Goal: Contribute content: Contribute content

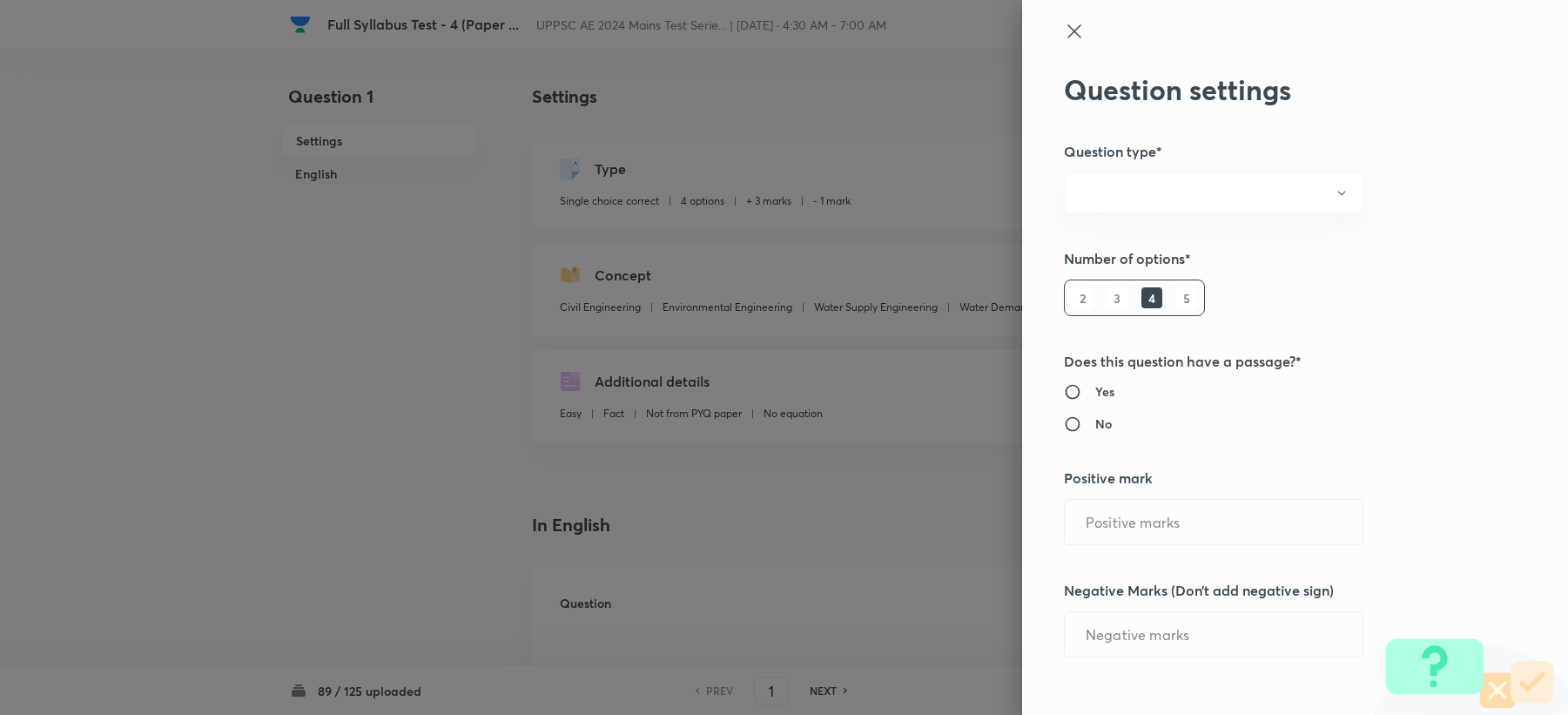
radio input "true"
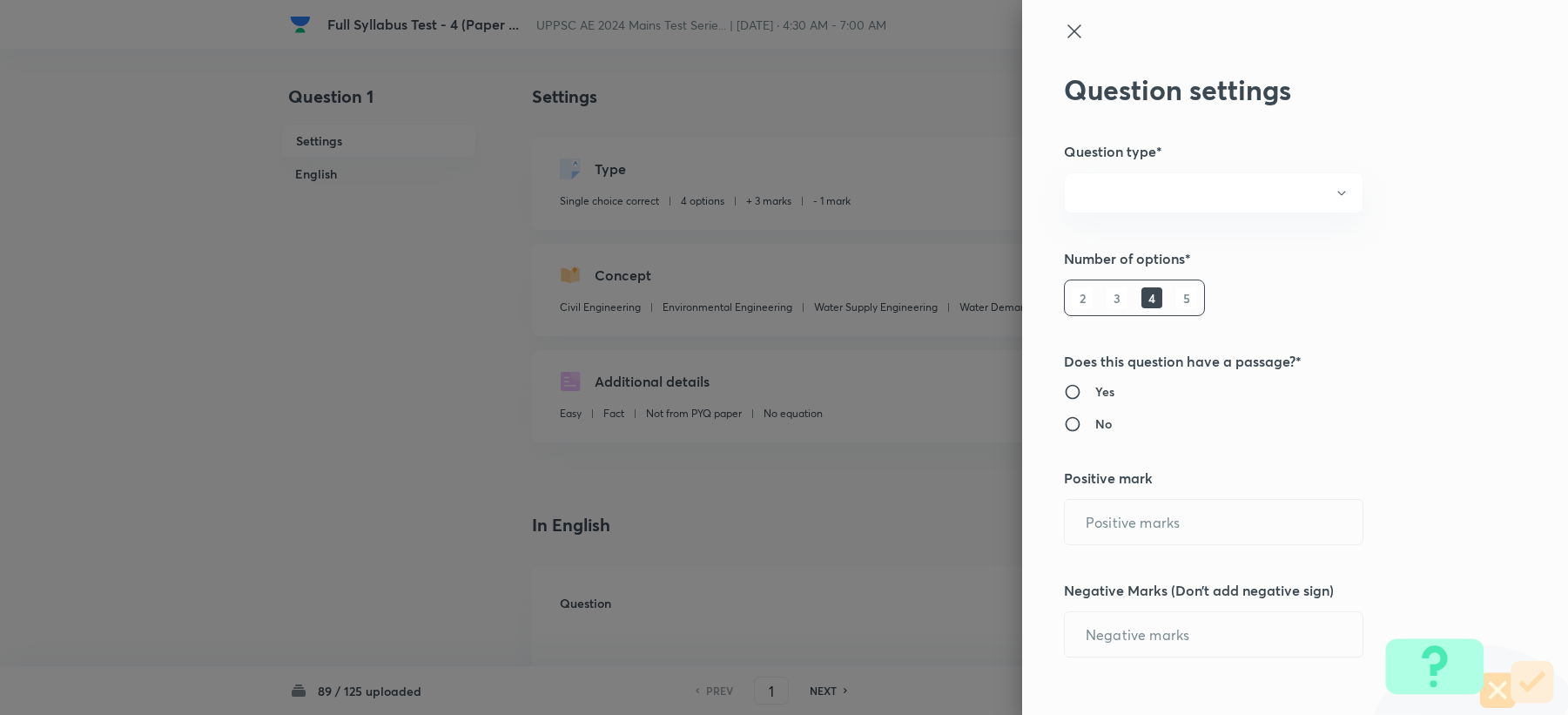
radio input "true"
type input "3"
type input "1"
type input "Civil Engineering"
type input "Environmental Engineering"
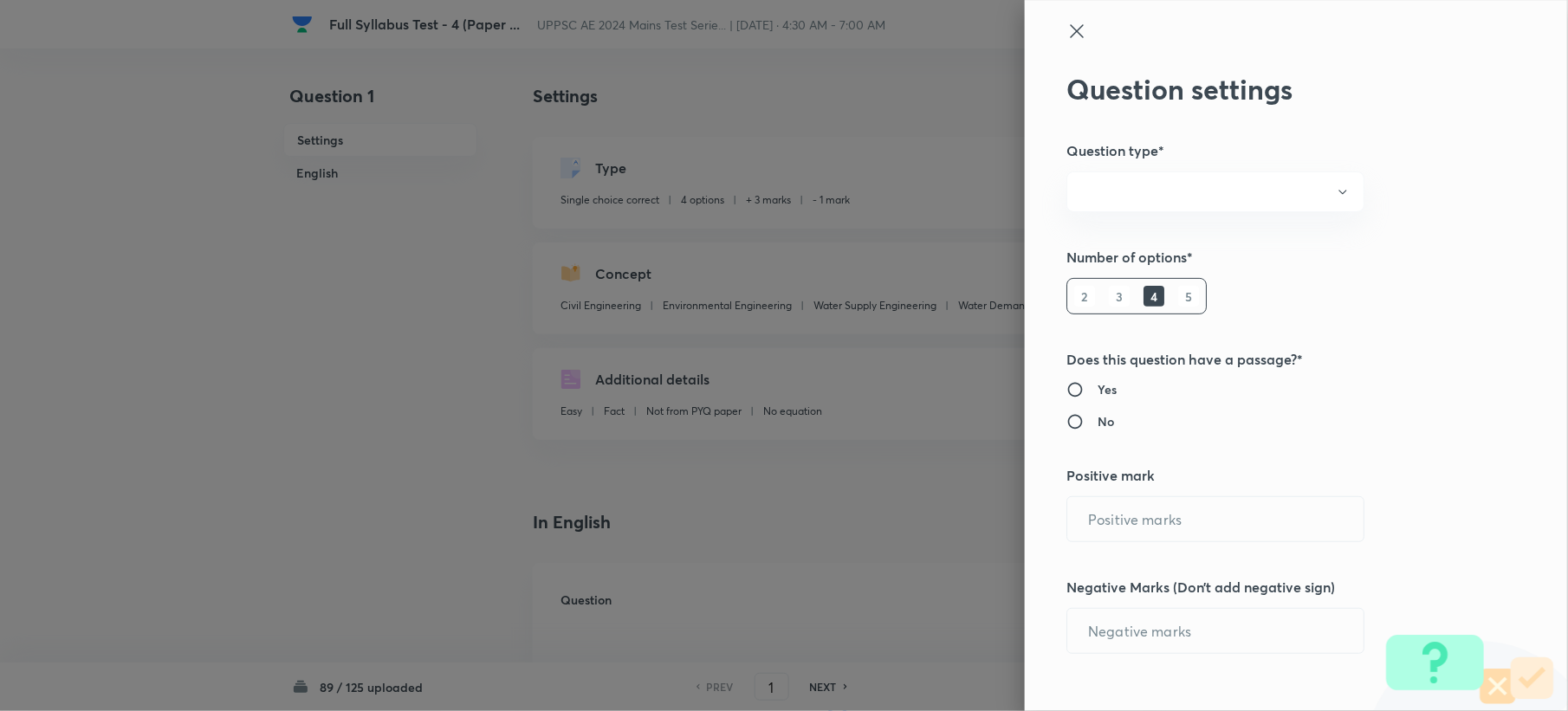
type input "Water Supply Engineering"
type input "Water Demands"
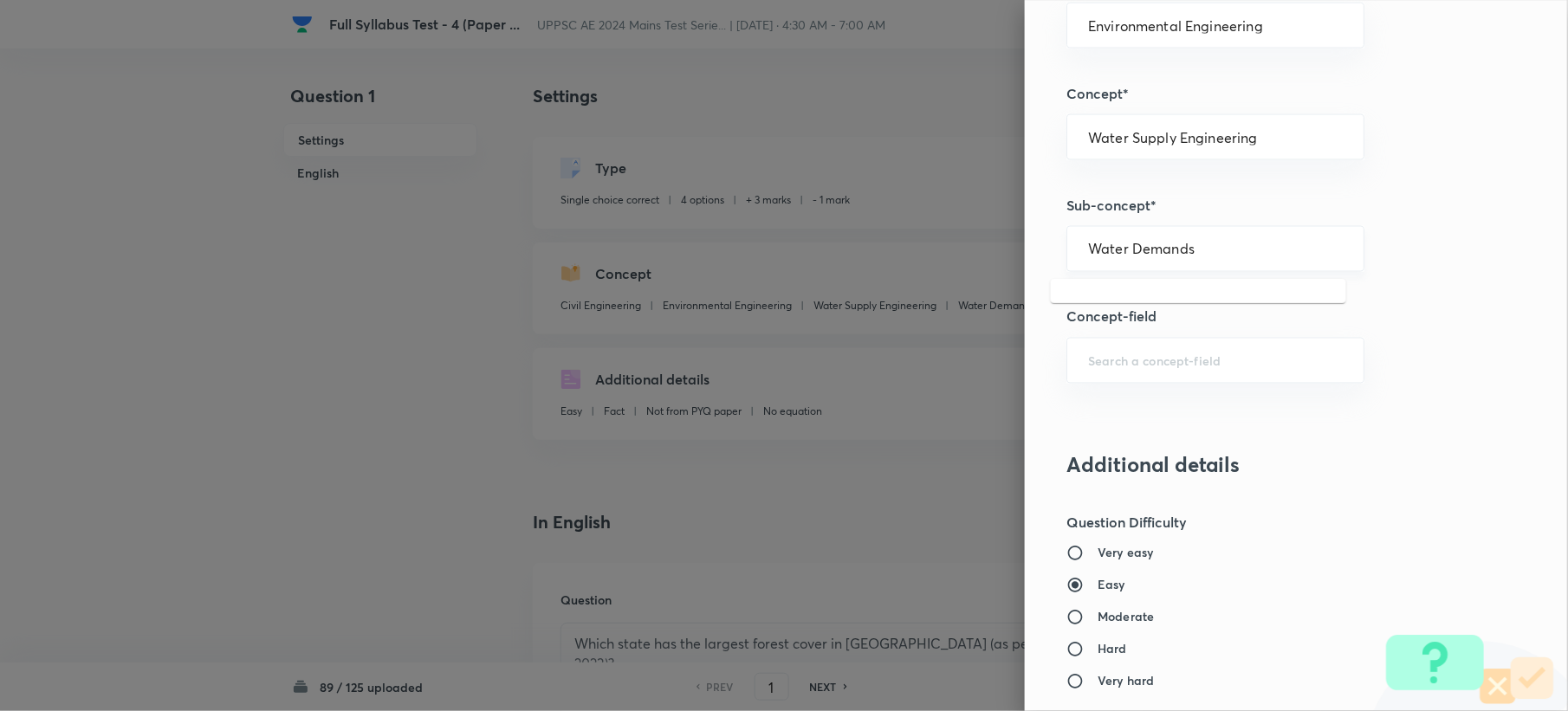
drag, startPoint x: 1077, startPoint y: 244, endPoint x: 1165, endPoint y: 252, distance: 88.4
click at [1168, 253] on input "Water Demands" at bounding box center [1215, 249] width 254 height 17
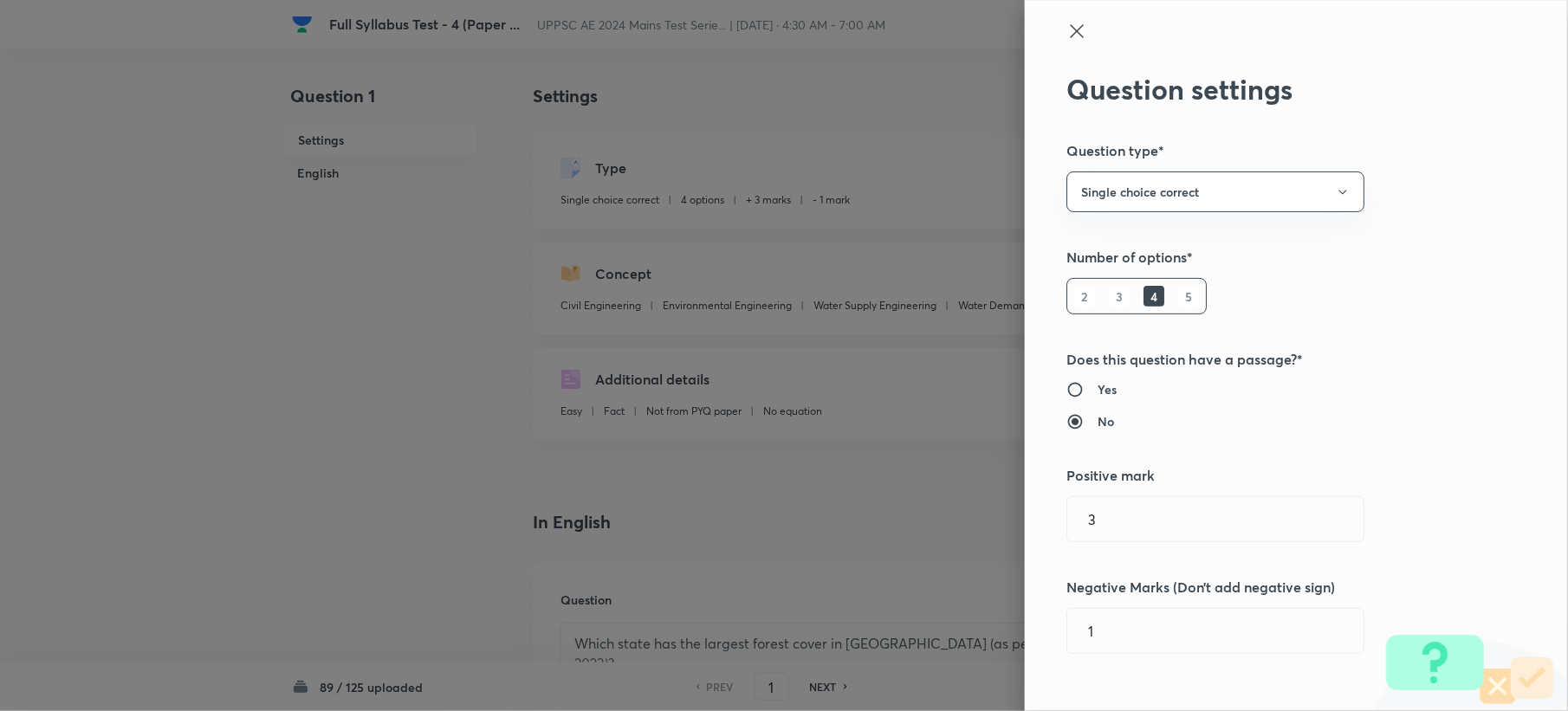
click at [1066, 29] on icon at bounding box center [1076, 31] width 20 height 21
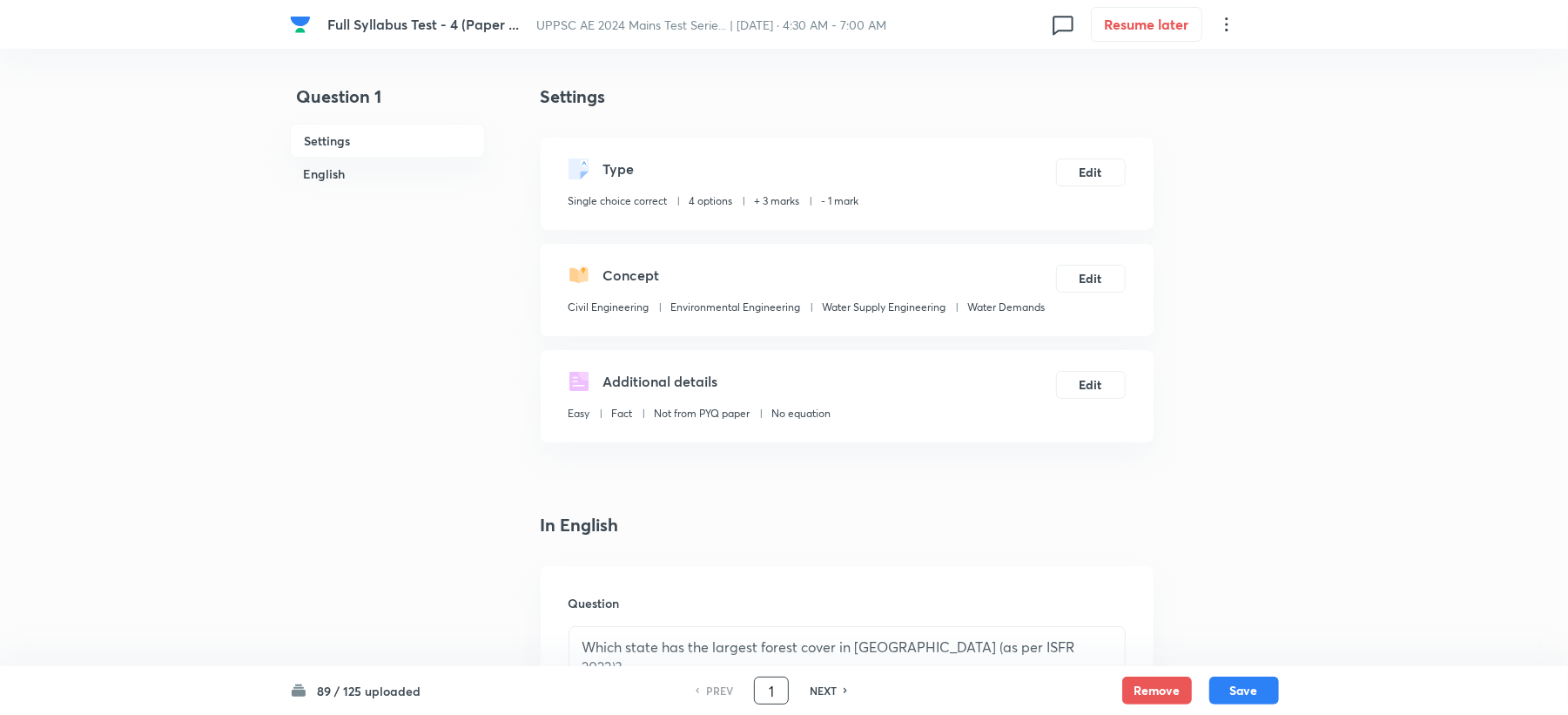
click at [774, 704] on input "1" at bounding box center [771, 691] width 33 height 31
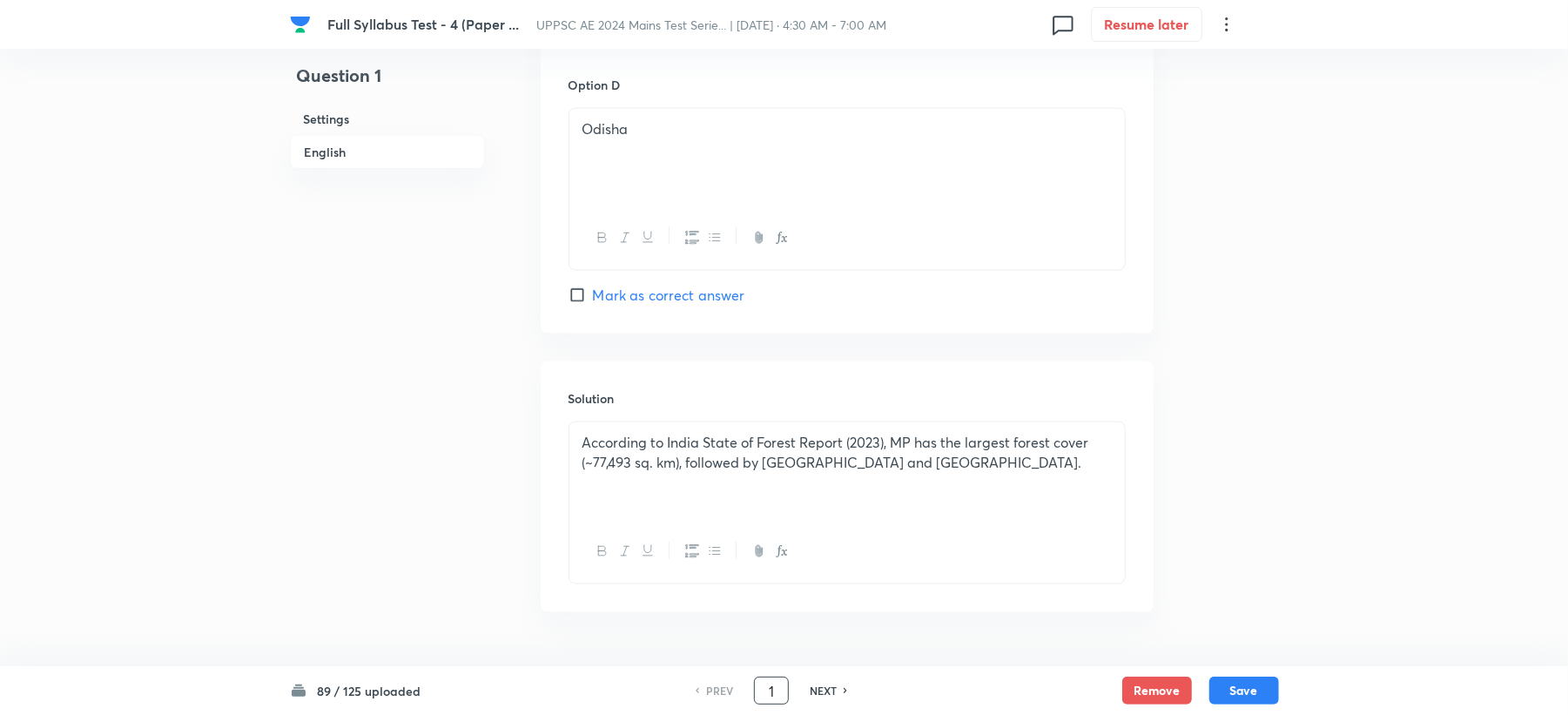
scroll to position [1649, 0]
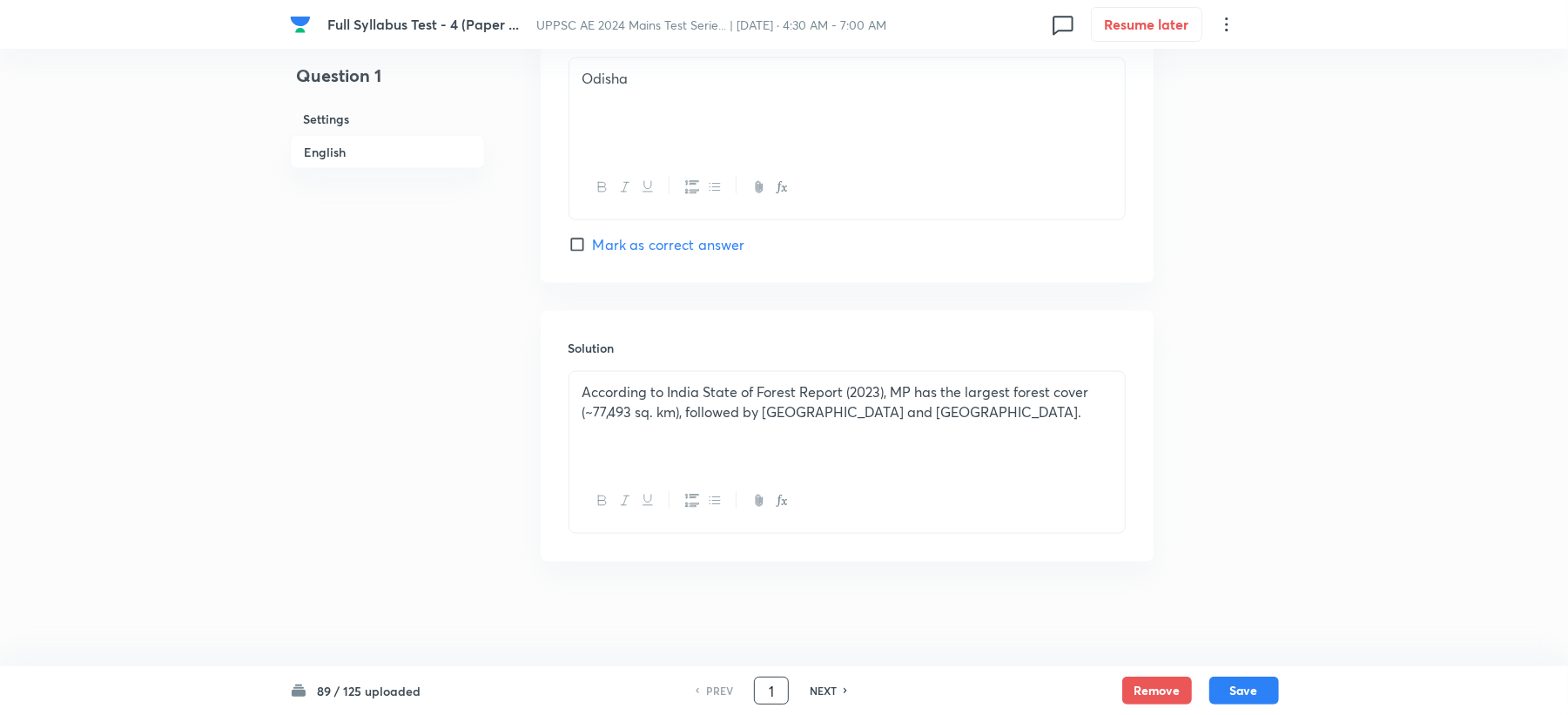
click at [954, 419] on p "According to India State of Forest Report (2023), MP has the largest forest cov…" at bounding box center [847, 402] width 529 height 39
click at [782, 691] on input "1" at bounding box center [771, 691] width 33 height 31
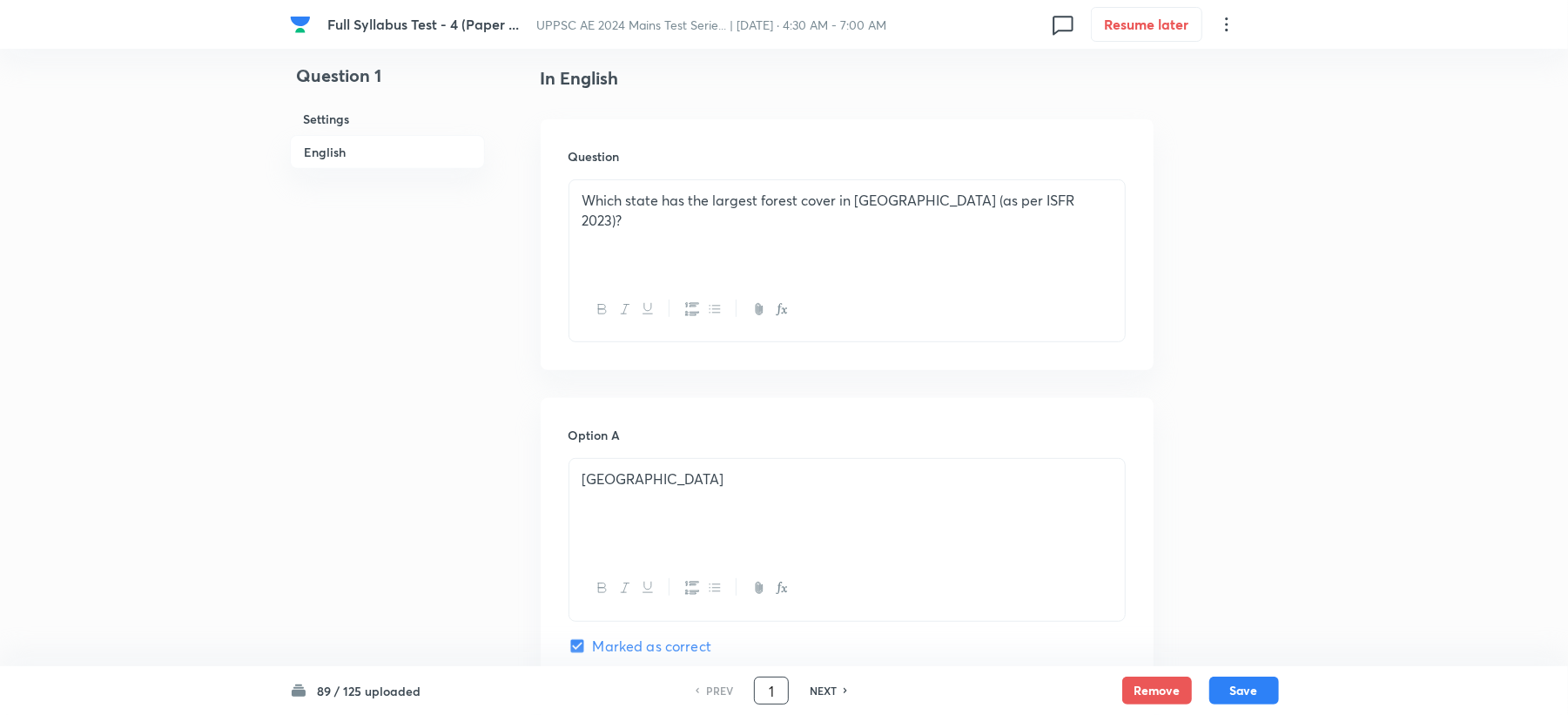
scroll to position [464, 0]
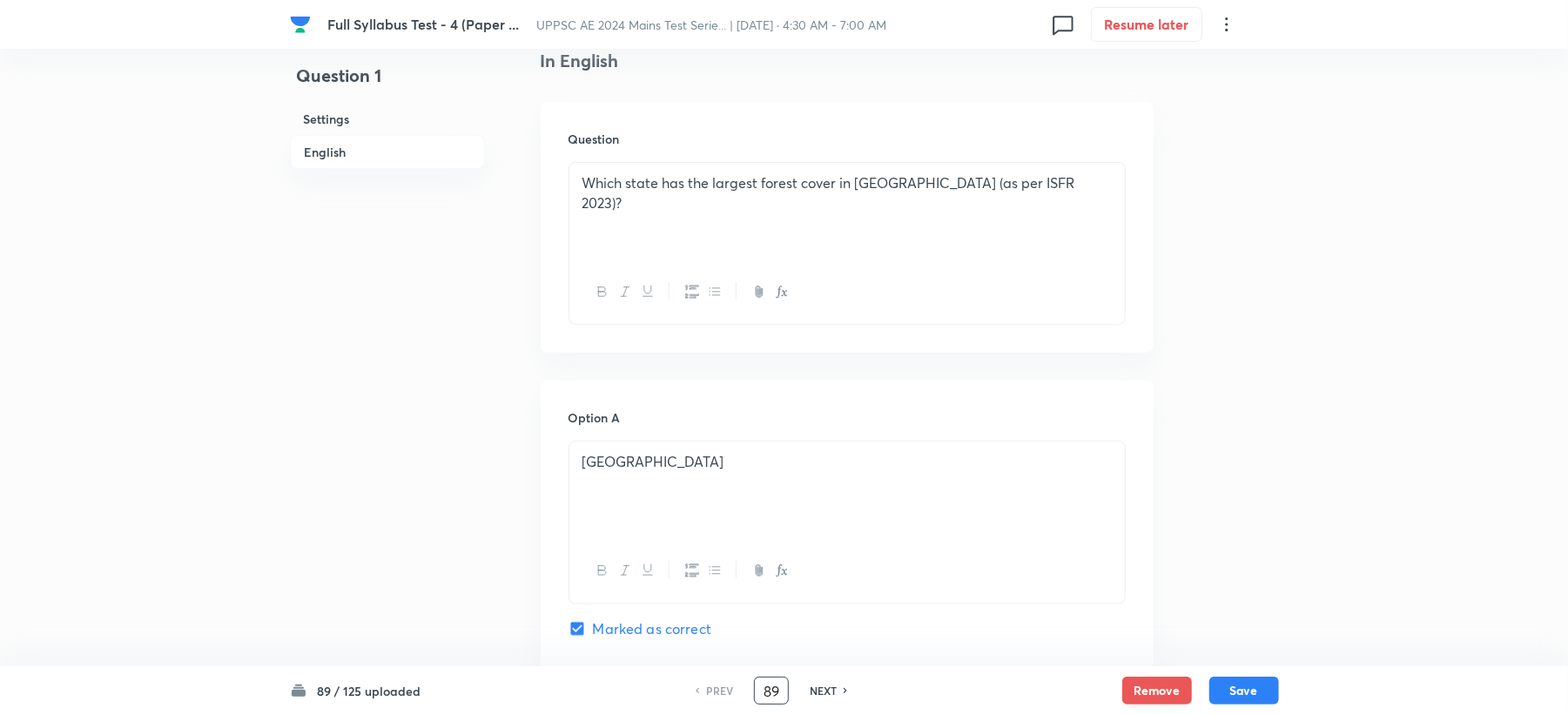
type input "89"
checkbox input "false"
checkbox input "true"
click at [799, 242] on div "The population of a town as per census records were and for the year of 1991, 2…" at bounding box center [847, 212] width 555 height 97
click at [816, 677] on div "PREV 89 ​ NEXT" at bounding box center [772, 691] width 225 height 28
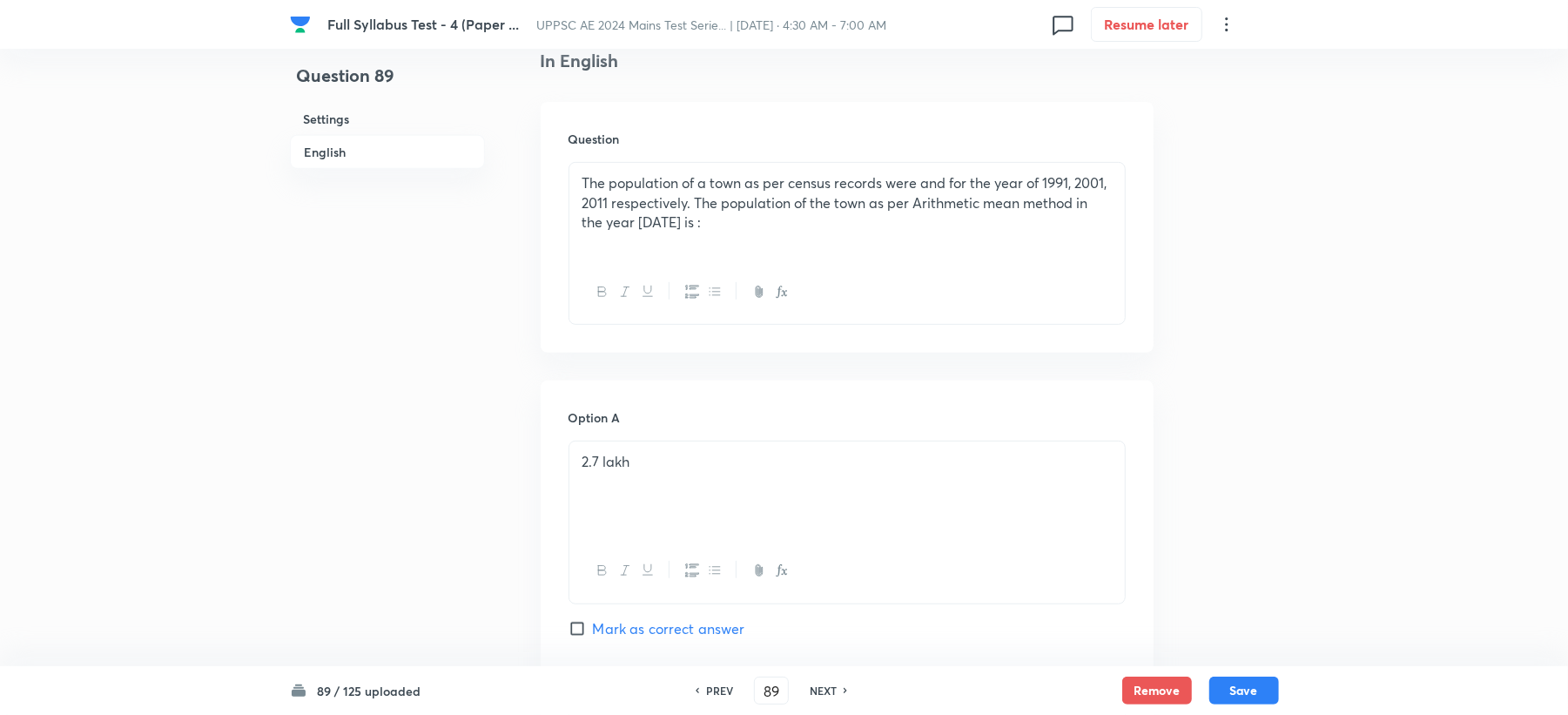
click at [820, 698] on h6 "NEXT" at bounding box center [823, 691] width 27 height 16
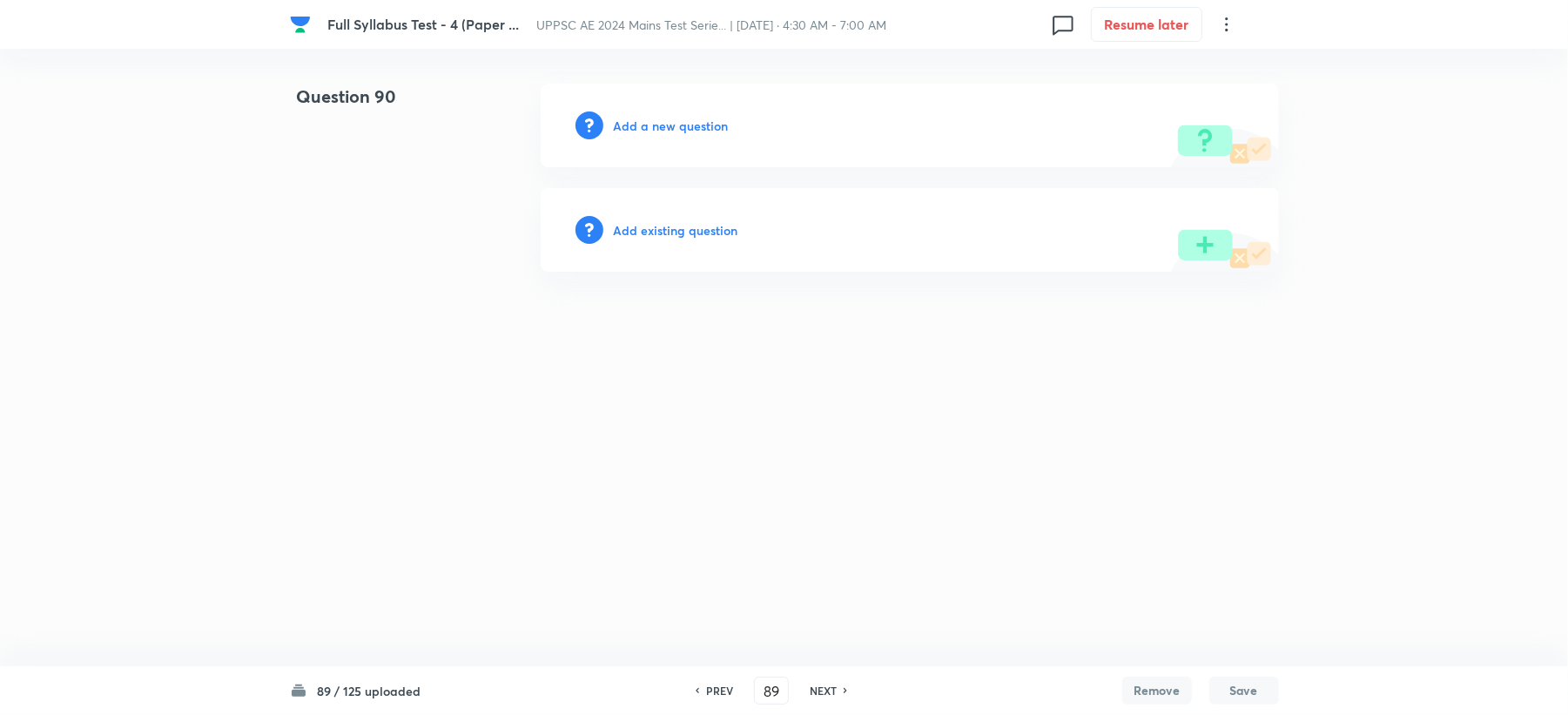
type input "90"
click at [663, 117] on h6 "Add a new question" at bounding box center [674, 127] width 115 height 19
click at [663, 117] on h6 "Choose a question type" at bounding box center [684, 127] width 134 height 19
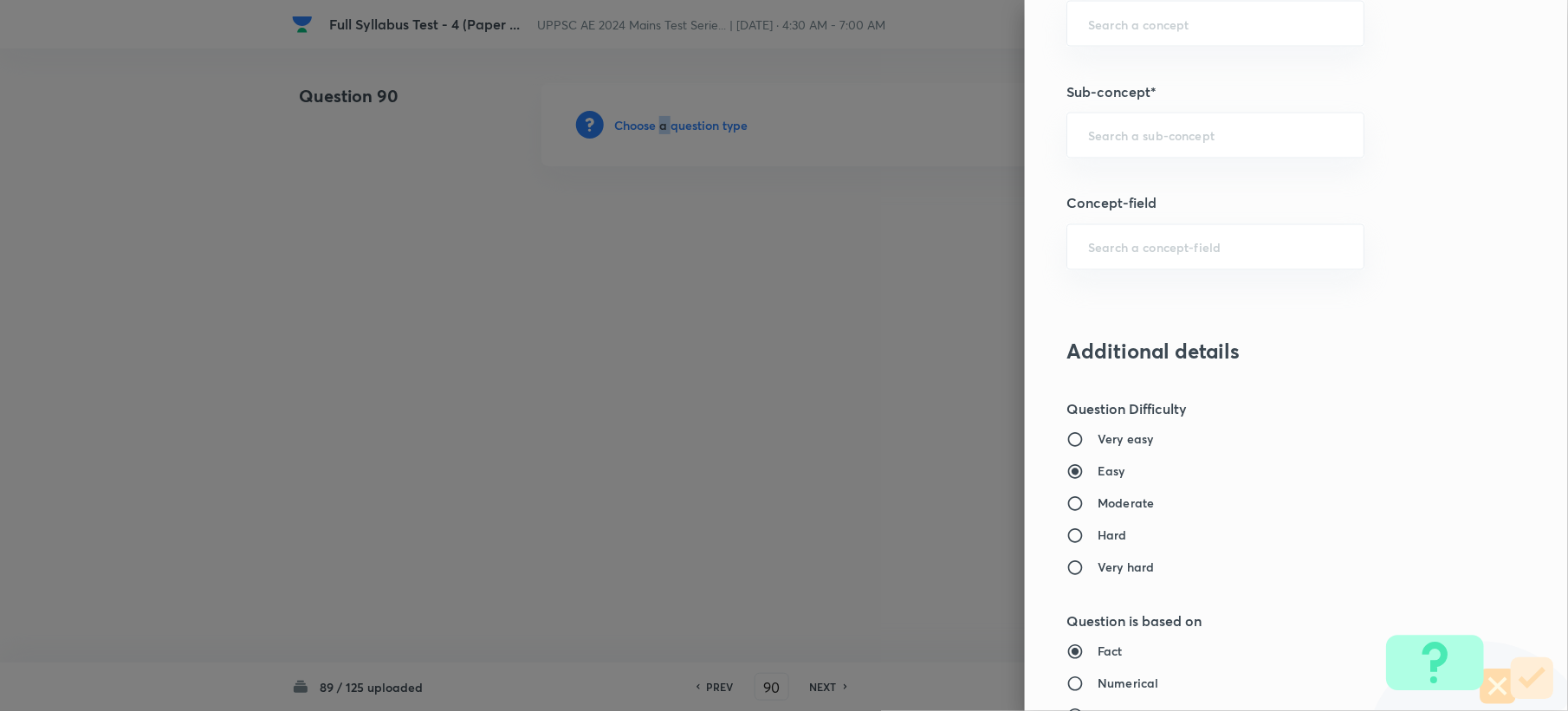
scroll to position [1040, 0]
click at [1115, 108] on div "Question settings Question type* Single choice correct Number of options* 2 3 4…" at bounding box center [1296, 355] width 543 height 711
click at [1106, 154] on div "​" at bounding box center [1215, 132] width 298 height 46
paste input "Water Demands"
click at [1103, 185] on li "Water Demands" at bounding box center [1198, 185] width 295 height 31
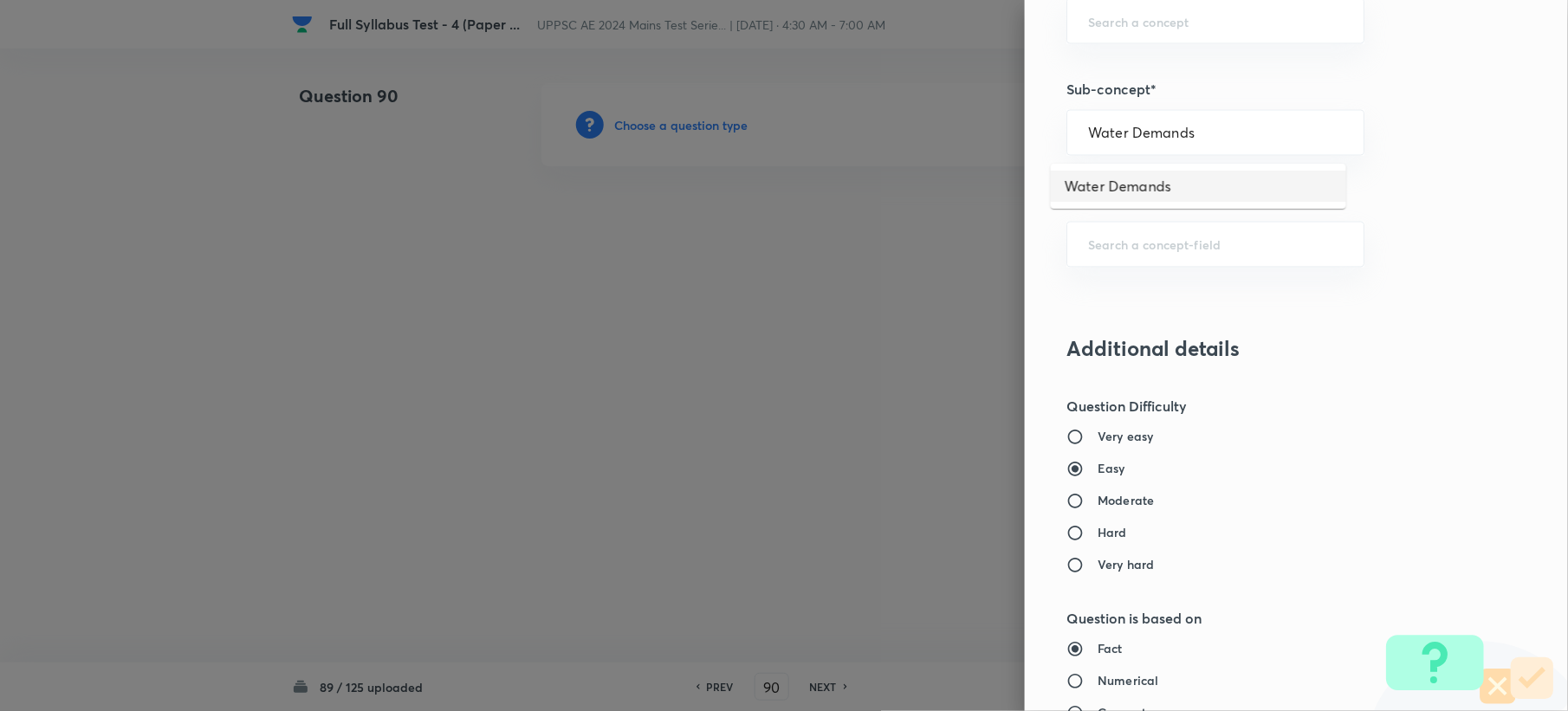
type input "Water Demands"
type input "Civil Engineering"
type input "Environmental Engineering"
type input "Water Supply Engineering"
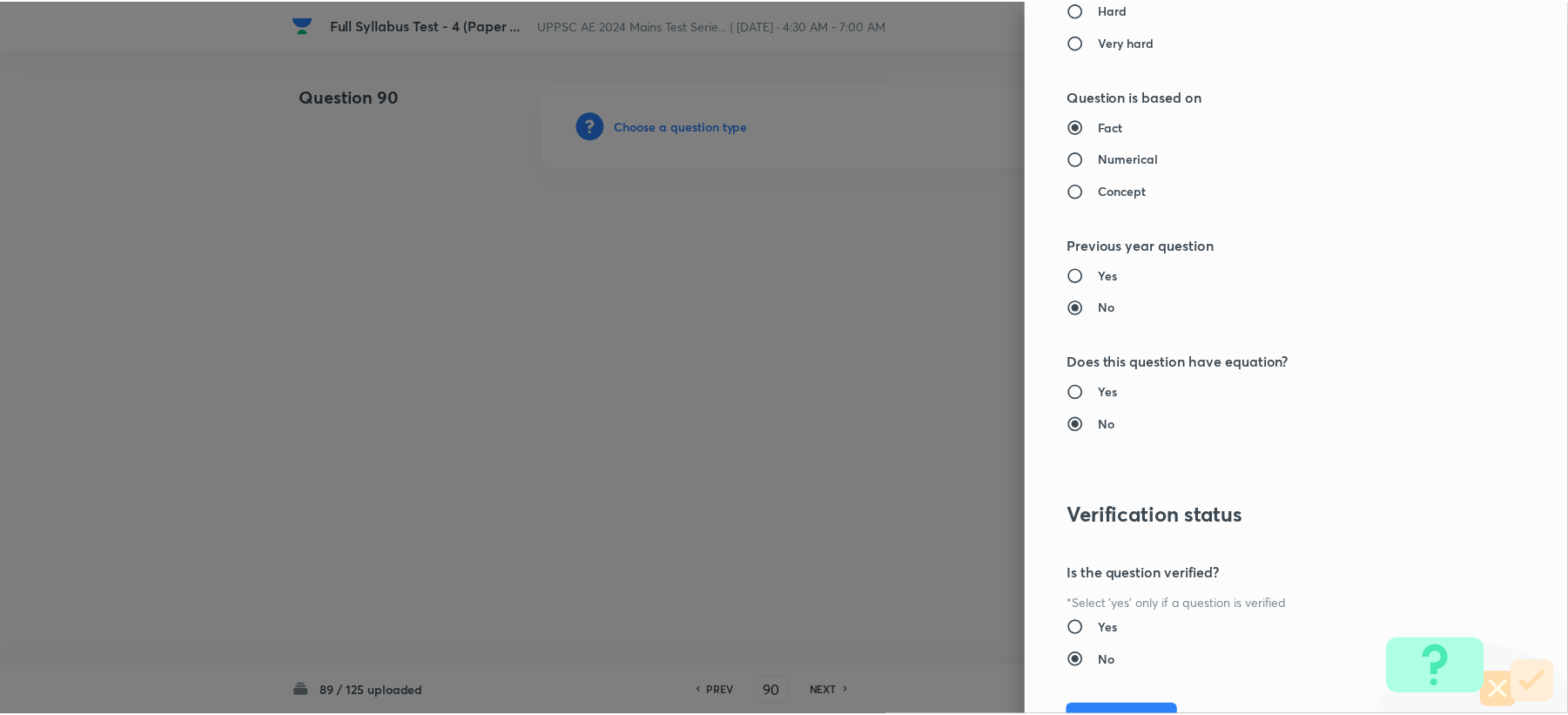
scroll to position [1663, 0]
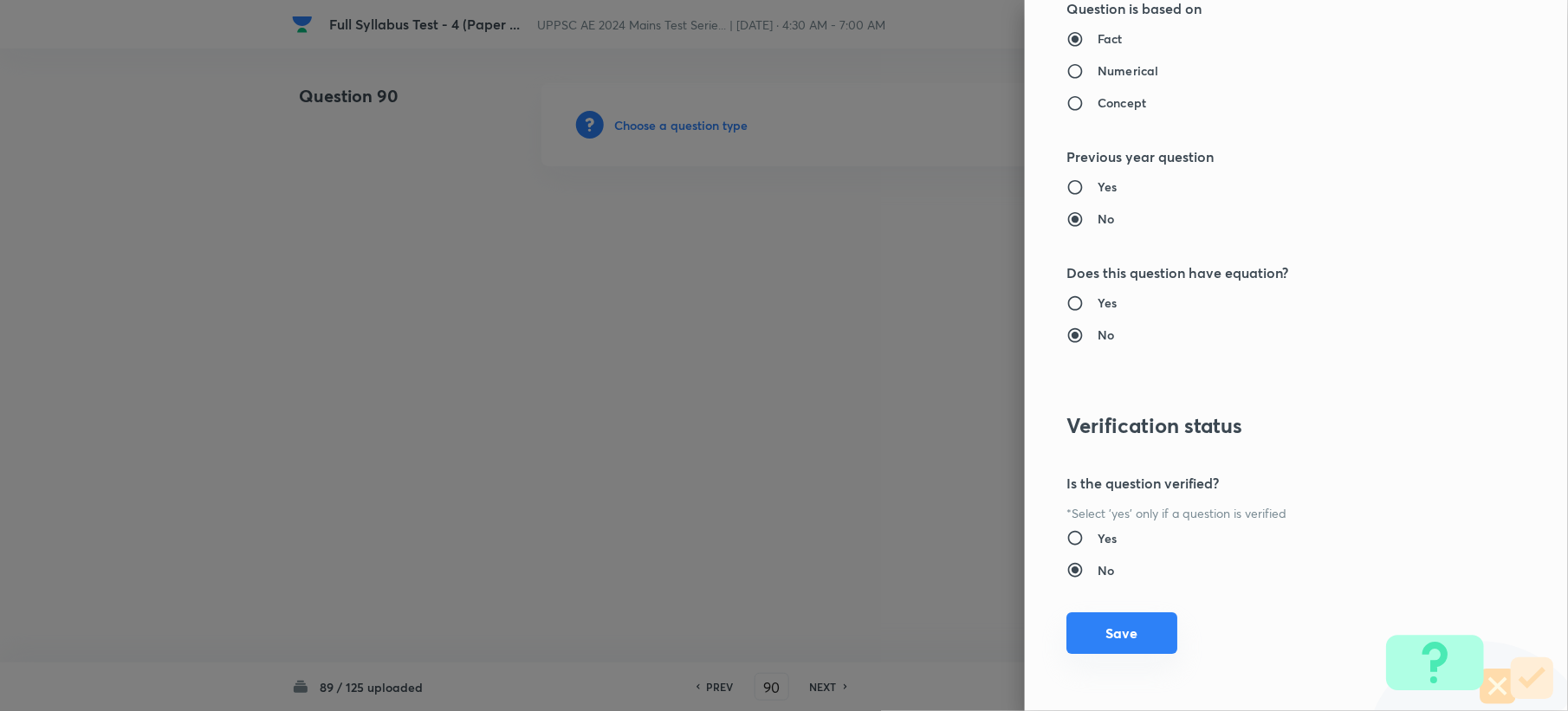
click at [1086, 629] on button "Save" at bounding box center [1121, 633] width 111 height 42
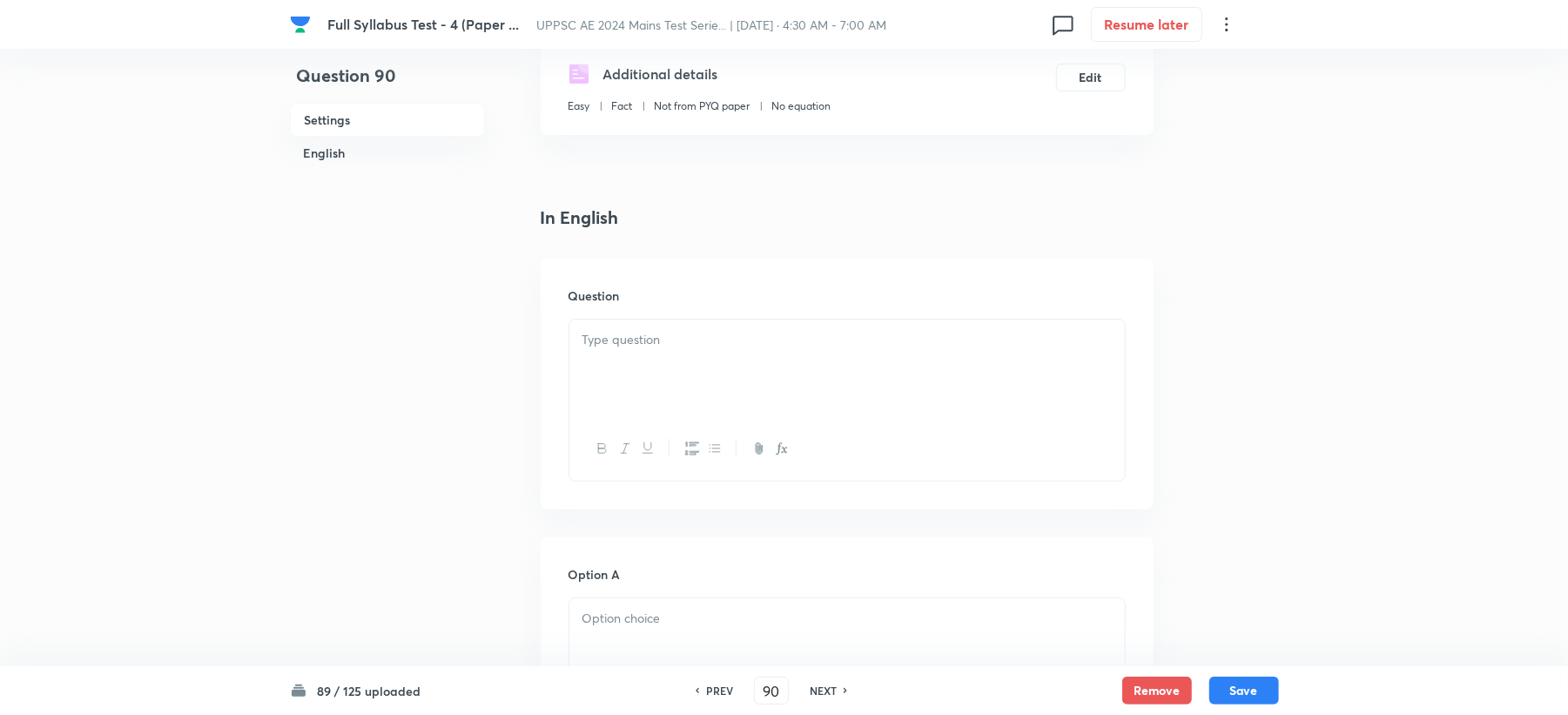
scroll to position [349, 0]
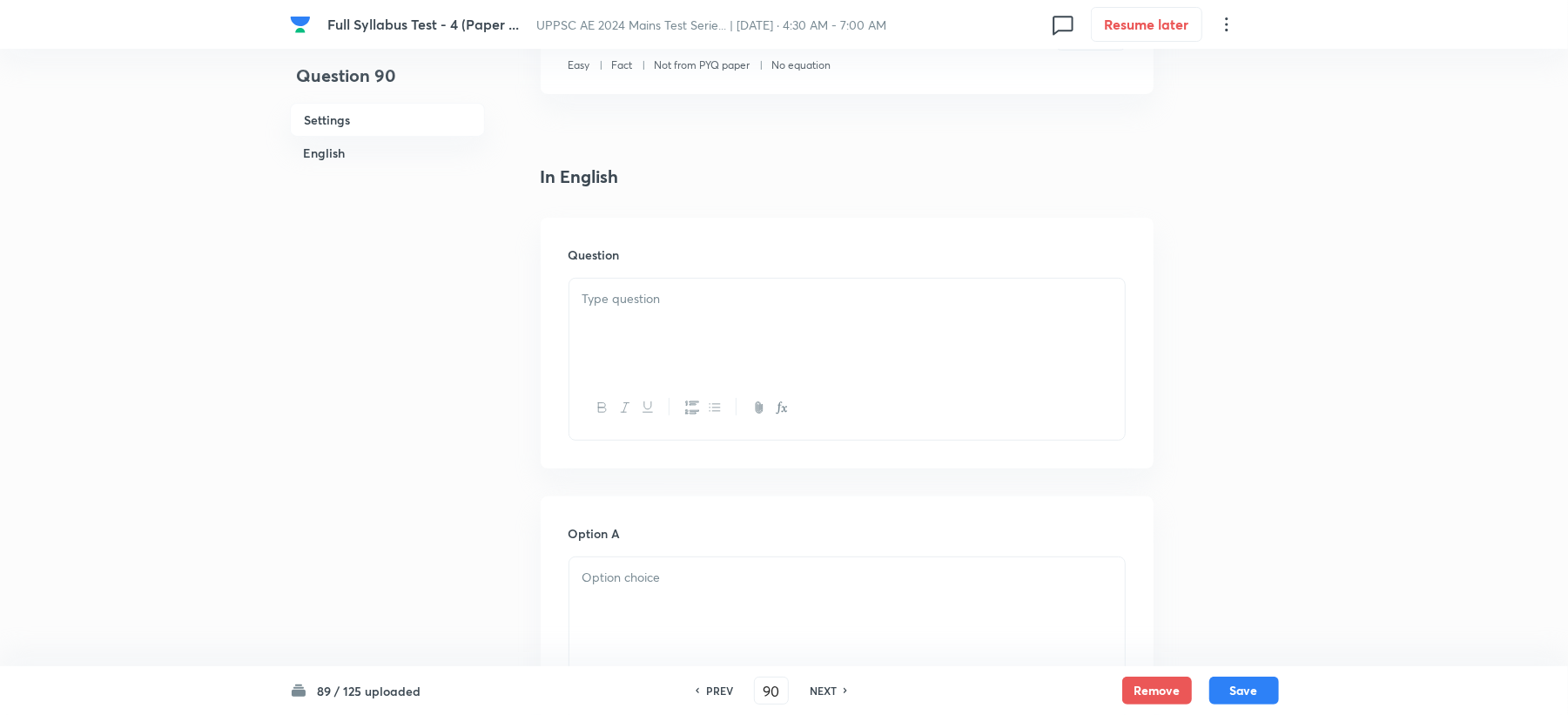
drag, startPoint x: 616, startPoint y: 290, endPoint x: 608, endPoint y: 320, distance: 31.0
click at [614, 298] on p at bounding box center [847, 299] width 529 height 20
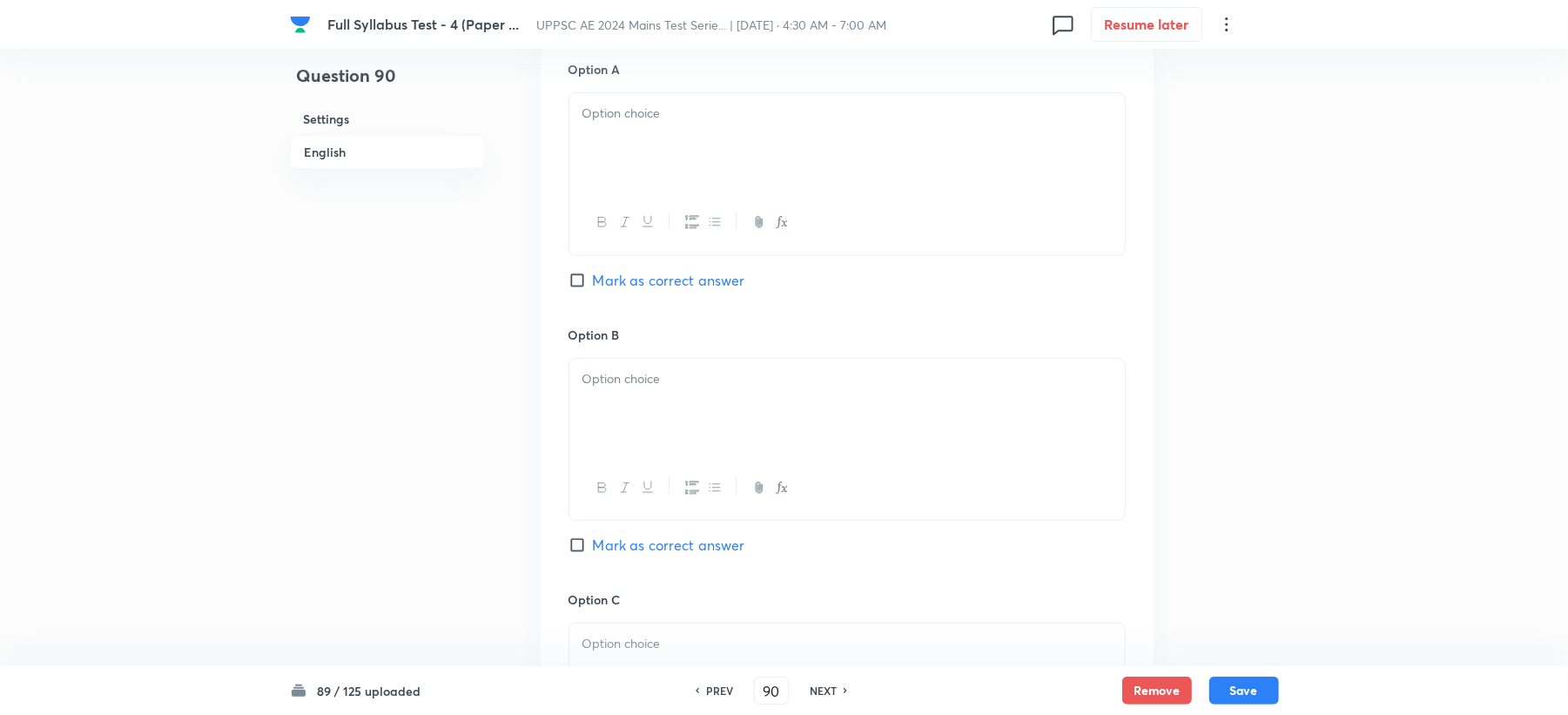
click at [584, 395] on div at bounding box center [847, 408] width 555 height 97
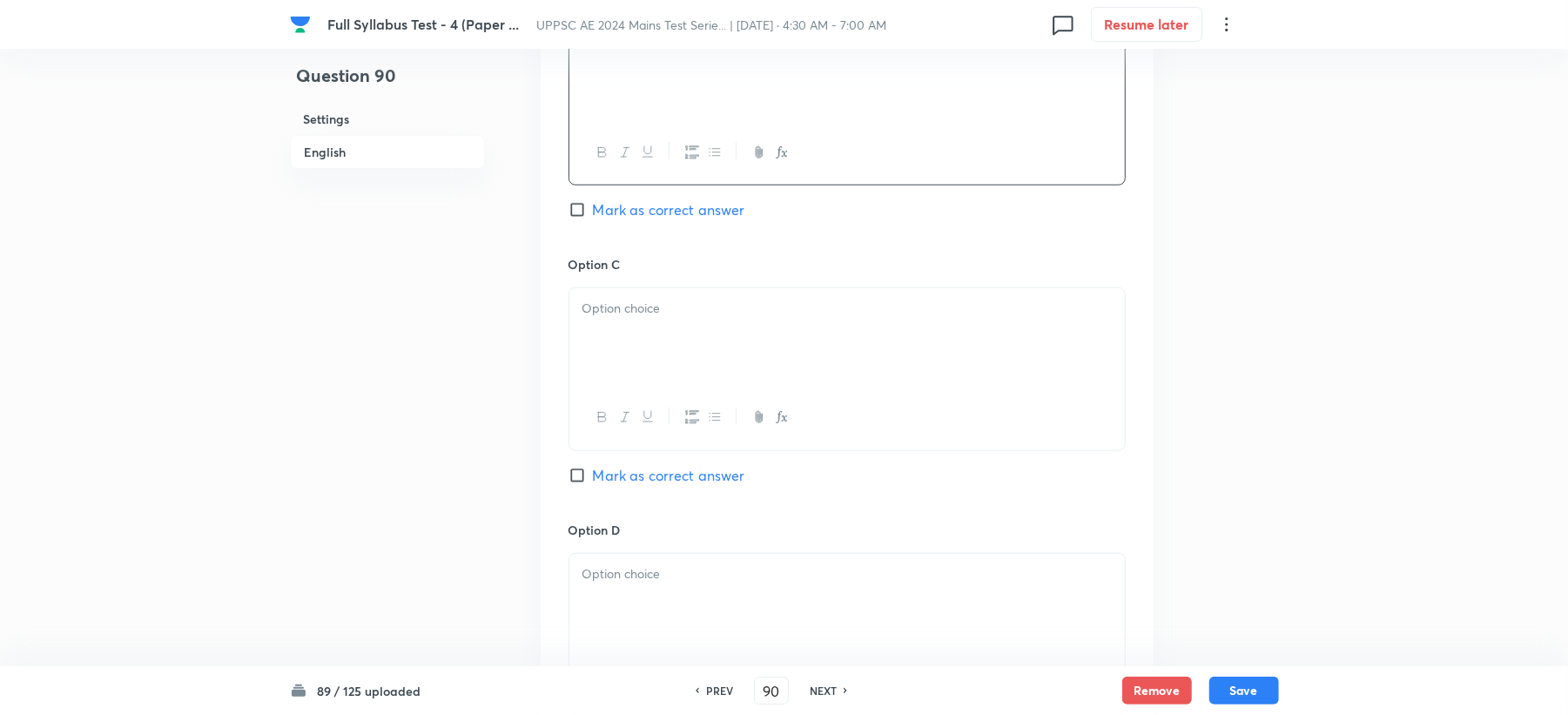
scroll to position [1161, 0]
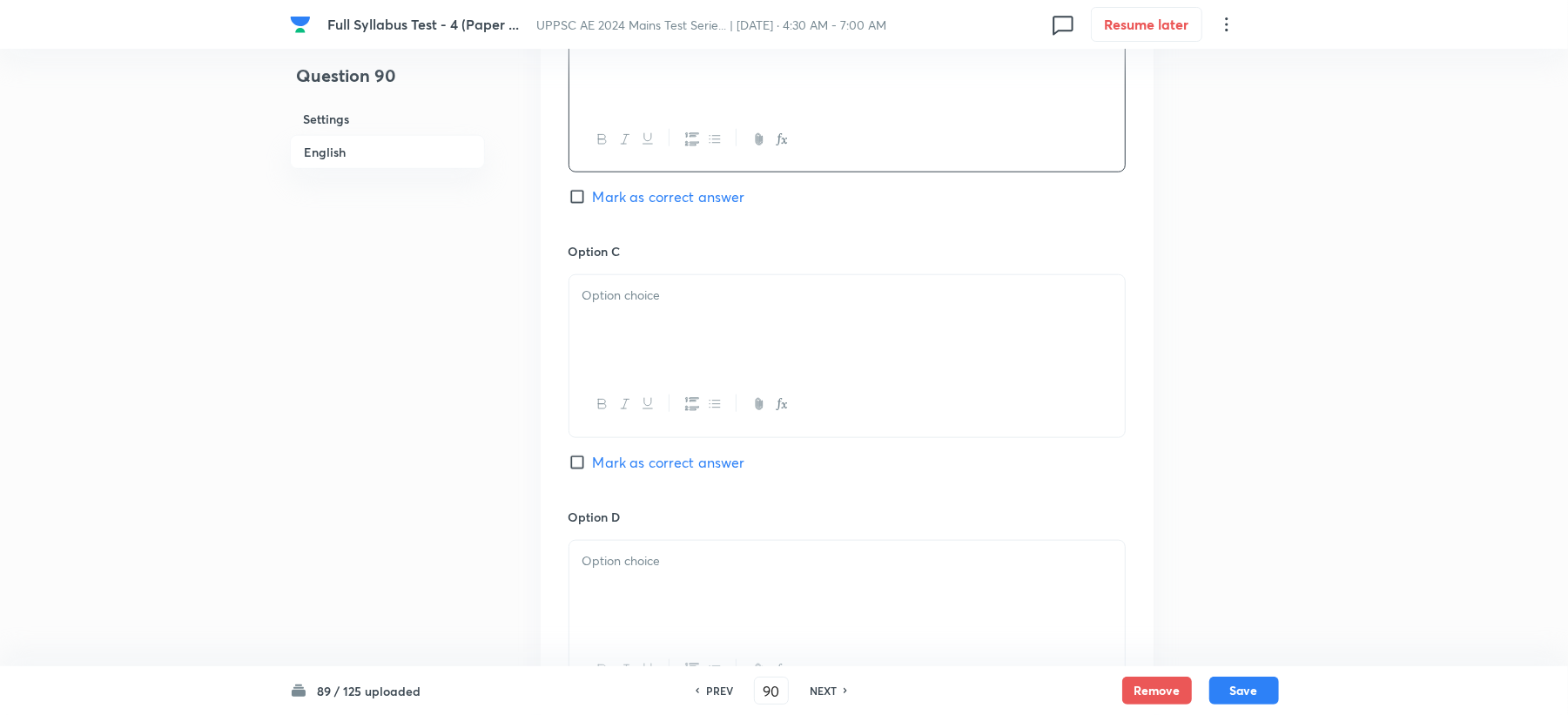
drag, startPoint x: 598, startPoint y: 316, endPoint x: 586, endPoint y: 317, distance: 12.0
click at [592, 315] on div at bounding box center [847, 324] width 555 height 97
click at [612, 558] on p at bounding box center [847, 560] width 529 height 20
click at [612, 457] on span "Mark as correct answer" at bounding box center [669, 462] width 153 height 21
click at [593, 457] on input "Mark as correct answer" at bounding box center [581, 462] width 24 height 18
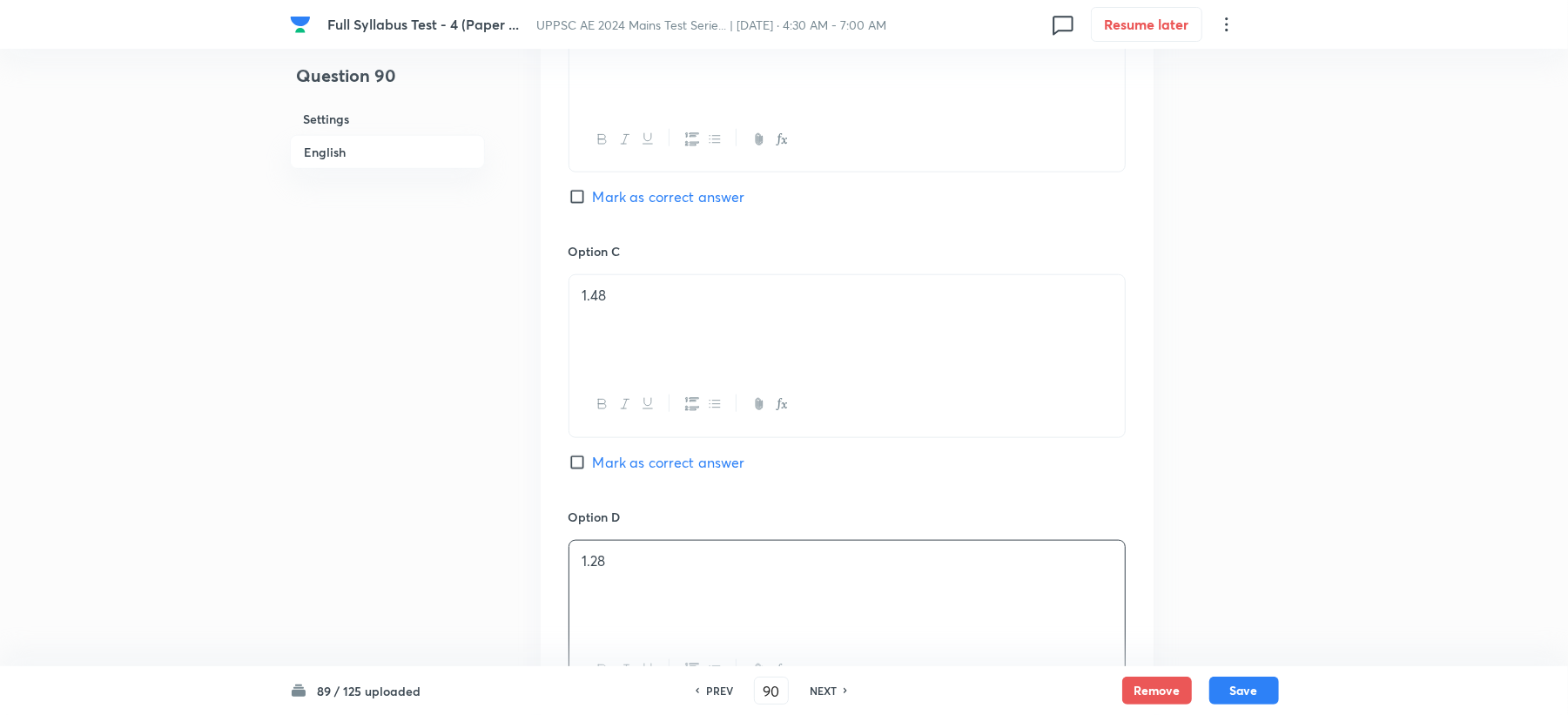
checkbox input "true"
click at [608, 201] on span "Mark as correct answer" at bounding box center [669, 197] width 153 height 21
click at [593, 201] on input "Mark as correct answer" at bounding box center [581, 197] width 24 height 18
checkbox input "true"
checkbox input "false"
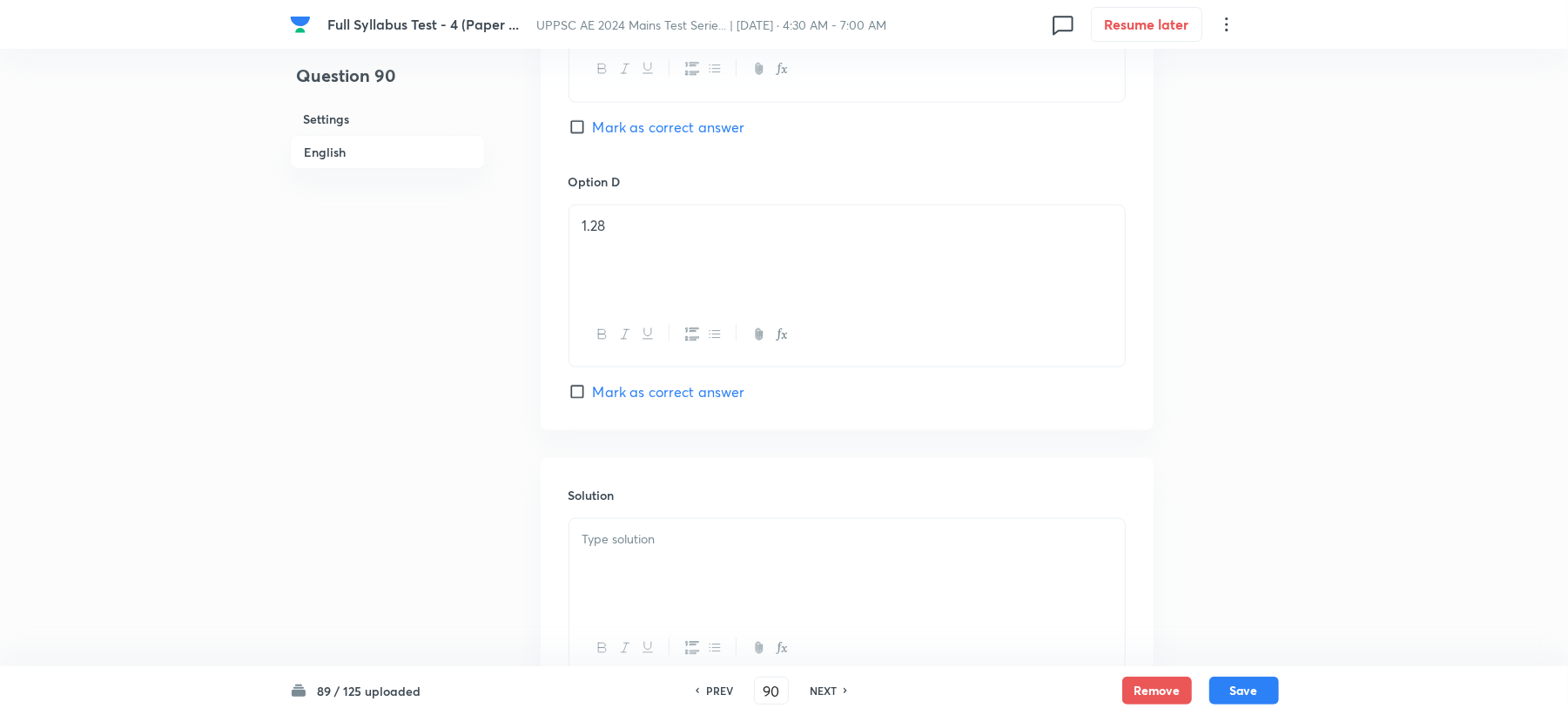
scroll to position [1510, 0]
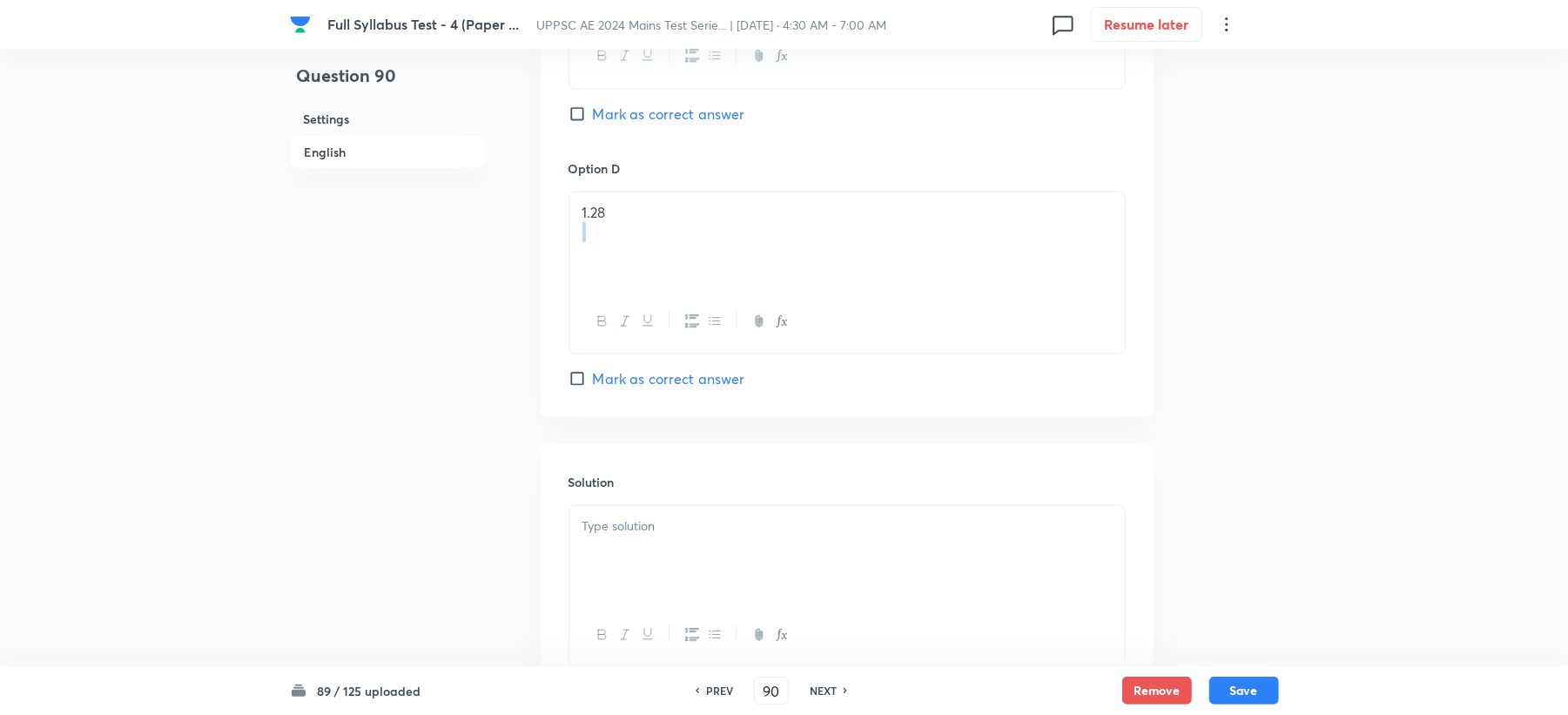
drag, startPoint x: 602, startPoint y: 297, endPoint x: 608, endPoint y: 265, distance: 32.6
click at [608, 265] on div "1.28" at bounding box center [847, 274] width 557 height 163
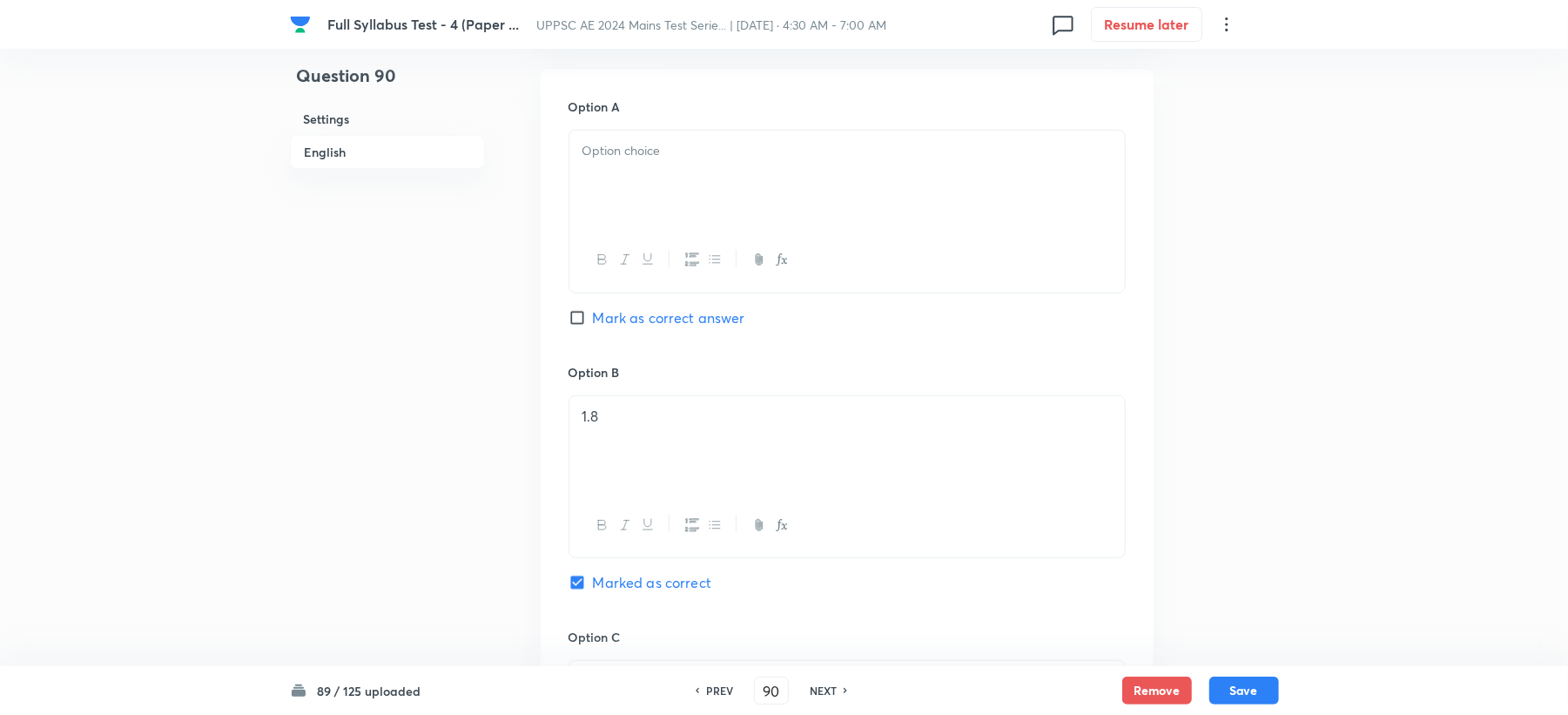
scroll to position [697, 0]
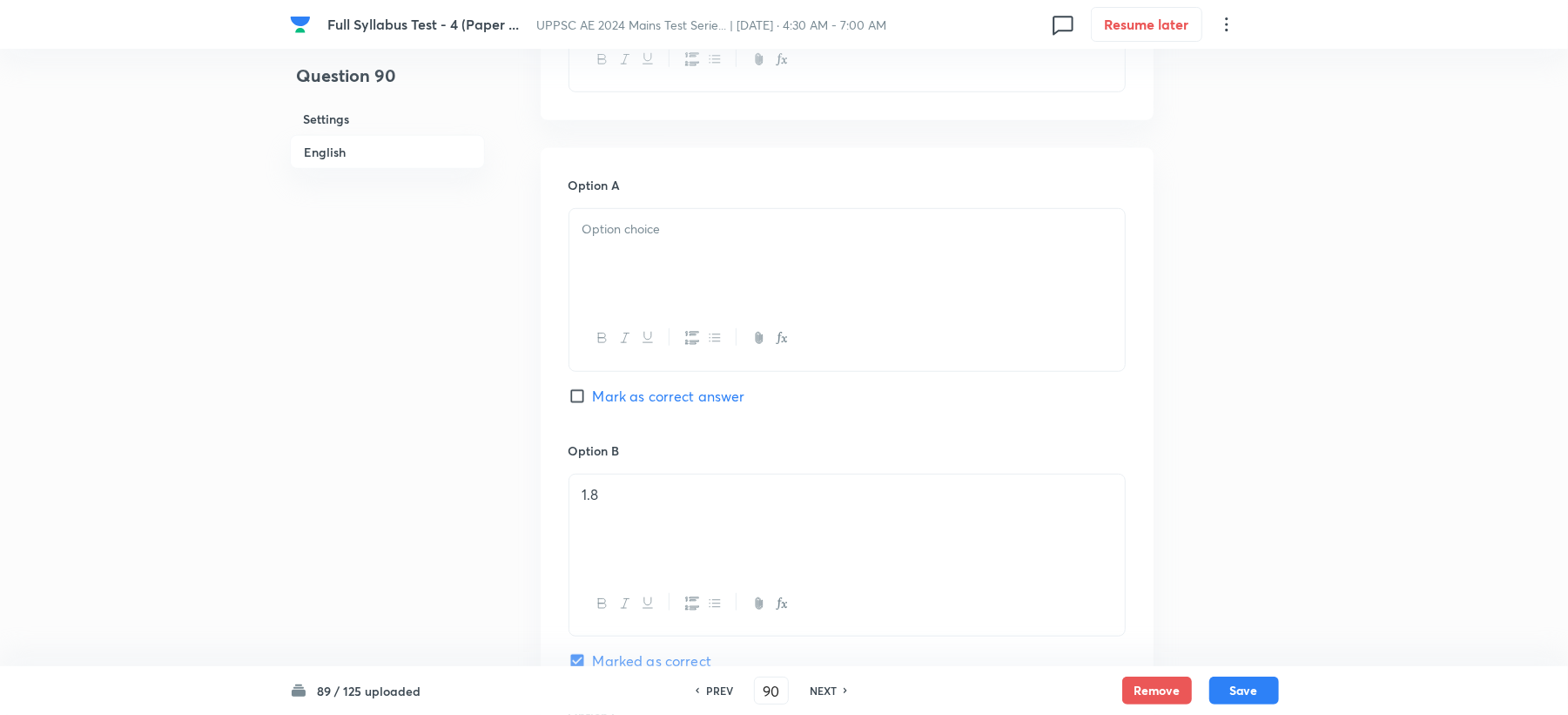
click at [606, 252] on div at bounding box center [847, 258] width 555 height 97
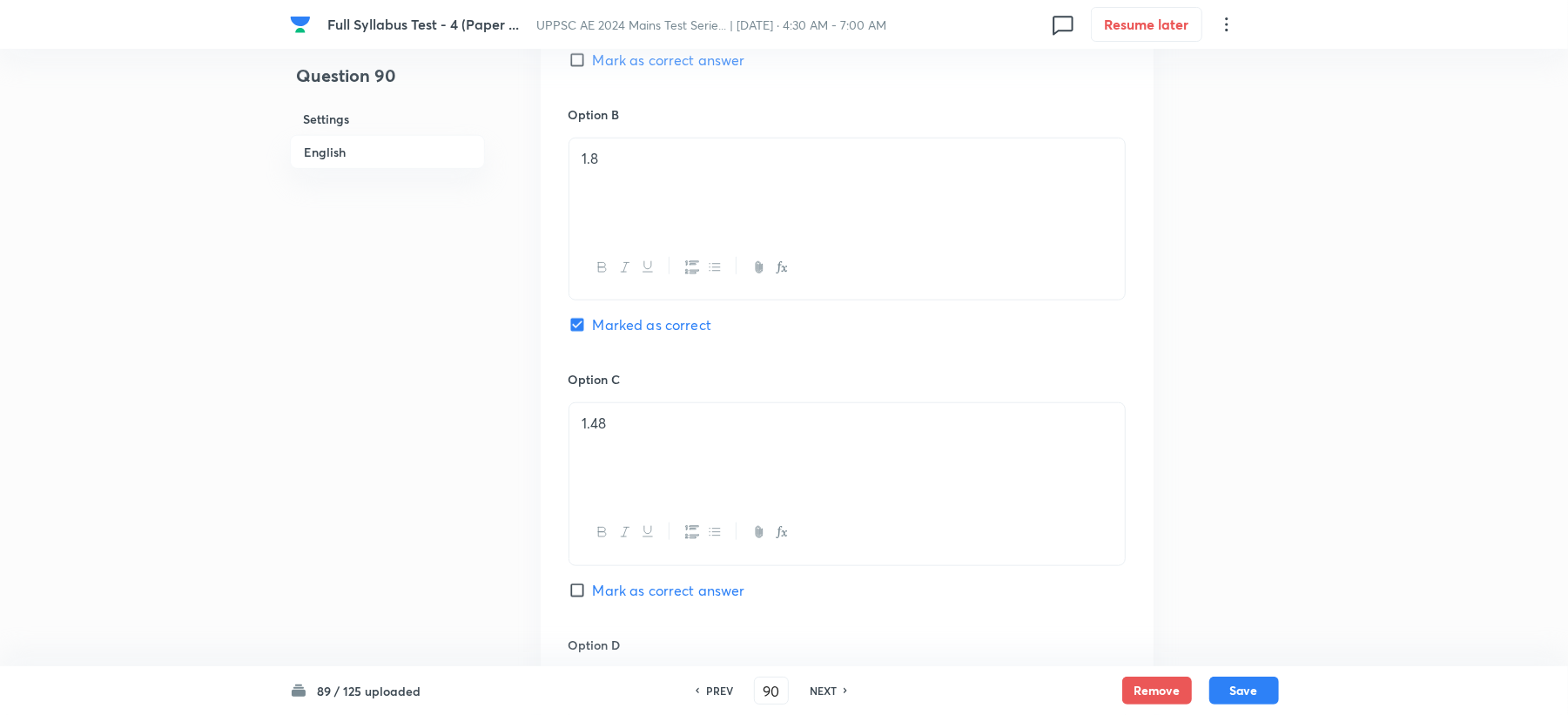
scroll to position [1046, 0]
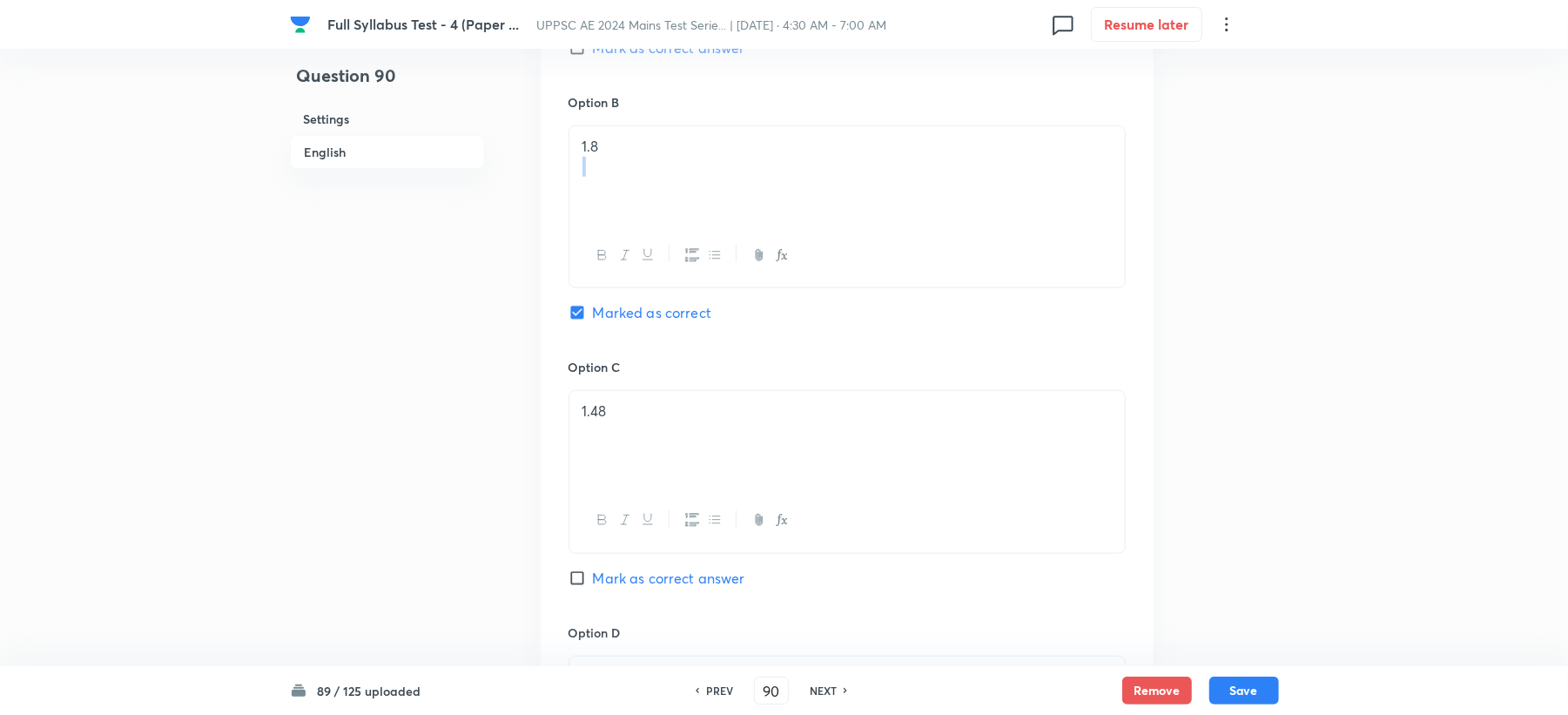
drag, startPoint x: 575, startPoint y: 166, endPoint x: 711, endPoint y: 155, distance: 136.4
click at [711, 155] on div "1.8" at bounding box center [847, 175] width 555 height 97
drag, startPoint x: 612, startPoint y: 156, endPoint x: 468, endPoint y: 155, distance: 144.0
click at [468, 155] on div "Question 90 Settings English Settings Type Single choice correct 4 options + 3 …" at bounding box center [785, 134] width 989 height 2192
click at [612, 150] on p at bounding box center [847, 146] width 529 height 20
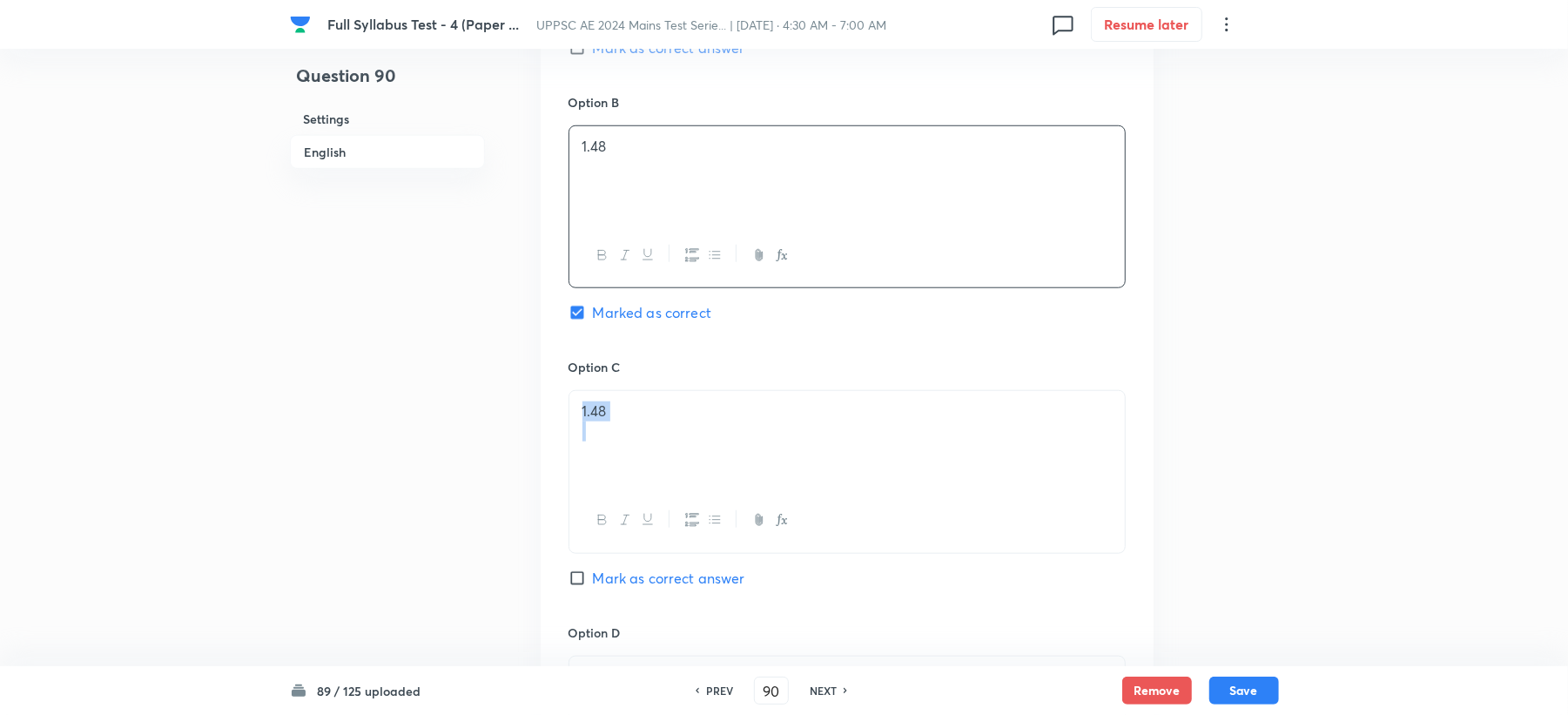
drag, startPoint x: 593, startPoint y: 425, endPoint x: 669, endPoint y: 425, distance: 76.0
click at [669, 425] on div "1.48" at bounding box center [847, 439] width 555 height 97
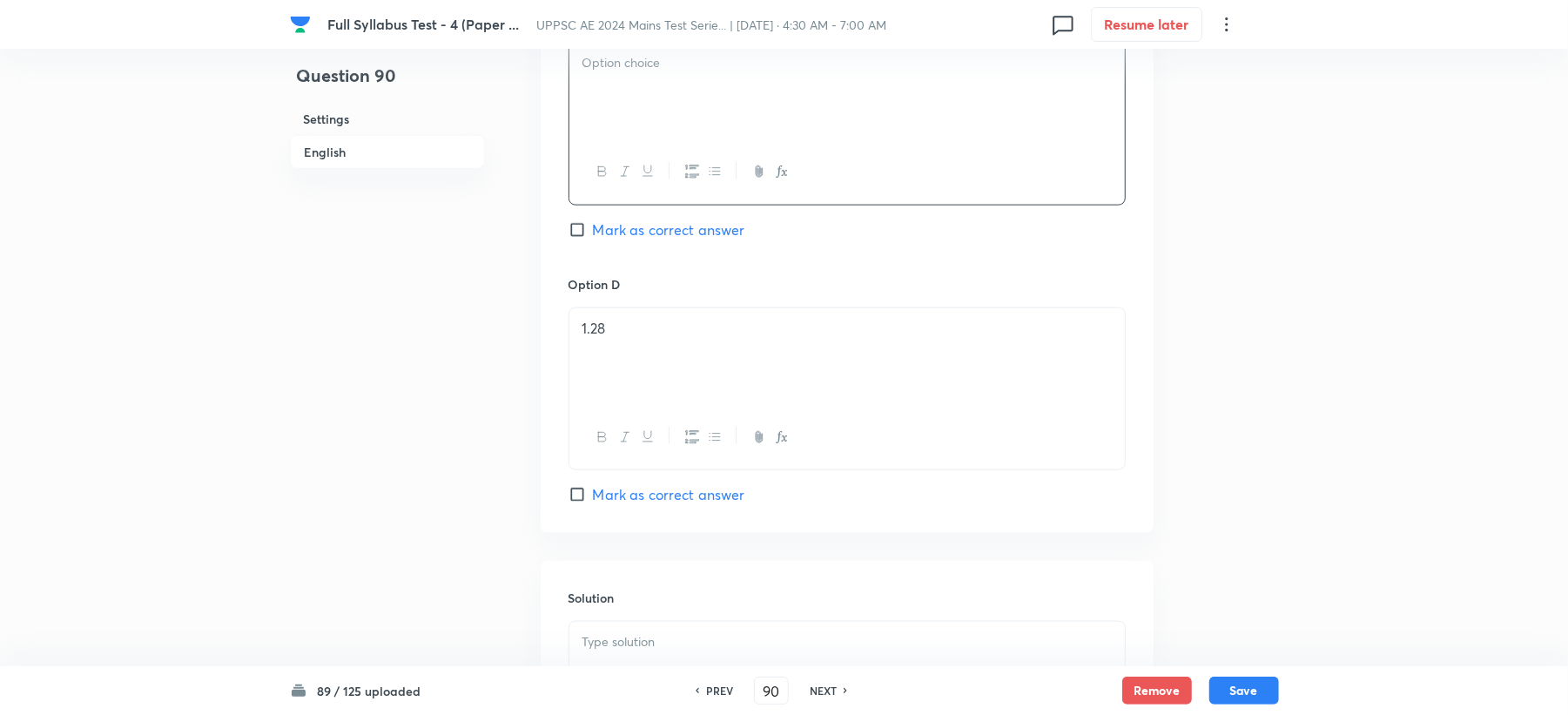
click at [630, 103] on div at bounding box center [847, 92] width 555 height 97
drag, startPoint x: 573, startPoint y: 331, endPoint x: 631, endPoint y: 333, distance: 58.0
click at [631, 333] on div "1.28" at bounding box center [847, 357] width 555 height 97
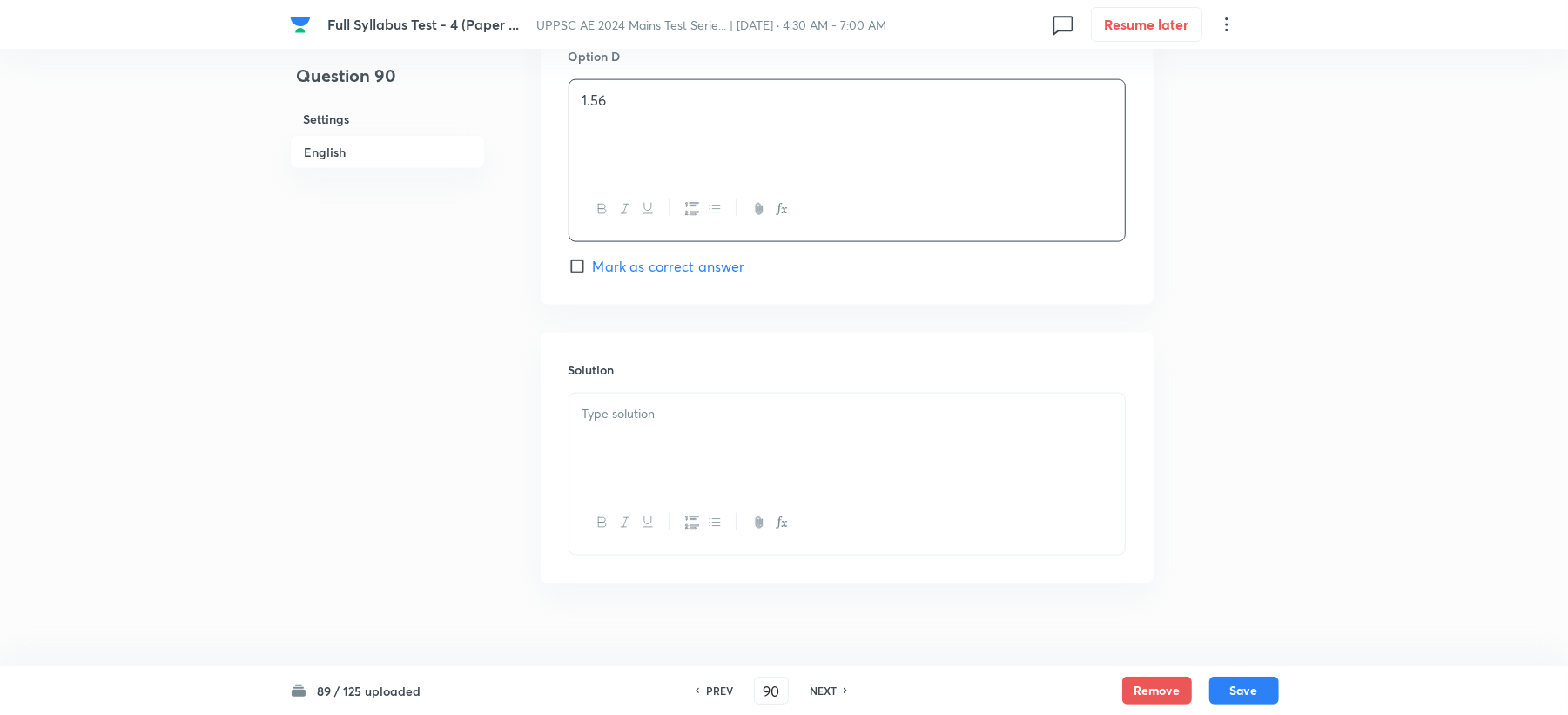
scroll to position [1649, 0]
click at [621, 378] on div at bounding box center [847, 421] width 555 height 97
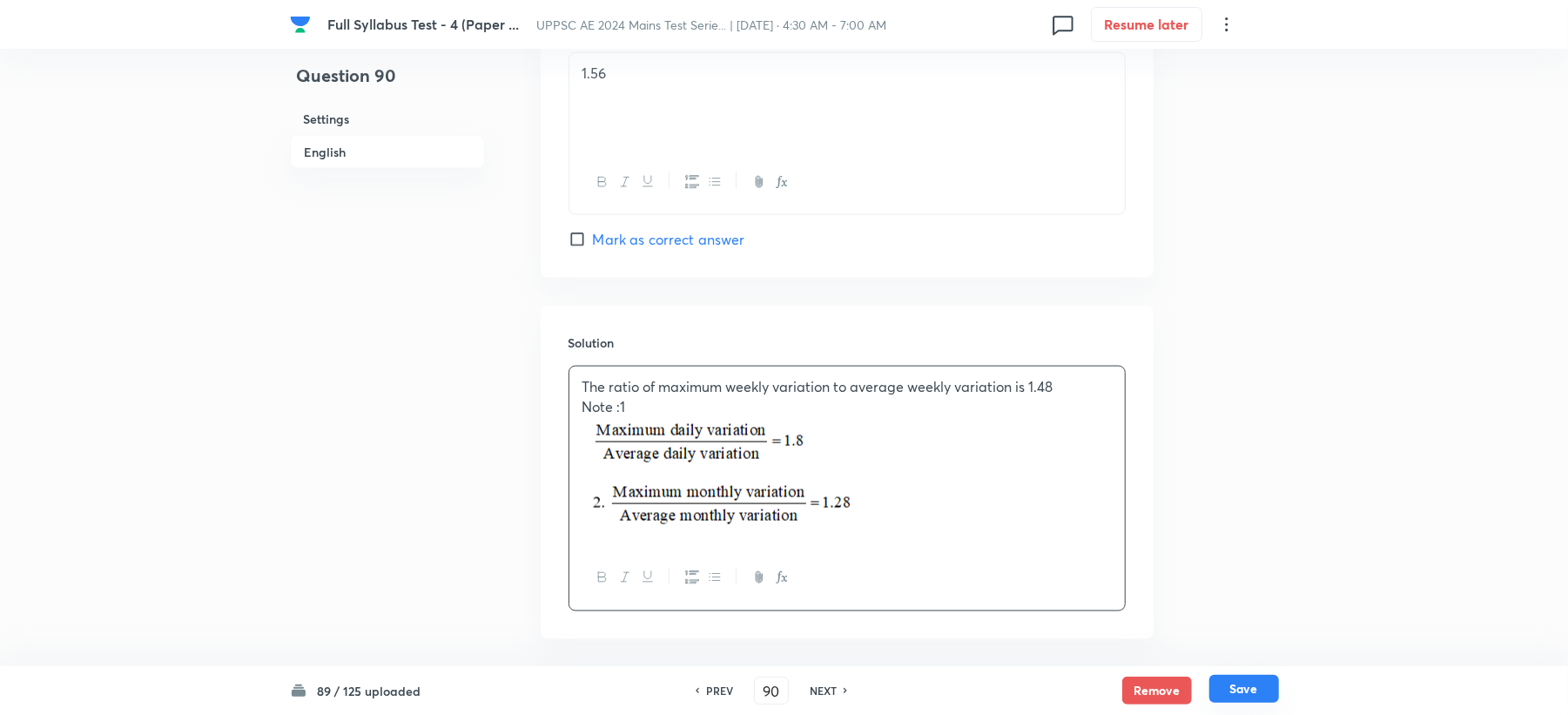
click at [1244, 687] on button "Save" at bounding box center [1244, 689] width 69 height 28
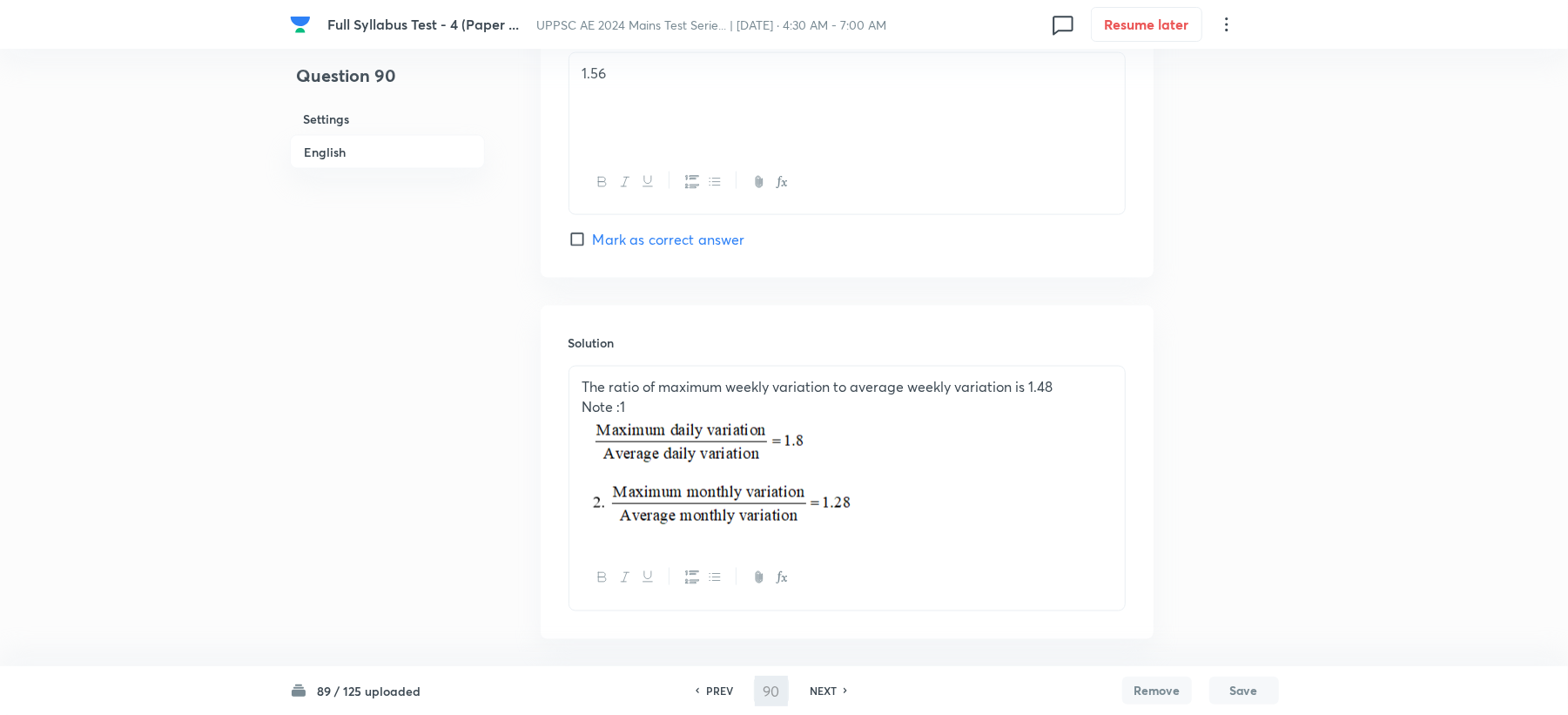
type input "91"
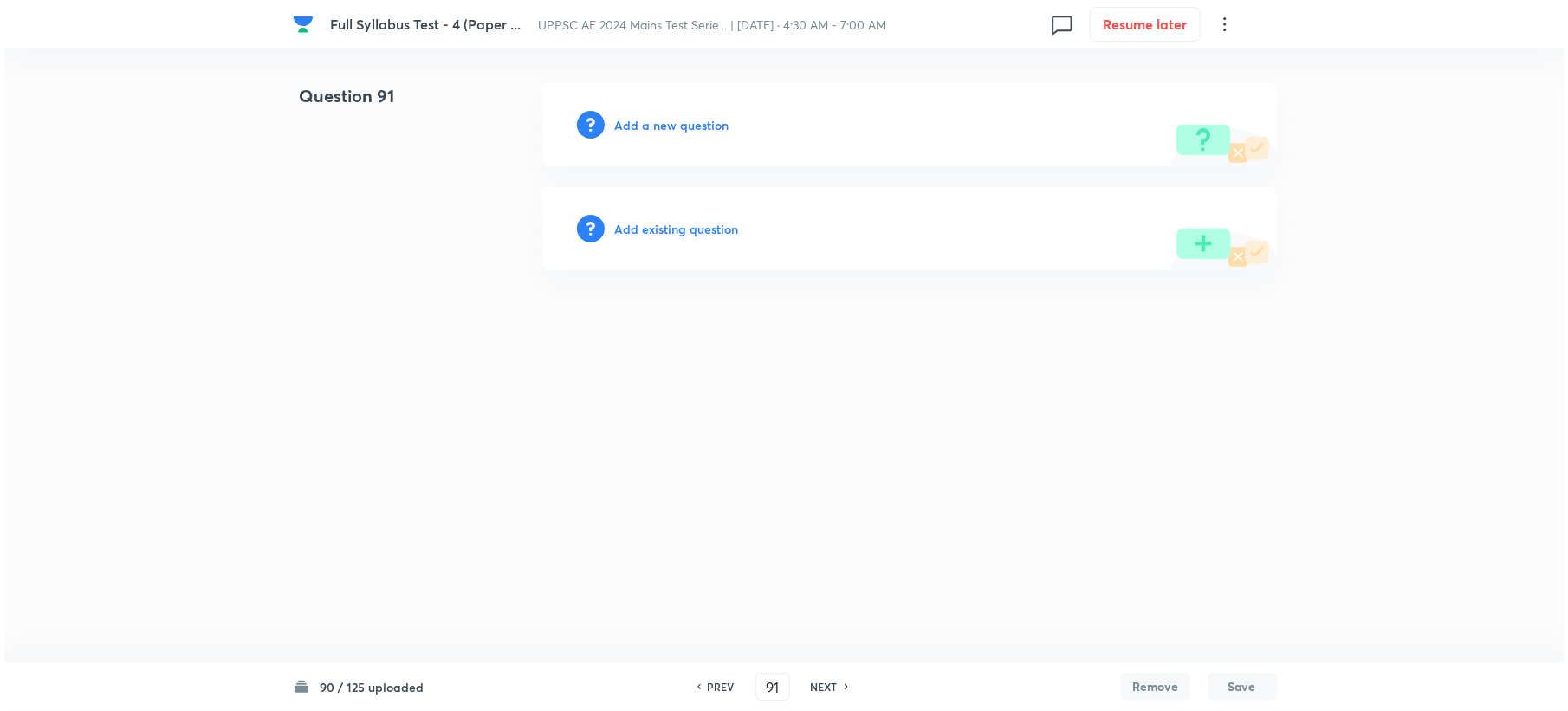
scroll to position [0, 0]
drag, startPoint x: 672, startPoint y: 112, endPoint x: 661, endPoint y: 131, distance: 22.0
click at [663, 126] on div "Add a new question" at bounding box center [908, 124] width 734 height 83
click at [661, 129] on h6 "Add a new question" at bounding box center [671, 126] width 115 height 19
click at [662, 129] on h6 "Choose a question type" at bounding box center [680, 126] width 133 height 19
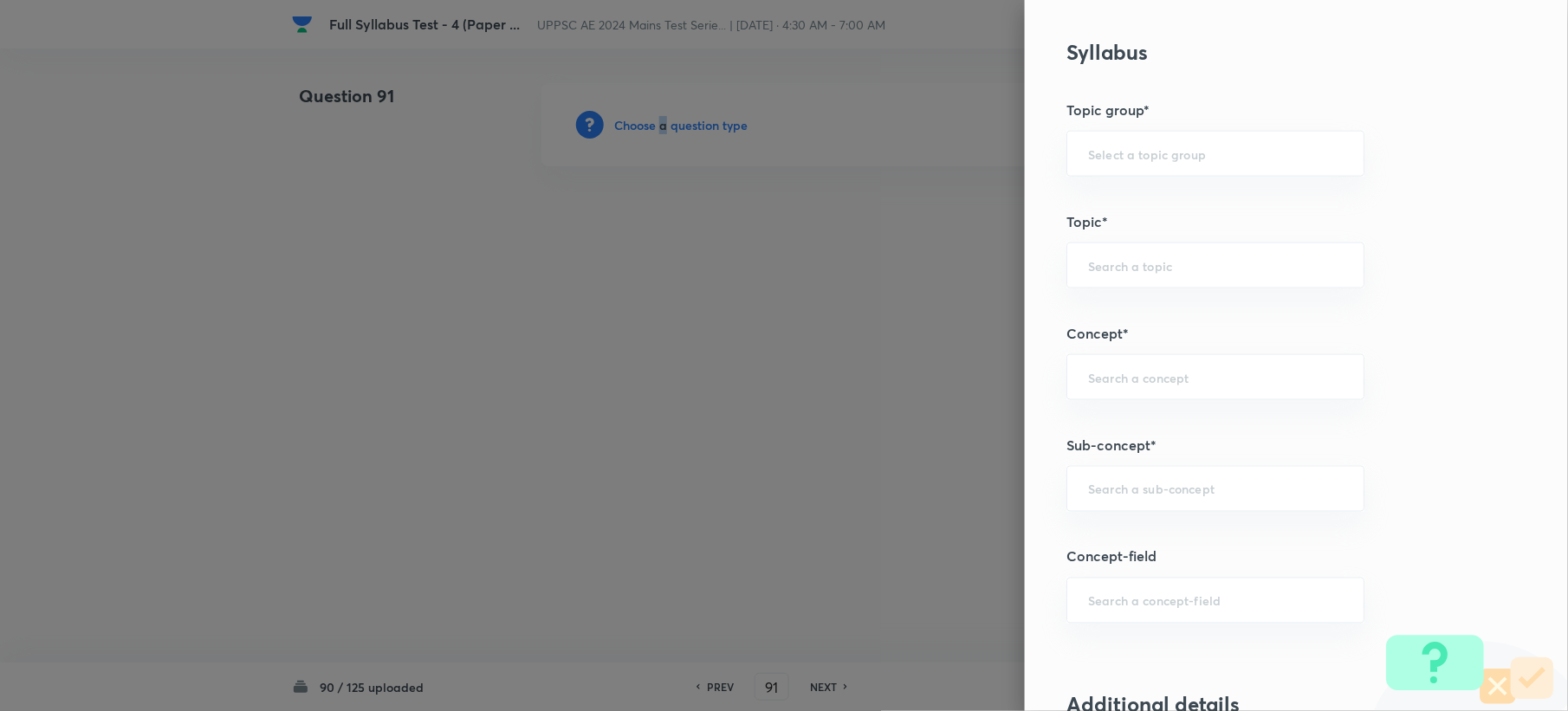
scroll to position [693, 0]
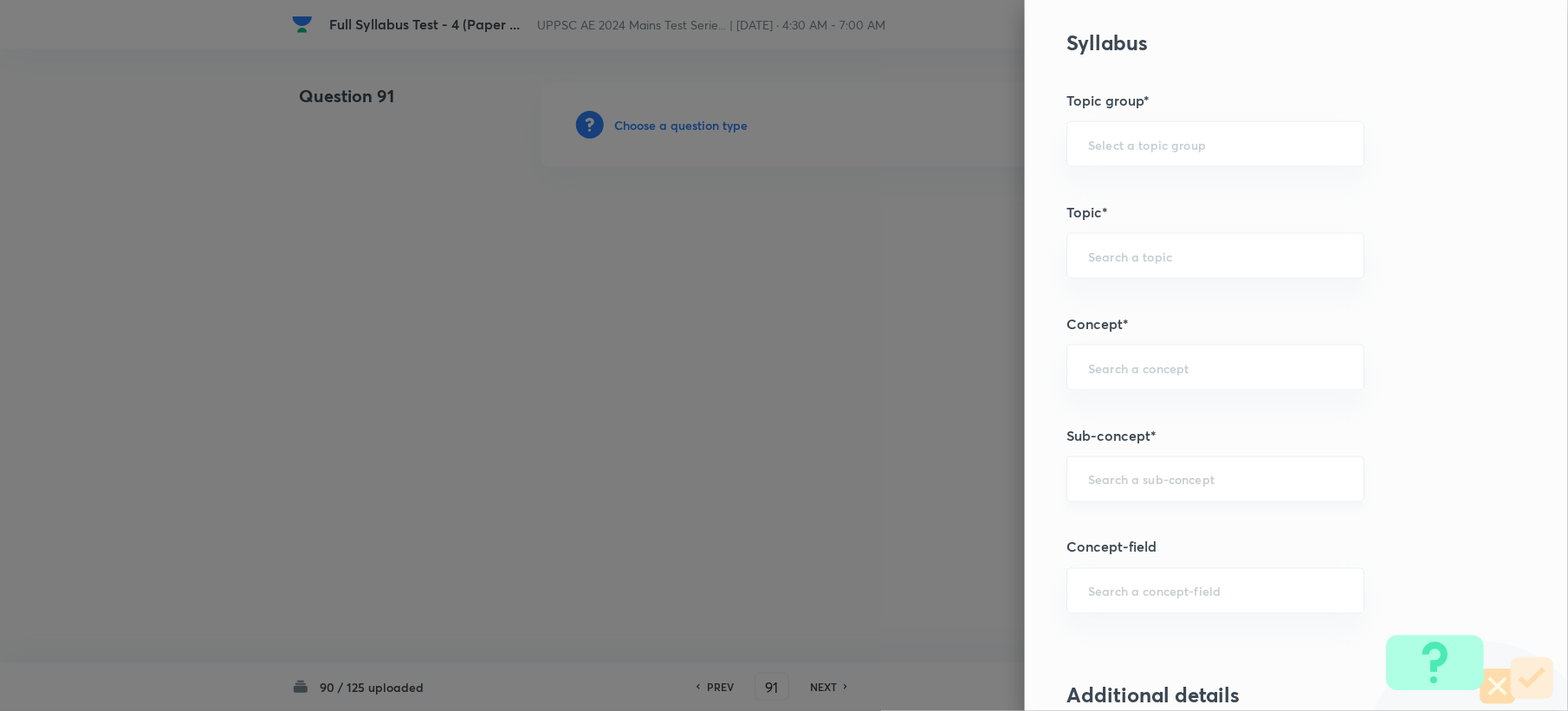
click at [1116, 475] on input "text" at bounding box center [1215, 480] width 254 height 17
paste input "Water Demands"
click at [1112, 532] on li "Water Demands" at bounding box center [1198, 532] width 295 height 31
type input "Water Demands"
type input "Civil Engineering"
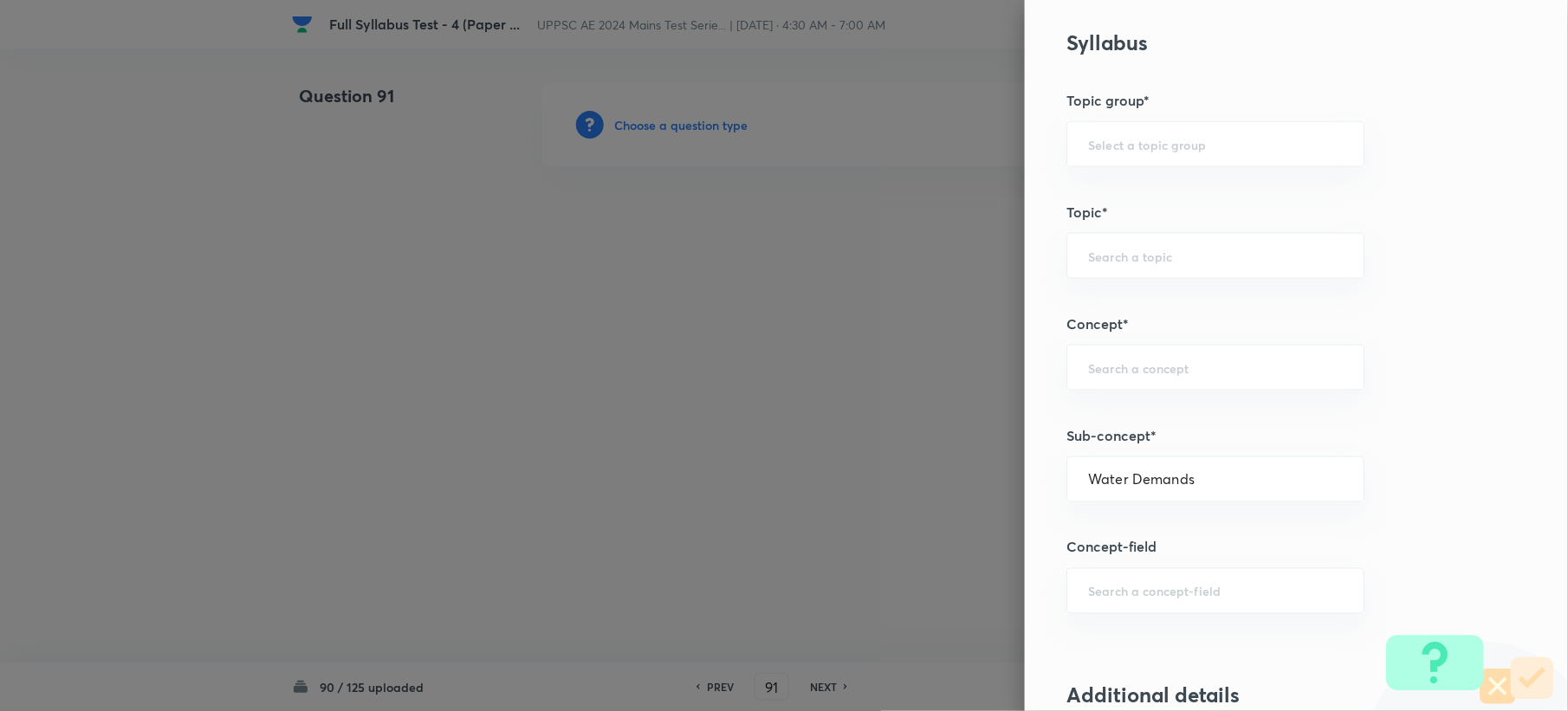
type input "Environmental Engineering"
type input "Water Supply Engineering"
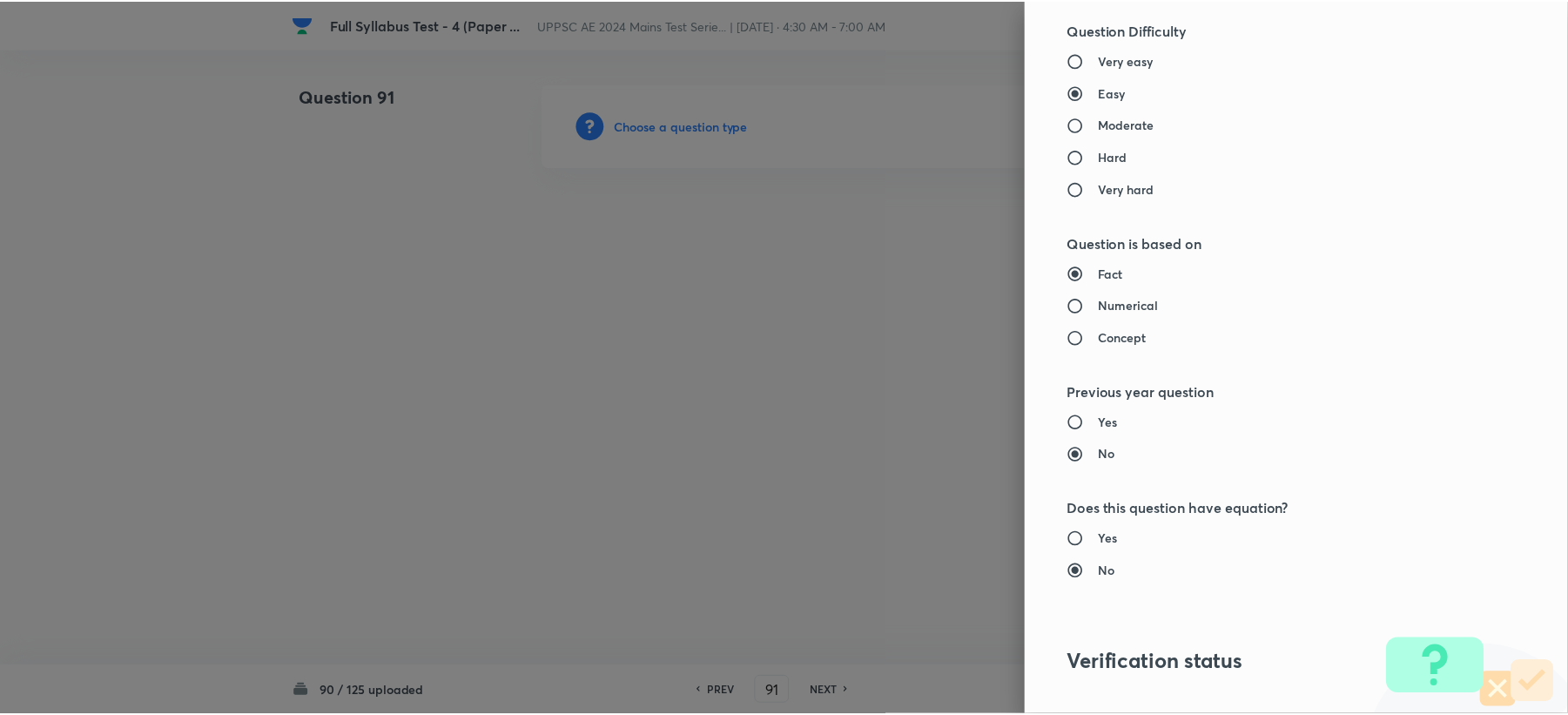
scroll to position [1663, 0]
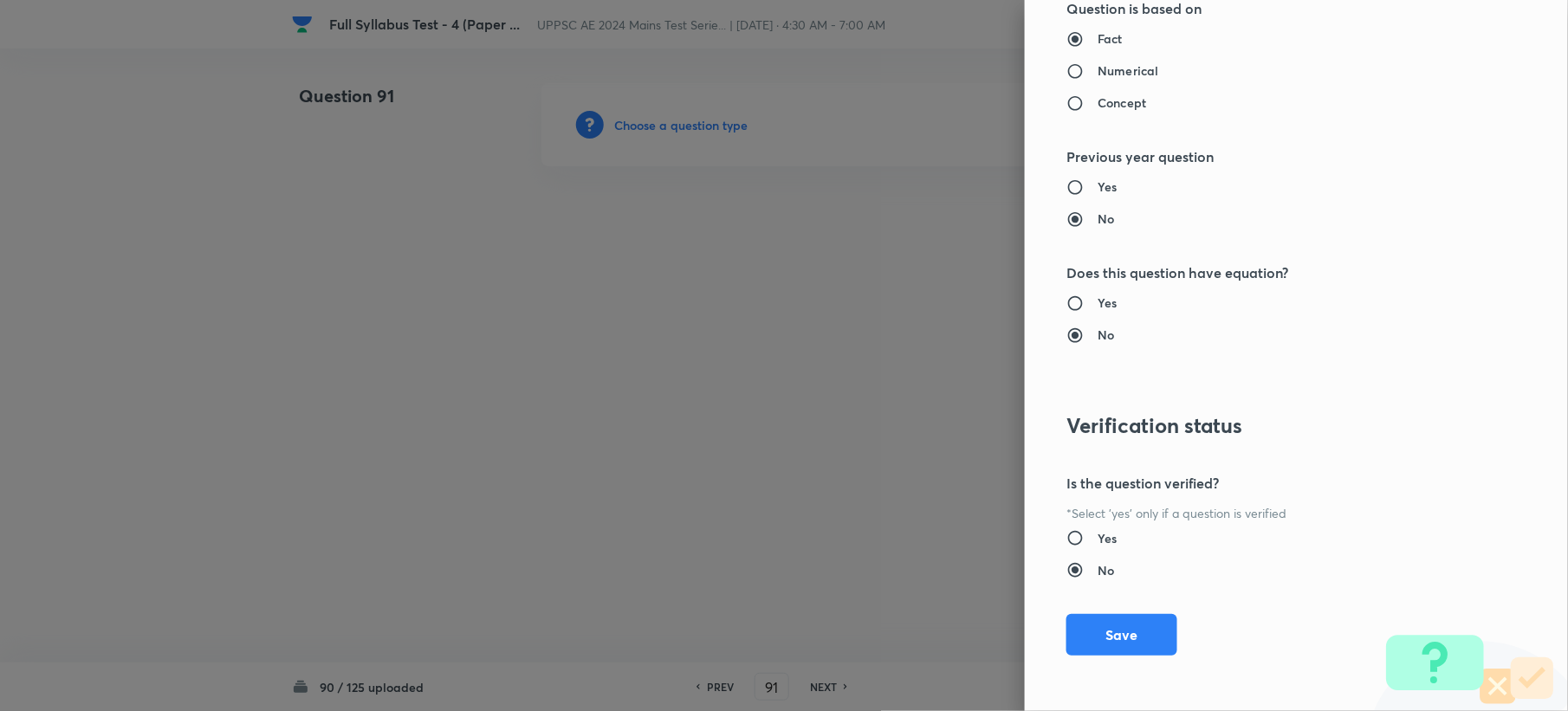
click at [1091, 611] on div "Question settings Question type* Single choice correct Number of options* 2 3 4…" at bounding box center [1296, 355] width 543 height 711
click at [1072, 627] on button "Save" at bounding box center [1121, 633] width 111 height 42
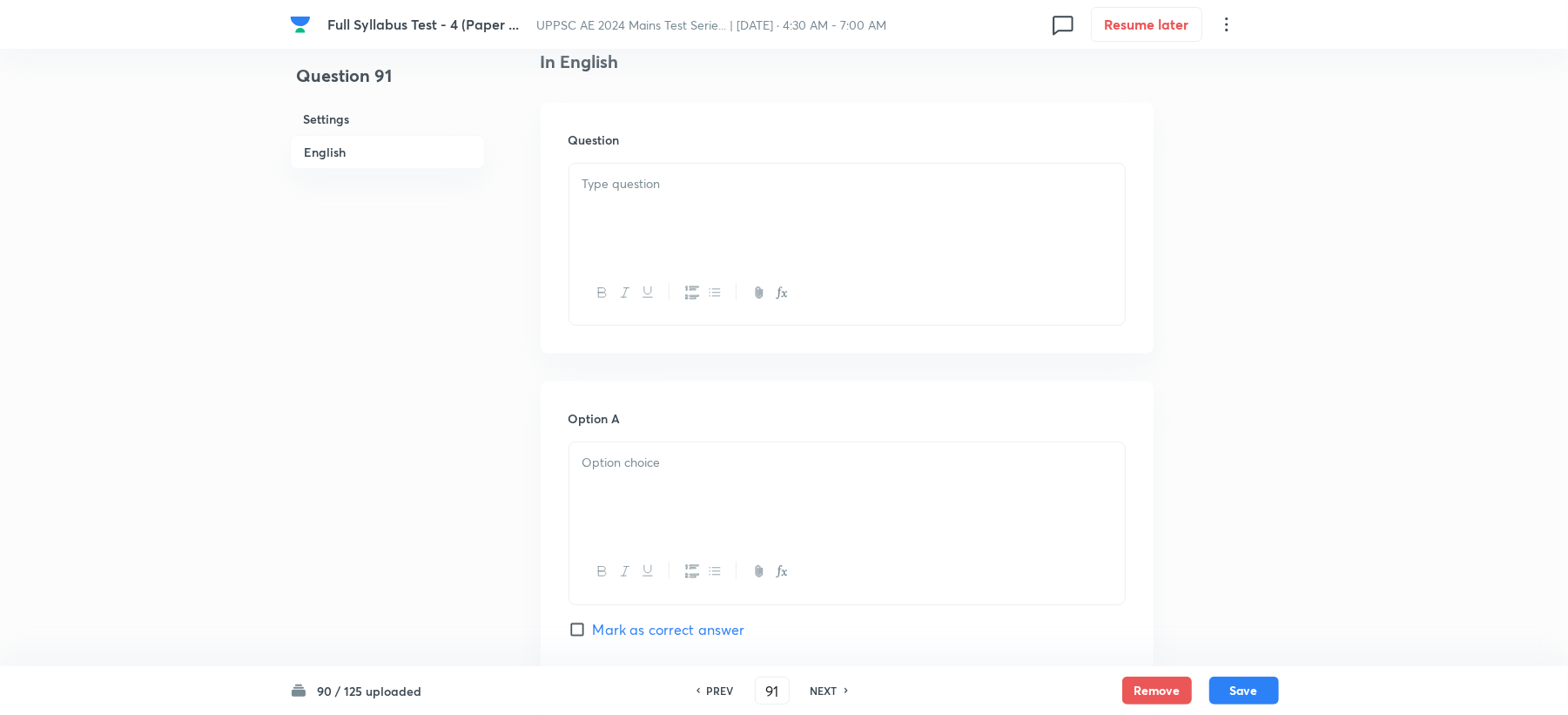
scroll to position [464, 0]
drag, startPoint x: 638, startPoint y: 203, endPoint x: 573, endPoint y: 311, distance: 126.1
click at [637, 202] on div at bounding box center [847, 212] width 555 height 97
click at [608, 446] on div at bounding box center [847, 490] width 555 height 97
click at [701, 171] on div "Water Demands" at bounding box center [847, 212] width 555 height 97
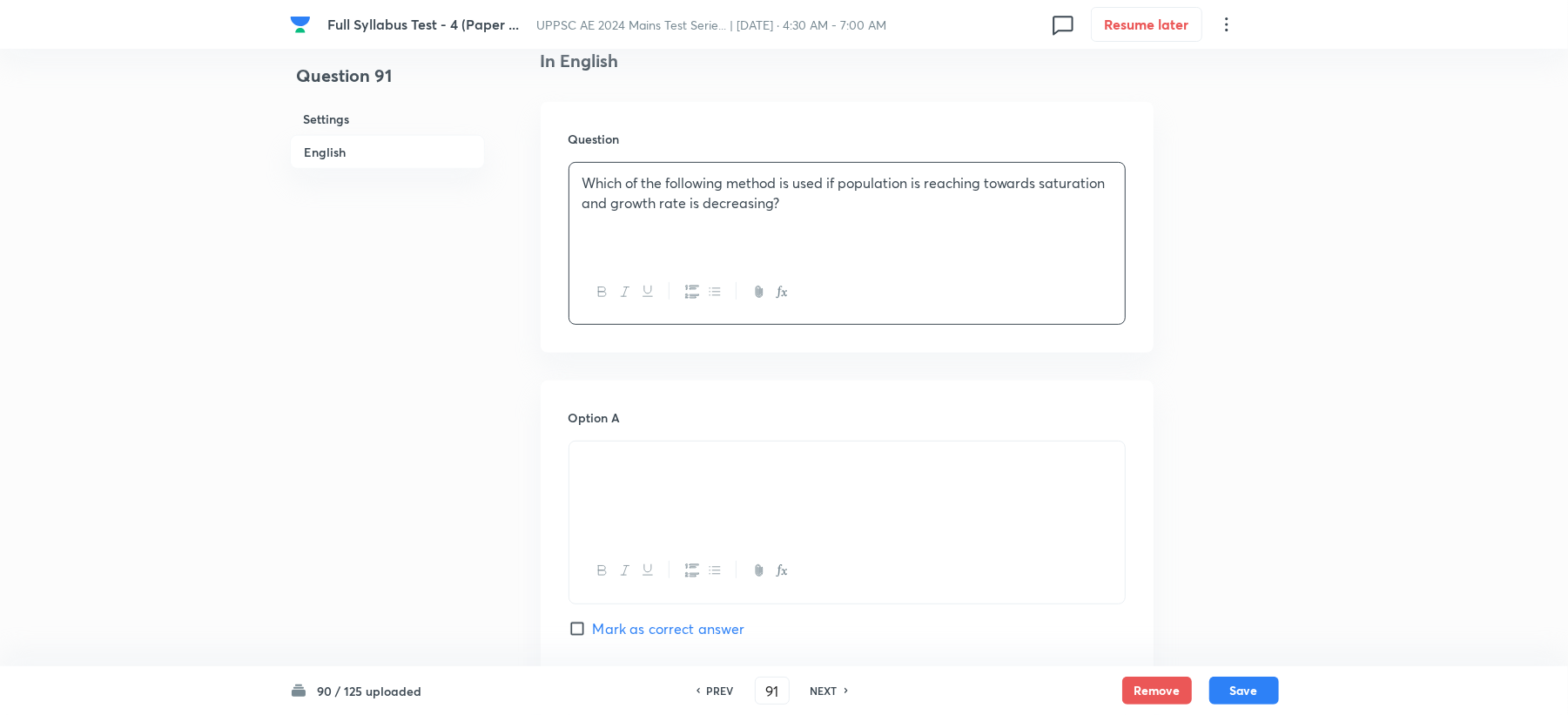
drag, startPoint x: 638, startPoint y: 589, endPoint x: 629, endPoint y: 524, distance: 65.6
click at [638, 578] on div at bounding box center [847, 571] width 555 height 64
drag, startPoint x: 645, startPoint y: 381, endPoint x: 637, endPoint y: 402, distance: 22.5
click at [614, 481] on div at bounding box center [847, 490] width 555 height 97
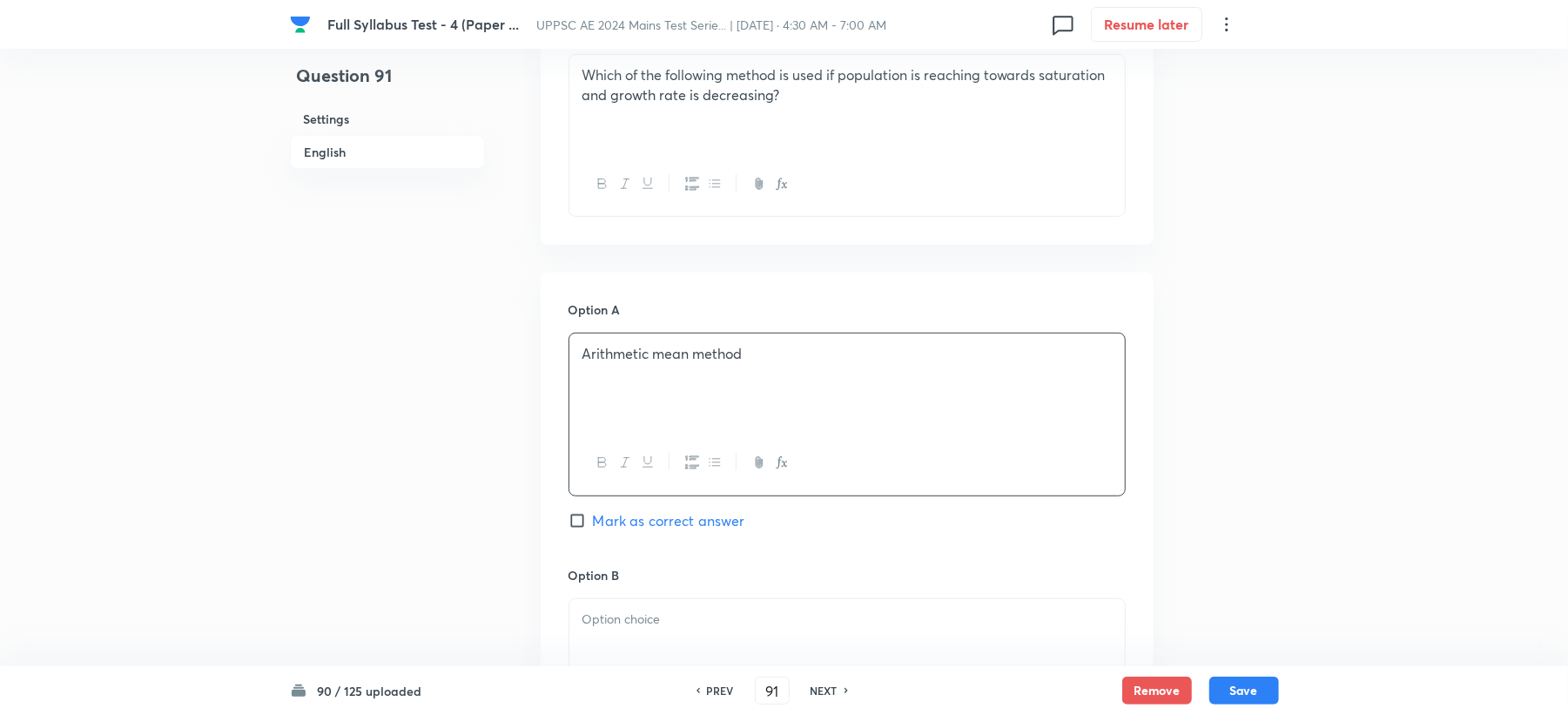
scroll to position [697, 0]
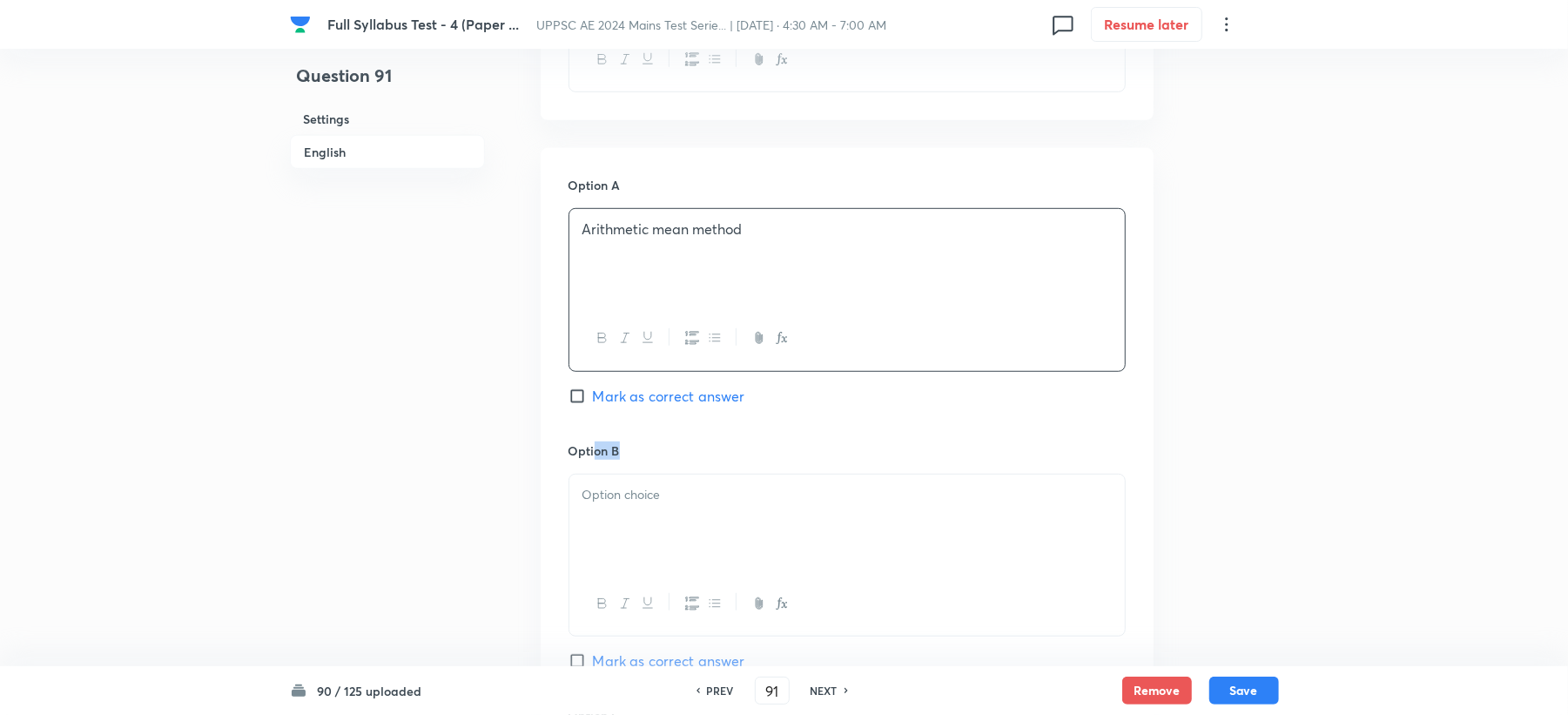
drag, startPoint x: 596, startPoint y: 457, endPoint x: 596, endPoint y: 467, distance: 10.0
click at [596, 469] on div "Option B [PERSON_NAME] as correct answer" at bounding box center [847, 573] width 557 height 265
drag, startPoint x: 651, startPoint y: 517, endPoint x: 641, endPoint y: 513, distance: 10.8
click at [650, 520] on div at bounding box center [847, 524] width 555 height 97
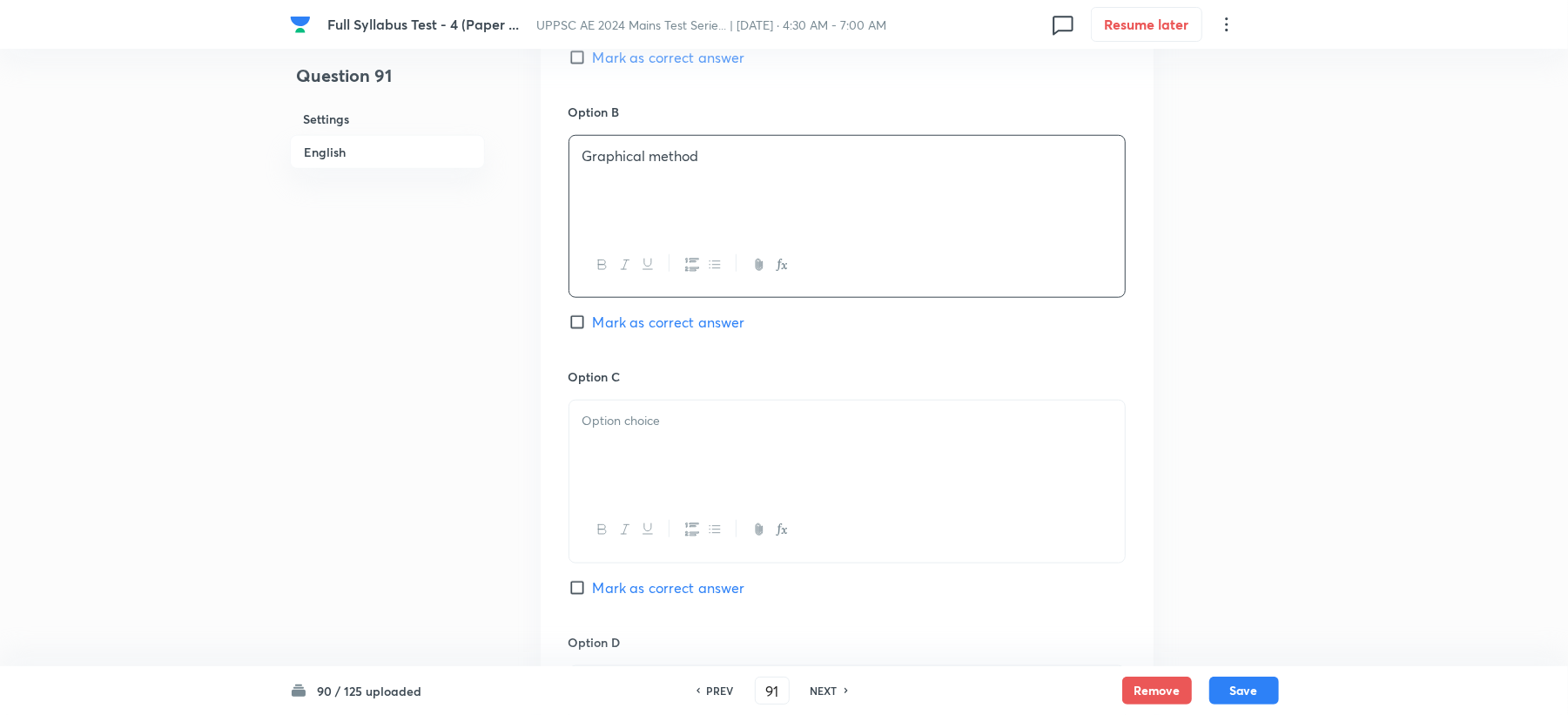
scroll to position [1046, 0]
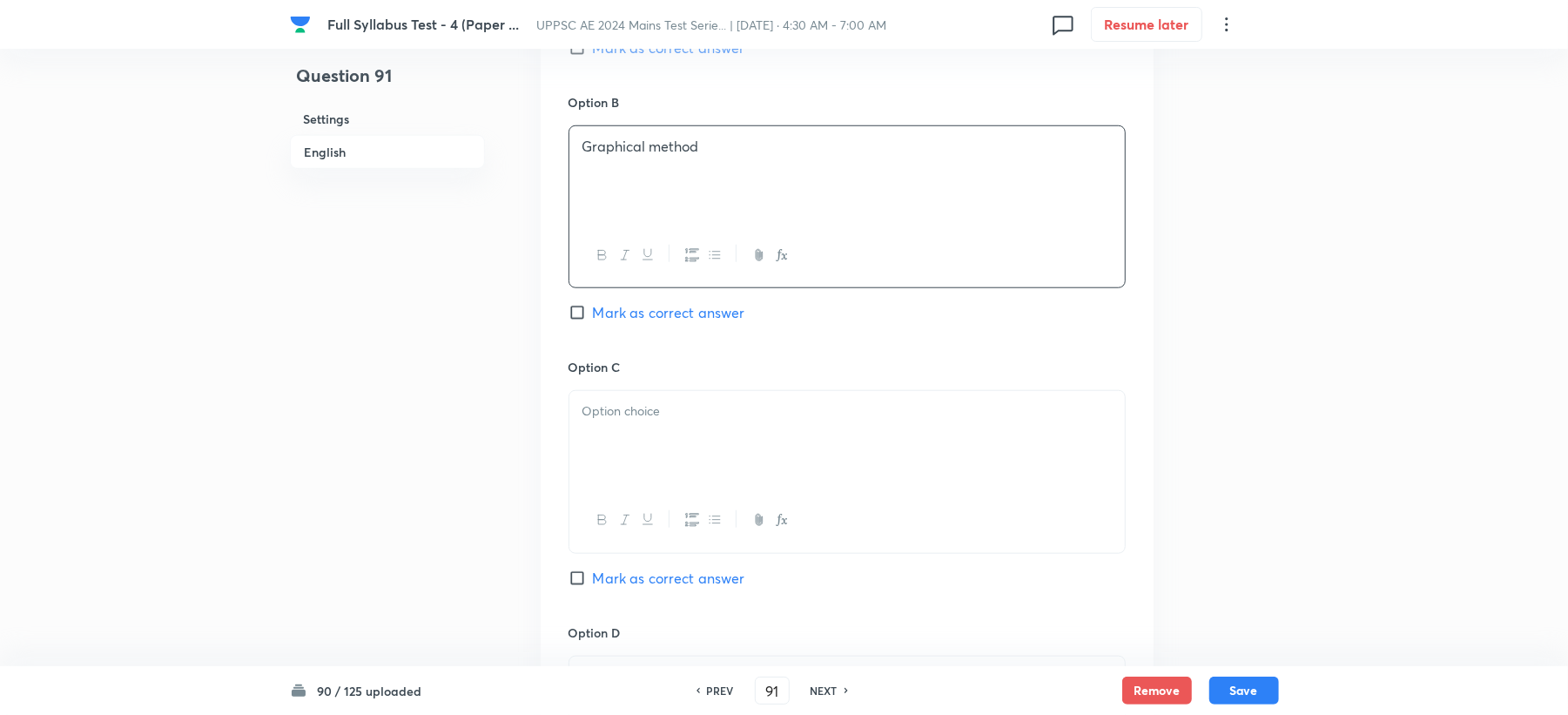
click at [610, 406] on p at bounding box center [847, 411] width 529 height 20
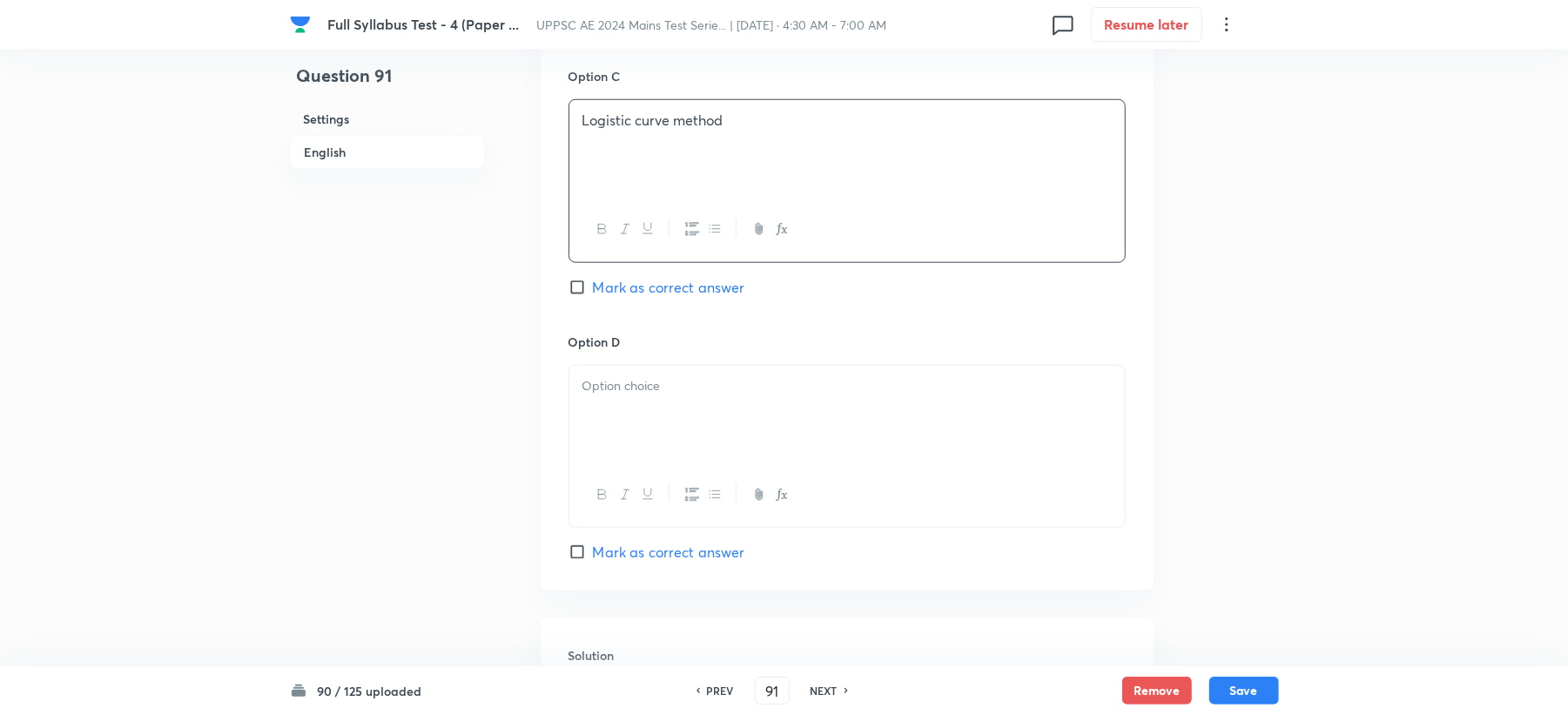
scroll to position [1393, 0]
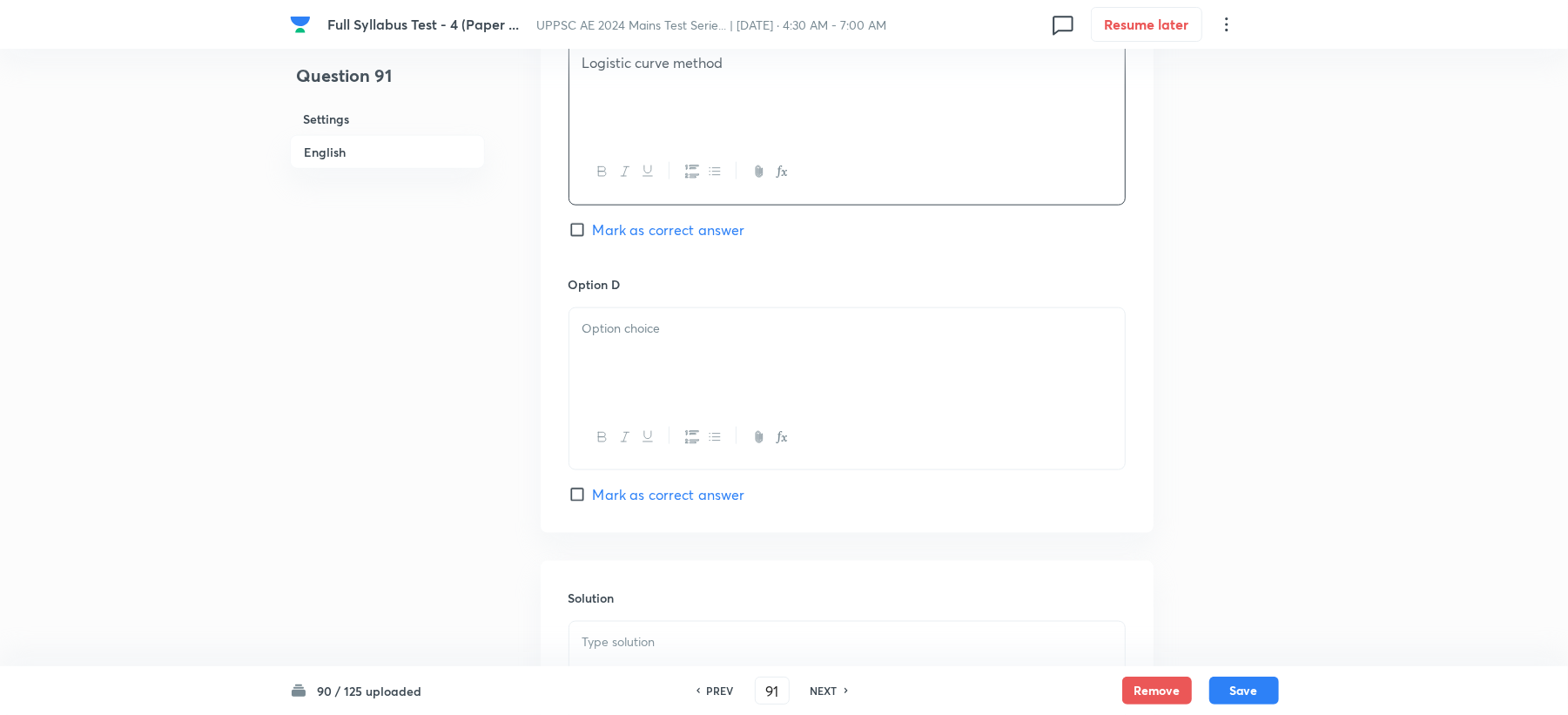
click at [608, 423] on div at bounding box center [847, 438] width 555 height 64
click at [667, 343] on div at bounding box center [847, 357] width 555 height 97
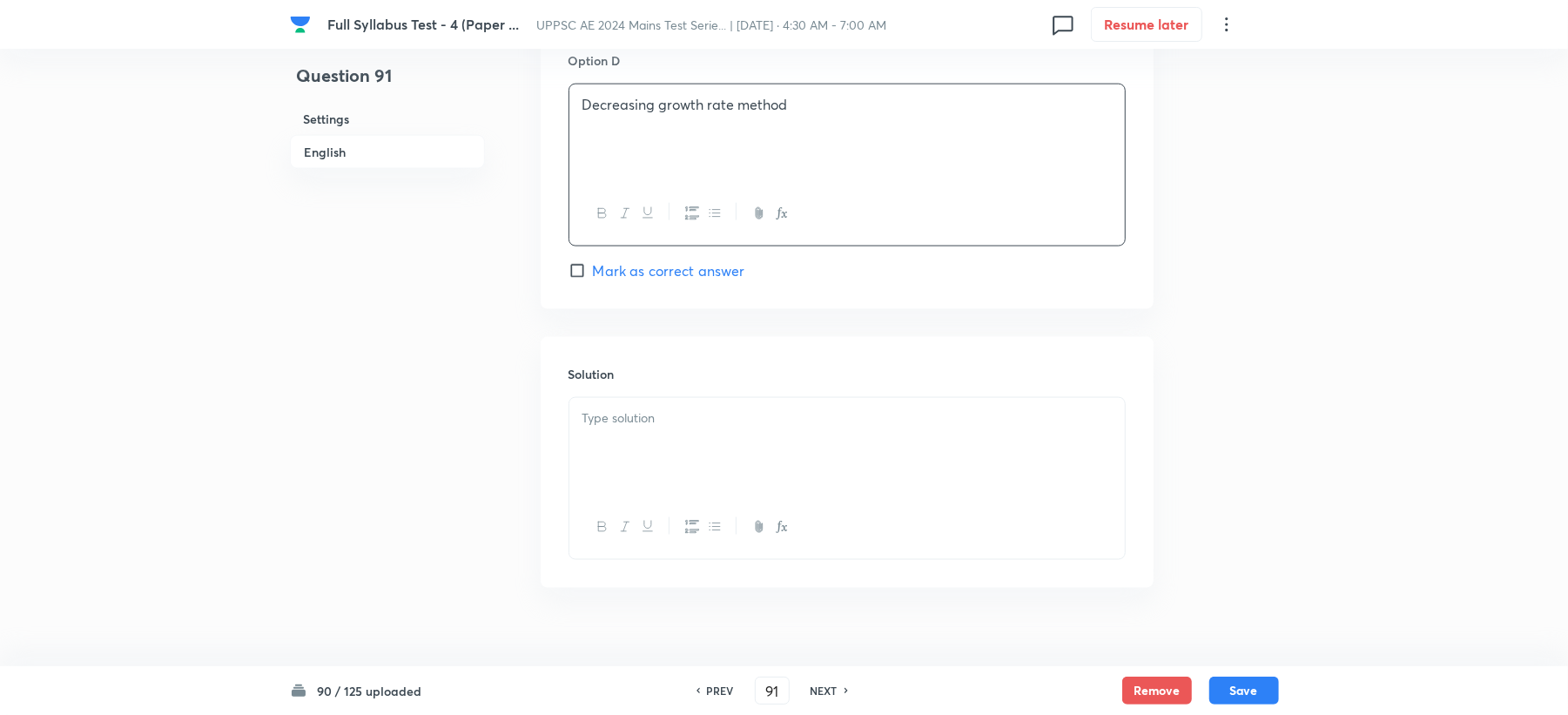
scroll to position [1626, 0]
click at [659, 265] on span "Mark as correct answer" at bounding box center [669, 263] width 153 height 21
click at [593, 265] on input "Mark as correct answer" at bounding box center [581, 262] width 24 height 18
checkbox input "true"
click at [632, 456] on div at bounding box center [847, 439] width 555 height 97
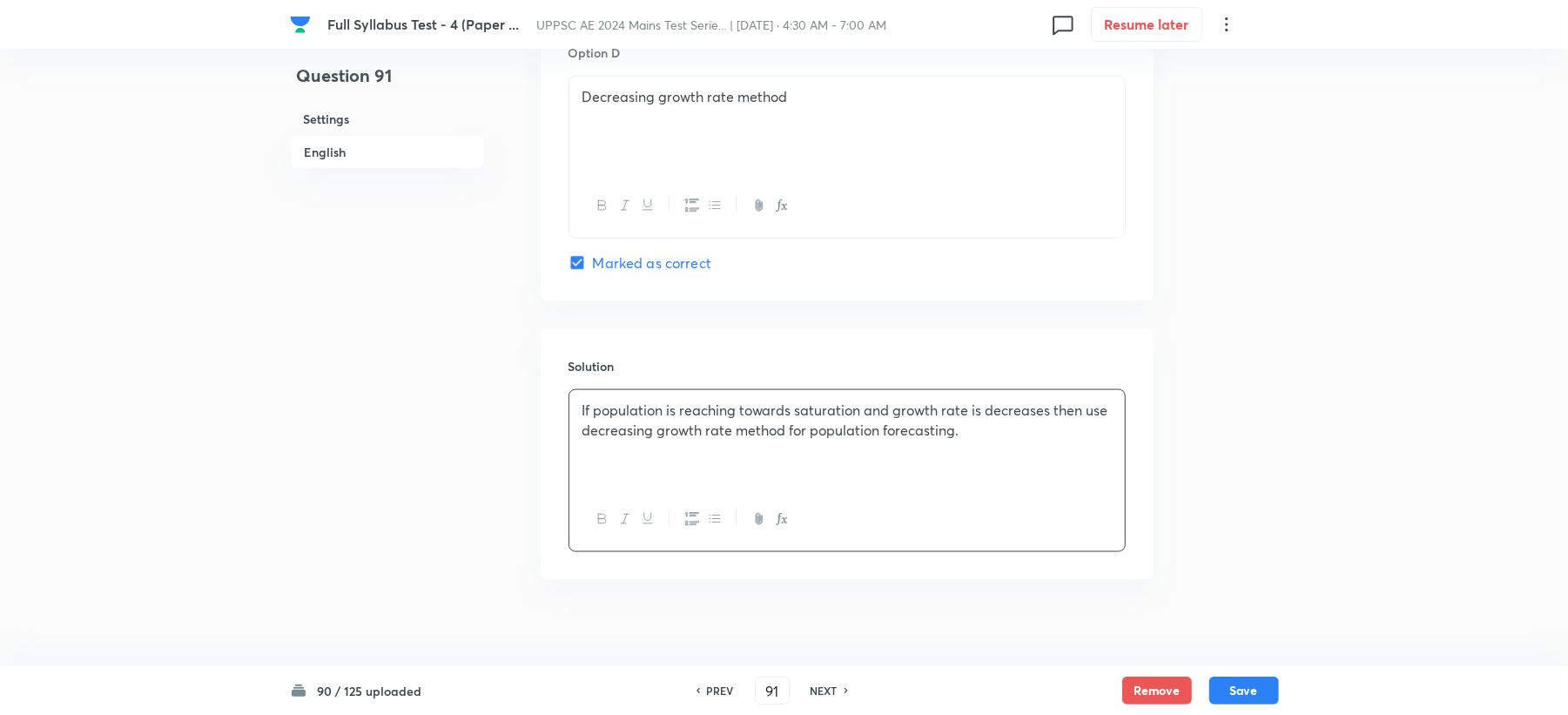
drag, startPoint x: 1024, startPoint y: 401, endPoint x: 1072, endPoint y: 472, distance: 85.7
click at [1087, 482] on div "If population is reaching towards saturation and growth rate is decreases then …" at bounding box center [847, 439] width 555 height 97
click at [1248, 695] on button "Save" at bounding box center [1244, 689] width 69 height 28
type input "92"
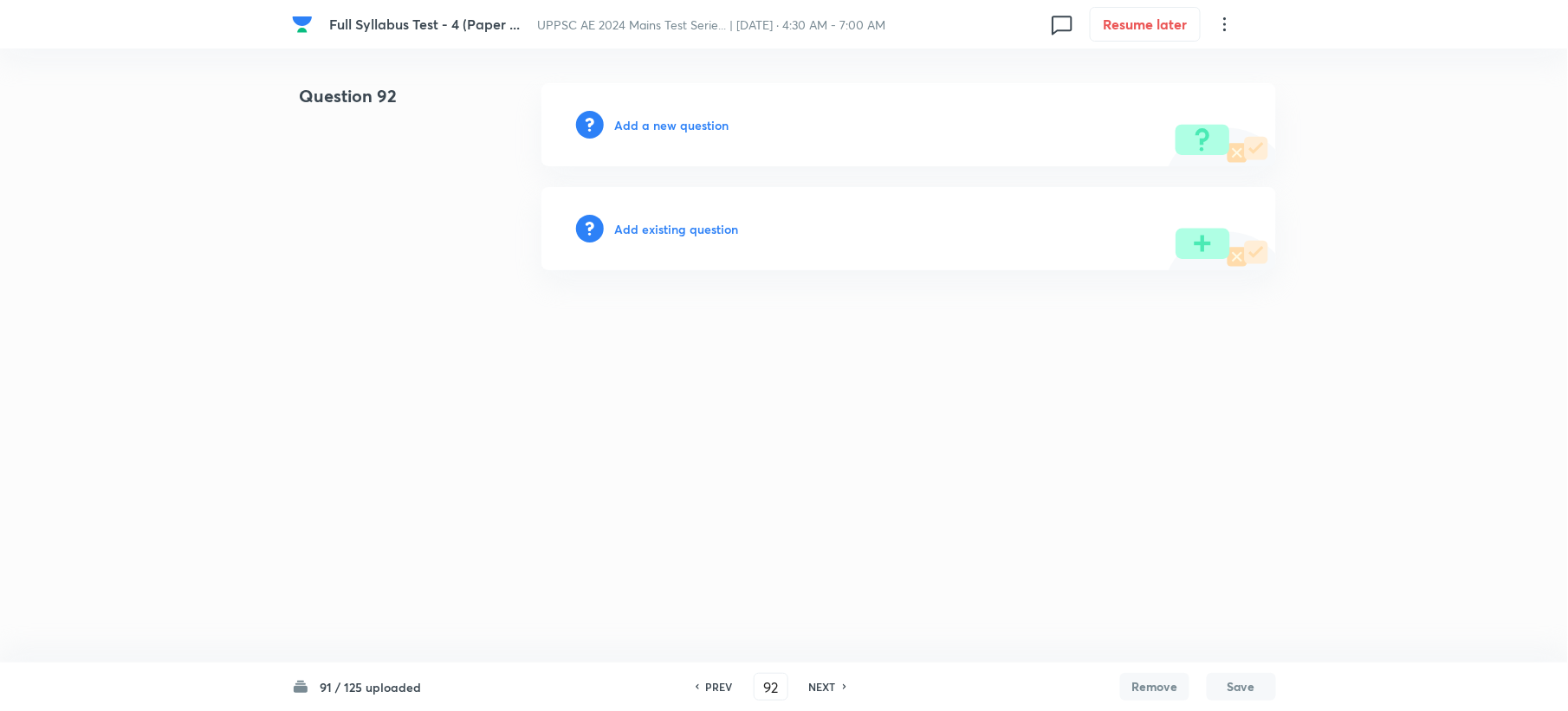
drag, startPoint x: 639, startPoint y: 140, endPoint x: 639, endPoint y: 118, distance: 22.0
click at [639, 137] on div "Add a new question" at bounding box center [908, 124] width 734 height 83
click at [641, 123] on h6 "Add a new question" at bounding box center [671, 126] width 115 height 19
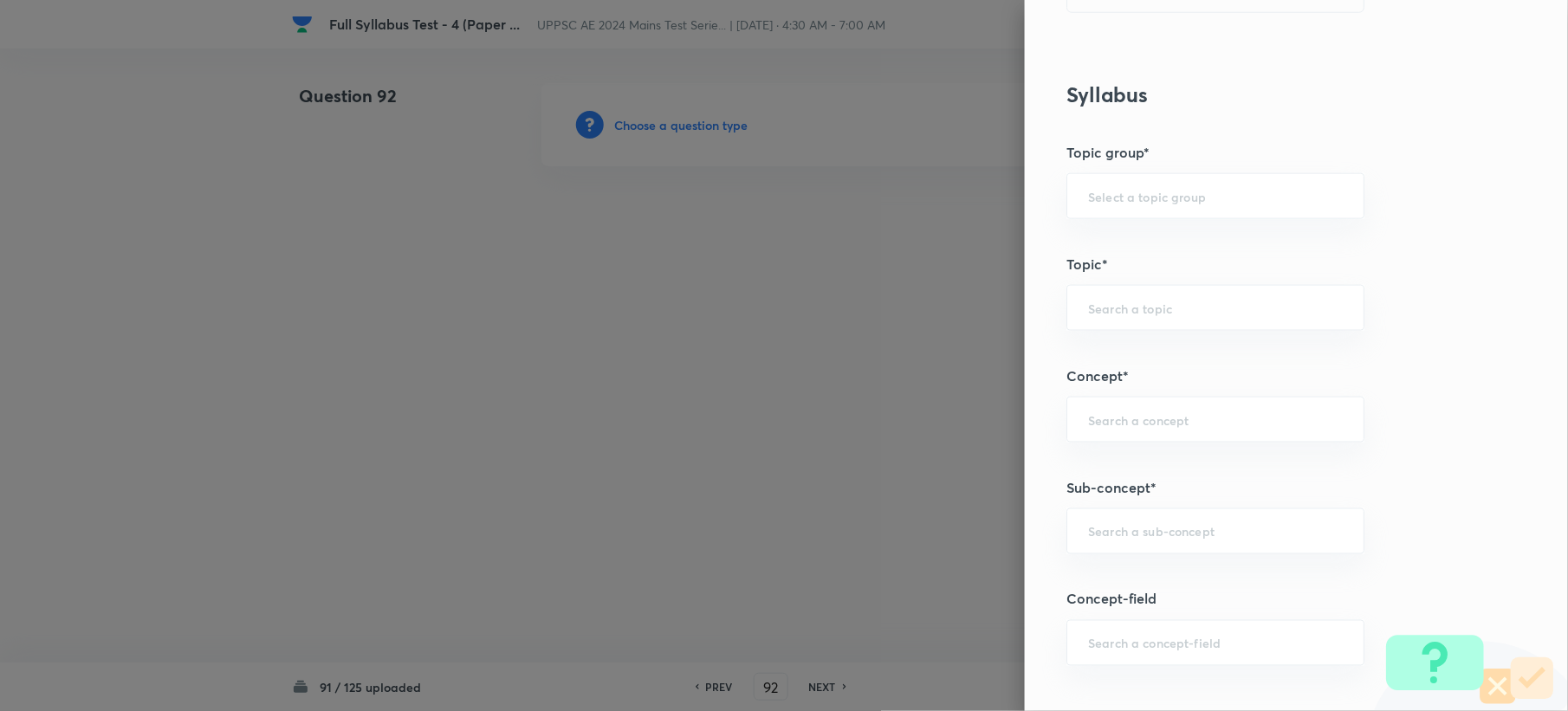
scroll to position [693, 0]
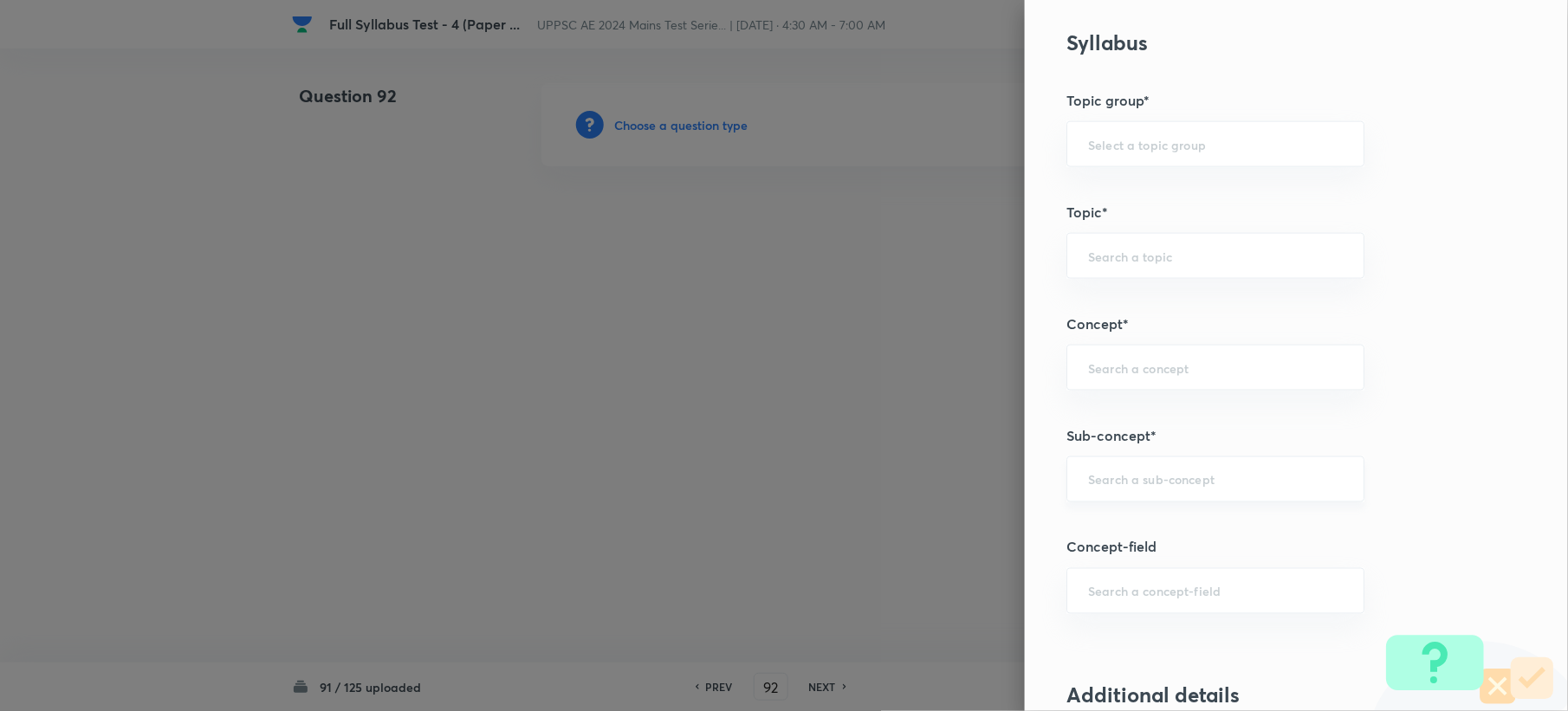
click at [1097, 476] on div "Question settings Question type* Single choice correct Number of options* 2 3 4…" at bounding box center [1296, 355] width 543 height 711
click at [1097, 476] on input "text" at bounding box center [1215, 480] width 254 height 17
paste input "Purification of Water Supplies"
click at [1091, 522] on li "Purification of Water Supplies" at bounding box center [1198, 532] width 295 height 31
type input "Purification of Water Supplies"
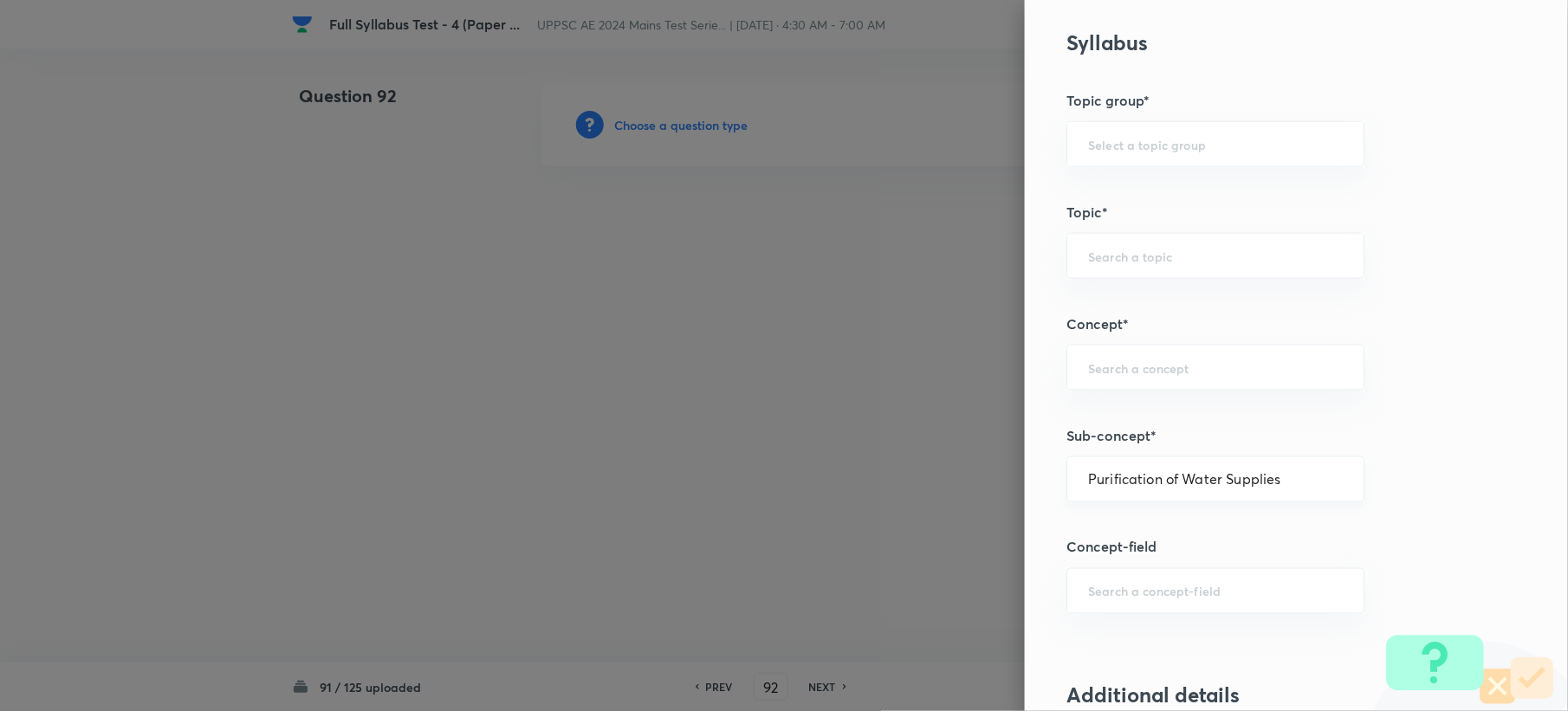
type input "Civil Engineering"
type input "Environmental Engineering"
type input "Water Supply Engineering"
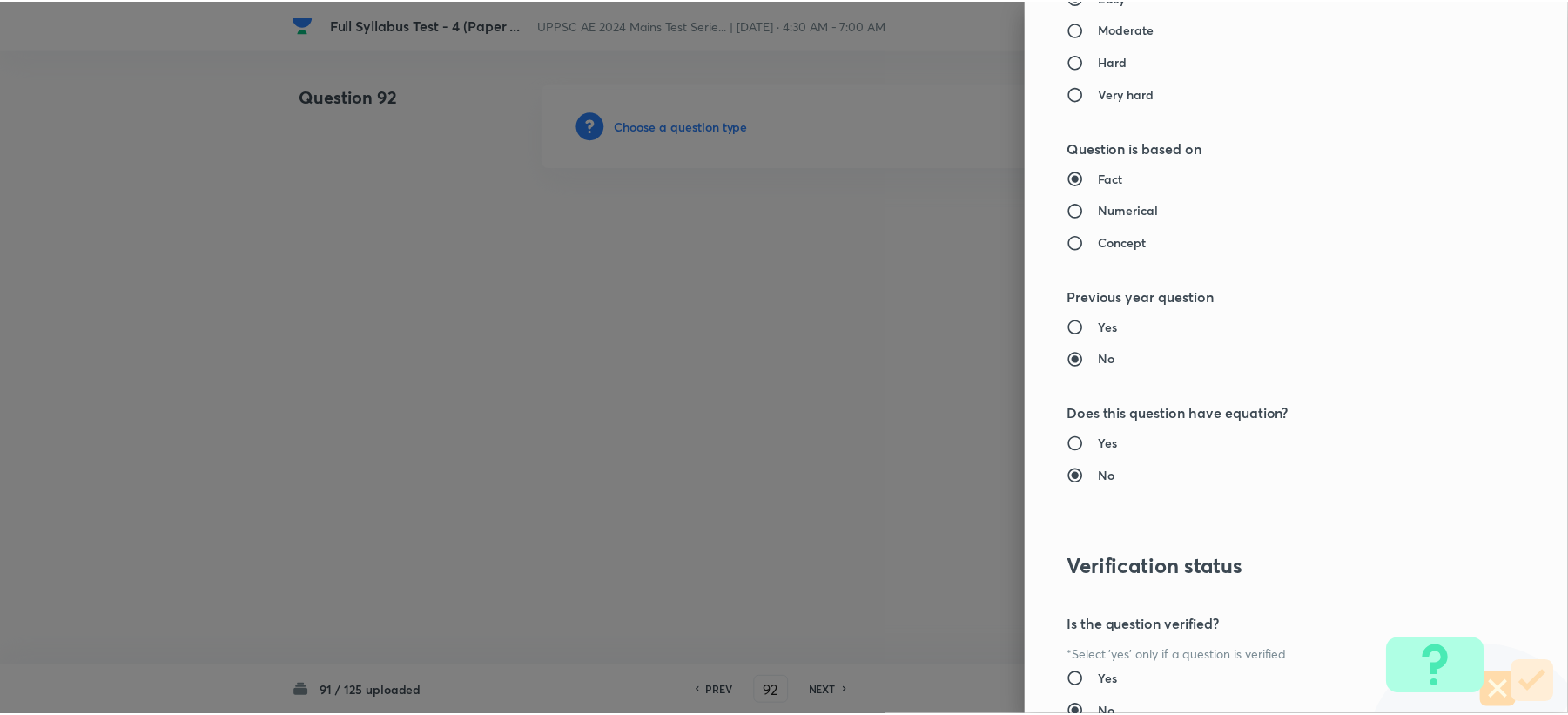
scroll to position [1663, 0]
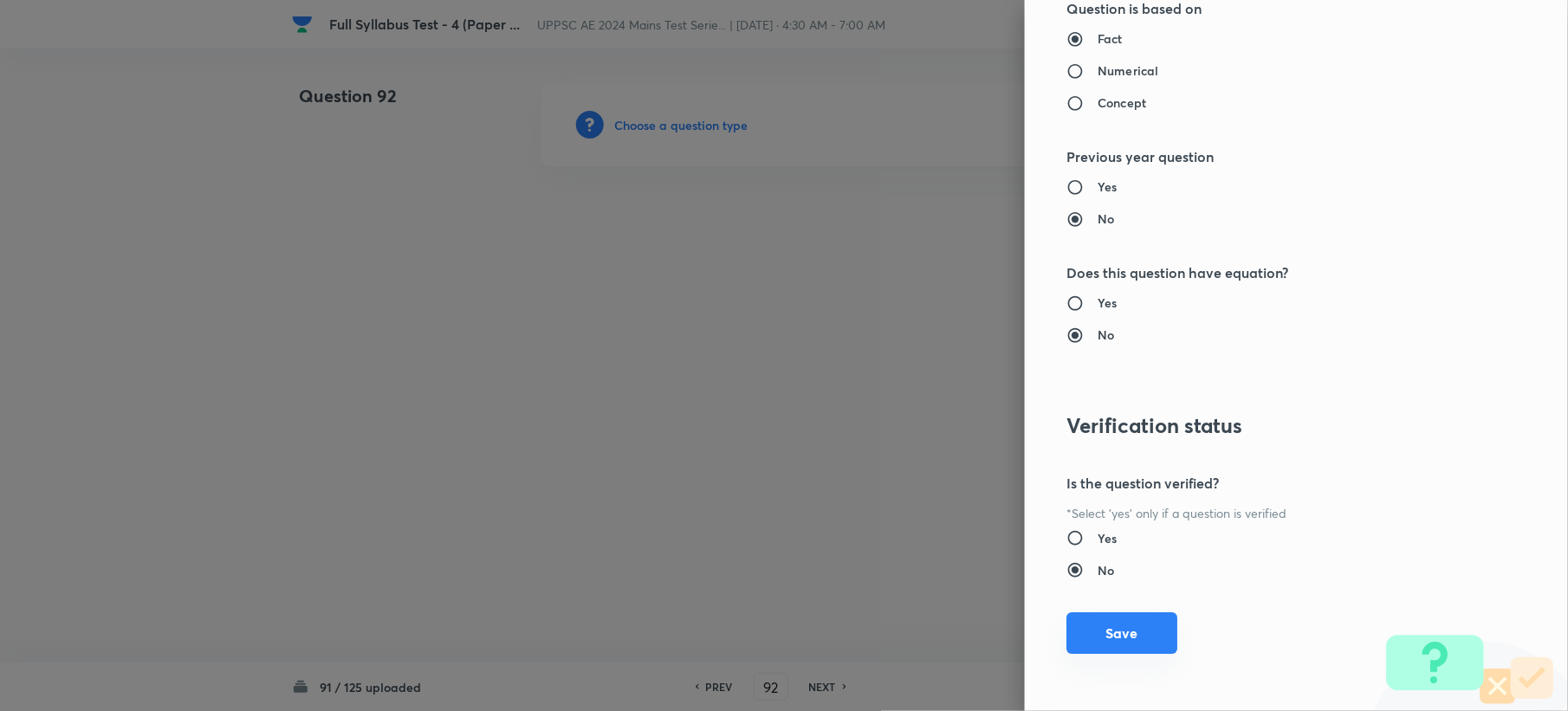
click at [1092, 635] on button "Save" at bounding box center [1121, 633] width 111 height 42
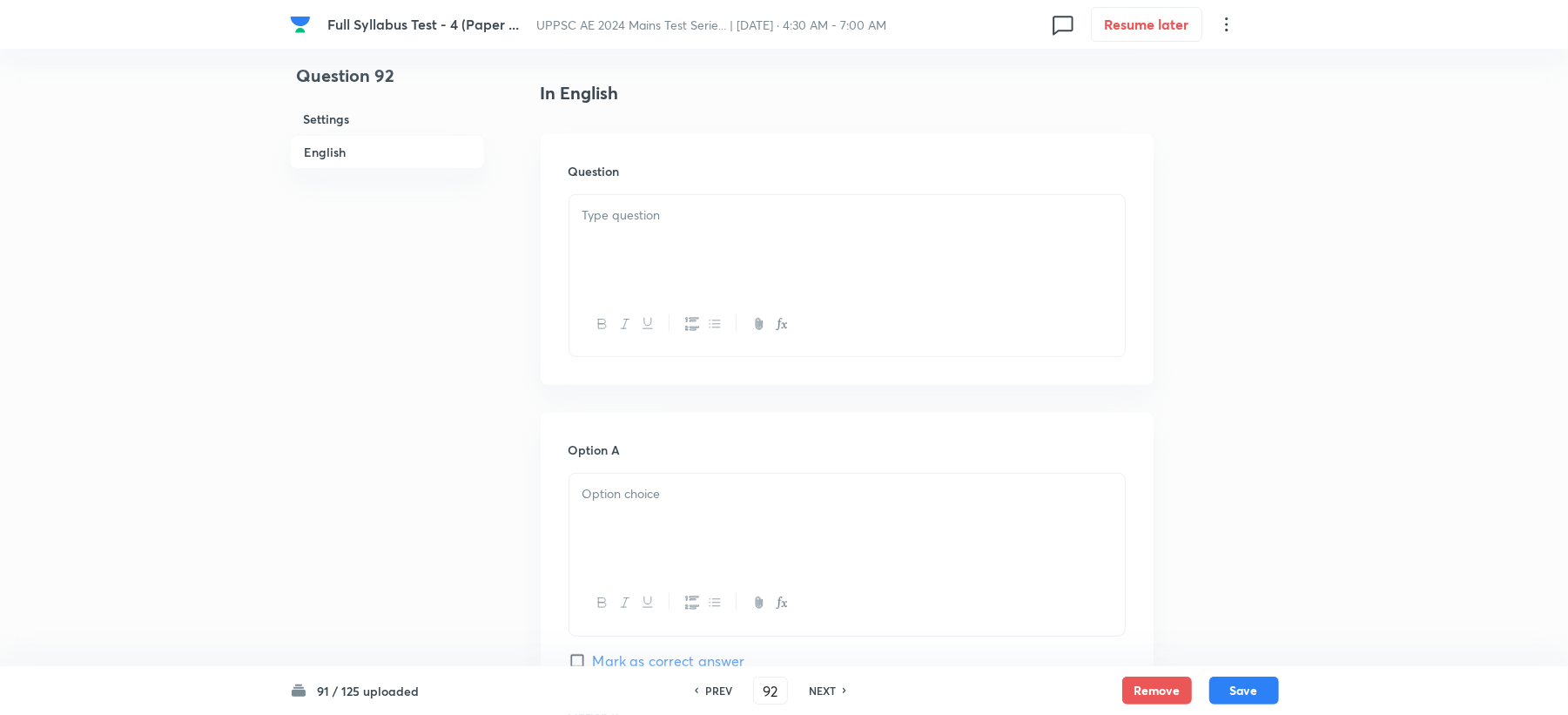
scroll to position [464, 0]
click at [617, 229] on div at bounding box center [847, 234] width 555 height 97
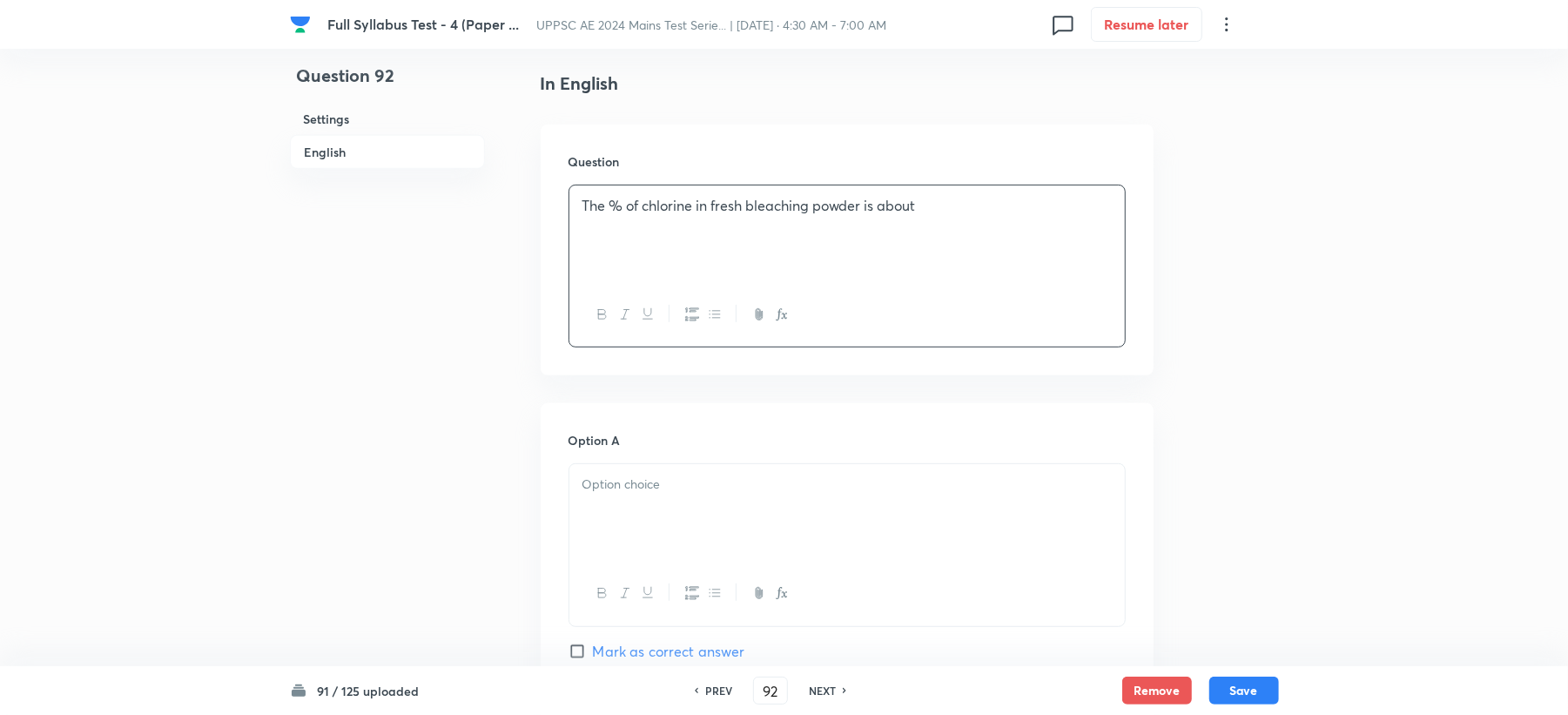
click at [597, 521] on div at bounding box center [847, 513] width 555 height 97
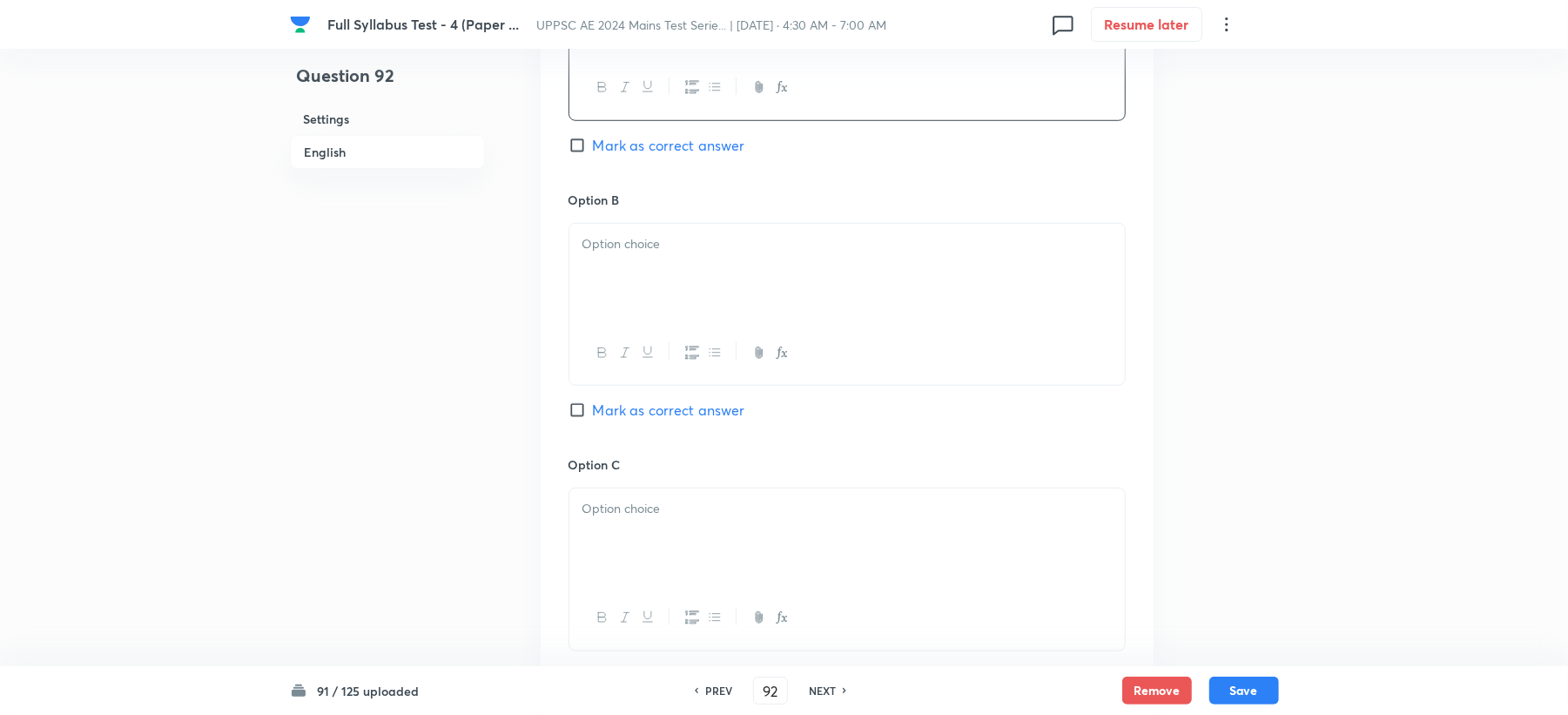
scroll to position [1046, 0]
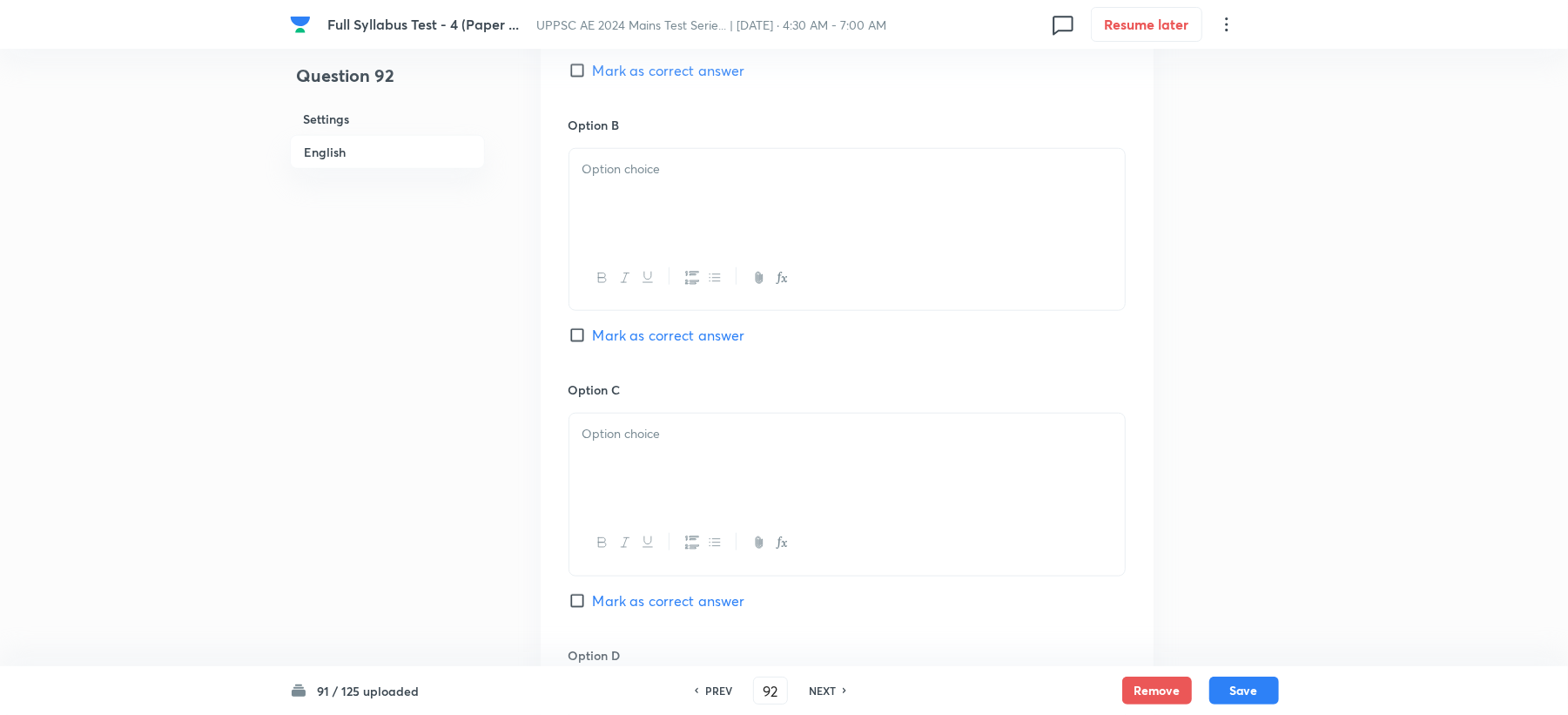
click at [632, 216] on div at bounding box center [847, 198] width 555 height 97
click at [593, 464] on div at bounding box center [847, 463] width 555 height 97
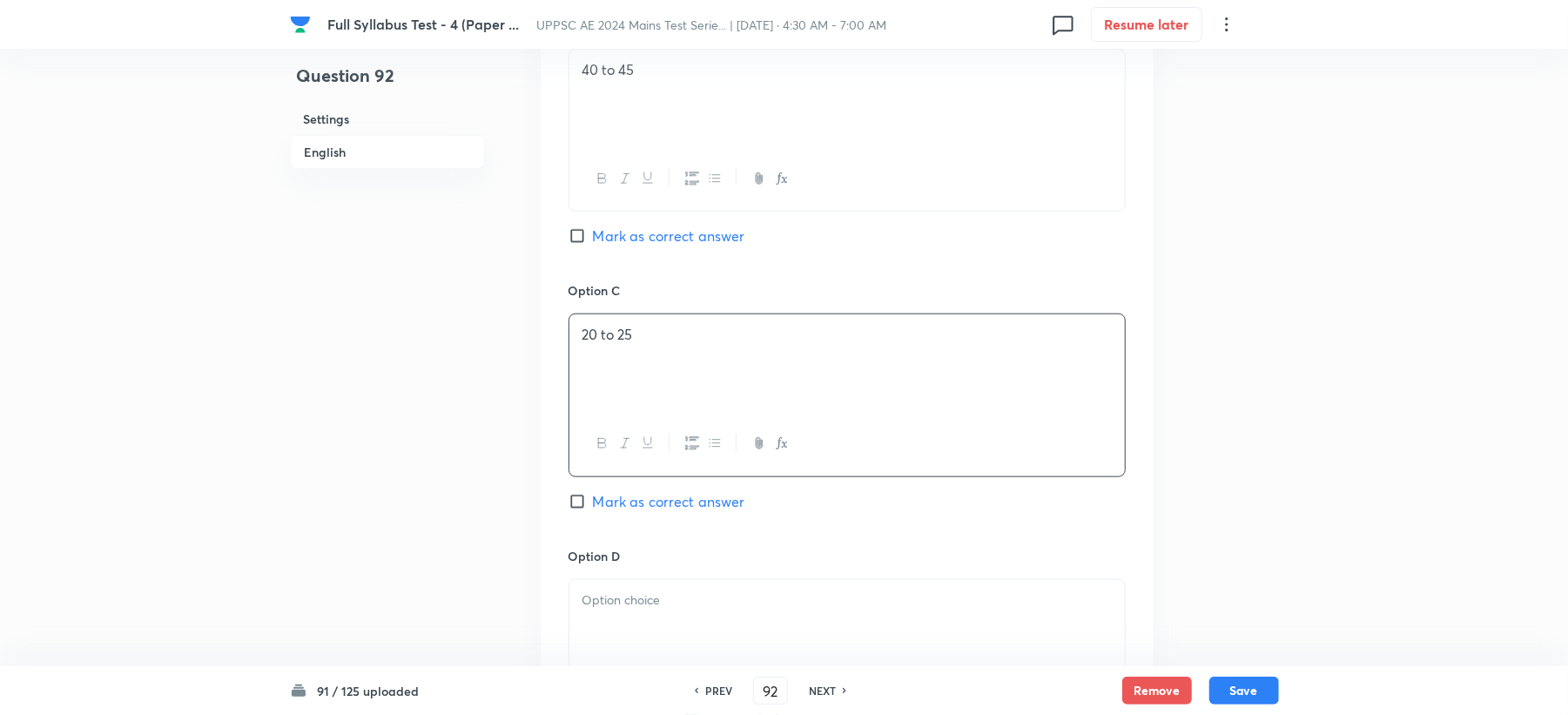
scroll to position [1277, 0]
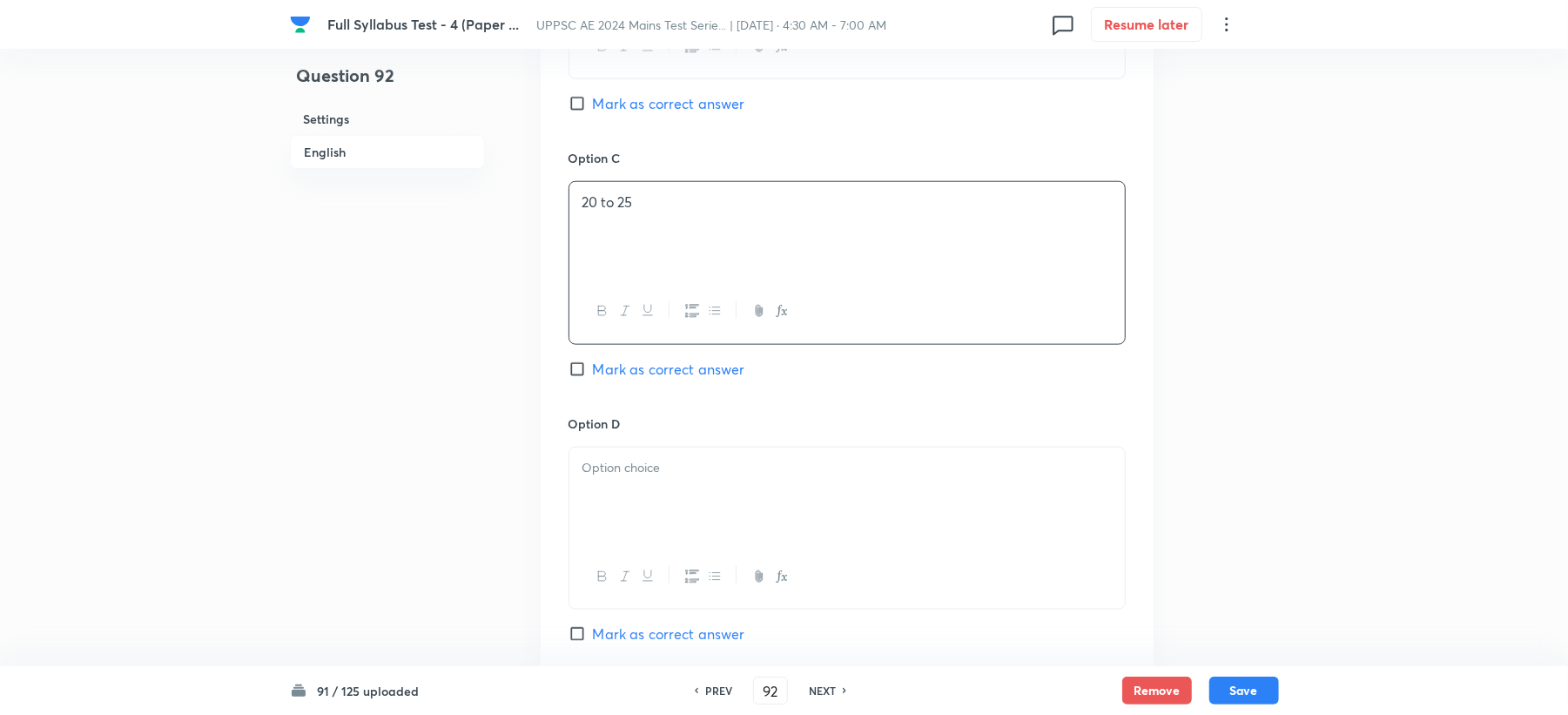
click at [603, 484] on div at bounding box center [847, 497] width 555 height 97
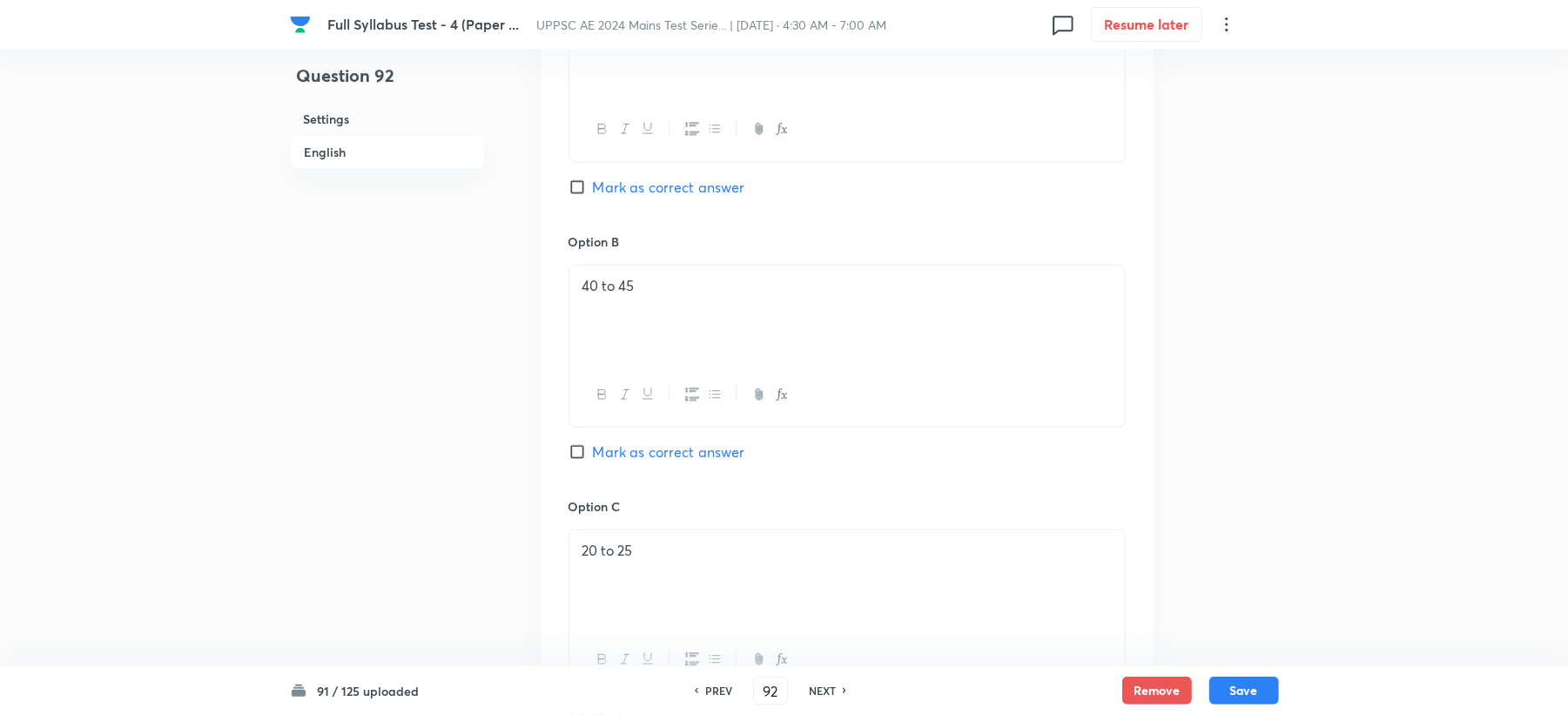
click at [628, 204] on div "Option A 30 to 35 Mark as correct answer" at bounding box center [847, 99] width 557 height 265
click at [631, 185] on span "Mark as correct answer" at bounding box center [669, 187] width 153 height 21
click at [593, 185] on input "Mark as correct answer" at bounding box center [581, 187] width 24 height 18
checkbox input "true"
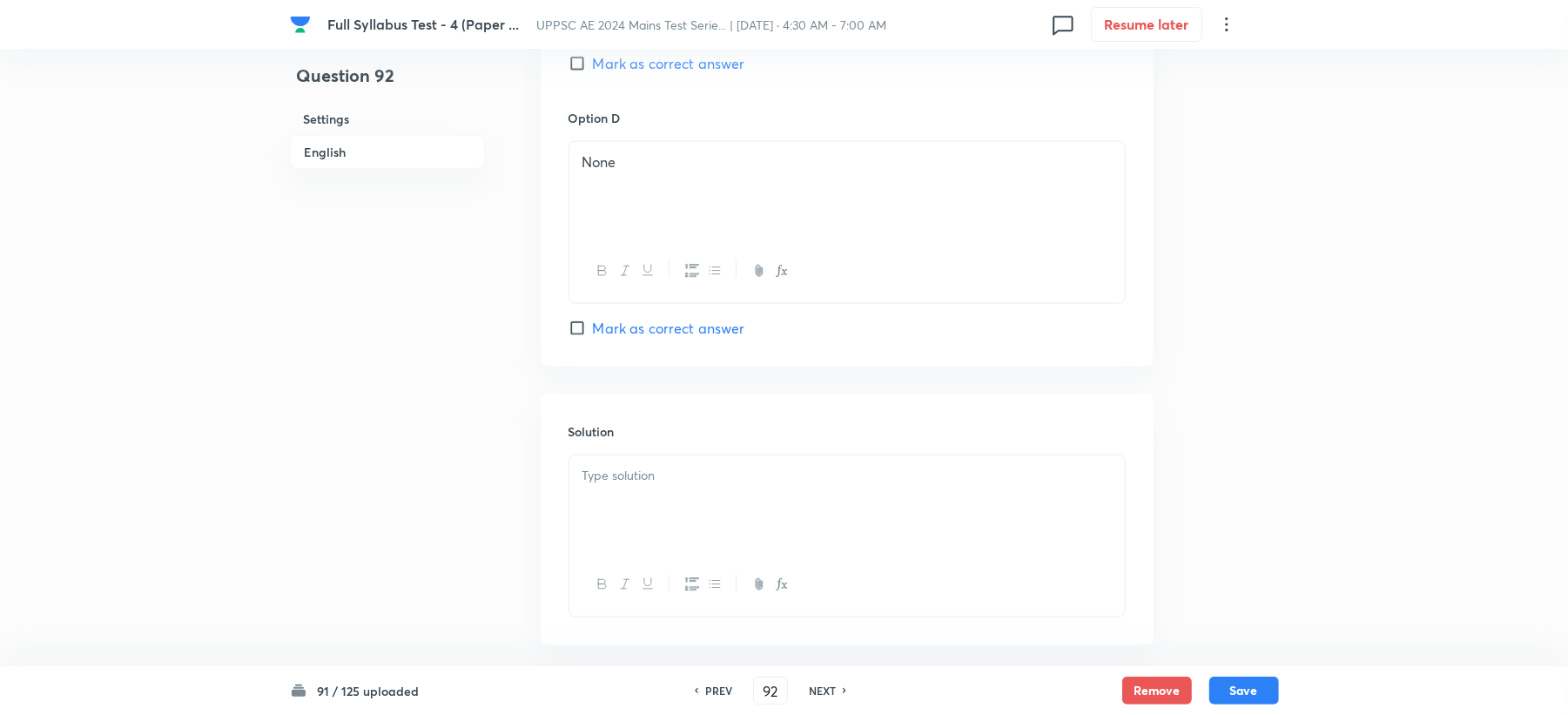
scroll to position [1671, 0]
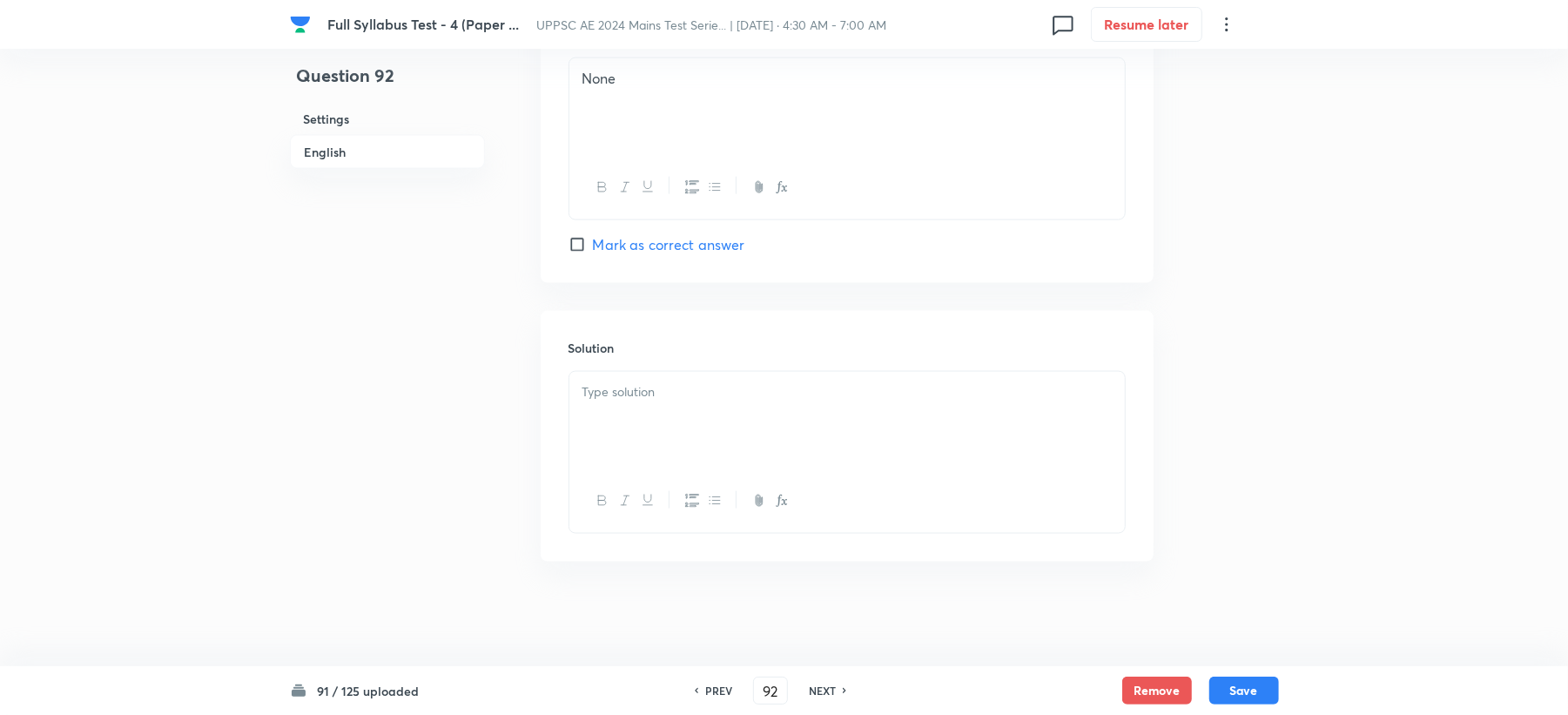
click at [602, 419] on div at bounding box center [847, 421] width 555 height 97
click at [1240, 691] on button "Save" at bounding box center [1244, 689] width 69 height 28
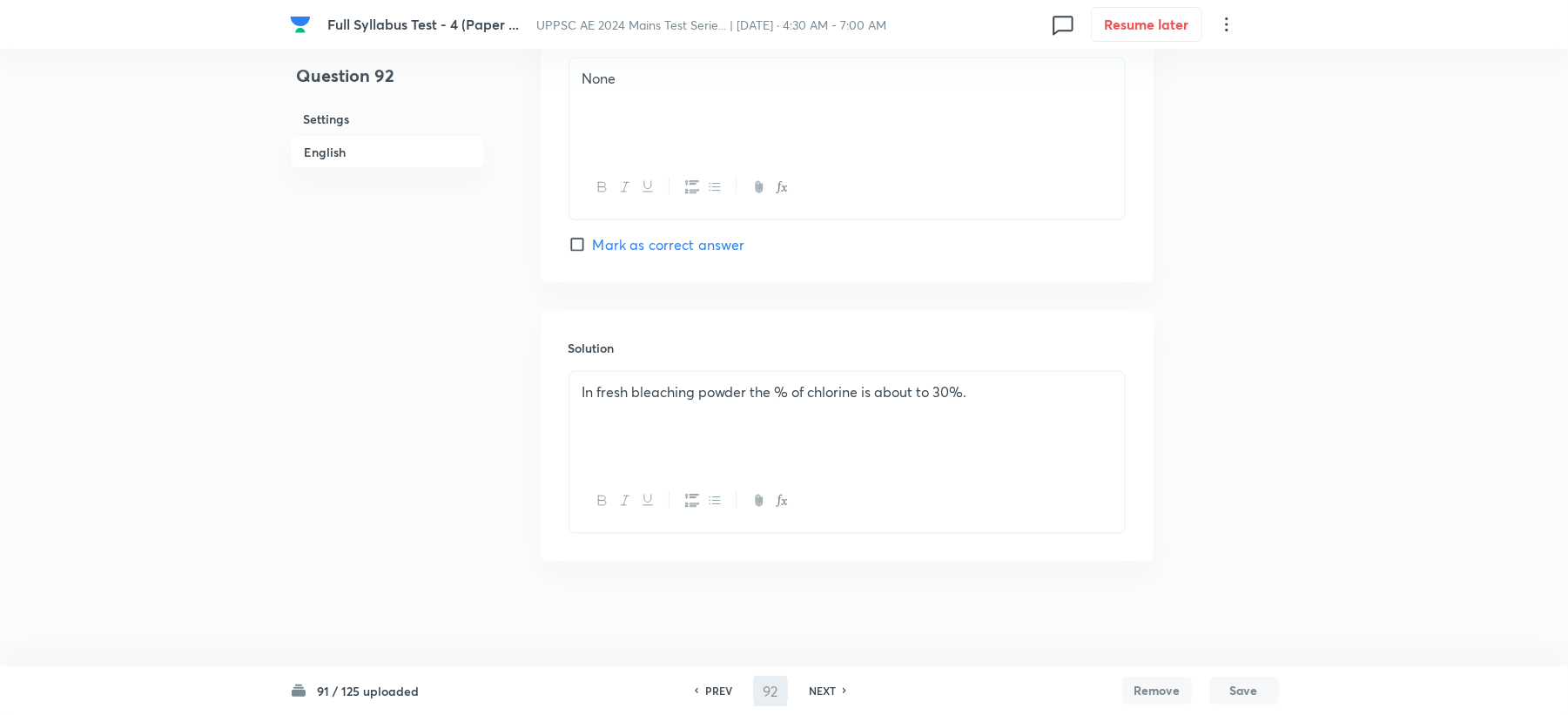
type input "93"
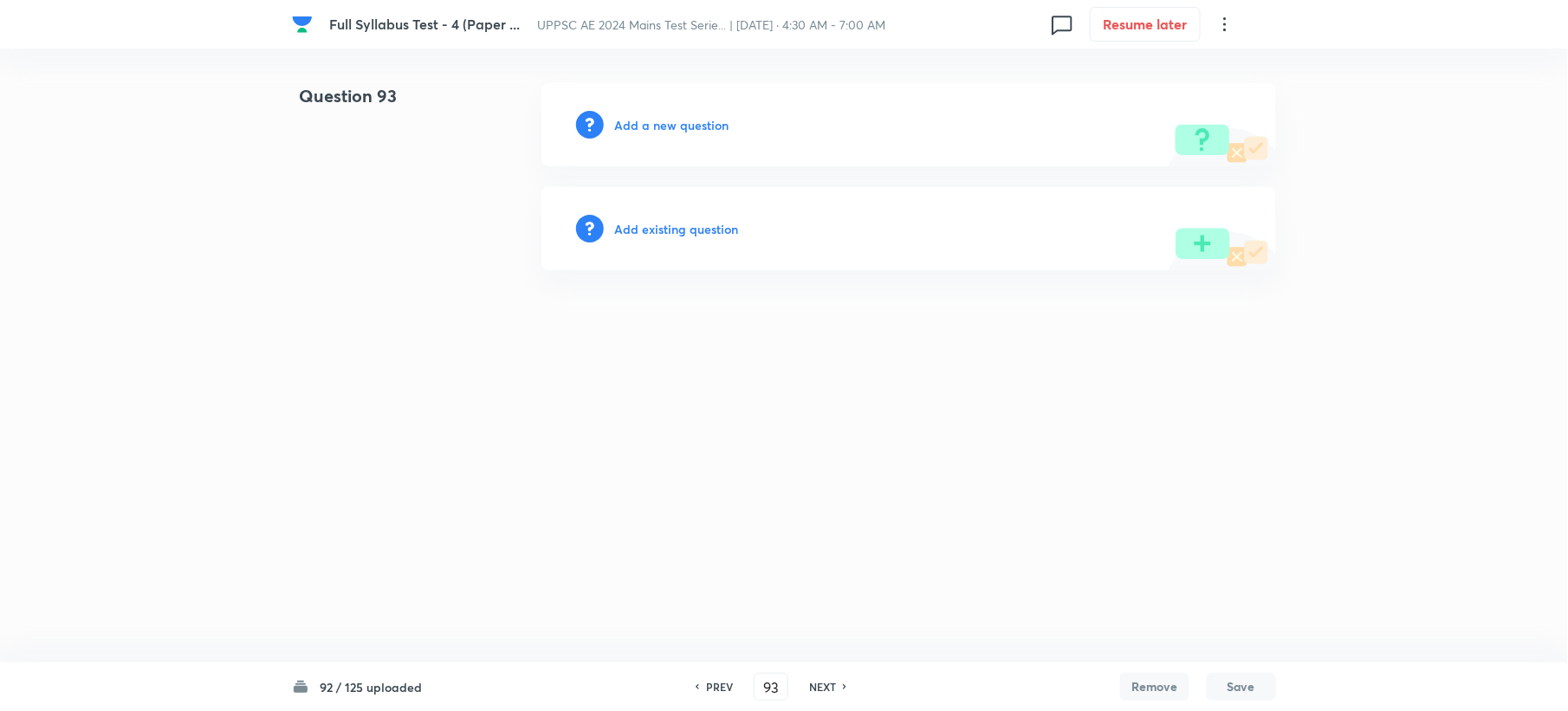
click at [634, 122] on h6 "Add a new question" at bounding box center [671, 126] width 115 height 19
click at [634, 122] on h6 "Choose a question type" at bounding box center [680, 126] width 133 height 19
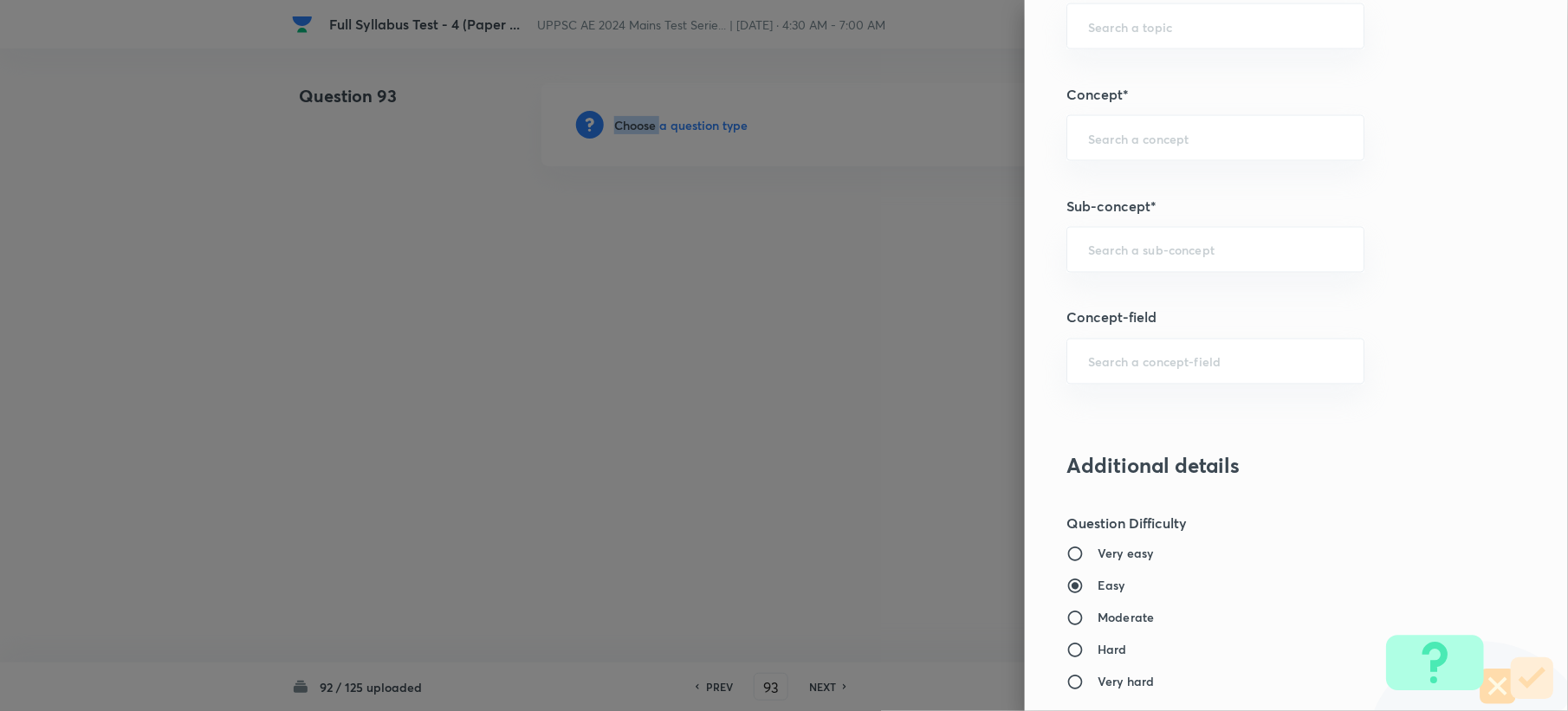
scroll to position [923, 0]
click at [1092, 233] on div "​" at bounding box center [1215, 249] width 298 height 46
paste input "Sewage Treatment"
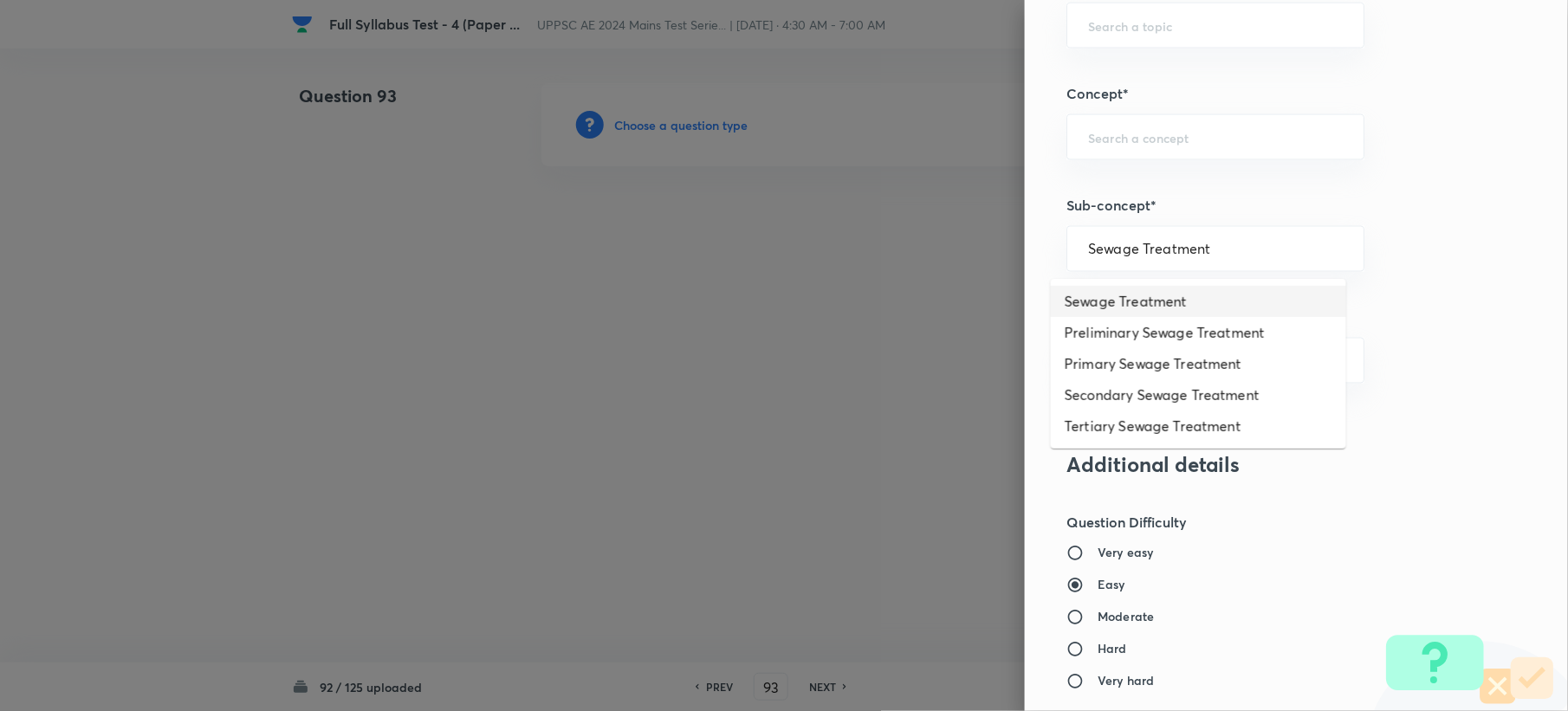
click at [1095, 307] on li "Sewage Treatment" at bounding box center [1198, 301] width 295 height 31
type input "Sewage Treatment"
type input "Civil Engineering"
type input "Environmental Engineering"
type input "Waste Water Engineering"
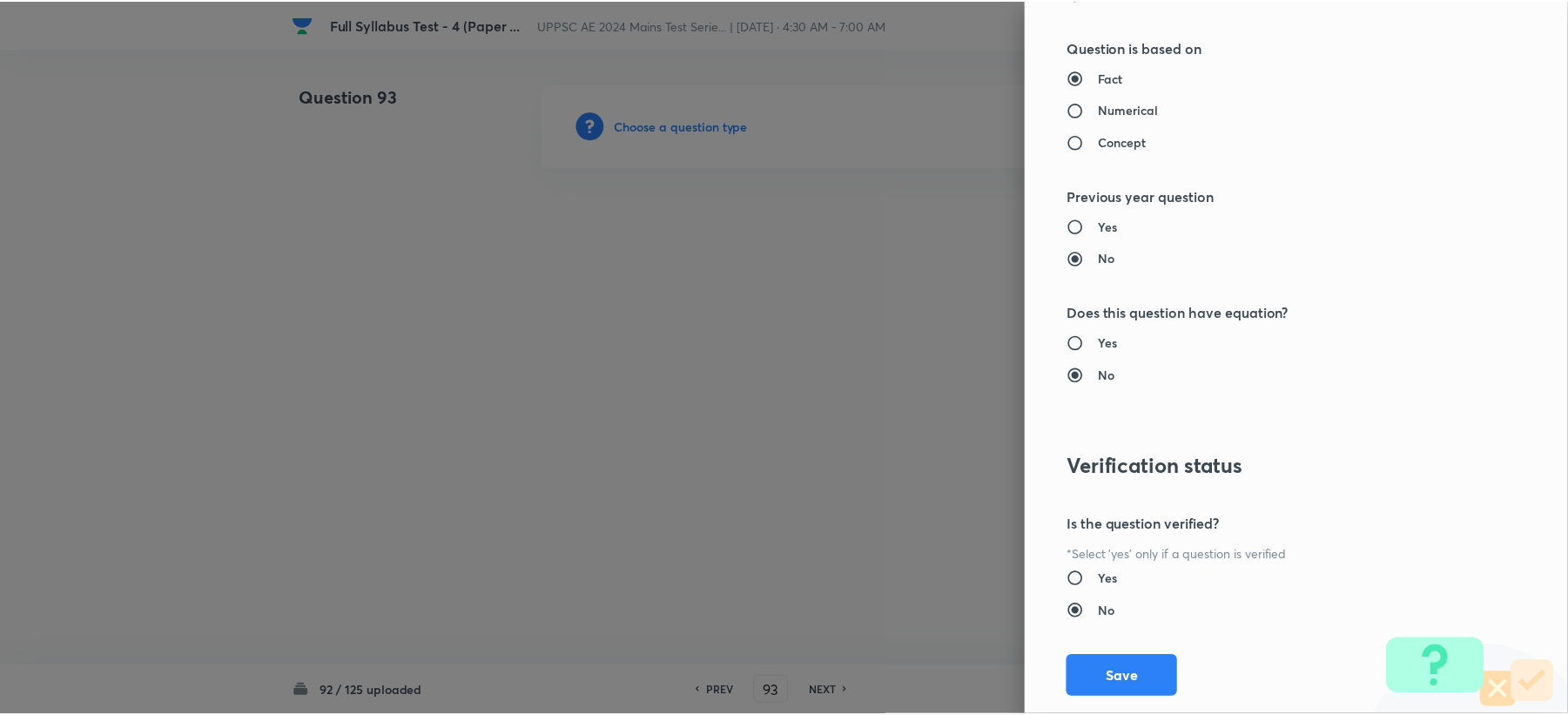
scroll to position [1663, 0]
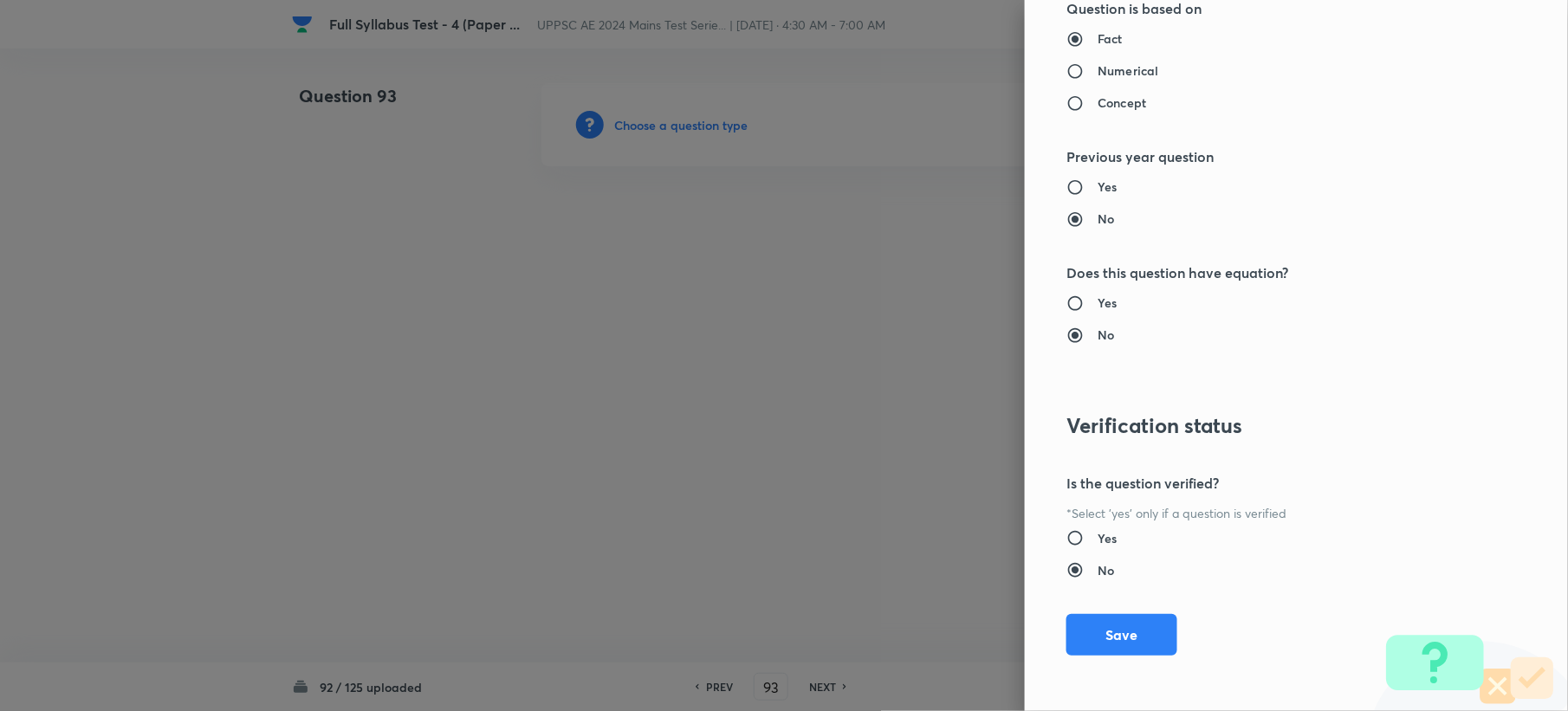
drag, startPoint x: 1075, startPoint y: 623, endPoint x: 1082, endPoint y: 604, distance: 20.2
click at [1077, 627] on button "Save" at bounding box center [1121, 635] width 111 height 42
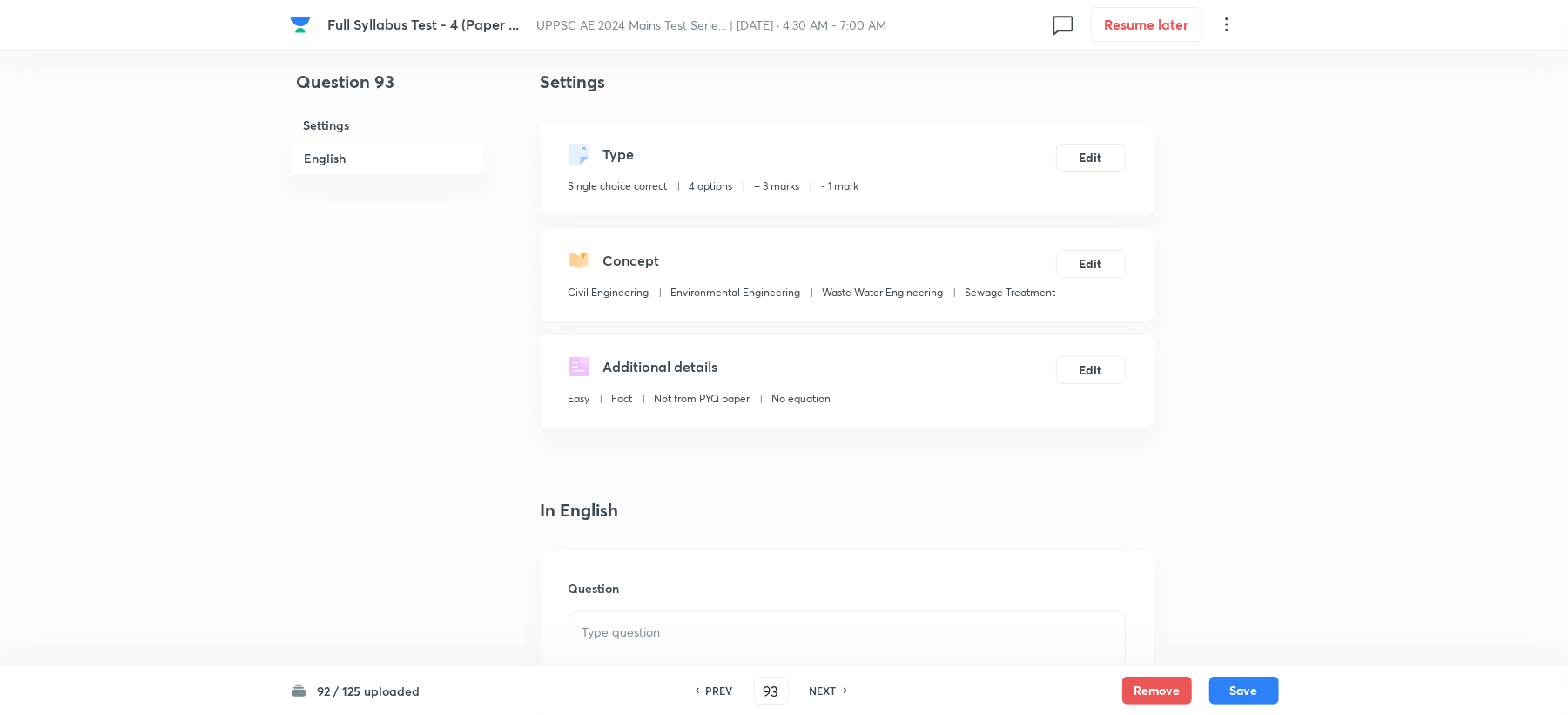
scroll to position [464, 0]
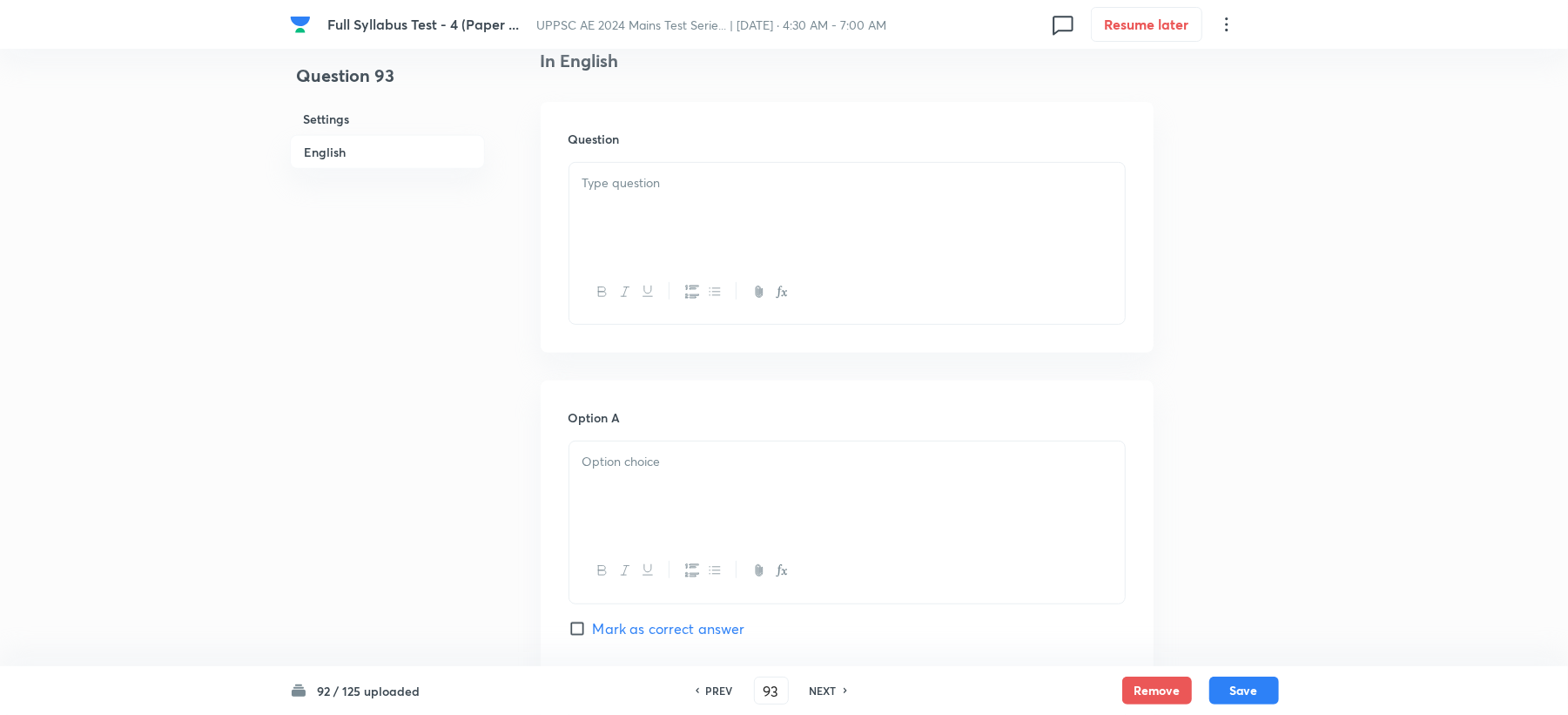
click at [634, 211] on div at bounding box center [847, 212] width 555 height 97
click at [625, 465] on p at bounding box center [847, 461] width 529 height 20
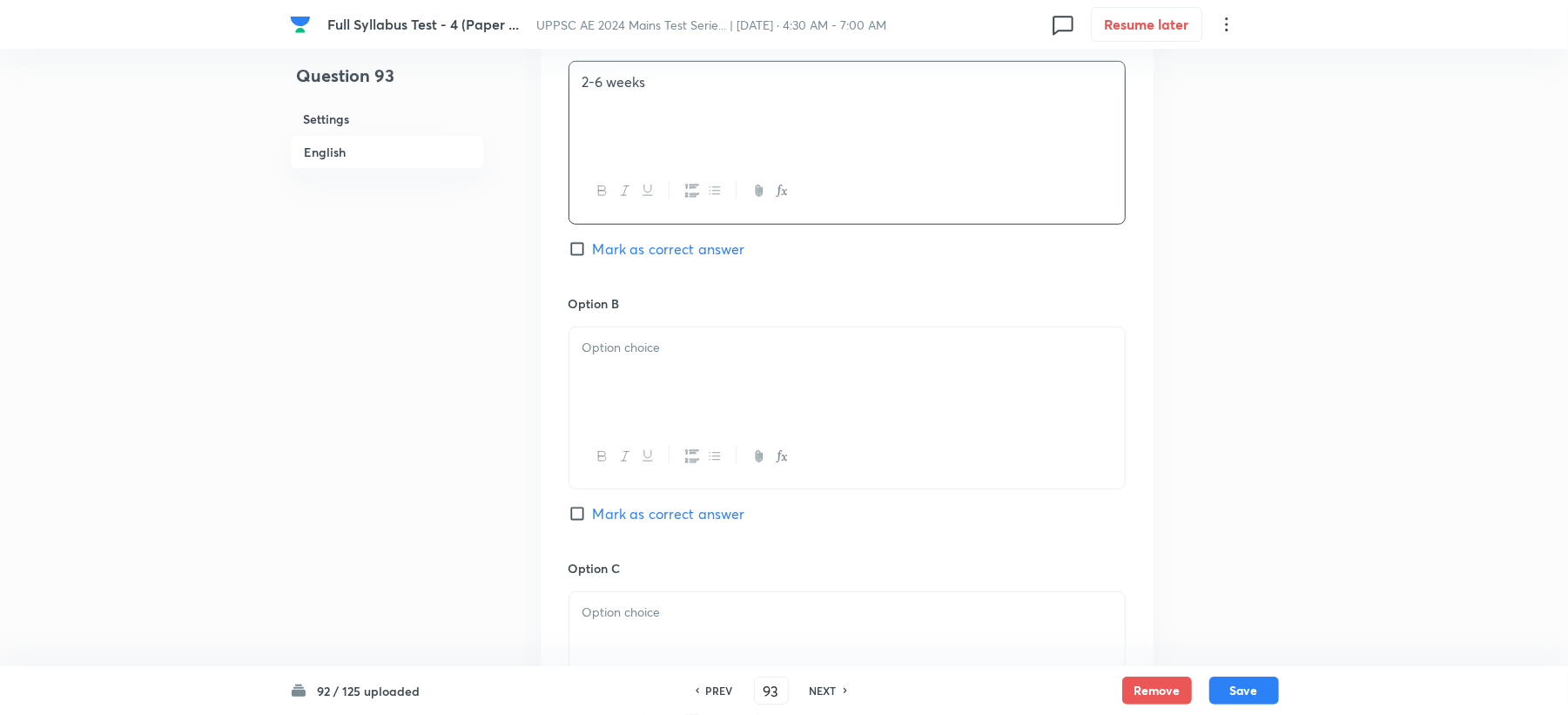
scroll to position [929, 0]
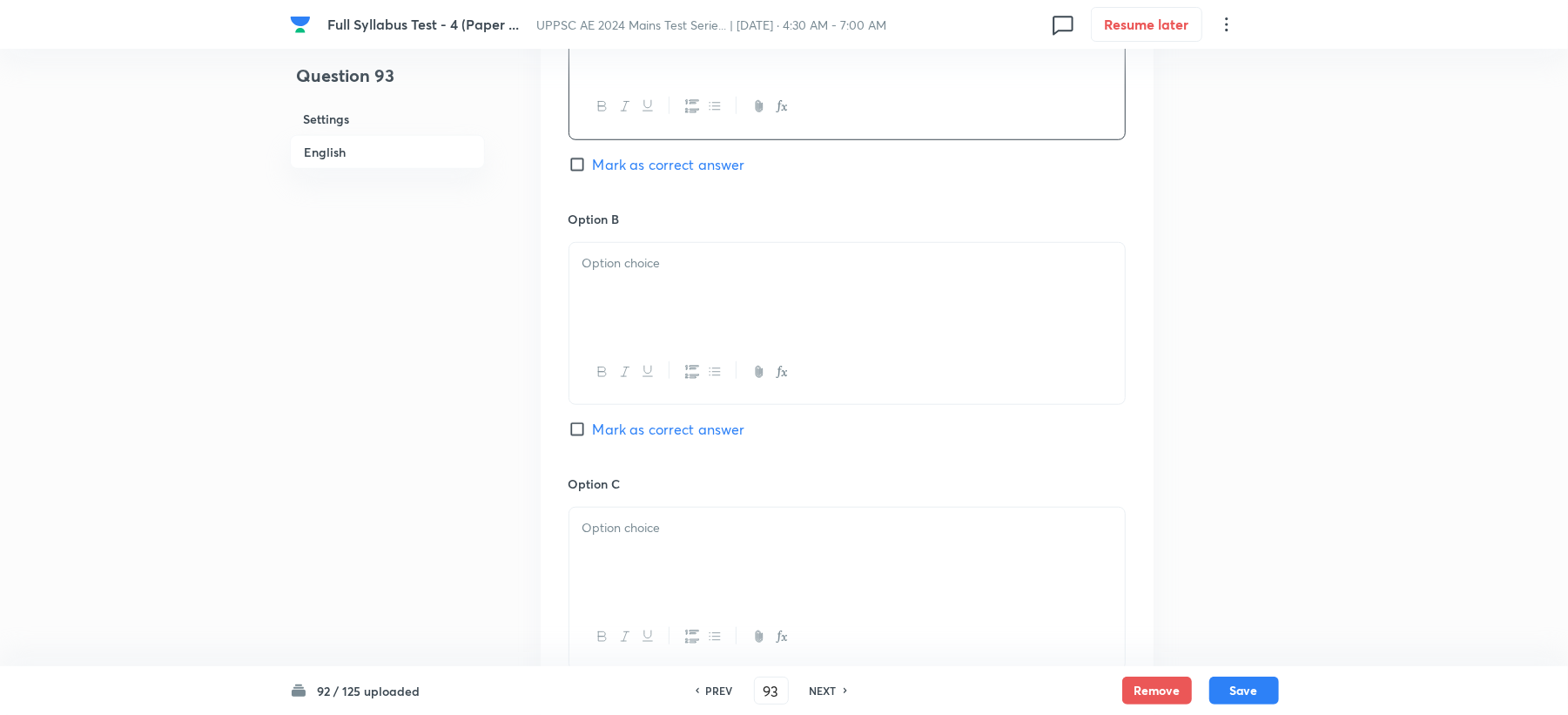
click at [625, 258] on p at bounding box center [847, 263] width 529 height 20
click at [598, 551] on div at bounding box center [847, 557] width 555 height 97
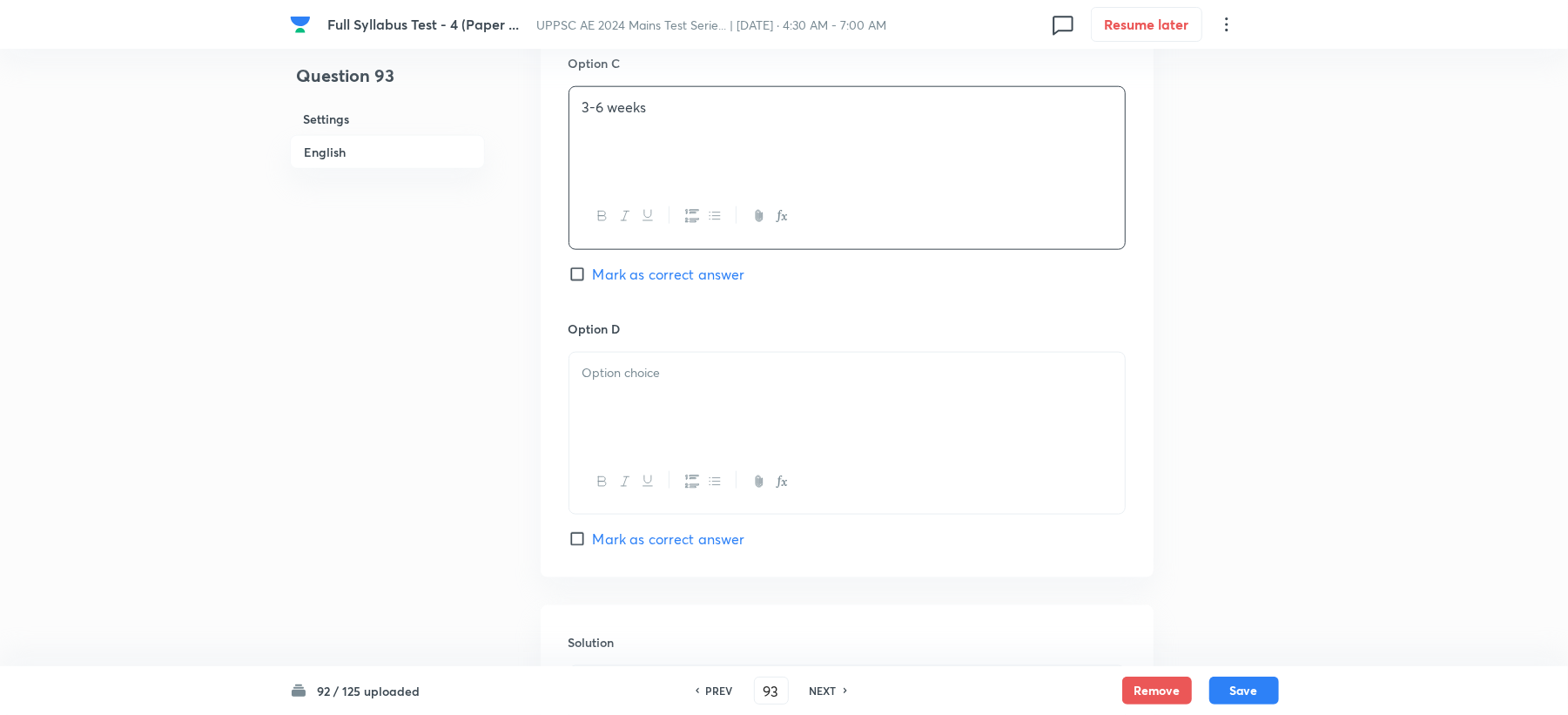
scroll to position [1393, 0]
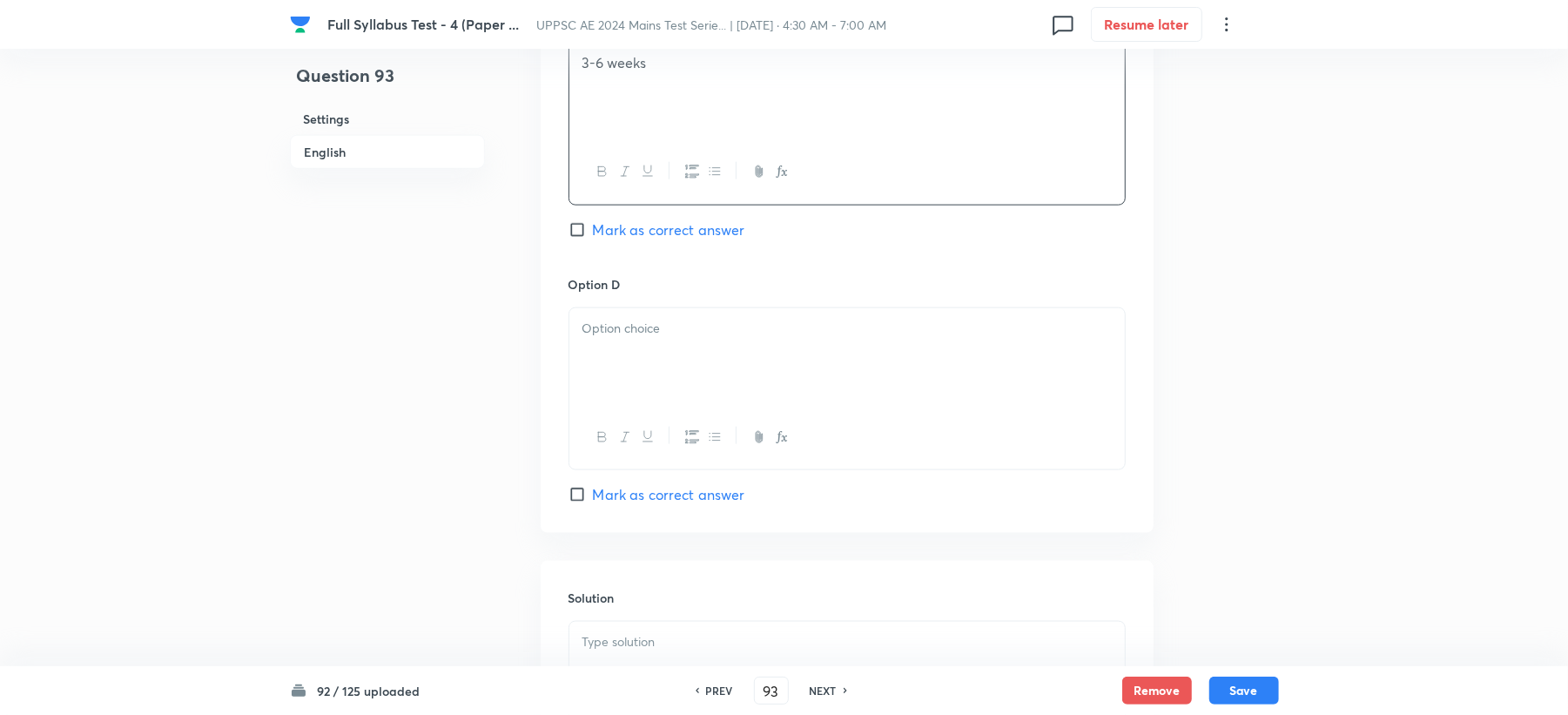
click at [651, 371] on div at bounding box center [847, 357] width 555 height 97
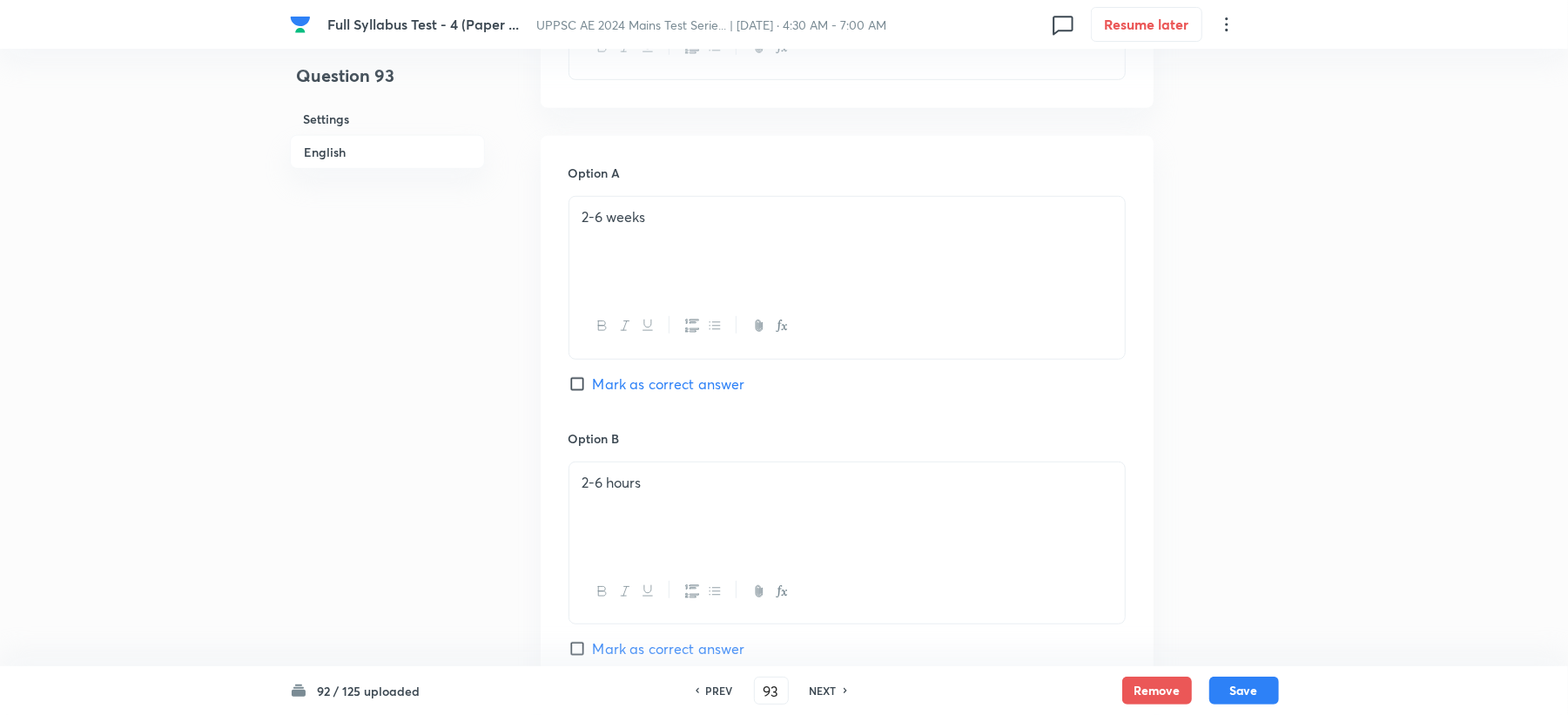
scroll to position [697, 0]
click at [598, 398] on span "Mark as correct answer" at bounding box center [669, 396] width 153 height 21
click at [593, 398] on input "Mark as correct answer" at bounding box center [581, 396] width 24 height 18
checkbox input "true"
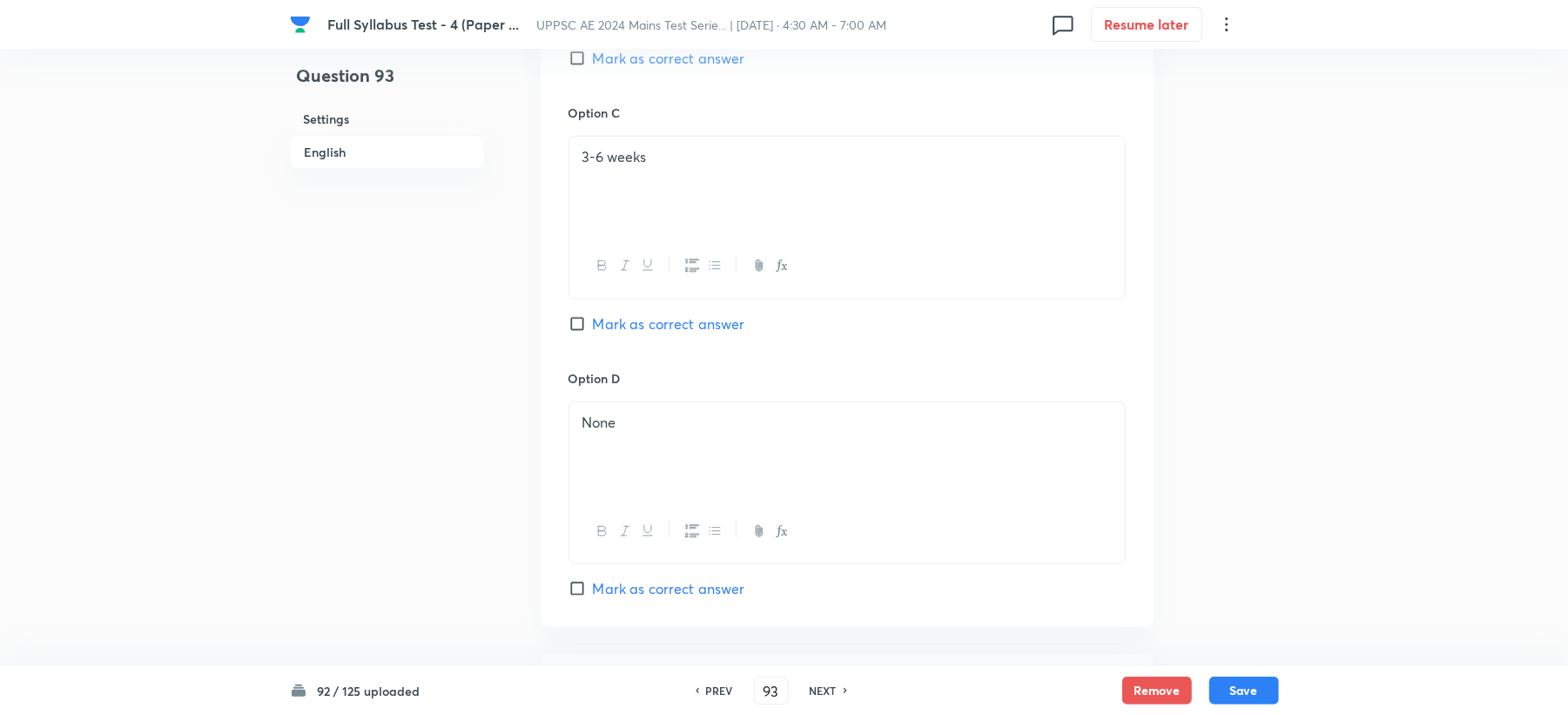
scroll to position [1626, 0]
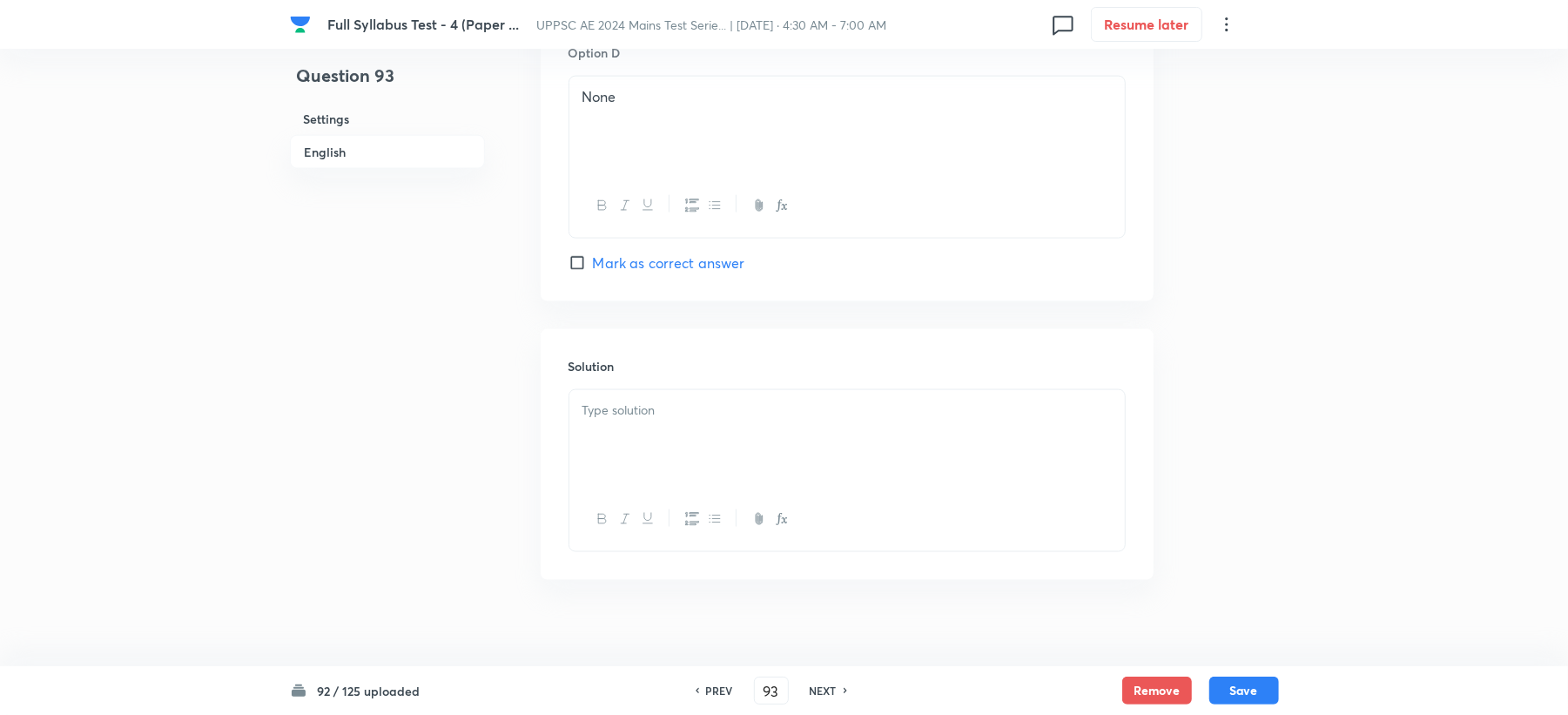
click at [592, 413] on p at bounding box center [847, 410] width 529 height 20
drag, startPoint x: 1265, startPoint y: 683, endPoint x: 1250, endPoint y: 684, distance: 15.0
click at [1262, 684] on button "Save" at bounding box center [1244, 689] width 69 height 28
type input "94"
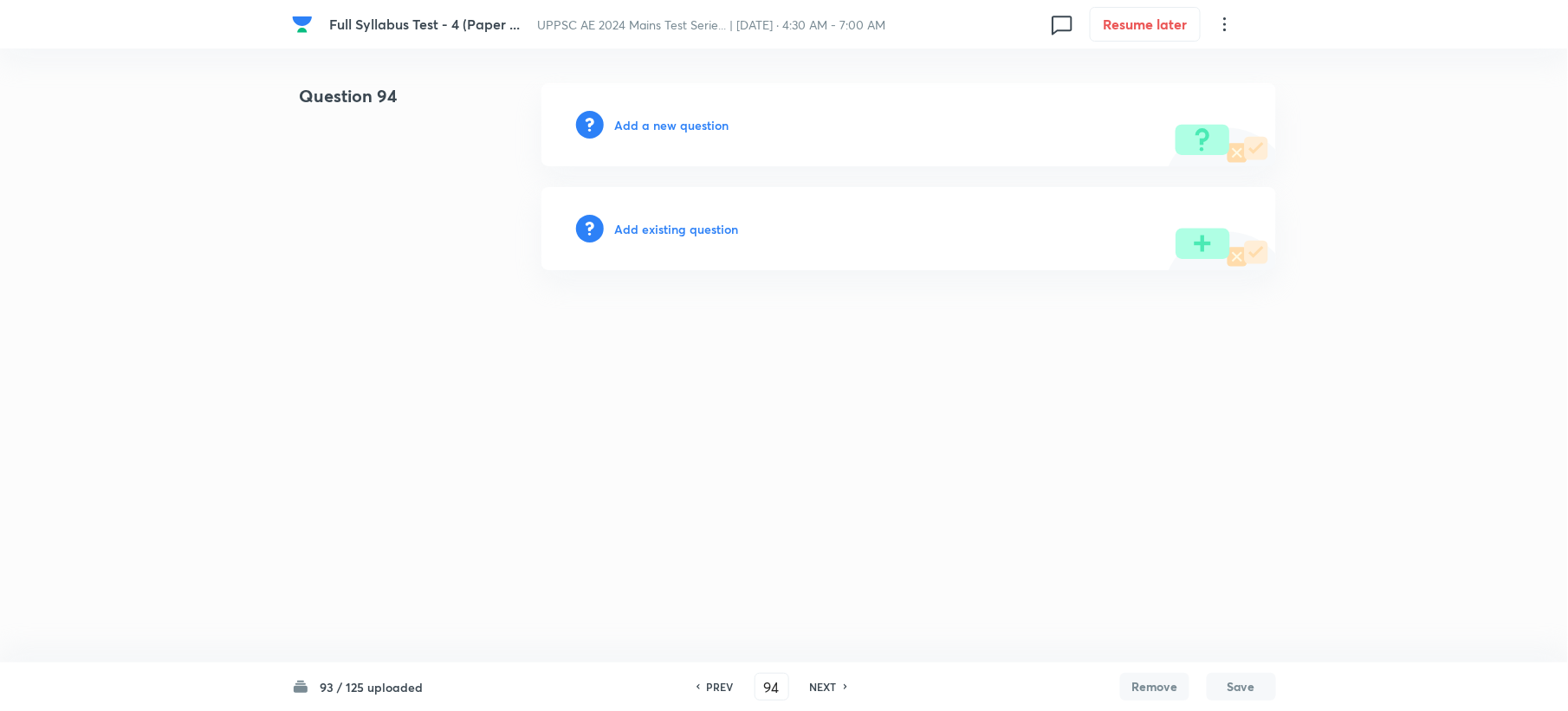
click at [625, 126] on h6 "Add a new question" at bounding box center [671, 126] width 115 height 19
click at [625, 126] on h6 "Choose a question type" at bounding box center [680, 126] width 133 height 19
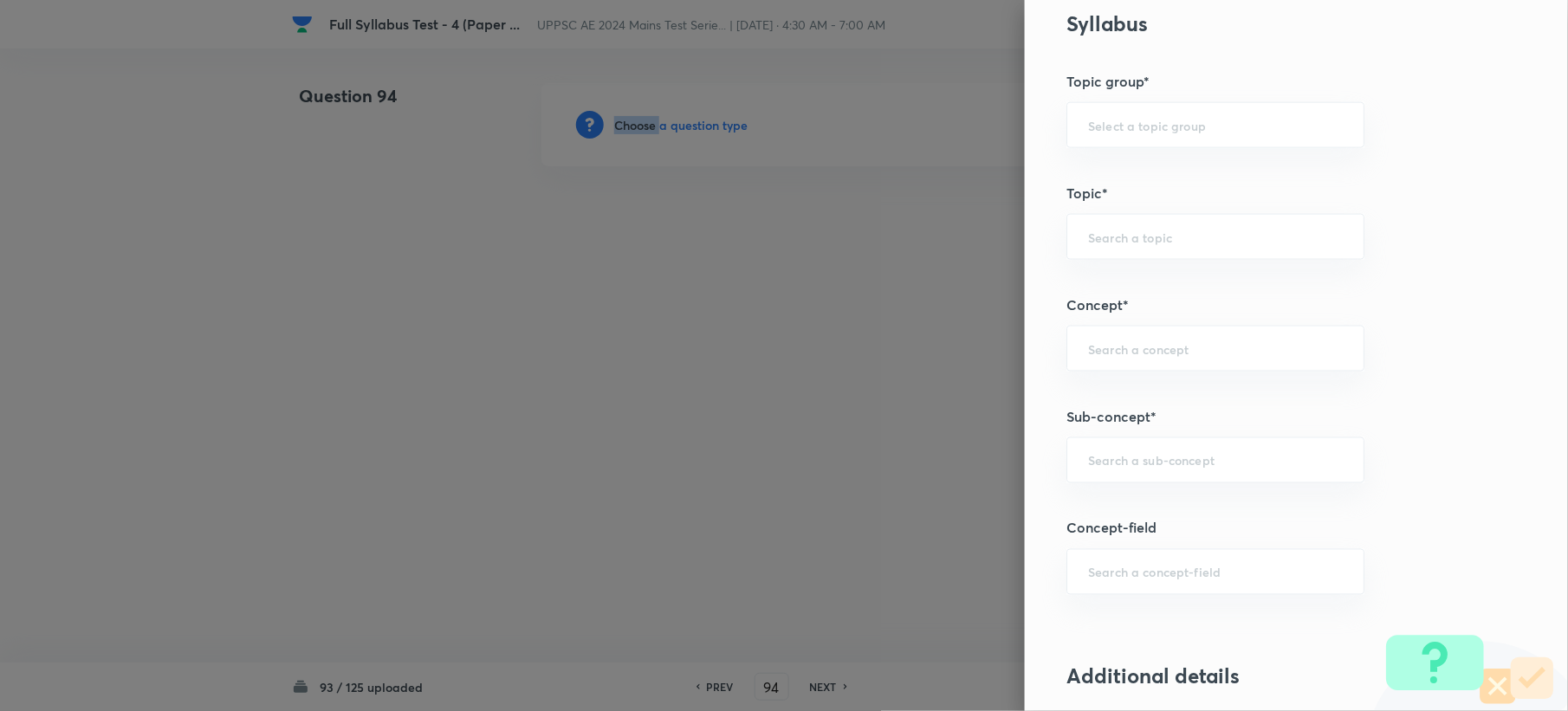
scroll to position [923, 0]
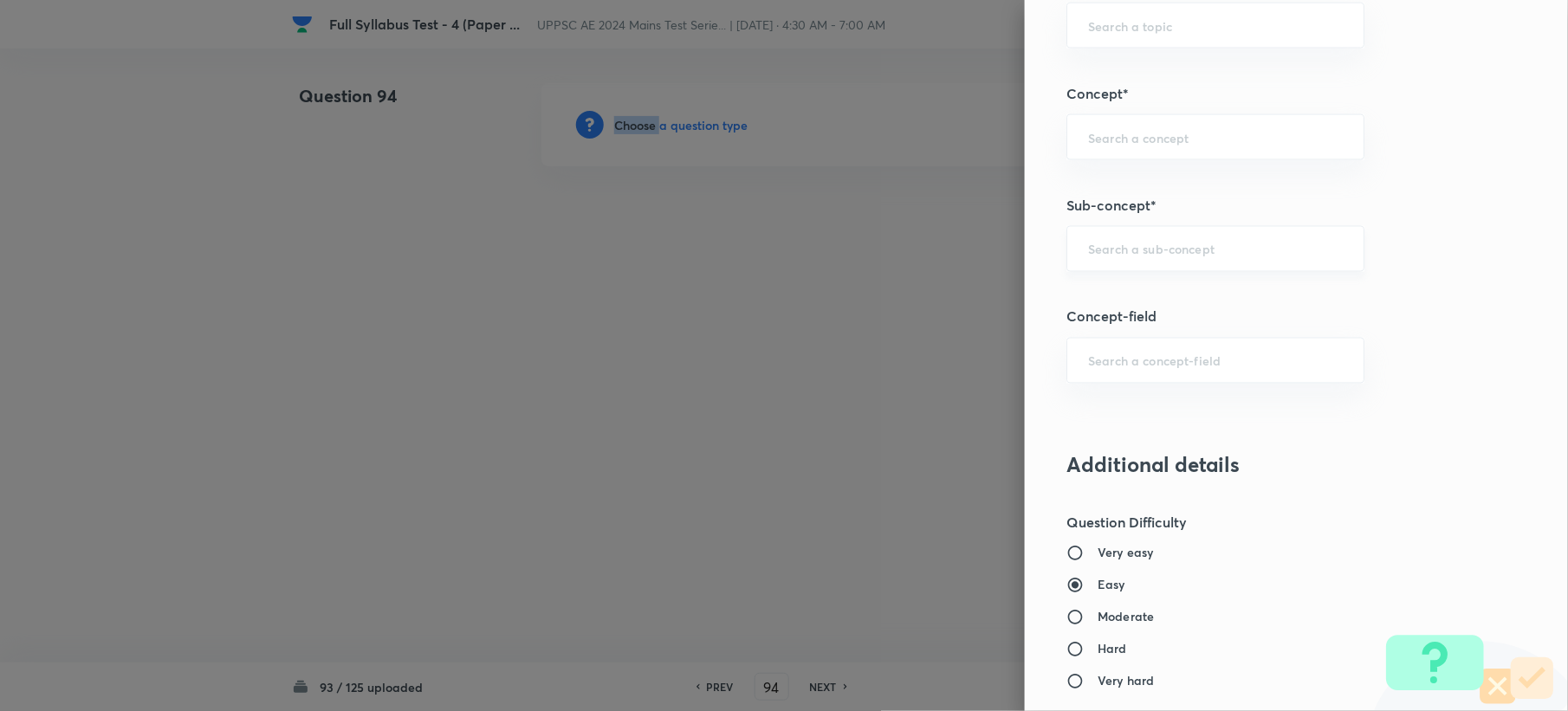
click at [1085, 230] on div "​" at bounding box center [1215, 249] width 298 height 46
paste input "Sewage Treatment"
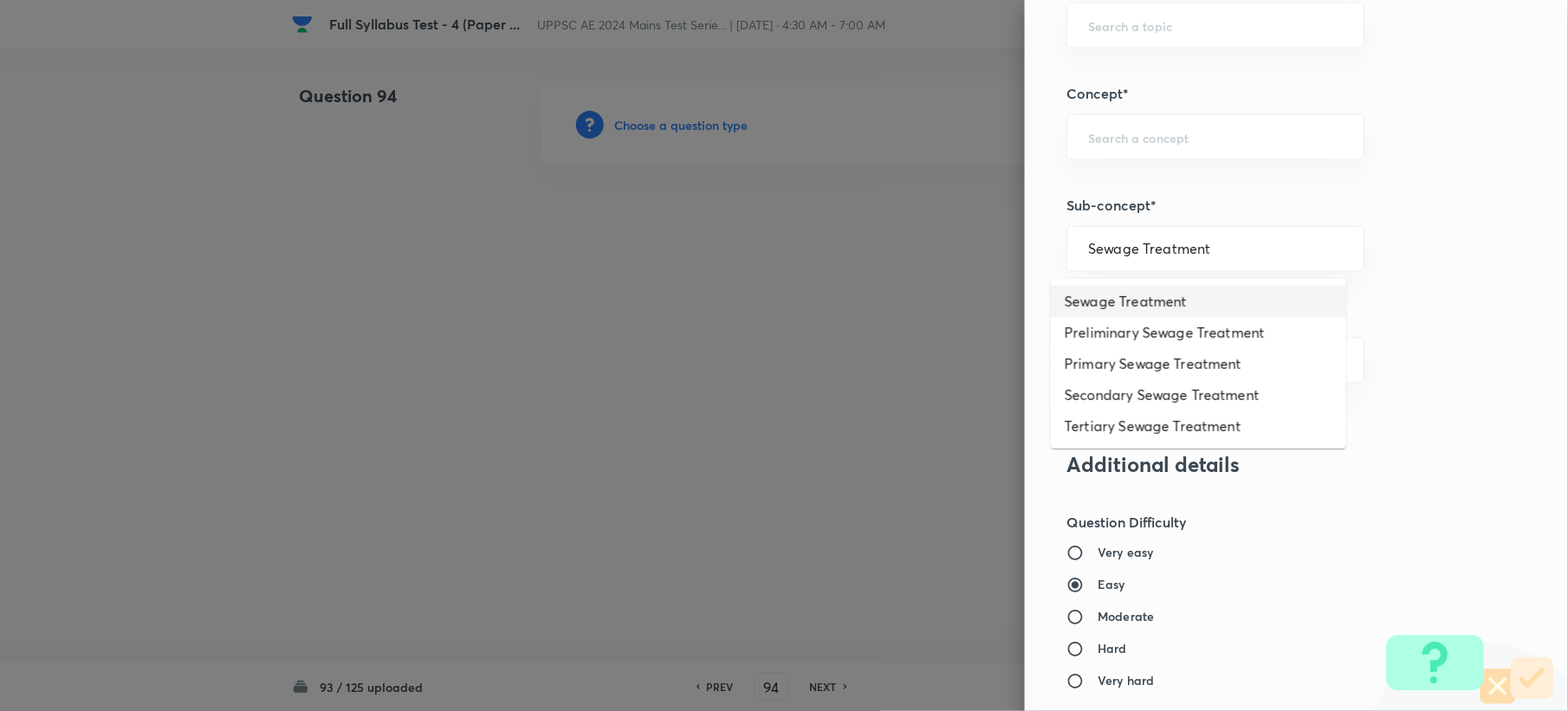
click at [1158, 292] on li "Sewage Treatment" at bounding box center [1198, 301] width 295 height 31
type input "Sewage Treatment"
type input "Civil Engineering"
type input "Environmental Engineering"
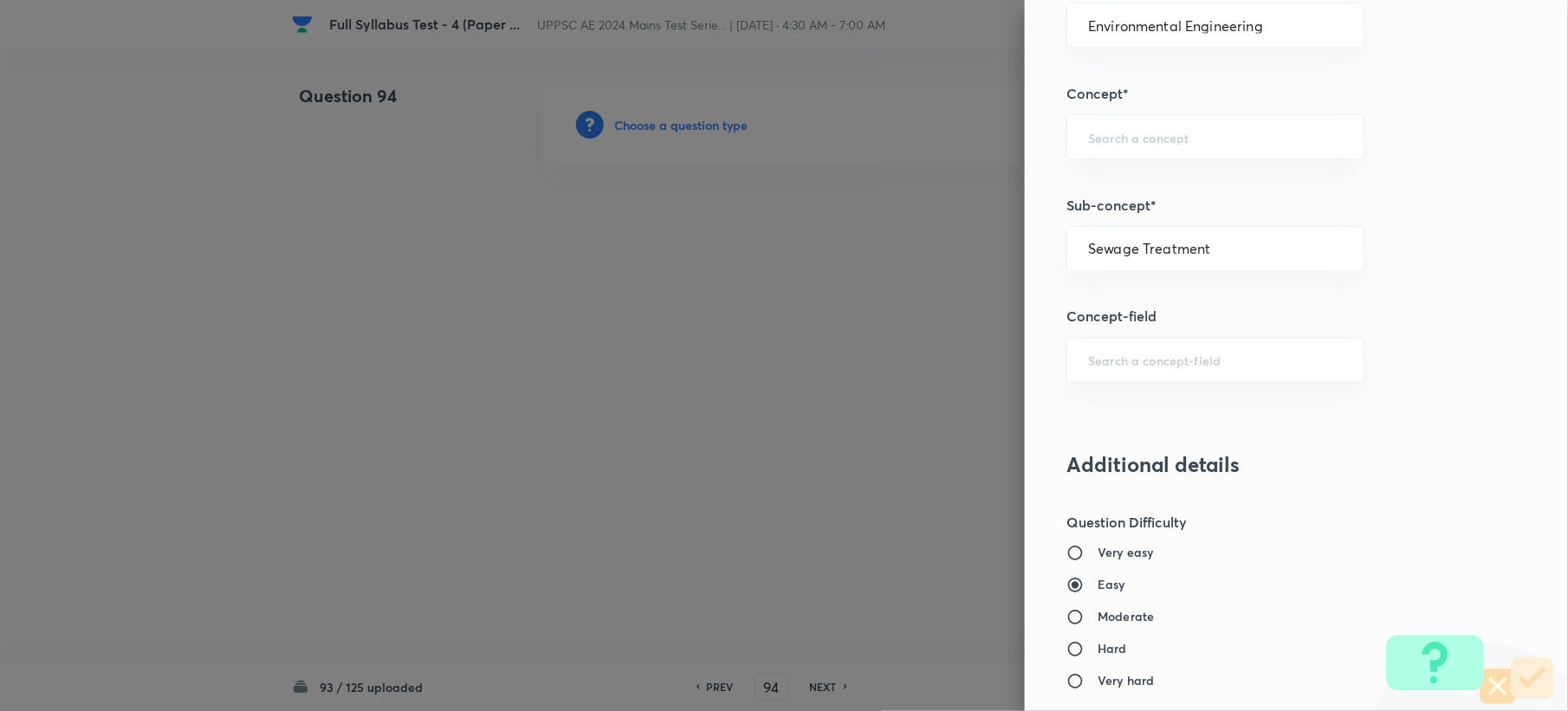
type input "Waste Water Engineering"
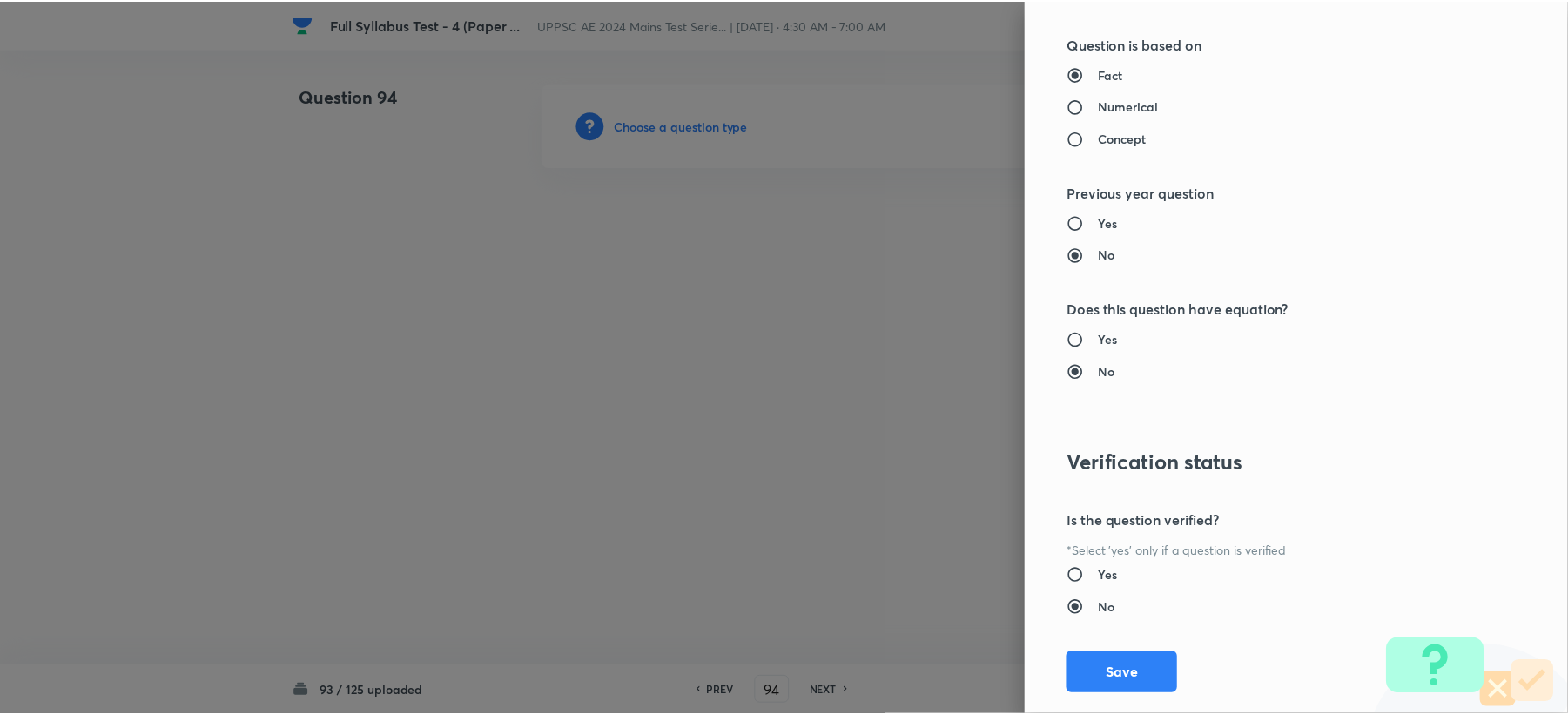
scroll to position [1626, 0]
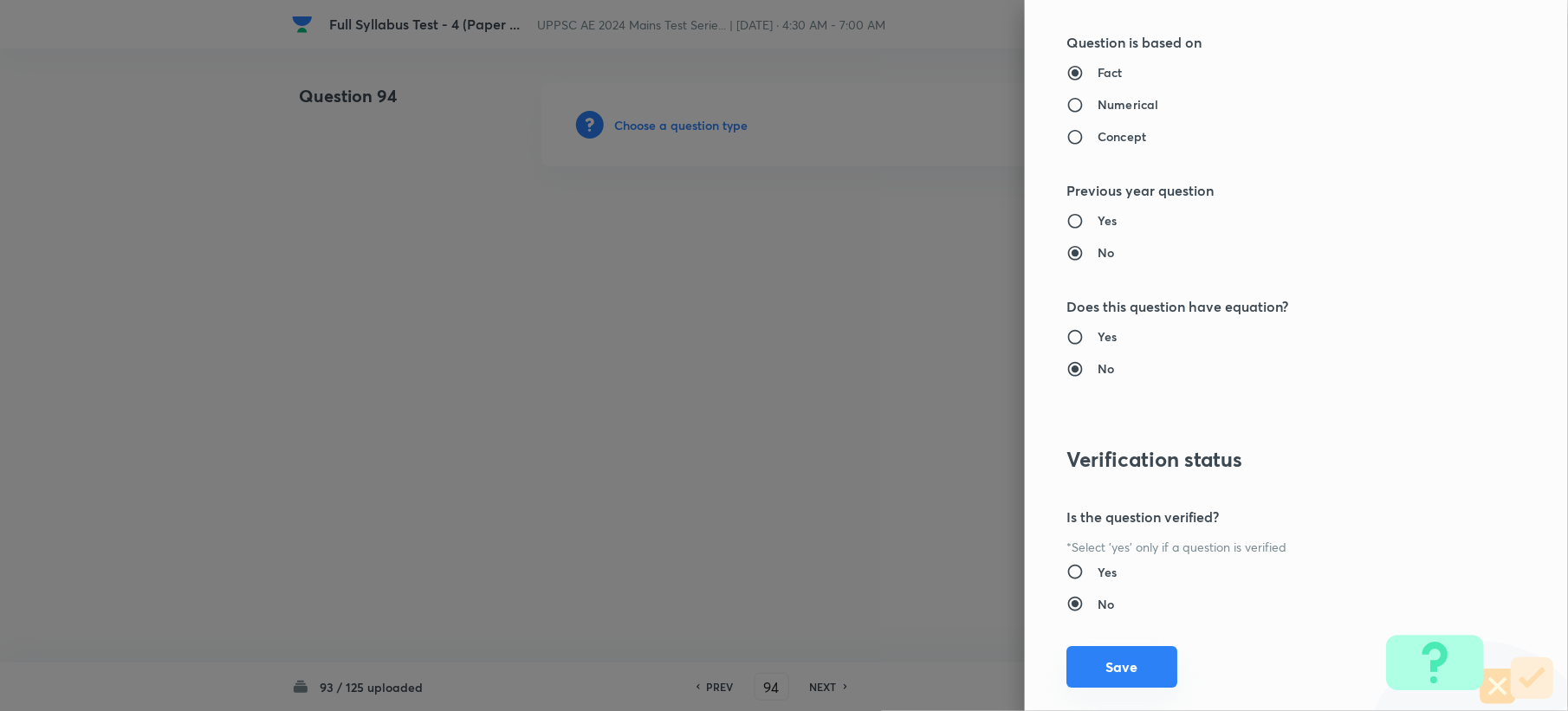
drag, startPoint x: 1111, startPoint y: 666, endPoint x: 679, endPoint y: 474, distance: 472.7
click at [1111, 667] on button "Save" at bounding box center [1121, 667] width 111 height 42
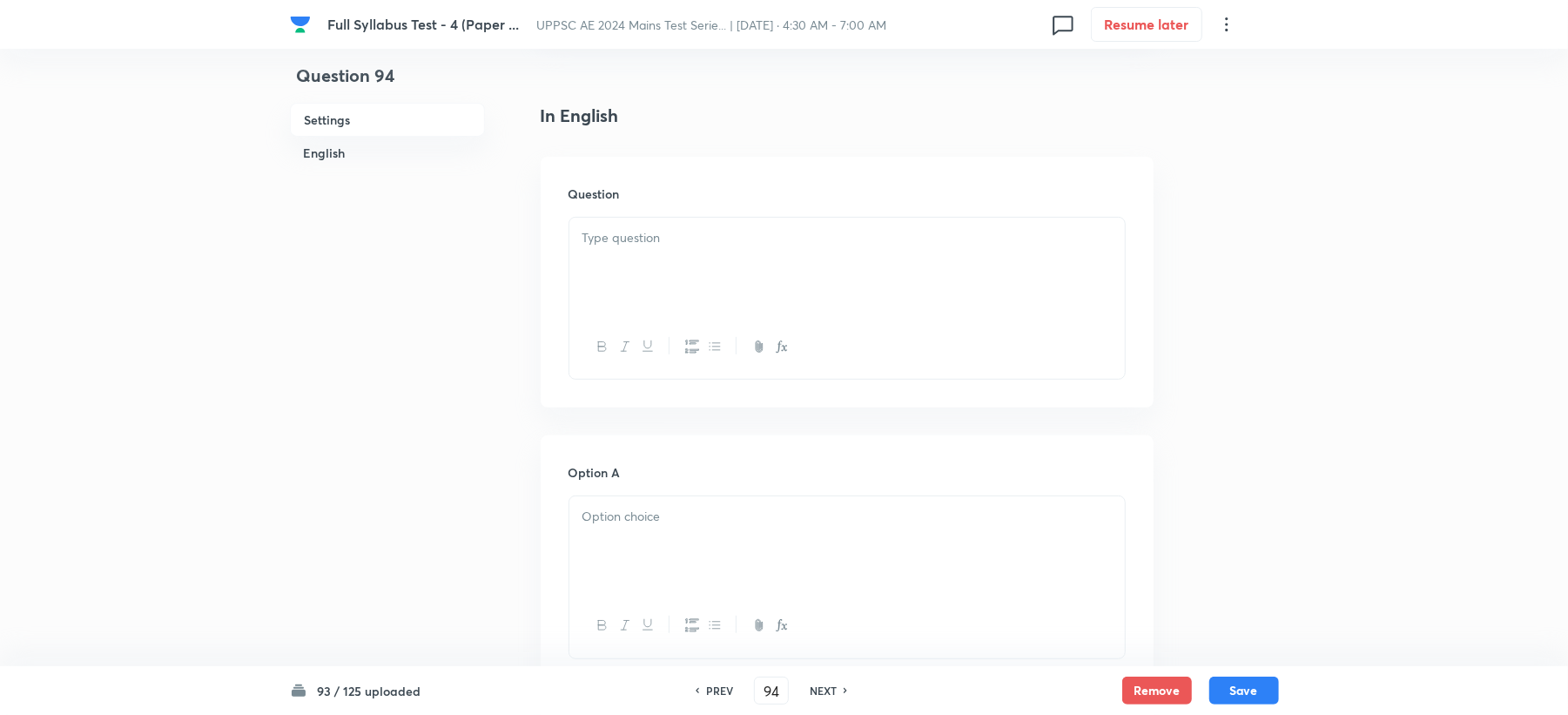
scroll to position [464, 0]
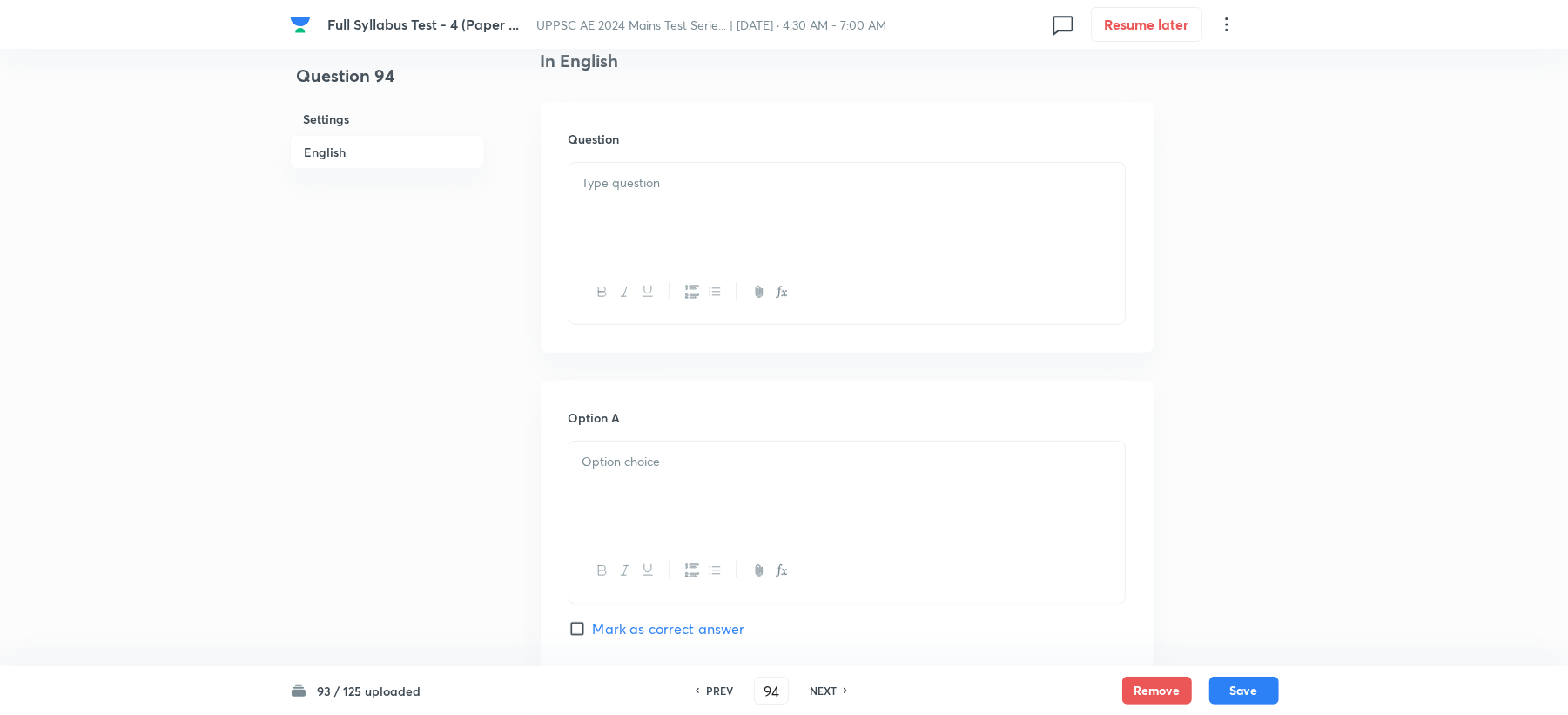
click at [620, 231] on div at bounding box center [847, 212] width 555 height 97
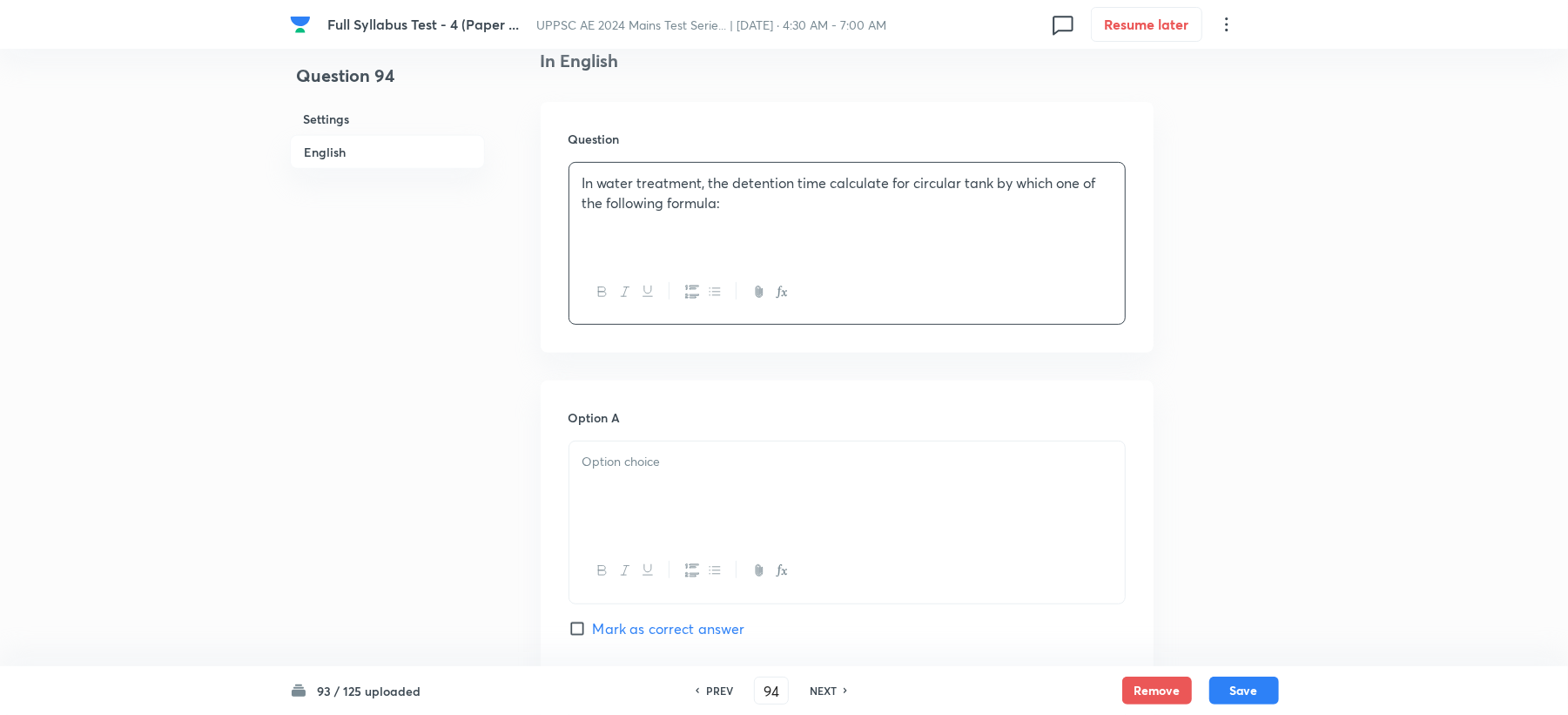
click at [614, 450] on div at bounding box center [847, 490] width 555 height 97
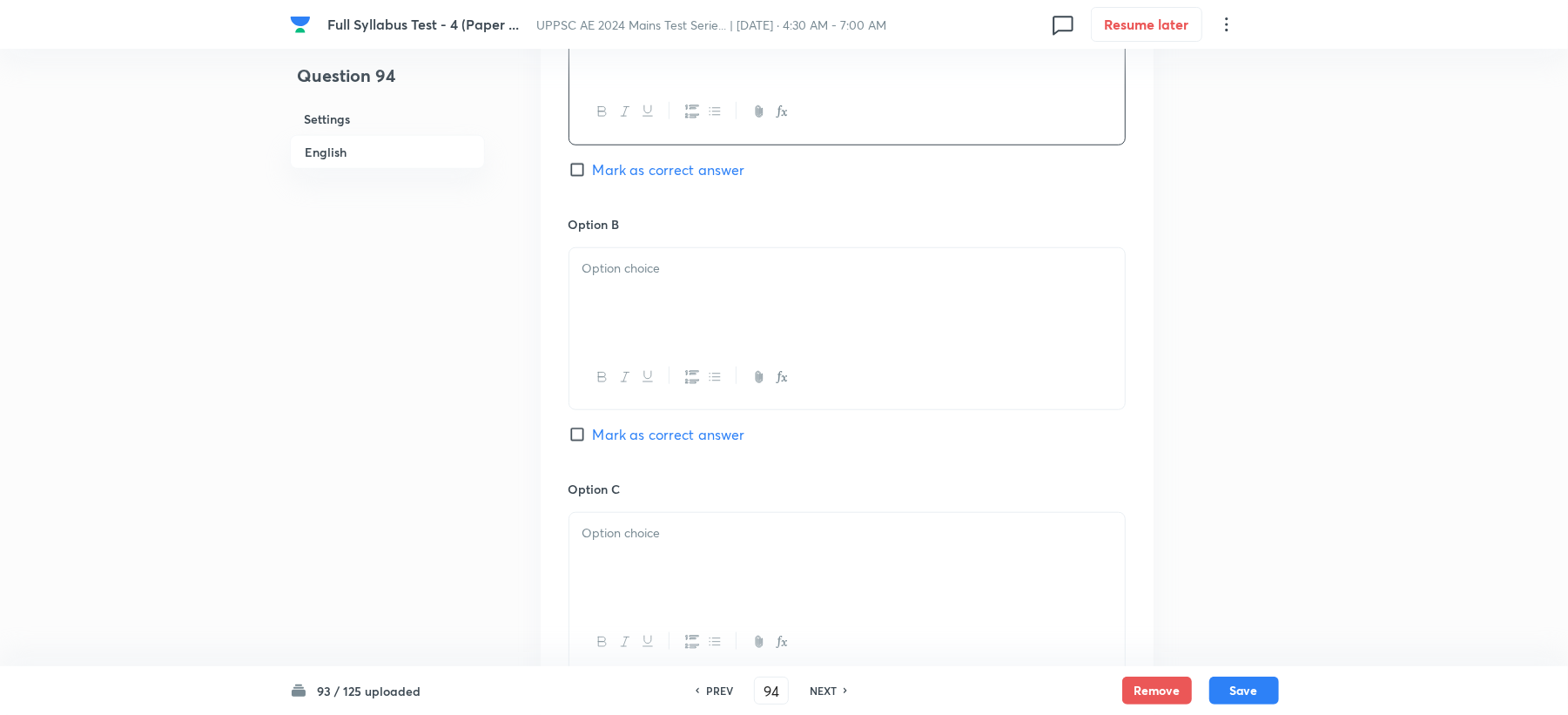
scroll to position [929, 0]
click at [673, 282] on div at bounding box center [847, 291] width 555 height 97
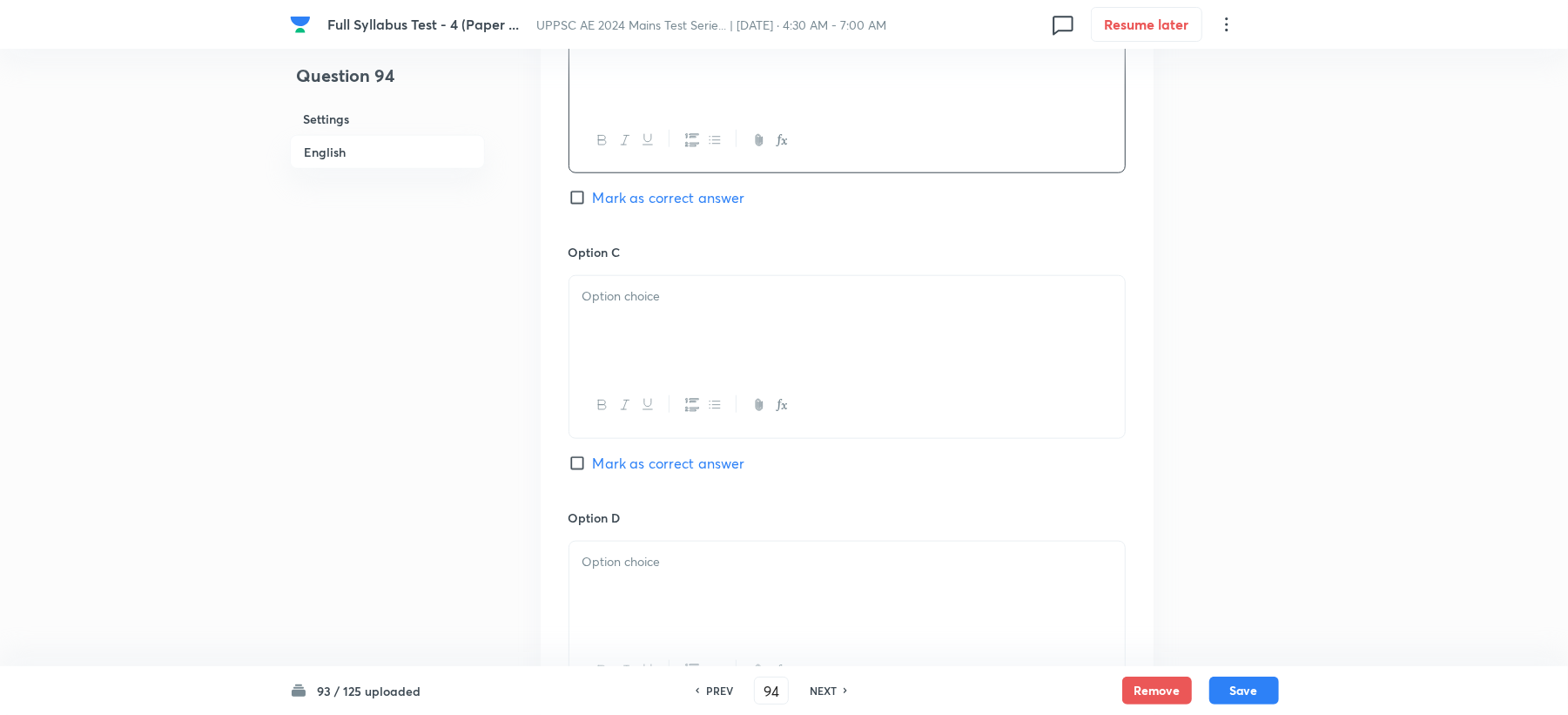
scroll to position [1161, 0]
drag, startPoint x: 643, startPoint y: 238, endPoint x: 625, endPoint y: 335, distance: 98.7
click at [629, 300] on div "Option A [PERSON_NAME] as correct answer Option B Mark as correct answer Option…" at bounding box center [847, 225] width 613 height 1082
click at [625, 335] on div at bounding box center [847, 324] width 555 height 97
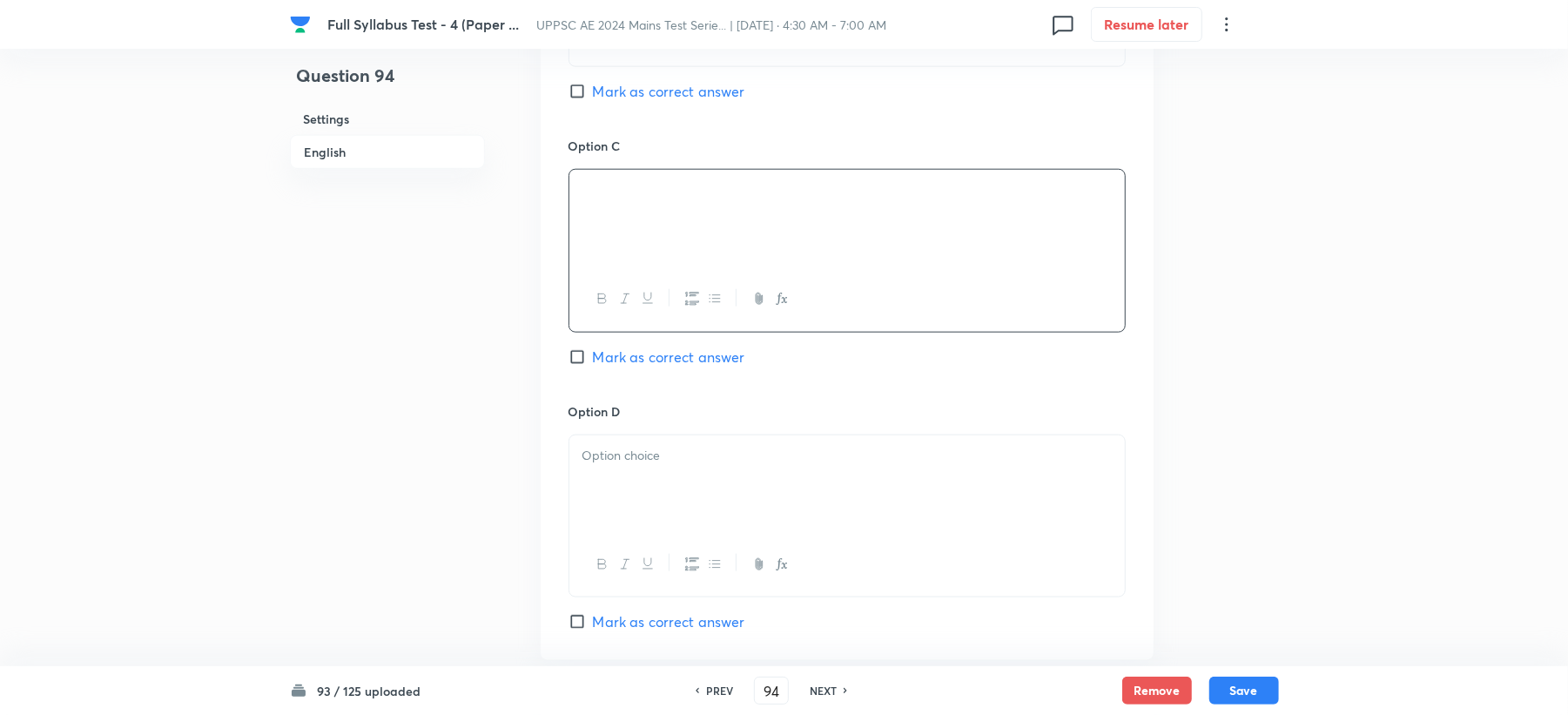
scroll to position [1510, 0]
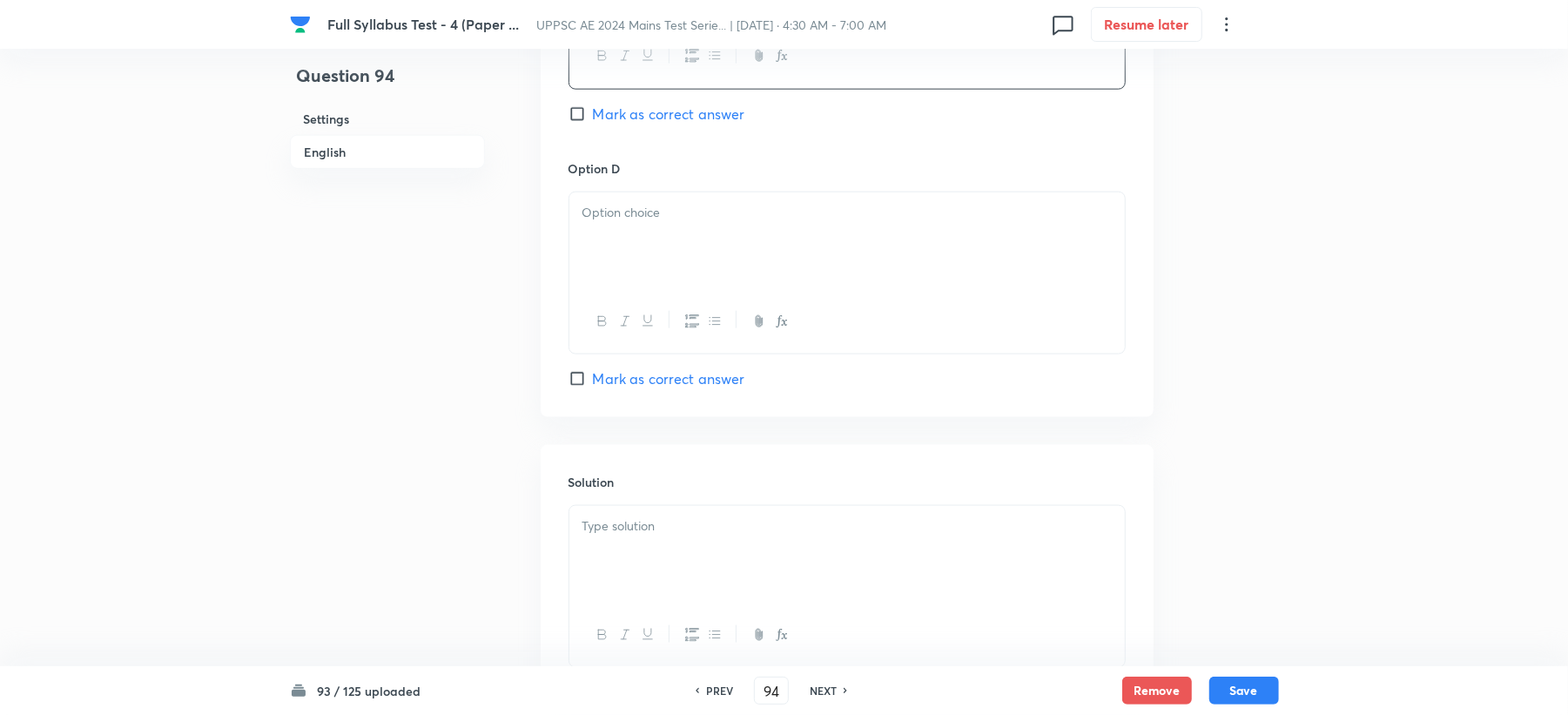
drag, startPoint x: 724, startPoint y: 227, endPoint x: 671, endPoint y: 290, distance: 82.3
click at [723, 228] on div at bounding box center [847, 241] width 555 height 97
click at [649, 110] on span "Mark as correct answer" at bounding box center [669, 114] width 153 height 21
click at [593, 110] on input "Mark as correct answer" at bounding box center [581, 113] width 24 height 18
checkbox input "true"
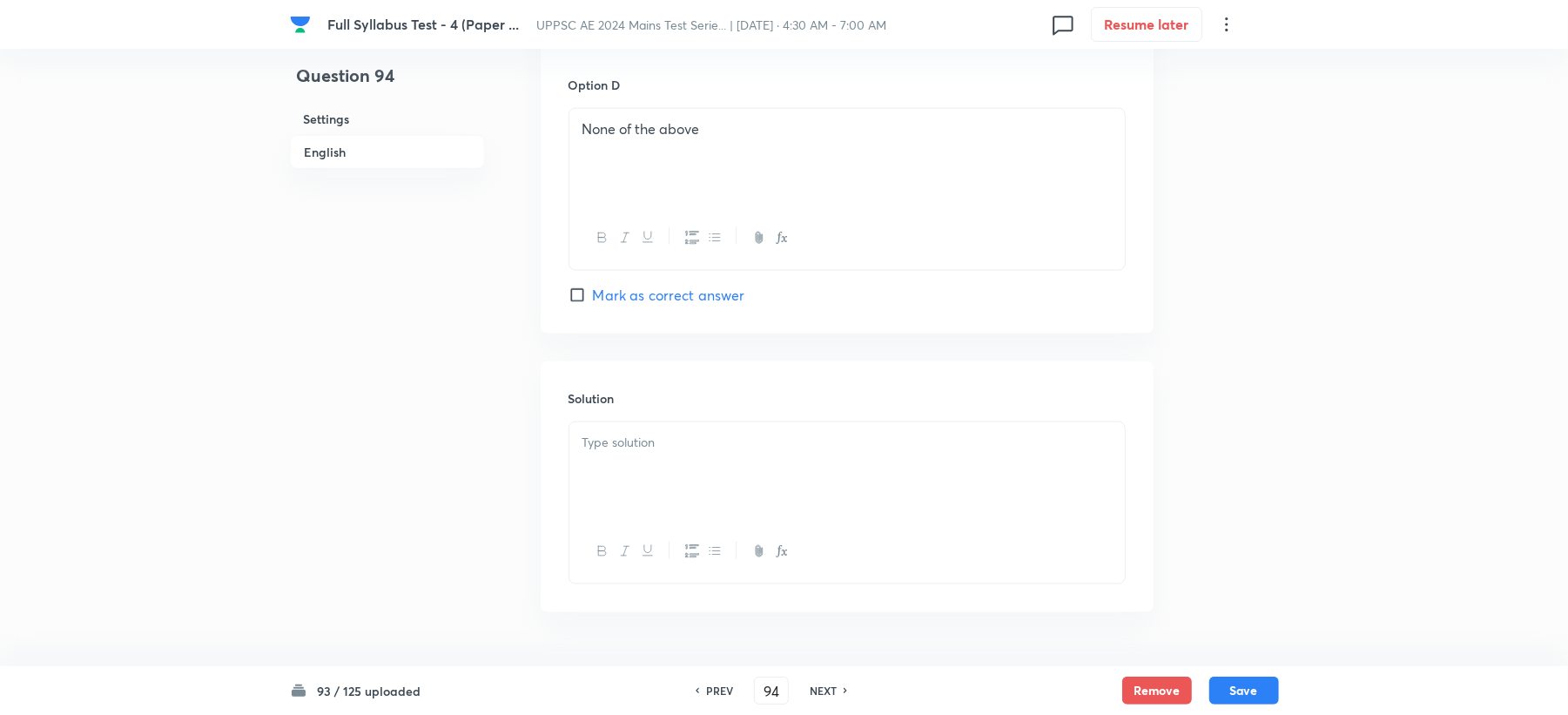
scroll to position [1649, 0]
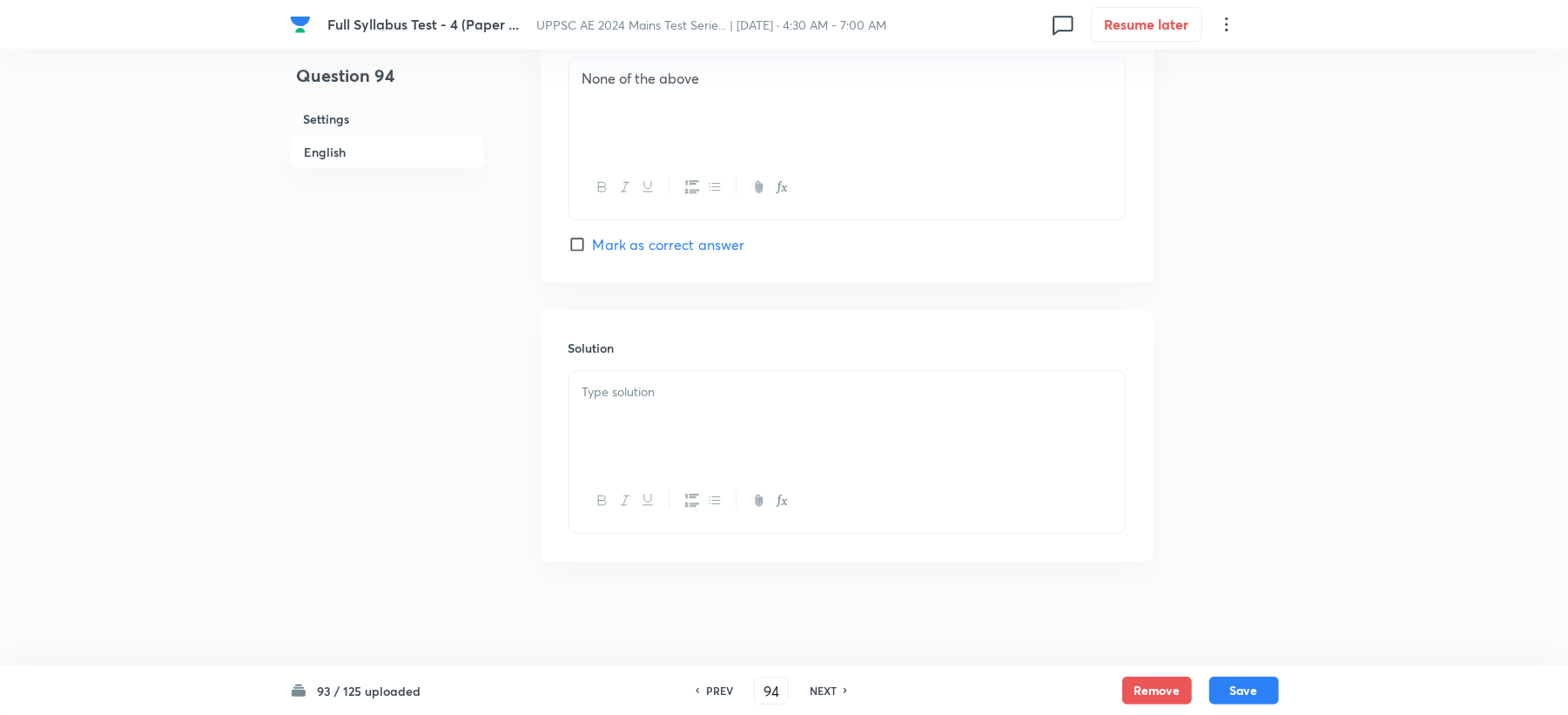
click at [638, 457] on div at bounding box center [847, 421] width 555 height 97
click at [1247, 701] on button "Save" at bounding box center [1244, 689] width 69 height 28
type input "95"
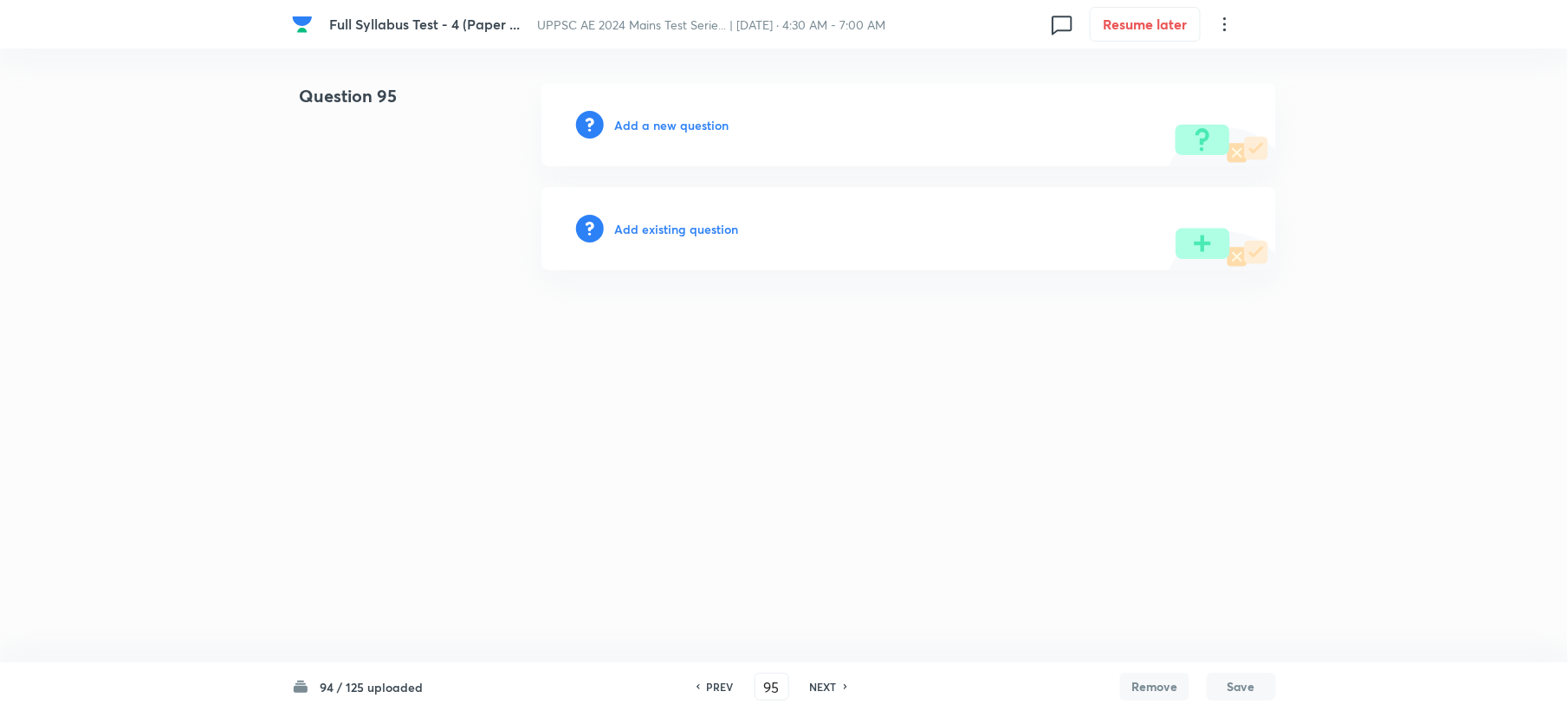
click at [641, 119] on h6 "Add a new question" at bounding box center [671, 126] width 115 height 19
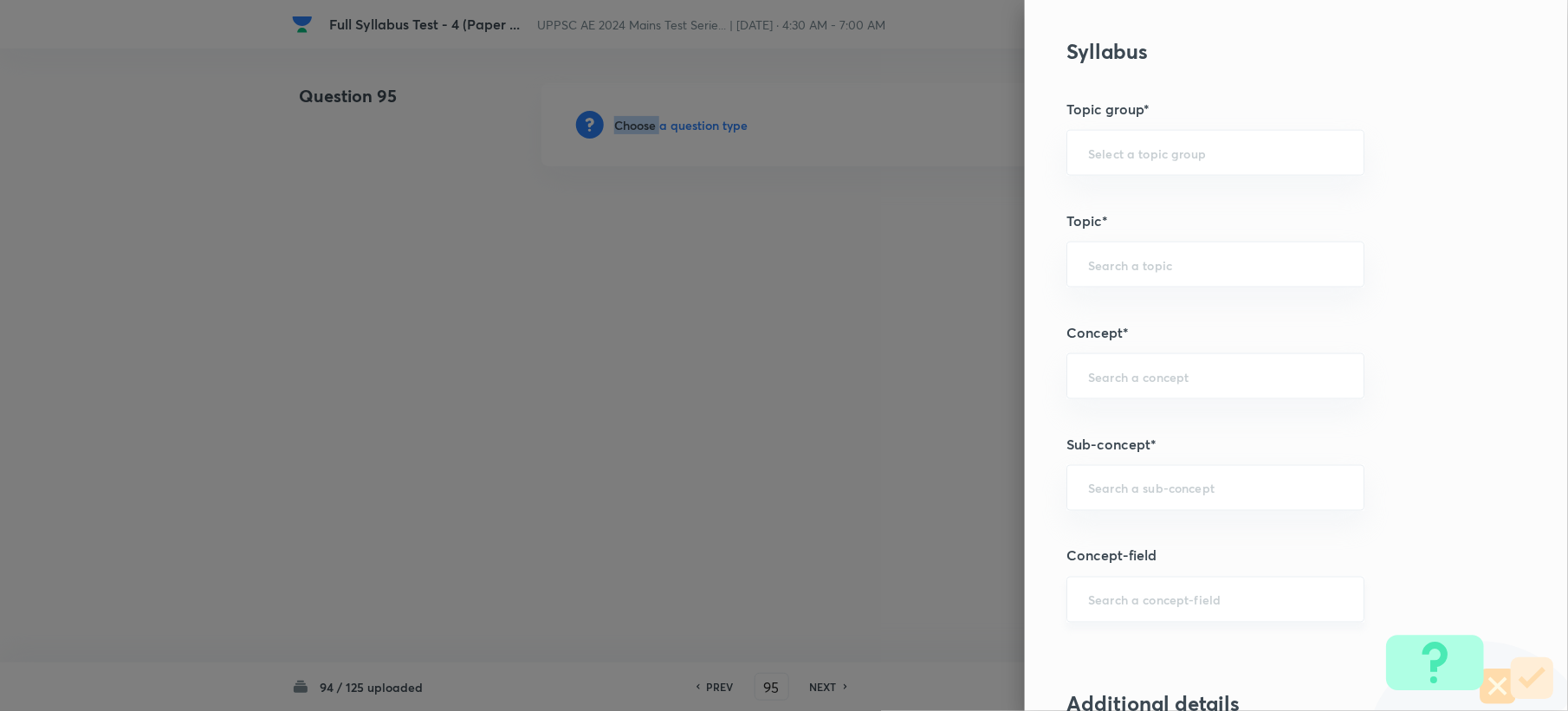
scroll to position [808, 0]
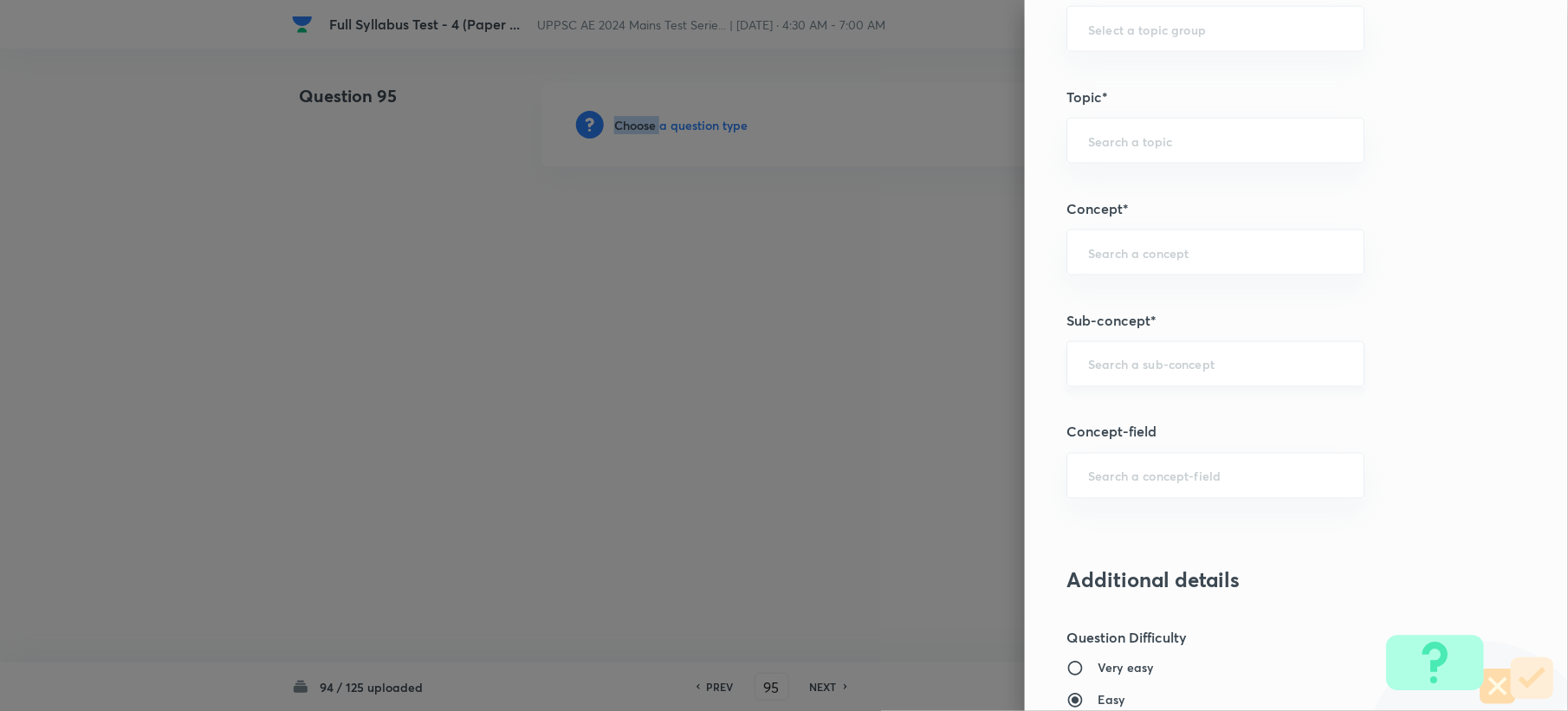
click at [1091, 348] on div "​" at bounding box center [1215, 363] width 298 height 46
paste input "Sewage Treatment"
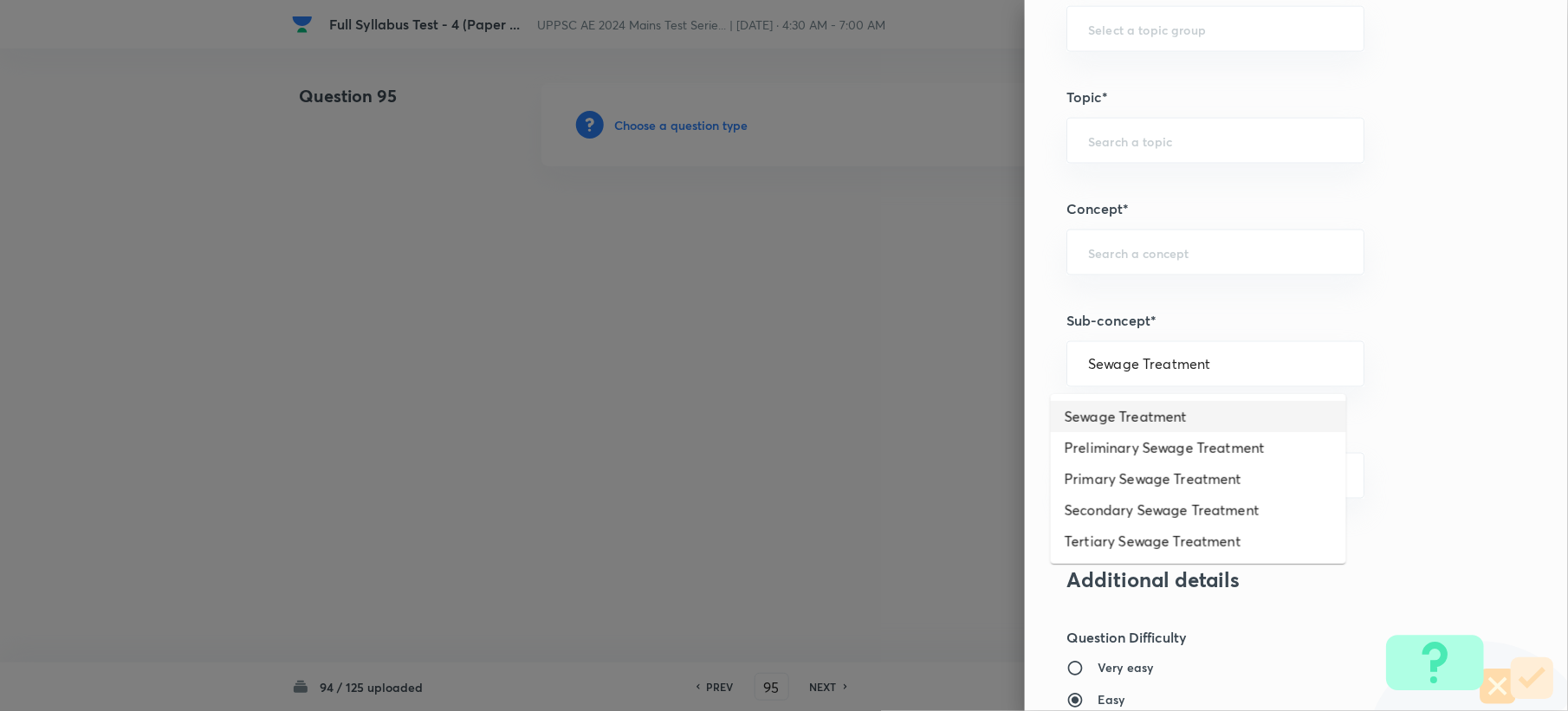
click at [1112, 417] on li "Sewage Treatment" at bounding box center [1198, 416] width 295 height 31
type input "Sewage Treatment"
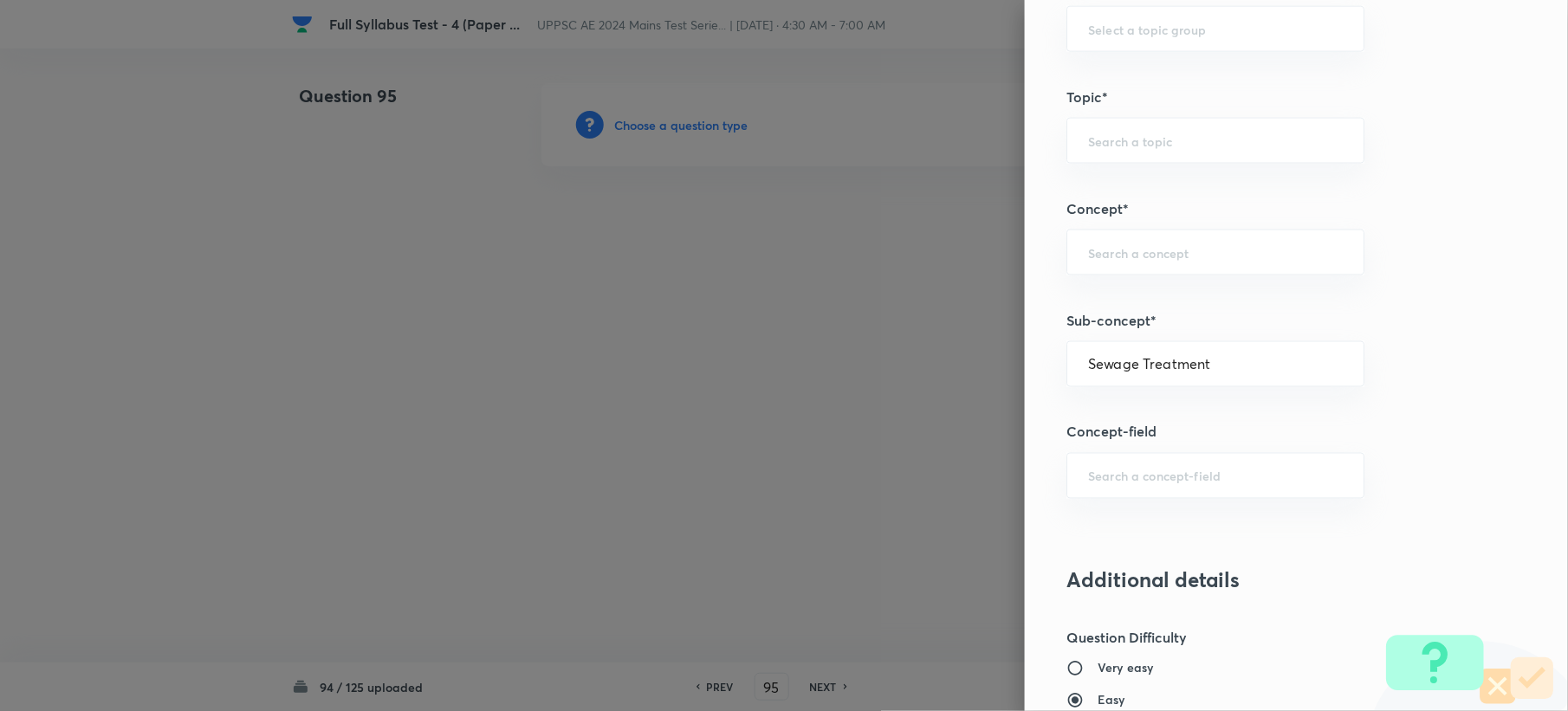
type input "Civil Engineering"
type input "Environmental Engineering"
type input "Waste Water Engineering"
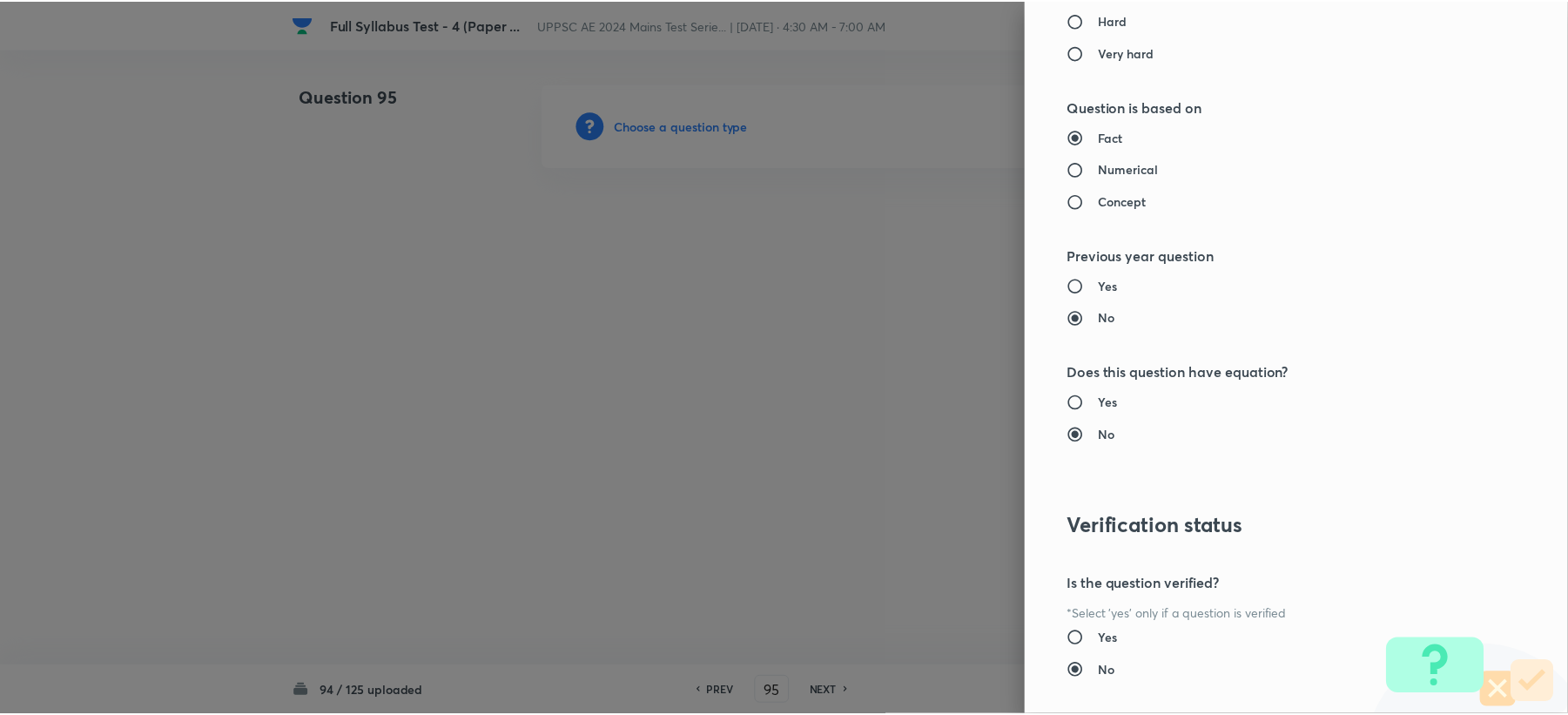
scroll to position [1626, 0]
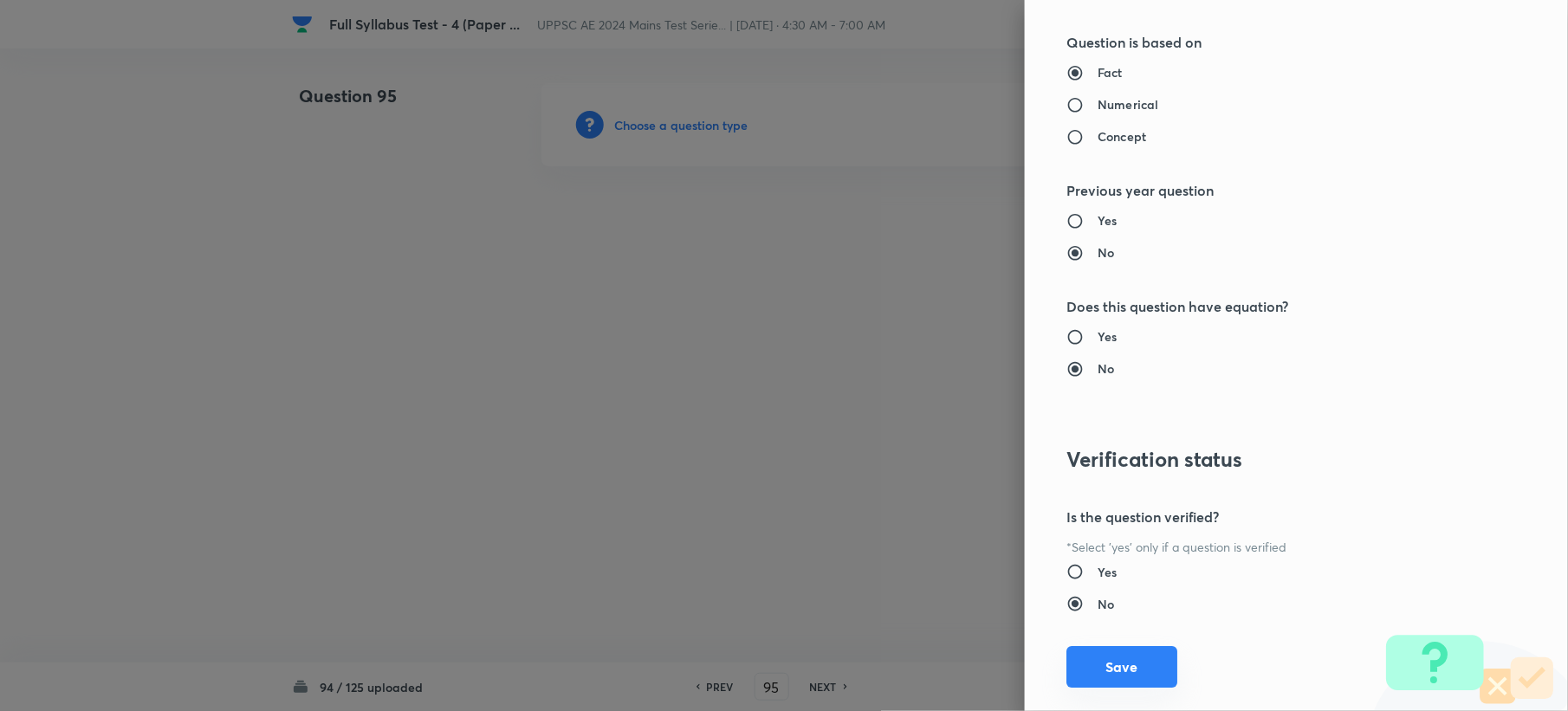
click at [1084, 652] on button "Save" at bounding box center [1121, 667] width 111 height 42
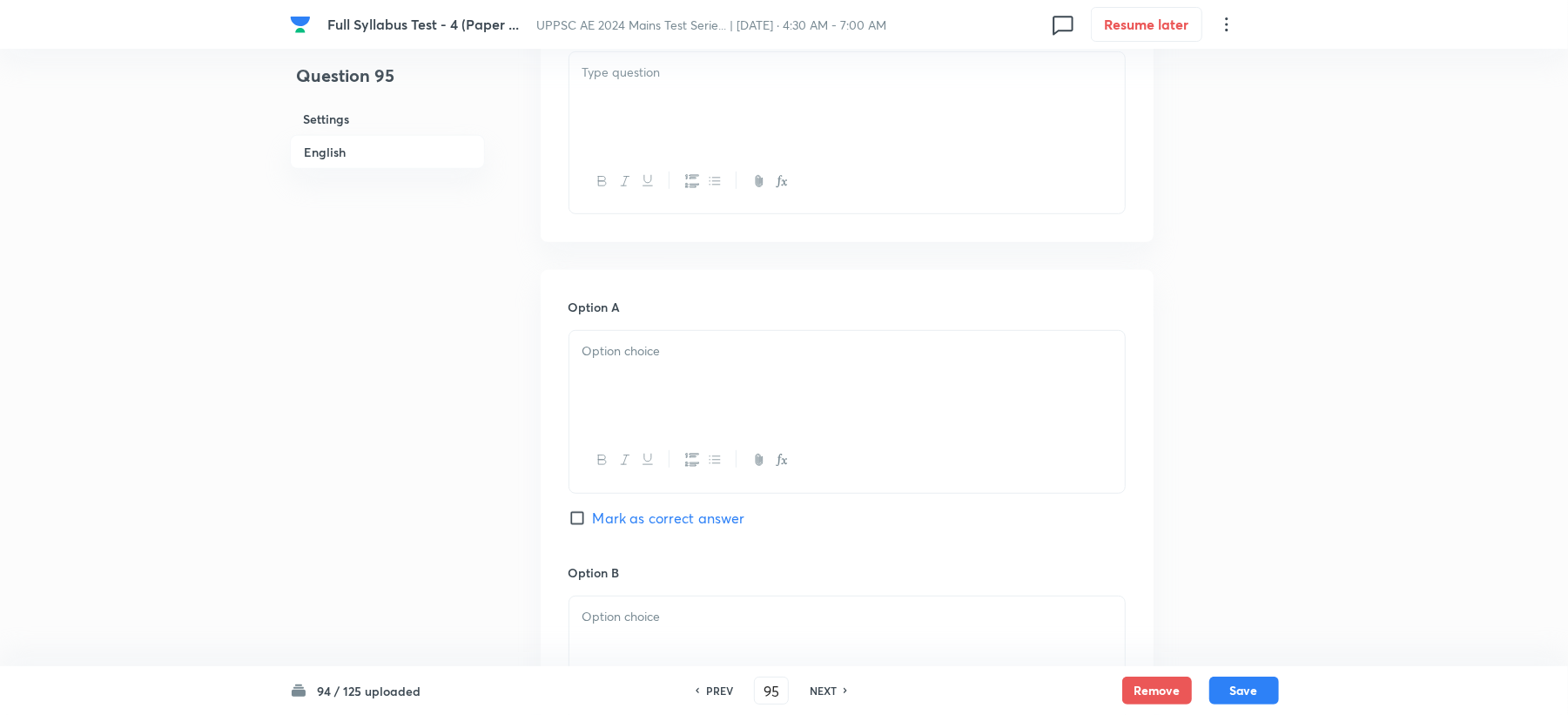
scroll to position [580, 0]
click at [636, 130] on div at bounding box center [847, 96] width 555 height 97
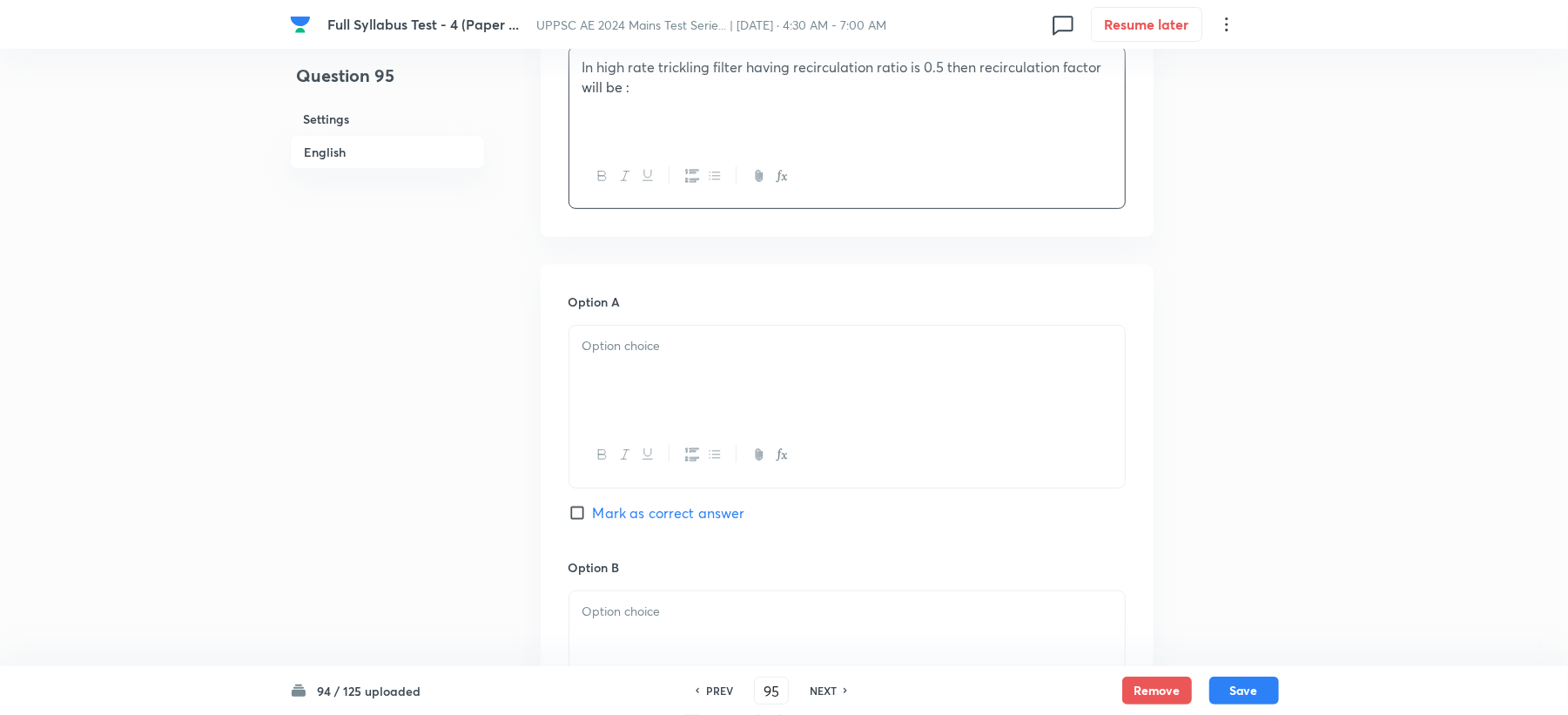
click at [629, 353] on p at bounding box center [847, 346] width 529 height 20
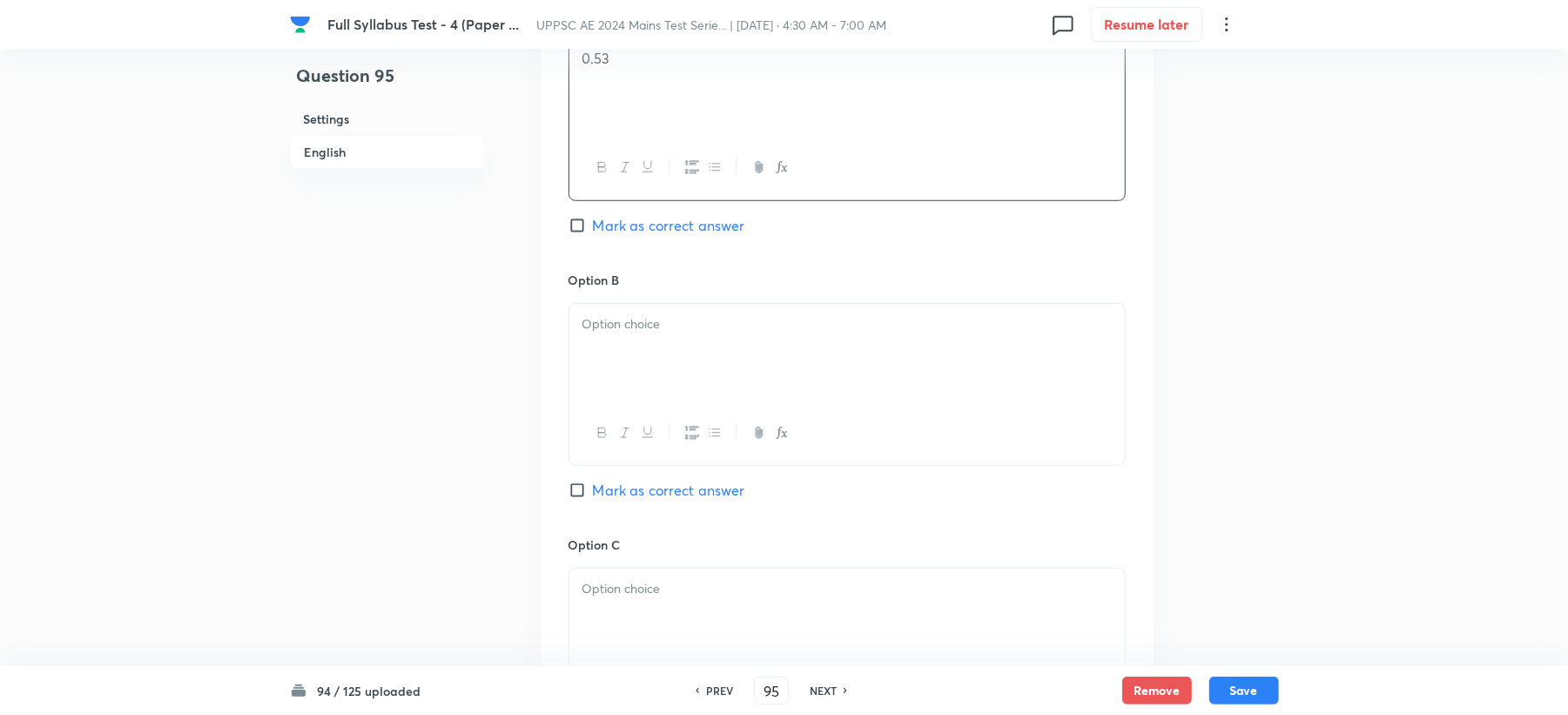
scroll to position [929, 0]
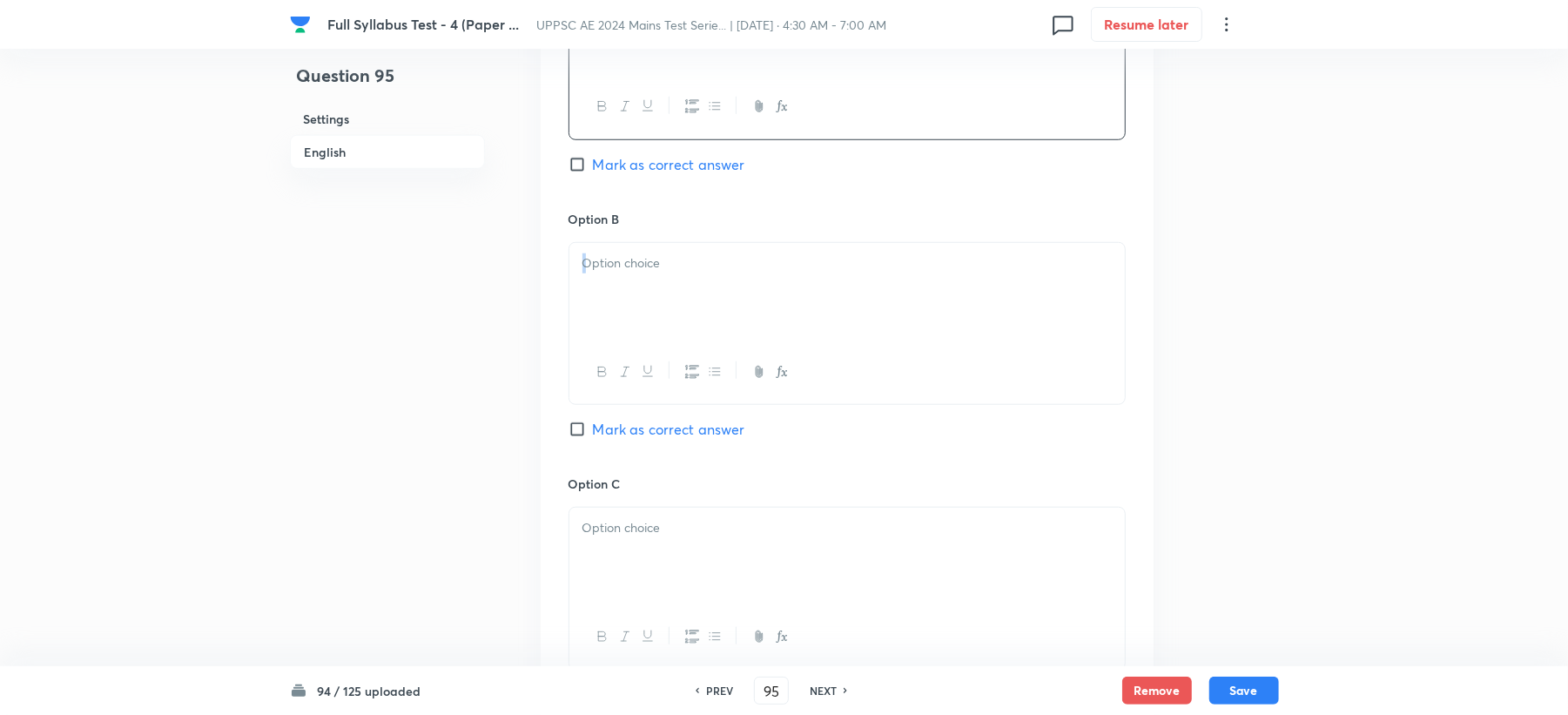
click at [620, 274] on p at bounding box center [847, 263] width 529 height 20
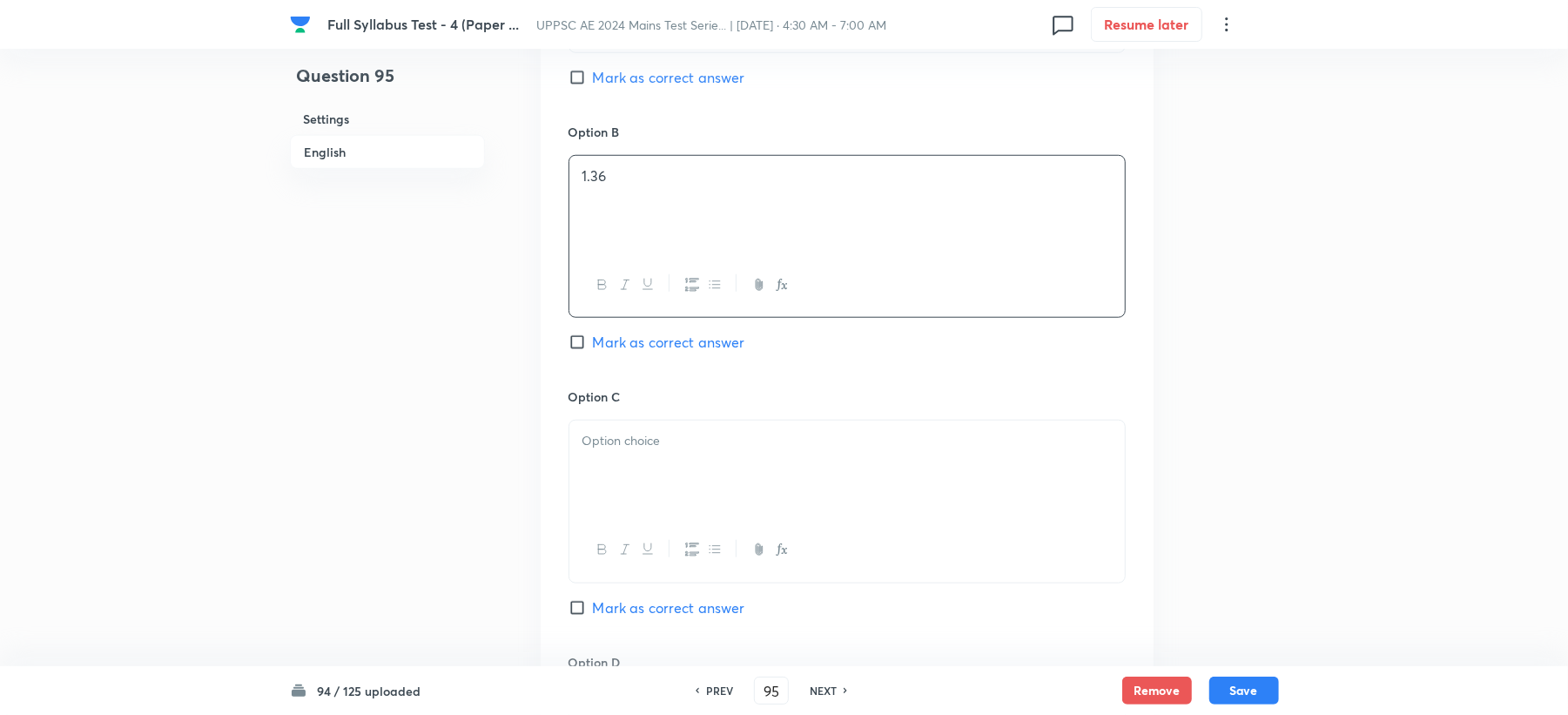
scroll to position [1161, 0]
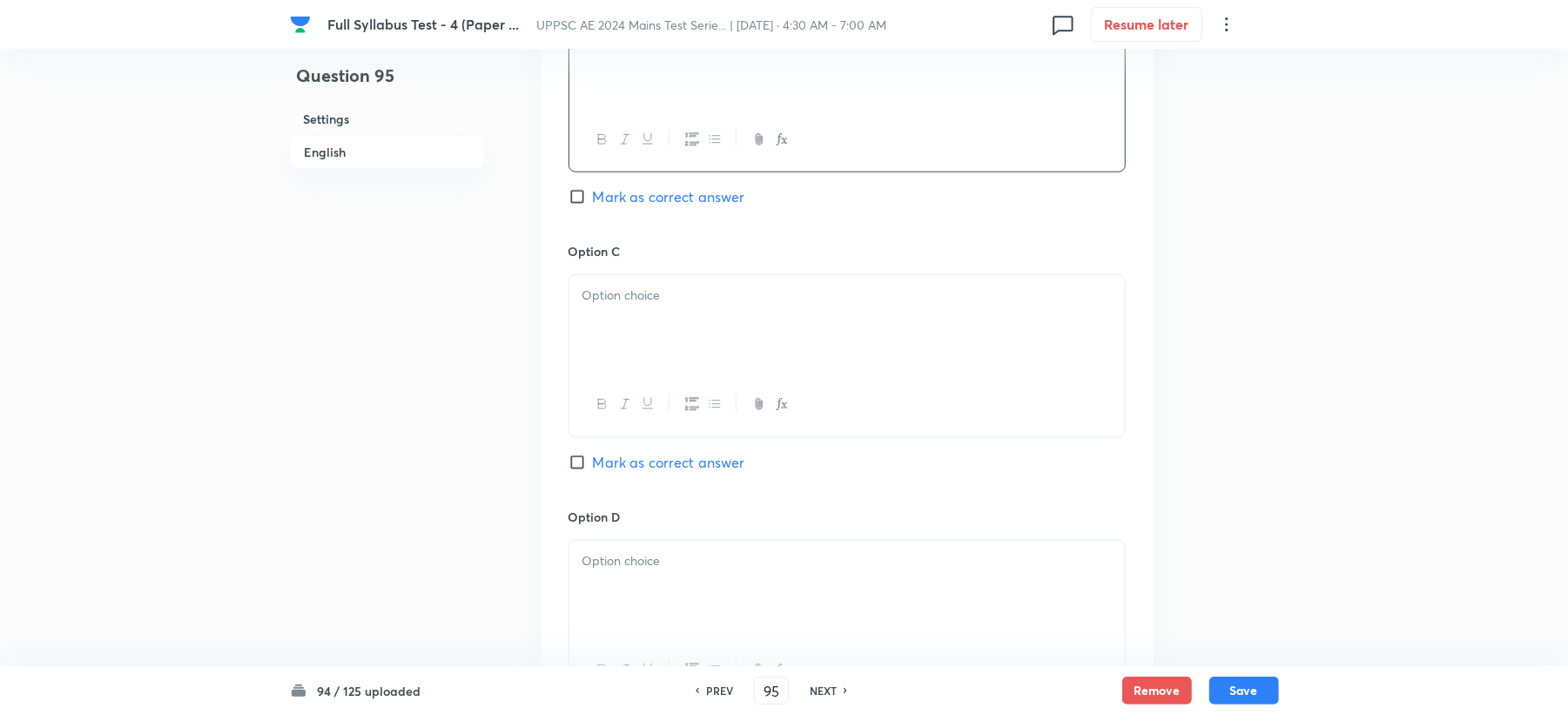
click at [602, 328] on div at bounding box center [847, 324] width 555 height 97
click at [612, 572] on p at bounding box center [847, 560] width 529 height 20
click at [611, 196] on span "Mark as correct answer" at bounding box center [669, 197] width 153 height 21
click at [593, 196] on input "Mark as correct answer" at bounding box center [581, 197] width 24 height 18
checkbox input "true"
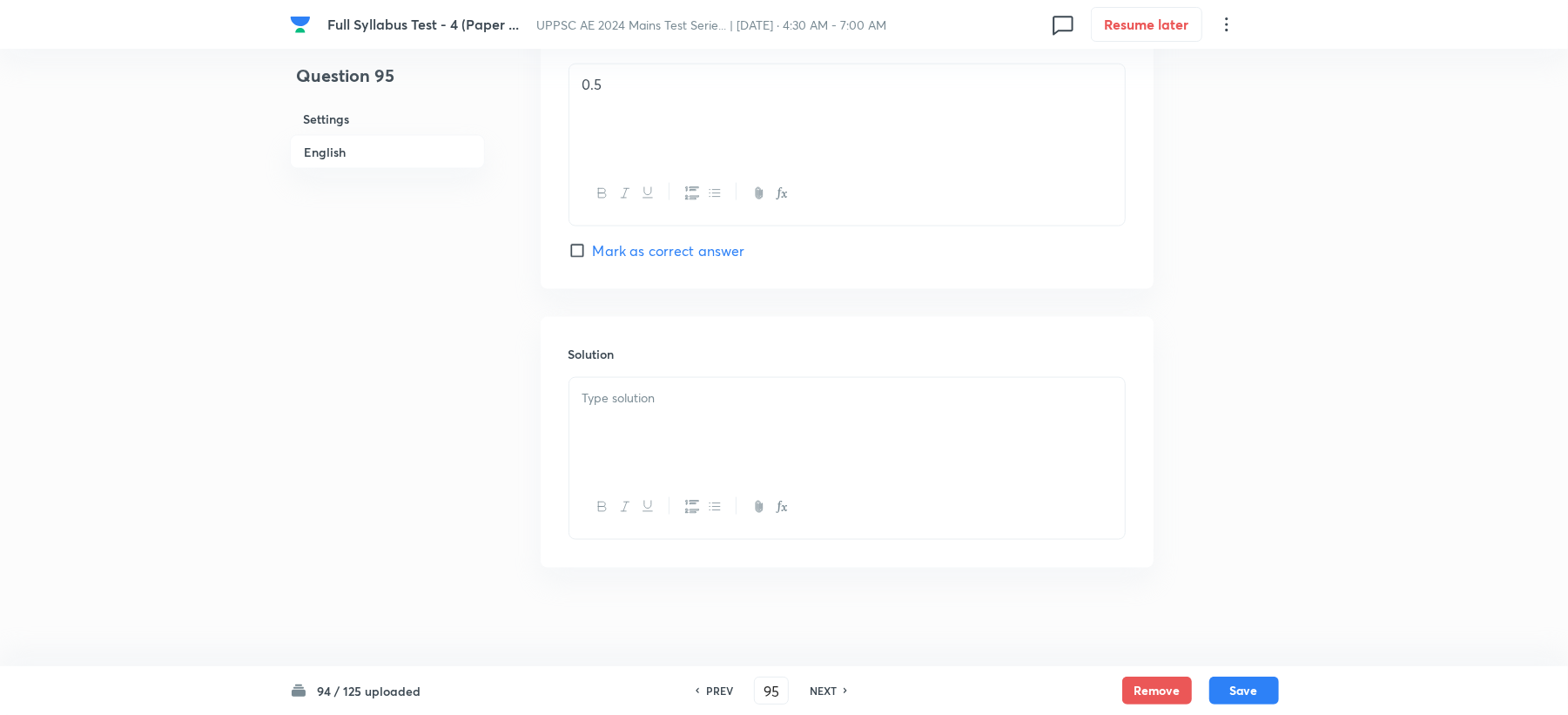
scroll to position [1649, 0]
drag, startPoint x: 585, startPoint y: 474, endPoint x: 603, endPoint y: 413, distance: 63.6
click at [589, 475] on div at bounding box center [847, 501] width 555 height 64
click at [603, 406] on div at bounding box center [847, 421] width 555 height 97
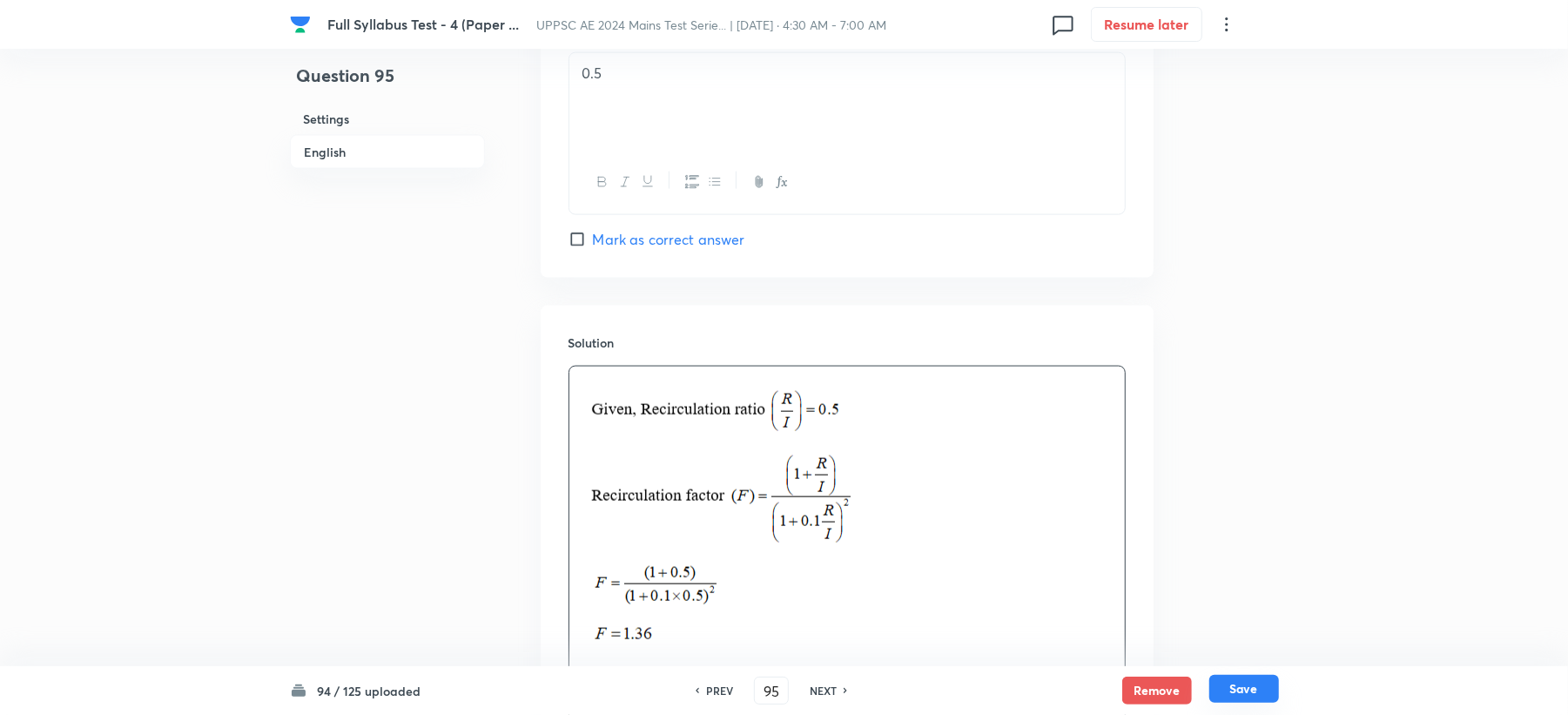
click at [1244, 700] on button "Save" at bounding box center [1244, 689] width 69 height 28
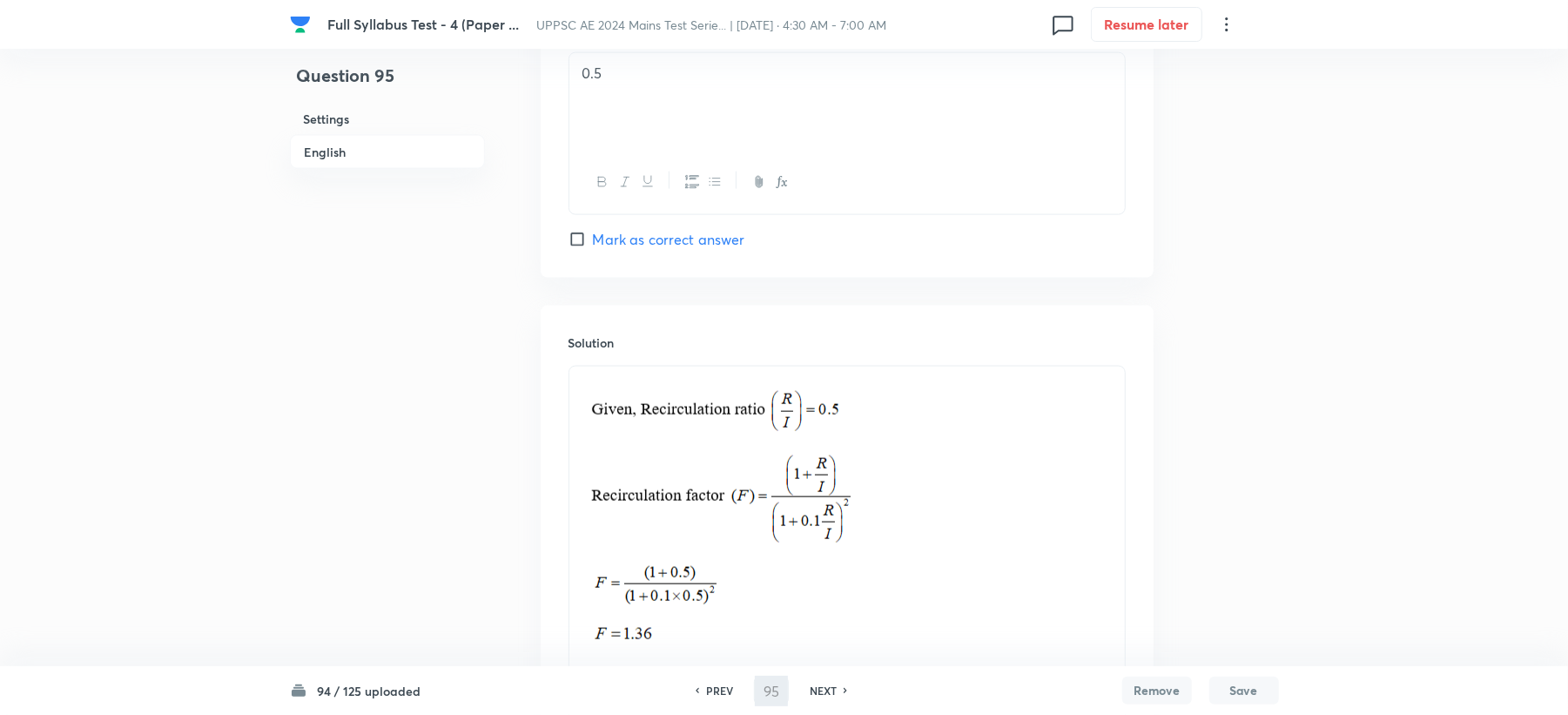
type input "96"
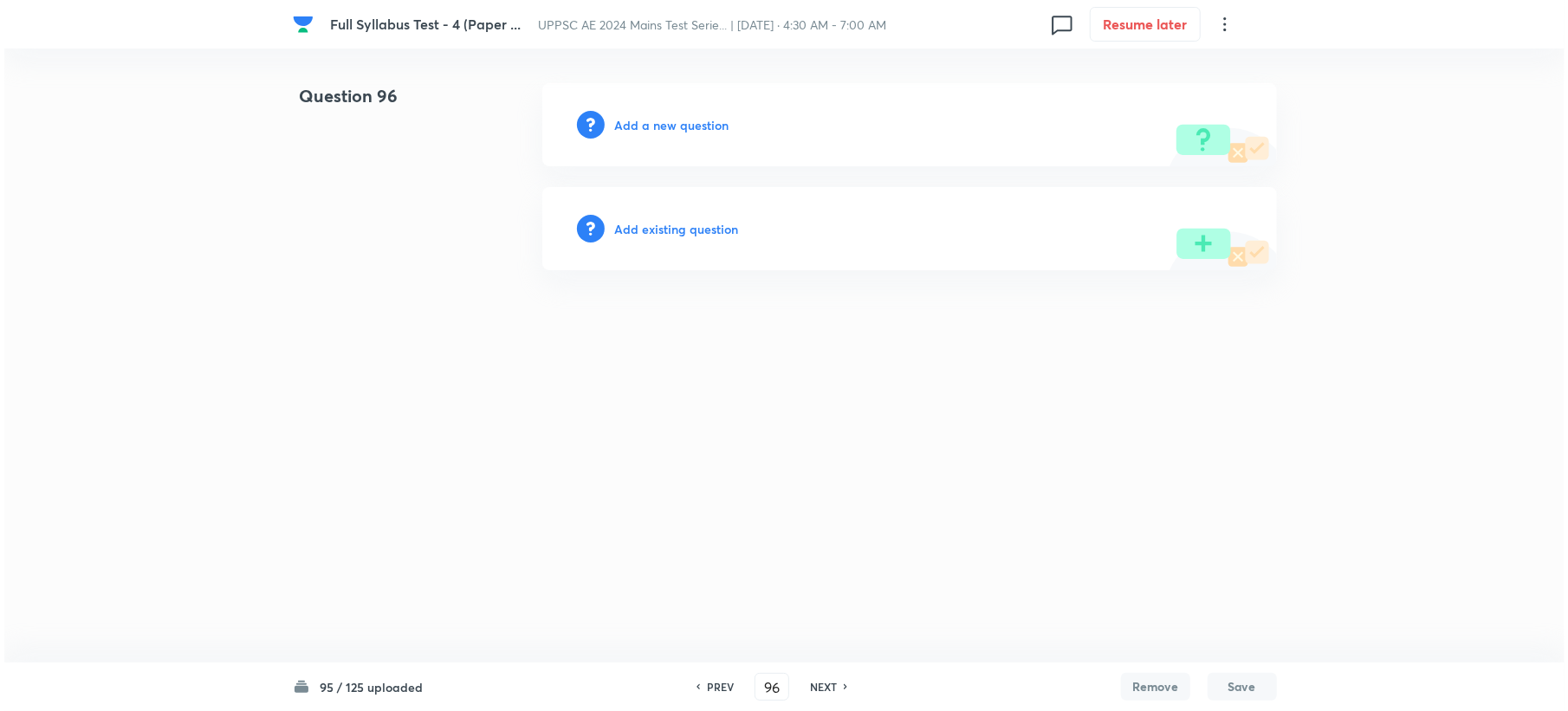
scroll to position [0, 0]
click at [655, 127] on h6 "Add a new question" at bounding box center [671, 126] width 115 height 19
click at [655, 127] on h6 "Choose a question type" at bounding box center [680, 126] width 133 height 19
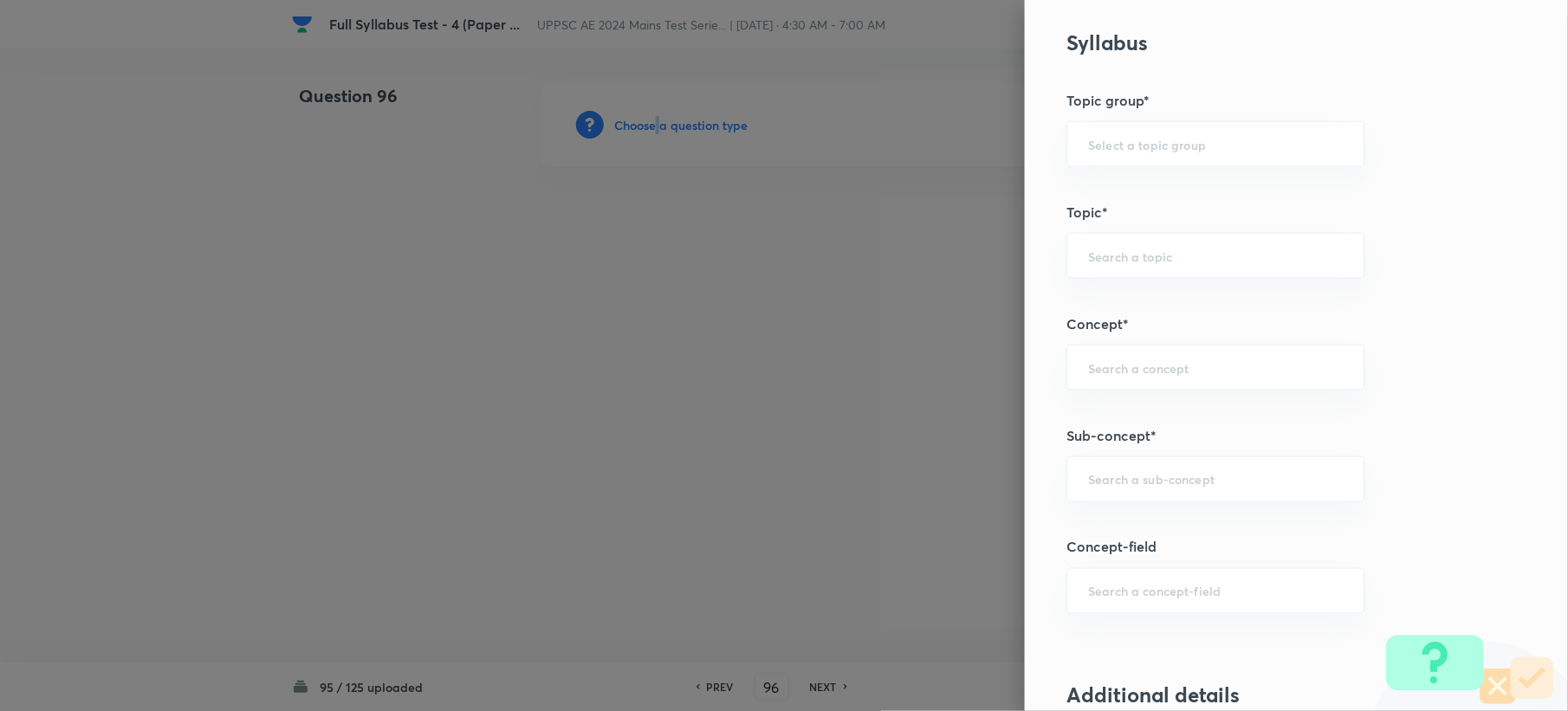
scroll to position [808, 0]
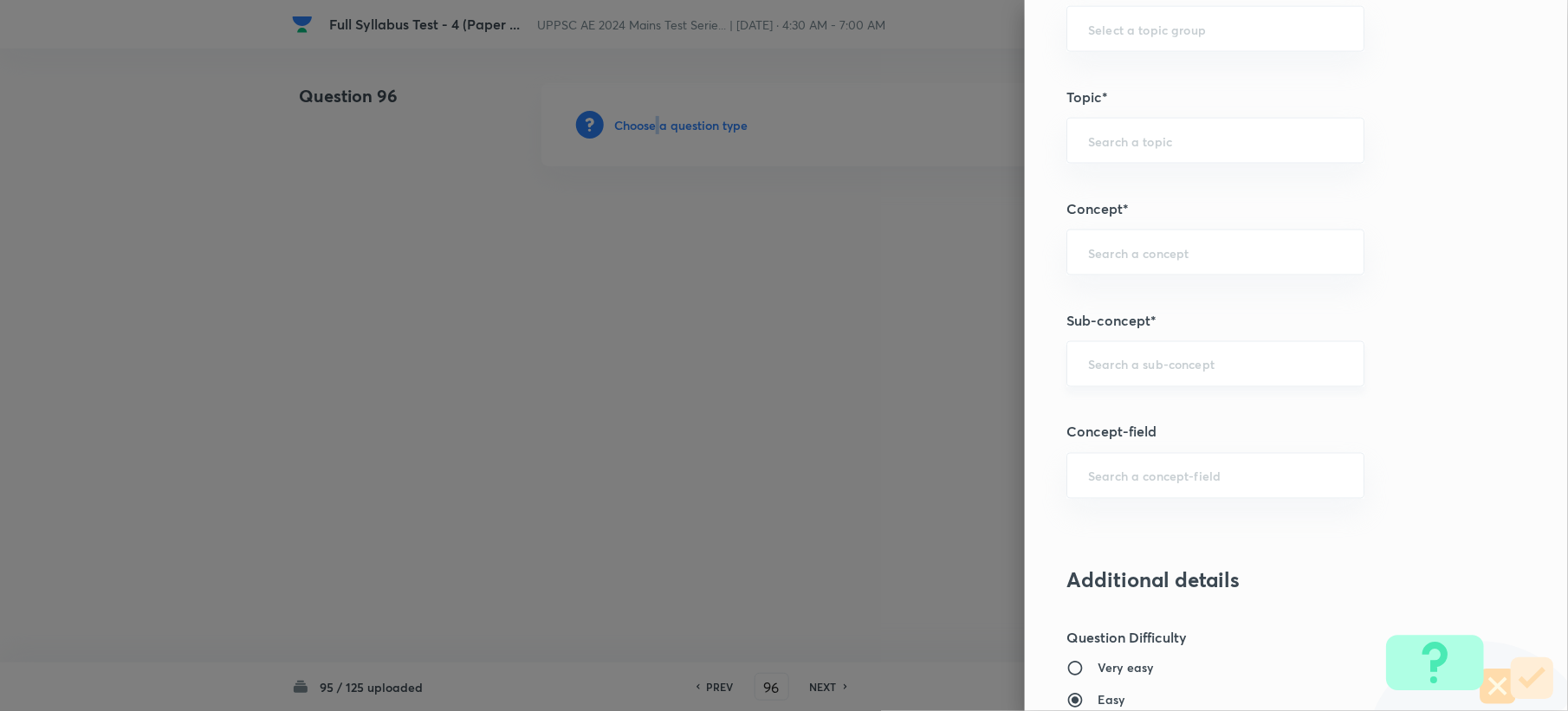
click at [1110, 358] on div "​" at bounding box center [1215, 363] width 298 height 46
paste input "Sewage Treatment"
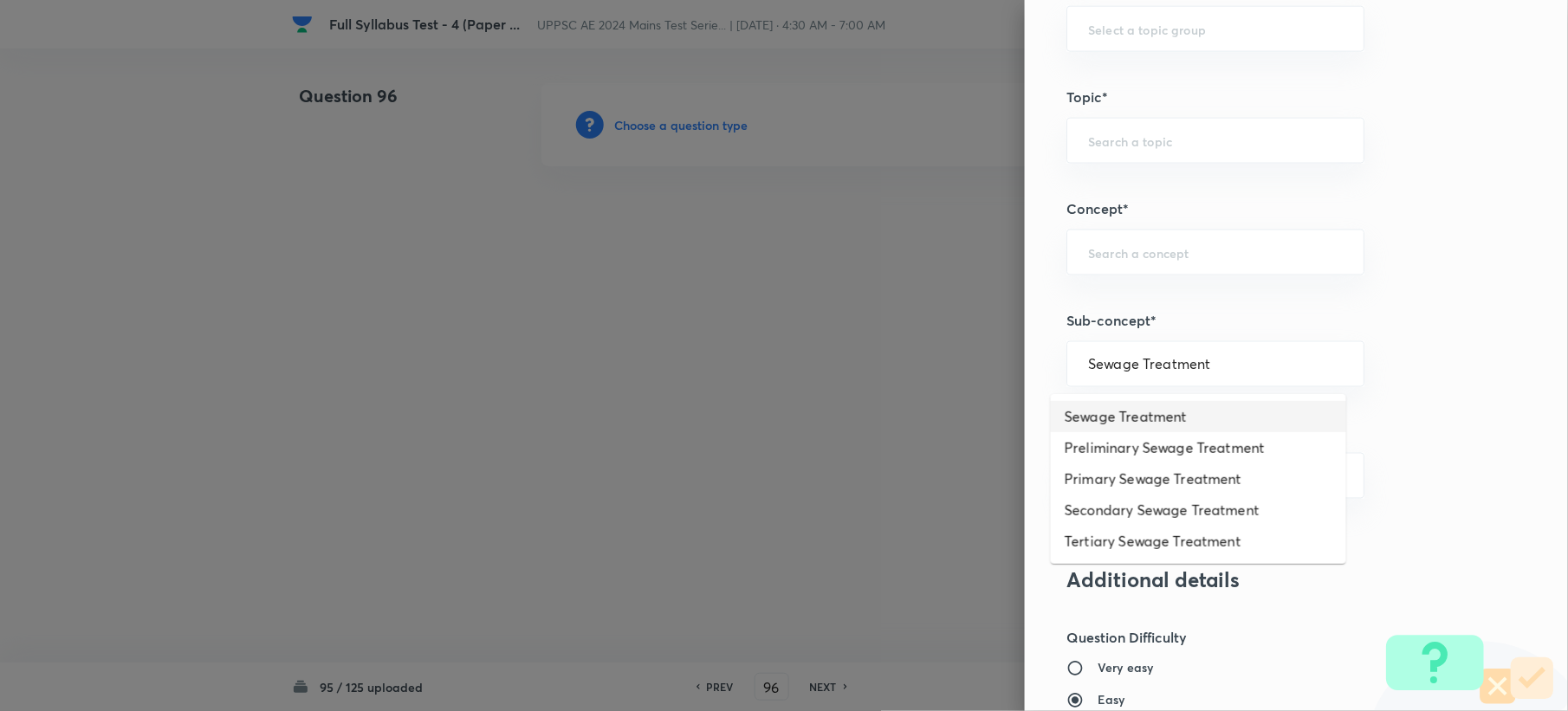
click at [1112, 409] on li "Sewage Treatment" at bounding box center [1198, 416] width 295 height 31
type input "Sewage Treatment"
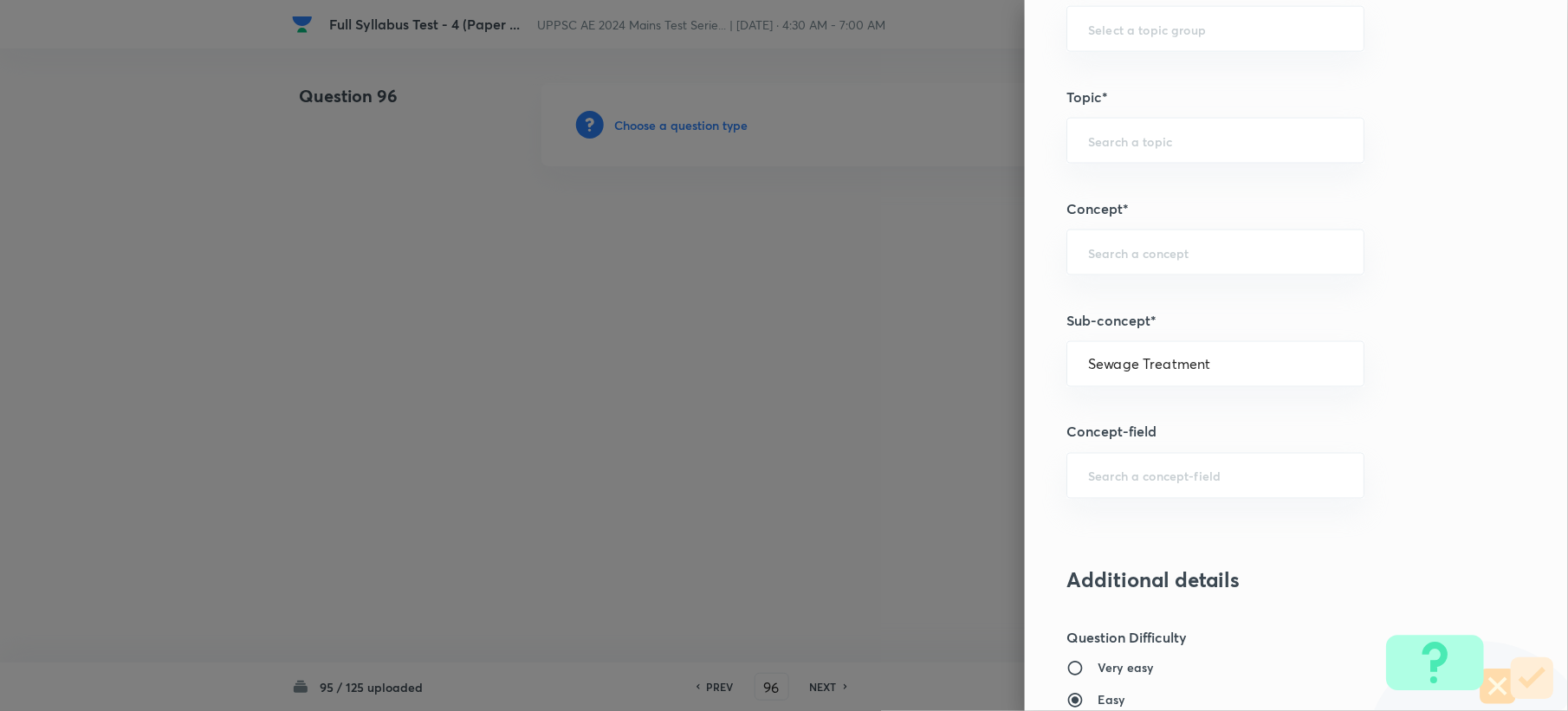
type input "Civil Engineering"
type input "Environmental Engineering"
type input "Waste Water Engineering"
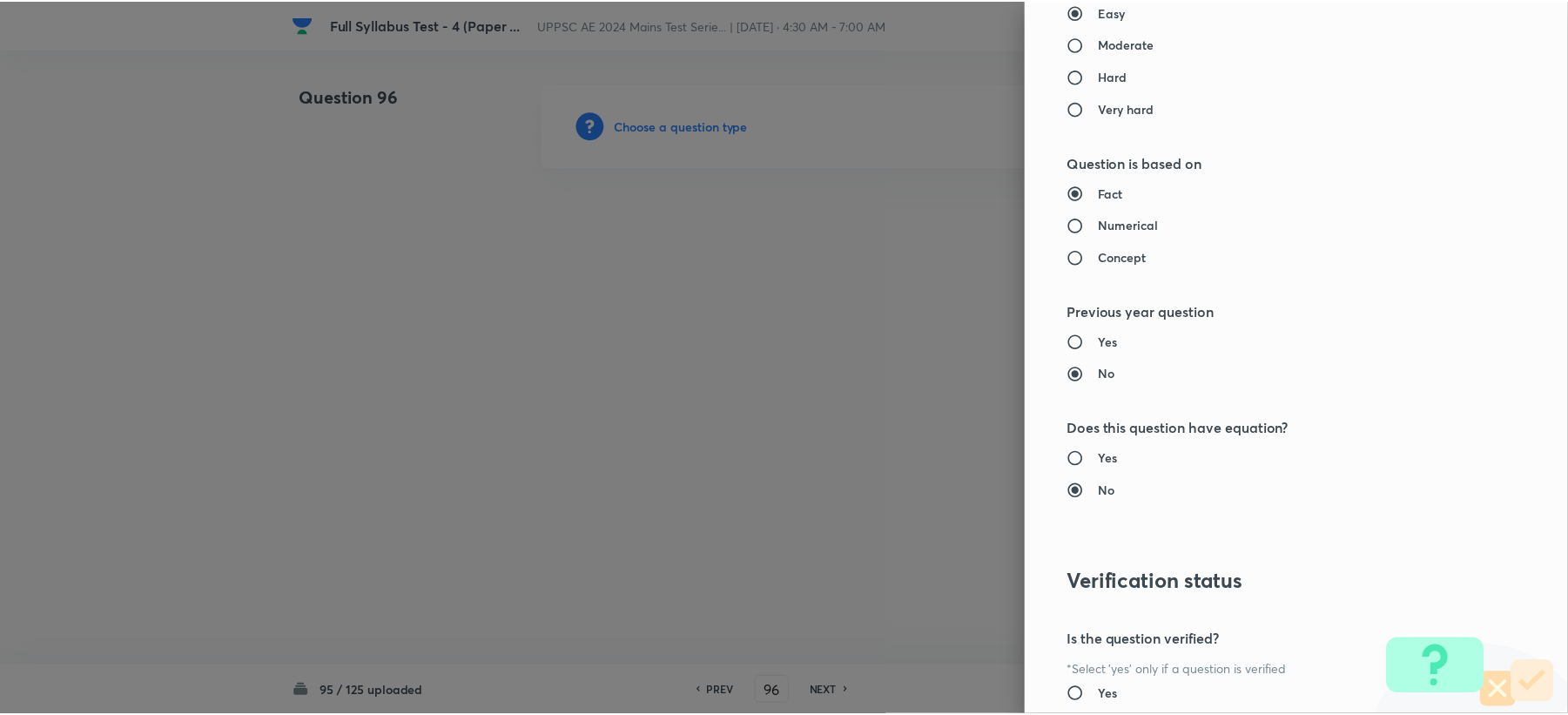
scroll to position [1663, 0]
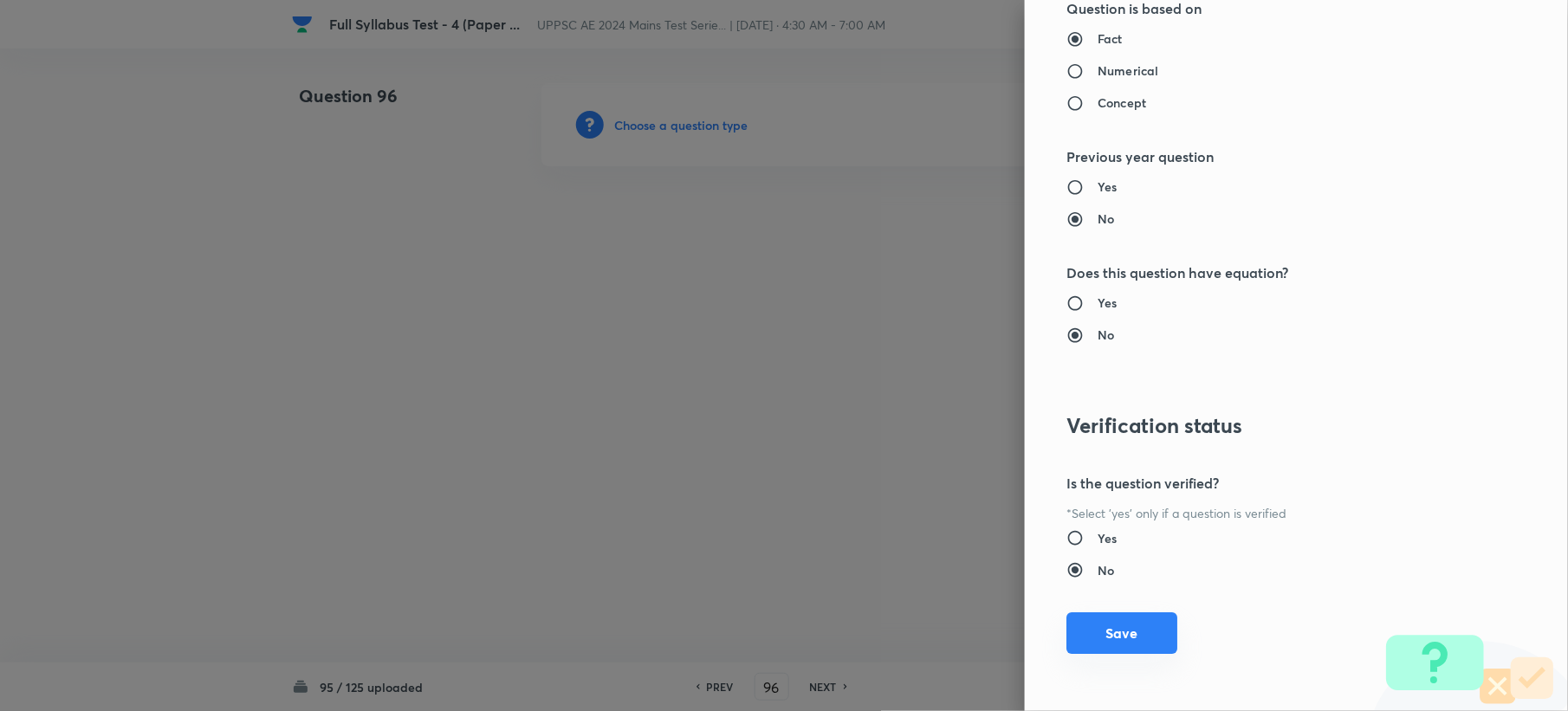
click at [1075, 645] on button "Save" at bounding box center [1121, 633] width 111 height 42
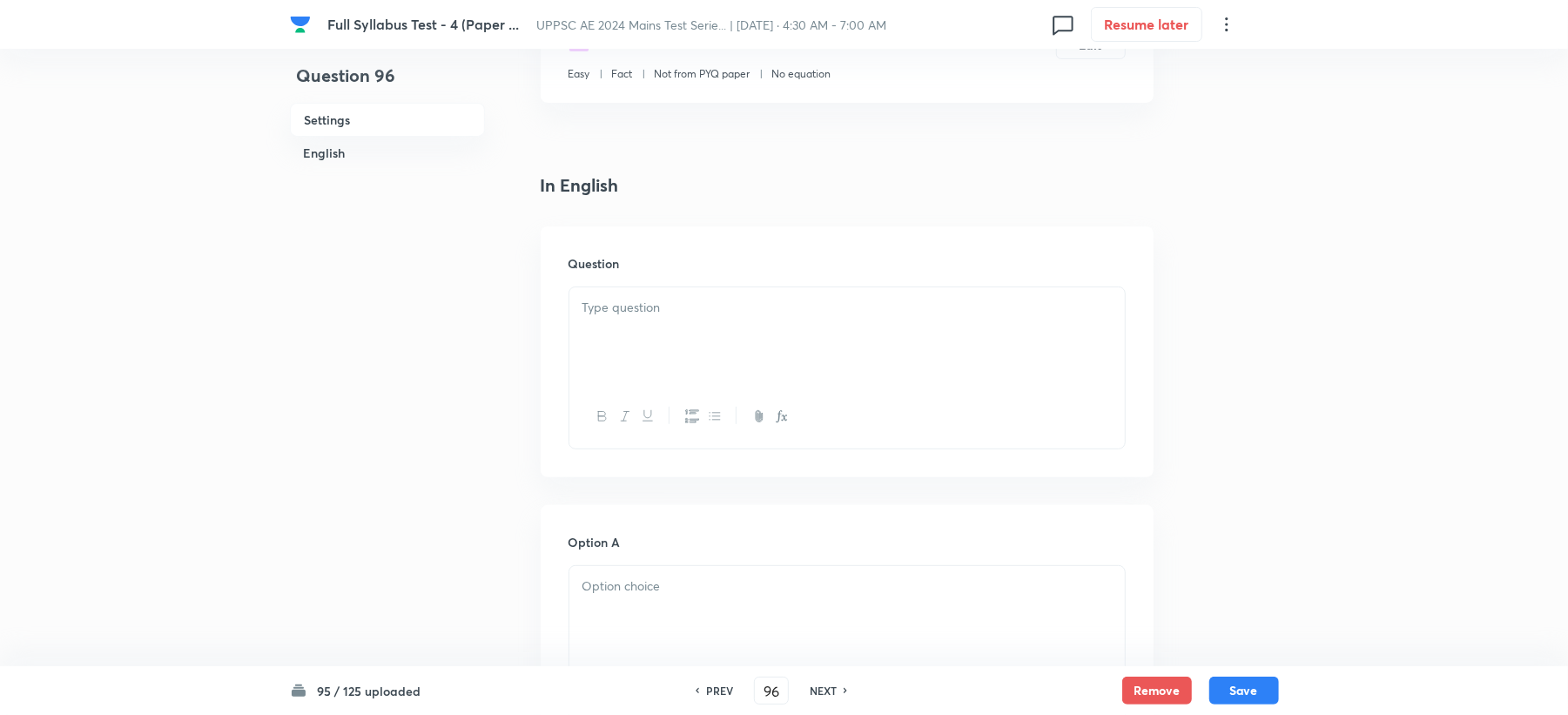
scroll to position [349, 0]
click at [620, 315] on div at bounding box center [847, 327] width 555 height 97
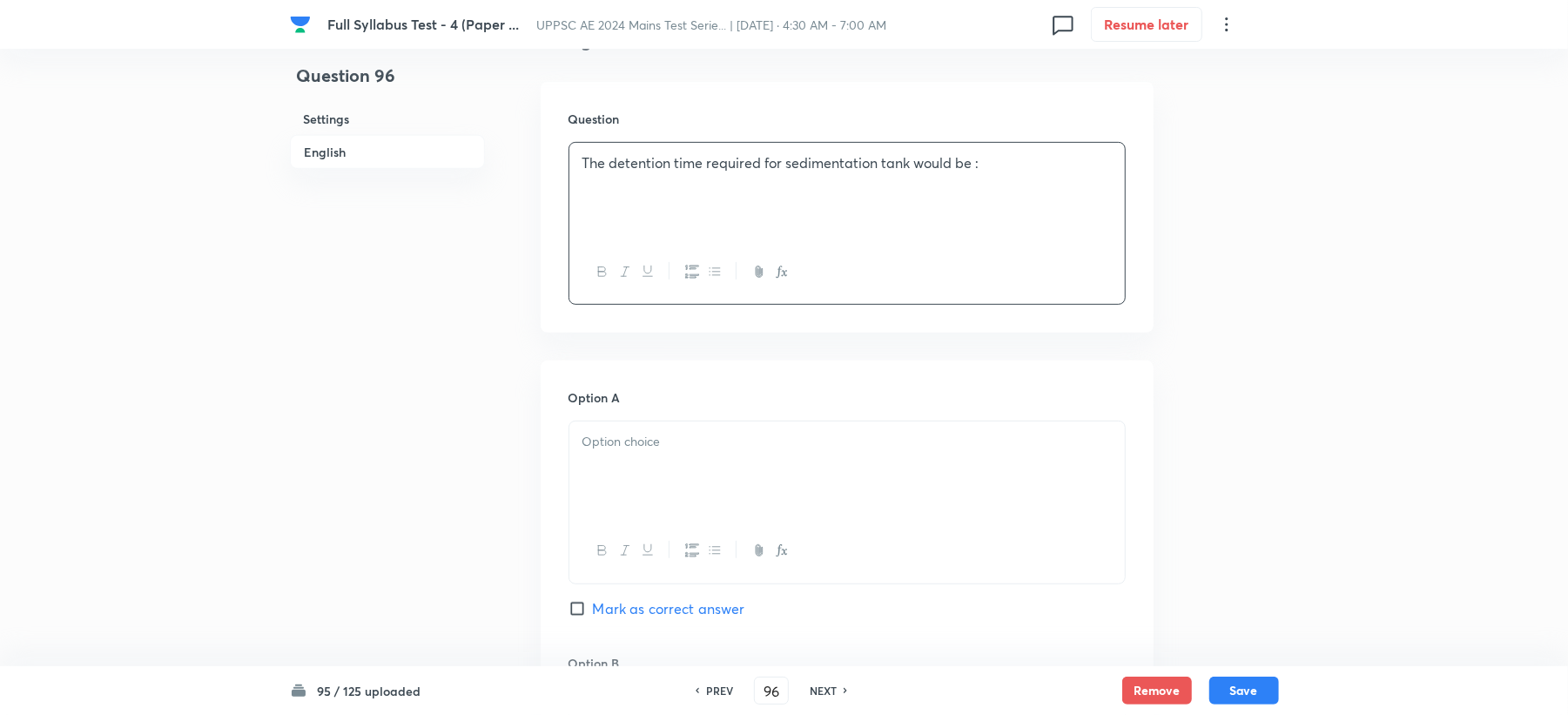
scroll to position [697, 0]
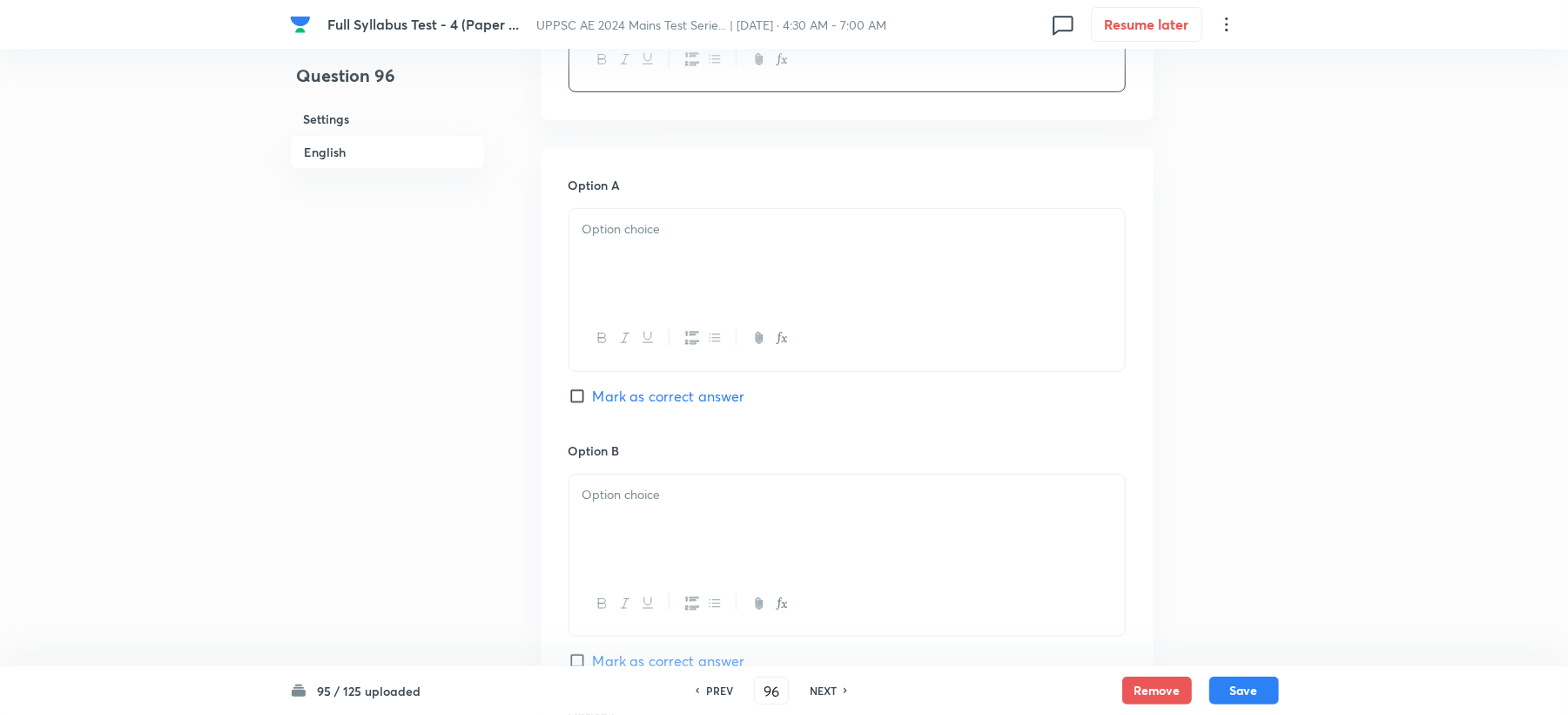
drag, startPoint x: 603, startPoint y: 244, endPoint x: 589, endPoint y: 242, distance: 14.1
click at [600, 242] on div at bounding box center [847, 258] width 555 height 97
click at [610, 481] on div at bounding box center [847, 524] width 555 height 97
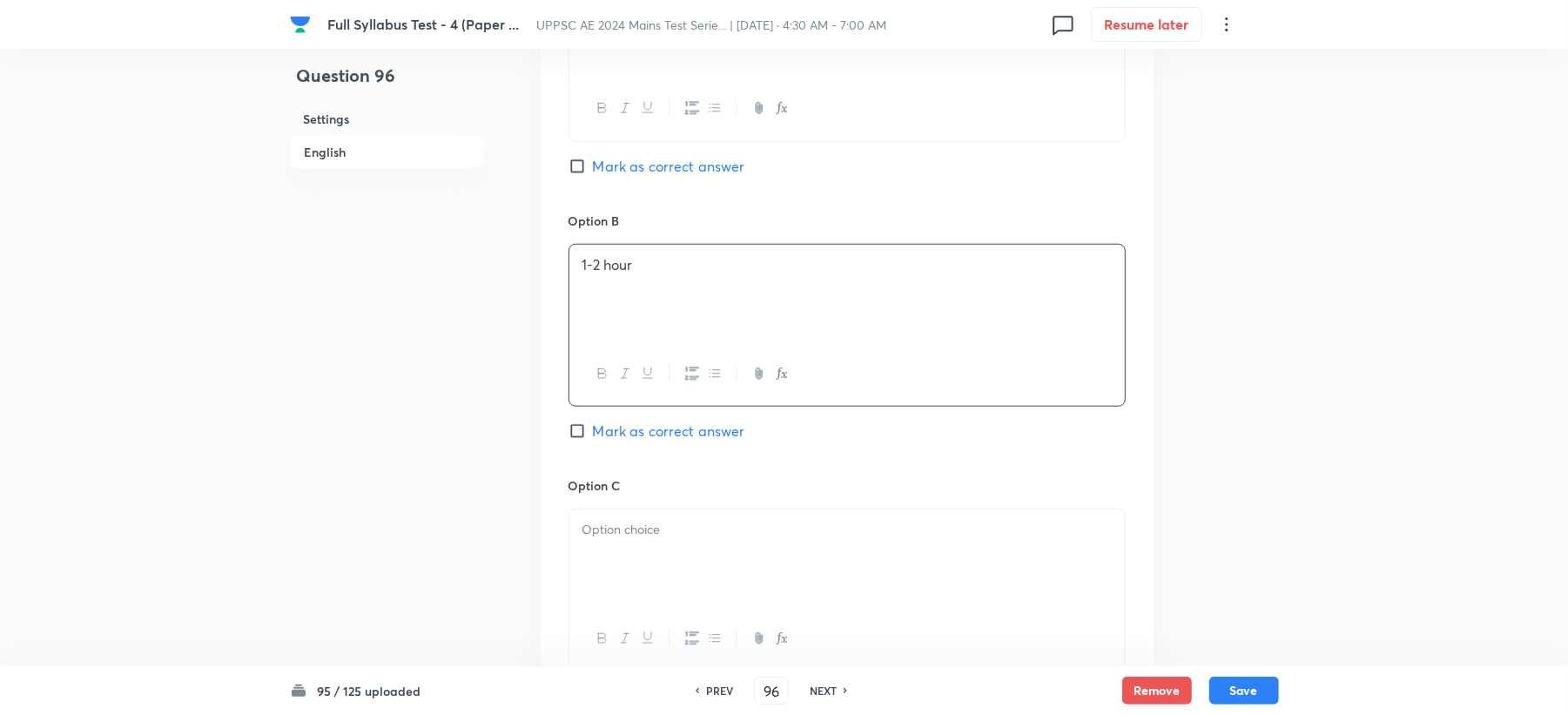
scroll to position [929, 0]
click at [596, 578] on div at bounding box center [847, 557] width 555 height 97
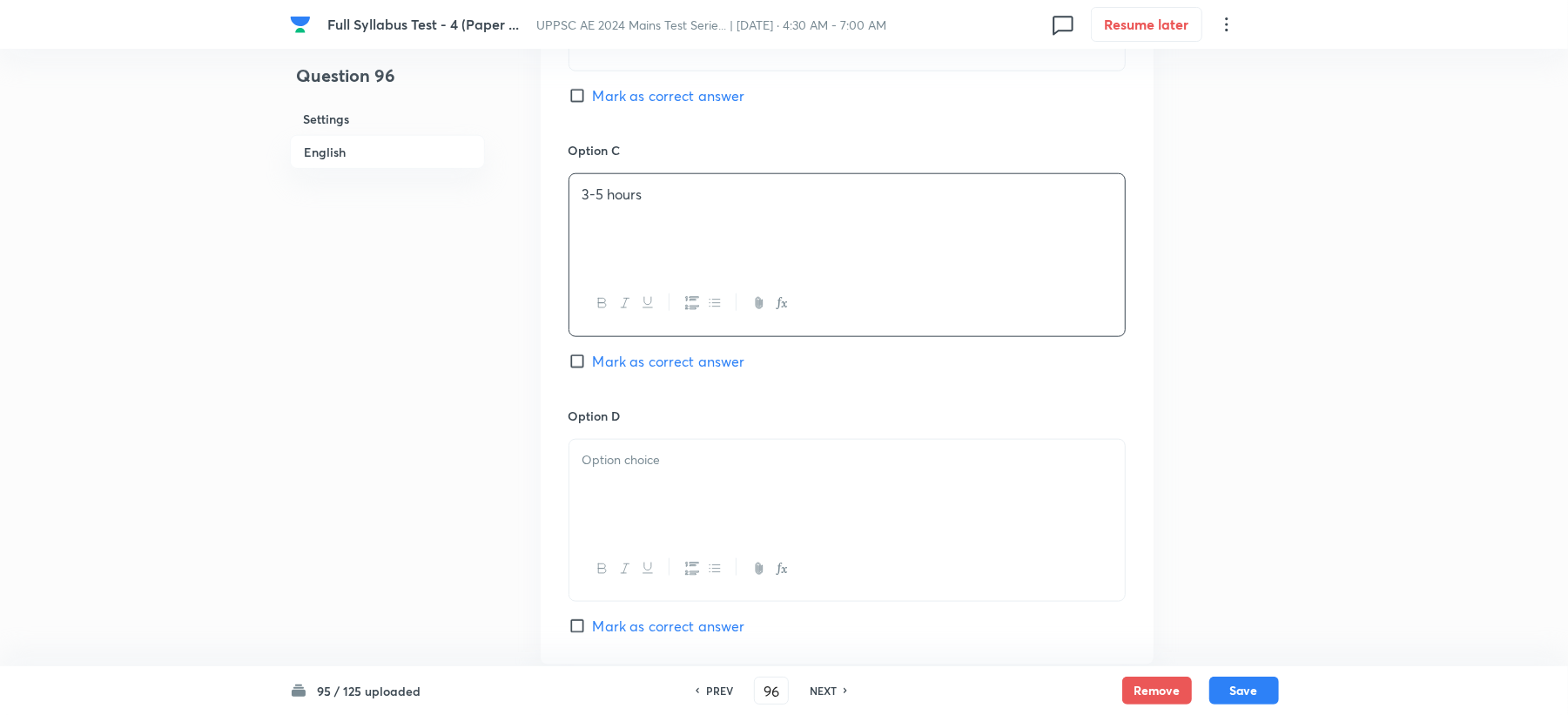
scroll to position [1277, 0]
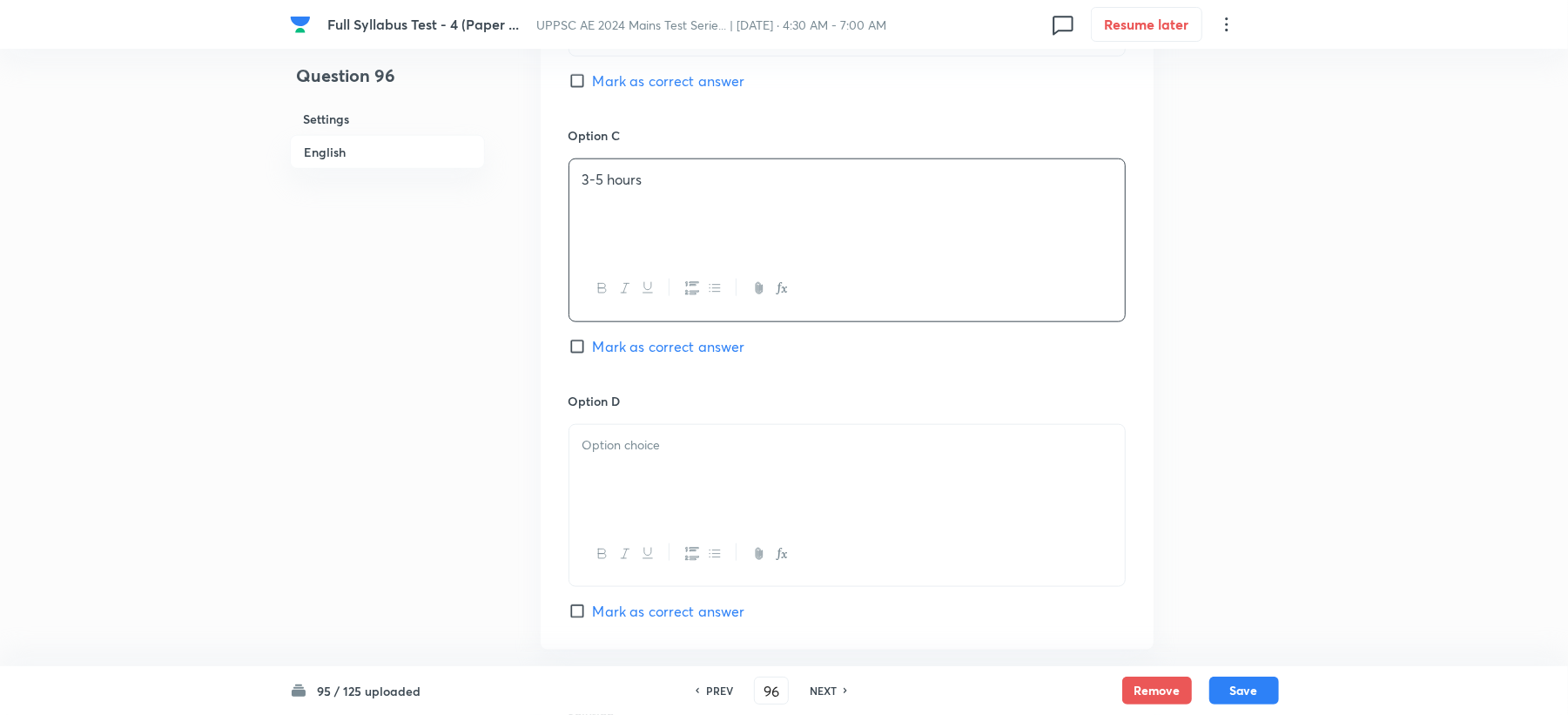
click at [624, 489] on div at bounding box center [847, 474] width 555 height 97
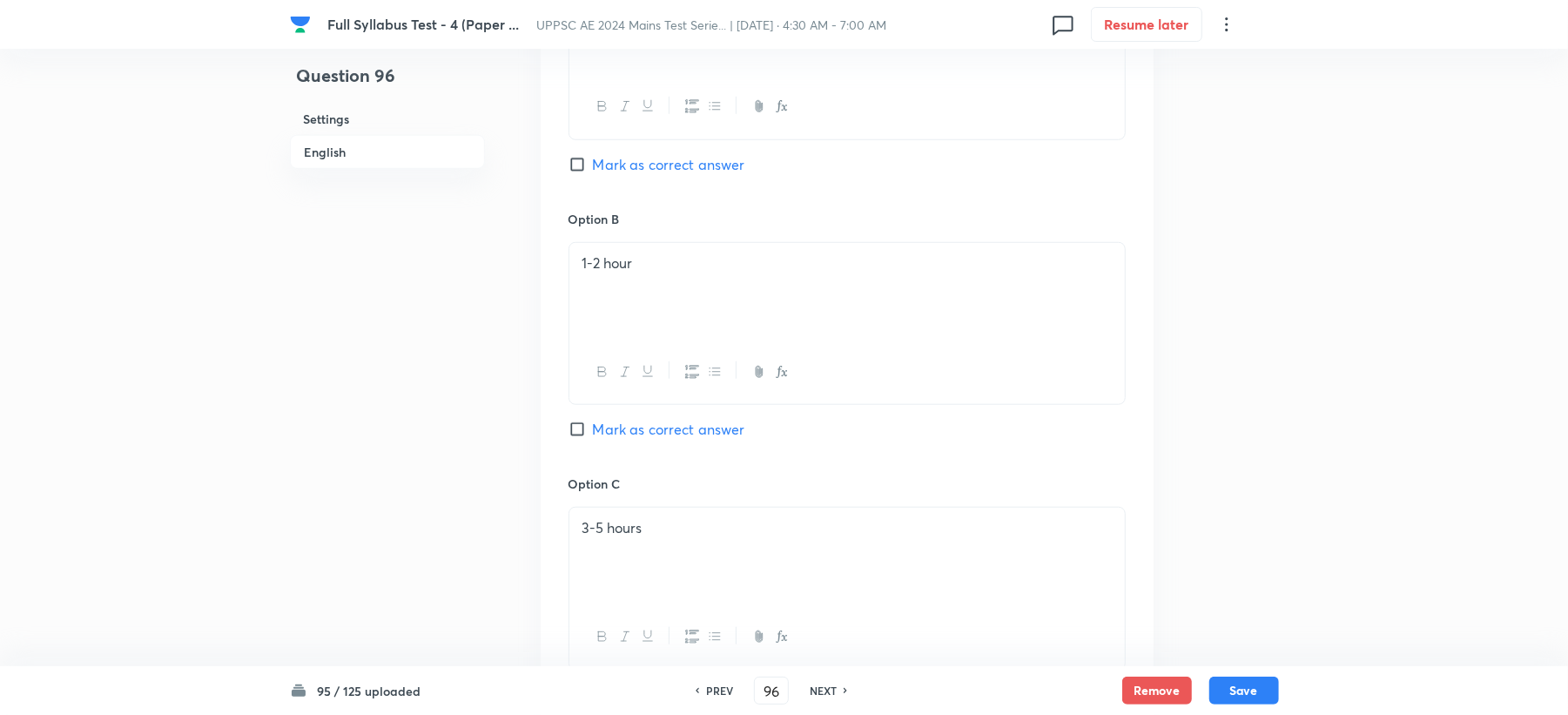
click at [575, 439] on input "Mark as correct answer" at bounding box center [581, 429] width 24 height 18
checkbox input "true"
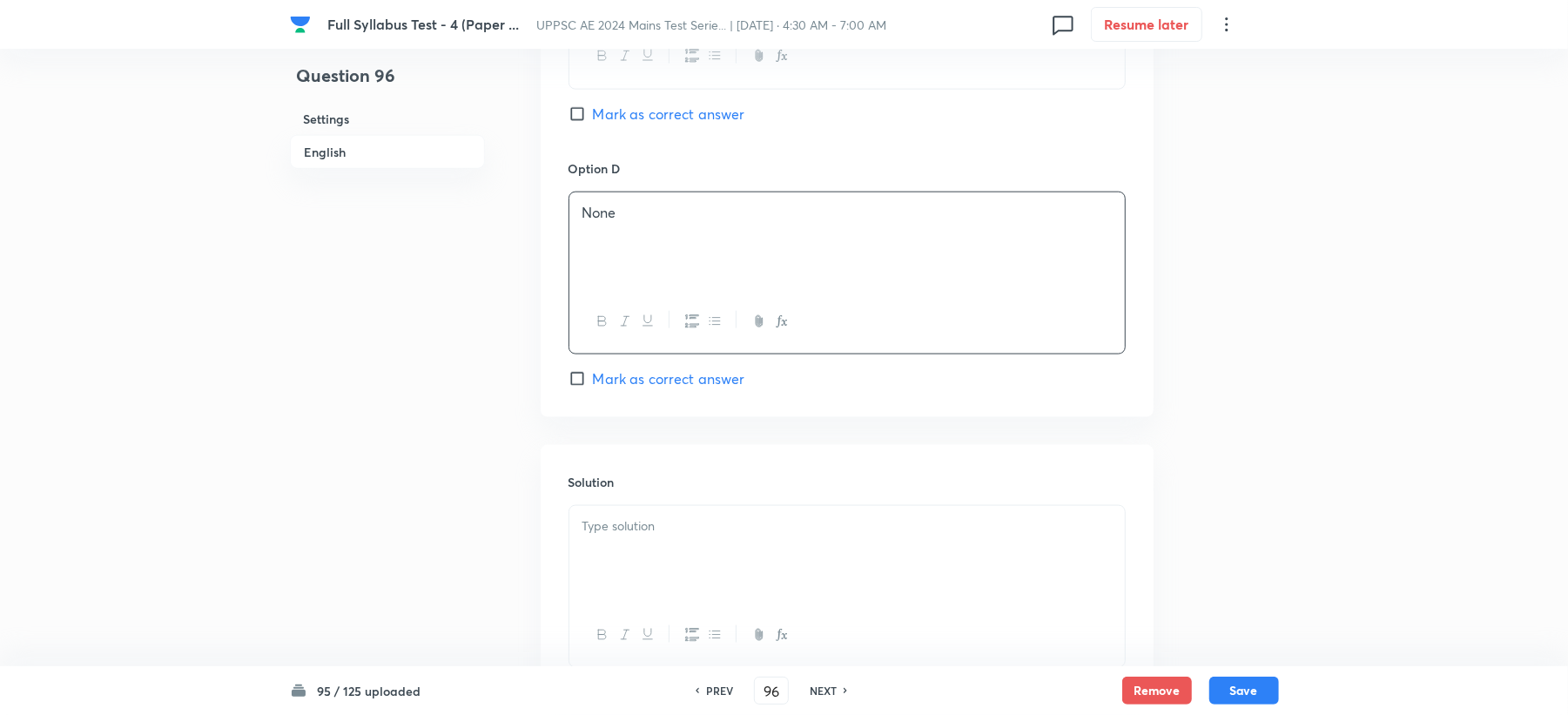
scroll to position [1649, 0]
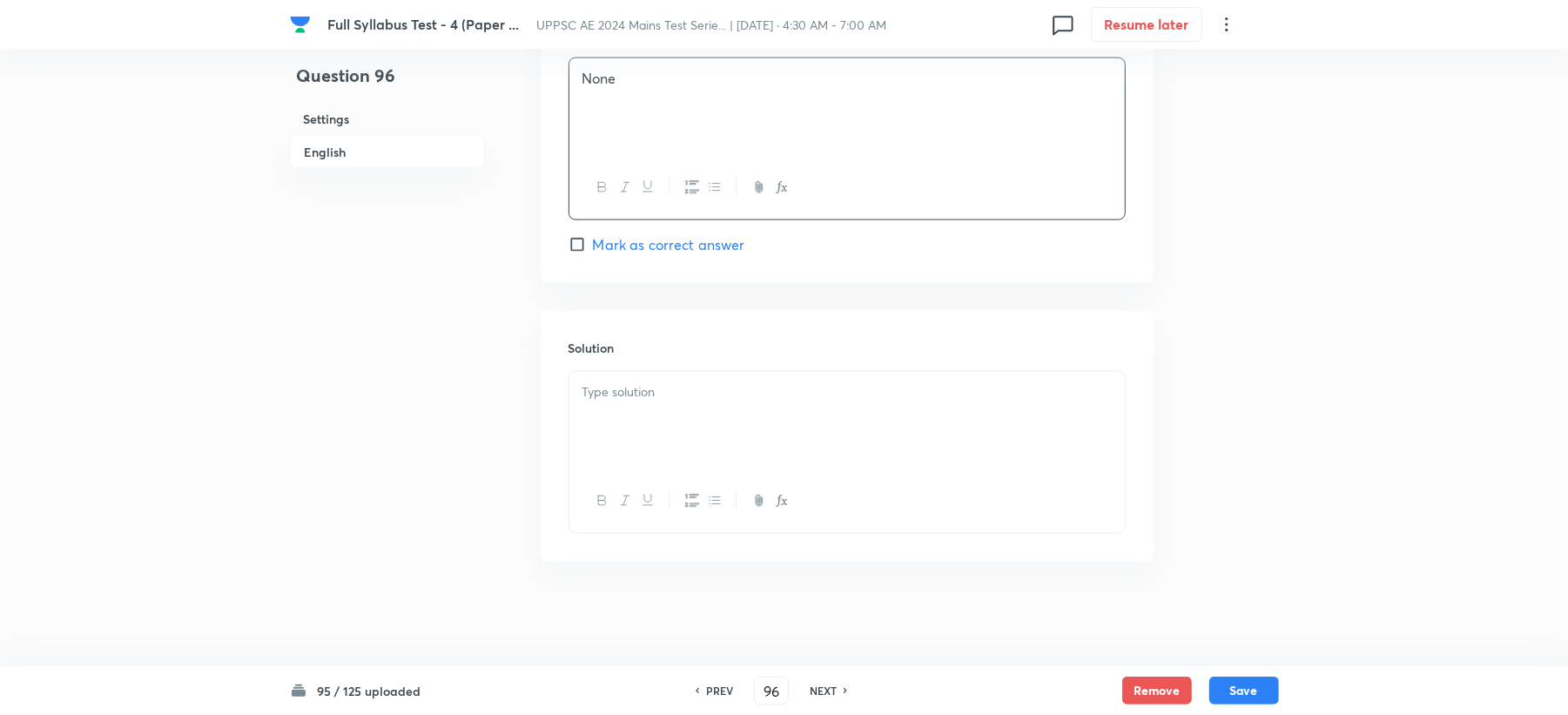
click at [594, 394] on p at bounding box center [847, 392] width 529 height 20
click at [1251, 687] on button "Save" at bounding box center [1244, 689] width 69 height 28
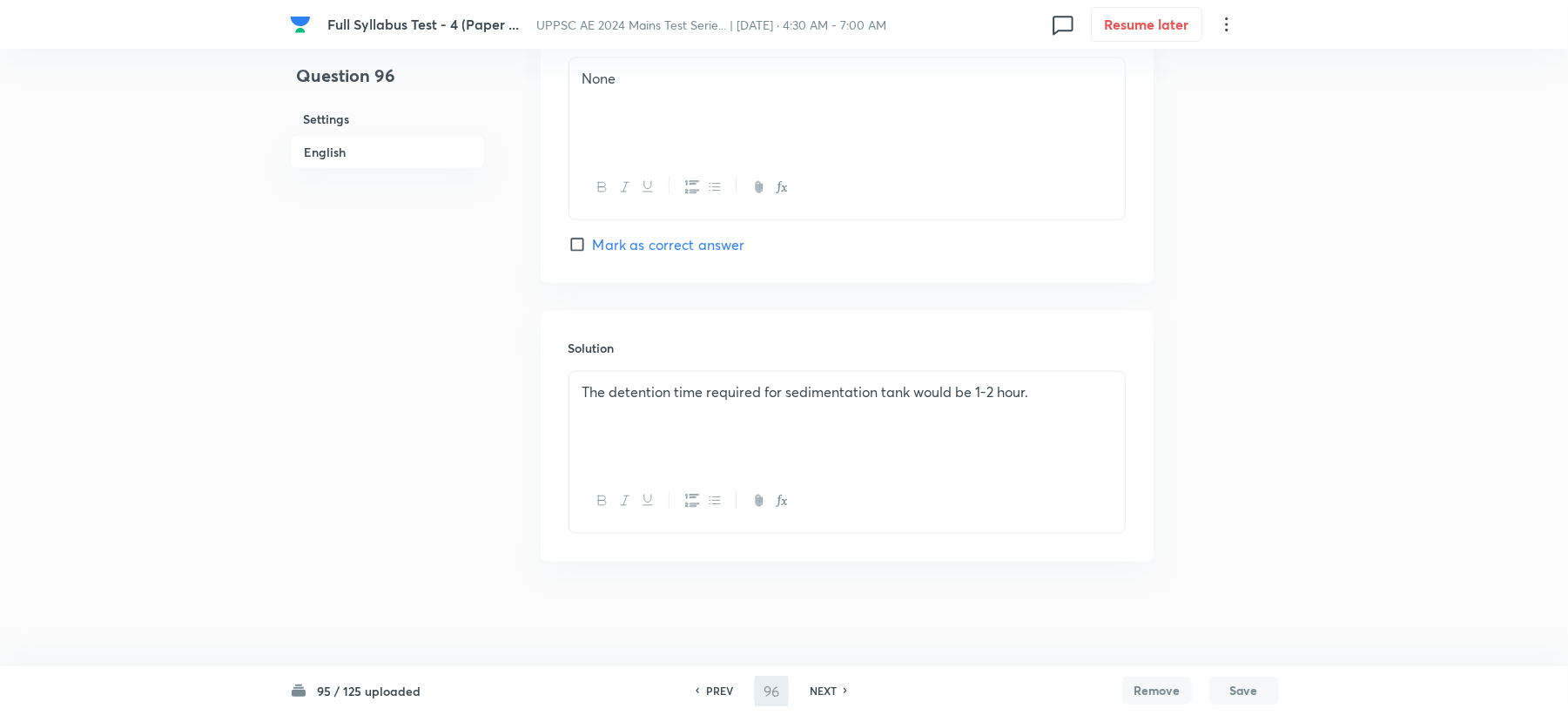
type input "97"
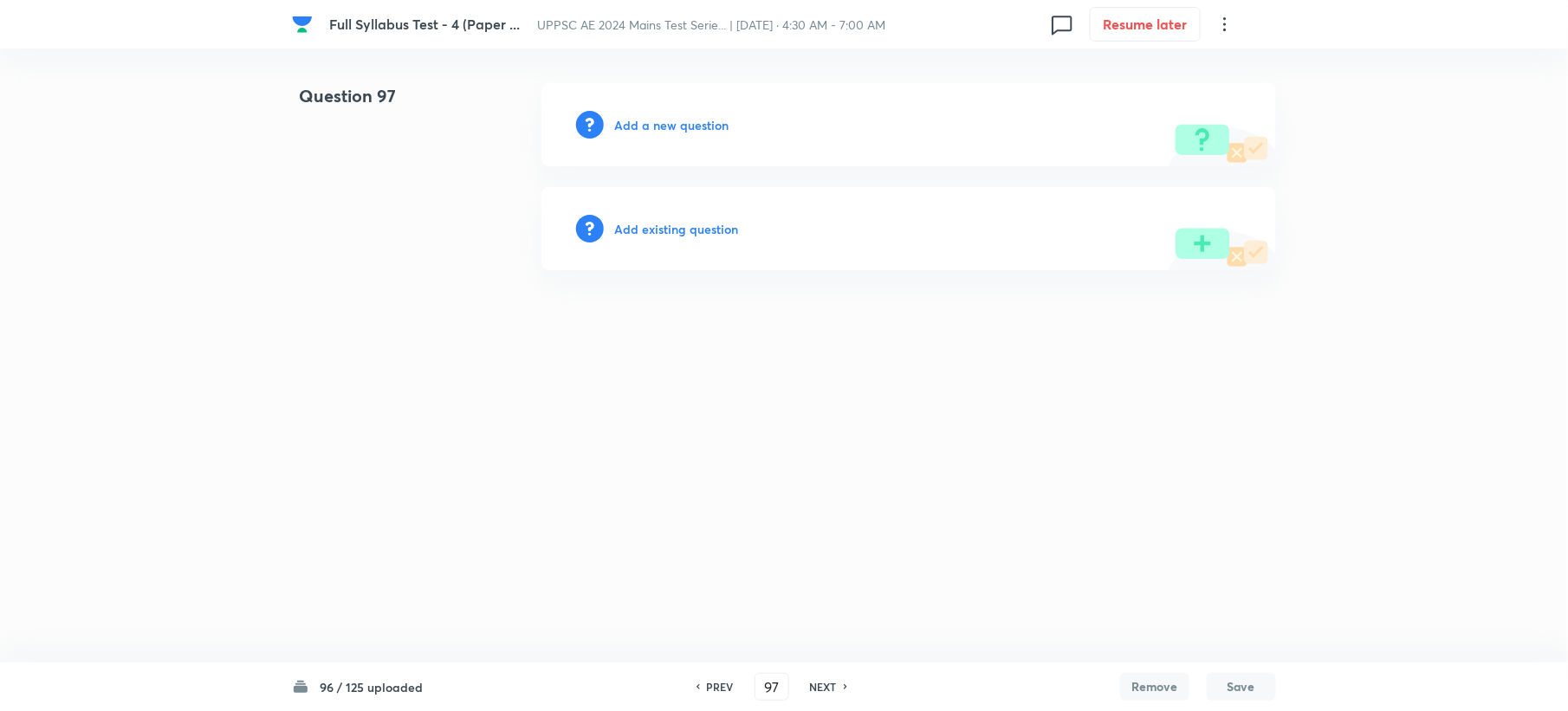
click at [615, 122] on h6 "Add a new question" at bounding box center [671, 126] width 115 height 19
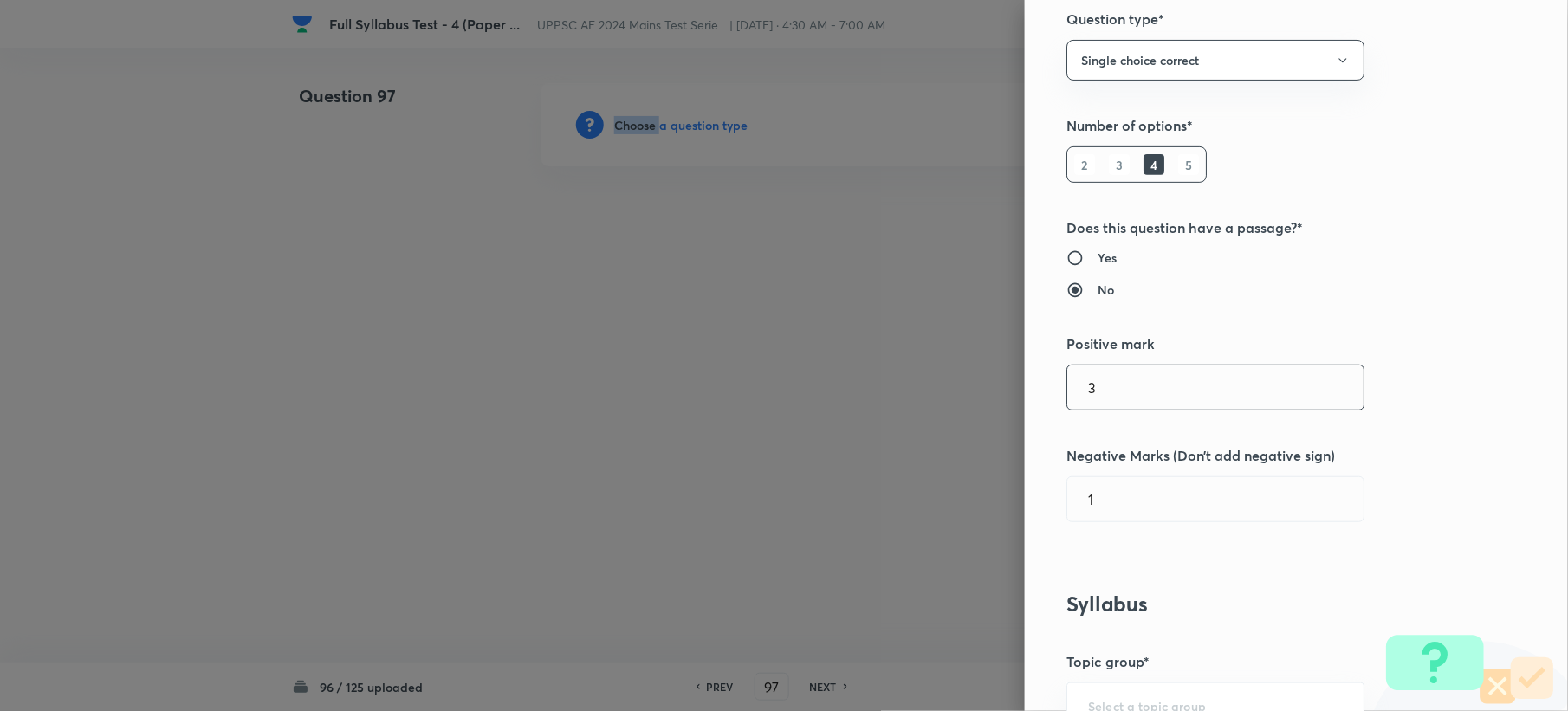
scroll to position [693, 0]
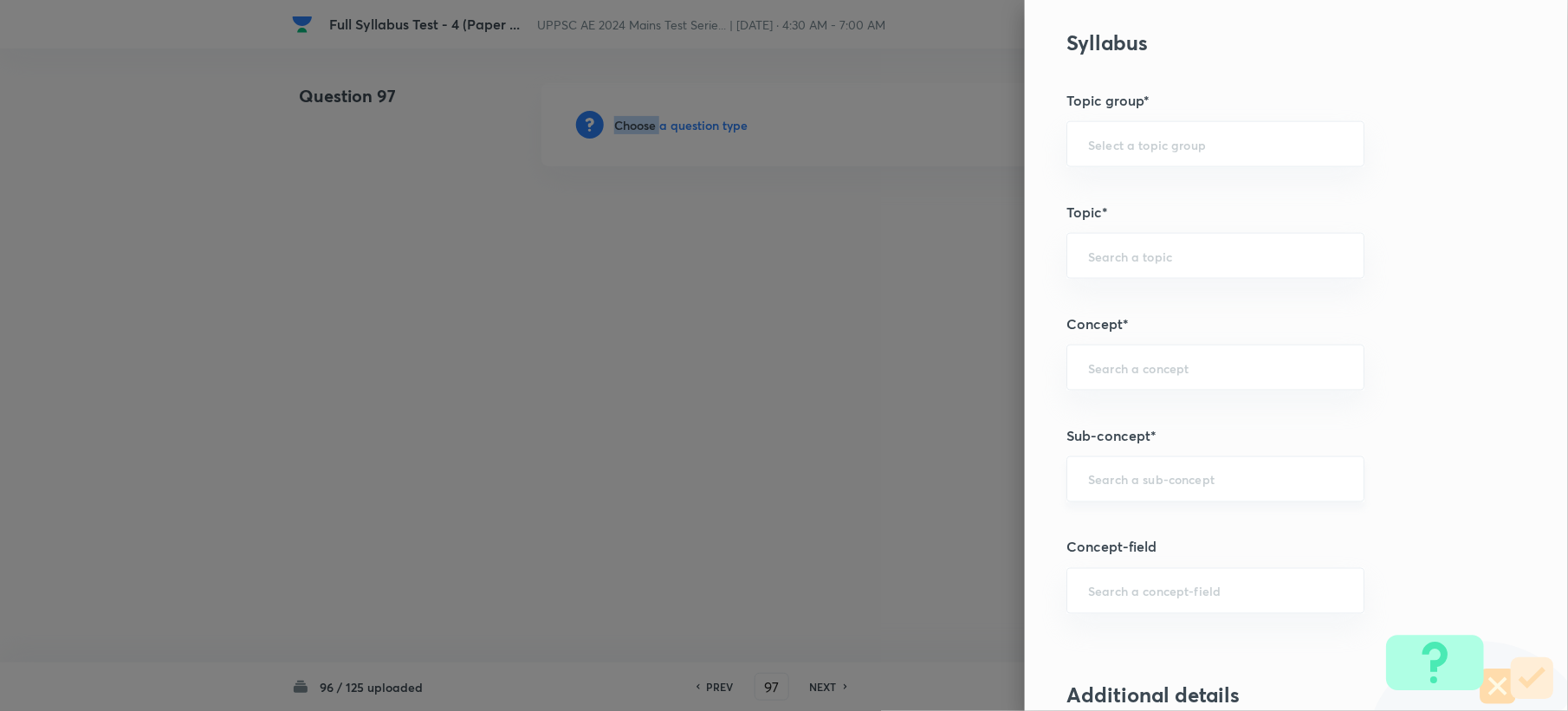
click at [1193, 472] on div "​" at bounding box center [1215, 479] width 298 height 46
paste input "Sewage treatment"
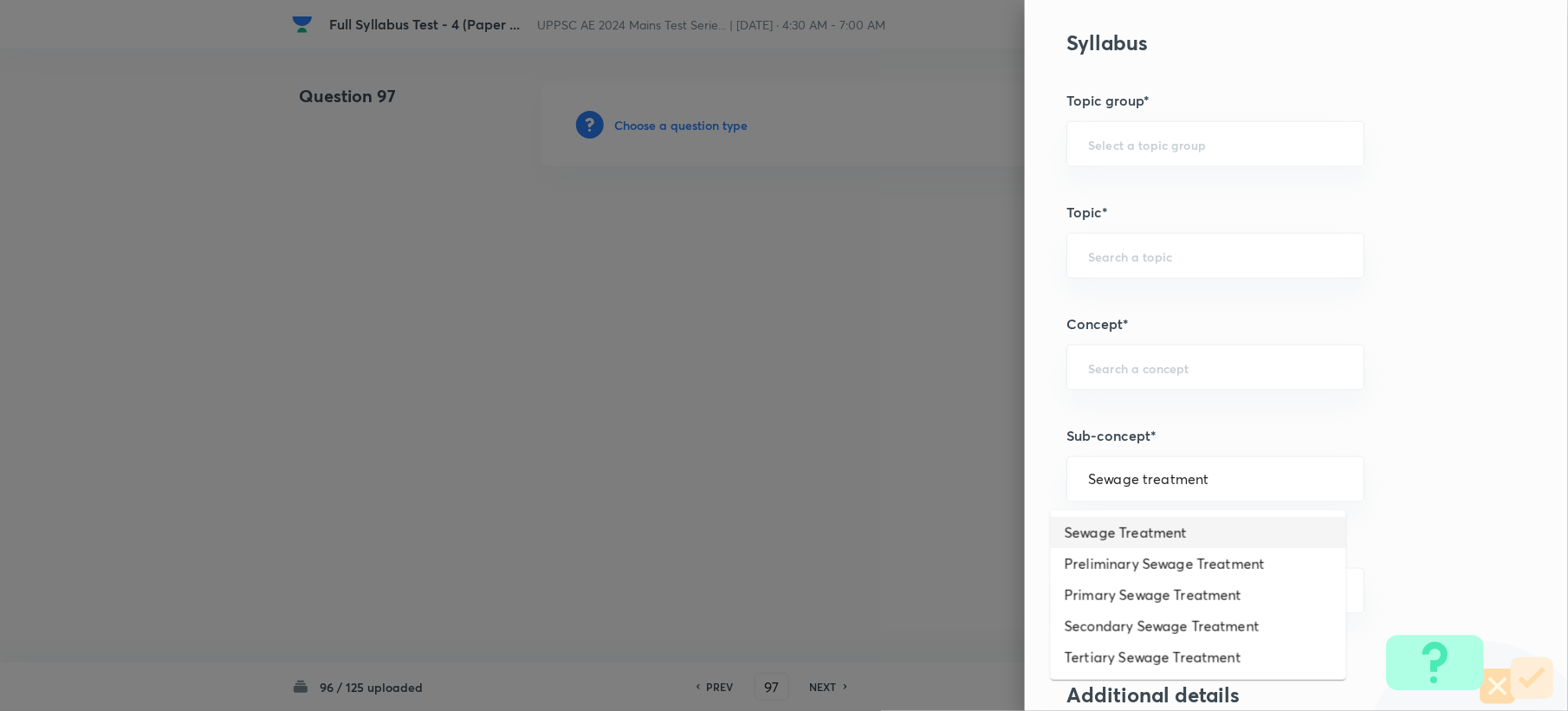
click at [1129, 527] on li "Sewage Treatment" at bounding box center [1198, 532] width 295 height 31
type input "Sewage Treatment"
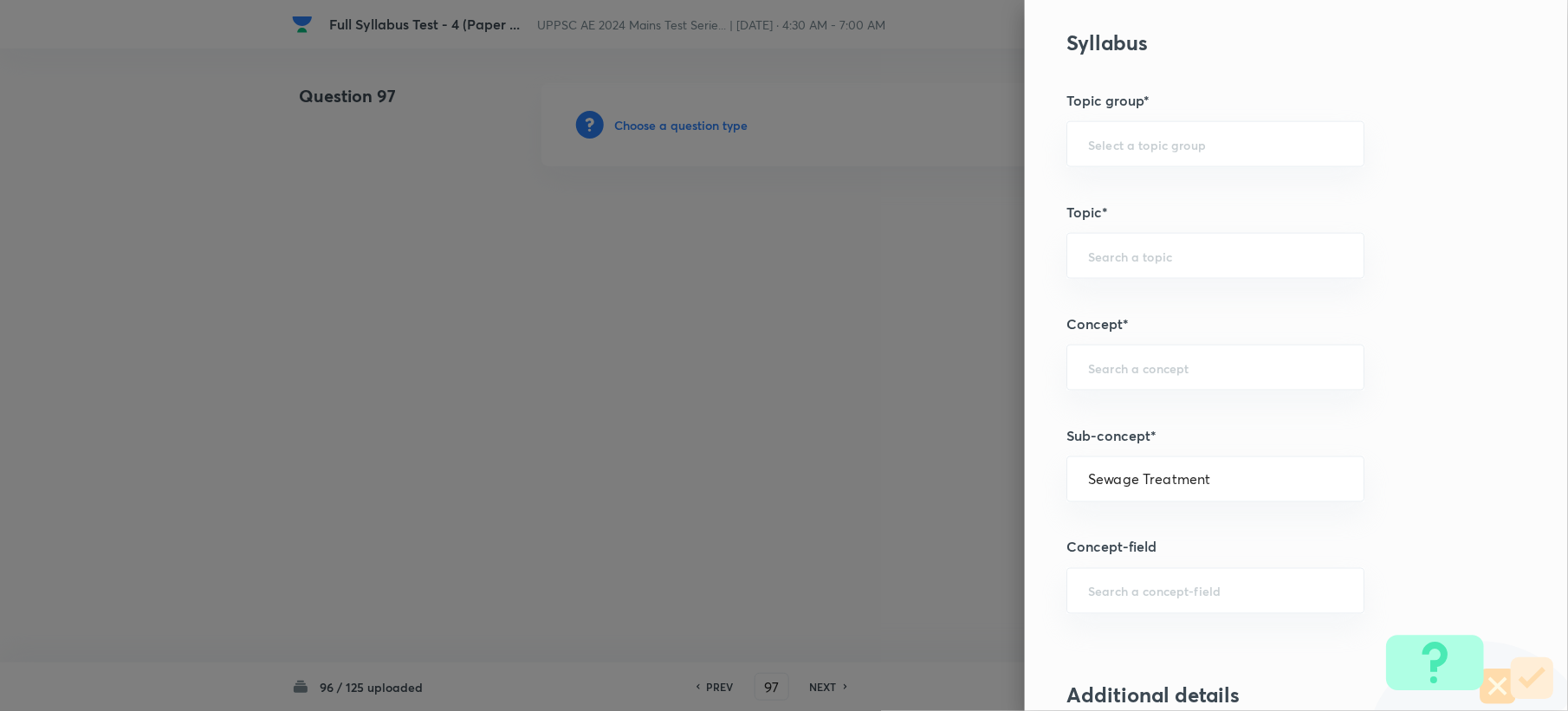
type input "Civil Engineering"
type input "Environmental Engineering"
type input "Waste Water Engineering"
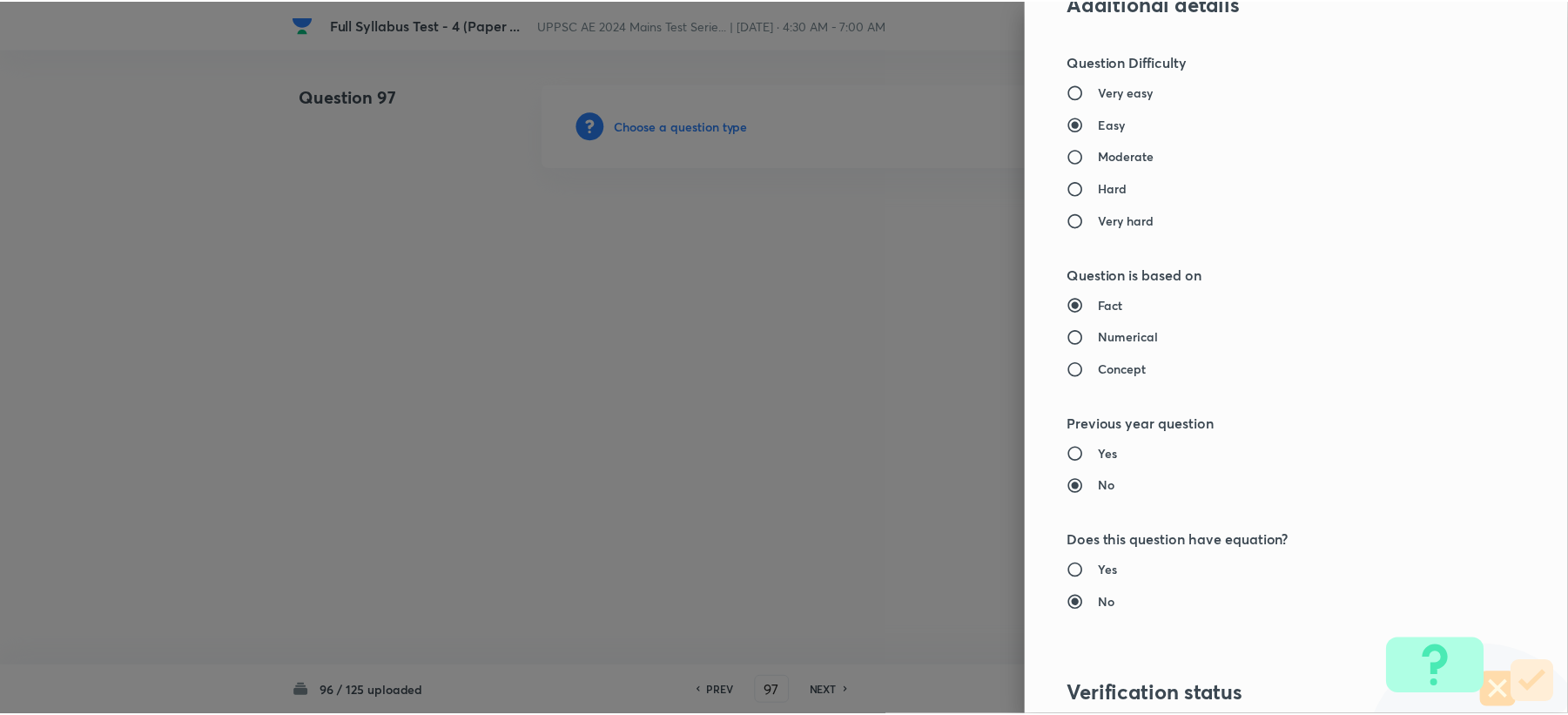
scroll to position [1663, 0]
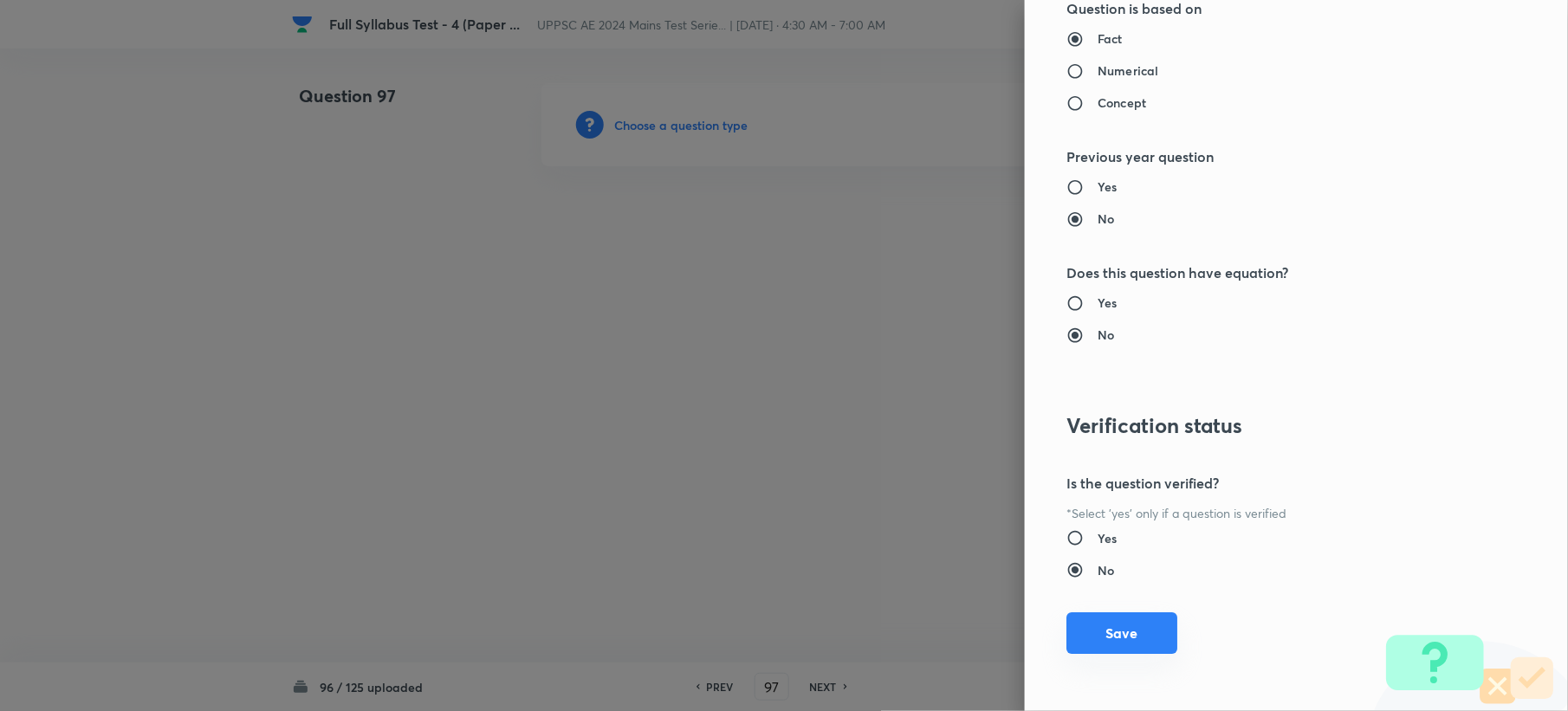
click at [1129, 624] on button "Save" at bounding box center [1121, 633] width 111 height 42
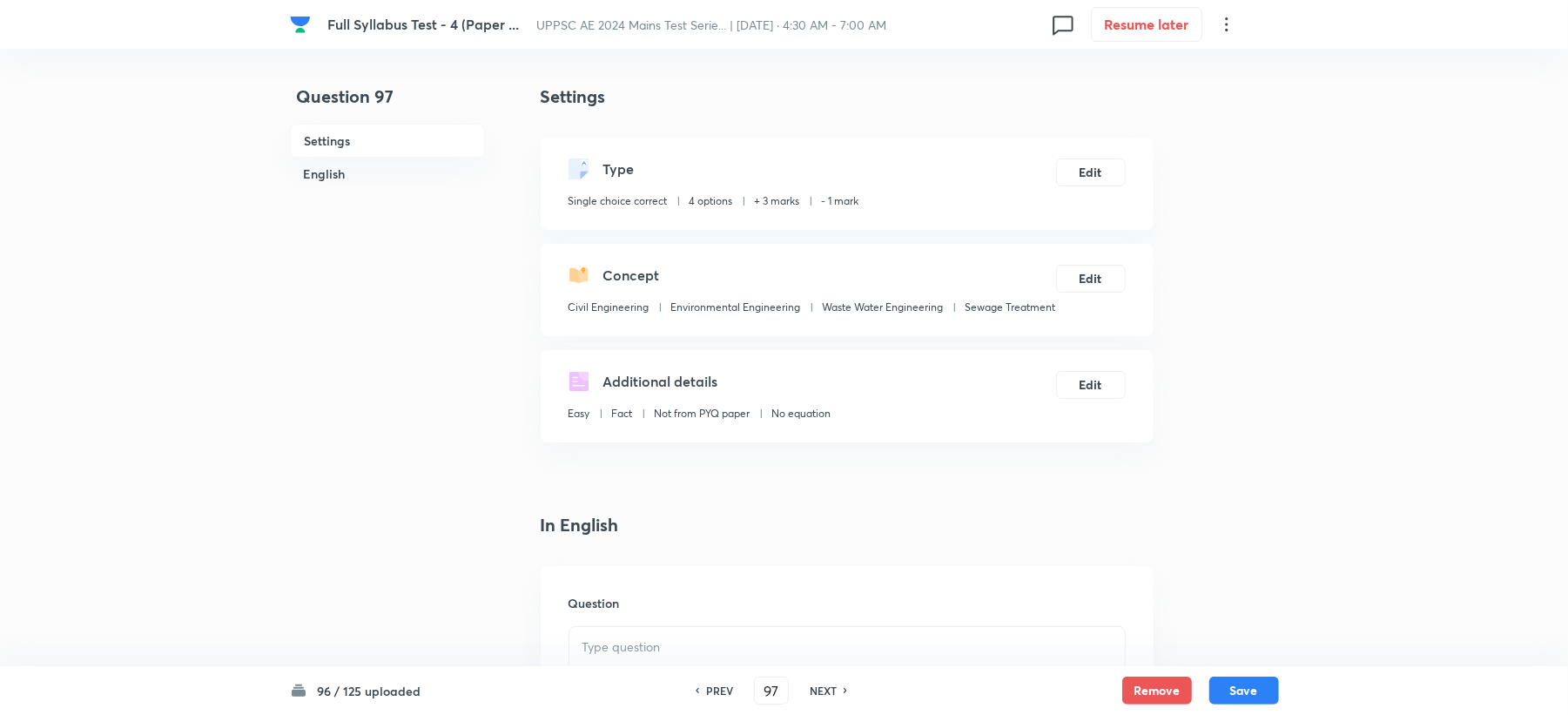
scroll to position [464, 0]
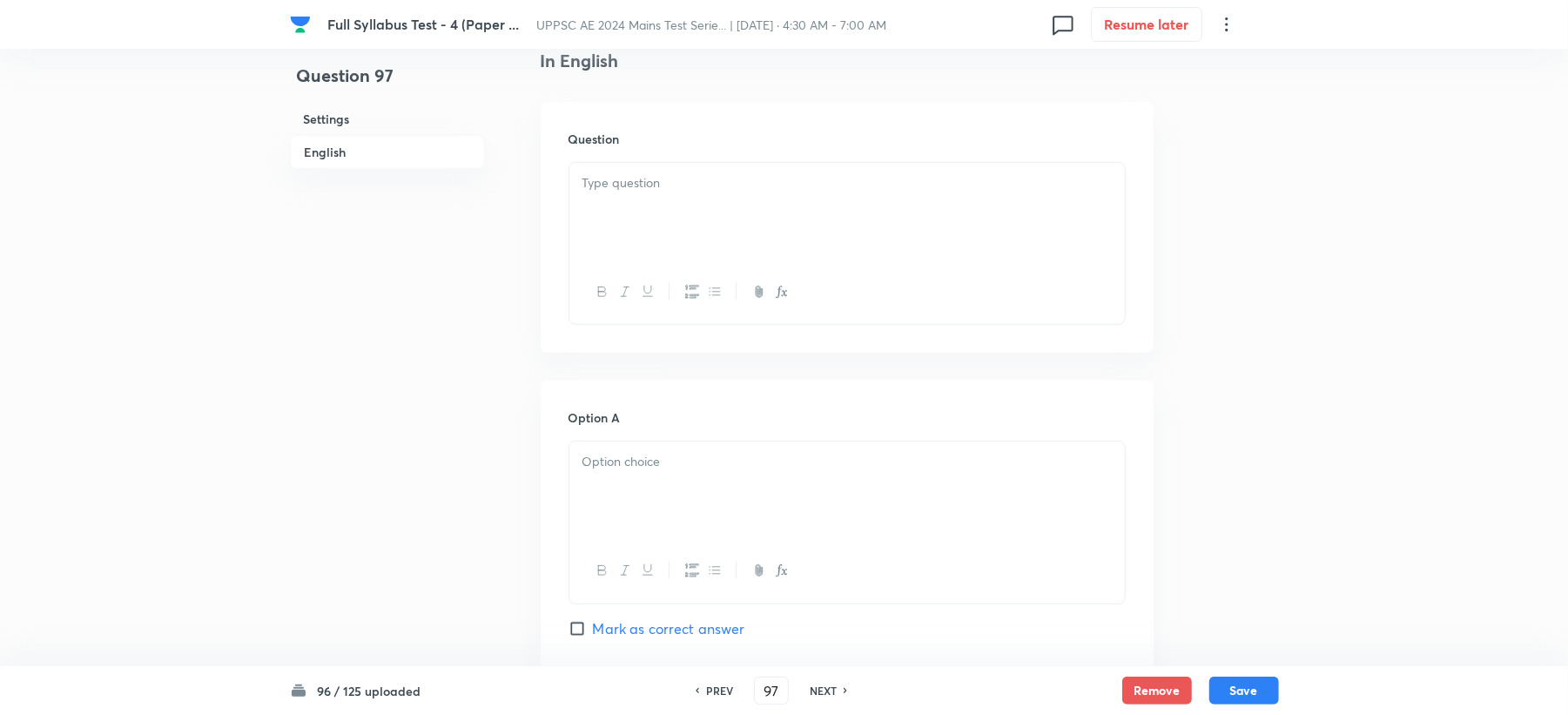
click at [634, 192] on p at bounding box center [847, 183] width 529 height 20
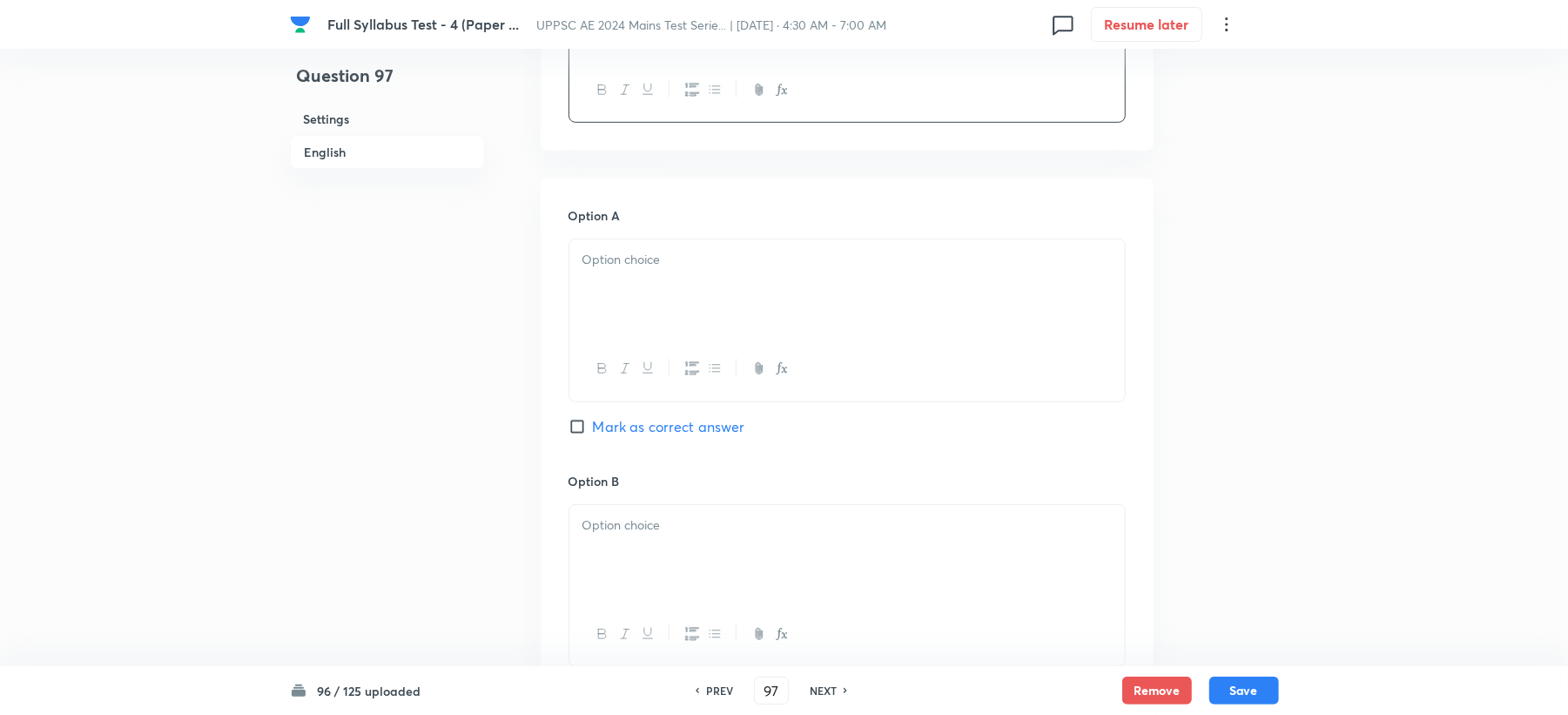
scroll to position [697, 0]
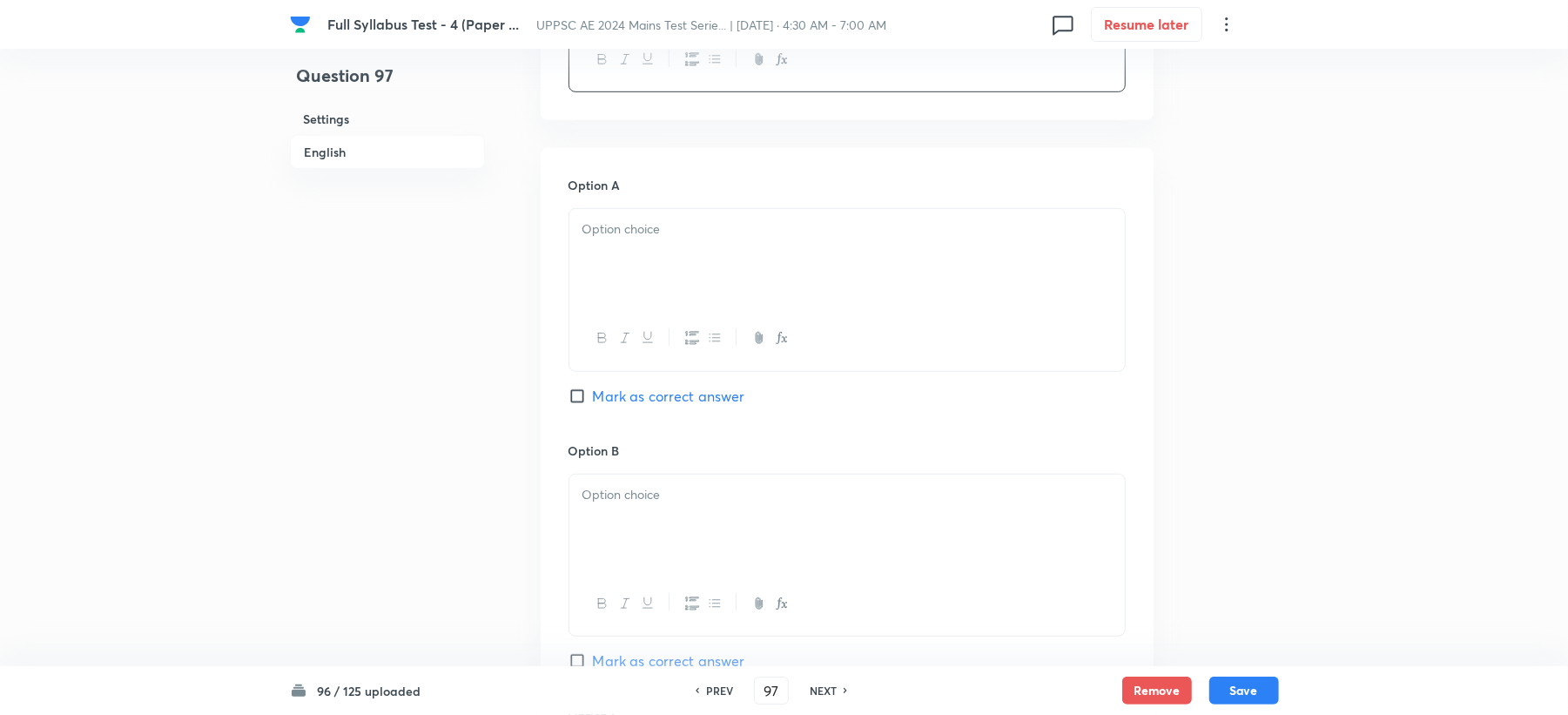
click at [642, 277] on div at bounding box center [847, 258] width 555 height 97
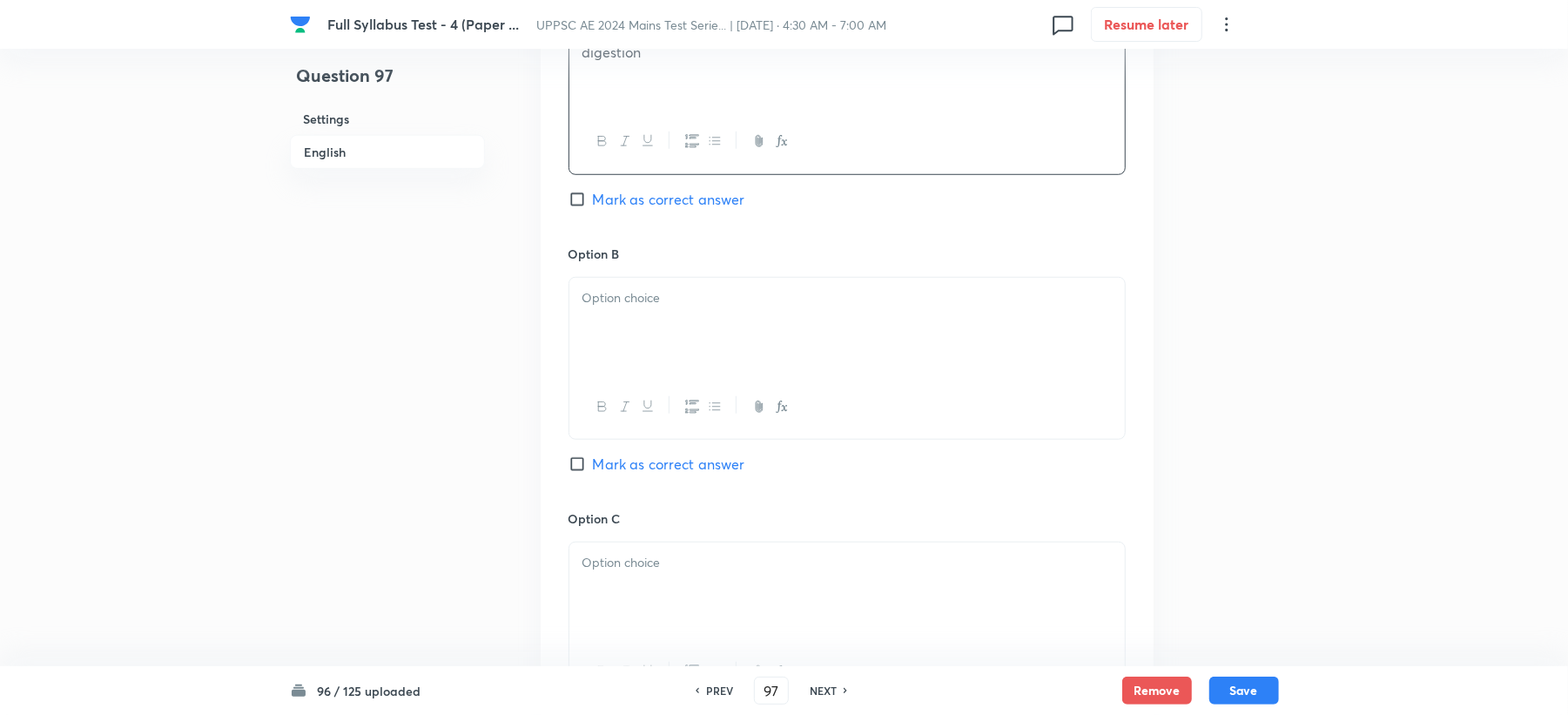
scroll to position [929, 0]
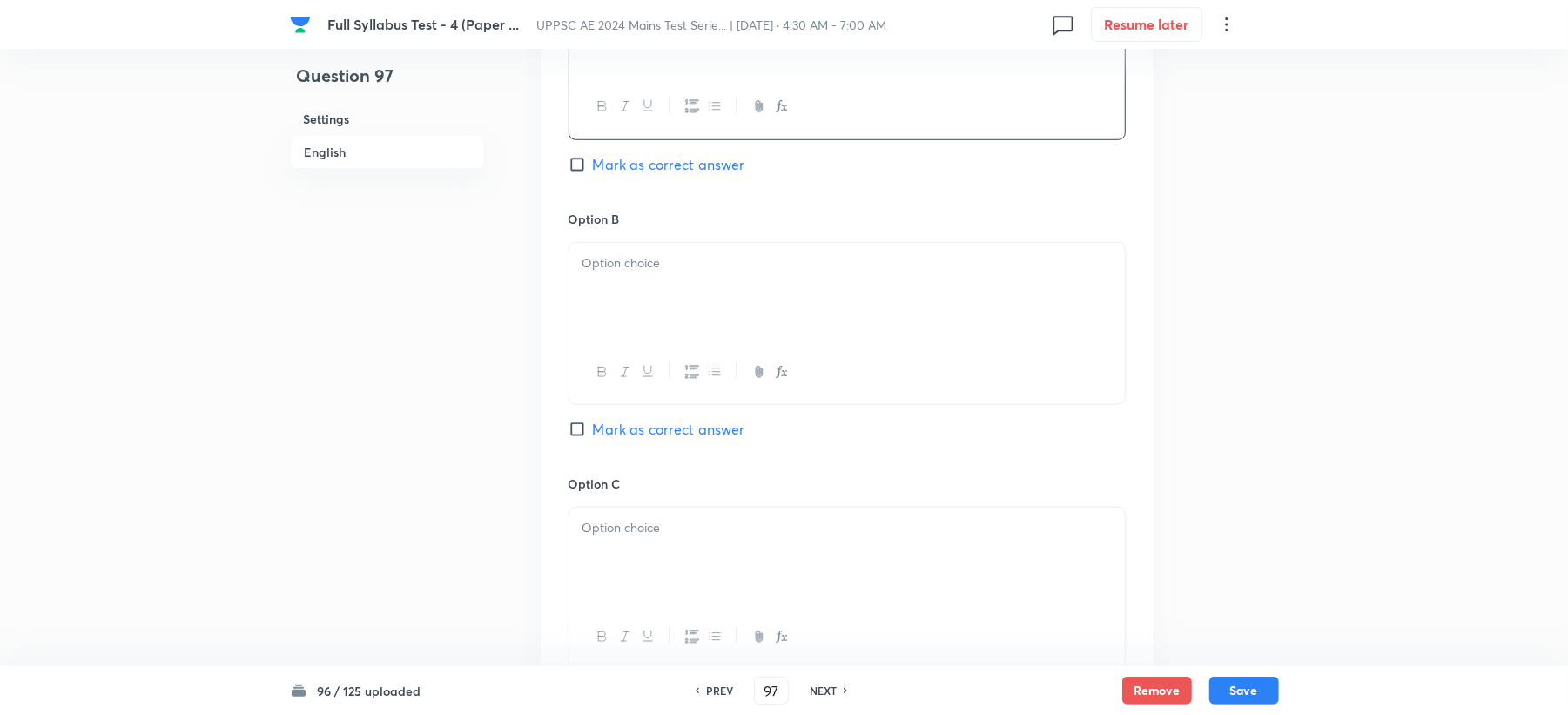
click at [648, 238] on div "Option B [PERSON_NAME] as correct answer" at bounding box center [847, 342] width 557 height 265
click at [630, 331] on div at bounding box center [847, 291] width 555 height 97
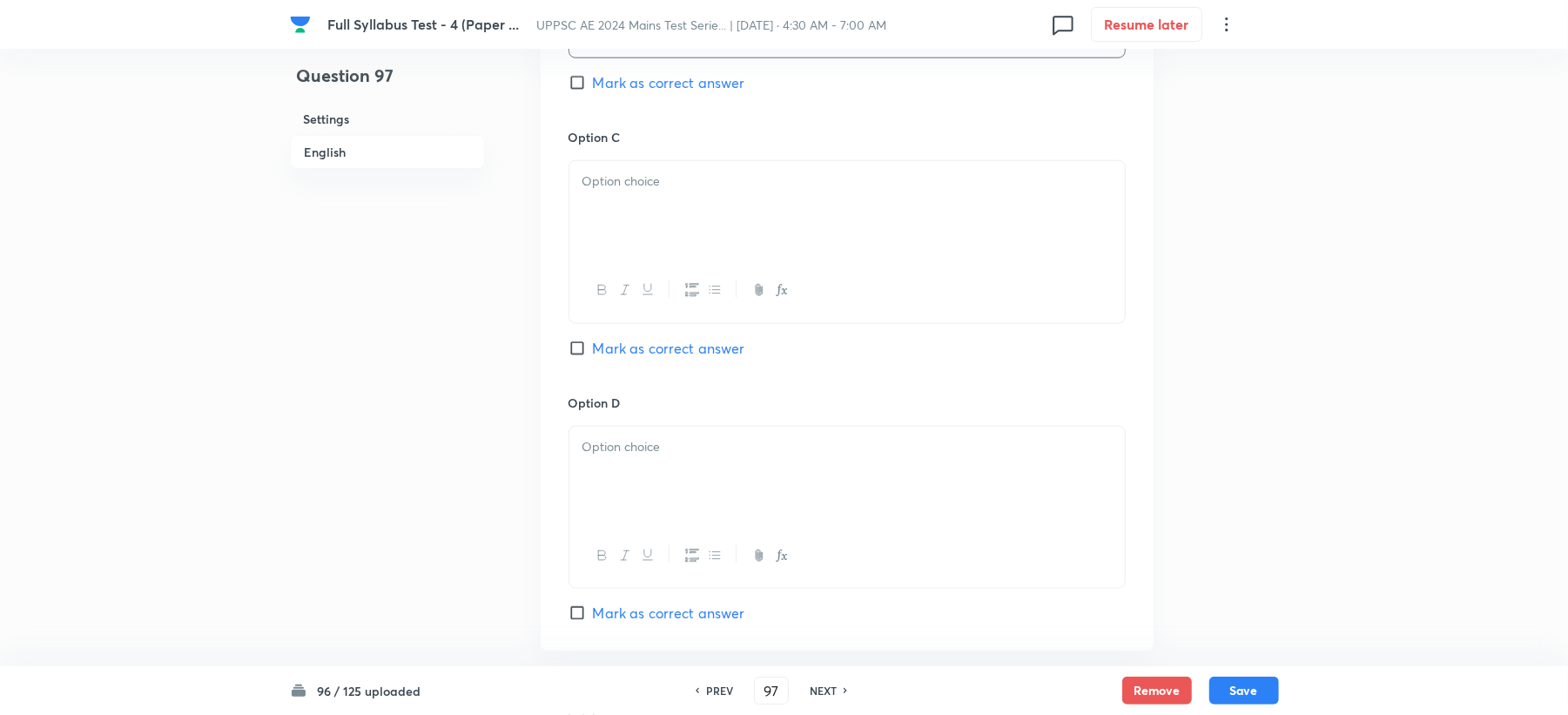
scroll to position [1277, 0]
click at [642, 203] on div at bounding box center [847, 208] width 555 height 97
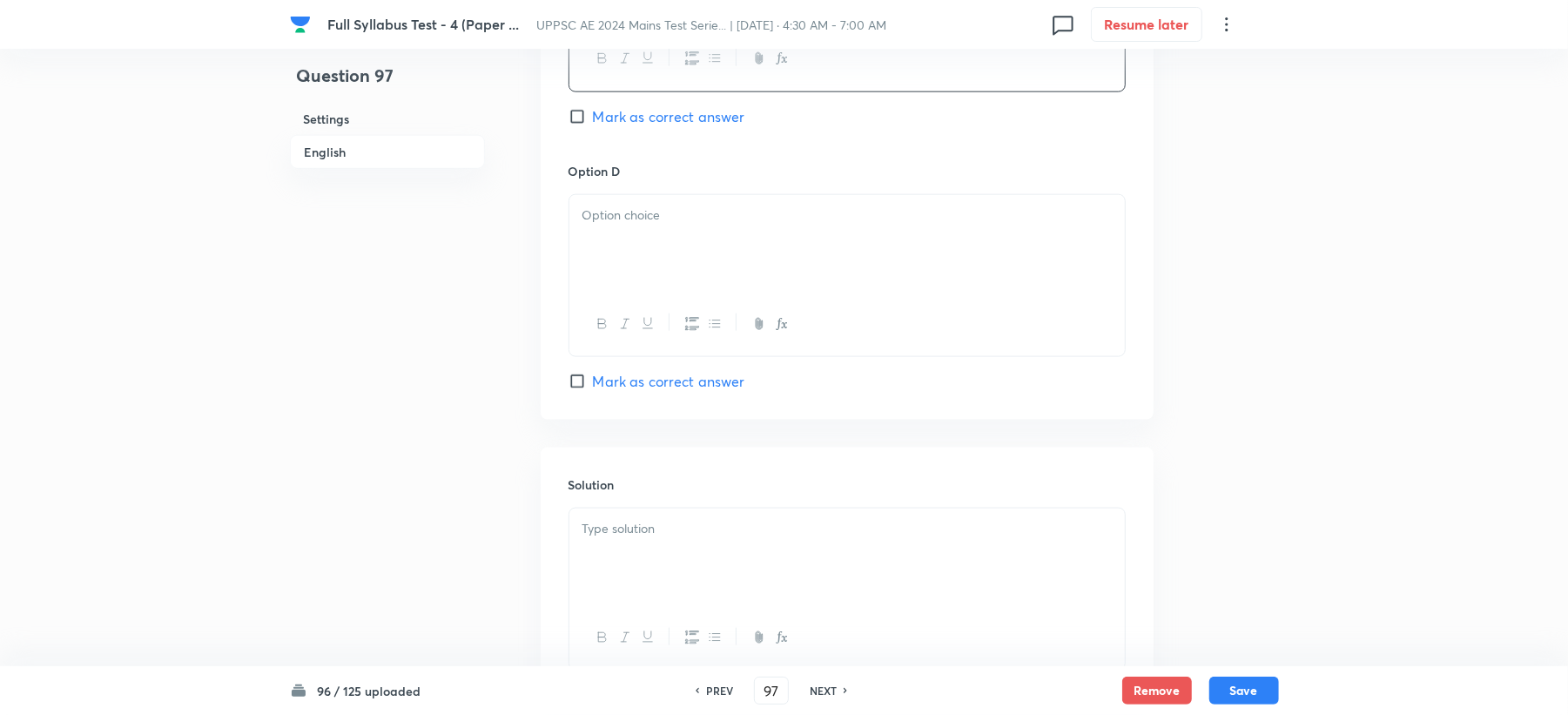
scroll to position [1510, 0]
click at [648, 216] on p at bounding box center [847, 213] width 529 height 20
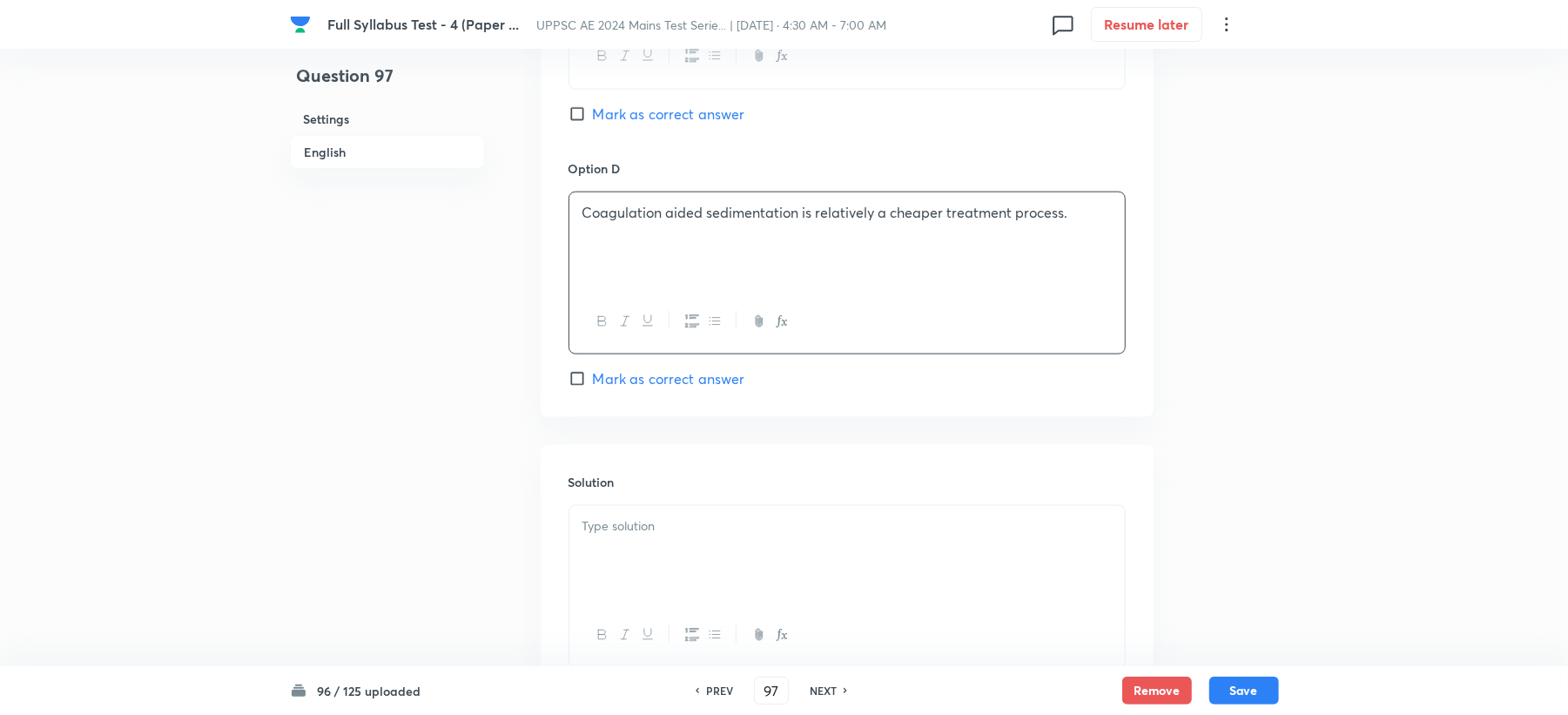
click at [671, 109] on span "Mark as correct answer" at bounding box center [669, 114] width 153 height 21
click at [593, 109] on input "Mark as correct answer" at bounding box center [581, 113] width 24 height 18
checkbox input "true"
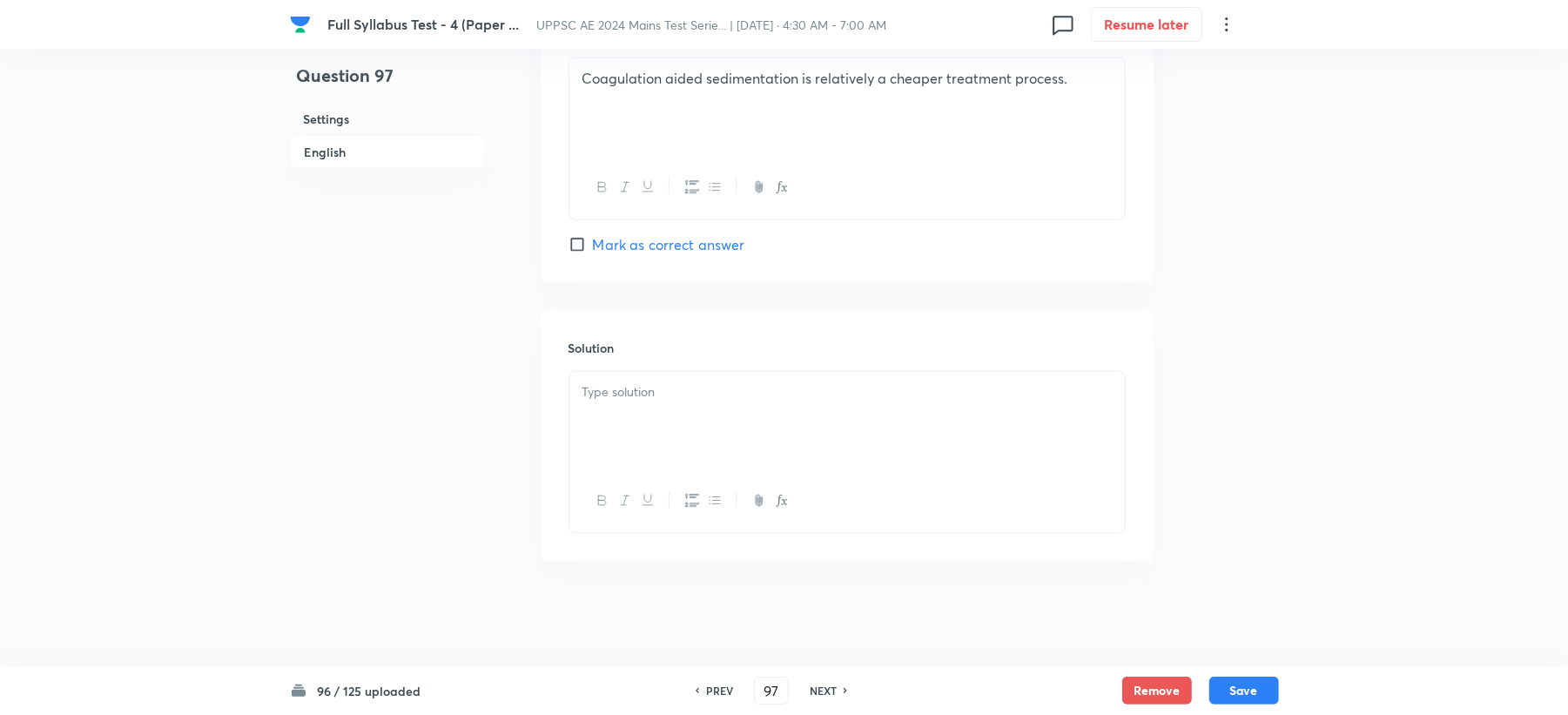
scroll to position [1649, 0]
click at [653, 397] on p at bounding box center [847, 392] width 529 height 20
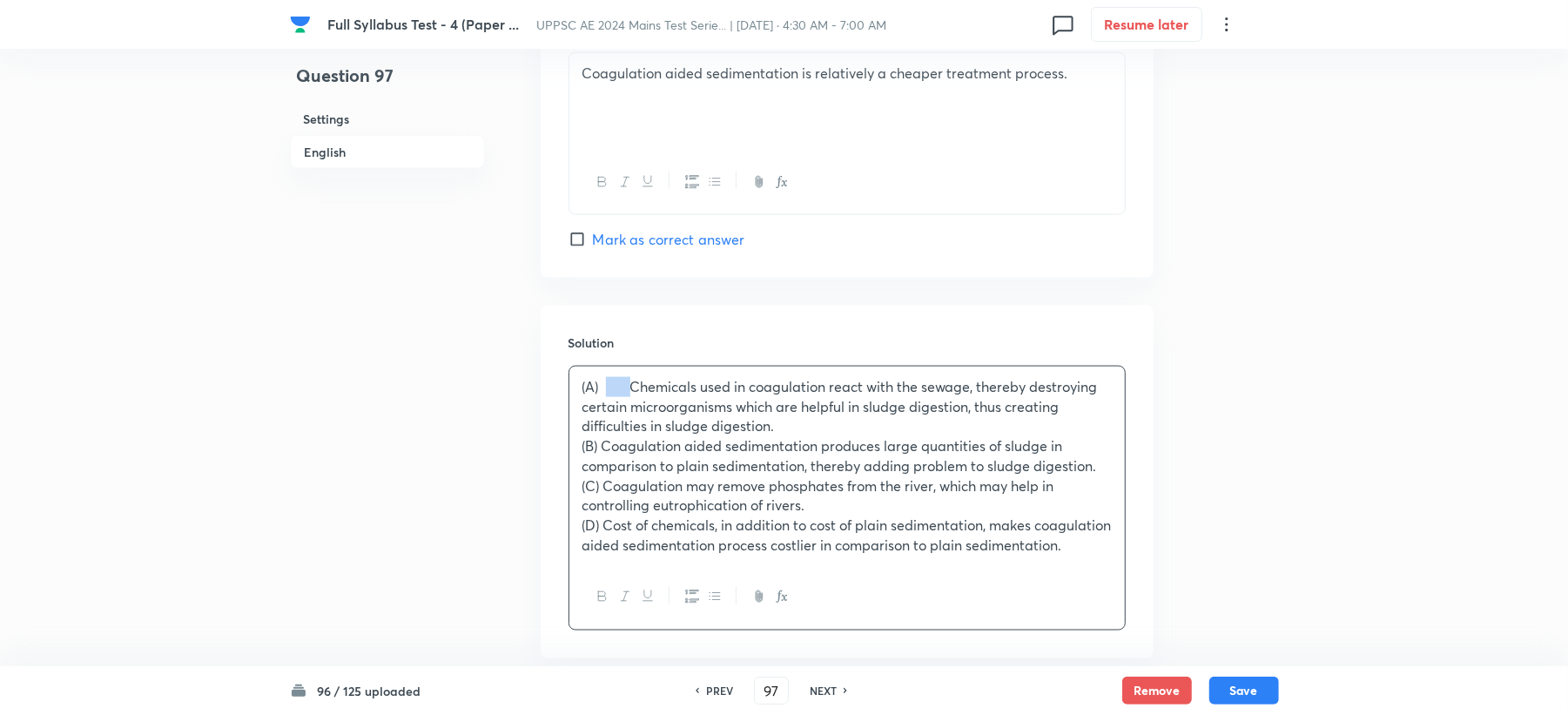
drag, startPoint x: 634, startPoint y: 391, endPoint x: 607, endPoint y: 385, distance: 27.7
click at [607, 385] on p "(A) Chemicals used in coagulation react with the sewage, thereby destroying cer…" at bounding box center [847, 407] width 529 height 59
drag, startPoint x: 637, startPoint y: 453, endPoint x: 572, endPoint y: 453, distance: 65.0
click at [572, 453] on div "(A) Chemicals used in coagulation react with the sewage, thereby destroying cer…" at bounding box center [847, 466] width 555 height 199
drag, startPoint x: 635, startPoint y: 496, endPoint x: 564, endPoint y: 493, distance: 71.1
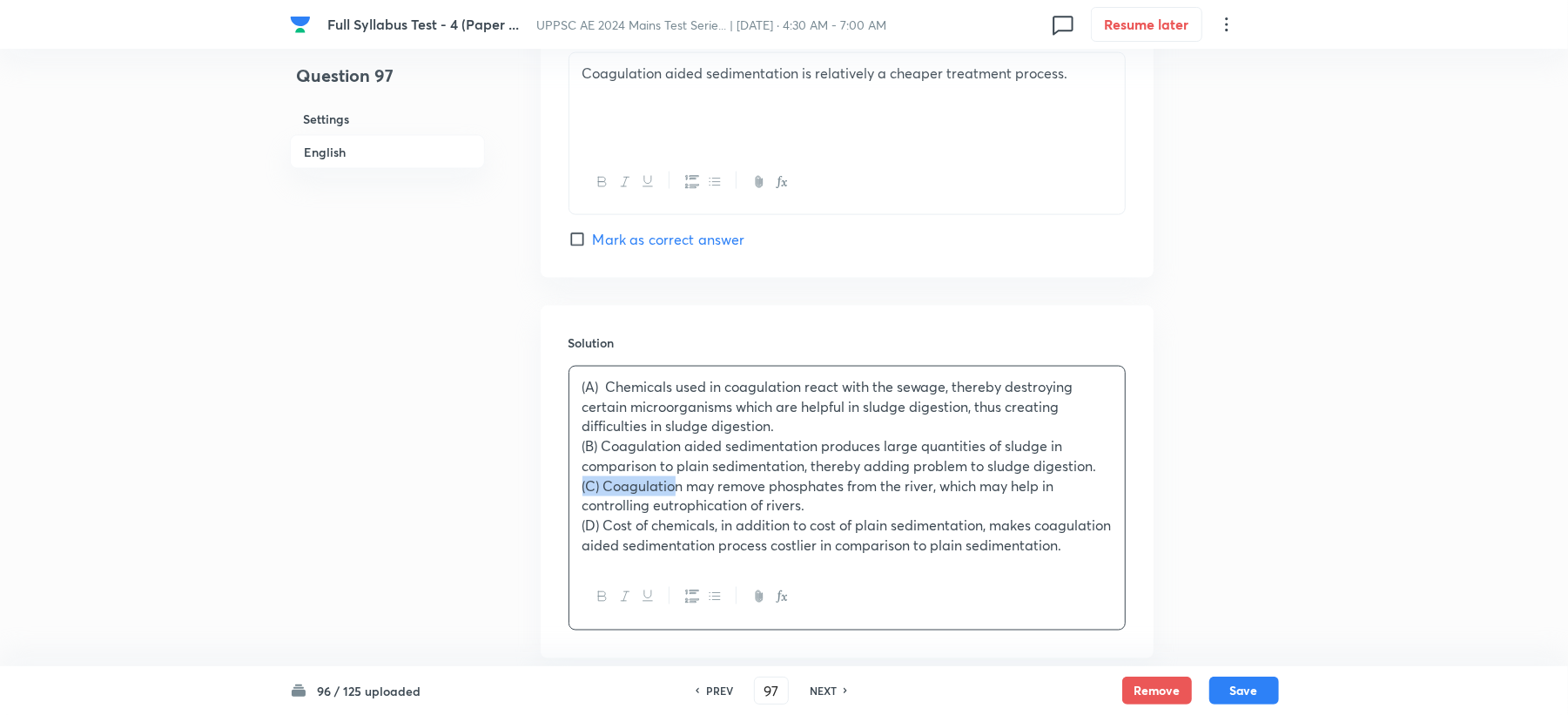
click at [564, 493] on div "Solution (A) Chemicals used in coagulation react with the sewage, thereby destr…" at bounding box center [847, 482] width 613 height 353
drag, startPoint x: 638, startPoint y: 533, endPoint x: 569, endPoint y: 533, distance: 69.0
click at [570, 533] on div "(A) Chemicals used in coagulation react with the sewage, thereby destroying cer…" at bounding box center [847, 466] width 555 height 199
click at [579, 443] on div "(A) Chemicals used in coagulation react with the sewage, thereby destroying cer…" at bounding box center [847, 466] width 555 height 199
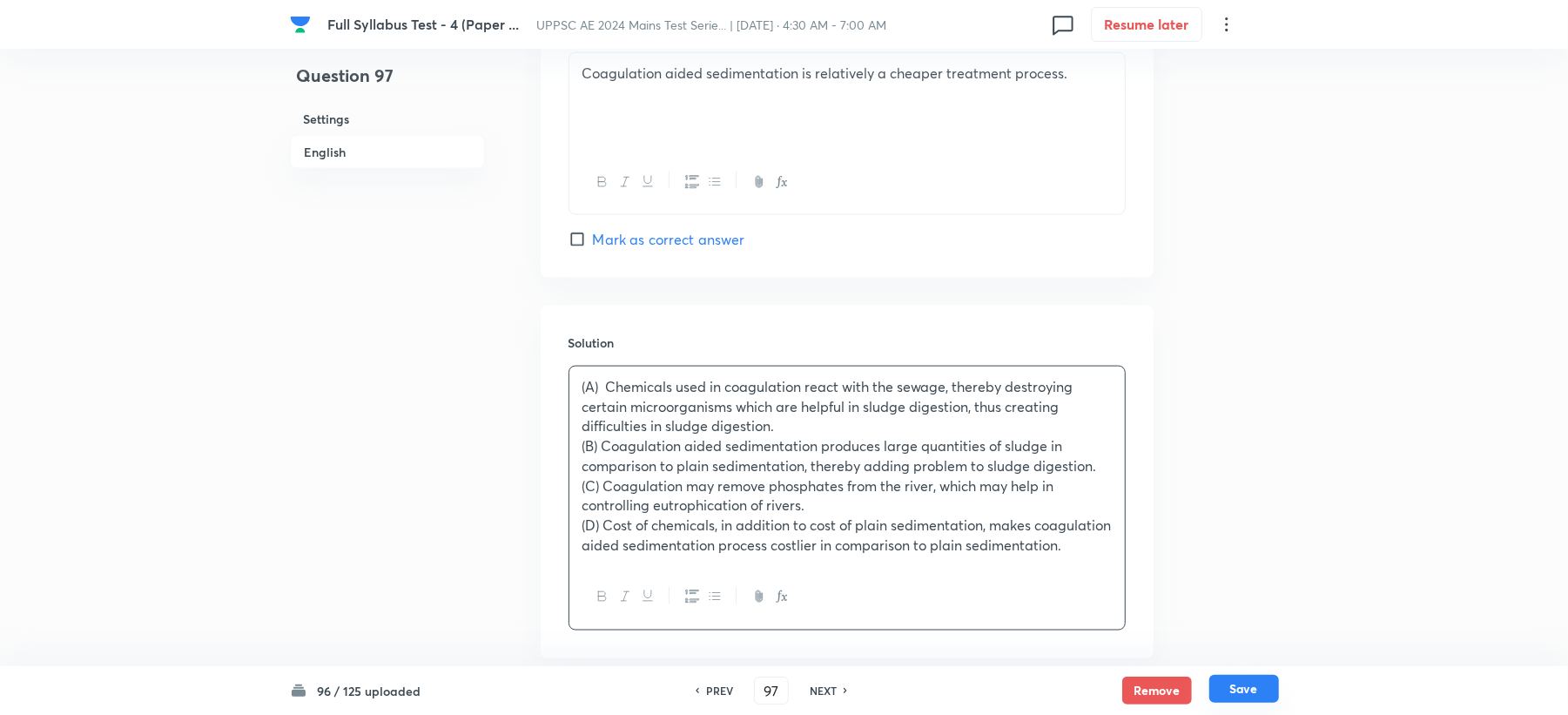
click at [1238, 691] on button "Save" at bounding box center [1244, 689] width 69 height 28
type input "98"
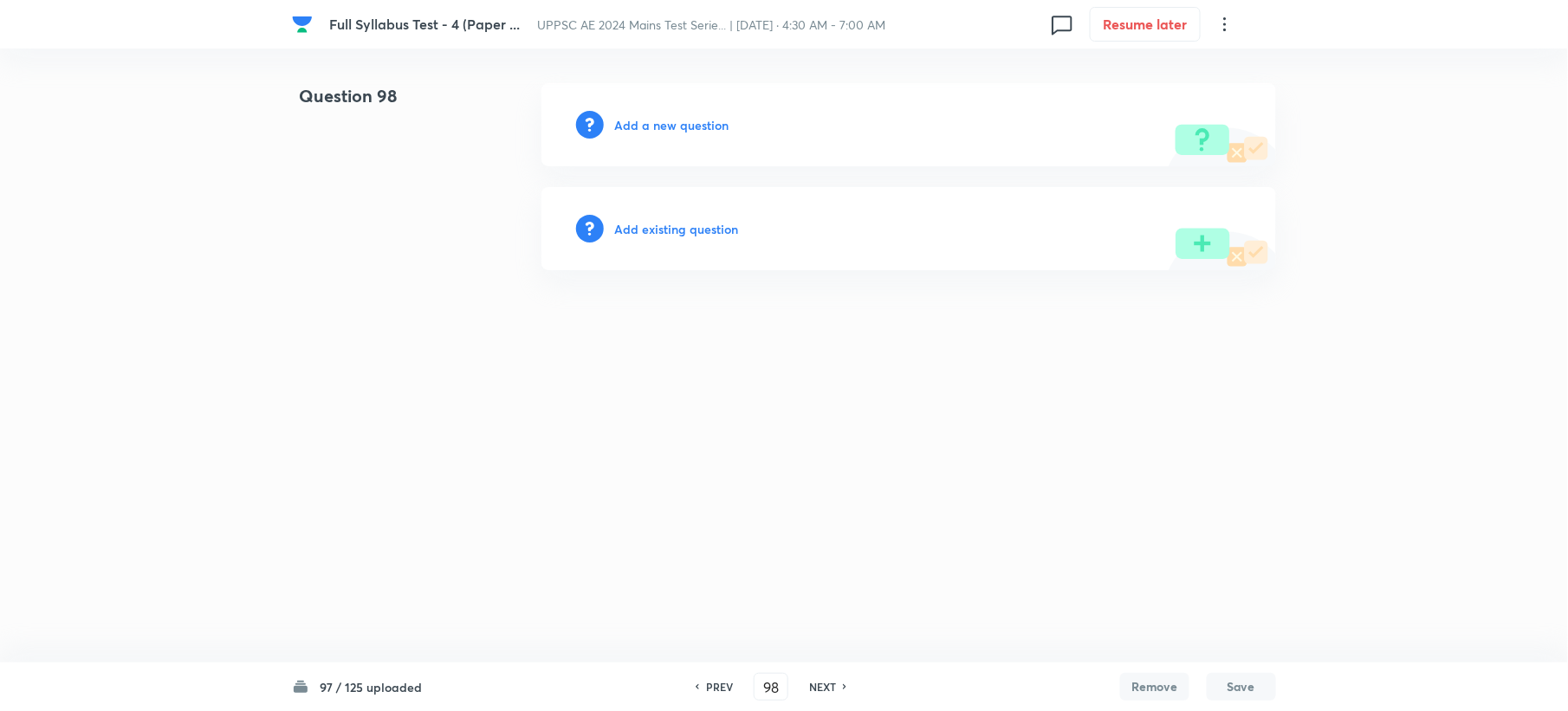
click at [631, 117] on h6 "Add a new question" at bounding box center [671, 126] width 115 height 19
click at [631, 117] on h6 "Choose a question type" at bounding box center [680, 126] width 133 height 19
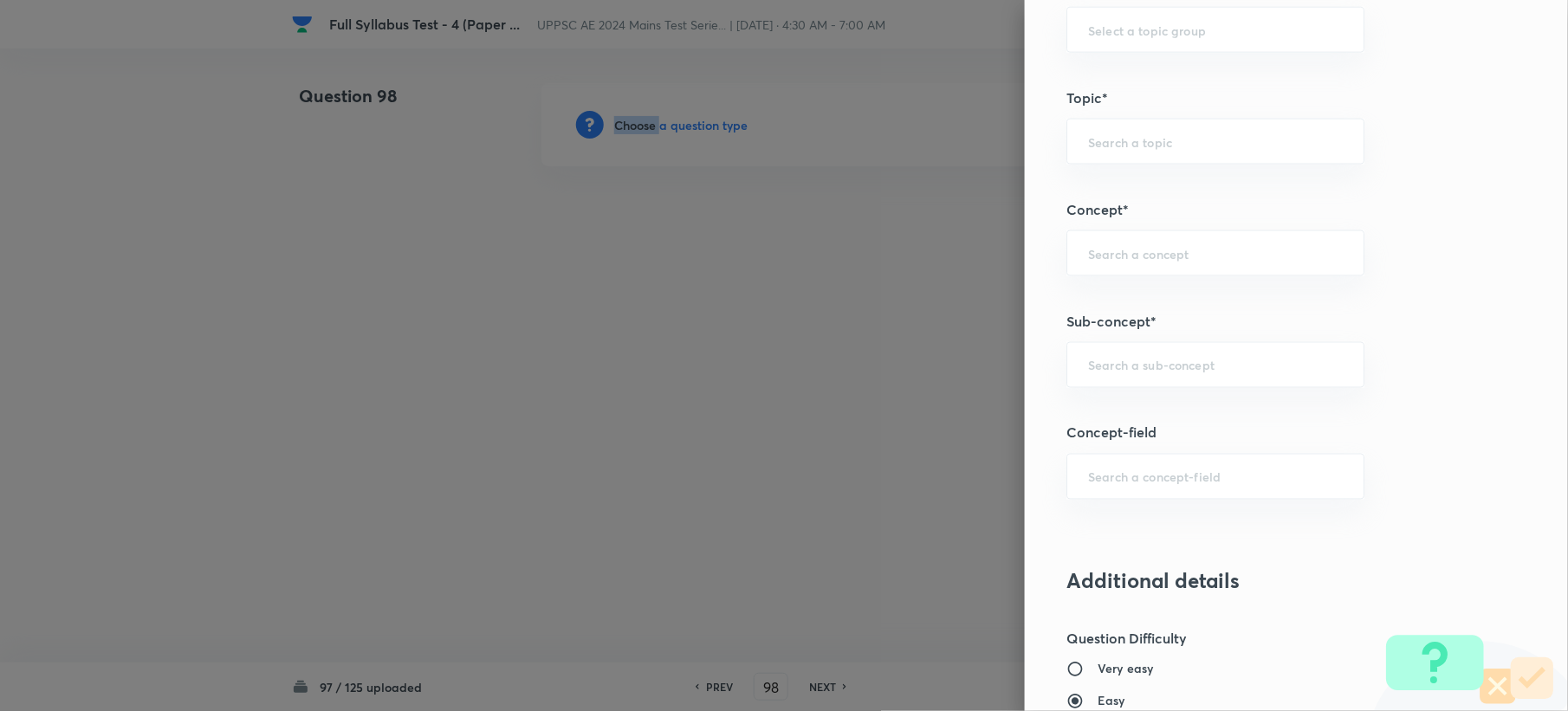
scroll to position [808, 0]
click at [1139, 362] on input "text" at bounding box center [1215, 364] width 254 height 17
paste input "Disposal of sewage effluents"
click at [1178, 399] on ul "Disposal of Sewage Effluents" at bounding box center [1198, 417] width 295 height 45
click at [1178, 411] on li "Disposal of Sewage Effluents" at bounding box center [1198, 416] width 295 height 31
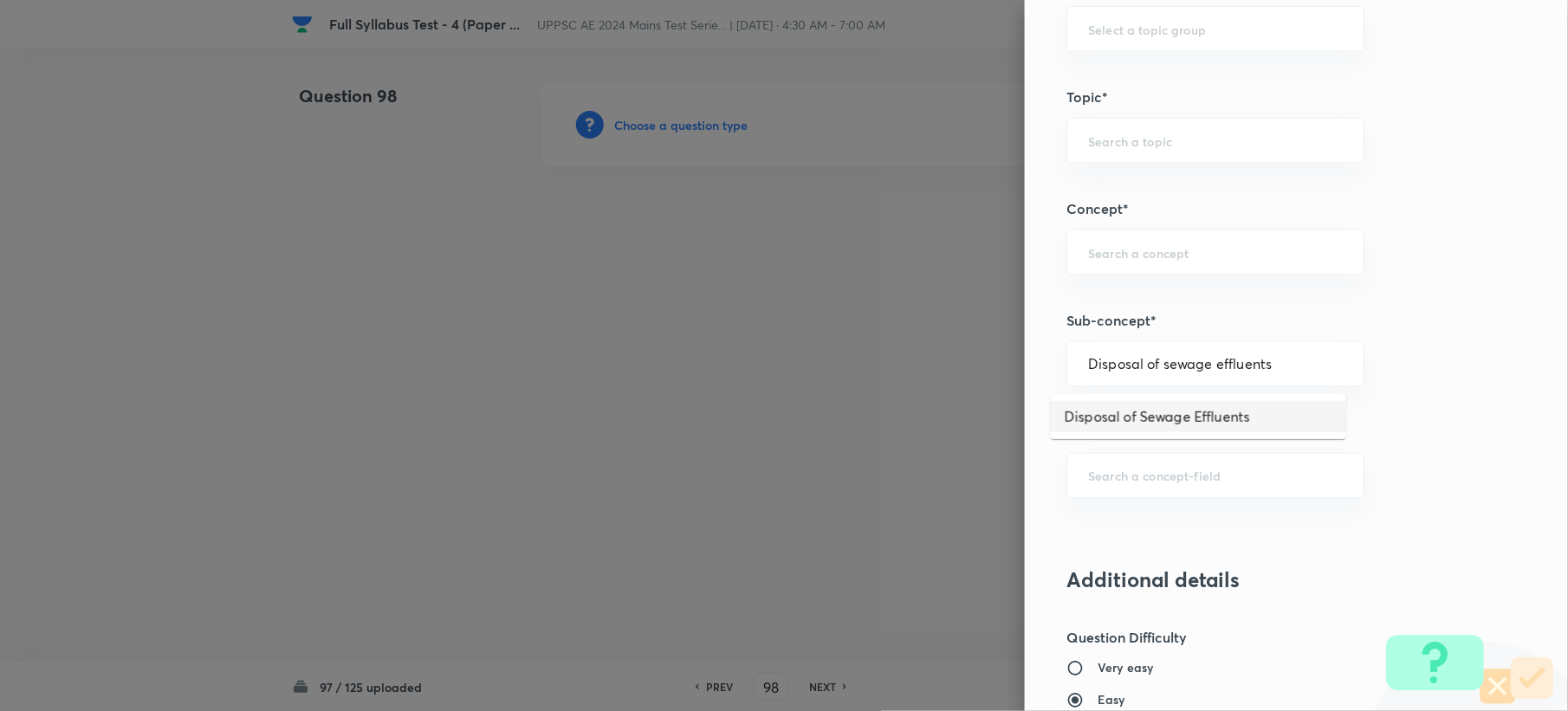
type input "Disposal of Sewage Effluents"
type input "Civil Engineering"
type input "Environmental Engineering"
type input "Waste Water Engineering"
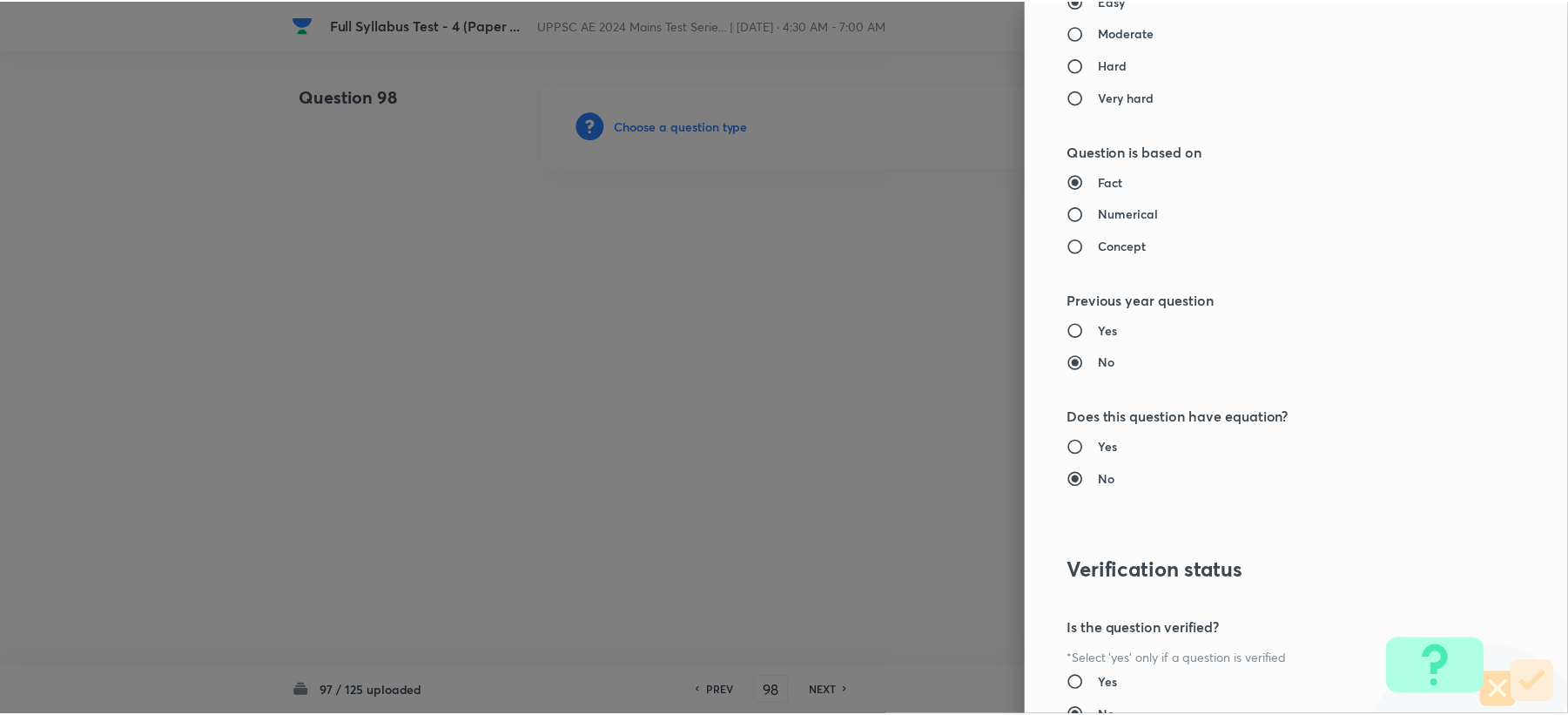
scroll to position [1663, 0]
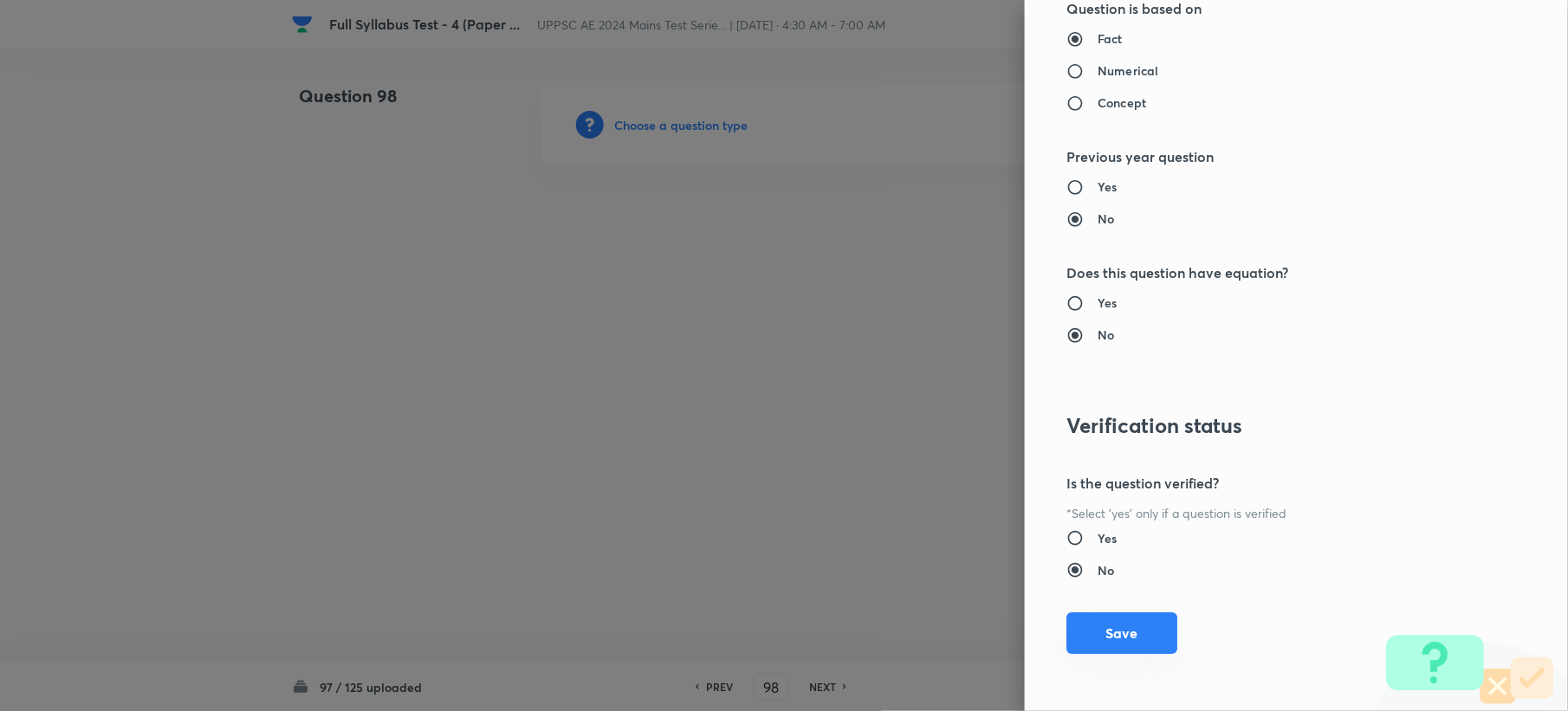
click at [1110, 638] on button "Save" at bounding box center [1121, 633] width 111 height 42
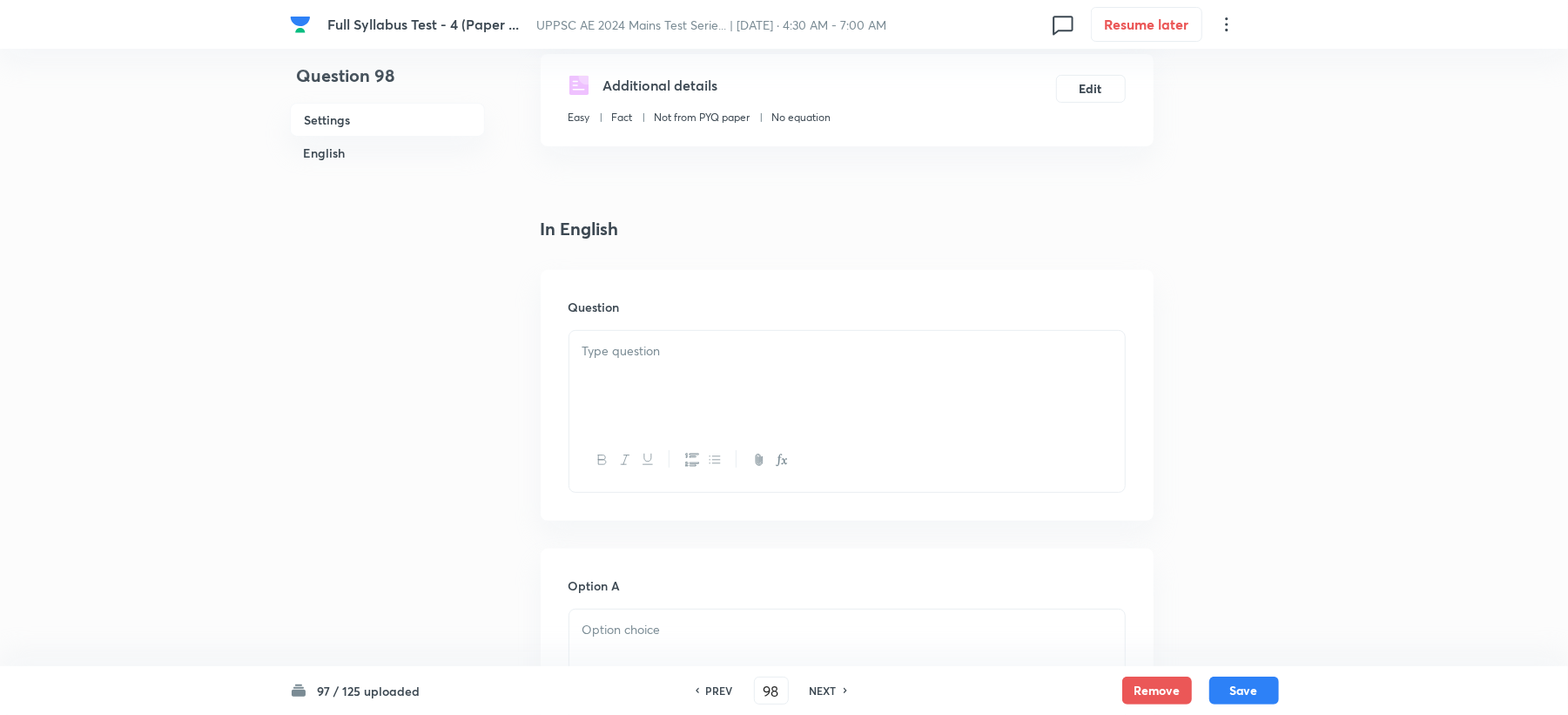
scroll to position [349, 0]
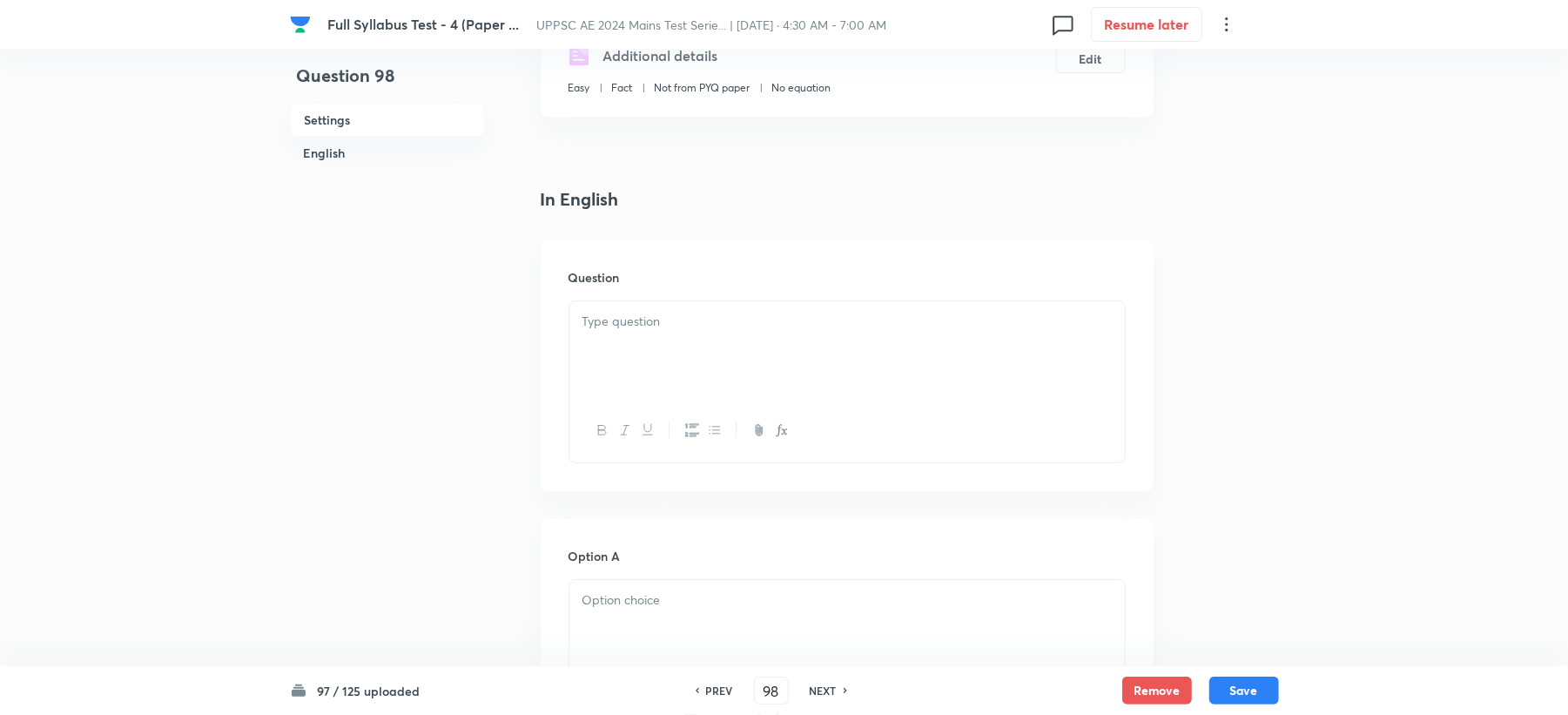
click at [629, 336] on div at bounding box center [847, 350] width 555 height 97
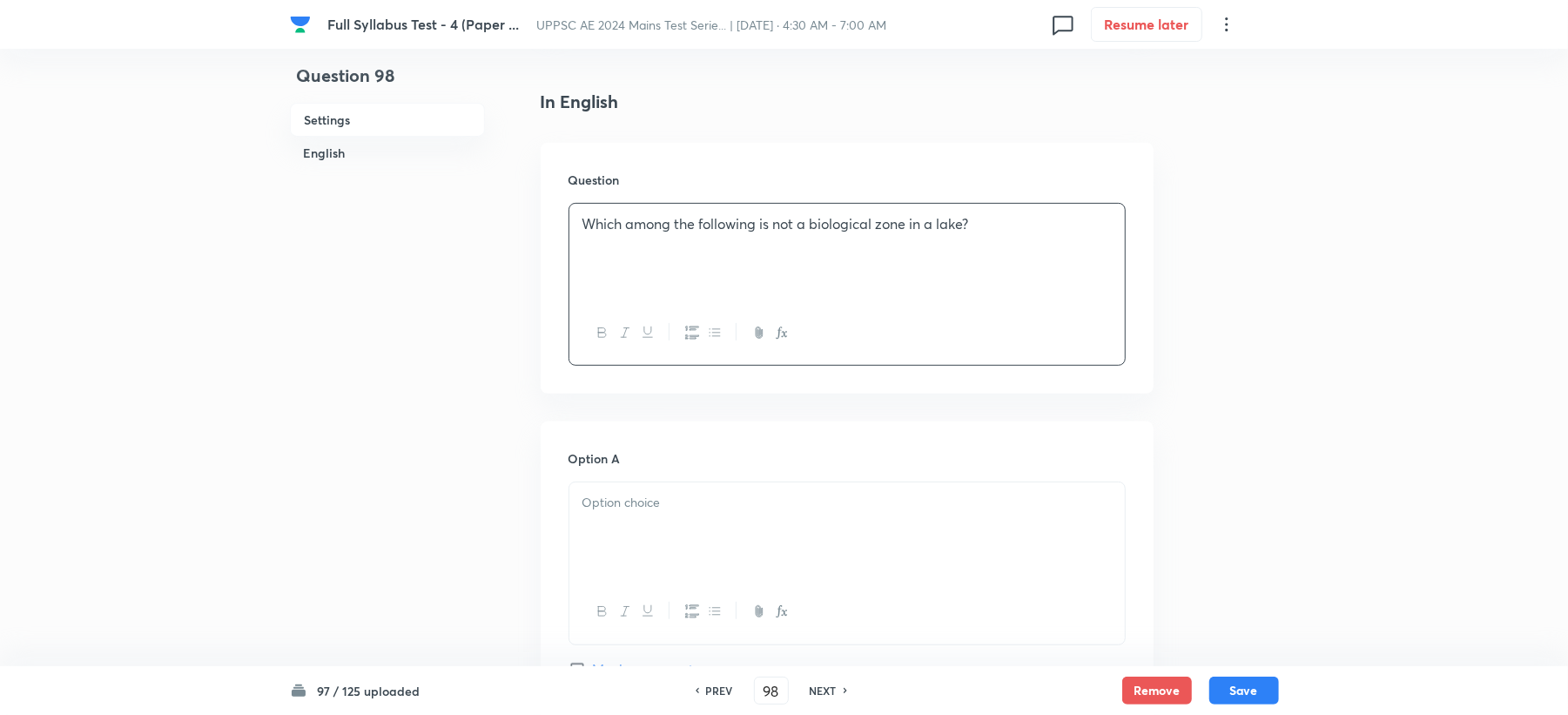
scroll to position [580, 0]
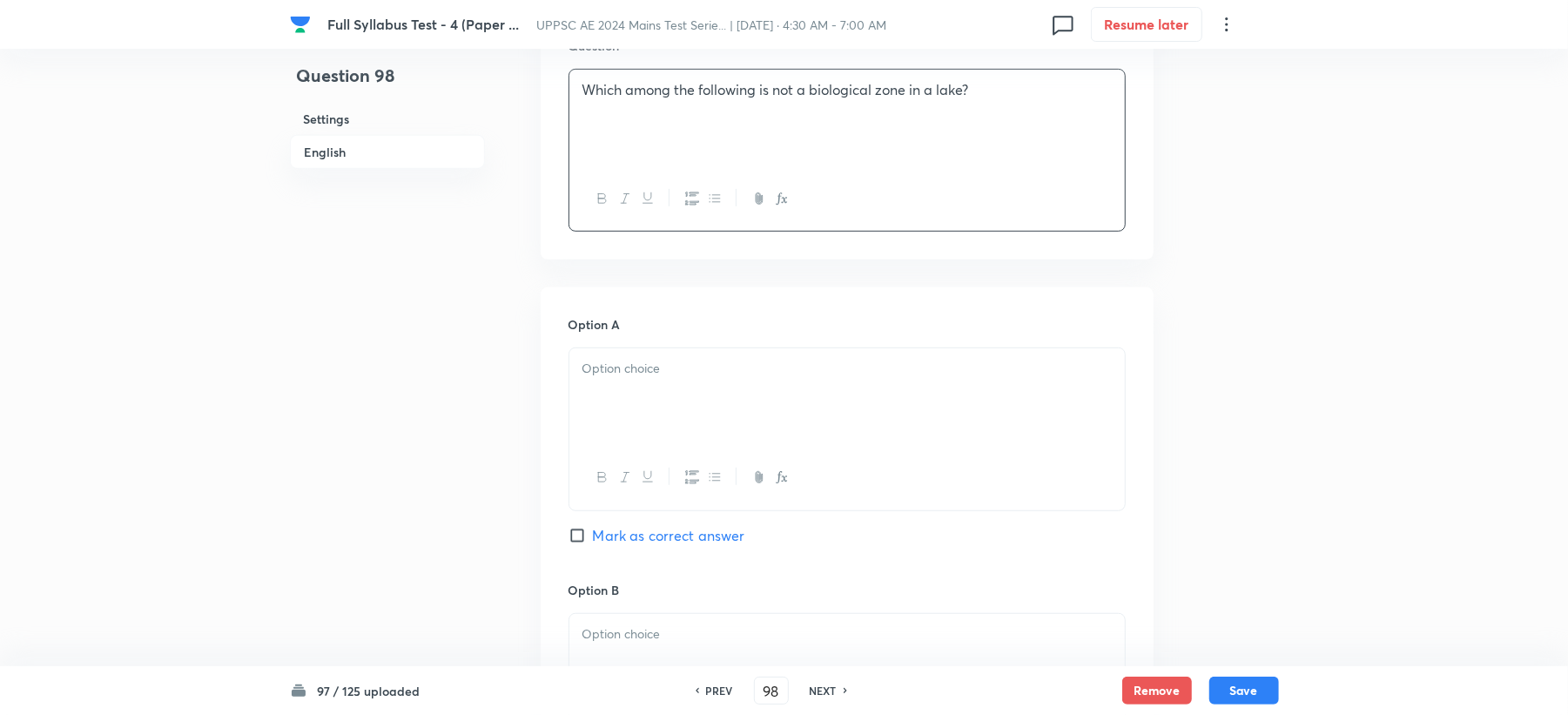
click at [625, 412] on div at bounding box center [847, 397] width 555 height 97
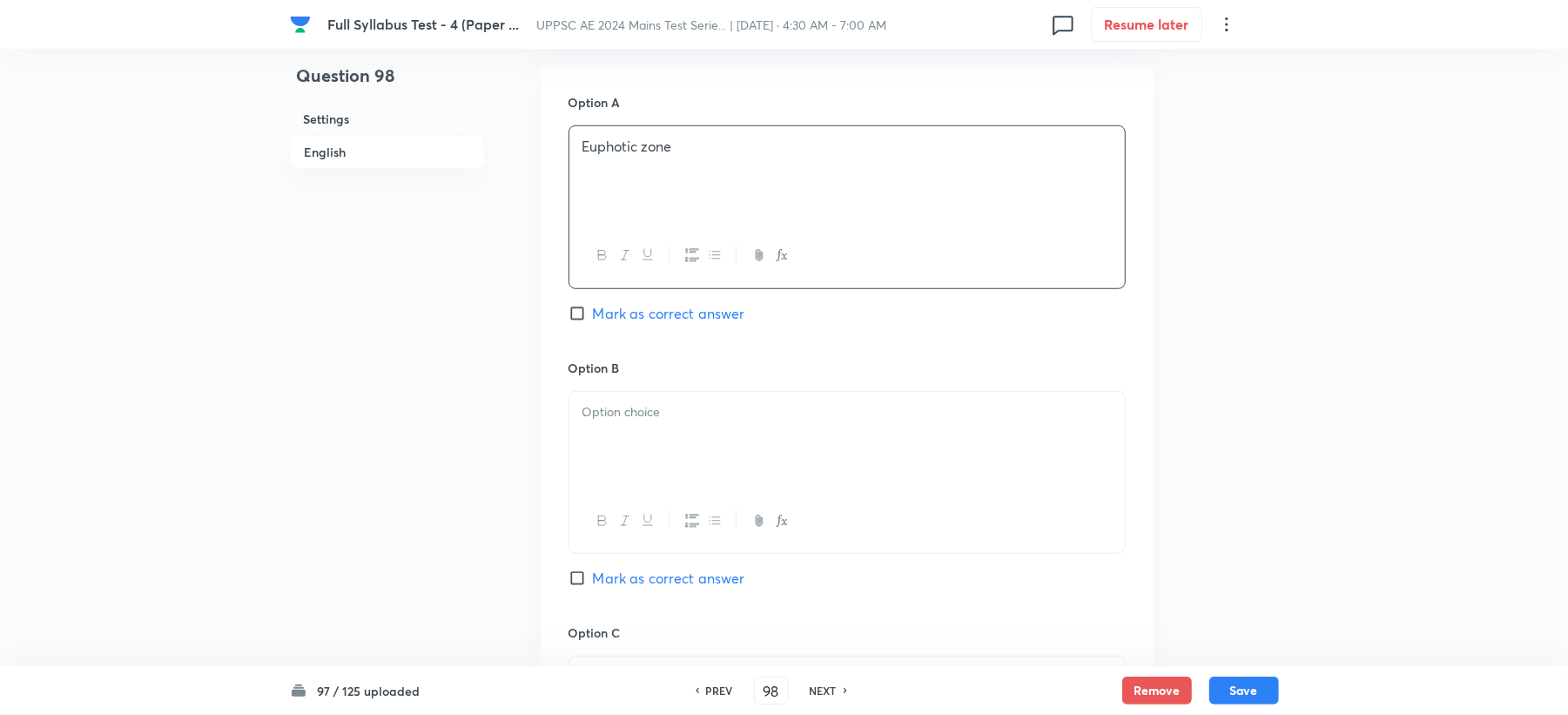
scroll to position [812, 0]
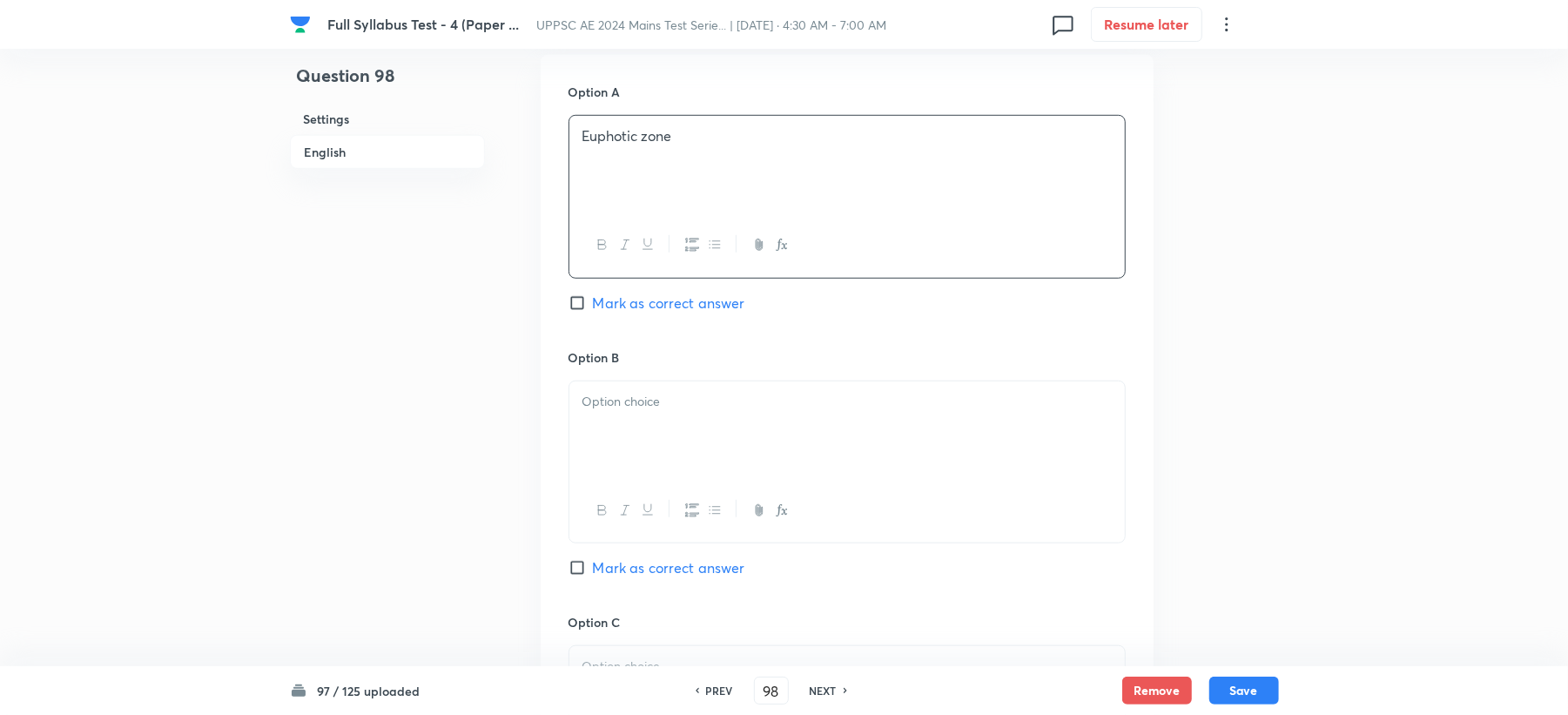
click at [652, 442] on div at bounding box center [847, 430] width 555 height 97
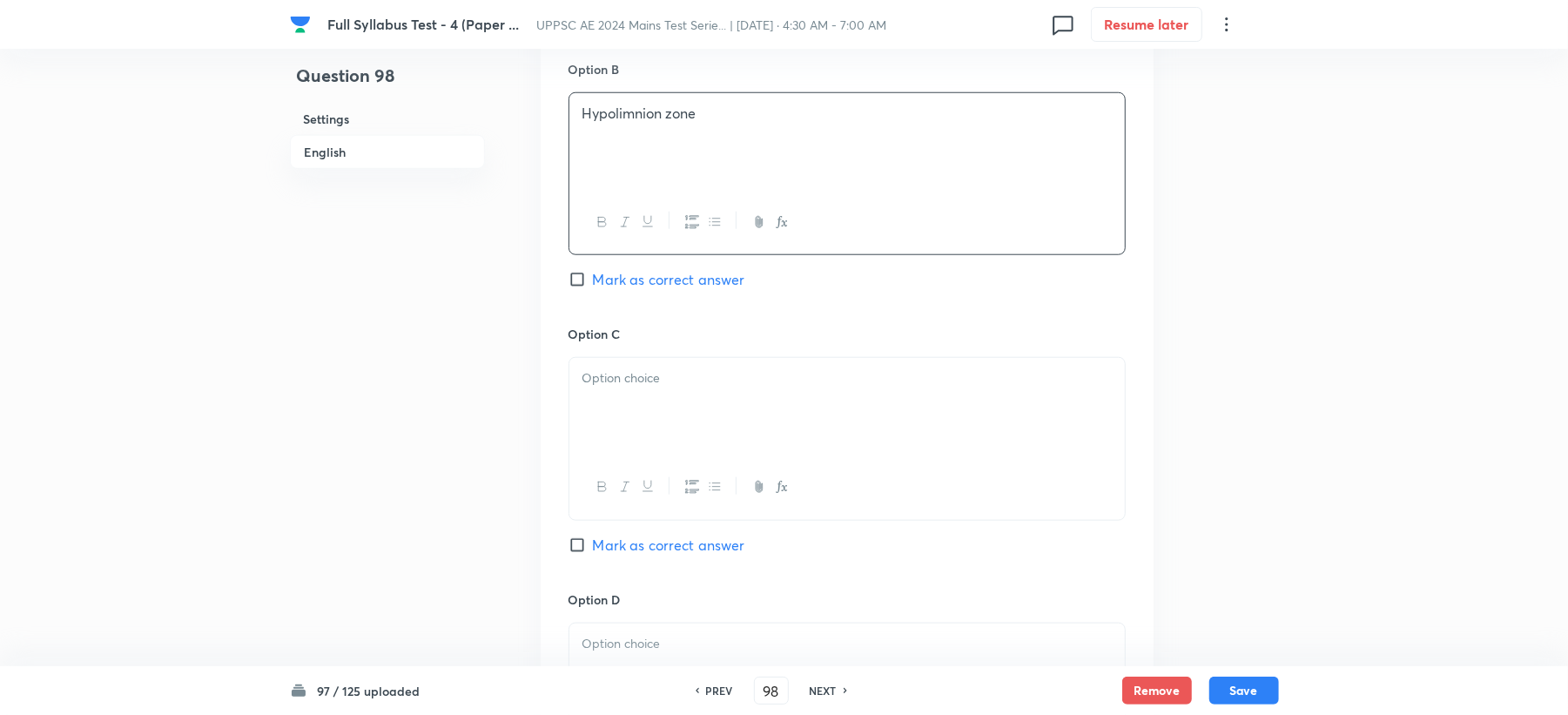
scroll to position [1277, 0]
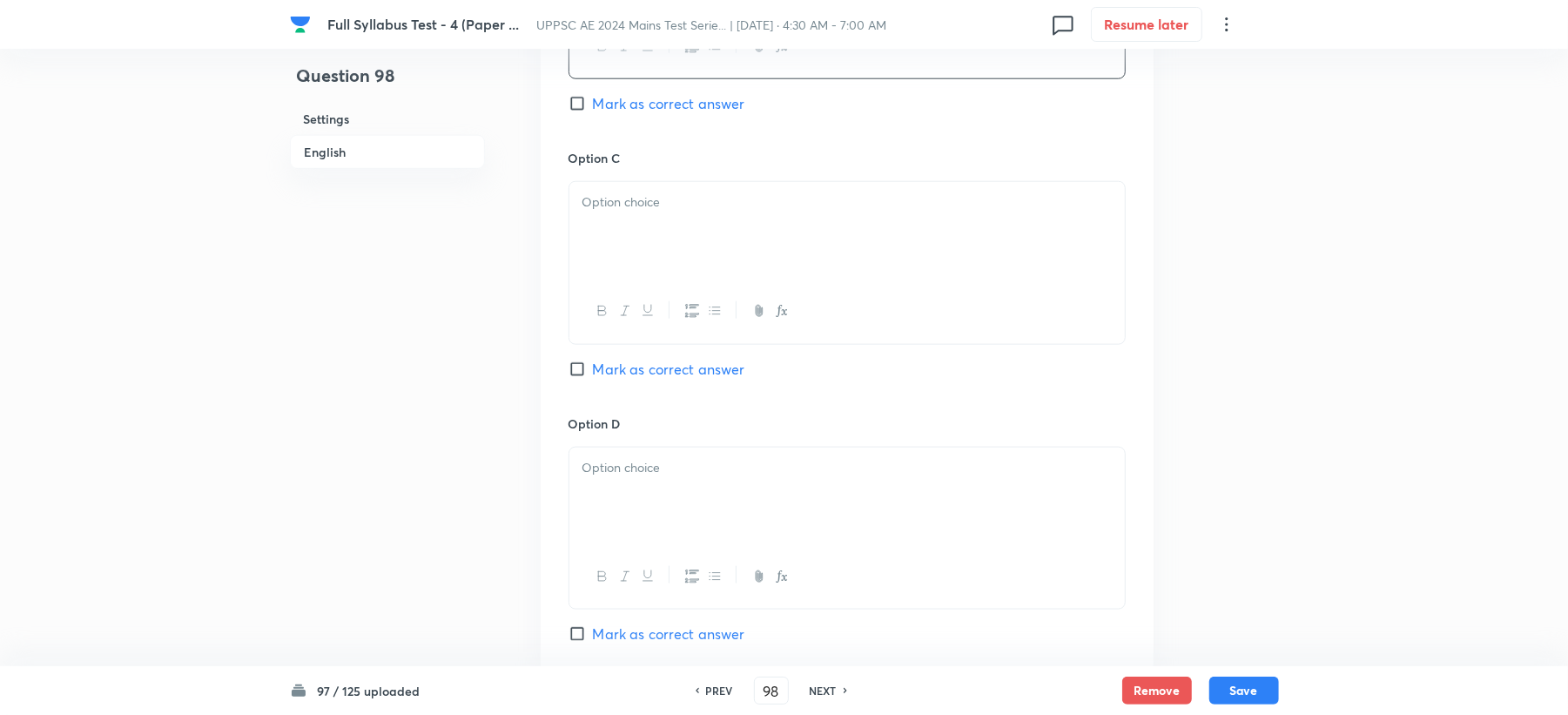
drag, startPoint x: 652, startPoint y: 228, endPoint x: 566, endPoint y: 305, distance: 115.4
click at [652, 228] on div at bounding box center [847, 231] width 555 height 97
click at [651, 486] on div at bounding box center [847, 497] width 555 height 97
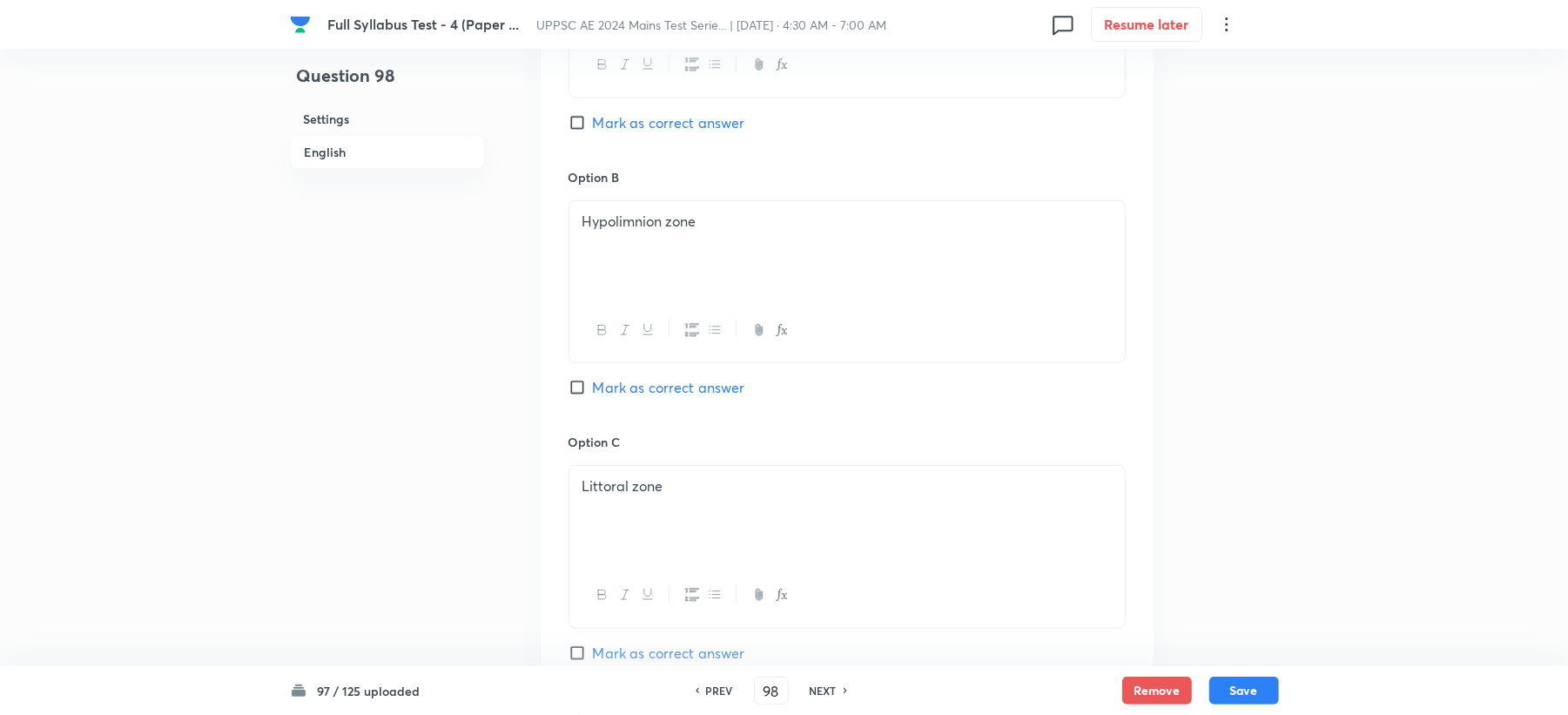
scroll to position [929, 0]
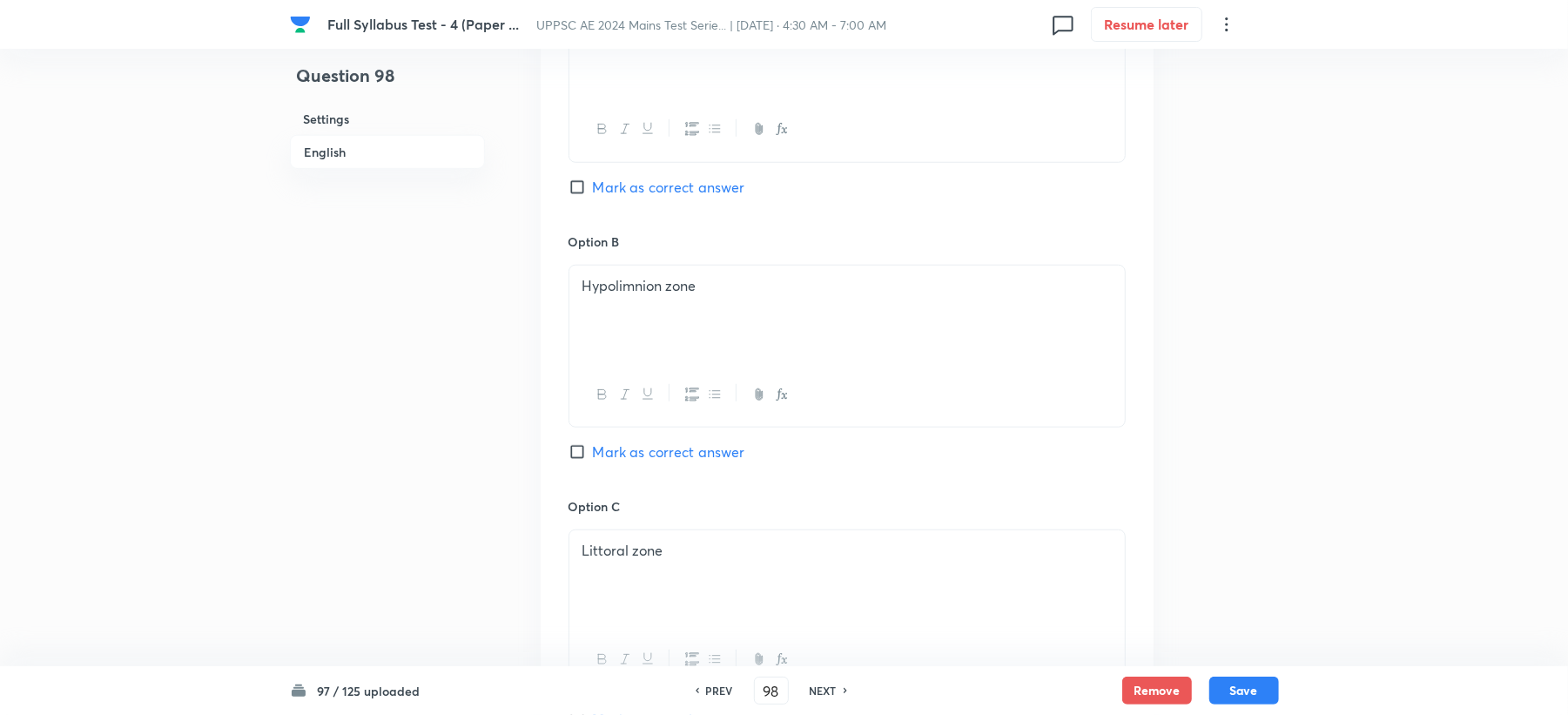
click at [646, 456] on span "Mark as correct answer" at bounding box center [669, 452] width 153 height 21
click at [593, 456] on input "Mark as correct answer" at bounding box center [581, 452] width 24 height 18
click at [646, 456] on span "Marked as correct" at bounding box center [652, 452] width 119 height 21
click at [593, 456] on input "Marked as correct" at bounding box center [581, 452] width 24 height 18
checkbox input "true"
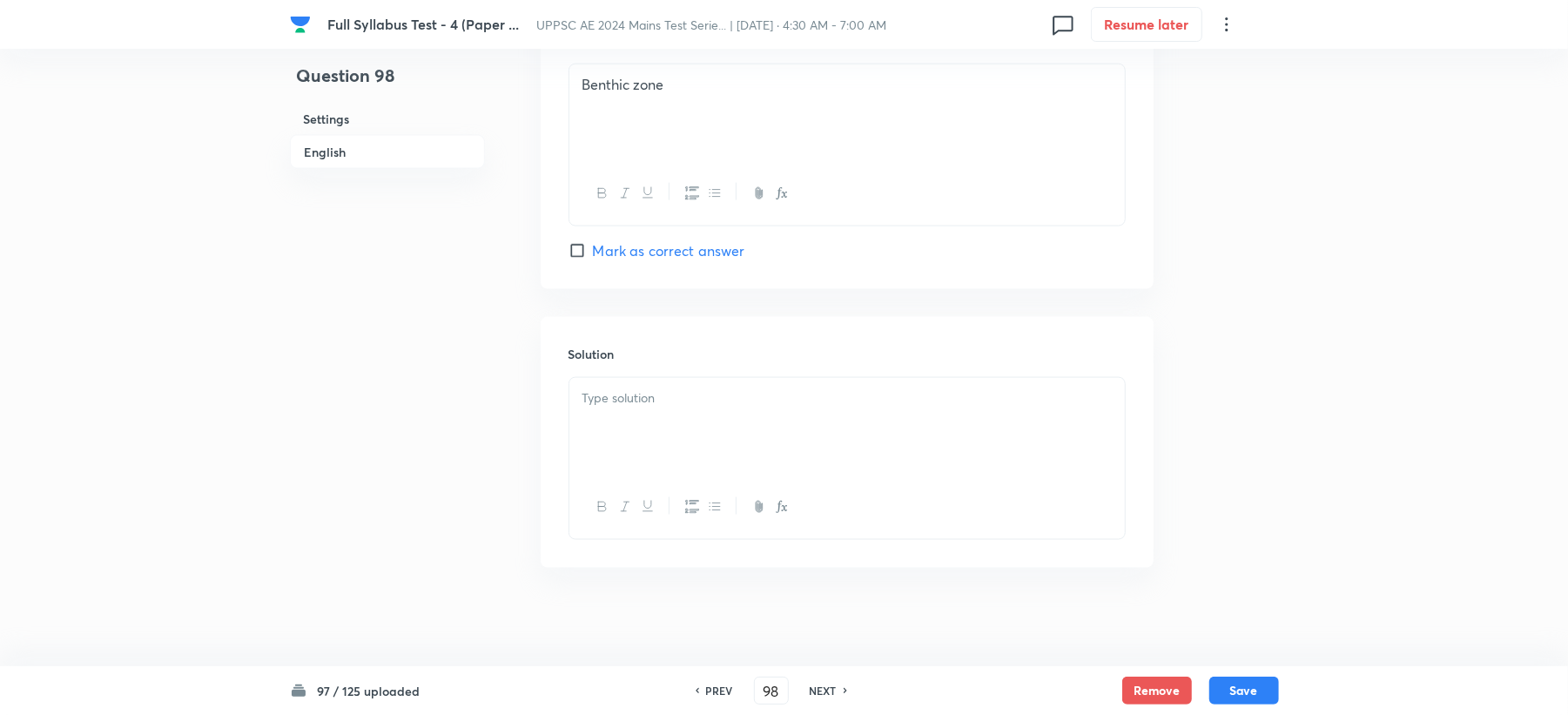
scroll to position [1671, 0]
click at [670, 384] on p at bounding box center [847, 392] width 529 height 20
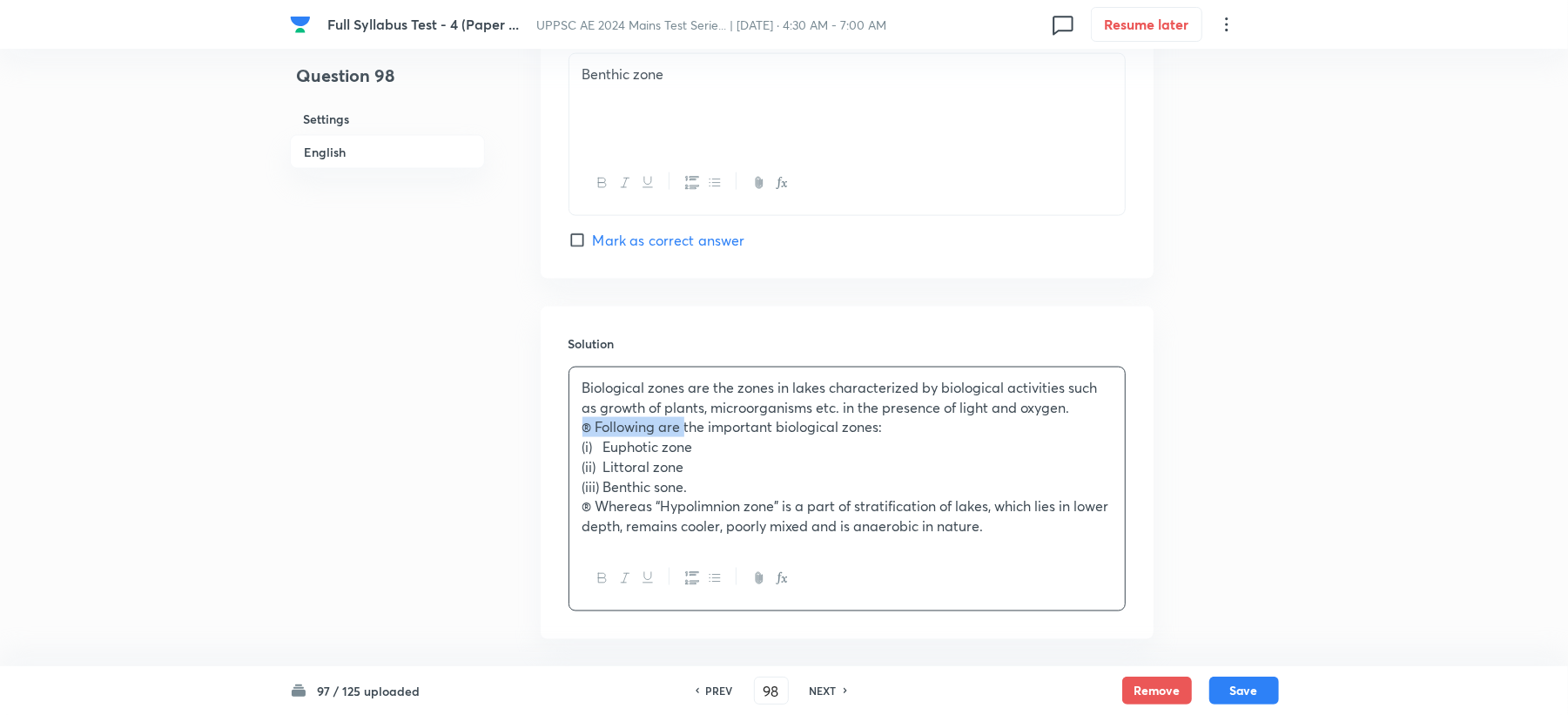
drag, startPoint x: 650, startPoint y: 433, endPoint x: 570, endPoint y: 433, distance: 80.0
click at [570, 433] on div "Biological zones are the zones in lakes characterized by biological activities …" at bounding box center [847, 457] width 555 height 180
drag, startPoint x: 653, startPoint y: 511, endPoint x: 551, endPoint y: 511, distance: 102.0
click at [551, 511] on div "Solution Biological zones are the zones in lakes characterized by biological ac…" at bounding box center [847, 472] width 613 height 333
drag, startPoint x: 563, startPoint y: 419, endPoint x: 583, endPoint y: 428, distance: 21.9
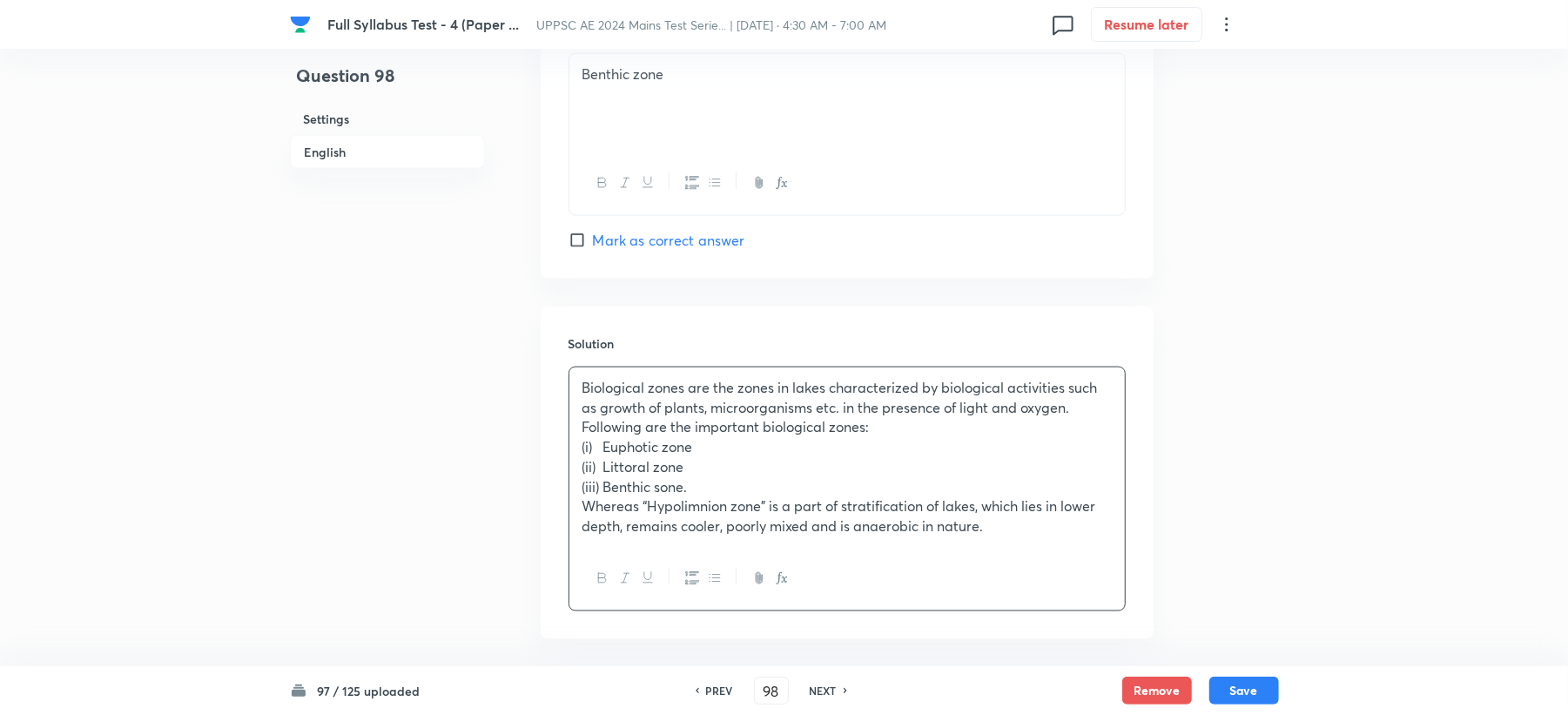
click at [568, 419] on div "Solution Biological zones are the zones in lakes characterized by biological ac…" at bounding box center [847, 472] width 613 height 333
click at [583, 428] on p "Following are the important biological zones:" at bounding box center [847, 426] width 529 height 20
click at [781, 580] on icon "button" at bounding box center [781, 578] width 14 height 14
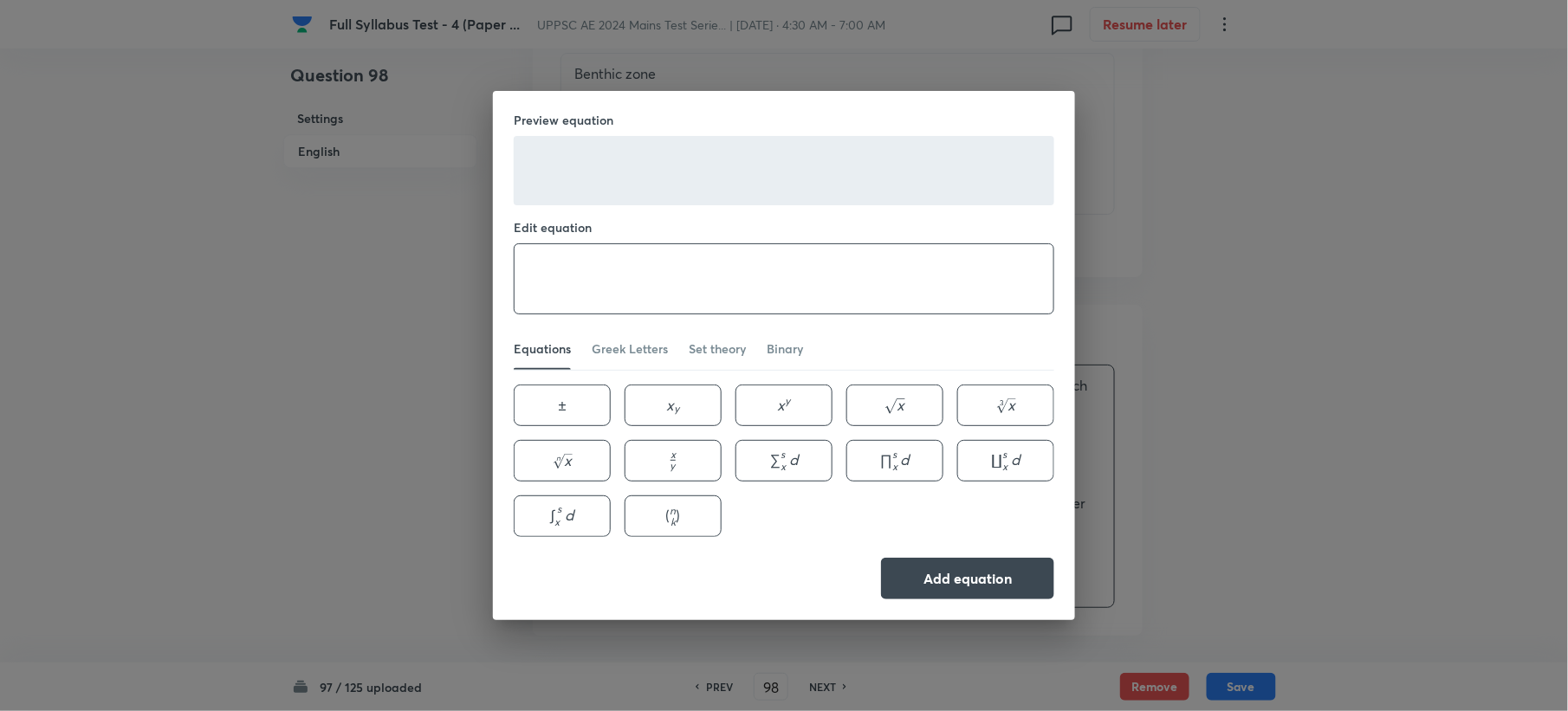
click at [752, 279] on textarea at bounding box center [784, 279] width 539 height 69
type textarea "\rightarrow"
click at [954, 548] on div "Preview equation → \rightarrow → Edit equation \rightarrow ​ Equations Greek Le…" at bounding box center [784, 356] width 582 height 529
click at [944, 569] on button "Add equation" at bounding box center [967, 577] width 173 height 42
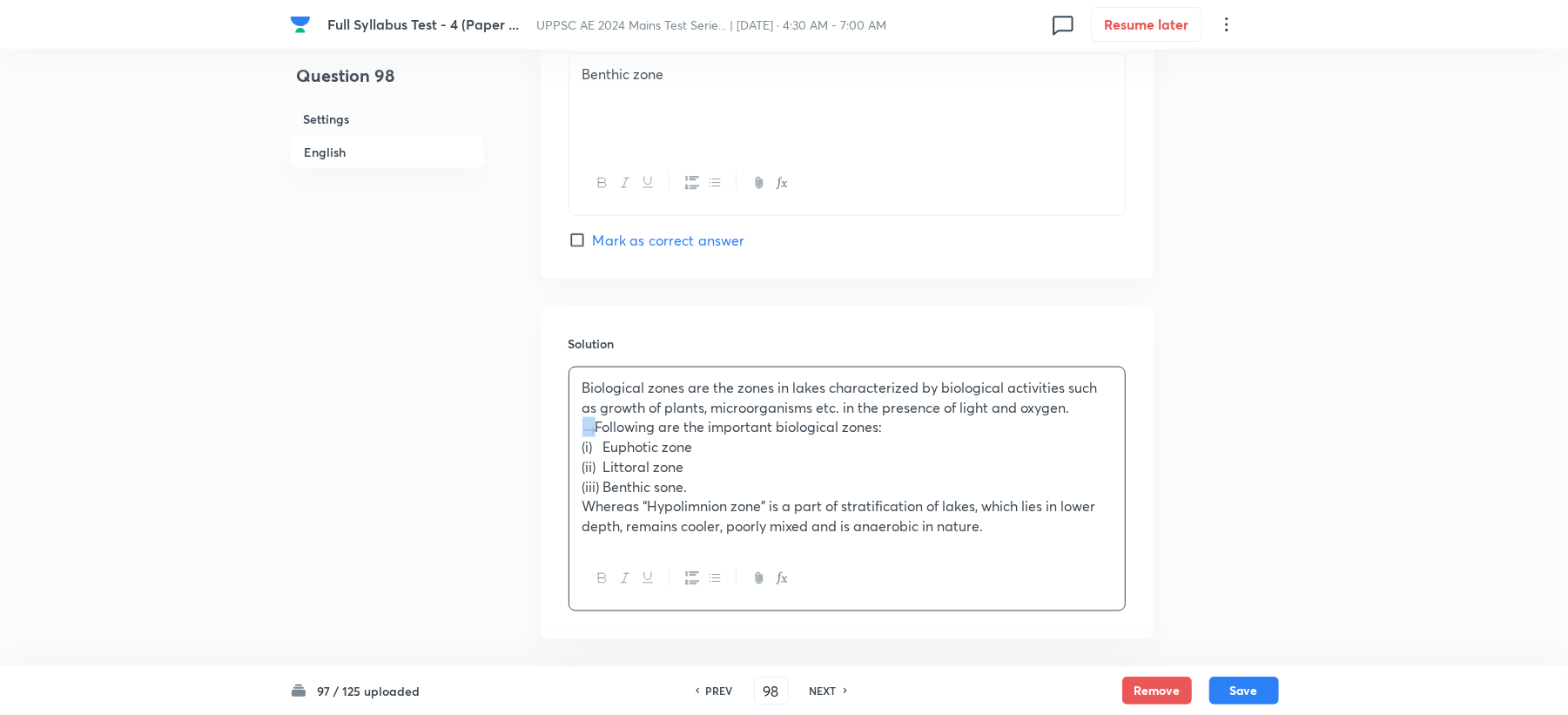
copy p
click at [580, 513] on div "Biological zones are the zones in lakes characterized by biological activities …" at bounding box center [847, 457] width 555 height 180
click at [1234, 690] on button "Save" at bounding box center [1244, 689] width 69 height 28
type input "99"
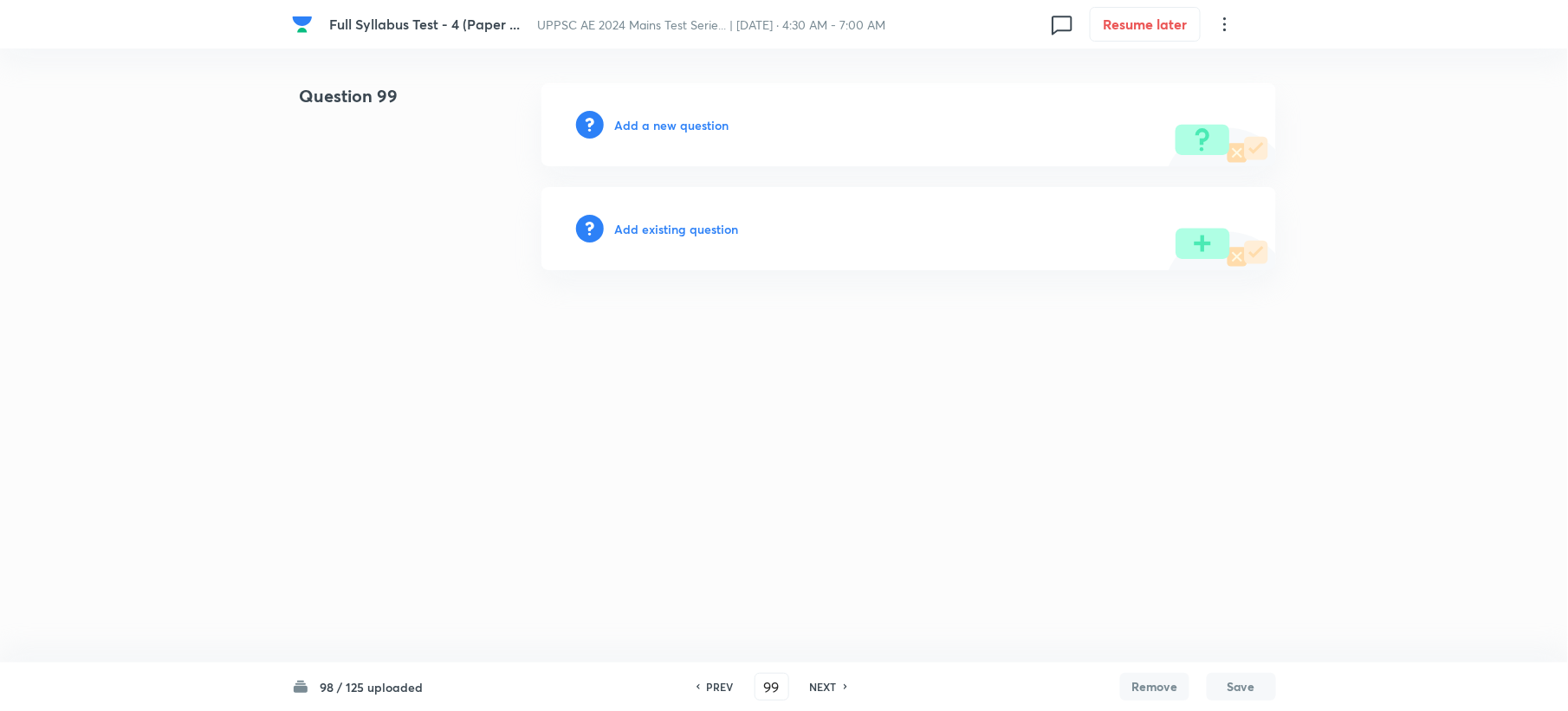
click at [621, 127] on h6 "Add a new question" at bounding box center [671, 126] width 115 height 19
click at [621, 127] on h6 "Choose a question type" at bounding box center [680, 126] width 133 height 19
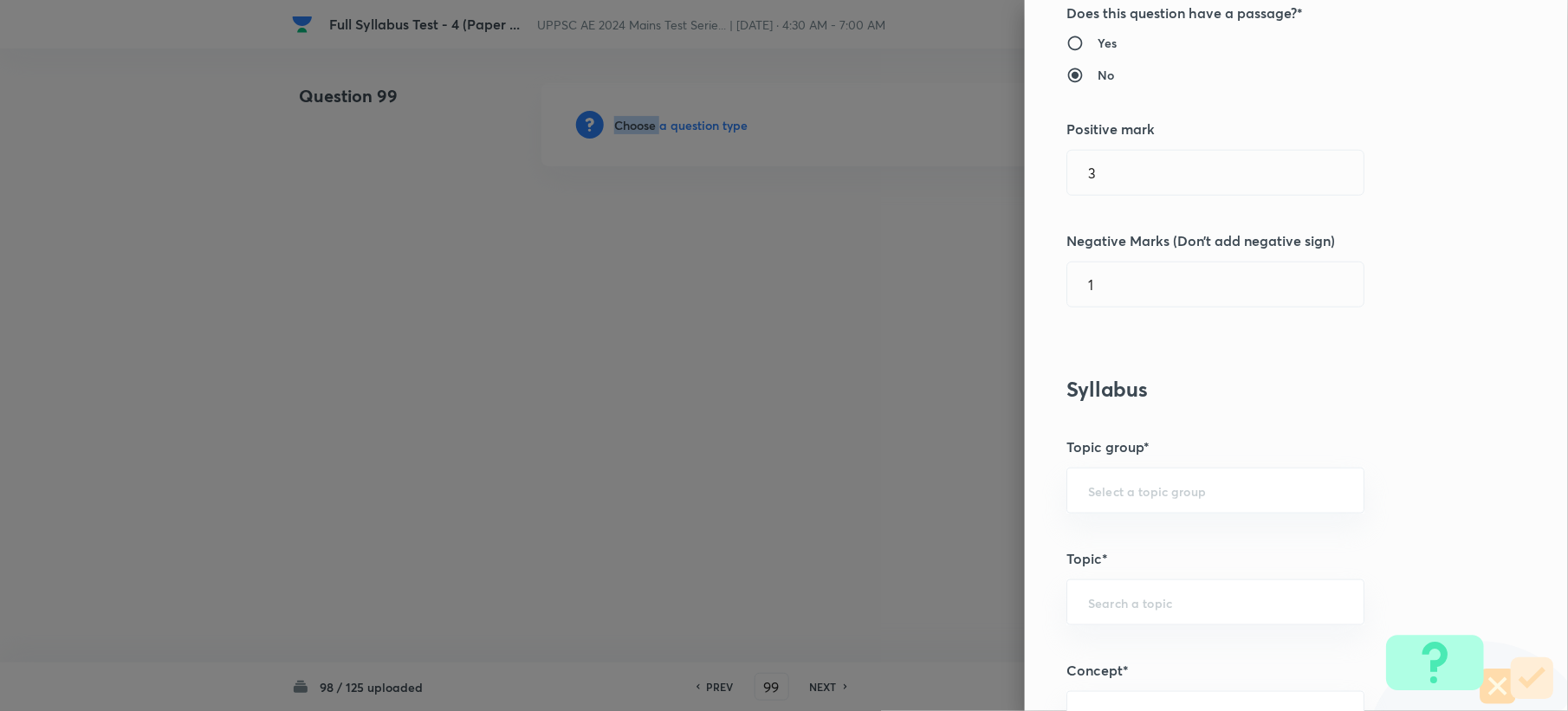
scroll to position [577, 0]
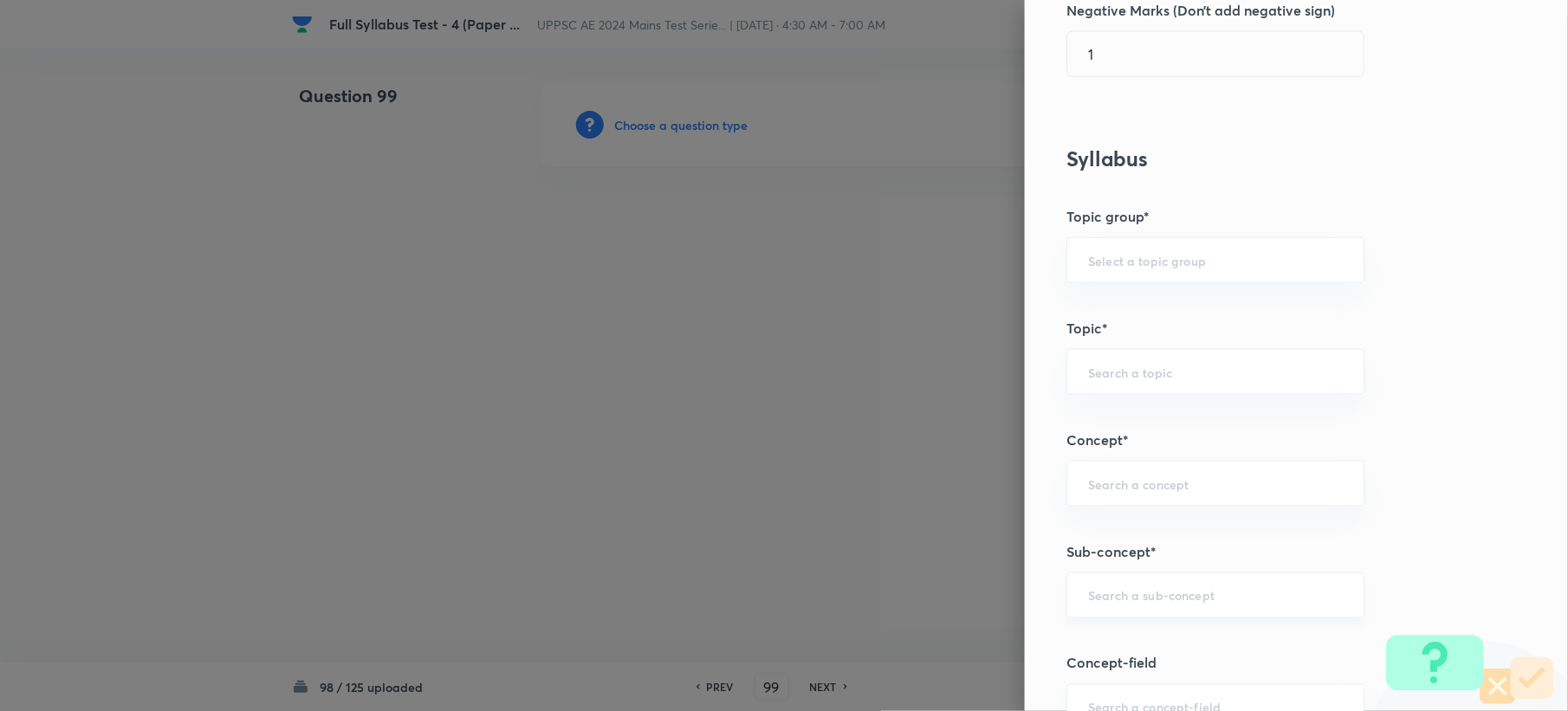
click at [1097, 604] on input "text" at bounding box center [1215, 595] width 254 height 17
paste input "Disposal of municipal solid wastes (MSW)"
click at [1127, 637] on li "Disposal of Municipal Solid Wastes (MSW)" at bounding box center [1198, 659] width 295 height 52
type input "Disposal of Municipal Solid Wastes (MSW)"
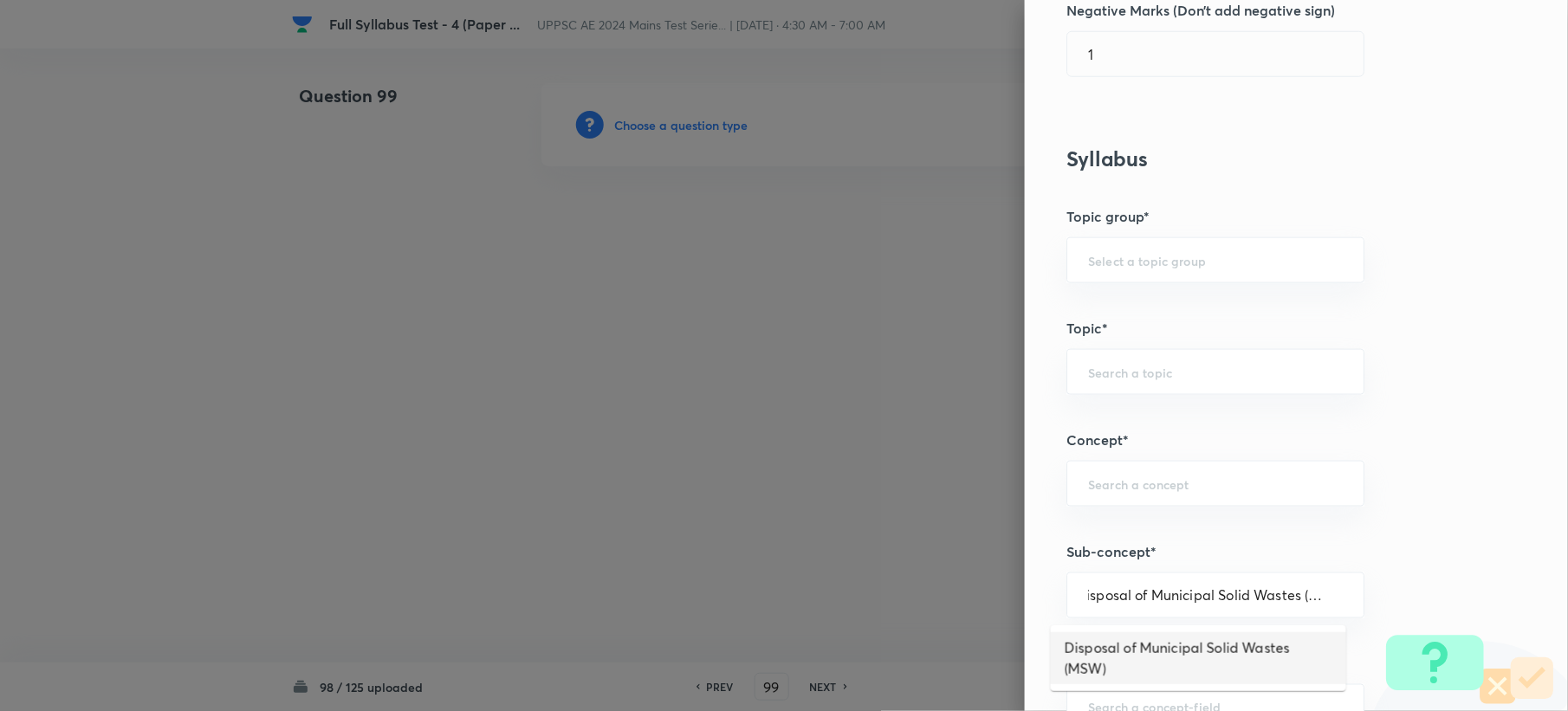
scroll to position [0, 0]
type input "Civil Engineering"
type input "Environmental Engineering"
type input "Solid Waste Management"
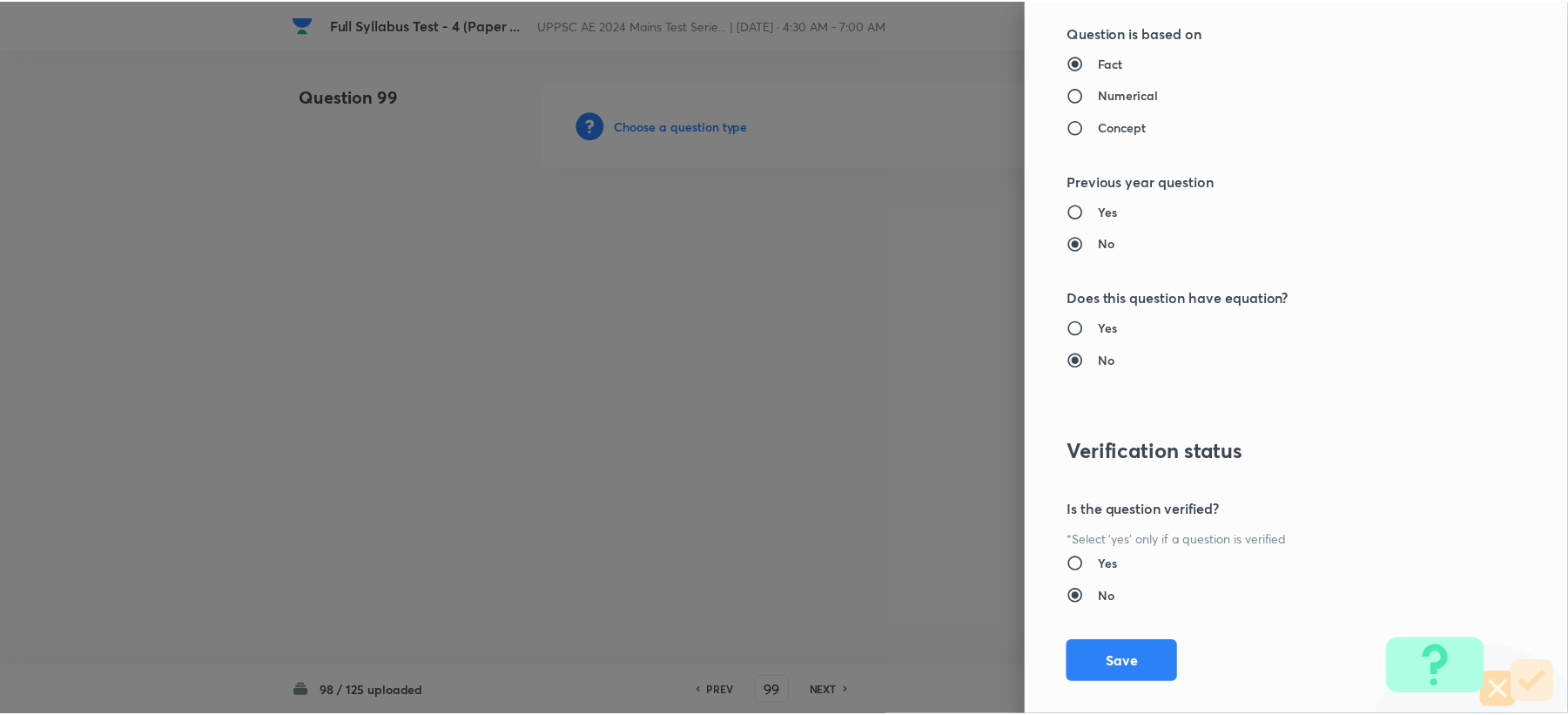
scroll to position [1663, 0]
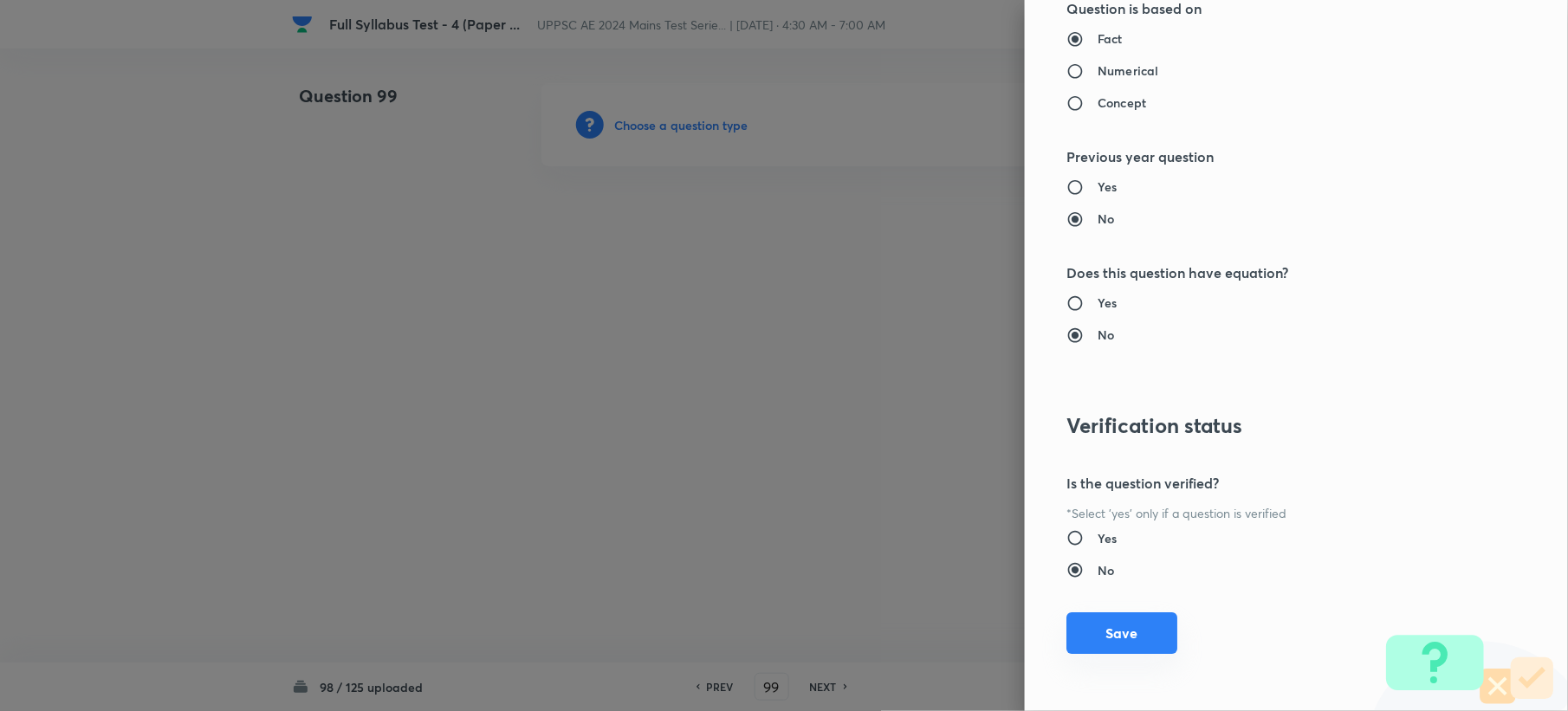
click at [1110, 614] on button "Save" at bounding box center [1121, 633] width 111 height 42
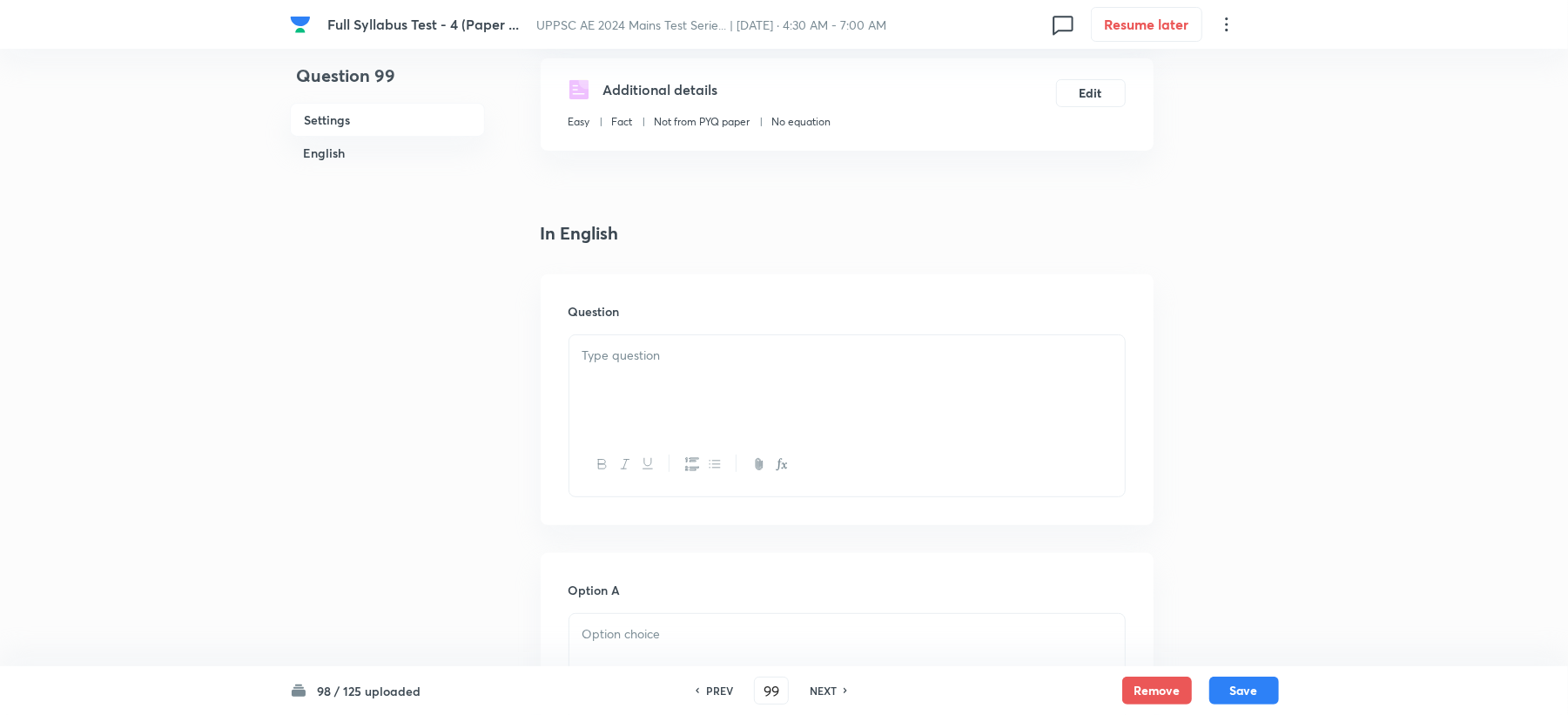
scroll to position [349, 0]
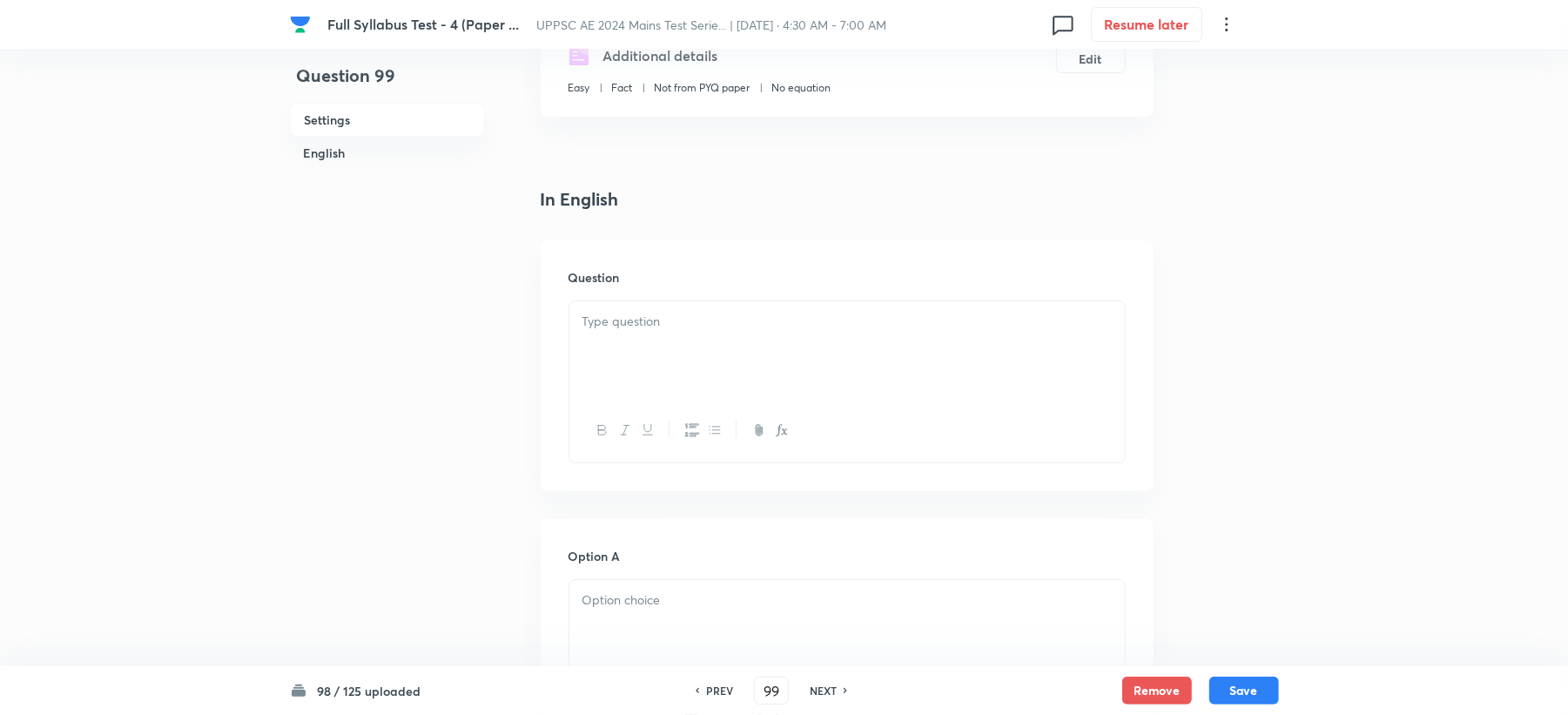
click at [656, 321] on p at bounding box center [847, 321] width 529 height 20
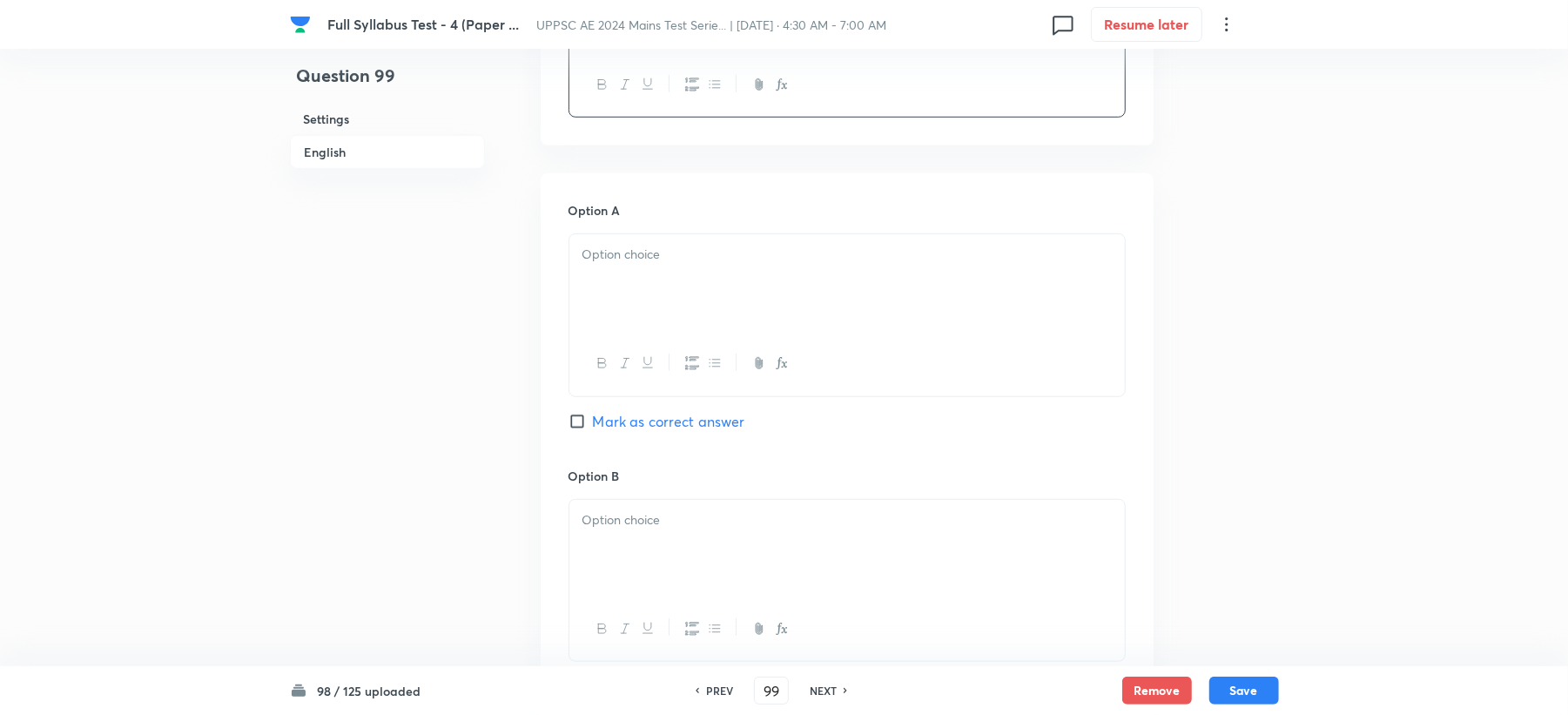
scroll to position [697, 0]
click at [636, 318] on div at bounding box center [847, 280] width 555 height 97
paste div
click at [700, 249] on p "Incineration ®Exothermic process" at bounding box center [847, 251] width 529 height 20
click at [786, 365] on icon "button" at bounding box center [784, 363] width 7 height 7
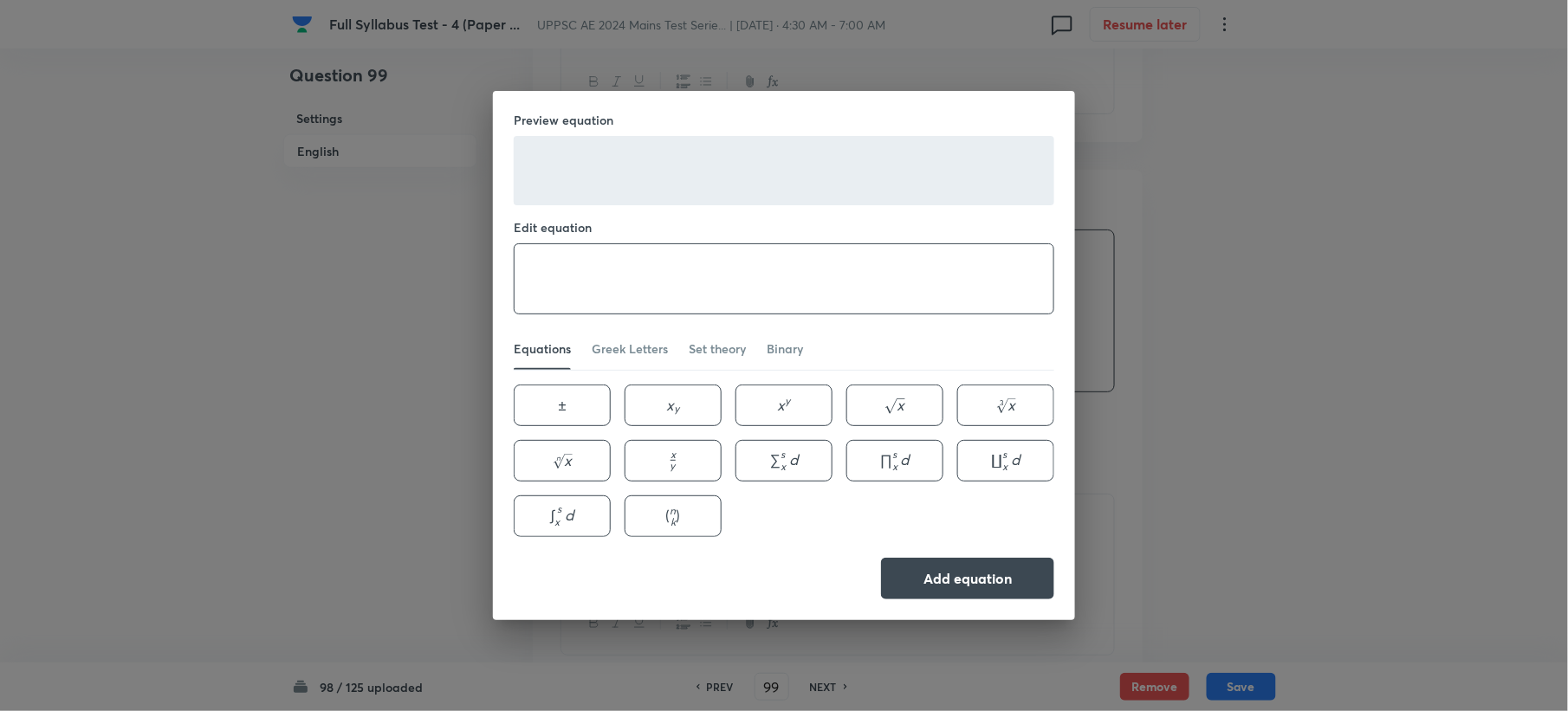
click at [677, 270] on textarea at bounding box center [784, 279] width 539 height 69
type textarea "\rightarrow"
click at [927, 589] on button "Add equation" at bounding box center [967, 577] width 173 height 42
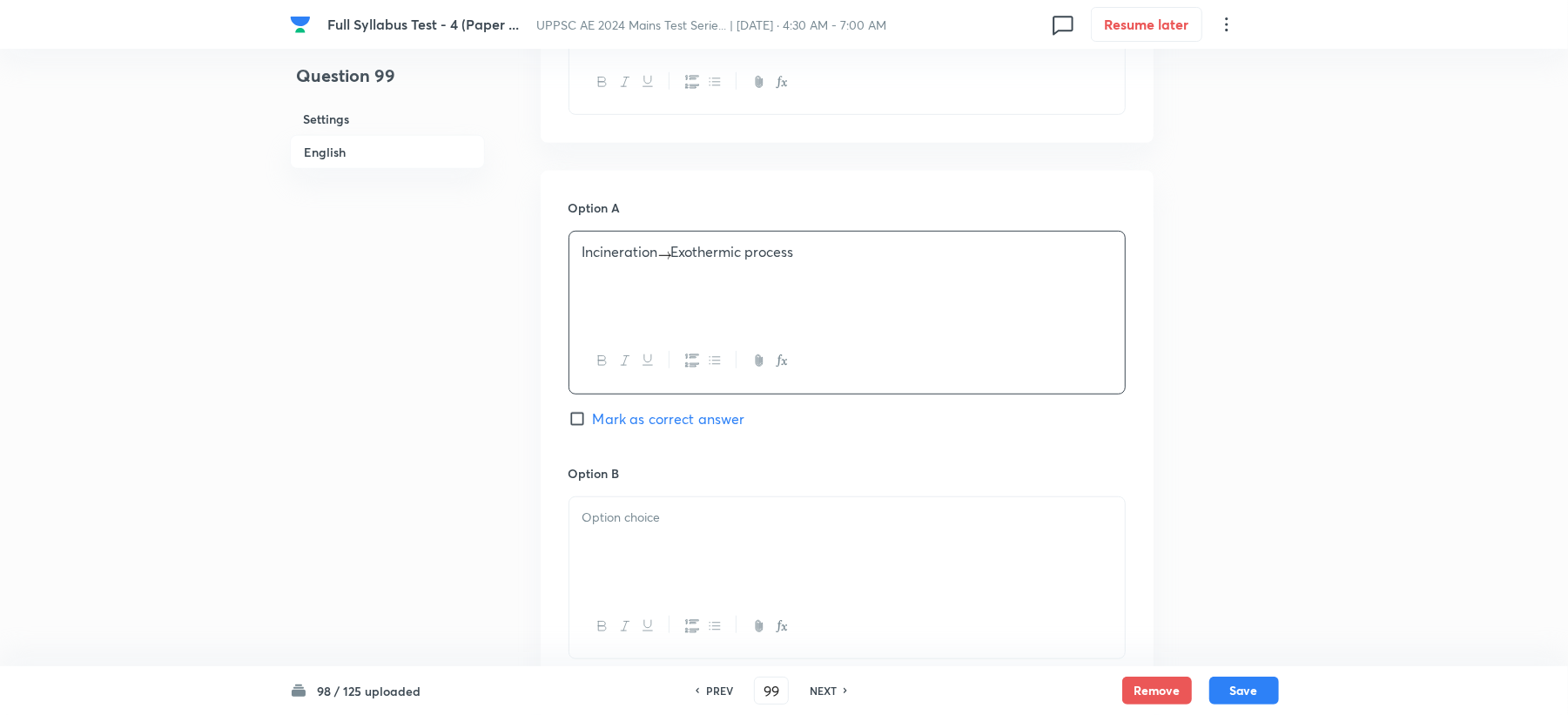
drag, startPoint x: 702, startPoint y: 255, endPoint x: 662, endPoint y: 255, distance: 40.0
click at [662, 255] on p "Incineration Exothermic process" at bounding box center [847, 251] width 529 height 20
click at [667, 263] on div "Incineration Exothermic process" at bounding box center [847, 280] width 555 height 97
drag, startPoint x: 697, startPoint y: 255, endPoint x: 683, endPoint y: 255, distance: 14.0
click at [683, 255] on p "Incineration Exothermic process" at bounding box center [847, 251] width 529 height 20
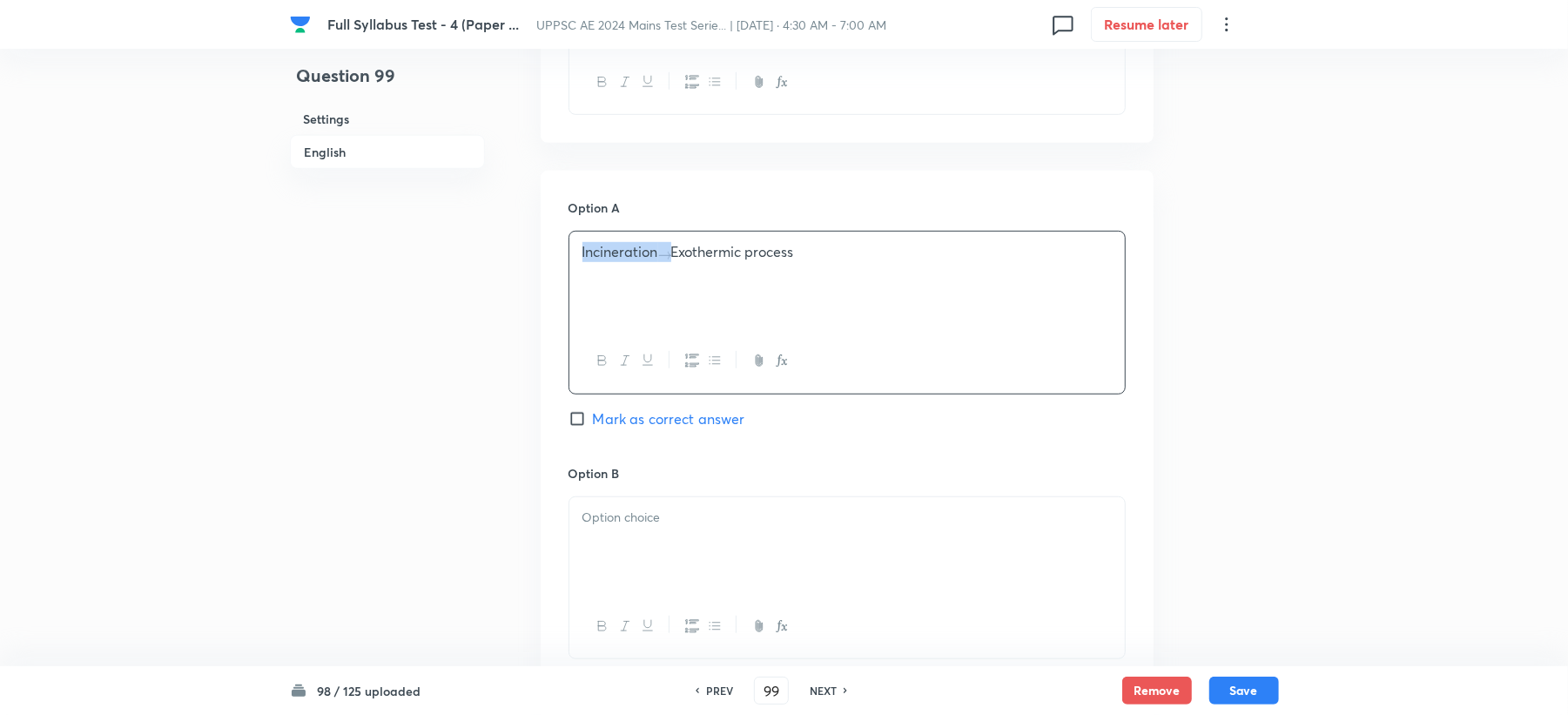
copy p "Incineration"
click at [733, 524] on p at bounding box center [847, 517] width 529 height 20
click at [575, 511] on div at bounding box center [847, 546] width 555 height 97
paste div
click at [723, 519] on p "Pyrolysis" at bounding box center [847, 517] width 529 height 20
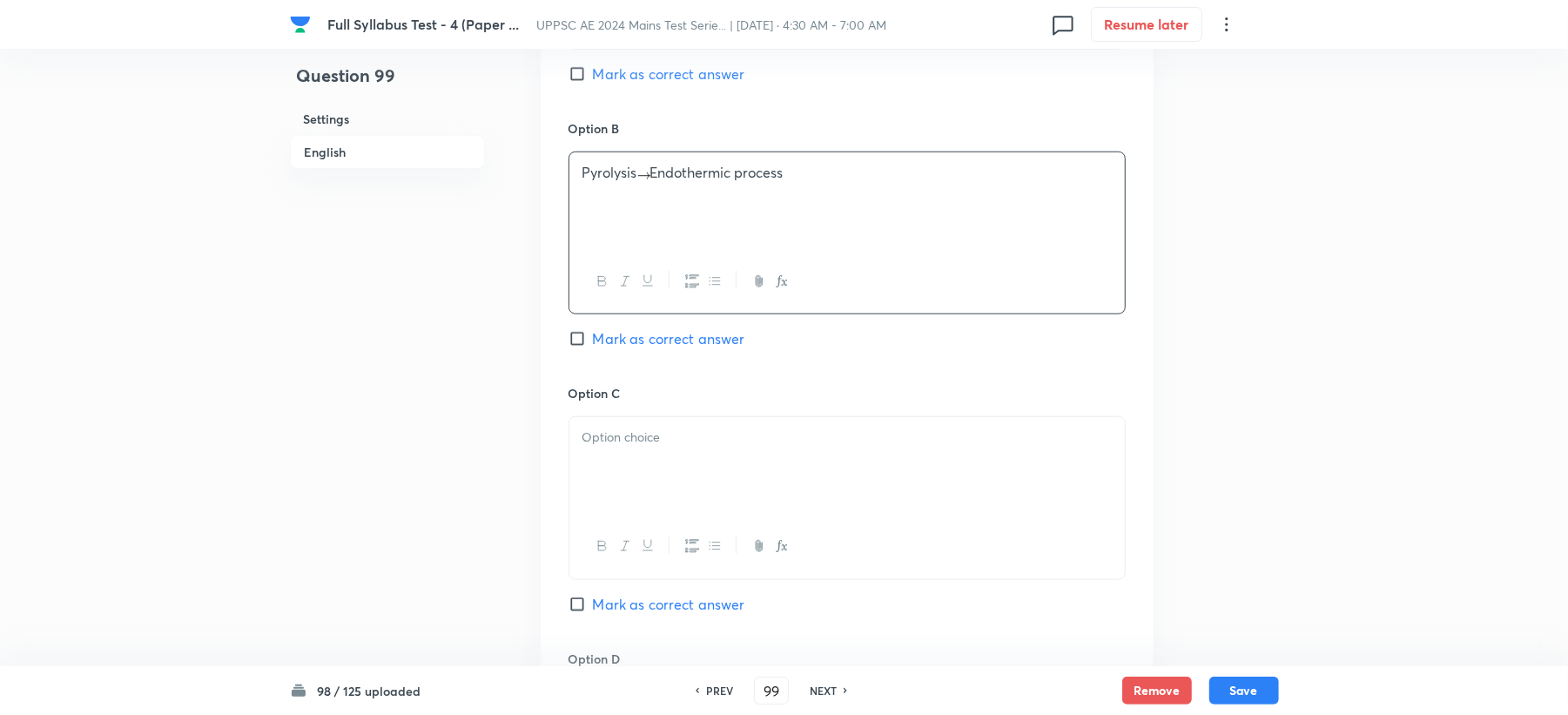
scroll to position [1046, 0]
click at [657, 448] on div at bounding box center [847, 463] width 555 height 97
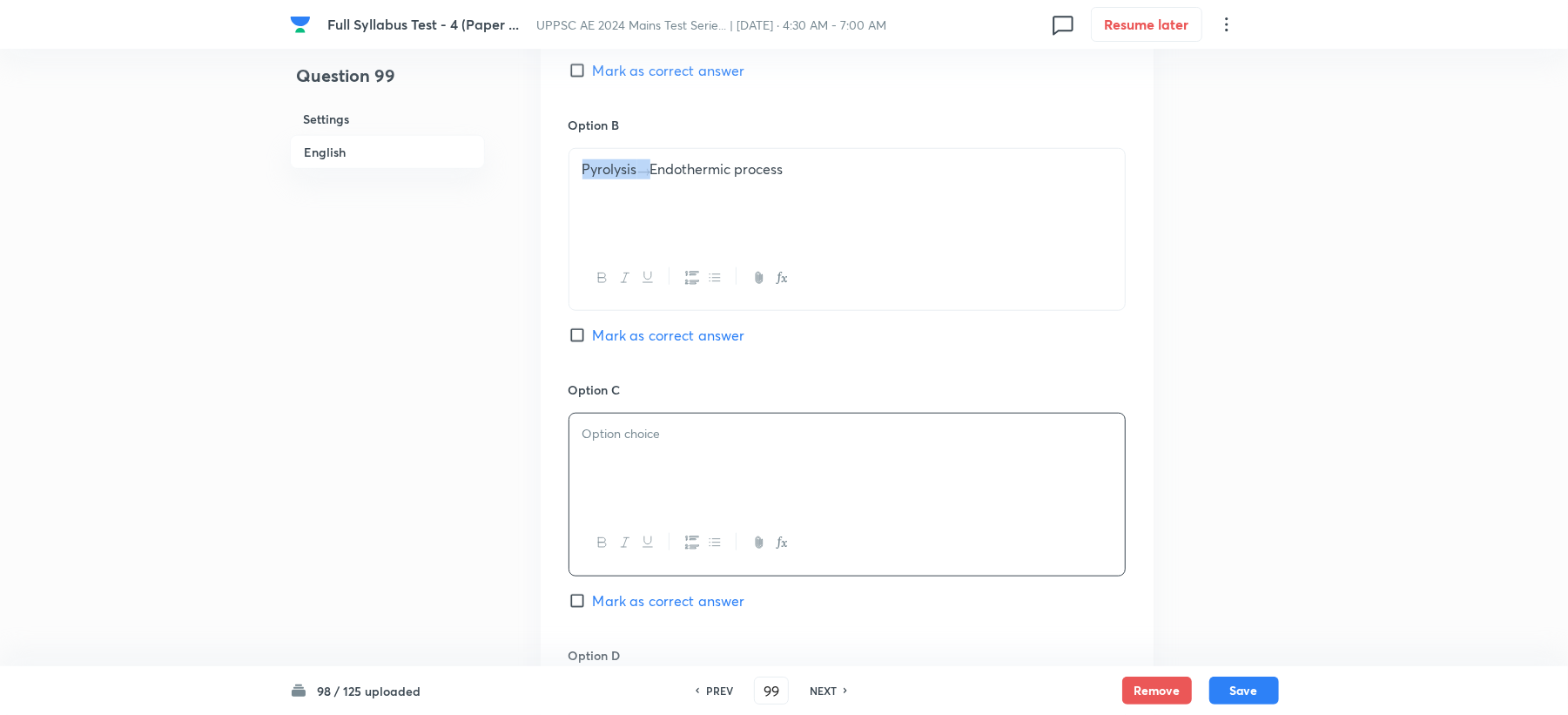
click at [645, 171] on img at bounding box center [643, 172] width 13 height 7
copy p "Pyrolysis"
click at [679, 448] on div at bounding box center [847, 463] width 555 height 97
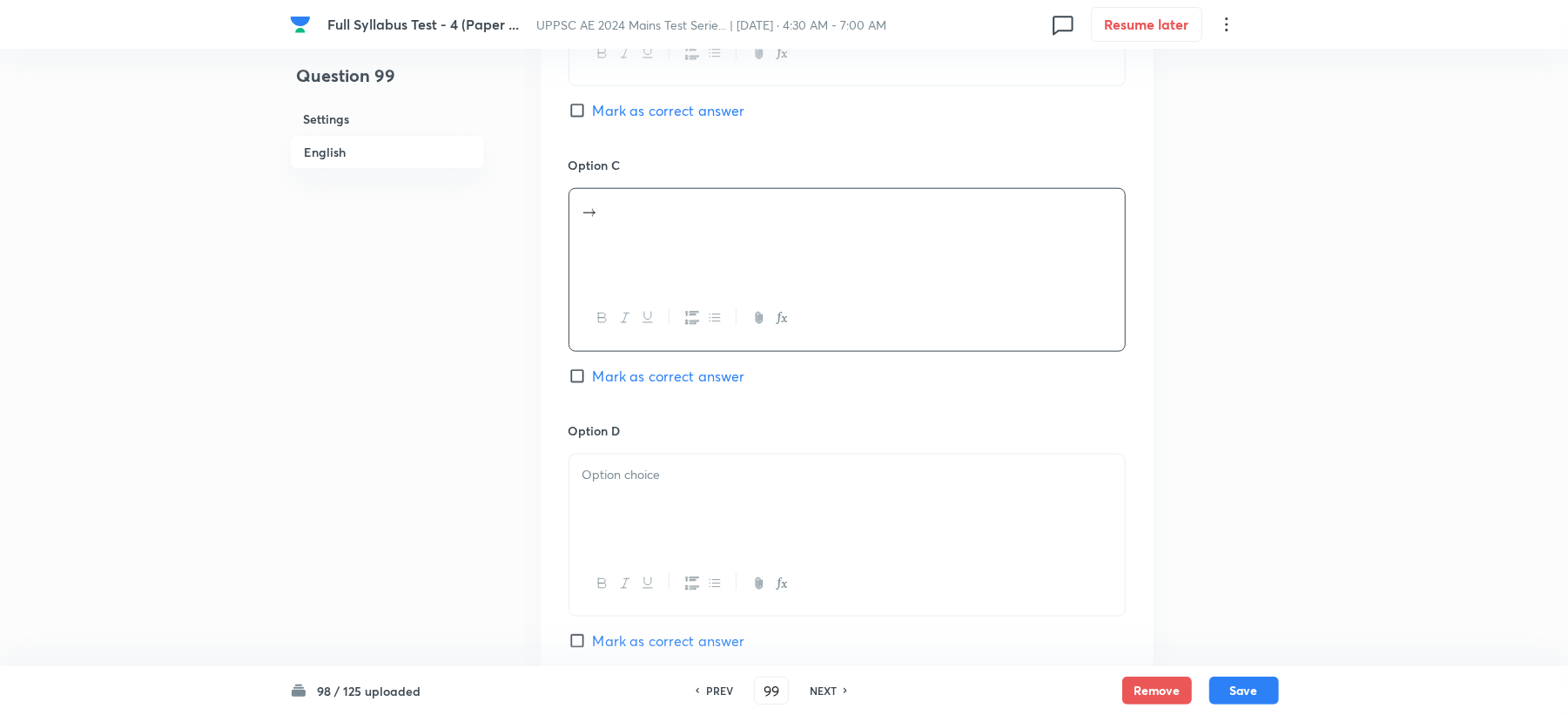
scroll to position [1277, 0]
click at [673, 471] on p at bounding box center [847, 468] width 529 height 20
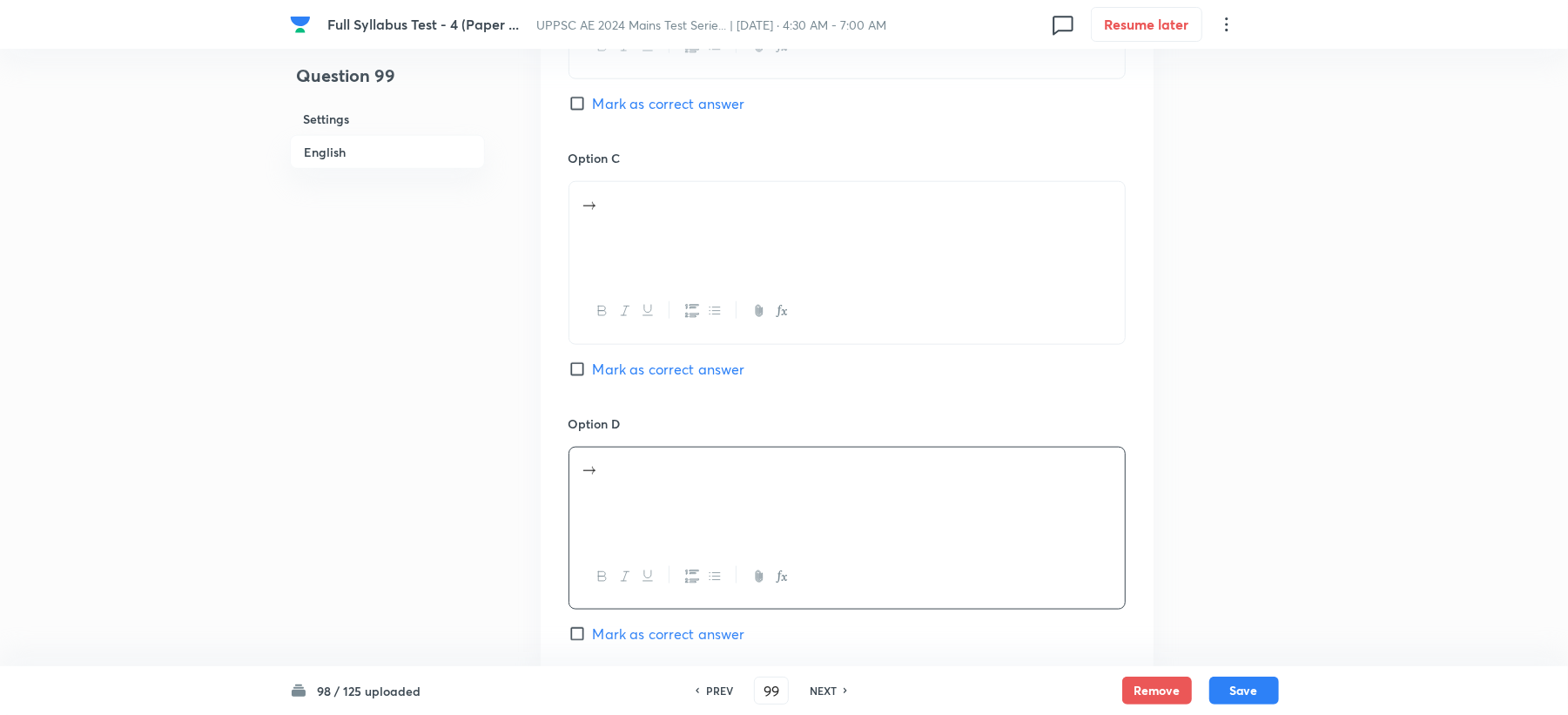
click at [583, 204] on img at bounding box center [589, 206] width 13 height 7
click at [583, 205] on img at bounding box center [589, 206] width 13 height 7
click at [607, 219] on div at bounding box center [847, 231] width 555 height 97
paste div
click at [698, 213] on p "Autoclaving" at bounding box center [847, 201] width 529 height 20
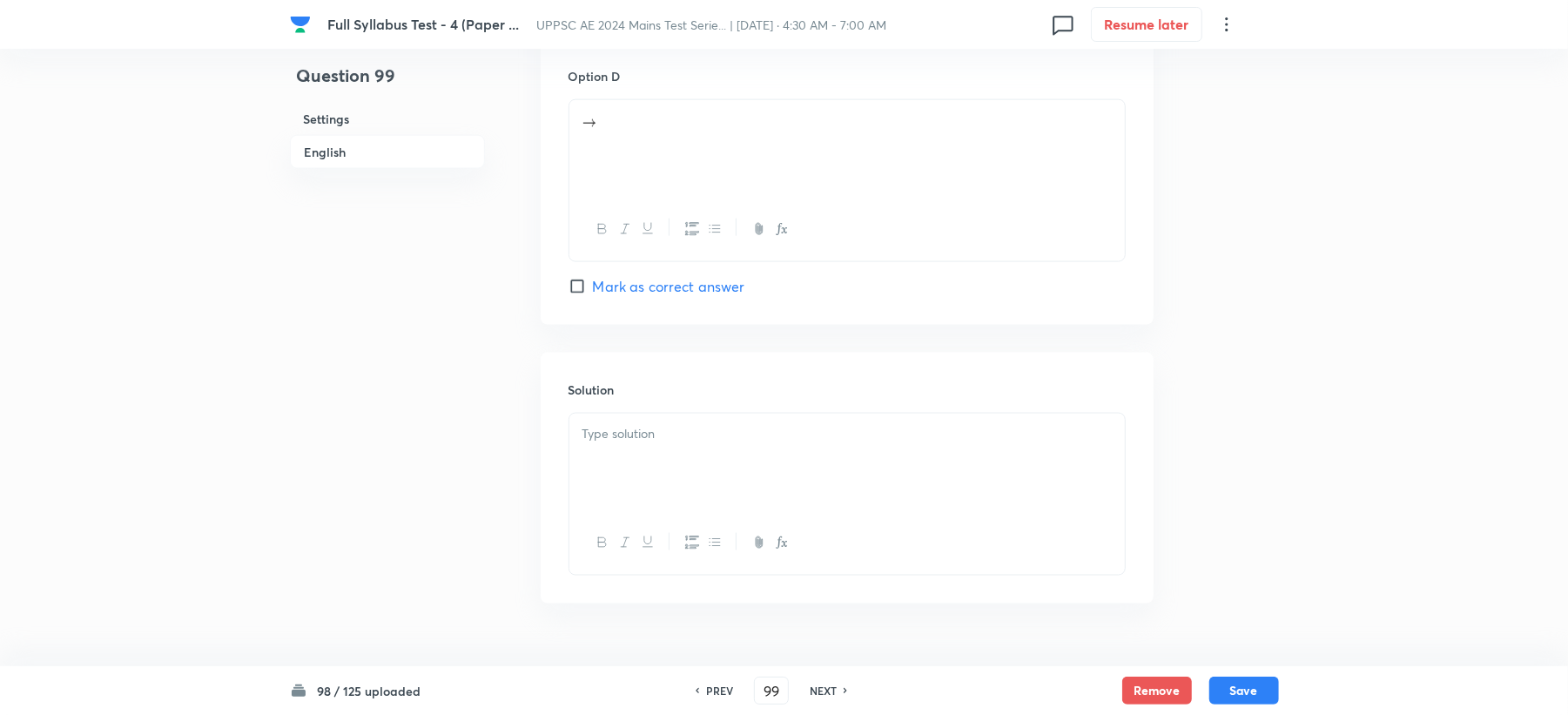
scroll to position [1626, 0]
click at [575, 127] on div at bounding box center [847, 148] width 555 height 97
paste div
click at [711, 115] on p "Indore method" at bounding box center [847, 119] width 529 height 20
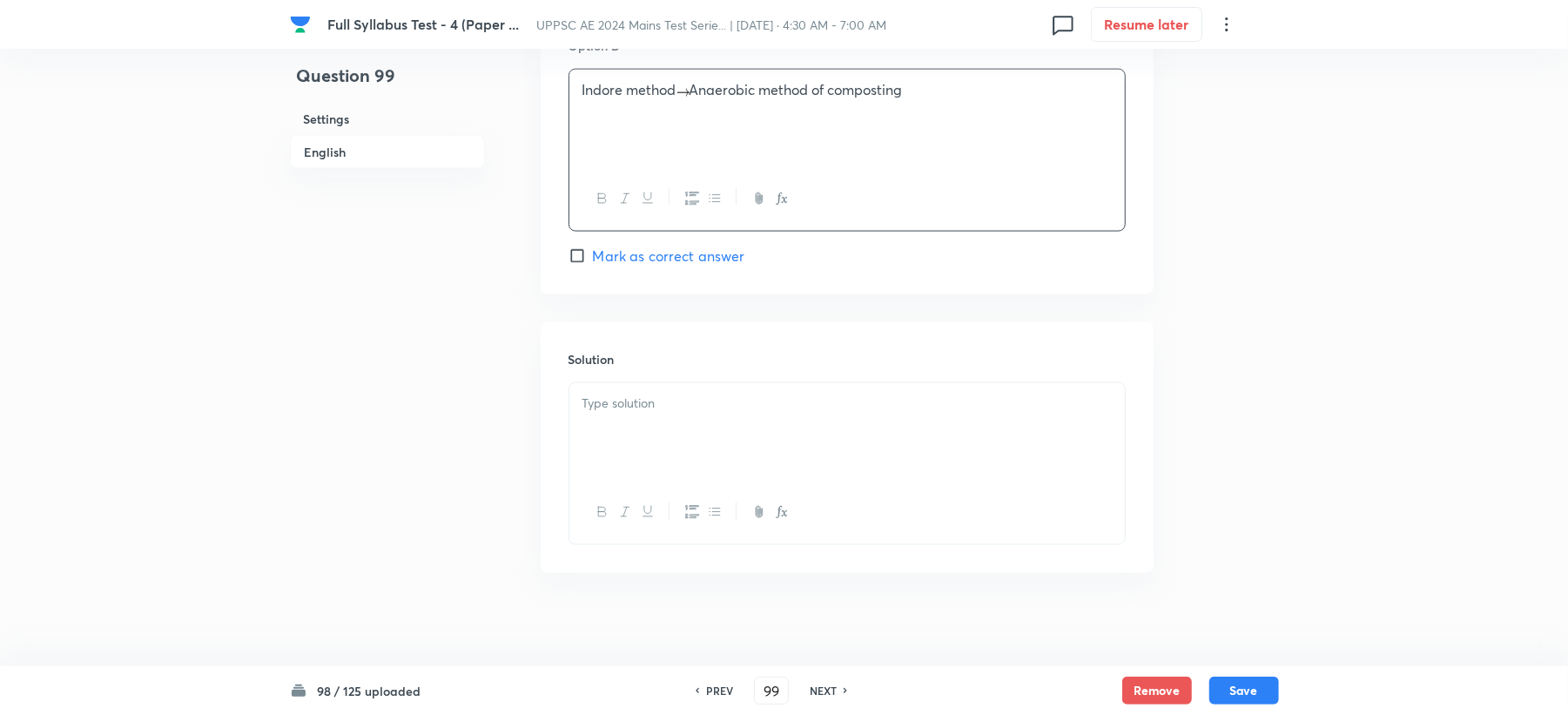
scroll to position [1671, 0]
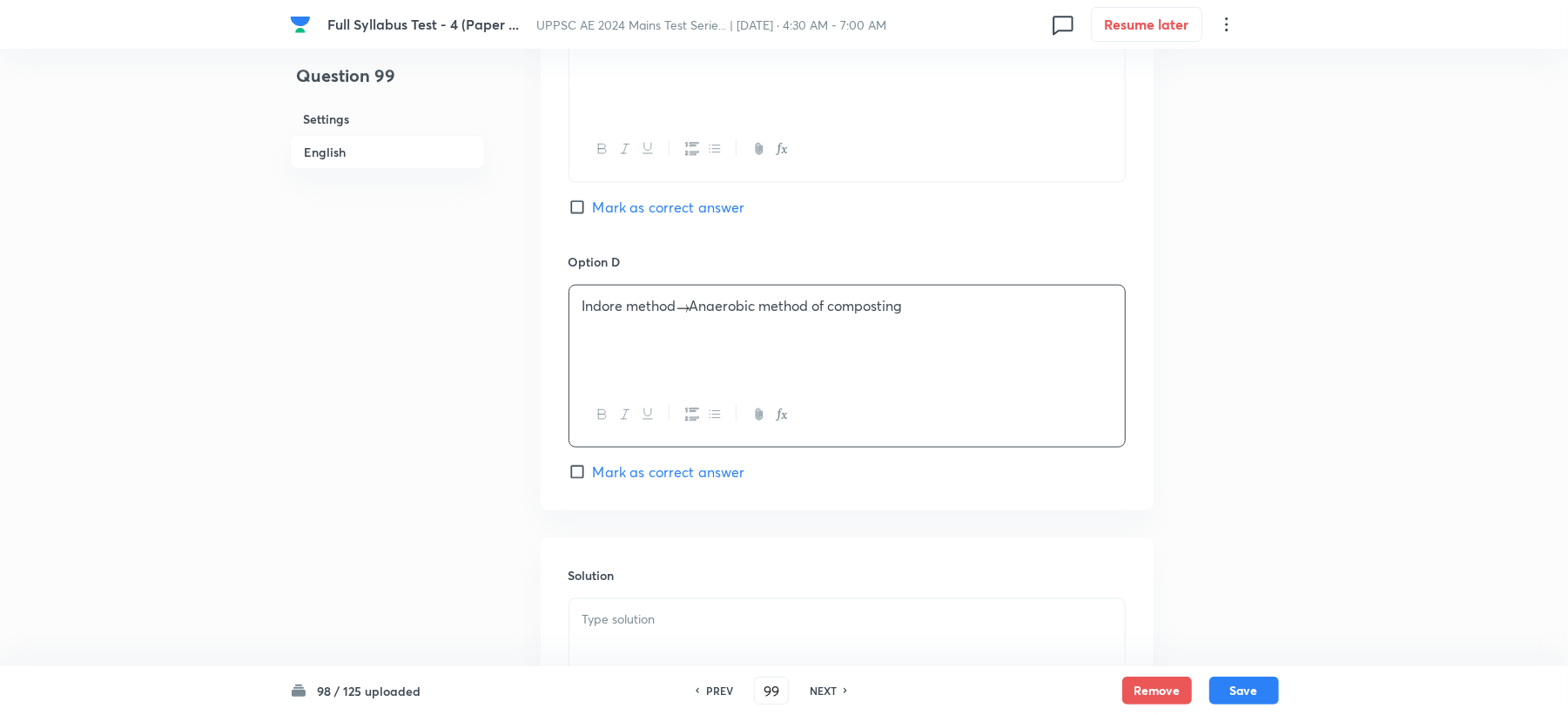
click at [650, 481] on span "Mark as correct answer" at bounding box center [669, 472] width 153 height 21
click at [593, 481] on input "Mark as correct answer" at bounding box center [581, 472] width 24 height 18
checkbox input "true"
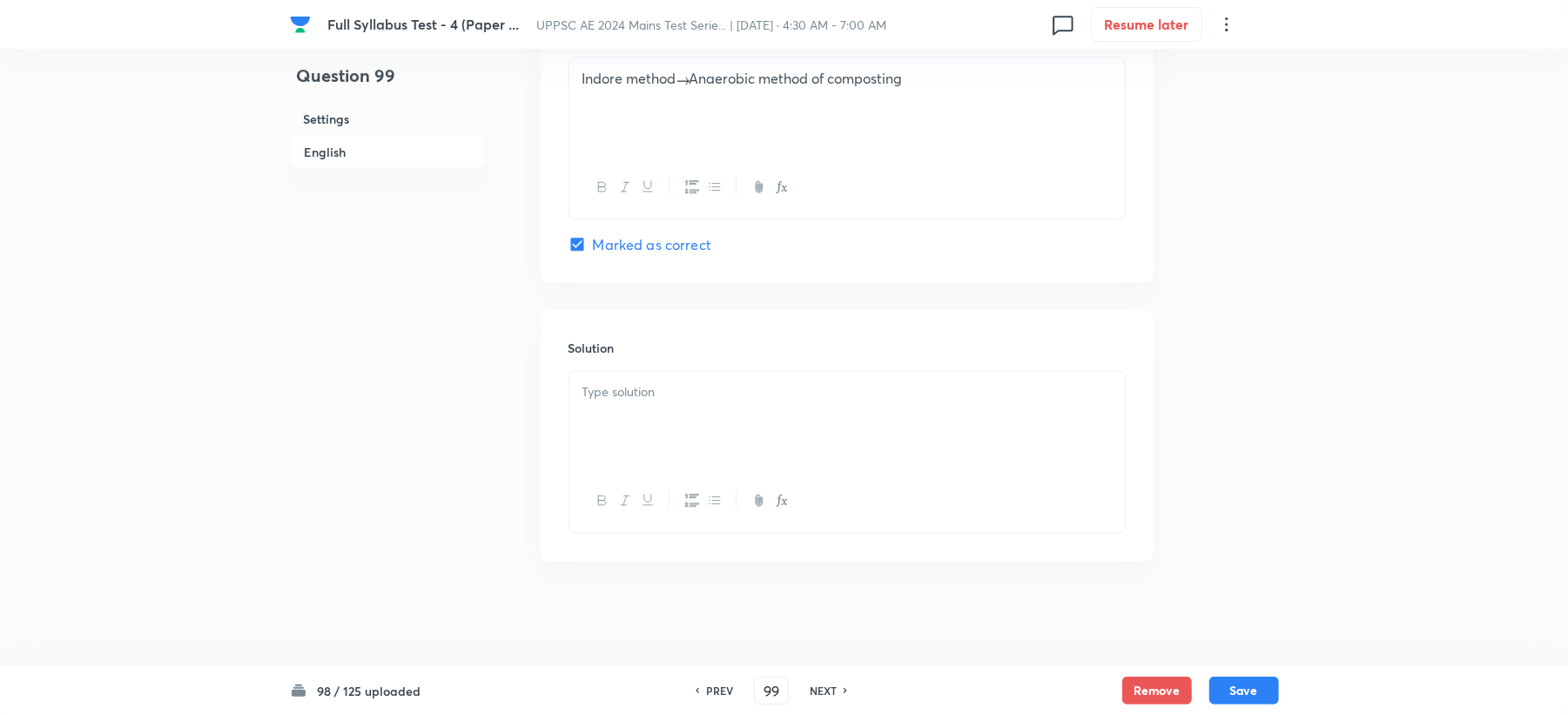
click at [643, 453] on div at bounding box center [847, 421] width 555 height 97
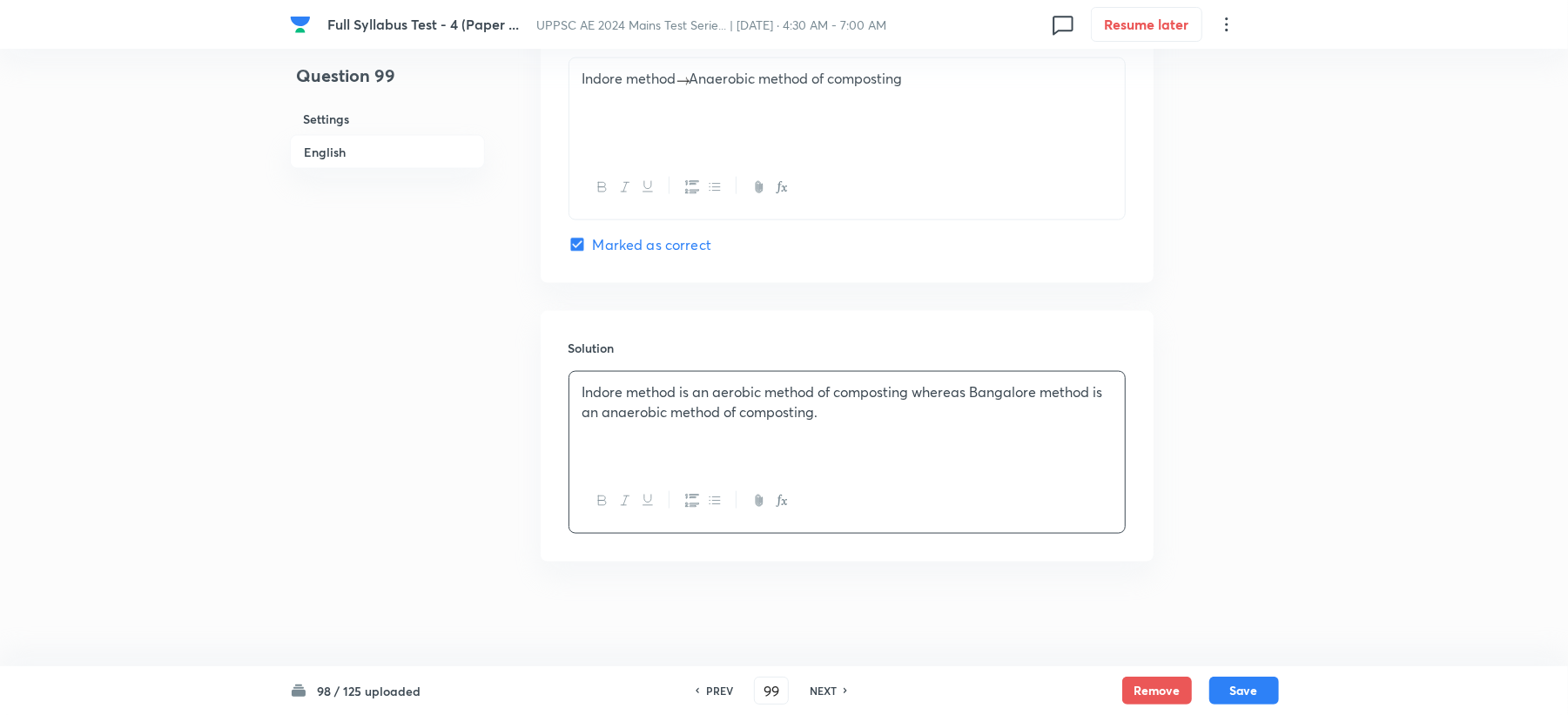
click at [1287, 699] on div "98 / 125 uploaded PREV 99 ​ NEXT Remove Save" at bounding box center [784, 691] width 1568 height 49
click at [1250, 688] on button "Save" at bounding box center [1244, 689] width 69 height 28
type input "100"
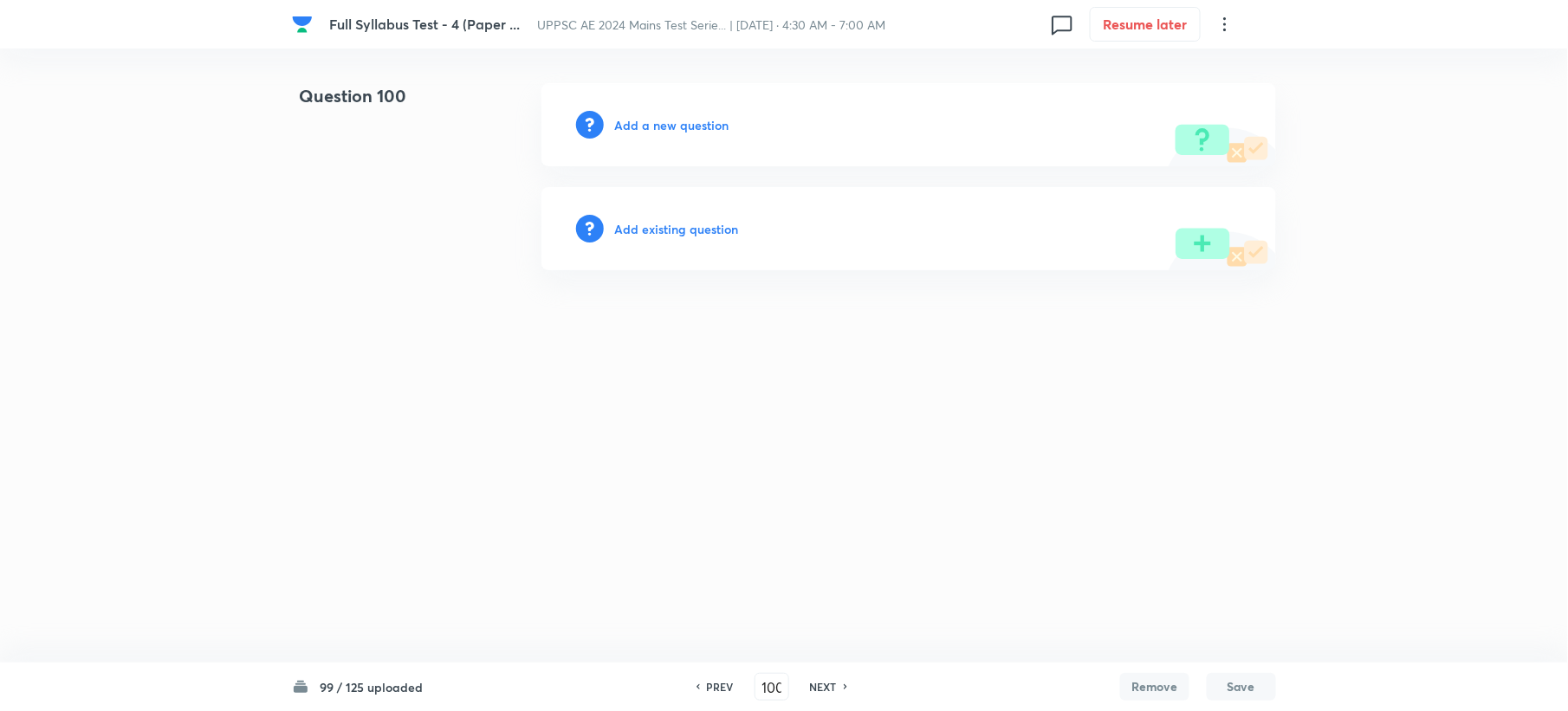
click at [663, 133] on div "Add a new question" at bounding box center [908, 124] width 734 height 83
click at [663, 127] on h6 "Add a new question" at bounding box center [671, 126] width 115 height 19
click at [663, 127] on h6 "Choose a question type" at bounding box center [680, 126] width 133 height 19
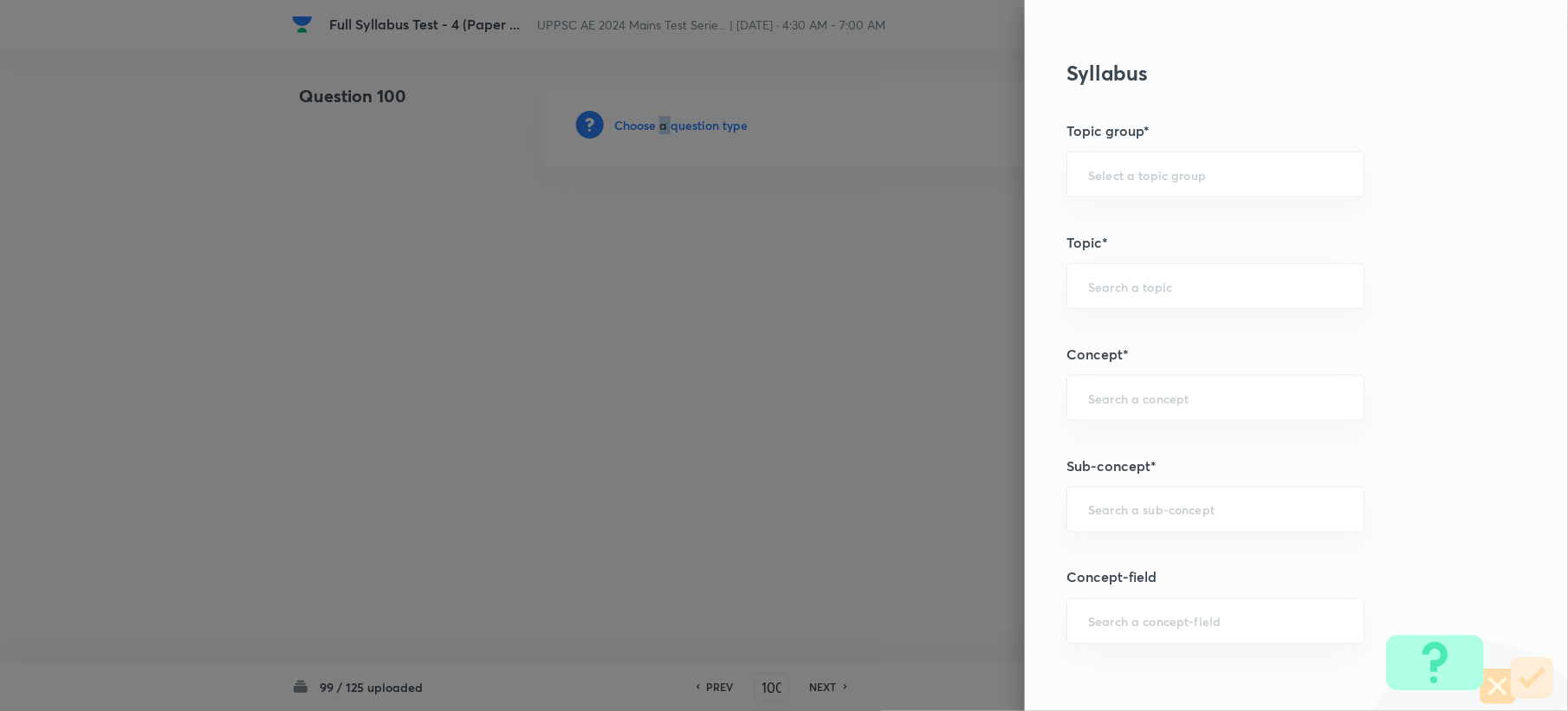
scroll to position [808, 0]
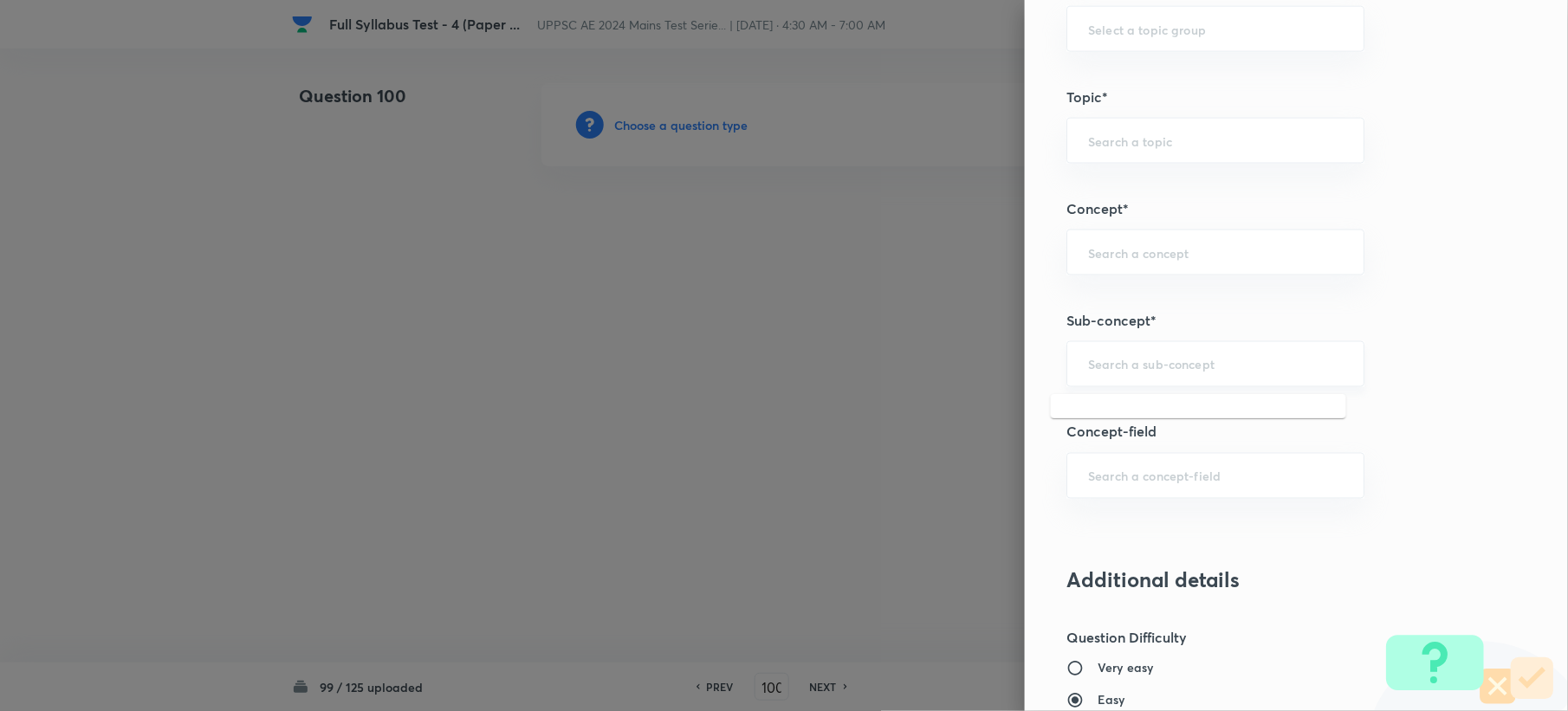
click at [1103, 369] on input "text" at bounding box center [1215, 364] width 254 height 17
paste input "Water Demands"
click at [1095, 411] on li "Water Demands" at bounding box center [1198, 416] width 295 height 31
type input "Water Demands"
type input "Civil Engineering"
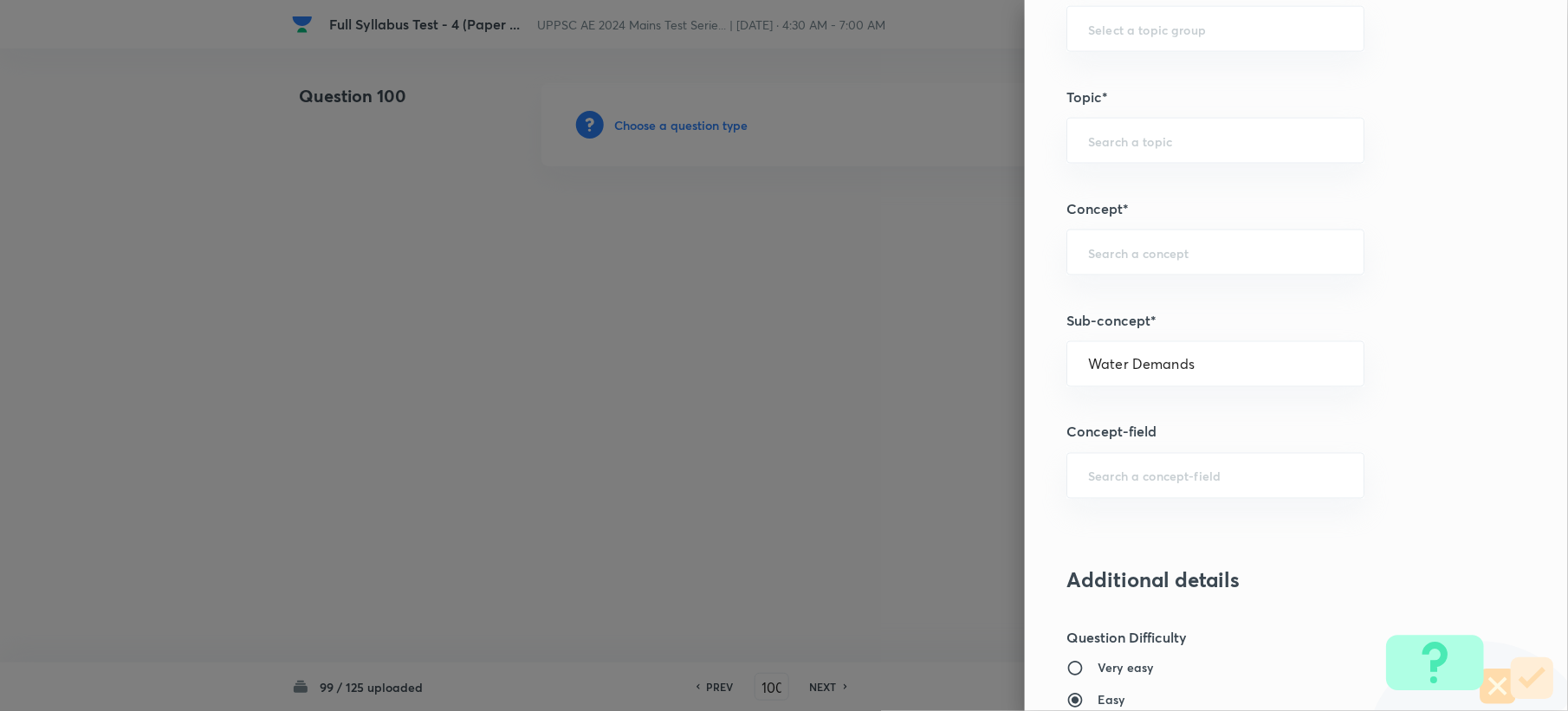
type input "Environmental Engineering"
type input "Water Supply Engineering"
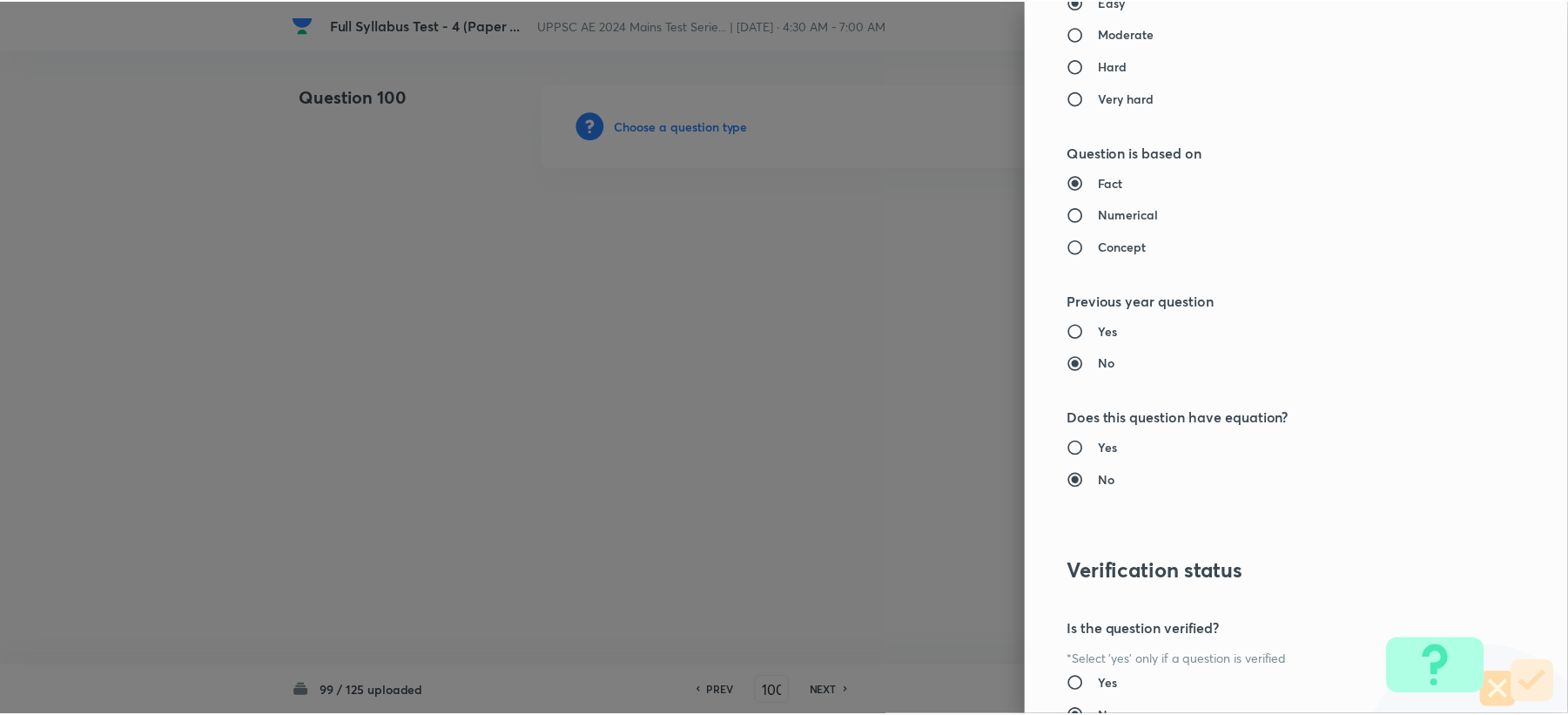
scroll to position [1663, 0]
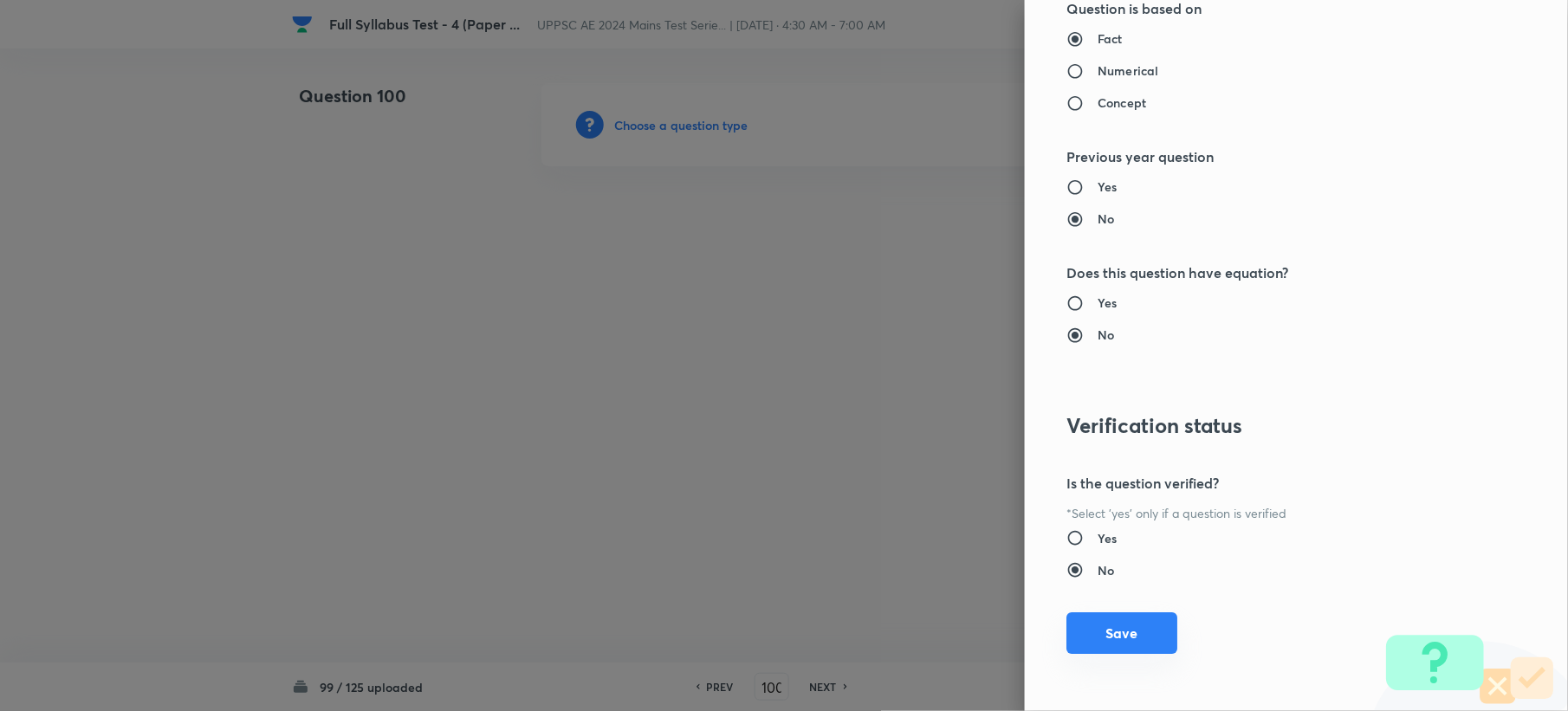
click at [1072, 625] on button "Save" at bounding box center [1121, 633] width 111 height 42
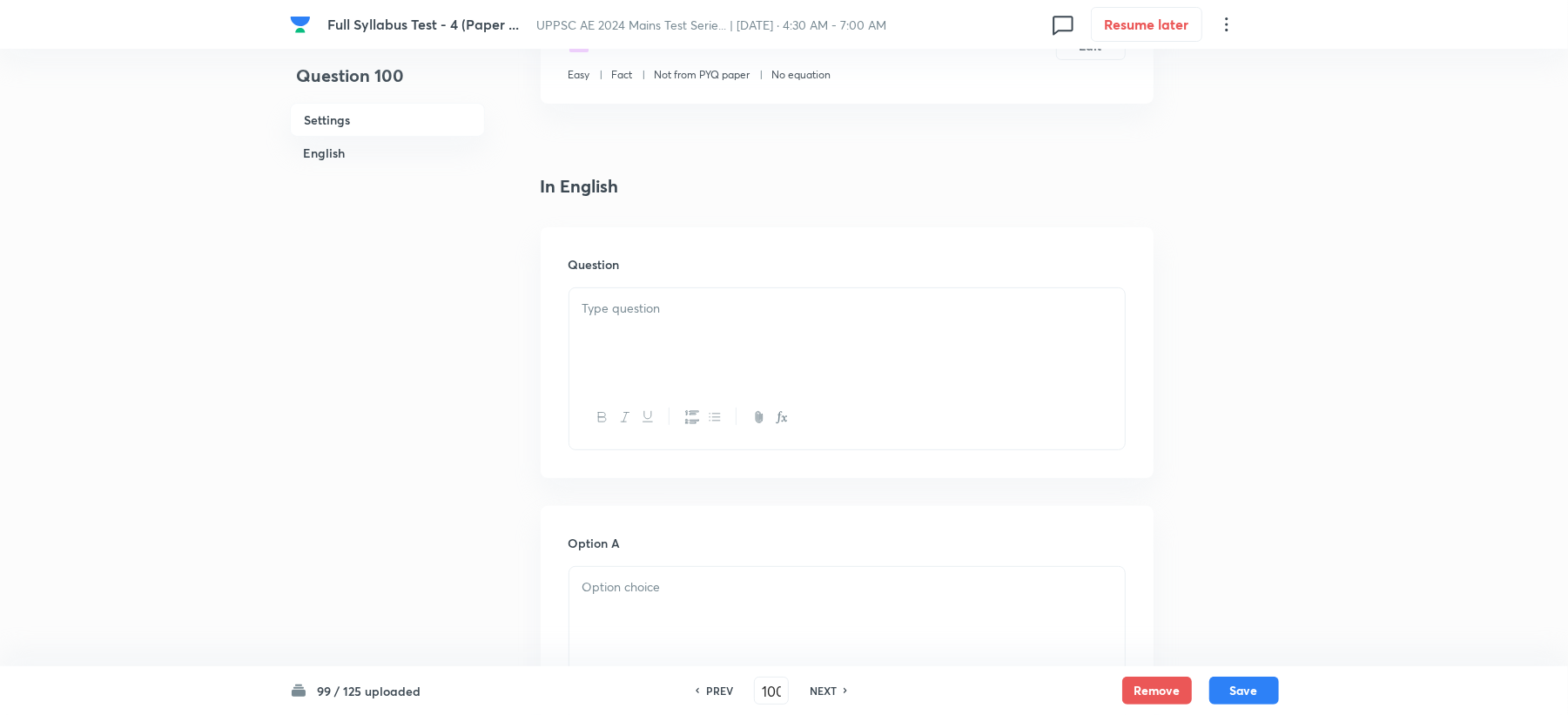
scroll to position [349, 0]
click at [670, 335] on div at bounding box center [847, 327] width 555 height 97
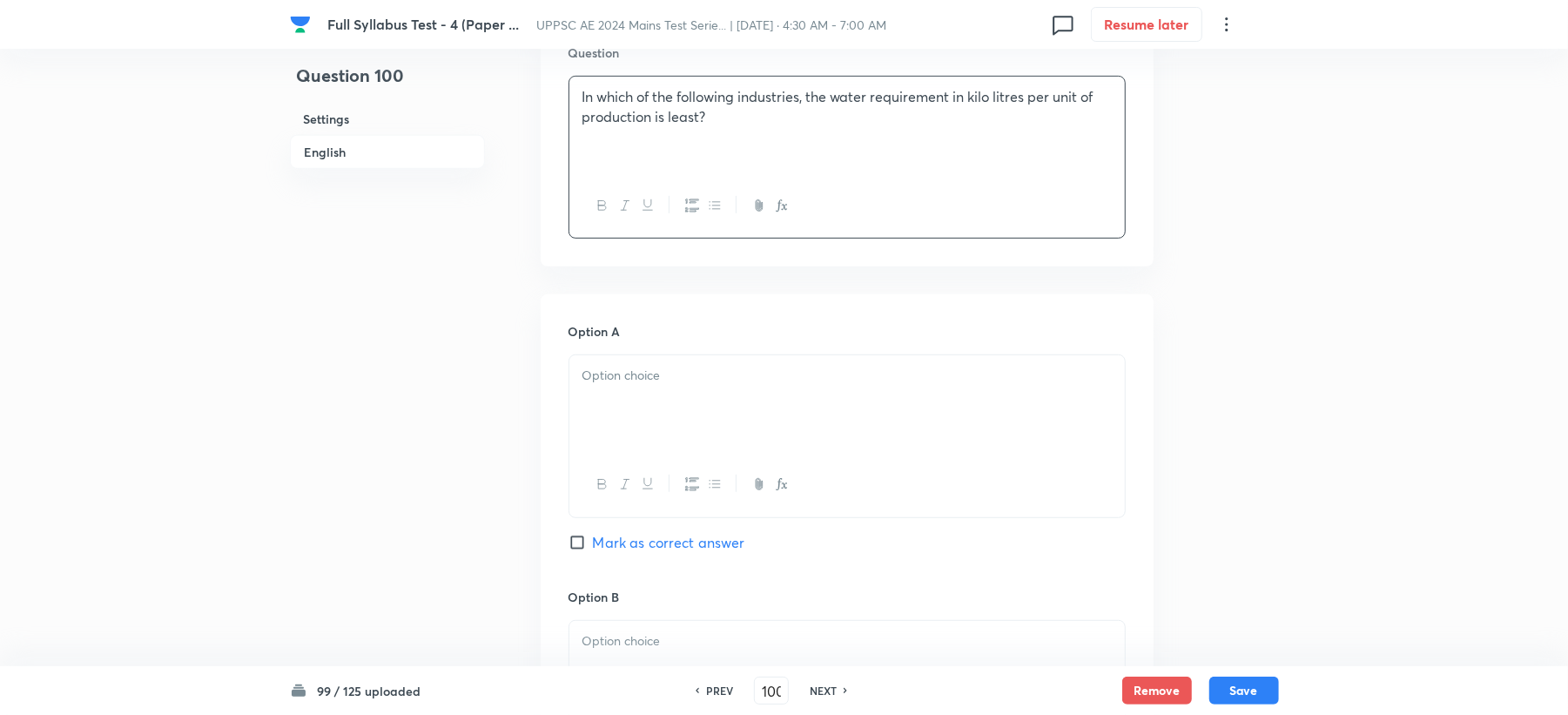
scroll to position [580, 0]
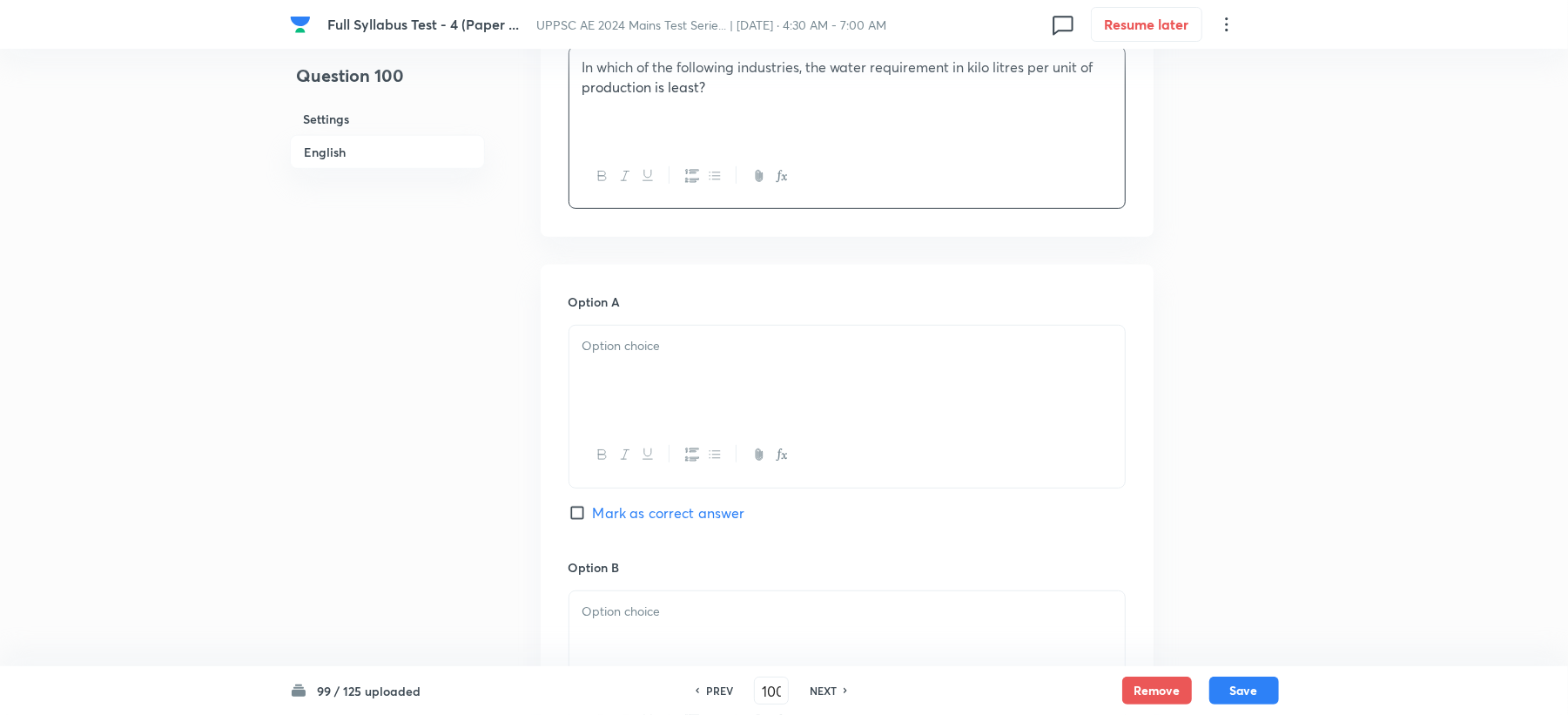
click at [598, 345] on p at bounding box center [847, 346] width 529 height 20
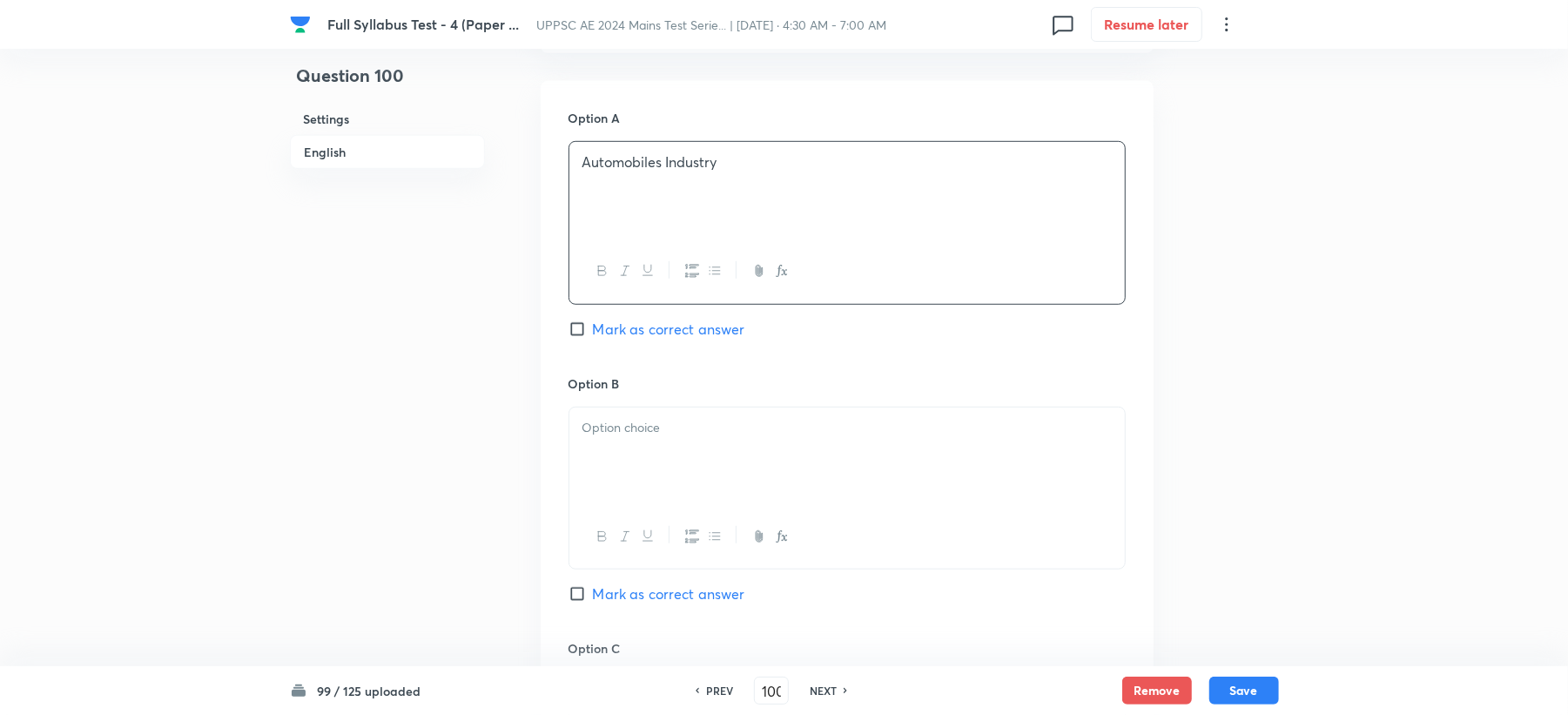
scroll to position [812, 0]
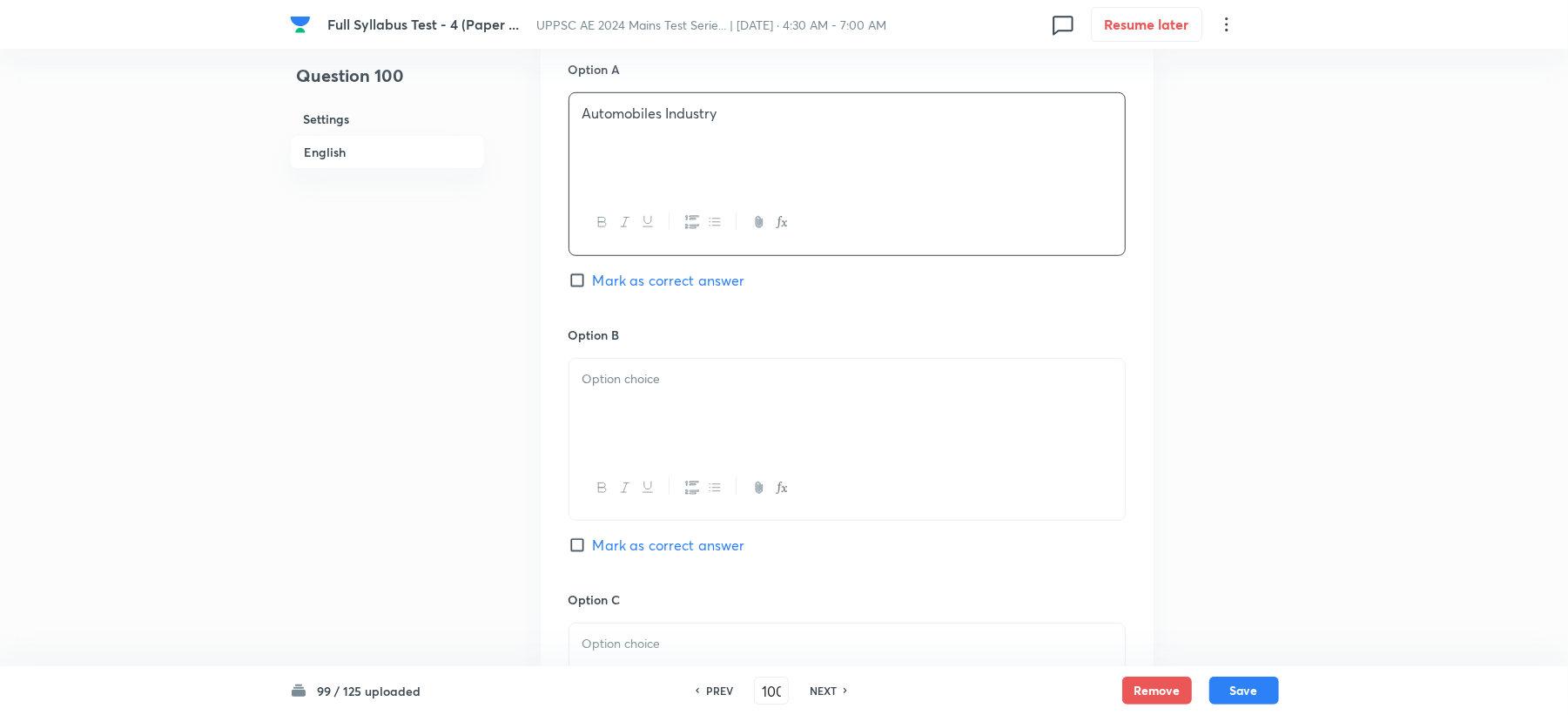
click at [613, 398] on div at bounding box center [847, 408] width 555 height 97
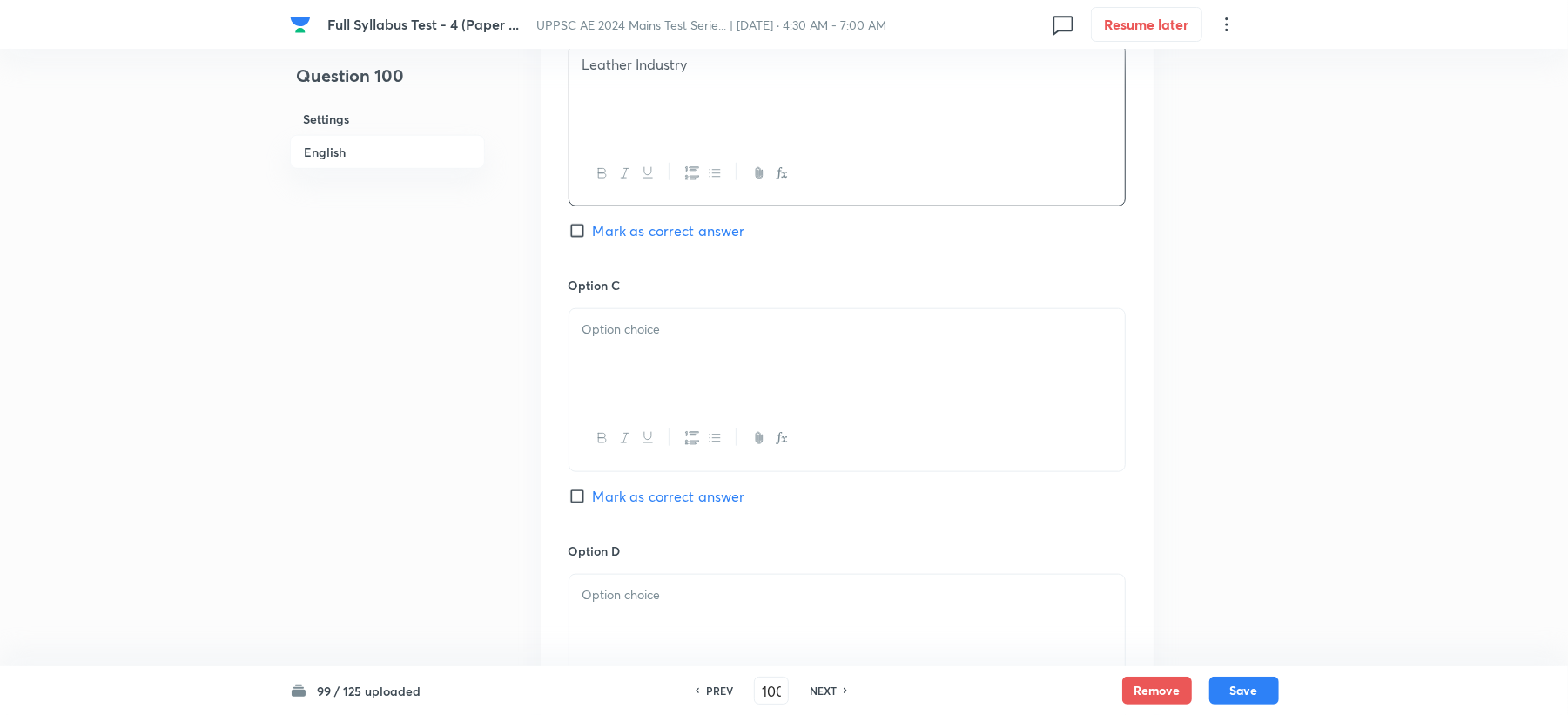
scroll to position [1161, 0]
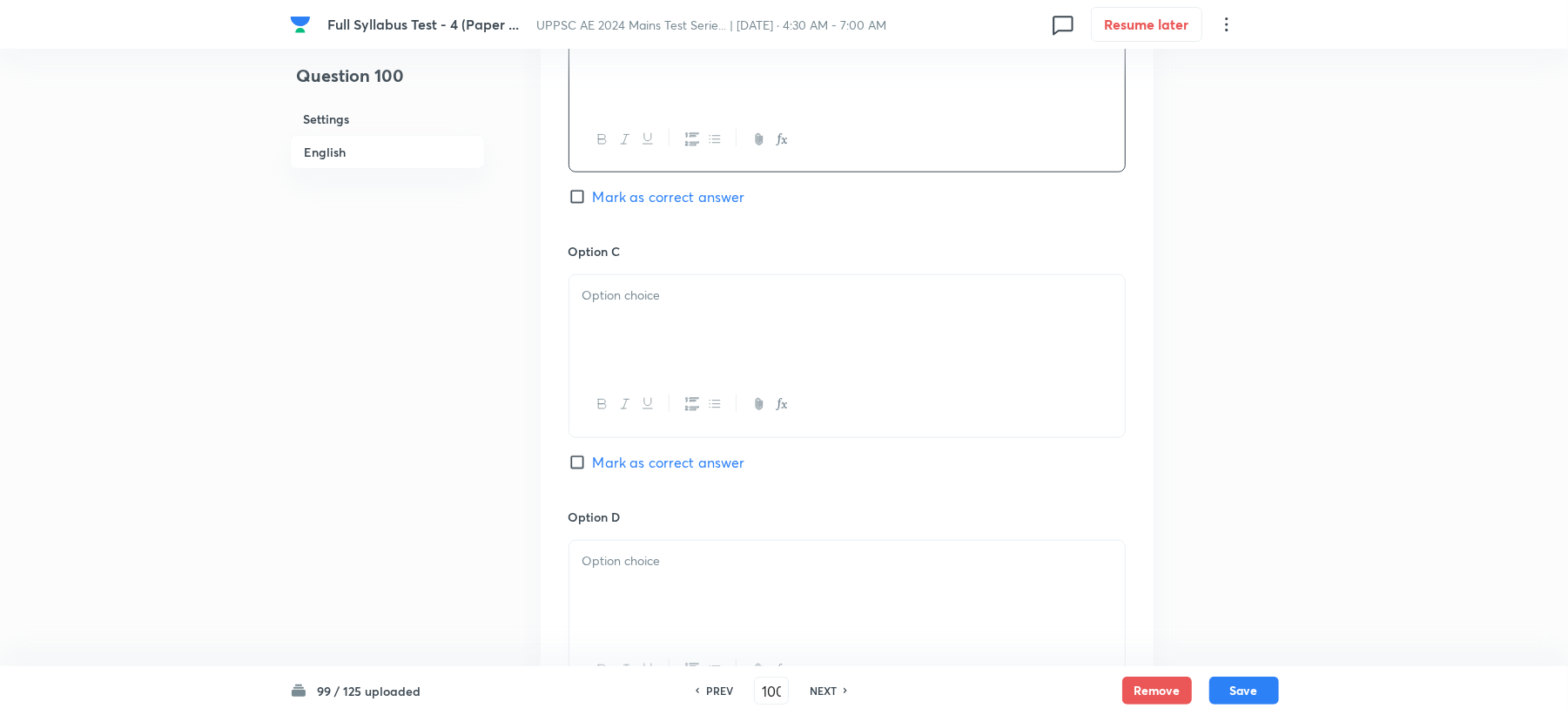
click at [616, 340] on div at bounding box center [847, 324] width 555 height 97
click at [622, 460] on span "Mark as correct answer" at bounding box center [669, 462] width 153 height 21
click at [593, 460] on input "Mark as correct answer" at bounding box center [581, 462] width 24 height 18
checkbox input "true"
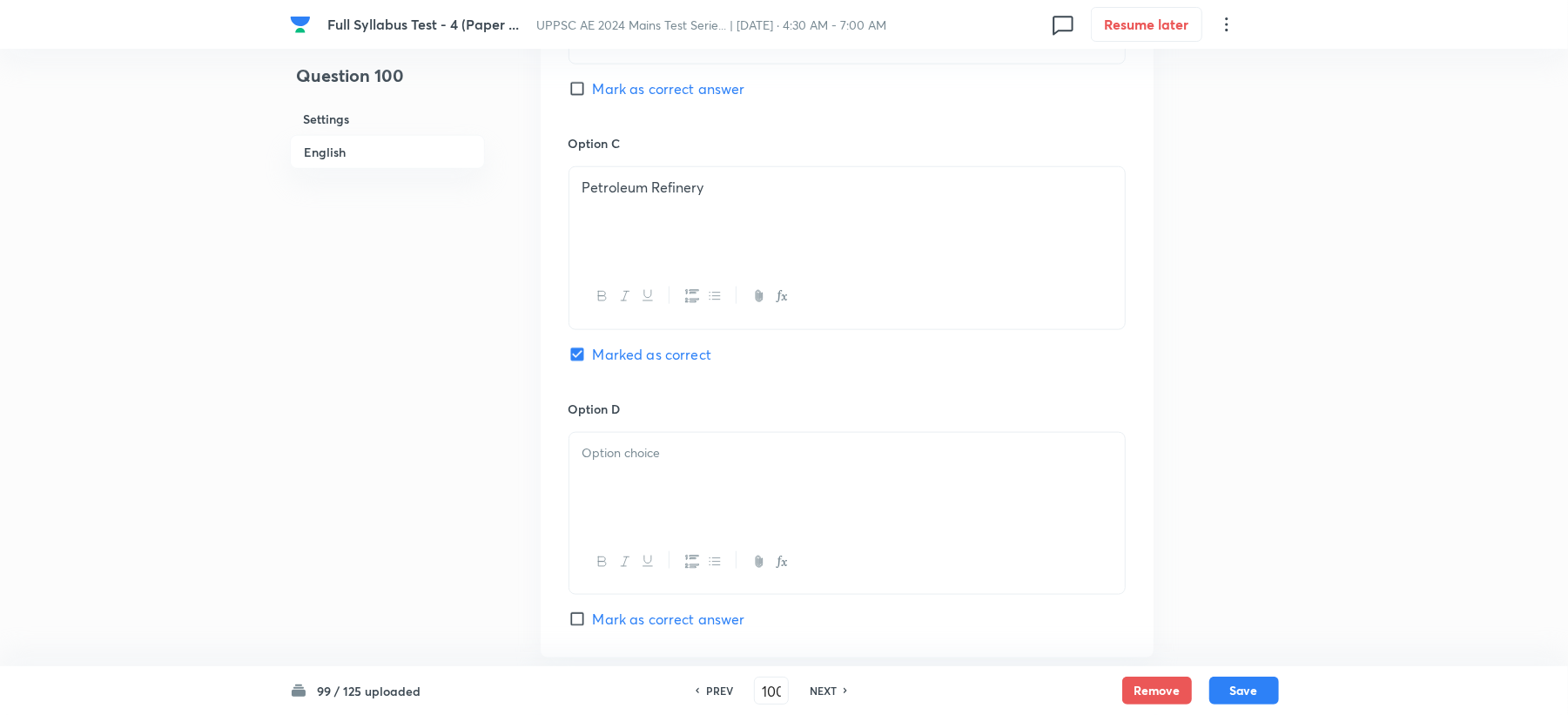
scroll to position [1393, 0]
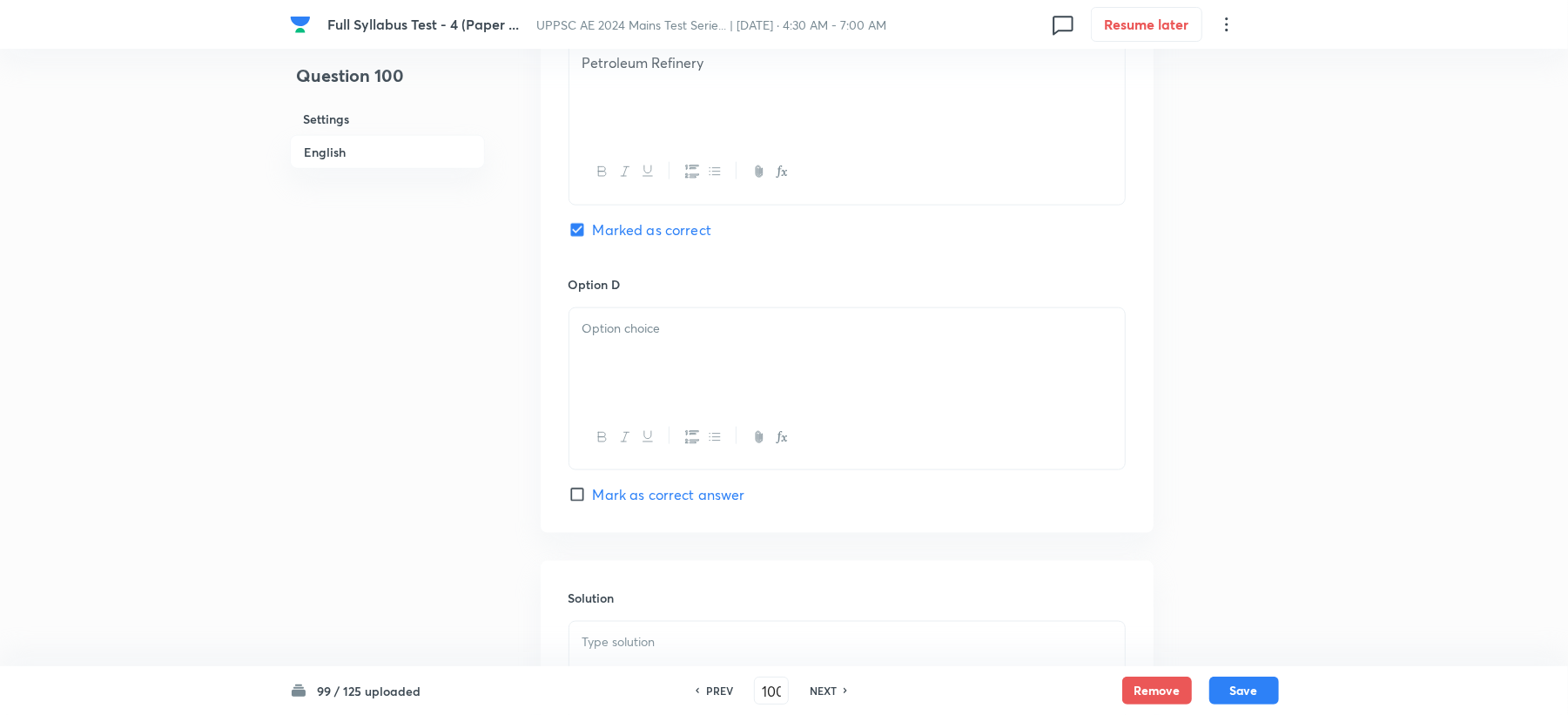
click at [627, 365] on div at bounding box center [847, 357] width 555 height 97
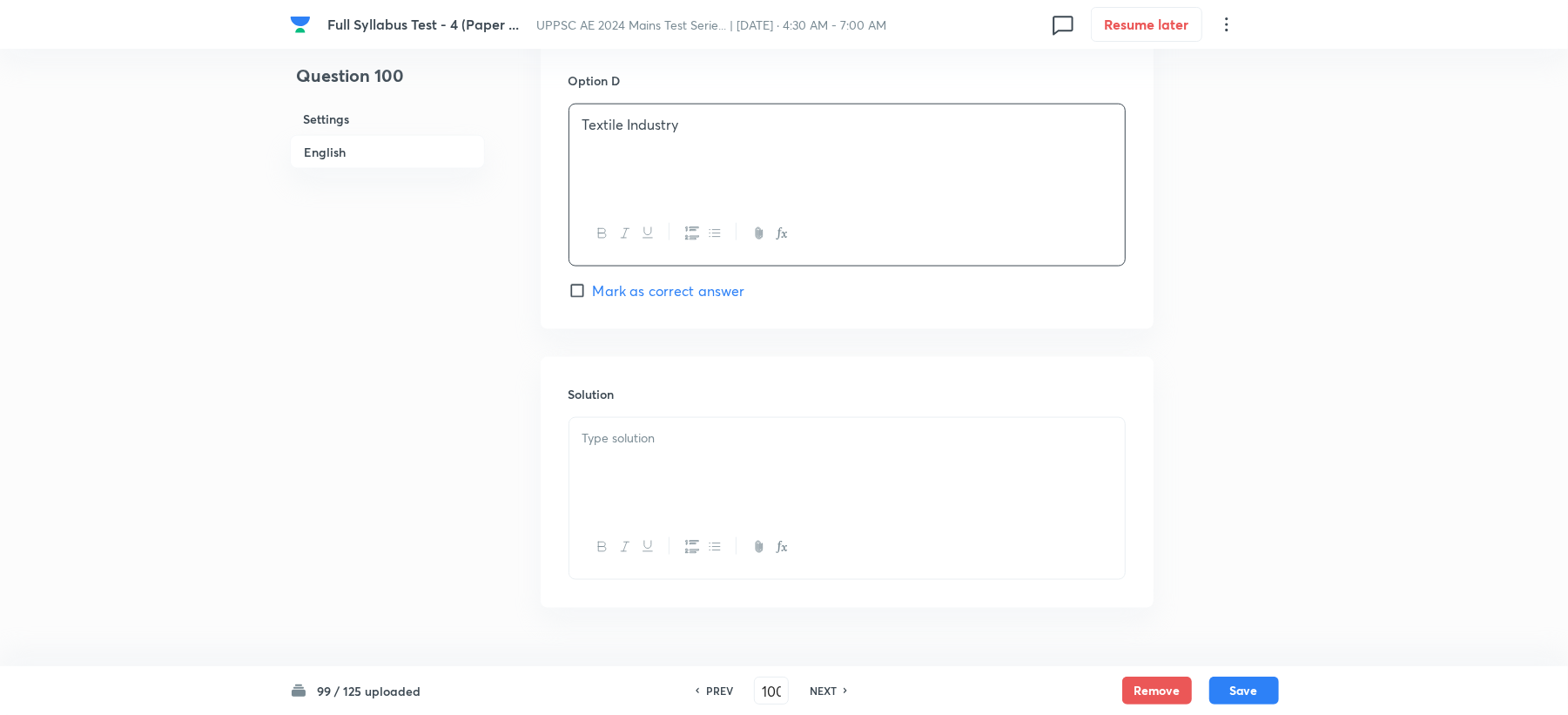
scroll to position [1649, 0]
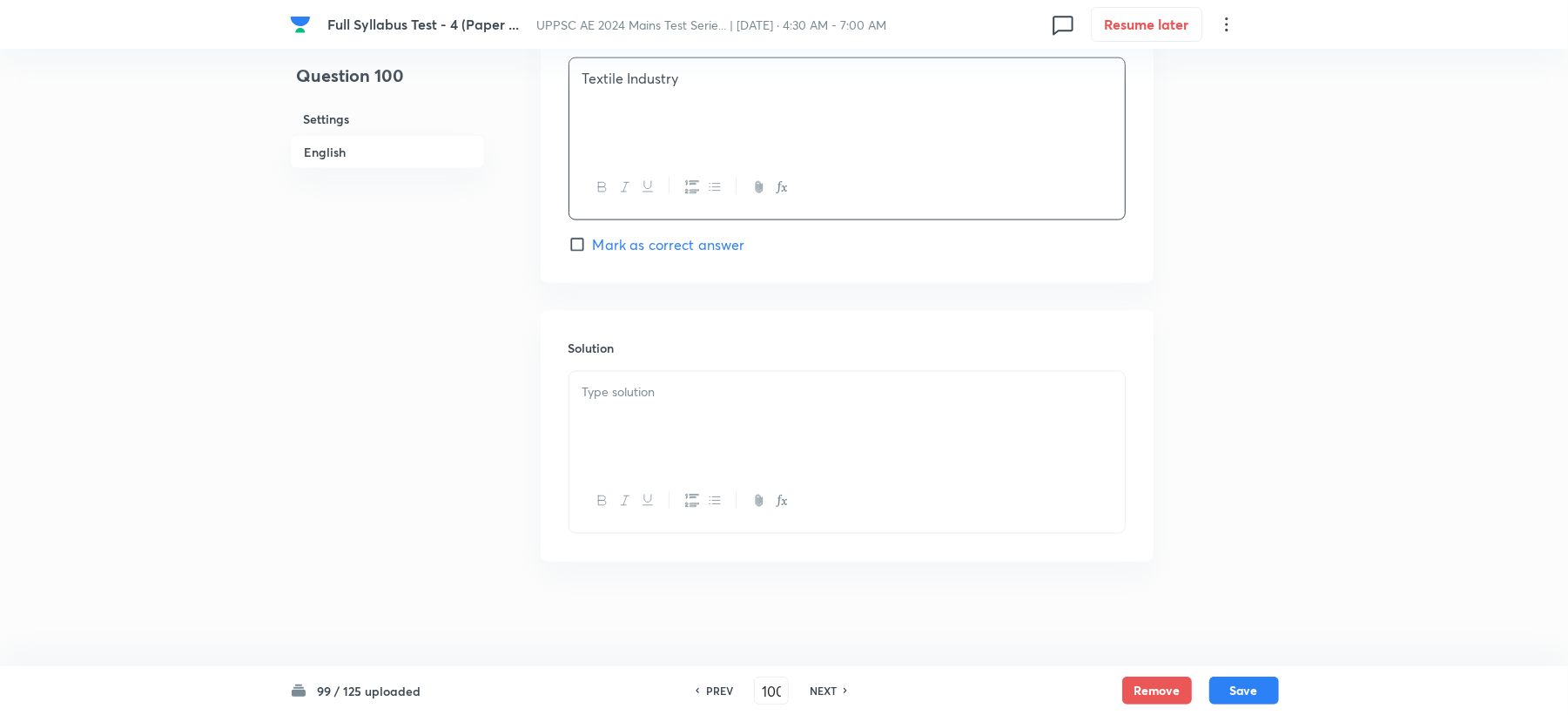
click at [616, 429] on div at bounding box center [847, 421] width 555 height 97
paste div
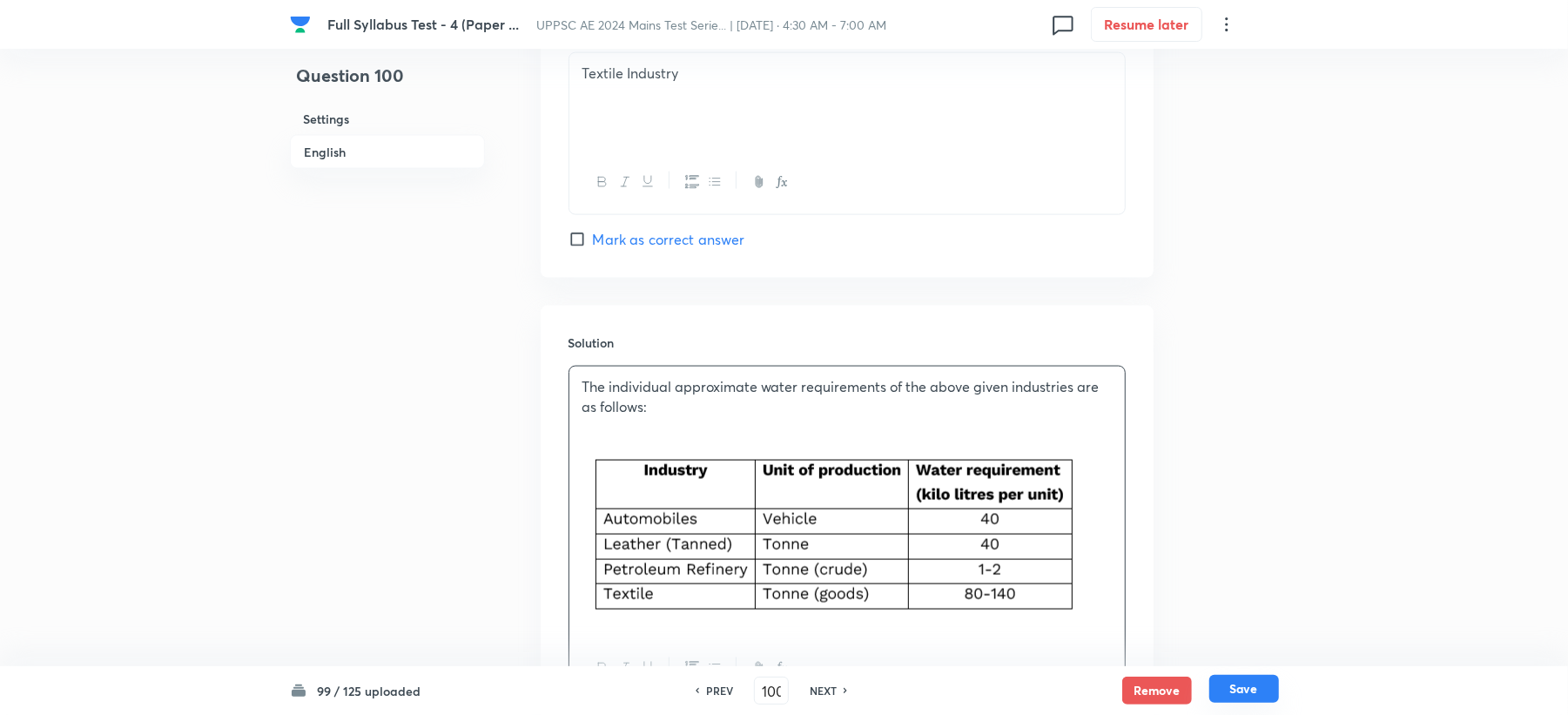
click at [1222, 680] on button "Save" at bounding box center [1244, 689] width 69 height 28
type input "101"
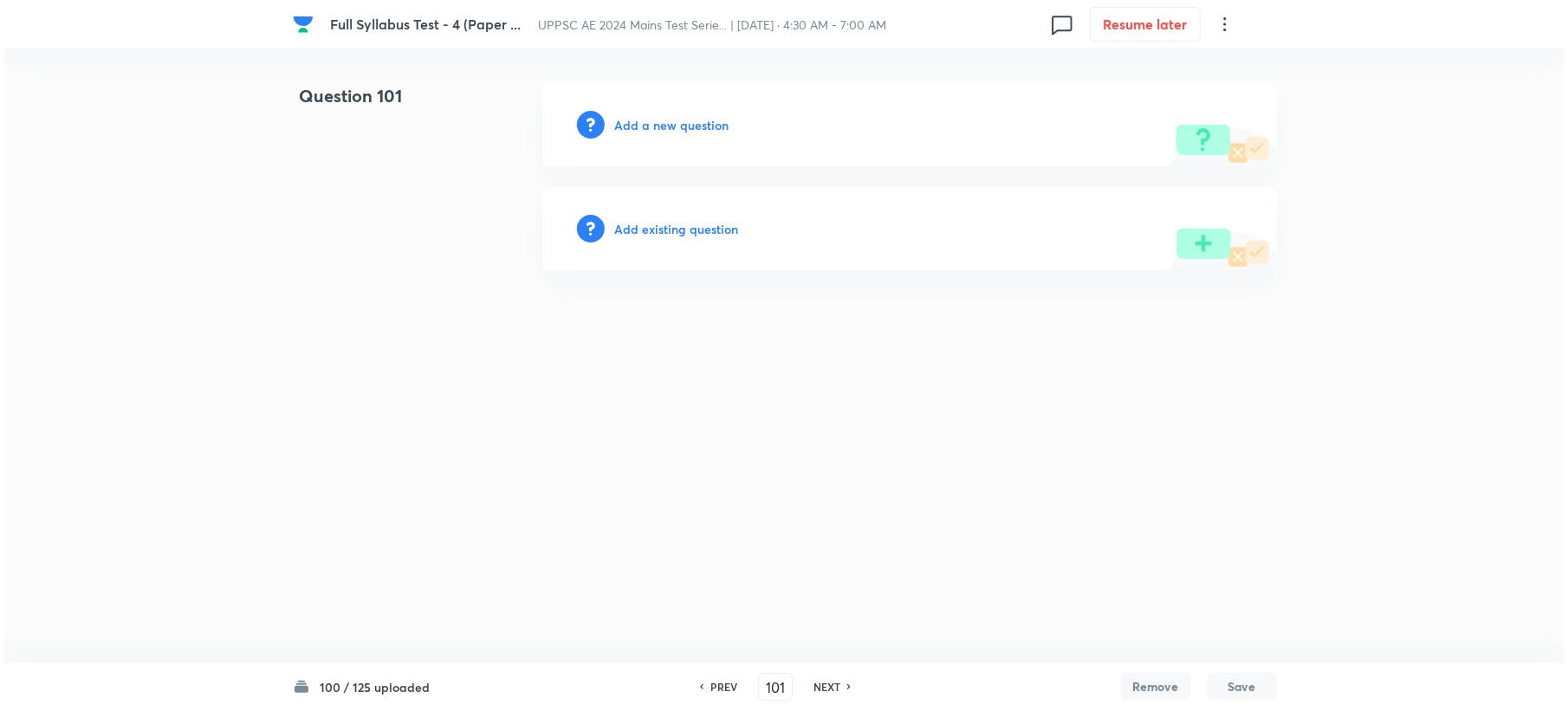
scroll to position [0, 0]
click at [671, 122] on h6 "Add a new question" at bounding box center [671, 126] width 115 height 19
click at [671, 122] on h6 "Choose a question type" at bounding box center [680, 126] width 133 height 19
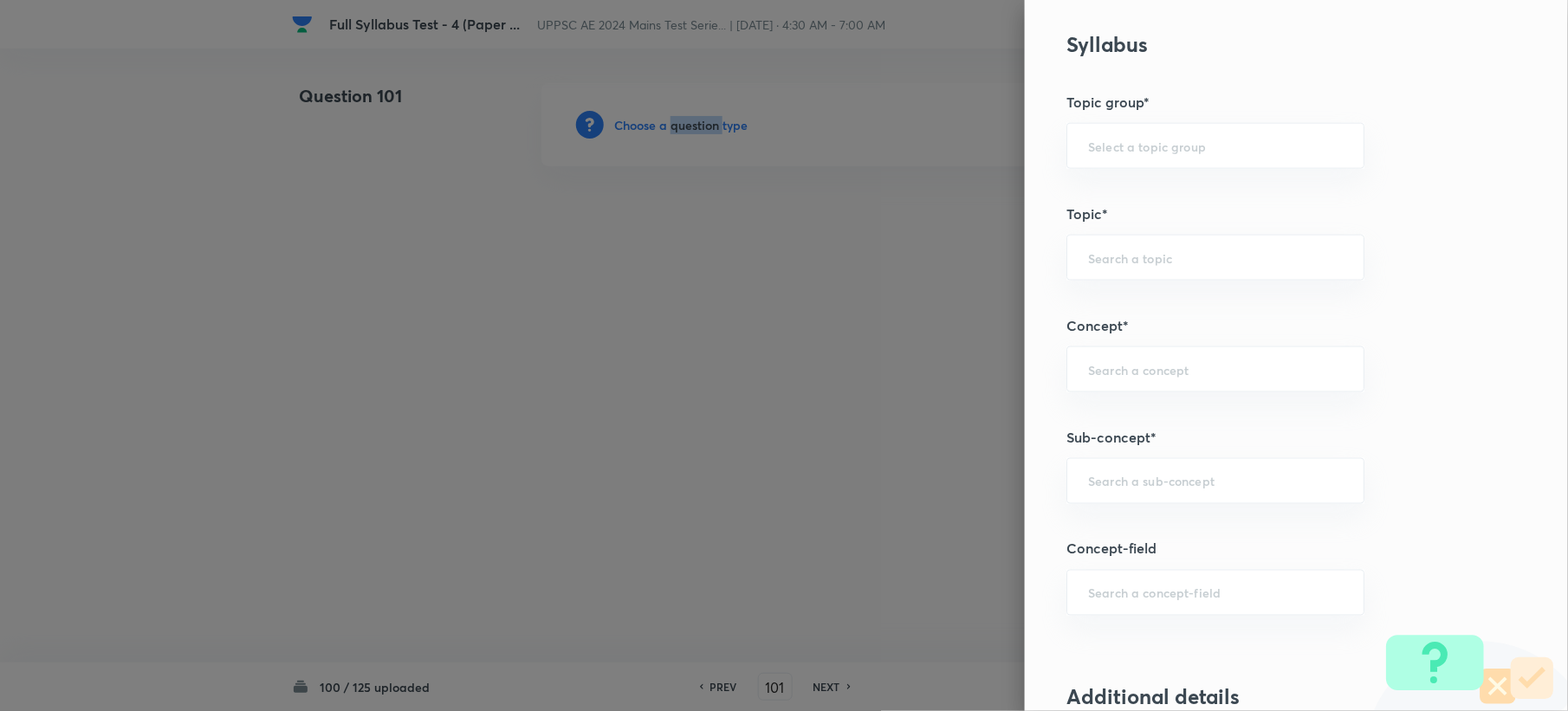
scroll to position [693, 0]
click at [1112, 507] on div "Question settings Question type* Single choice correct Number of options* 2 3 4…" at bounding box center [1296, 355] width 543 height 711
click at [1112, 496] on div "​" at bounding box center [1215, 479] width 298 height 46
paste input "Water Demands"
click at [1112, 524] on li "Water Demands" at bounding box center [1198, 532] width 295 height 31
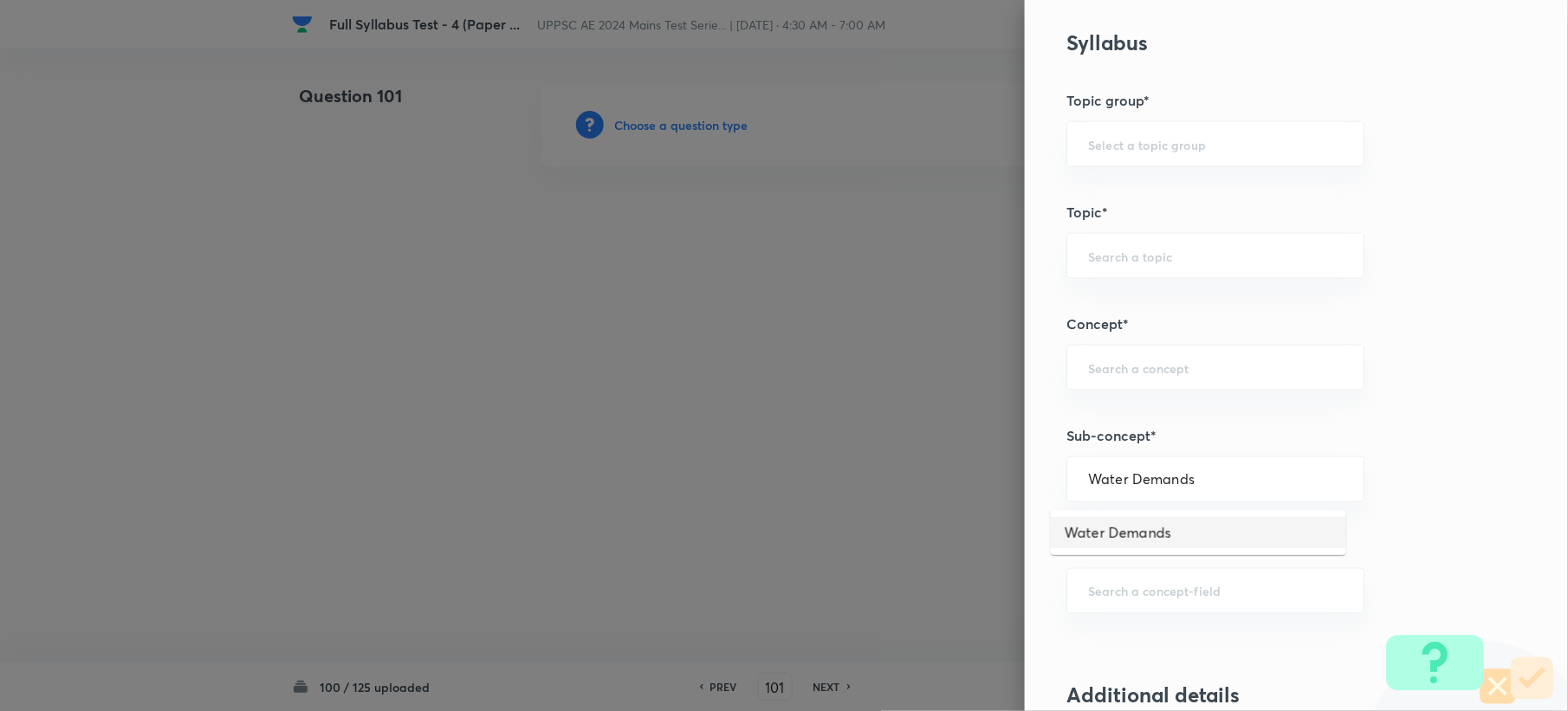
type input "Water Demands"
type input "Civil Engineering"
type input "Environmental Engineering"
type input "Water Supply Engineering"
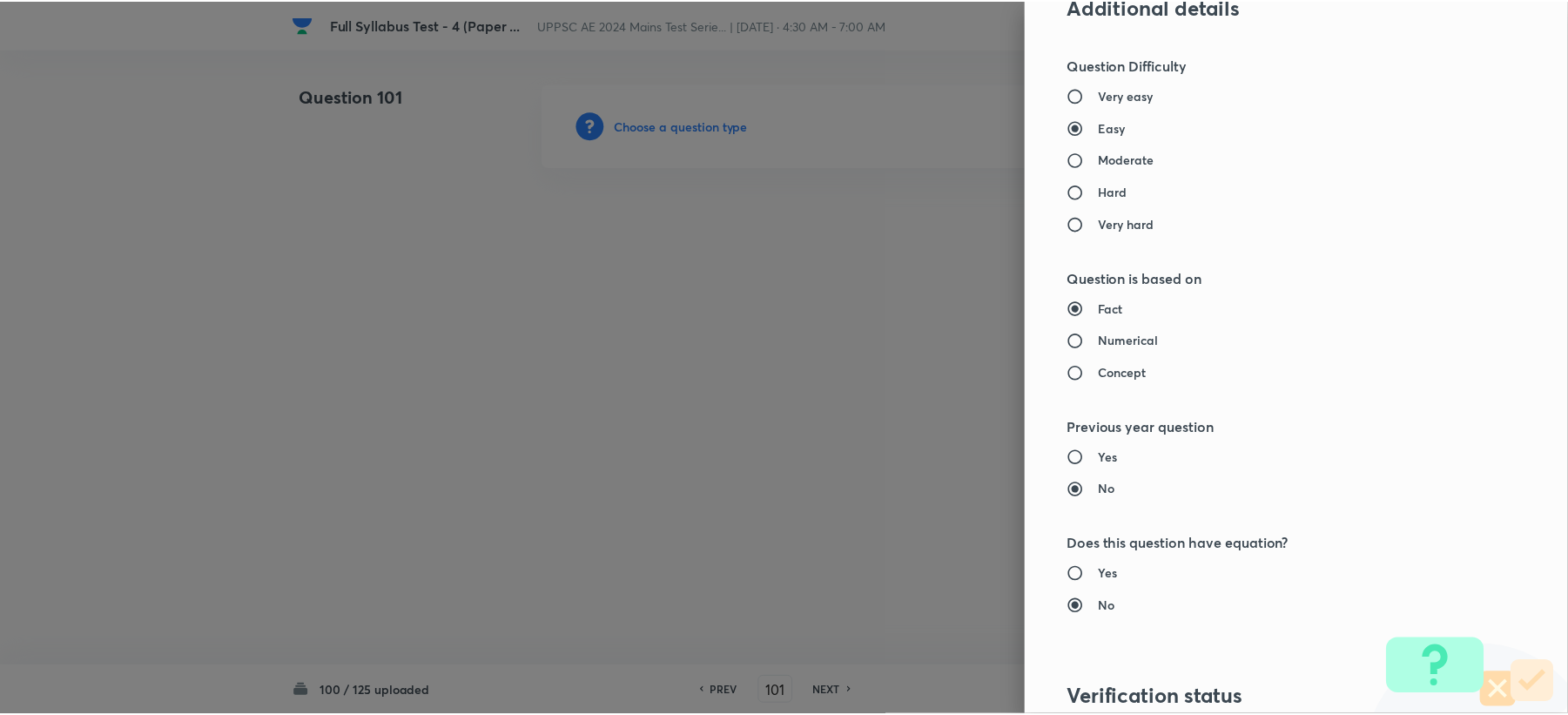
scroll to position [1663, 0]
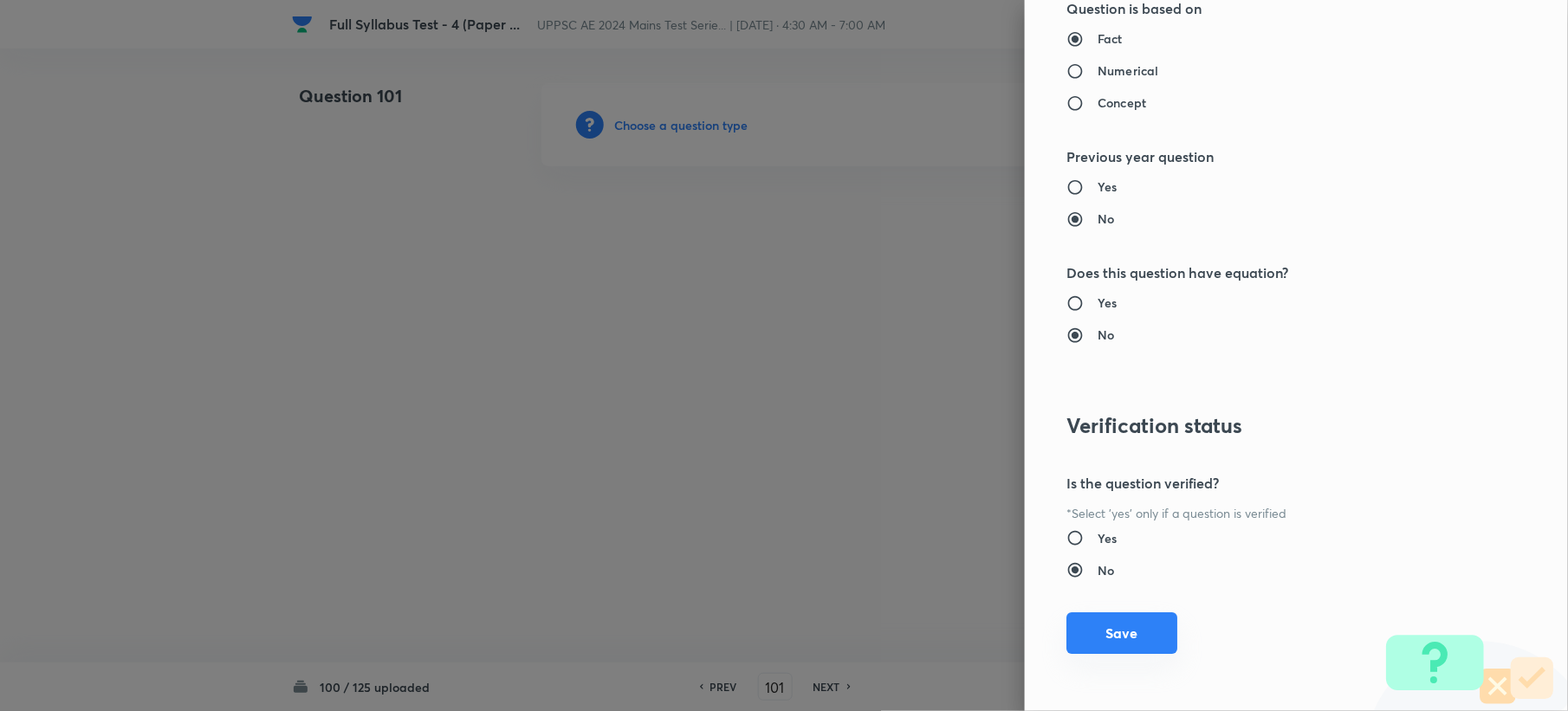
click at [1092, 625] on button "Save" at bounding box center [1121, 633] width 111 height 42
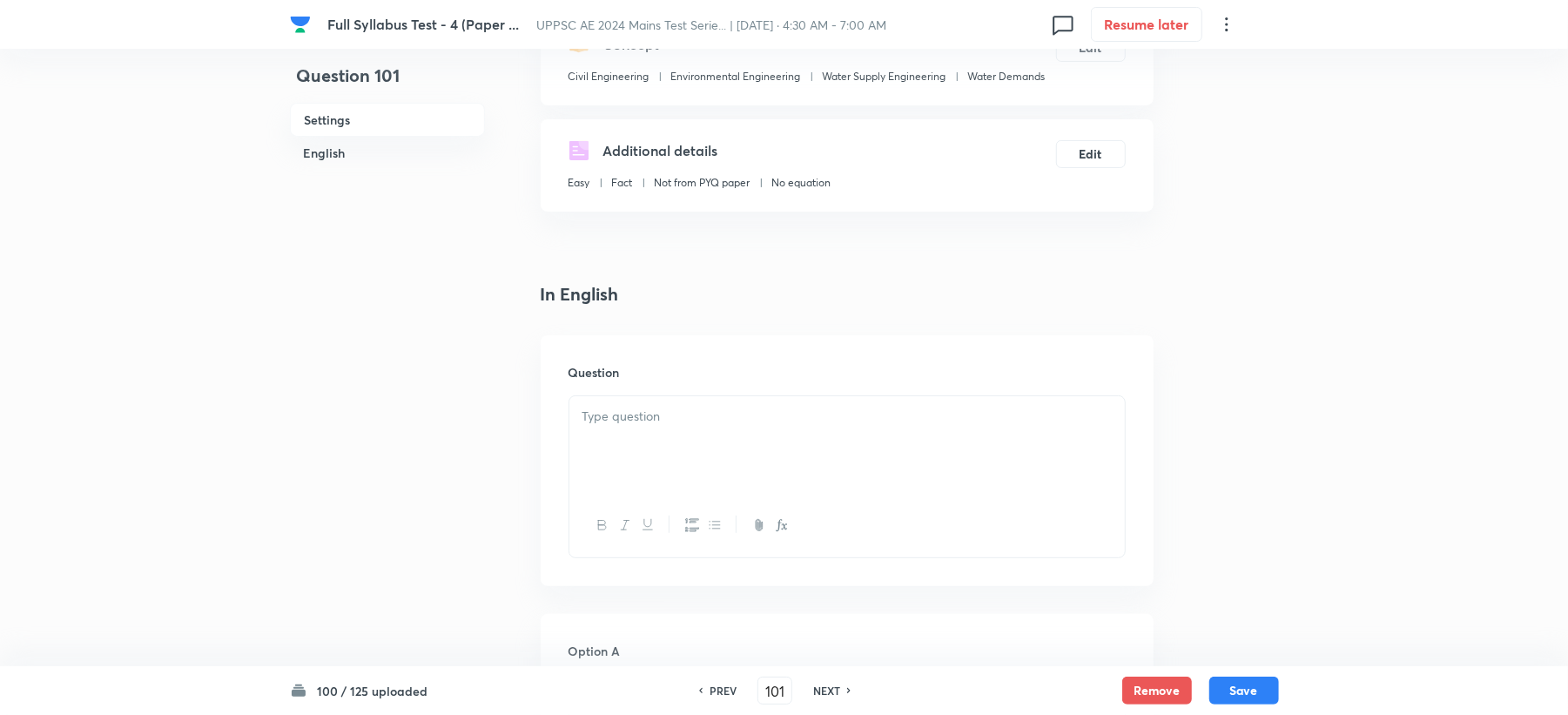
scroll to position [349, 0]
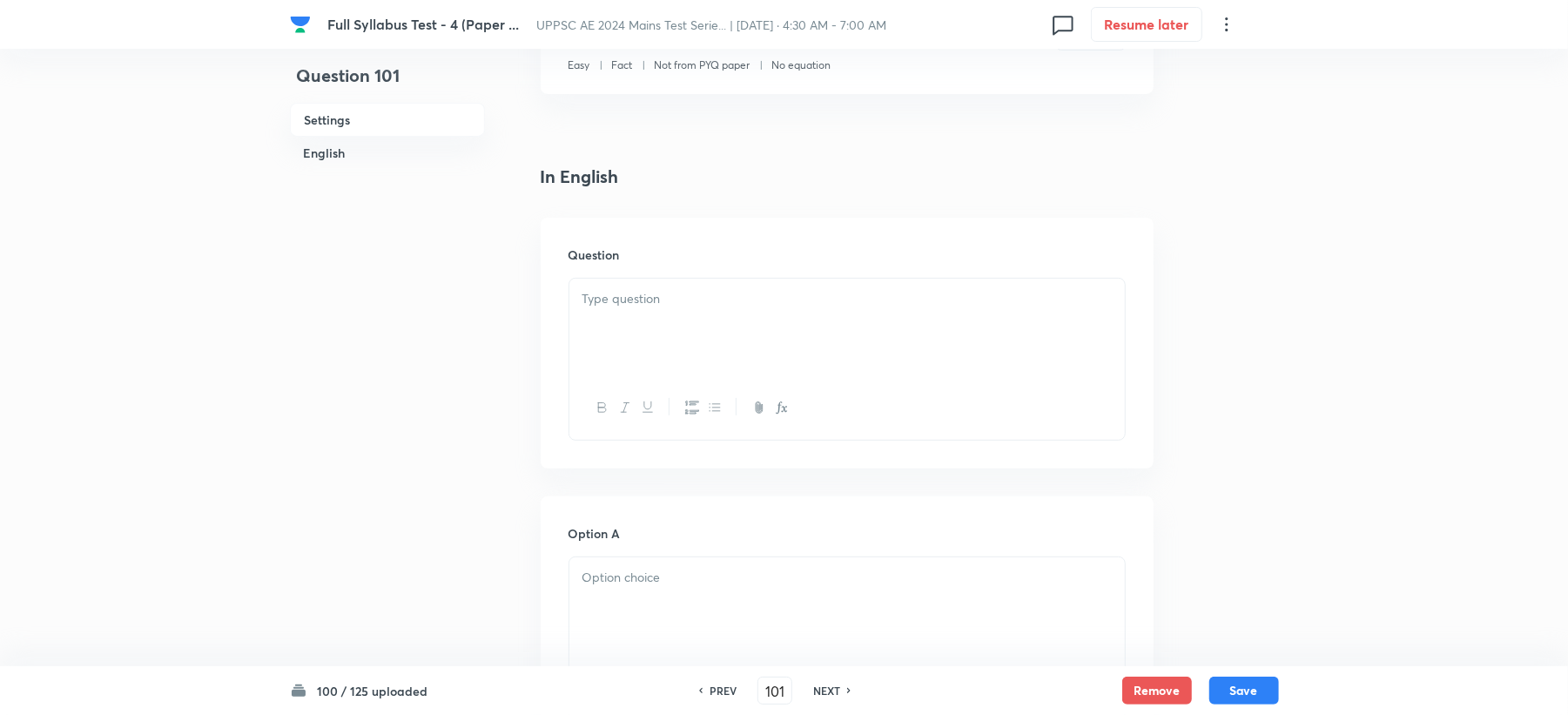
click at [657, 316] on div at bounding box center [847, 327] width 555 height 97
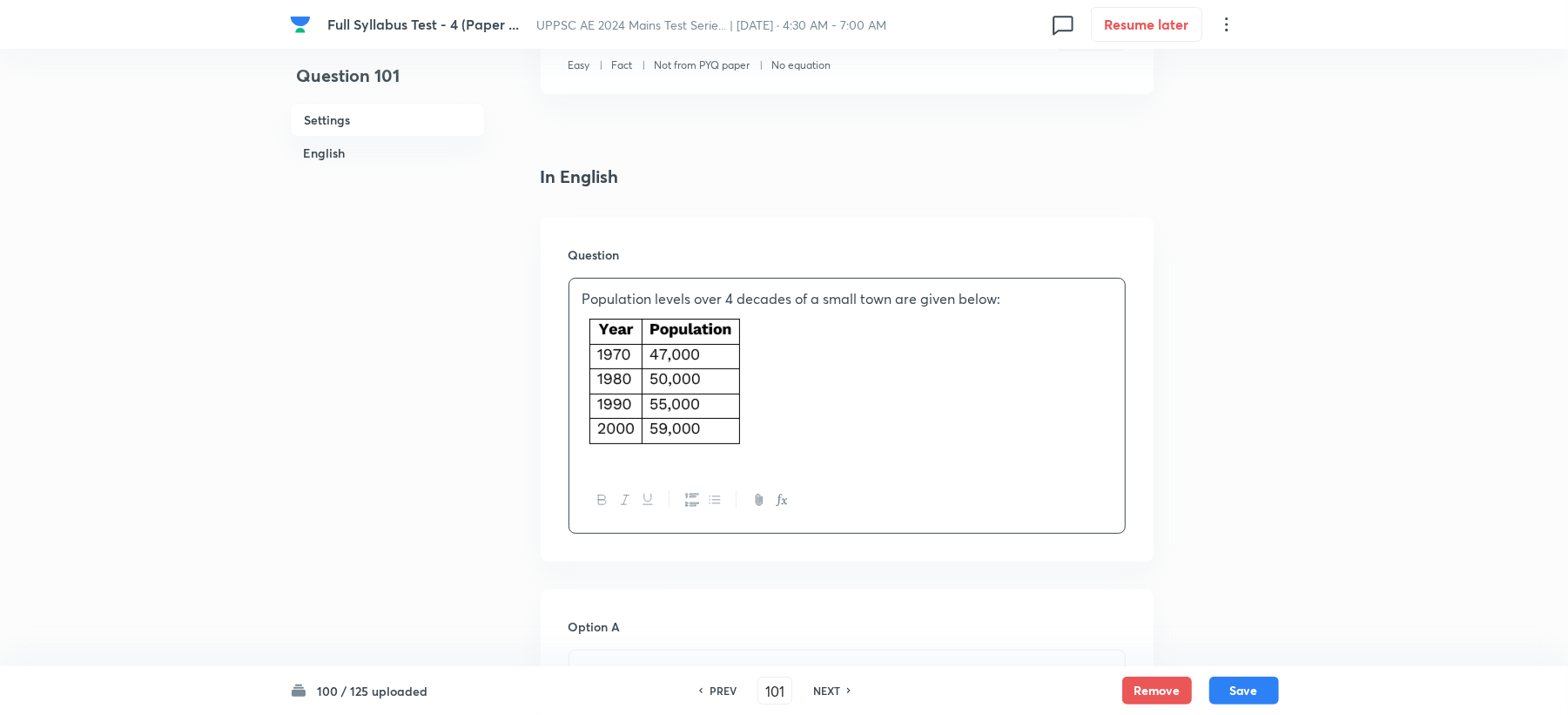
click at [922, 374] on p at bounding box center [847, 384] width 529 height 150
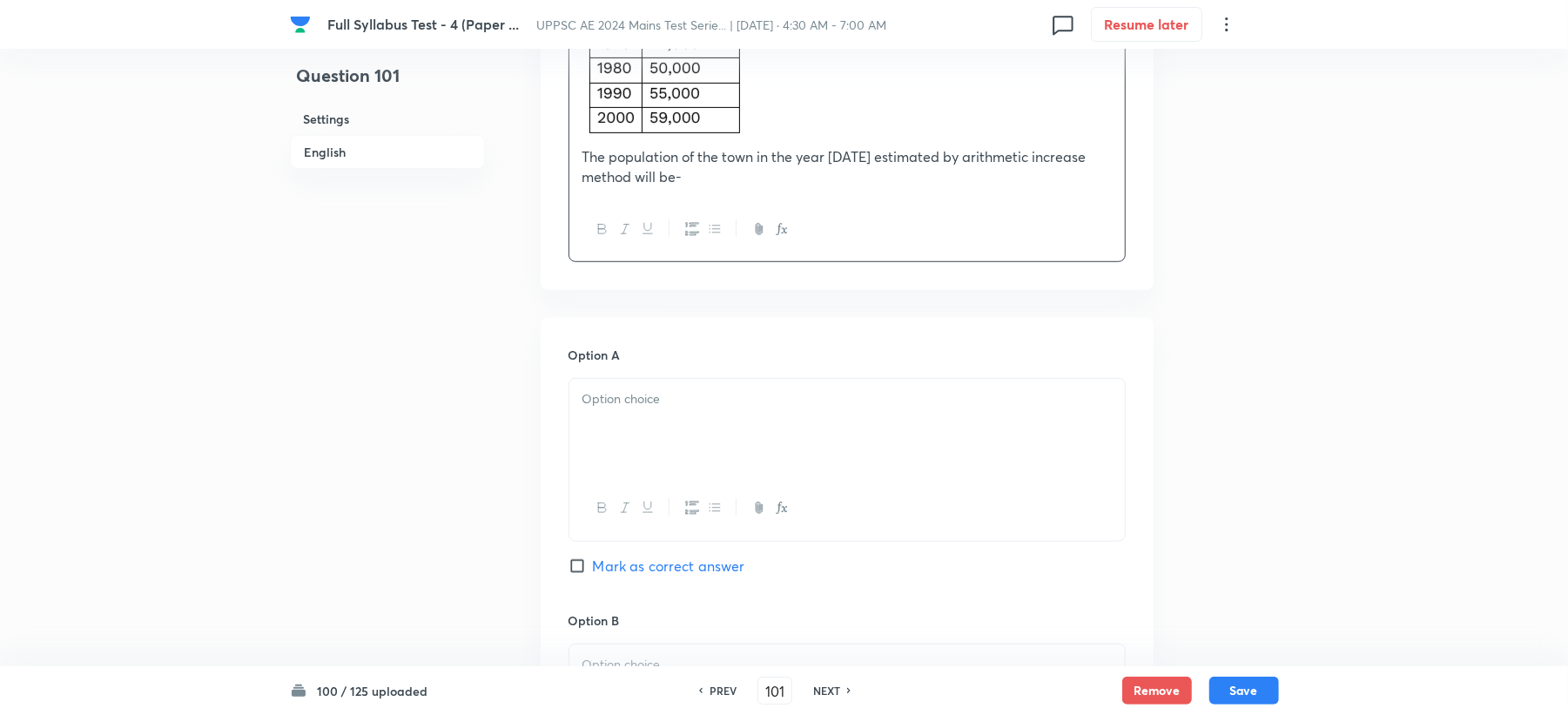
scroll to position [697, 0]
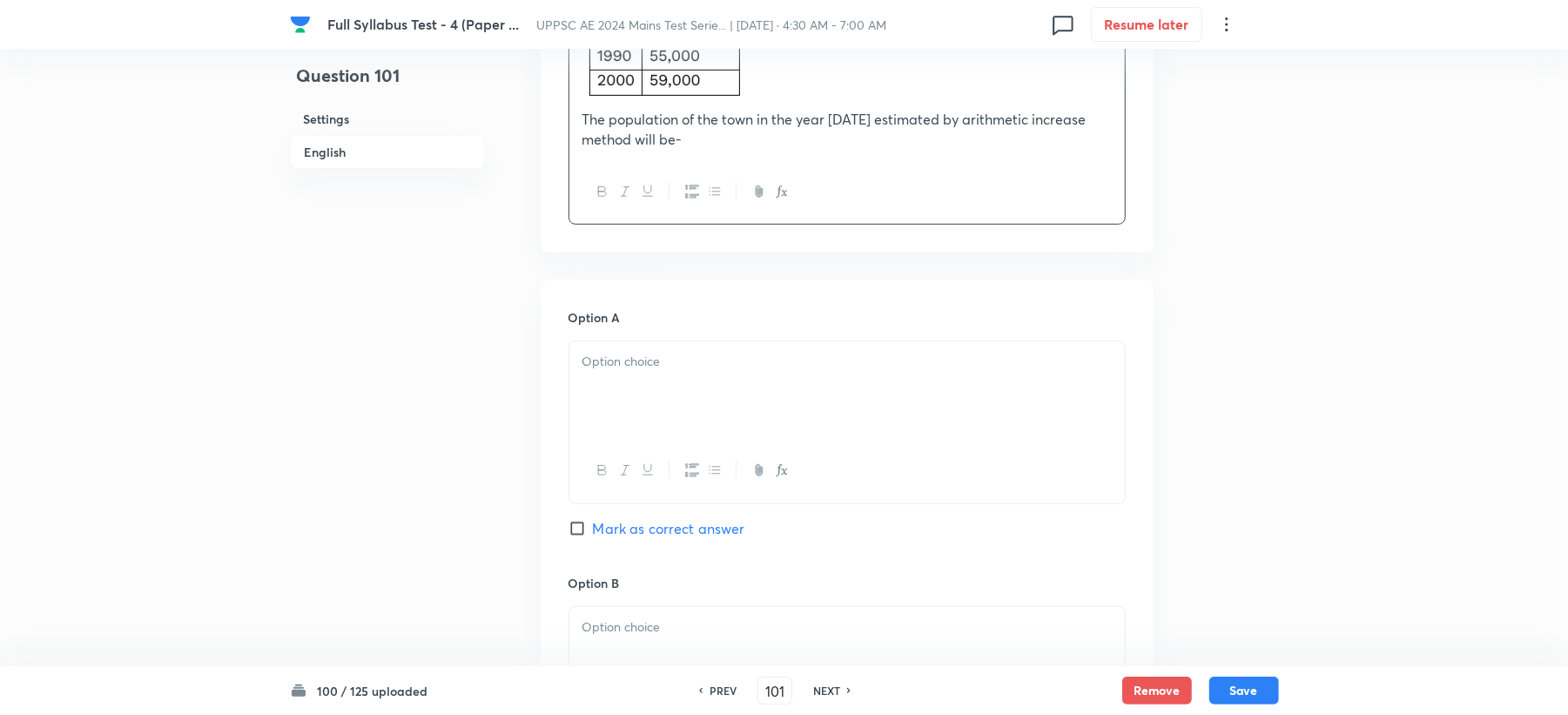
click at [621, 350] on div at bounding box center [847, 390] width 555 height 97
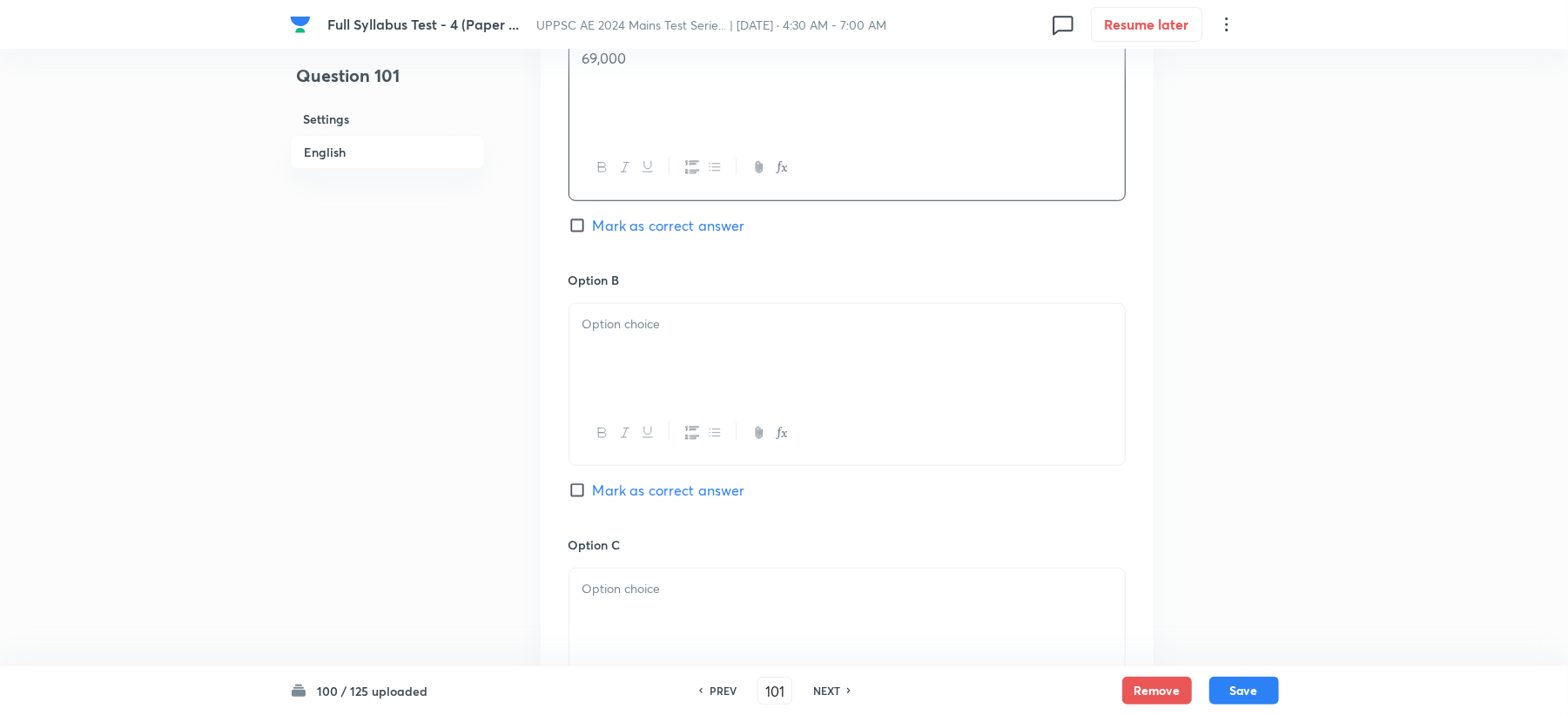
scroll to position [1046, 0]
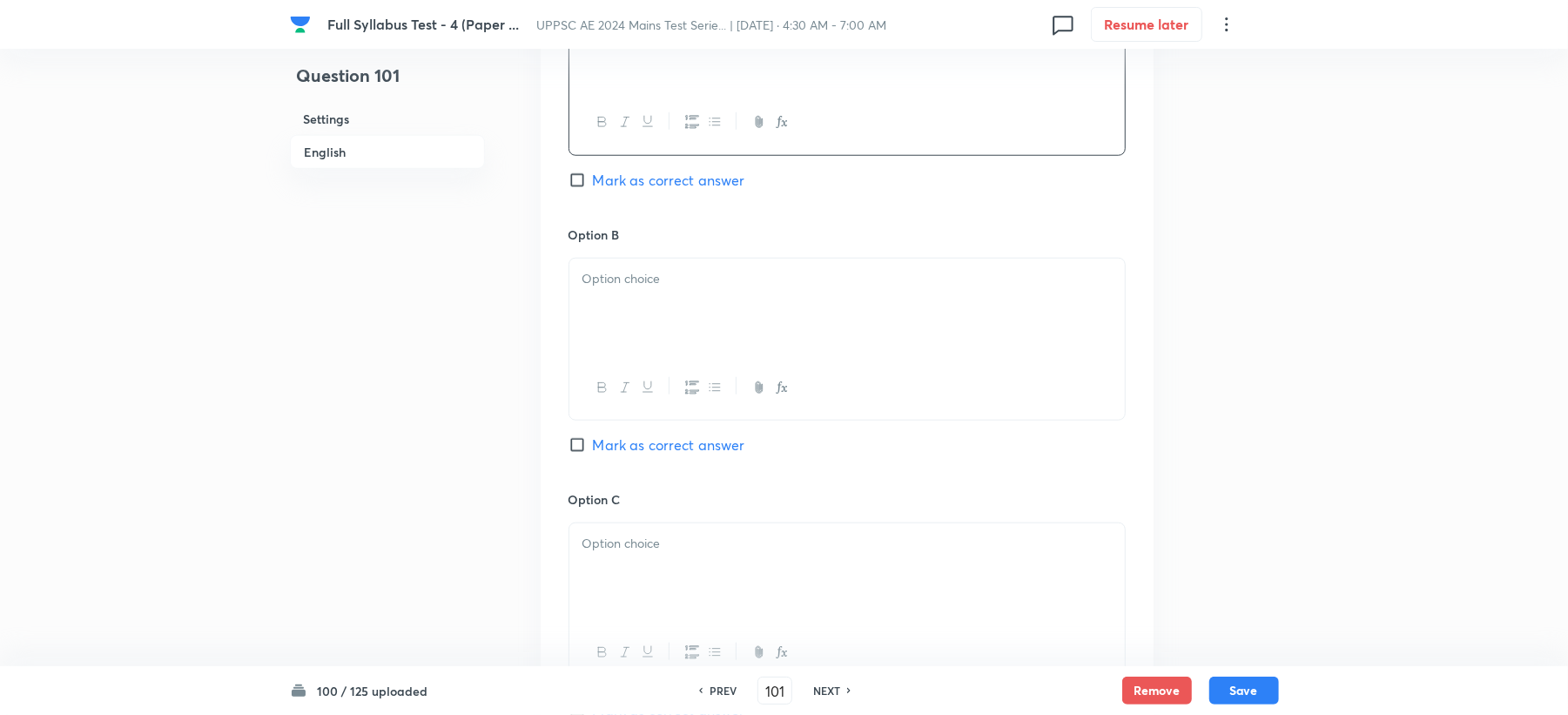
click at [627, 319] on div at bounding box center [847, 307] width 555 height 97
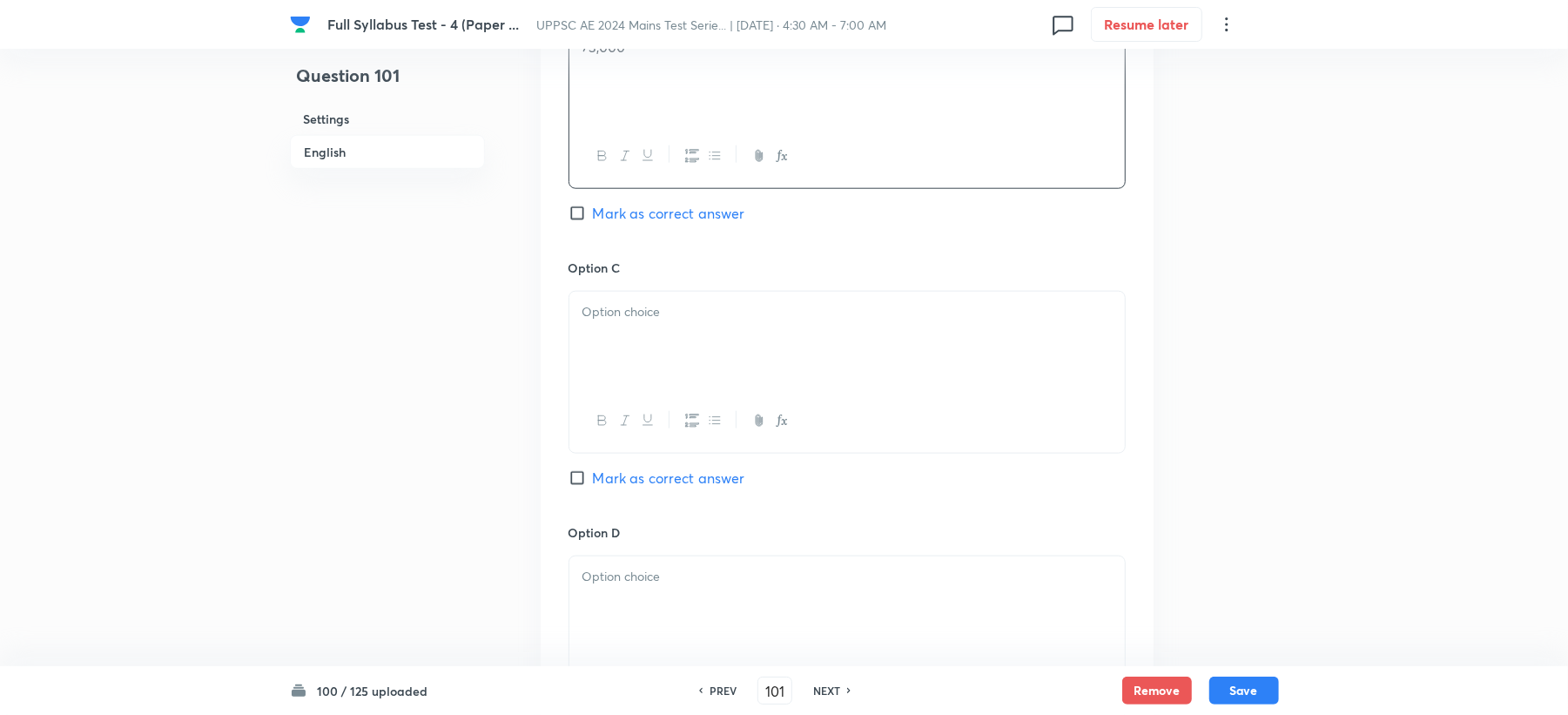
drag, startPoint x: 562, startPoint y: 342, endPoint x: 614, endPoint y: 341, distance: 52.0
click at [561, 343] on div "Option A 69,000 Mark as correct answer Option B 73,000 Mark as correct answer O…" at bounding box center [847, 241] width 613 height 1082
click at [575, 324] on div at bounding box center [847, 340] width 555 height 97
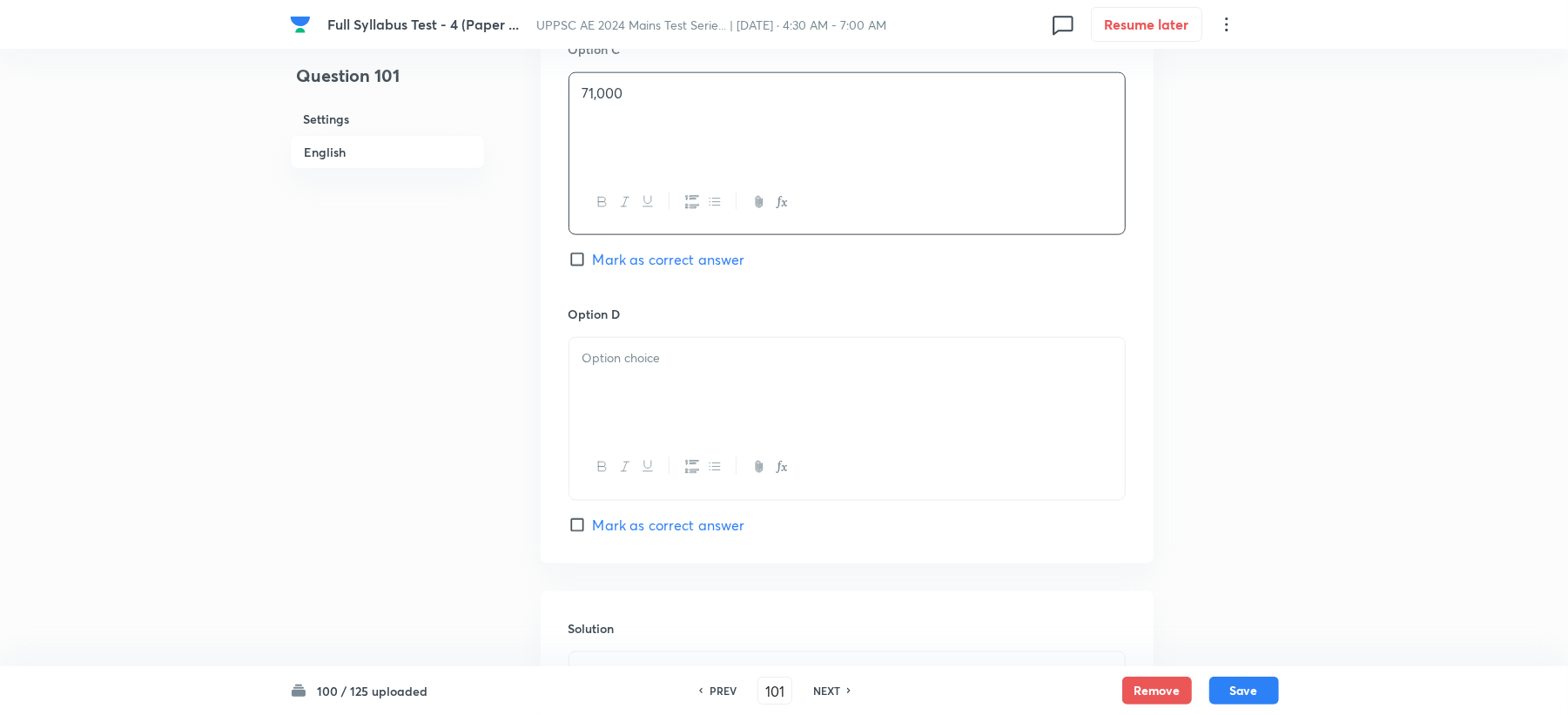
scroll to position [1510, 0]
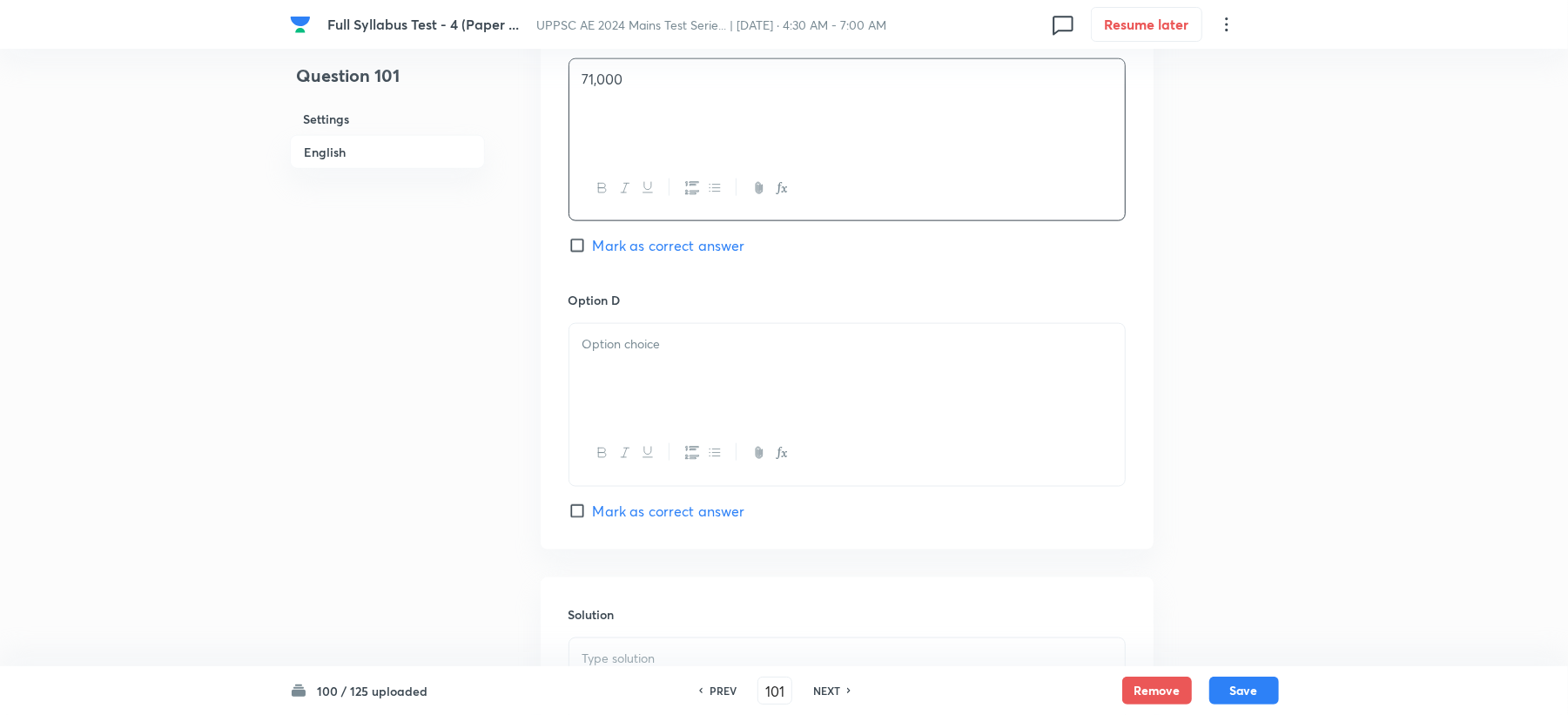
click at [608, 398] on div at bounding box center [847, 373] width 555 height 97
click at [634, 251] on span "Mark as correct answer" at bounding box center [669, 246] width 153 height 21
click at [593, 251] on input "Mark as correct answer" at bounding box center [581, 246] width 24 height 18
checkbox input "true"
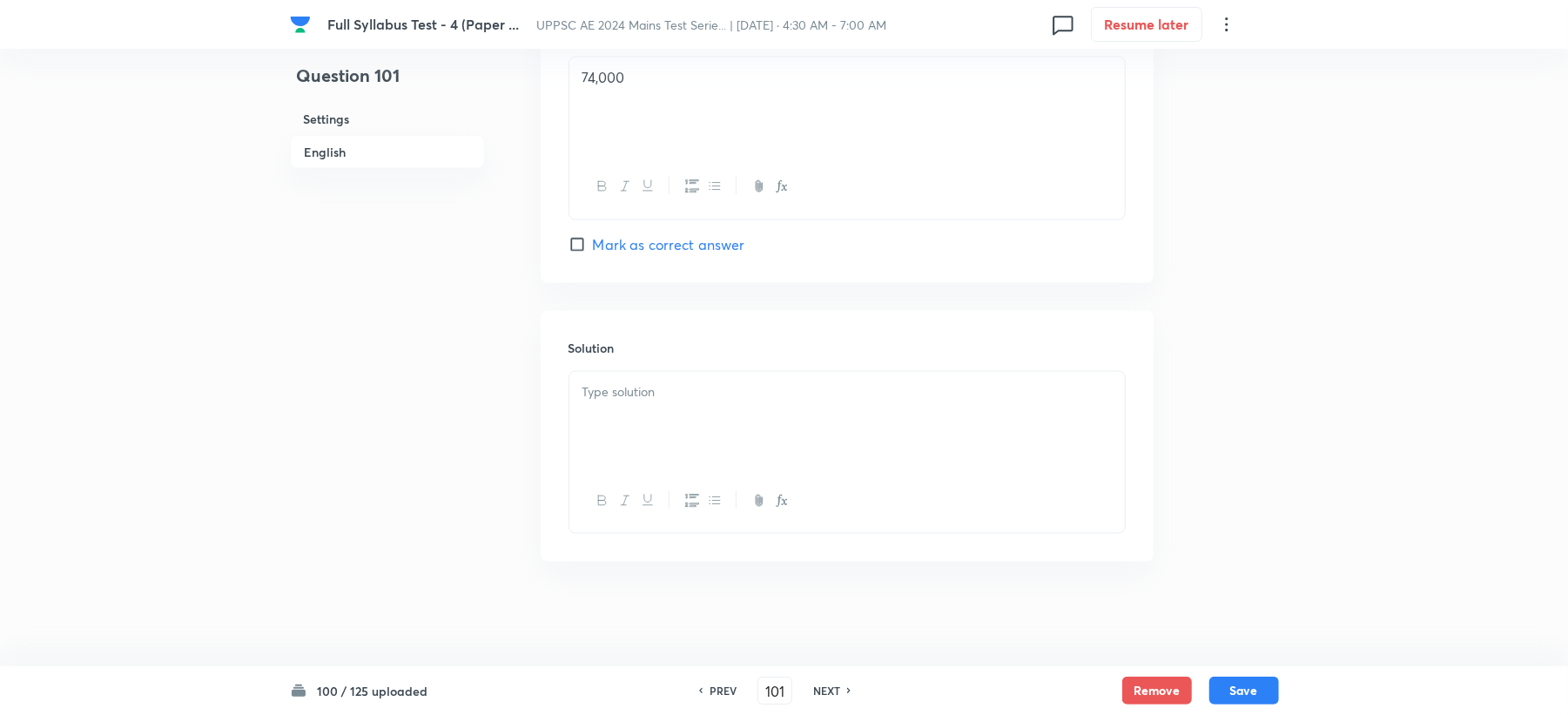
click at [629, 367] on div "Solution" at bounding box center [847, 437] width 613 height 251
click at [750, 418] on div at bounding box center [847, 421] width 555 height 97
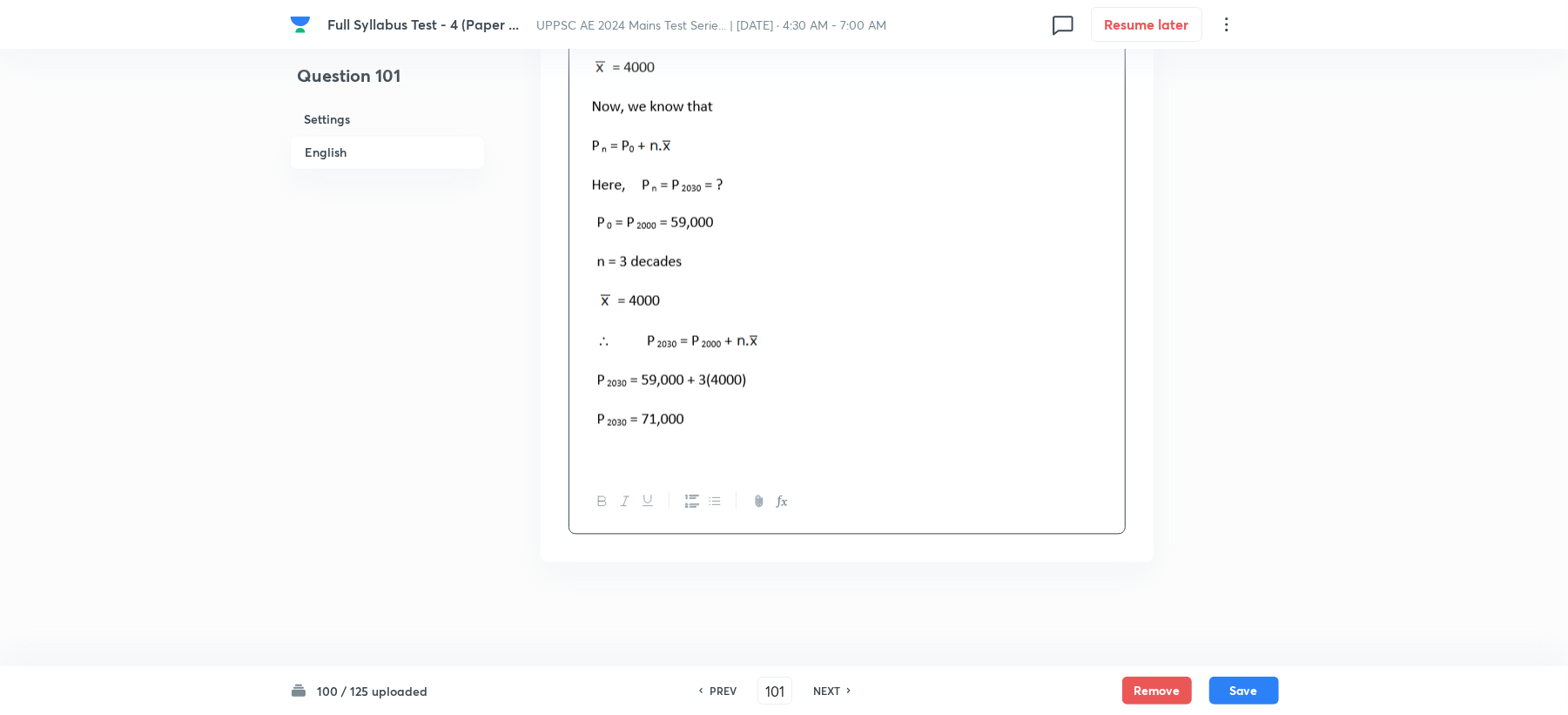
scroll to position [2548, 0]
click at [1248, 675] on div "100 / 125 uploaded PREV 101 ​ NEXT Remove Save" at bounding box center [785, 691] width 989 height 49
click at [1248, 683] on button "Save" at bounding box center [1244, 689] width 69 height 28
type input "102"
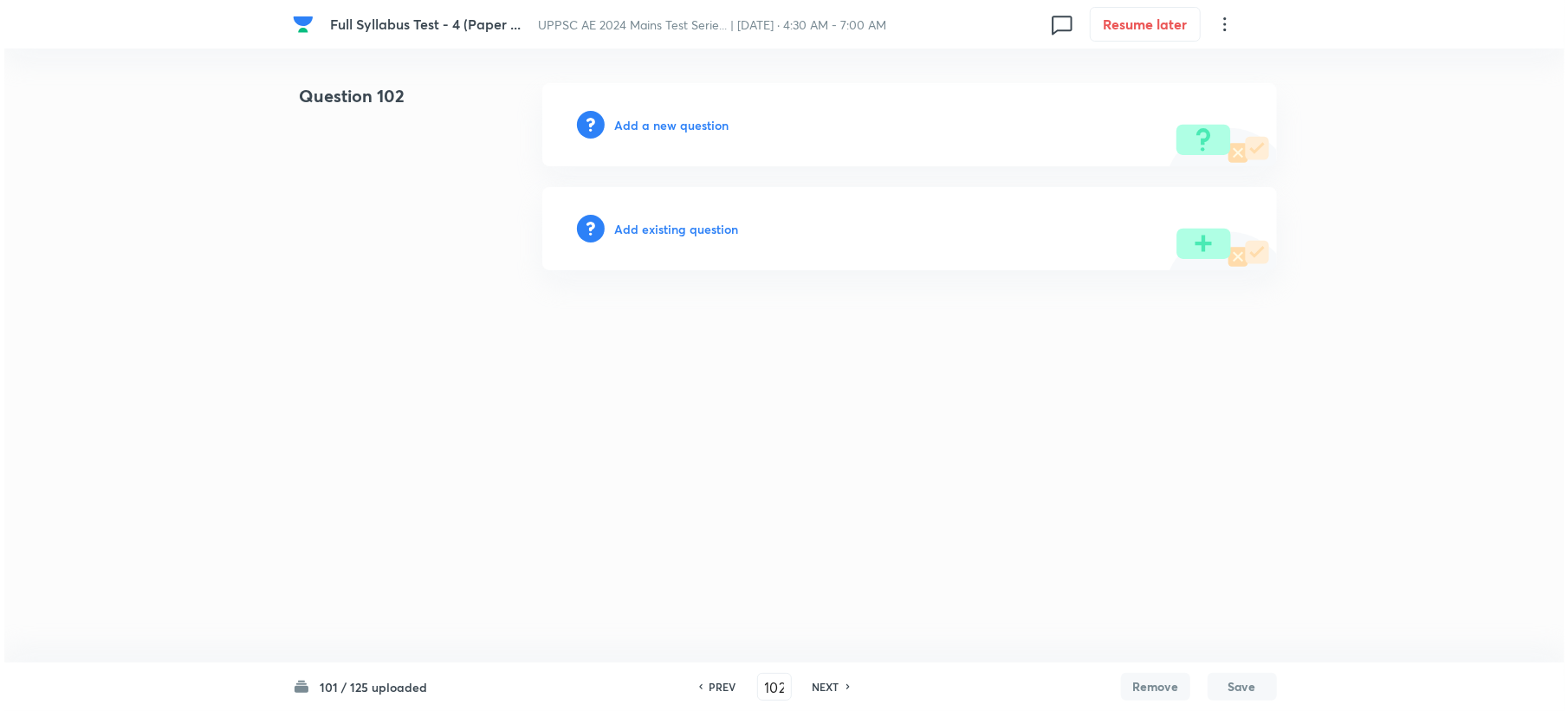
scroll to position [0, 0]
click at [667, 123] on h6 "Add a new question" at bounding box center [671, 126] width 115 height 19
click at [667, 123] on h6 "Choose a question type" at bounding box center [680, 126] width 133 height 19
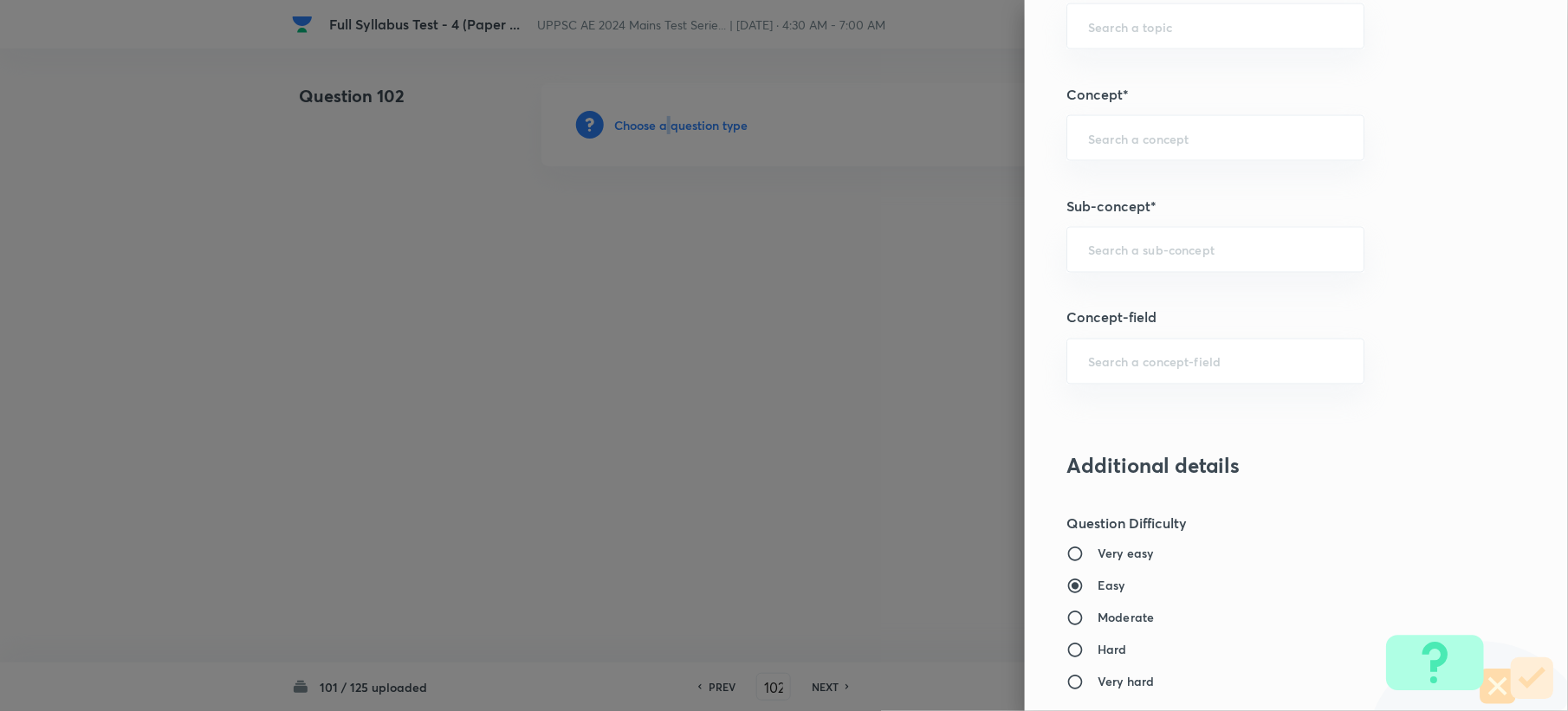
scroll to position [923, 0]
click at [1107, 234] on div "​" at bounding box center [1215, 249] width 298 height 46
paste input "Quality parameters of water"
click at [1114, 295] on li "Quality Parameters of Water" at bounding box center [1198, 301] width 295 height 31
type input "Quality Parameters of Water"
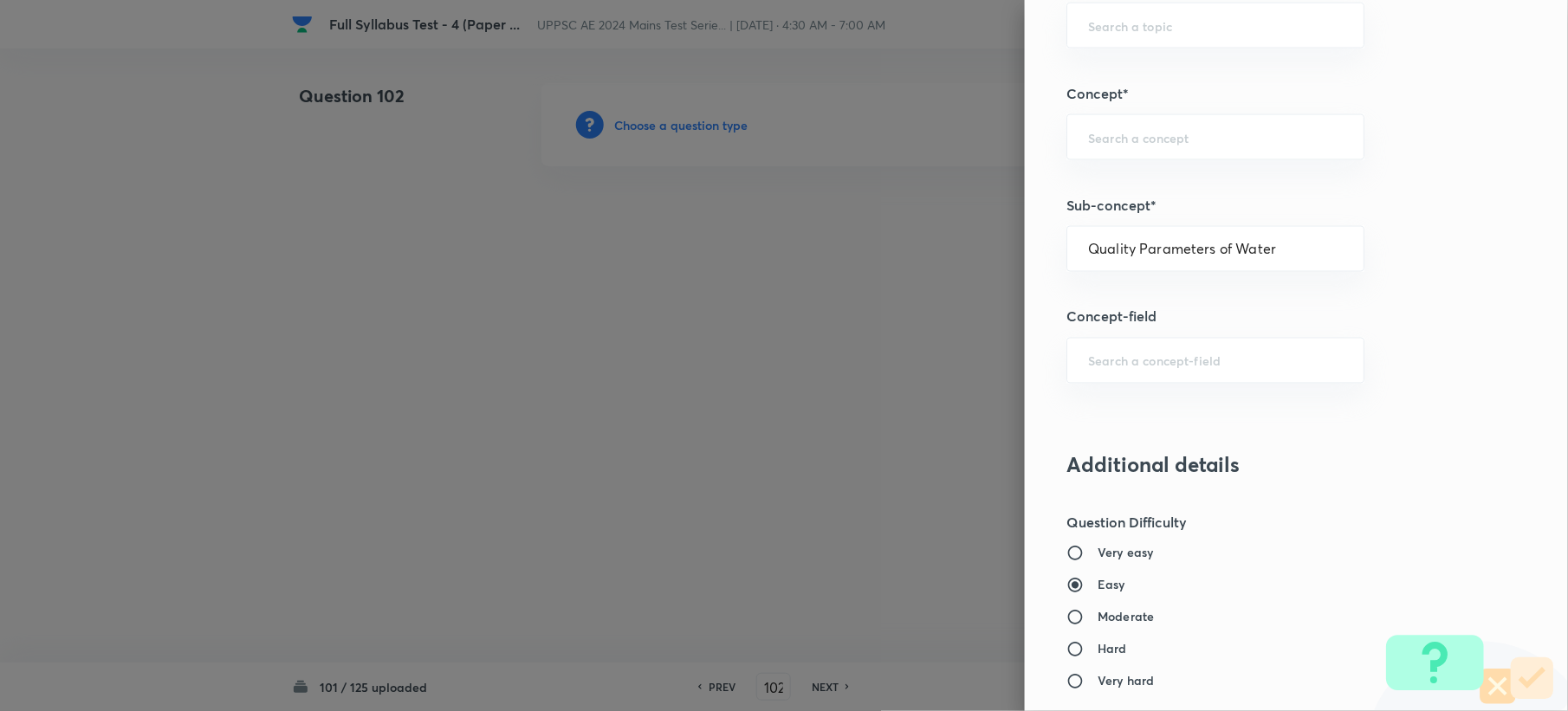
type input "Civil Engineering"
type input "Environmental Engineering"
type input "Water Supply Engineering"
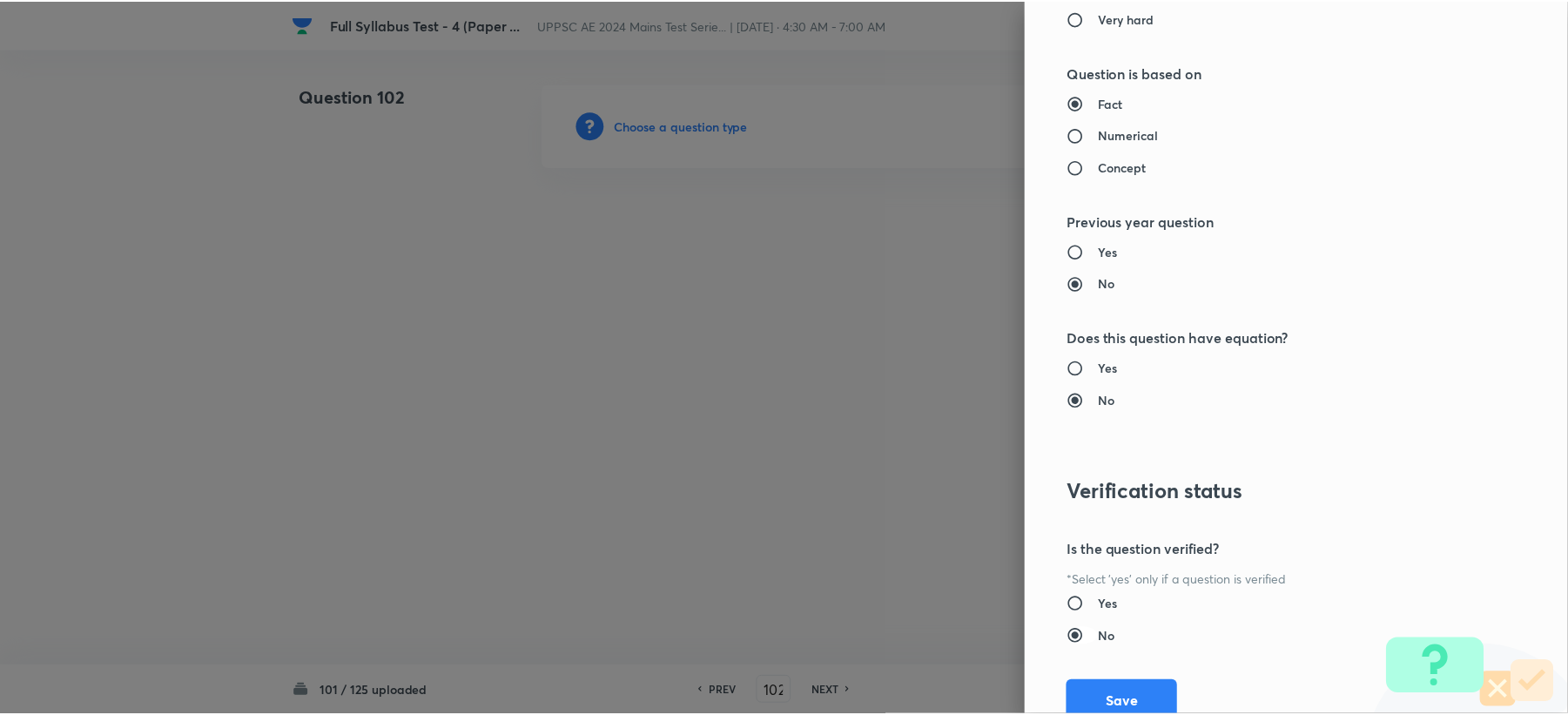
scroll to position [1663, 0]
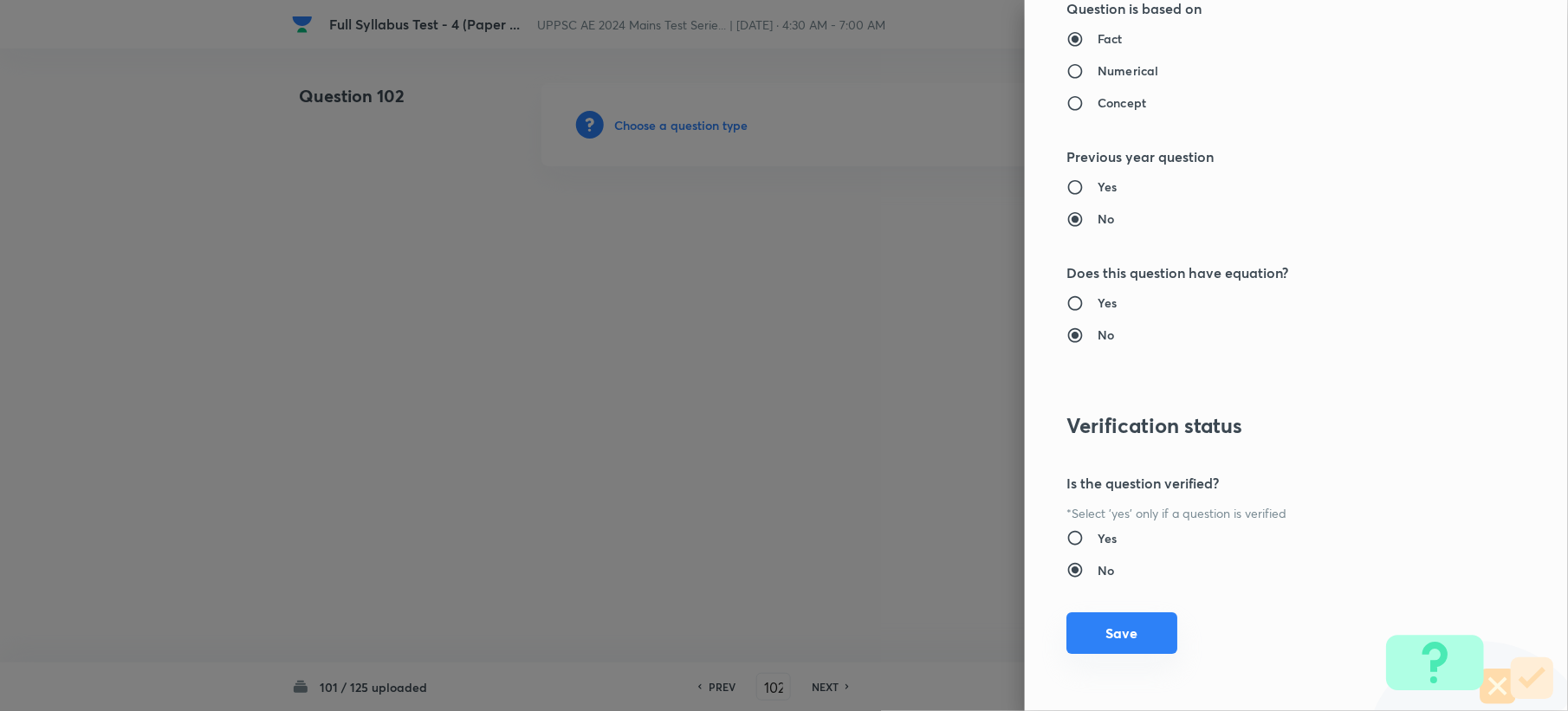
click at [1084, 628] on button "Save" at bounding box center [1121, 633] width 111 height 42
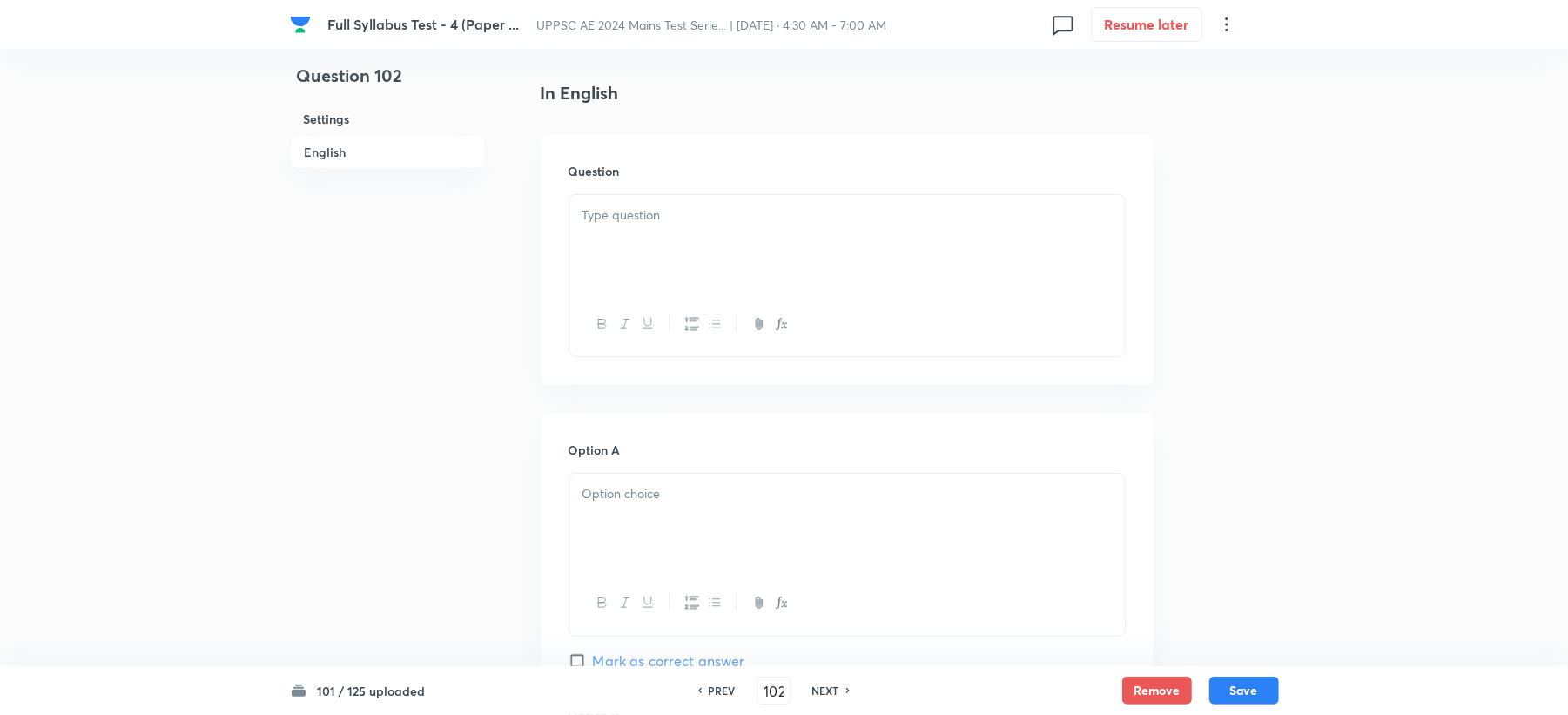
scroll to position [464, 0]
drag, startPoint x: 587, startPoint y: 245, endPoint x: 600, endPoint y: 244, distance: 13.0
click at [600, 244] on div at bounding box center [847, 234] width 555 height 97
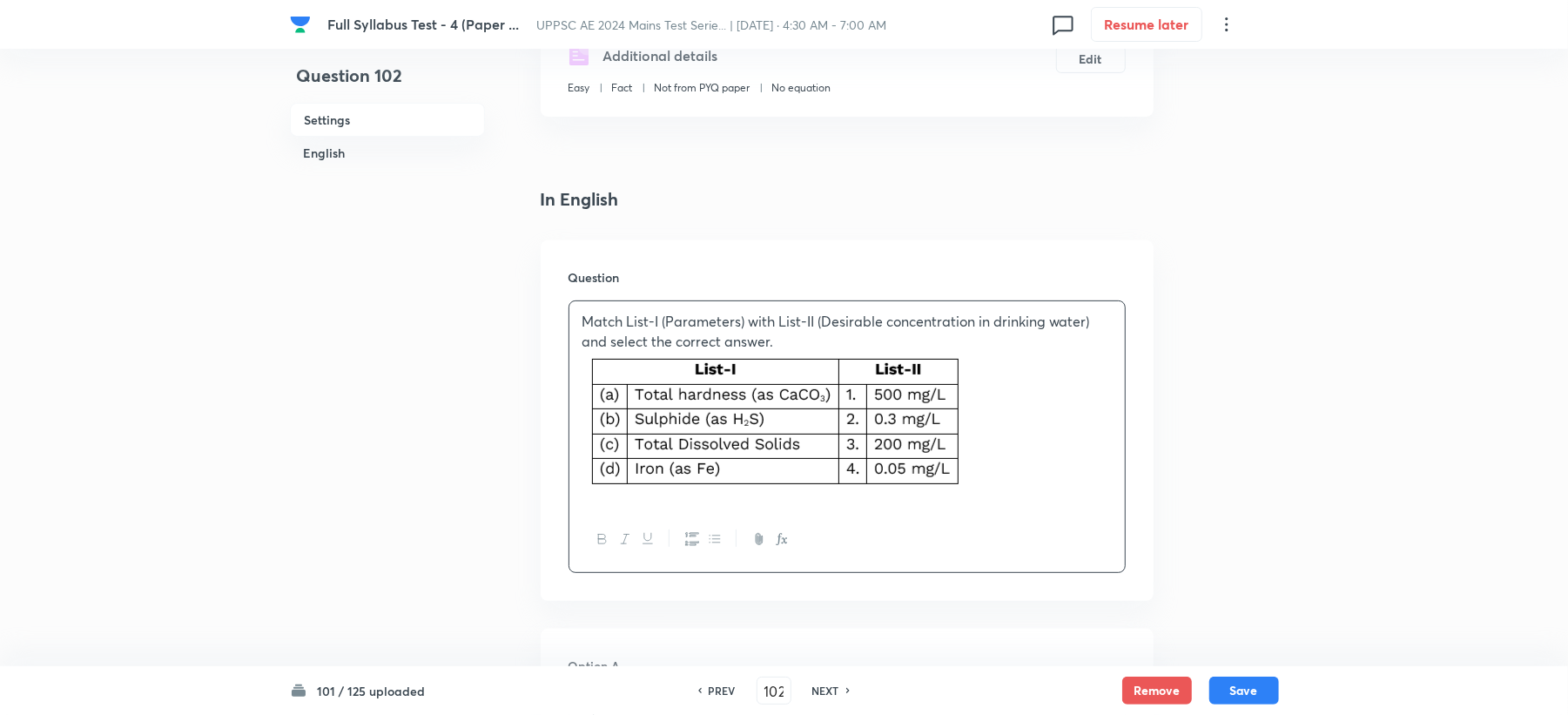
scroll to position [580, 0]
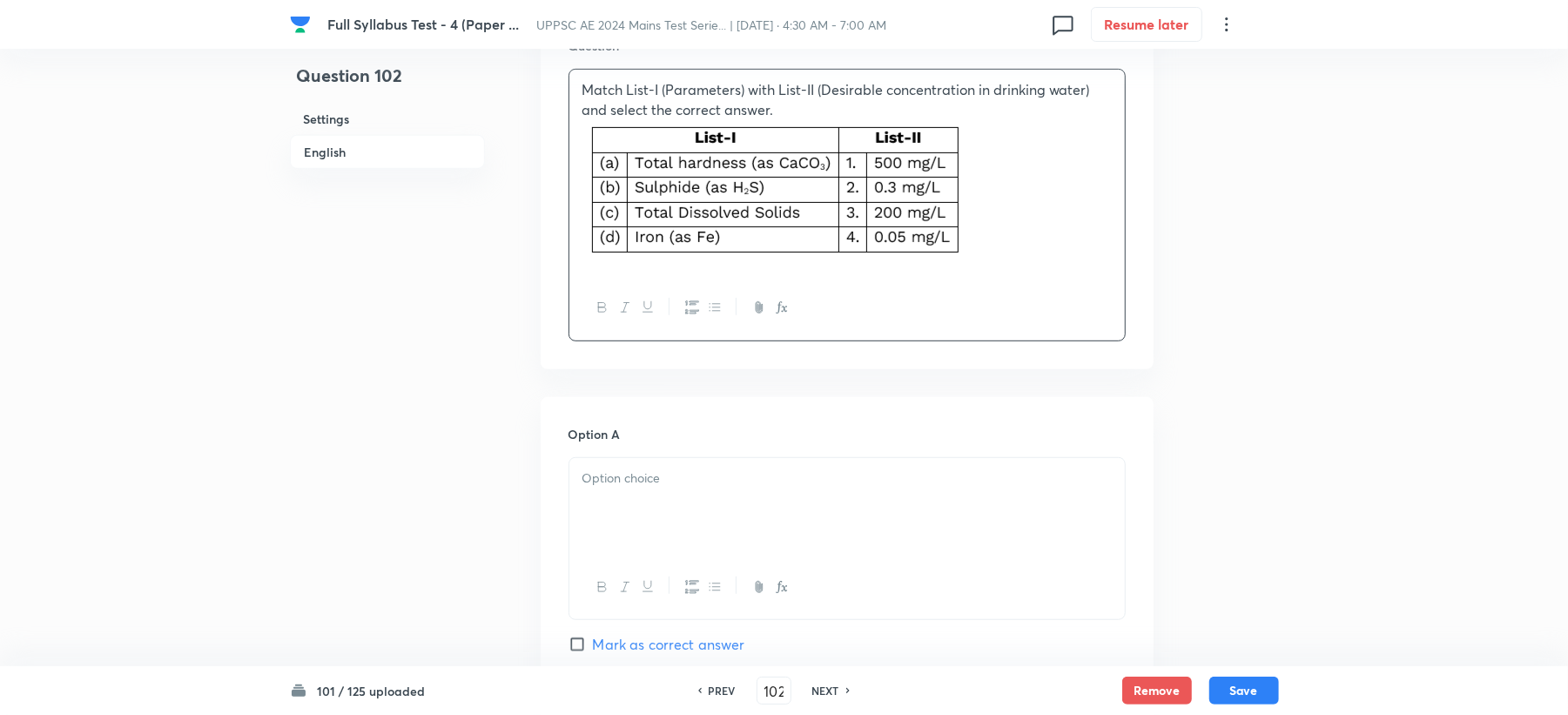
click at [630, 506] on div "Option A Mark as correct answer" at bounding box center [847, 558] width 557 height 265
click at [631, 506] on div at bounding box center [847, 507] width 555 height 97
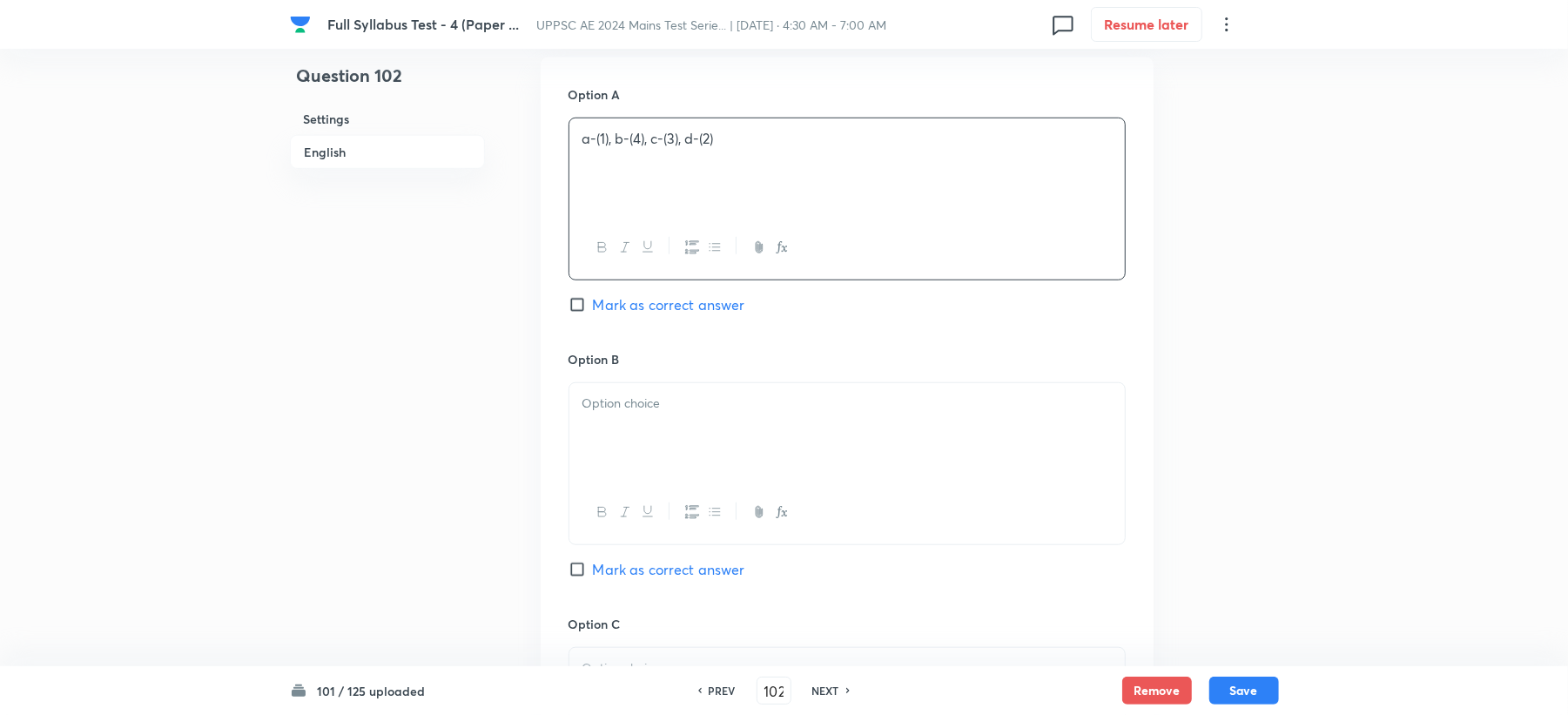
scroll to position [929, 0]
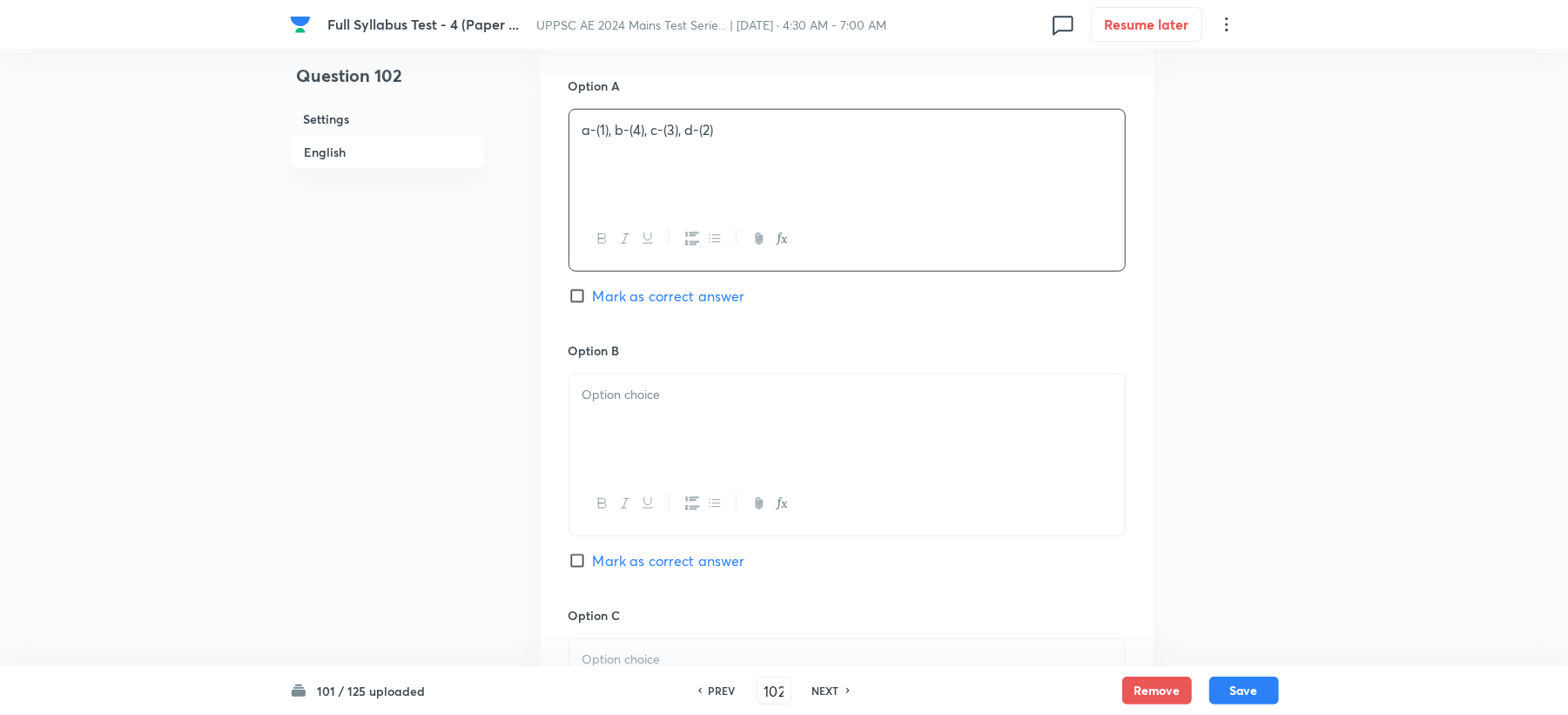
drag, startPoint x: 629, startPoint y: 410, endPoint x: 593, endPoint y: 439, distance: 46.2
click at [618, 420] on div at bounding box center [847, 424] width 555 height 97
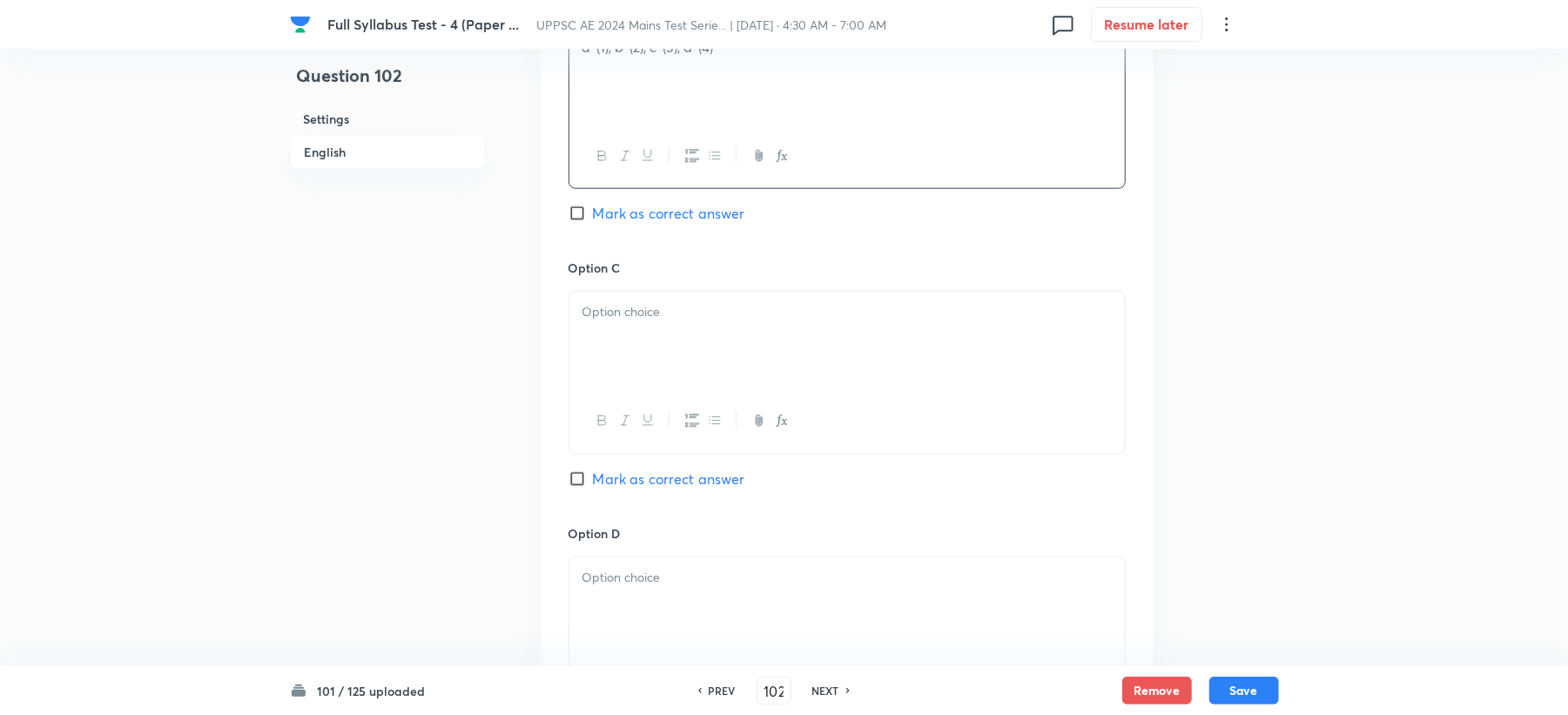
scroll to position [1277, 0]
drag, startPoint x: 616, startPoint y: 297, endPoint x: 610, endPoint y: 319, distance: 22.8
click at [616, 304] on div at bounding box center [847, 340] width 555 height 97
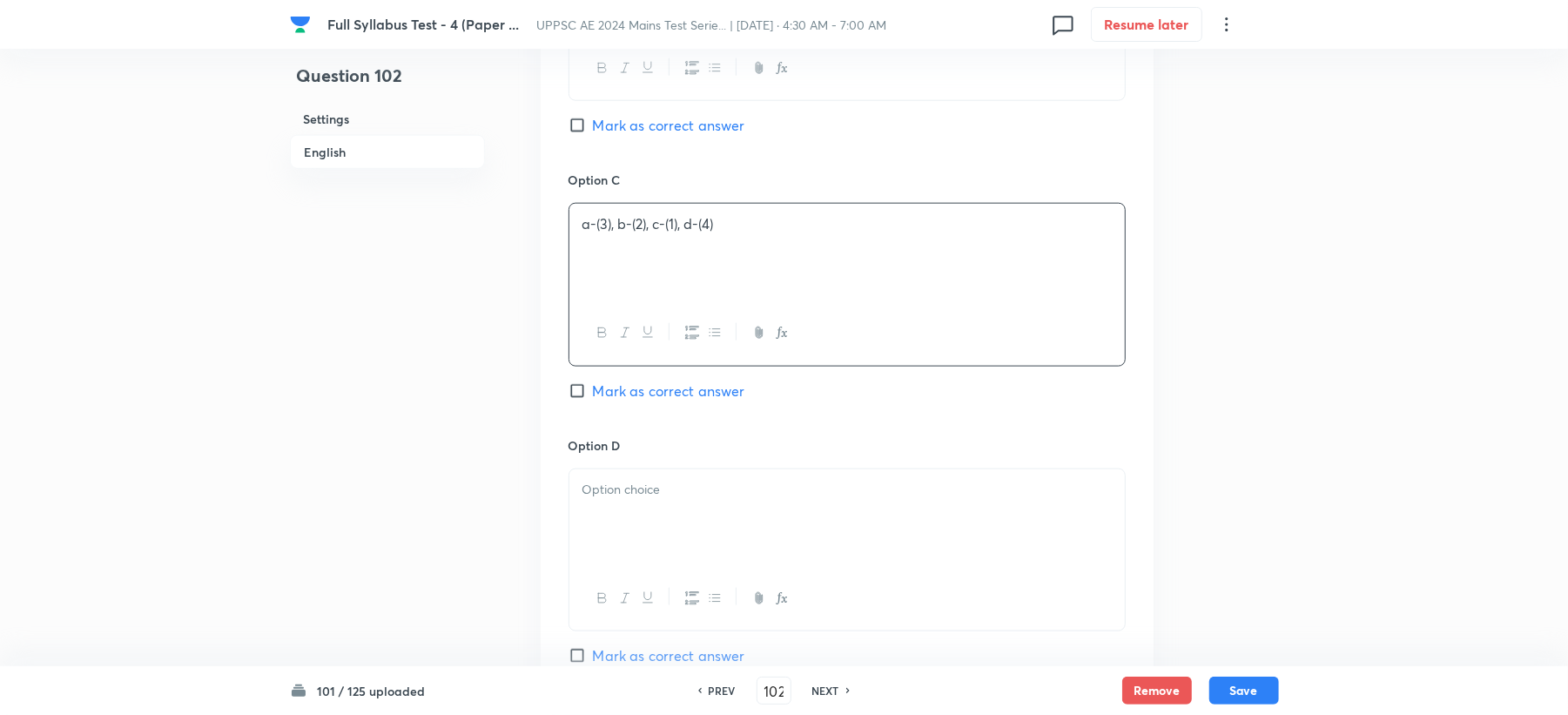
scroll to position [1510, 0]
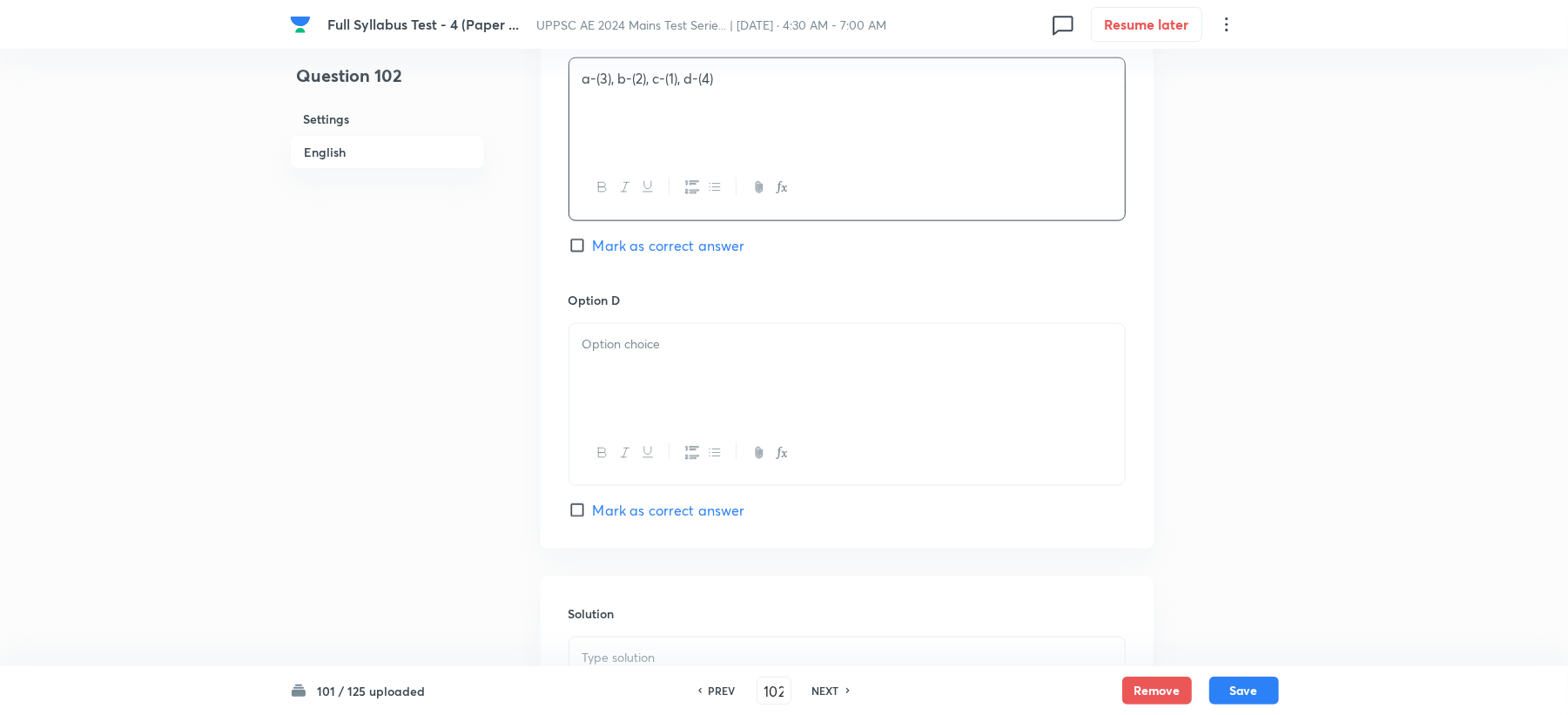
click at [608, 364] on div at bounding box center [847, 373] width 555 height 97
click at [624, 516] on span "Mark as correct answer" at bounding box center [669, 511] width 153 height 21
click at [593, 516] on input "Mark as correct answer" at bounding box center [581, 510] width 24 height 18
checkbox input "true"
click at [602, 659] on p at bounding box center [847, 658] width 529 height 20
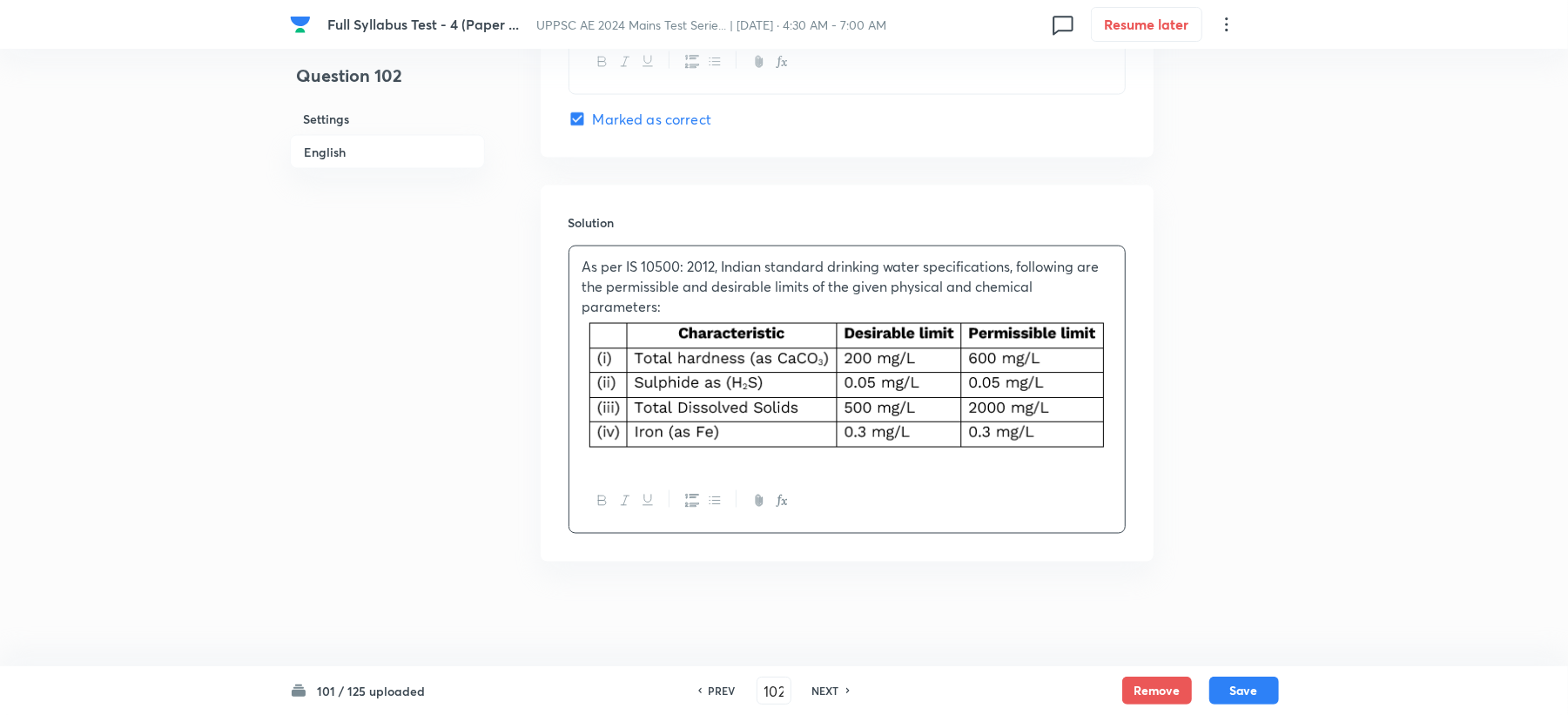
scroll to position [1904, 0]
click at [1263, 695] on button "Save" at bounding box center [1244, 689] width 69 height 28
type input "103"
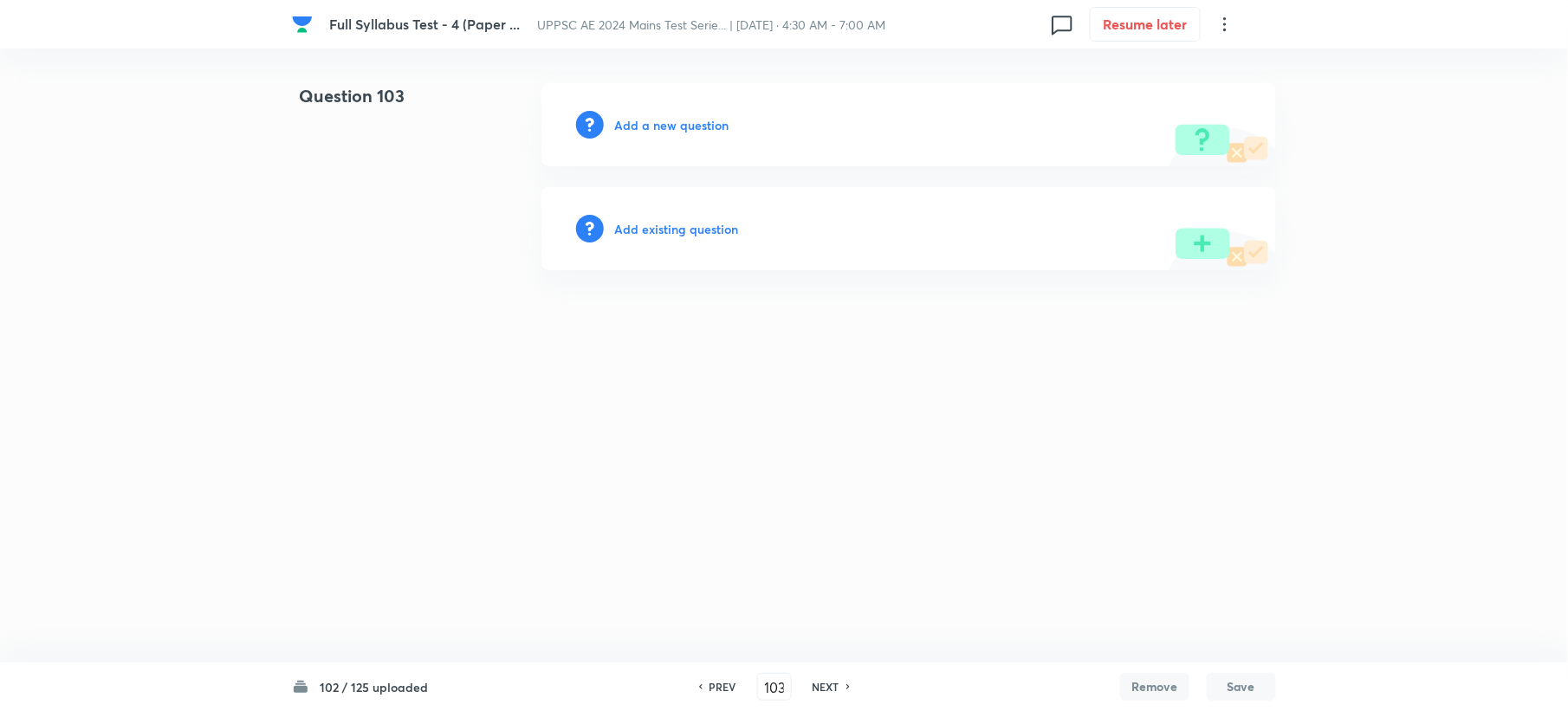
click at [651, 115] on div "Add a new question" at bounding box center [908, 124] width 734 height 83
click at [651, 116] on h6 "Add a new question" at bounding box center [671, 126] width 115 height 19
click at [648, 117] on h6 "Choose a question type" at bounding box center [680, 126] width 133 height 19
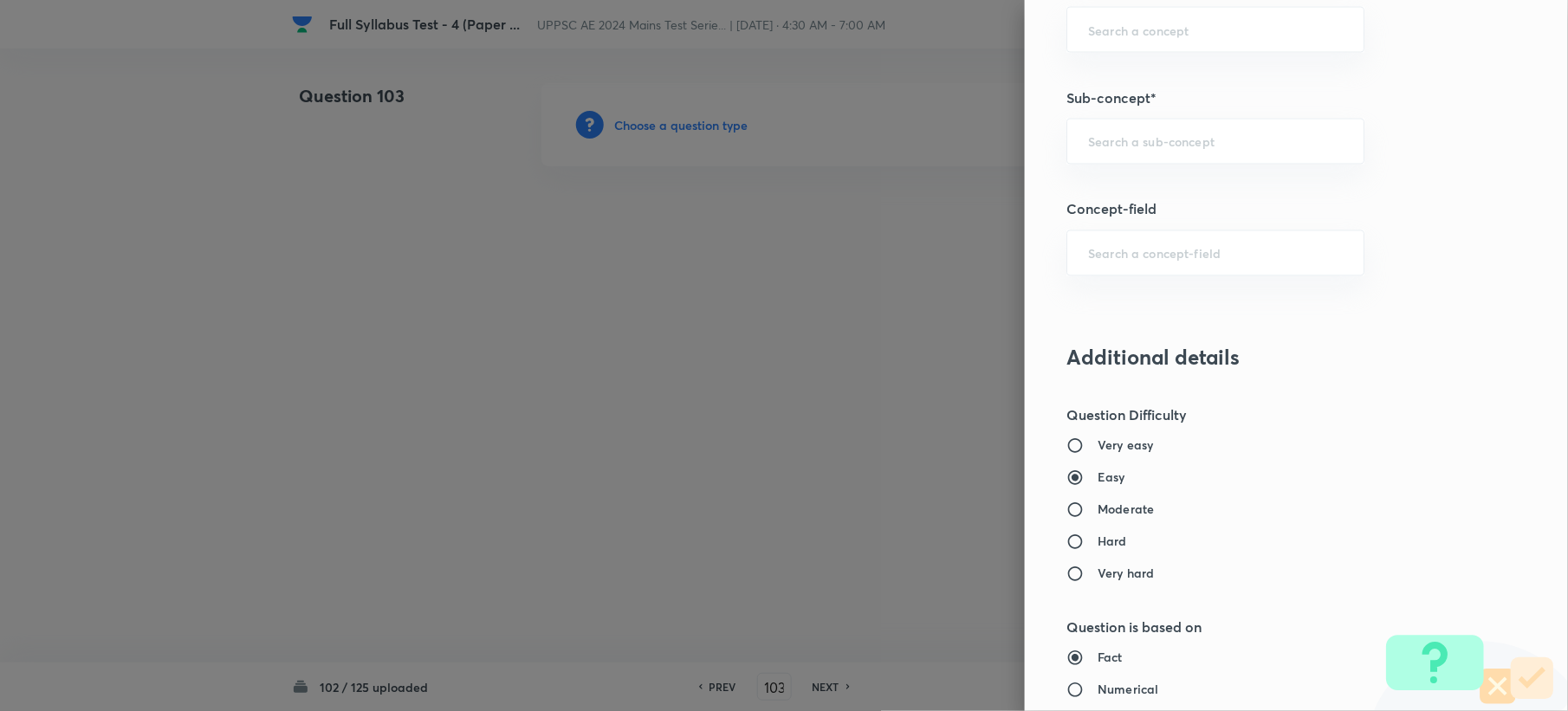
scroll to position [1040, 0]
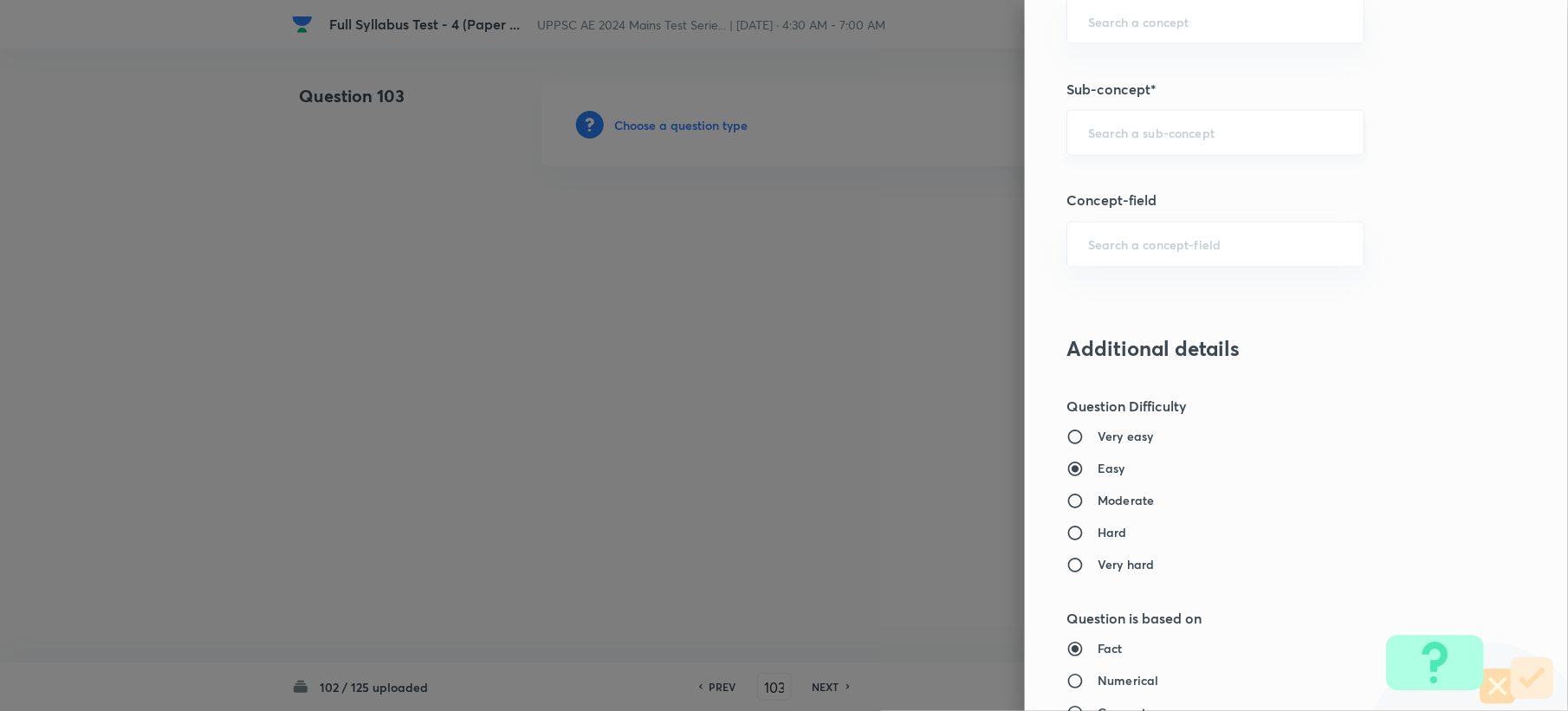
click at [1091, 156] on div "​" at bounding box center [1215, 132] width 298 height 46
paste input "Wastewater Characteristics"
click at [1093, 184] on li "Wastewater Characteristics" at bounding box center [1198, 185] width 295 height 31
type input "Wastewater Characteristics"
type input "Civil Engineering"
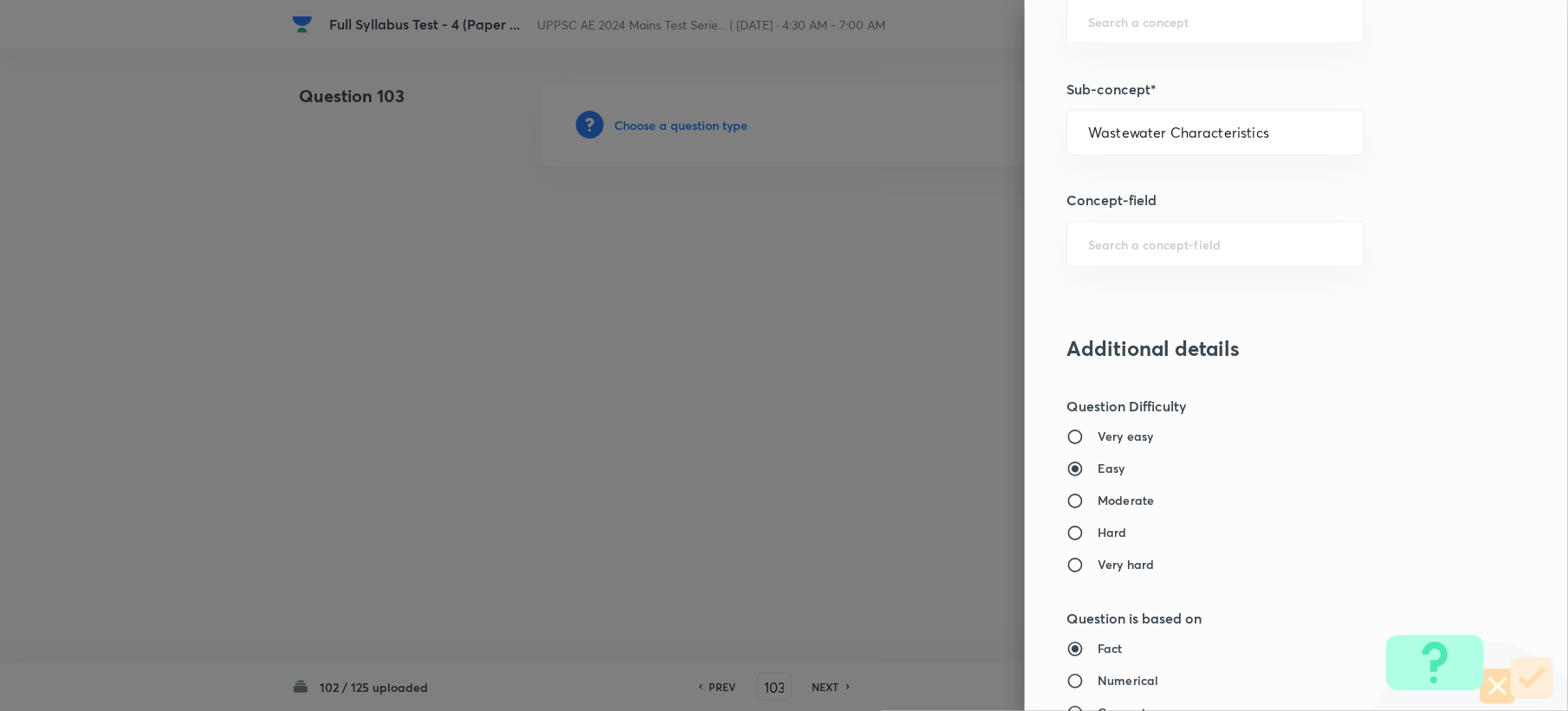
type input "Environmental Engineering"
type input "Waste Water Engineering"
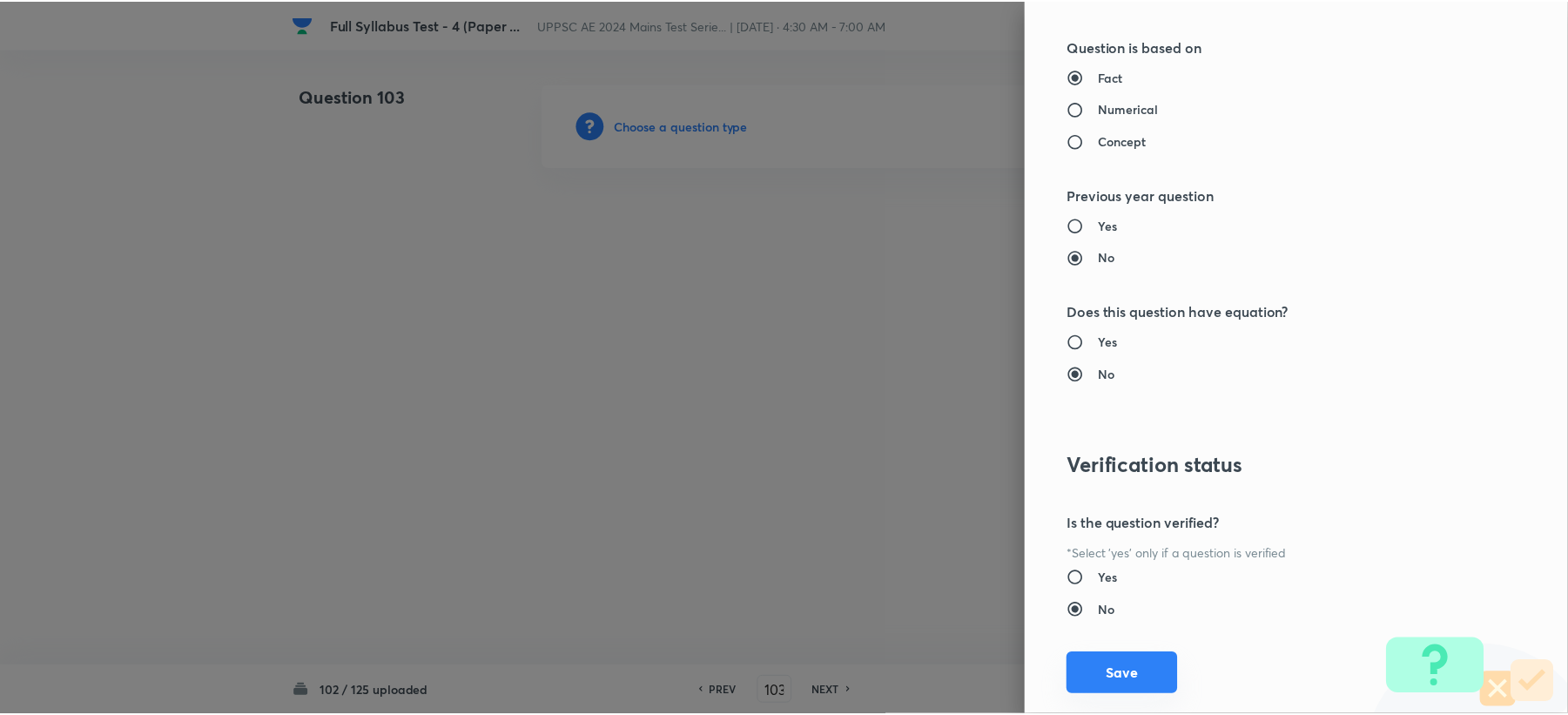
scroll to position [1663, 0]
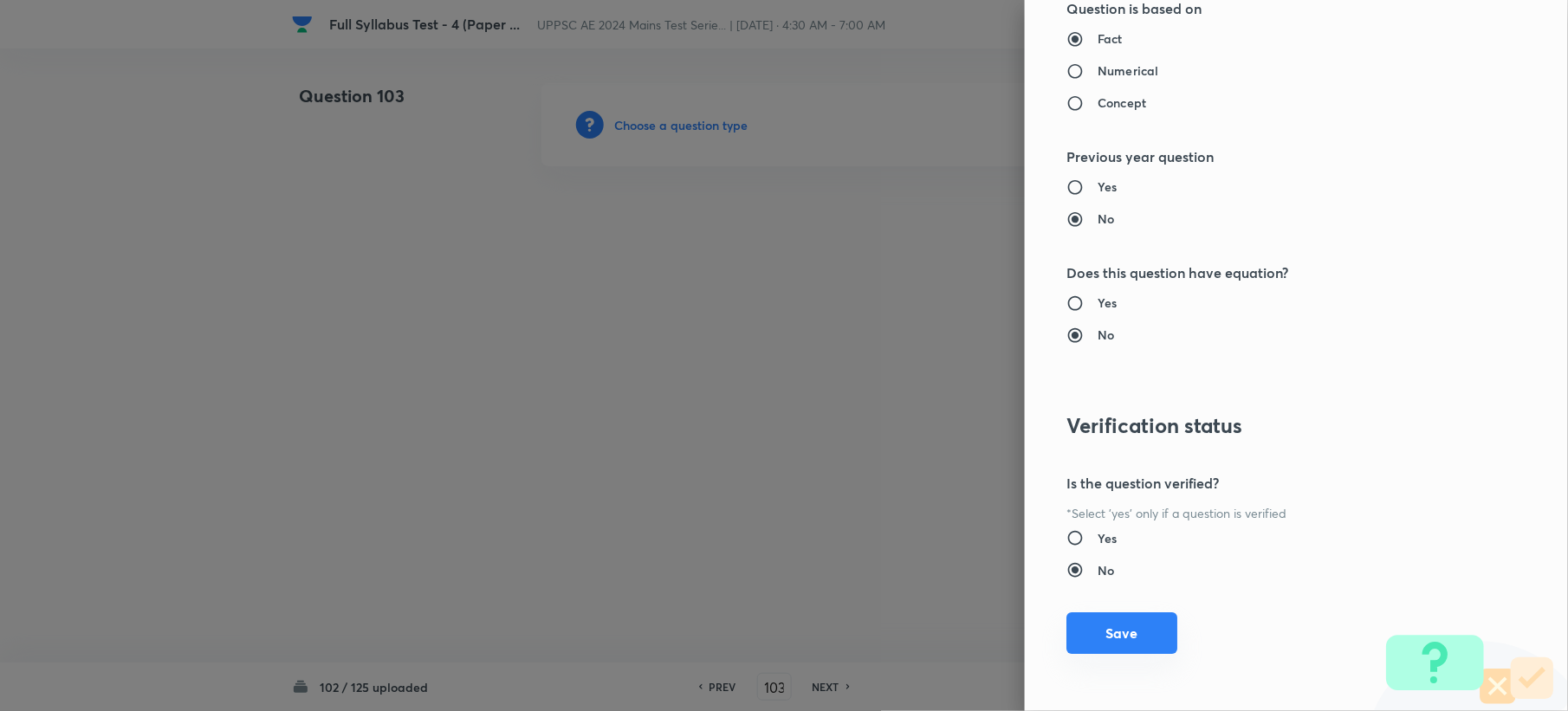
click at [1085, 622] on button "Save" at bounding box center [1121, 633] width 111 height 42
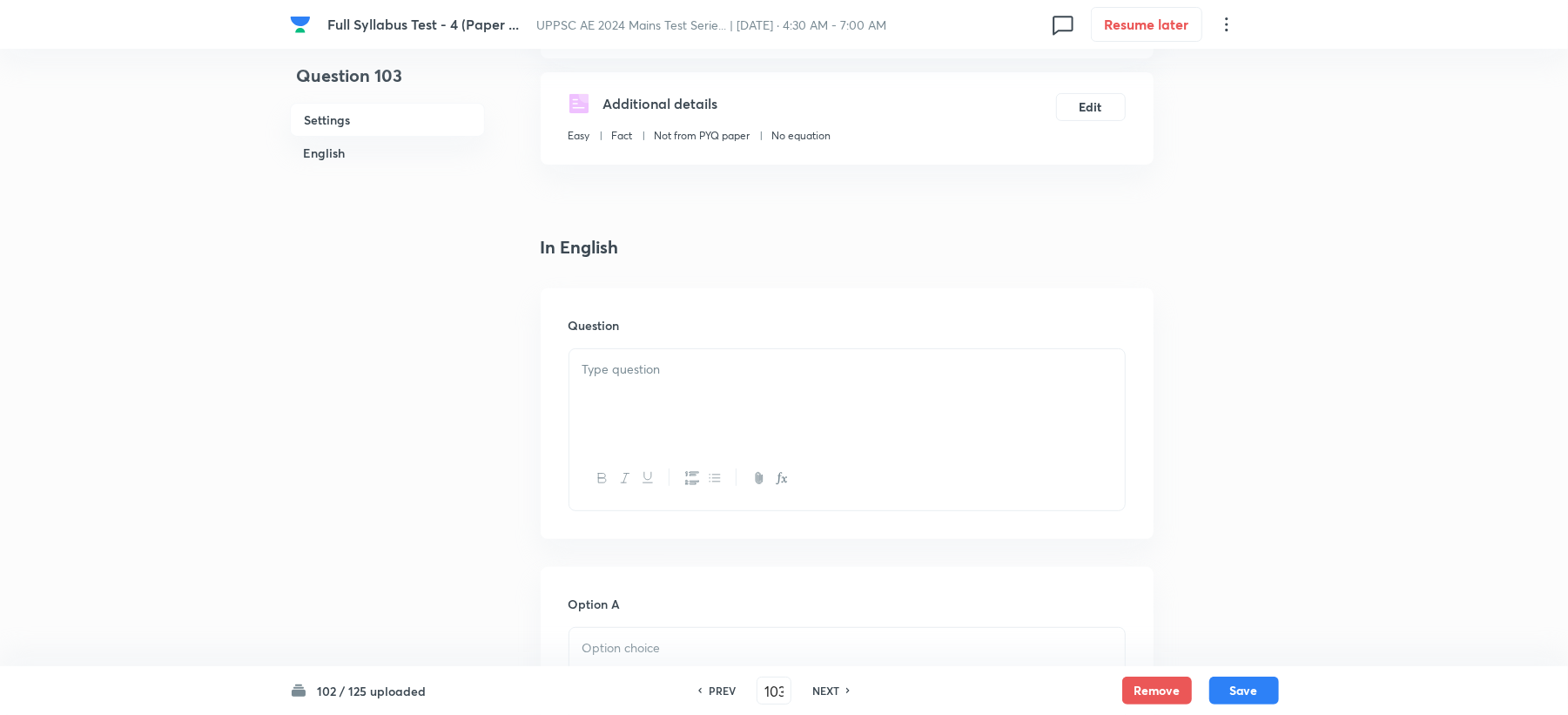
scroll to position [349, 0]
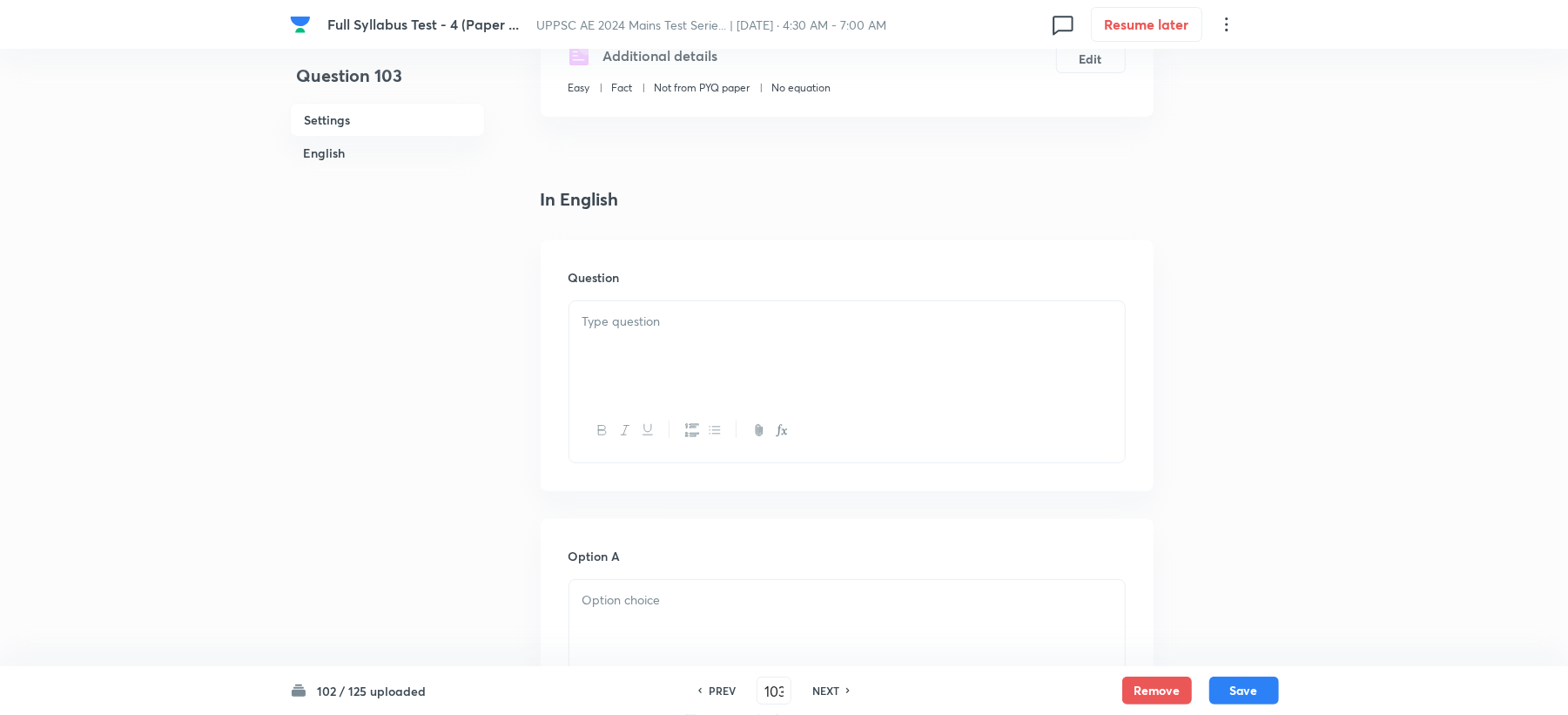
click at [639, 338] on div at bounding box center [847, 350] width 555 height 97
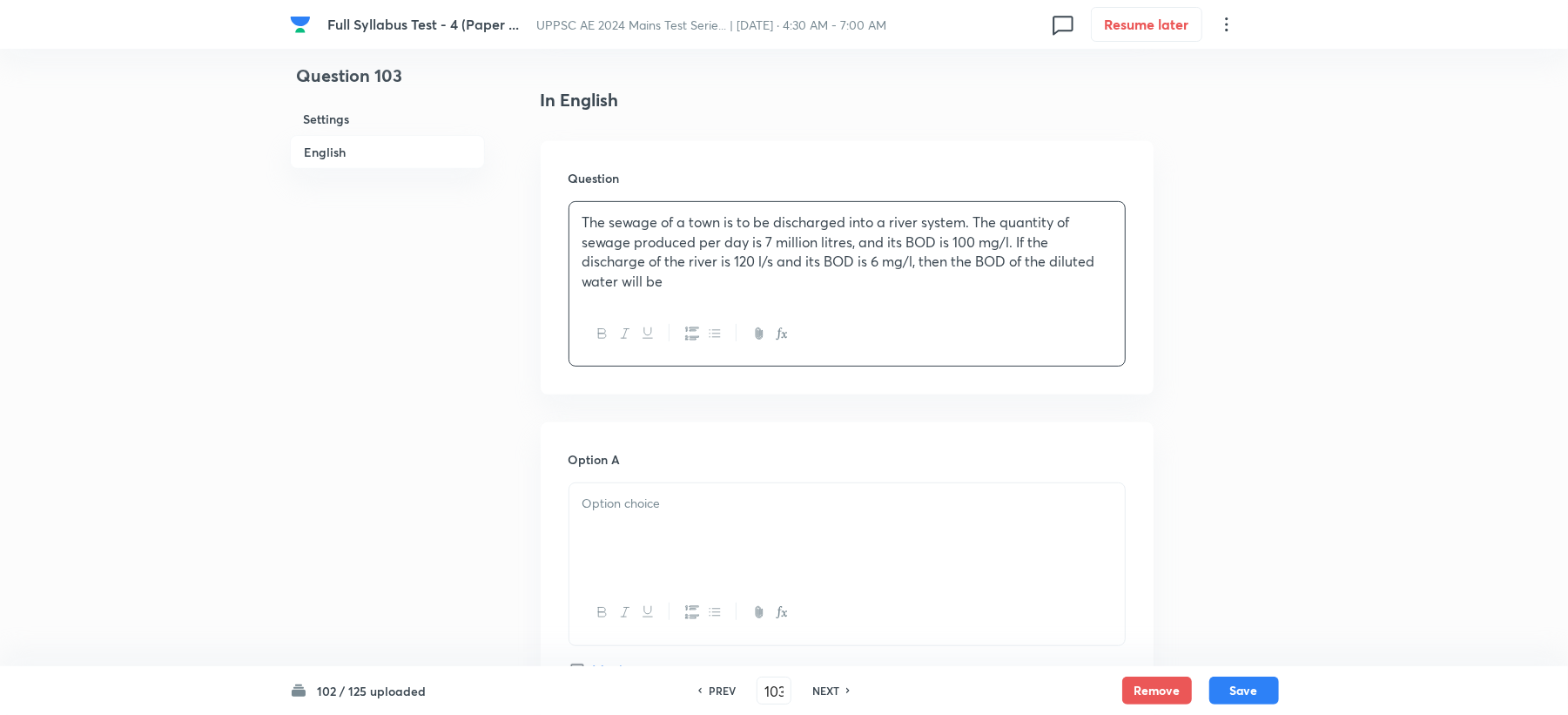
scroll to position [580, 0]
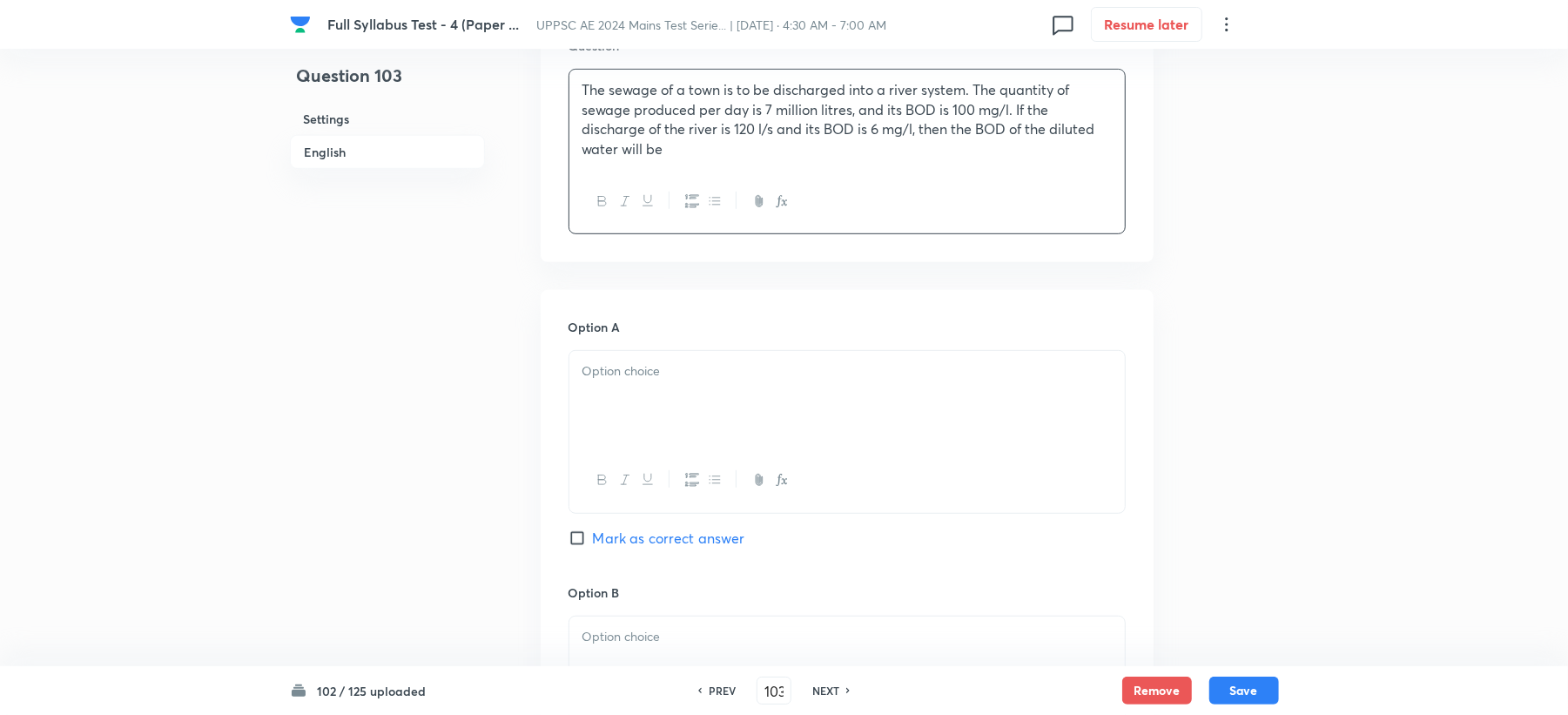
click at [607, 369] on p at bounding box center [847, 371] width 529 height 20
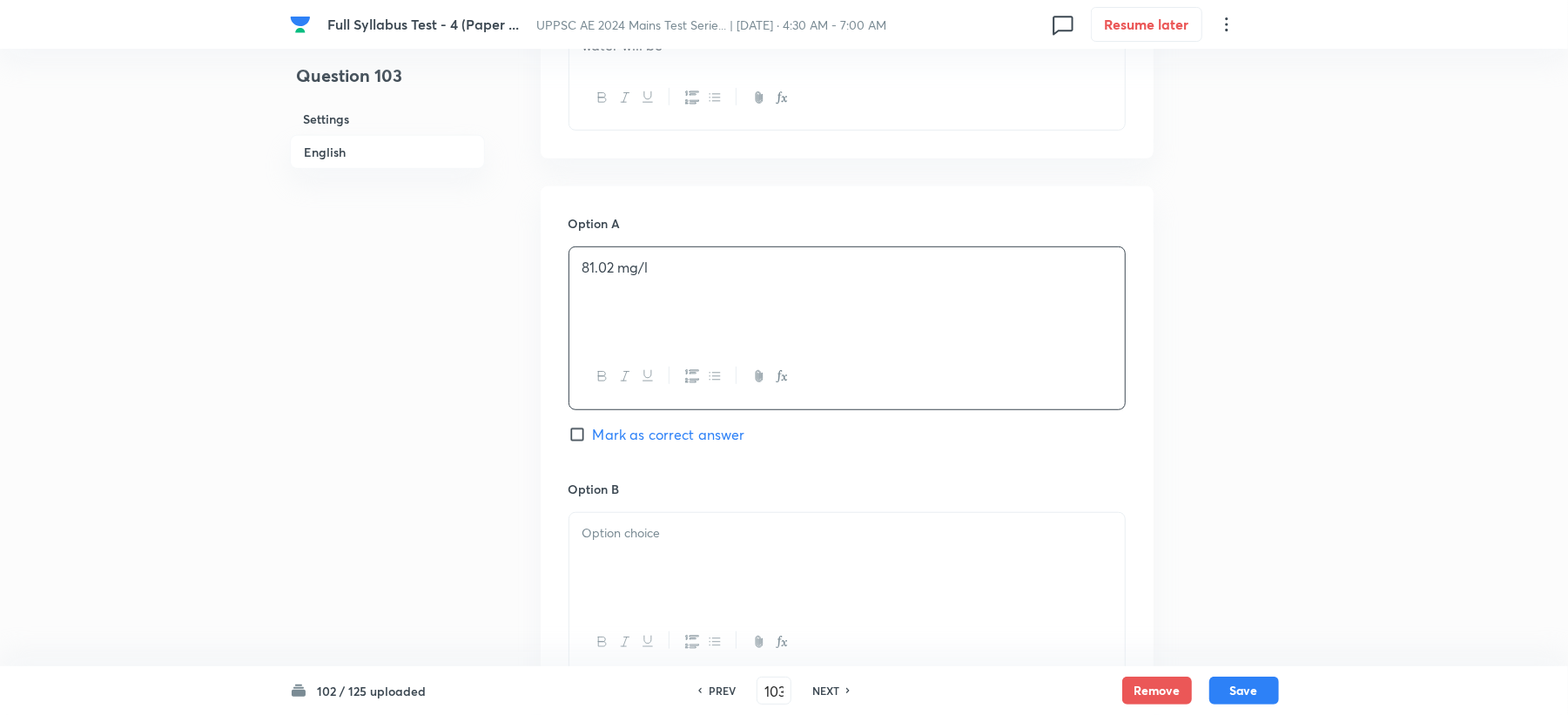
scroll to position [812, 0]
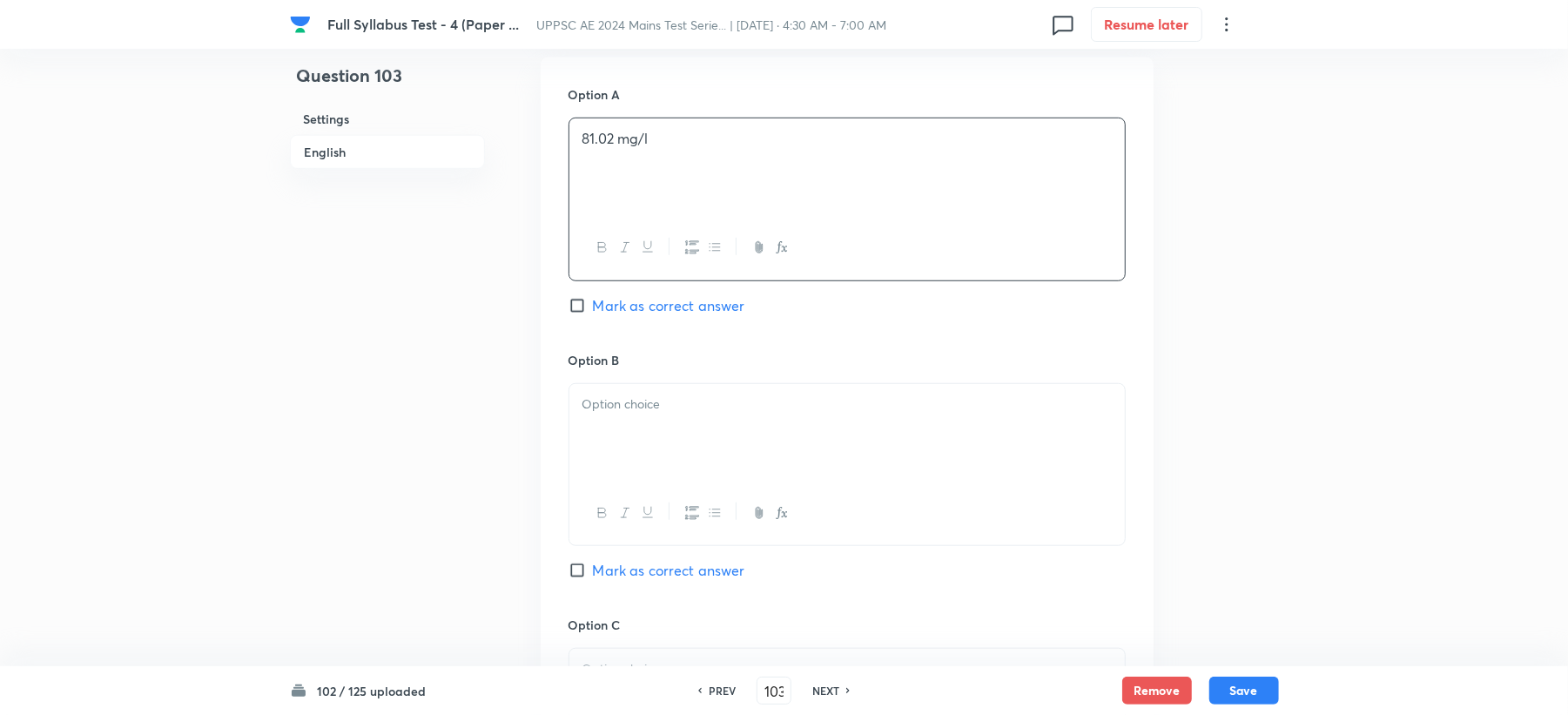
click at [599, 423] on div at bounding box center [847, 433] width 555 height 97
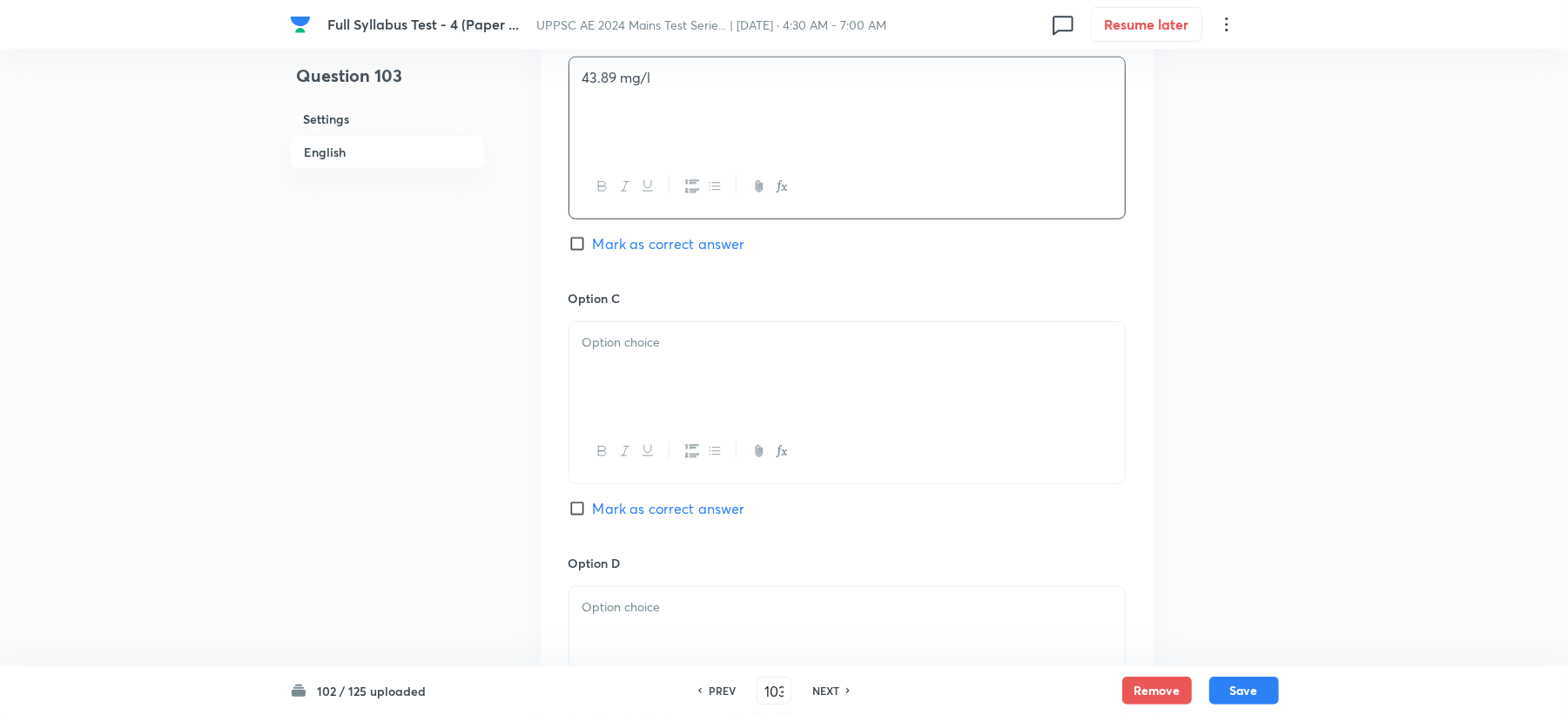
scroll to position [1161, 0]
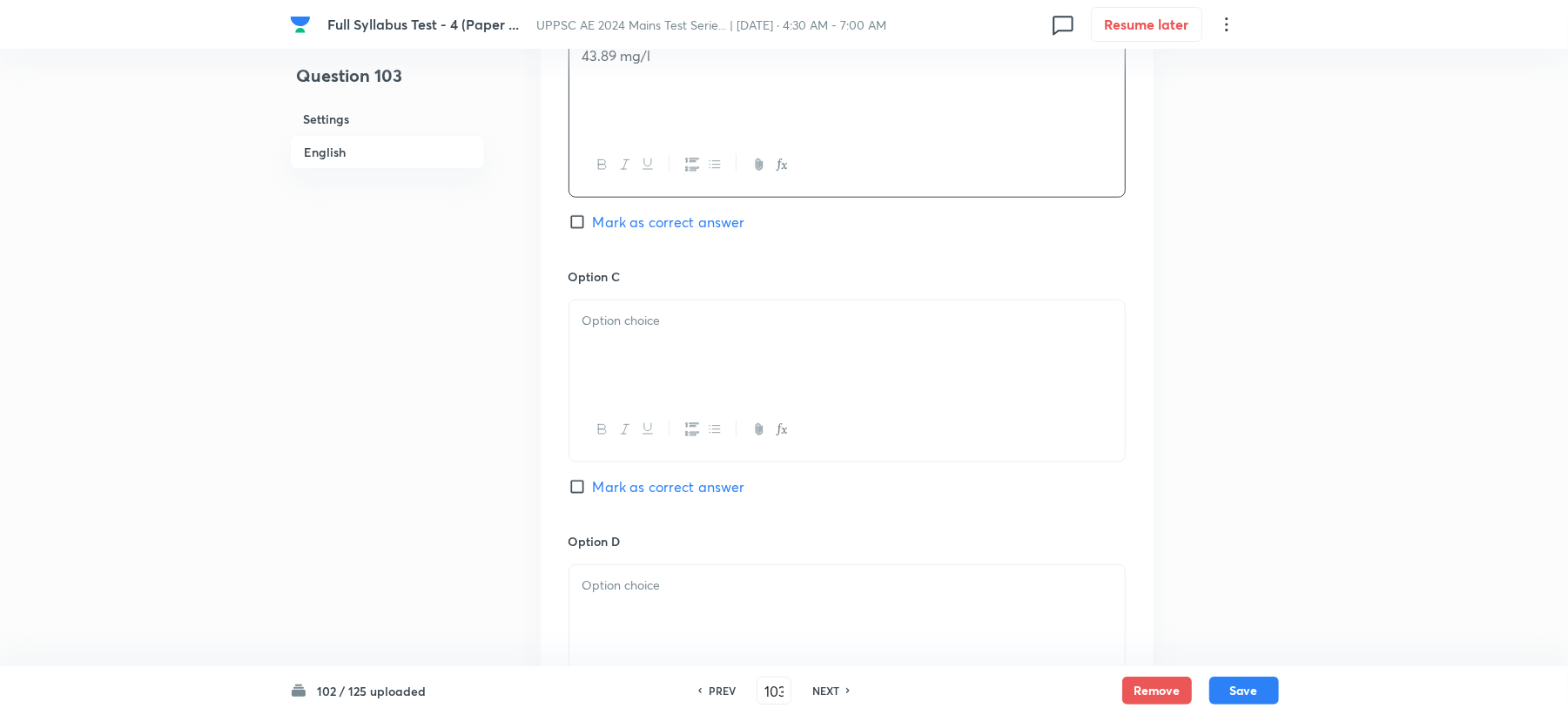
click at [614, 328] on p at bounding box center [847, 320] width 529 height 20
click at [655, 231] on span "Mark as correct answer" at bounding box center [669, 222] width 153 height 21
click at [593, 231] on input "Mark as correct answer" at bounding box center [581, 222] width 24 height 18
checkbox input "true"
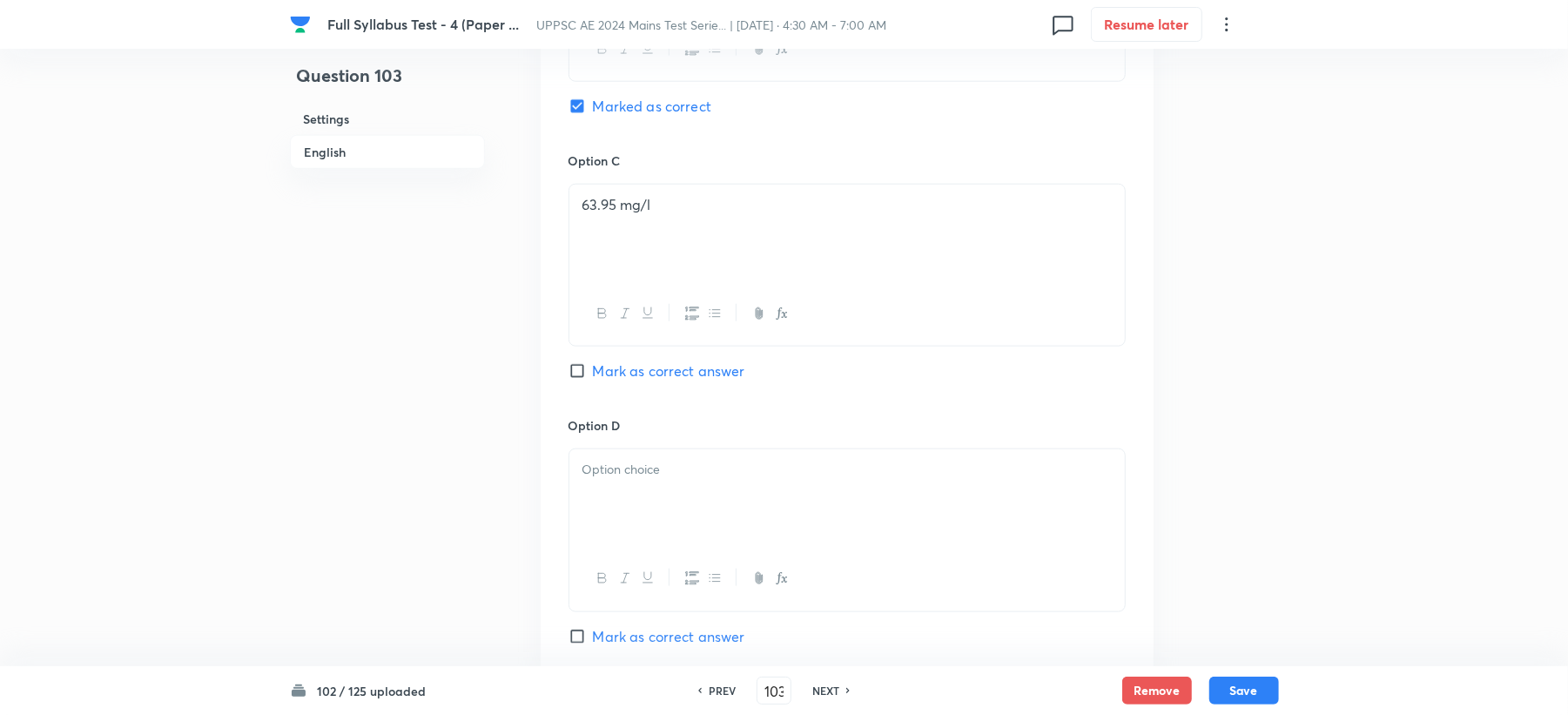
click at [607, 489] on div at bounding box center [847, 499] width 555 height 97
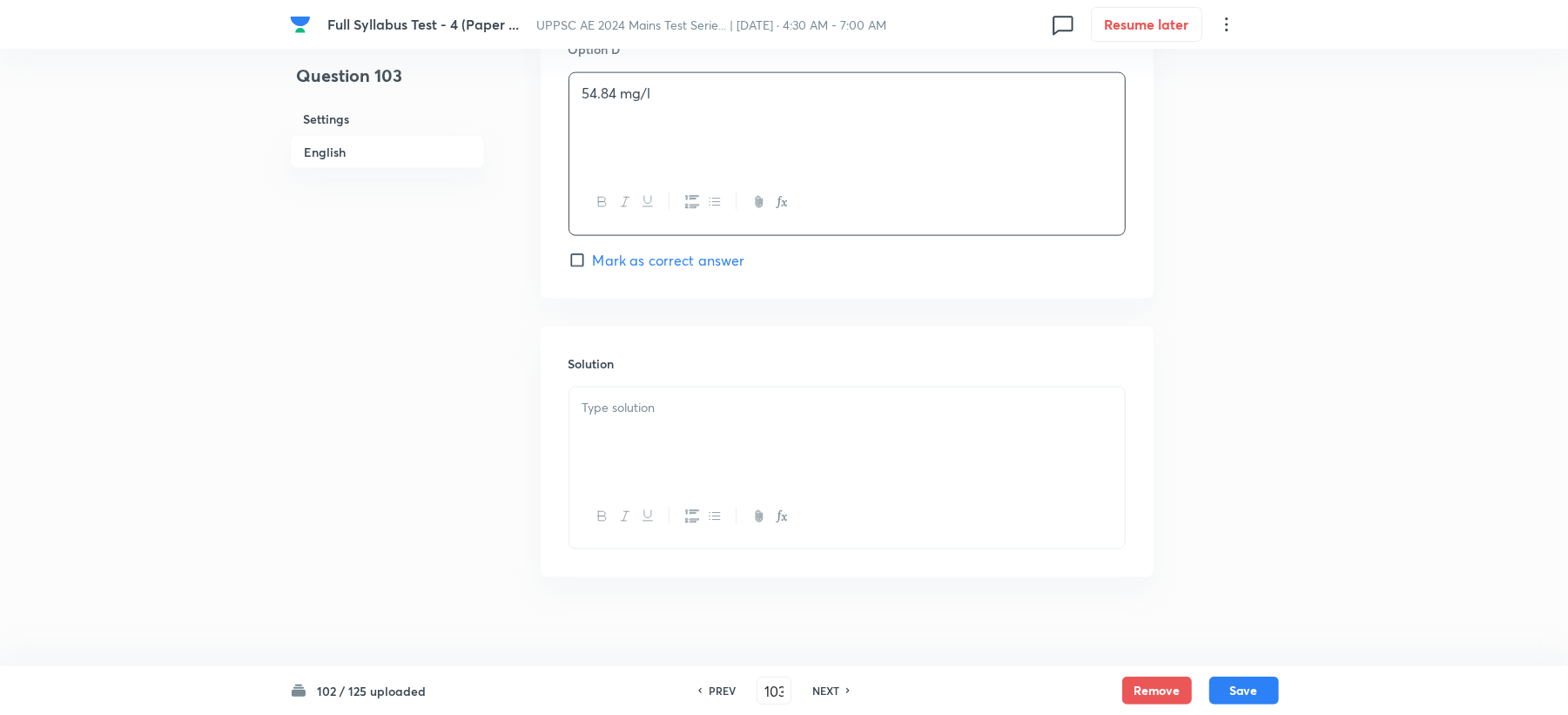
scroll to position [1674, 0]
click at [620, 397] on p at bounding box center [847, 392] width 529 height 20
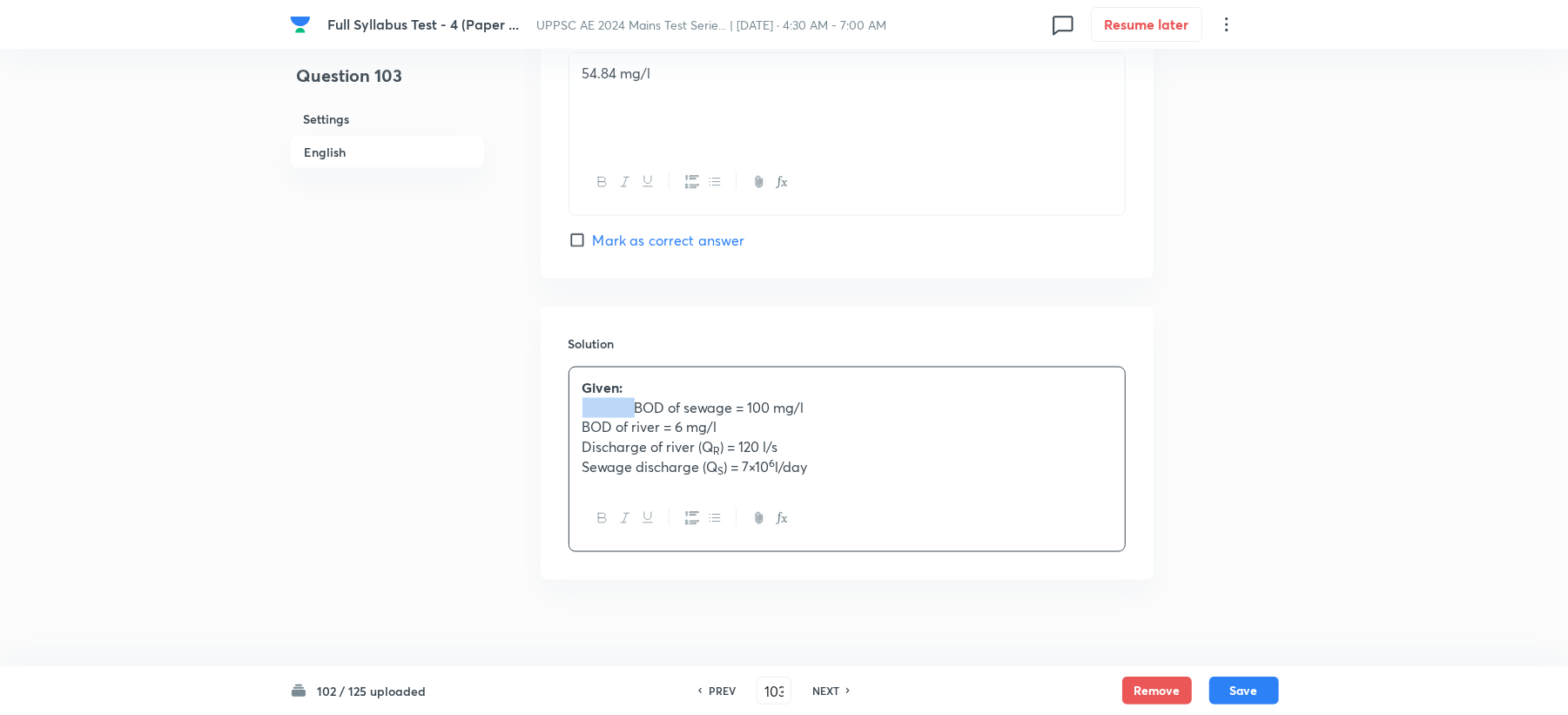
drag, startPoint x: 636, startPoint y: 410, endPoint x: 552, endPoint y: 410, distance: 84.0
click at [552, 410] on div "Solution Given: BOD of sewage = 100 mg/l BOD of river = 6 mg/l Discharge of riv…" at bounding box center [847, 443] width 613 height 274
drag, startPoint x: 642, startPoint y: 432, endPoint x: 537, endPoint y: 440, distance: 105.3
drag, startPoint x: 642, startPoint y: 454, endPoint x: 535, endPoint y: 458, distance: 107.1
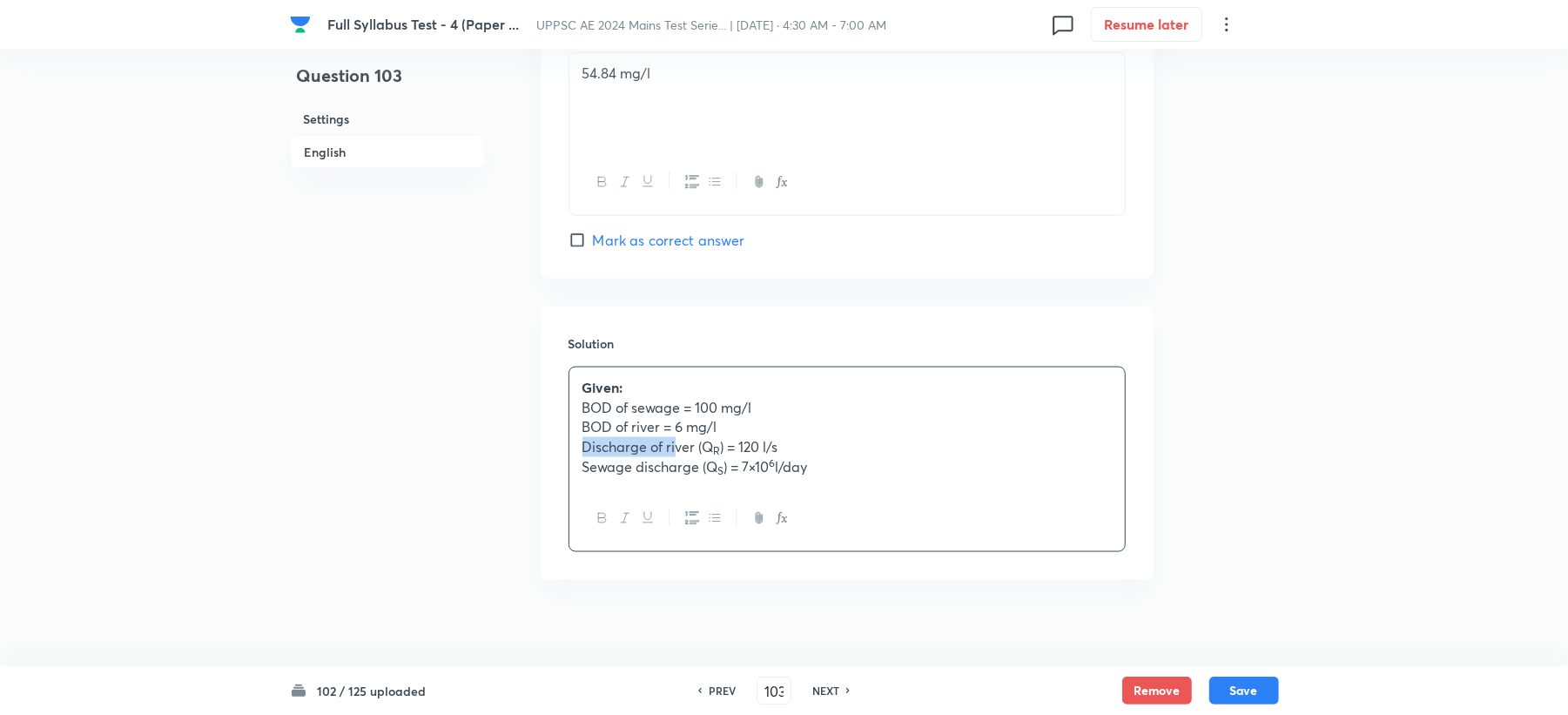
drag, startPoint x: 642, startPoint y: 469, endPoint x: 537, endPoint y: 481, distance: 105.7
click at [834, 474] on p "Sewage discharge (Q S ) = 7×10 6 l/day" at bounding box center [847, 467] width 529 height 20
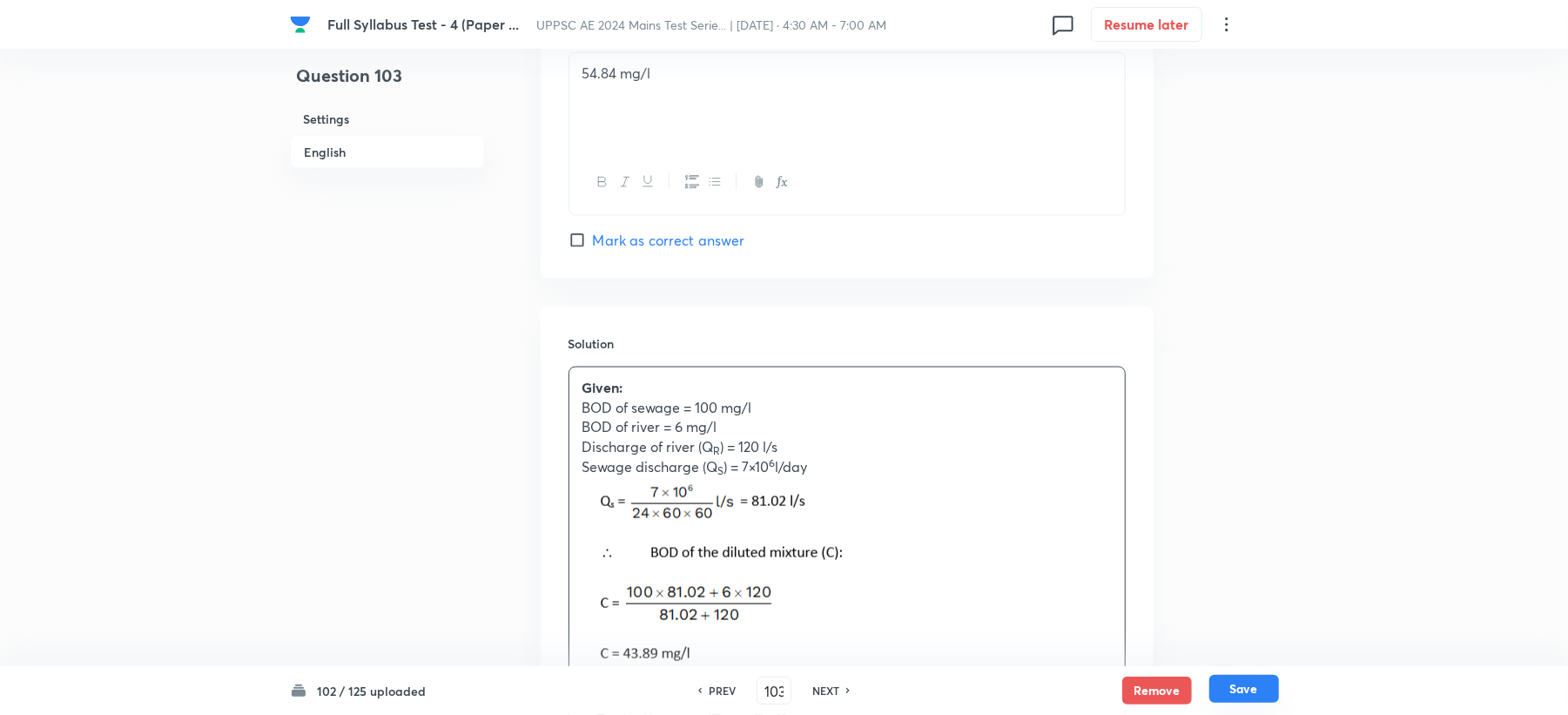
click at [1256, 683] on button "Save" at bounding box center [1244, 689] width 69 height 28
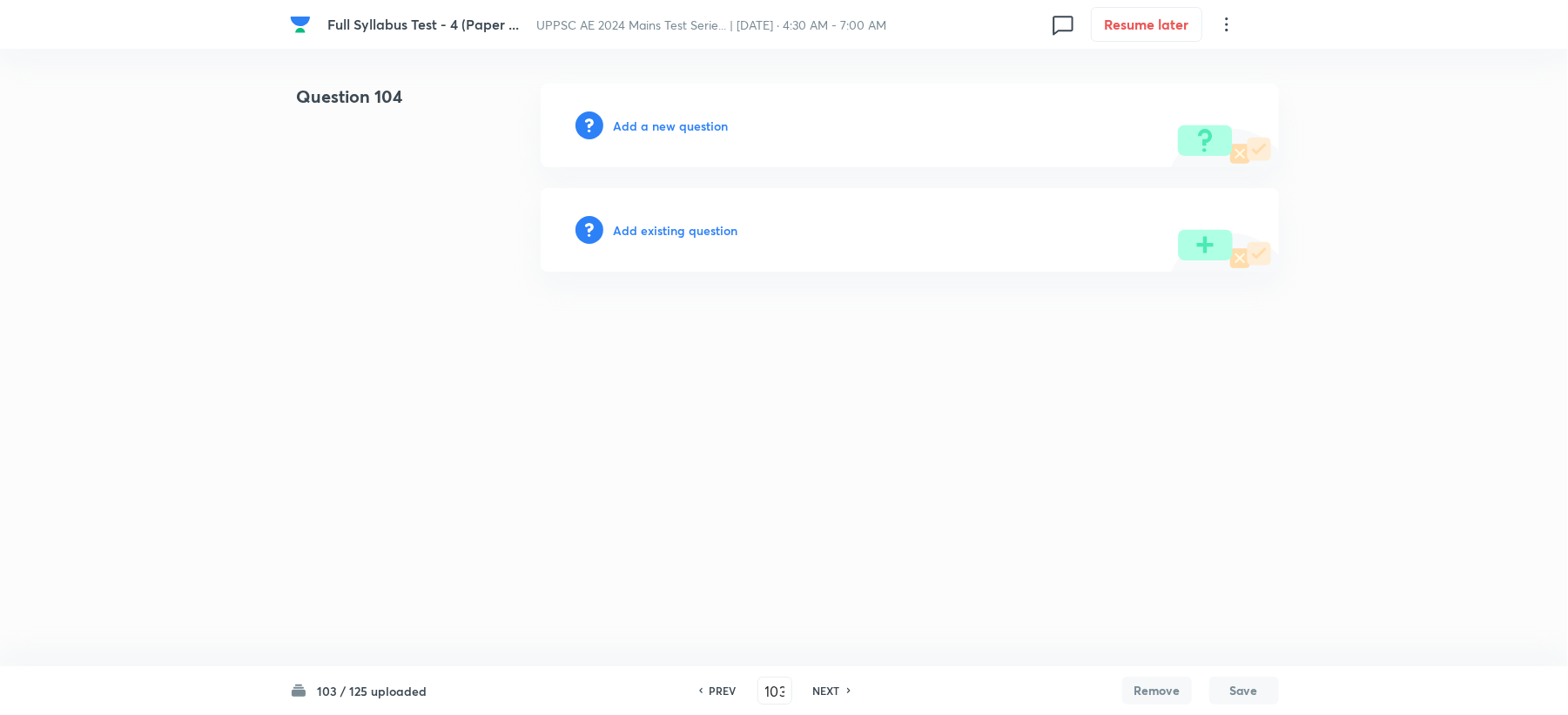
type input "104"
click at [630, 120] on h6 "Add a new question" at bounding box center [674, 127] width 115 height 19
click at [630, 120] on h6 "Choose a question type" at bounding box center [684, 127] width 134 height 19
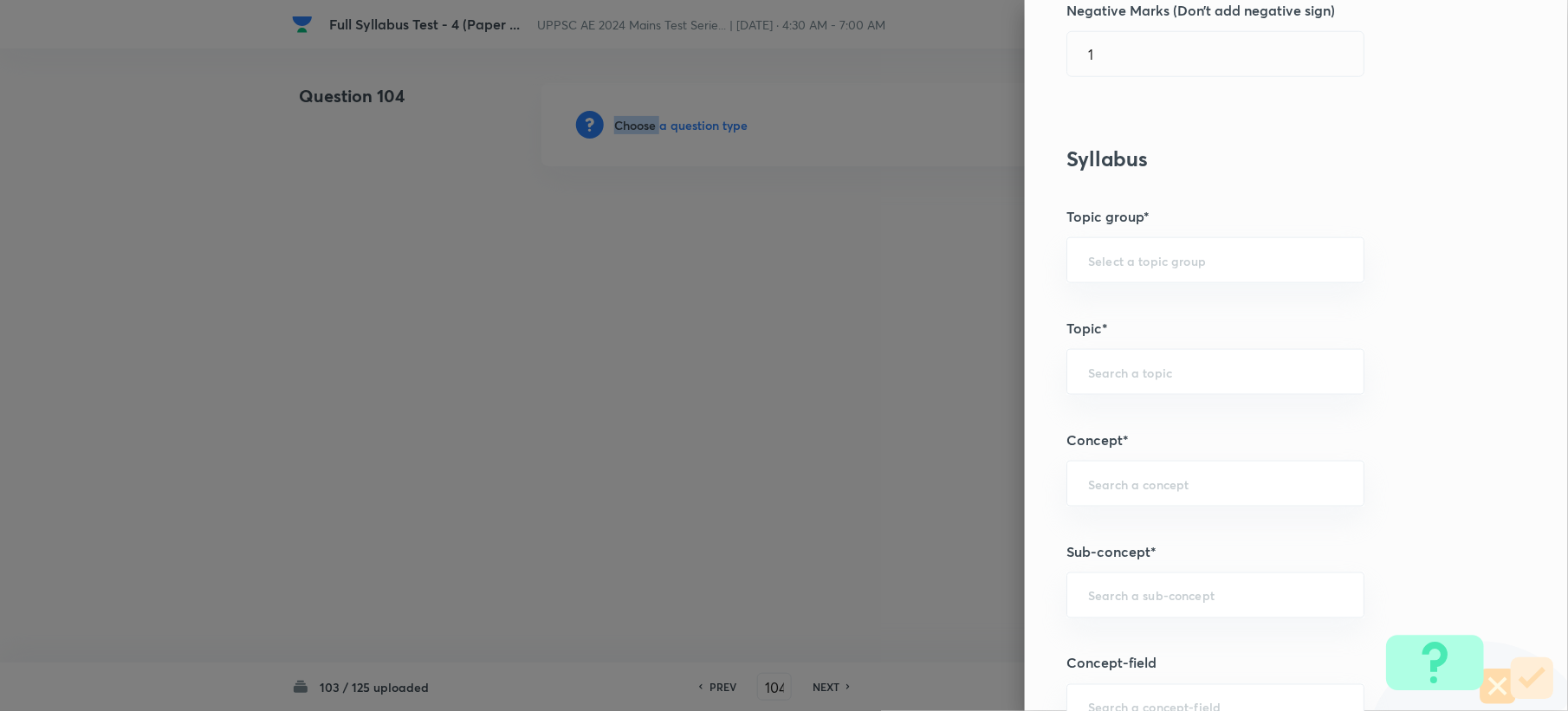
scroll to position [808, 0]
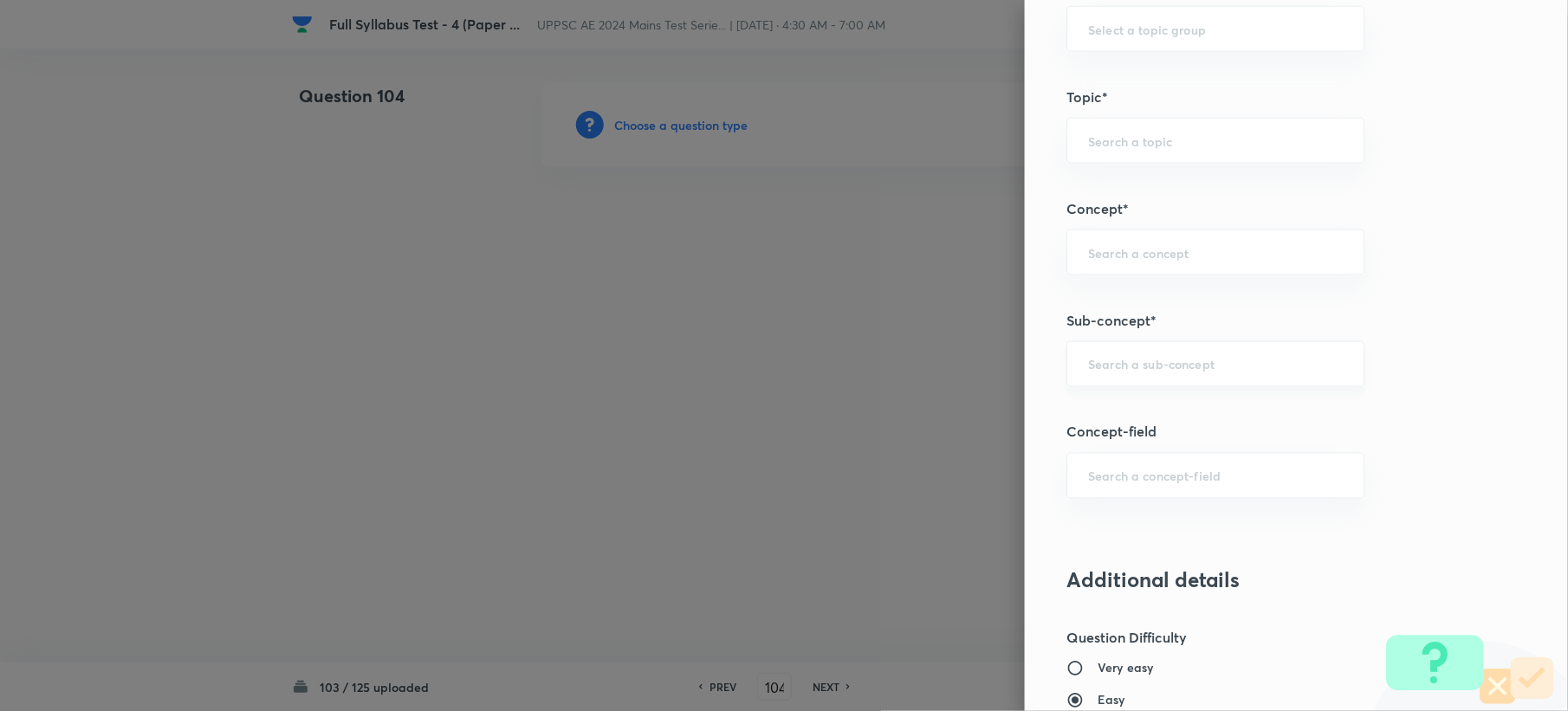
click at [1089, 368] on input "text" at bounding box center [1215, 364] width 254 height 17
paste input "Hauling Capacity"
click at [1071, 416] on li "Hauling Capacity" at bounding box center [1198, 416] width 295 height 31
type input "Hauling Capacity"
type input "Civil Engineering"
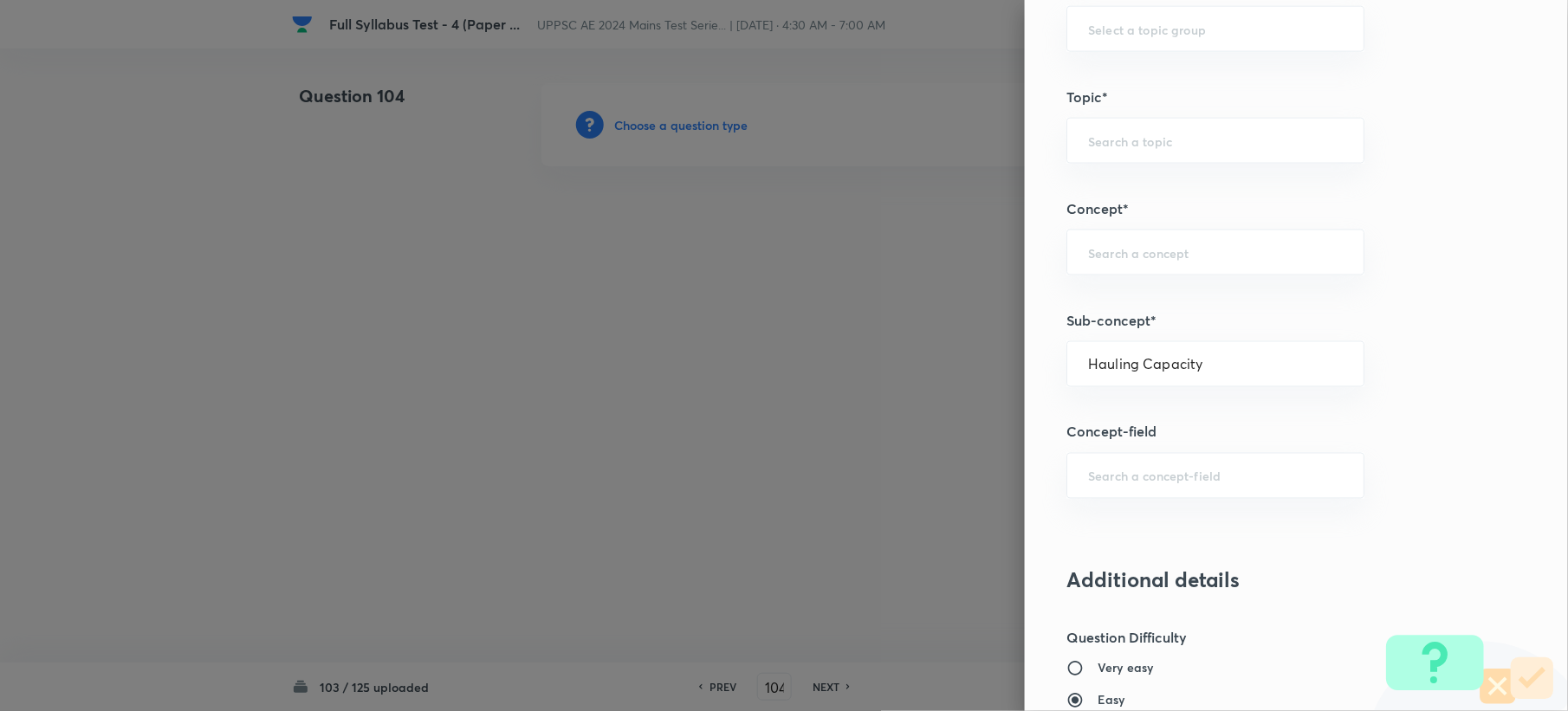
type input "Transportation Engineering"
type input "Railway Engineering"
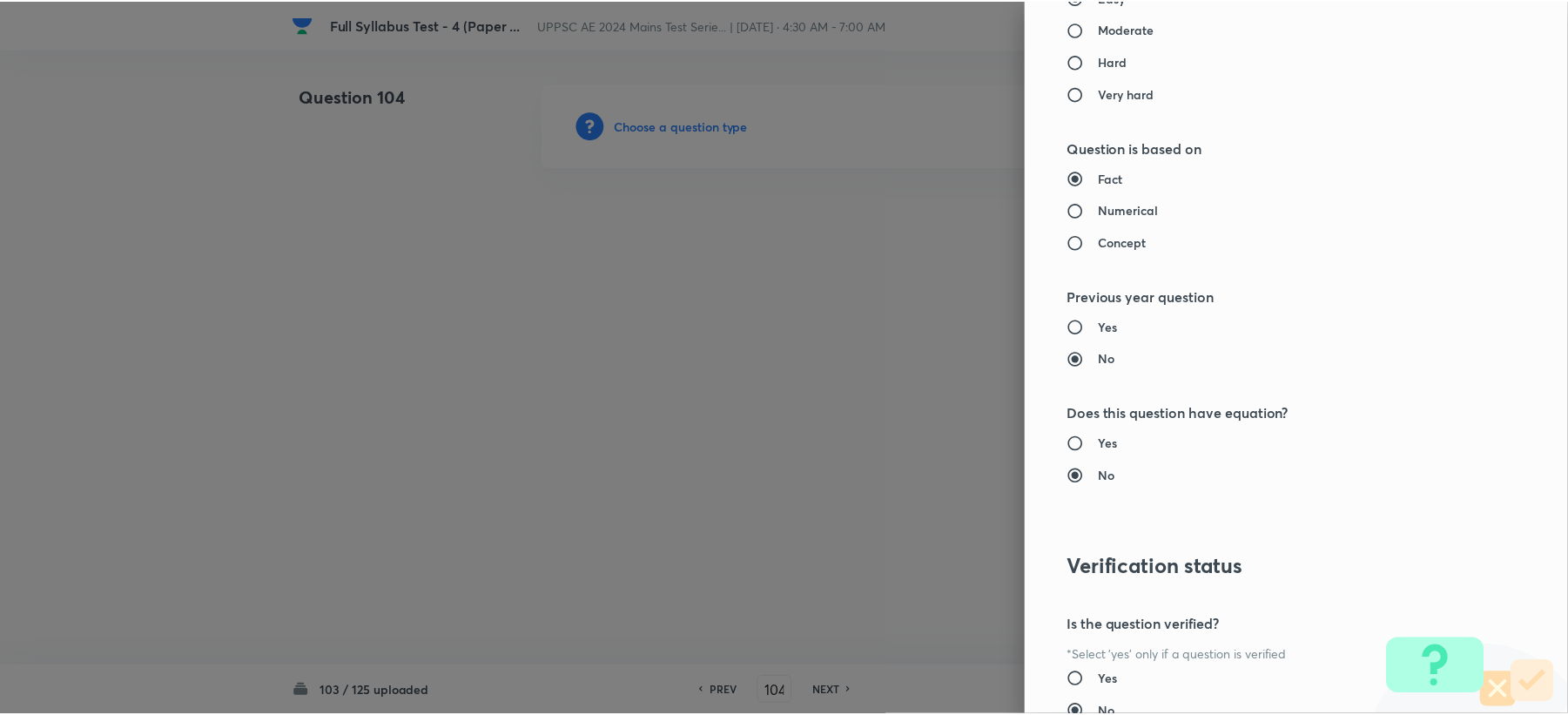
scroll to position [1663, 0]
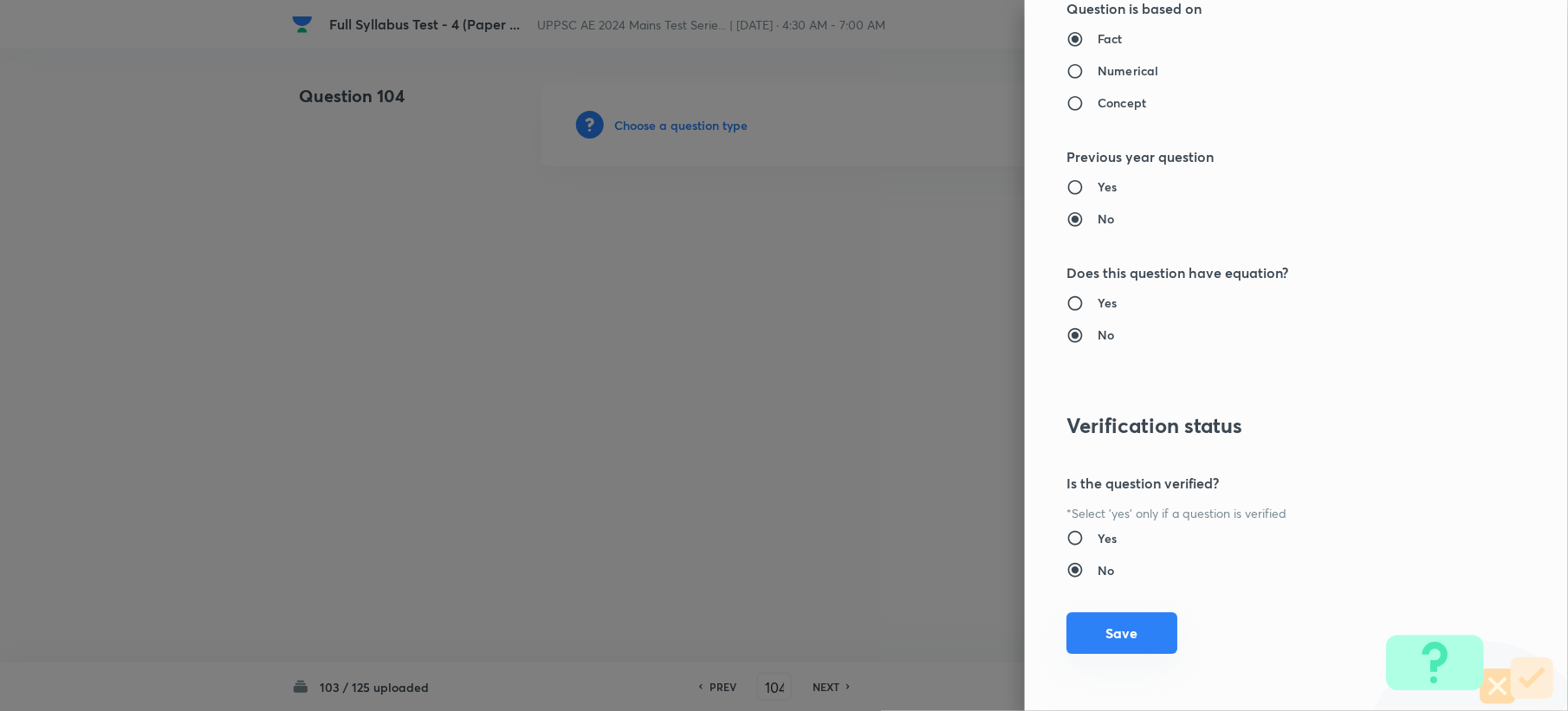
click at [1074, 634] on button "Save" at bounding box center [1121, 633] width 111 height 42
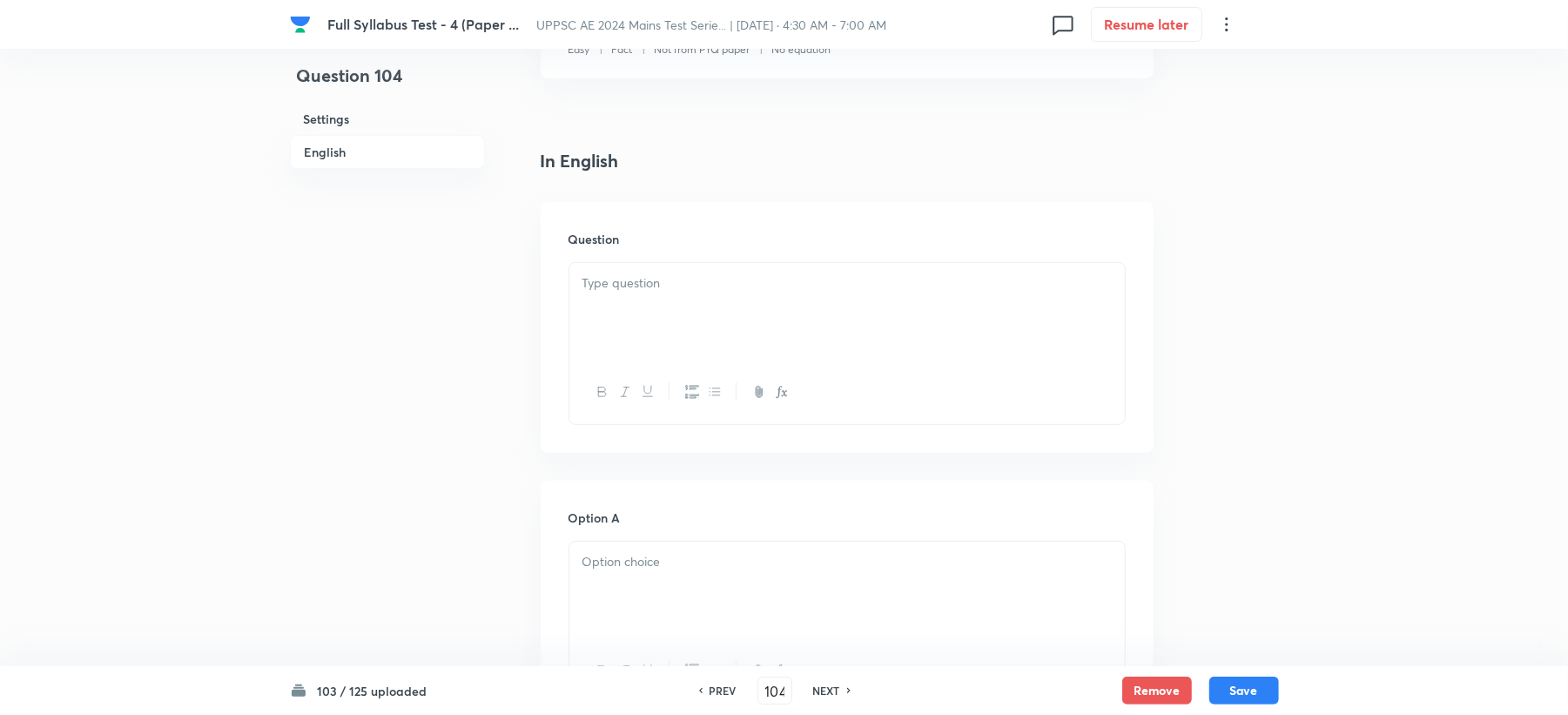
scroll to position [464, 0]
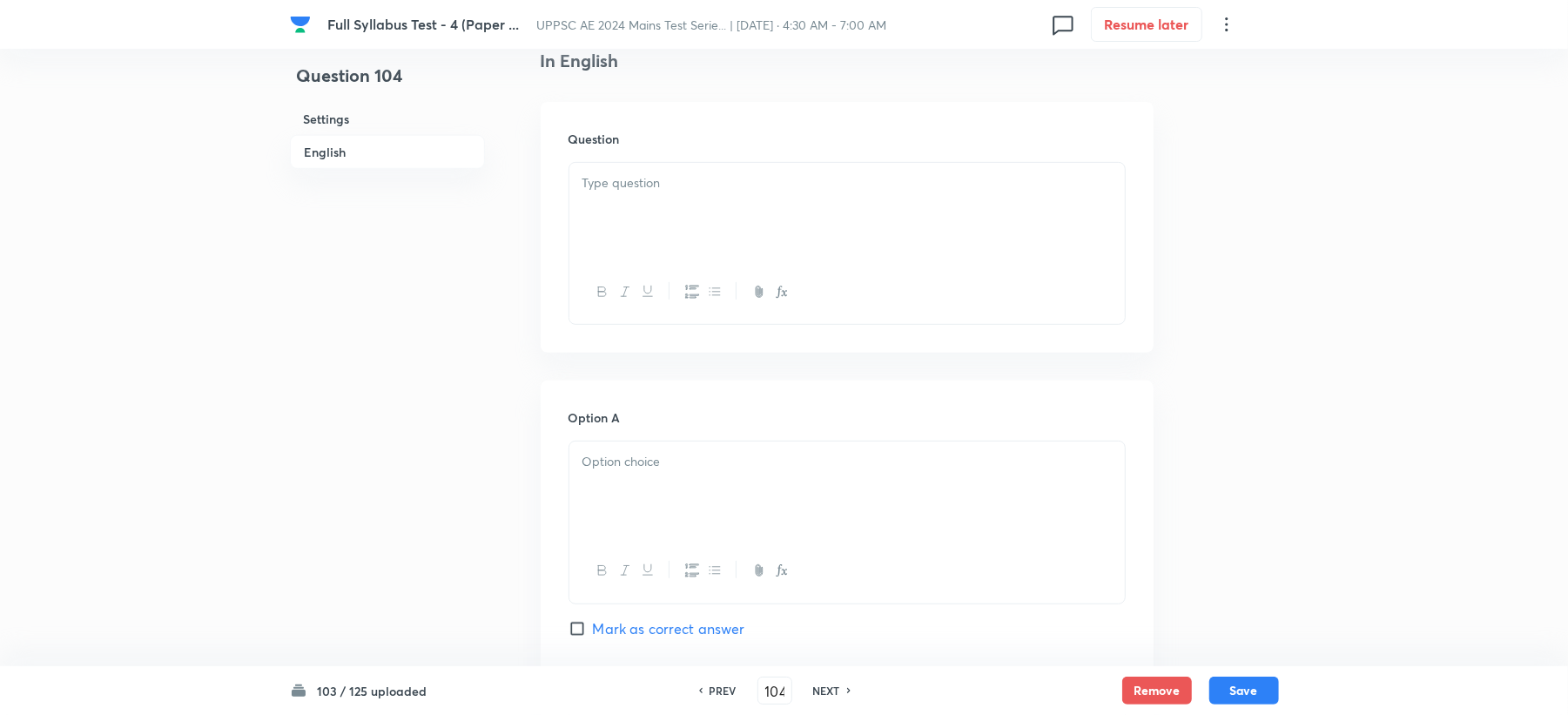
click at [637, 249] on div at bounding box center [847, 212] width 555 height 97
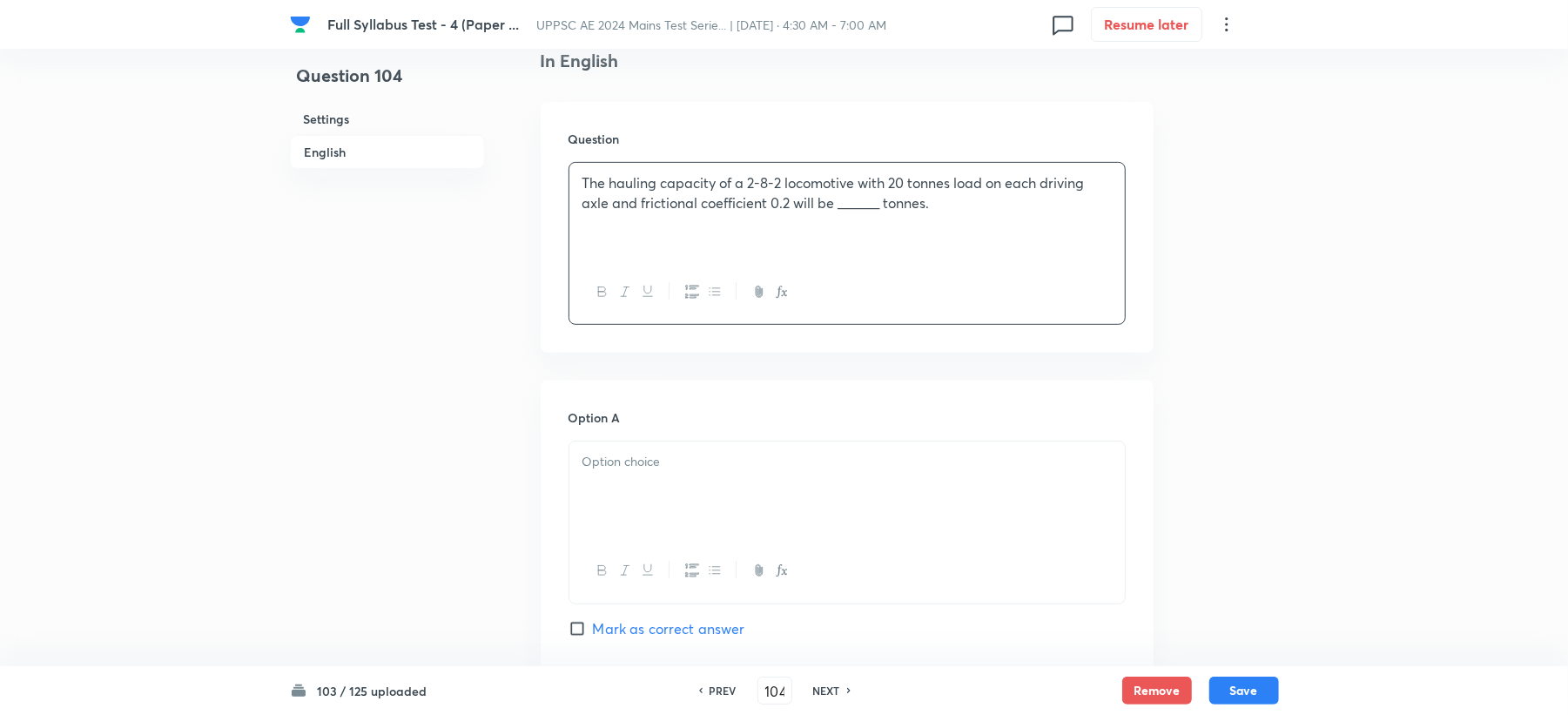
drag, startPoint x: 628, startPoint y: 485, endPoint x: 600, endPoint y: 450, distance: 44.8
click at [624, 486] on div at bounding box center [847, 490] width 555 height 97
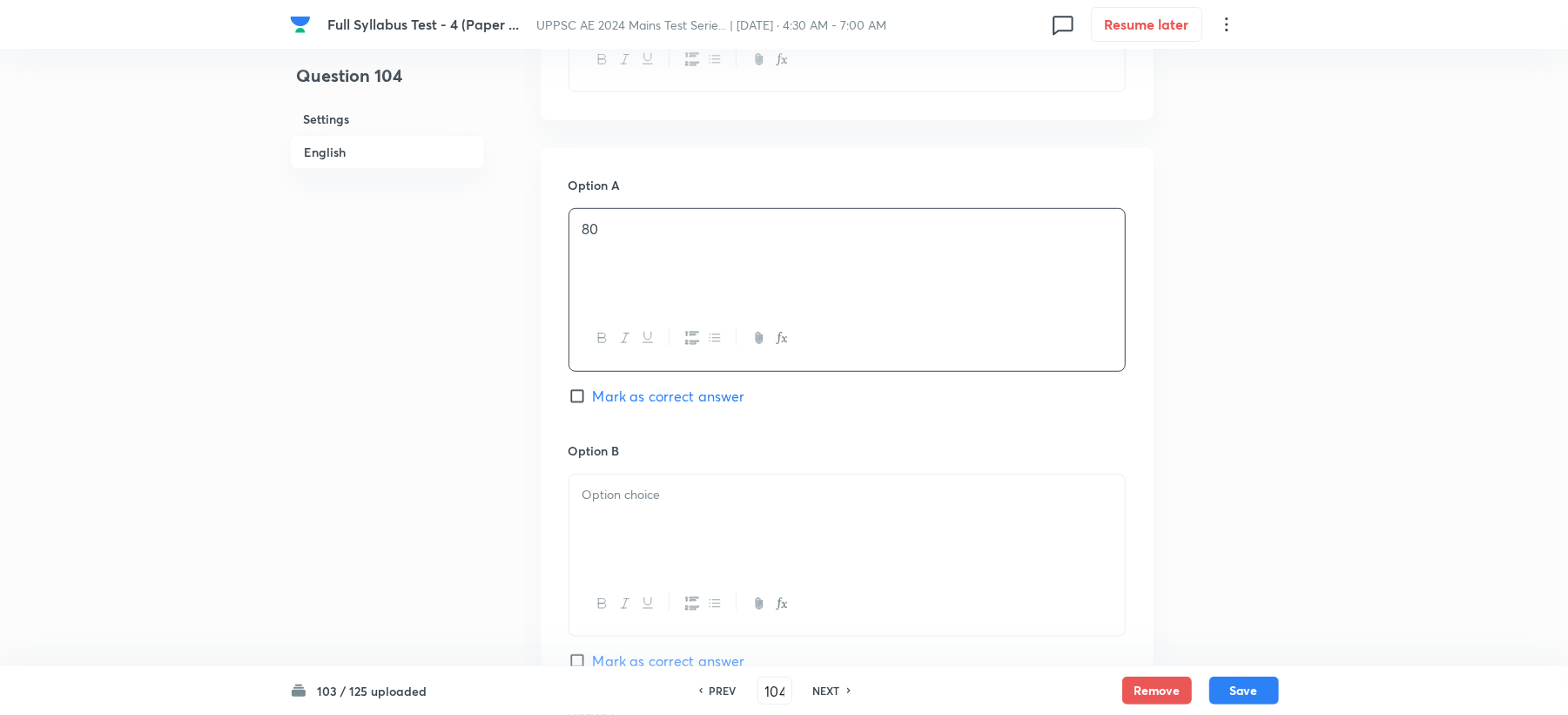
click at [608, 515] on div at bounding box center [847, 524] width 555 height 97
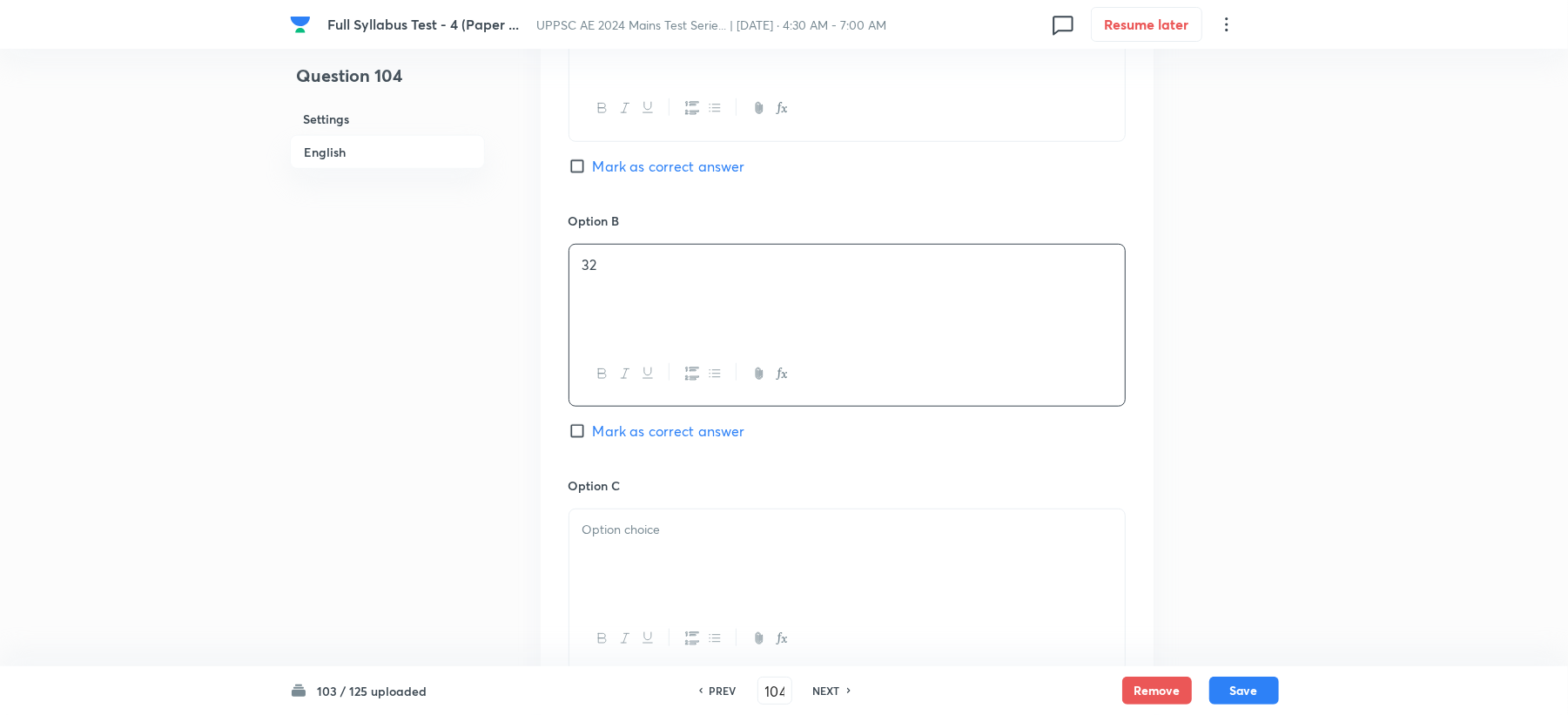
scroll to position [929, 0]
click at [597, 519] on div "Option C Mark as correct answer" at bounding box center [847, 607] width 557 height 265
click at [618, 549] on div at bounding box center [847, 557] width 555 height 97
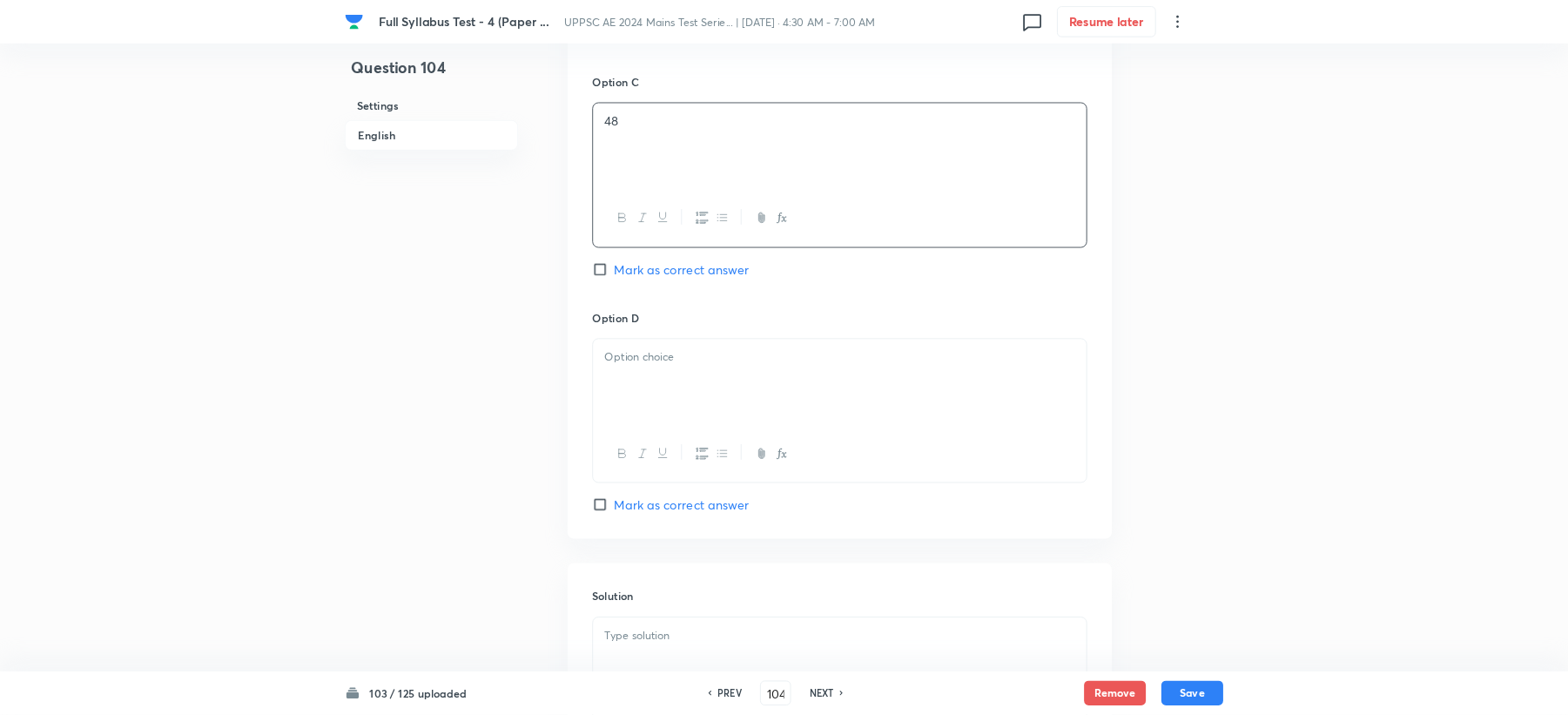
scroll to position [1320, 0]
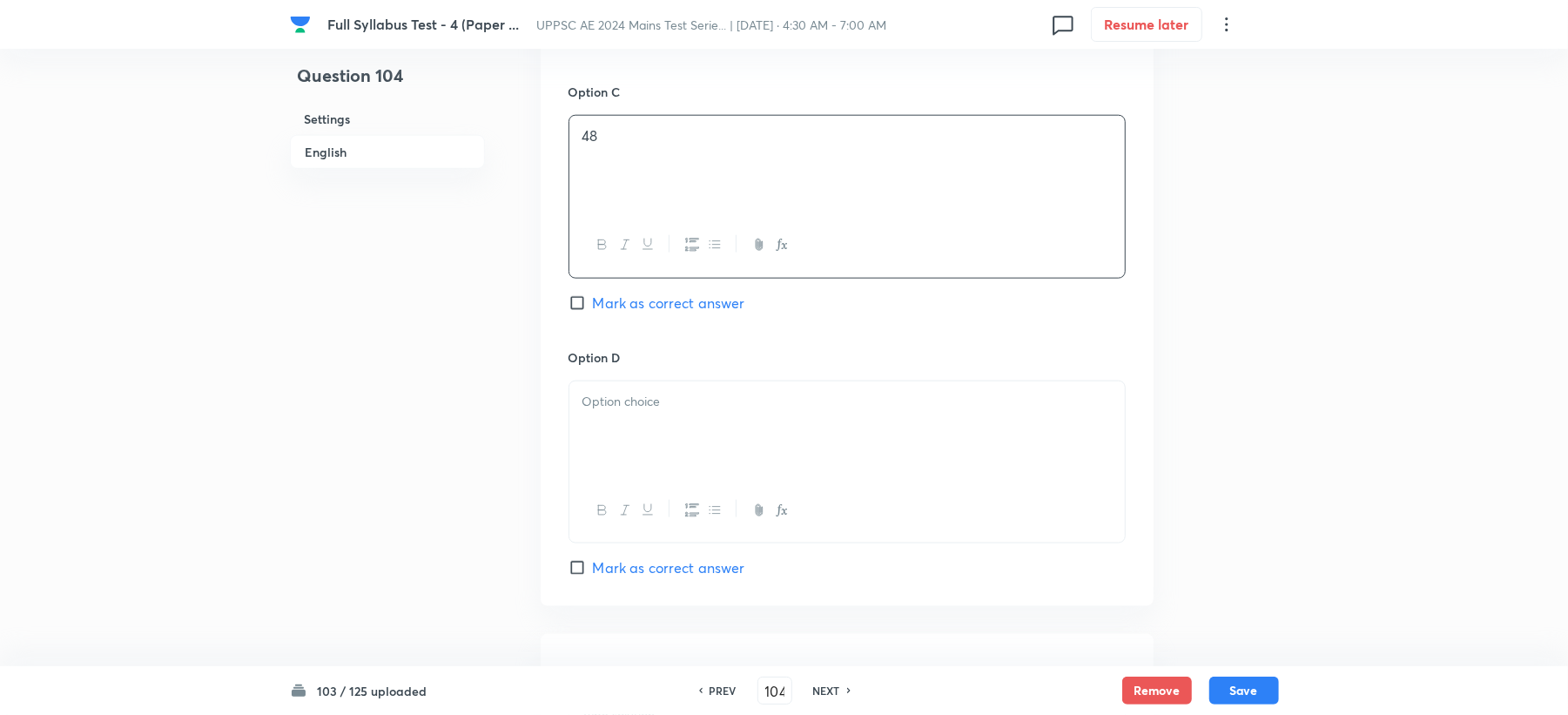
click at [624, 404] on p at bounding box center [847, 401] width 529 height 20
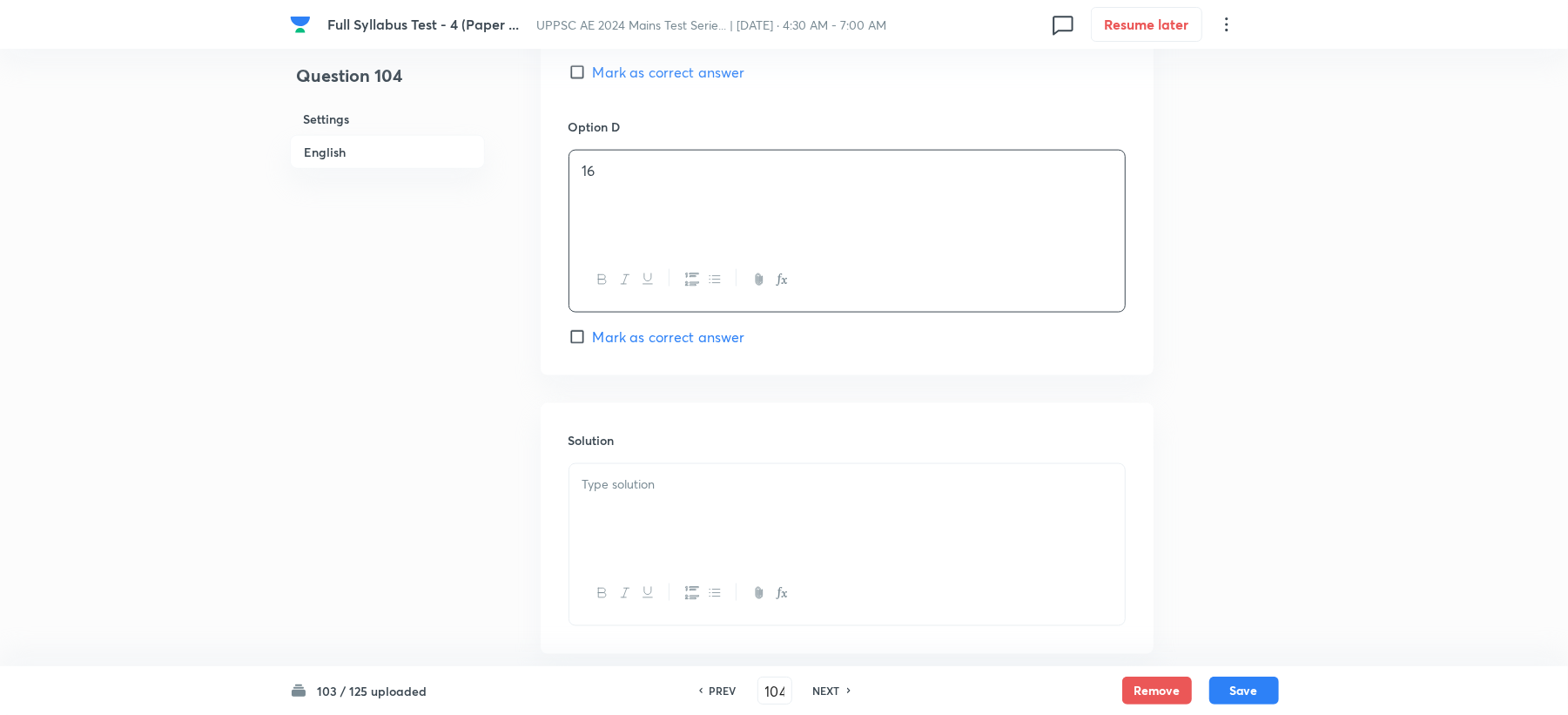
scroll to position [1553, 0]
click at [630, 333] on span "Mark as correct answer" at bounding box center [669, 336] width 153 height 21
click at [593, 333] on input "Mark as correct answer" at bounding box center [581, 336] width 24 height 18
checkbox input "true"
click at [620, 507] on div at bounding box center [847, 513] width 555 height 97
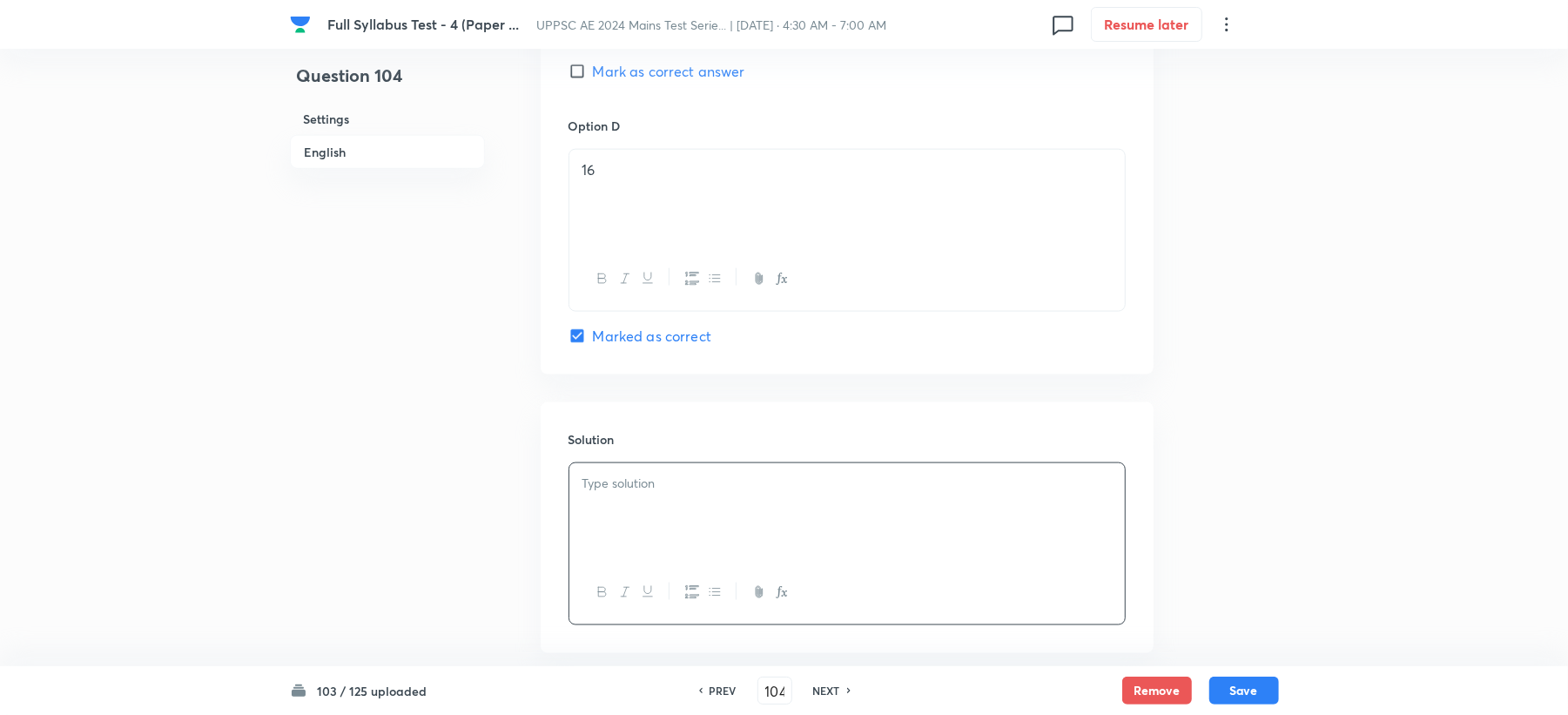
click at [658, 505] on div at bounding box center [847, 513] width 555 height 97
paste div
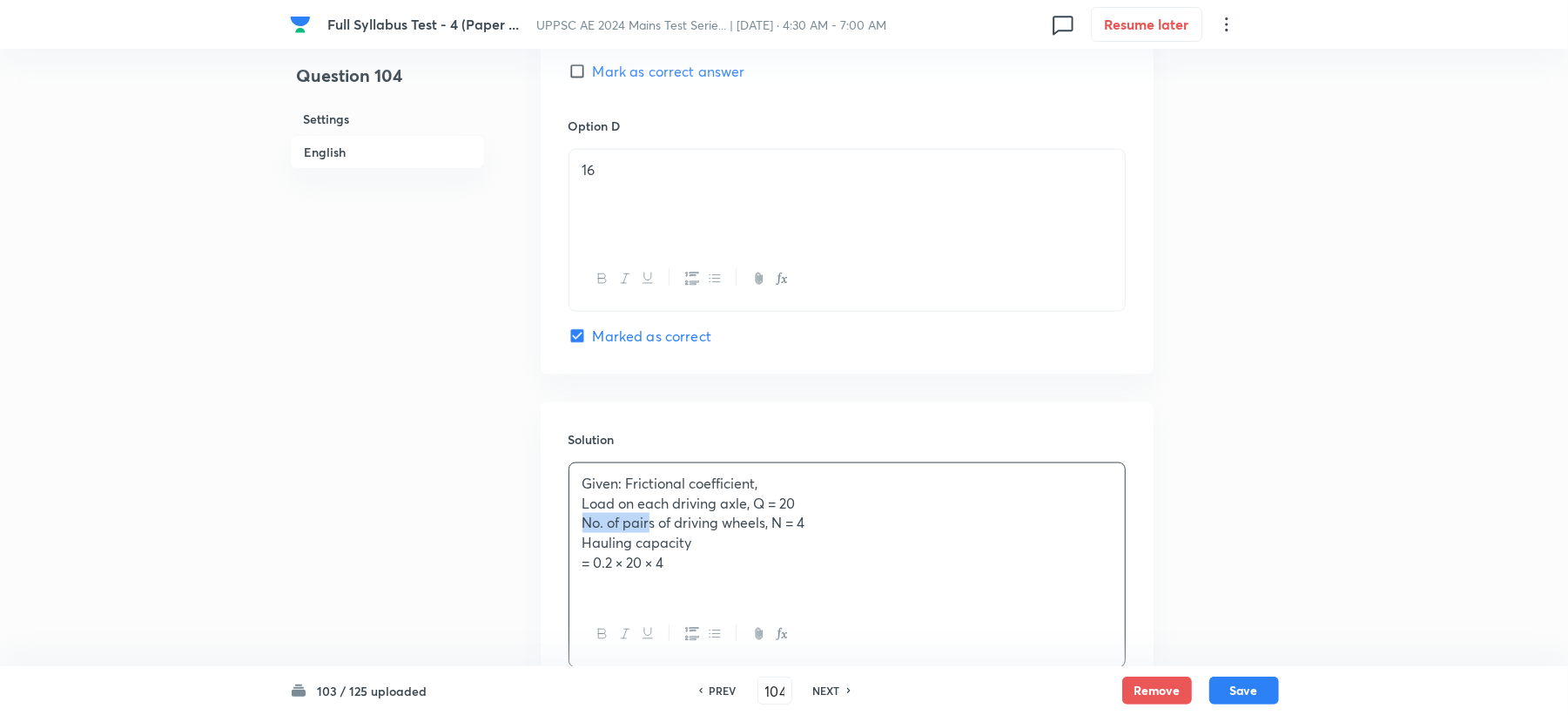
drag, startPoint x: 627, startPoint y: 542, endPoint x: 498, endPoint y: 542, distance: 129.0
drag, startPoint x: 625, startPoint y: 564, endPoint x: 507, endPoint y: 564, distance: 118.0
drag, startPoint x: 622, startPoint y: 587, endPoint x: 501, endPoint y: 576, distance: 121.5
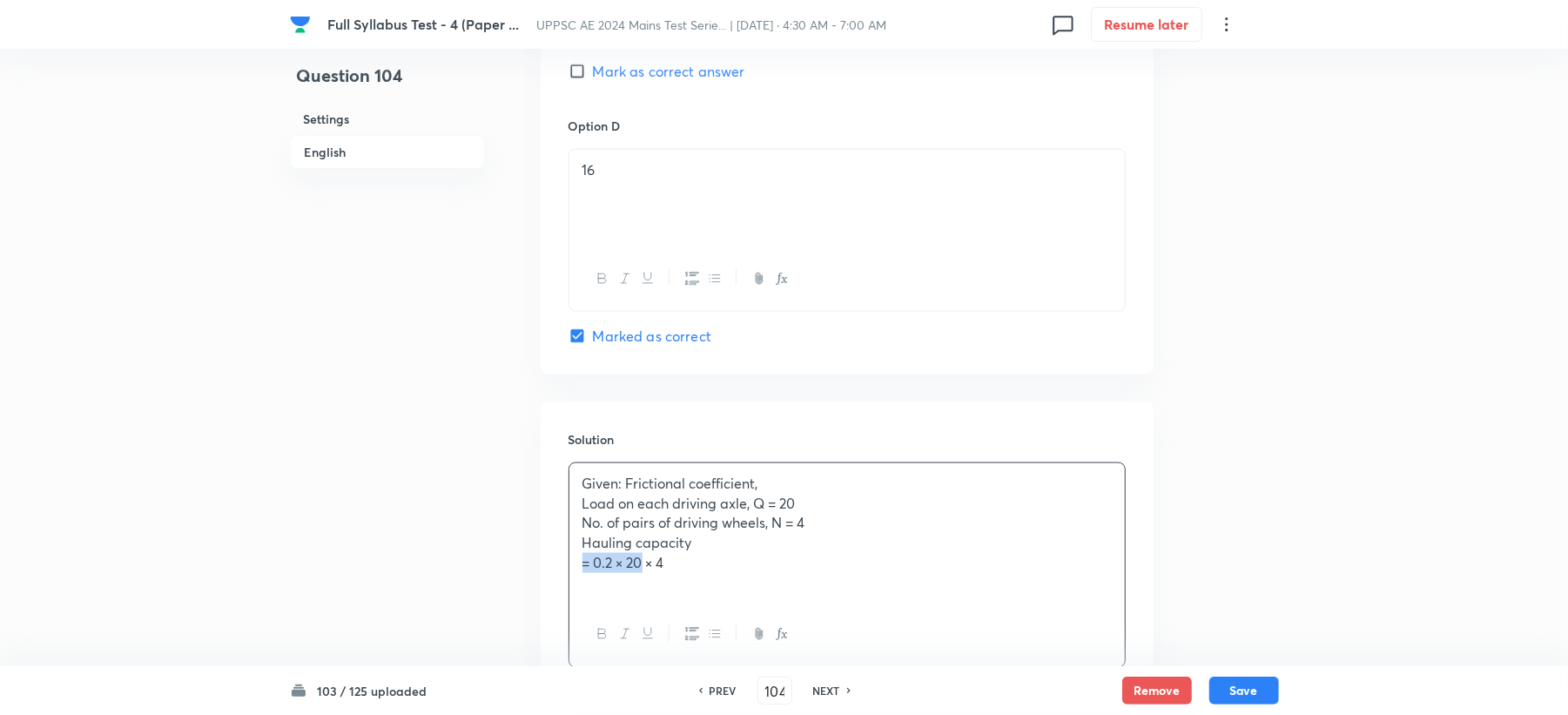
click at [698, 573] on p "= 0.2 × 20 × 4" at bounding box center [847, 562] width 529 height 20
click at [733, 553] on p "Hauling capacity" at bounding box center [847, 543] width 529 height 20
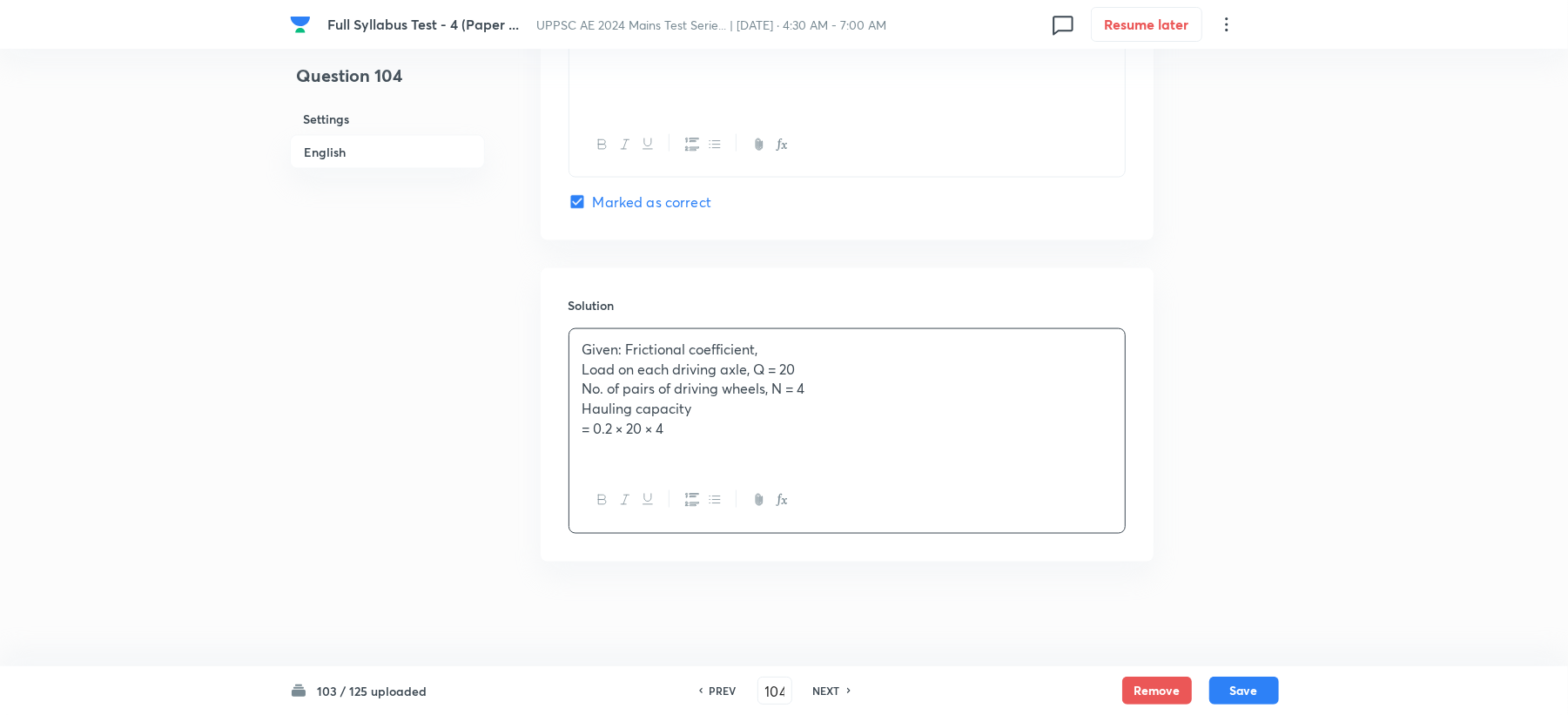
scroll to position [1725, 0]
drag, startPoint x: 738, startPoint y: 415, endPoint x: 724, endPoint y: 419, distance: 14.6
click at [736, 415] on p "Hauling capacity" at bounding box center [847, 409] width 529 height 20
click at [712, 425] on p "= 0.2 × 20 × 4" at bounding box center [847, 428] width 529 height 20
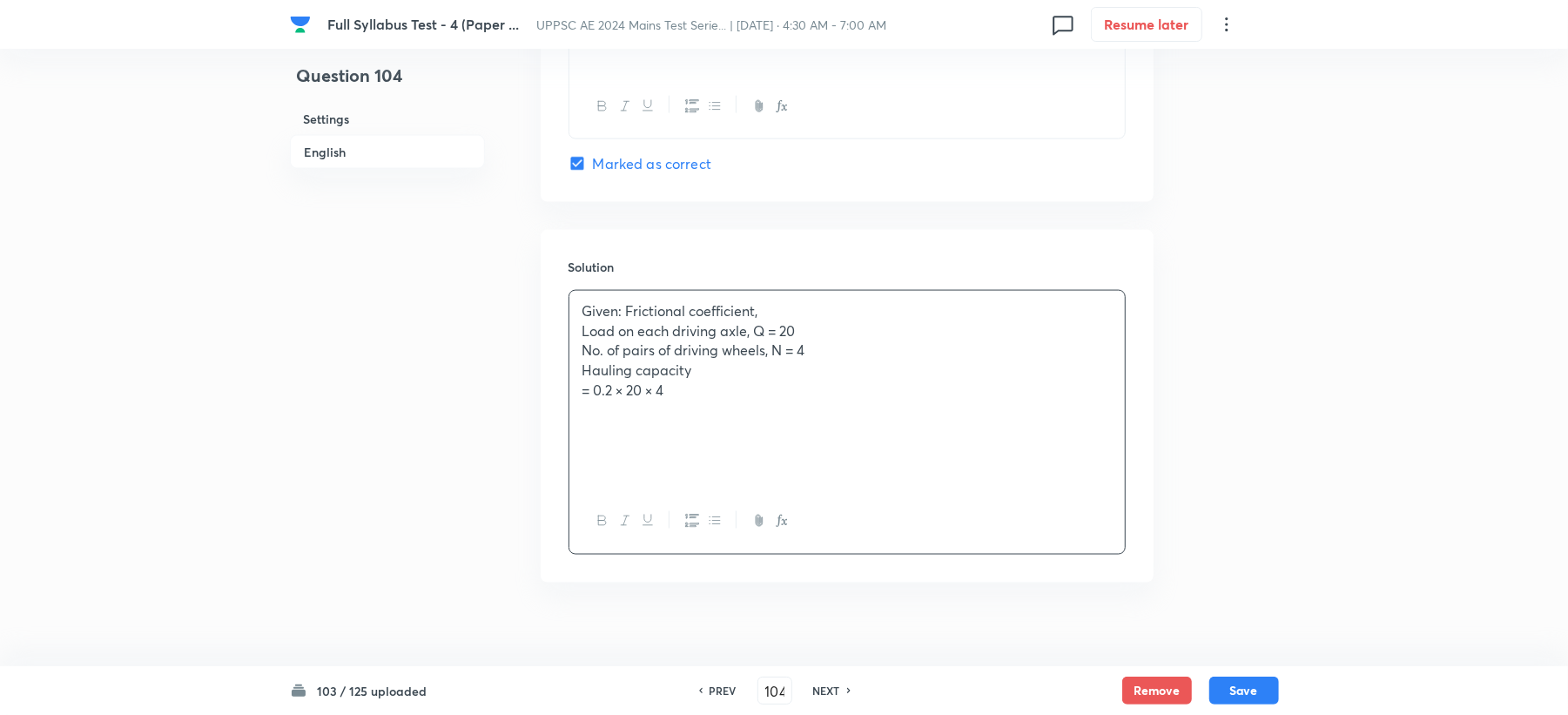
click at [603, 439] on p at bounding box center [847, 429] width 529 height 20
click at [1231, 688] on button "Save" at bounding box center [1244, 689] width 69 height 28
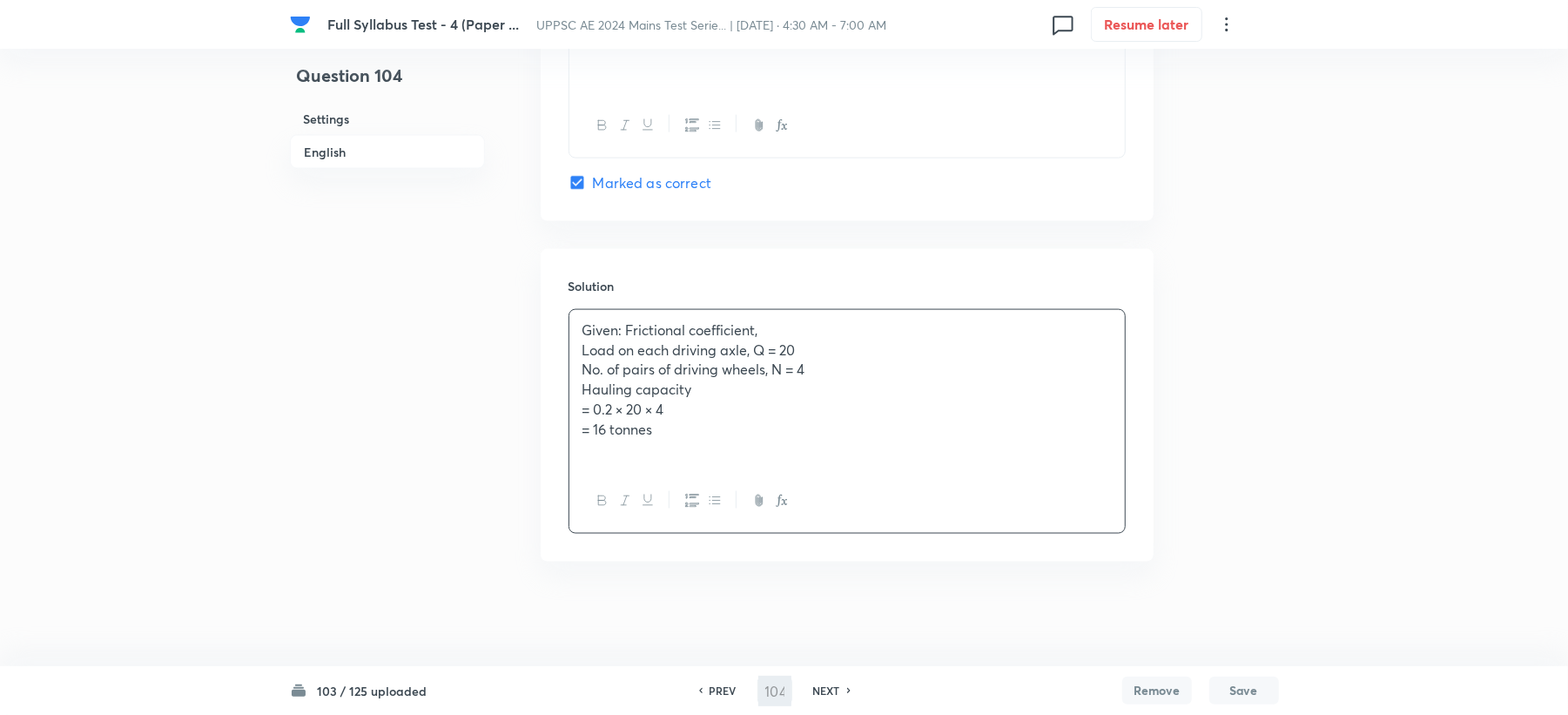
type input "105"
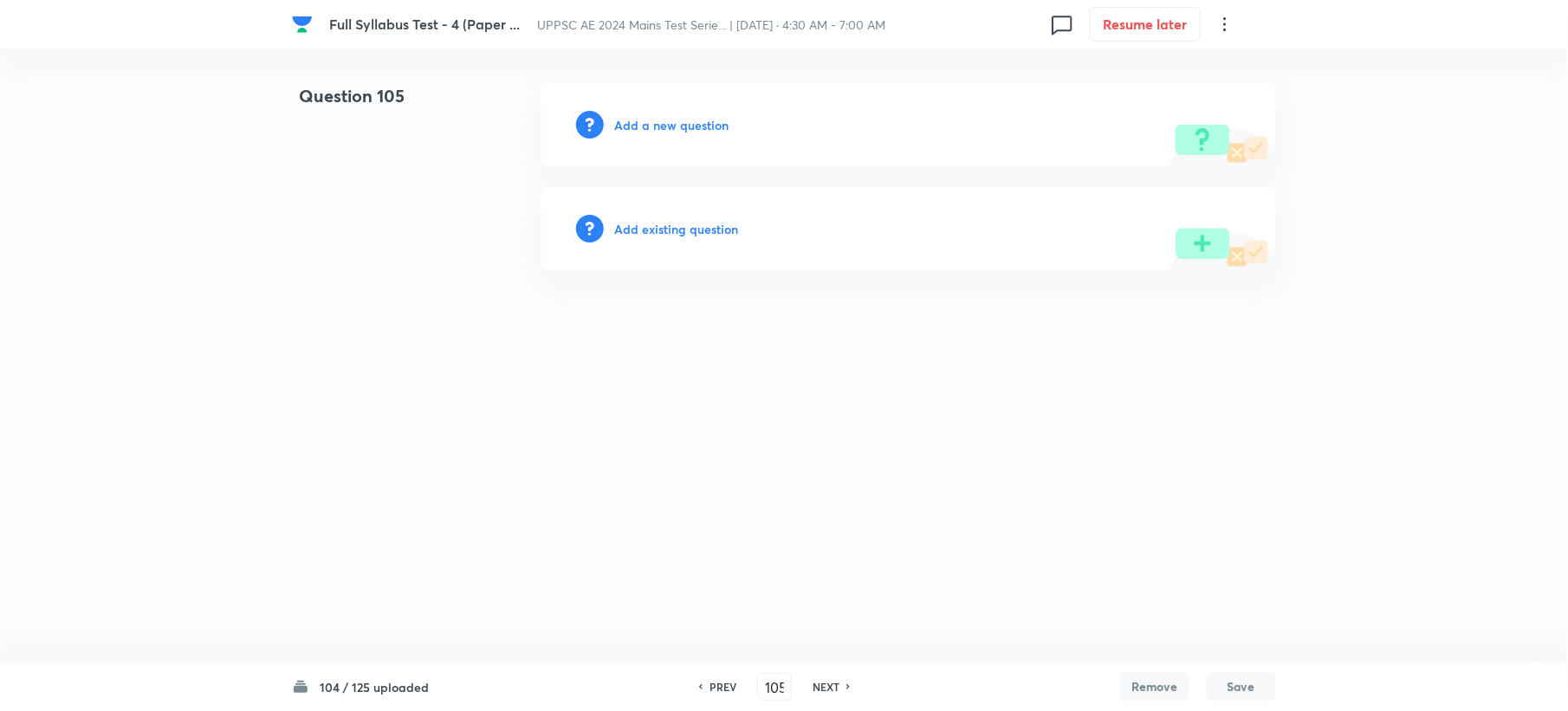
click at [649, 115] on div "Add a new question" at bounding box center [908, 124] width 734 height 83
click at [649, 119] on h6 "Add a new question" at bounding box center [671, 126] width 115 height 19
click at [649, 119] on h6 "Choose a question type" at bounding box center [680, 126] width 133 height 19
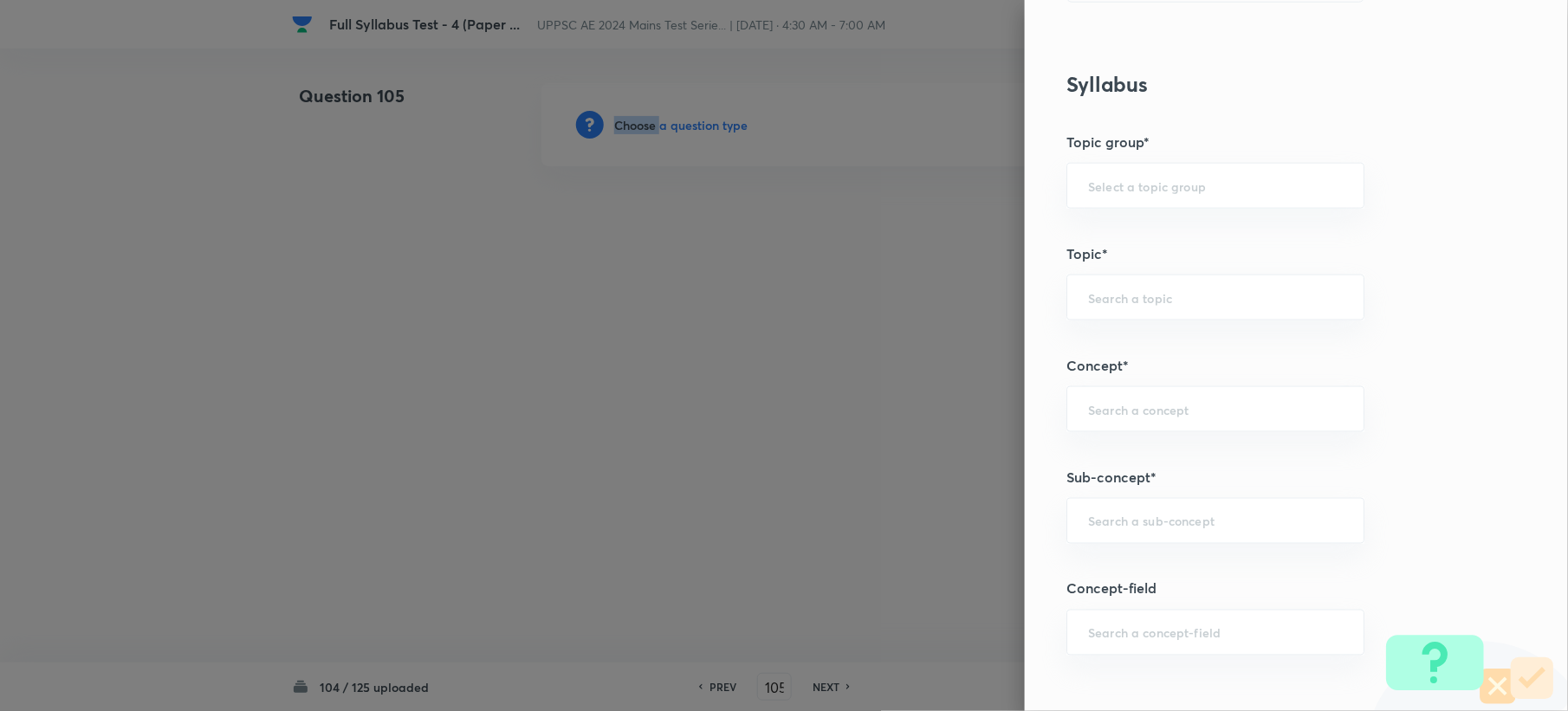
scroll to position [693, 0]
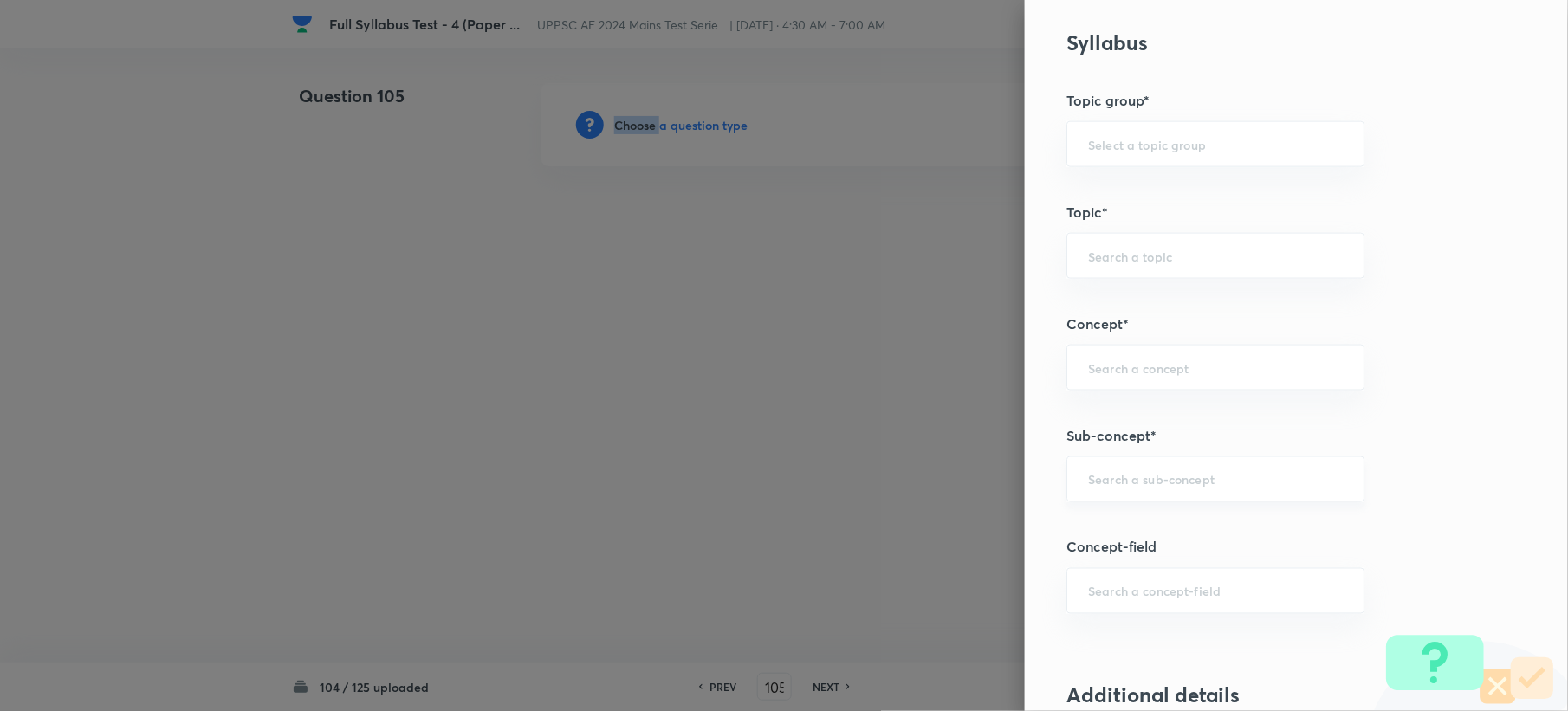
click at [1124, 470] on div "​" at bounding box center [1215, 479] width 298 height 46
paste input "Traffic Control Devices"
click at [1105, 528] on li "Traffic Control Devices" at bounding box center [1198, 532] width 295 height 31
type input "Traffic Control Devices"
type input "Civil Engineering"
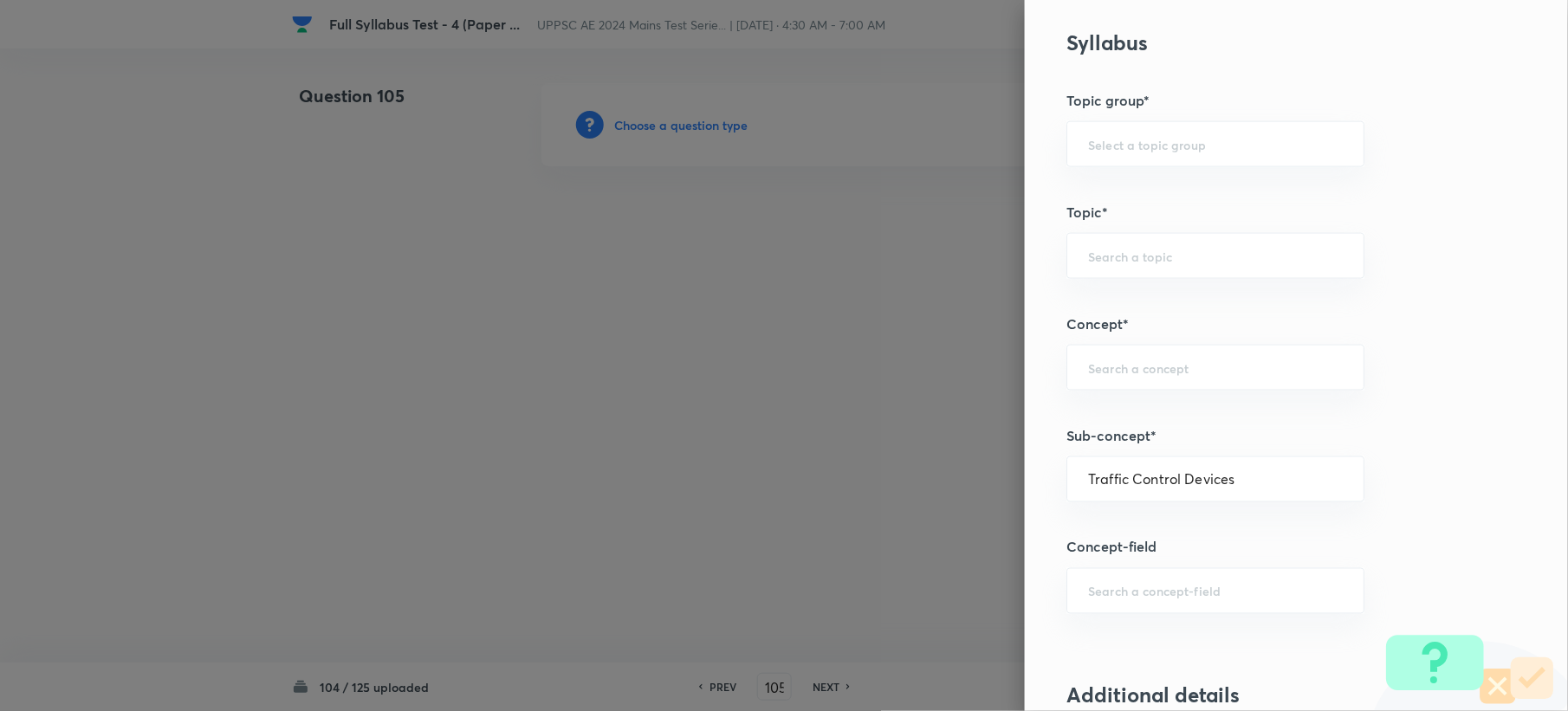
type input "Transportation Engineering"
type input "Highway Engineering"
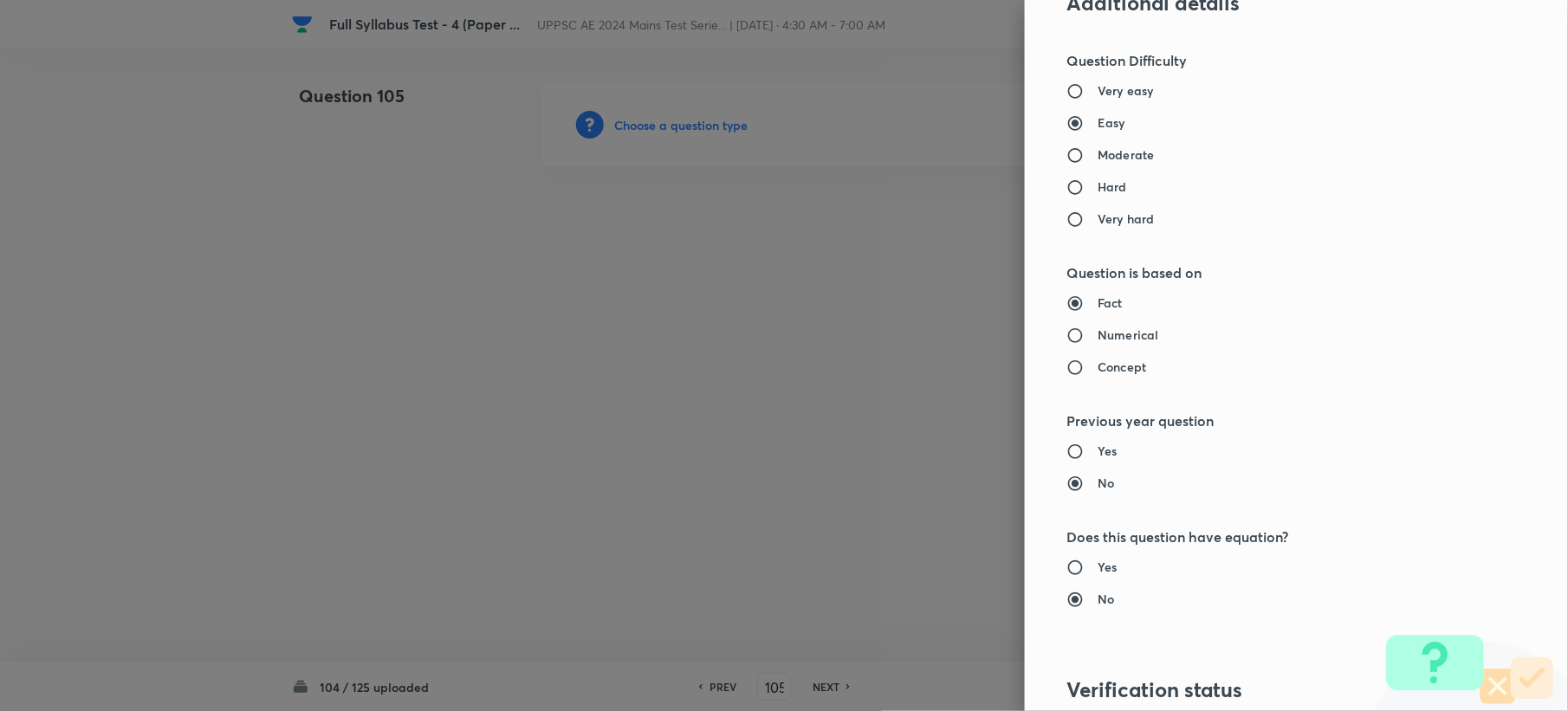
scroll to position [1654, 0]
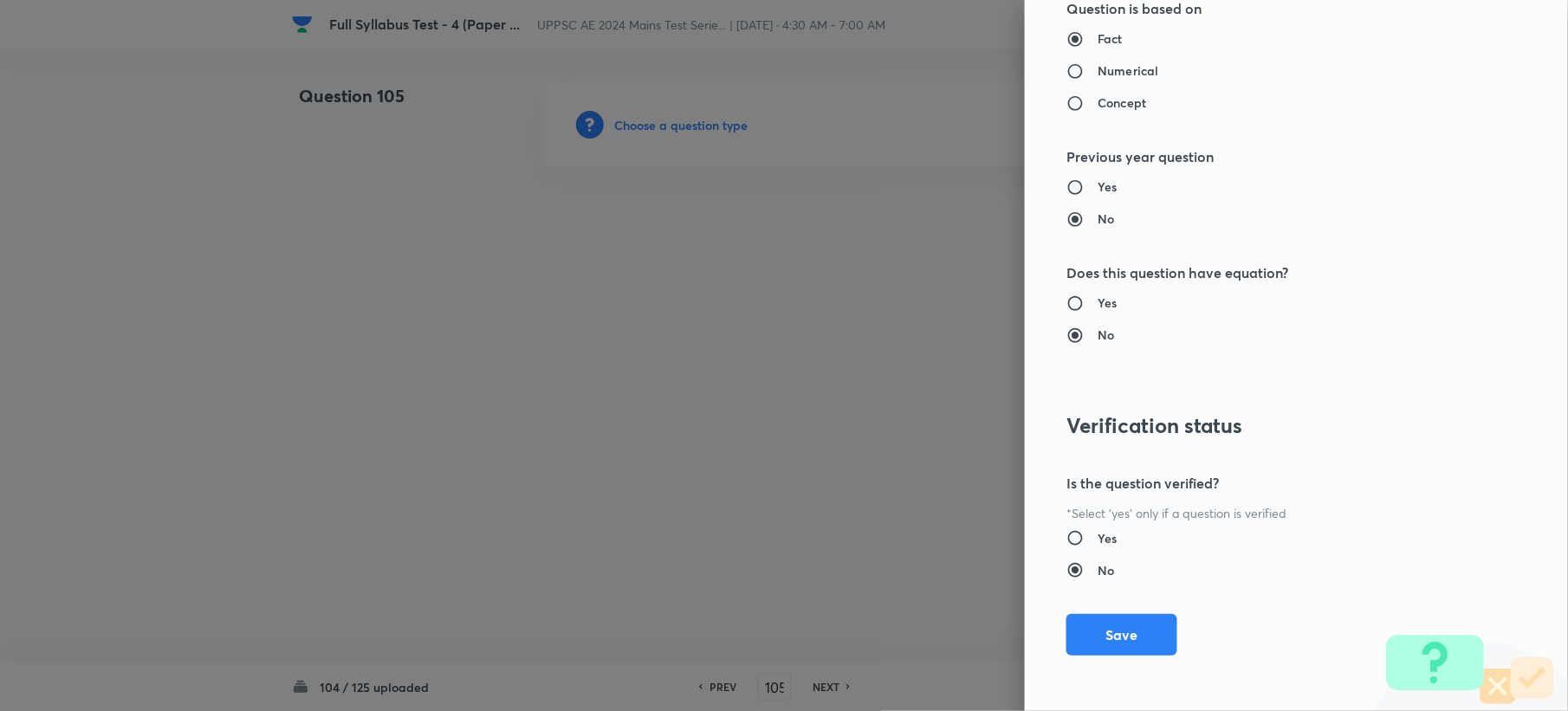
click at [1107, 618] on button "Save" at bounding box center [1121, 635] width 111 height 42
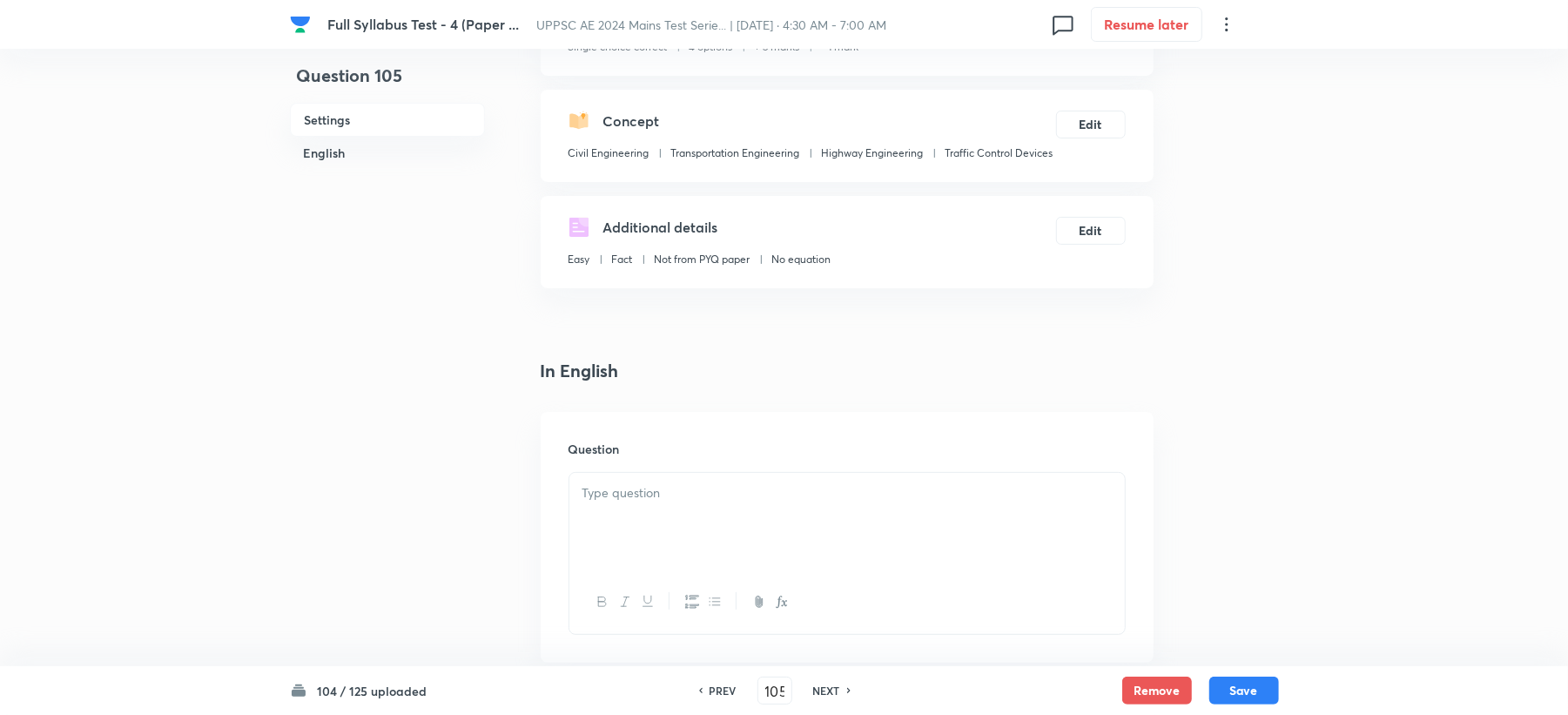
scroll to position [464, 0]
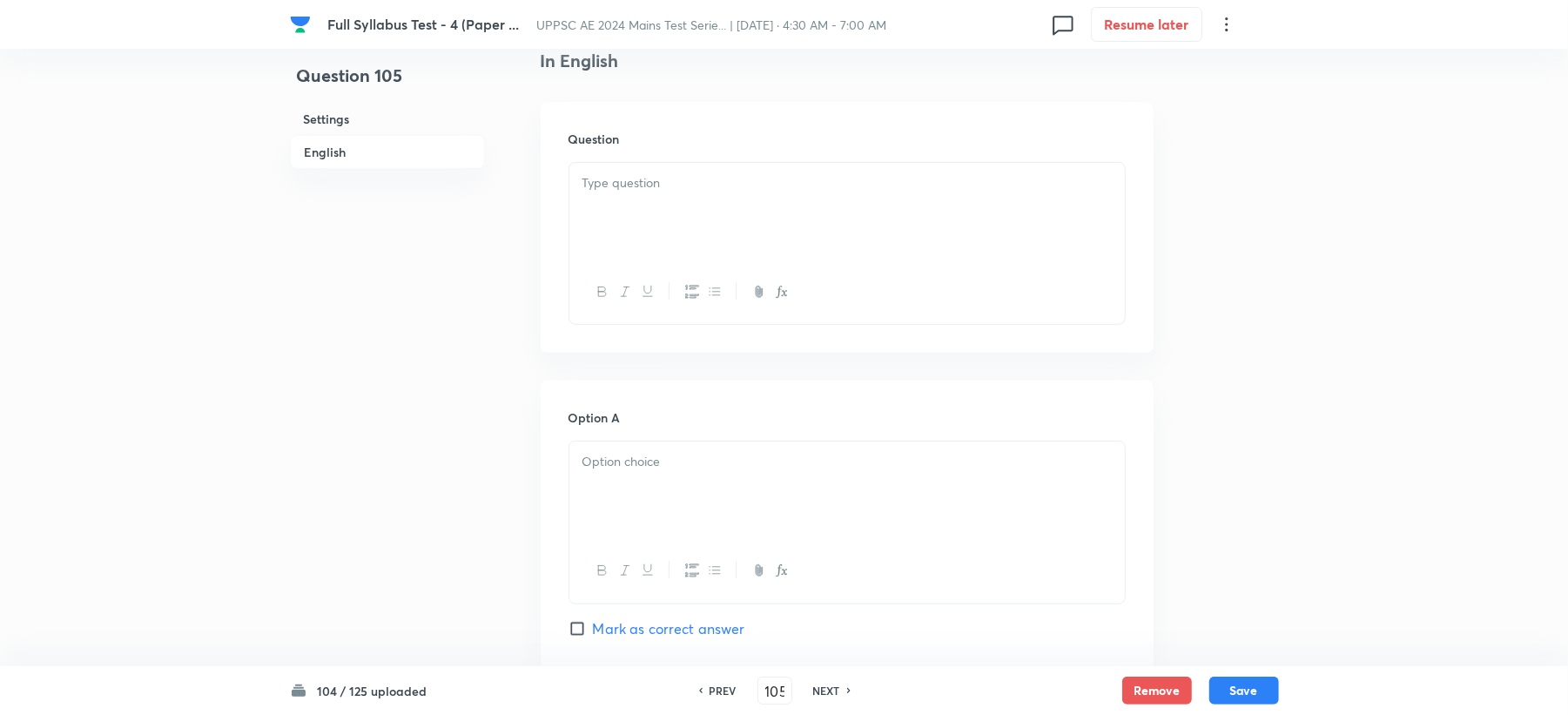
click at [641, 254] on div at bounding box center [847, 212] width 555 height 97
click at [600, 467] on p at bounding box center [847, 461] width 529 height 20
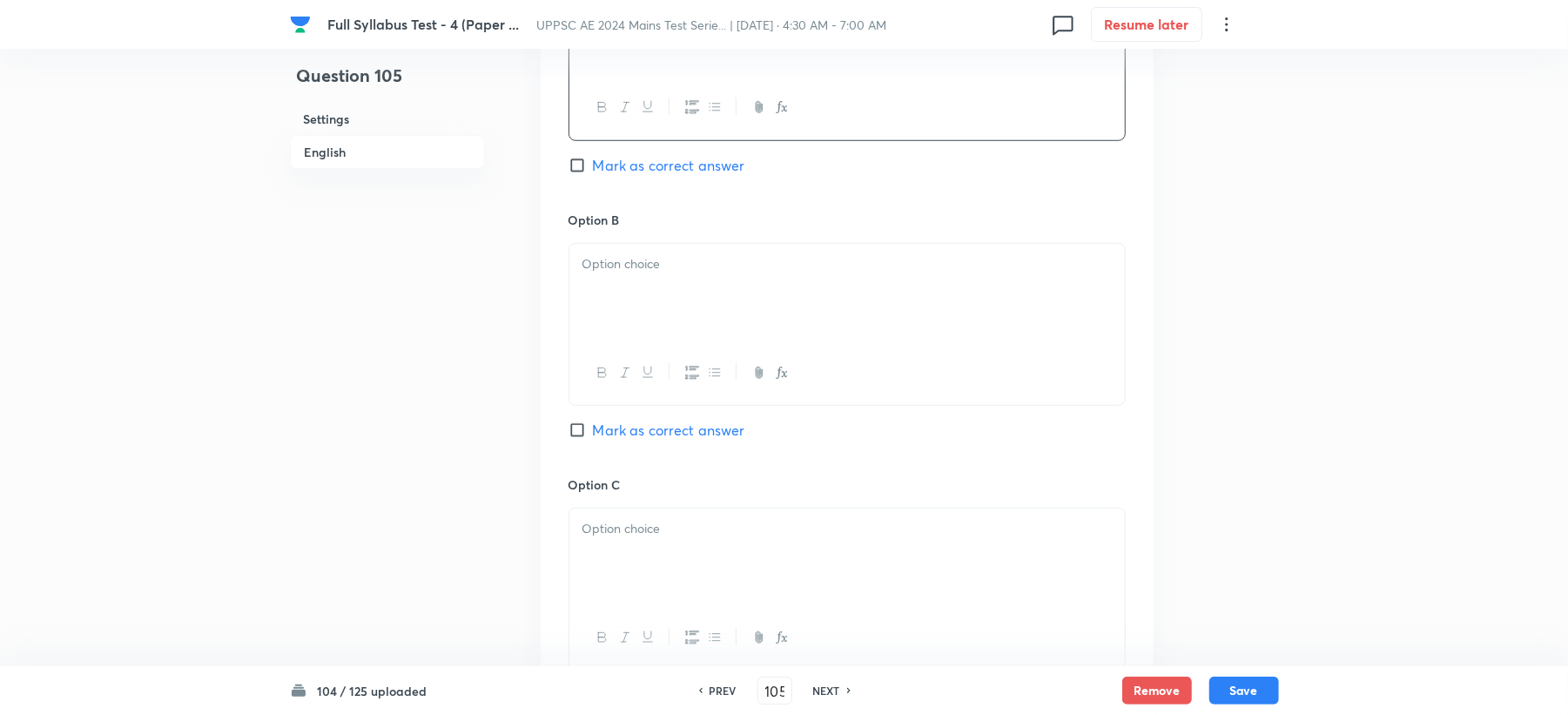
scroll to position [929, 0]
click at [631, 331] on div at bounding box center [847, 291] width 555 height 97
drag, startPoint x: 541, startPoint y: 604, endPoint x: 586, endPoint y: 587, distance: 48.1
click at [568, 598] on div "Option A To designate traffic lanes Mark as correct answer Option B To indicate…" at bounding box center [847, 457] width 613 height 1082
drag, startPoint x: 719, startPoint y: 554, endPoint x: 701, endPoint y: 552, distance: 18.1
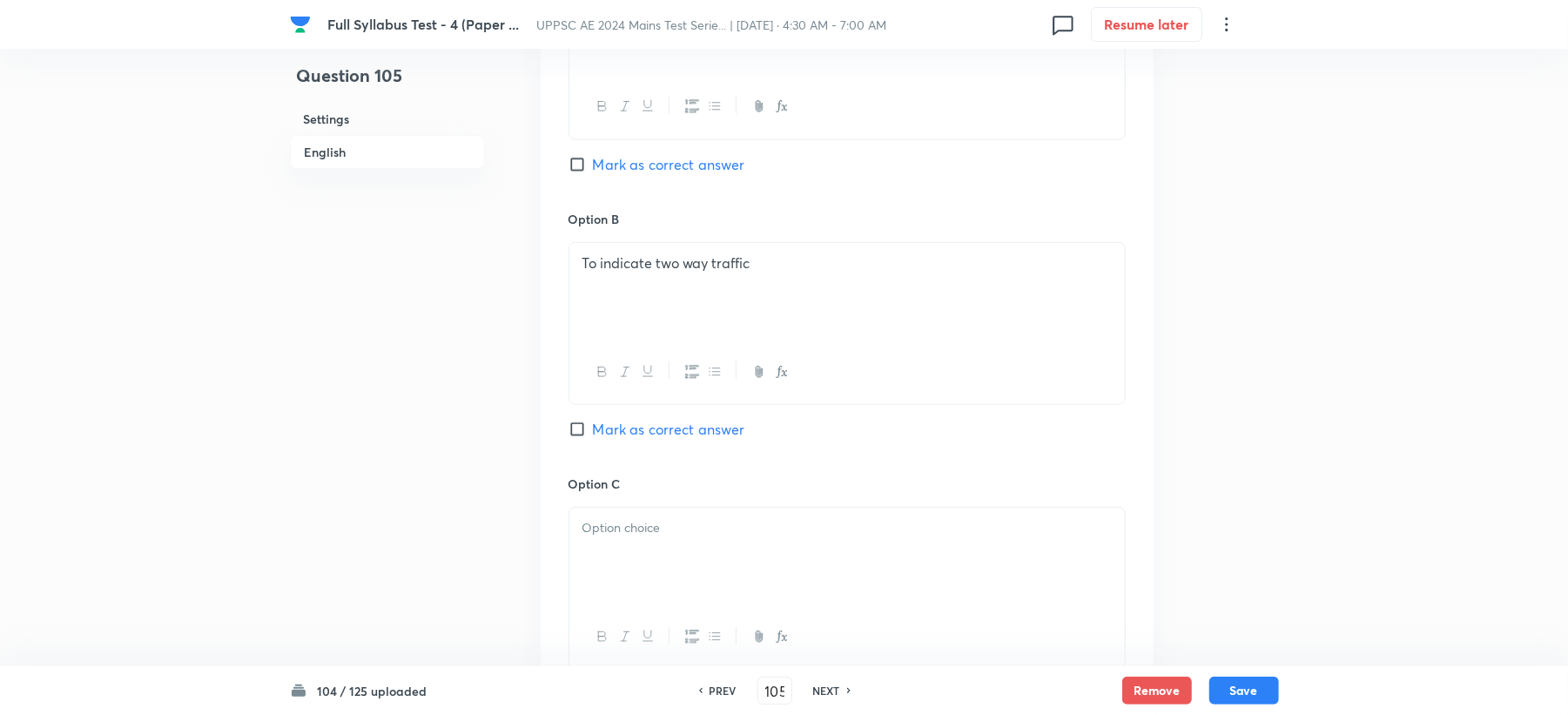
click at [717, 554] on div at bounding box center [847, 557] width 555 height 97
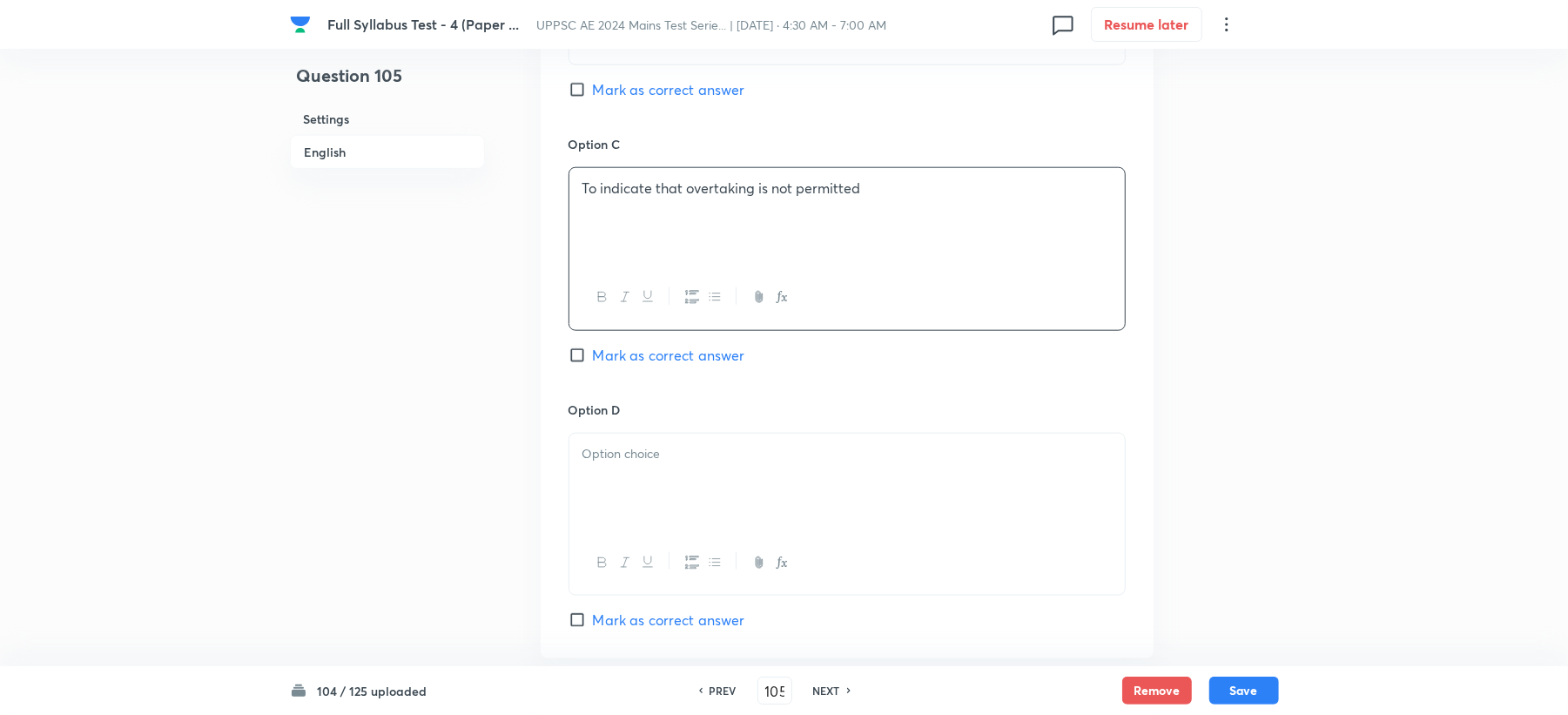
scroll to position [1277, 0]
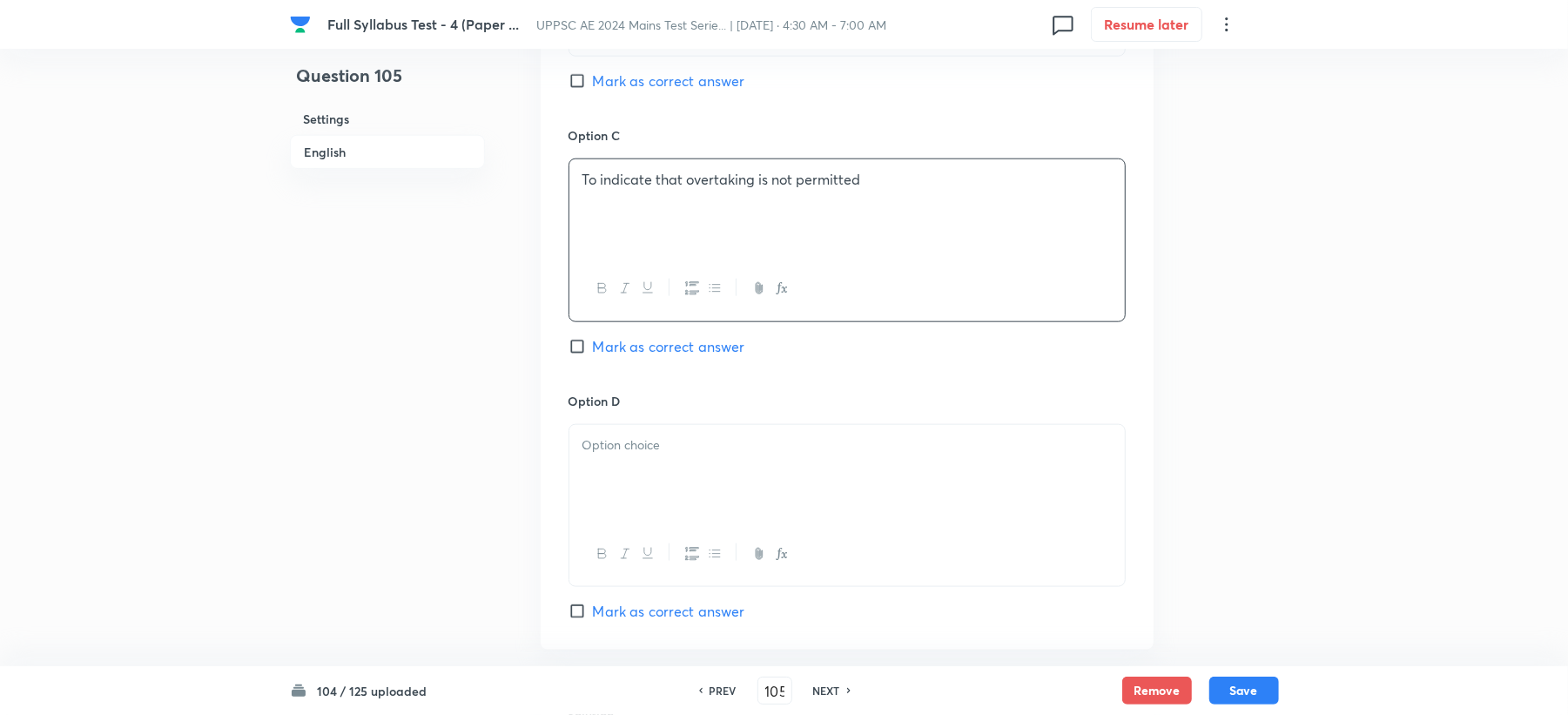
click at [642, 479] on div at bounding box center [847, 474] width 555 height 97
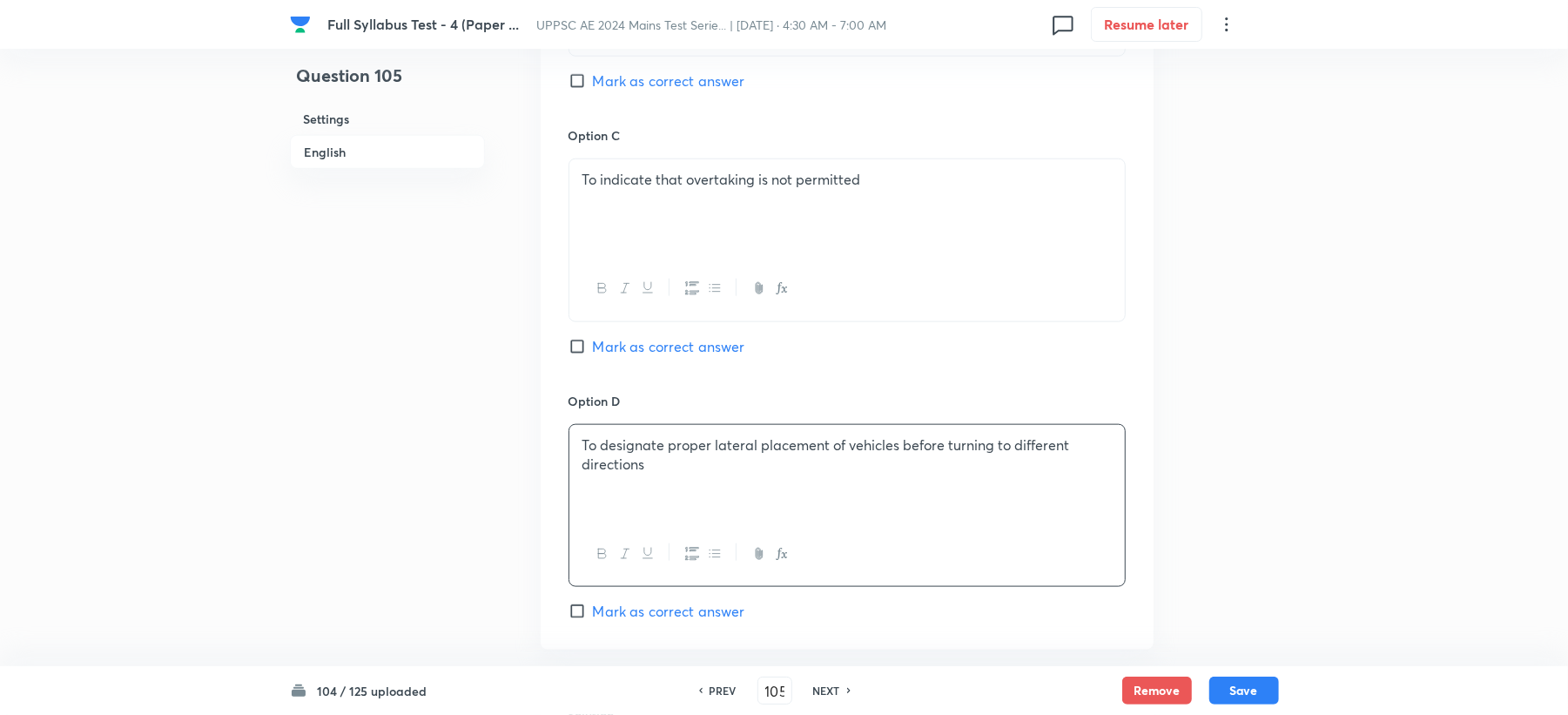
scroll to position [1046, 0]
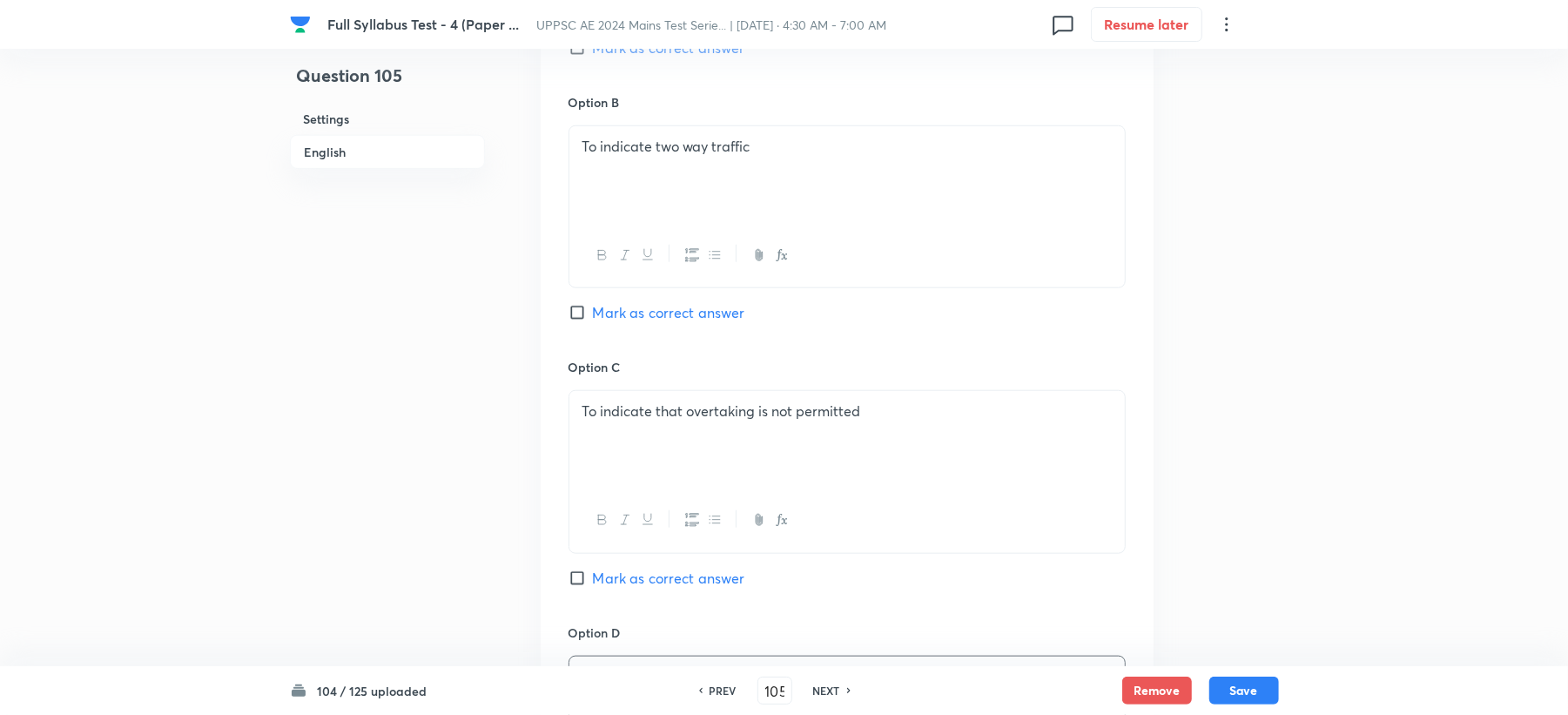
click at [646, 315] on span "Mark as correct answer" at bounding box center [669, 313] width 153 height 21
click at [593, 315] on input "Mark as correct answer" at bounding box center [581, 312] width 24 height 18
checkbox input "true"
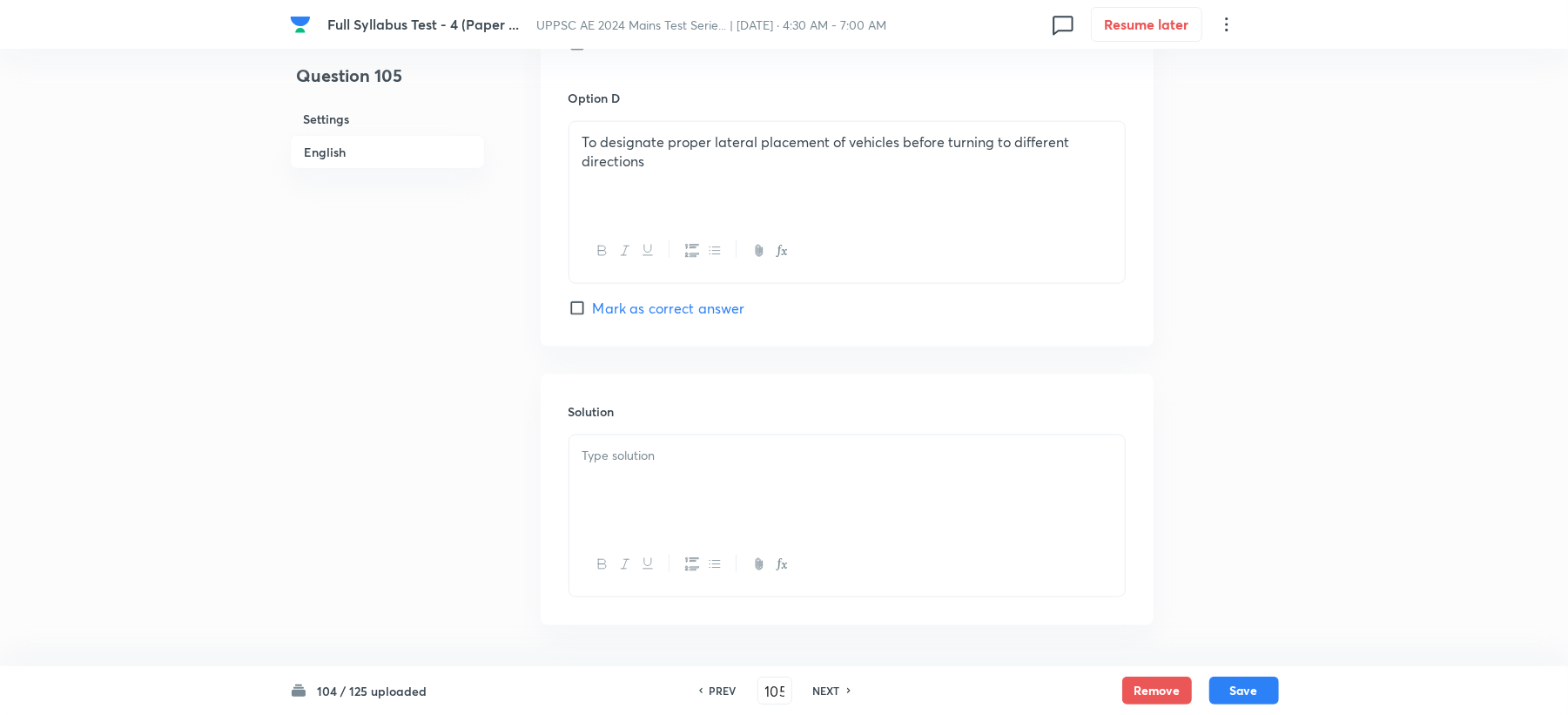
scroll to position [1649, 0]
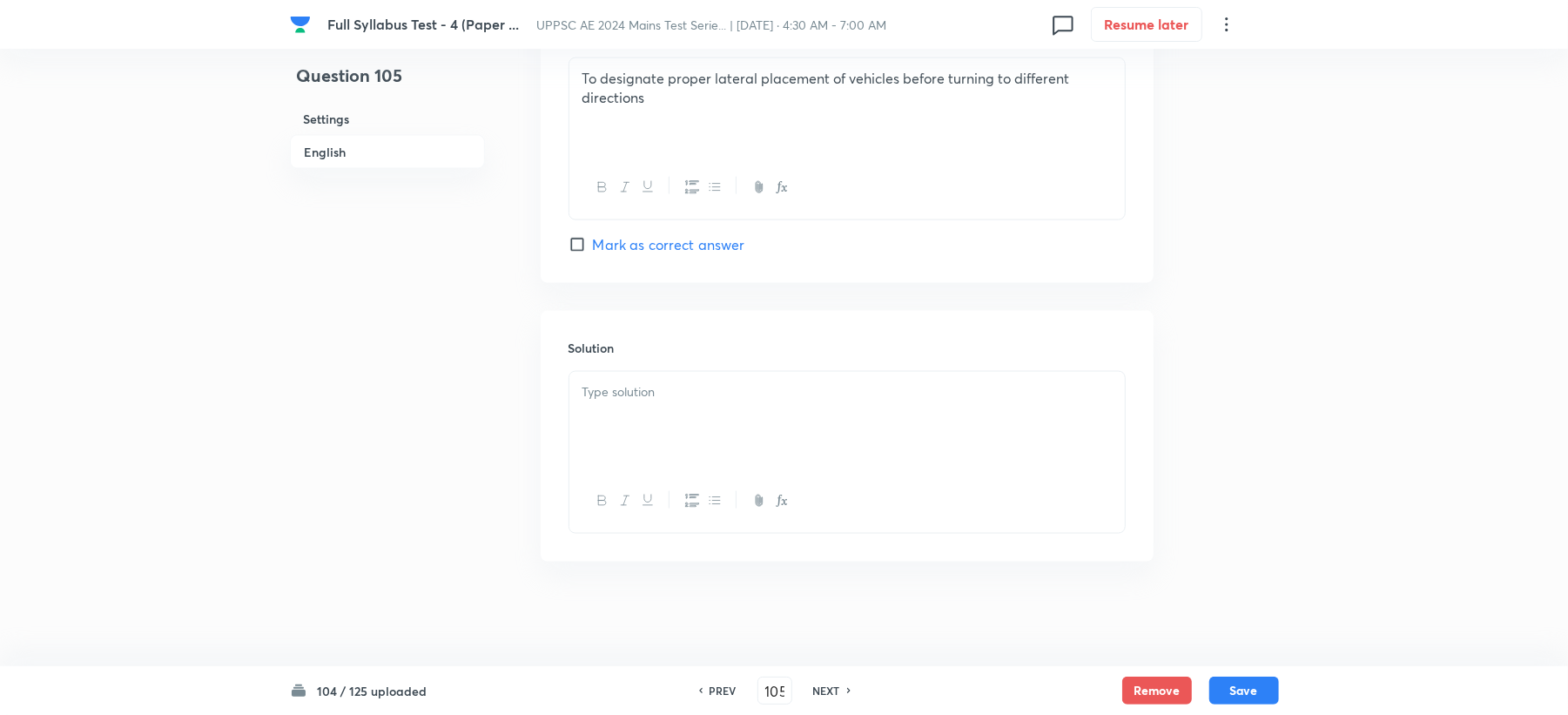
click at [634, 405] on div at bounding box center [847, 421] width 555 height 97
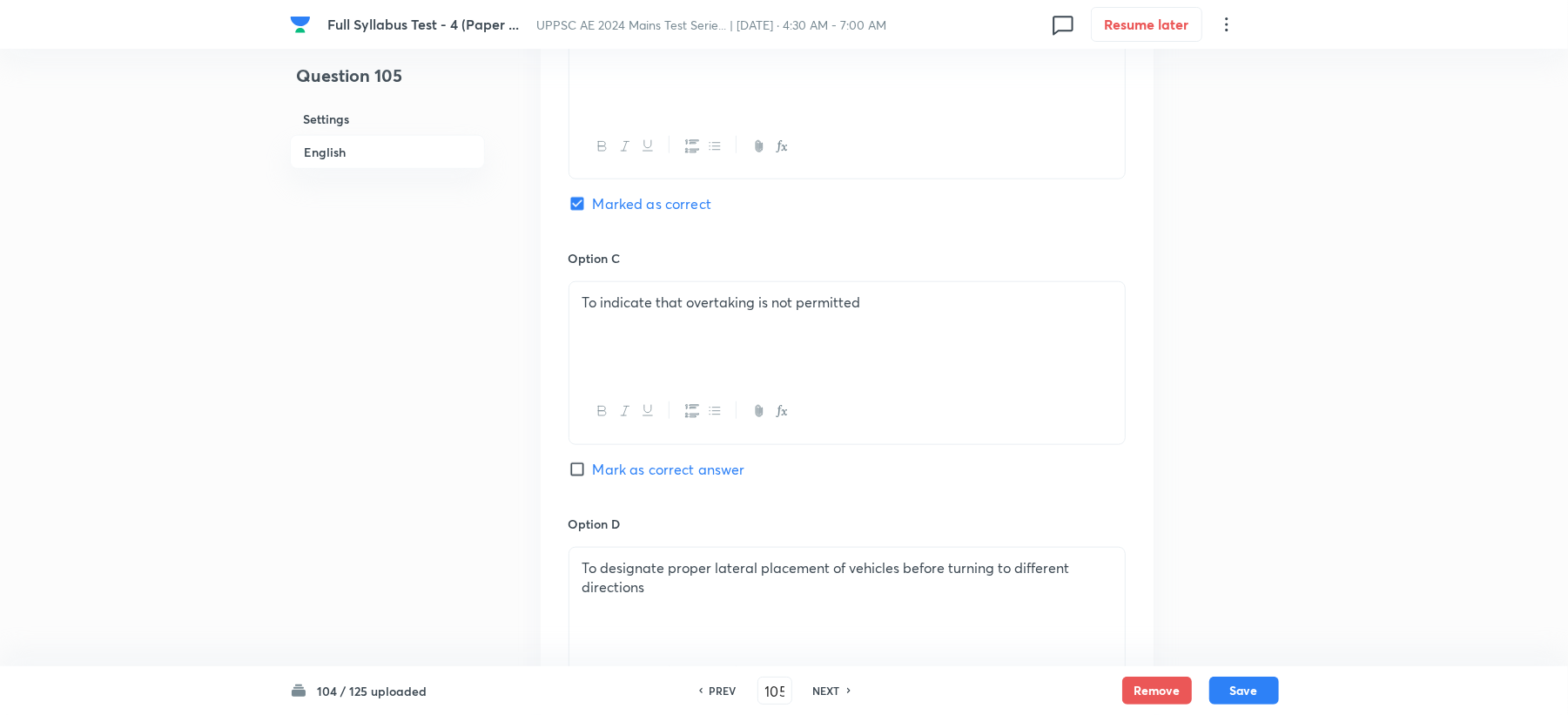
scroll to position [1068, 0]
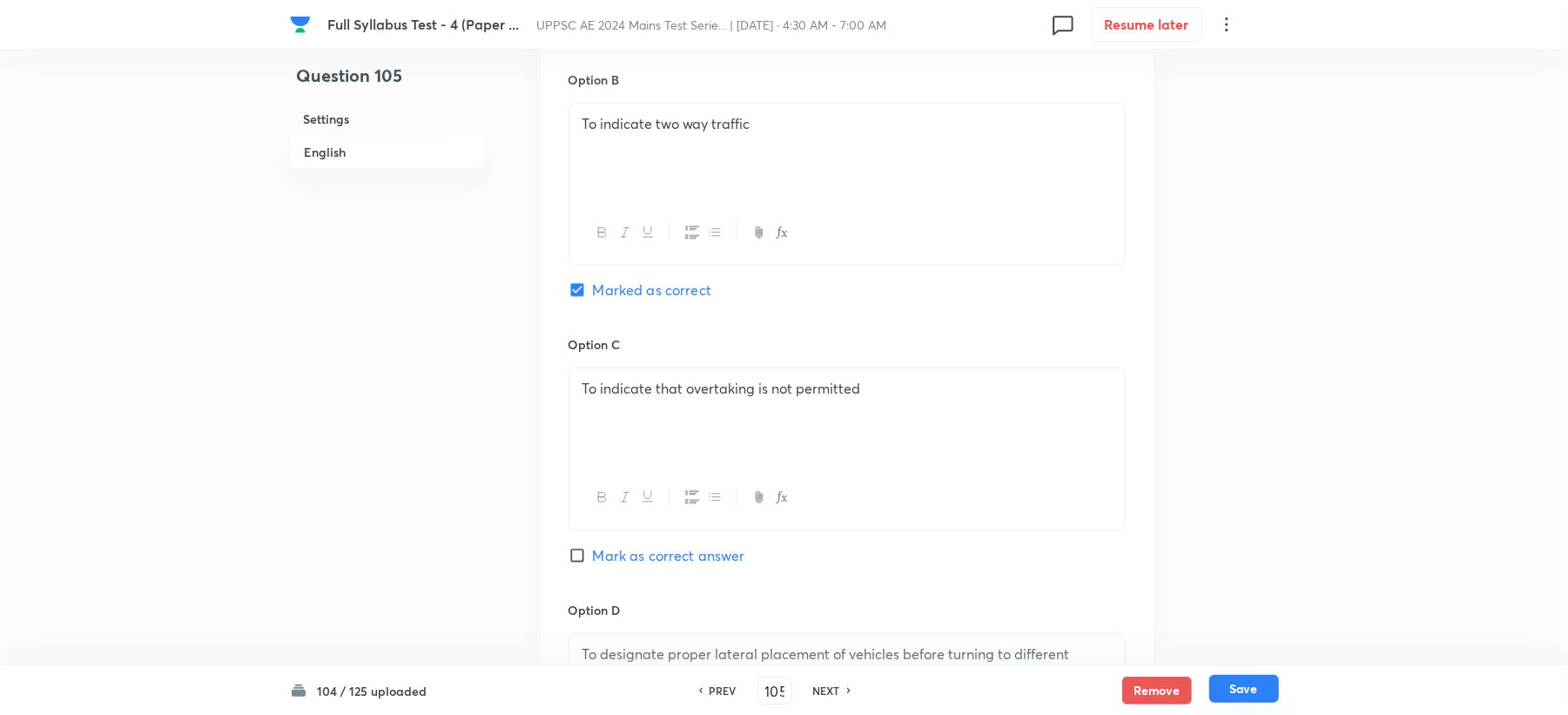
click at [1245, 690] on button "Save" at bounding box center [1244, 689] width 69 height 28
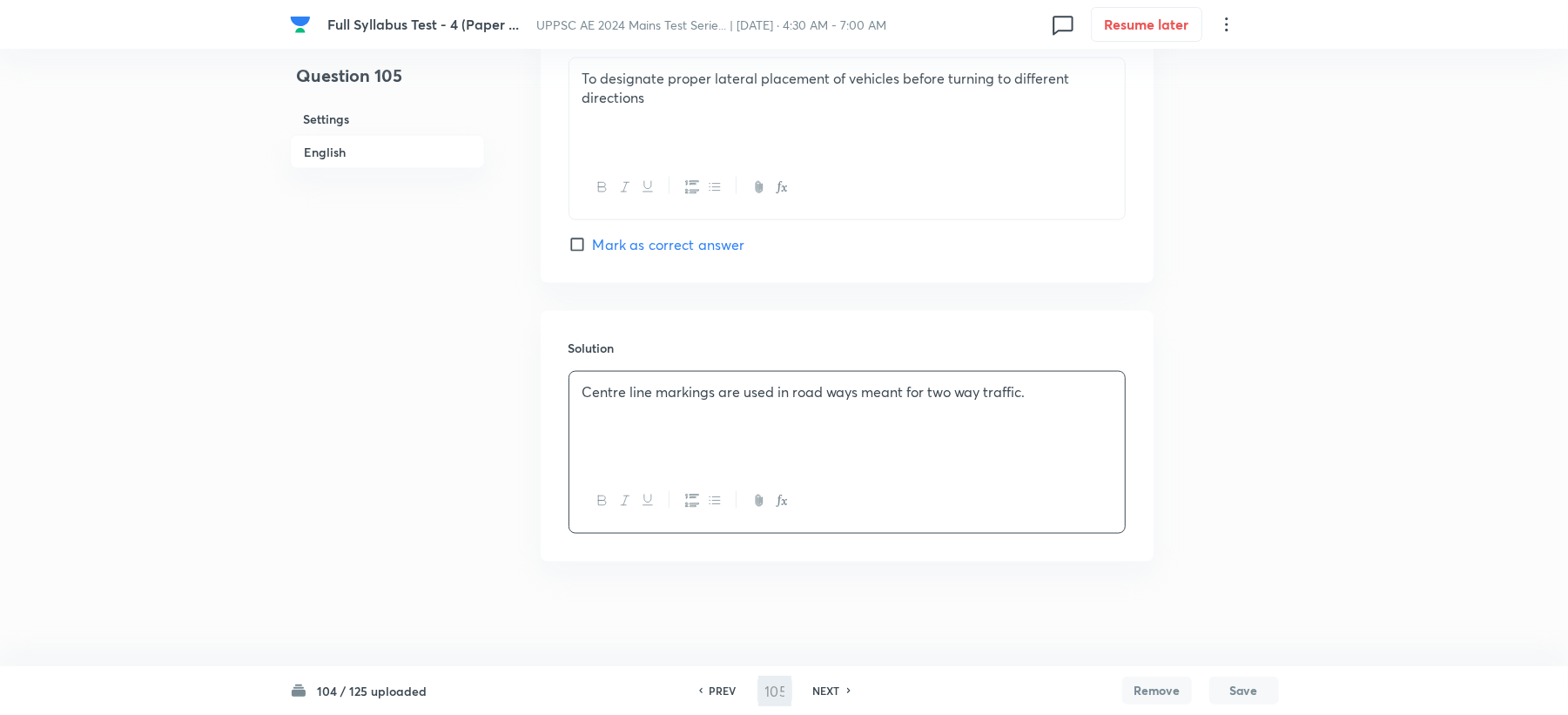
type input "106"
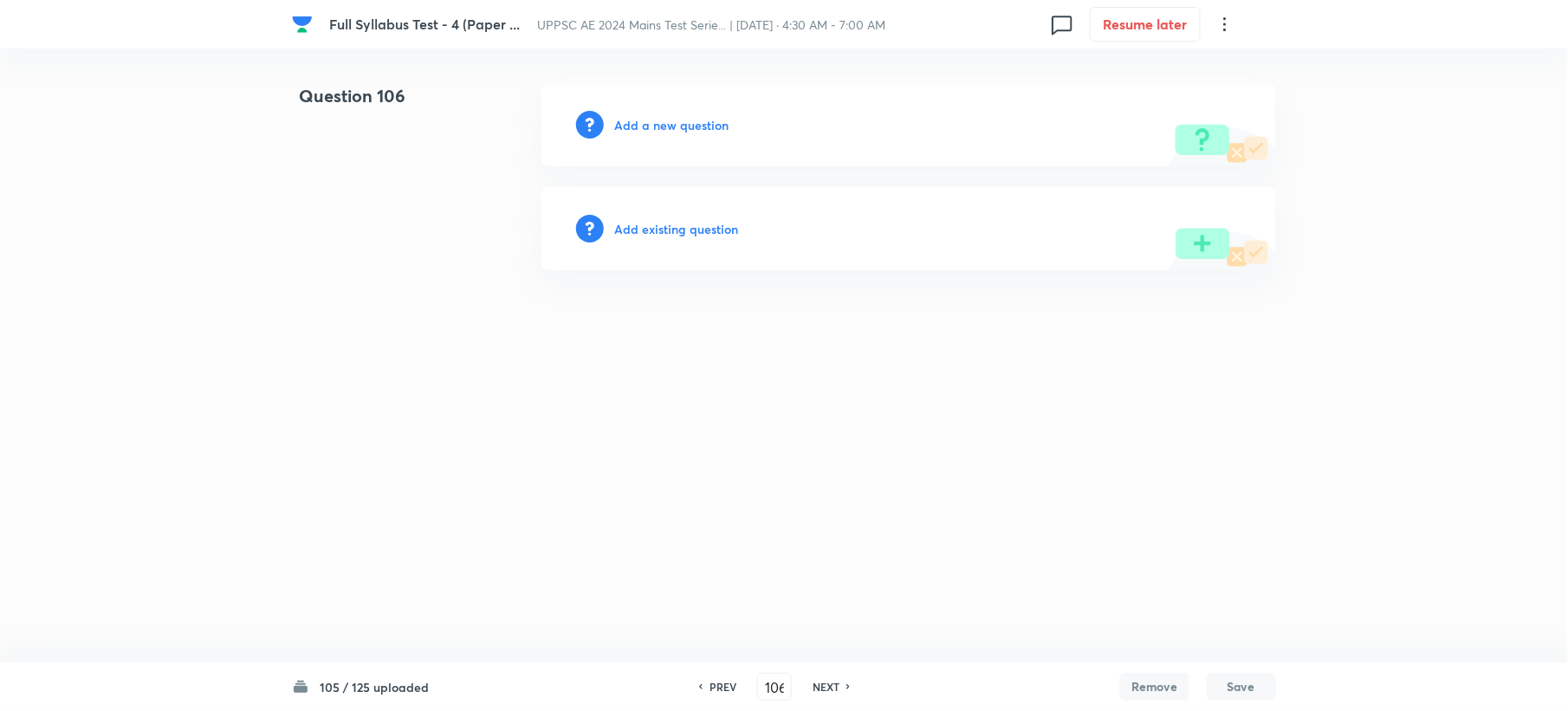
click at [642, 116] on h6 "Add a new question" at bounding box center [671, 126] width 115 height 19
click at [642, 116] on h6 "Choose a question type" at bounding box center [680, 126] width 133 height 19
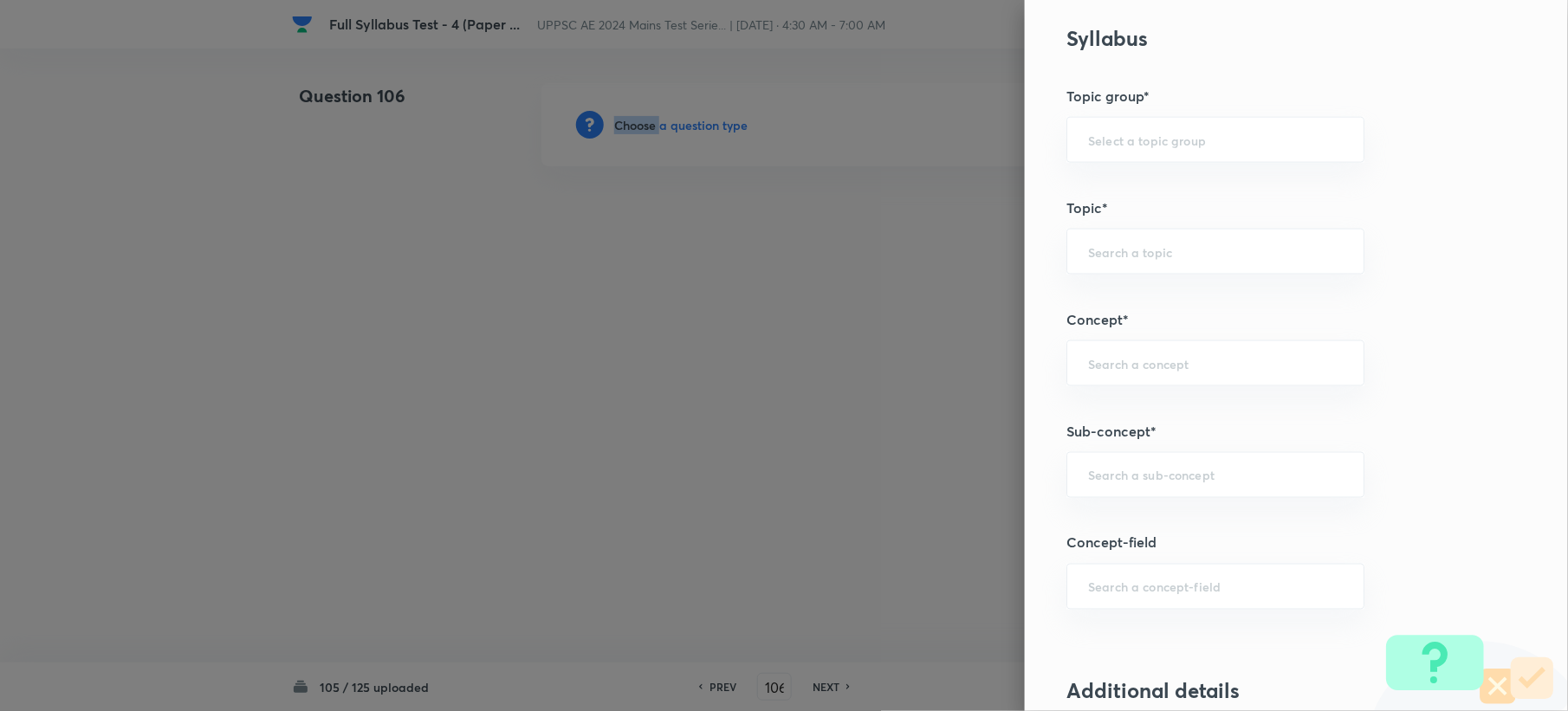
scroll to position [923, 0]
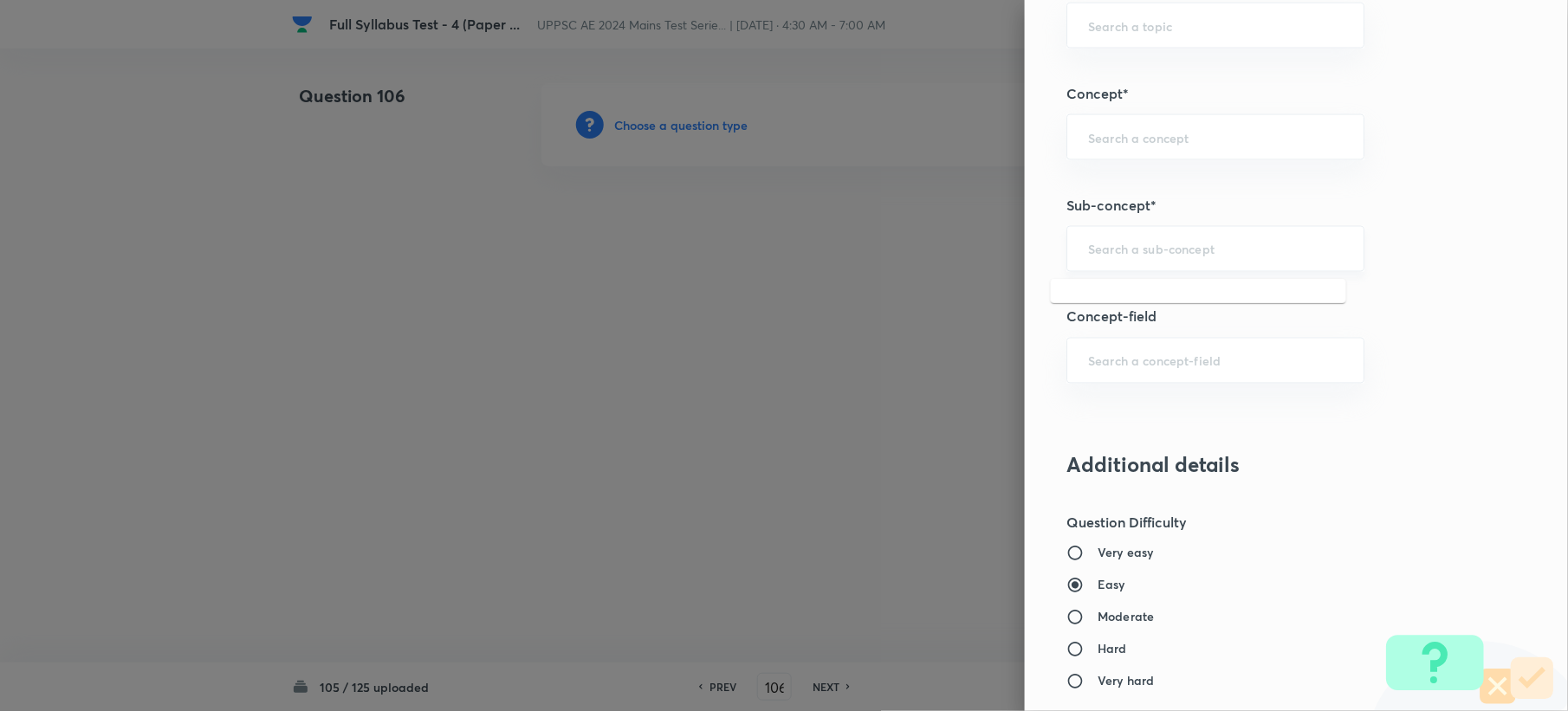
click at [1100, 247] on input "text" at bounding box center [1215, 249] width 254 height 17
paste input "Railway Track and Its Elements"
click at [1111, 302] on li "Railway Track and Its Elements" at bounding box center [1198, 301] width 295 height 31
type input "Railway Track and Its Elements"
type input "Civil Engineering"
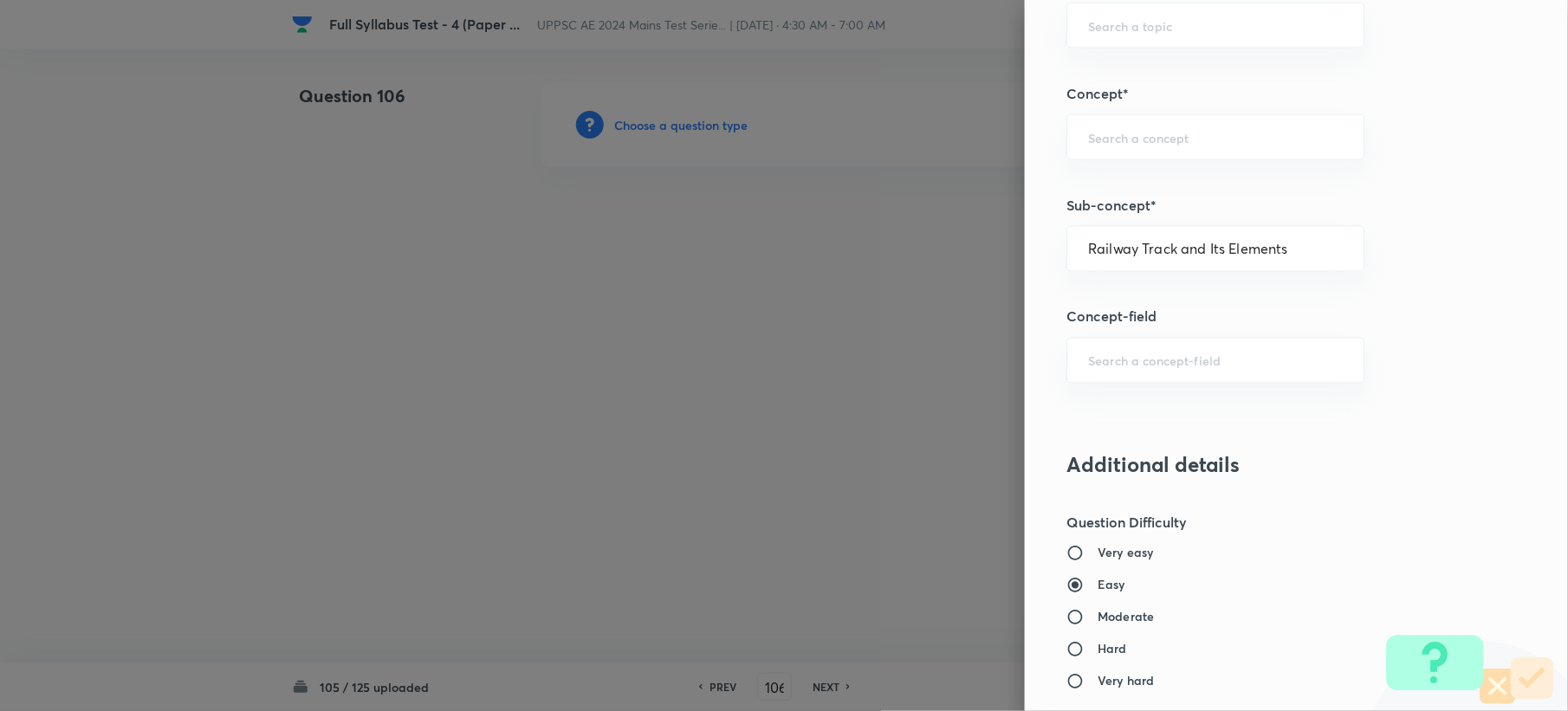
type input "Transportation Engineering"
type input "Railway Engineering"
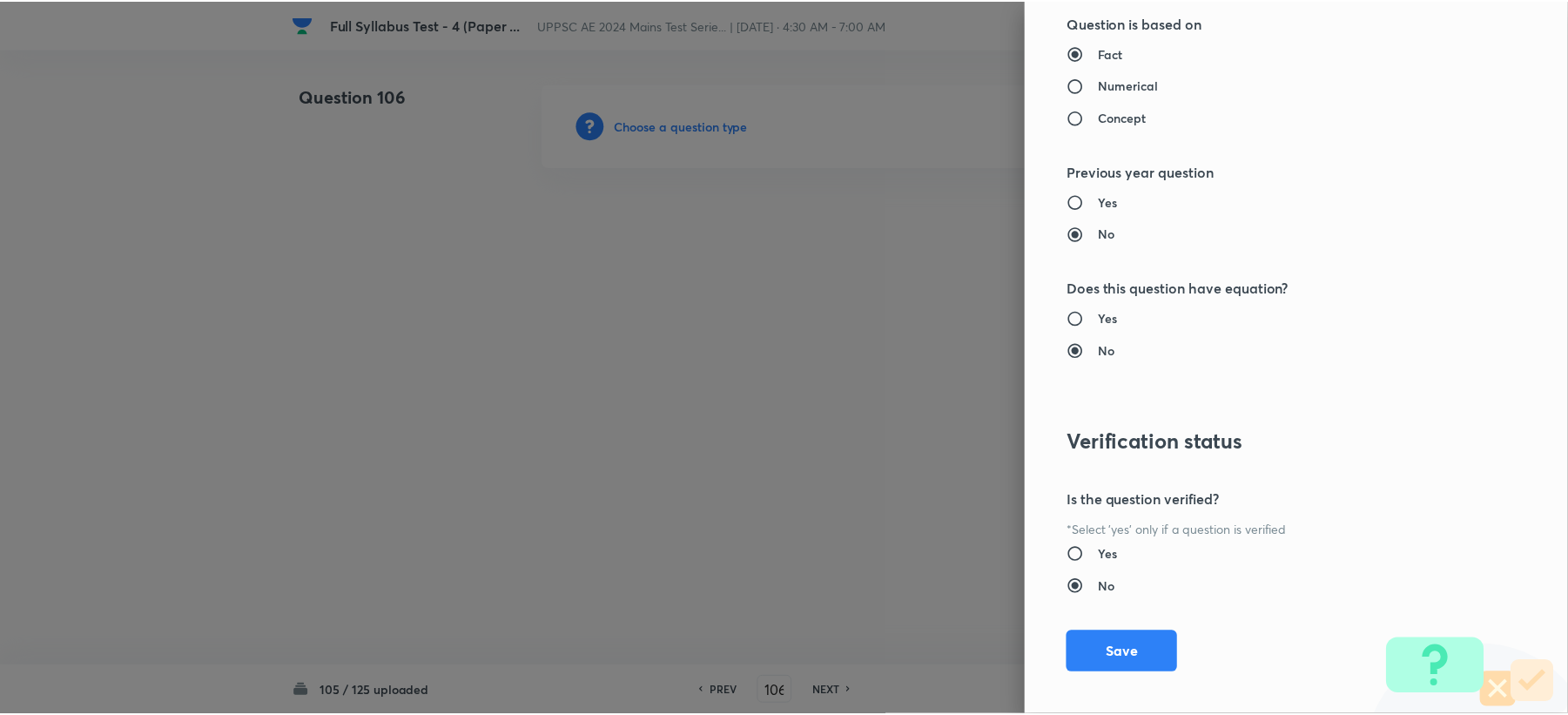
scroll to position [1663, 0]
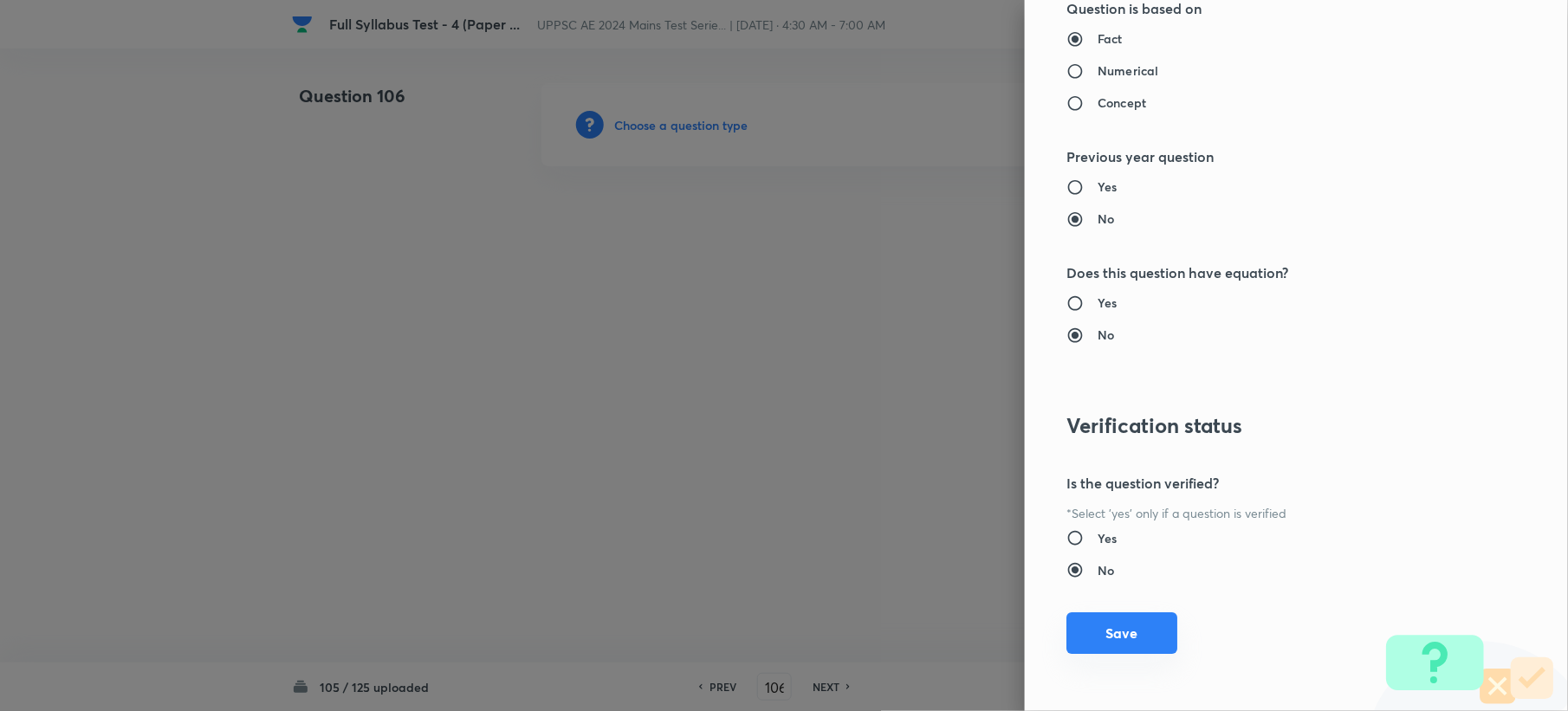
click at [1092, 647] on button "Save" at bounding box center [1121, 633] width 111 height 42
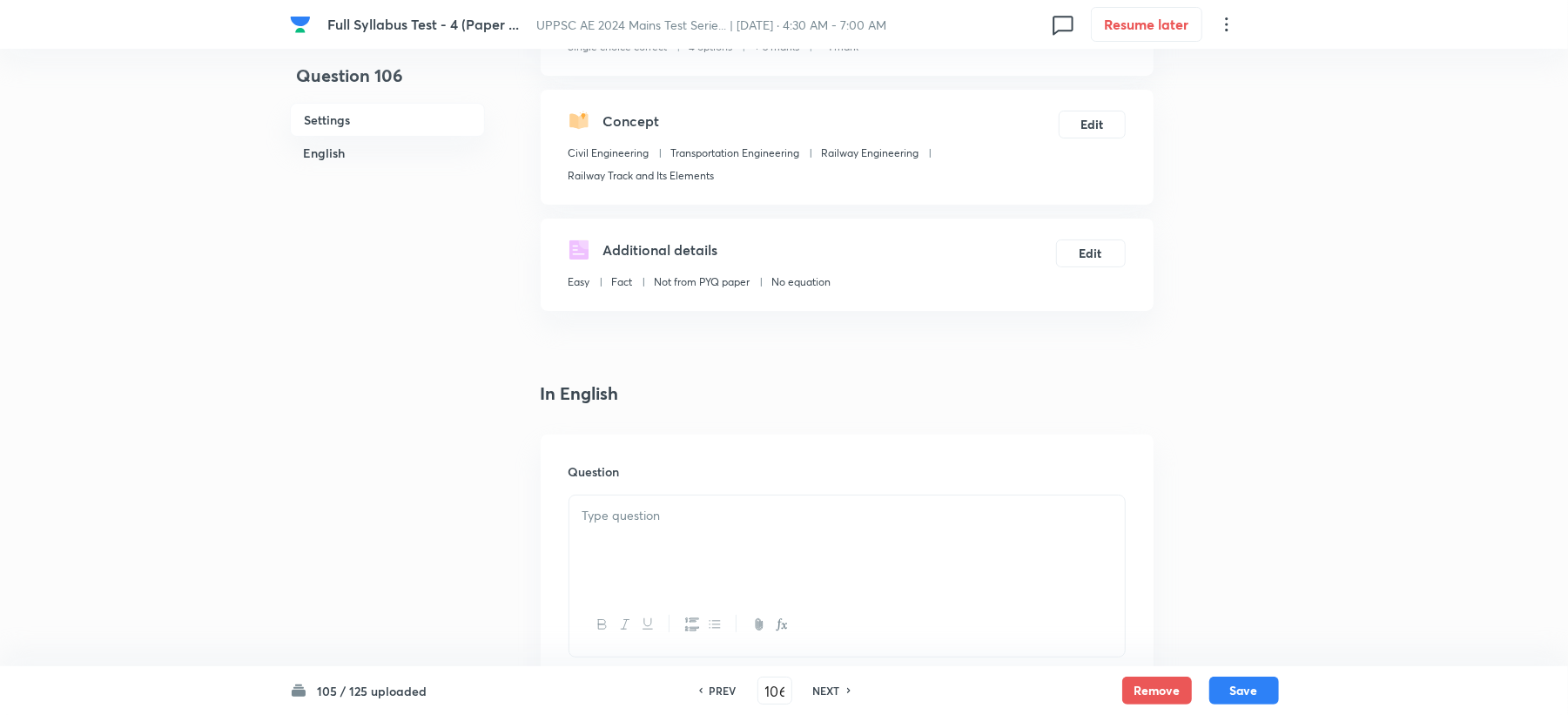
scroll to position [349, 0]
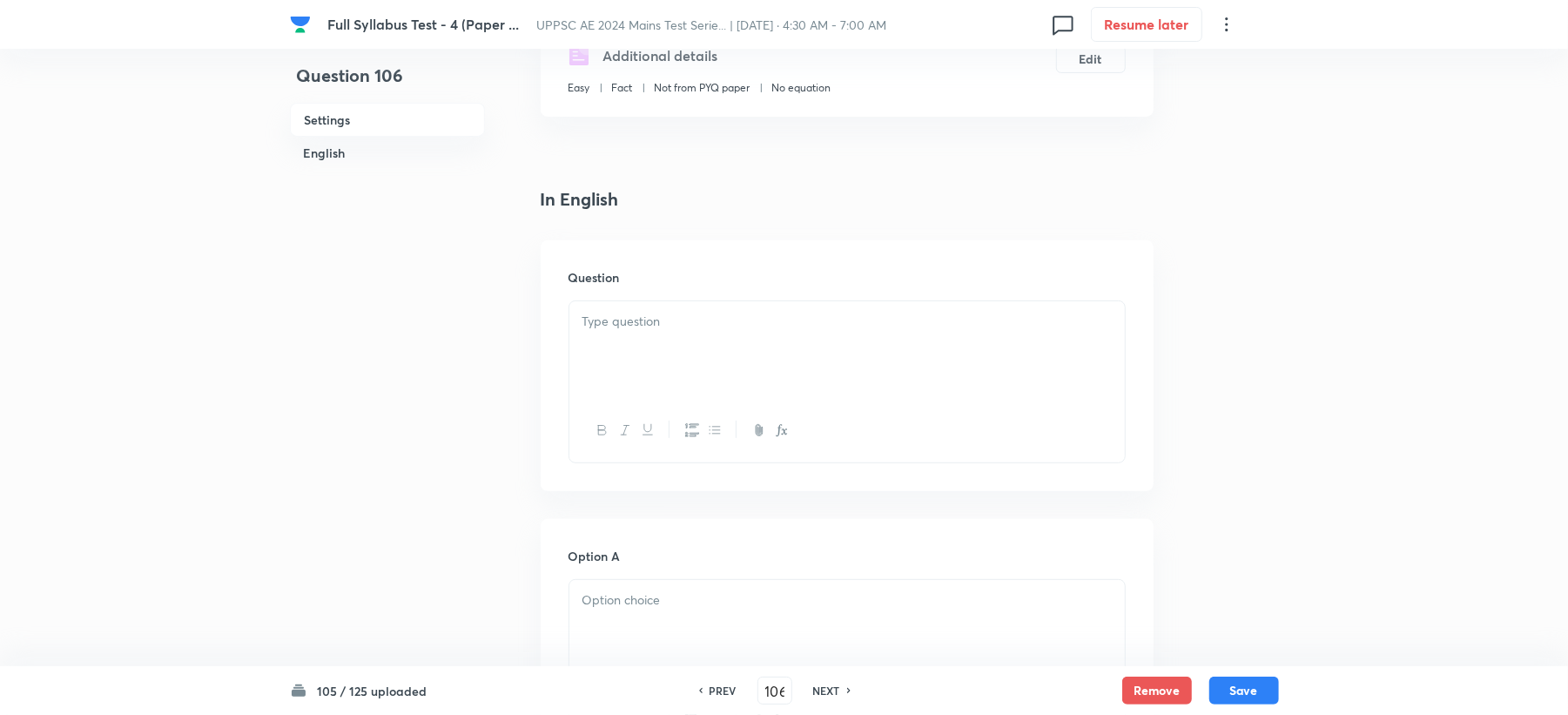
click at [613, 359] on div at bounding box center [847, 350] width 555 height 97
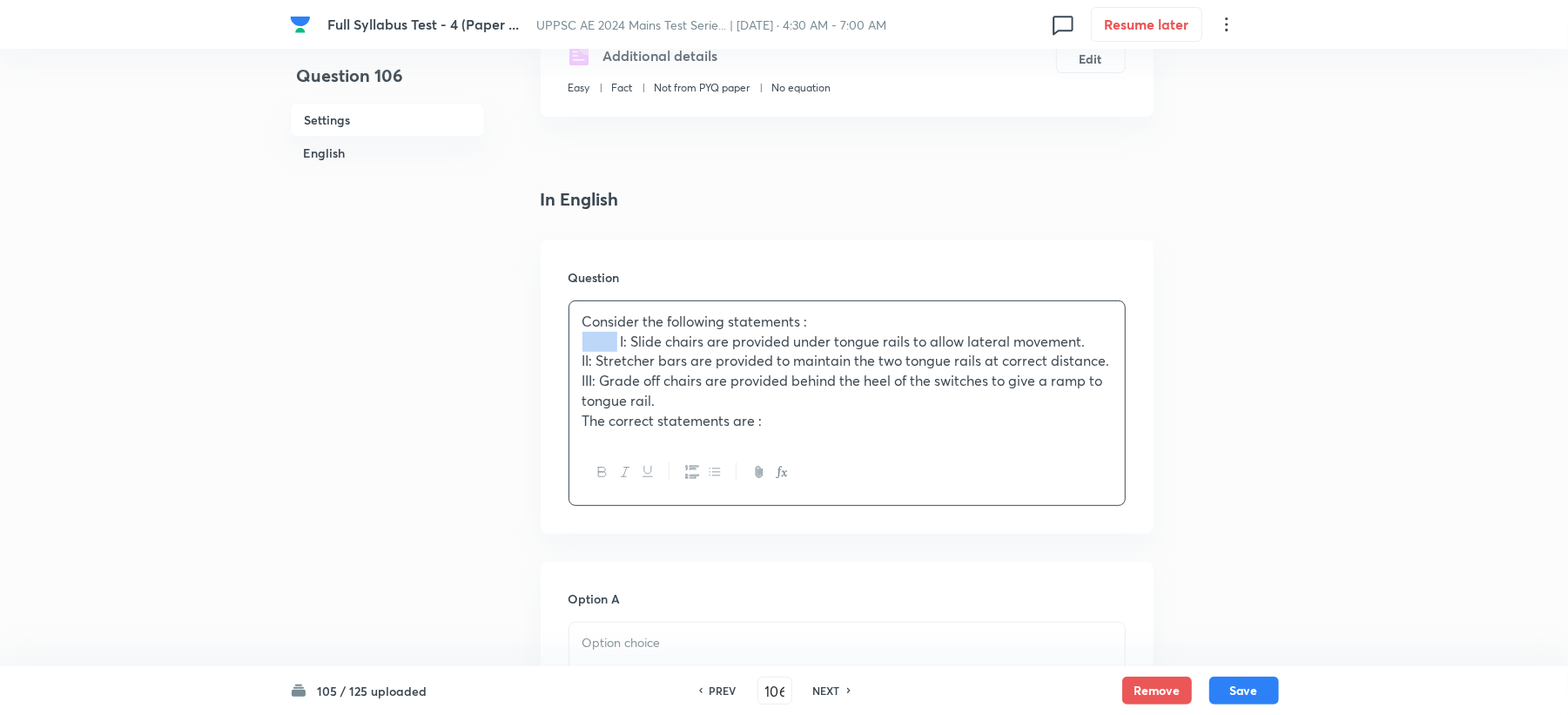
drag, startPoint x: 618, startPoint y: 339, endPoint x: 527, endPoint y: 339, distance: 91.0
drag, startPoint x: 624, startPoint y: 361, endPoint x: 539, endPoint y: 359, distance: 85.0
drag, startPoint x: 625, startPoint y: 380, endPoint x: 537, endPoint y: 378, distance: 88.0
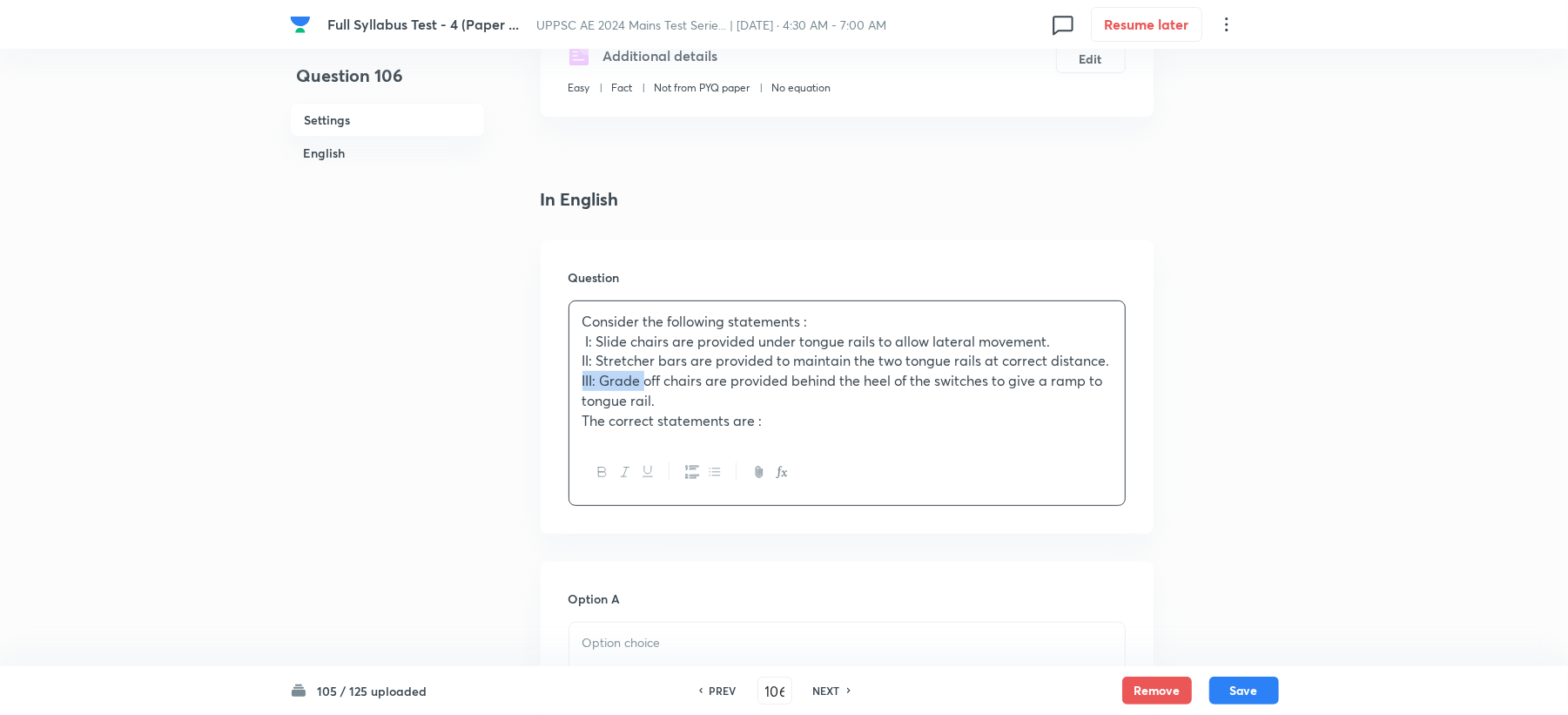
drag, startPoint x: 622, startPoint y: 420, endPoint x: 540, endPoint y: 420, distance: 82.0
click at [540, 420] on div "Question Consider the following statements : I: Slide chairs are provided under…" at bounding box center [847, 387] width 613 height 293
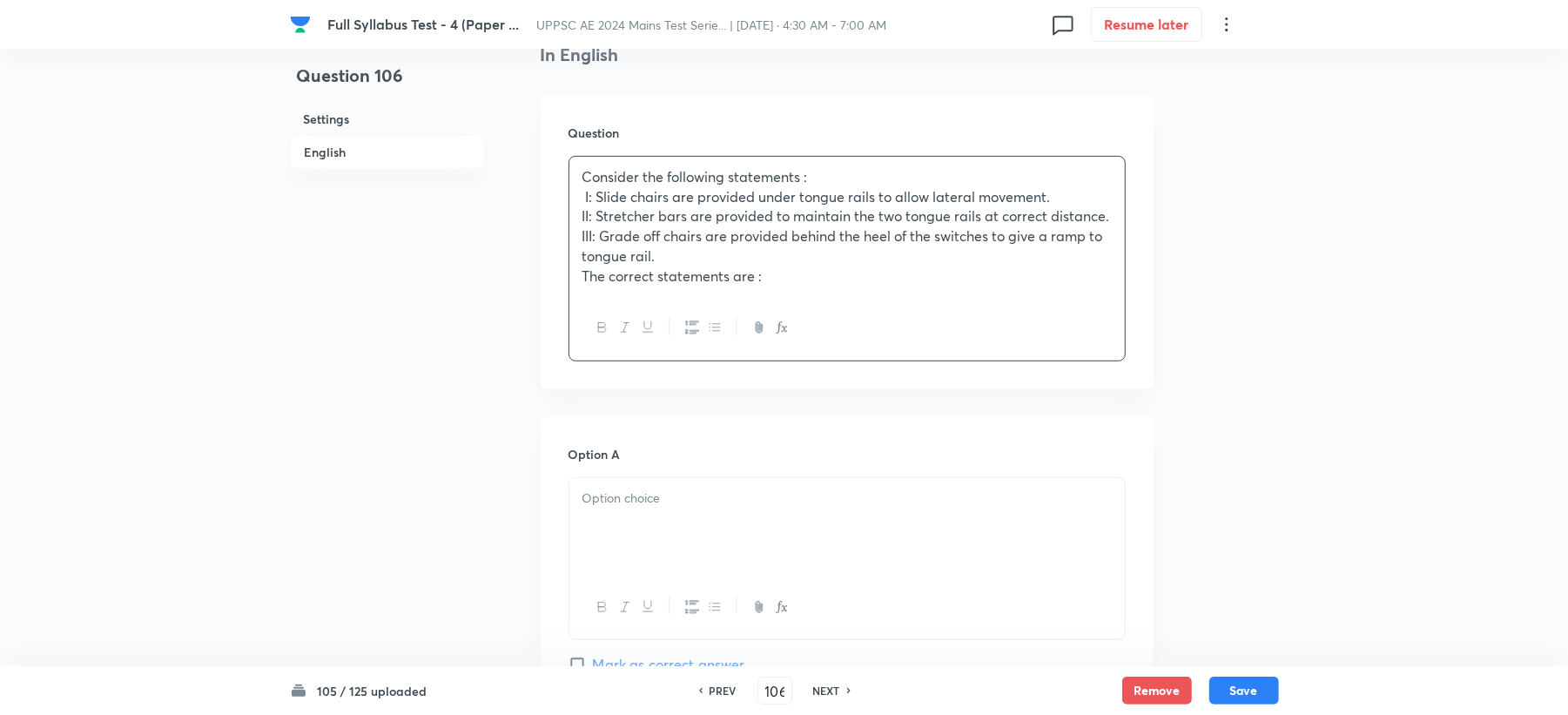
scroll to position [697, 0]
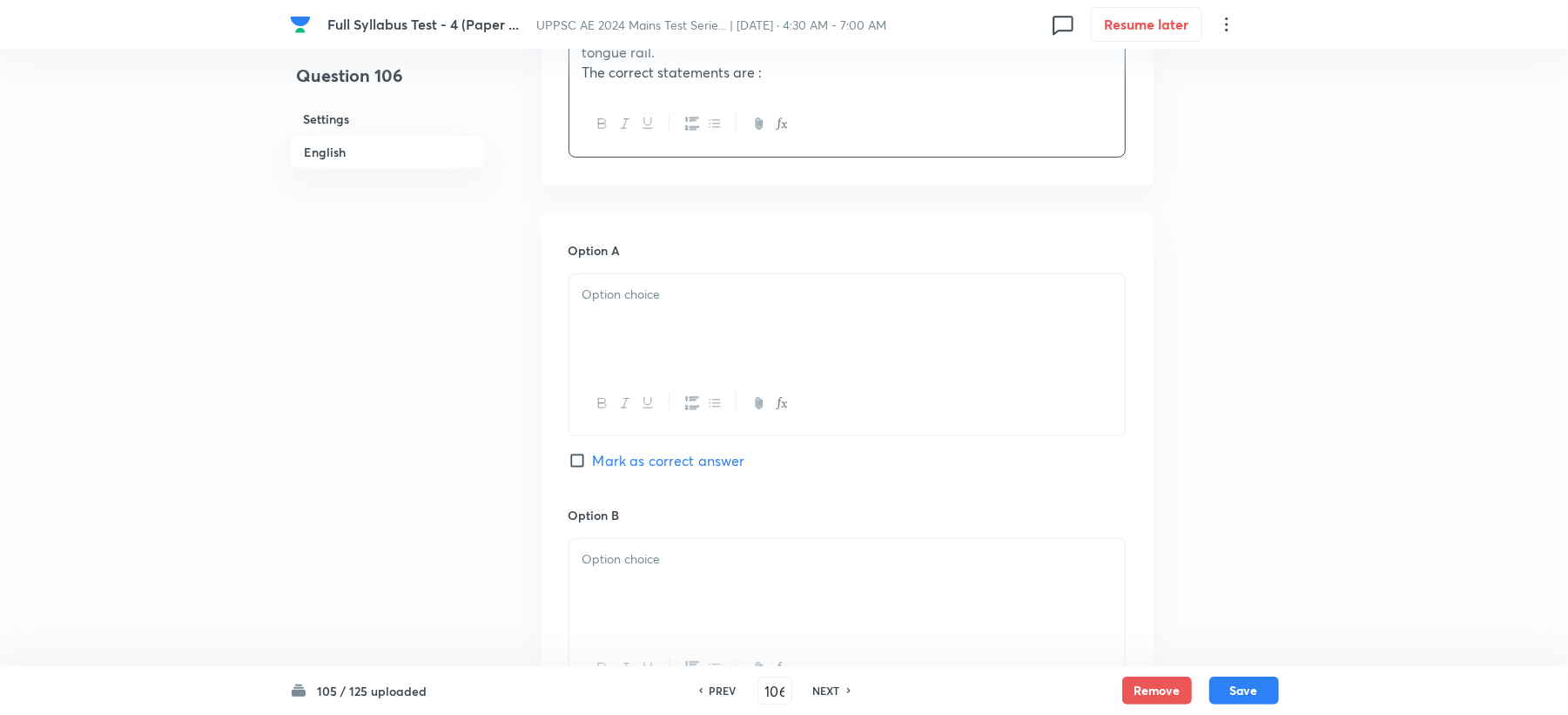
click at [596, 342] on div at bounding box center [847, 323] width 555 height 97
click at [617, 548] on div at bounding box center [847, 588] width 555 height 97
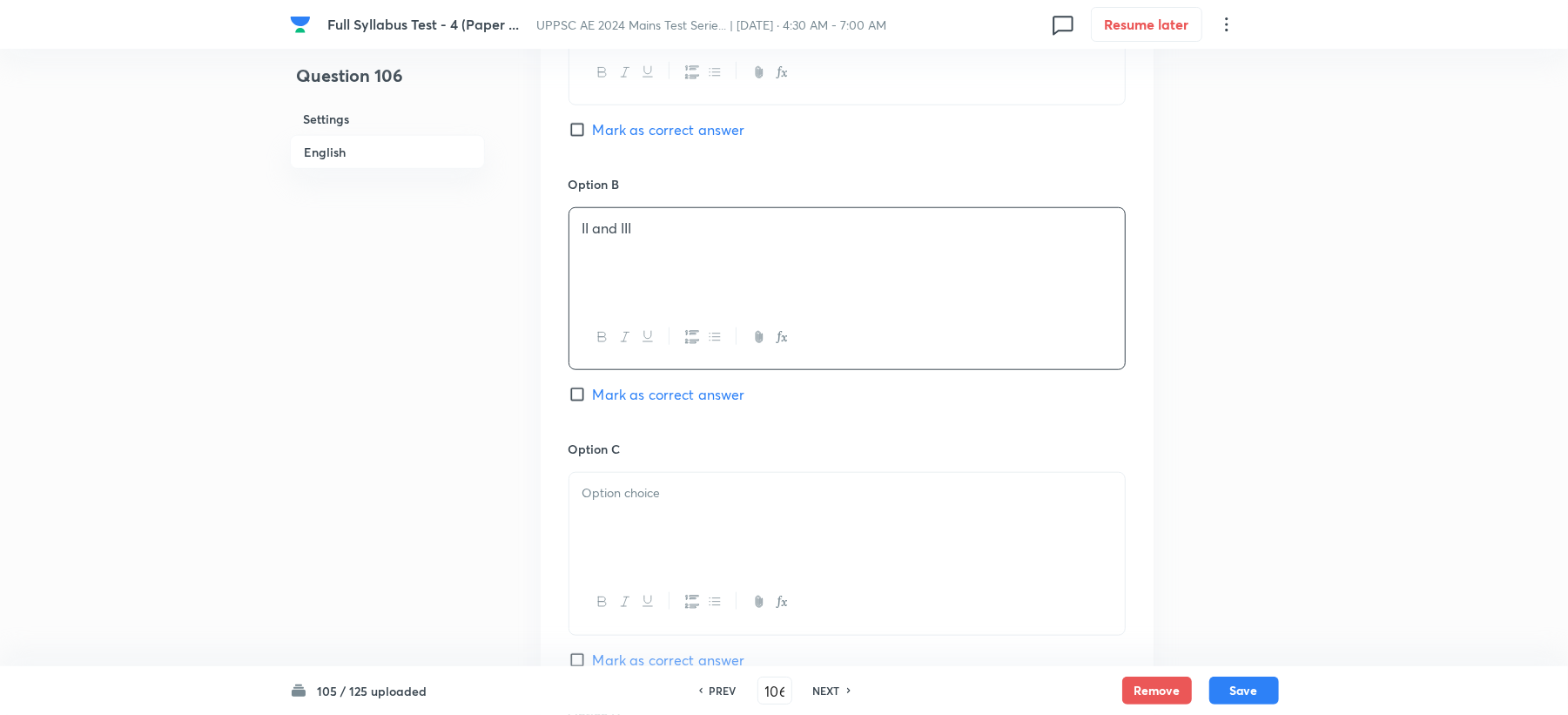
scroll to position [1161, 0]
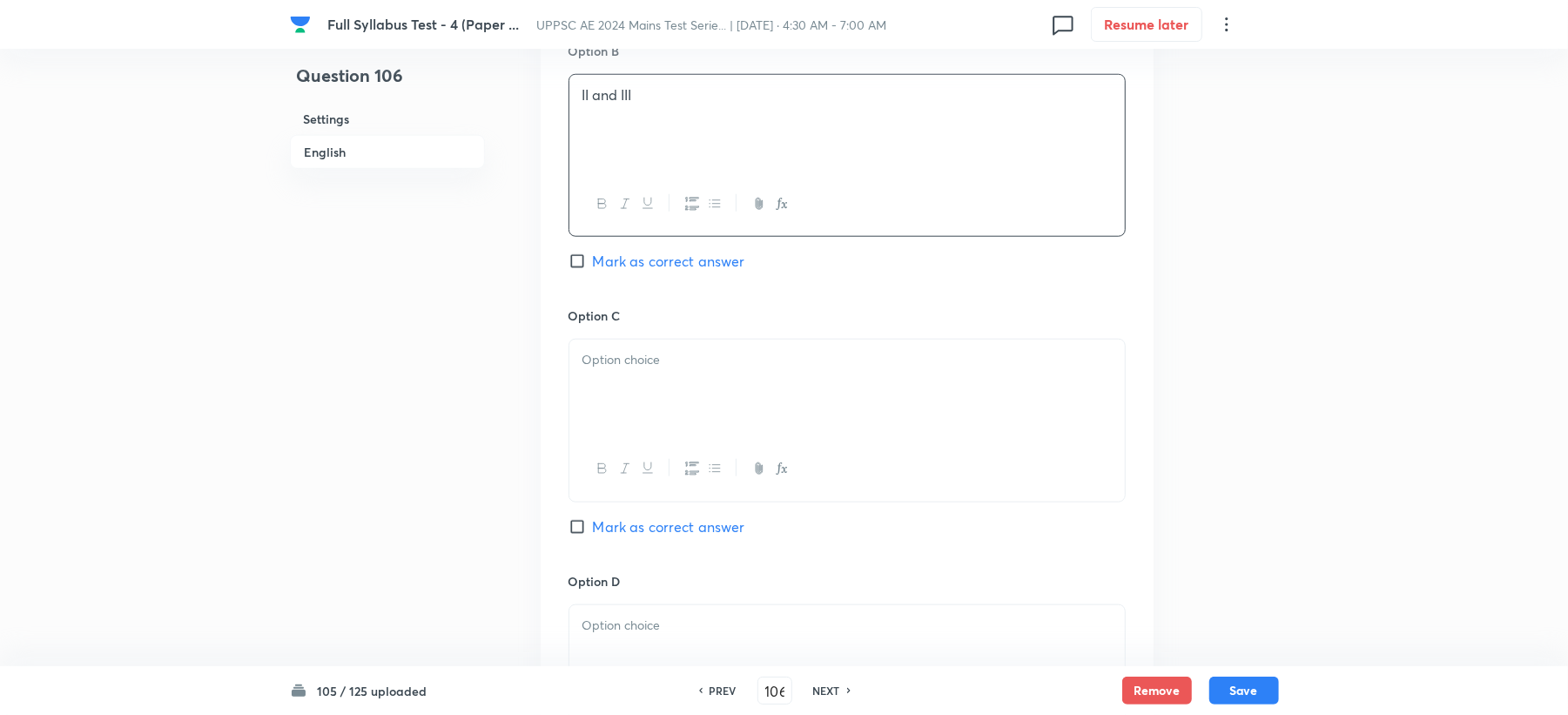
click at [620, 394] on div at bounding box center [847, 389] width 555 height 97
click at [617, 636] on p at bounding box center [847, 625] width 529 height 20
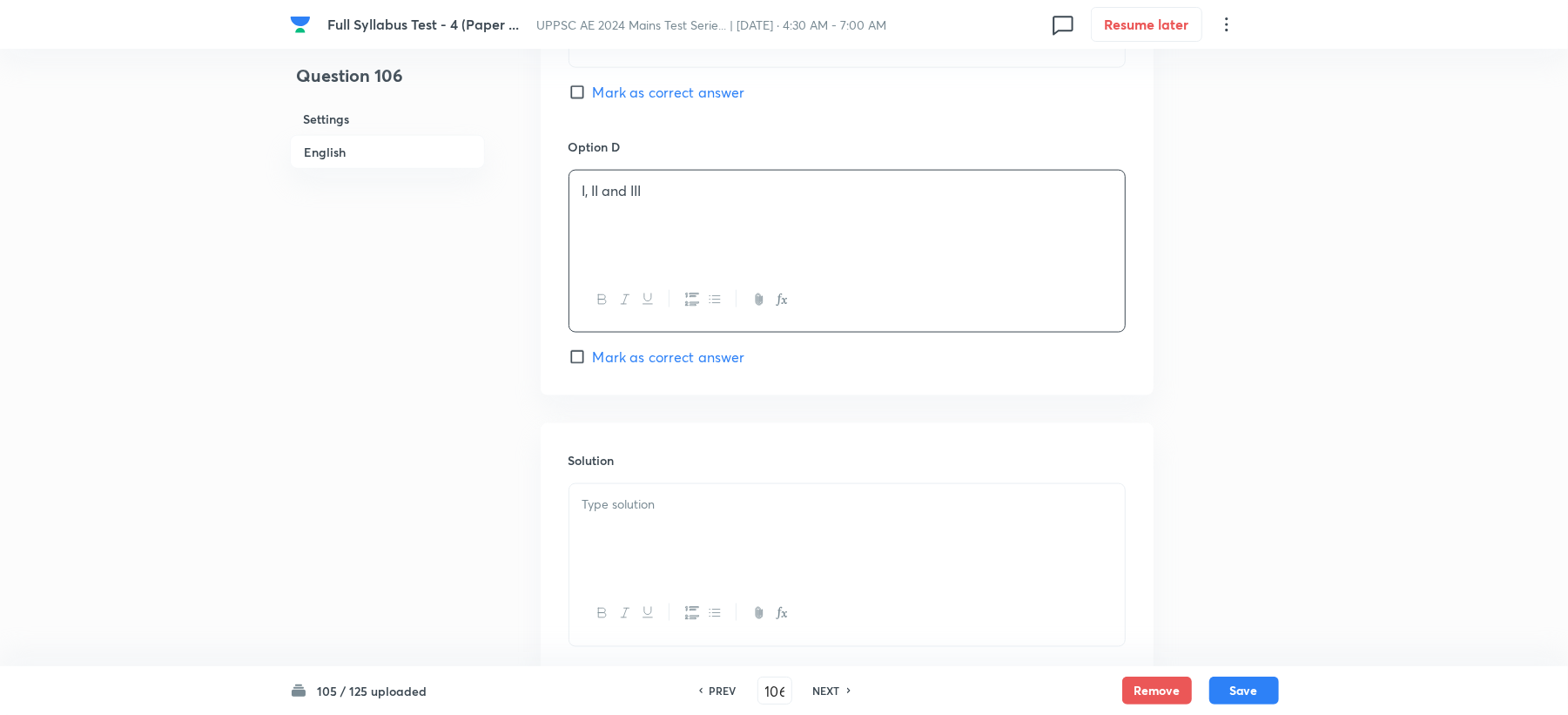
scroll to position [1626, 0]
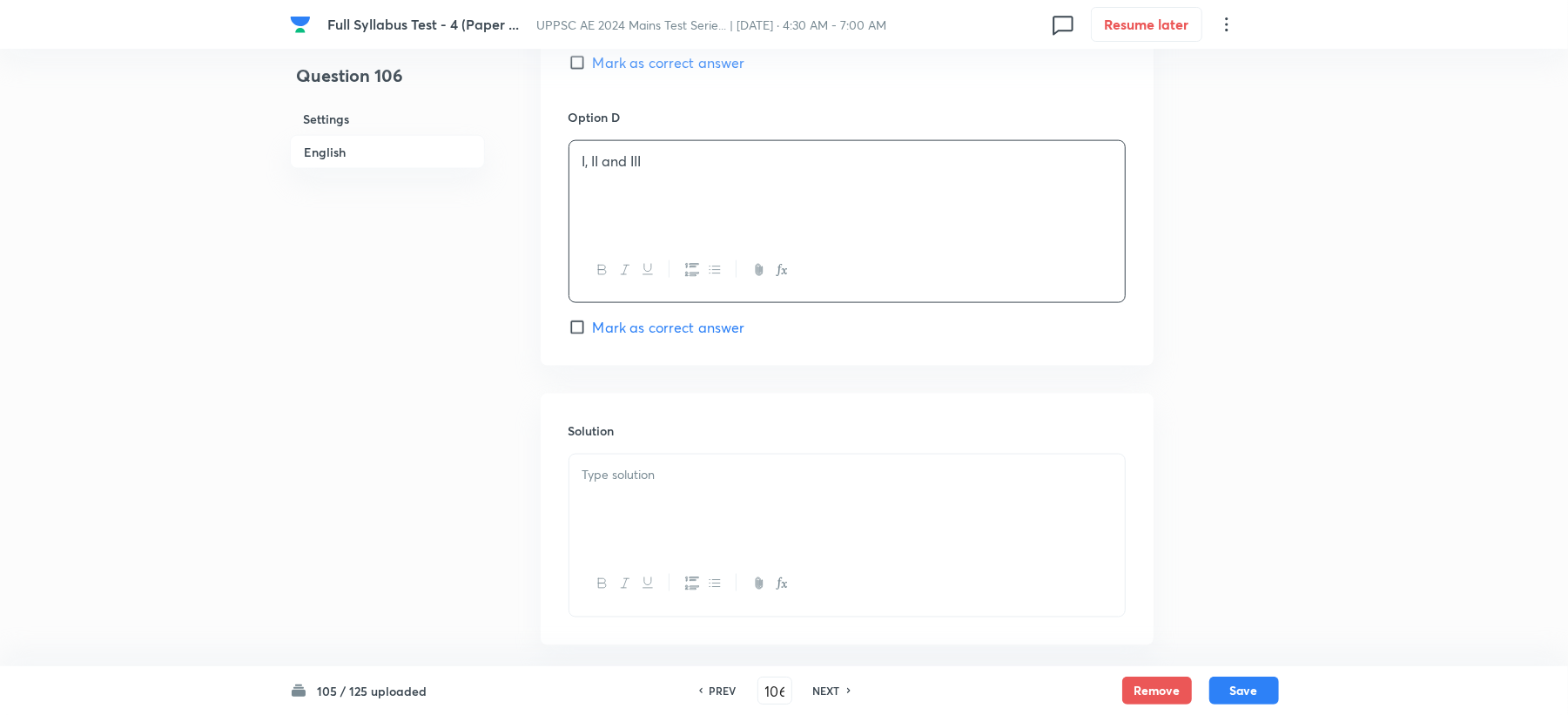
click at [618, 335] on span "Mark as correct answer" at bounding box center [669, 327] width 153 height 21
click at [593, 335] on input "Mark as correct answer" at bounding box center [581, 327] width 24 height 18
checkbox input "true"
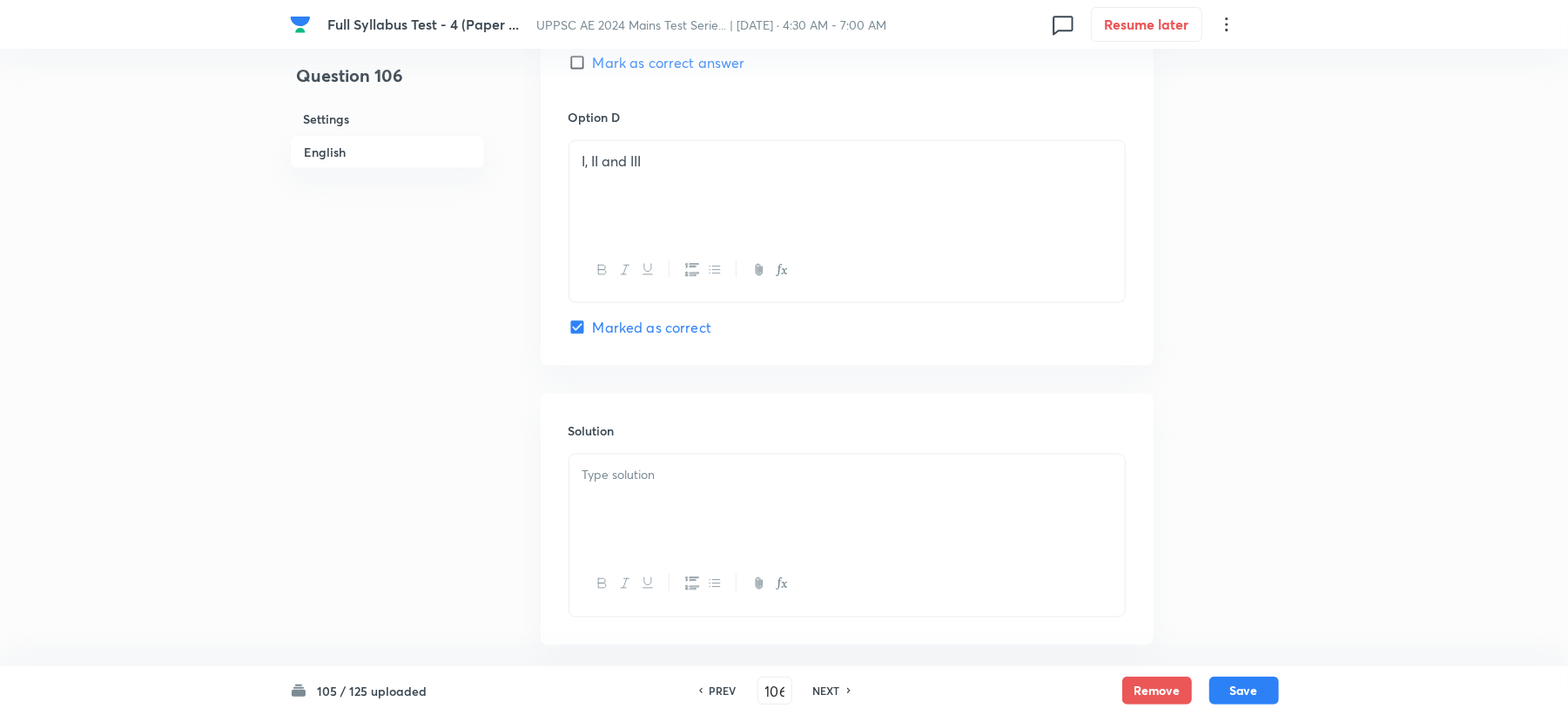
click at [606, 511] on div at bounding box center [847, 503] width 555 height 97
drag, startPoint x: 582, startPoint y: 156, endPoint x: 707, endPoint y: 161, distance: 125.1
click at [707, 161] on p "I, II and III" at bounding box center [847, 161] width 529 height 20
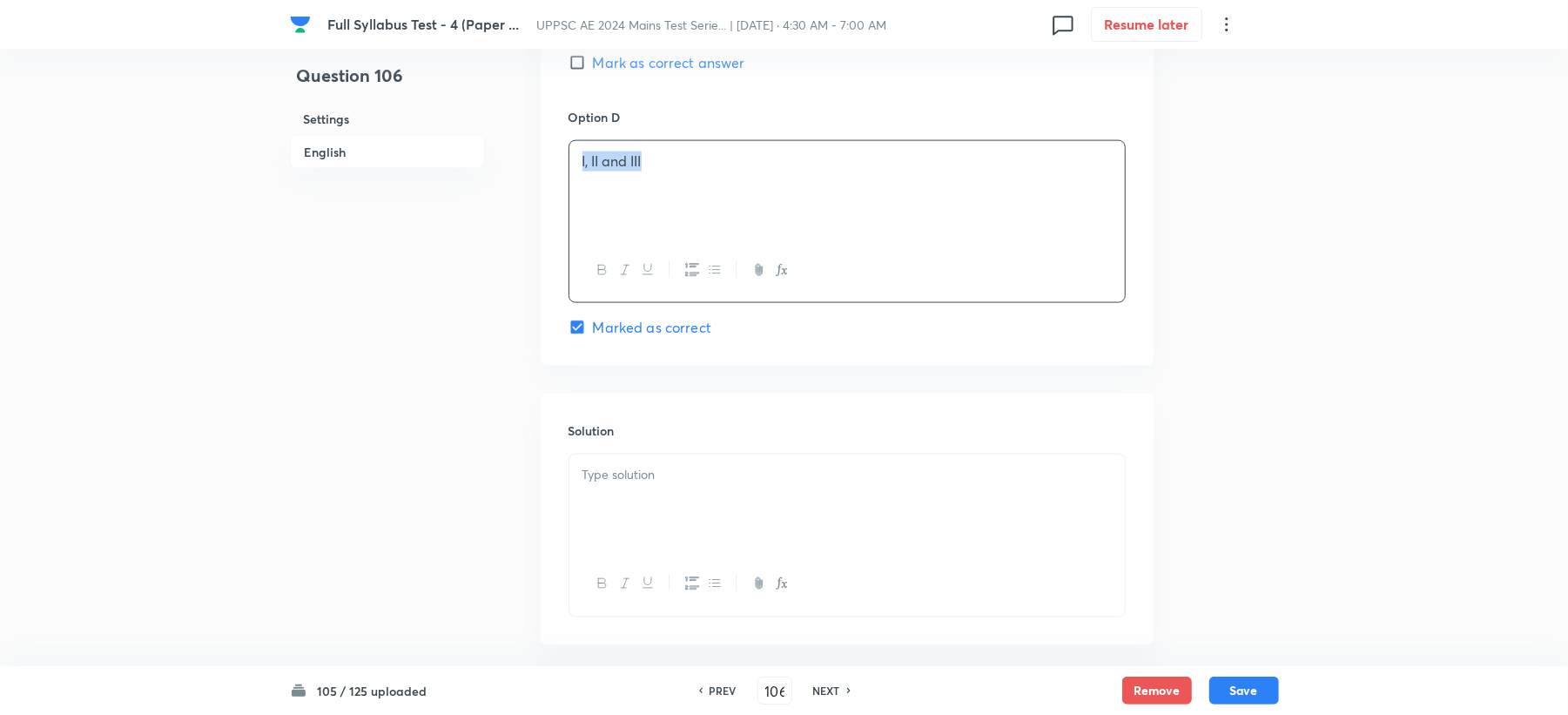
copy p "I, II and III"
click at [645, 519] on div at bounding box center [847, 503] width 555 height 97
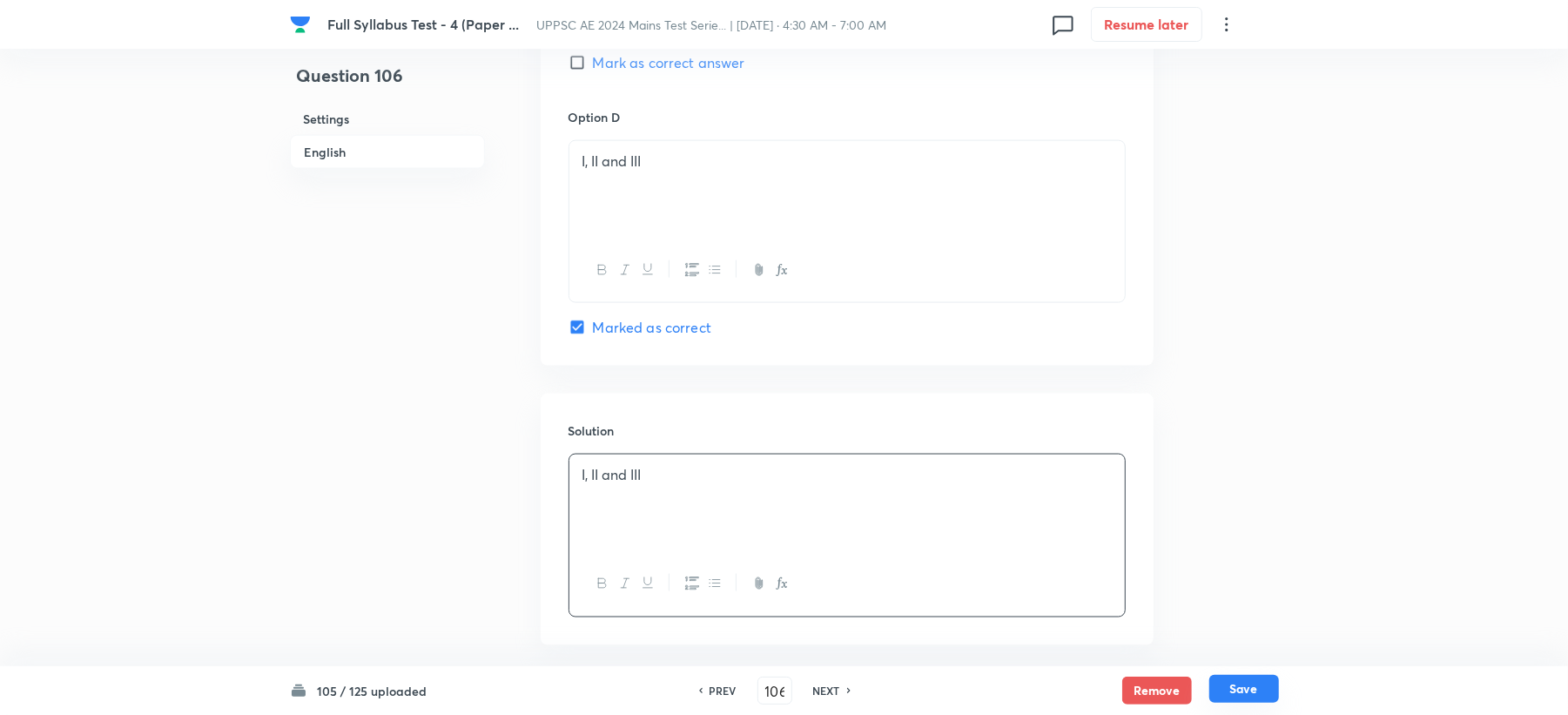
click at [1232, 683] on button "Save" at bounding box center [1244, 689] width 69 height 28
type input "107"
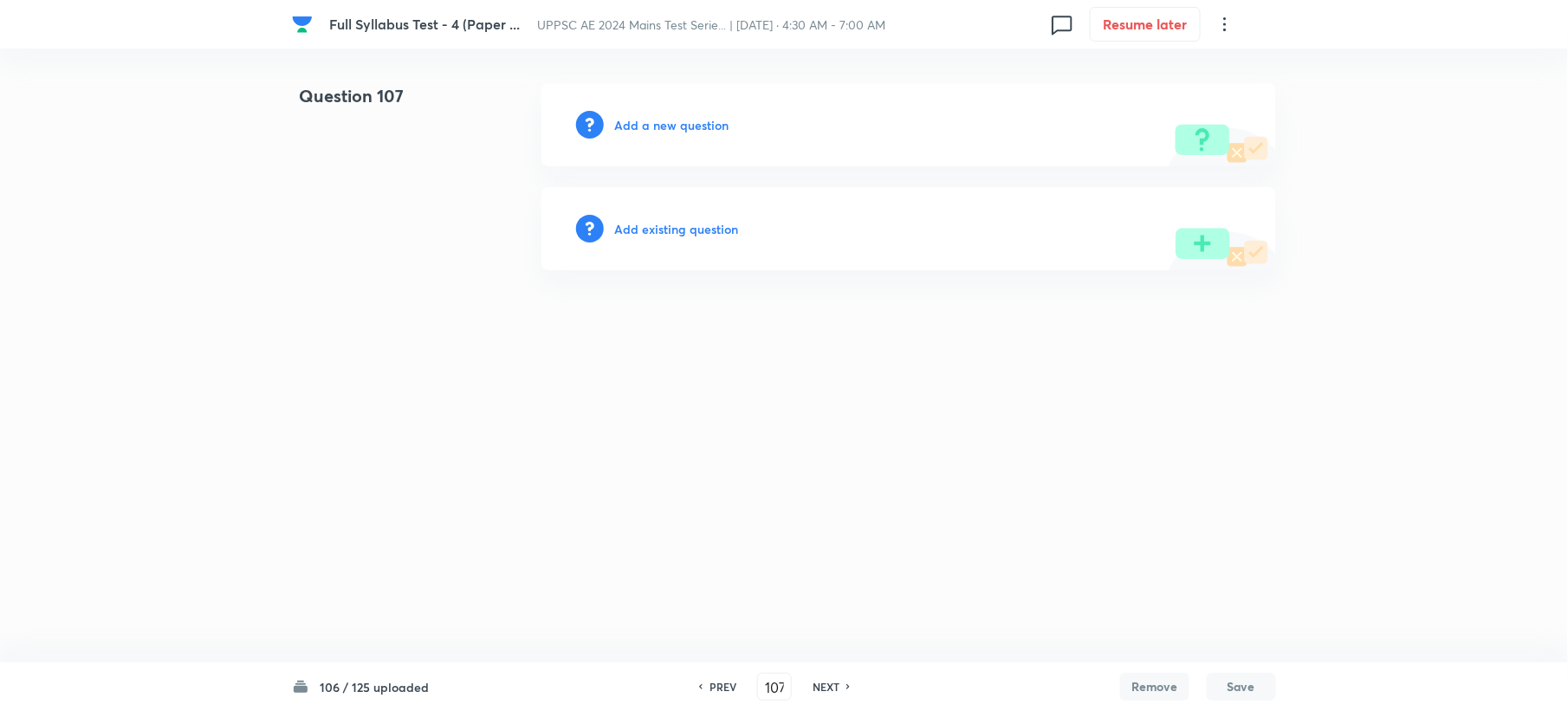
click at [646, 129] on h6 "Add a new question" at bounding box center [671, 126] width 115 height 19
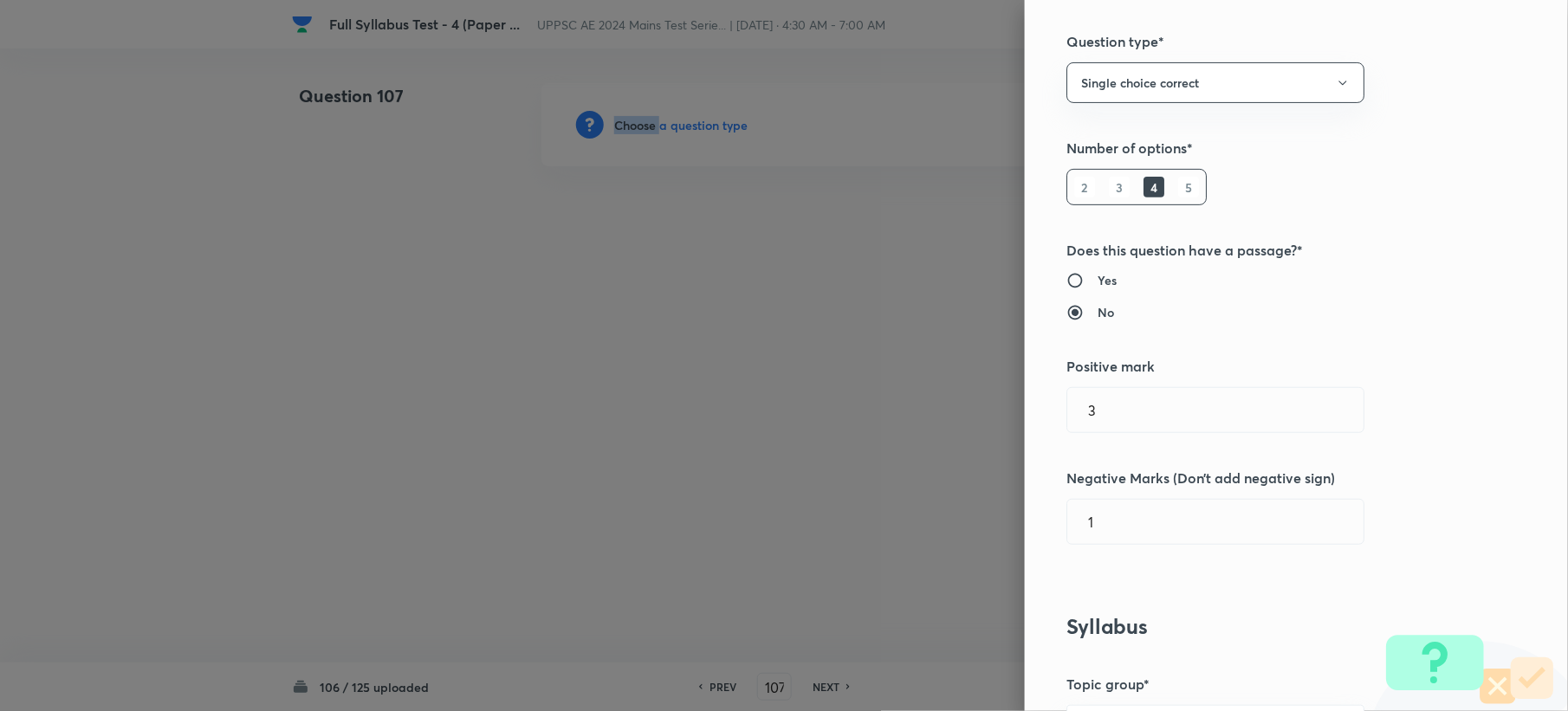
scroll to position [693, 0]
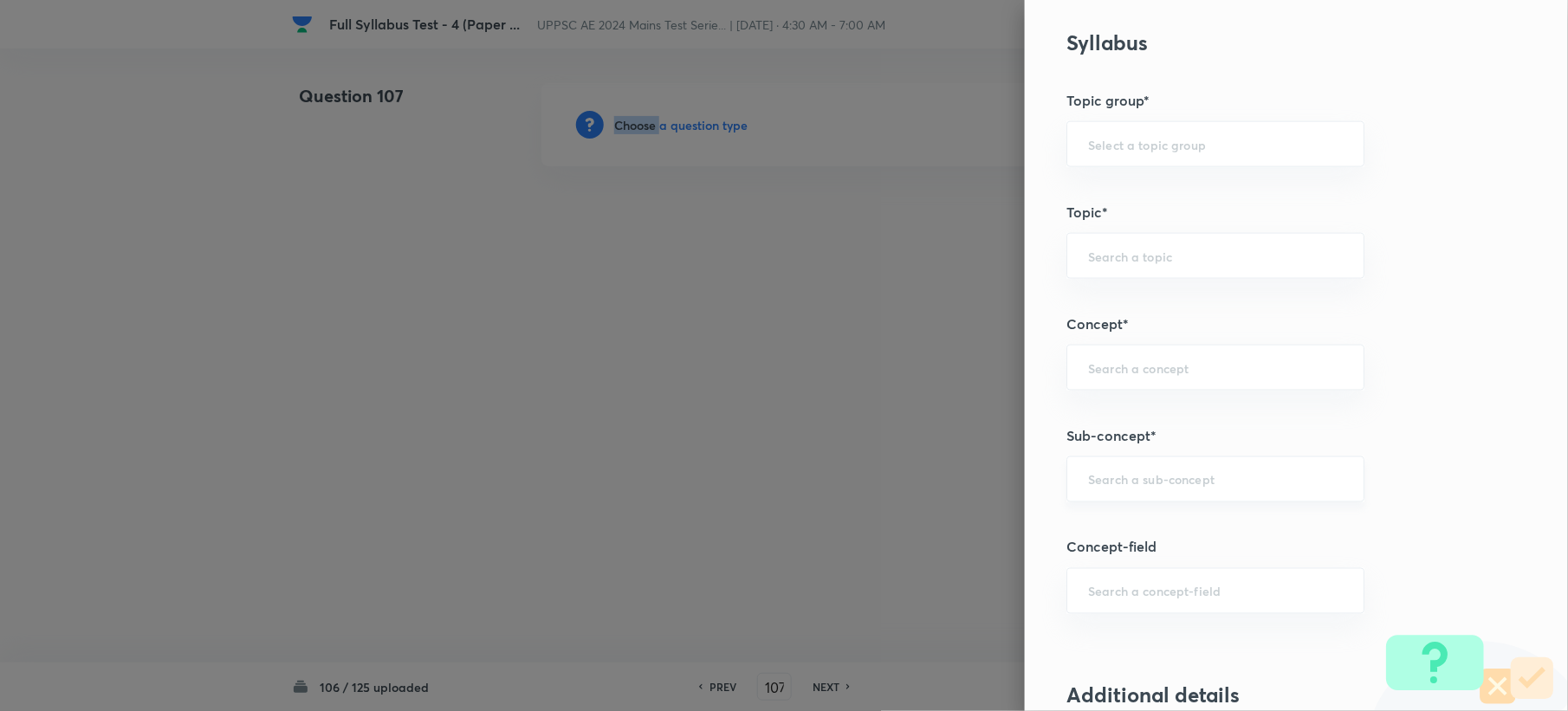
click at [1092, 502] on div "​" at bounding box center [1215, 479] width 298 height 46
paste input "Geometric Design of Railway Track"
click at [1134, 527] on li "Geometric Design of Railway Track" at bounding box center [1198, 532] width 295 height 31
type input "Geometric Design of Railway Track"
type input "Civil Engineering"
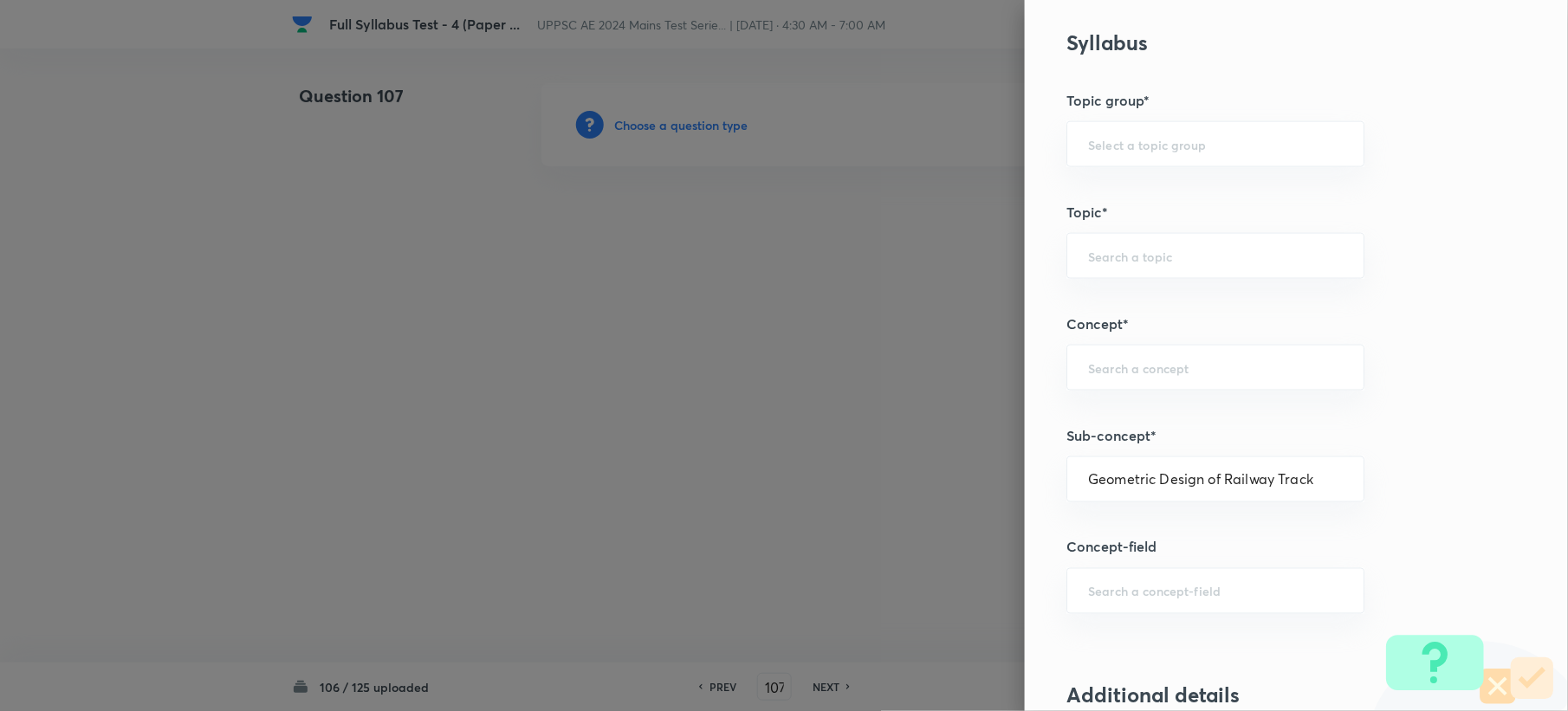
type input "Transportation Engineering"
type input "Railway Engineering"
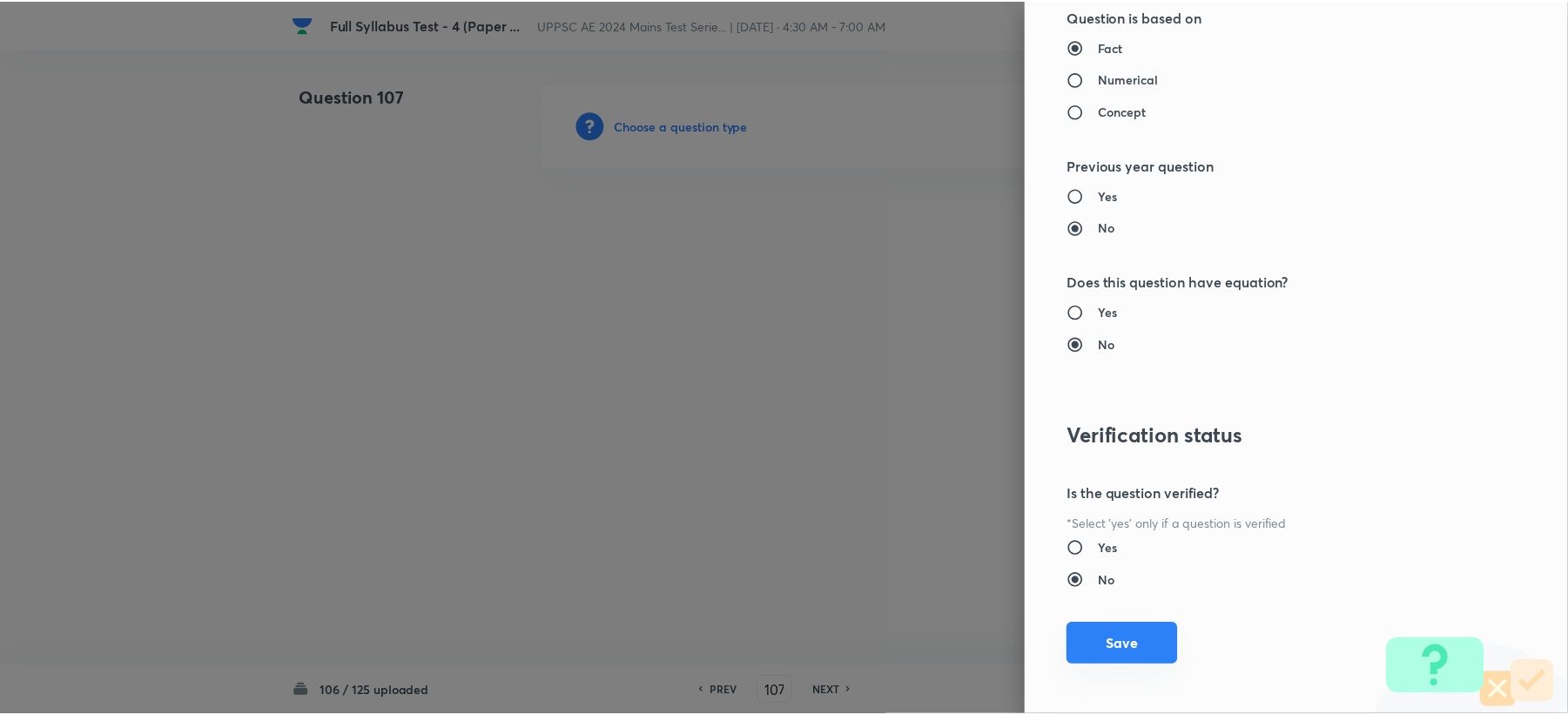
scroll to position [1663, 0]
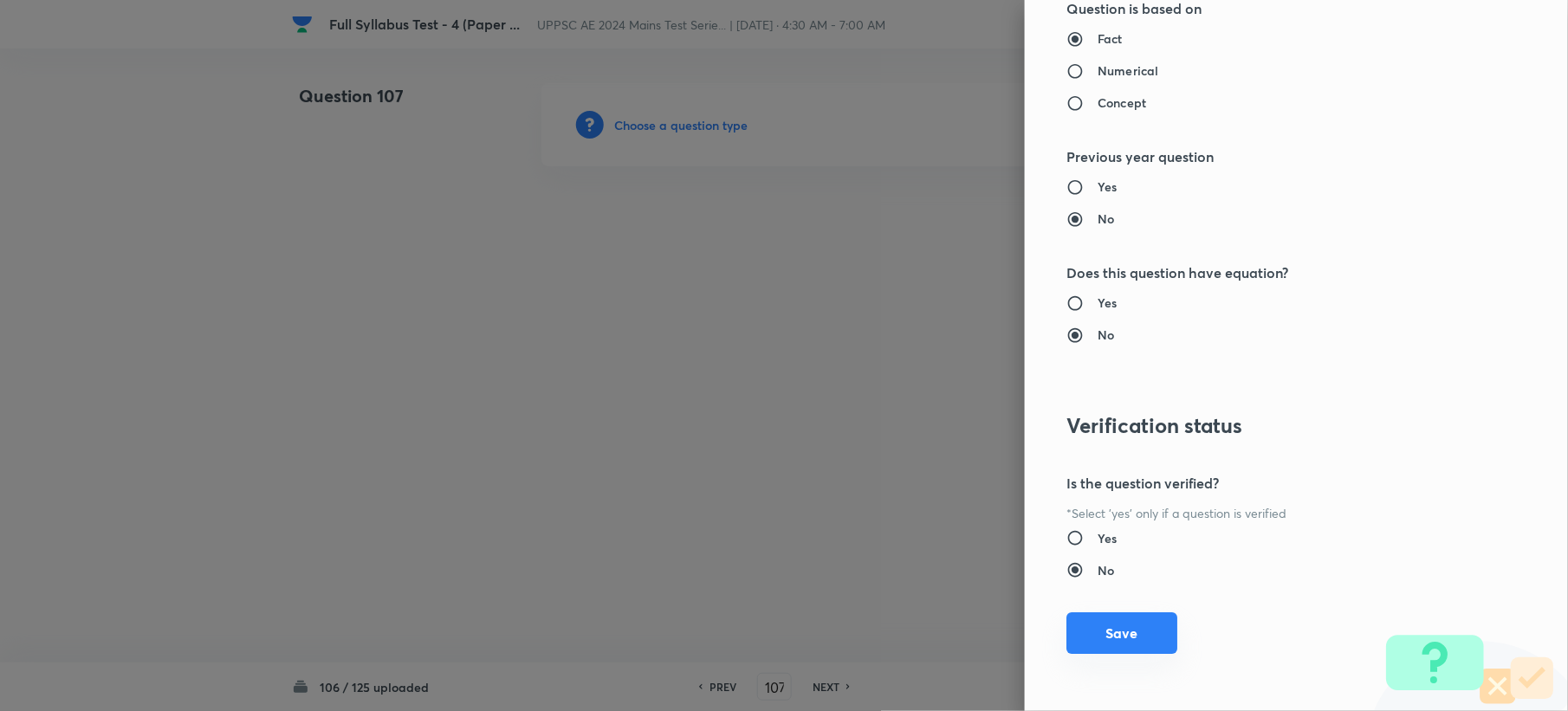
click at [1077, 638] on button "Save" at bounding box center [1121, 633] width 111 height 42
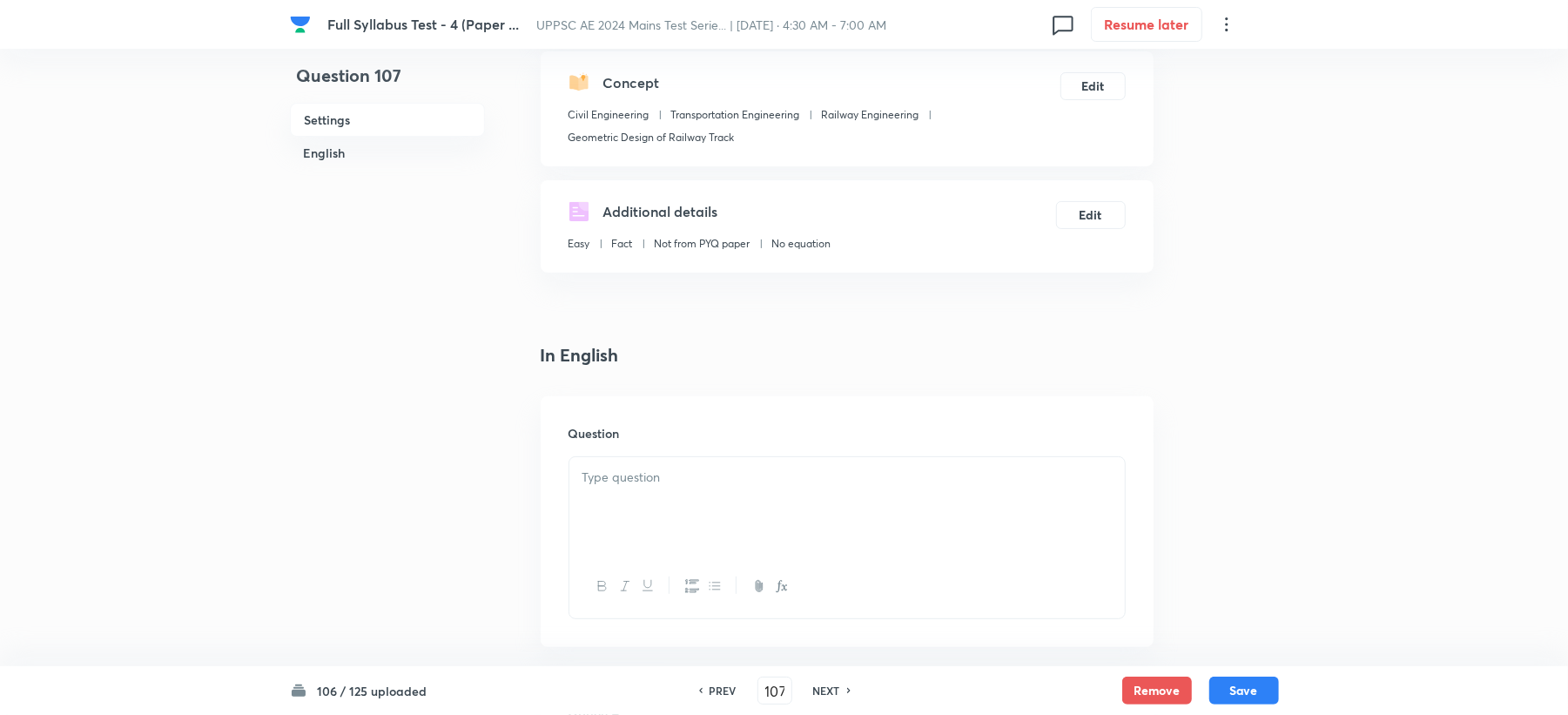
scroll to position [349, 0]
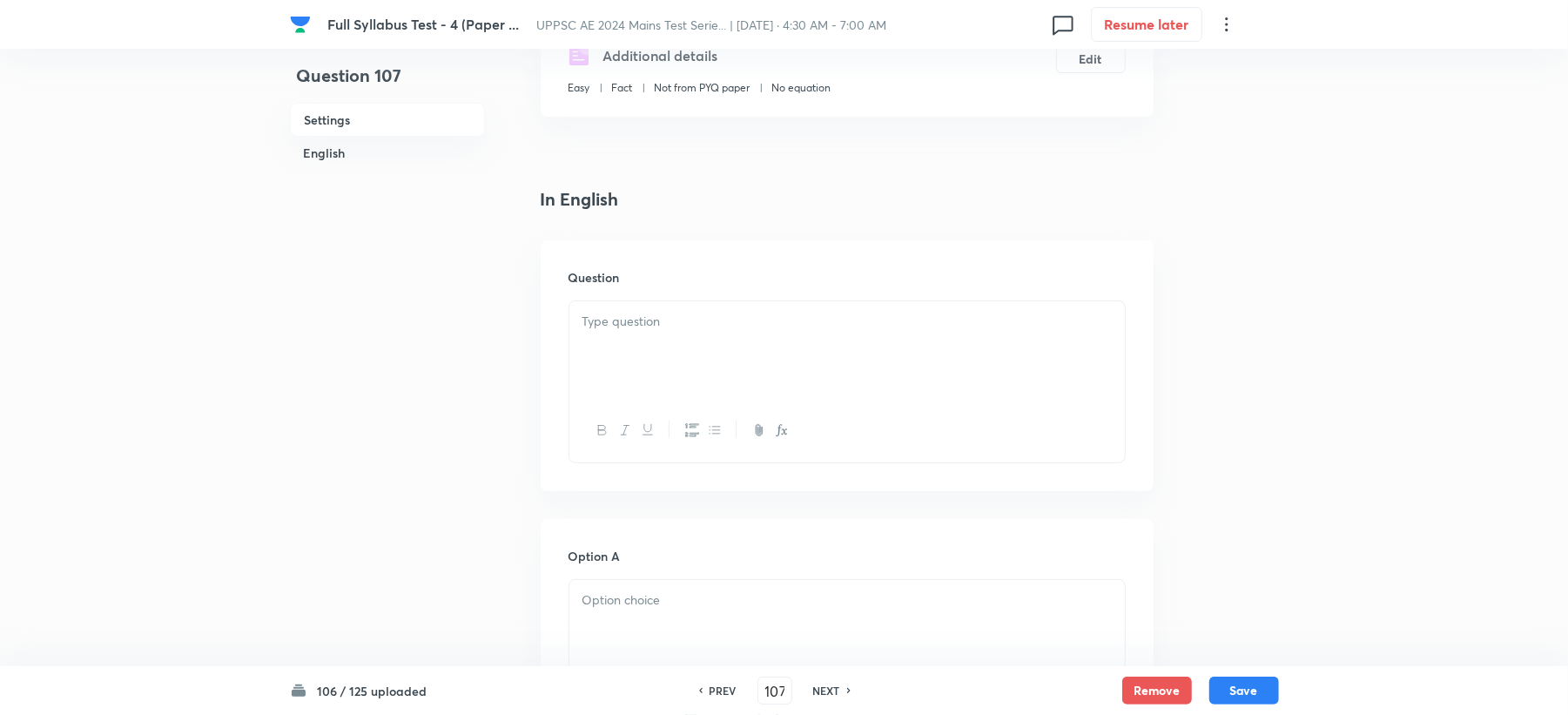
drag, startPoint x: 624, startPoint y: 326, endPoint x: 607, endPoint y: 356, distance: 34.5
click at [611, 353] on div at bounding box center [847, 350] width 555 height 97
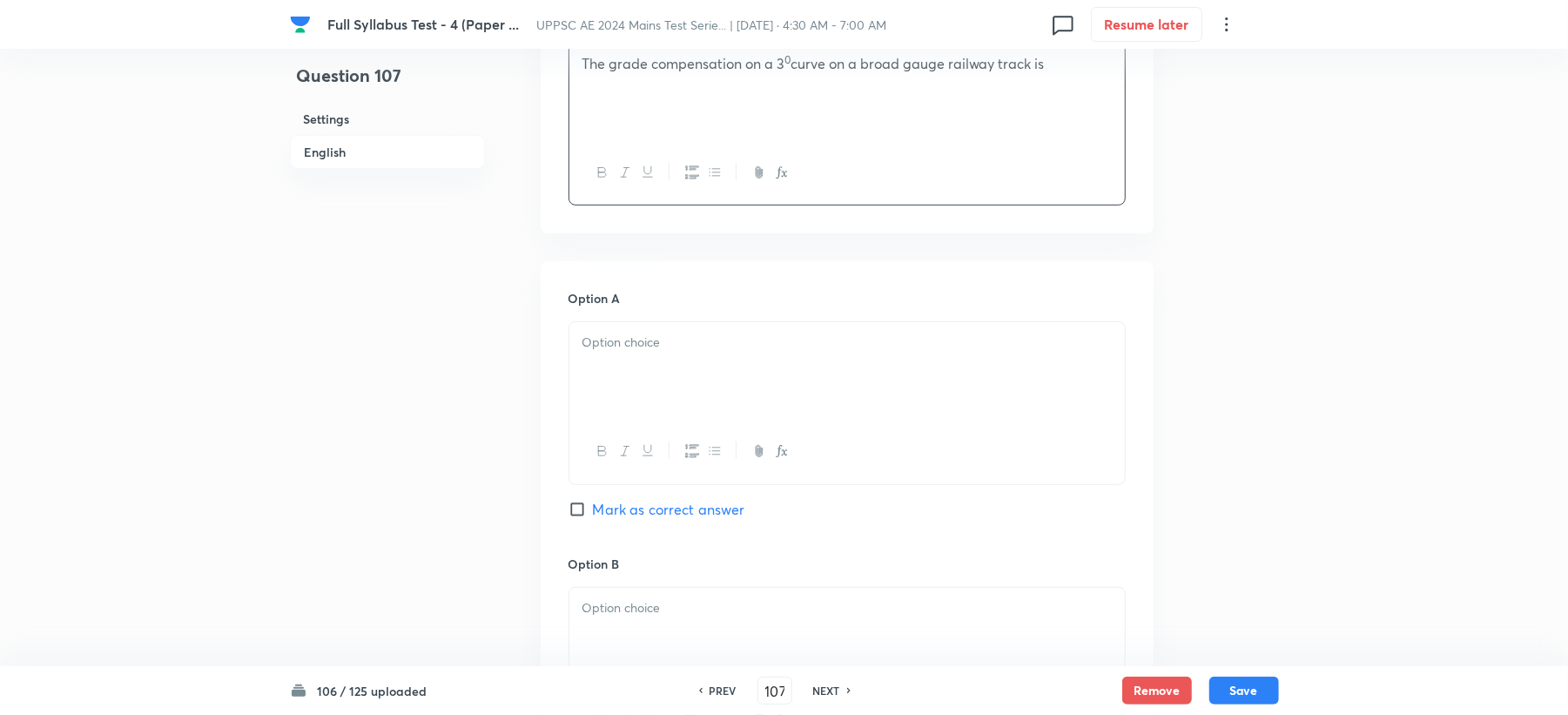
scroll to position [697, 0]
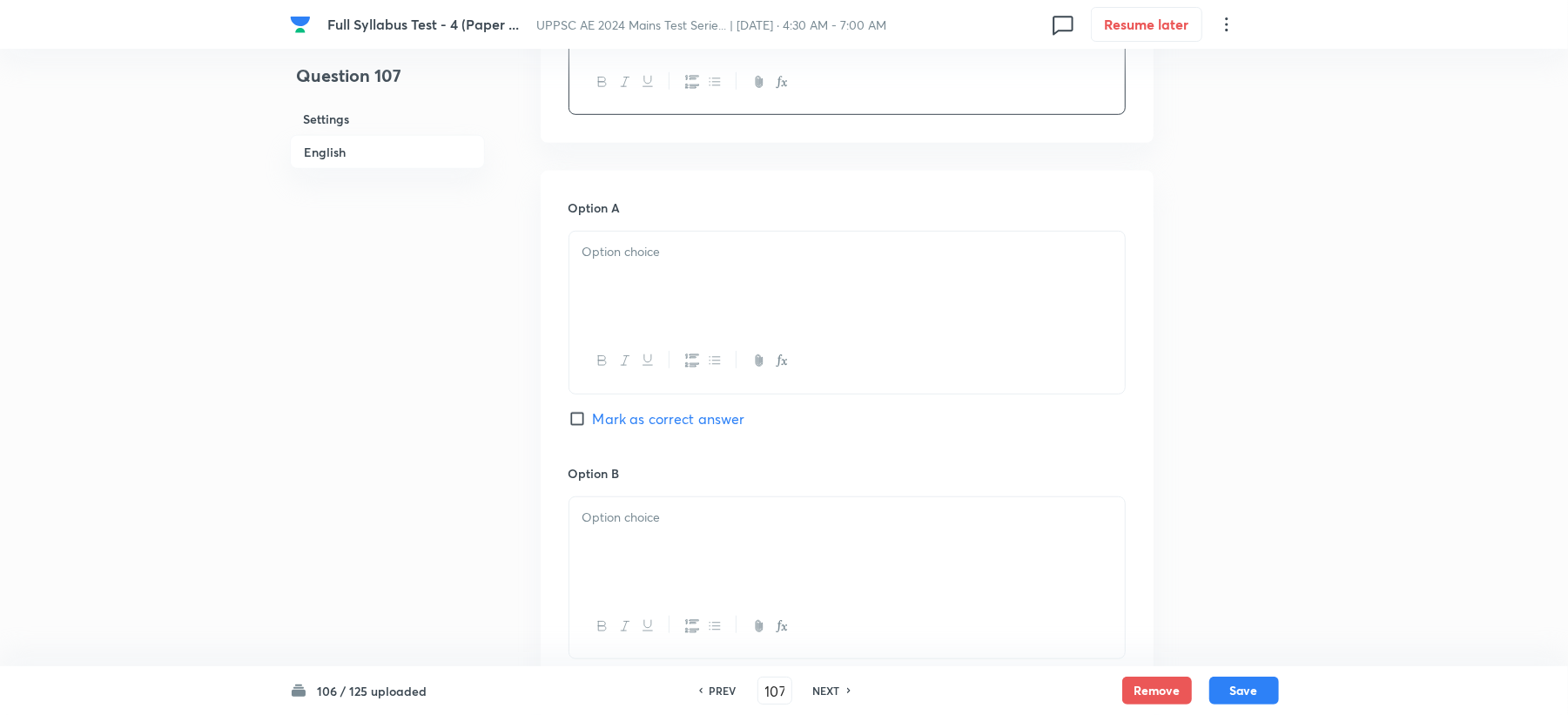
click at [614, 286] on div at bounding box center [847, 280] width 555 height 97
click at [606, 525] on p at bounding box center [847, 517] width 529 height 20
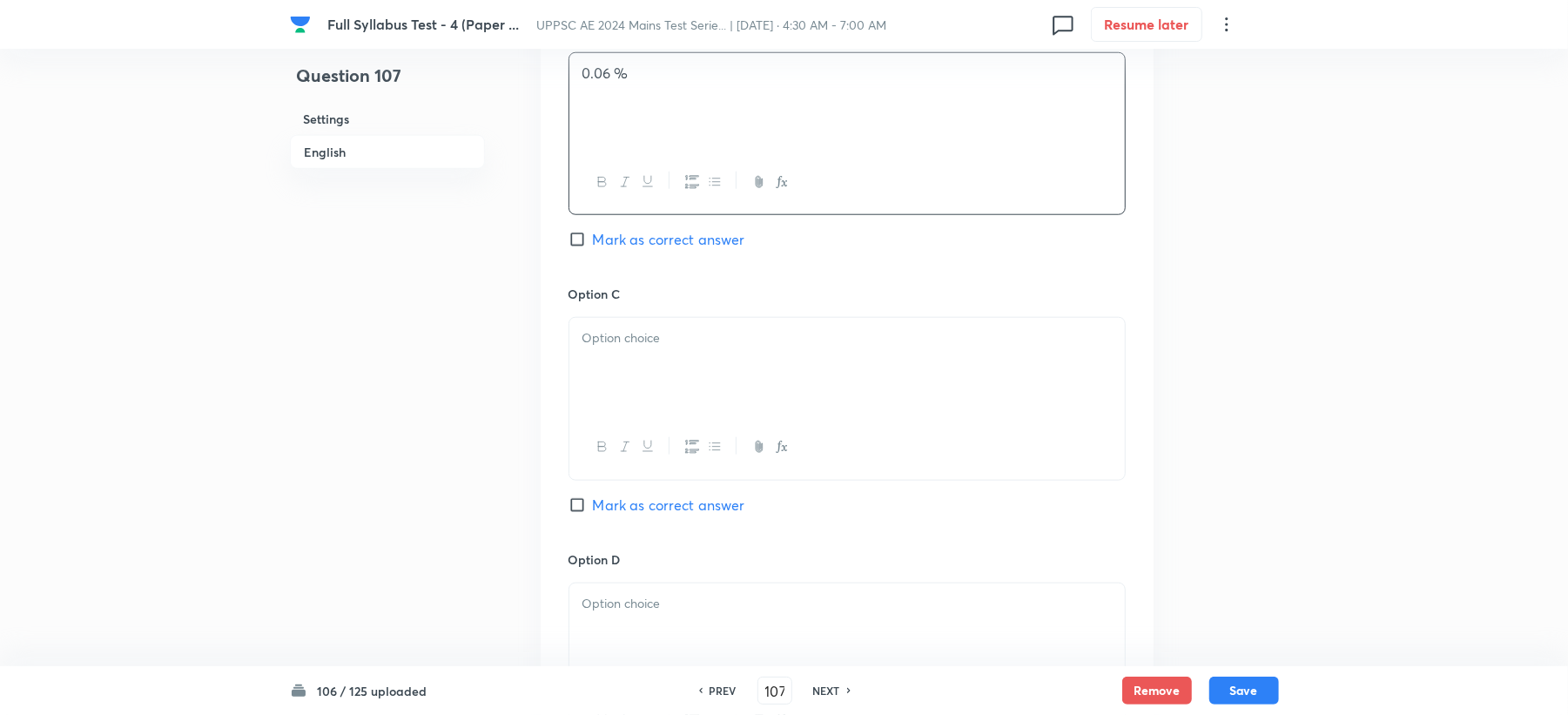
scroll to position [1161, 0]
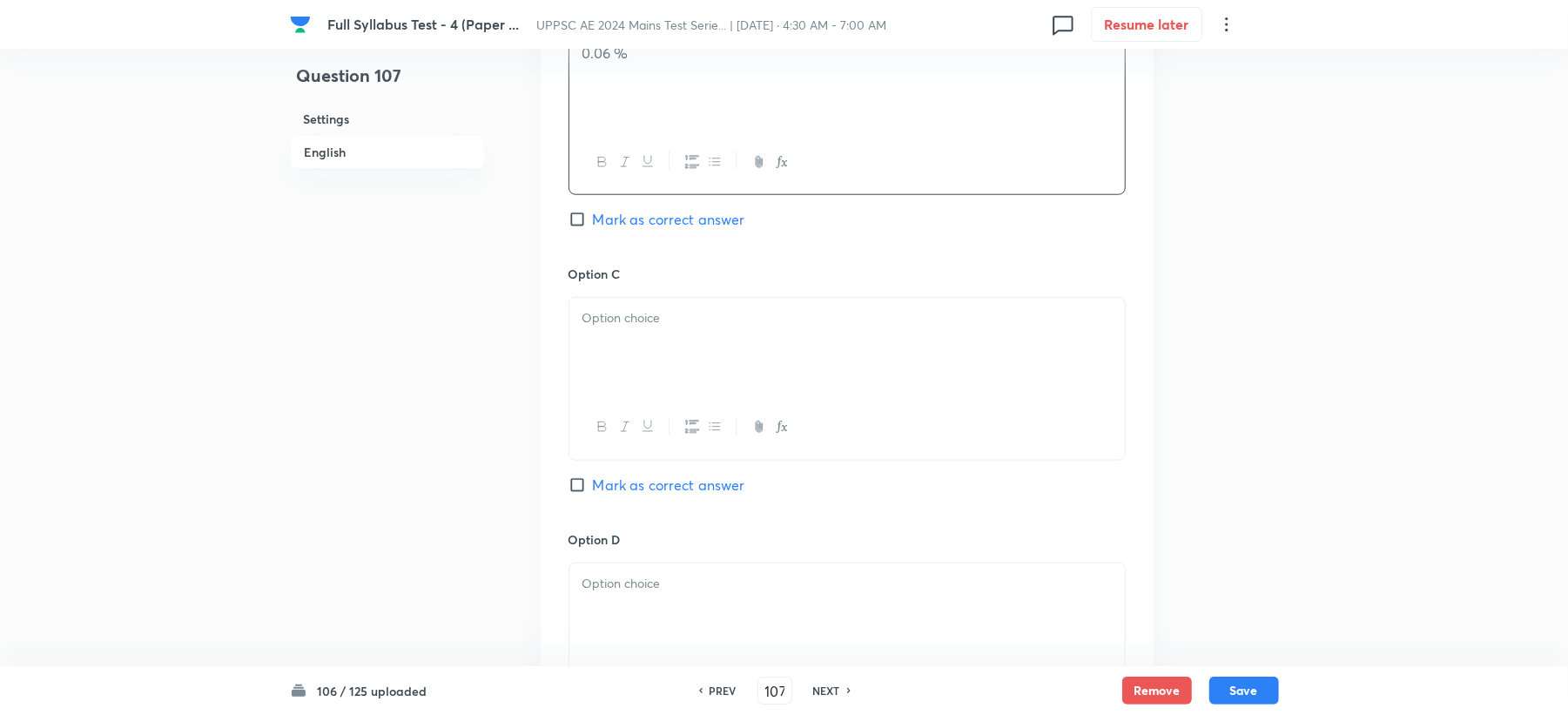
click at [608, 342] on div at bounding box center [847, 347] width 555 height 97
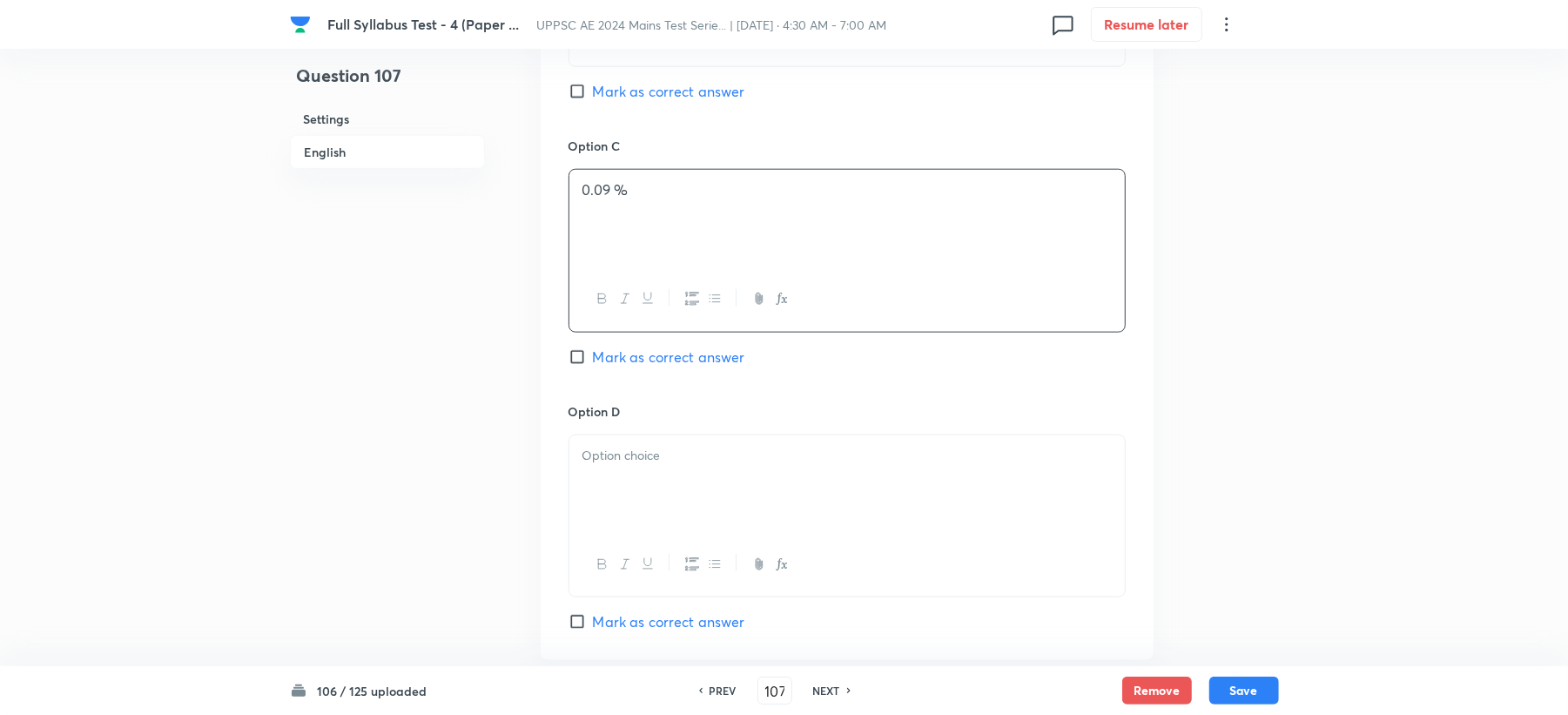
scroll to position [1510, 0]
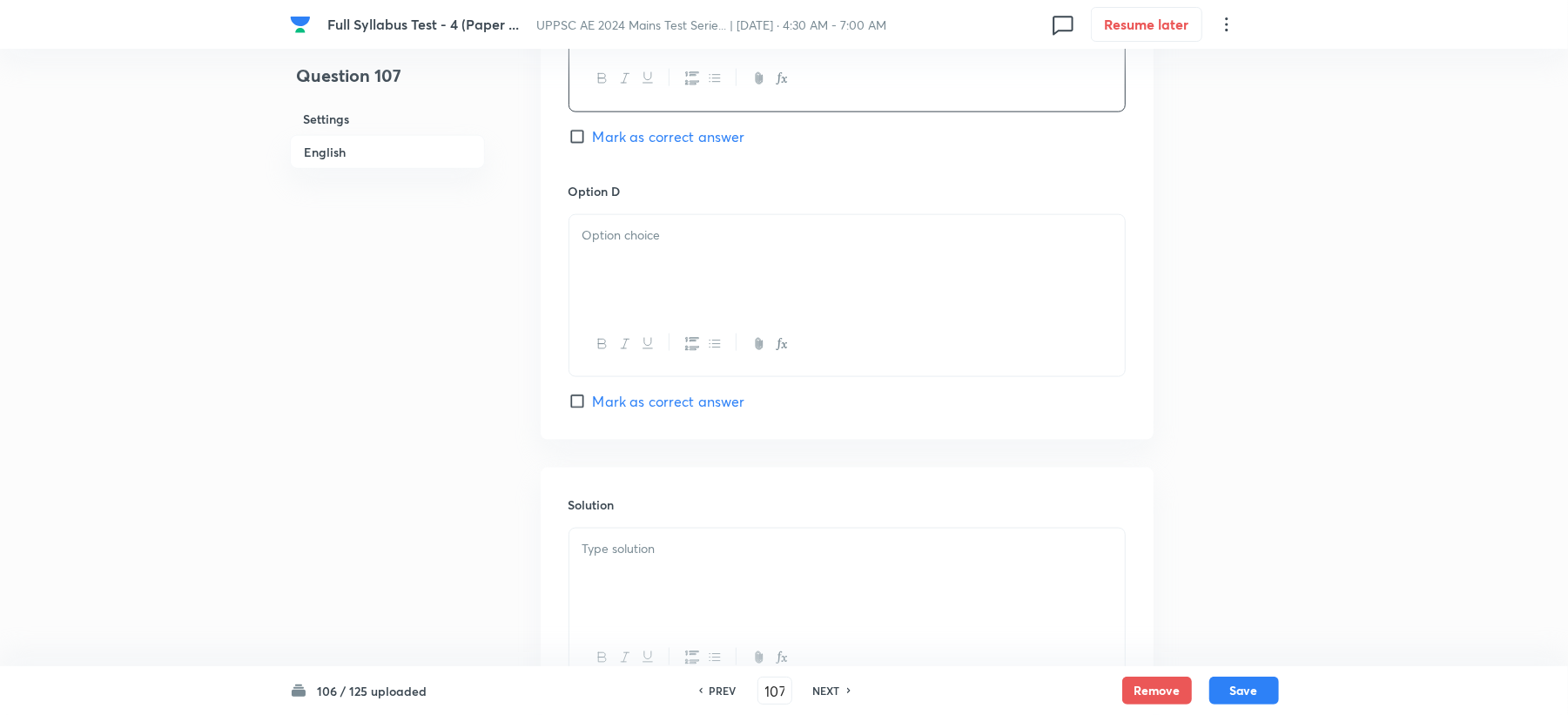
click at [620, 253] on div at bounding box center [847, 264] width 555 height 97
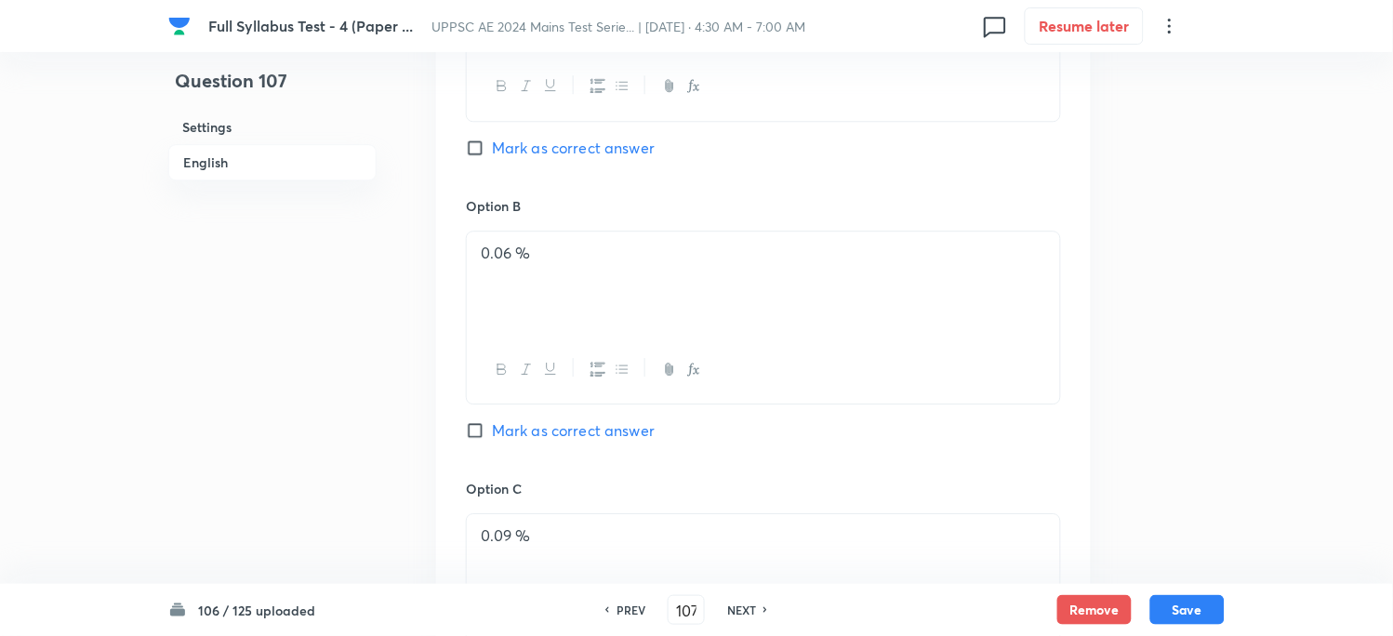
scroll to position [1033, 0]
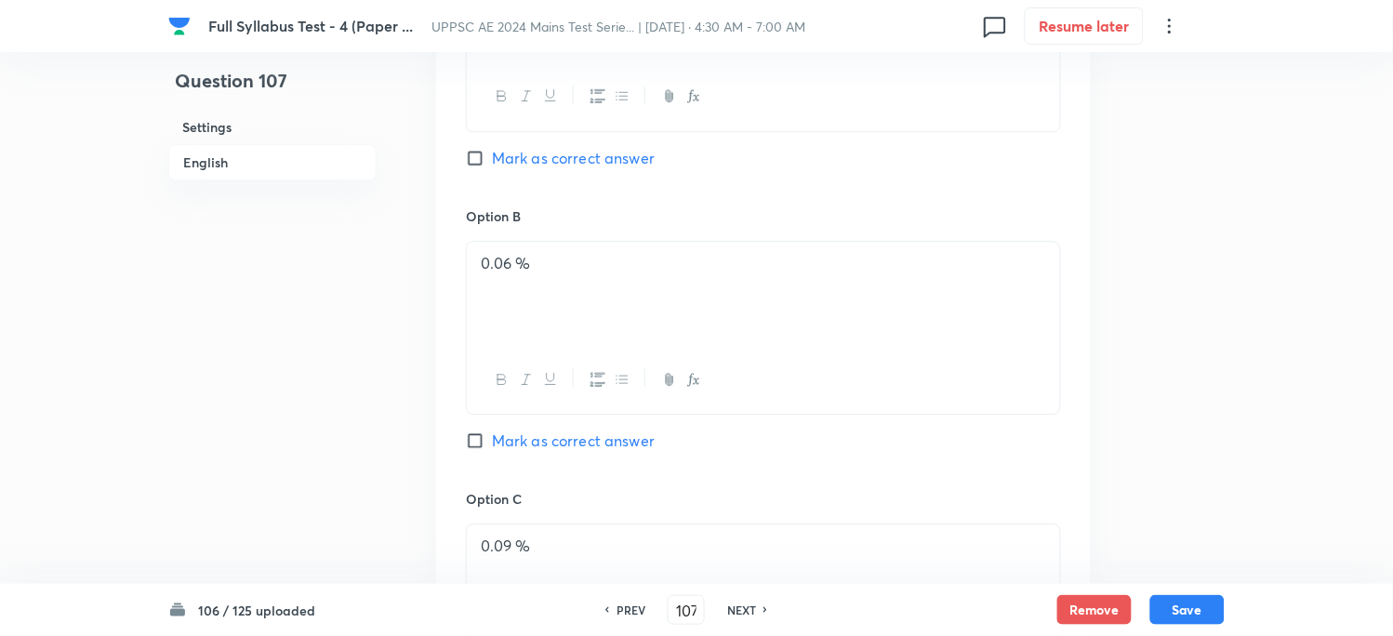
click at [553, 159] on span "Mark as correct answer" at bounding box center [573, 158] width 163 height 22
click at [492, 159] on input "Mark as correct answer" at bounding box center [479, 158] width 26 height 19
checkbox input "true"
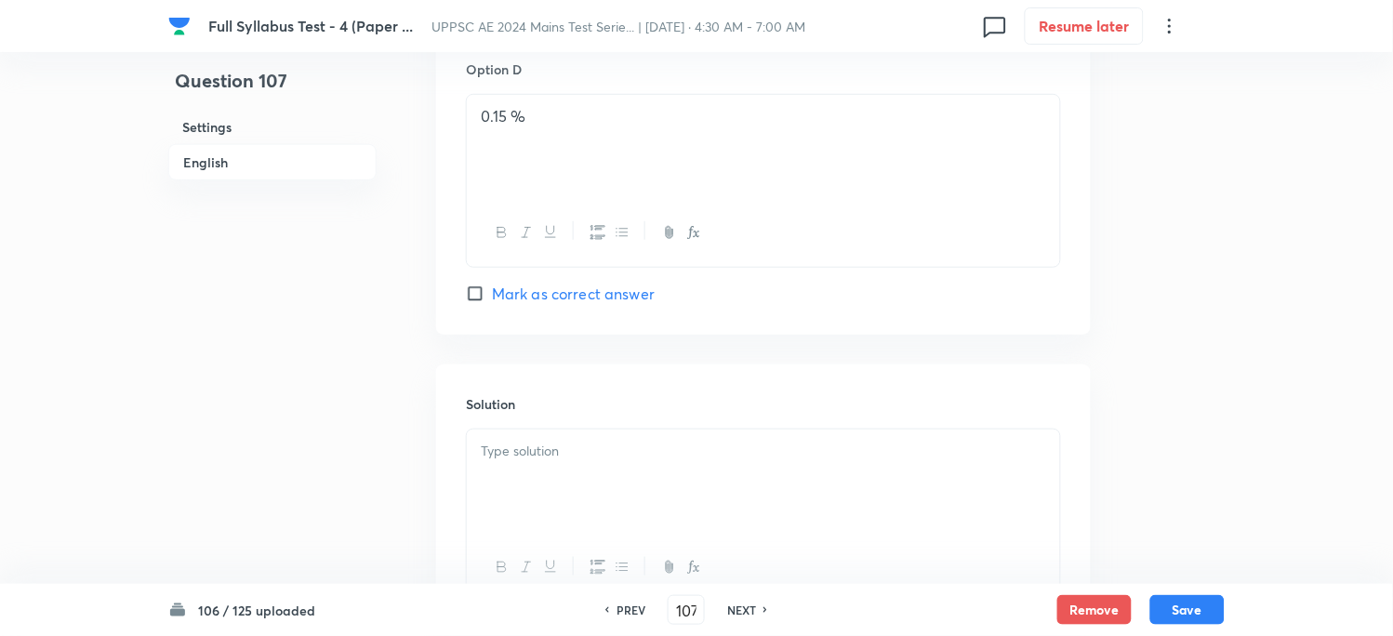
scroll to position [1755, 0]
drag, startPoint x: 521, startPoint y: 446, endPoint x: 477, endPoint y: 456, distance: 44.7
click at [521, 447] on p at bounding box center [763, 441] width 565 height 21
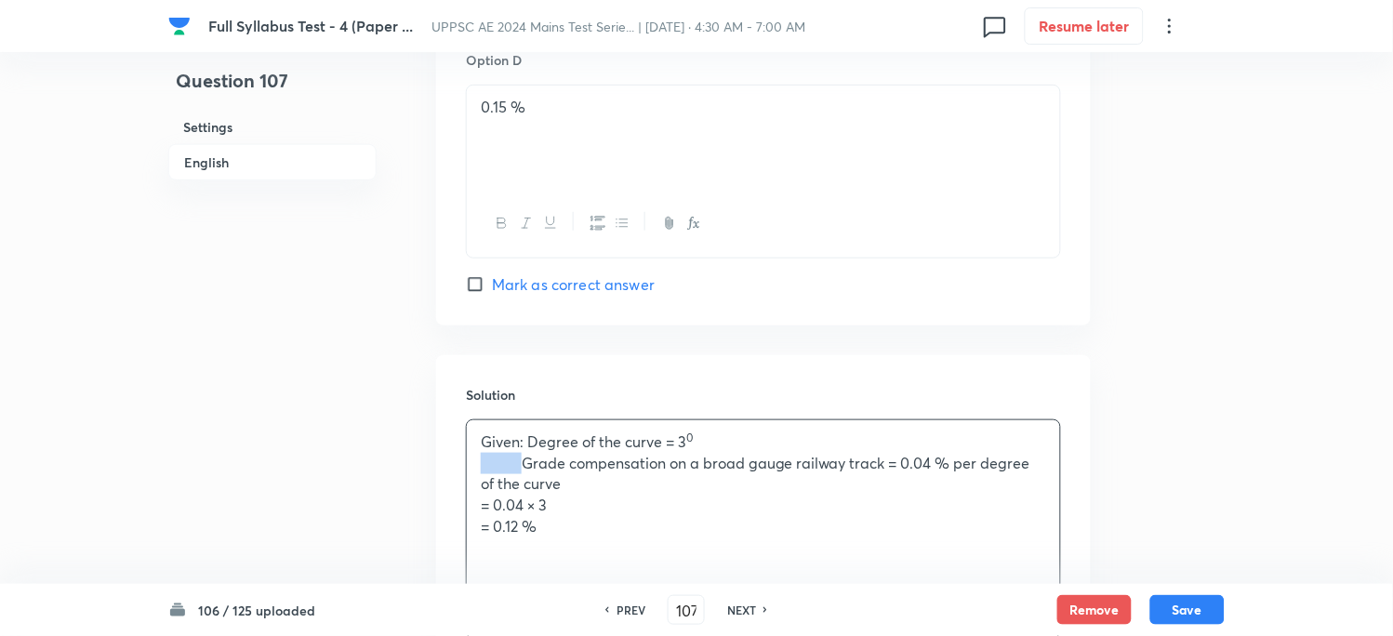
drag, startPoint x: 525, startPoint y: 469, endPoint x: 435, endPoint y: 471, distance: 90.2
click at [436, 471] on div "Solution Given: Degree of the curve = 3 0 Grade compensation on a broad gauge r…" at bounding box center [763, 511] width 654 height 313
drag, startPoint x: 525, startPoint y: 506, endPoint x: 416, endPoint y: 505, distance: 109.7
drag, startPoint x: 523, startPoint y: 525, endPoint x: 410, endPoint y: 530, distance: 113.5
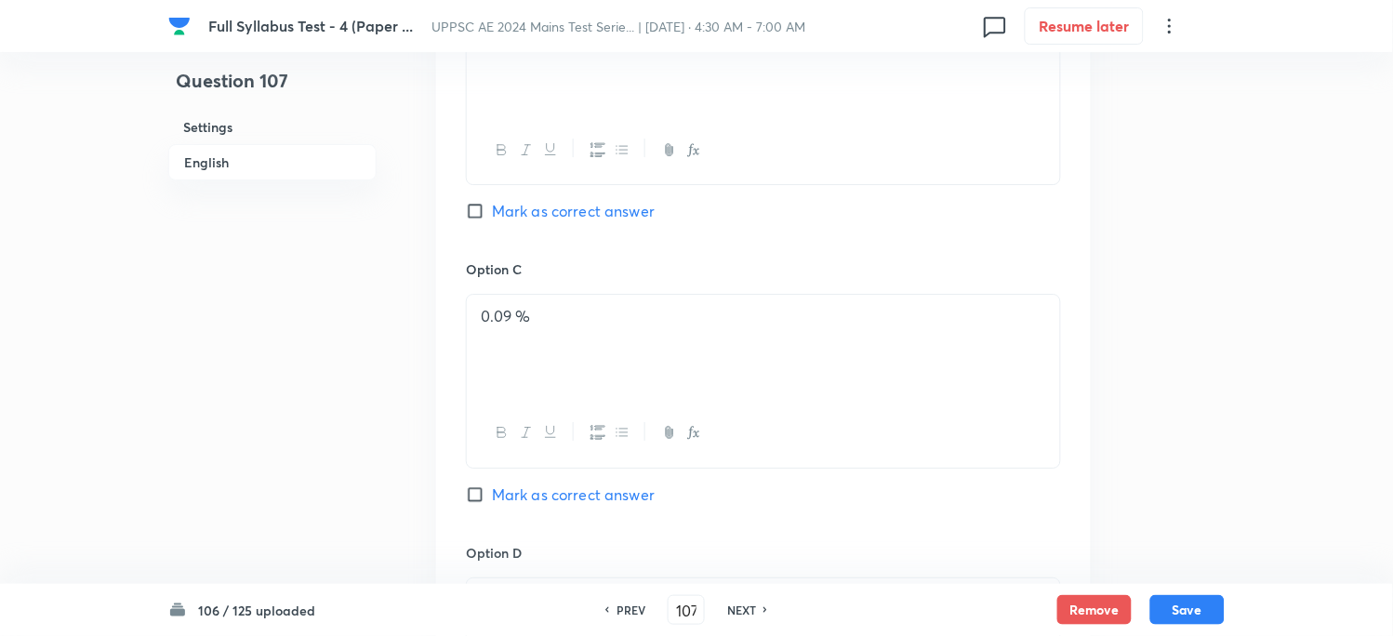
scroll to position [1024, 0]
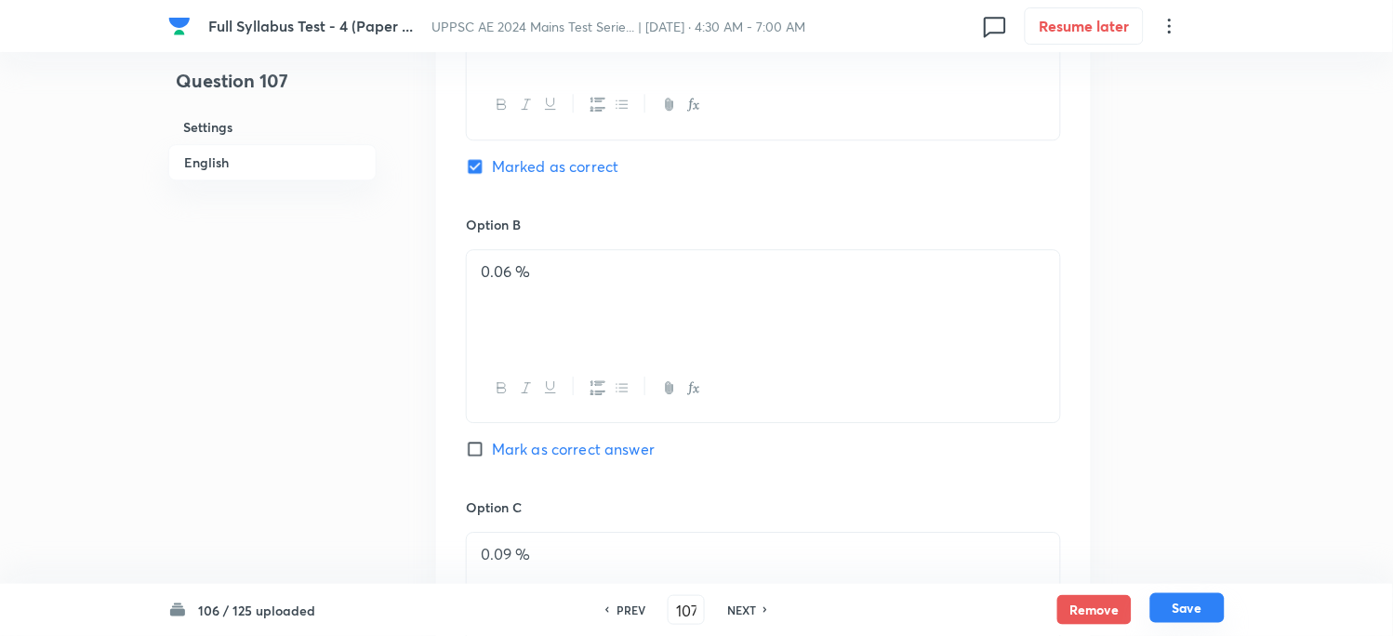
click at [1191, 608] on button "Save" at bounding box center [1187, 608] width 74 height 30
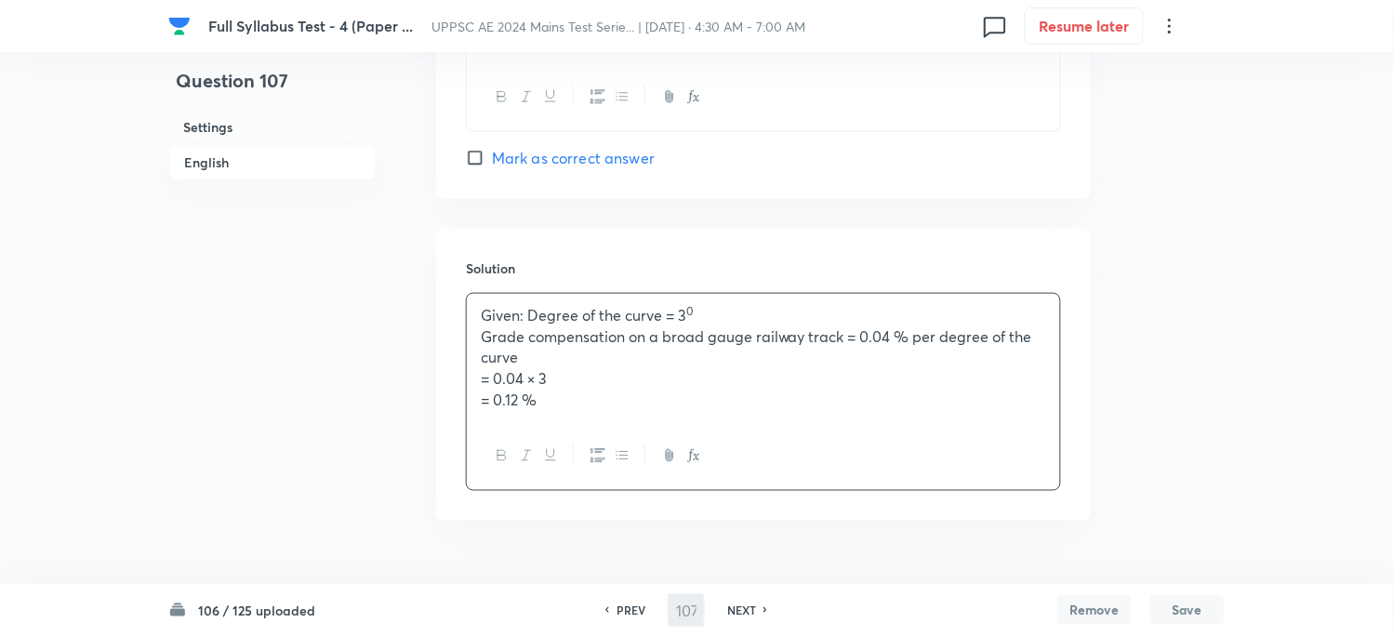
type input "108"
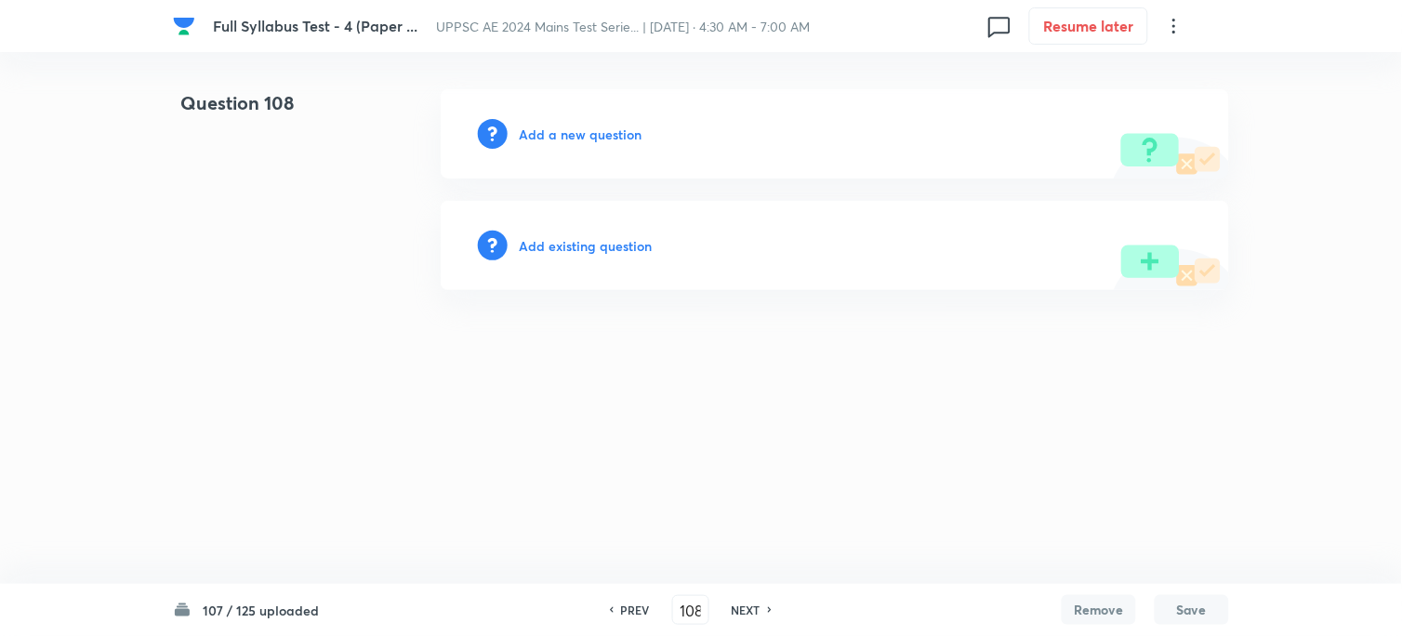
click at [549, 136] on h6 "Add a new question" at bounding box center [580, 135] width 123 height 20
click at [549, 138] on h6 "Choose a question type" at bounding box center [590, 135] width 143 height 20
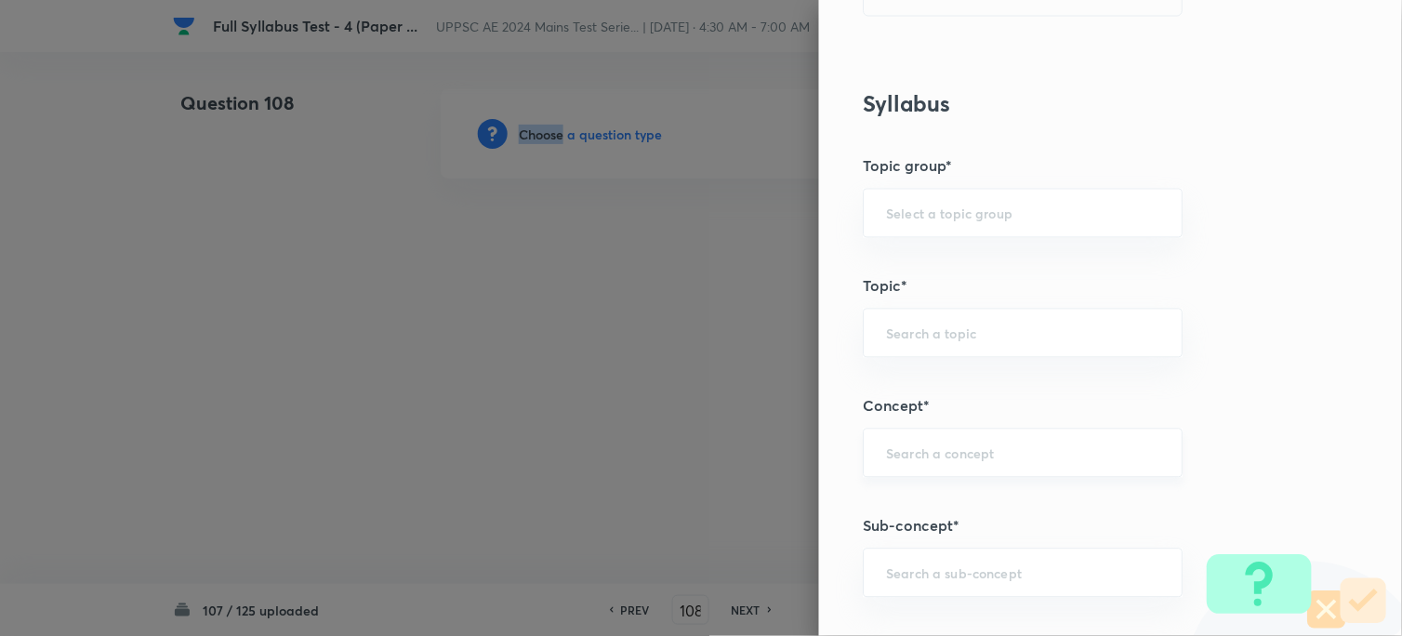
scroll to position [722, 0]
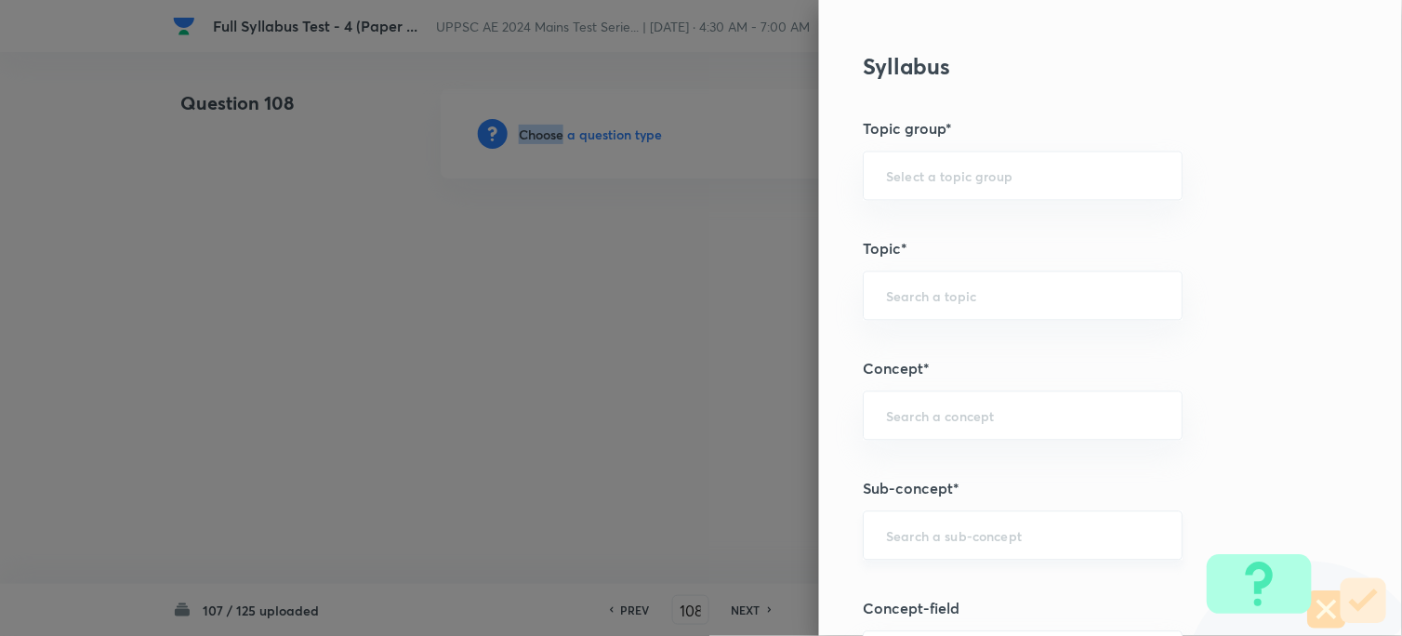
click at [887, 558] on div "​" at bounding box center [1024, 535] width 320 height 49
paste input "Railway Engineering"
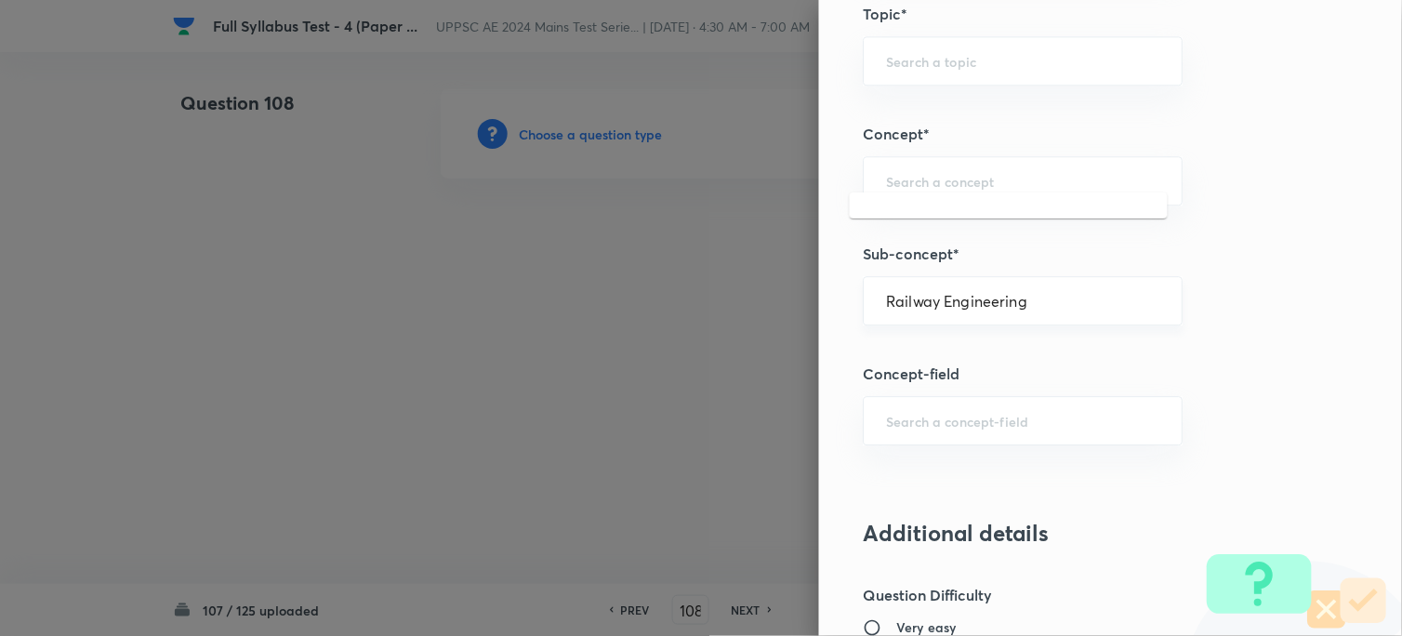
scroll to position [1136, 0]
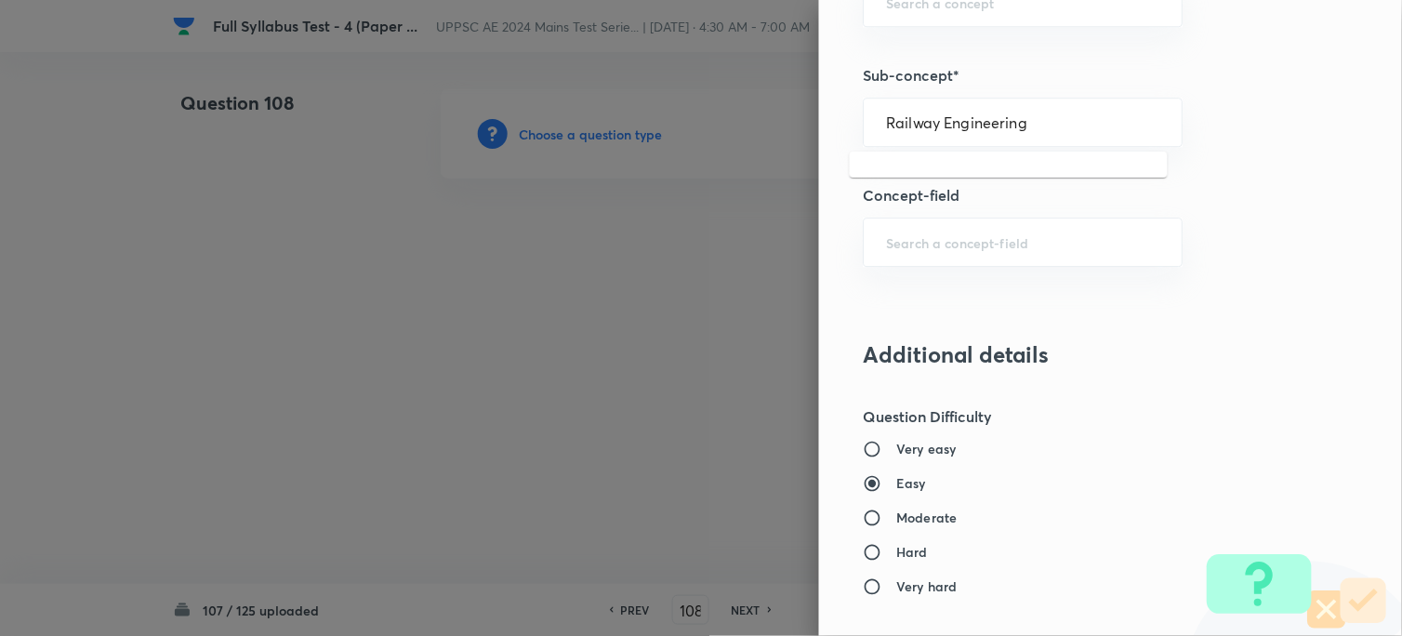
type input "Railway Engineering"
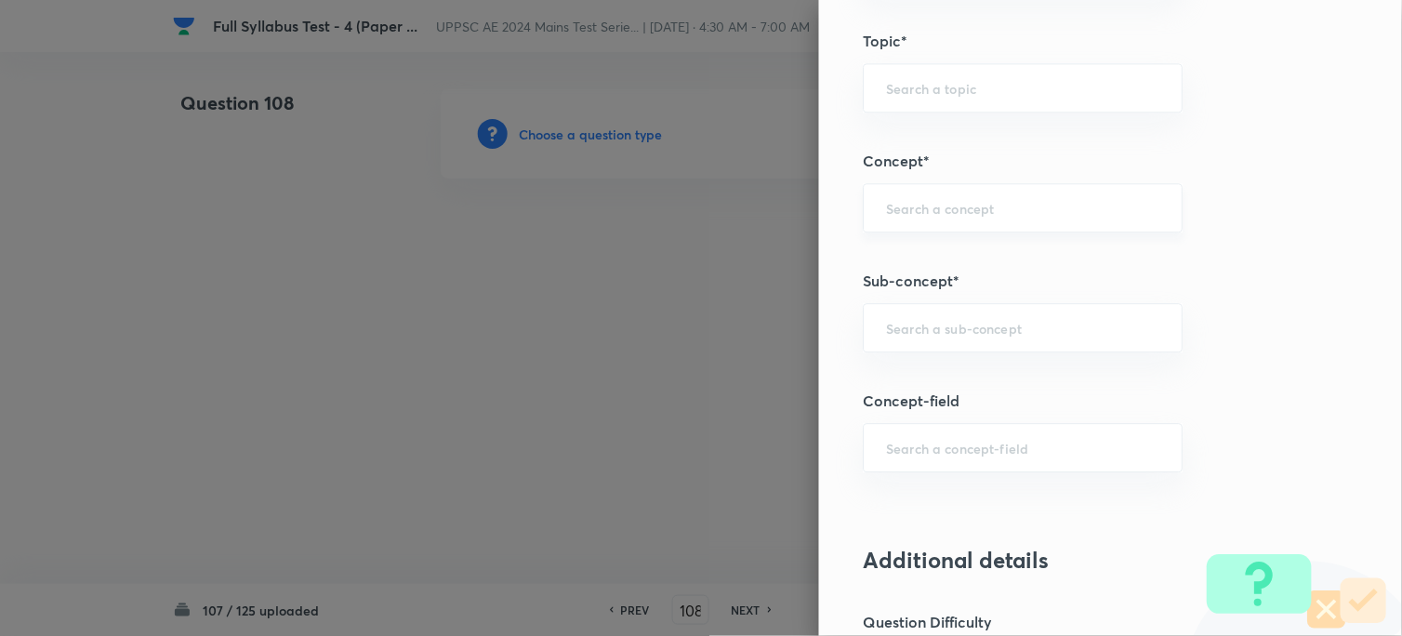
scroll to position [930, 0]
click at [889, 224] on div "​" at bounding box center [1024, 208] width 320 height 49
paste input "Transportation Engineering"
drag, startPoint x: 972, startPoint y: 217, endPoint x: 1224, endPoint y: 245, distance: 253.6
click at [1224, 245] on div "Question settings Question type* Single choice correct Number of options* 2 3 4…" at bounding box center [1110, 318] width 583 height 636
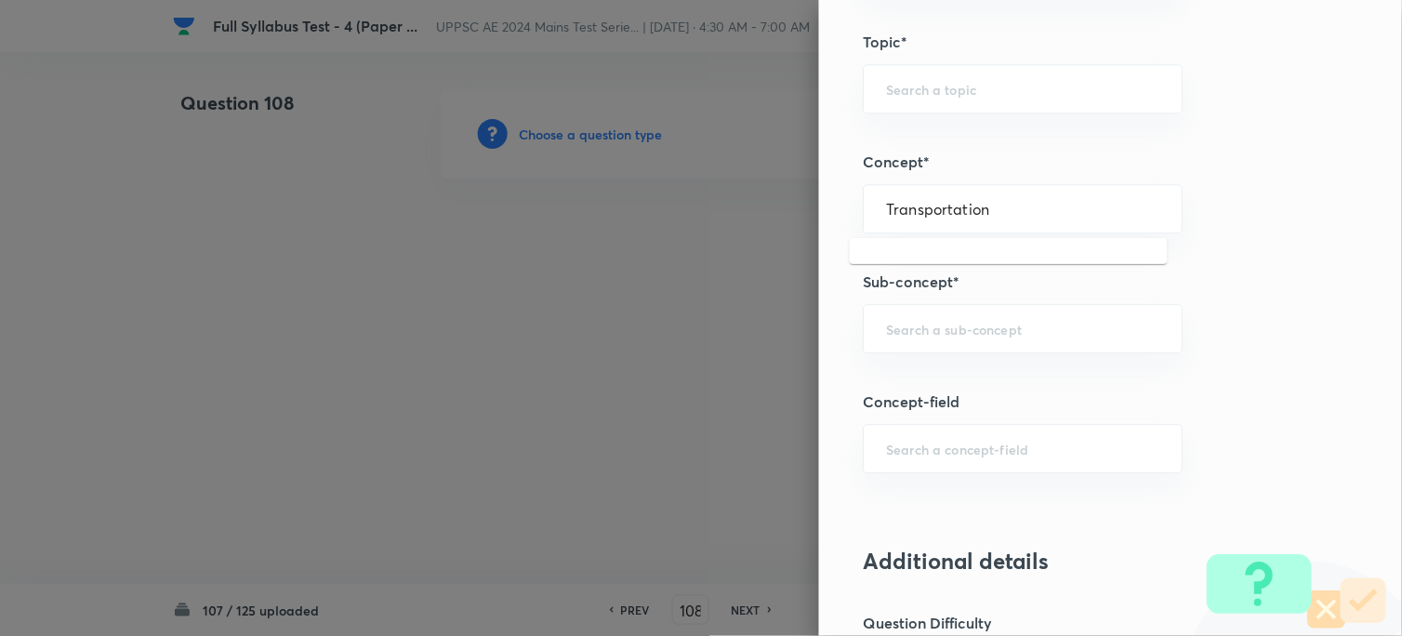
type input "Transportation"
click at [878, 108] on div "​" at bounding box center [1024, 88] width 320 height 49
paste input "Civil Engineering"
drag, startPoint x: 907, startPoint y: 90, endPoint x: 1020, endPoint y: 86, distance: 112.5
click at [1020, 86] on input "Civil Engineering" at bounding box center [1023, 89] width 273 height 18
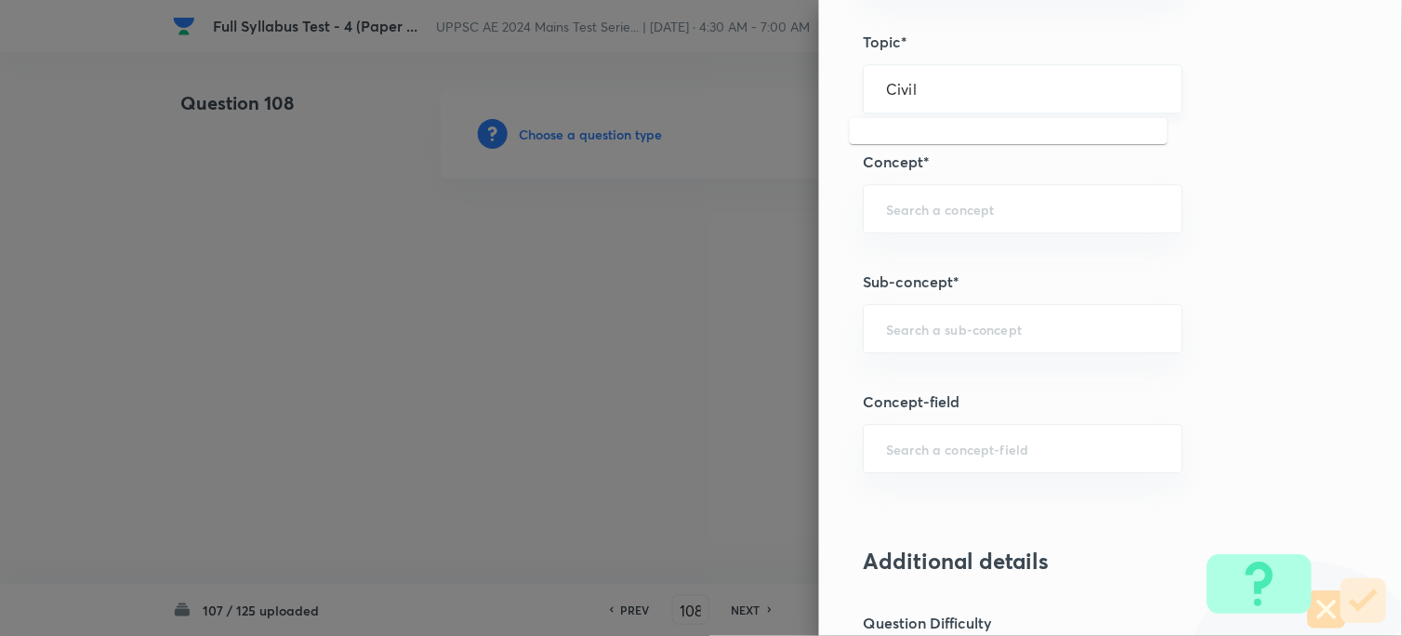
type input "Civil"
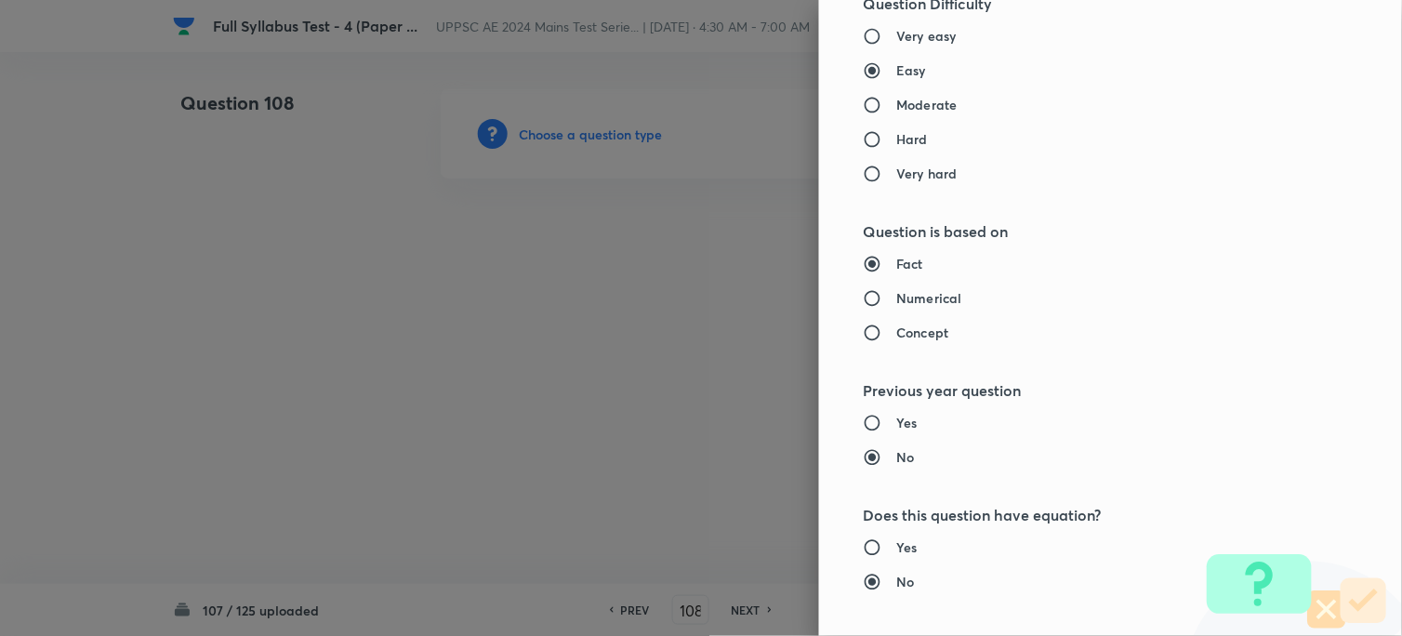
scroll to position [1136, 0]
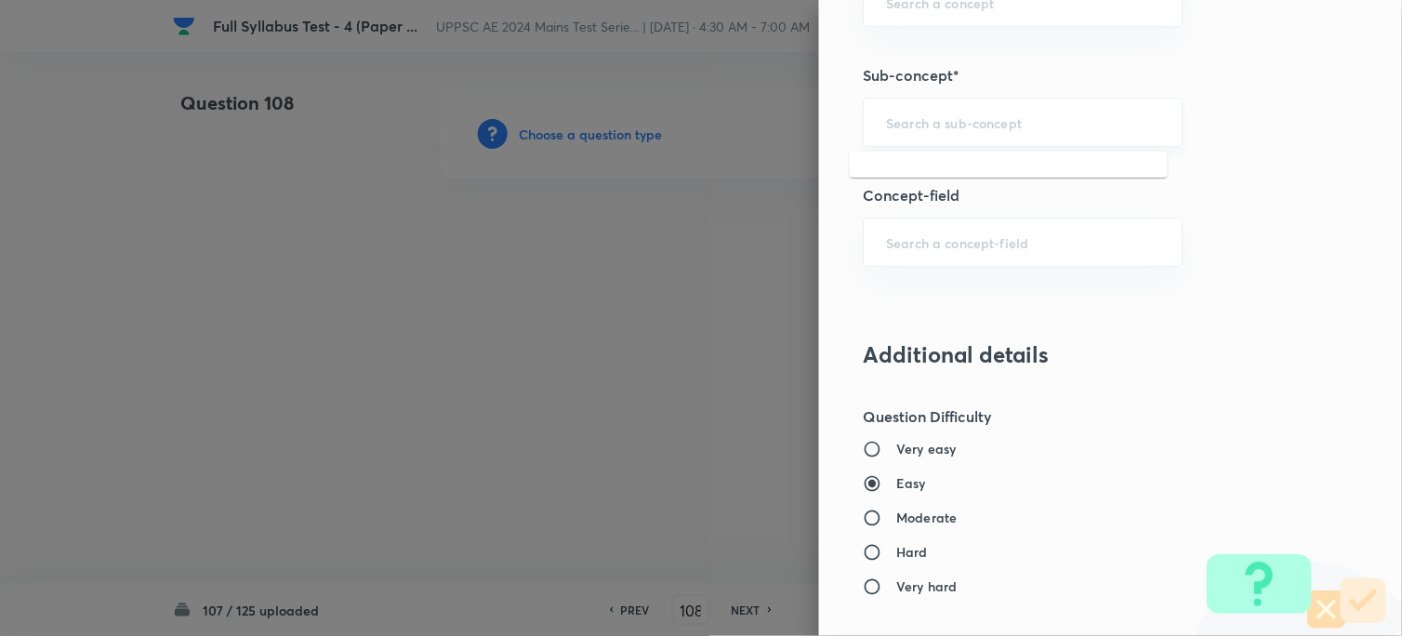
click at [918, 116] on input "text" at bounding box center [1023, 122] width 273 height 18
paste input "Geometric Design of Railway Track"
click at [926, 169] on li "Geometric Design of Railway Track" at bounding box center [1009, 175] width 318 height 33
type input "Geometric Design of Railway Track"
type input "Civil Engineering"
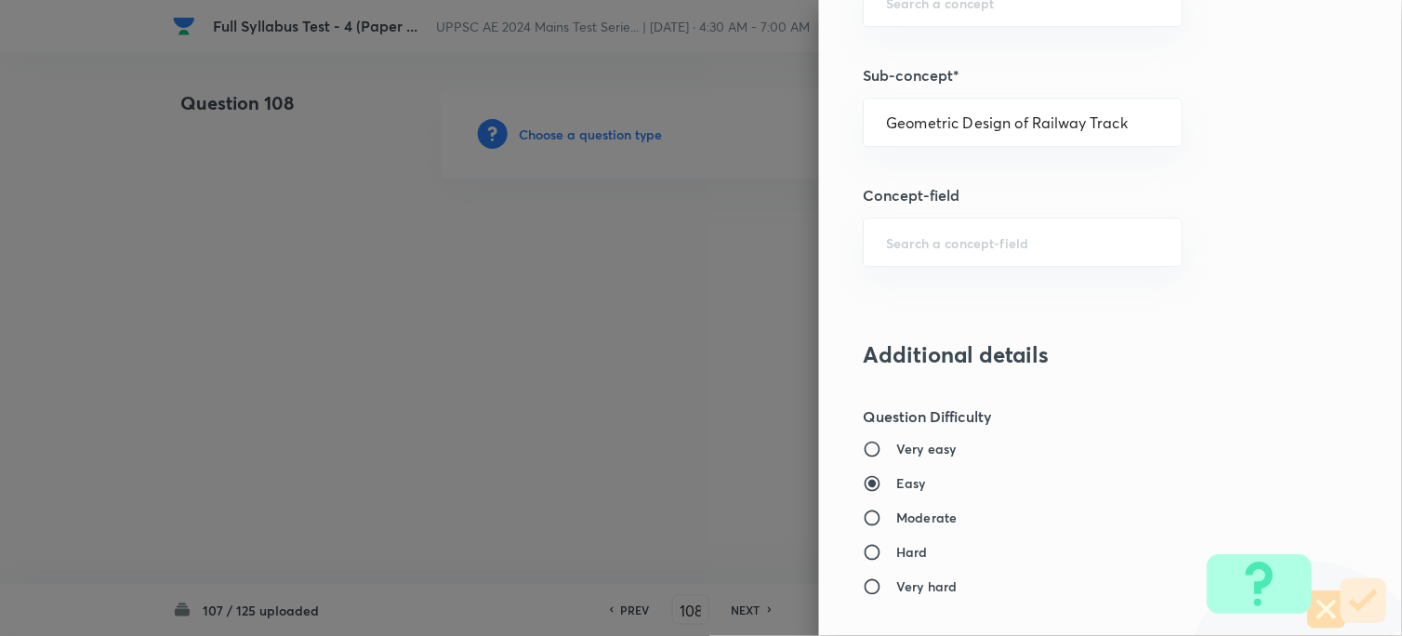
type input "Transportation Engineering"
type input "Railway Engineering"
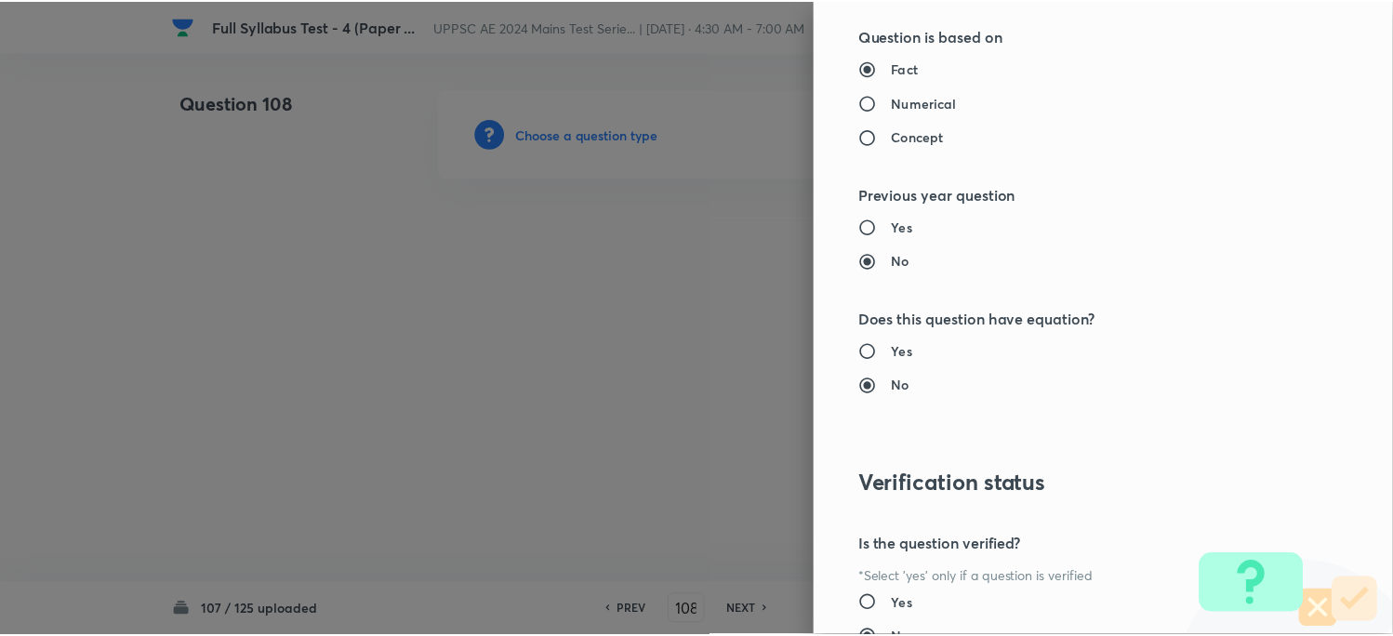
scroll to position [1898, 0]
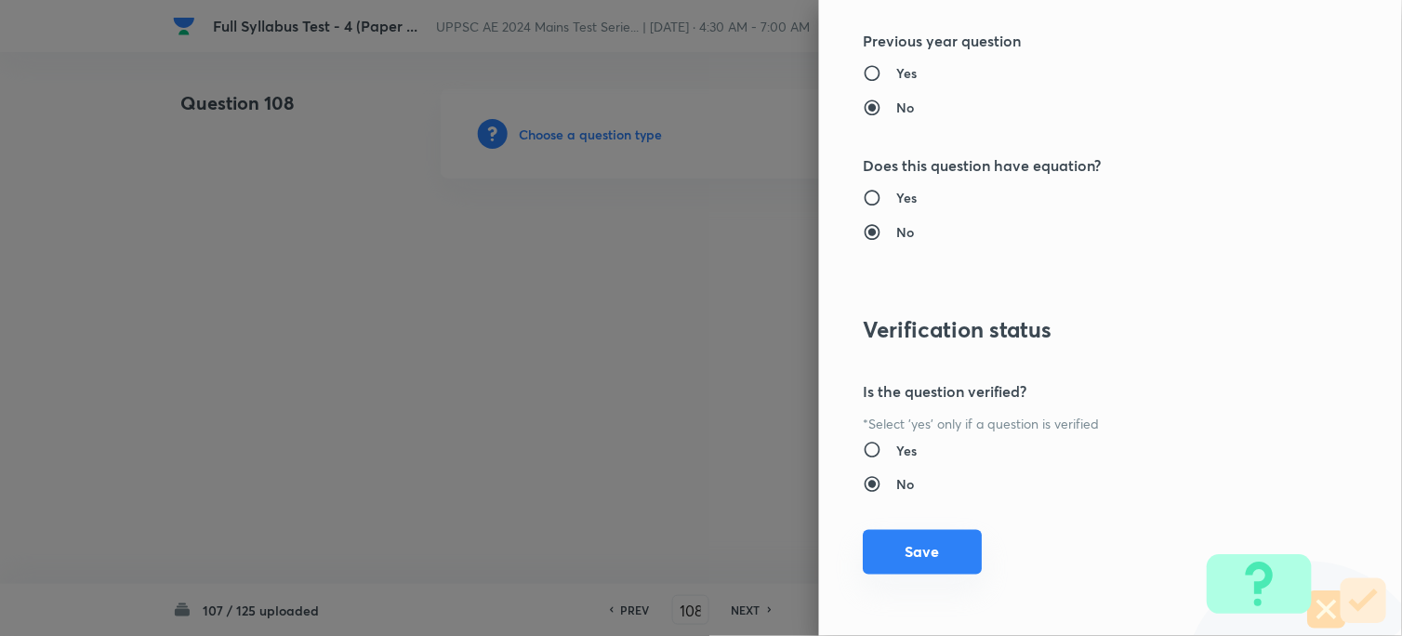
click at [903, 570] on button "Save" at bounding box center [923, 552] width 119 height 45
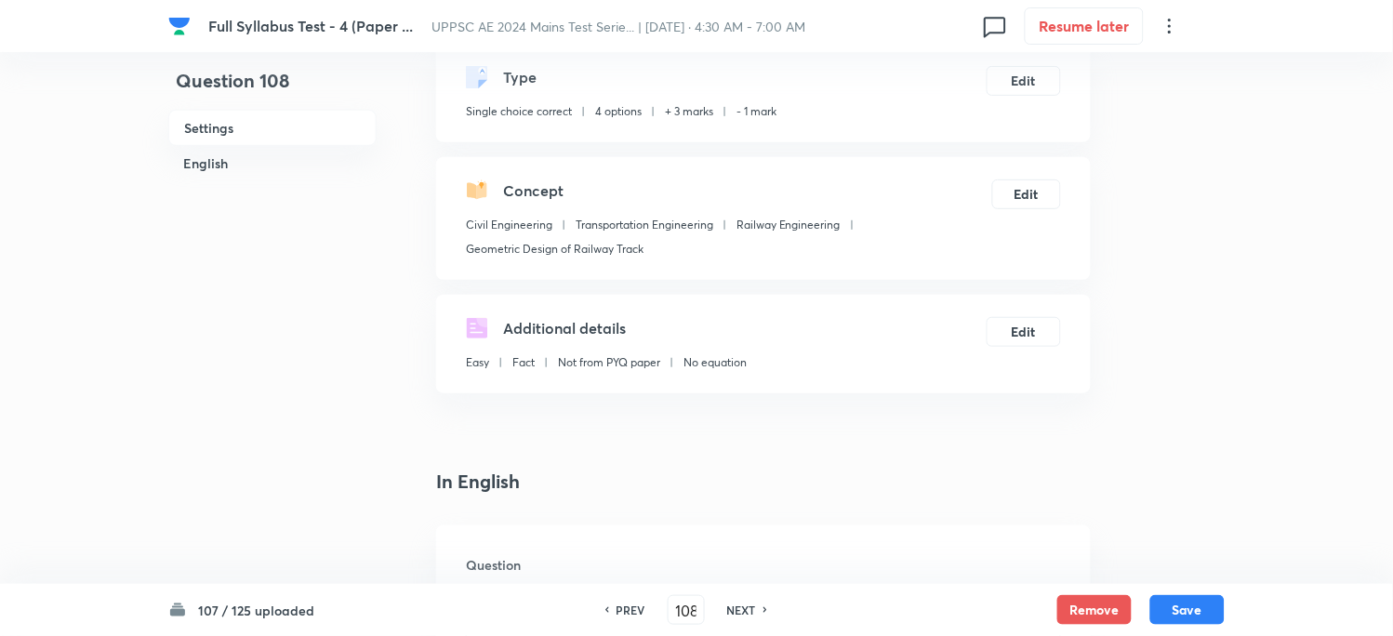
scroll to position [413, 0]
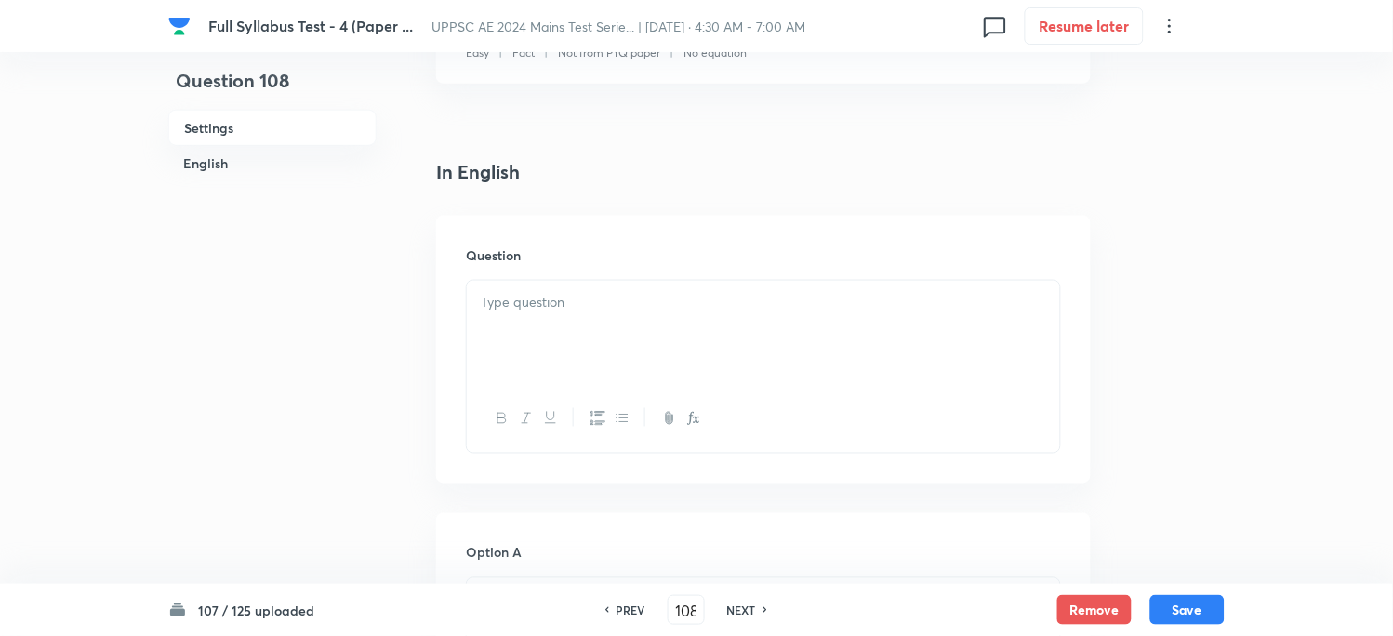
click at [512, 303] on p at bounding box center [763, 302] width 565 height 21
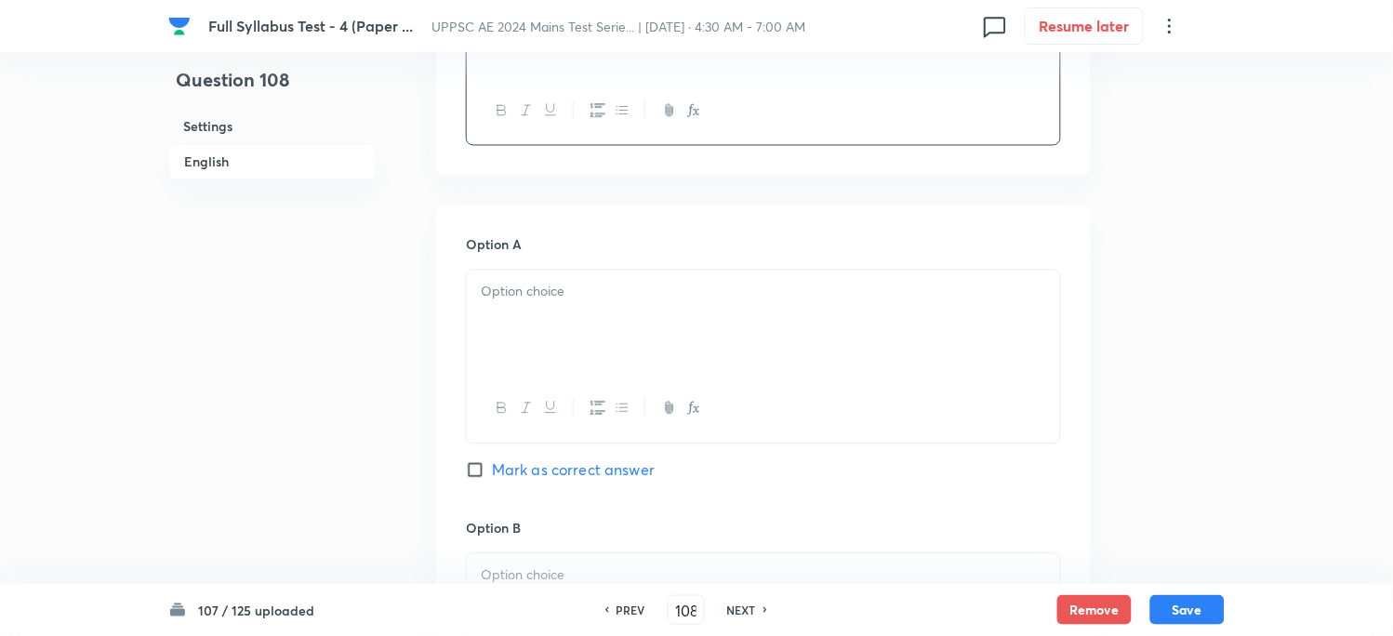
scroll to position [722, 0]
click at [523, 332] on div at bounding box center [763, 321] width 593 height 104
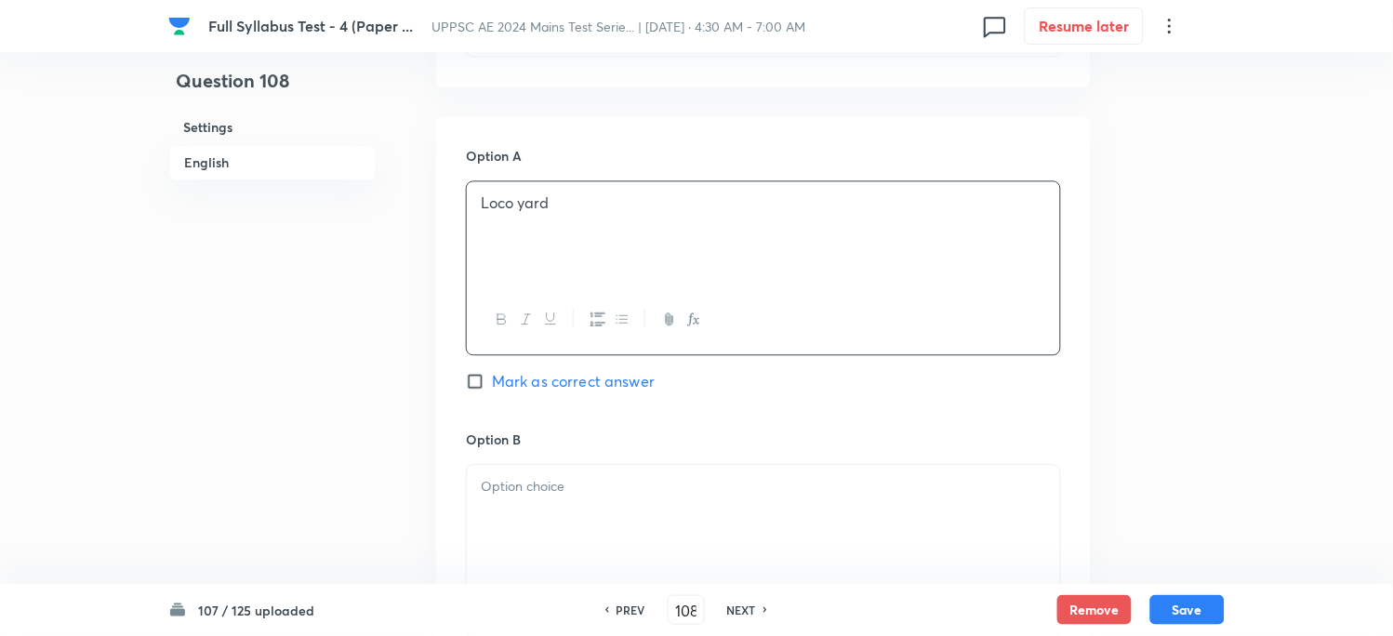
scroll to position [930, 0]
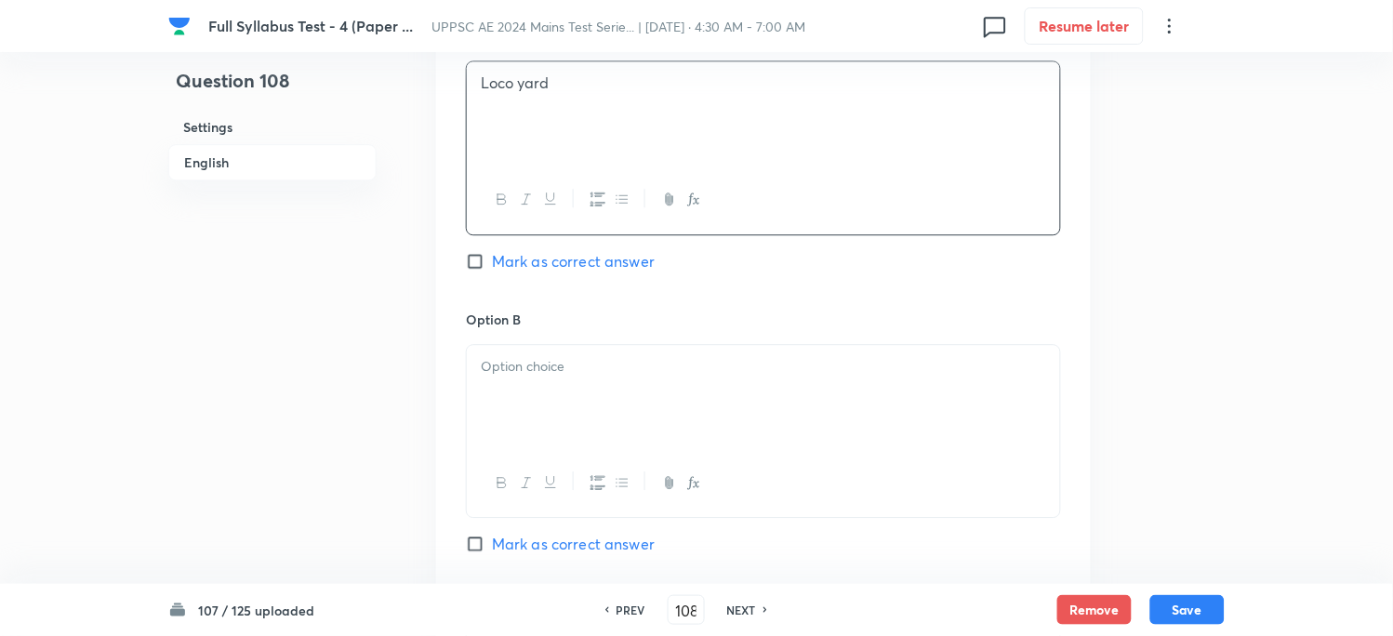
drag, startPoint x: 502, startPoint y: 405, endPoint x: 486, endPoint y: 391, distance: 21.1
click at [503, 405] on div at bounding box center [763, 397] width 593 height 104
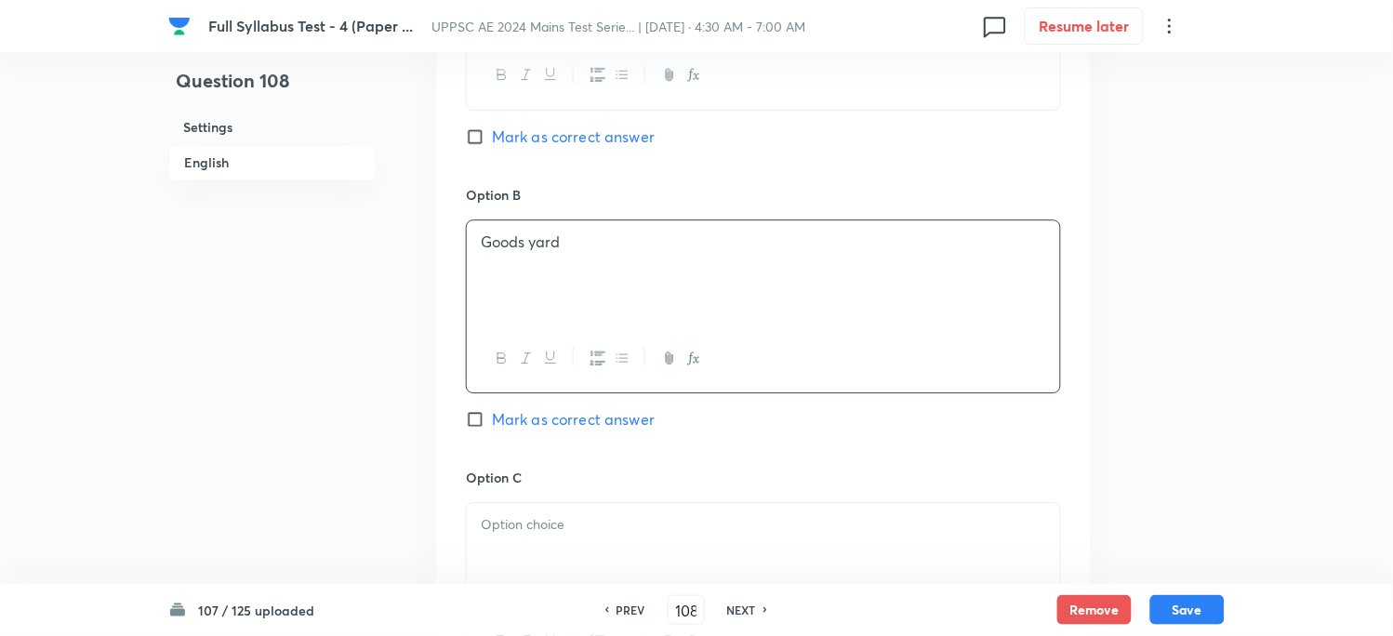
scroll to position [1239, 0]
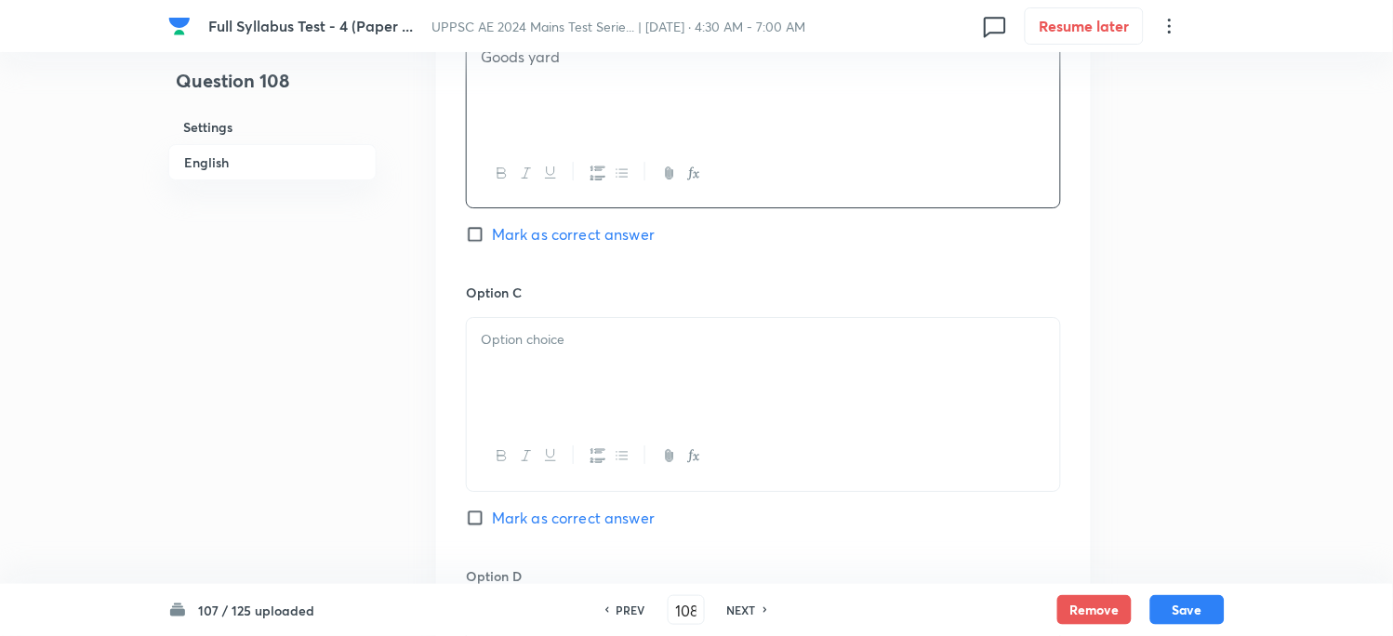
click at [524, 391] on div at bounding box center [763, 370] width 593 height 104
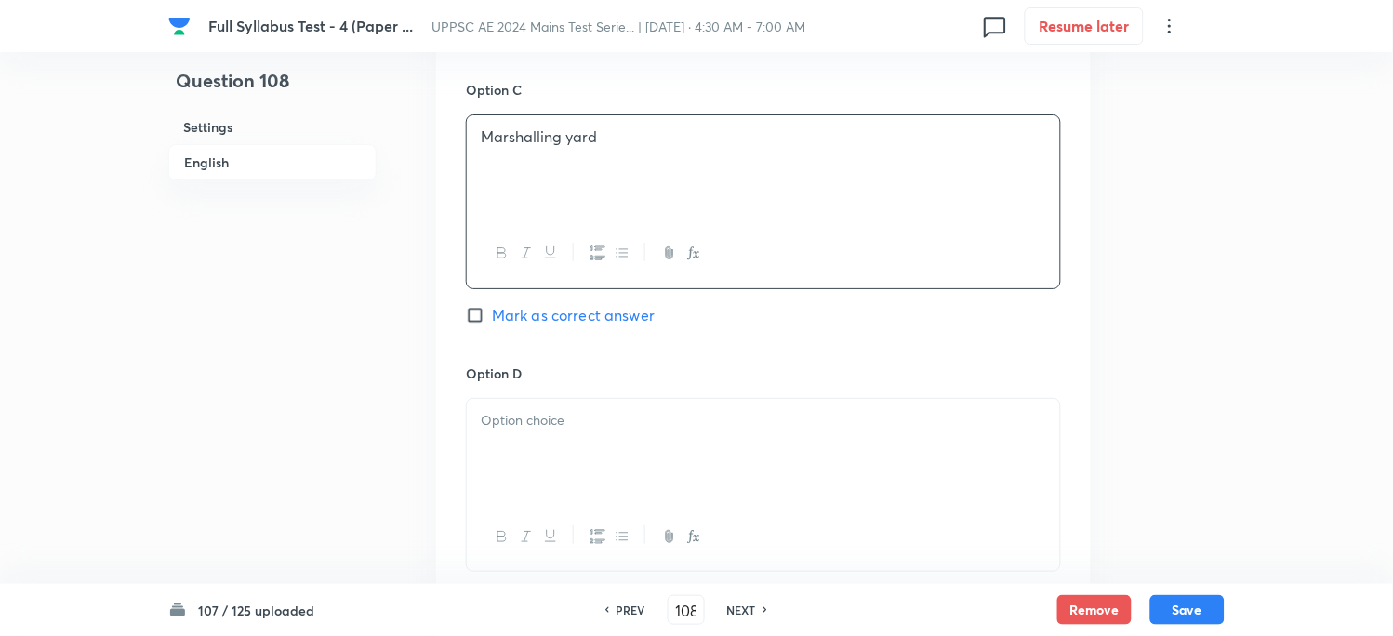
scroll to position [1446, 0]
click at [525, 419] on p at bounding box center [763, 416] width 565 height 21
click at [522, 299] on div "Option C Marshalling yard Mark as correct answer" at bounding box center [763, 217] width 595 height 283
click at [514, 307] on span "Mark as correct answer" at bounding box center [573, 311] width 163 height 22
click at [492, 307] on input "Mark as correct answer" at bounding box center [479, 311] width 26 height 19
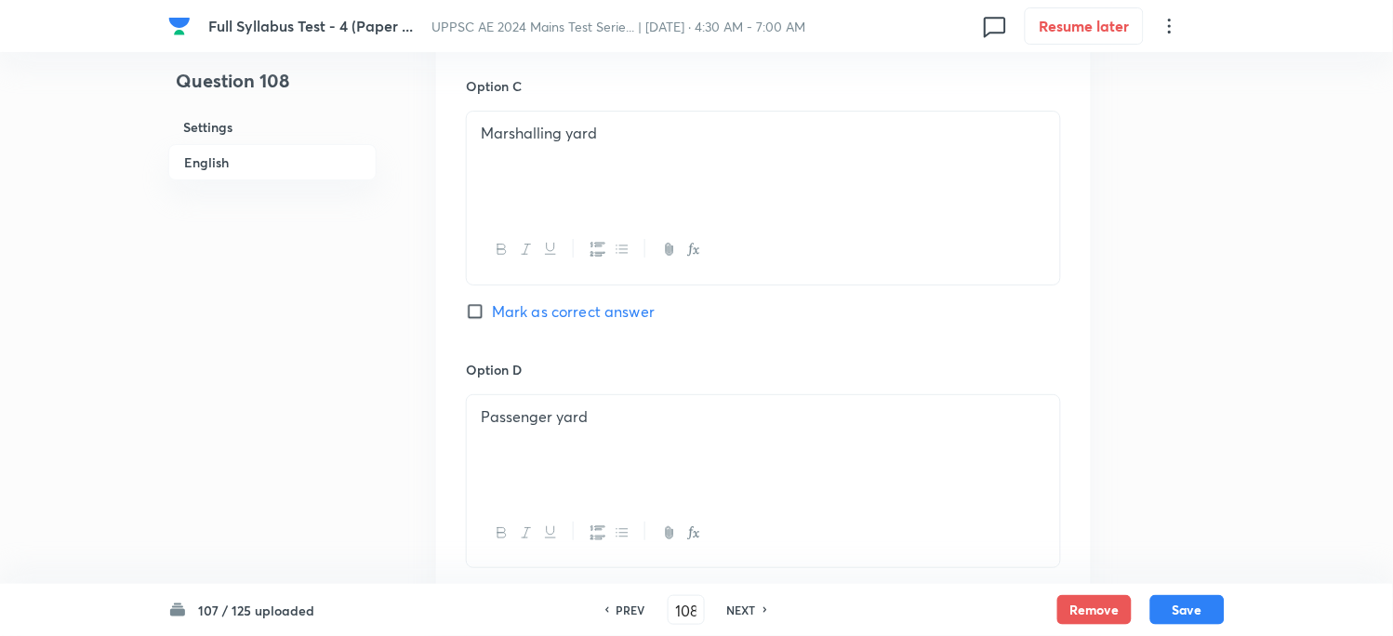
checkbox input "true"
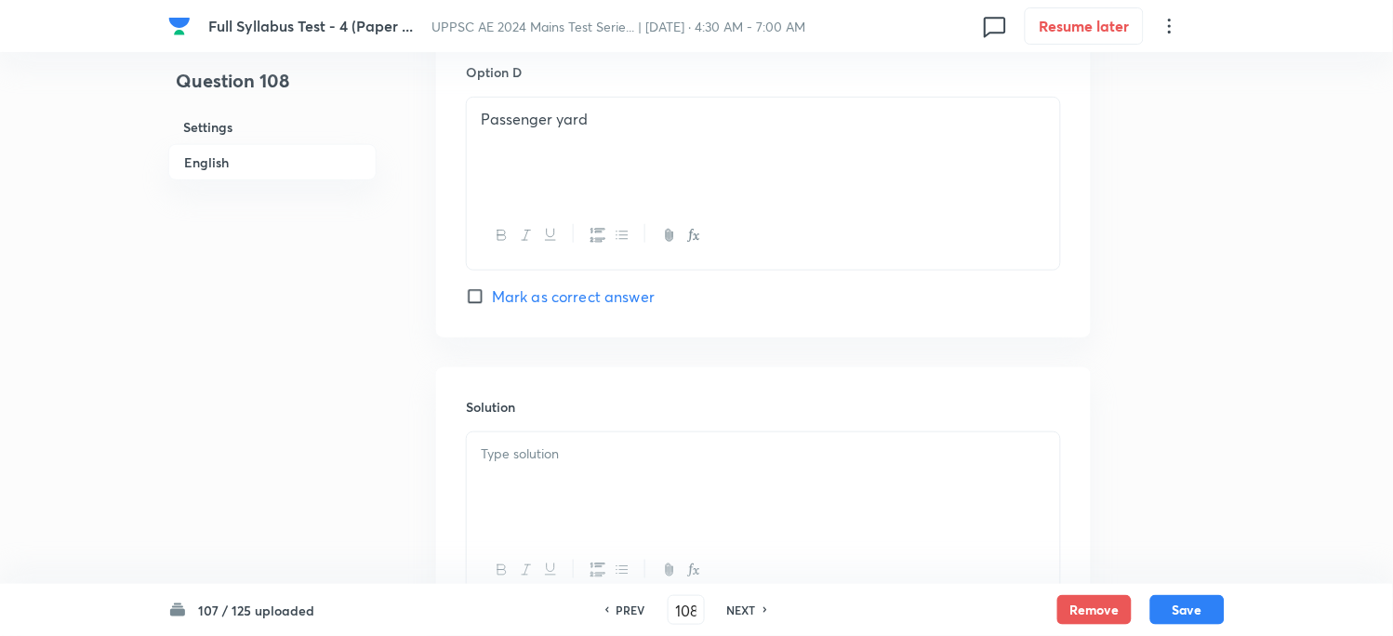
scroll to position [1755, 0]
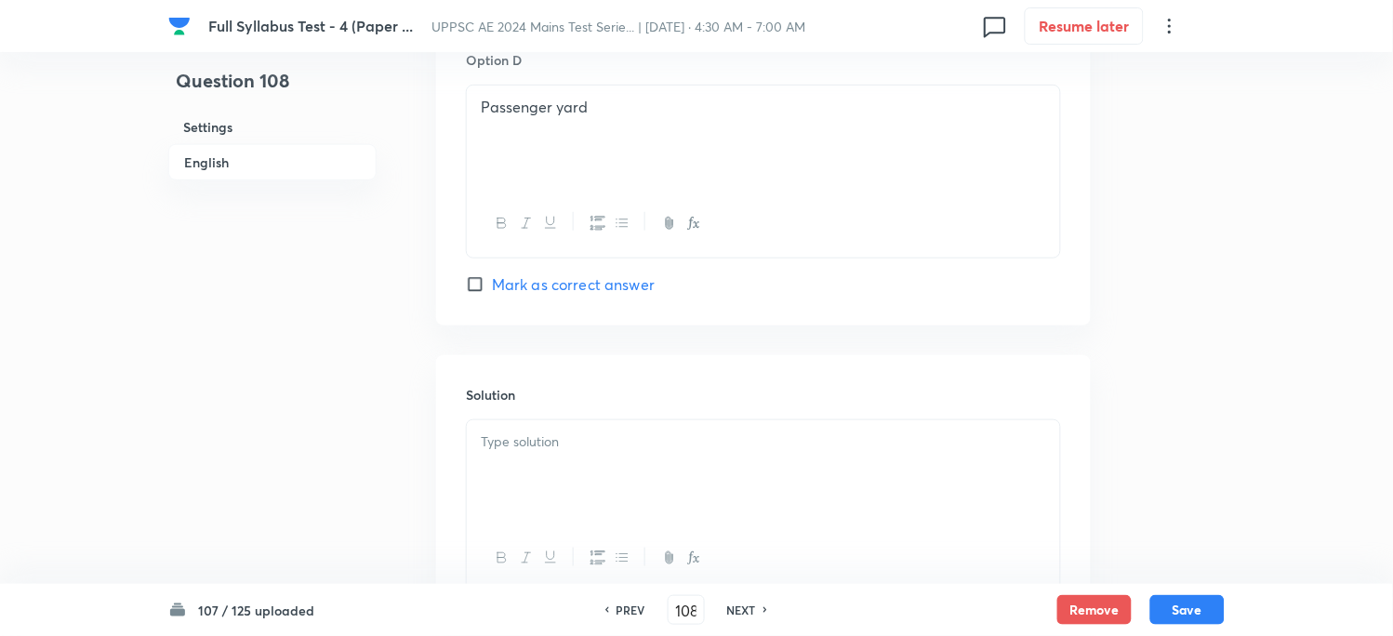
click at [507, 446] on p at bounding box center [763, 441] width 565 height 21
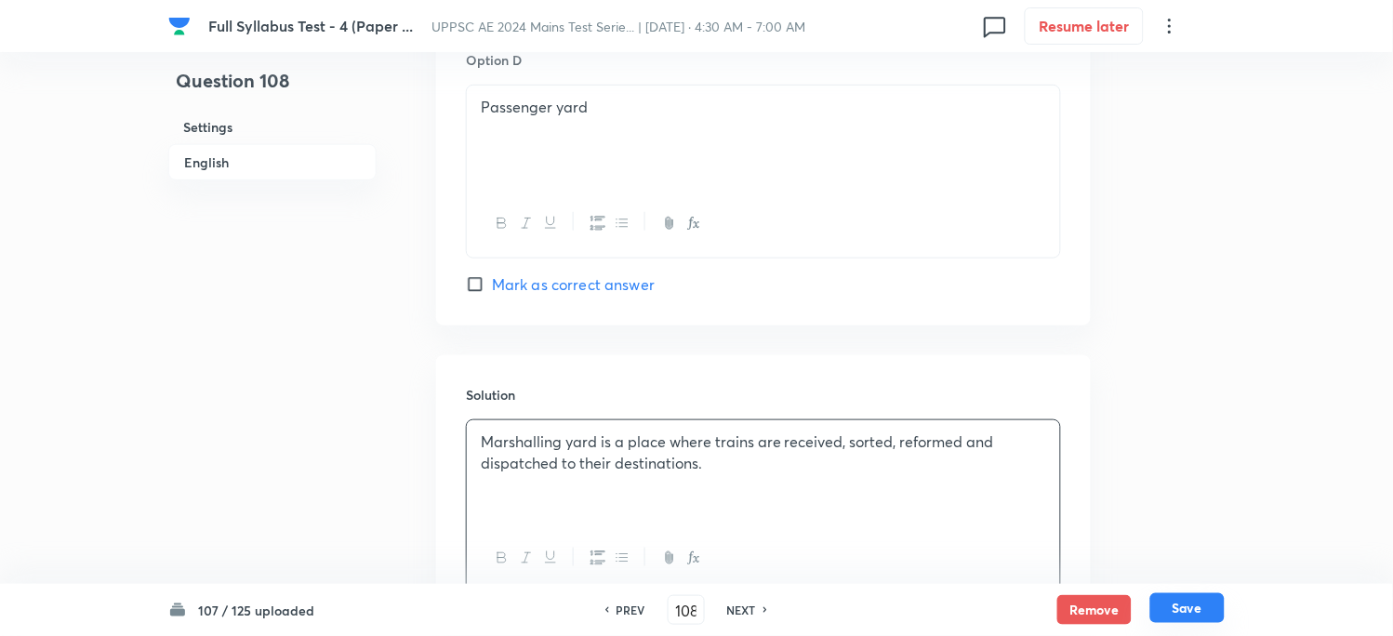
drag, startPoint x: 1177, startPoint y: 591, endPoint x: 1181, endPoint y: 602, distance: 11.8
click at [1178, 599] on div "107 / 125 uploaded PREV 108 ​ NEXT Remove Save" at bounding box center [696, 610] width 1056 height 52
drag, startPoint x: 1182, startPoint y: 602, endPoint x: 1182, endPoint y: 621, distance: 18.6
click at [1183, 619] on button "Save" at bounding box center [1187, 608] width 74 height 30
type input "109"
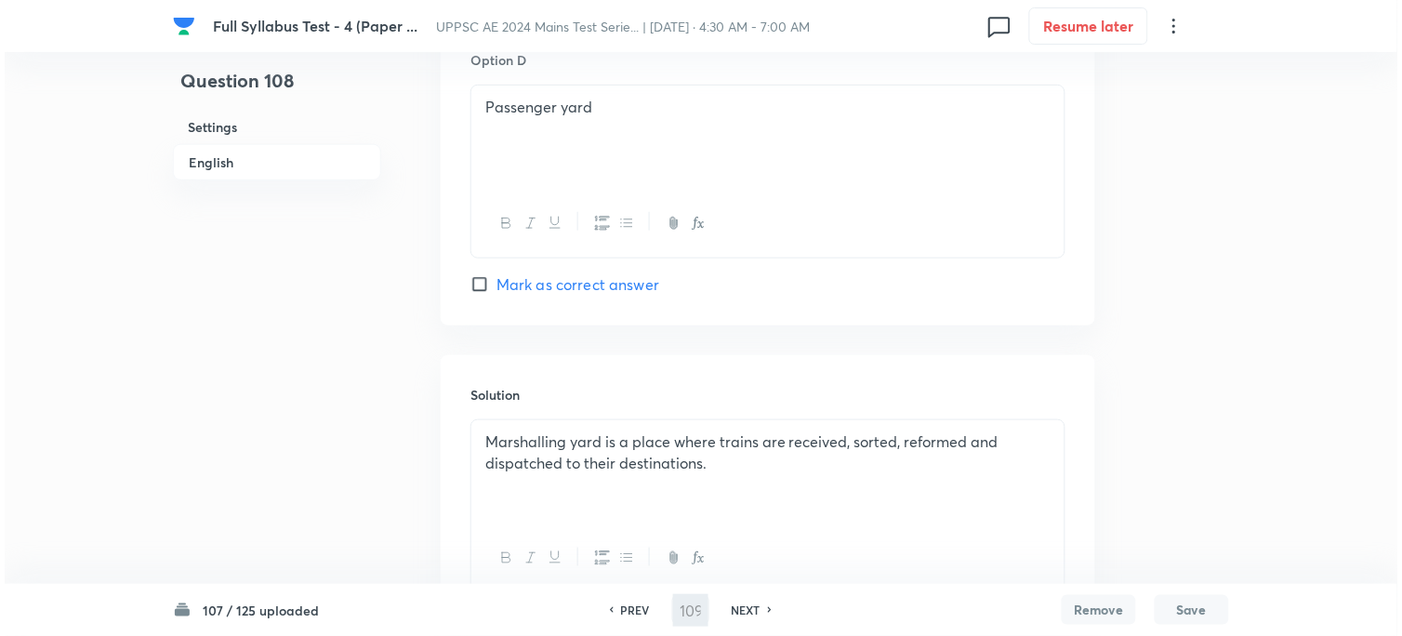
scroll to position [0, 0]
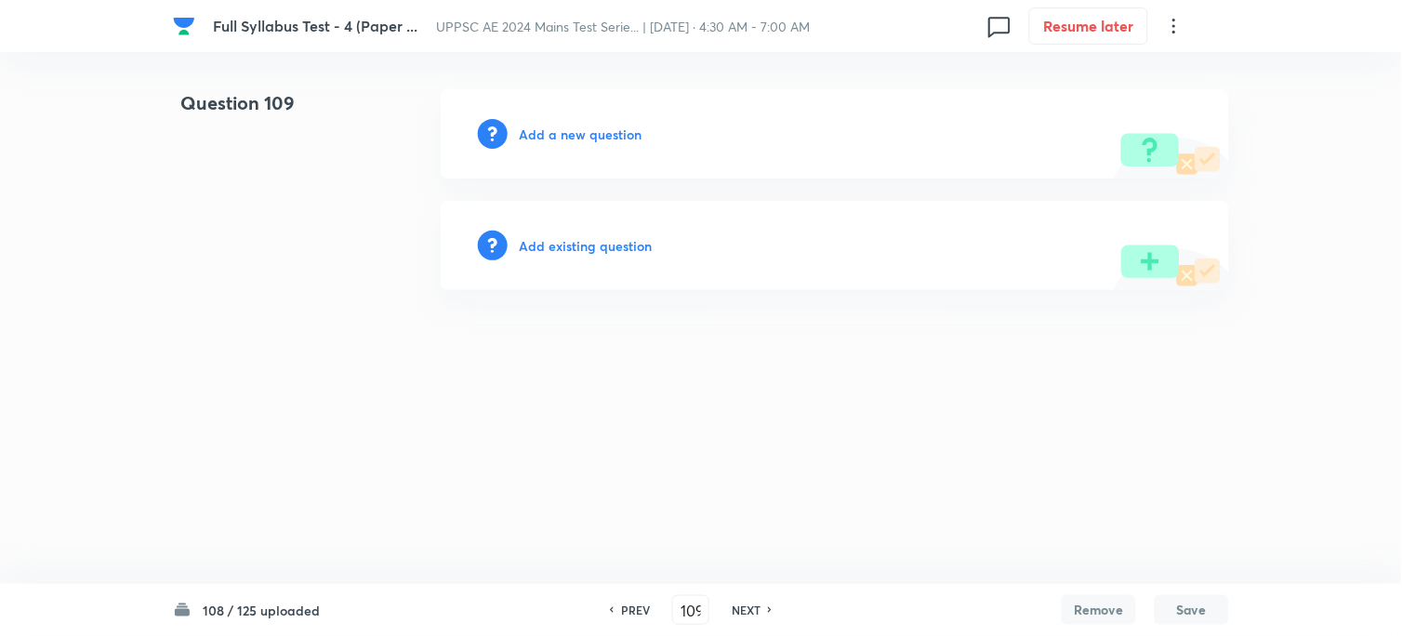
click at [539, 131] on h6 "Add a new question" at bounding box center [580, 135] width 123 height 20
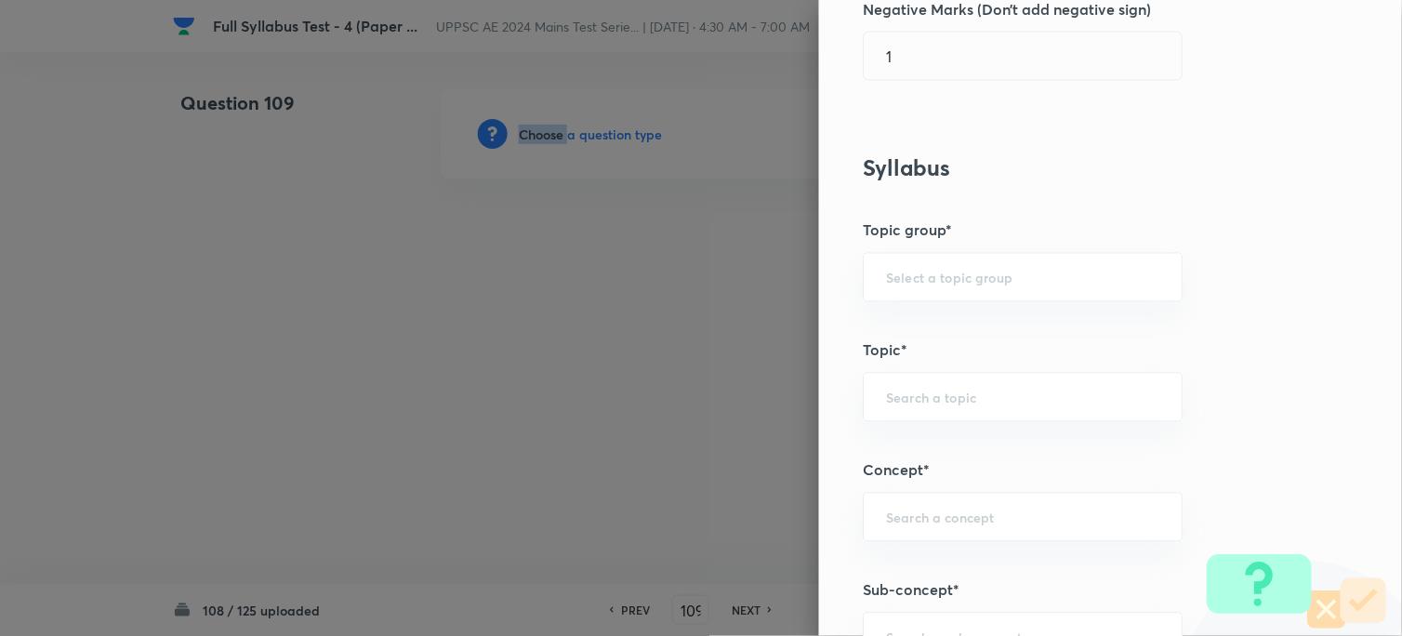
scroll to position [722, 0]
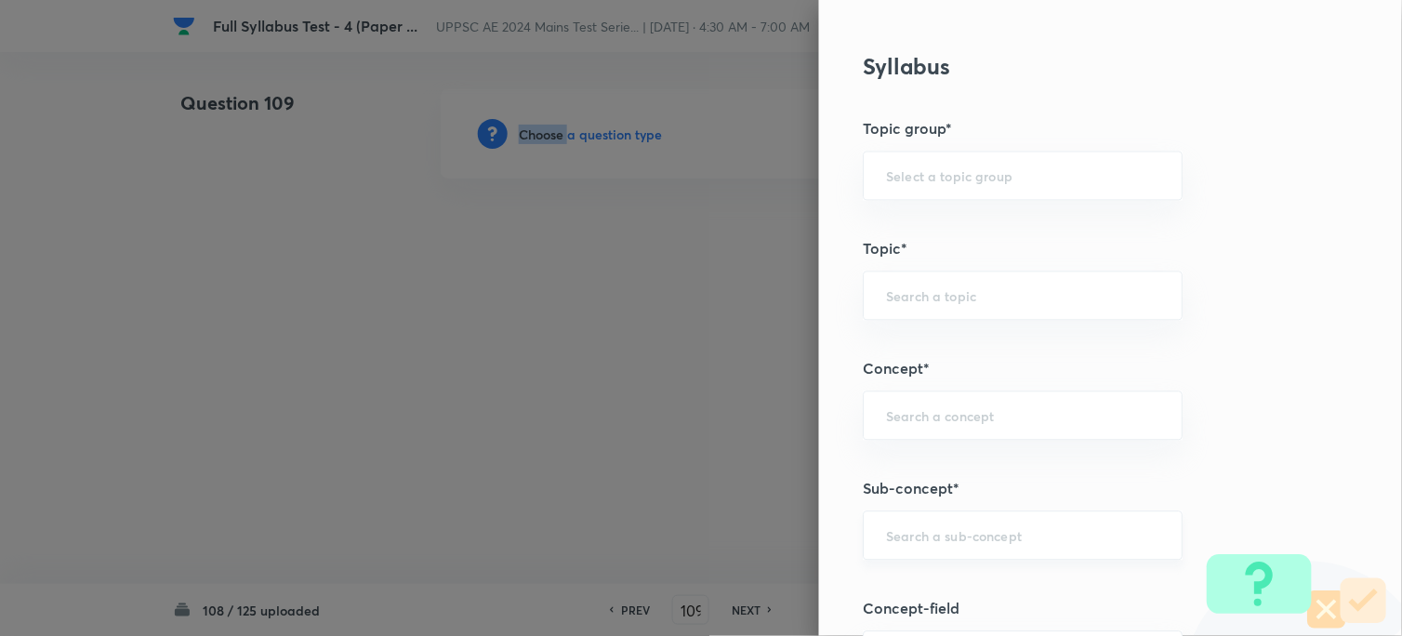
click at [912, 546] on div "​" at bounding box center [1024, 535] width 320 height 49
paste input "Sight Distance"
click at [891, 581] on li "Sight Distance" at bounding box center [1009, 589] width 318 height 33
type input "Sight Distance"
type input "Civil Engineering"
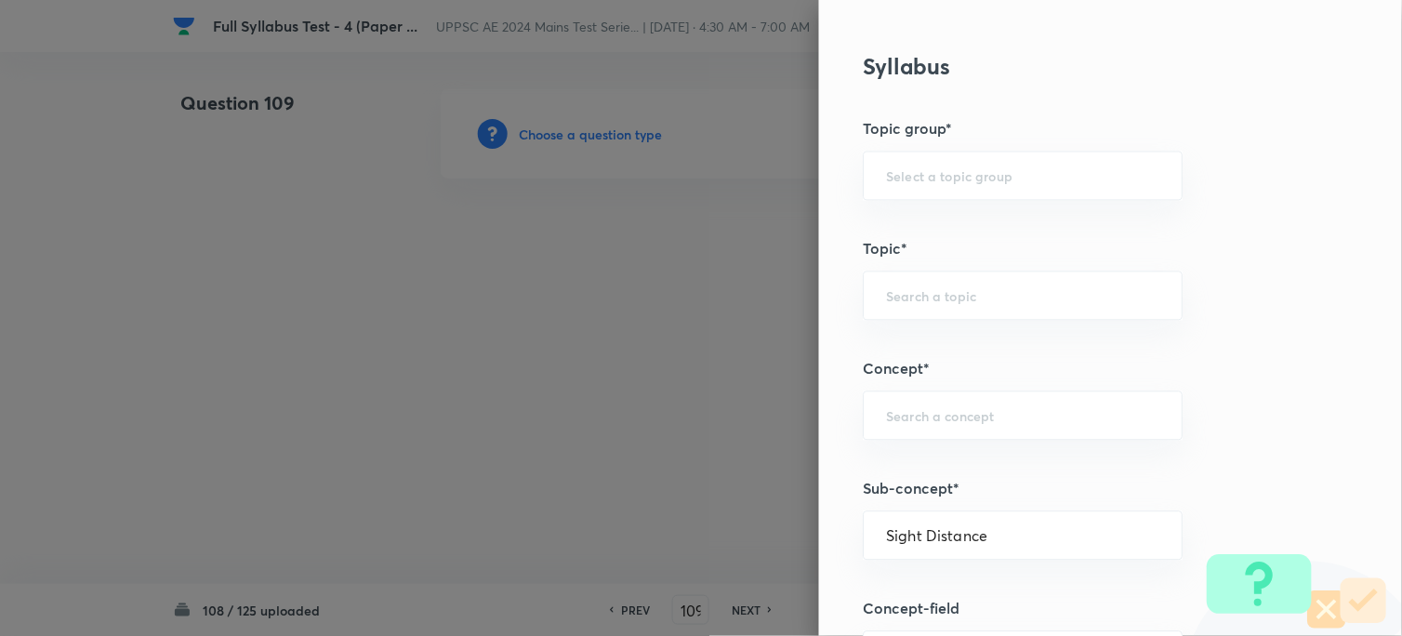
type input "Transportation Engineering"
type input "Highway Engineering"
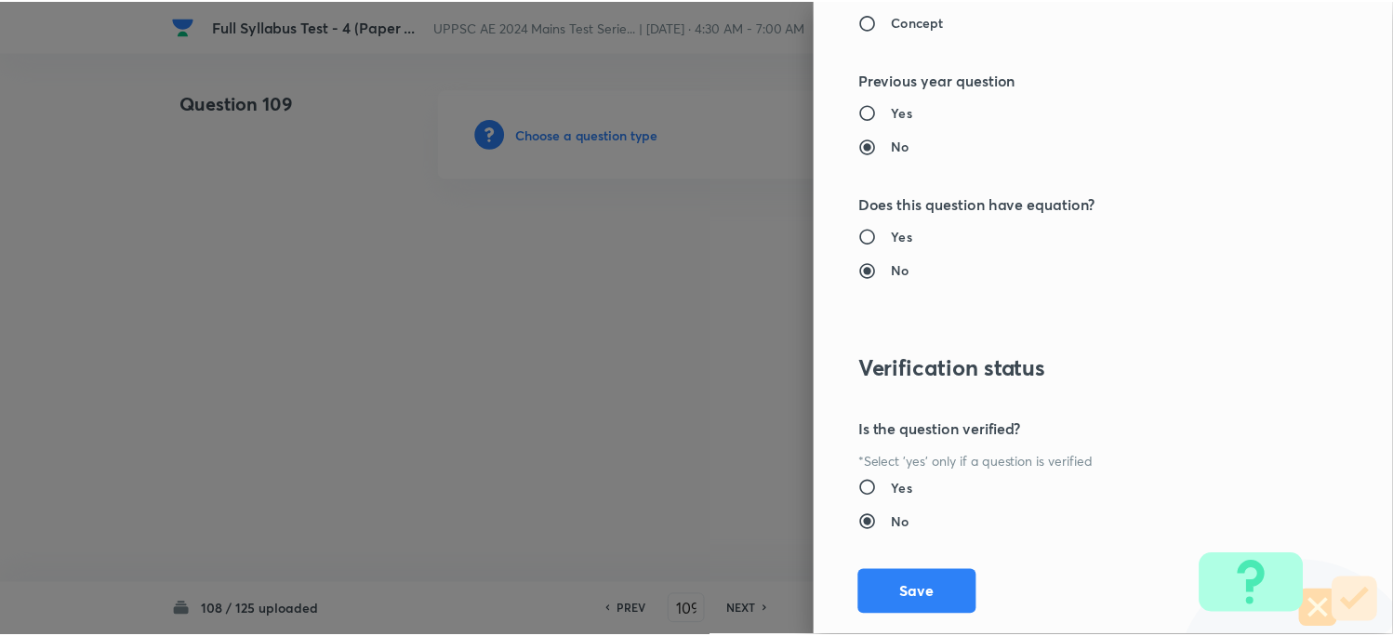
scroll to position [1898, 0]
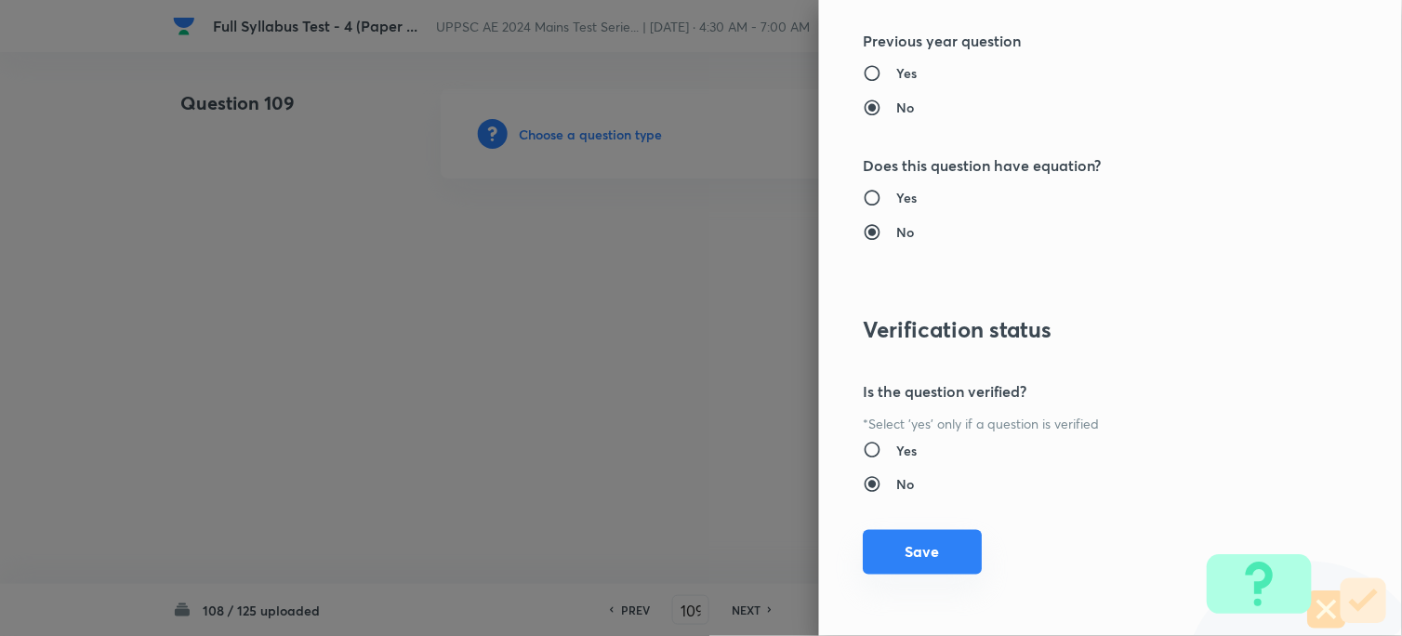
click at [888, 534] on div "Question settings Question type* Single choice correct Number of options* 2 3 4…" at bounding box center [1110, 318] width 583 height 636
click at [888, 543] on button "Save" at bounding box center [923, 552] width 119 height 45
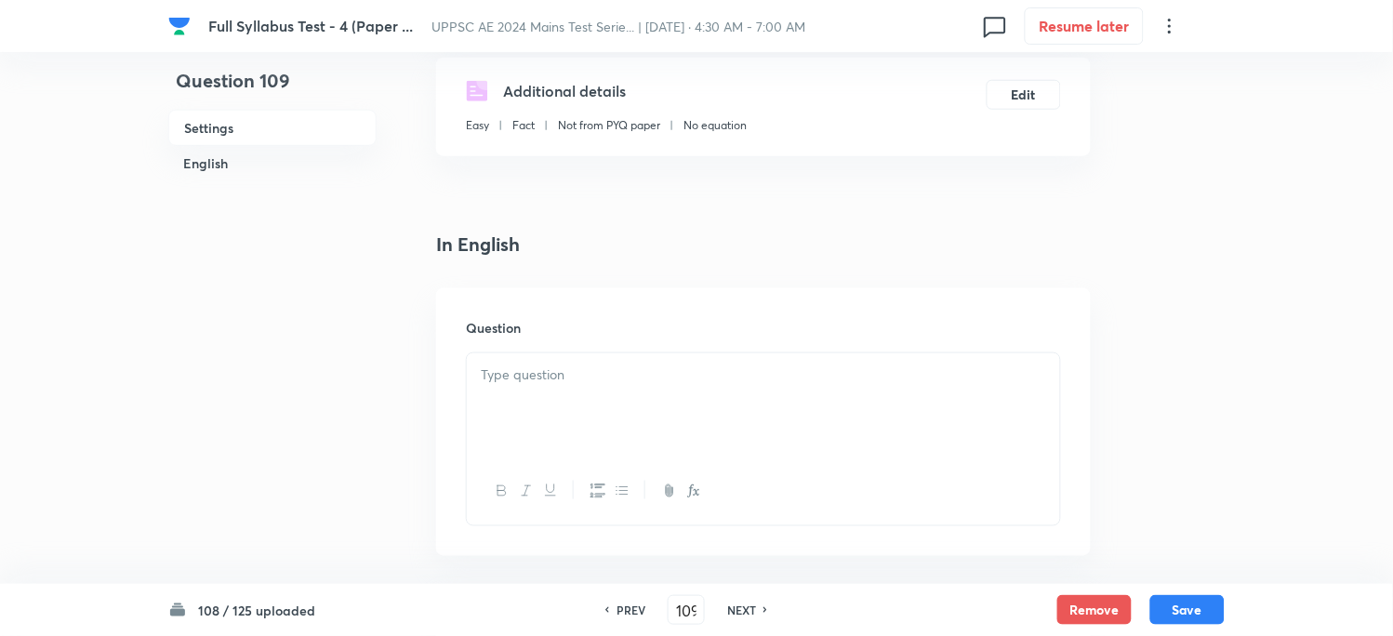
scroll to position [413, 0]
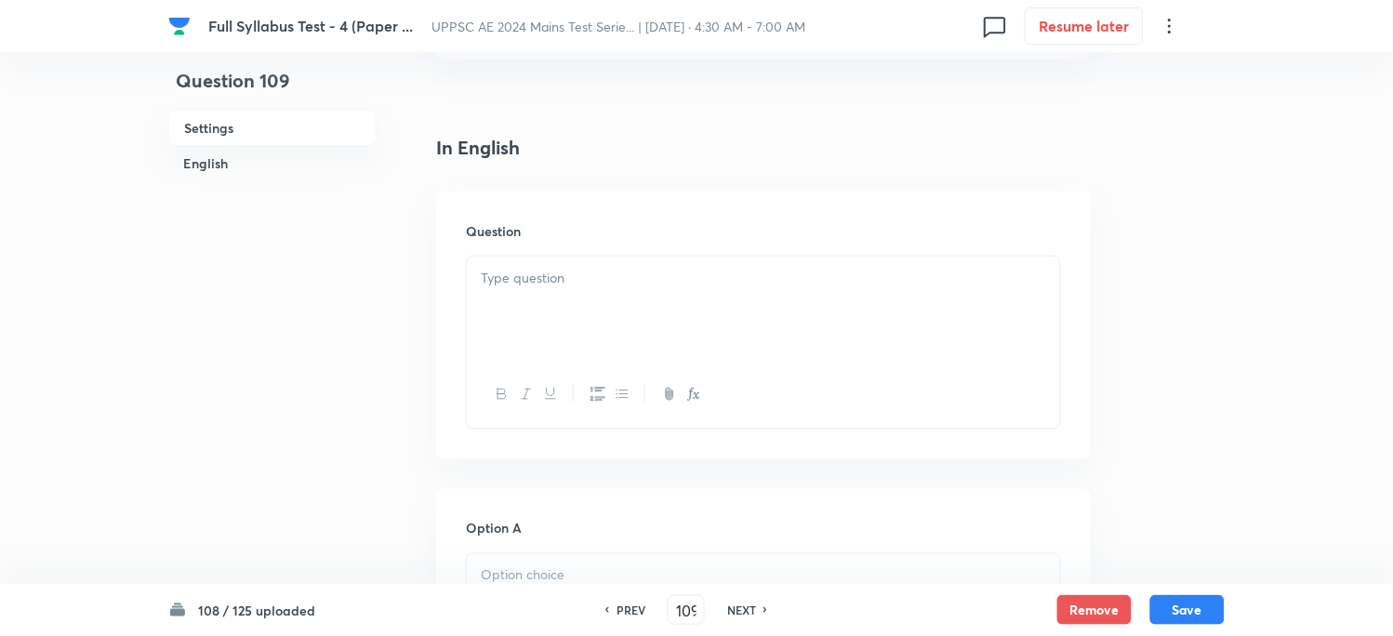
click at [497, 323] on div at bounding box center [763, 309] width 593 height 104
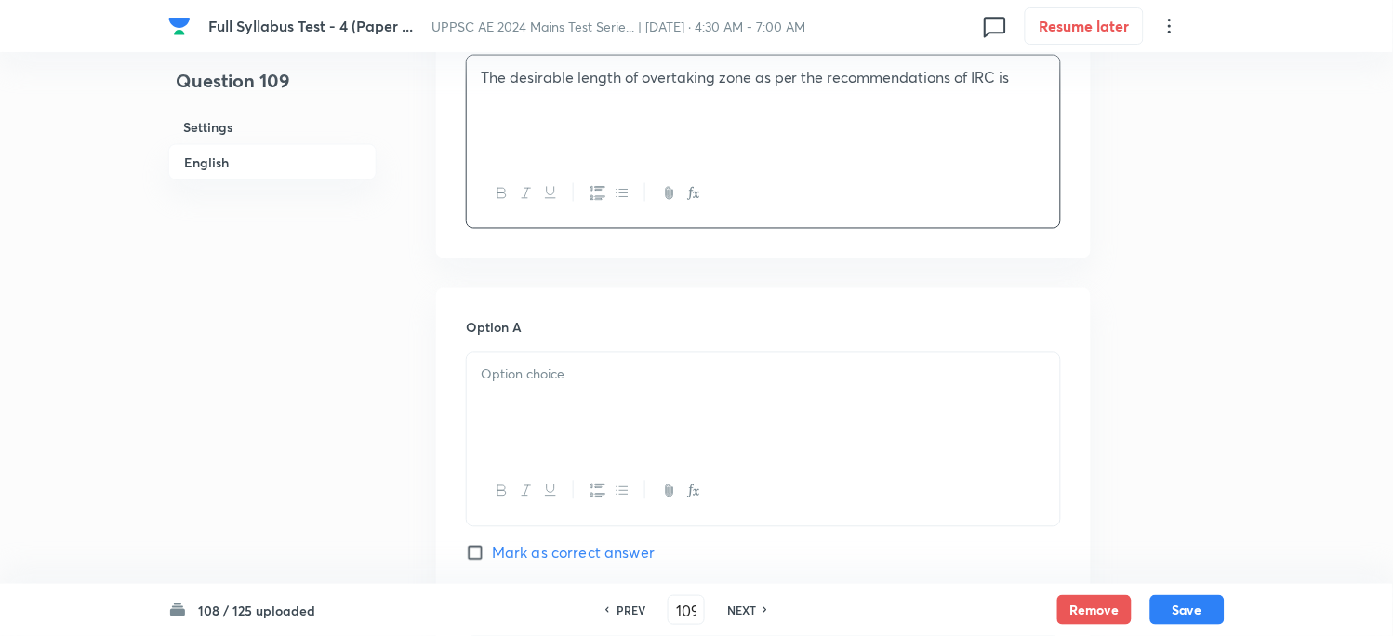
scroll to position [619, 0]
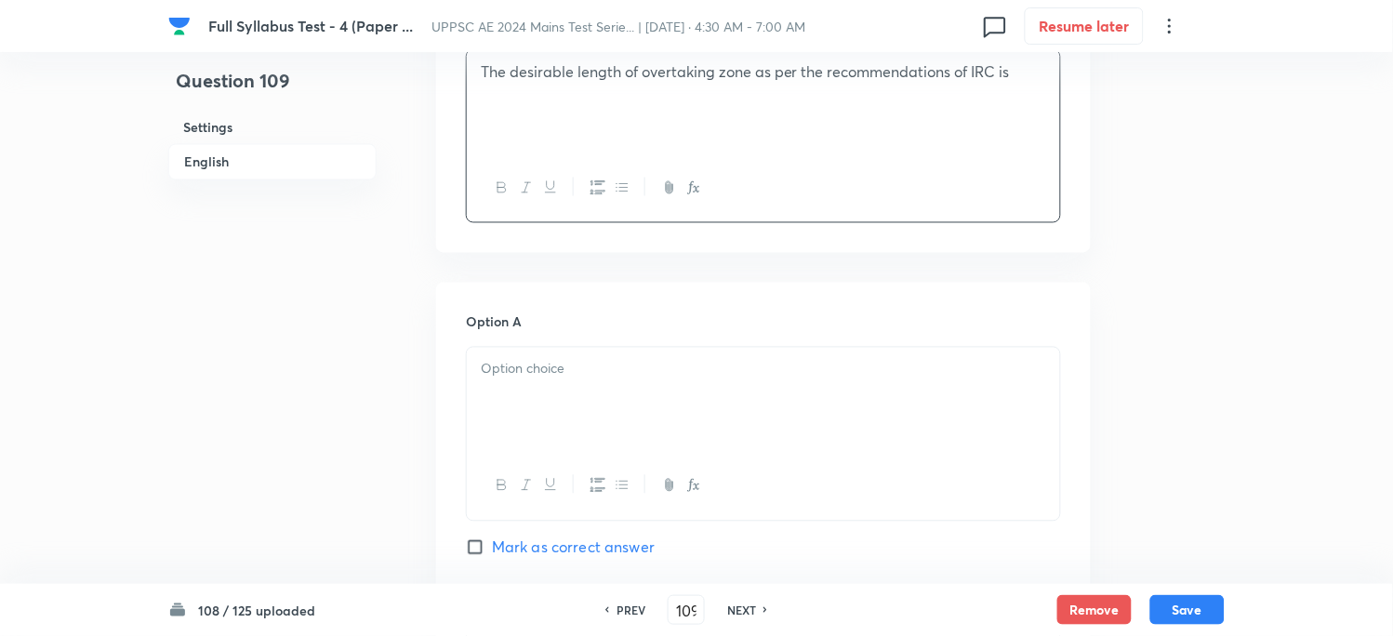
click at [507, 390] on div at bounding box center [763, 400] width 593 height 104
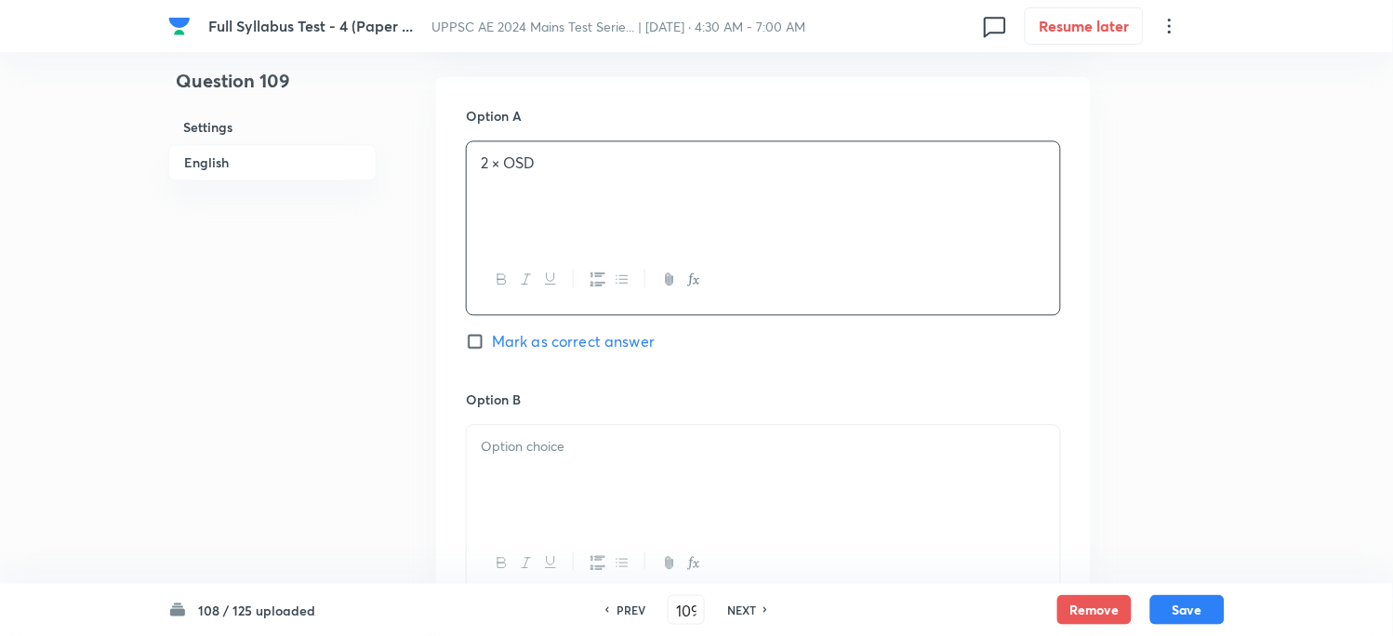
click at [505, 458] on div at bounding box center [763, 477] width 593 height 104
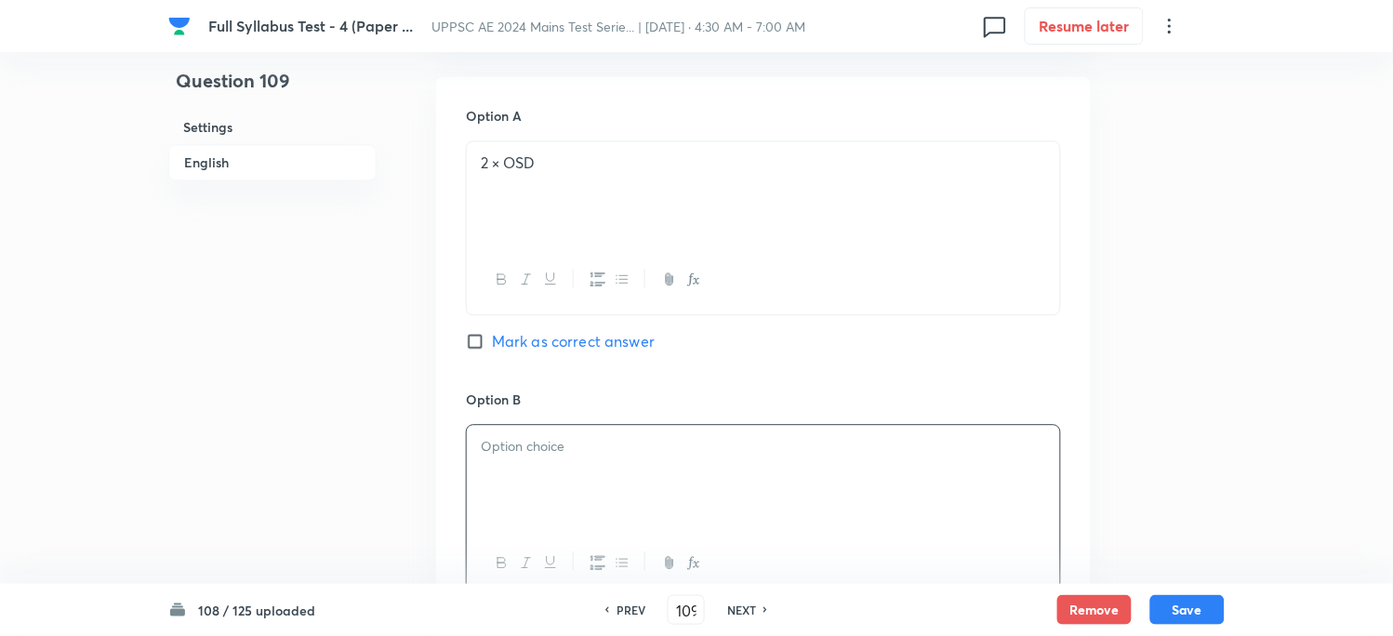
paste div
drag, startPoint x: 491, startPoint y: 448, endPoint x: 490, endPoint y: 467, distance: 18.6
click at [488, 453] on p "2 × OSD" at bounding box center [763, 446] width 565 height 21
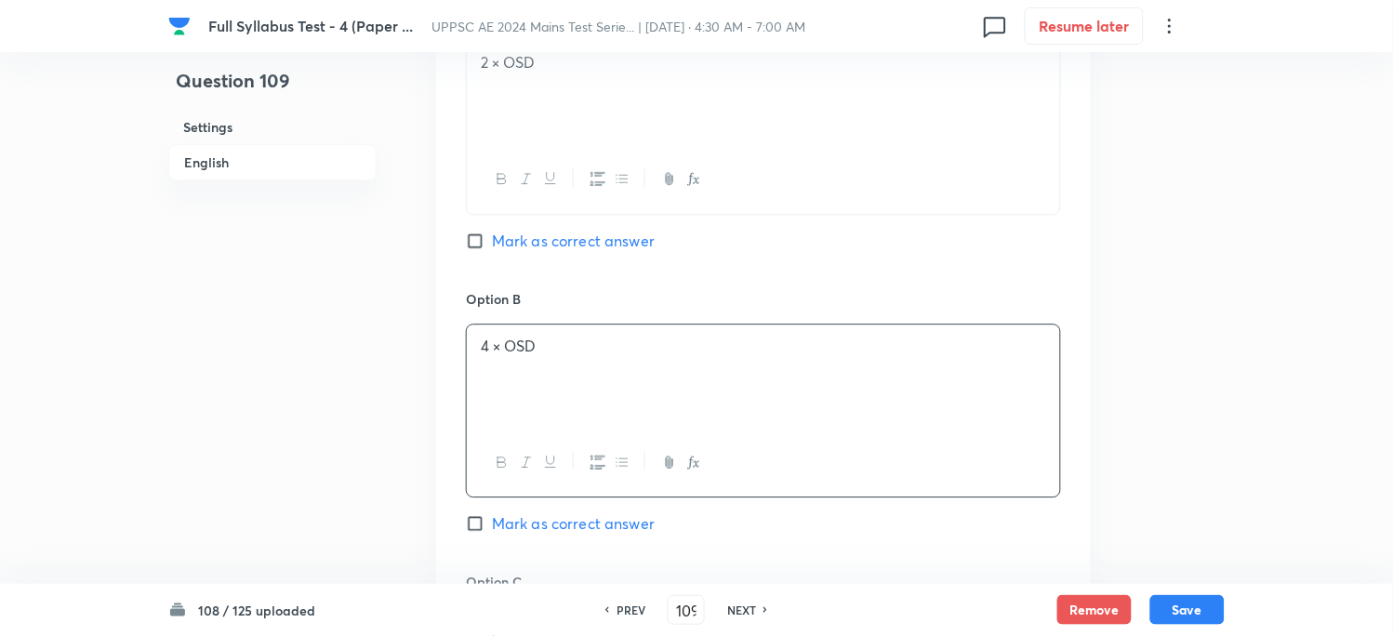
scroll to position [1136, 0]
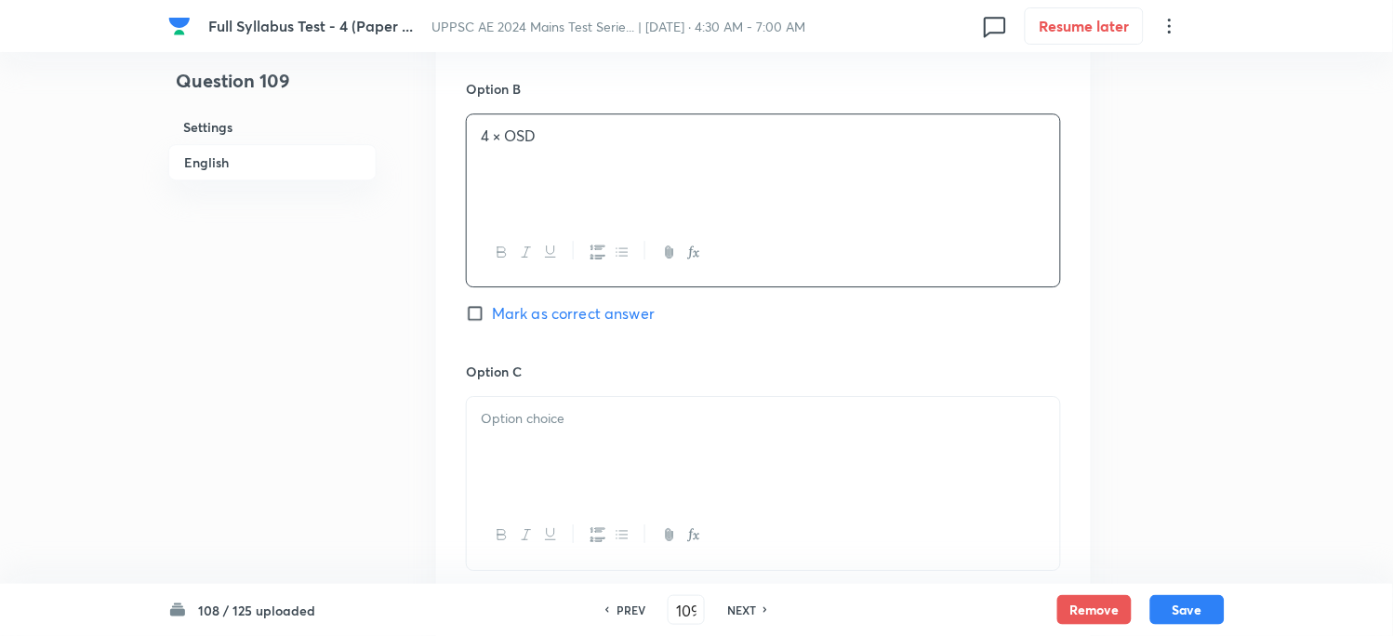
click at [495, 429] on p at bounding box center [763, 418] width 565 height 21
drag, startPoint x: 487, startPoint y: 415, endPoint x: 495, endPoint y: 439, distance: 25.3
click at [495, 425] on p "2 × OSD" at bounding box center [763, 418] width 565 height 21
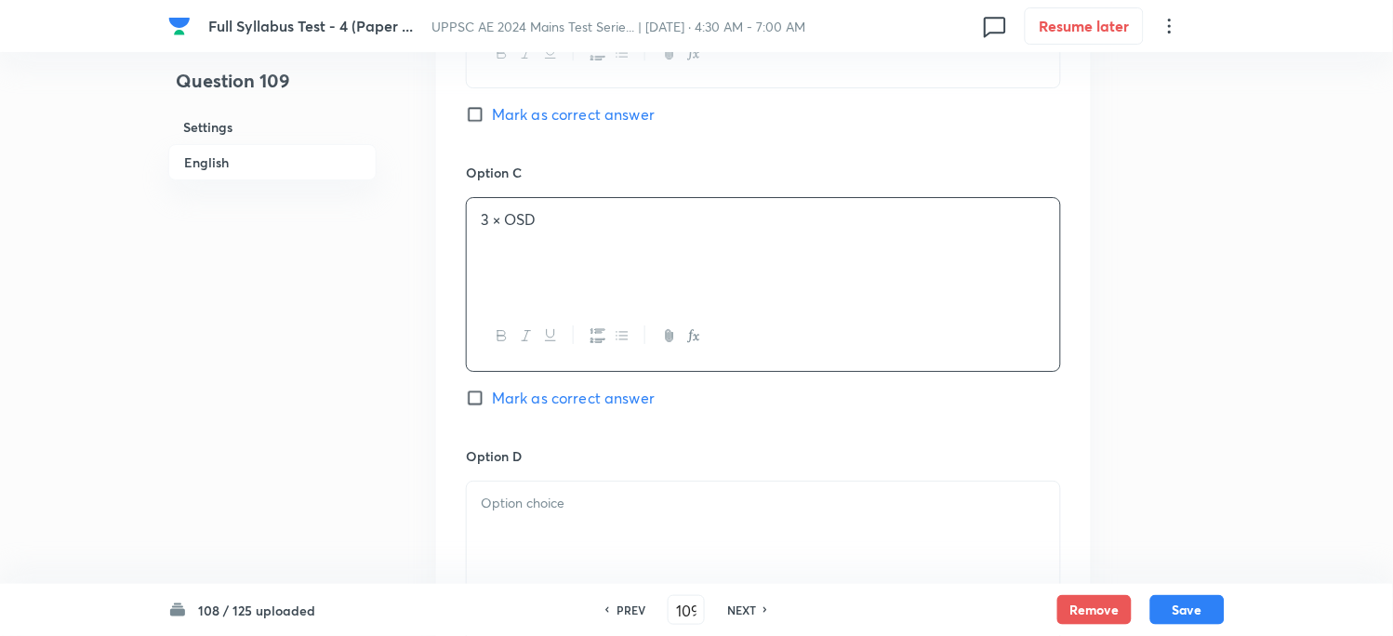
scroll to position [1342, 0]
click at [495, 532] on div at bounding box center [763, 526] width 593 height 104
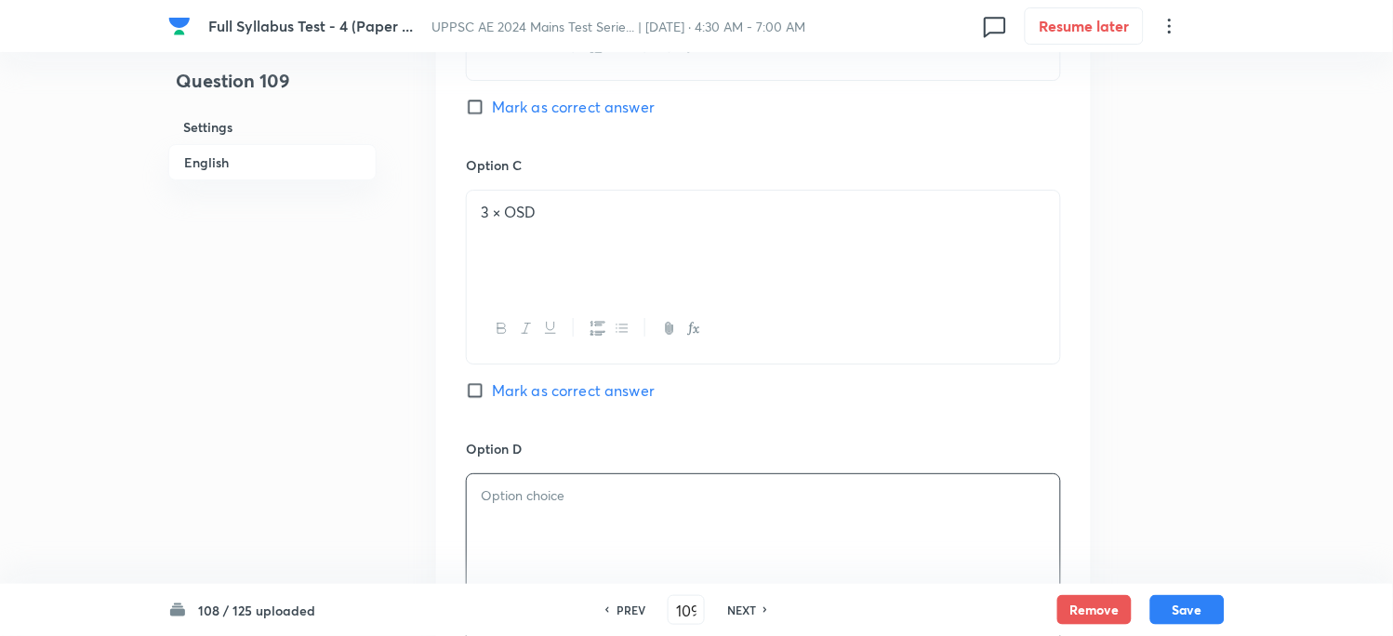
paste div
click at [488, 495] on p "2 × OSD" at bounding box center [763, 495] width 565 height 21
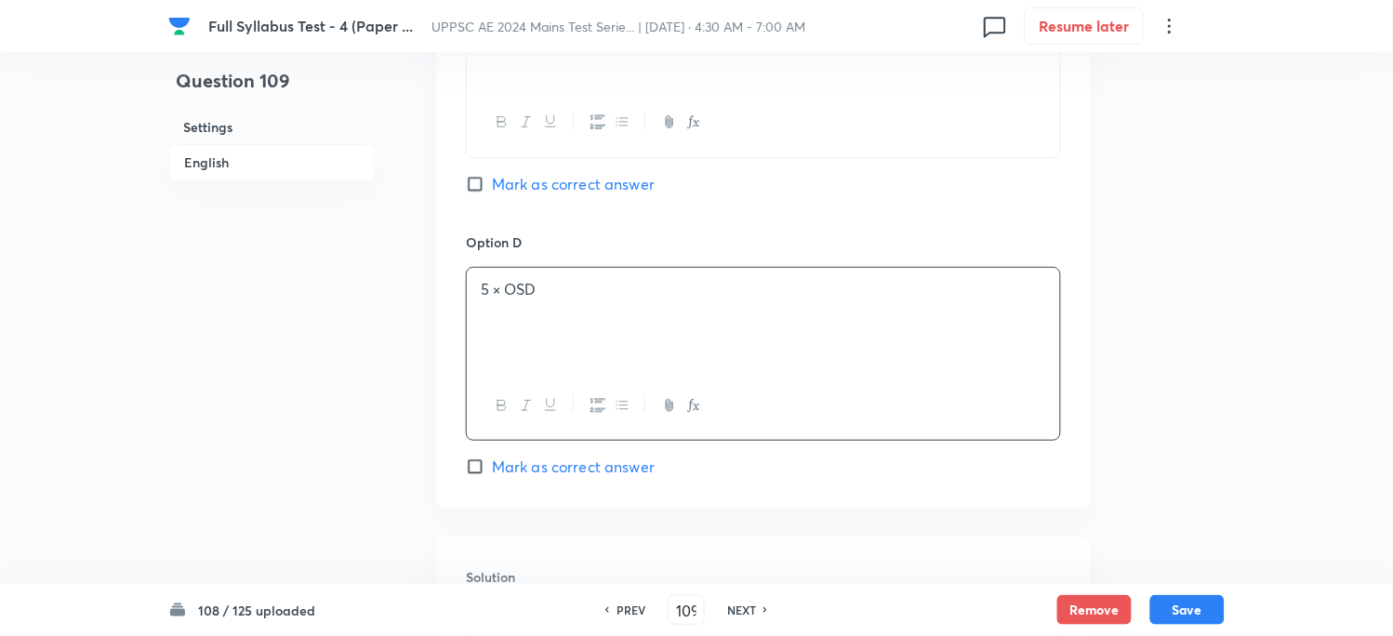
click at [508, 469] on span "Mark as correct answer" at bounding box center [573, 467] width 163 height 22
click at [492, 469] on input "Mark as correct answer" at bounding box center [479, 466] width 26 height 19
checkbox input "true"
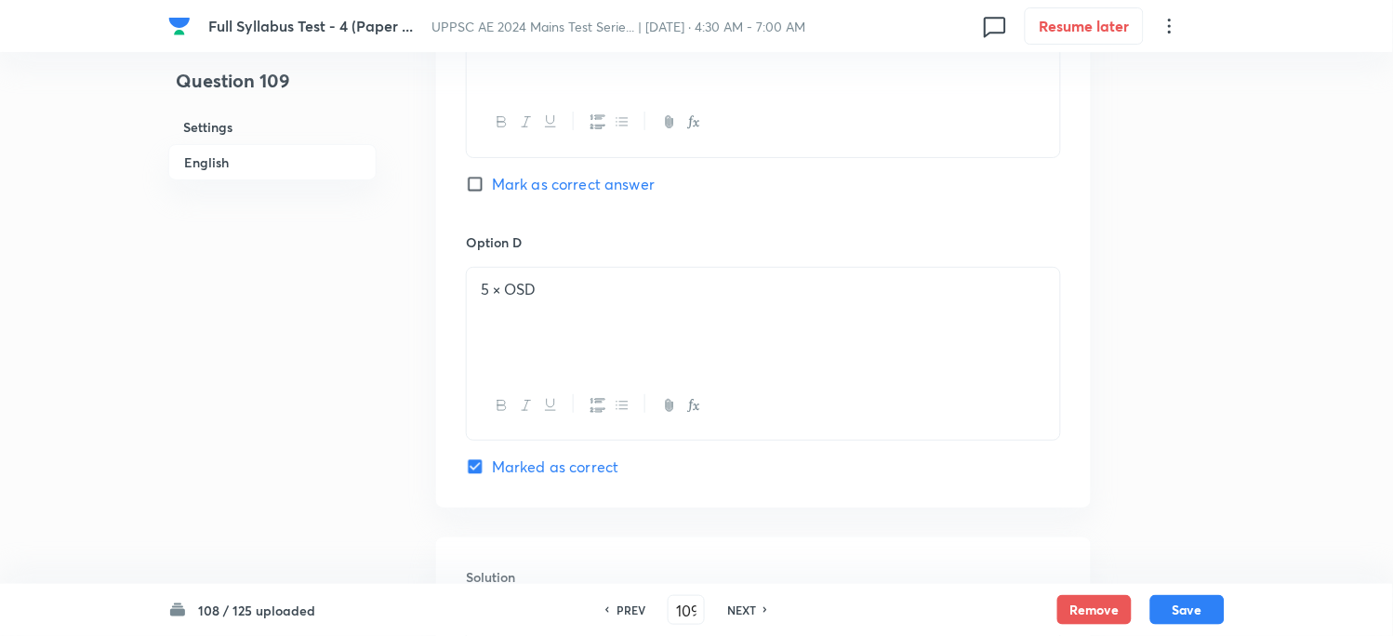
scroll to position [1755, 0]
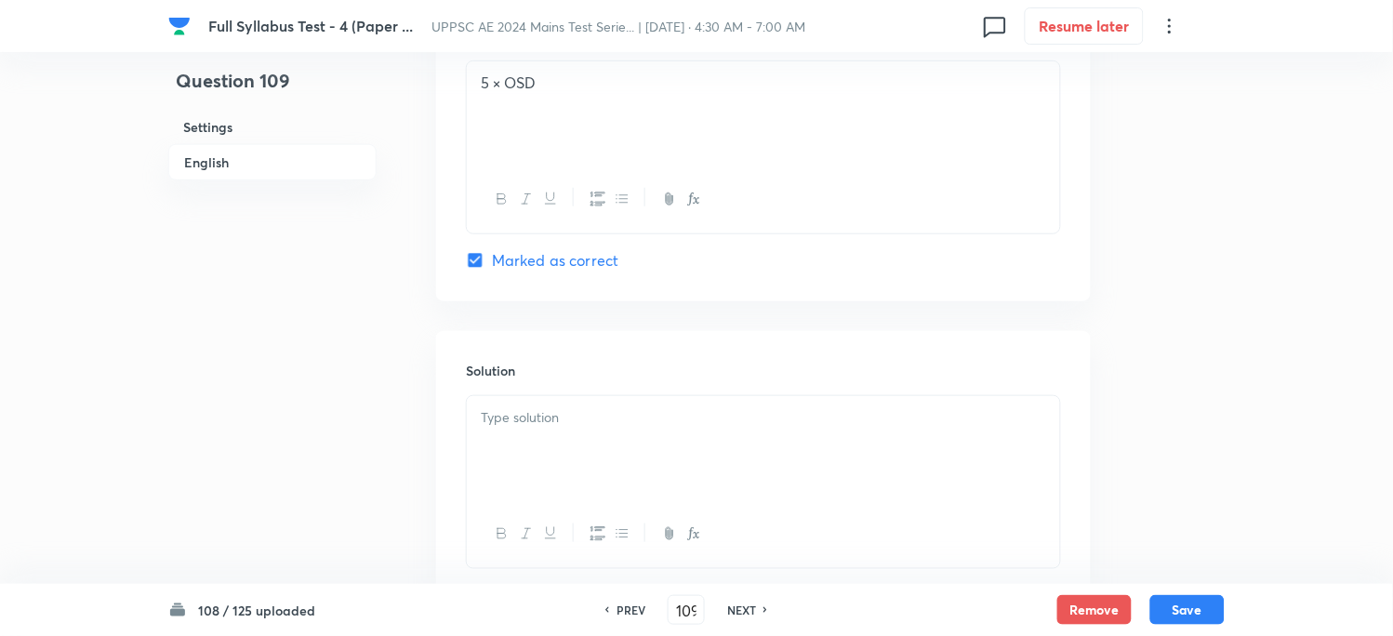
click at [508, 469] on div at bounding box center [763, 448] width 593 height 104
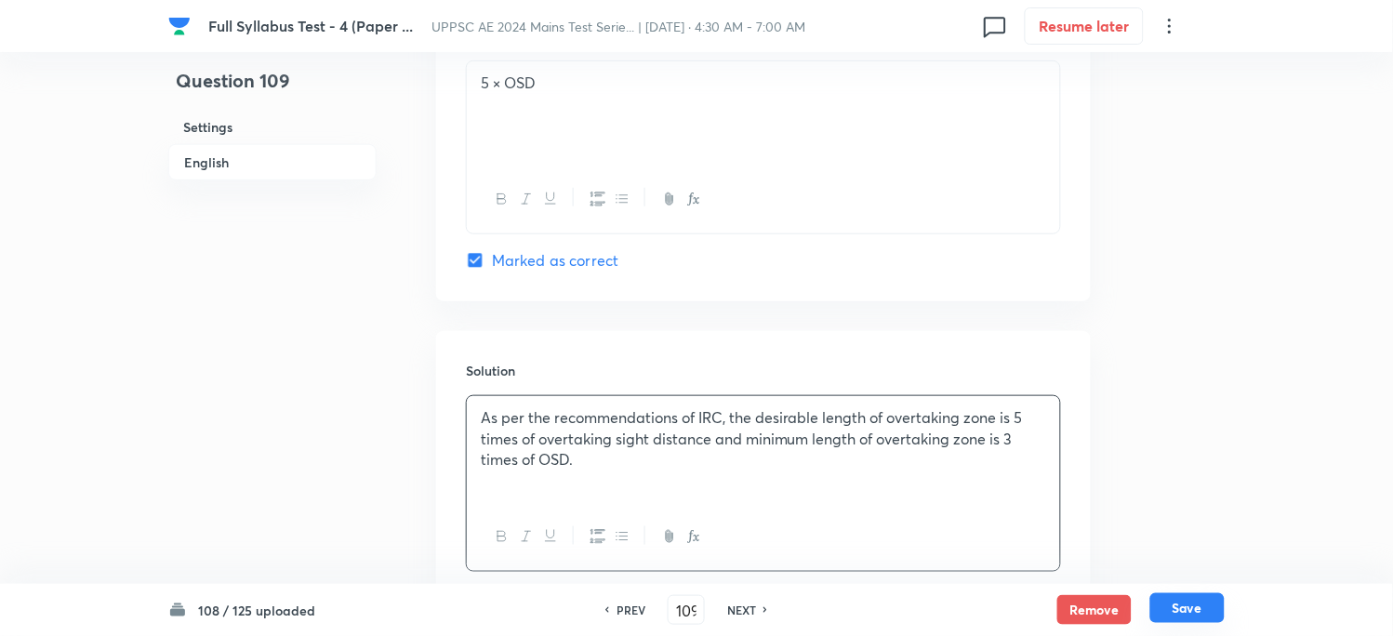
click at [1167, 604] on button "Save" at bounding box center [1187, 608] width 74 height 30
type input "110"
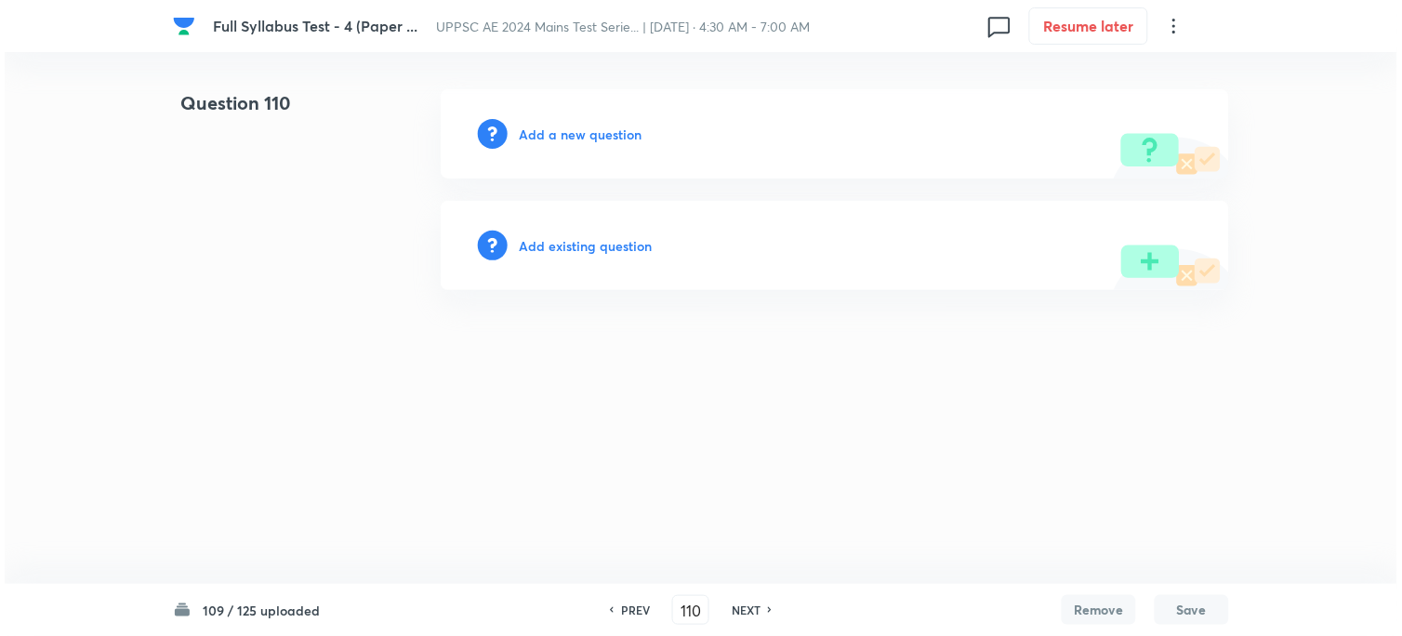
scroll to position [0, 0]
click at [576, 135] on h6 "Add a new question" at bounding box center [580, 135] width 123 height 20
click at [576, 135] on h6 "Choose a question type" at bounding box center [590, 135] width 143 height 20
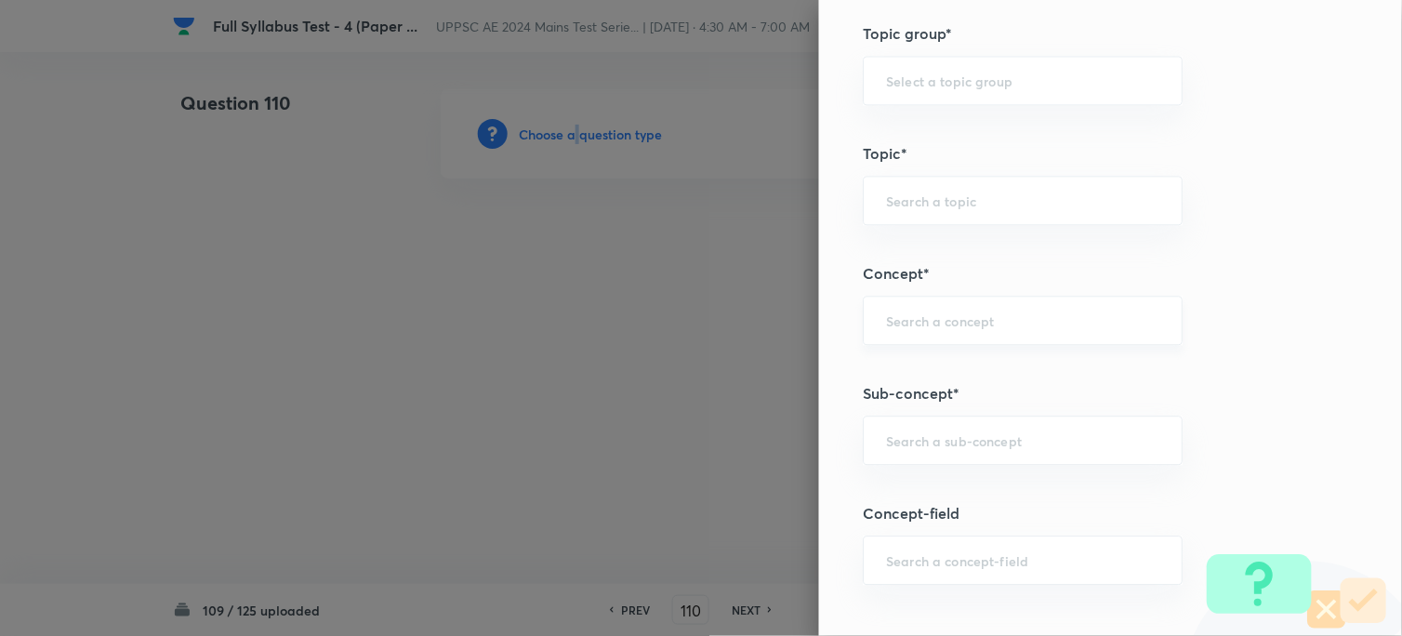
scroll to position [826, 0]
click at [890, 446] on div "​" at bounding box center [1024, 432] width 320 height 49
paste input "Aggregate - Tests for Road Aggregate"
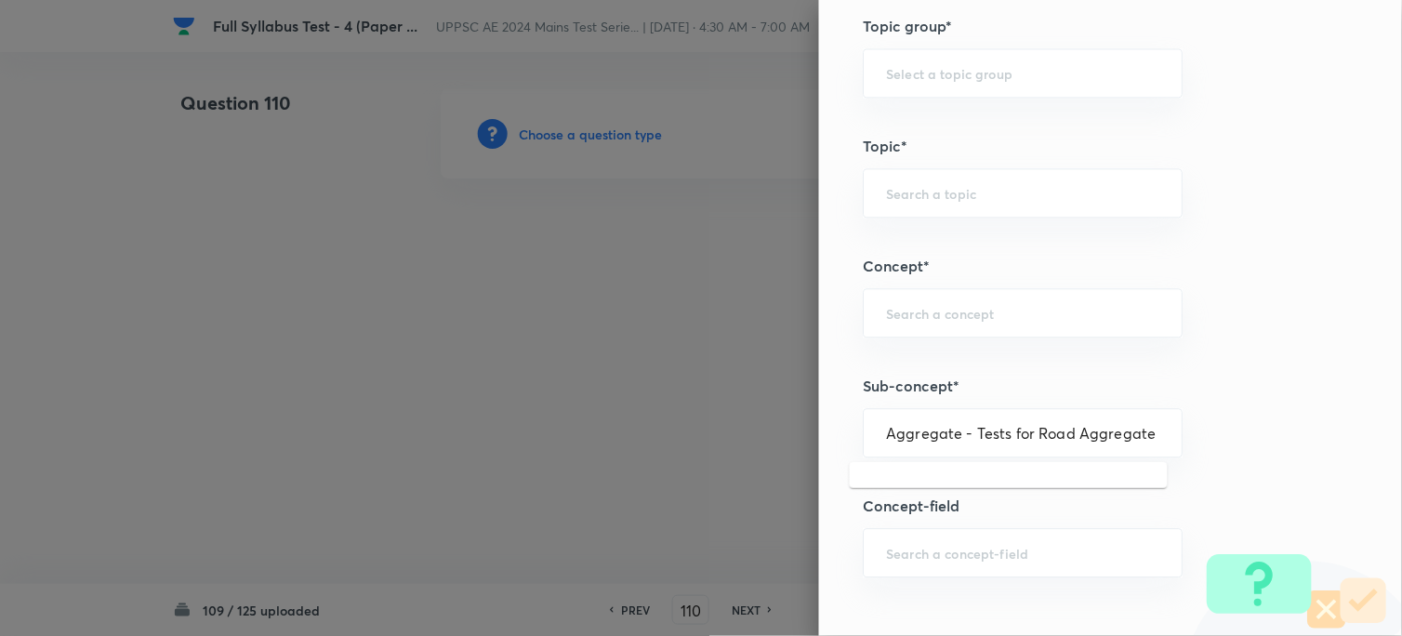
drag, startPoint x: 950, startPoint y: 434, endPoint x: 1192, endPoint y: 441, distance: 241.8
click at [1192, 441] on div "Question settings Question type* Single choice correct Number of options* 2 3 4…" at bounding box center [1110, 318] width 583 height 636
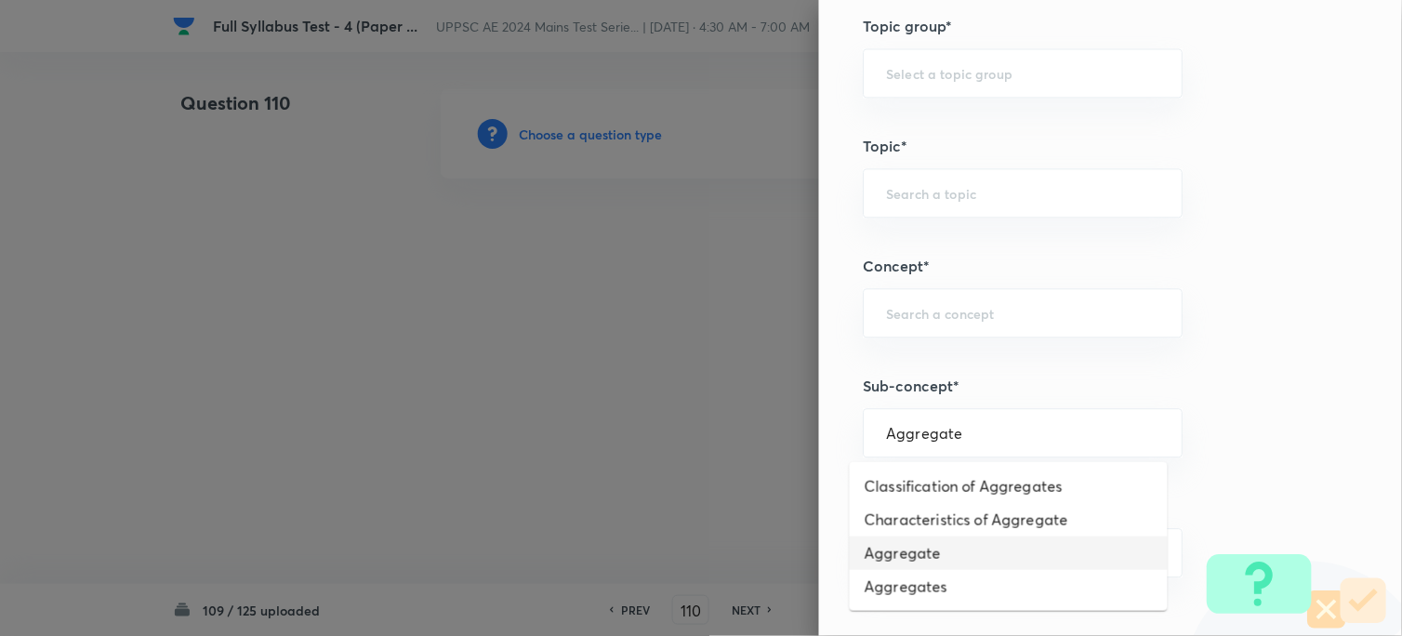
click at [913, 540] on li "Aggregate" at bounding box center [1009, 552] width 318 height 33
type input "Aggregate"
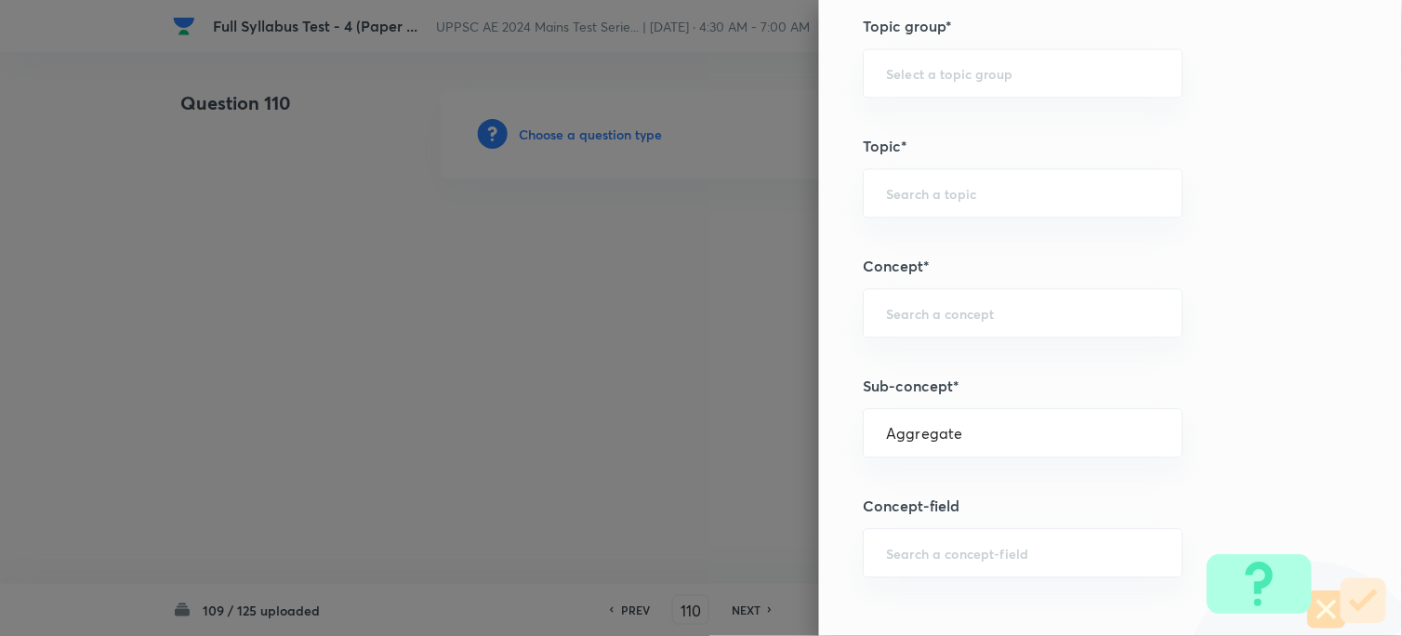
type input "Civil Engineering"
type input "Transportation Engineering"
type input "Highway Engineering"
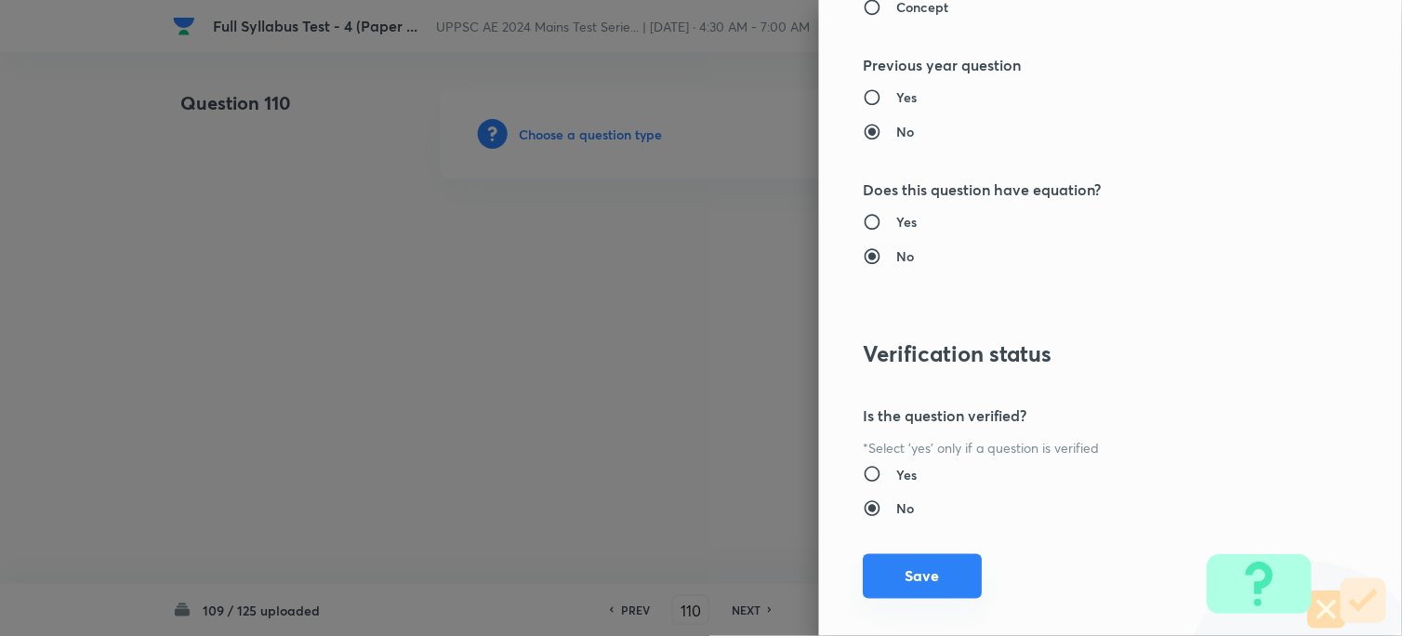
scroll to position [1898, 0]
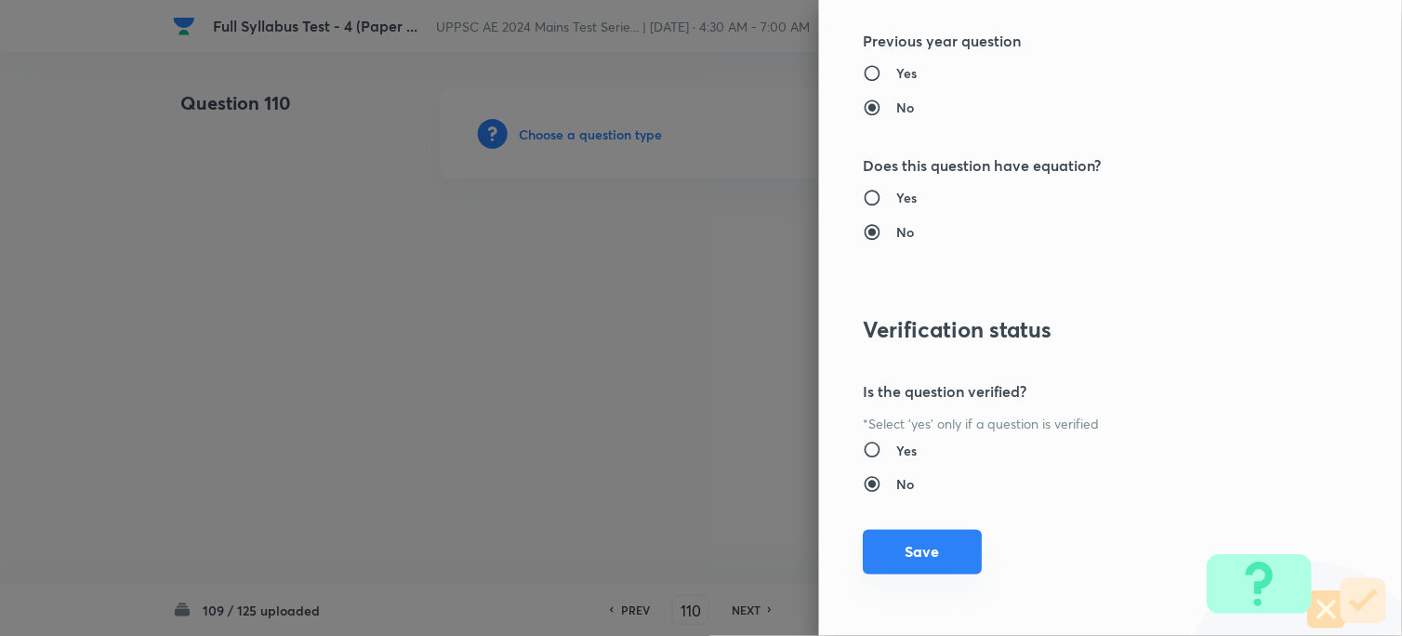
click at [868, 553] on button "Save" at bounding box center [923, 552] width 119 height 45
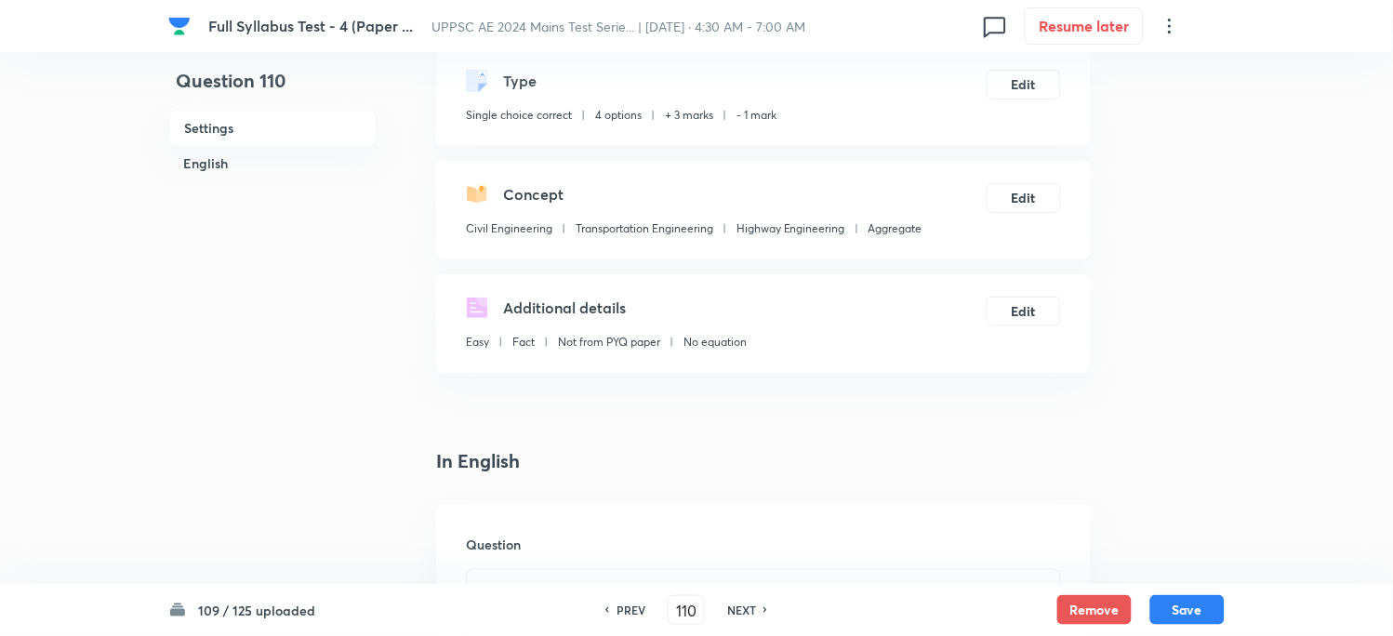
scroll to position [310, 0]
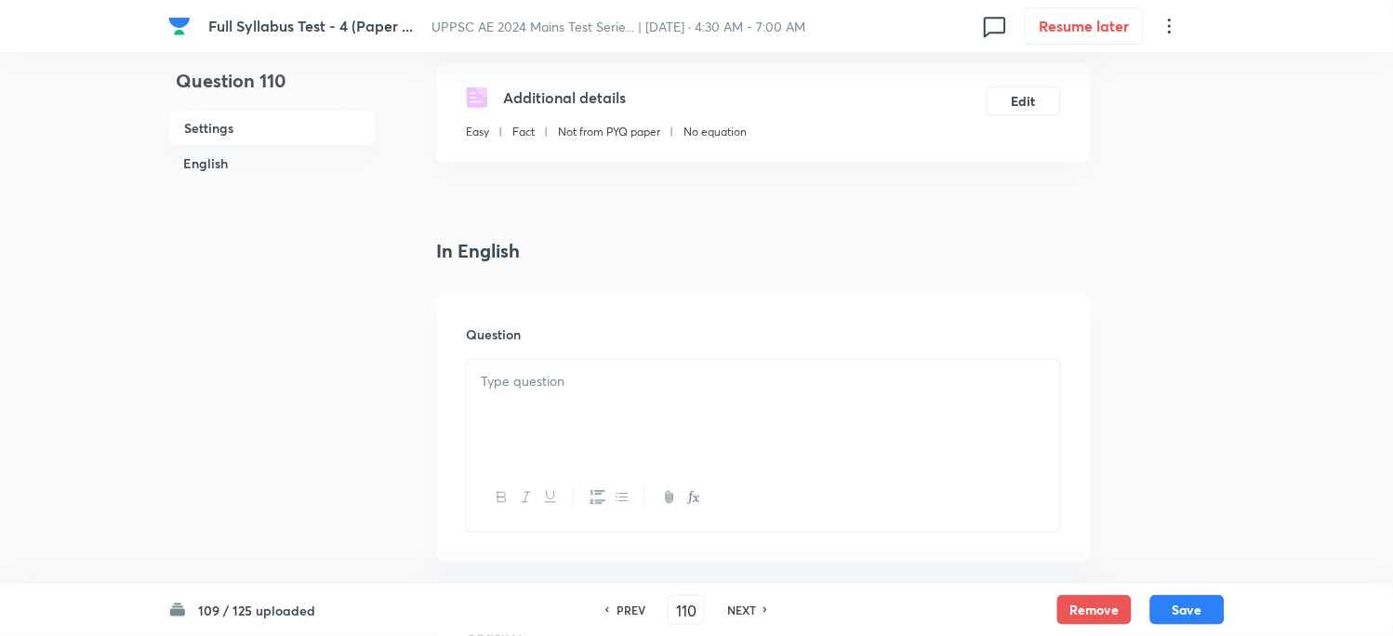
click at [505, 390] on p at bounding box center [763, 381] width 565 height 21
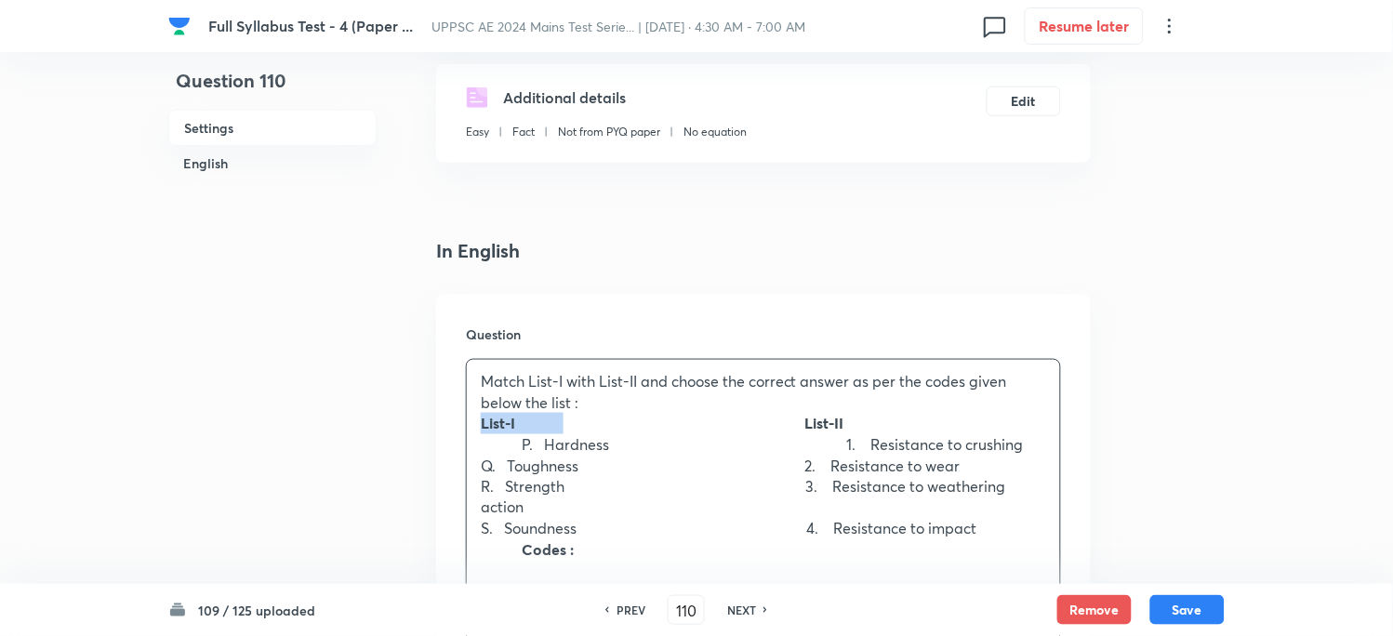
drag, startPoint x: 554, startPoint y: 424, endPoint x: 433, endPoint y: 425, distance: 120.9
drag, startPoint x: 521, startPoint y: 439, endPoint x: 447, endPoint y: 444, distance: 73.7
click at [447, 444] on div "Question Match List-I with List-II and choose the correct answer as per the cod…" at bounding box center [763, 483] width 654 height 377
drag, startPoint x: 522, startPoint y: 465, endPoint x: 458, endPoint y: 472, distance: 63.7
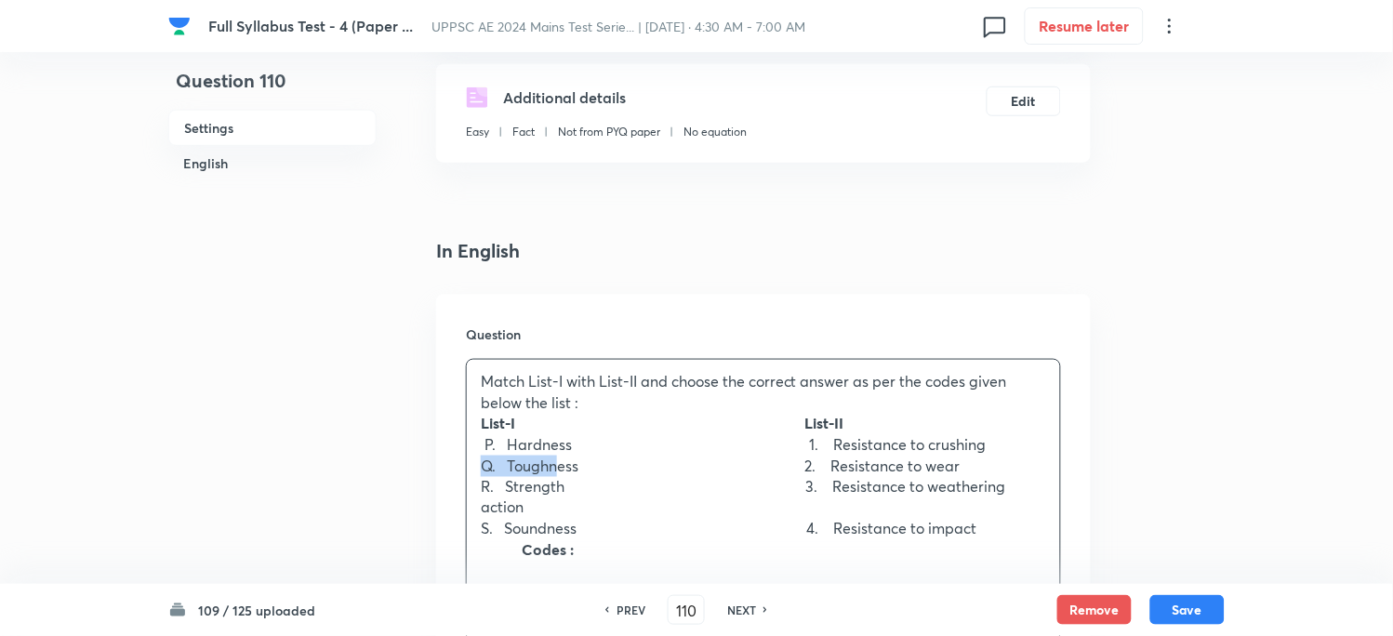
click at [458, 472] on div "Question Match List-I with List-II and choose the correct answer as per the cod…" at bounding box center [763, 483] width 654 height 377
drag, startPoint x: 526, startPoint y: 481, endPoint x: 456, endPoint y: 495, distance: 72.2
click at [456, 495] on div "Question Match List-I with List-II and choose the correct answer as per the cod…" at bounding box center [763, 483] width 654 height 377
click at [522, 524] on p "S. Soundness 4. Resistance to impact" at bounding box center [763, 529] width 565 height 21
drag, startPoint x: 524, startPoint y: 527, endPoint x: 470, endPoint y: 532, distance: 54.1
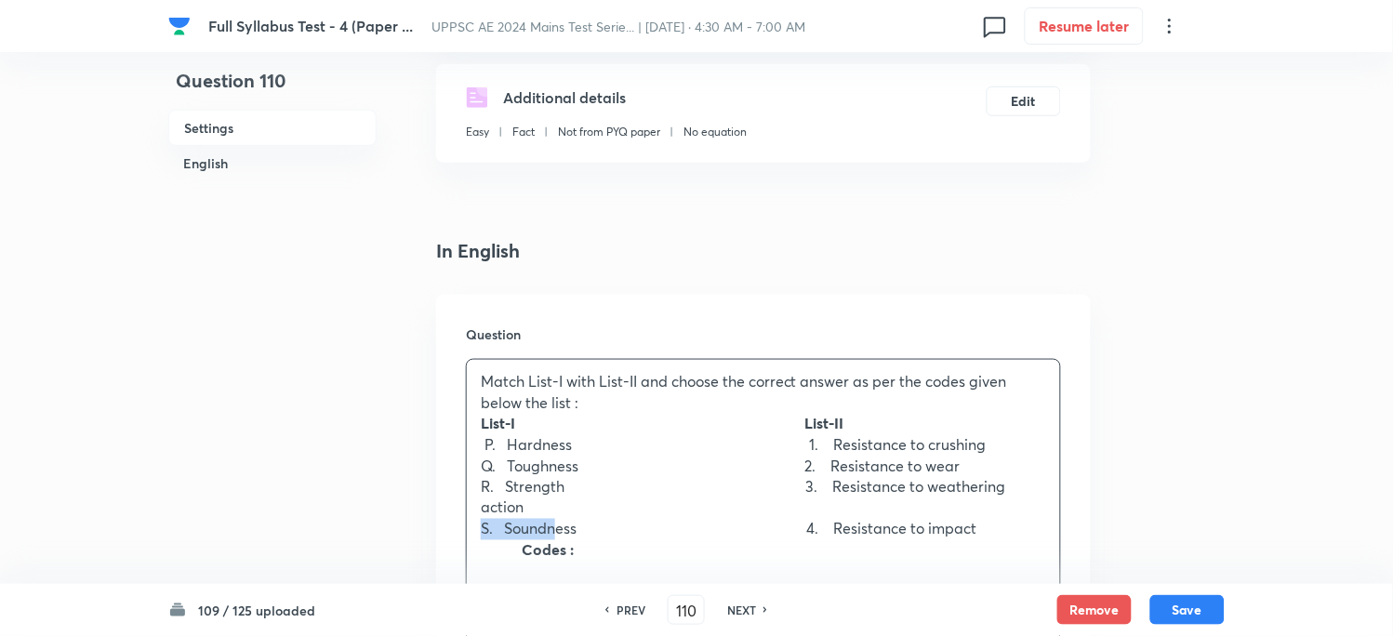
click at [470, 532] on div "Match List-I with List-II and choose the correct answer as per the codes given …" at bounding box center [763, 466] width 593 height 212
drag, startPoint x: 527, startPoint y: 551, endPoint x: 458, endPoint y: 553, distance: 68.8
click at [458, 553] on div "Question Match List-I with List-II and choose the correct answer as per the cod…" at bounding box center [763, 483] width 654 height 377
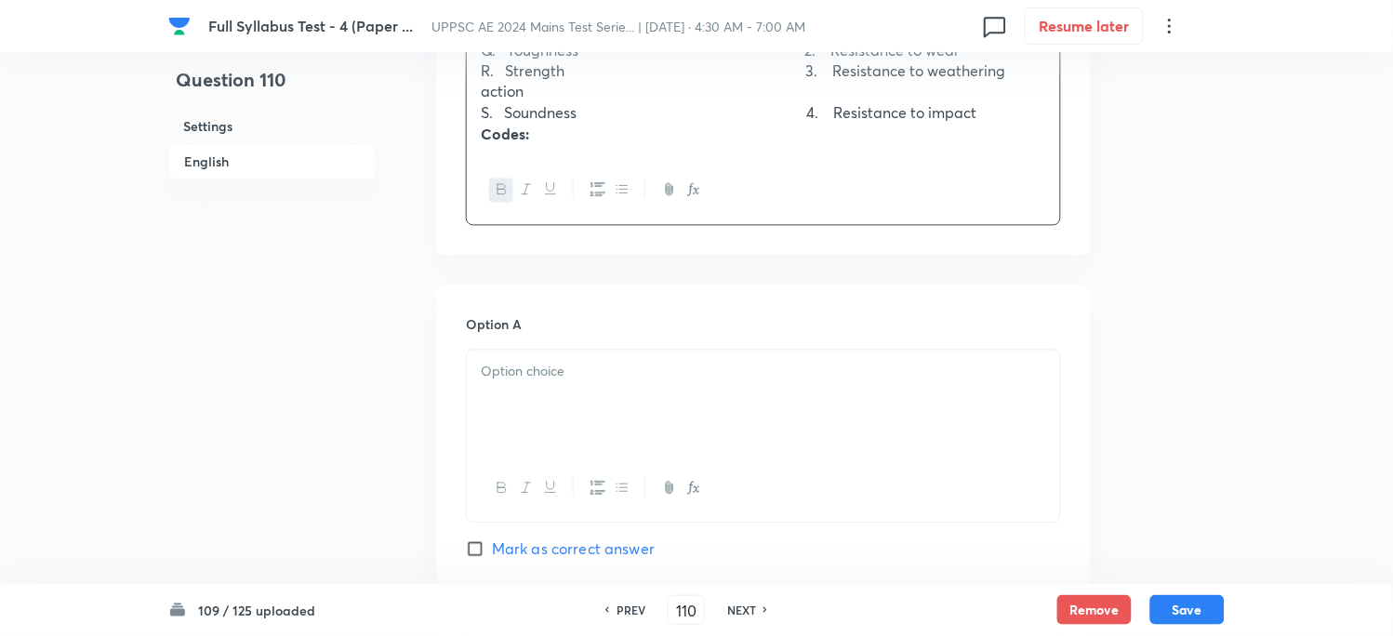
scroll to position [826, 0]
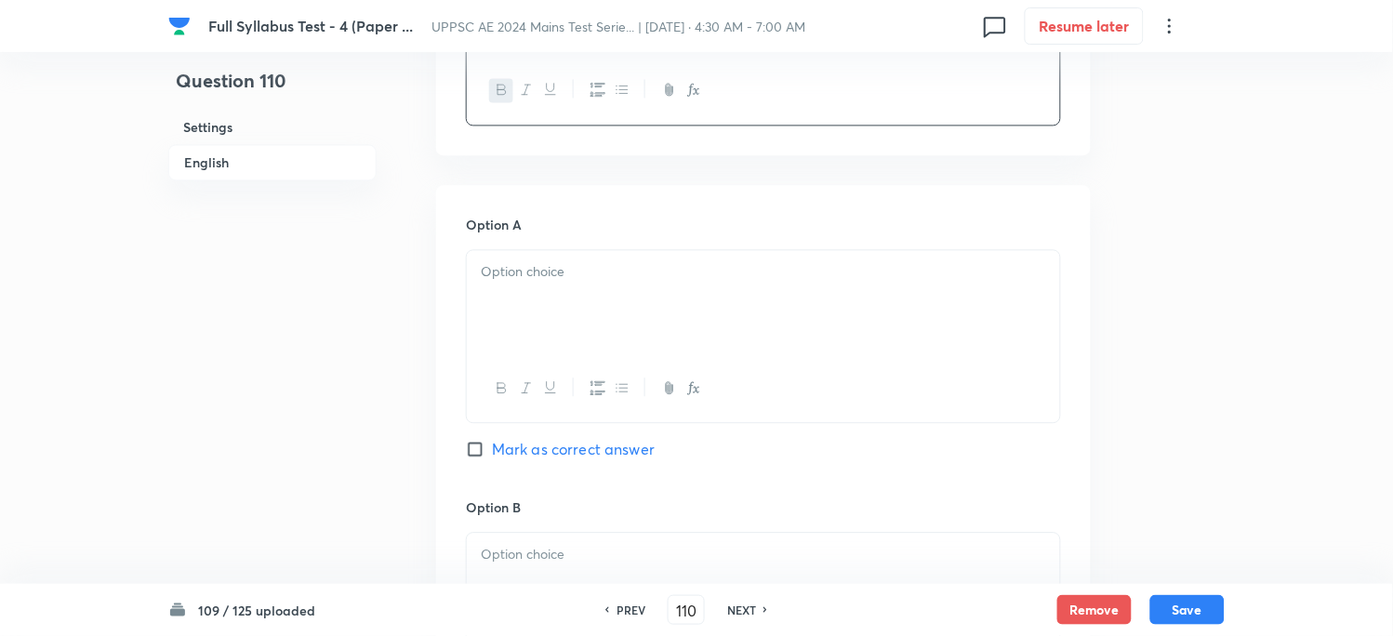
click at [509, 293] on div at bounding box center [763, 302] width 593 height 104
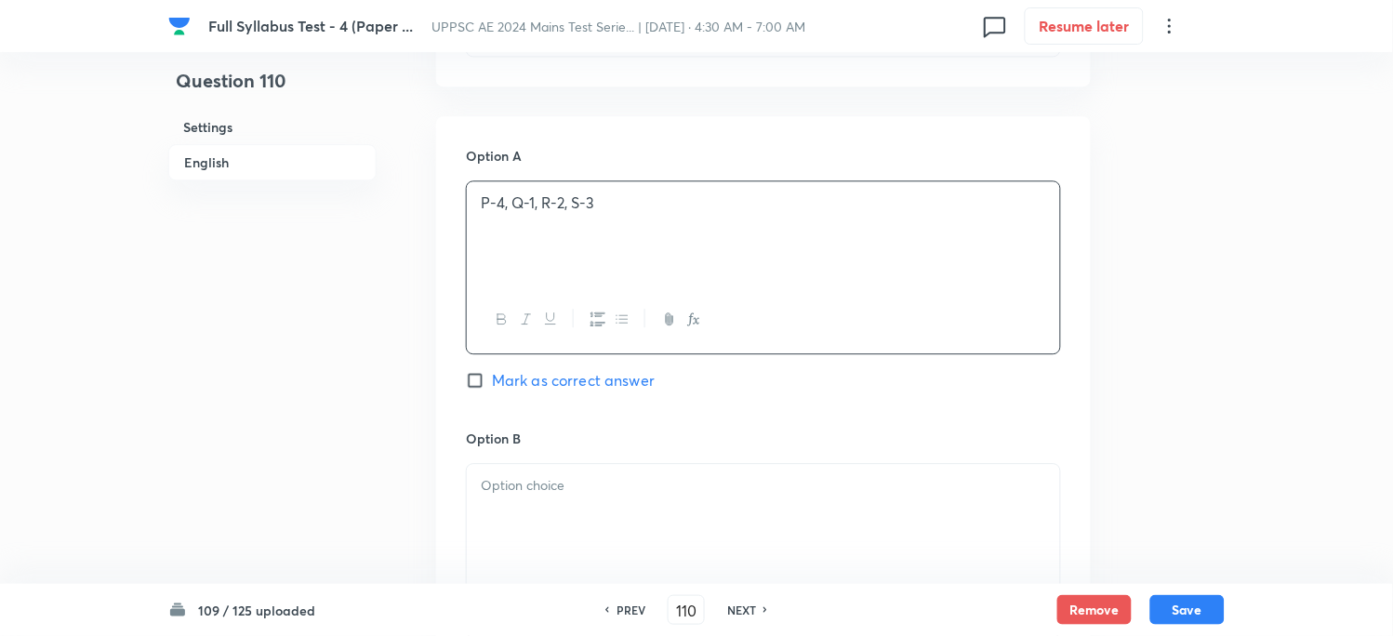
scroll to position [1033, 0]
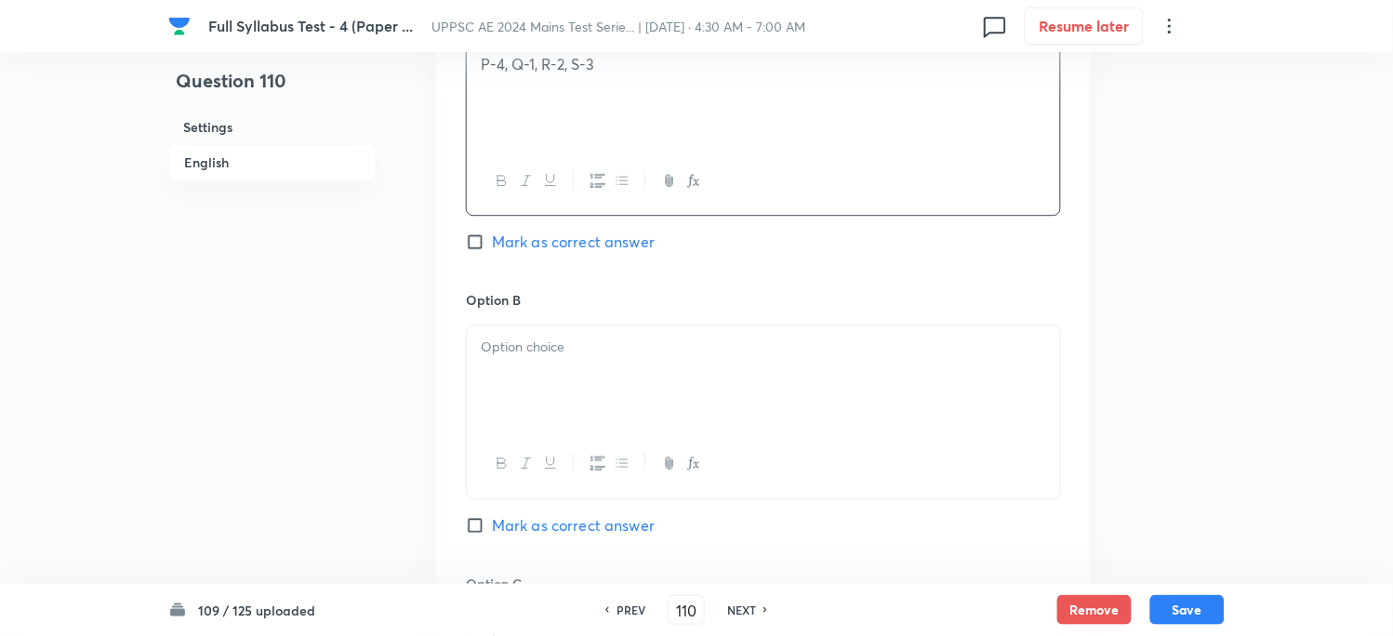
drag, startPoint x: 503, startPoint y: 395, endPoint x: 463, endPoint y: 385, distance: 41.3
click at [497, 396] on div at bounding box center [763, 377] width 593 height 104
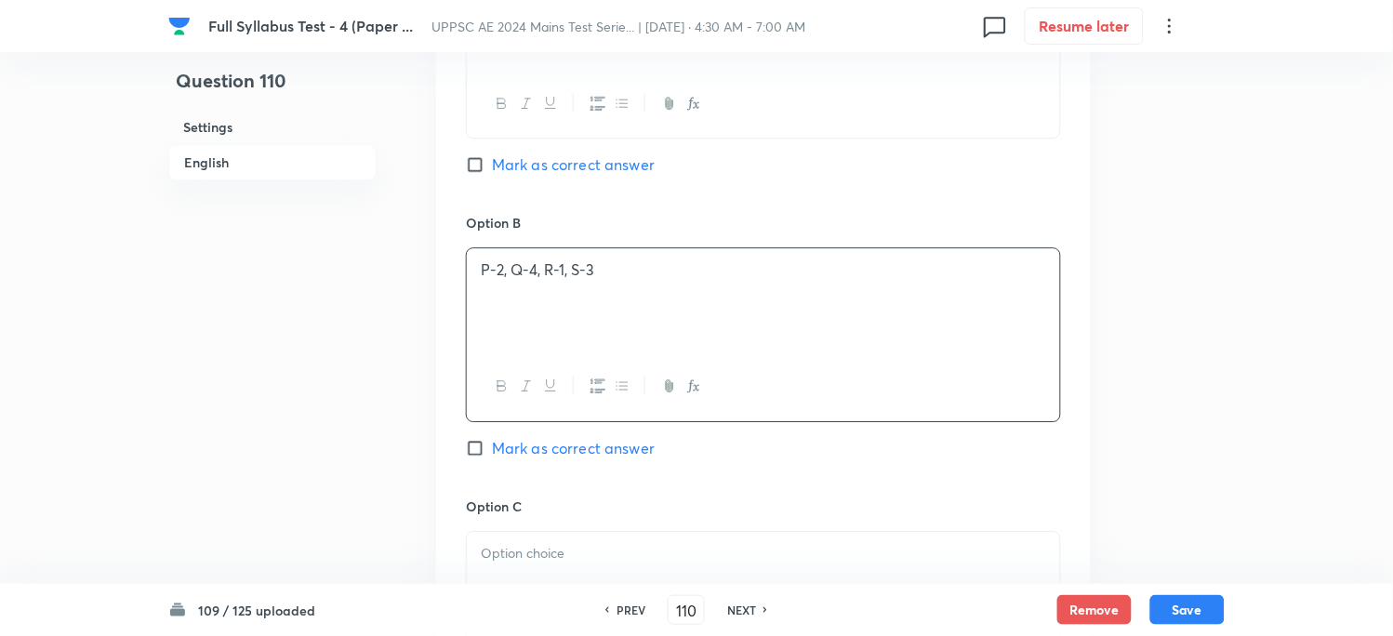
scroll to position [1239, 0]
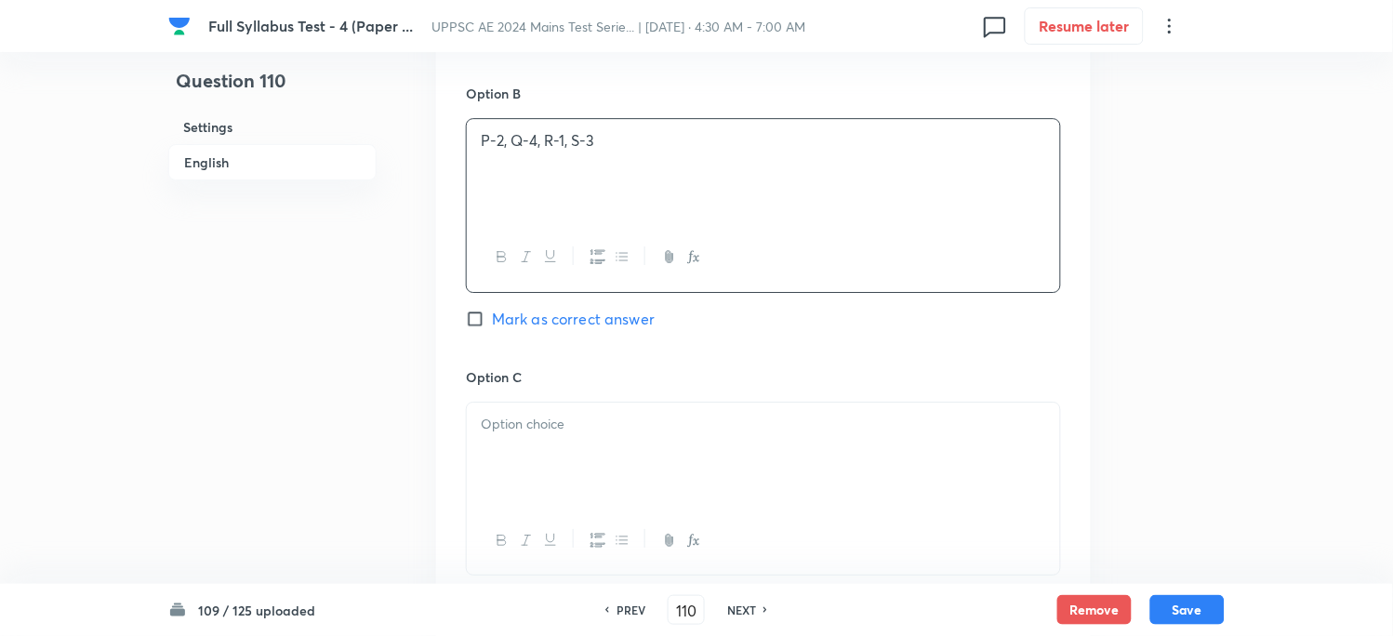
click at [511, 416] on p at bounding box center [763, 424] width 565 height 21
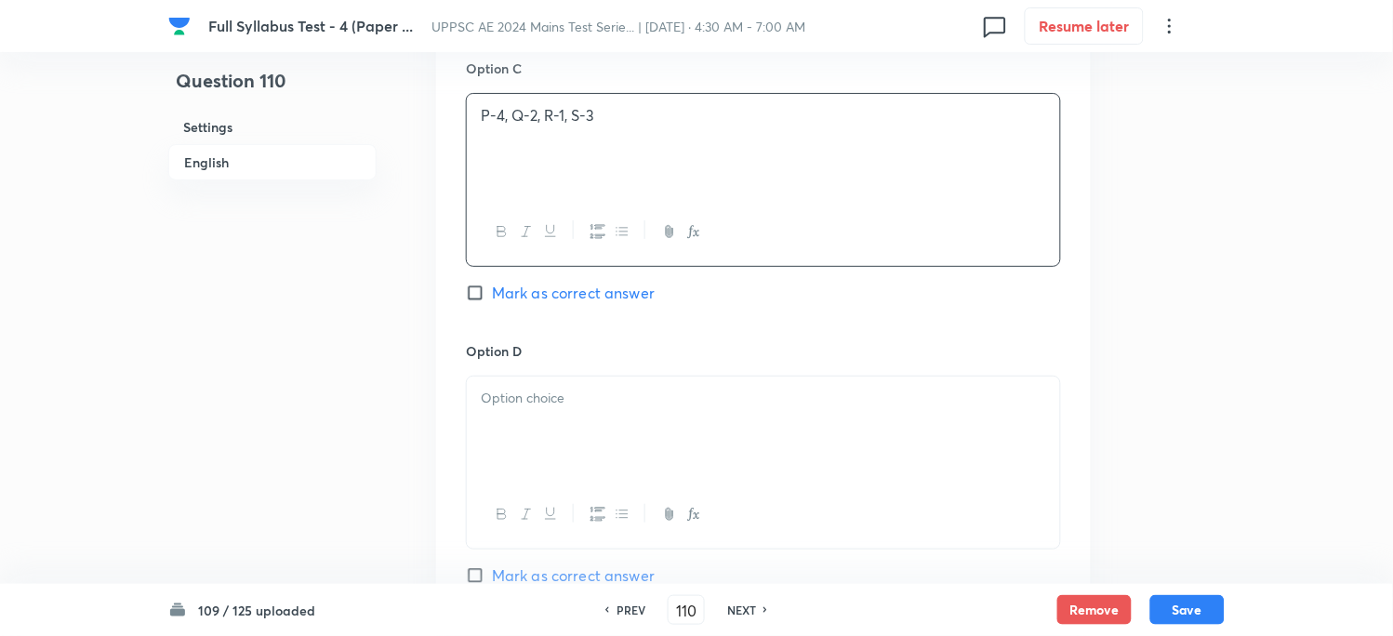
scroll to position [1549, 0]
click at [527, 403] on p at bounding box center [763, 397] width 565 height 21
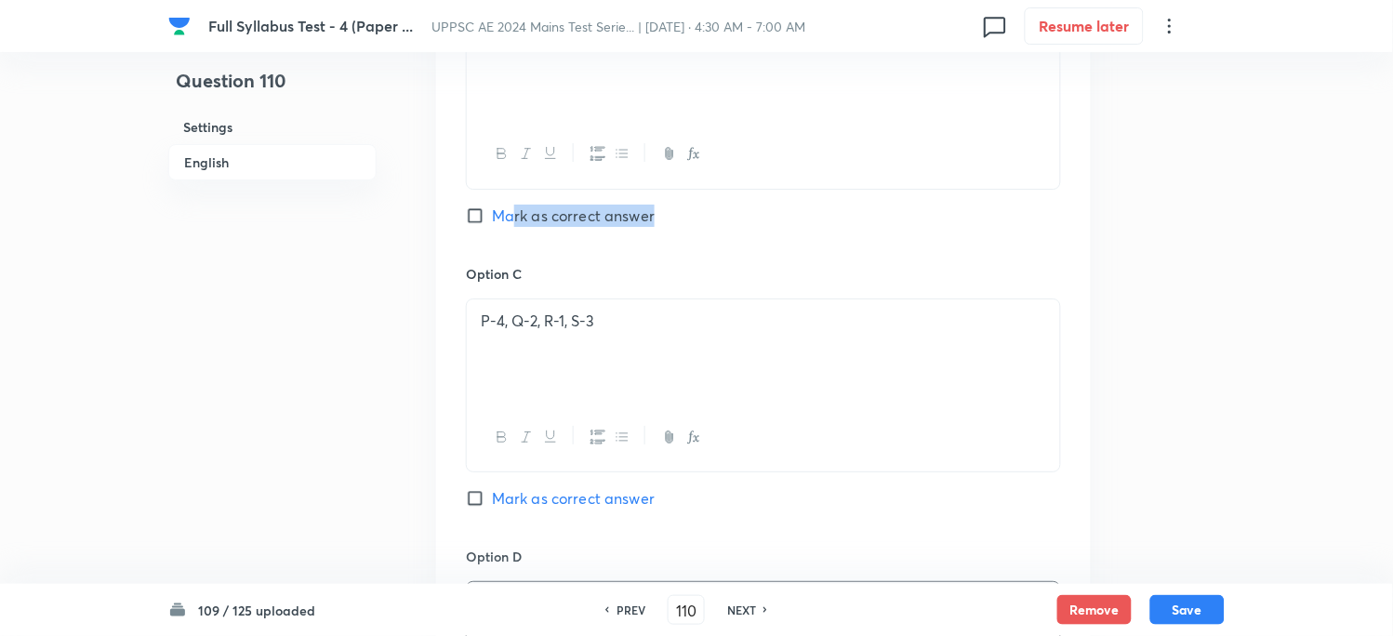
click at [513, 226] on div "Option B P-2, Q-4, R-1, S-3 Mark as correct answer" at bounding box center [763, 121] width 595 height 283
click at [513, 220] on span "Mark as correct answer" at bounding box center [573, 216] width 163 height 22
click at [492, 220] on input "Mark as correct answer" at bounding box center [479, 215] width 26 height 19
checkbox input "true"
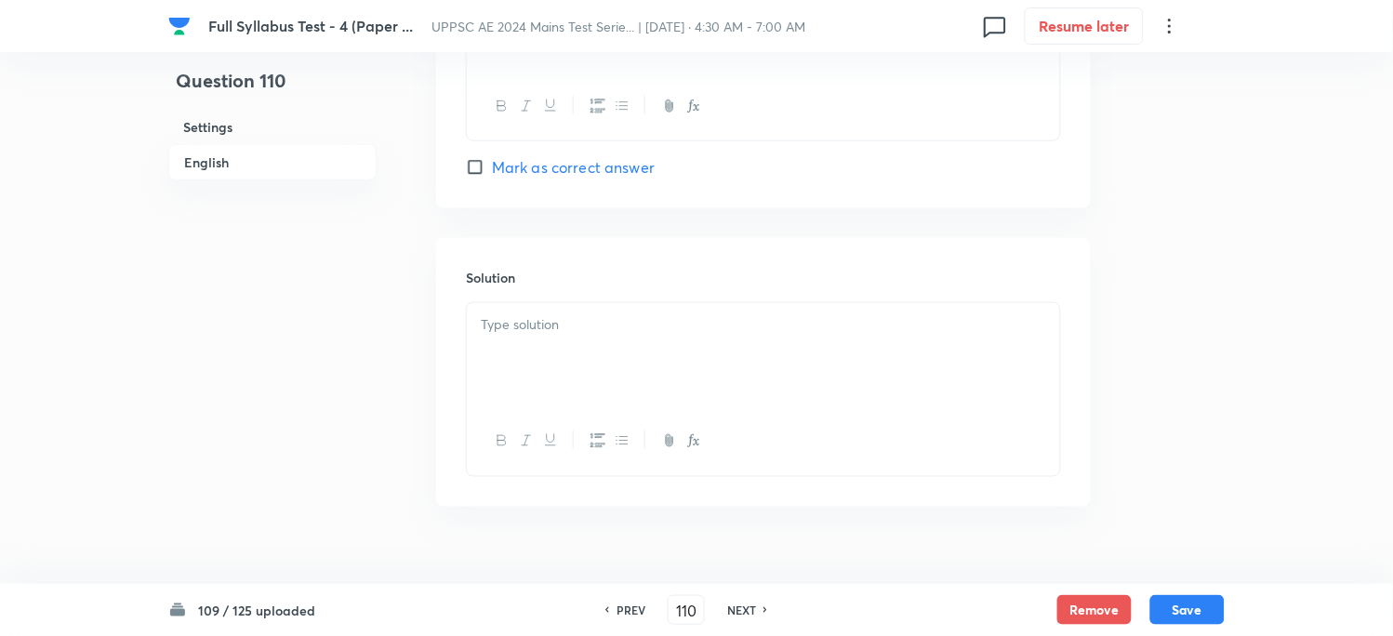
scroll to position [1962, 0]
click at [509, 358] on div at bounding box center [763, 349] width 593 height 104
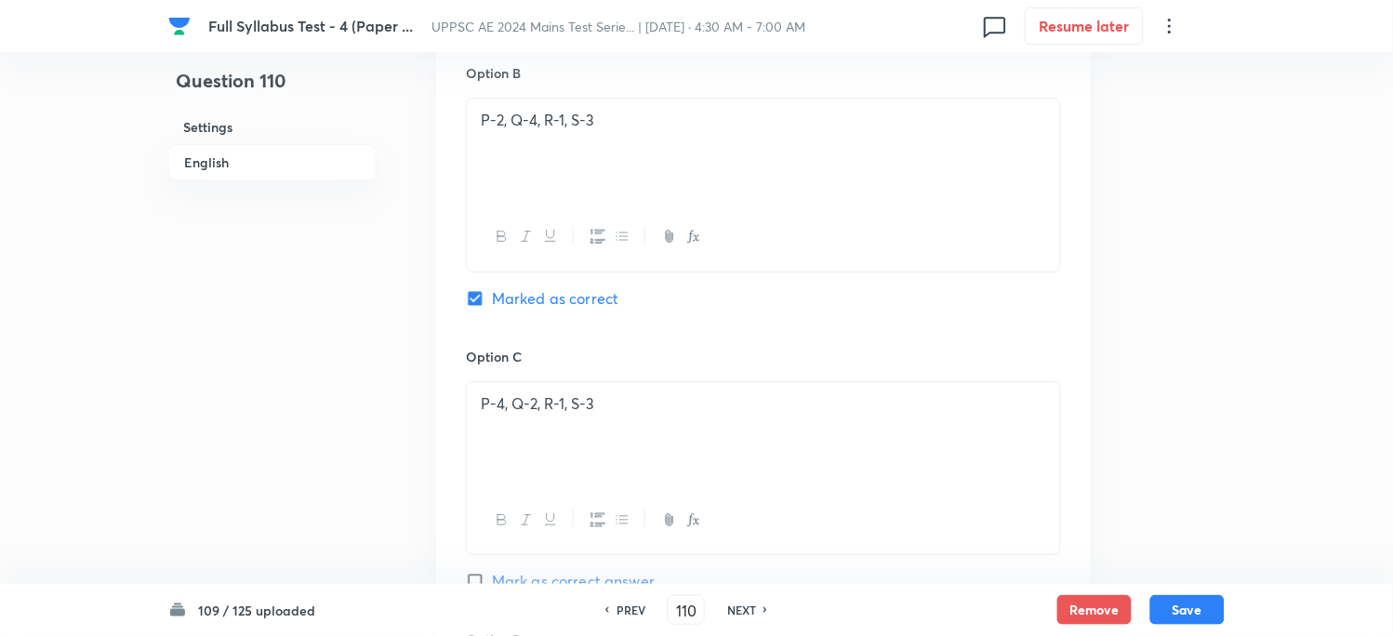
scroll to position [1136, 0]
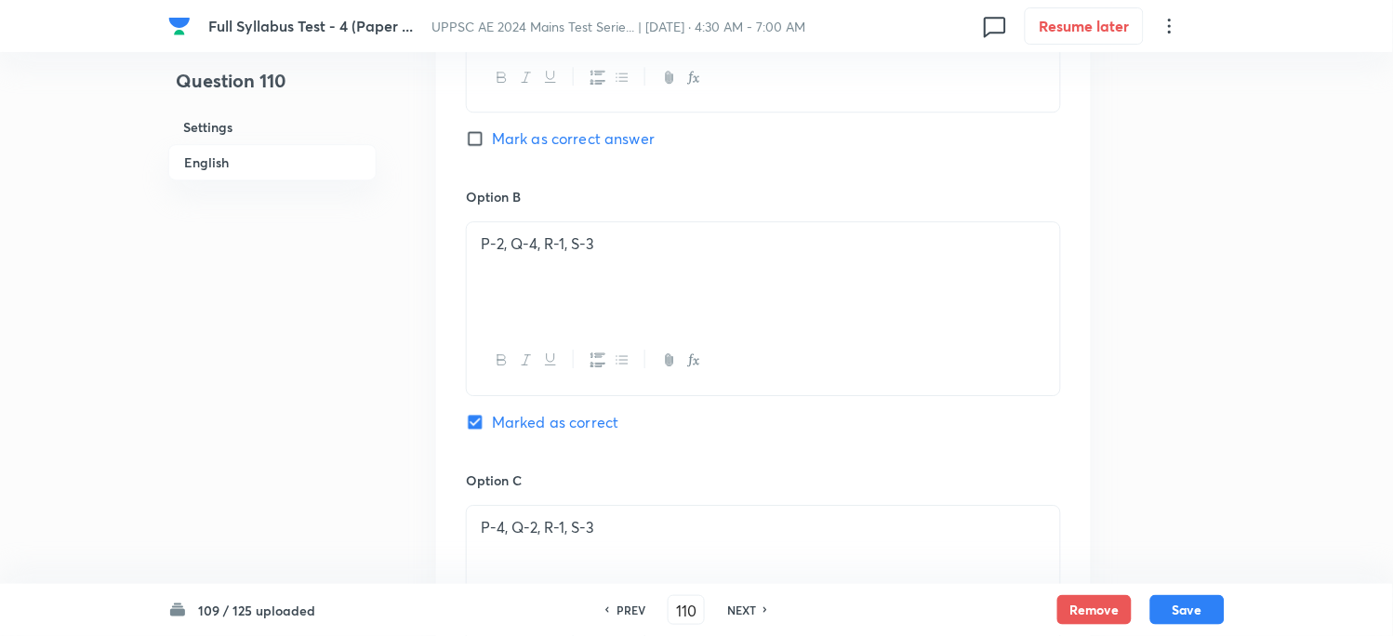
drag, startPoint x: 462, startPoint y: 246, endPoint x: 675, endPoint y: 224, distance: 214.1
click at [675, 224] on div "Option A P-4, Q-1, R-2, S-3 Mark as correct answer Option B P-2, Q-4, R-1, S-3 …" at bounding box center [763, 451] width 654 height 1155
drag, startPoint x: 628, startPoint y: 236, endPoint x: 447, endPoint y: 244, distance: 181.4
click at [447, 244] on div "Option A P-4, Q-1, R-2, S-3 Mark as correct answer Option B P-2, Q-4, R-1, S-3 …" at bounding box center [763, 451] width 654 height 1155
copy p "P-2, Q-4, R-1, S-3"
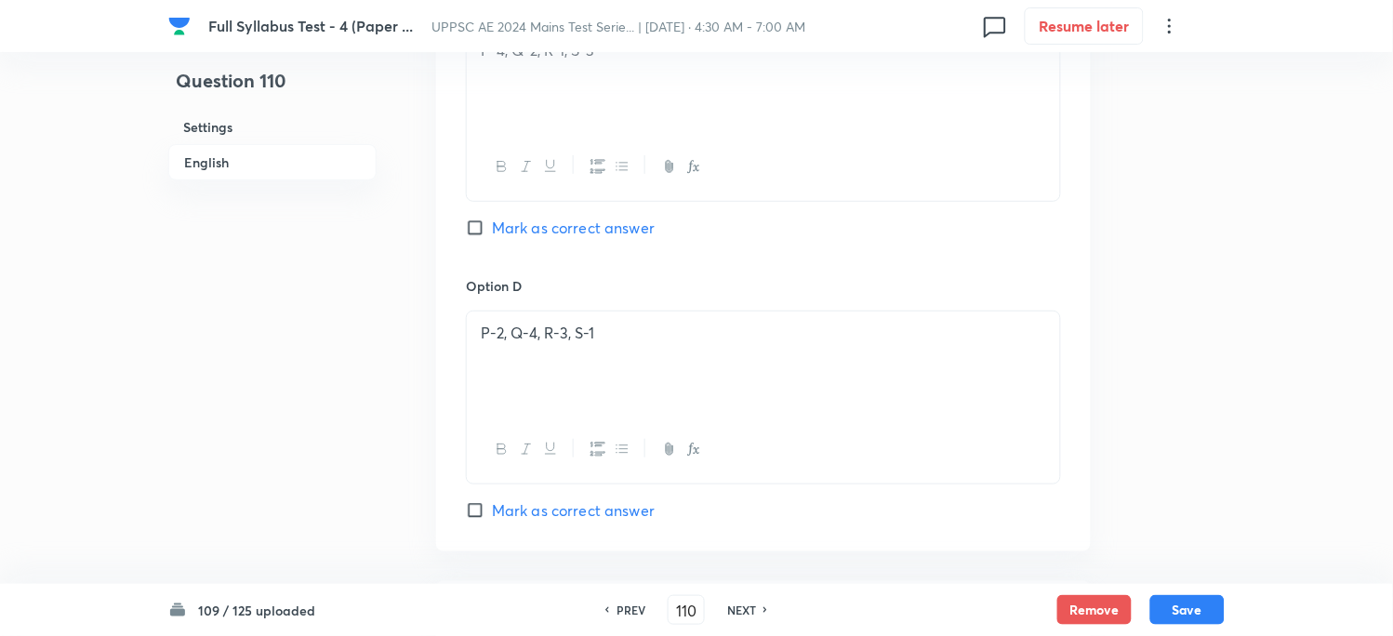
scroll to position [1859, 0]
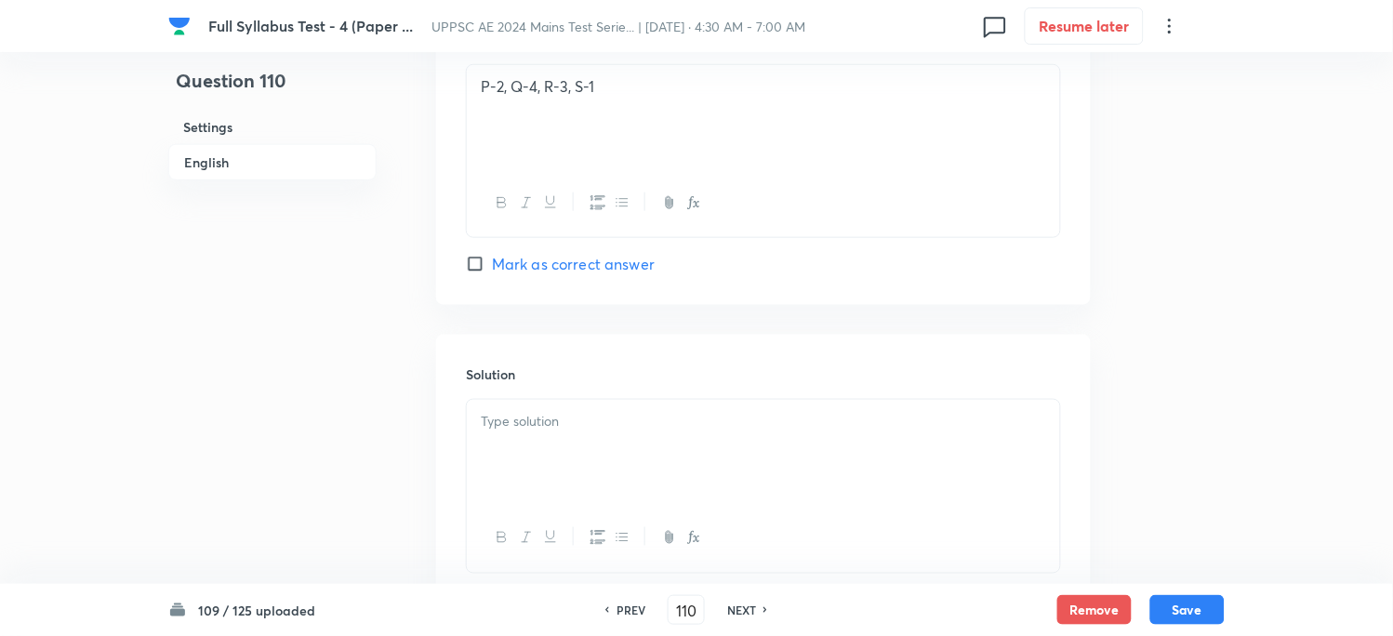
click at [548, 432] on p at bounding box center [763, 421] width 565 height 21
drag, startPoint x: 1195, startPoint y: 620, endPoint x: 1186, endPoint y: 605, distance: 17.1
click at [1186, 605] on button "Save" at bounding box center [1187, 608] width 74 height 30
click at [1186, 606] on button "Save" at bounding box center [1187, 610] width 74 height 30
type input "111"
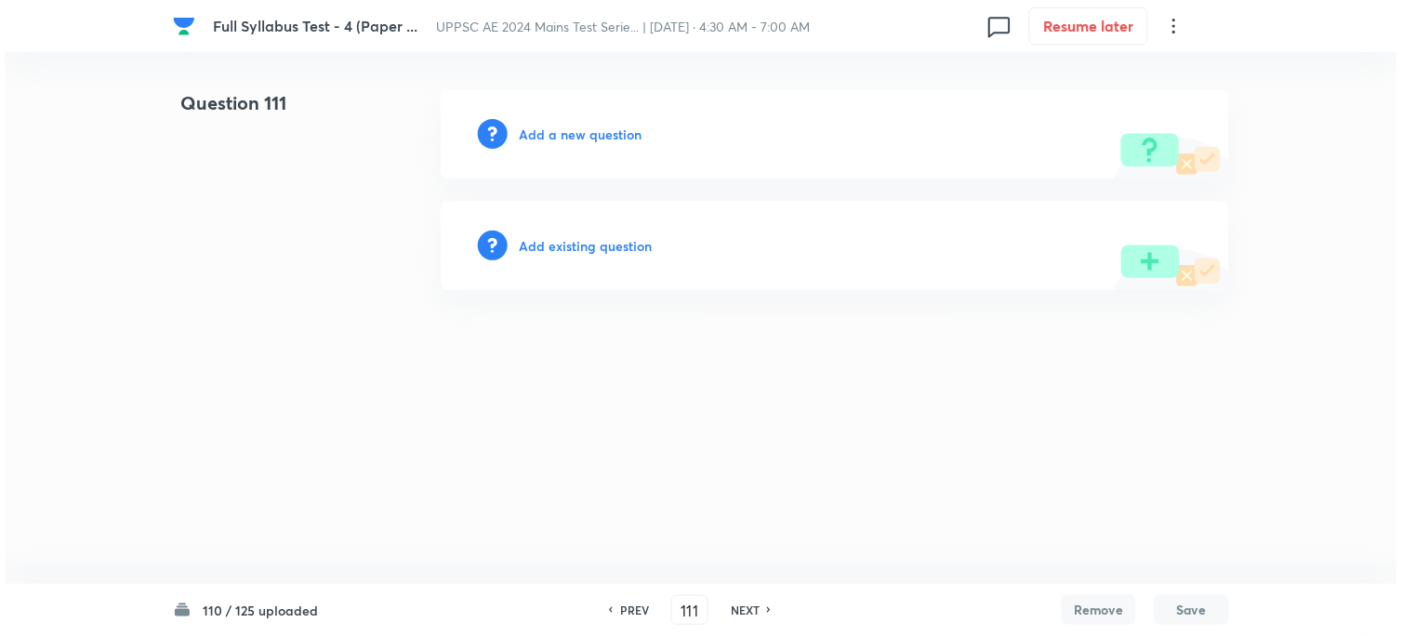
scroll to position [0, 0]
click at [563, 138] on h6 "Add a new question" at bounding box center [580, 135] width 123 height 20
click at [563, 138] on h6 "Choose a question type" at bounding box center [590, 135] width 143 height 20
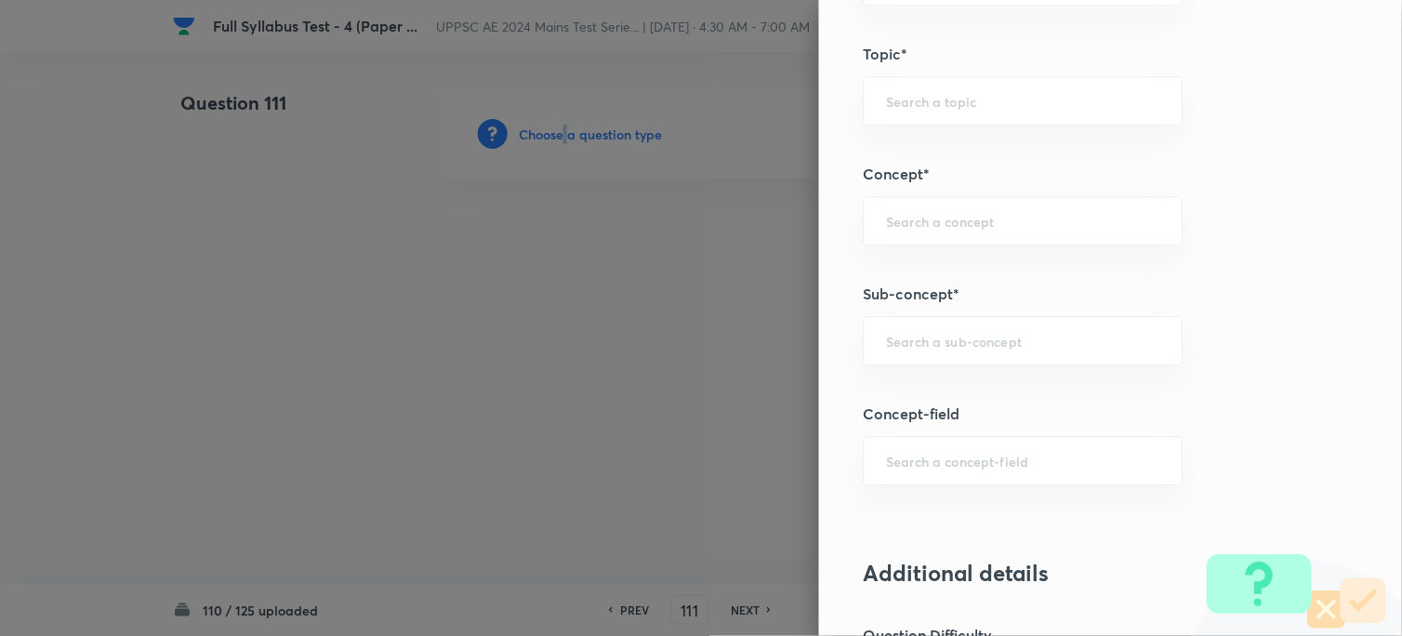
scroll to position [930, 0]
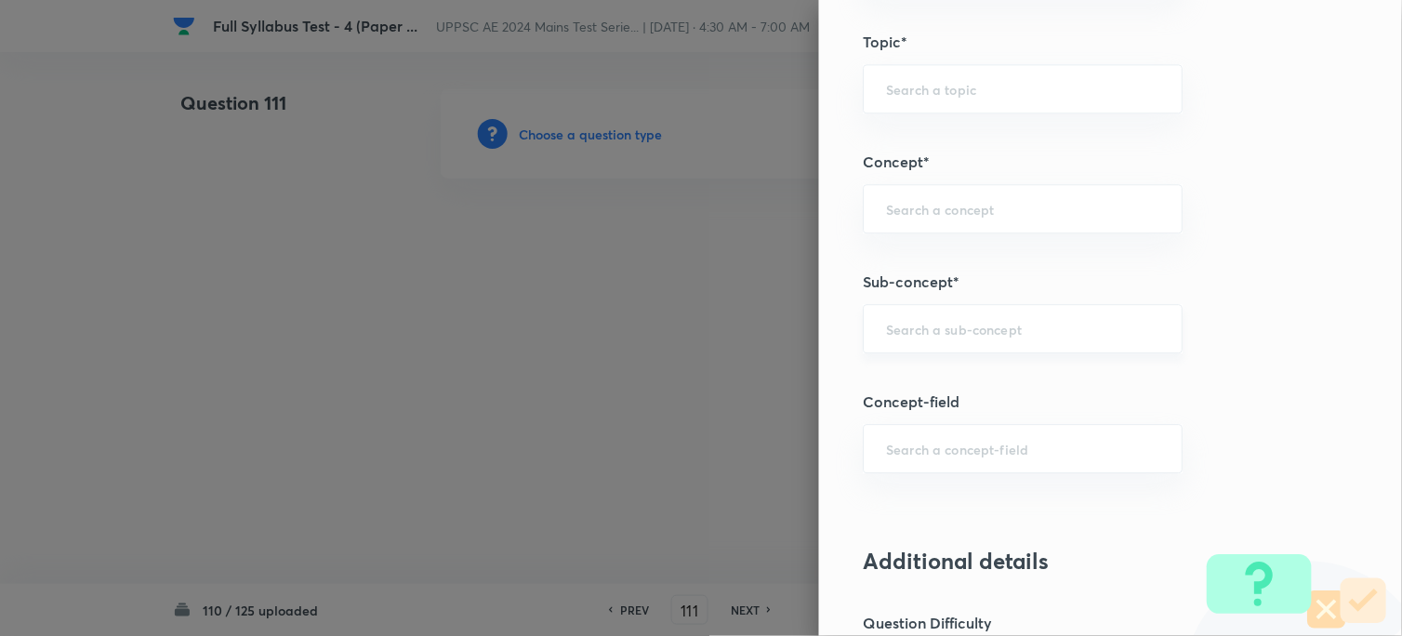
click at [930, 327] on input "text" at bounding box center [1023, 329] width 273 height 18
paste input "Pavement Characteristics"
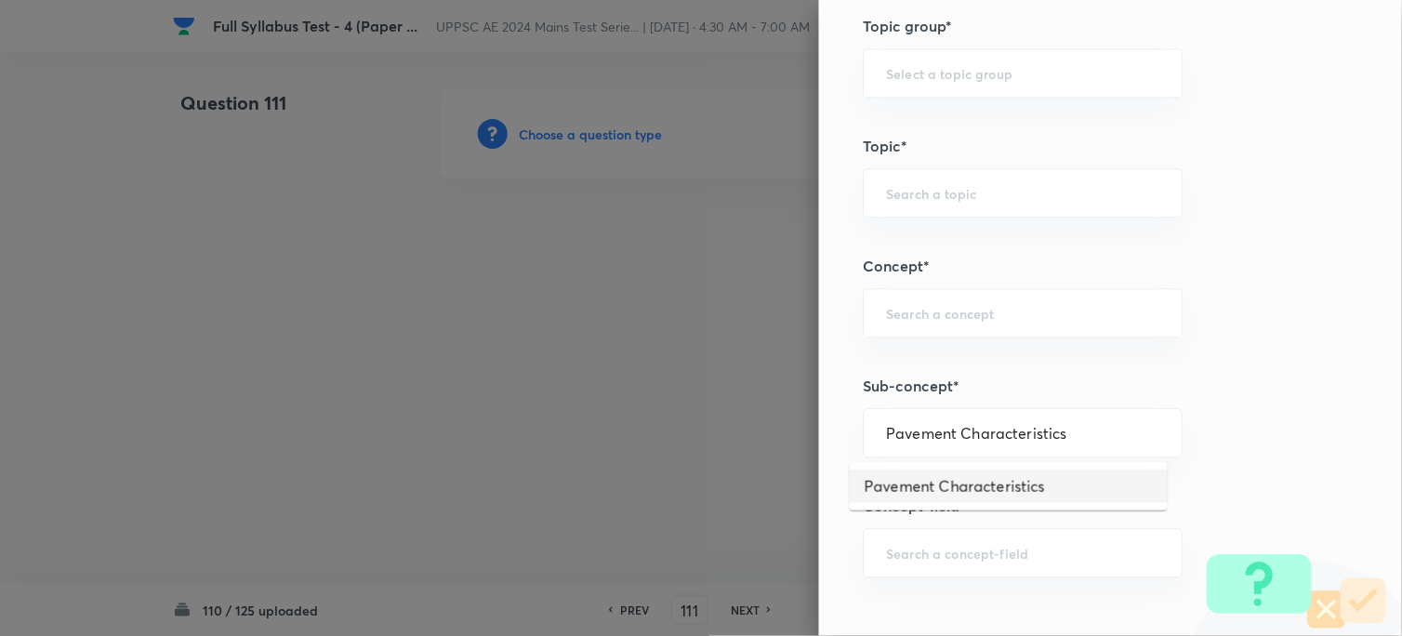
click at [931, 475] on li "Pavement Characteristics" at bounding box center [1009, 485] width 318 height 33
type input "Pavement Characteristics"
type input "Civil Engineering"
type input "Transportation Engineering"
type input "Highway Engineering"
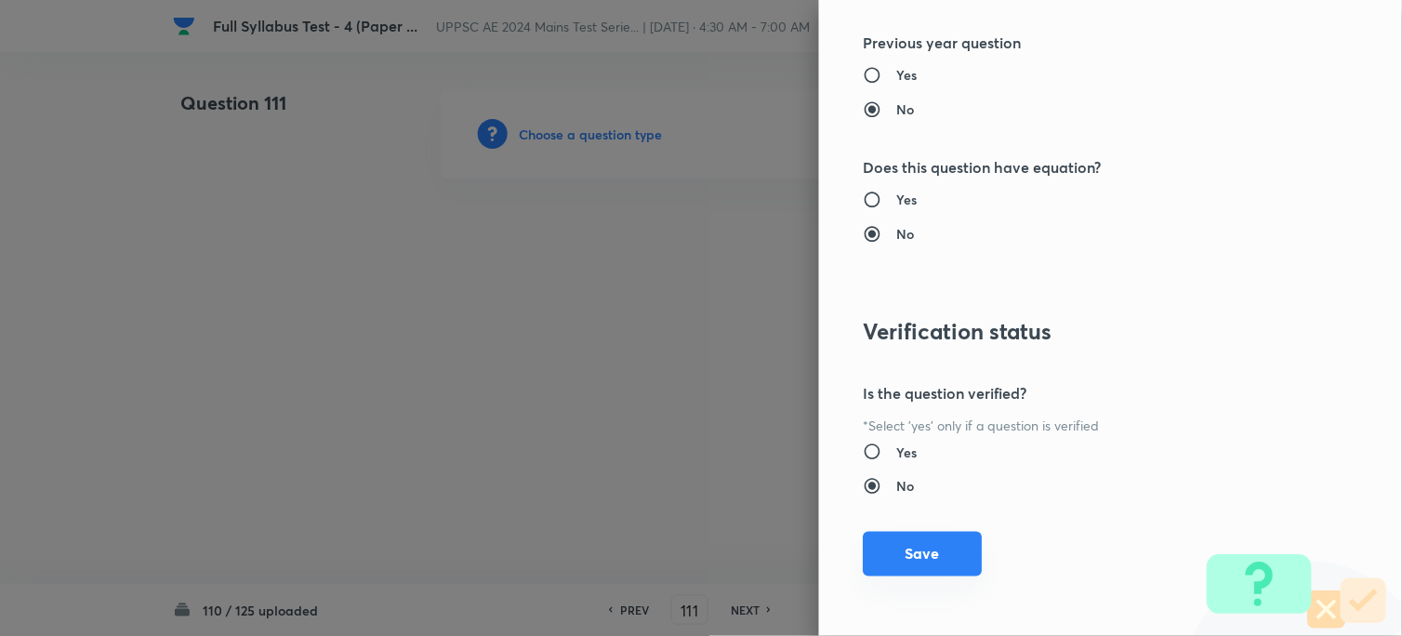
scroll to position [1898, 0]
click at [896, 553] on button "Save" at bounding box center [923, 552] width 119 height 45
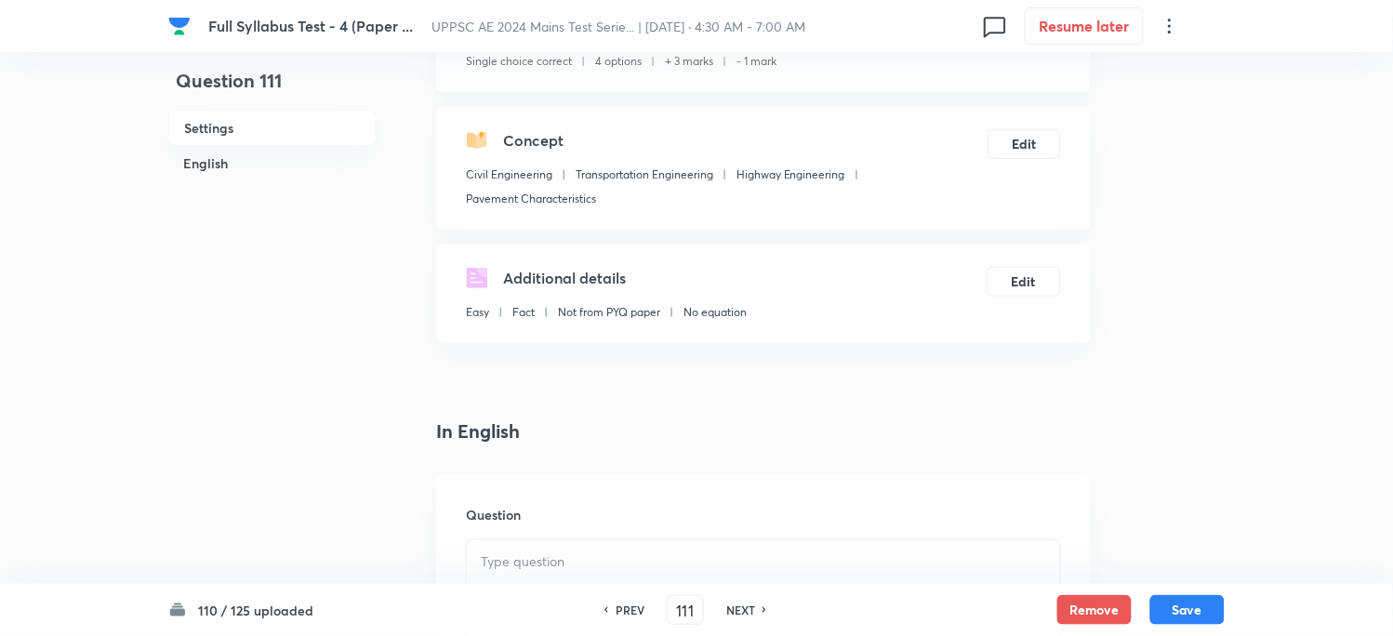
scroll to position [413, 0]
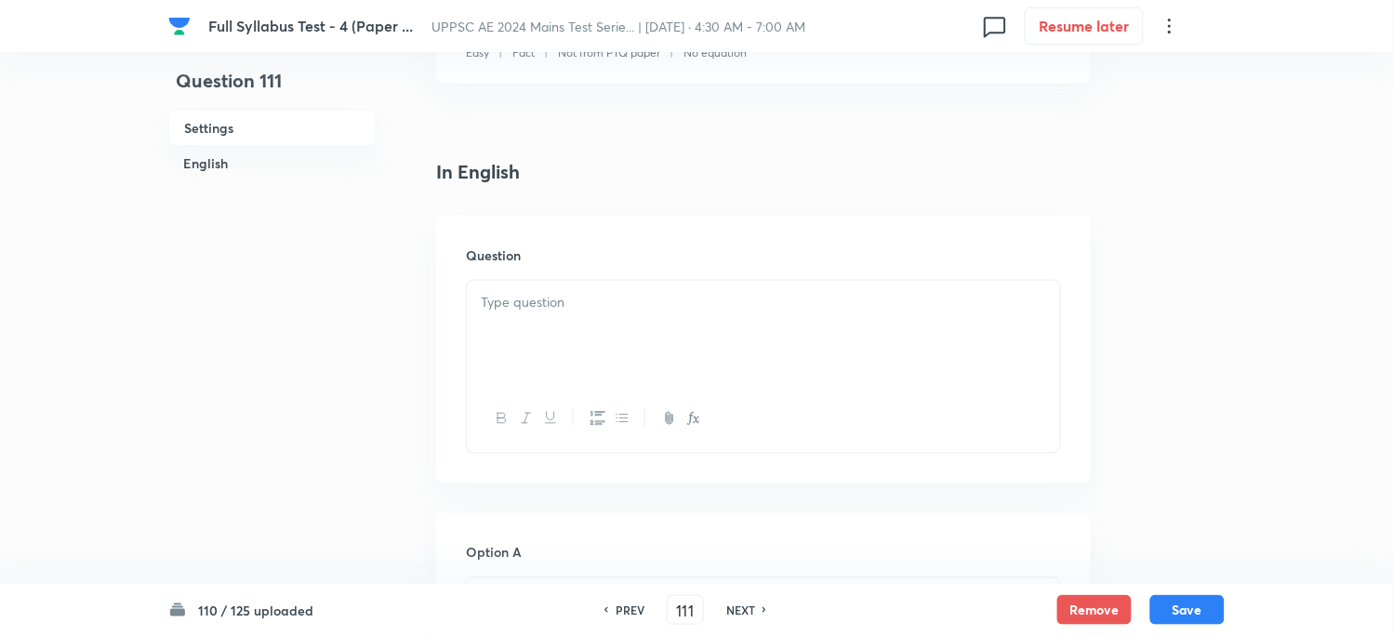
click at [518, 335] on div at bounding box center [763, 333] width 593 height 104
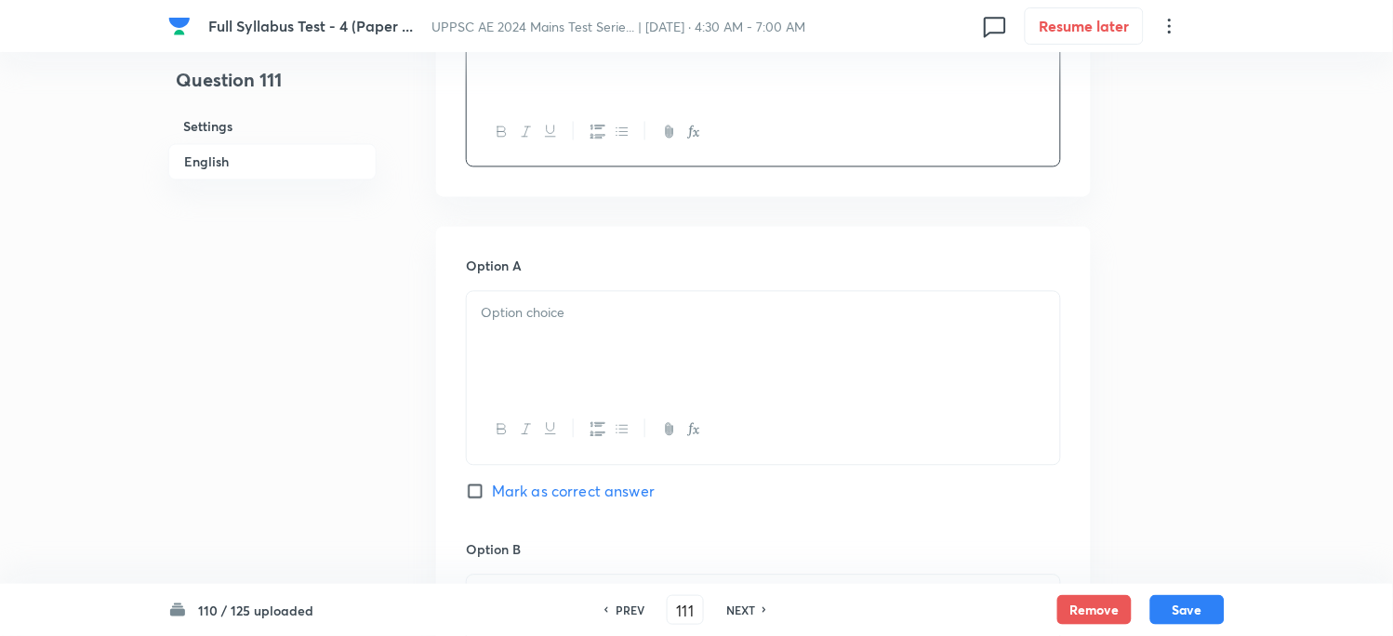
scroll to position [722, 0]
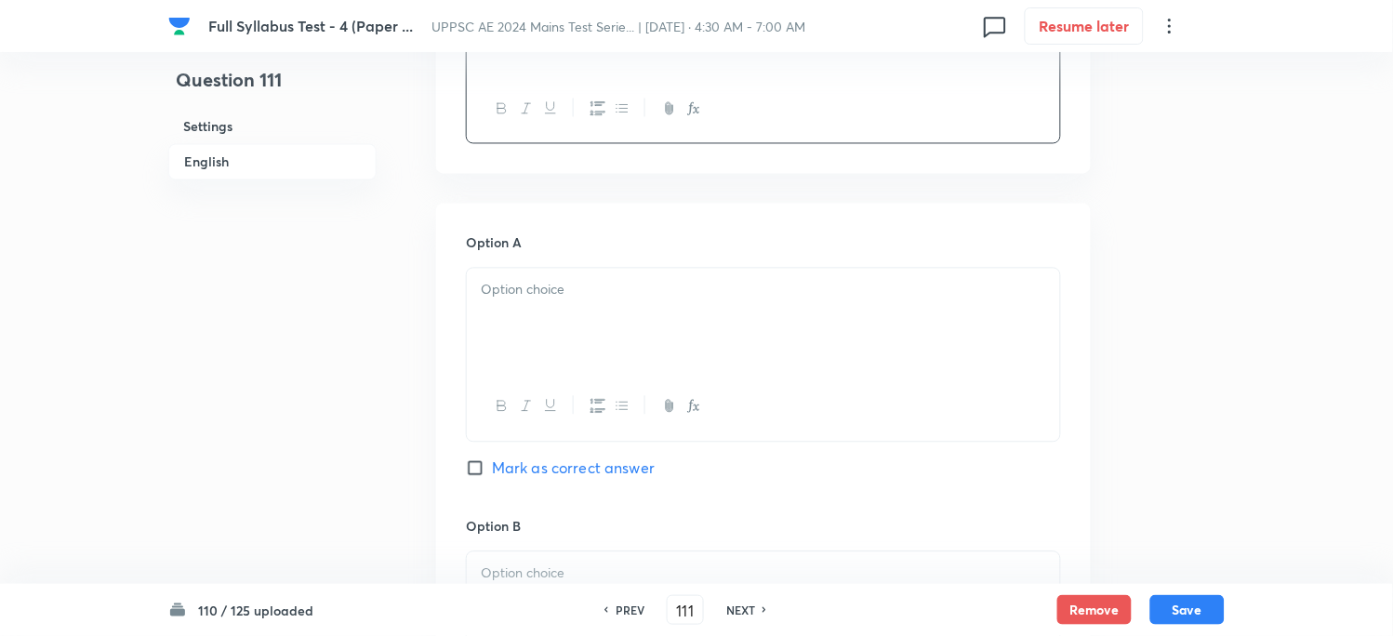
click at [537, 331] on div at bounding box center [763, 321] width 593 height 104
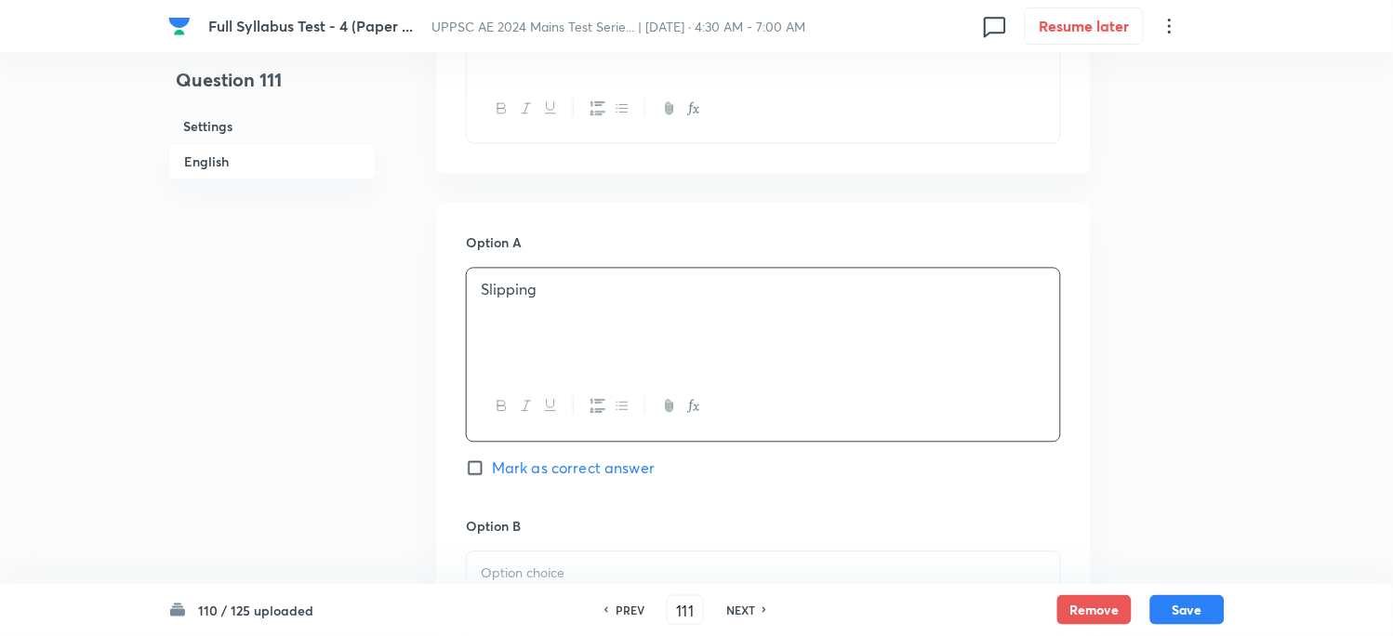
click at [531, 469] on span "Mark as correct answer" at bounding box center [573, 468] width 163 height 22
click at [492, 469] on input "Mark as correct answer" at bounding box center [479, 468] width 26 height 19
checkbox input "true"
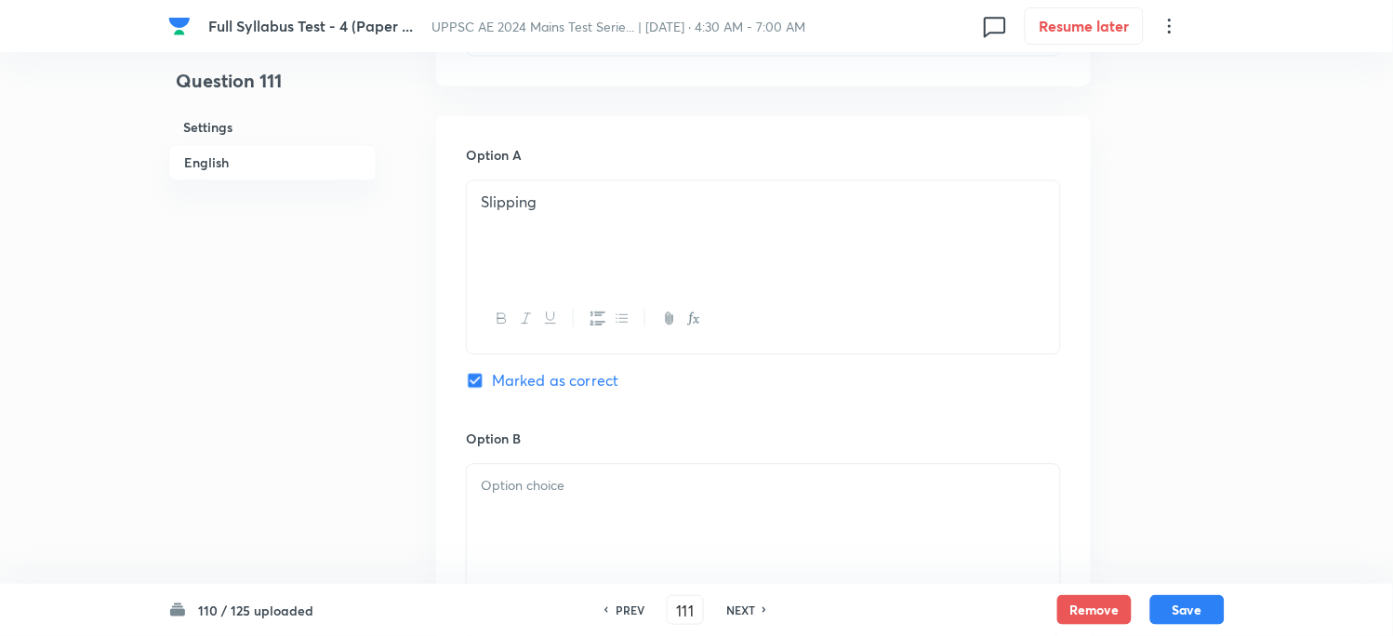
scroll to position [930, 0]
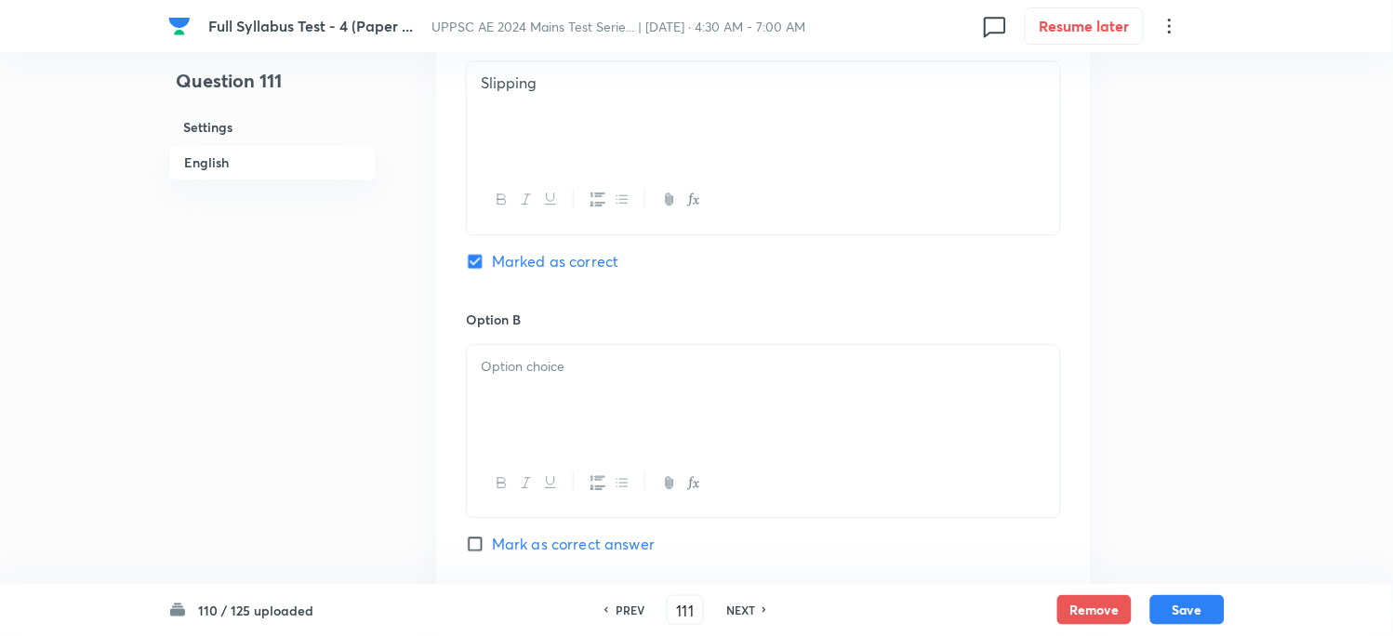
click at [522, 409] on div at bounding box center [763, 397] width 593 height 104
click at [525, 374] on p "Skidding" at bounding box center [763, 366] width 565 height 21
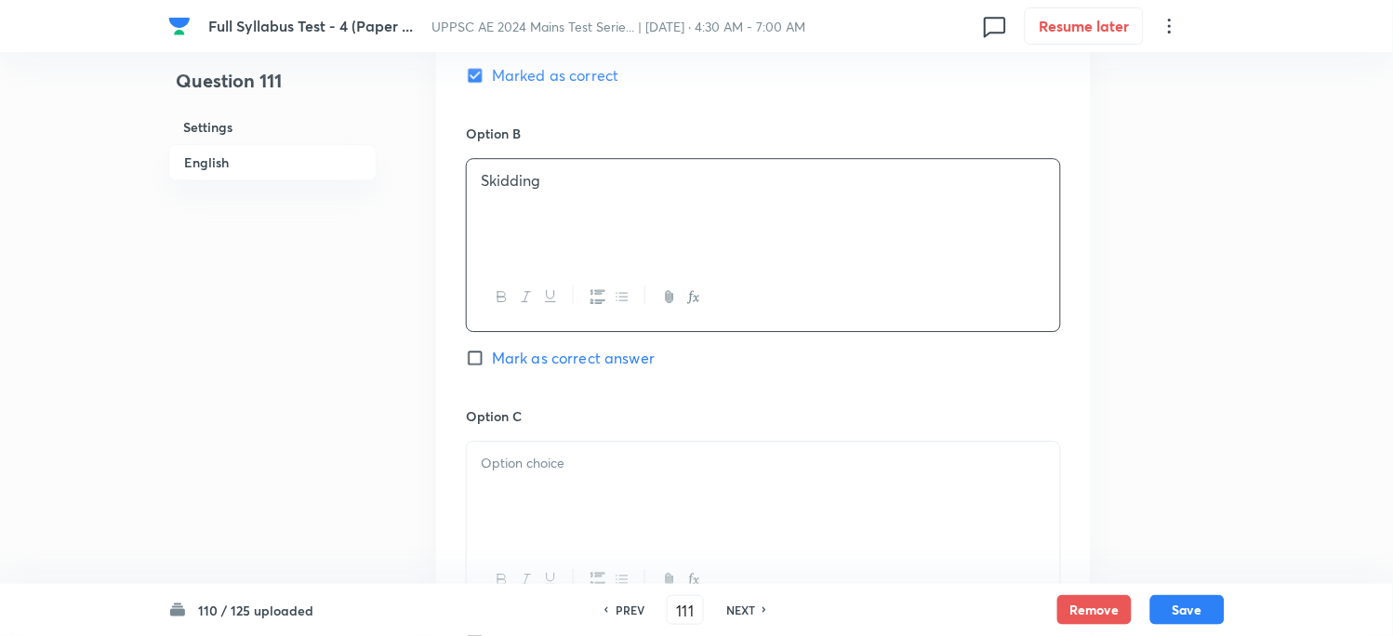
scroll to position [1136, 0]
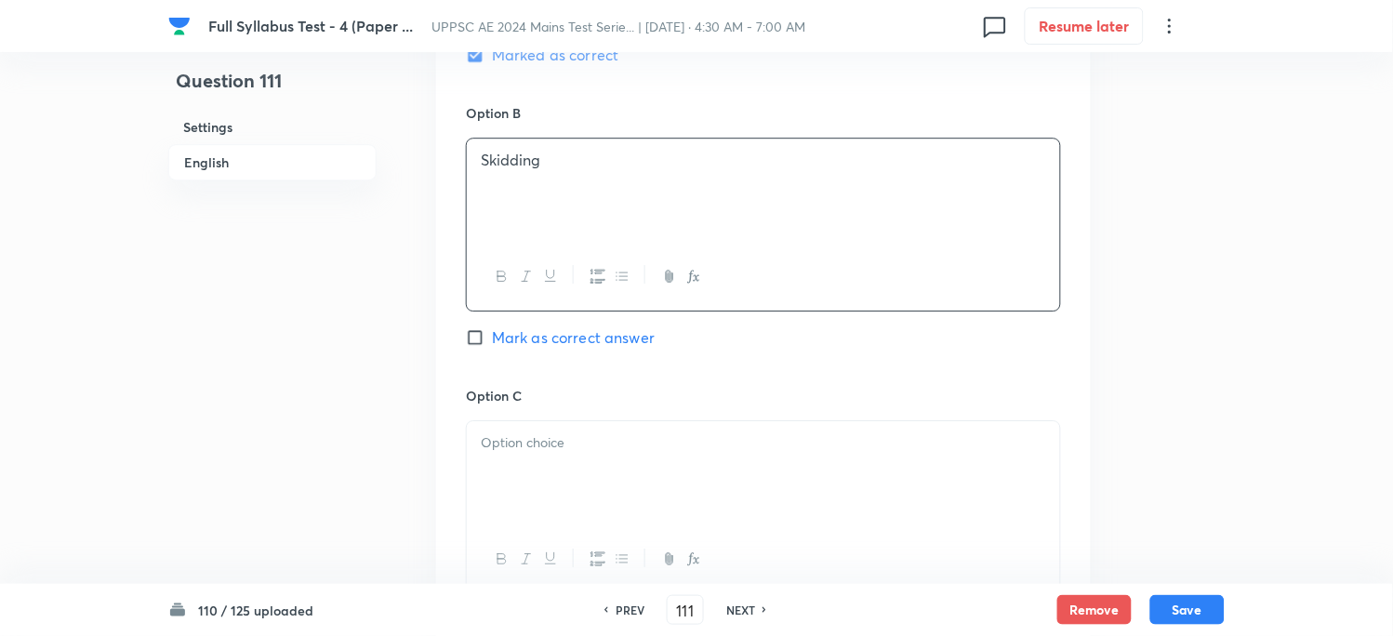
click at [506, 461] on div at bounding box center [763, 473] width 593 height 104
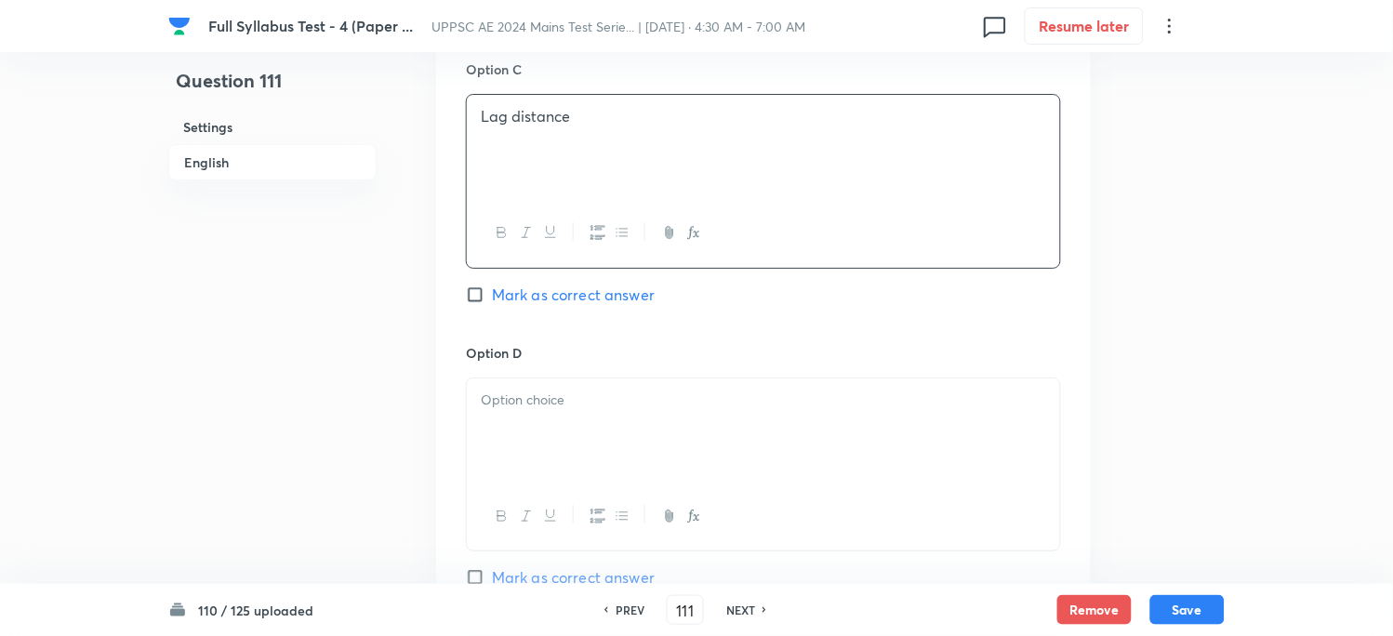
scroll to position [1549, 0]
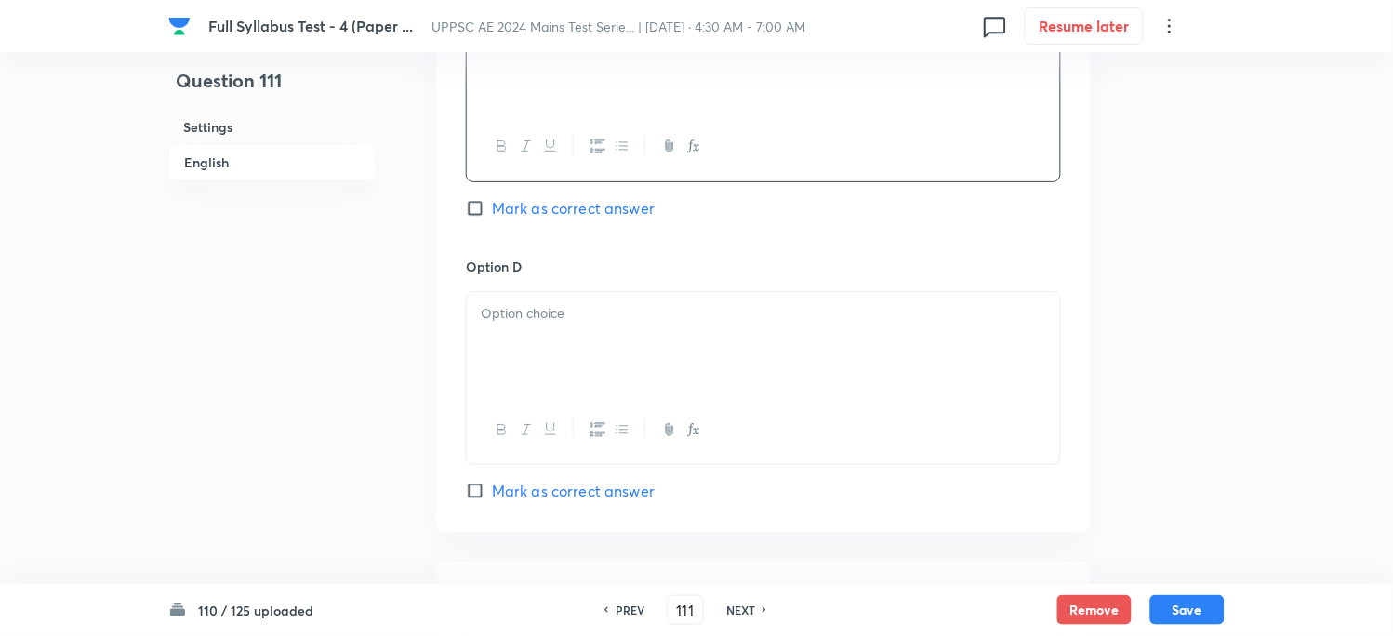
click at [550, 316] on p at bounding box center [763, 313] width 565 height 21
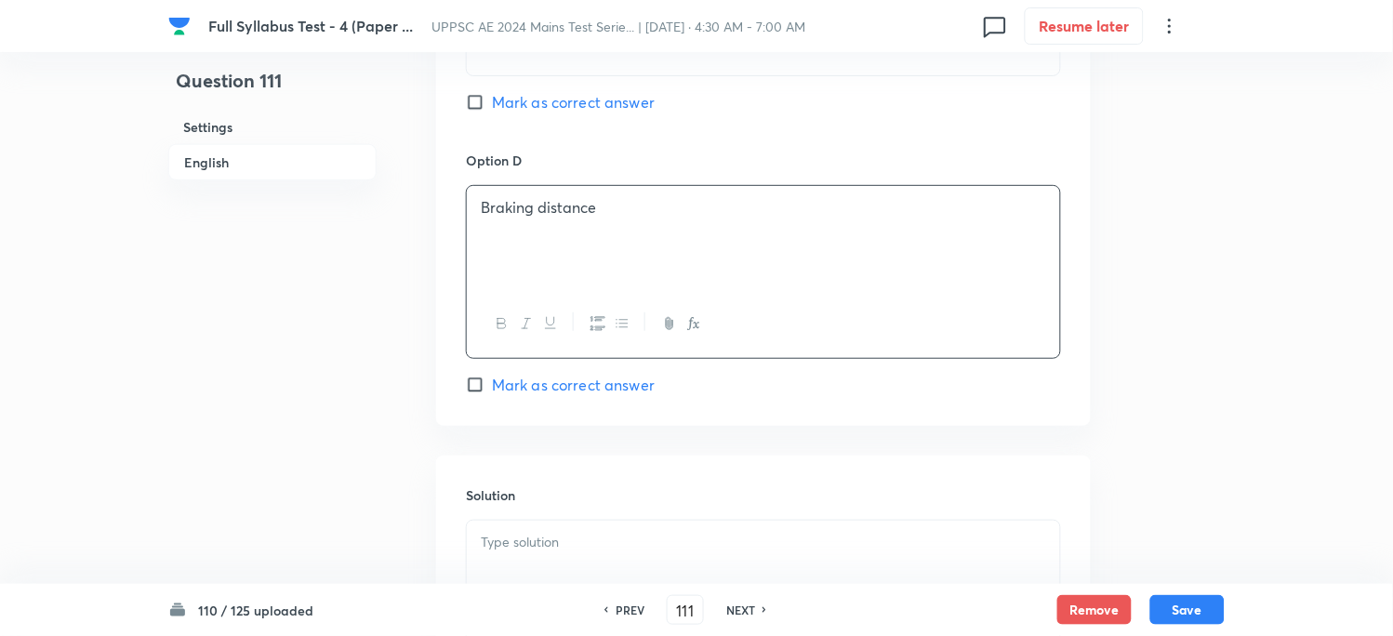
scroll to position [1859, 0]
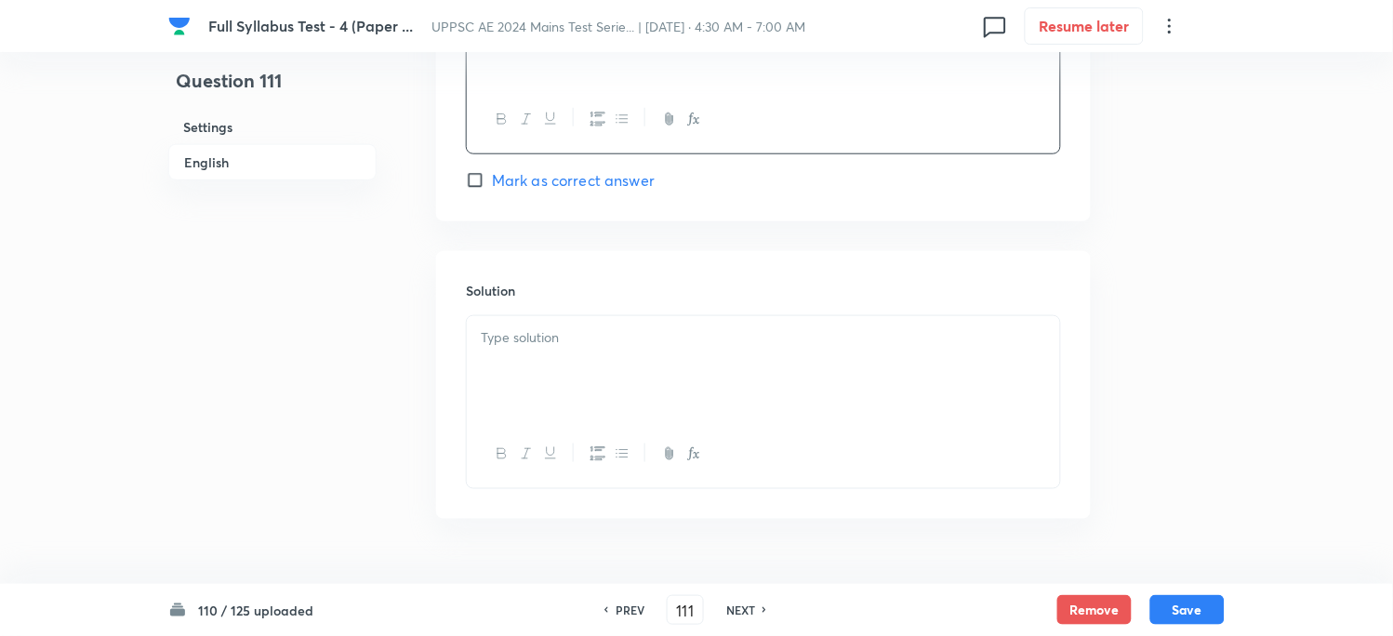
click at [511, 364] on div at bounding box center [763, 368] width 593 height 104
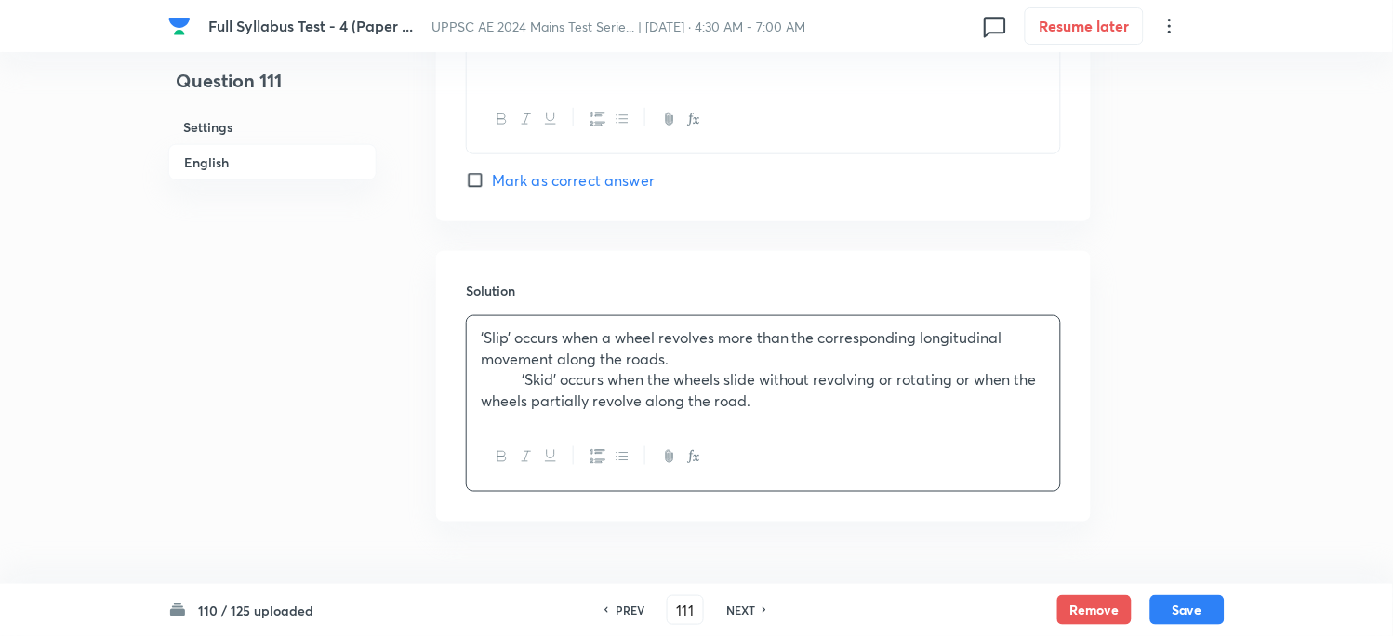
drag, startPoint x: 527, startPoint y: 384, endPoint x: 517, endPoint y: 378, distance: 11.6
click at [523, 383] on p "‘Skid’ occurs when the wheels slide without revolving or rotating or when the w…" at bounding box center [763, 390] width 565 height 42
click at [522, 377] on p "‘Skid’ occurs when the wheels slide without revolving or rotating or when the w…" at bounding box center [763, 390] width 565 height 42
drag, startPoint x: 522, startPoint y: 377, endPoint x: 396, endPoint y: 388, distance: 126.8
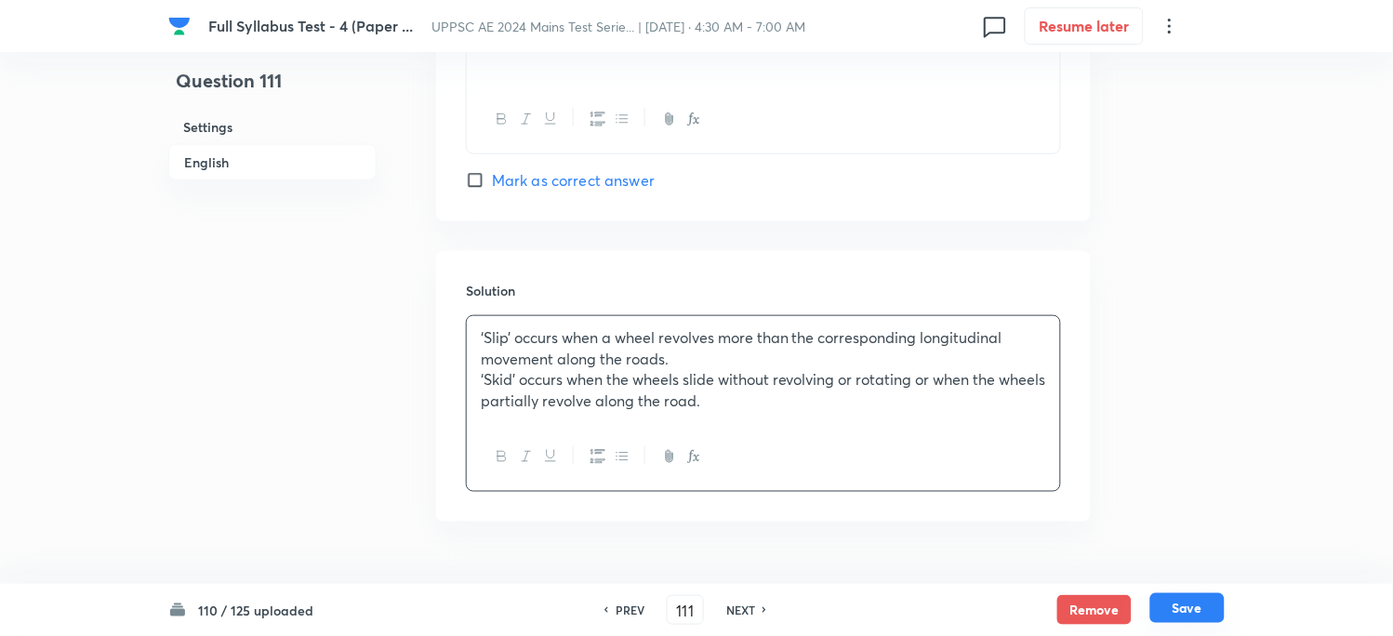
click at [1184, 602] on button "Save" at bounding box center [1187, 608] width 74 height 30
type input "112"
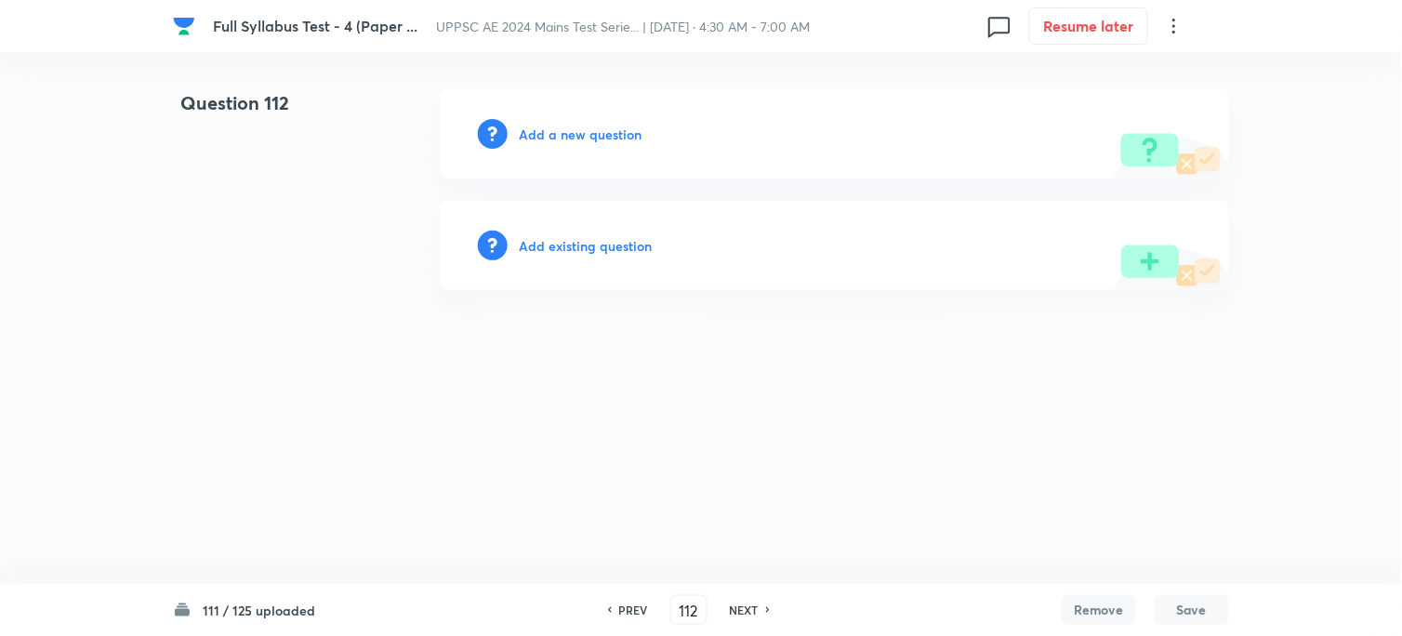
click at [552, 147] on div "Add a new question" at bounding box center [835, 133] width 788 height 89
click at [552, 134] on h6 "Add a new question" at bounding box center [580, 135] width 123 height 20
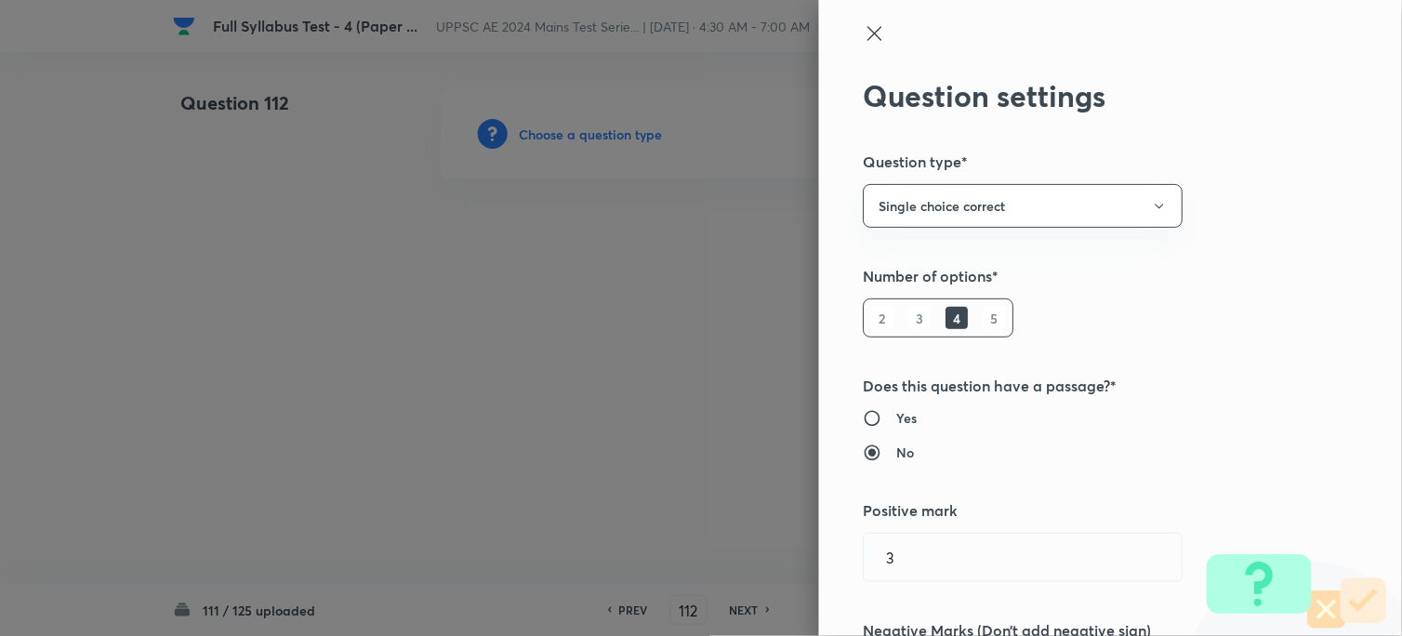
type input "Civil Engineering"
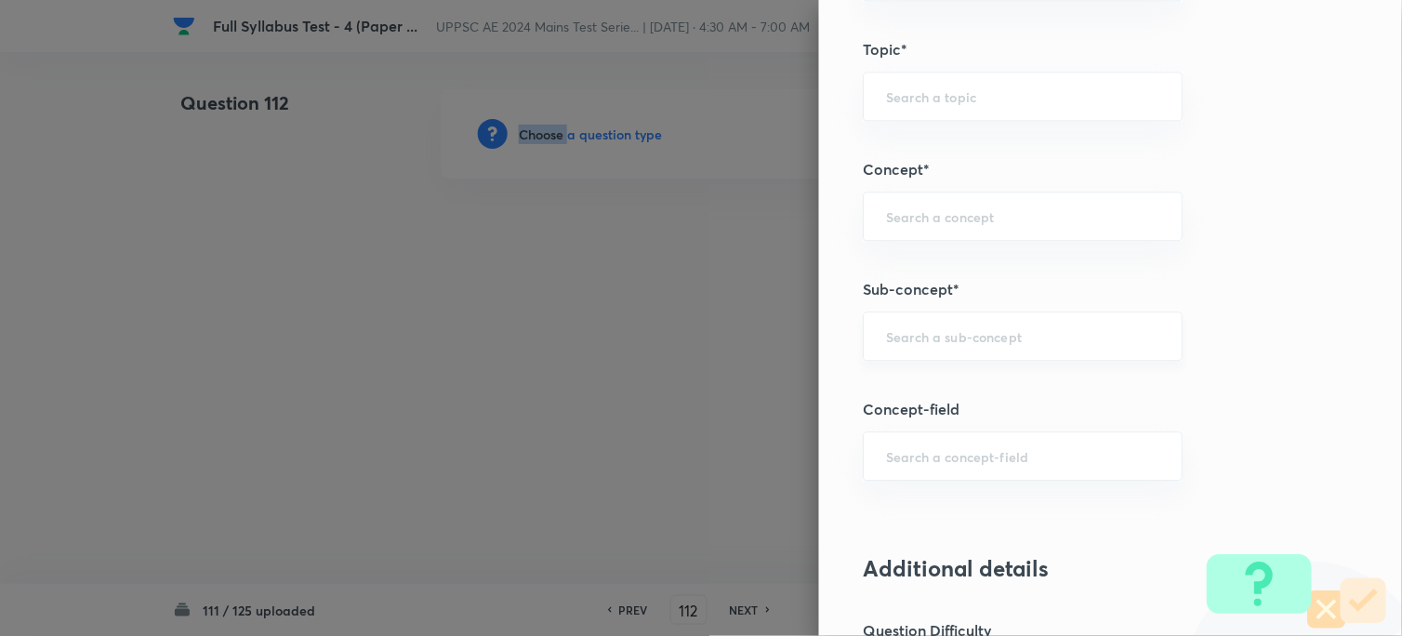
scroll to position [930, 0]
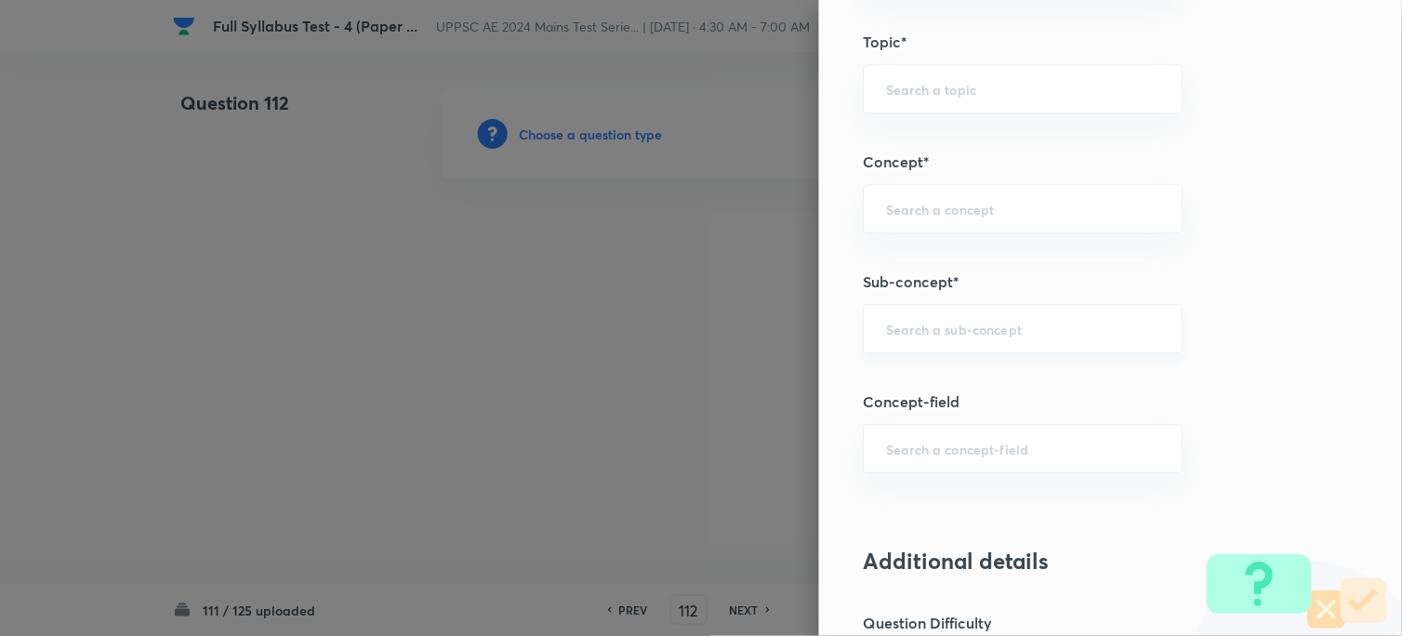
drag, startPoint x: 953, startPoint y: 292, endPoint x: 943, endPoint y: 312, distance: 22.9
click at [945, 311] on div "Question settings Question type* Single choice correct Number of options* 2 3 4…" at bounding box center [1110, 318] width 583 height 636
click at [936, 325] on input "text" at bounding box center [1023, 329] width 273 height 18
paste input "Binder"
click at [906, 373] on li "Binder" at bounding box center [1009, 382] width 318 height 33
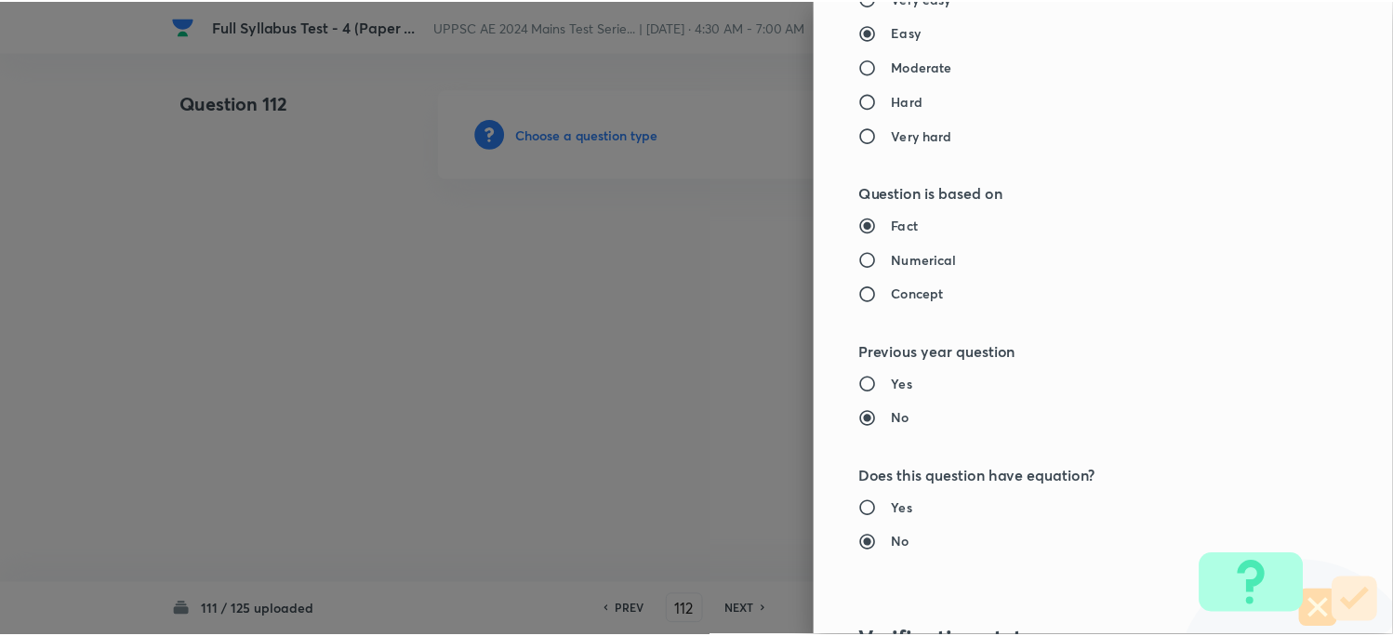
scroll to position [1898, 0]
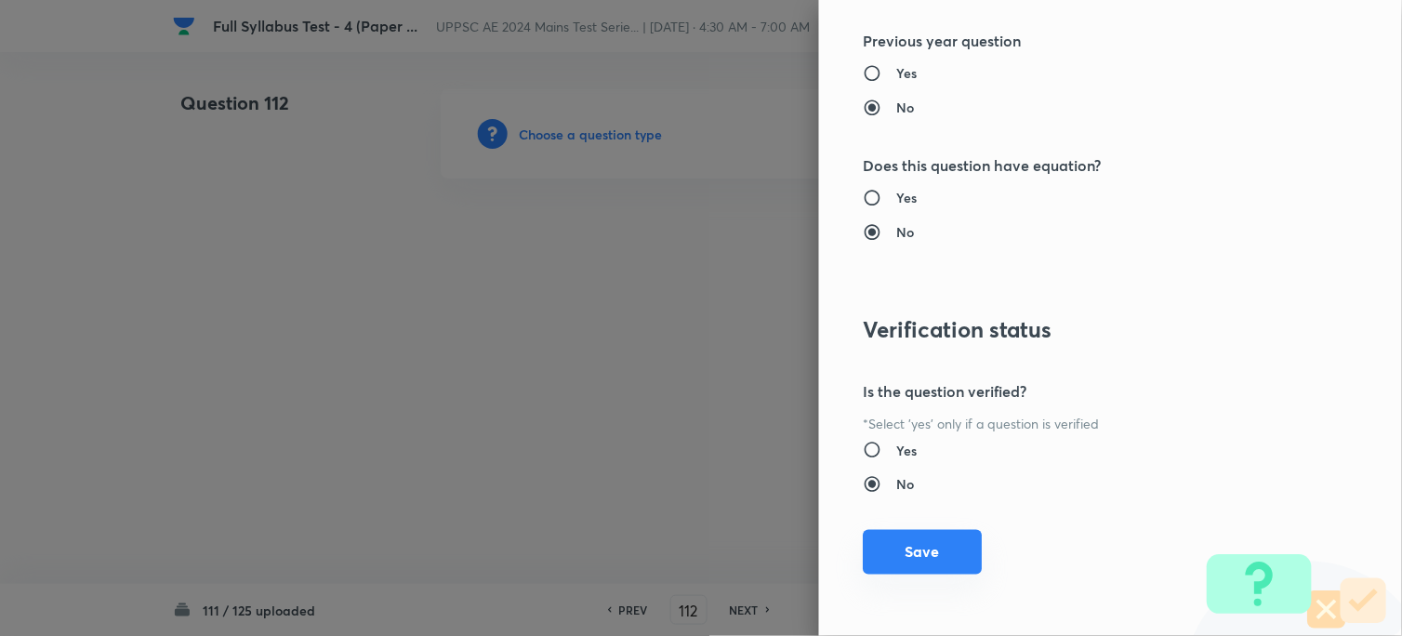
click at [904, 549] on button "Save" at bounding box center [923, 552] width 119 height 45
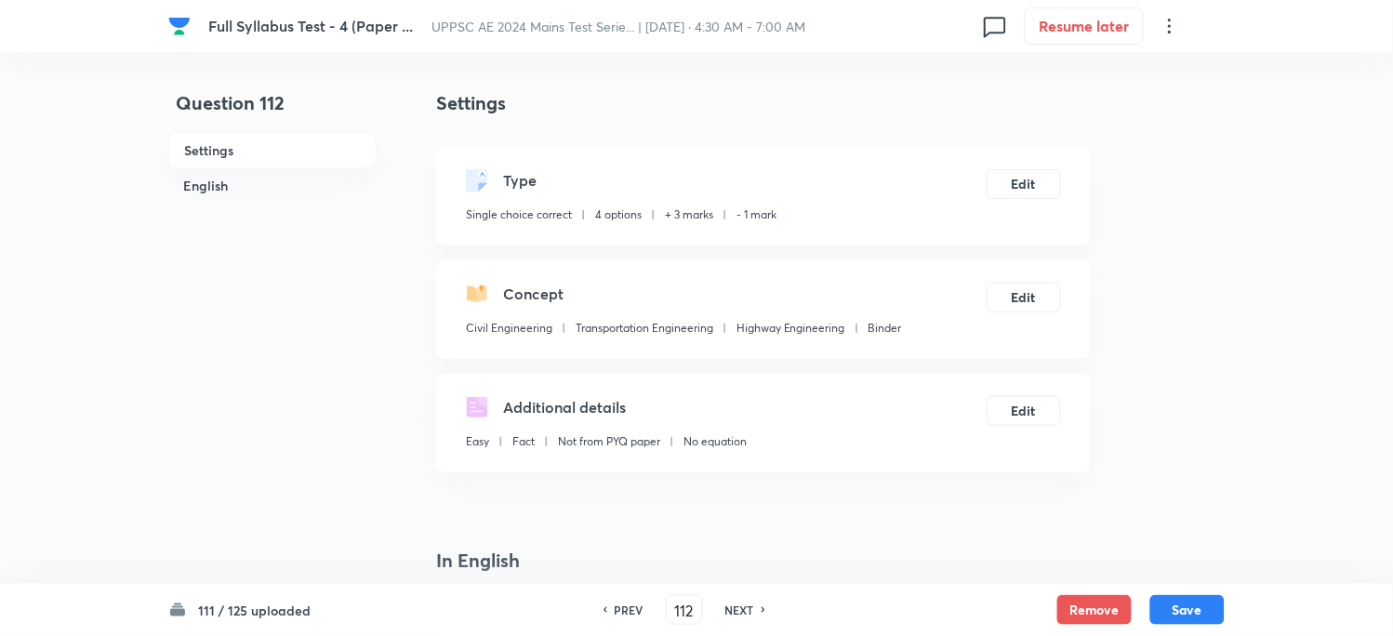
scroll to position [310, 0]
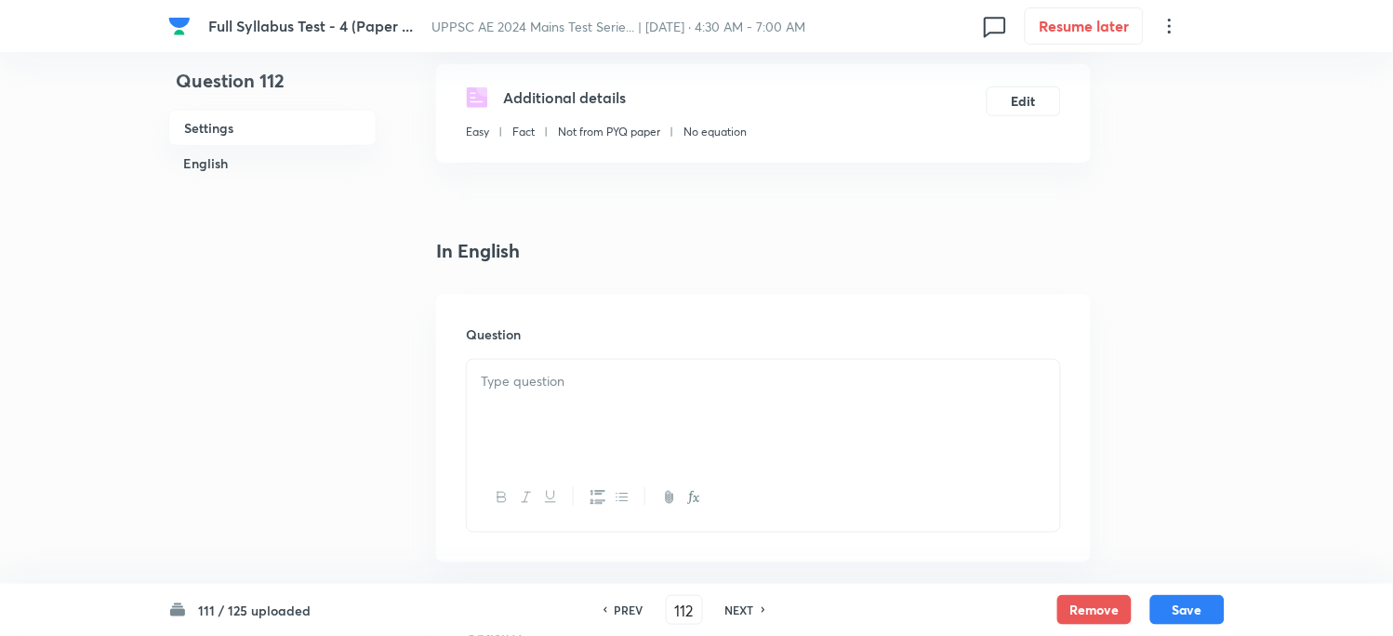
click at [478, 413] on div at bounding box center [763, 412] width 593 height 104
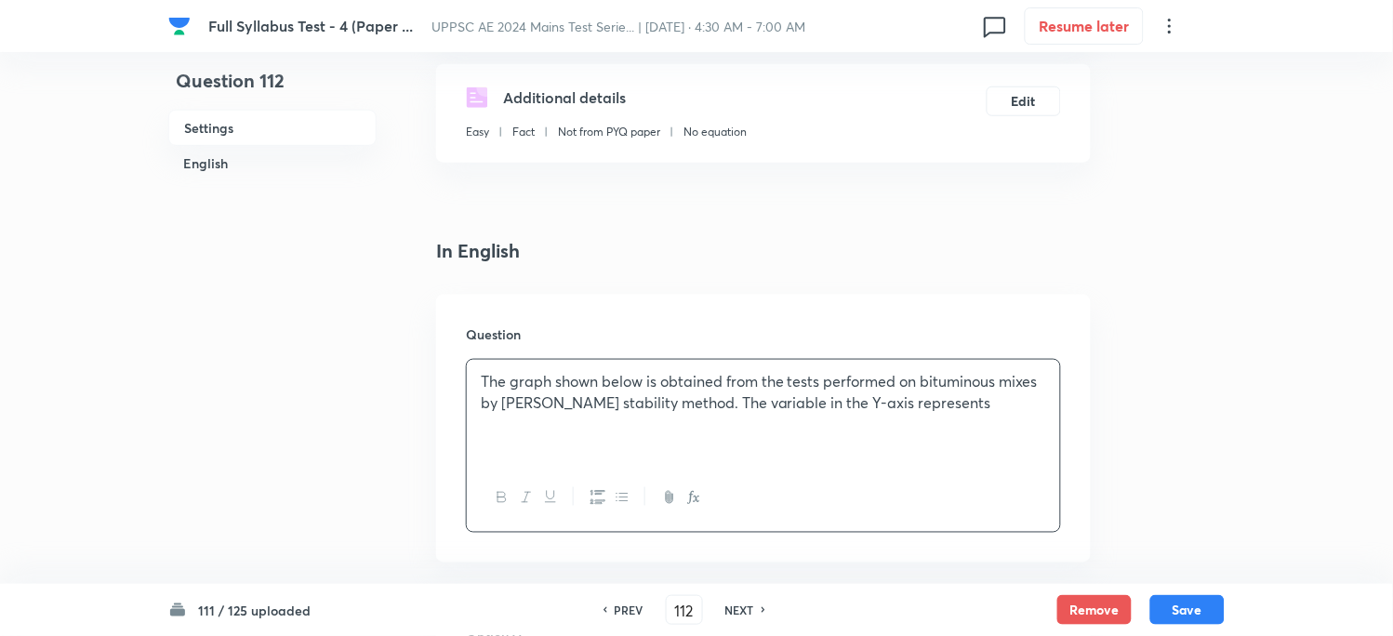
click at [944, 411] on p "The graph shown below is obtained from the tests performed on bituminous mixes …" at bounding box center [763, 392] width 565 height 42
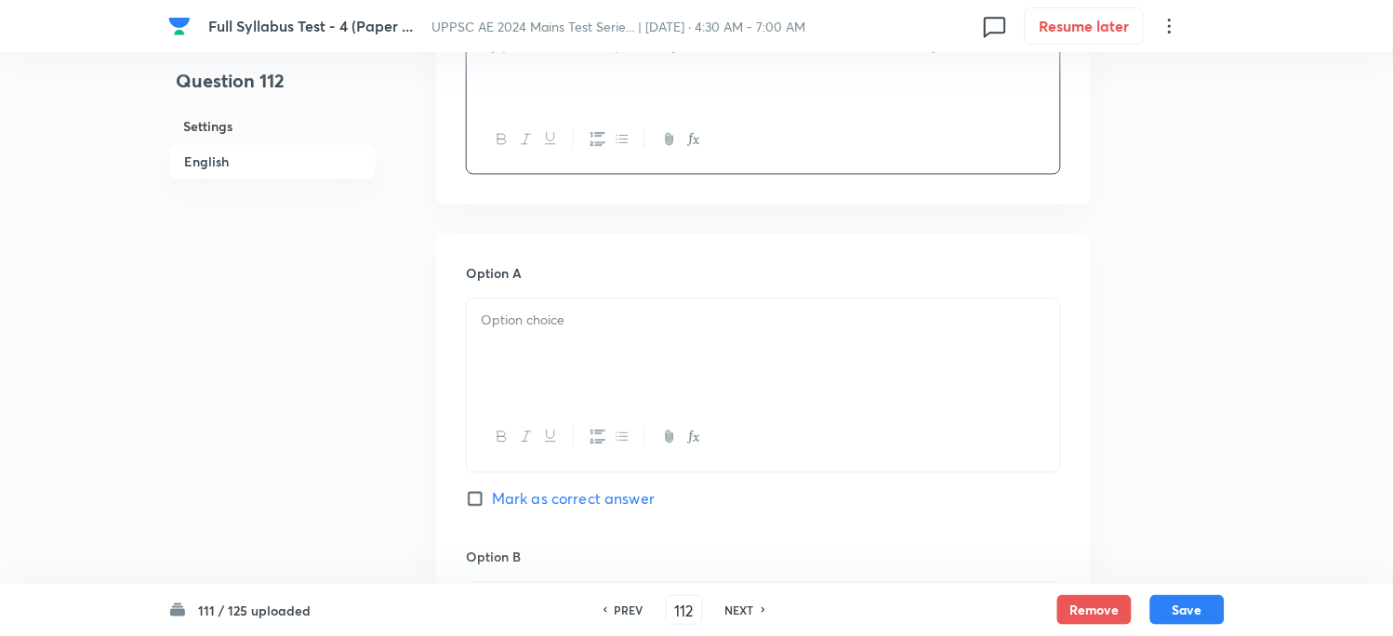
scroll to position [722, 0]
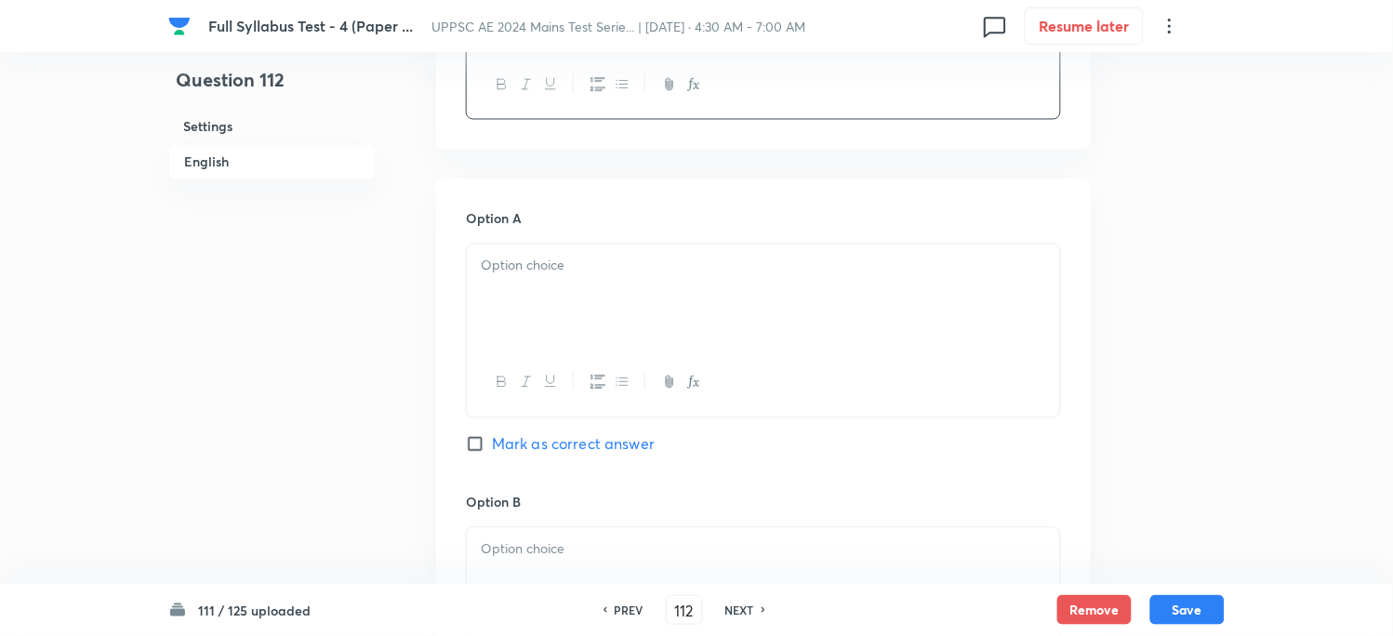
click at [522, 349] on div at bounding box center [763, 296] width 593 height 104
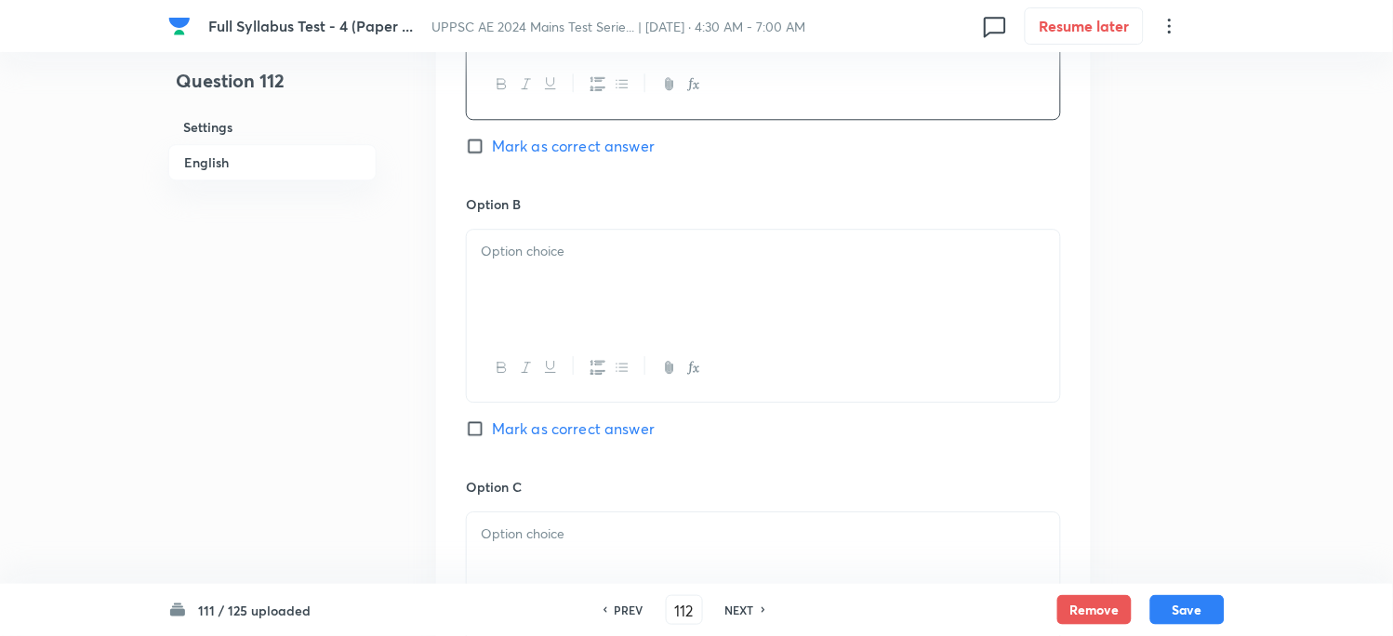
scroll to position [1033, 0]
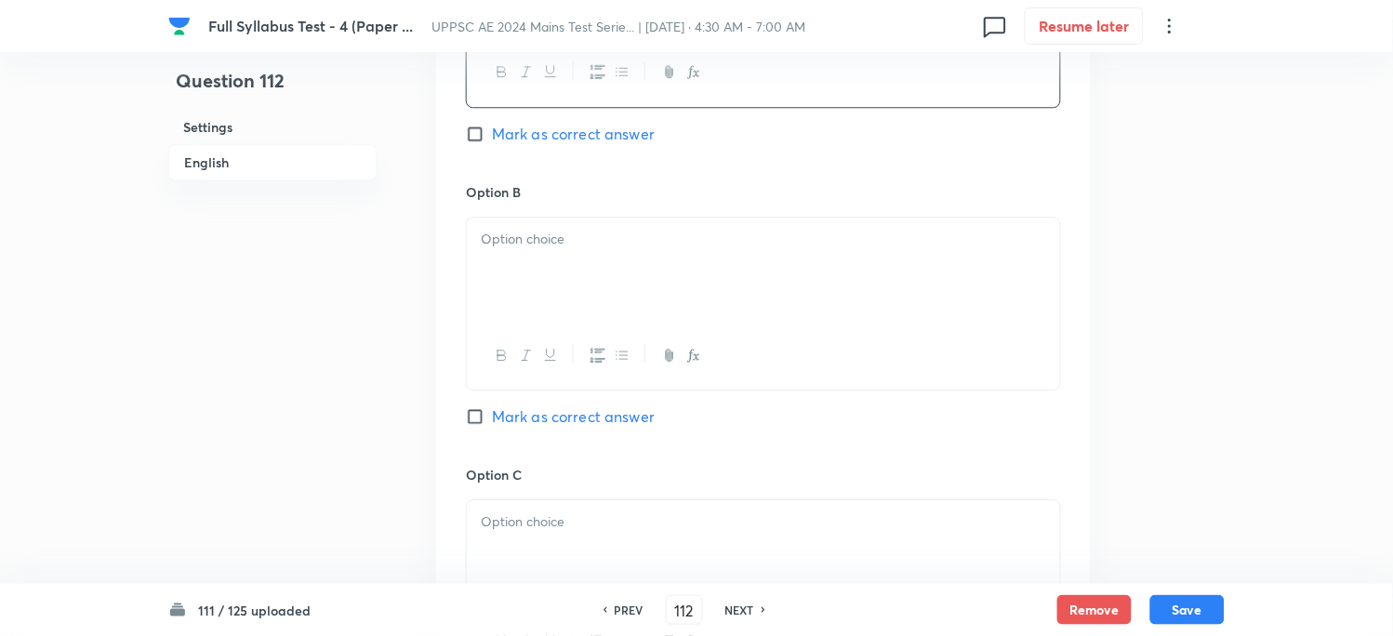
click at [493, 322] on div at bounding box center [763, 270] width 593 height 104
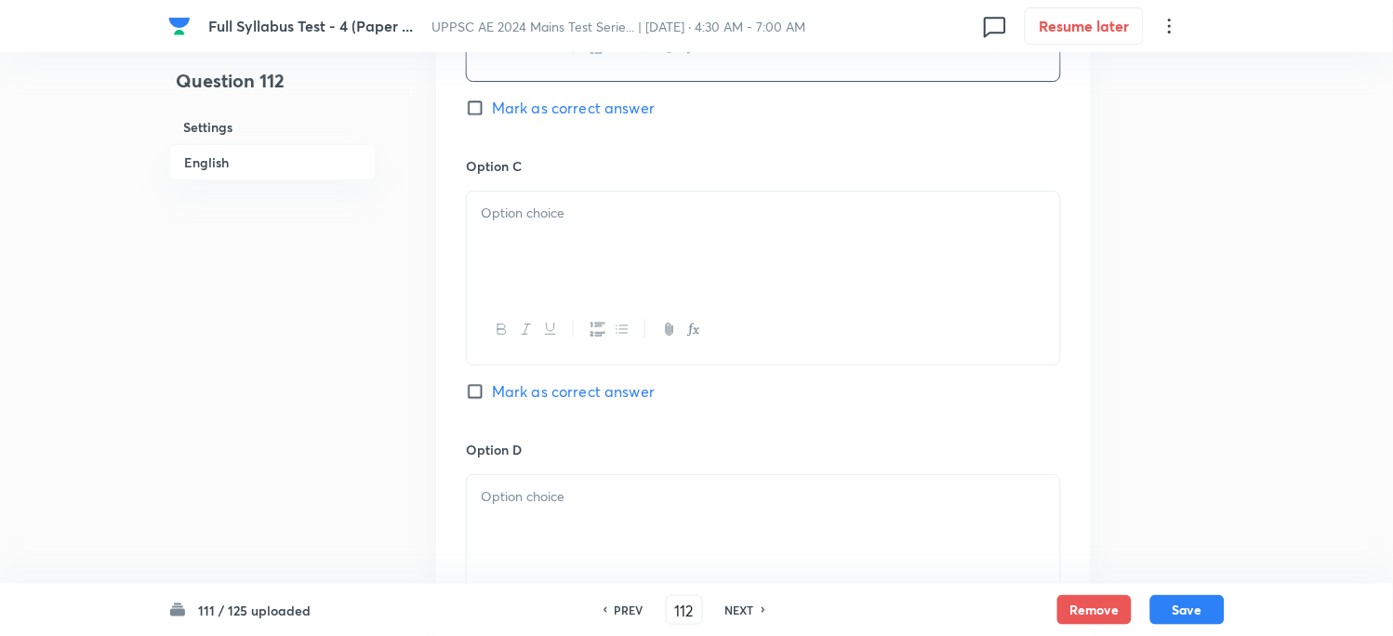
scroll to position [1342, 0]
click at [535, 295] on div at bounding box center [763, 243] width 593 height 104
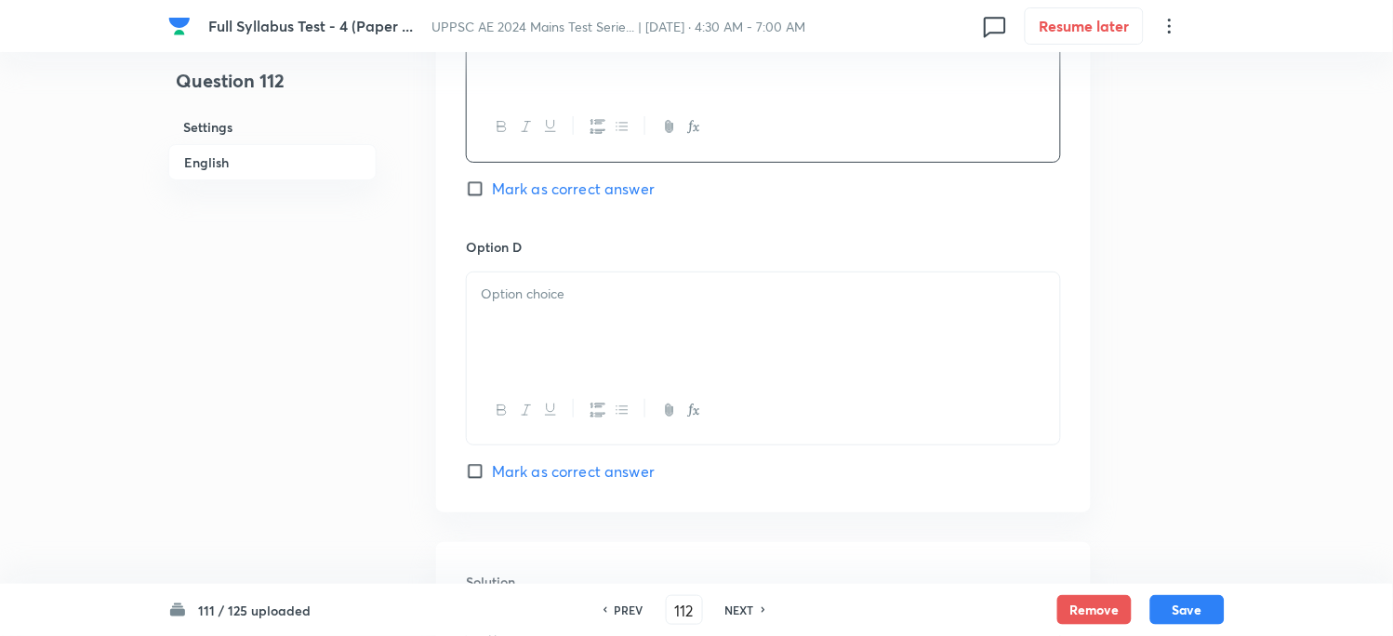
scroll to position [1549, 0]
drag, startPoint x: 530, startPoint y: 471, endPoint x: 452, endPoint y: 503, distance: 84.2
click at [528, 300] on p at bounding box center [763, 289] width 565 height 21
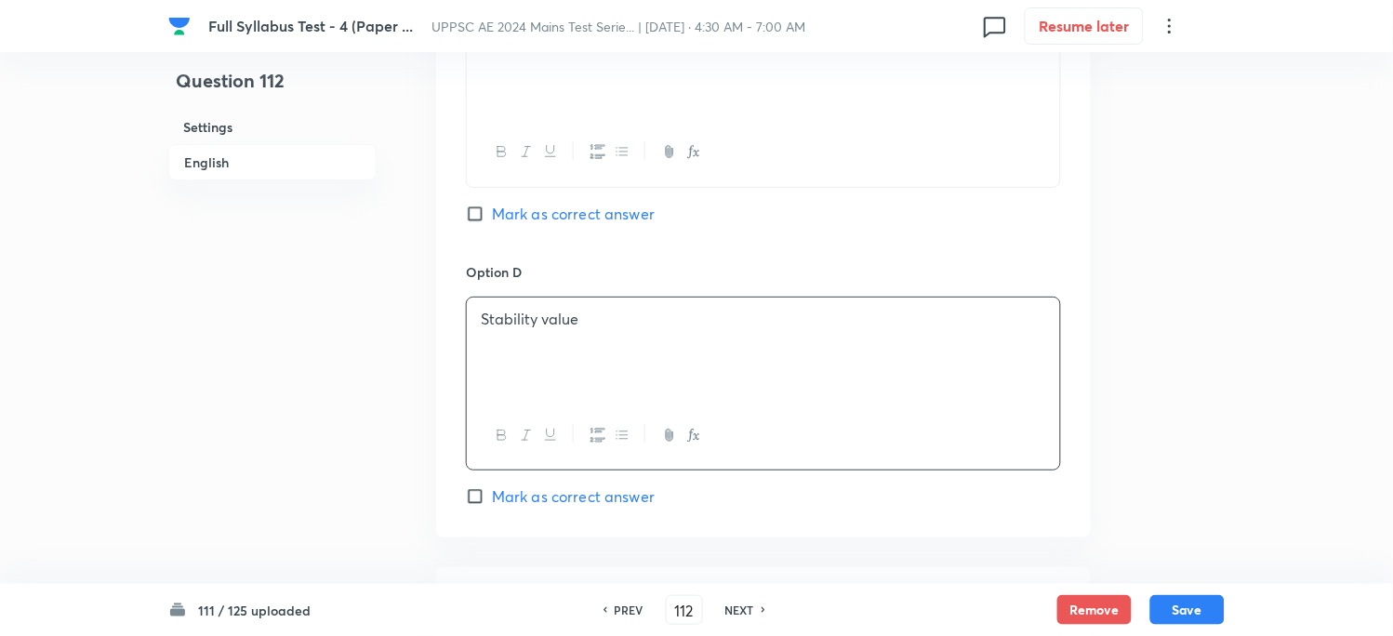
scroll to position [1446, 0]
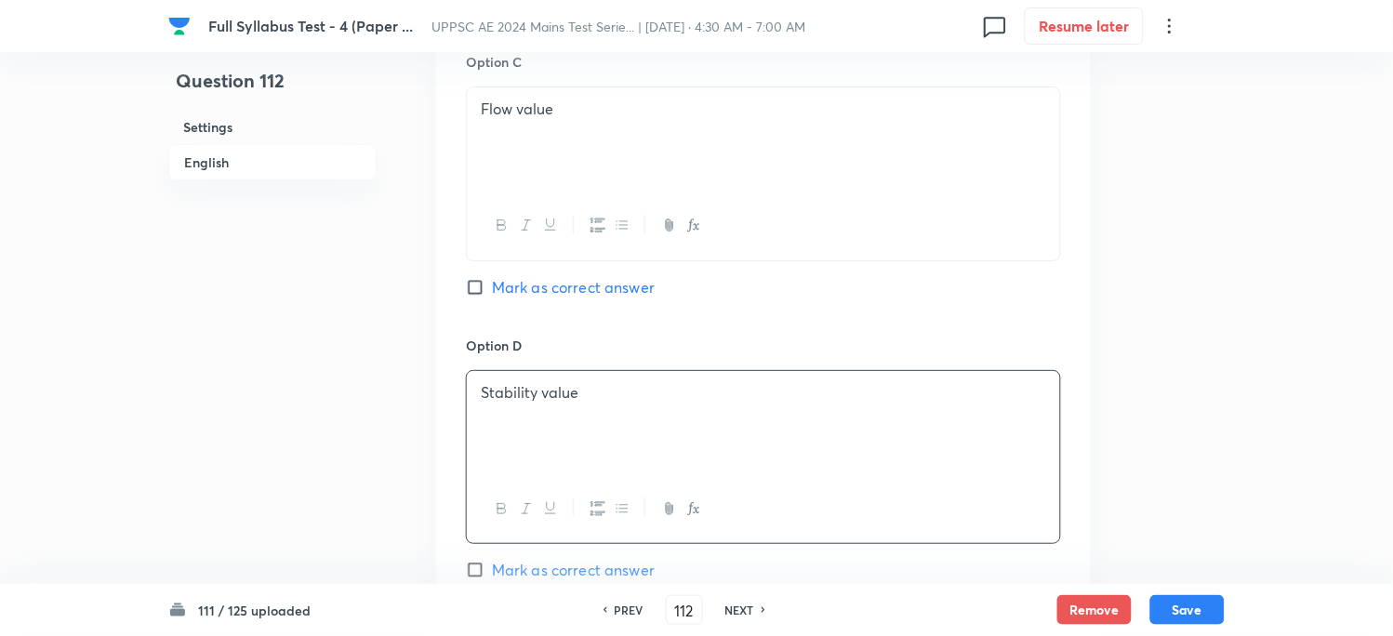
click at [532, 15] on span "Mark as correct answer" at bounding box center [573, 4] width 163 height 22
click at [492, 13] on input "Mark as correct answer" at bounding box center [479, 3] width 26 height 19
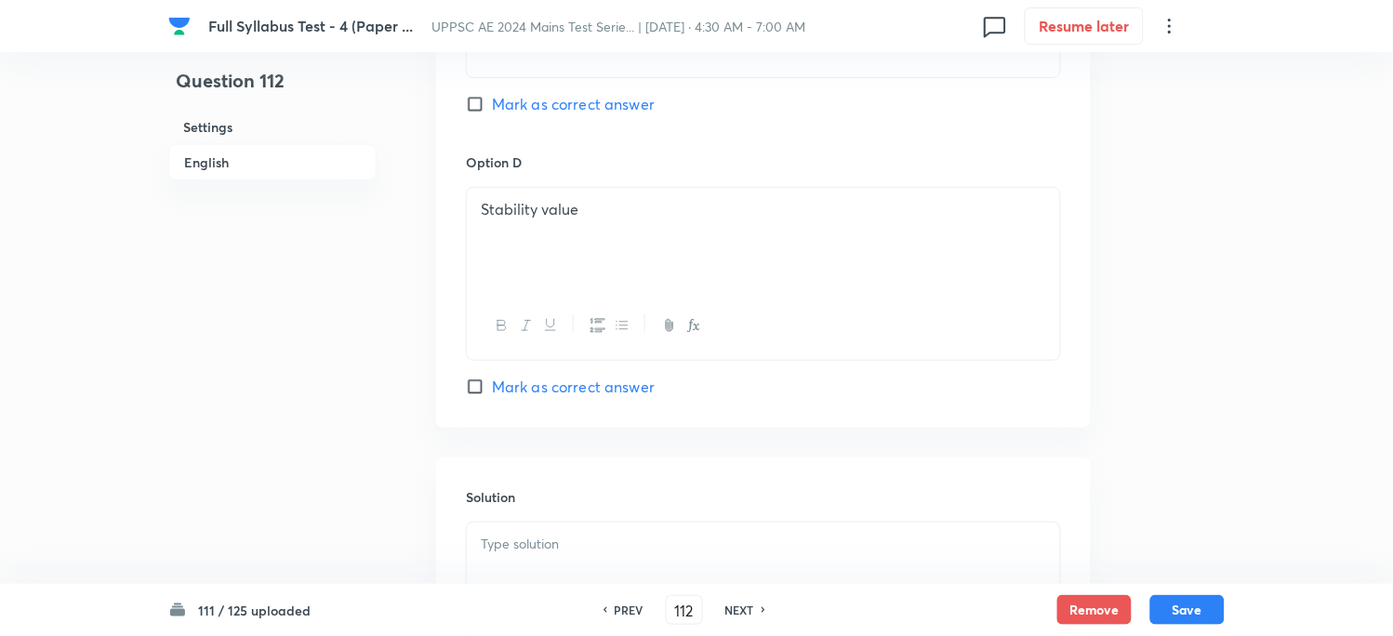
scroll to position [1859, 0]
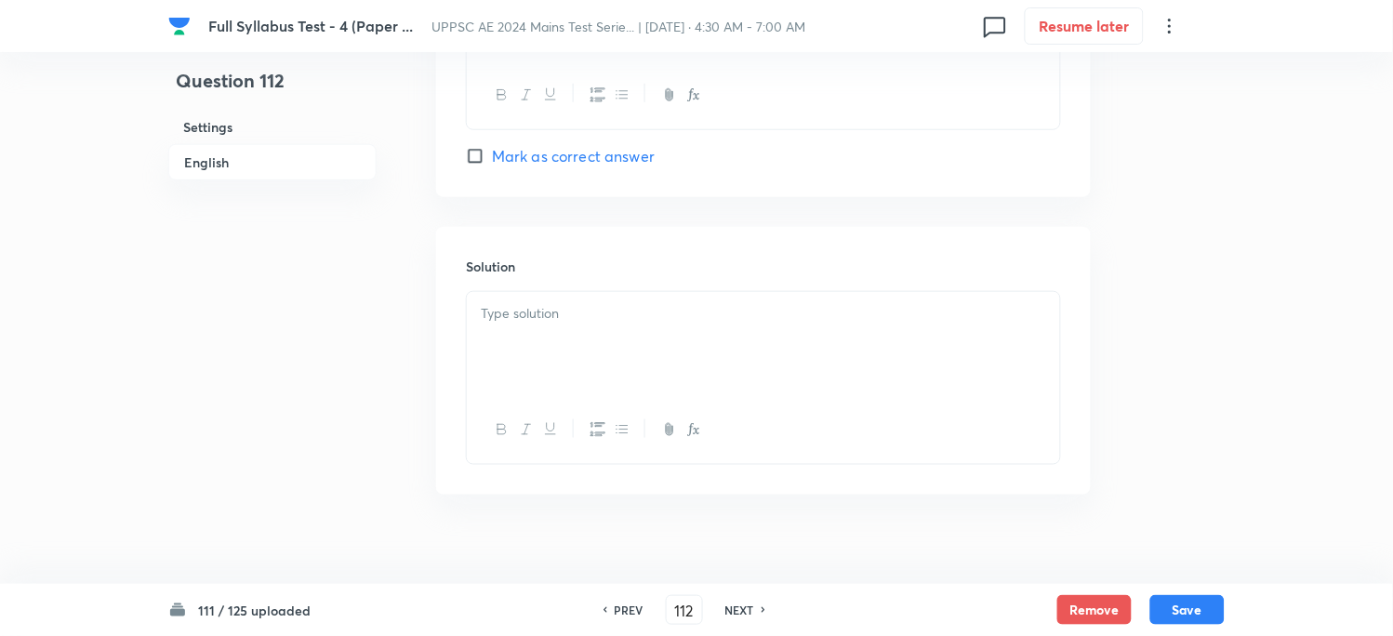
click at [498, 396] on div at bounding box center [763, 344] width 593 height 104
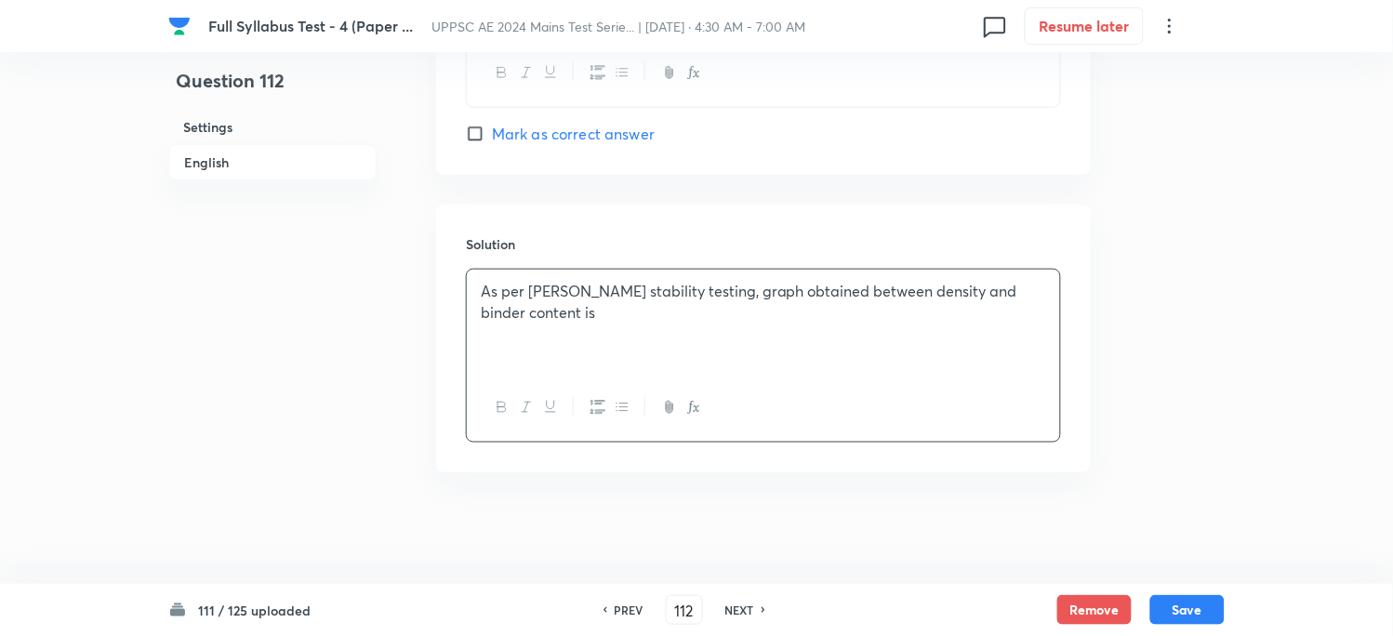
scroll to position [2066, 0]
click at [1179, 604] on button "Save" at bounding box center [1187, 608] width 74 height 30
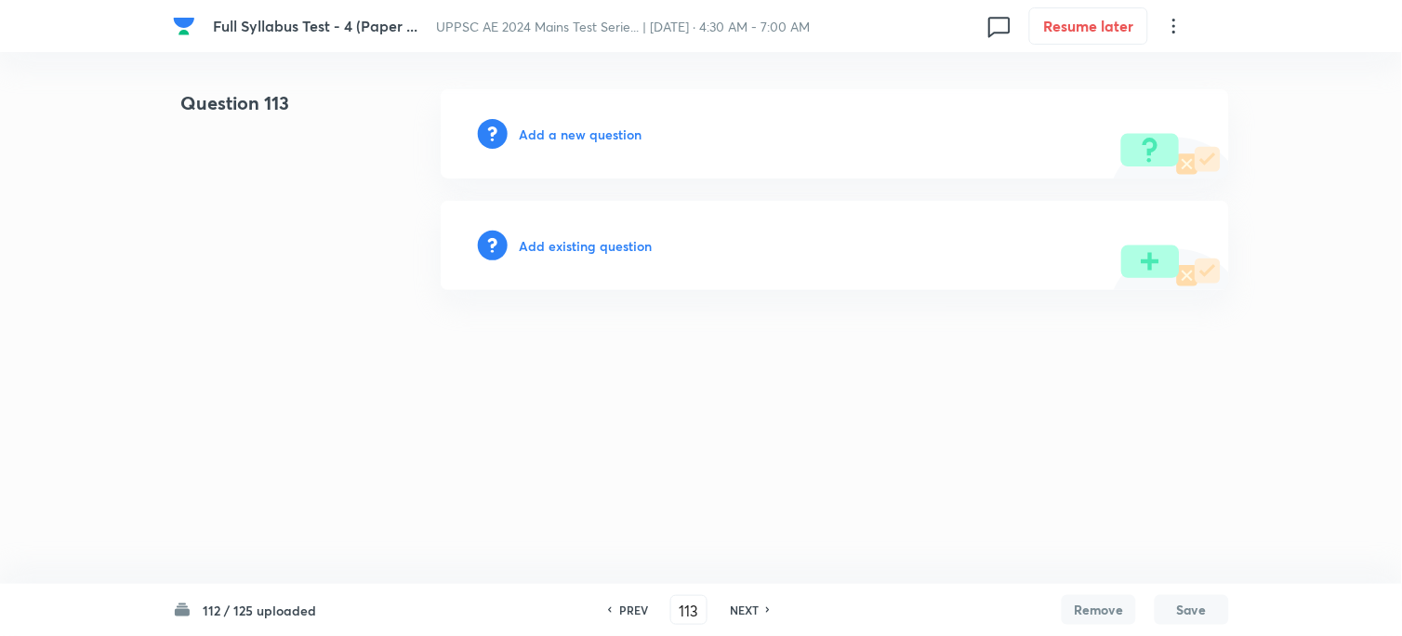
click at [565, 134] on div "Add a new question" at bounding box center [835, 133] width 788 height 89
click at [565, 135] on h6 "Add a new question" at bounding box center [580, 135] width 123 height 20
click at [565, 135] on h6 "Choose a question type" at bounding box center [590, 135] width 143 height 20
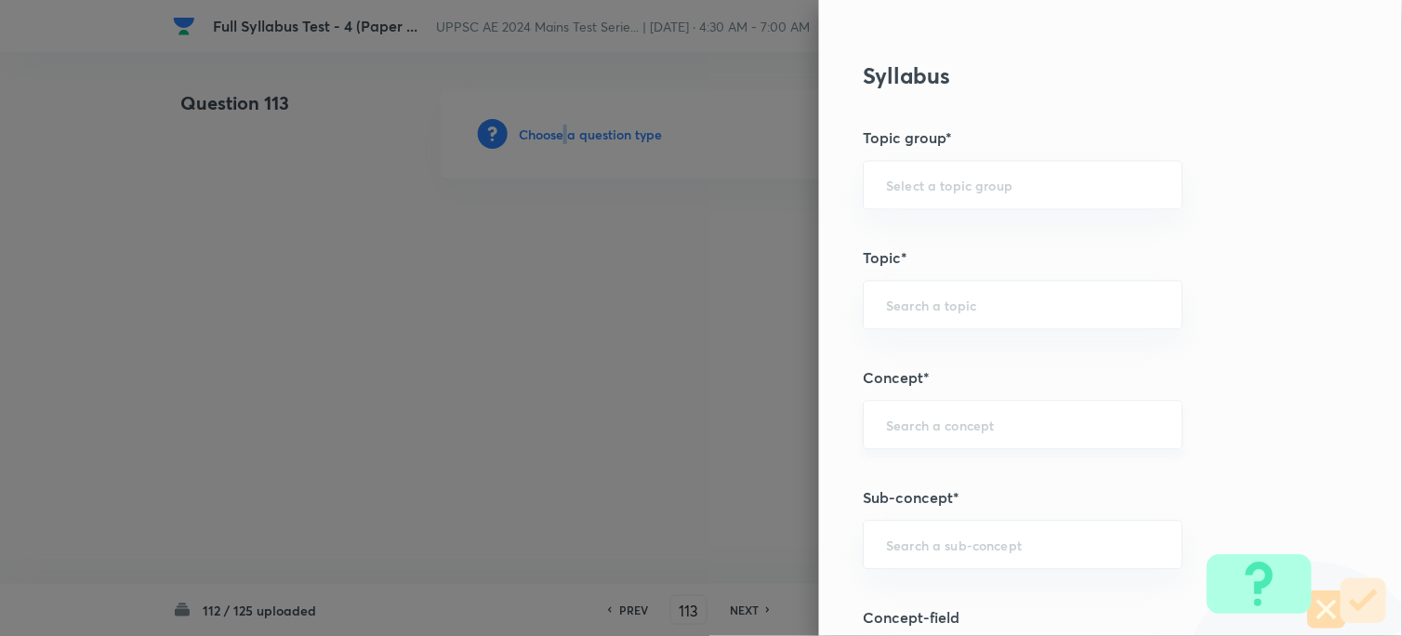
scroll to position [722, 0]
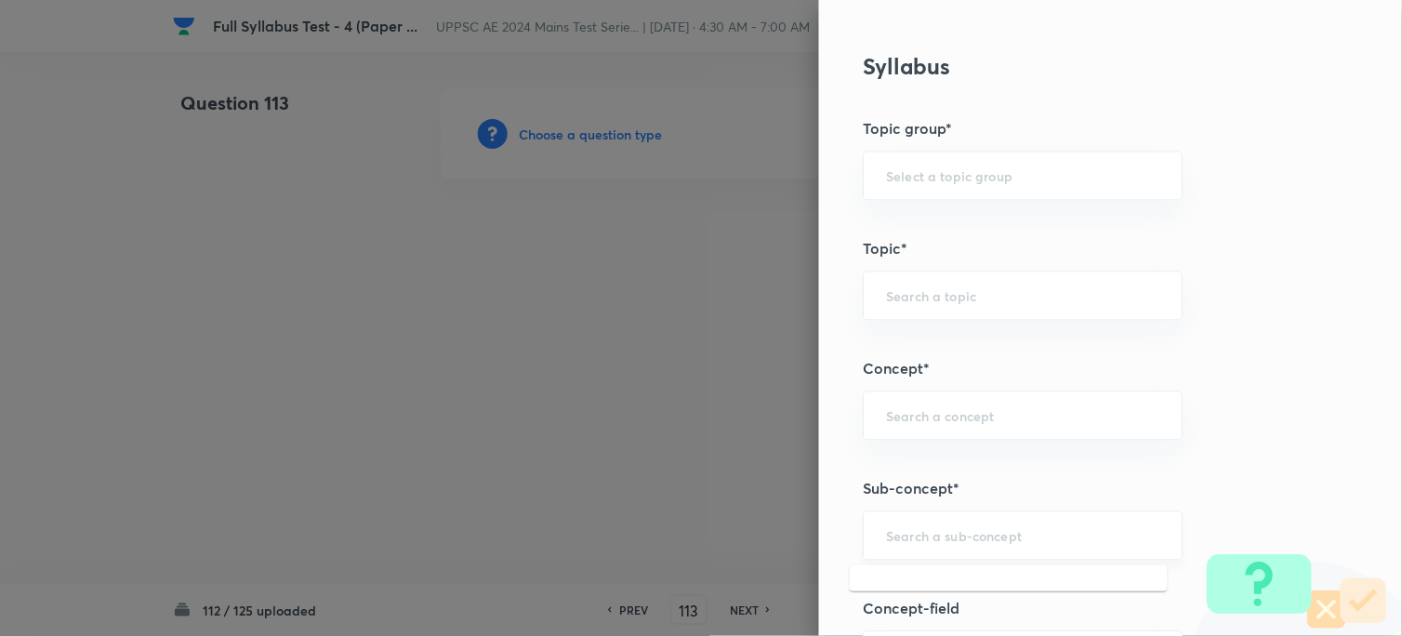
click at [887, 539] on input "text" at bounding box center [1023, 536] width 273 height 18
paste input "Horizontal Alignment"
click at [956, 578] on li "Horizontal Alignment" at bounding box center [1009, 589] width 318 height 33
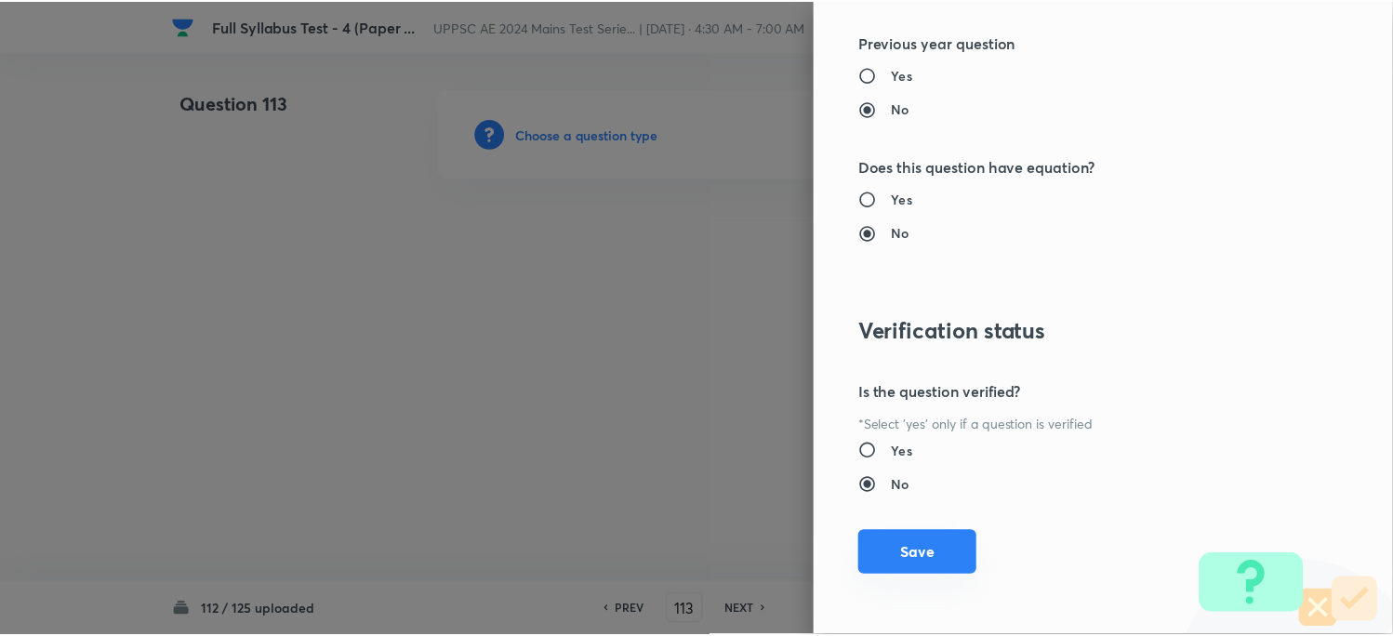
scroll to position [1898, 0]
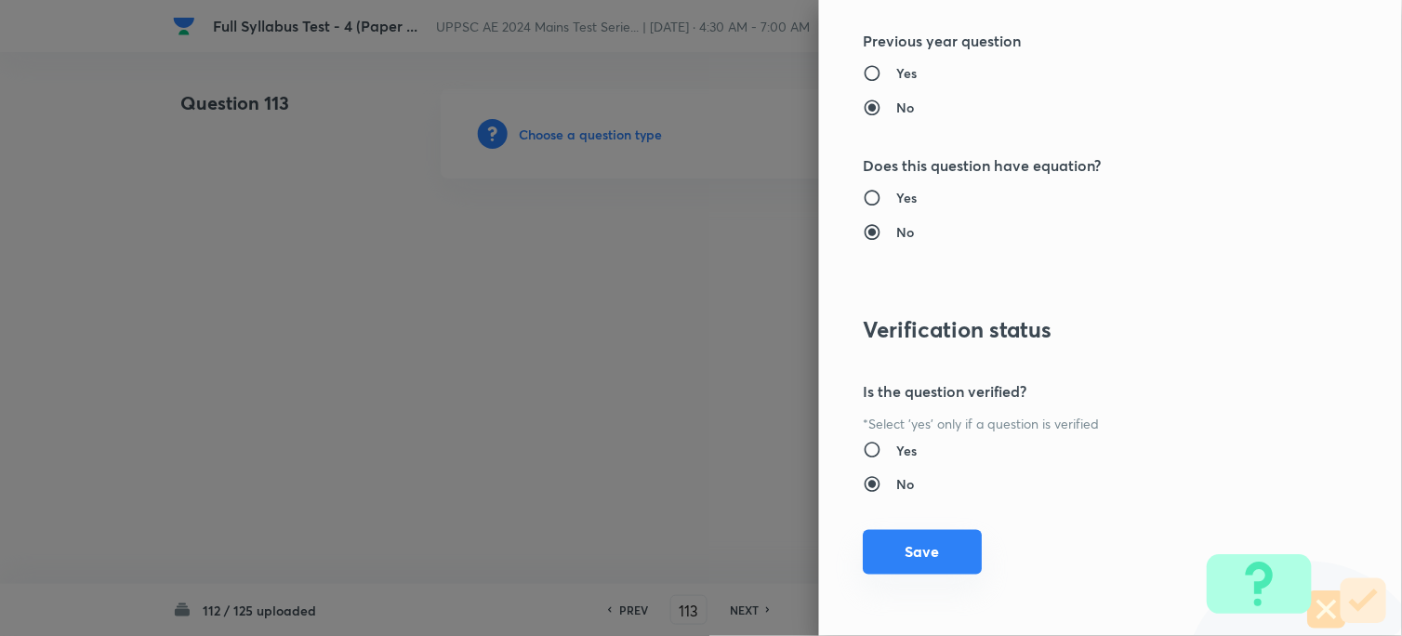
click at [884, 576] on div "Question settings Question type* Single choice correct Number of options* 2 3 4…" at bounding box center [1110, 318] width 583 height 636
click at [864, 553] on button "Save" at bounding box center [923, 552] width 119 height 45
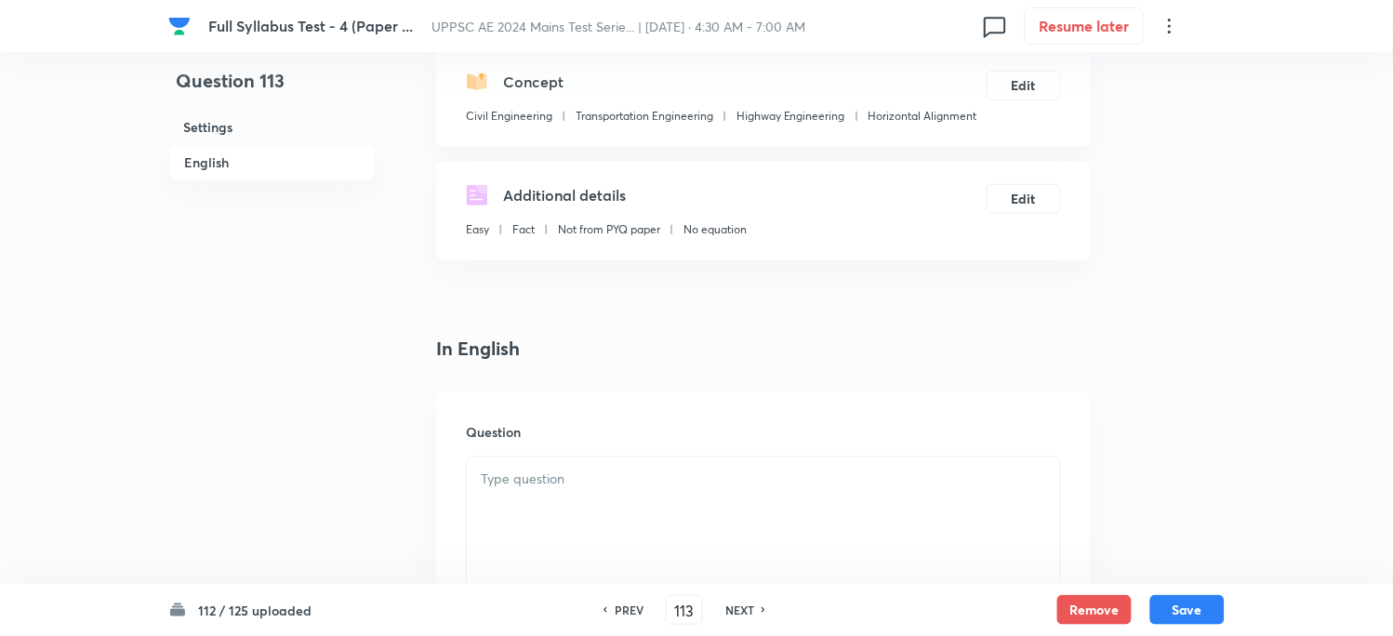
scroll to position [516, 0]
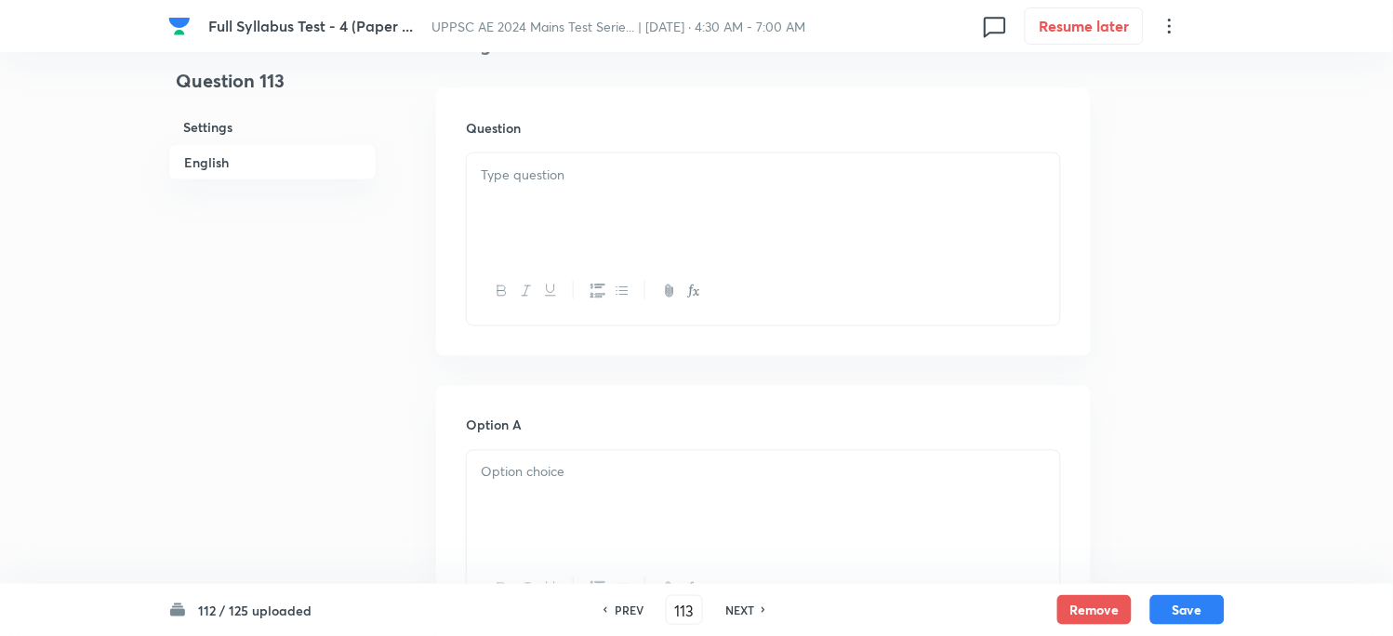
click at [500, 228] on div at bounding box center [763, 205] width 593 height 104
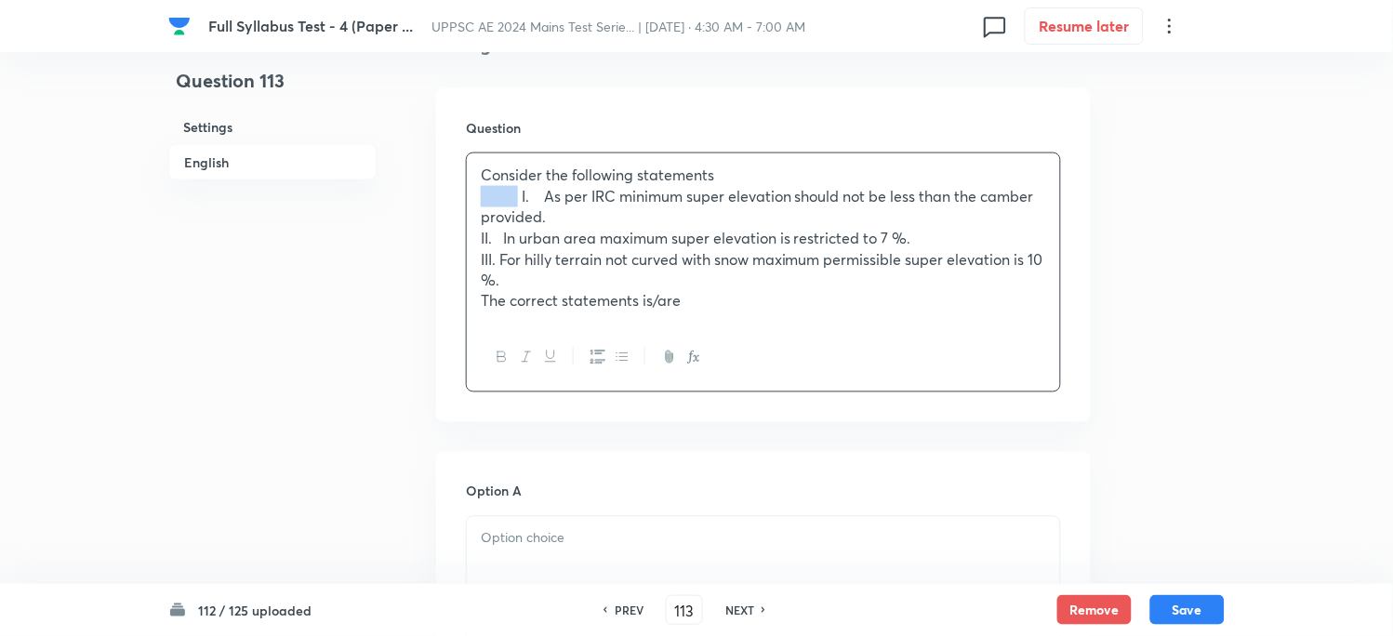
drag, startPoint x: 519, startPoint y: 192, endPoint x: 415, endPoint y: 198, distance: 104.3
drag, startPoint x: 523, startPoint y: 238, endPoint x: 441, endPoint y: 239, distance: 82.7
click at [441, 239] on div "Question Consider the following statements I. As per IRC minimum super elevatio…" at bounding box center [763, 255] width 654 height 334
drag, startPoint x: 522, startPoint y: 257, endPoint x: 444, endPoint y: 268, distance: 78.9
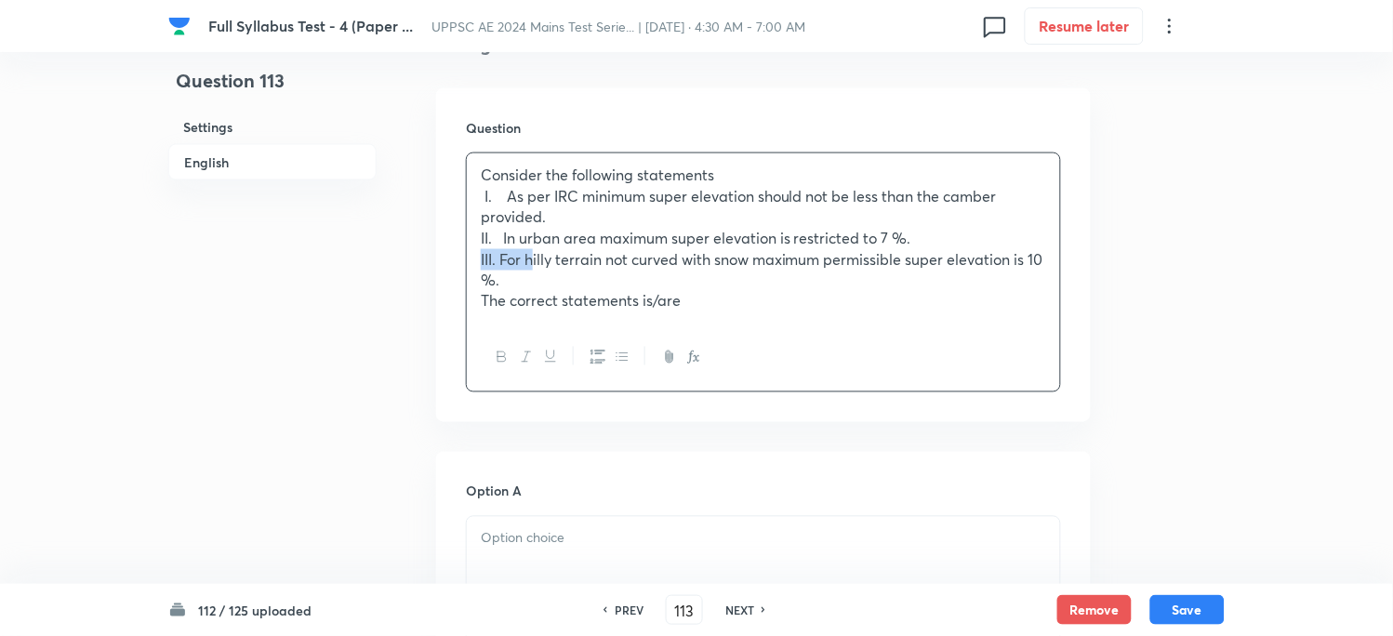
click at [444, 268] on div "Question Consider the following statements I. As per IRC minimum super elevatio…" at bounding box center [763, 255] width 654 height 334
drag, startPoint x: 528, startPoint y: 300, endPoint x: 428, endPoint y: 310, distance: 100.8
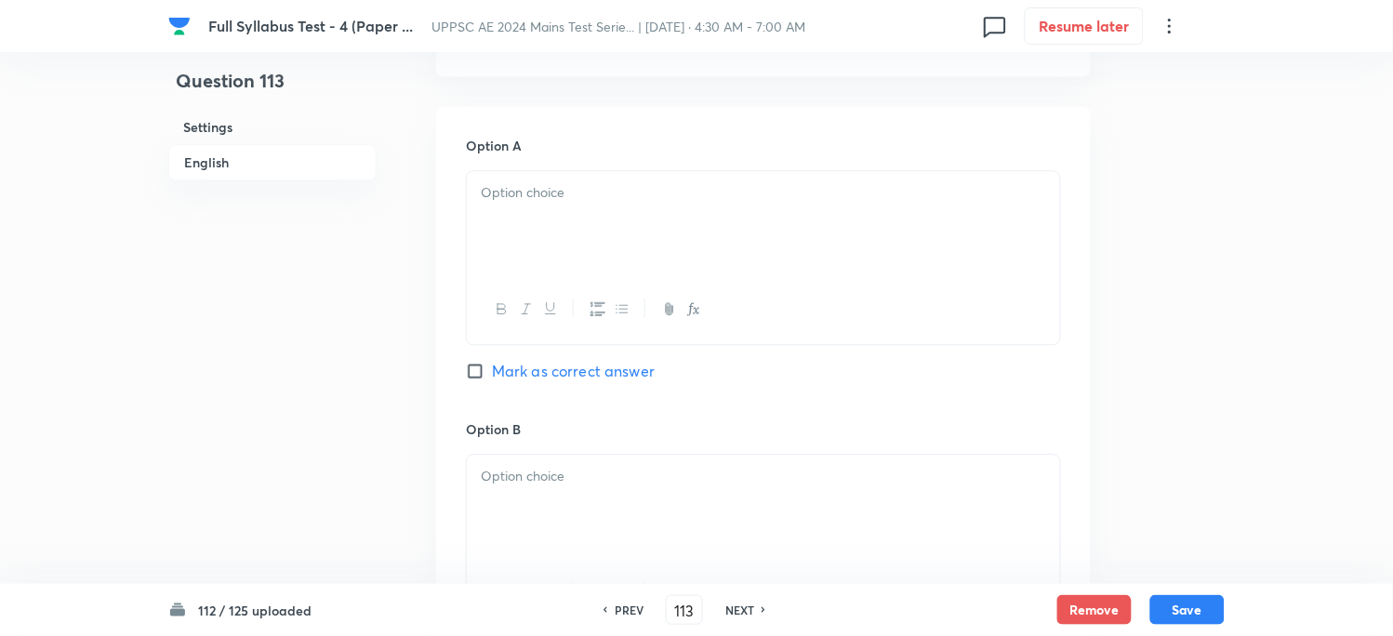
scroll to position [930, 0]
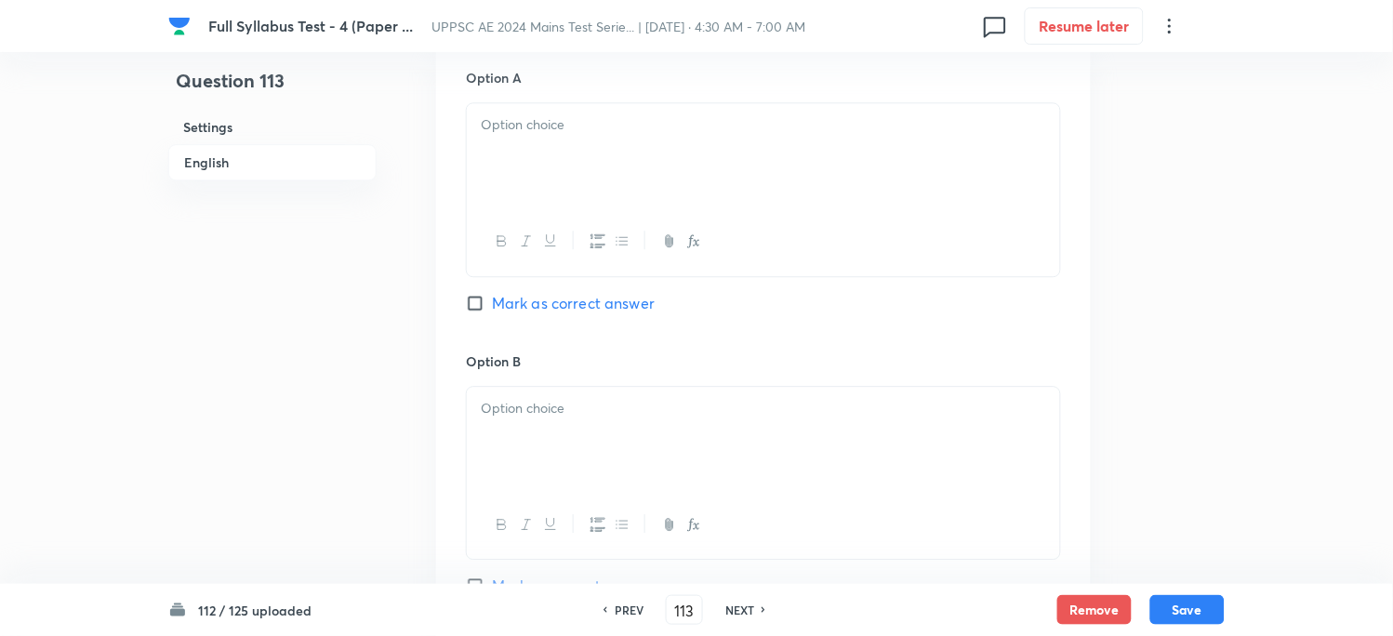
click at [512, 150] on div at bounding box center [763, 155] width 593 height 104
click at [544, 435] on div at bounding box center [763, 439] width 593 height 104
drag, startPoint x: 524, startPoint y: 126, endPoint x: 410, endPoint y: 137, distance: 114.8
click at [410, 137] on div "Question 113 Settings English Settings Type Single choice correct 4 options + 3…" at bounding box center [696, 362] width 1056 height 2405
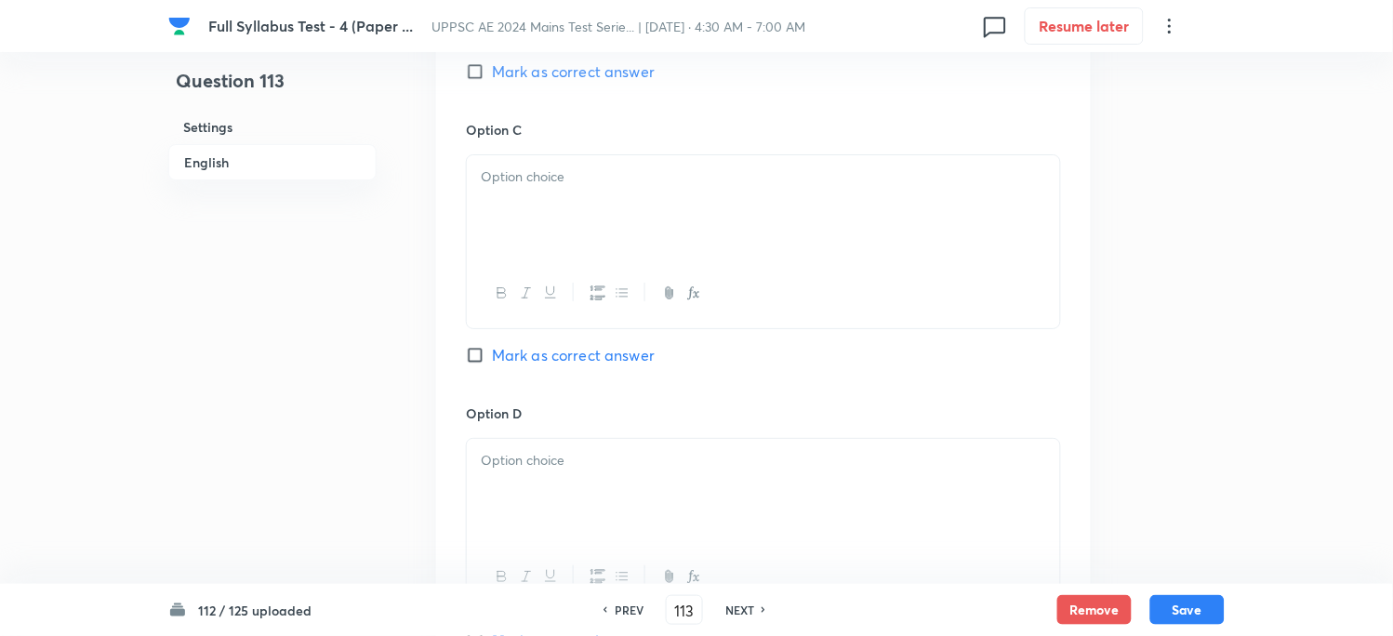
scroll to position [1446, 0]
click at [516, 200] on div at bounding box center [763, 205] width 593 height 104
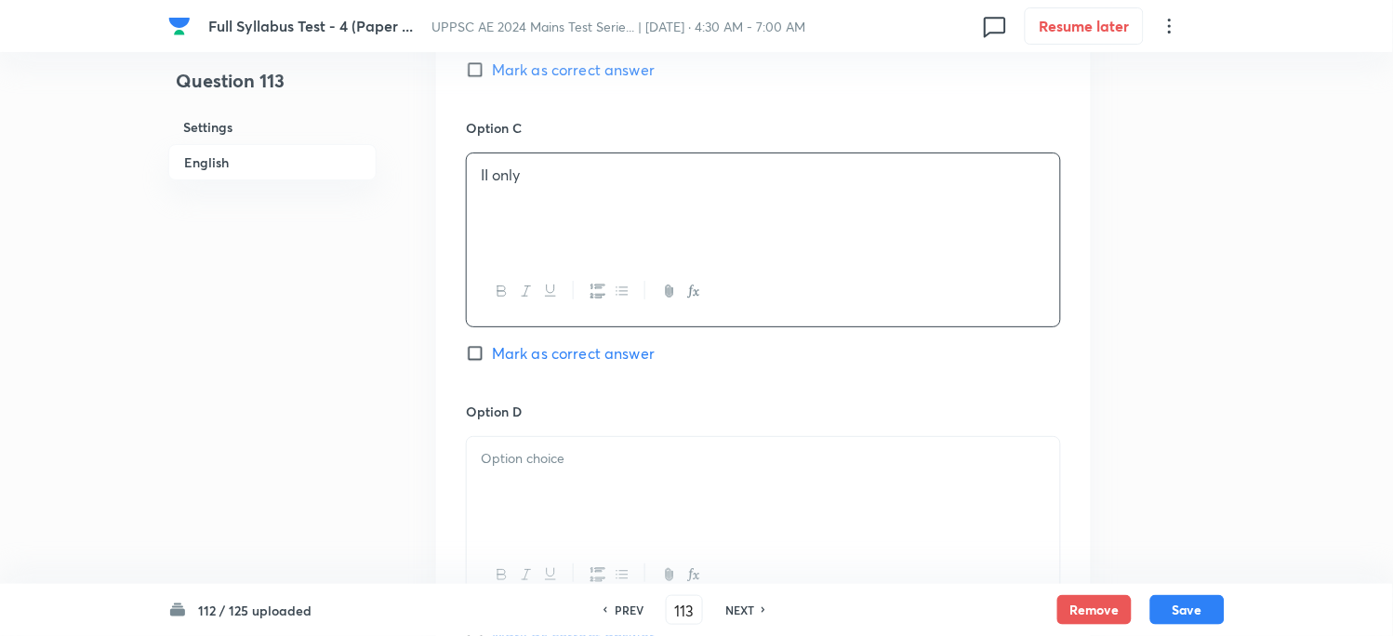
click at [527, 475] on div at bounding box center [763, 489] width 593 height 104
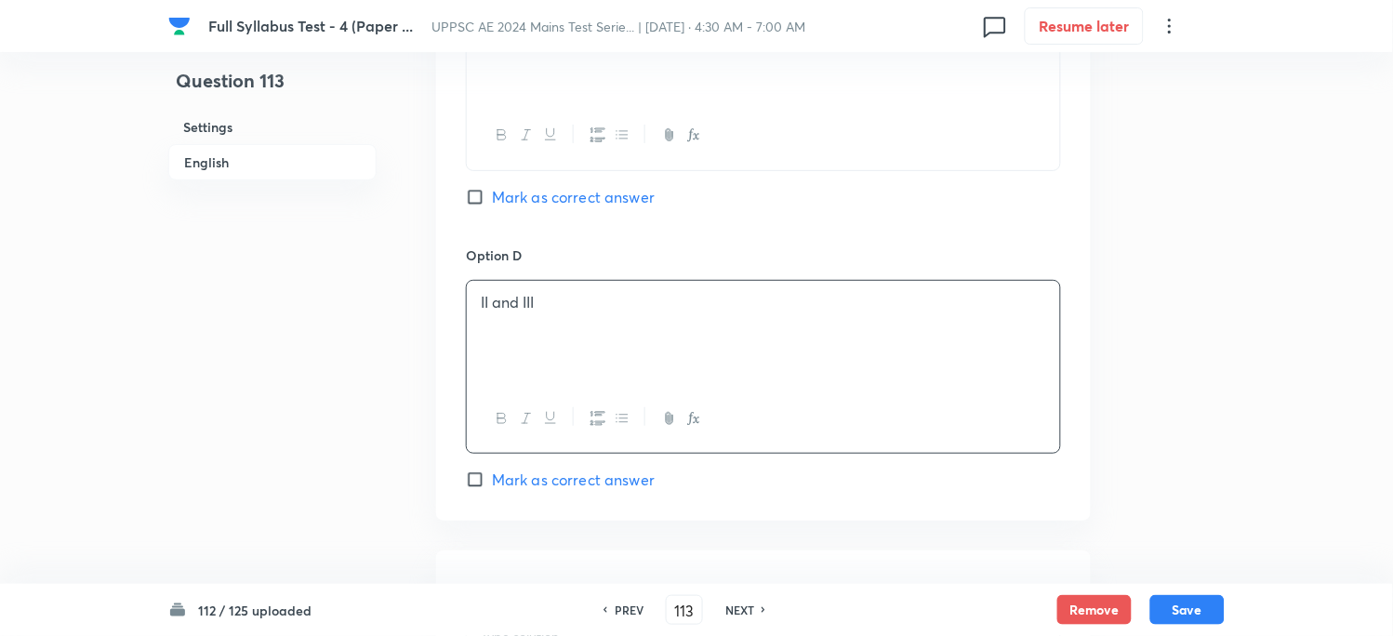
scroll to position [1859, 0]
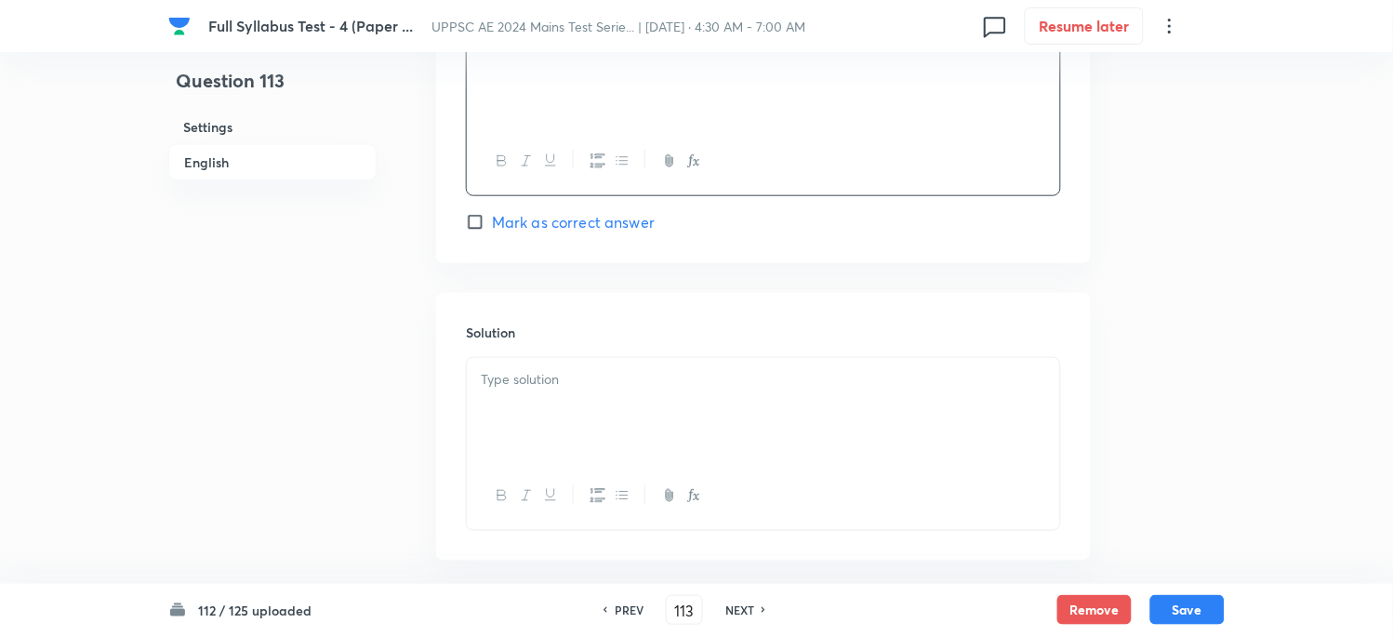
click at [523, 395] on div at bounding box center [763, 410] width 593 height 104
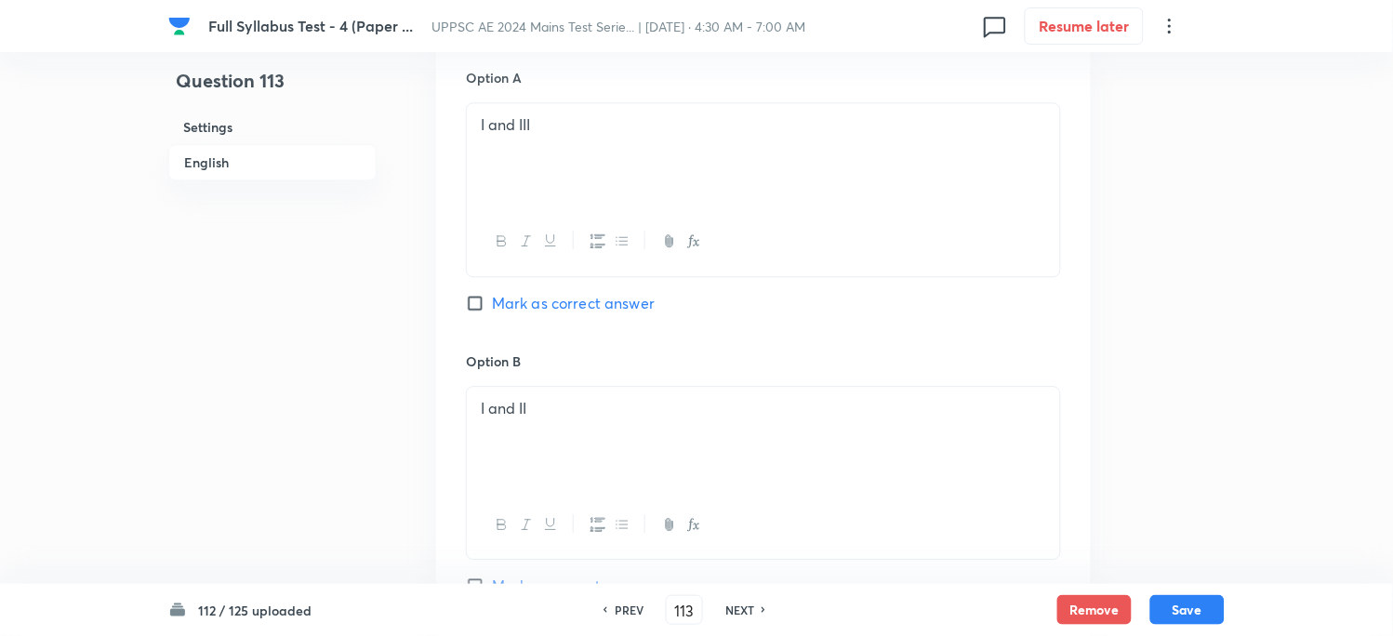
click at [544, 302] on span "Mark as correct answer" at bounding box center [573, 303] width 163 height 22
click at [492, 302] on input "Mark as correct answer" at bounding box center [479, 303] width 26 height 19
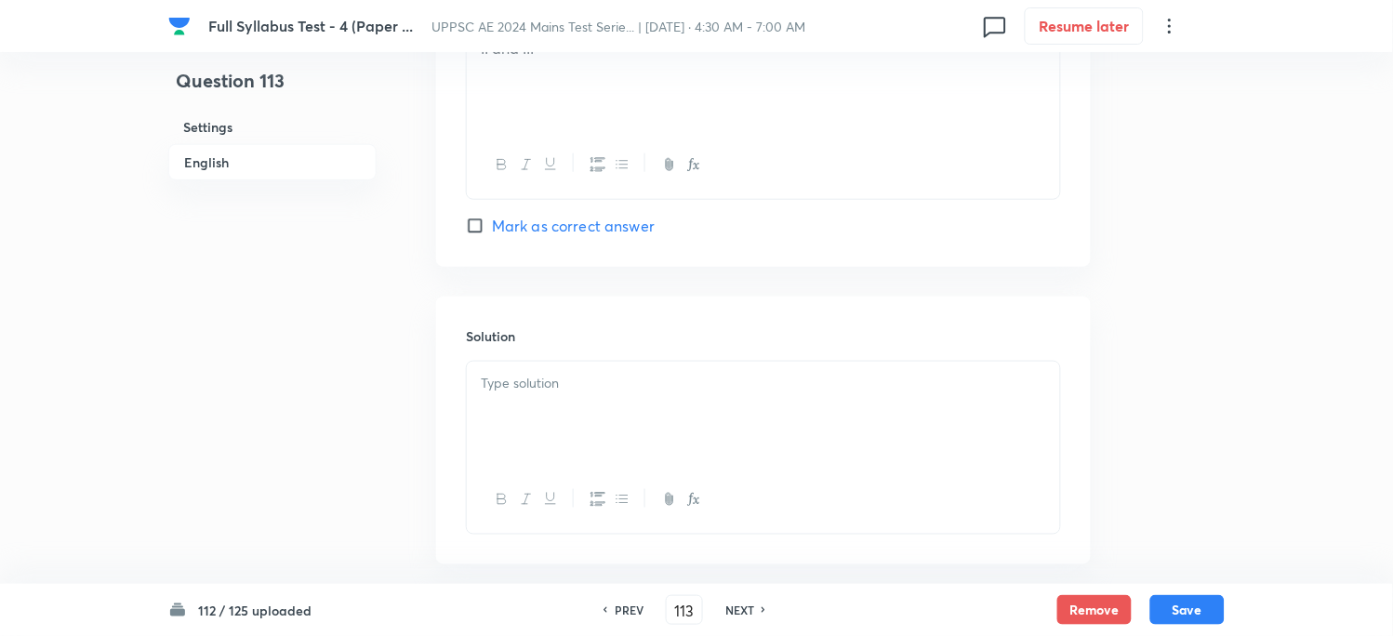
scroll to position [1950, 0]
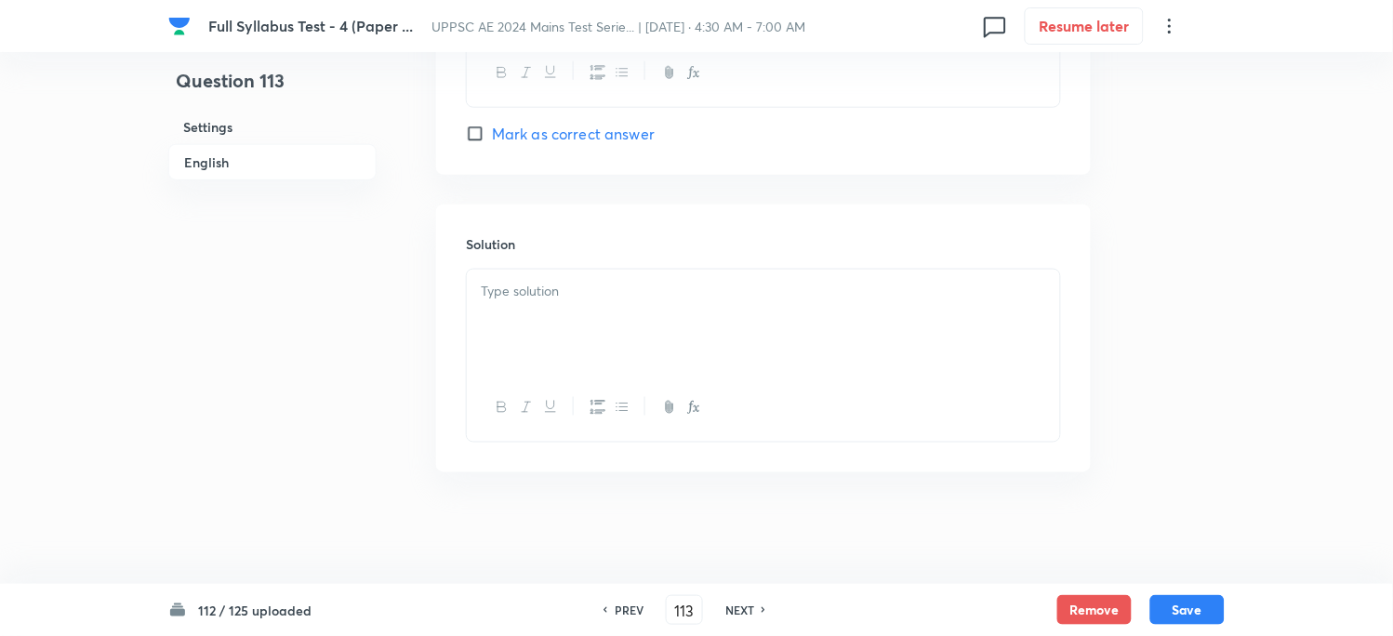
click at [524, 327] on div at bounding box center [763, 322] width 593 height 104
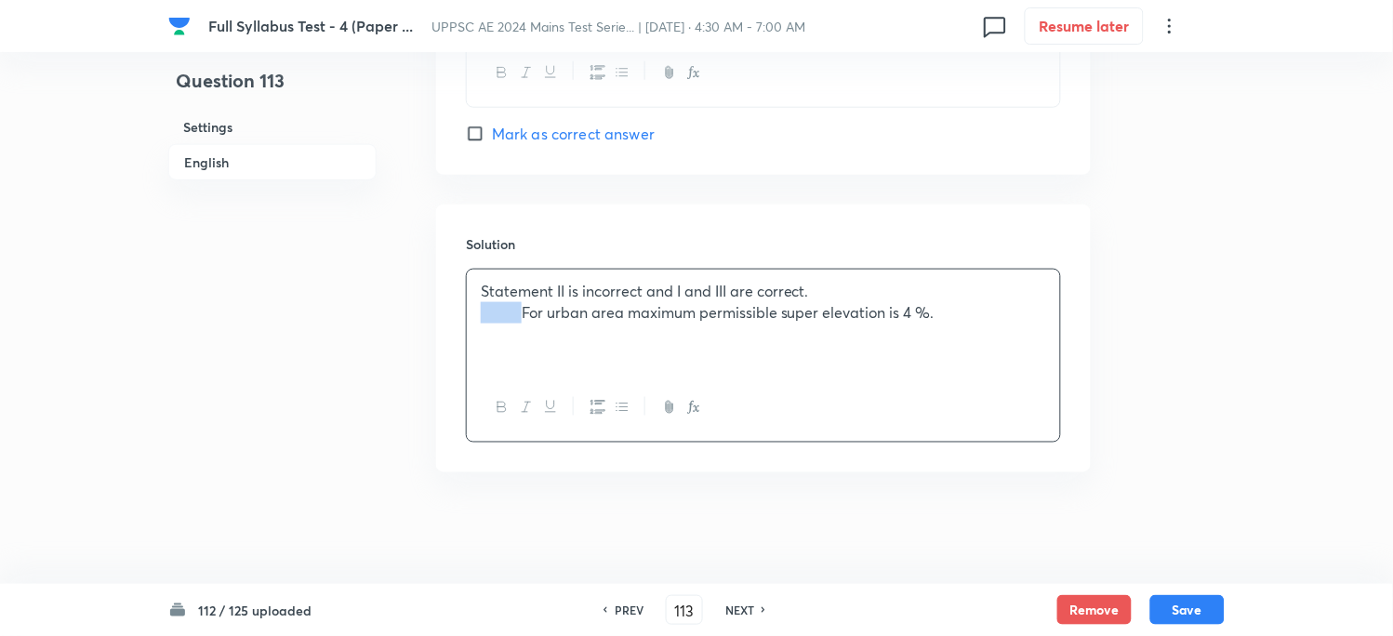
drag, startPoint x: 526, startPoint y: 309, endPoint x: 419, endPoint y: 318, distance: 107.3
drag, startPoint x: 1186, startPoint y: 619, endPoint x: 1181, endPoint y: 610, distance: 10.8
click at [1183, 619] on button "Save" at bounding box center [1187, 608] width 74 height 30
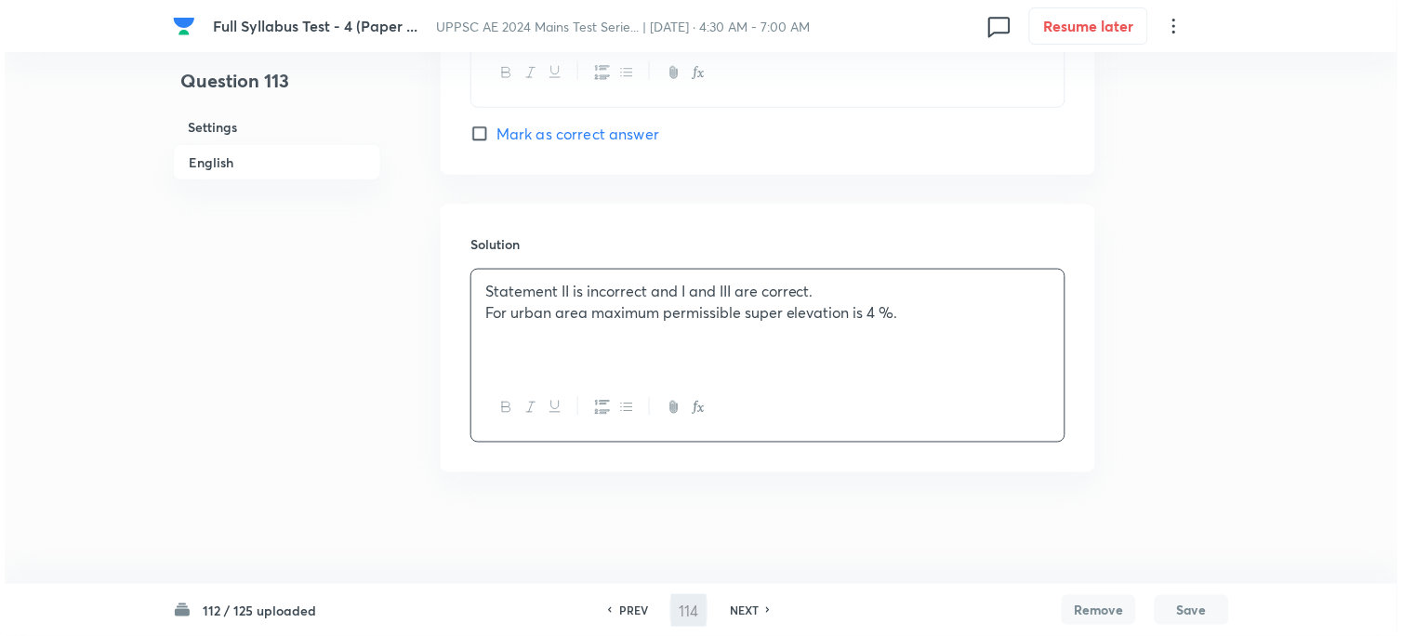
scroll to position [0, 0]
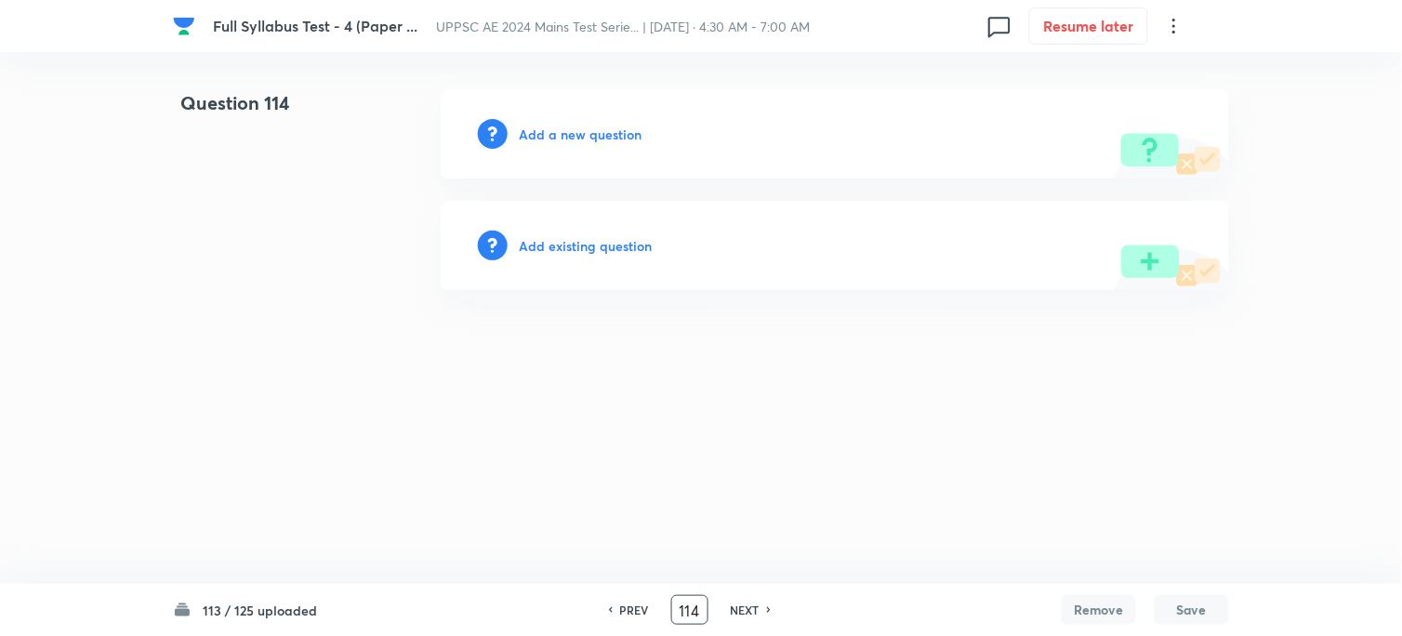
drag, startPoint x: 694, startPoint y: 602, endPoint x: 703, endPoint y: 609, distance: 10.6
click at [703, 606] on input "114" at bounding box center [689, 610] width 35 height 33
click at [547, 128] on h6 "Add a new question" at bounding box center [580, 135] width 123 height 20
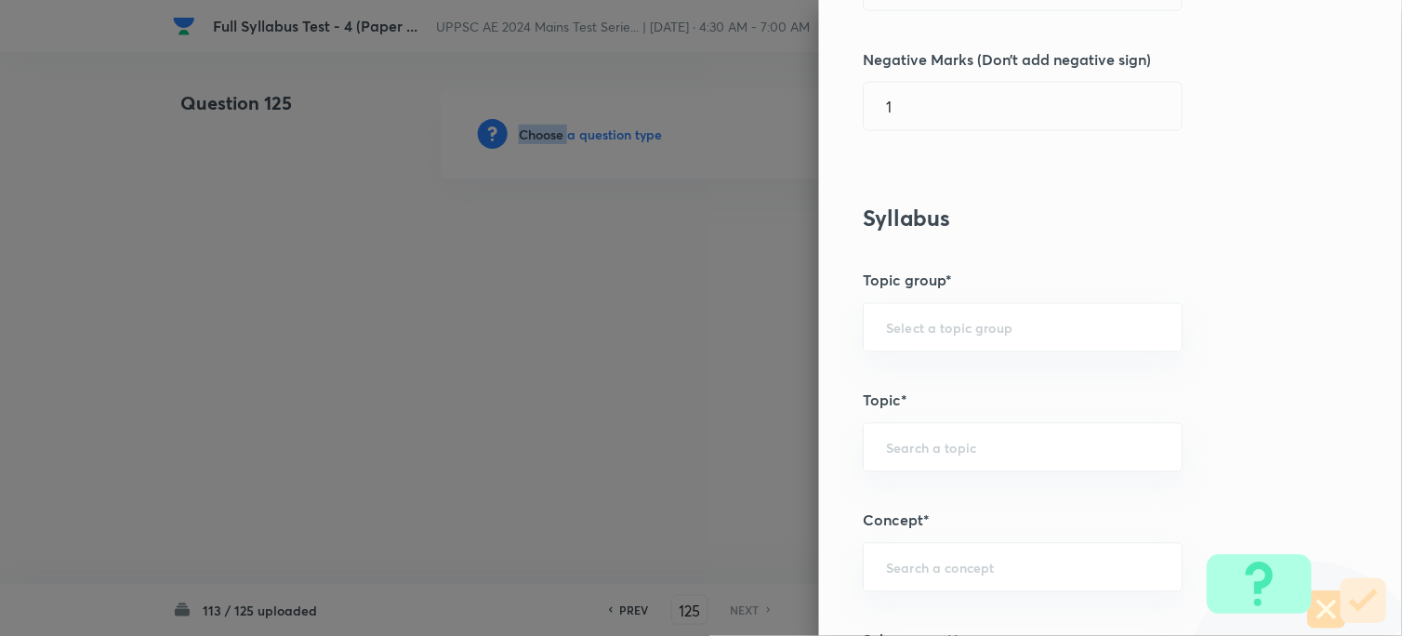
scroll to position [826, 0]
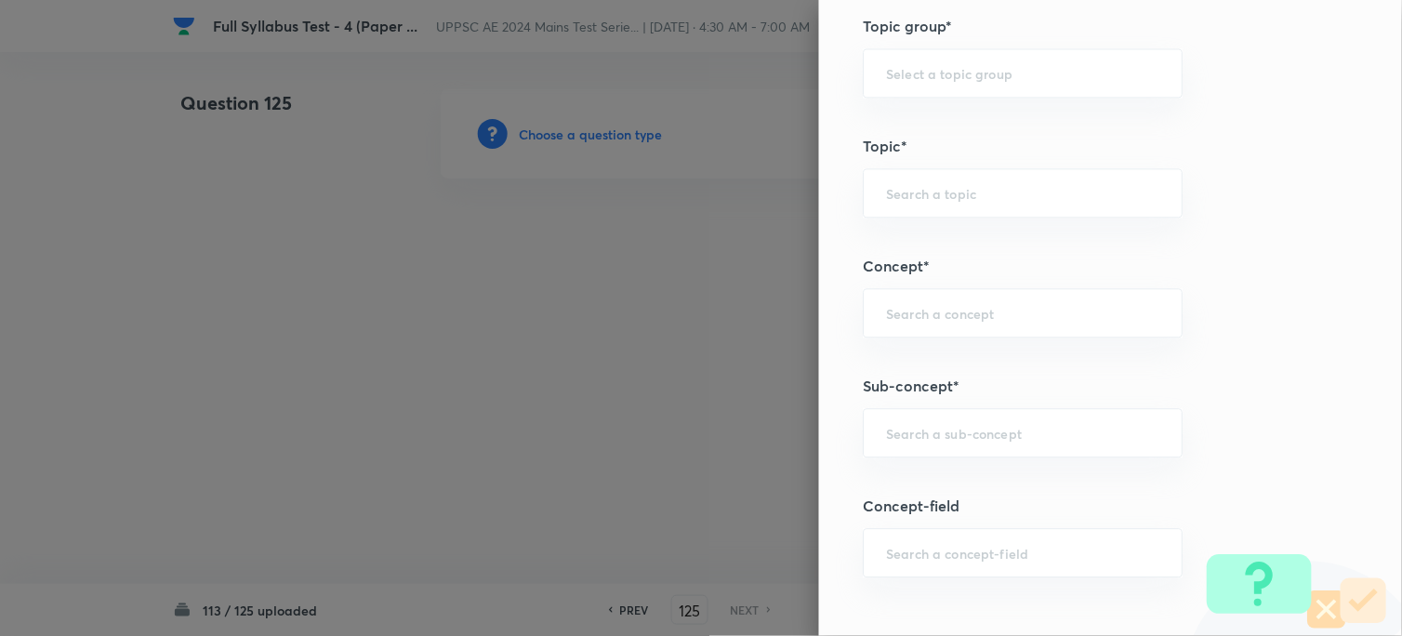
click at [896, 272] on h5 "Concept*" at bounding box center [1079, 266] width 431 height 22
click at [893, 323] on div "​" at bounding box center [1024, 312] width 320 height 49
paste input "Introduction"
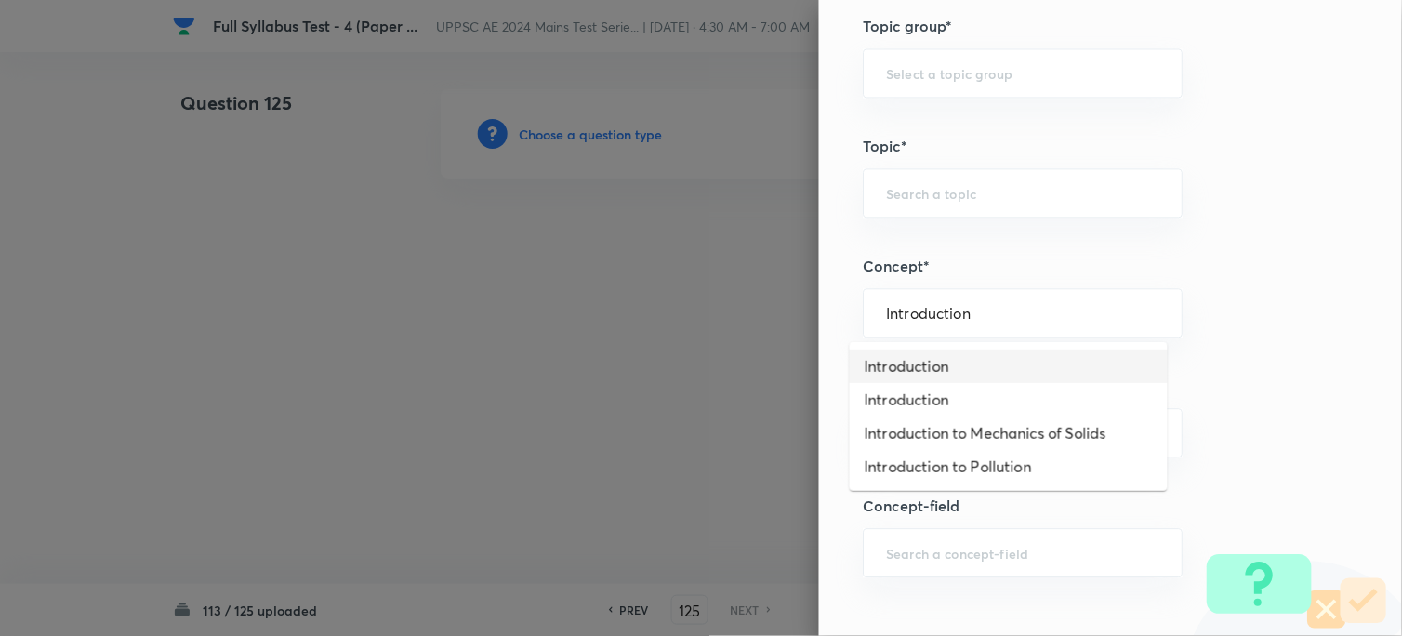
click at [879, 363] on li "Introduction" at bounding box center [1009, 366] width 318 height 33
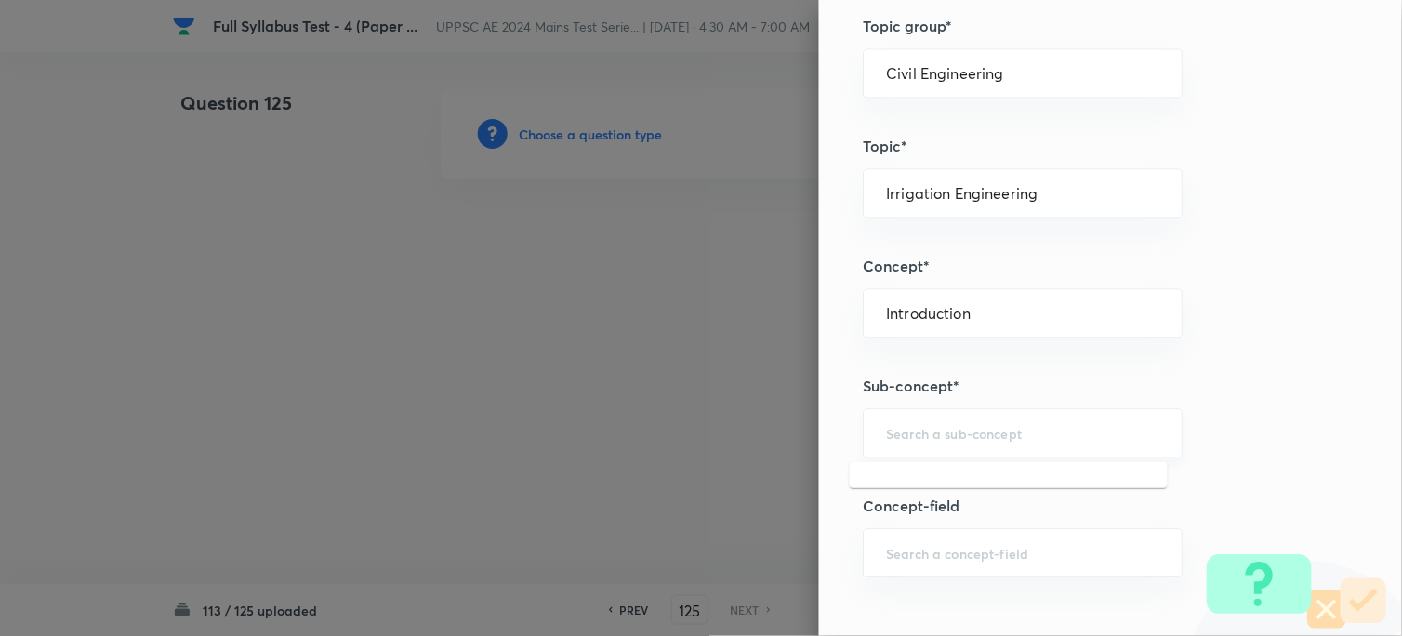
click at [887, 440] on input "text" at bounding box center [1023, 433] width 273 height 18
click at [903, 494] on li "Method of Irrigation & Technique" at bounding box center [1009, 485] width 318 height 33
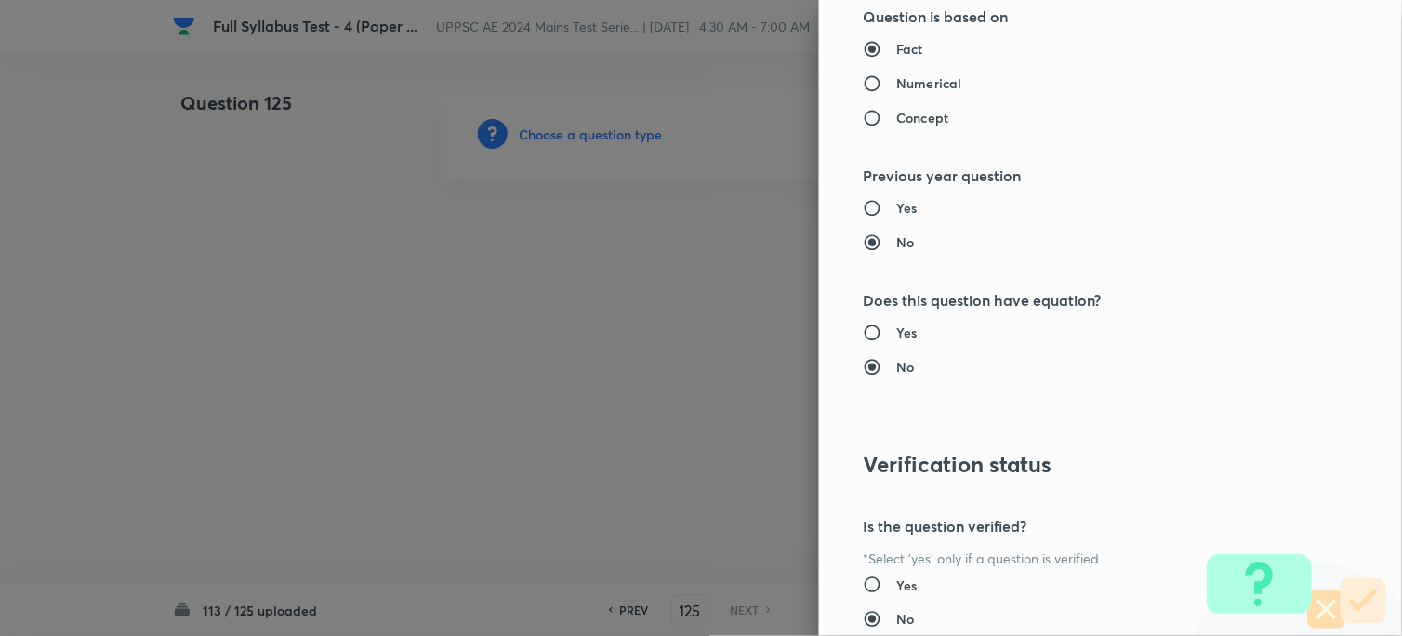
scroll to position [1898, 0]
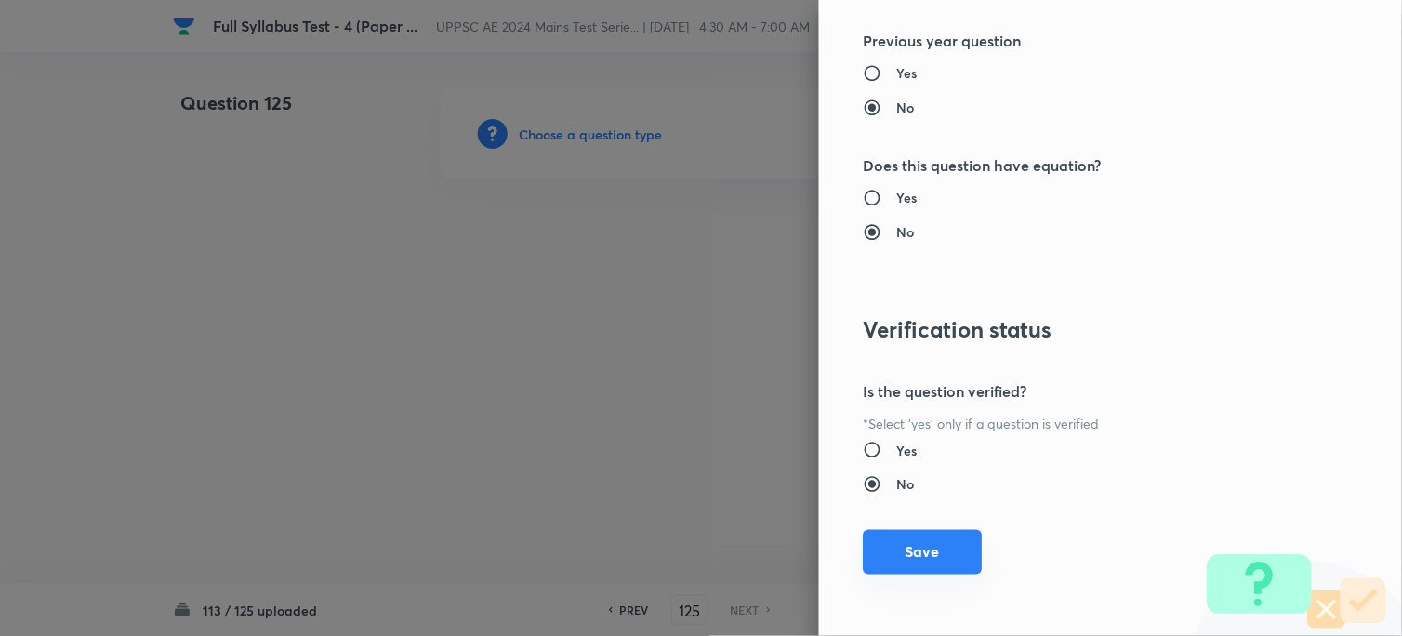
click at [905, 548] on button "Save" at bounding box center [923, 552] width 119 height 45
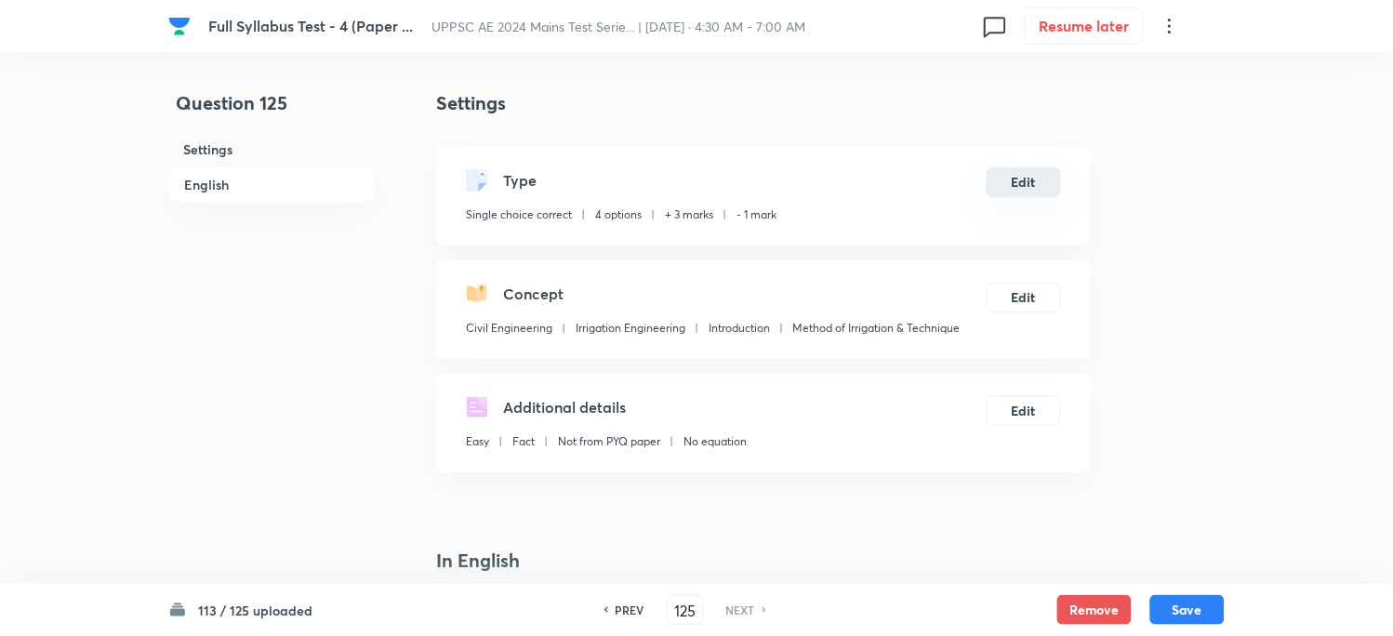
click at [1006, 183] on button "Edit" at bounding box center [1023, 182] width 74 height 30
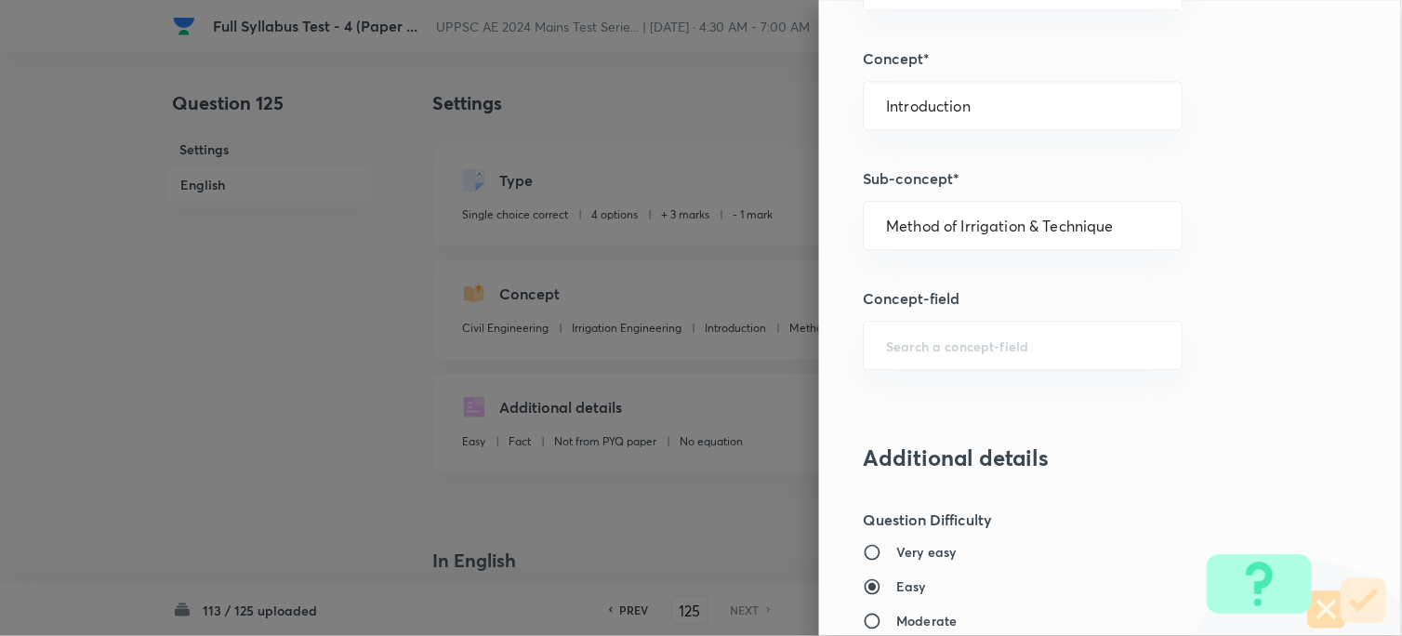
scroll to position [1446, 0]
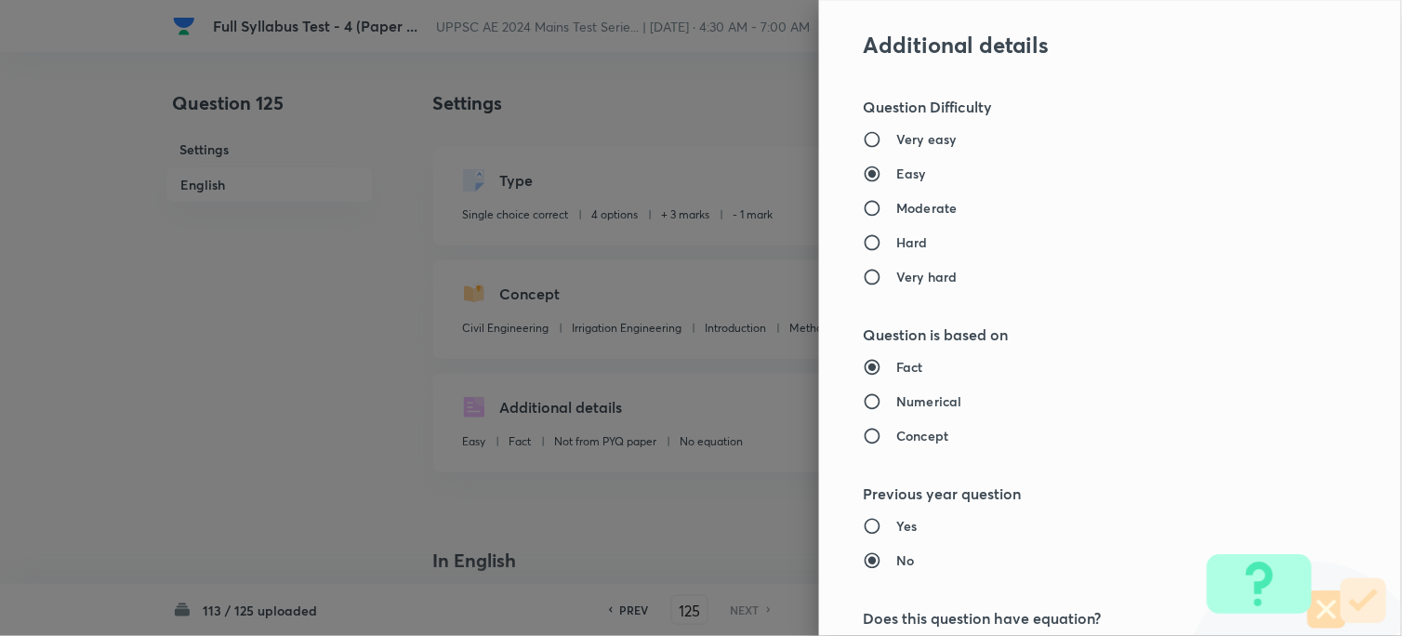
click at [867, 226] on div "Very easy Easy Moderate Hard Very hard" at bounding box center [1079, 207] width 431 height 157
click at [867, 221] on div "Very easy Easy Moderate Hard Very hard" at bounding box center [1079, 207] width 431 height 157
click at [872, 209] on input "Moderate" at bounding box center [880, 208] width 33 height 19
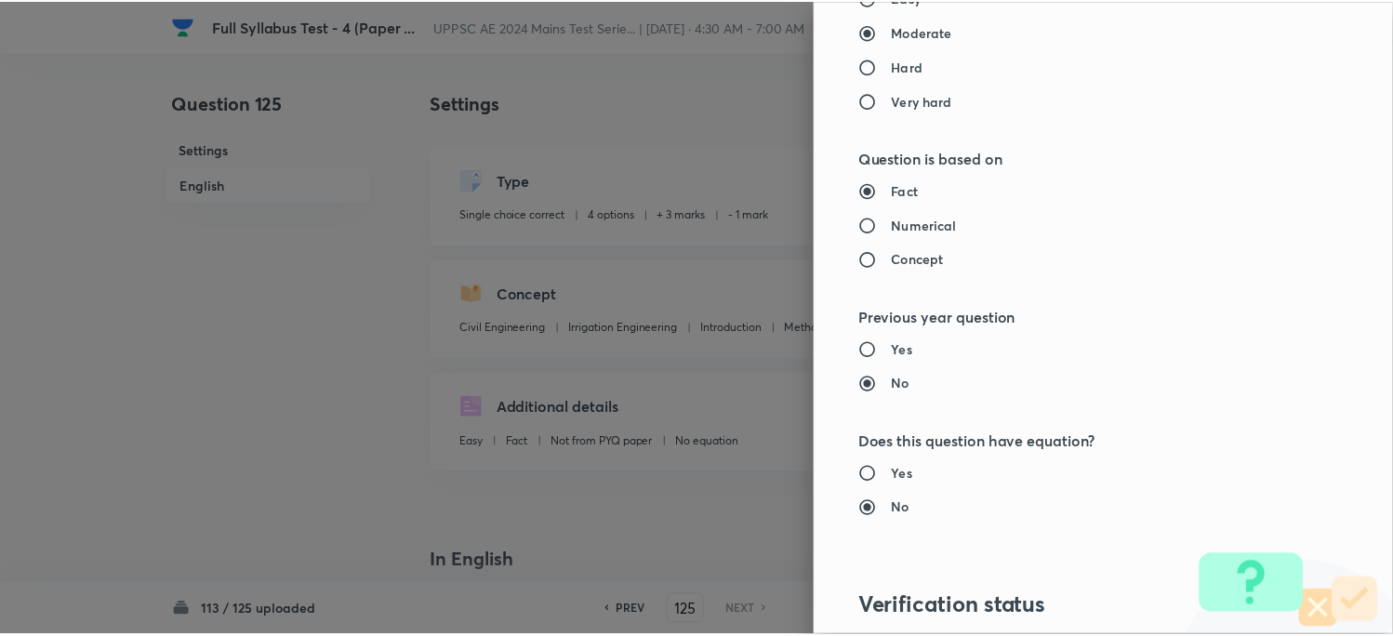
scroll to position [1898, 0]
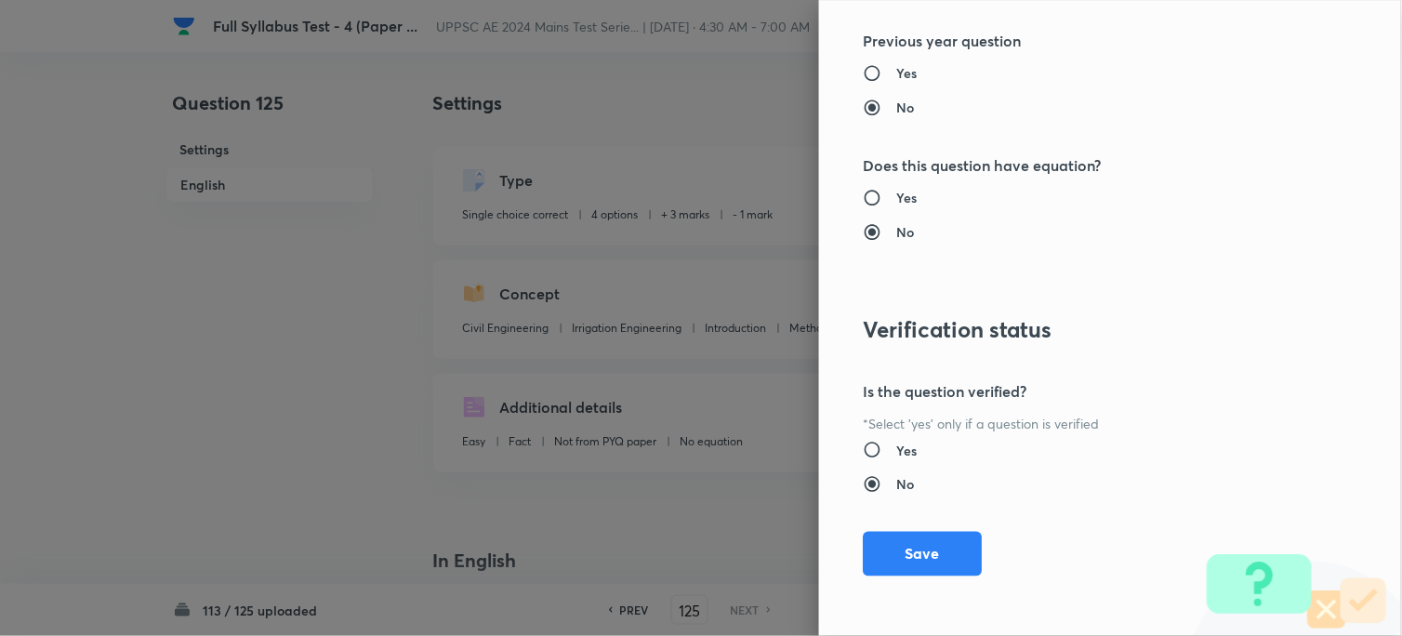
drag, startPoint x: 905, startPoint y: 544, endPoint x: 555, endPoint y: 462, distance: 359.0
click at [905, 549] on button "Save" at bounding box center [923, 554] width 119 height 45
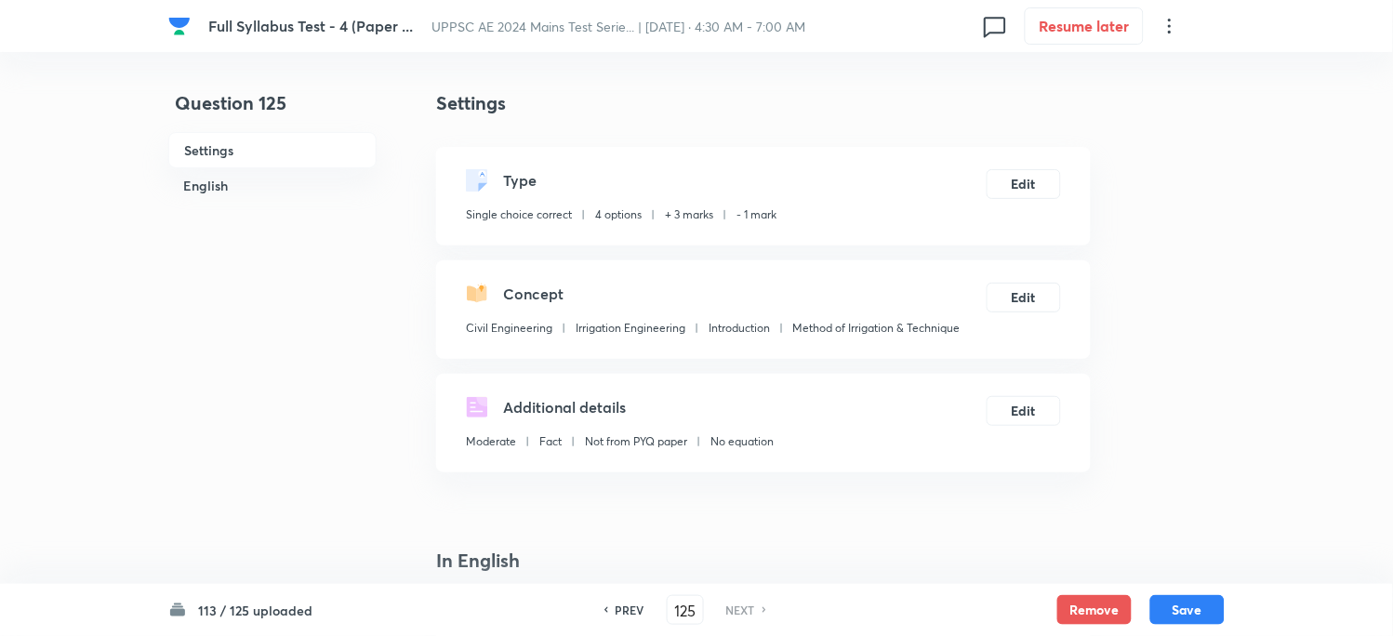
scroll to position [413, 0]
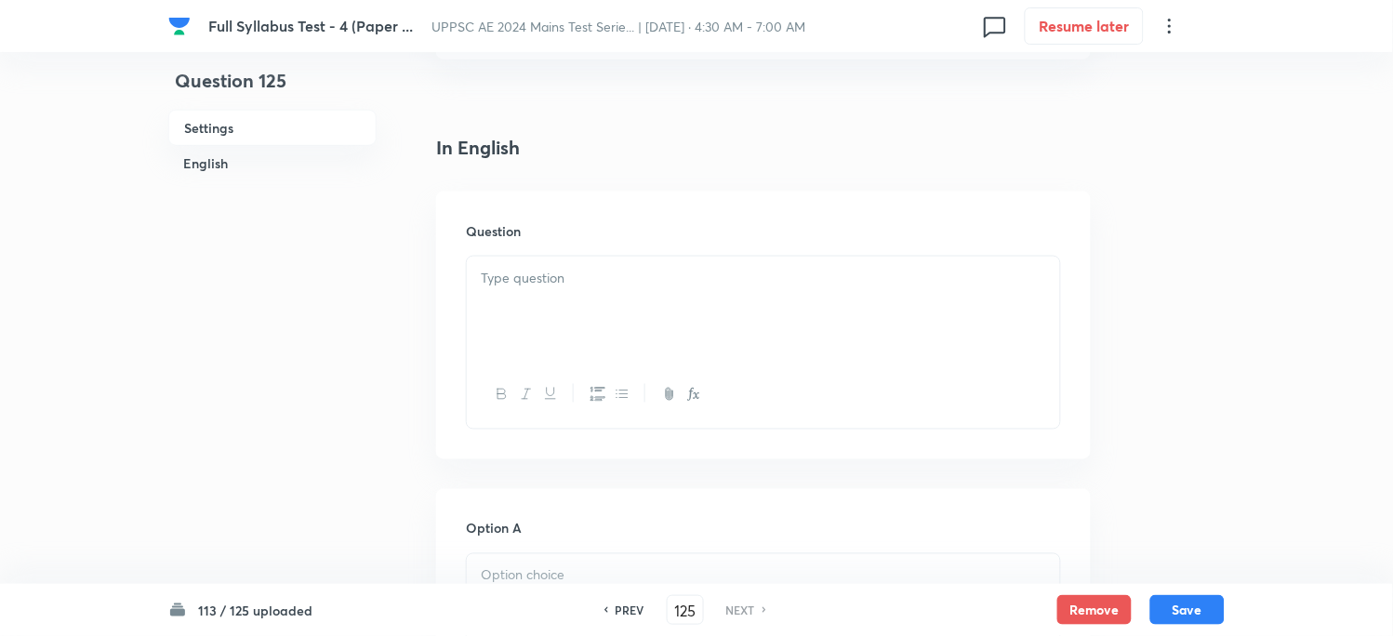
click at [527, 277] on p at bounding box center [763, 278] width 565 height 21
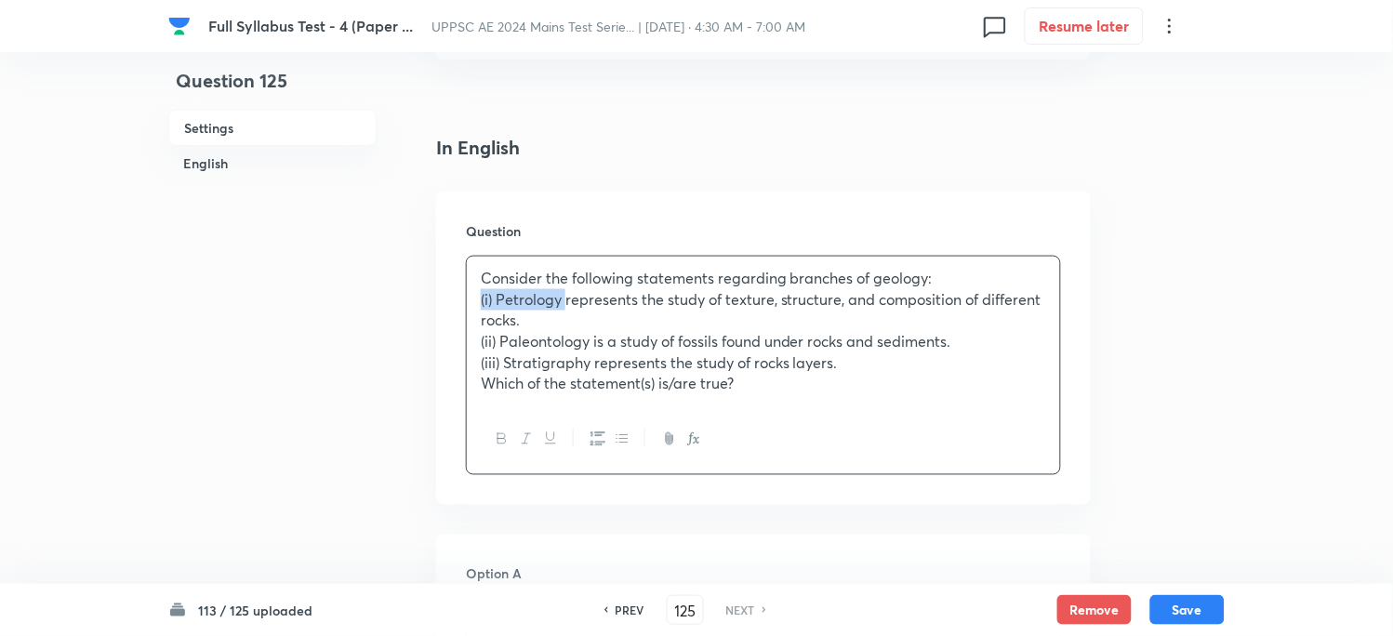
drag, startPoint x: 537, startPoint y: 301, endPoint x: 413, endPoint y: 301, distance: 124.6
drag, startPoint x: 541, startPoint y: 345, endPoint x: 428, endPoint y: 345, distance: 113.4
drag, startPoint x: 544, startPoint y: 366, endPoint x: 533, endPoint y: 366, distance: 11.2
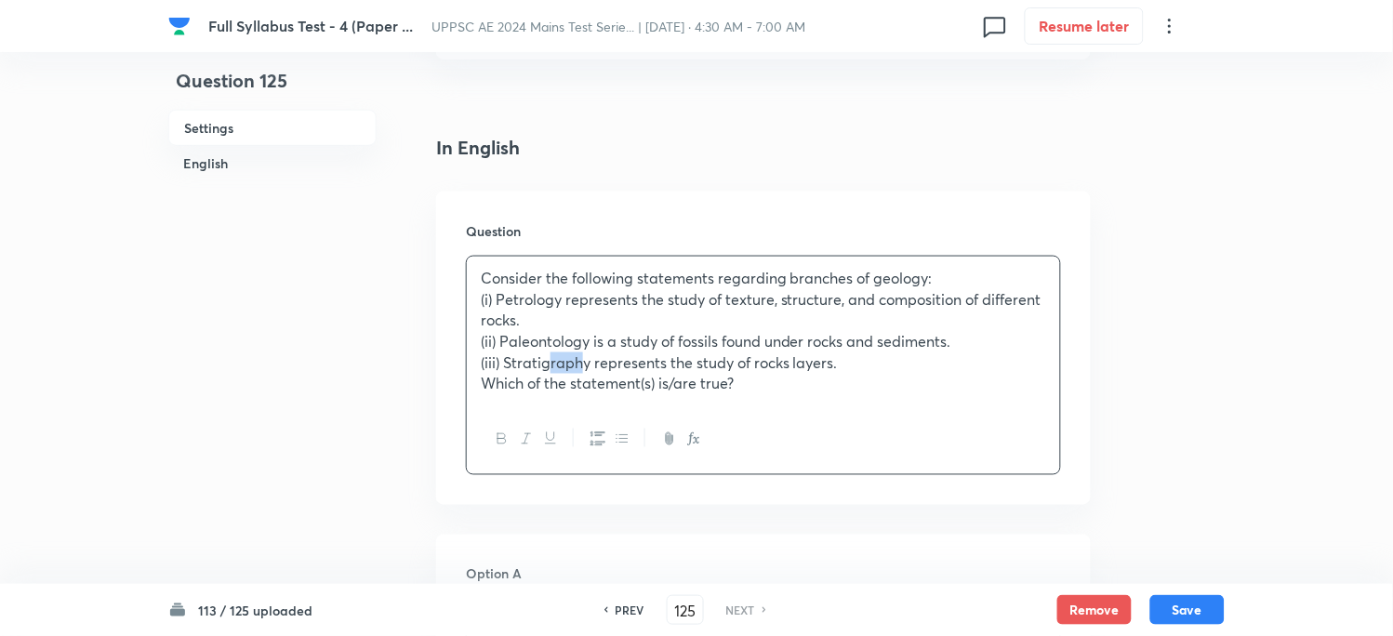
click at [530, 366] on p "(iii) Stratigraphy represents the study of rocks layers." at bounding box center [763, 362] width 565 height 21
click at [540, 367] on p "(iii) Stratigraphy represents the study of rocks layers." at bounding box center [763, 362] width 565 height 21
click at [537, 361] on p "(iii) Stratigraphy represents the study of rocks layers." at bounding box center [763, 362] width 565 height 21
drag, startPoint x: 540, startPoint y: 364, endPoint x: 450, endPoint y: 369, distance: 90.3
click at [450, 369] on div "Question Consider the following statements regarding branches of geology: (i) P…" at bounding box center [763, 348] width 654 height 313
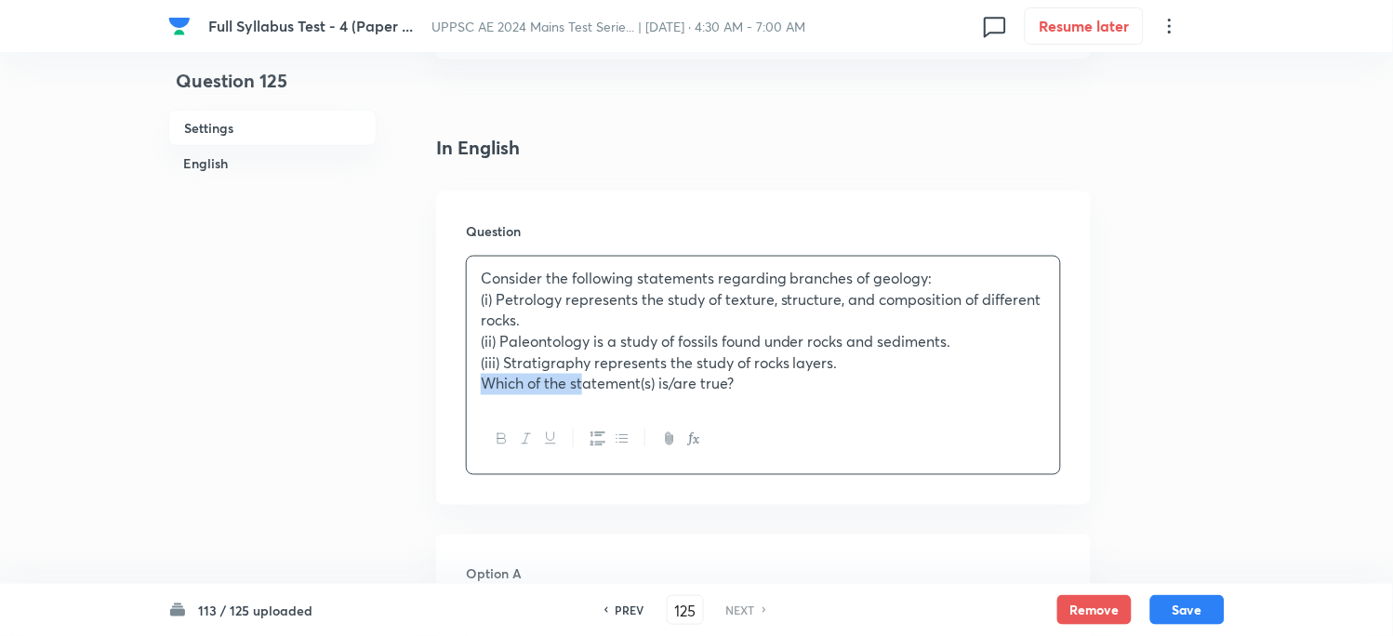
drag, startPoint x: 544, startPoint y: 383, endPoint x: 442, endPoint y: 391, distance: 102.6
click at [442, 391] on div "Question Consider the following statements regarding branches of geology: (i) P…" at bounding box center [763, 348] width 654 height 313
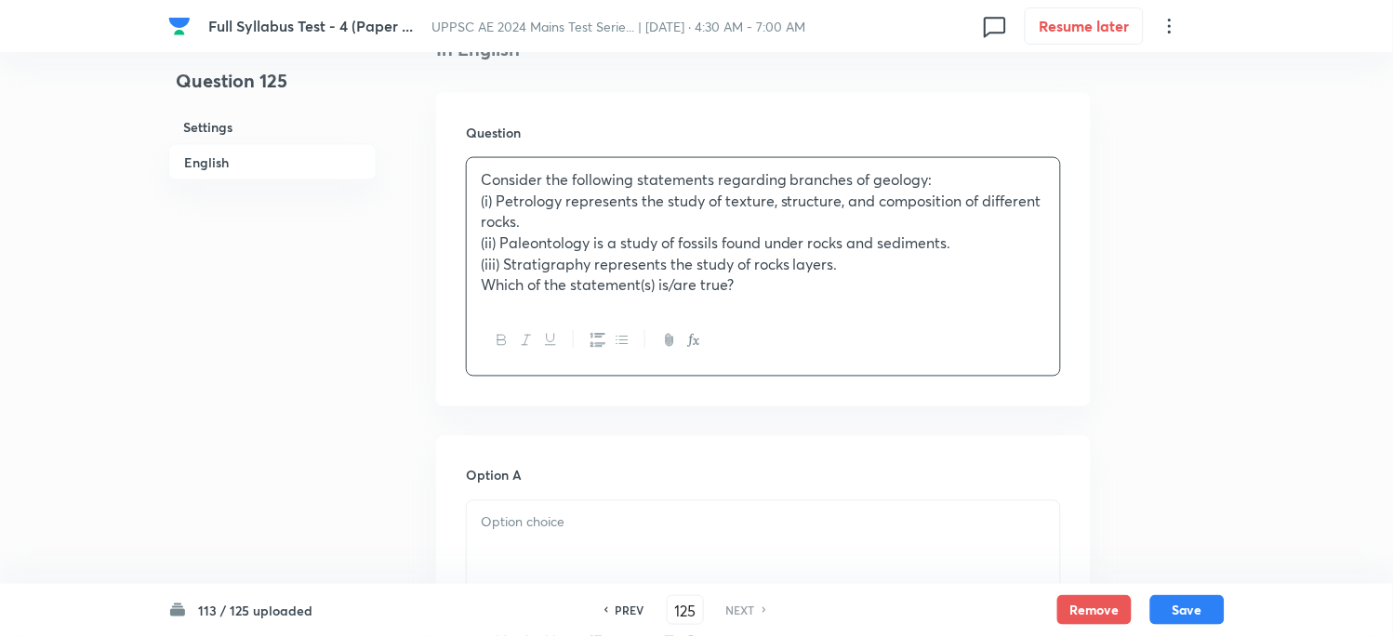
scroll to position [722, 0]
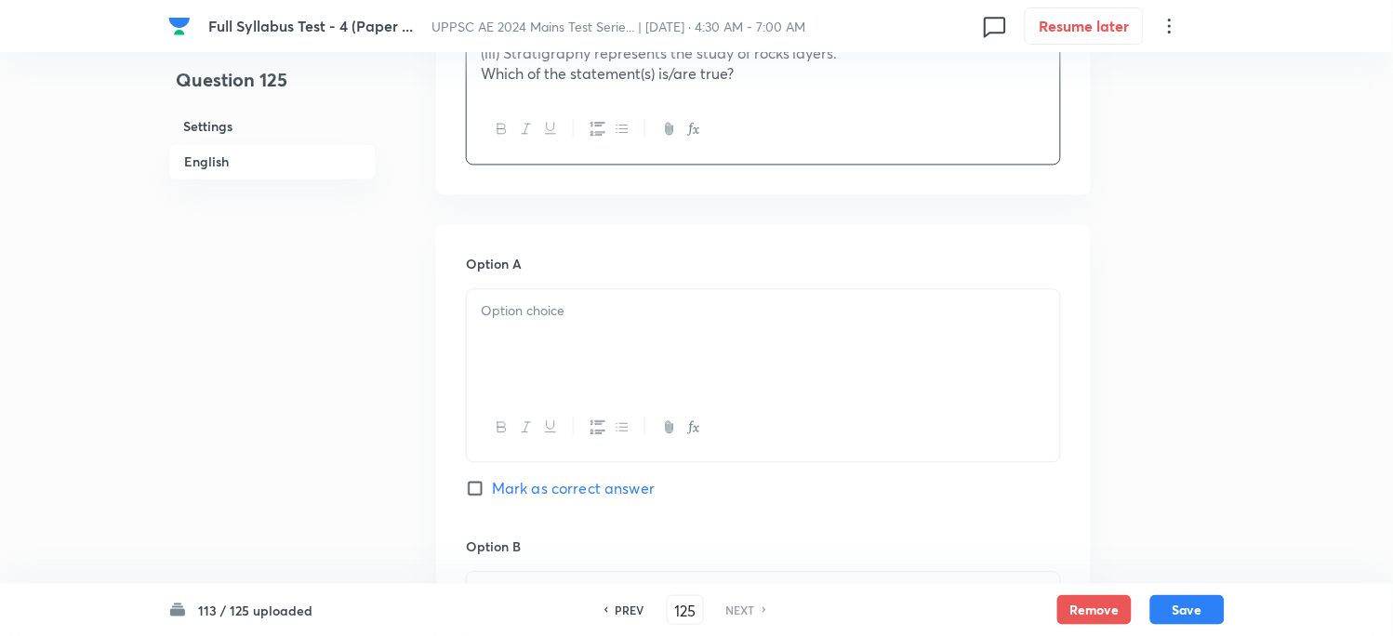
drag, startPoint x: 495, startPoint y: 302, endPoint x: 448, endPoint y: 355, distance: 71.1
click at [496, 307] on p at bounding box center [763, 311] width 565 height 21
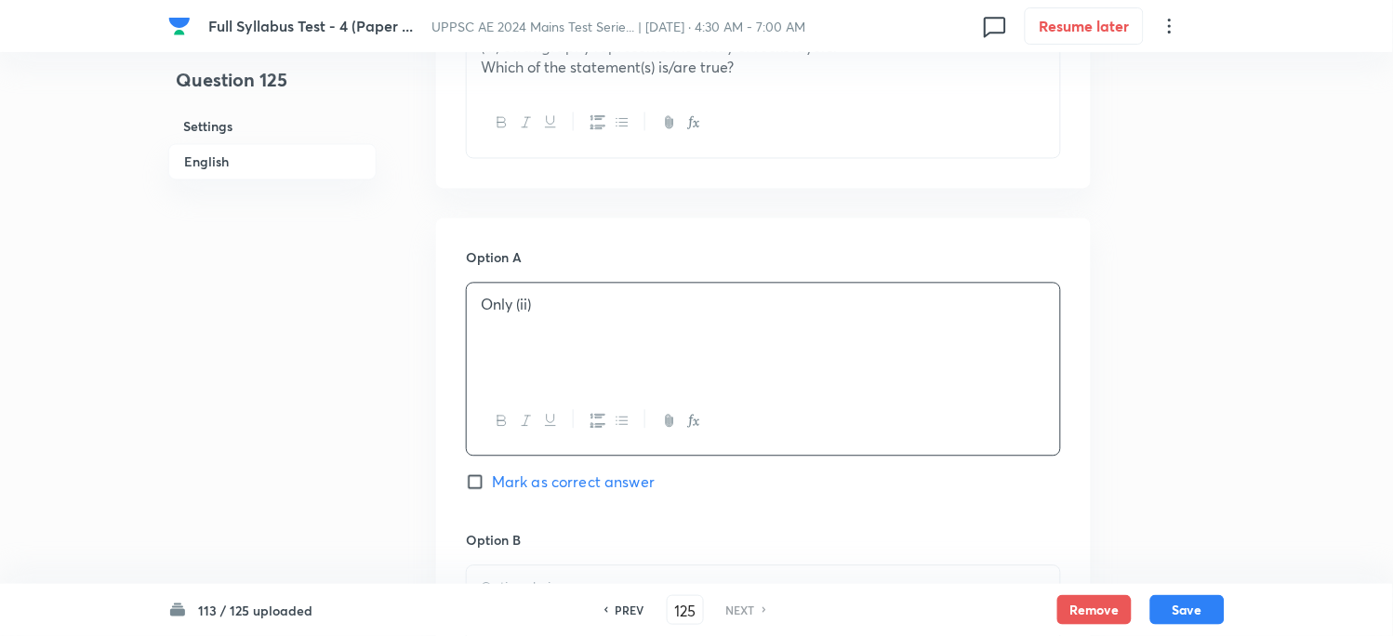
scroll to position [930, 0]
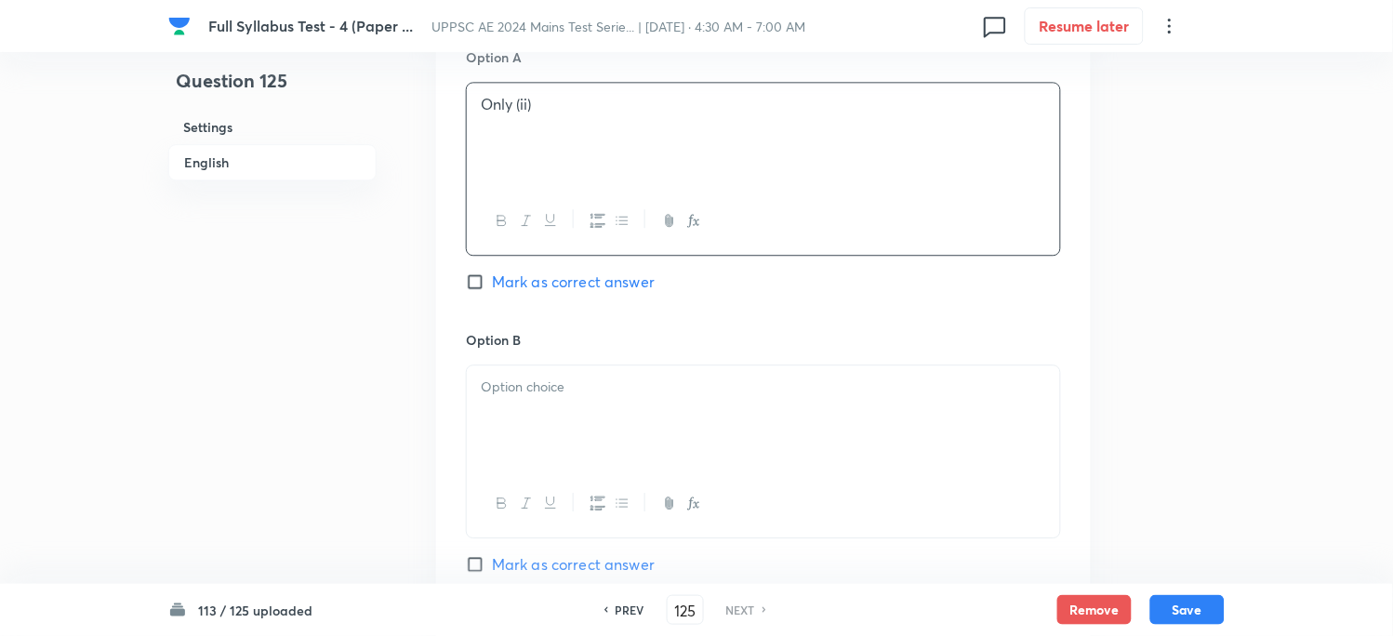
click at [518, 365] on div at bounding box center [763, 451] width 595 height 174
click at [493, 423] on div at bounding box center [763, 417] width 593 height 104
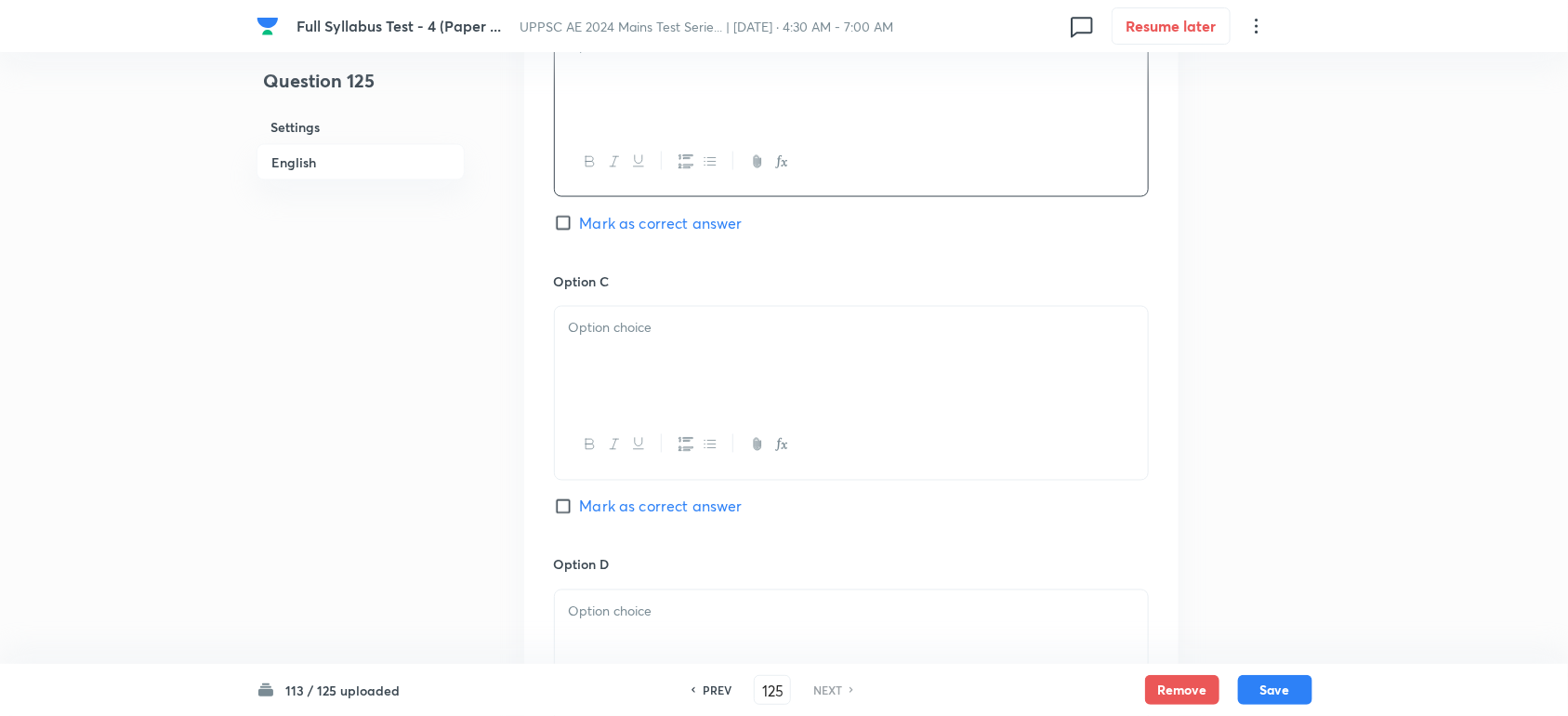
scroll to position [1046, 0]
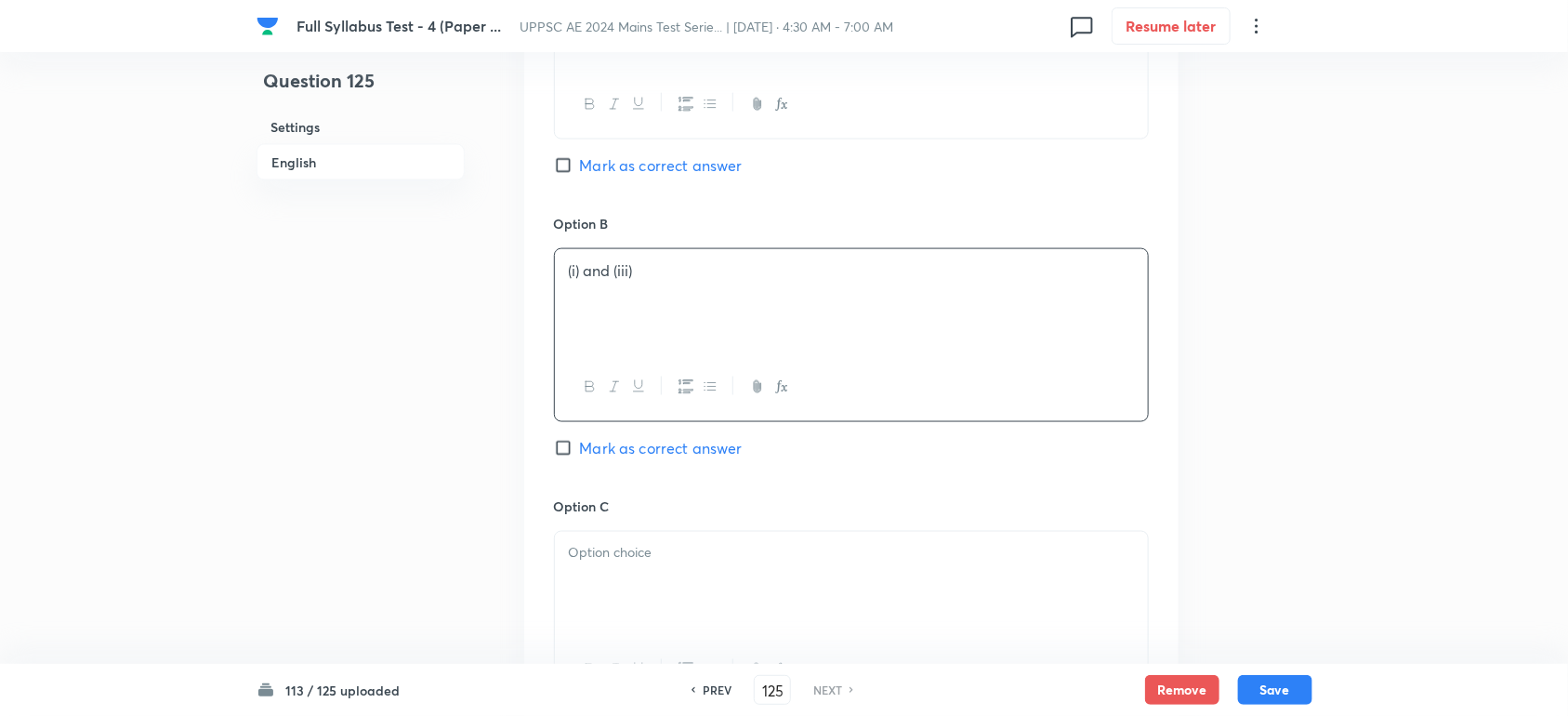
click at [614, 564] on p at bounding box center [851, 553] width 565 height 21
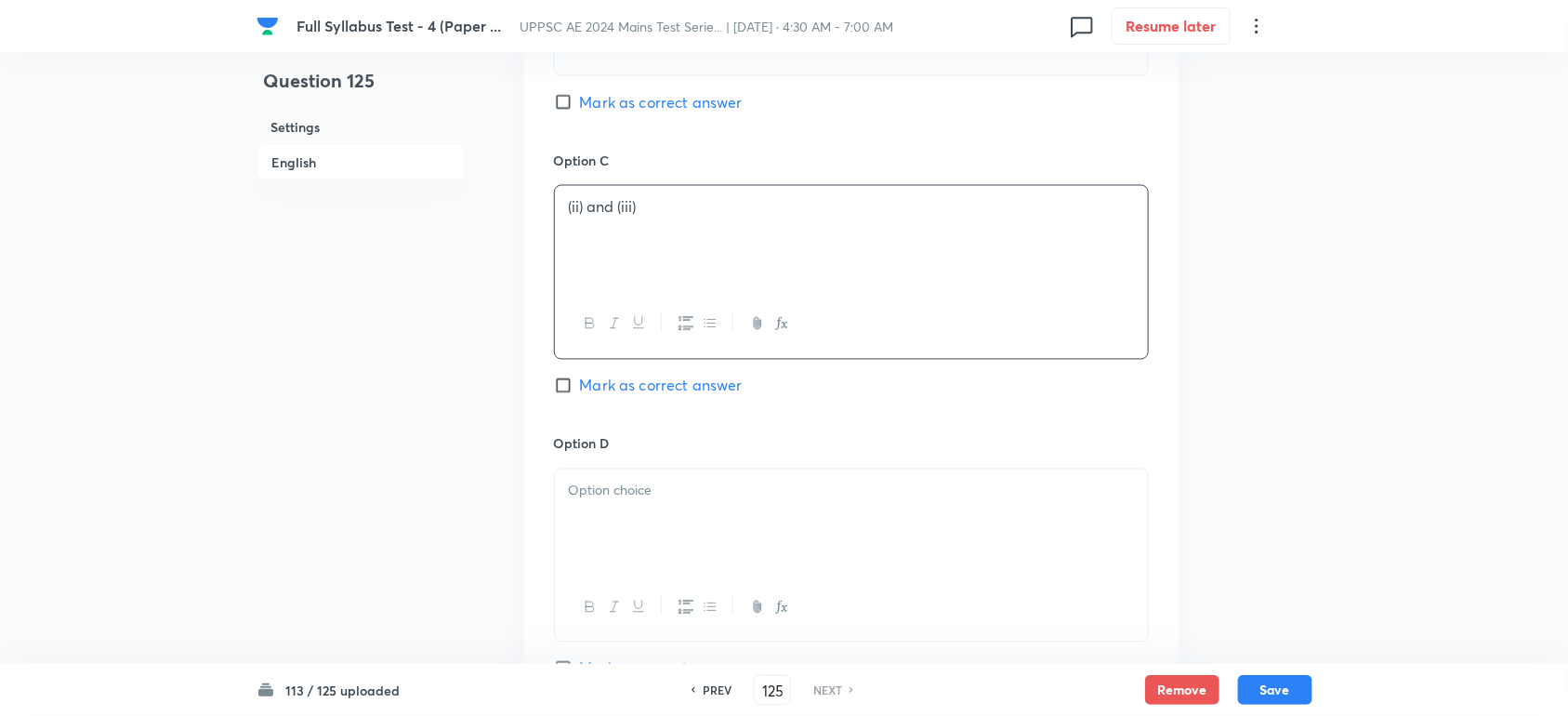
scroll to position [1394, 0]
click at [651, 476] on div at bounding box center [851, 519] width 593 height 104
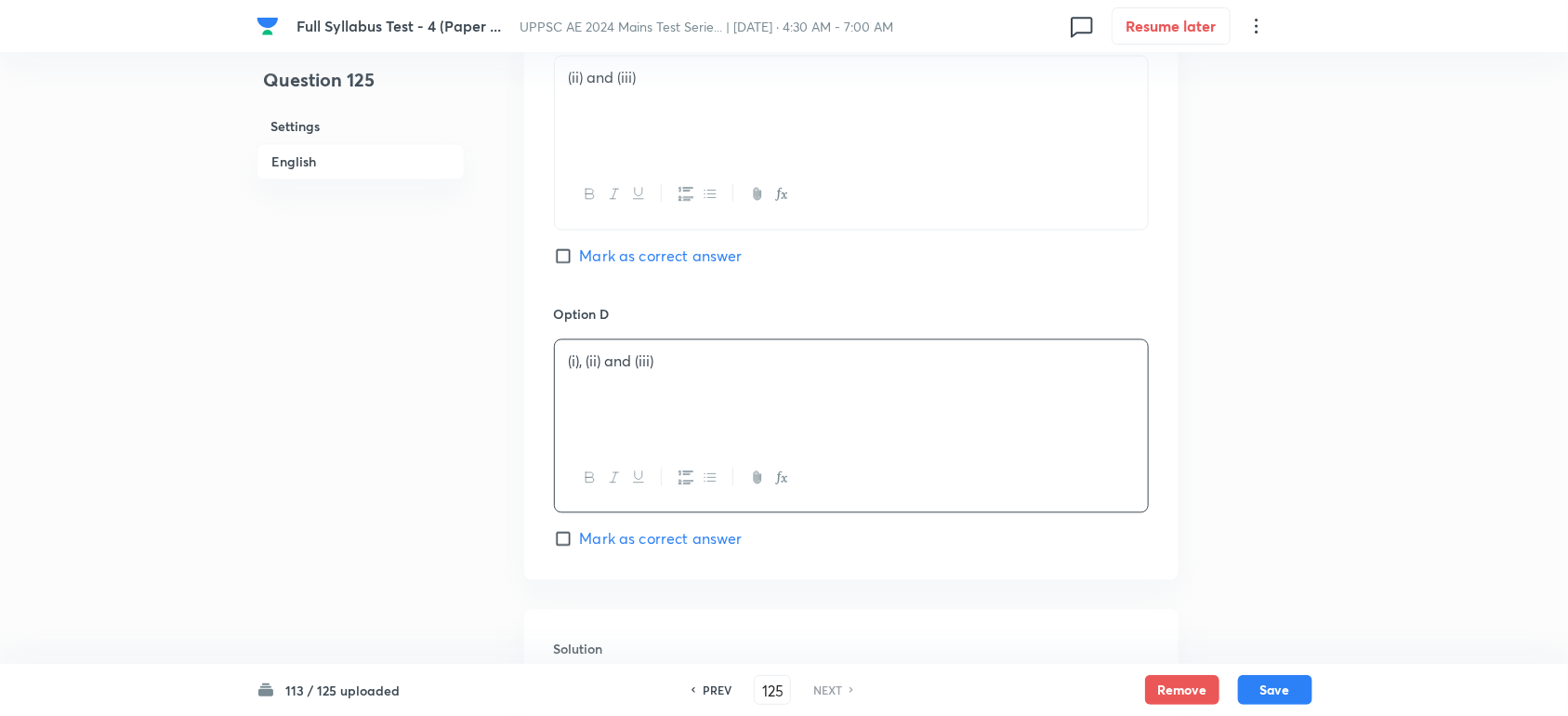
scroll to position [1856, 0]
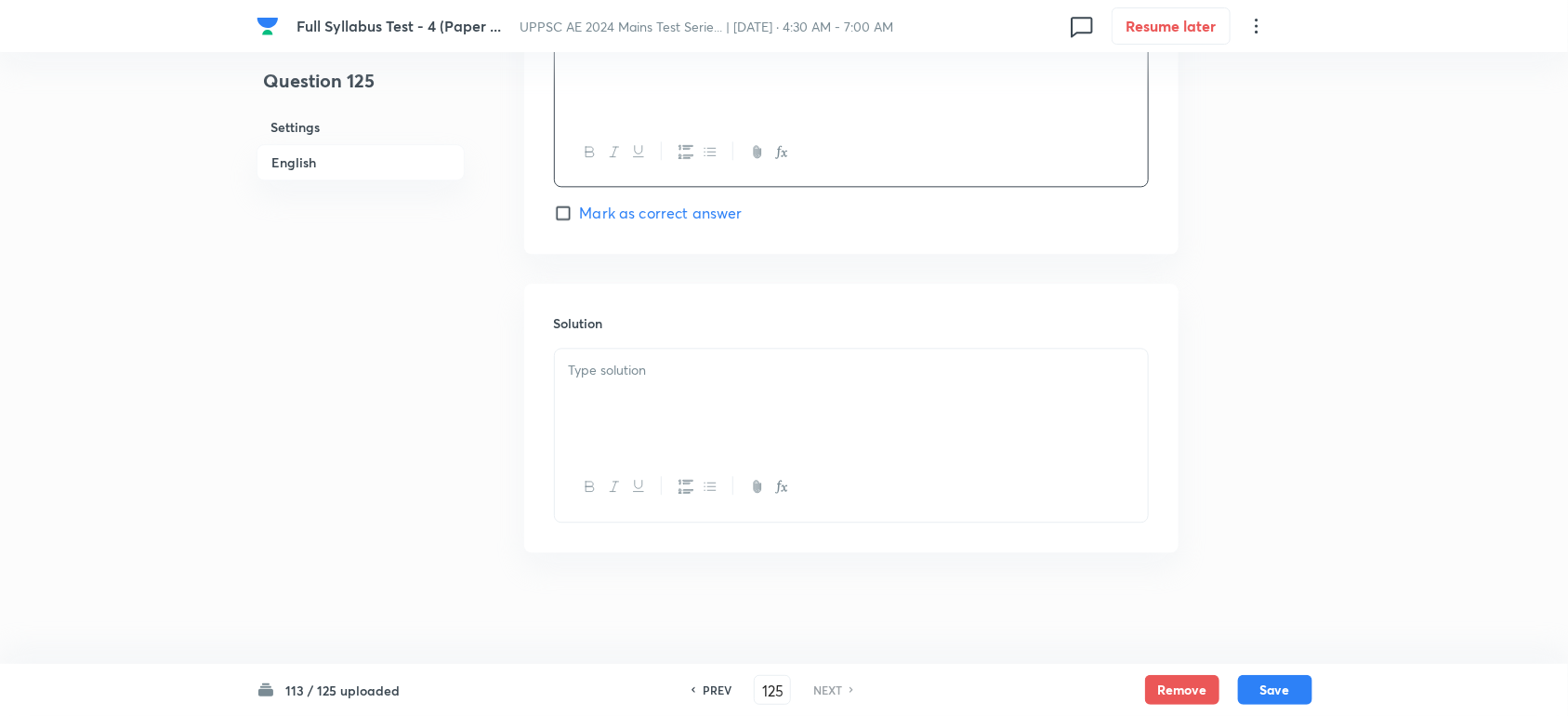
click at [600, 397] on div at bounding box center [851, 401] width 593 height 104
click at [637, 215] on span "Mark as correct answer" at bounding box center [661, 213] width 163 height 22
click at [580, 215] on input "Mark as correct answer" at bounding box center [567, 213] width 26 height 19
click at [601, 389] on div at bounding box center [851, 401] width 593 height 104
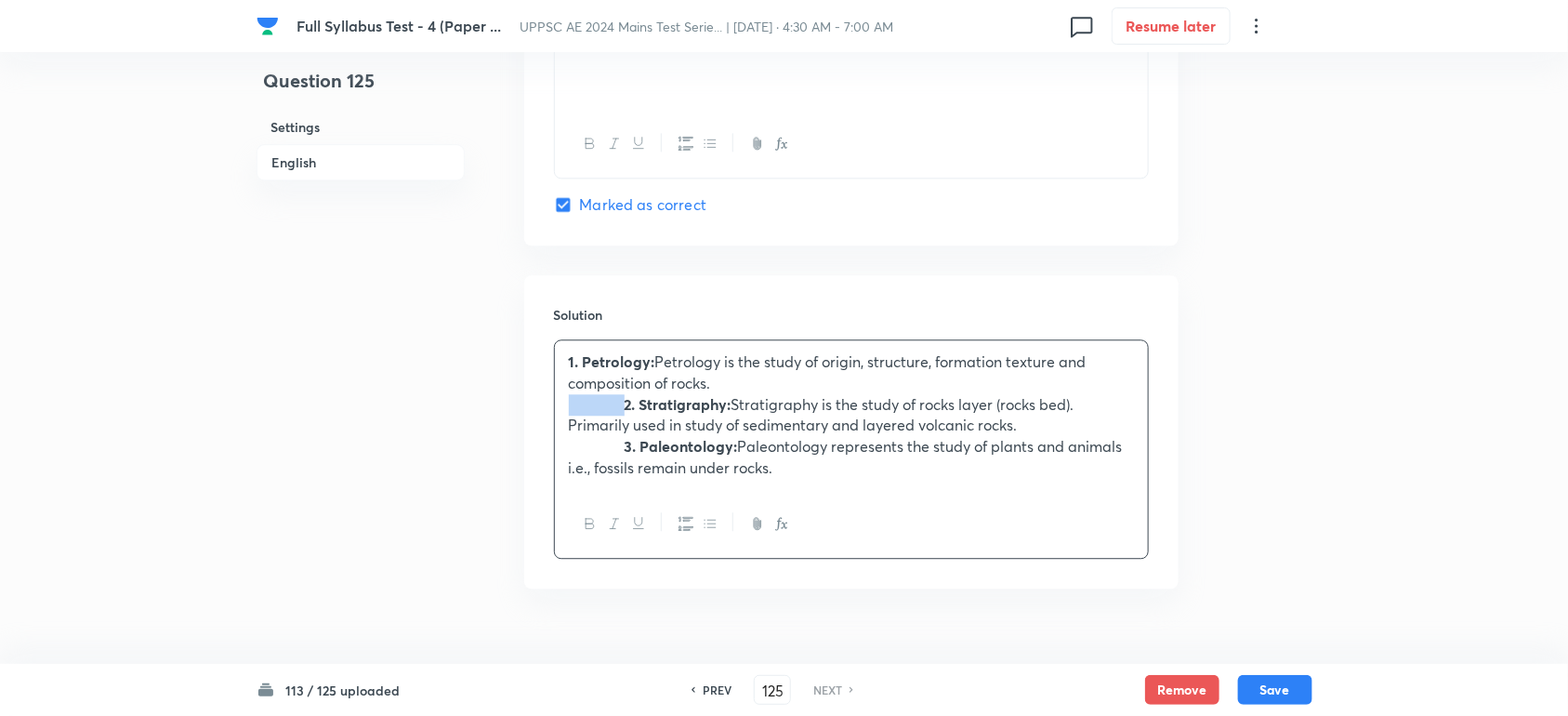
drag, startPoint x: 630, startPoint y: 407, endPoint x: 525, endPoint y: 424, distance: 106.4
click at [525, 424] on div "Solution 1. Petrology: Petrology is the study of origin, structure, formation t…" at bounding box center [851, 431] width 654 height 313
drag, startPoint x: 630, startPoint y: 461, endPoint x: 526, endPoint y: 457, distance: 104.2
click at [526, 457] on div "Solution 1. Petrology: Petrology is the study of origin, structure, formation t…" at bounding box center [851, 431] width 654 height 313
click at [1281, 698] on button "Save" at bounding box center [1275, 688] width 74 height 30
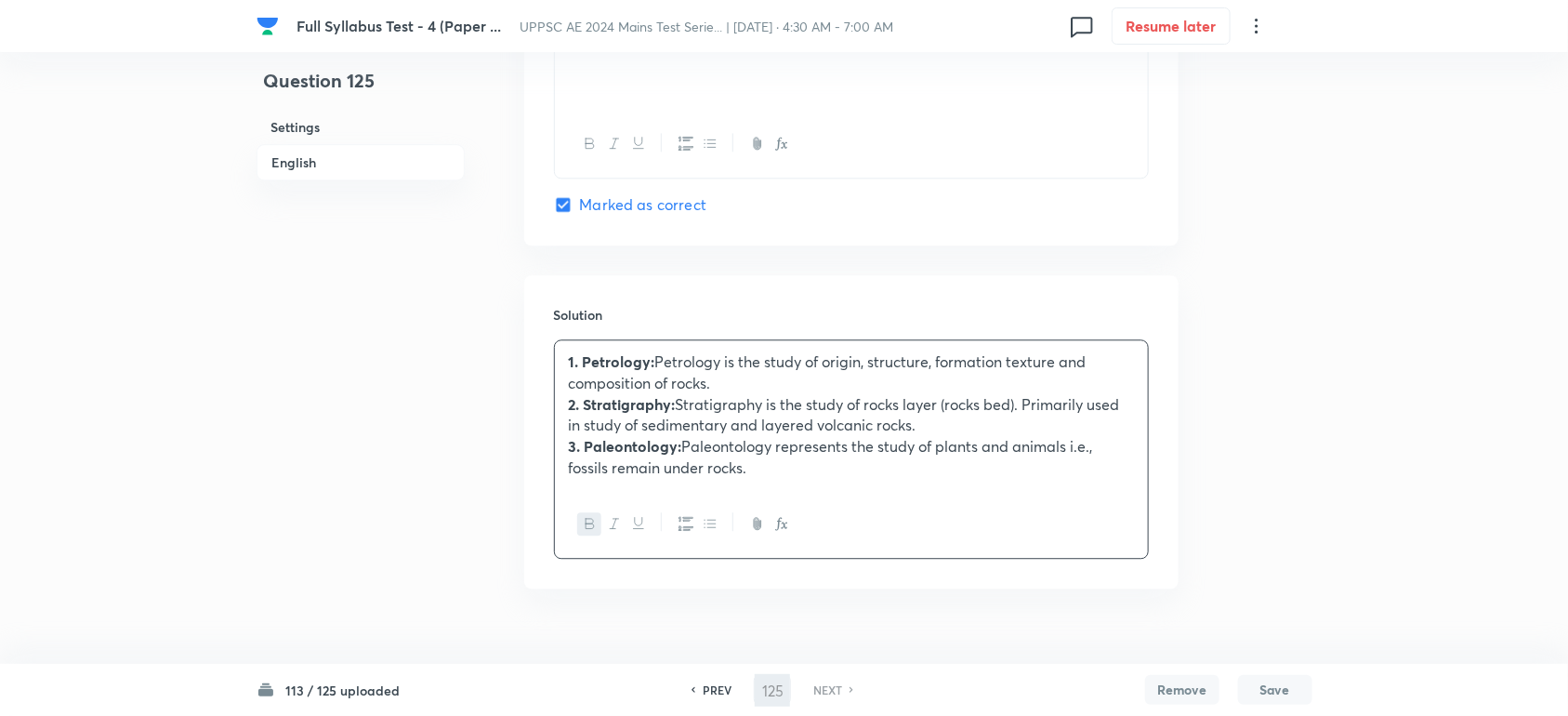
scroll to position [1855, 0]
click at [711, 686] on h6 "PREV" at bounding box center [717, 689] width 29 height 17
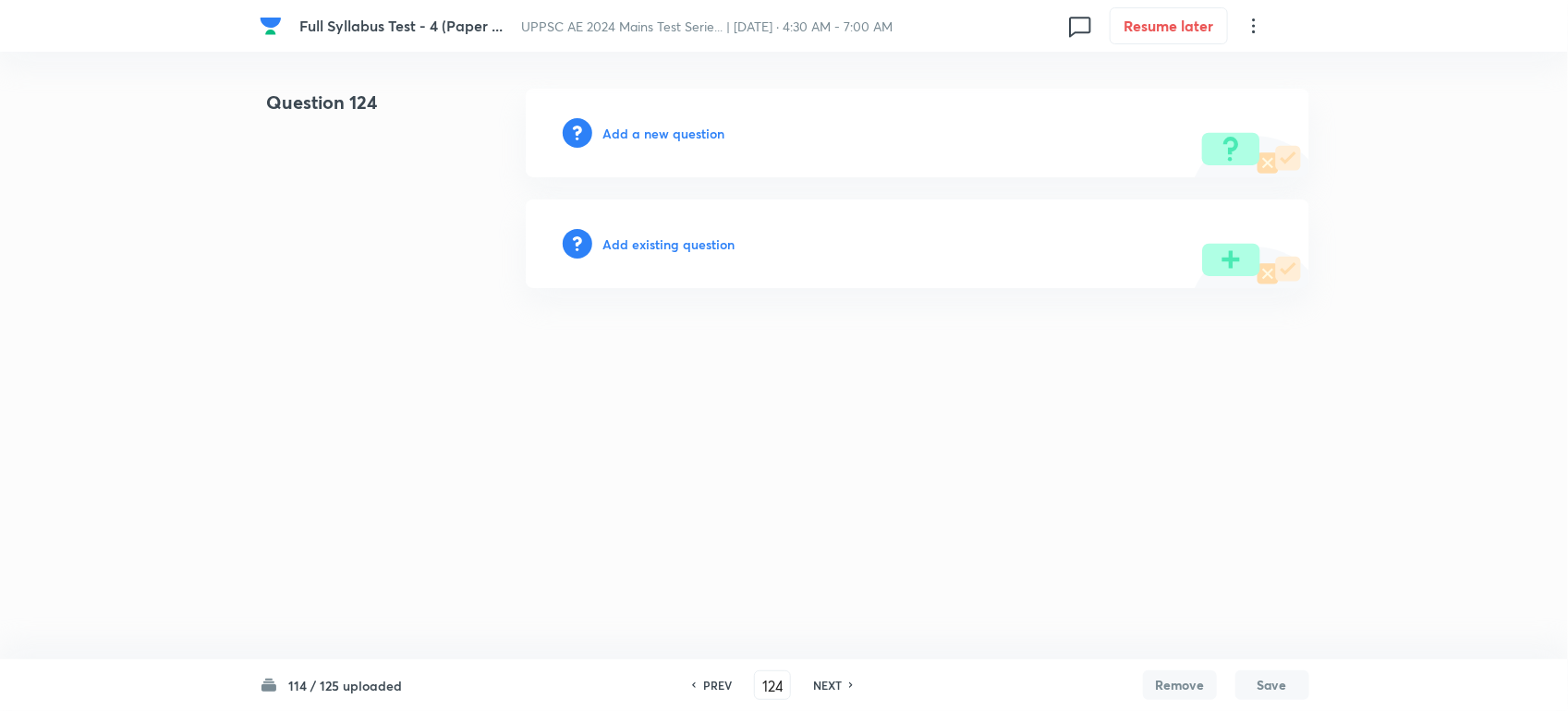
click at [616, 132] on h6 "Add a new question" at bounding box center [664, 134] width 122 height 20
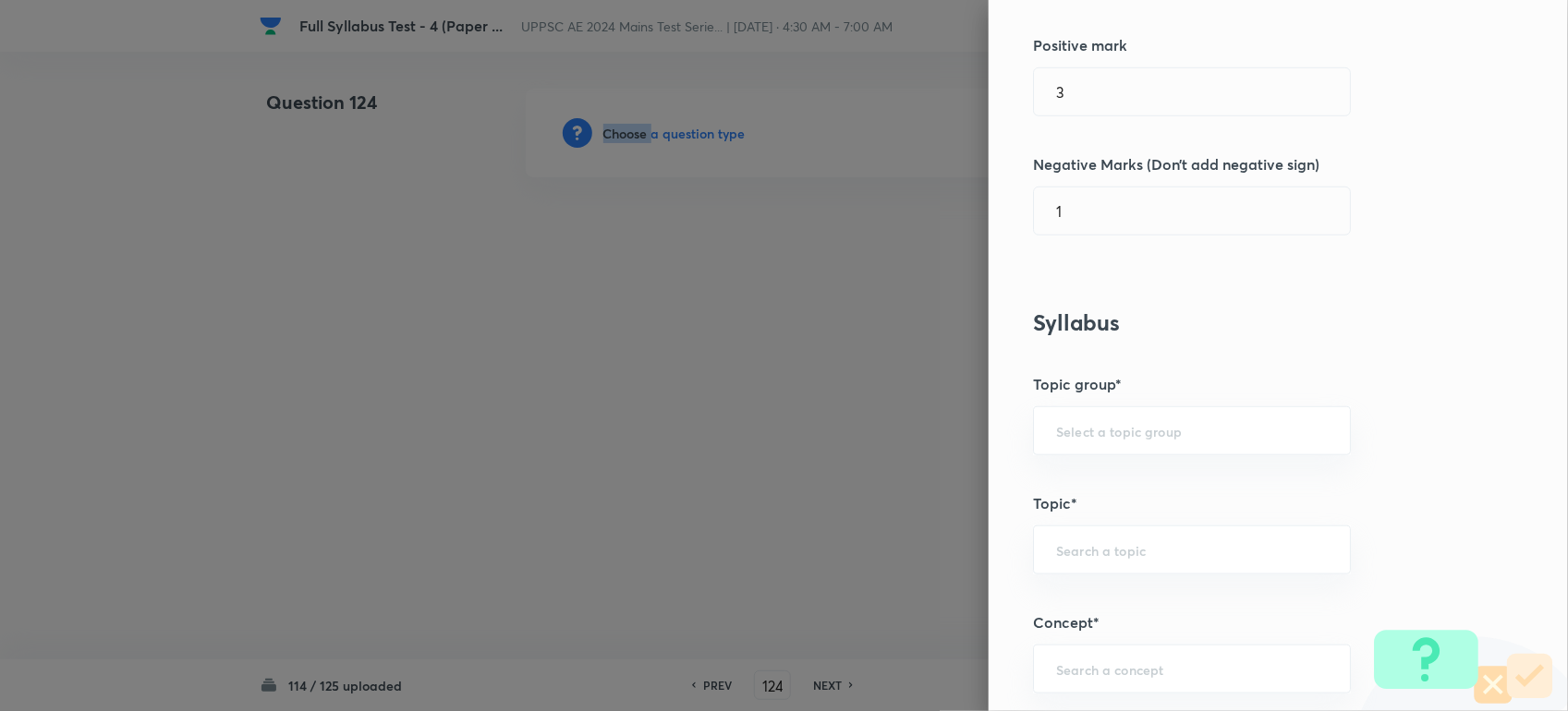
scroll to position [807, 0]
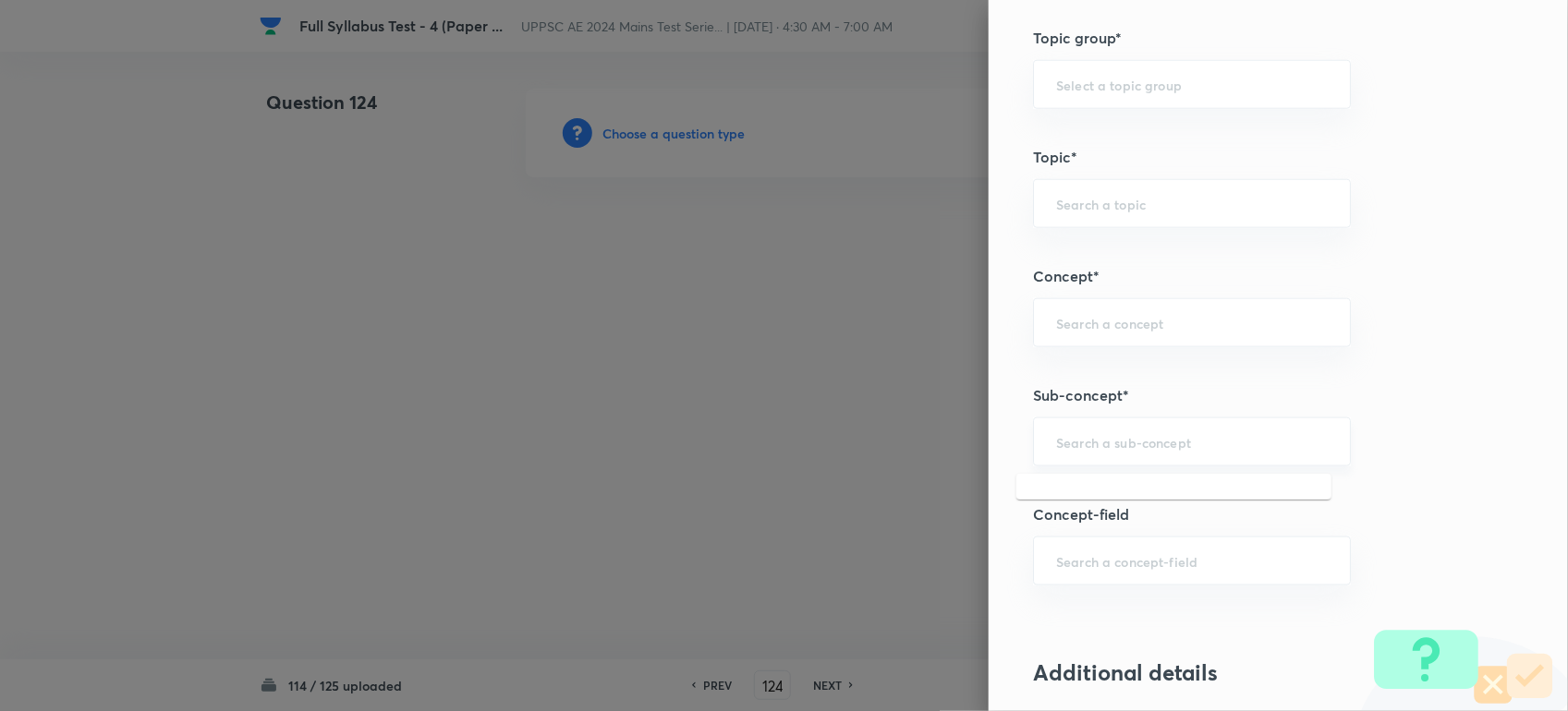
click at [1077, 441] on input "text" at bounding box center [1191, 442] width 271 height 18
paste input "Isoclinal folds"
drag, startPoint x: 1095, startPoint y: 440, endPoint x: 1202, endPoint y: 455, distance: 108.0
click at [1202, 455] on div "Isoclinal folds ​" at bounding box center [1191, 441] width 318 height 49
click at [1095, 316] on input "text" at bounding box center [1191, 323] width 271 height 18
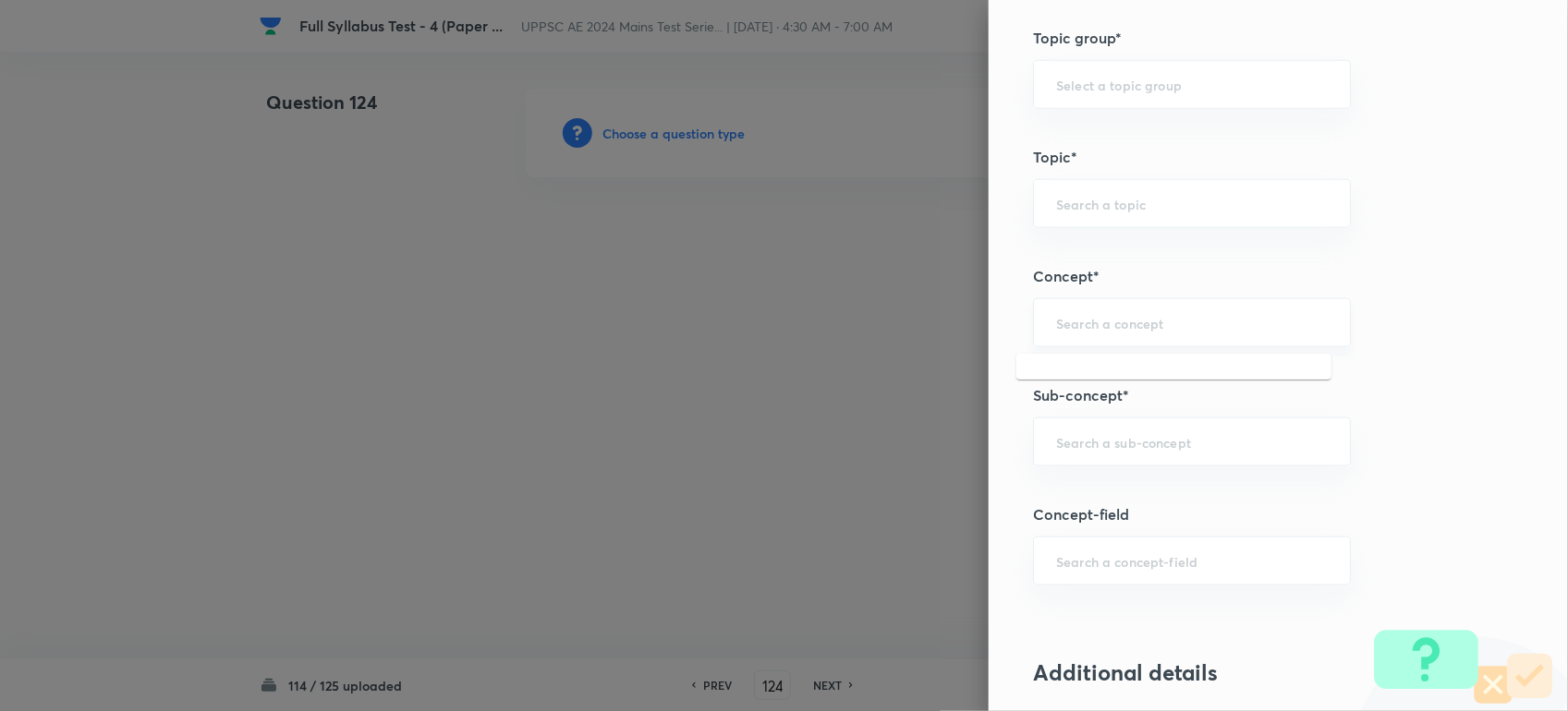
paste input "Miscellaneous Folds"
click at [1056, 446] on input "text" at bounding box center [1191, 442] width 271 height 18
paste input "Miscellaneous Folds"
drag, startPoint x: 1136, startPoint y: 445, endPoint x: 1329, endPoint y: 440, distance: 193.1
click at [1329, 440] on div "Miscellaneous Folds ​" at bounding box center [1191, 441] width 318 height 49
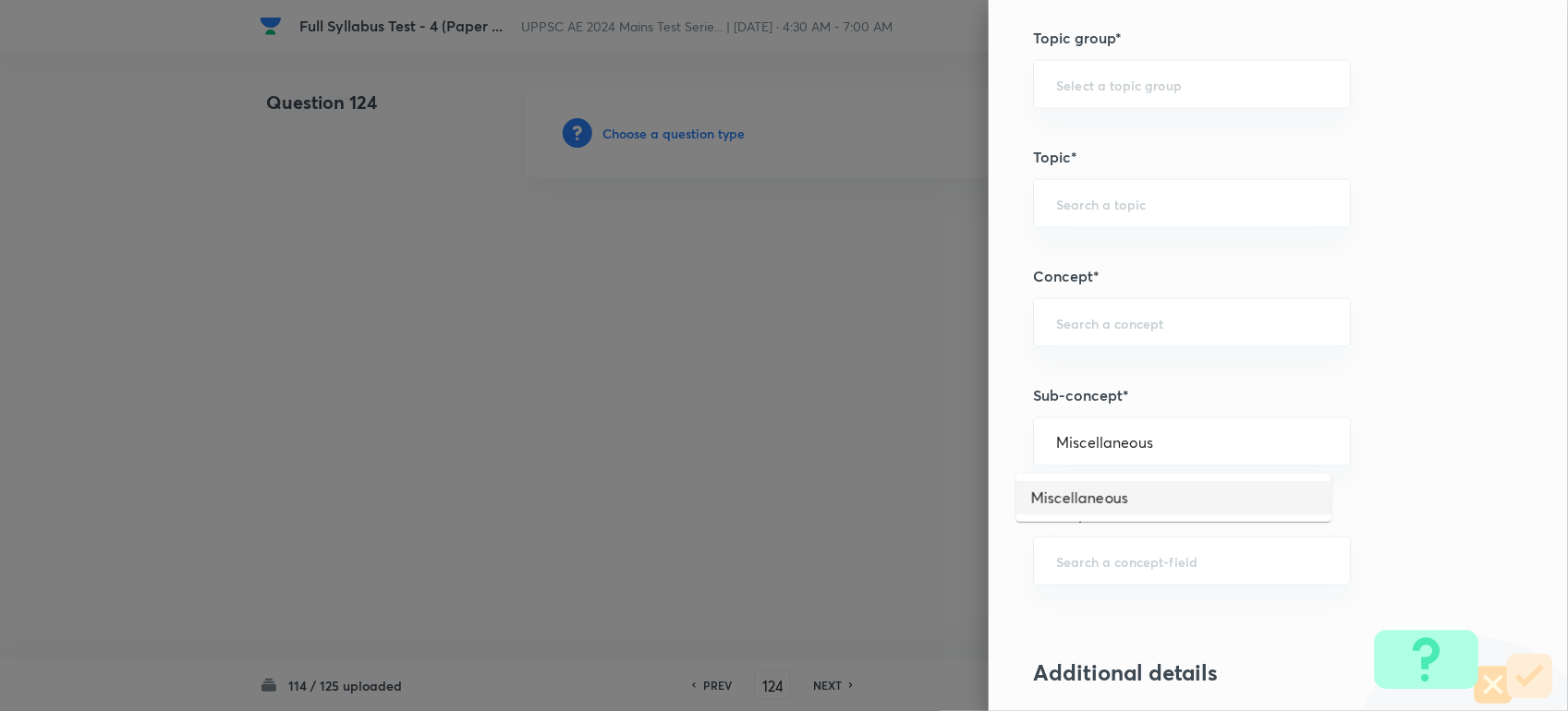
click at [1169, 492] on li "Miscellaneous" at bounding box center [1174, 497] width 315 height 33
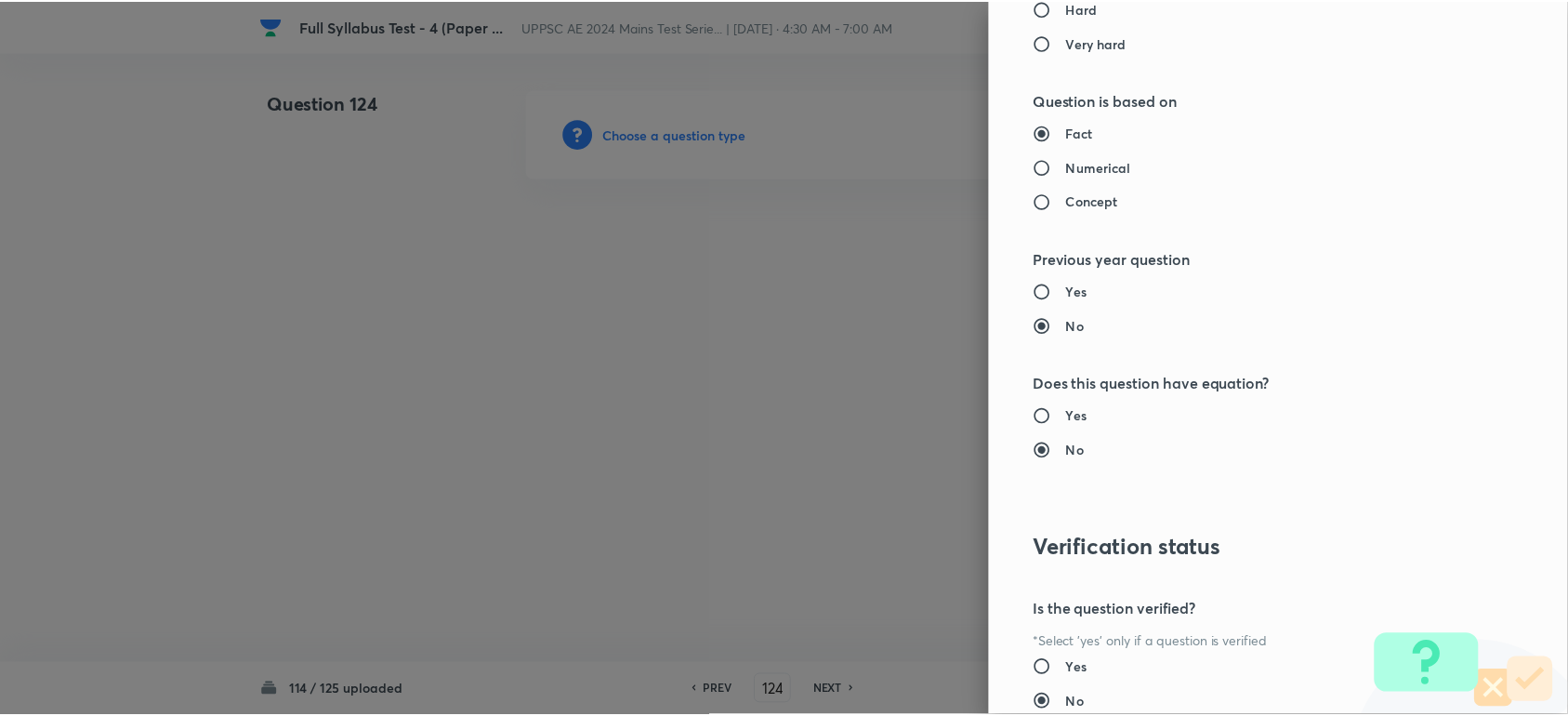
scroll to position [1822, 0]
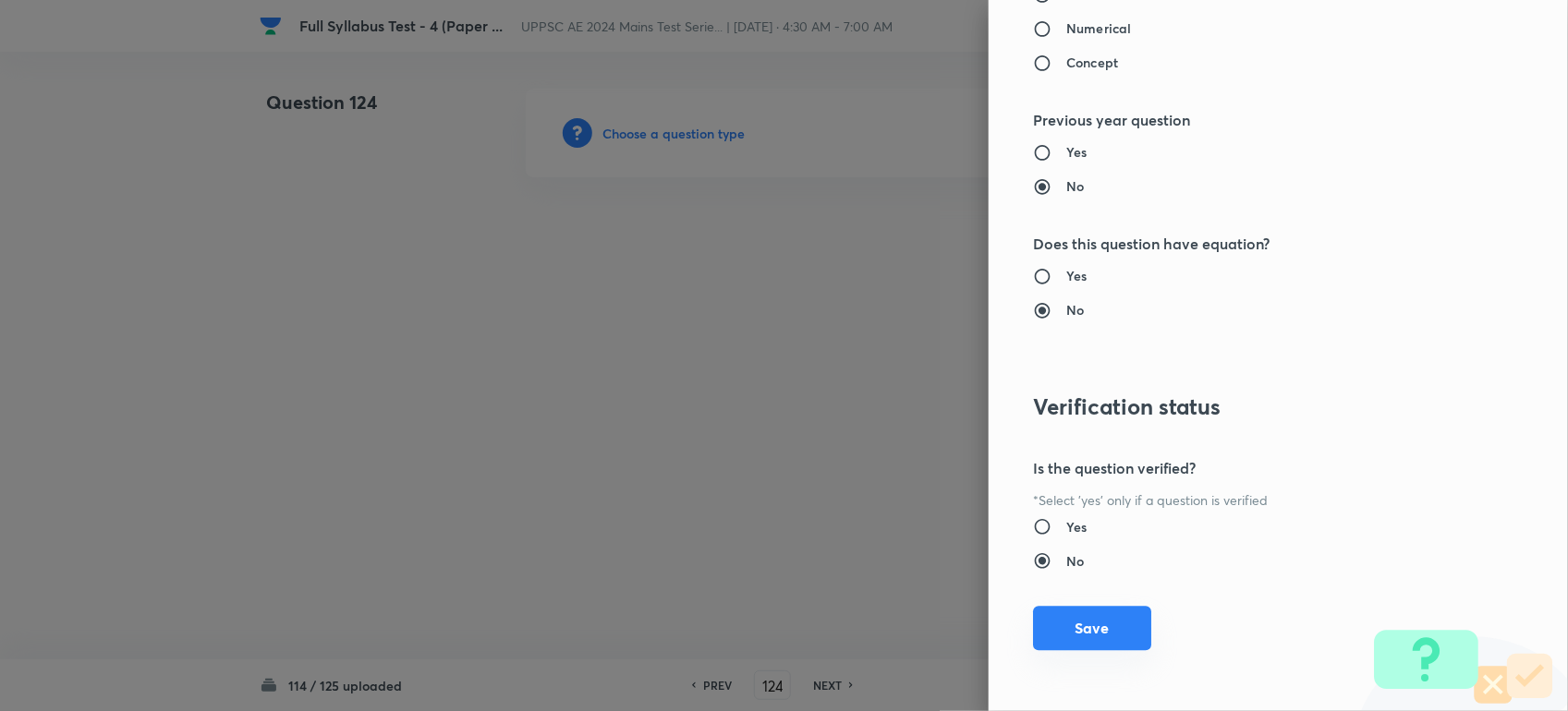
click at [1045, 633] on button "Save" at bounding box center [1091, 628] width 118 height 45
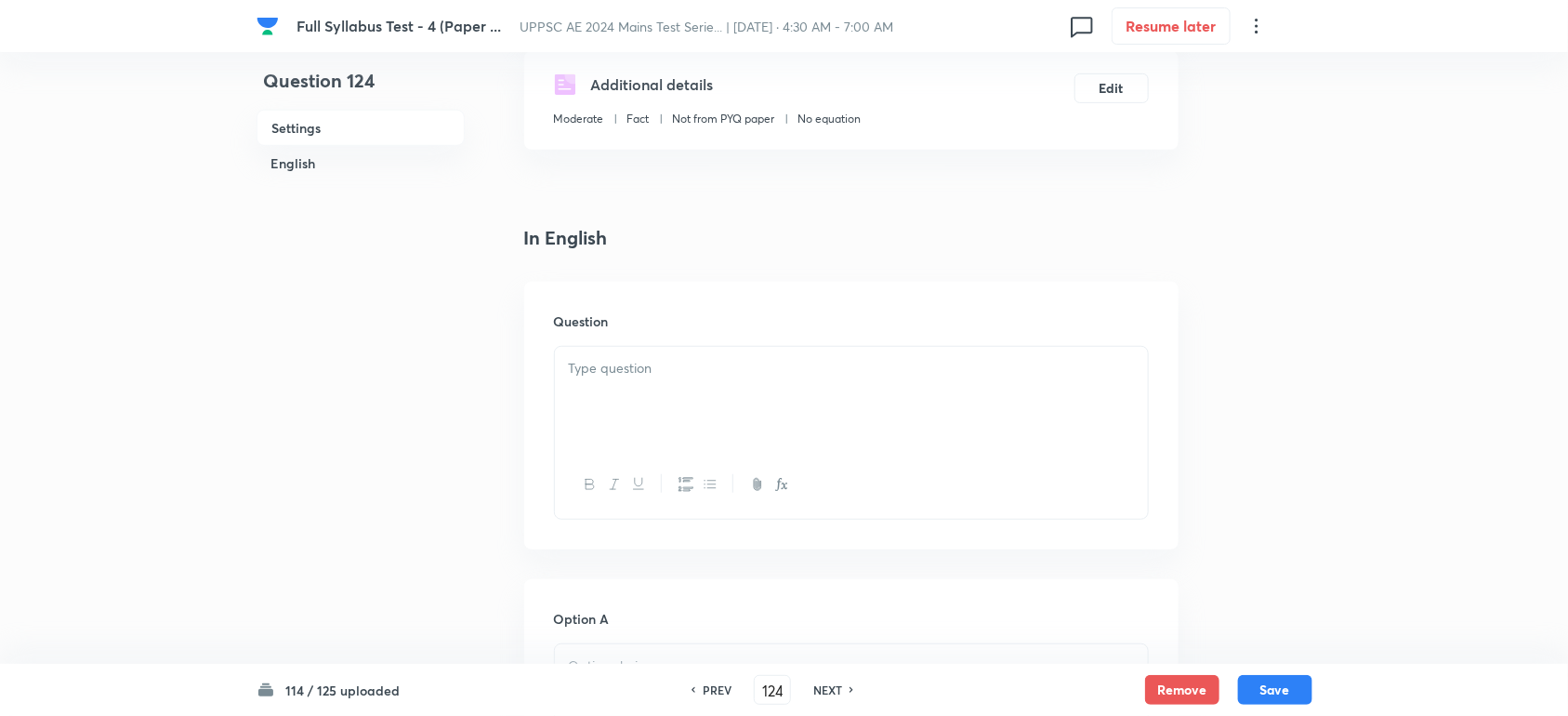
scroll to position [349, 0]
drag, startPoint x: 561, startPoint y: 383, endPoint x: 586, endPoint y: 397, distance: 28.7
click at [586, 397] on div at bounding box center [851, 397] width 593 height 104
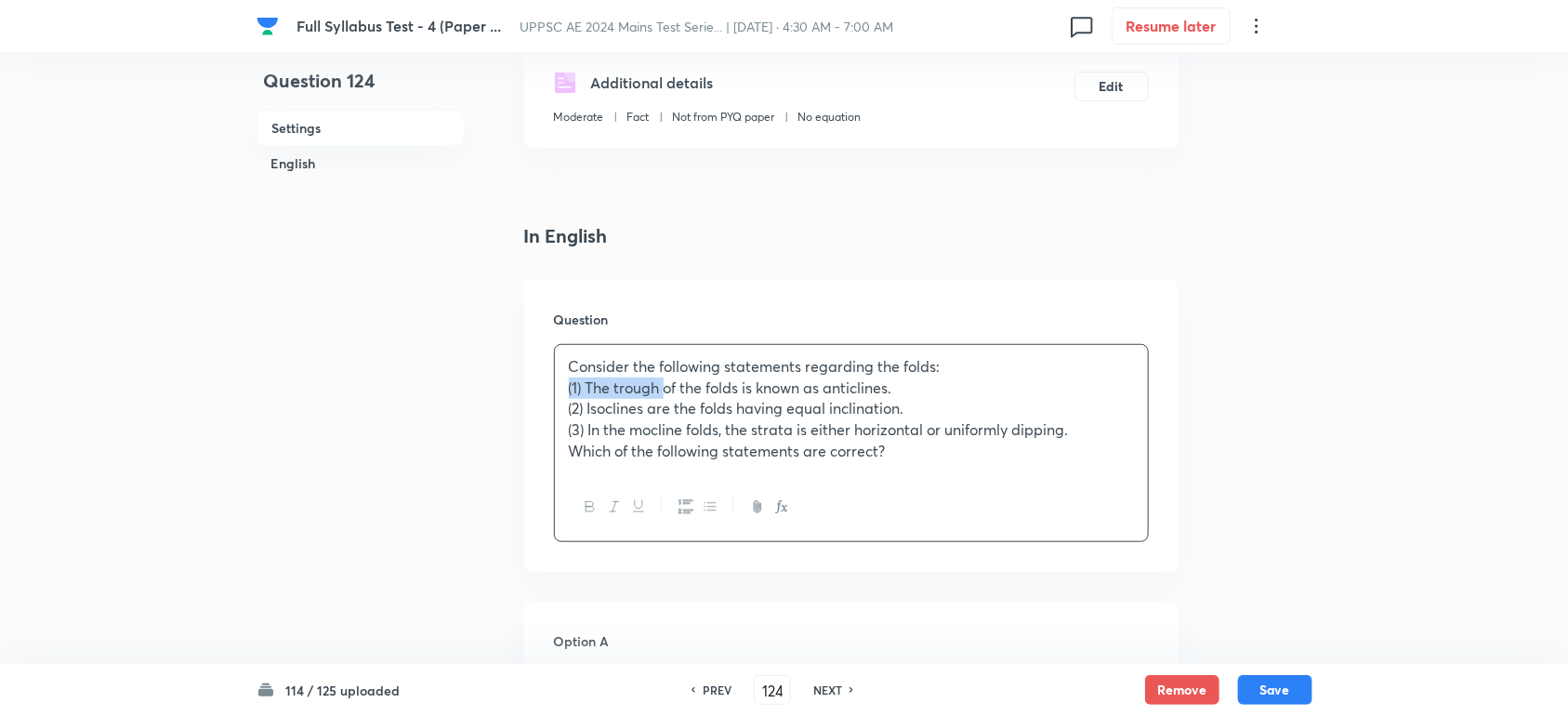
drag, startPoint x: 628, startPoint y: 384, endPoint x: 465, endPoint y: 390, distance: 163.7
drag, startPoint x: 629, startPoint y: 410, endPoint x: 508, endPoint y: 410, distance: 121.8
drag, startPoint x: 629, startPoint y: 432, endPoint x: 551, endPoint y: 434, distance: 78.1
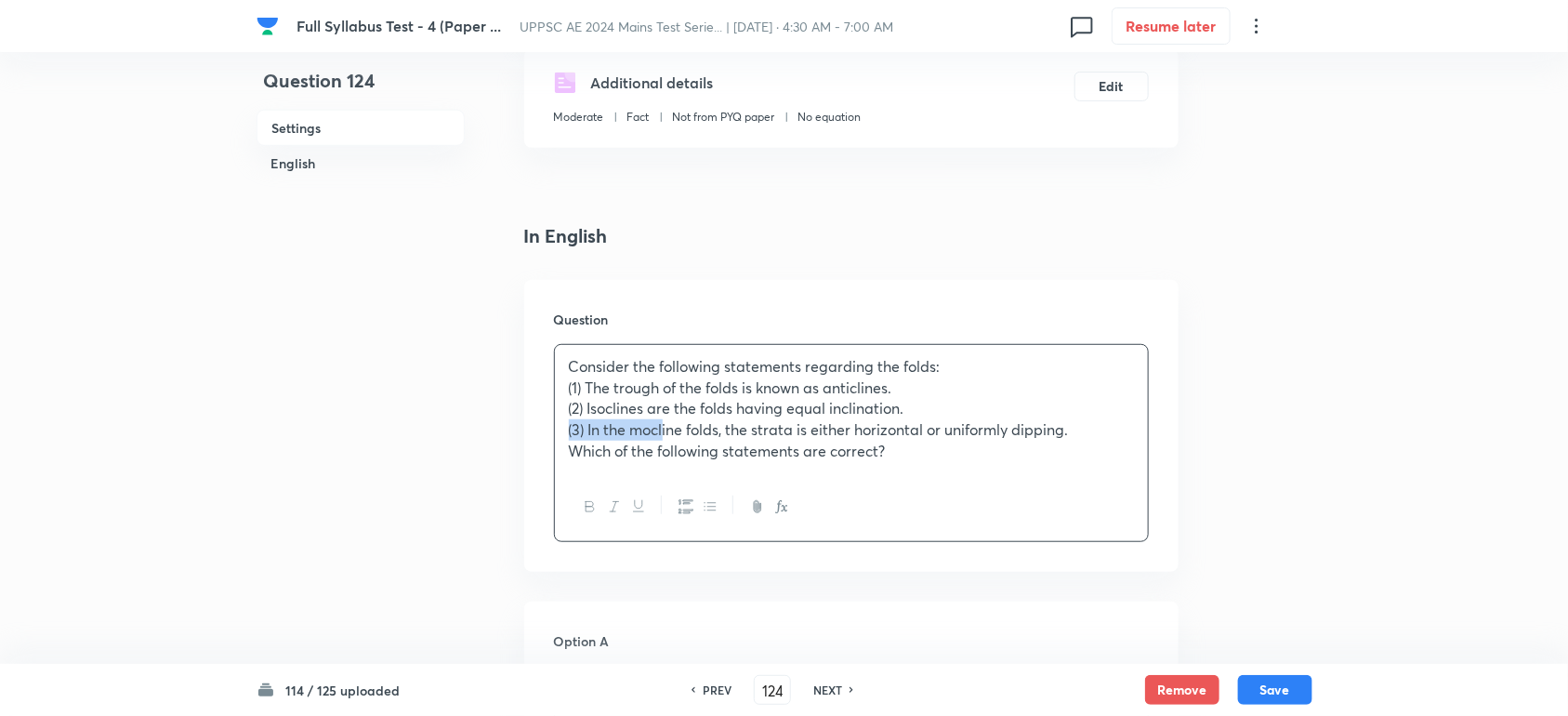
click at [551, 434] on div "Question Consider the following statements regarding the folds: (1) The trough …" at bounding box center [851, 426] width 654 height 292
drag, startPoint x: 639, startPoint y: 452, endPoint x: 574, endPoint y: 454, distance: 65.1
click at [574, 454] on p "Which of the following statements are correct?" at bounding box center [851, 451] width 565 height 21
click at [632, 451] on p "Which of the following statements are correct?" at bounding box center [851, 451] width 565 height 21
drag, startPoint x: 632, startPoint y: 452, endPoint x: 542, endPoint y: 453, distance: 90.2
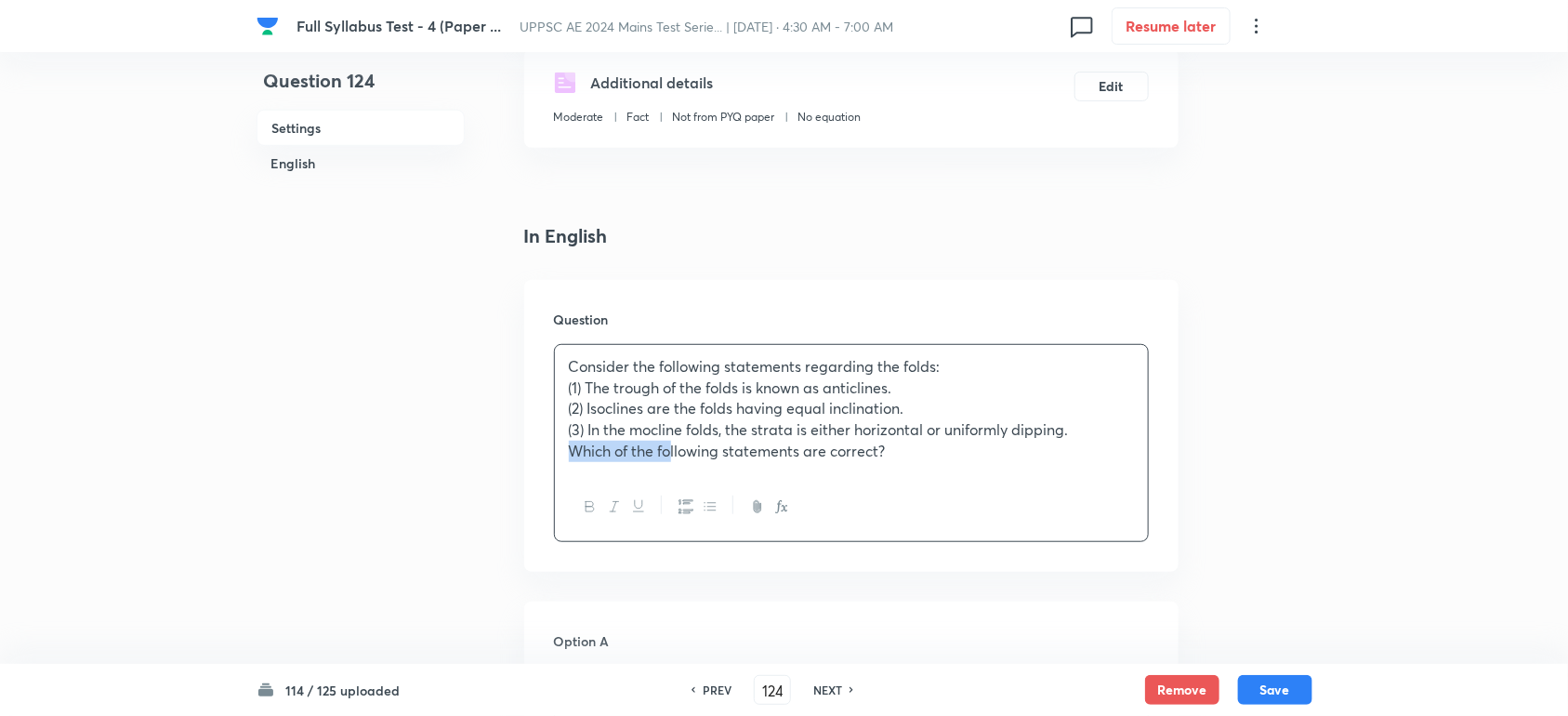
click at [542, 453] on div "Question Consider the following statements regarding the folds: (1) The trough …" at bounding box center [851, 426] width 654 height 292
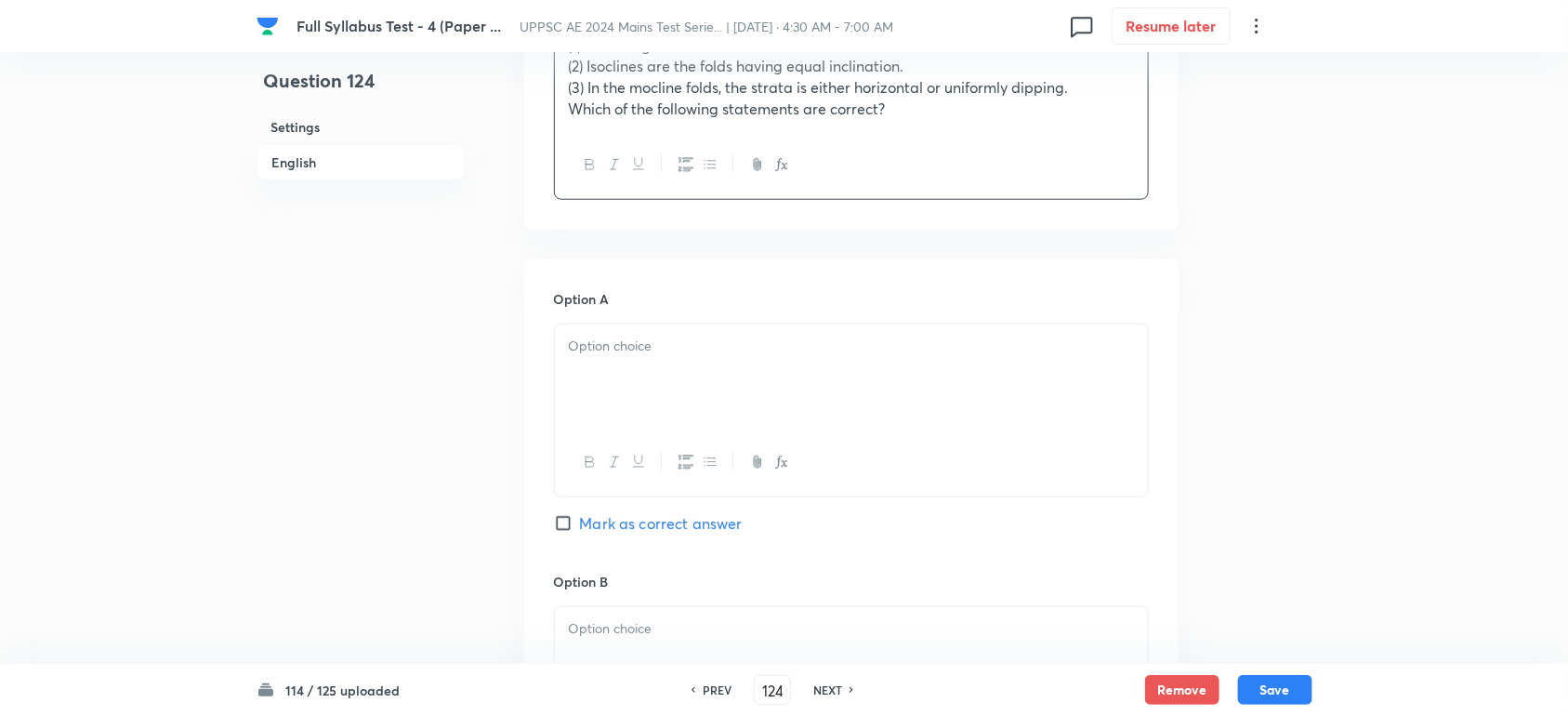
scroll to position [697, 0]
click at [600, 370] on div at bounding box center [851, 370] width 593 height 104
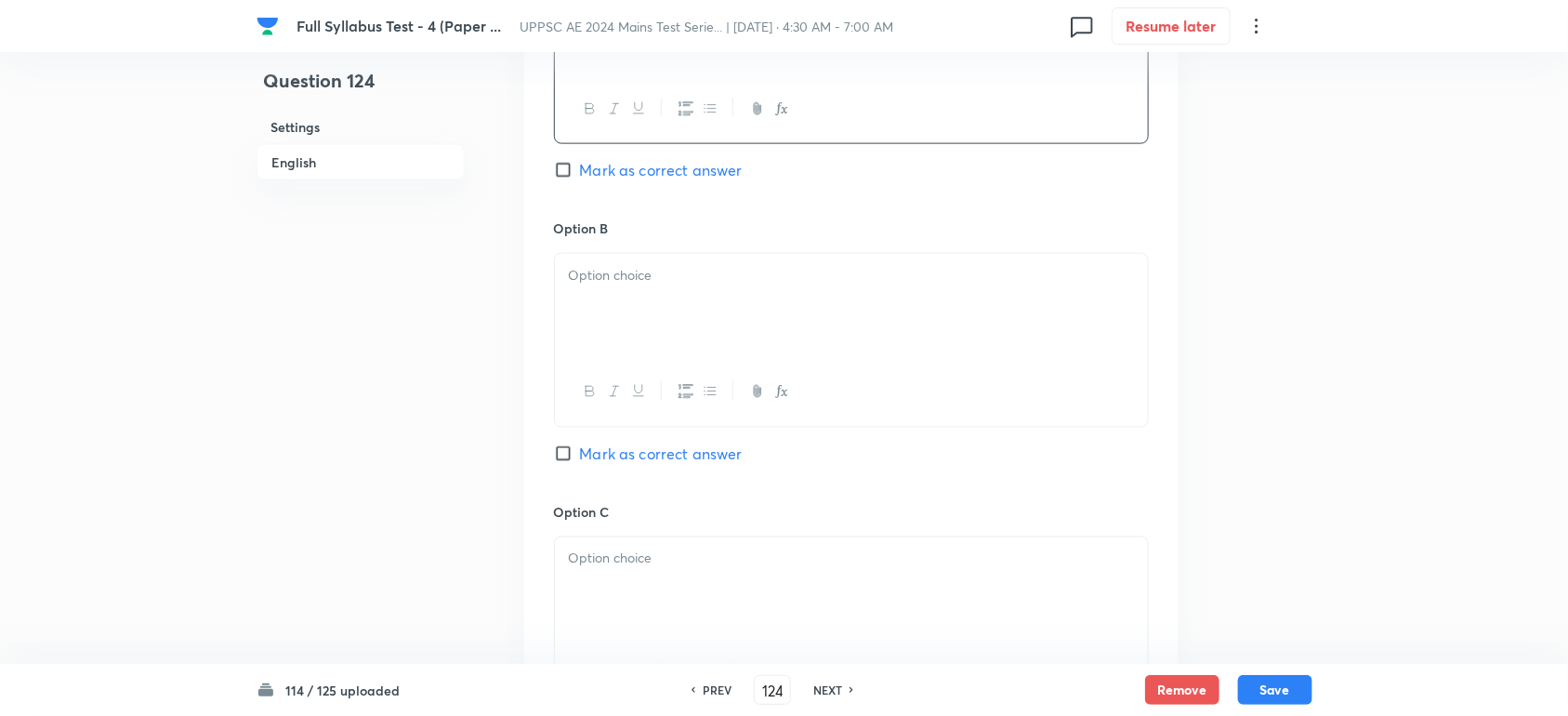
scroll to position [1046, 0]
click at [605, 351] on div at bounding box center [851, 338] width 595 height 174
click at [577, 319] on div at bounding box center [851, 304] width 593 height 104
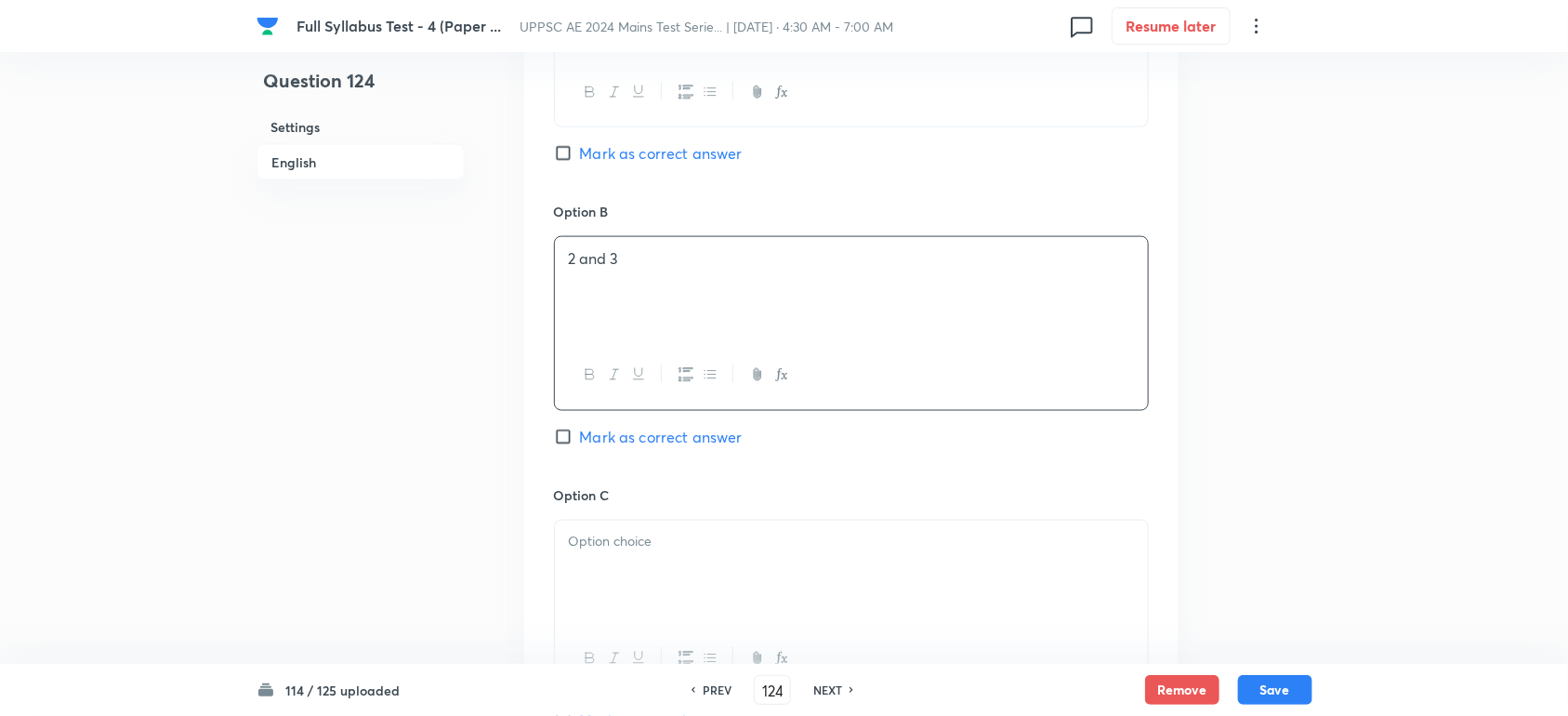
scroll to position [1278, 0]
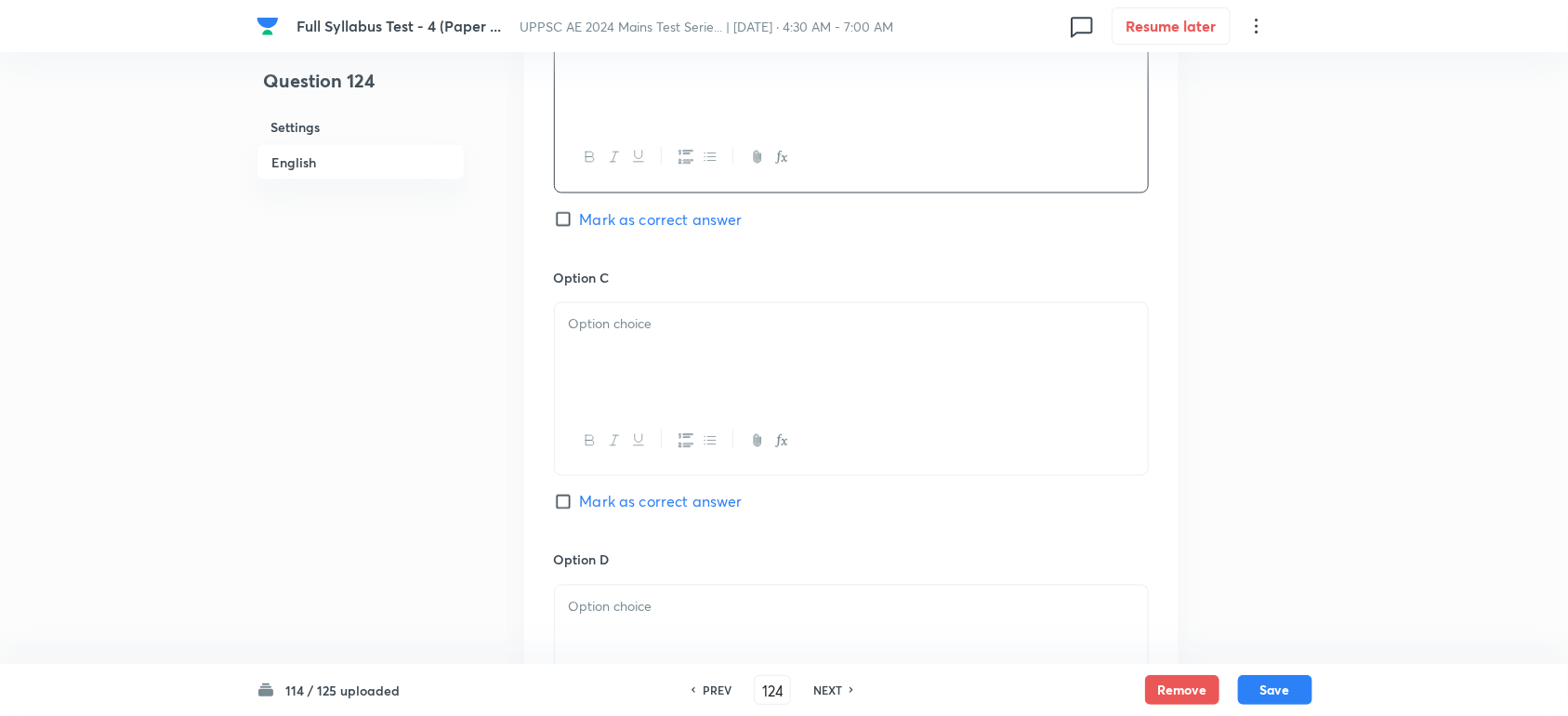
click at [579, 355] on div at bounding box center [851, 355] width 593 height 104
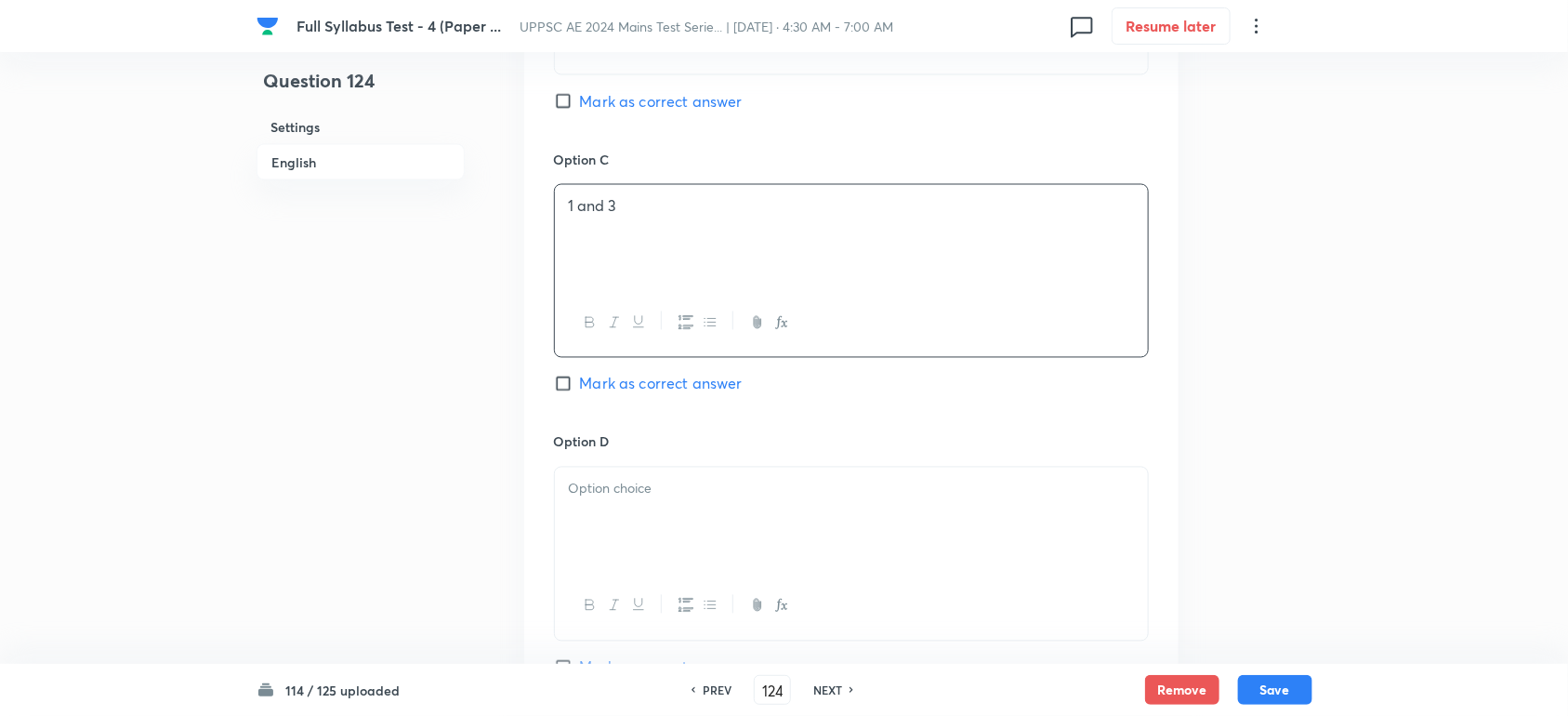
scroll to position [1511, 0]
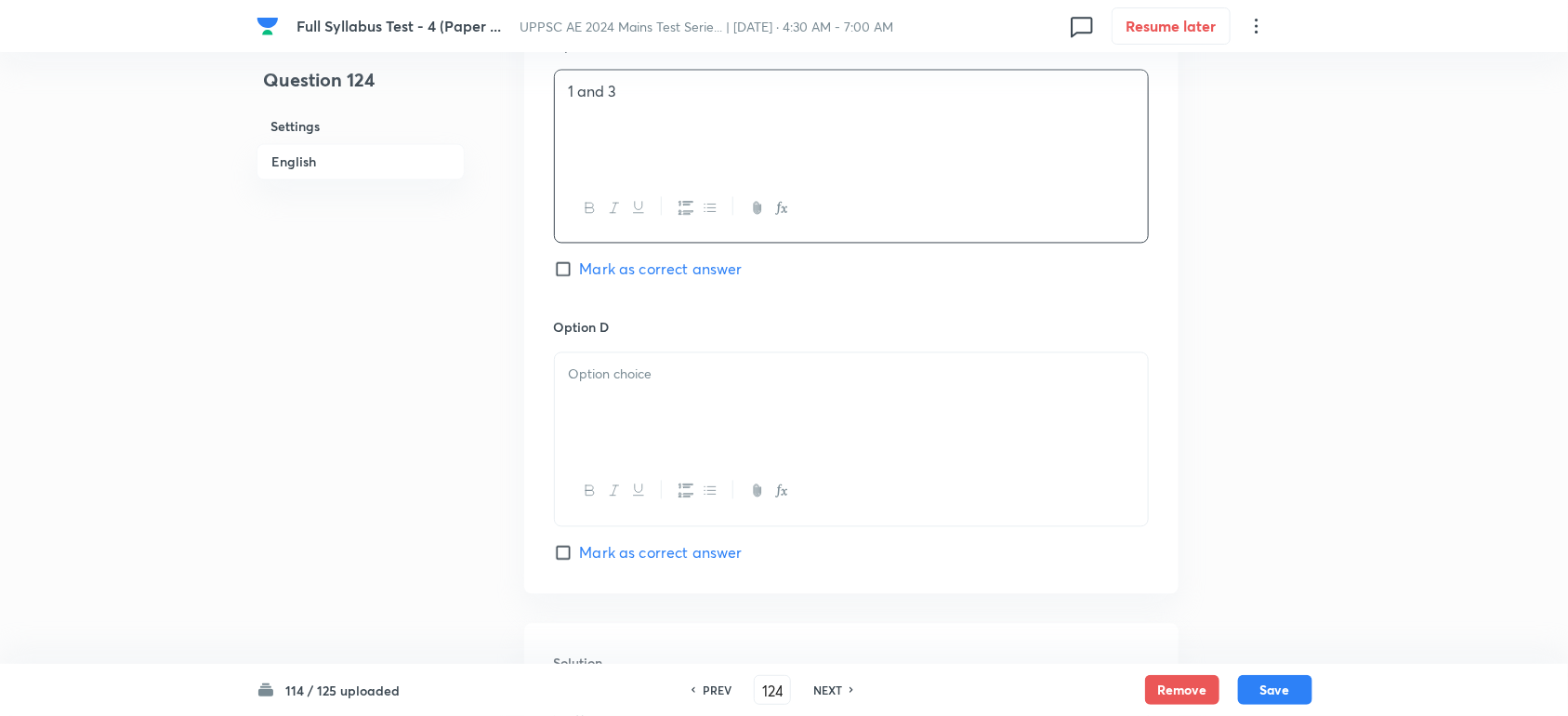
click at [643, 404] on div at bounding box center [851, 405] width 593 height 104
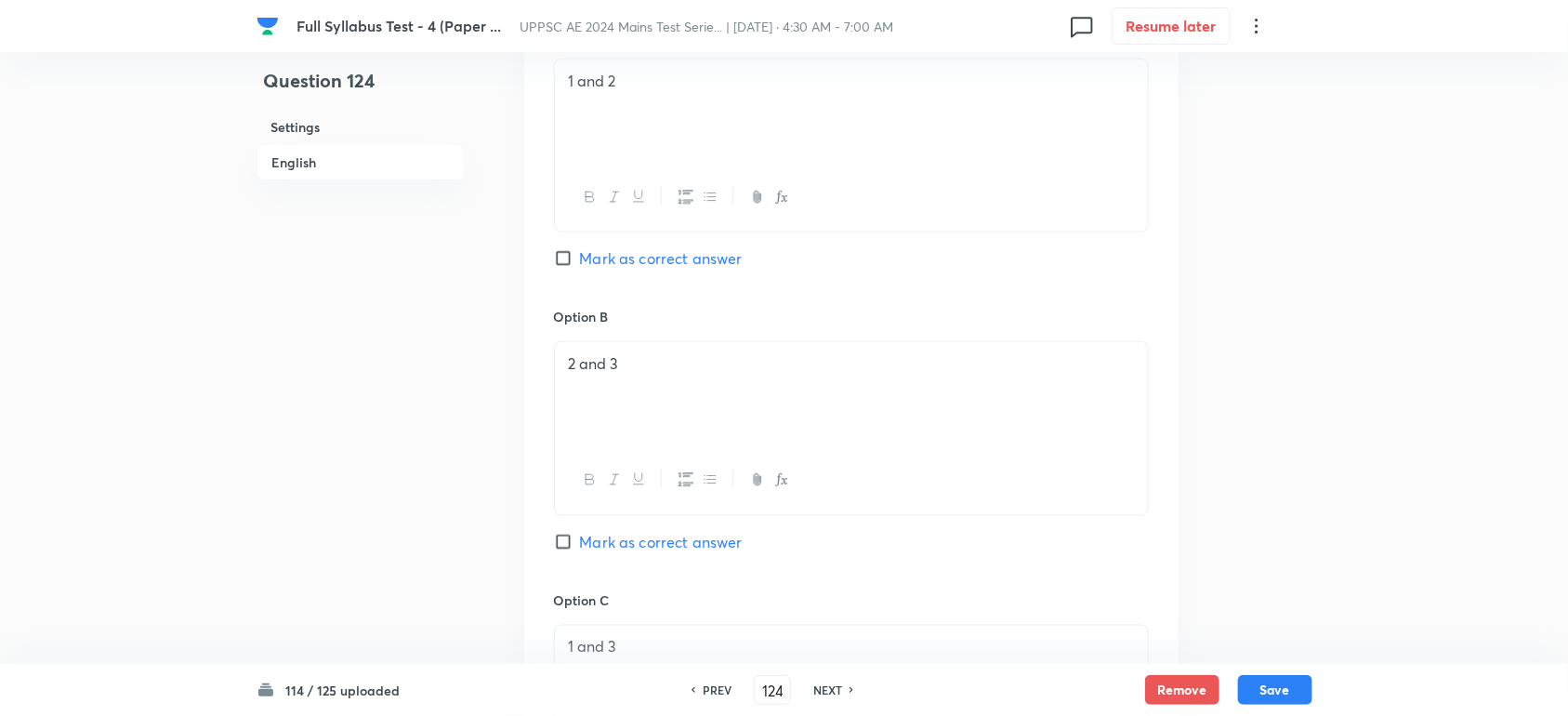
scroll to position [930, 0]
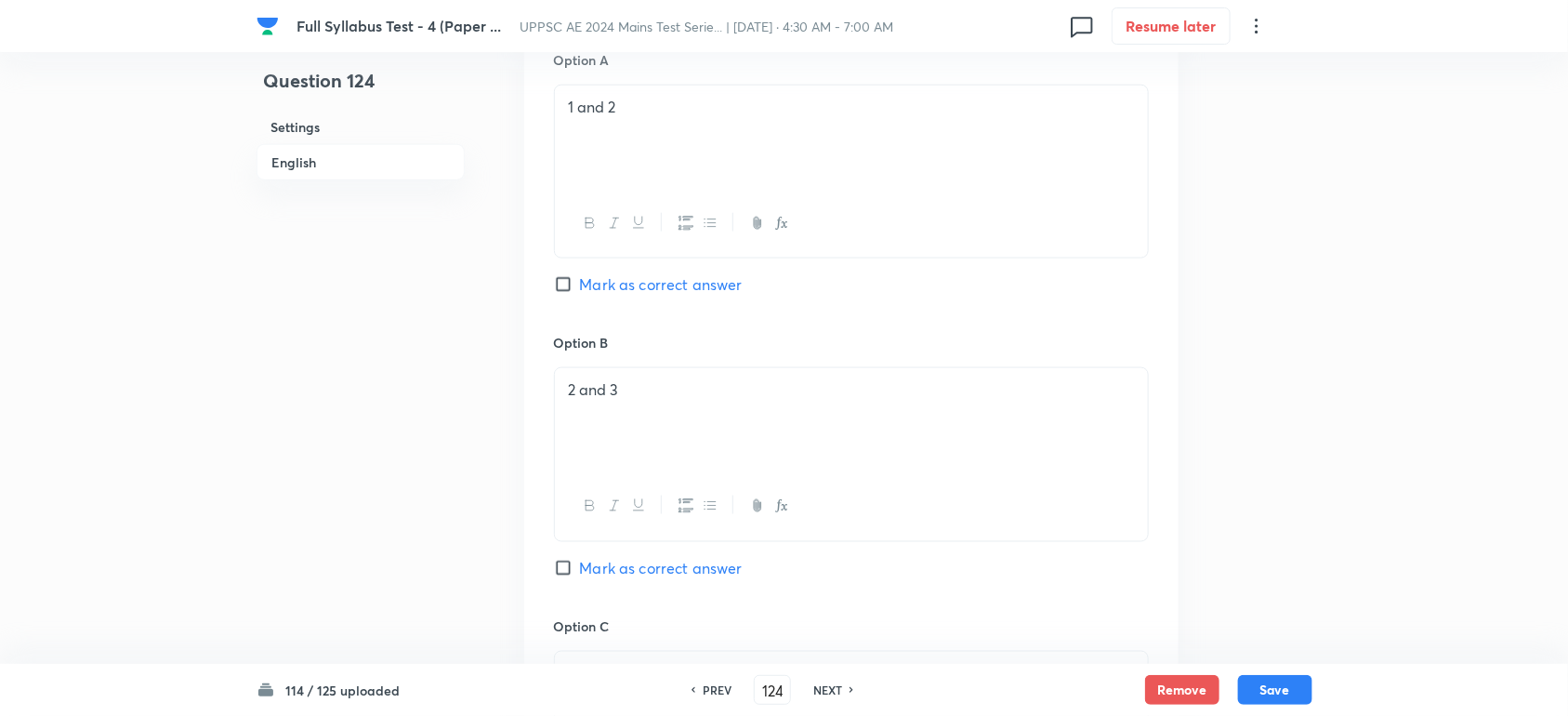
click at [639, 286] on span "Mark as correct answer" at bounding box center [661, 284] width 163 height 22
click at [580, 286] on input "Mark as correct answer" at bounding box center [567, 284] width 26 height 19
click at [624, 568] on span "Mark as correct answer" at bounding box center [661, 568] width 163 height 22
click at [580, 568] on input "Mark as correct answer" at bounding box center [567, 568] width 26 height 19
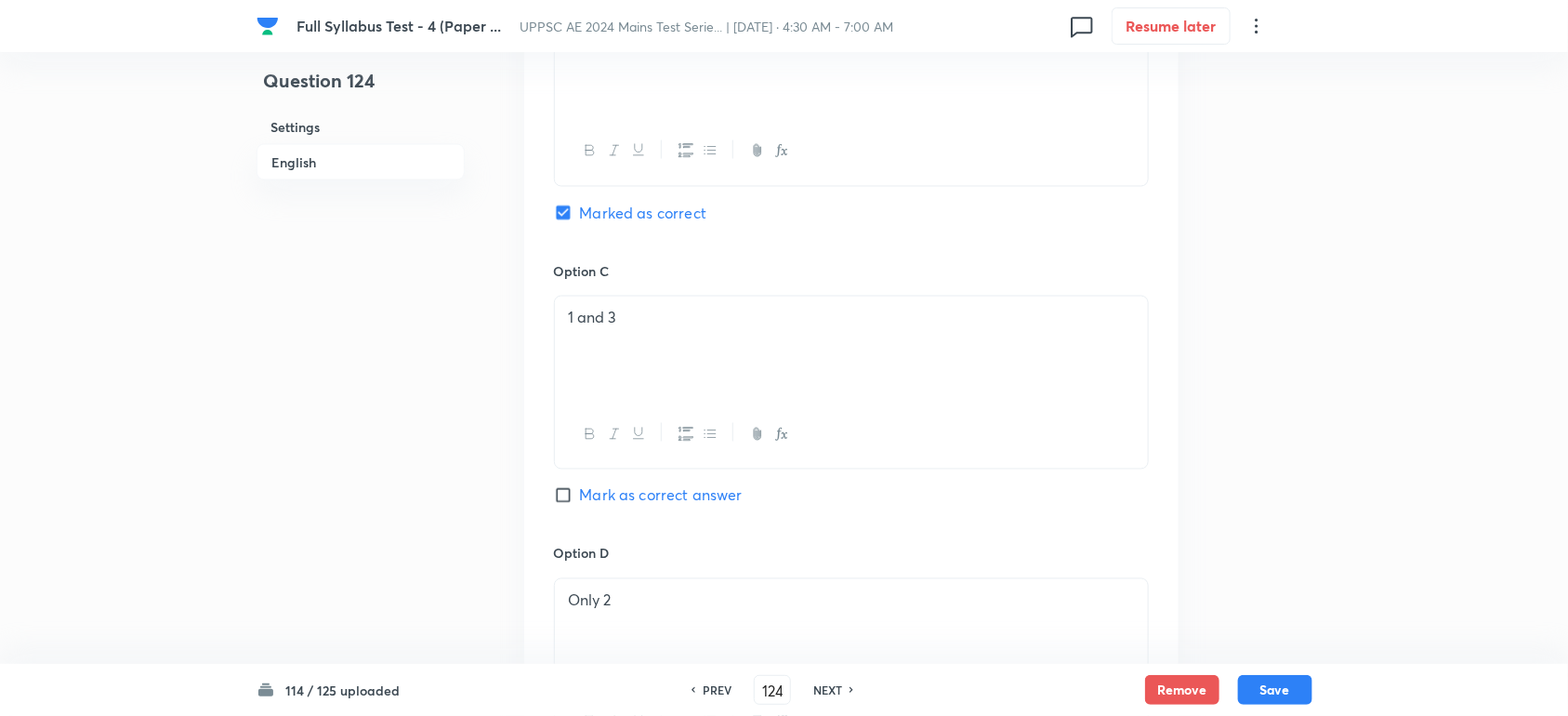
scroll to position [1743, 0]
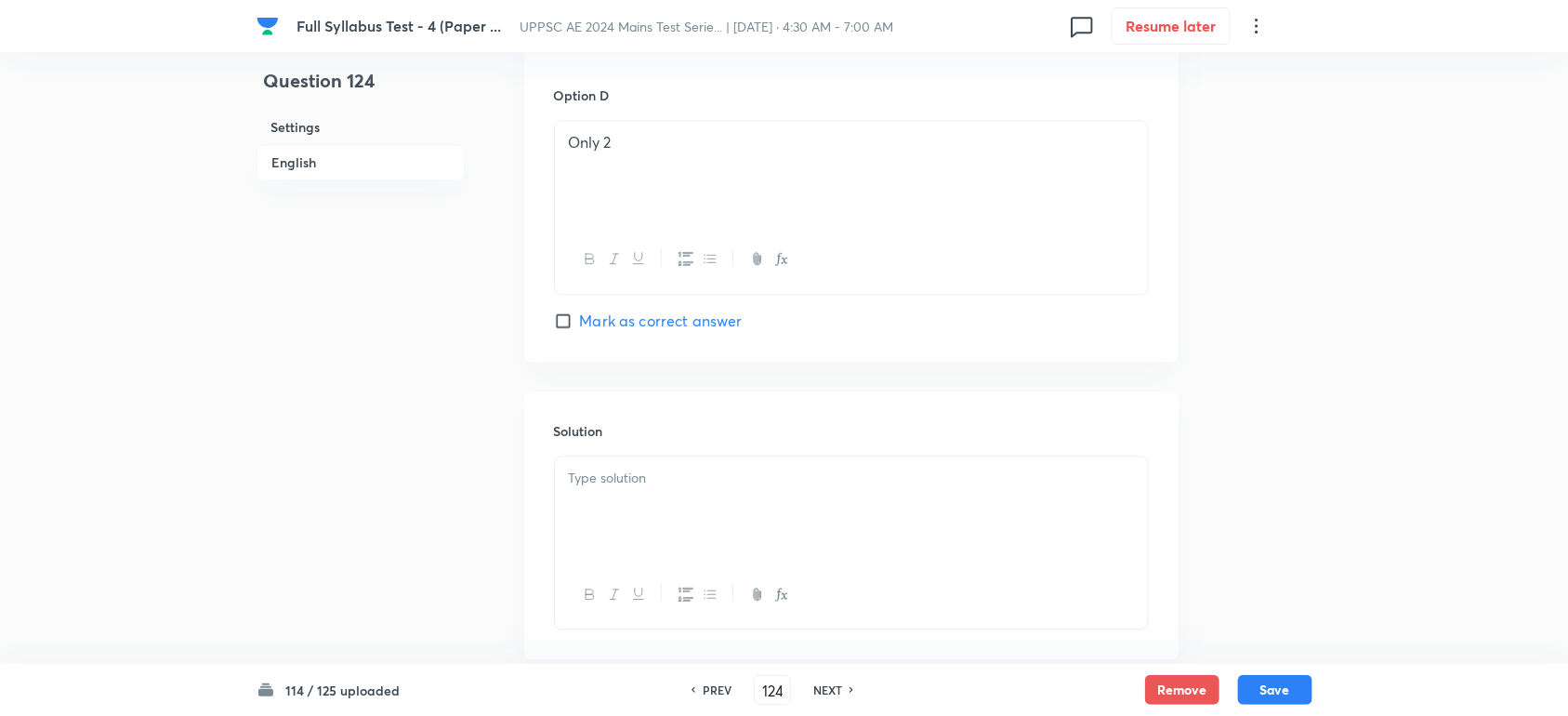
click at [600, 476] on p at bounding box center [851, 478] width 565 height 21
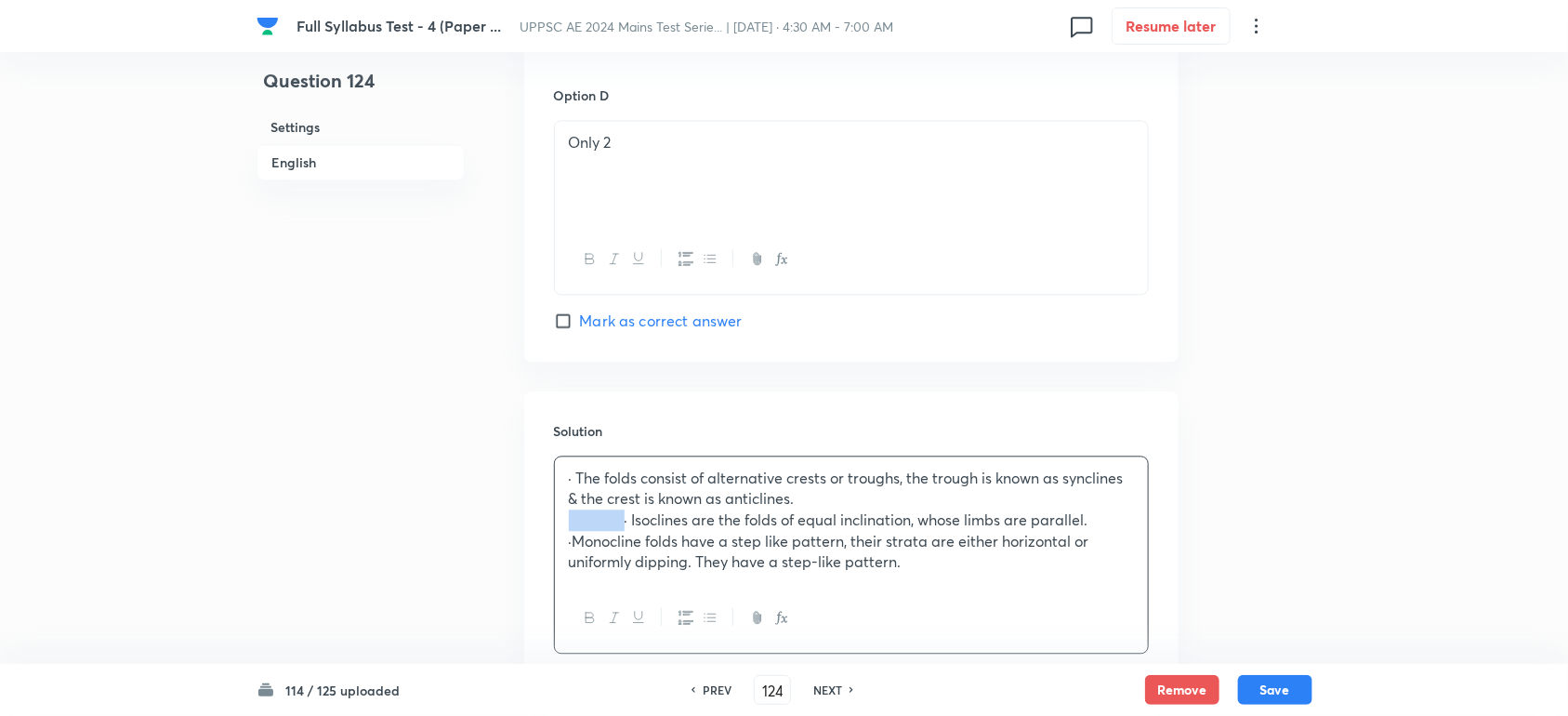
drag, startPoint x: 625, startPoint y: 525, endPoint x: 495, endPoint y: 528, distance: 129.3
drag, startPoint x: 628, startPoint y: 547, endPoint x: 528, endPoint y: 550, distance: 100.5
click at [528, 550] on div "Solution · The folds consist of alternative crests or troughs, the trough is kn…" at bounding box center [851, 537] width 654 height 292
drag, startPoint x: 582, startPoint y: 483, endPoint x: 526, endPoint y: 482, distance: 55.8
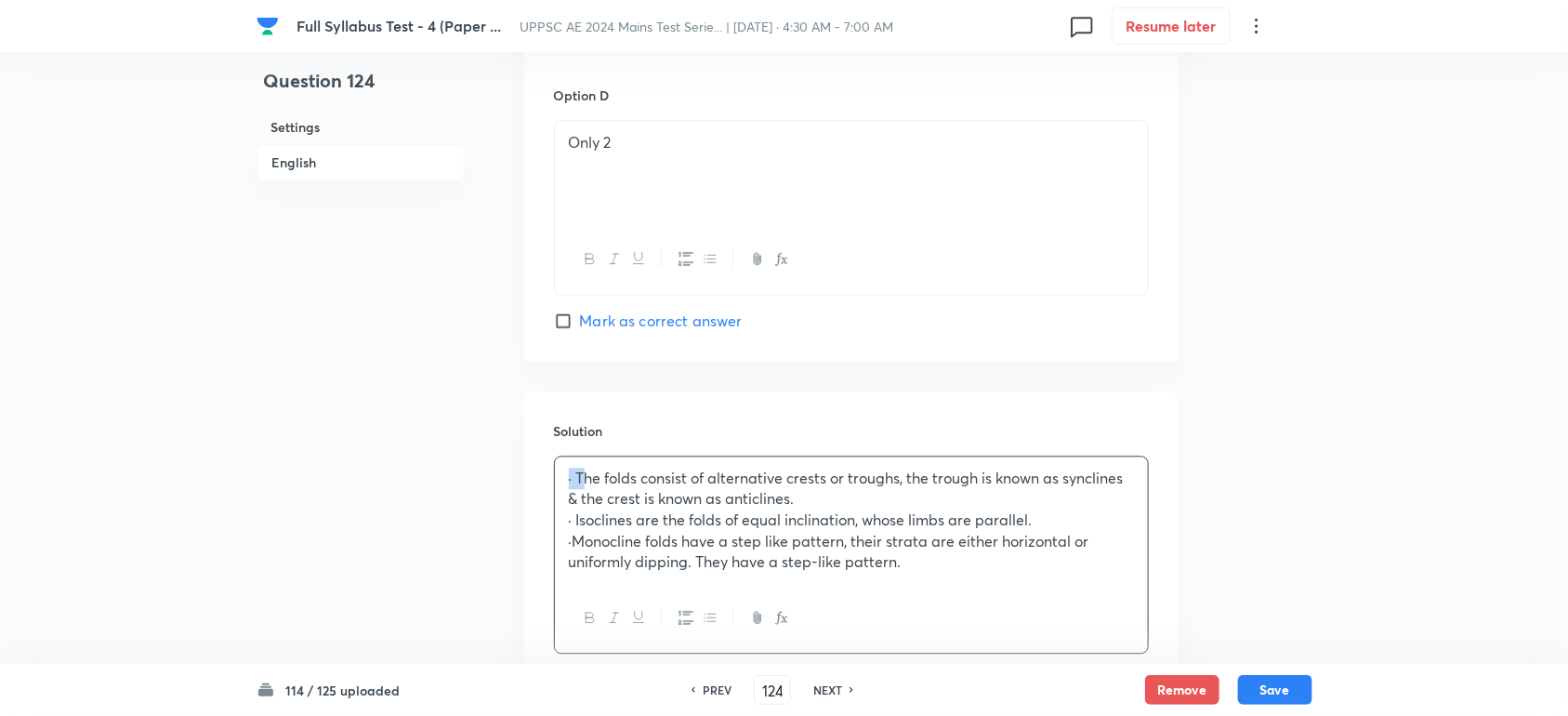
click at [526, 482] on div "Solution · The folds consist of alternative crests or troughs, the trough is kn…" at bounding box center [851, 537] width 654 height 292
click at [584, 484] on p "· The folds consist of alternative crests or troughs, the trough is known as sy…" at bounding box center [851, 489] width 565 height 42
drag, startPoint x: 576, startPoint y: 481, endPoint x: 521, endPoint y: 490, distance: 56.5
drag, startPoint x: 574, startPoint y: 527, endPoint x: 544, endPoint y: 530, distance: 29.9
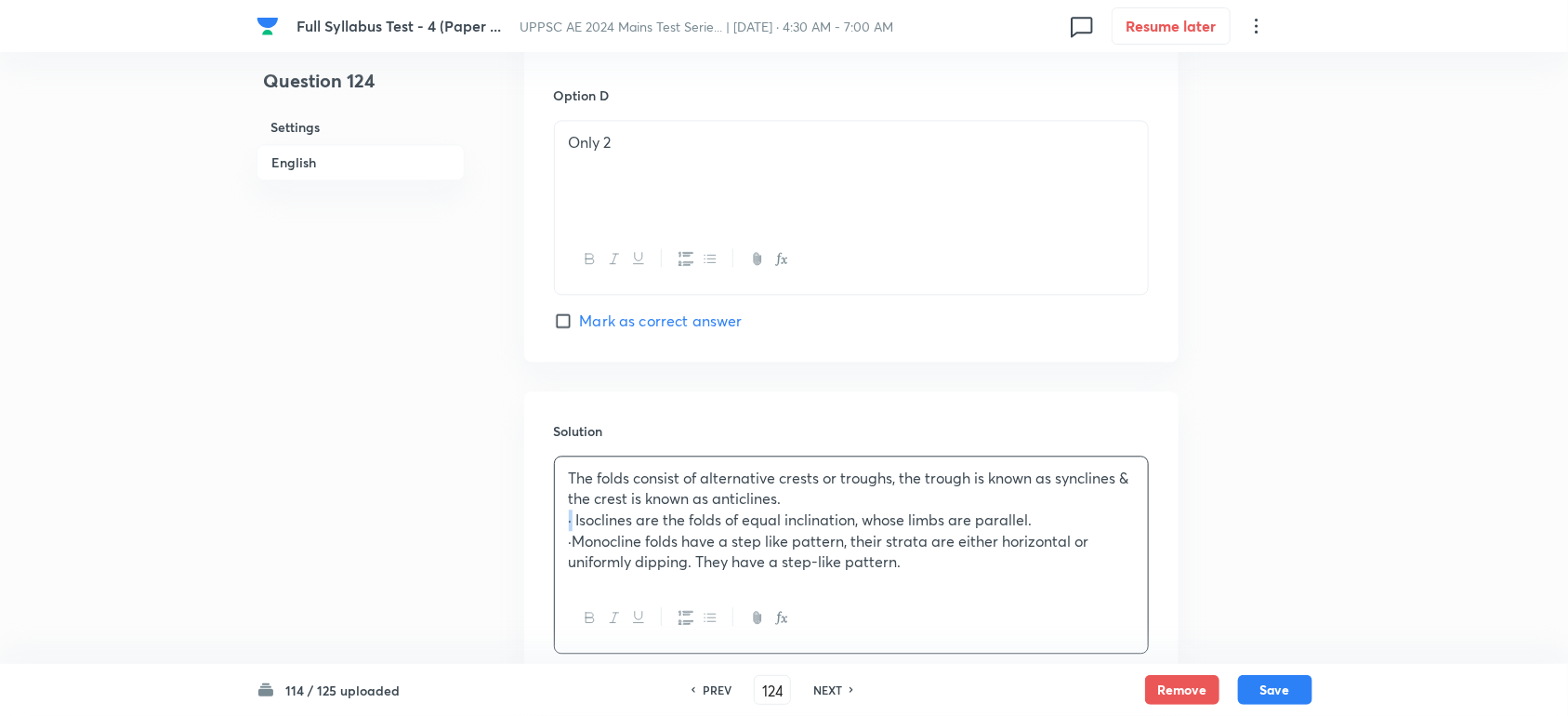
click at [544, 530] on div "Solution The folds consist of alternative crests or troughs, the trough is know…" at bounding box center [851, 537] width 654 height 292
drag, startPoint x: 570, startPoint y: 550, endPoint x: 550, endPoint y: 553, distance: 19.7
click at [550, 553] on div "Solution The folds consist of alternative crests or troughs, the trough is know…" at bounding box center [851, 537] width 654 height 292
click at [572, 547] on p "·Monocline folds have a step like pattern, their strata are either horizontal o…" at bounding box center [851, 552] width 565 height 42
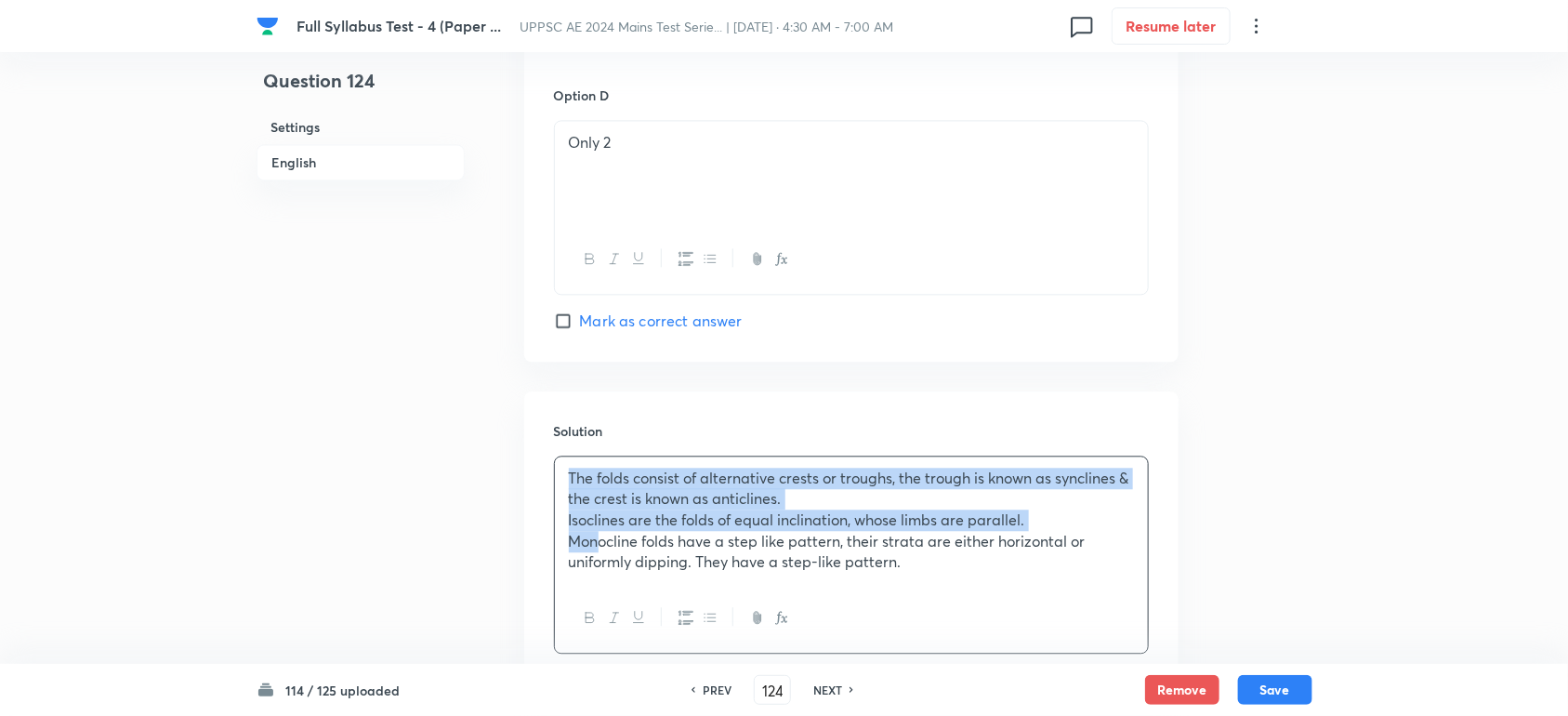
drag, startPoint x: 569, startPoint y: 476, endPoint x: 601, endPoint y: 550, distance: 81.2
click at [601, 550] on div "The folds consist of alternative crests or troughs, the trough is known as sync…" at bounding box center [851, 520] width 593 height 128
drag, startPoint x: 601, startPoint y: 549, endPoint x: 714, endPoint y: 616, distance: 130.9
click at [718, 621] on button "button" at bounding box center [709, 617] width 24 height 23
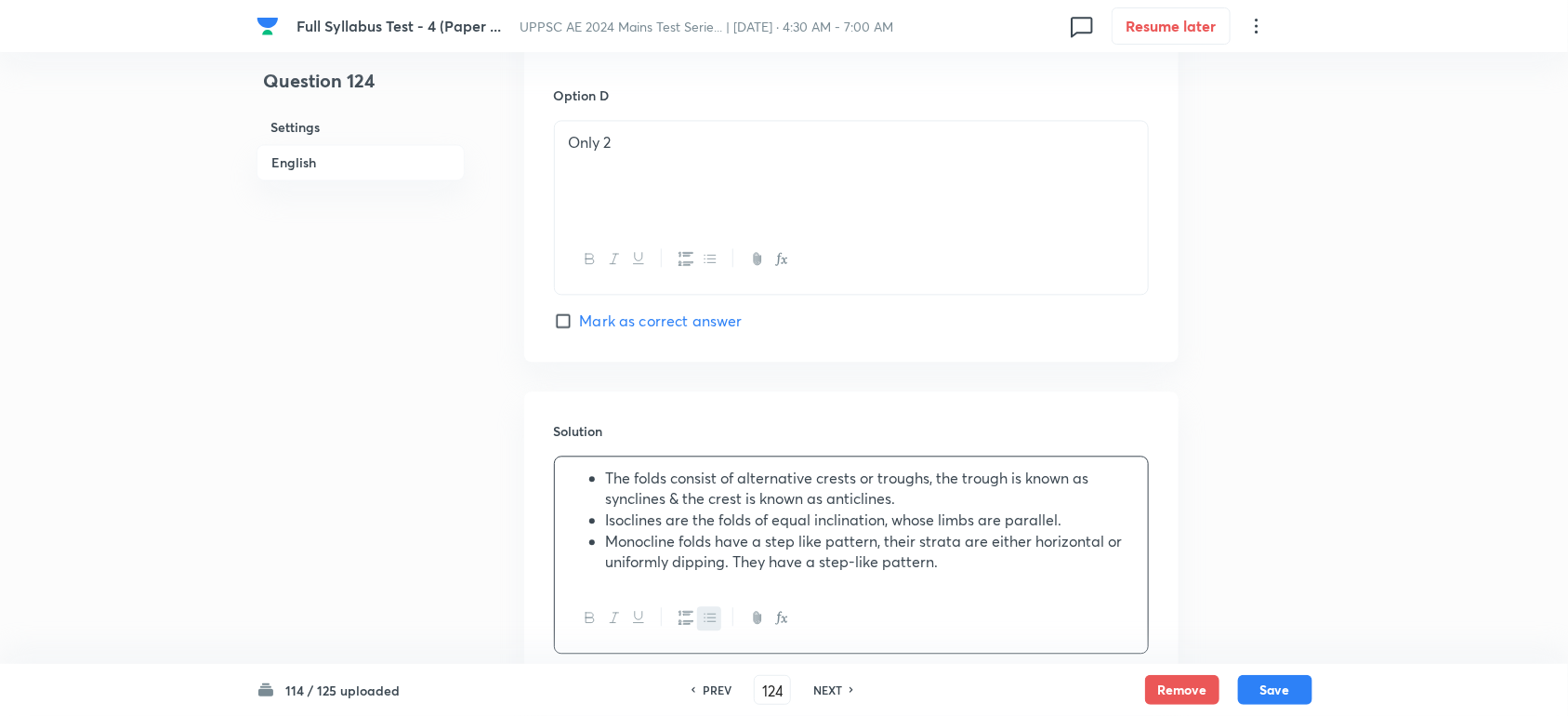
click at [977, 564] on li "Monocline folds have a step like pattern, their strata are either horizontal or…" at bounding box center [870, 552] width 528 height 42
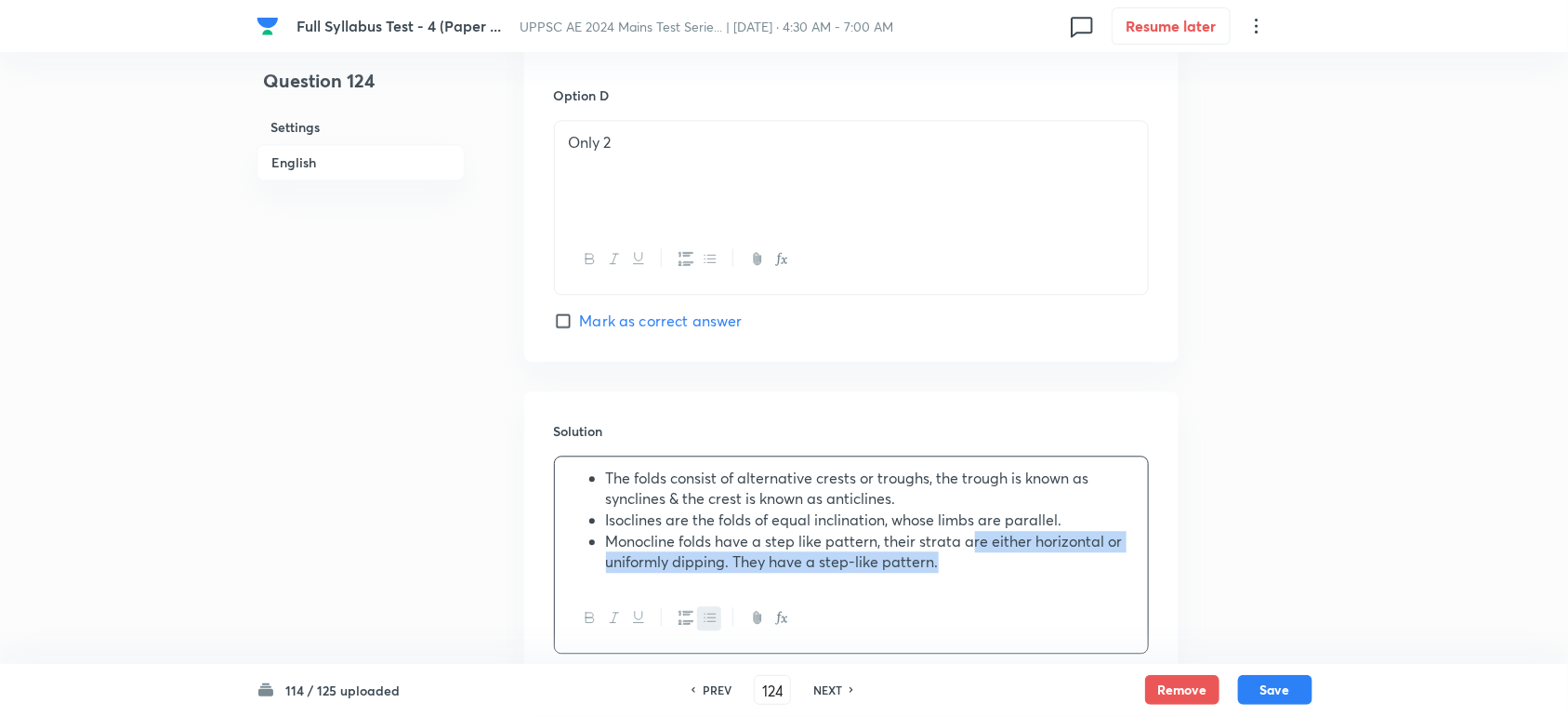
click at [981, 570] on li "Monocline folds have a step like pattern, their strata are either horizontal or…" at bounding box center [870, 552] width 528 height 42
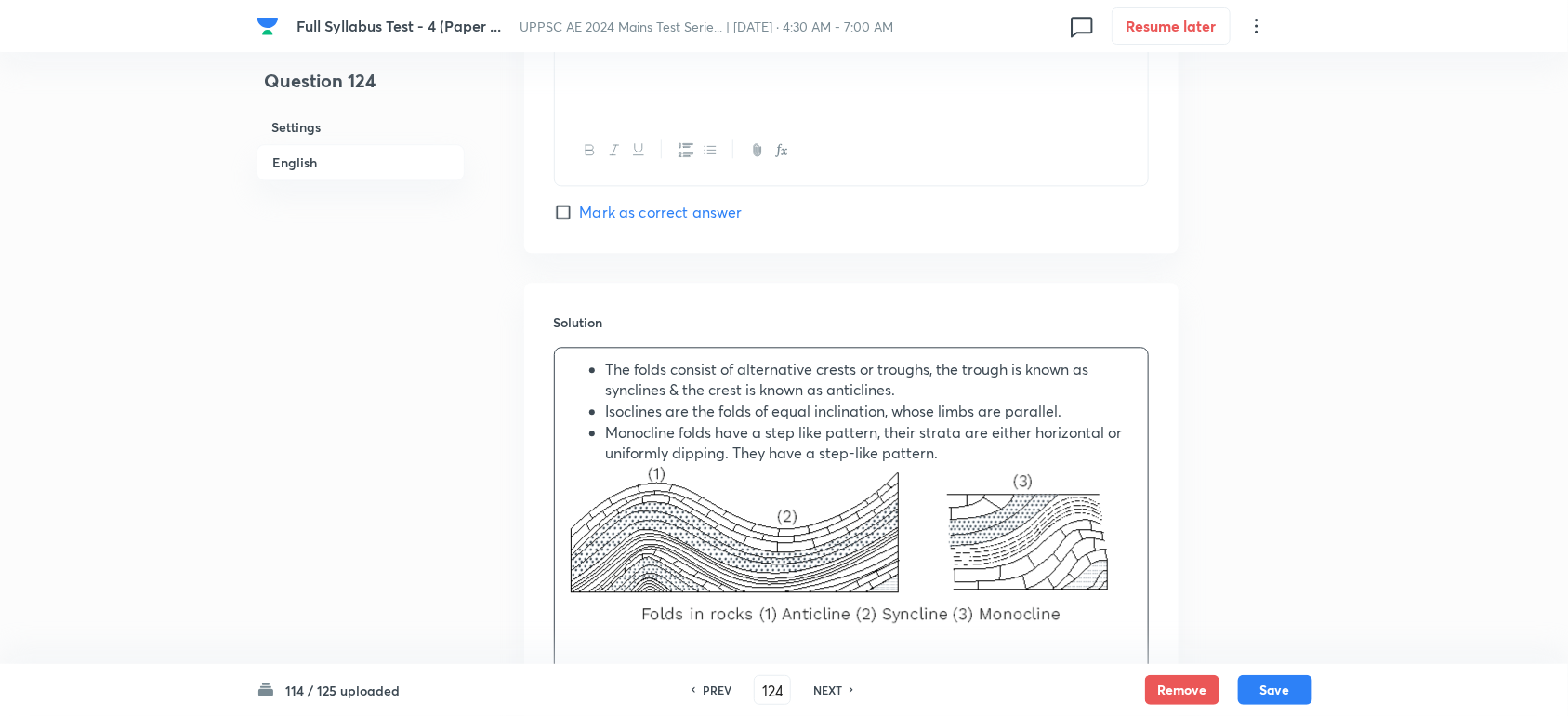
scroll to position [2050, 0]
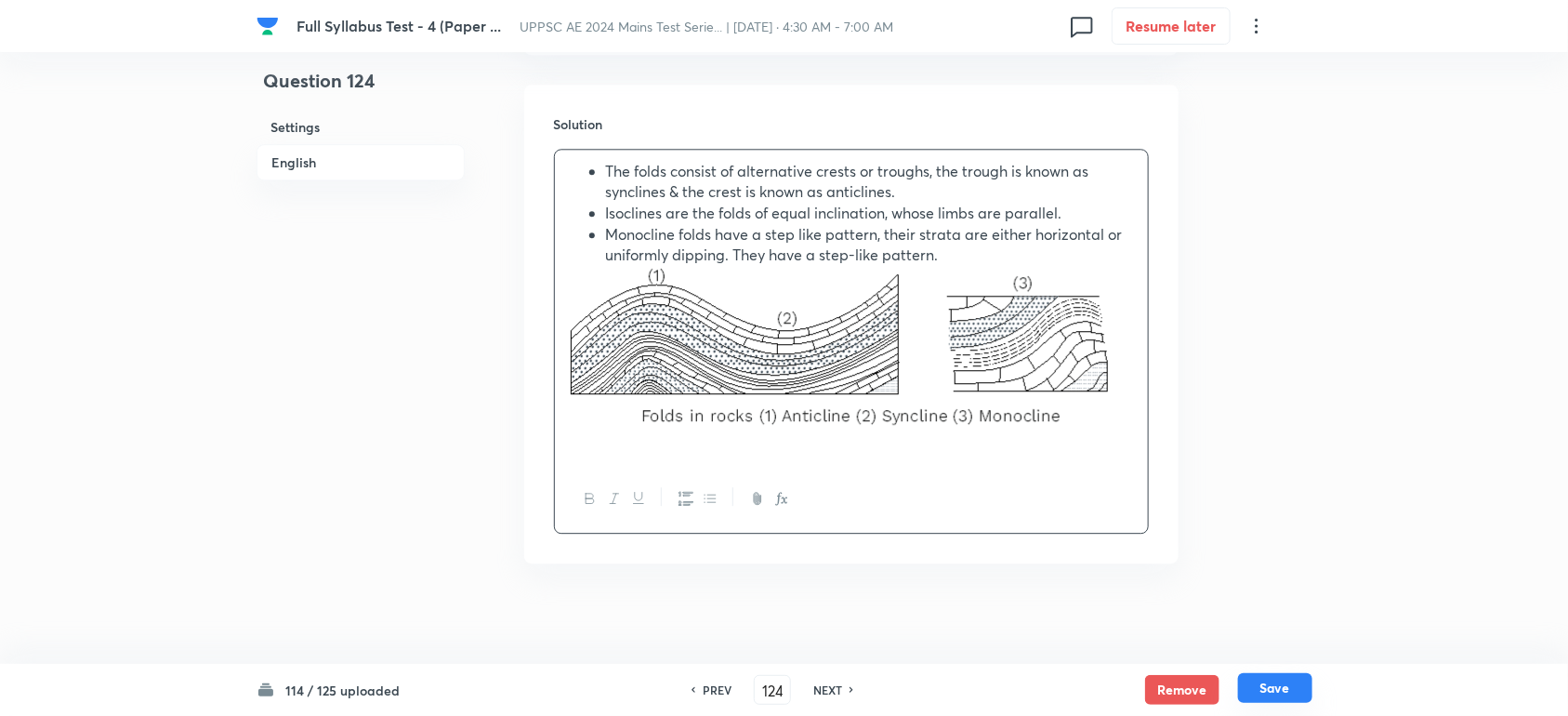
click at [1281, 694] on button "Save" at bounding box center [1275, 688] width 74 height 30
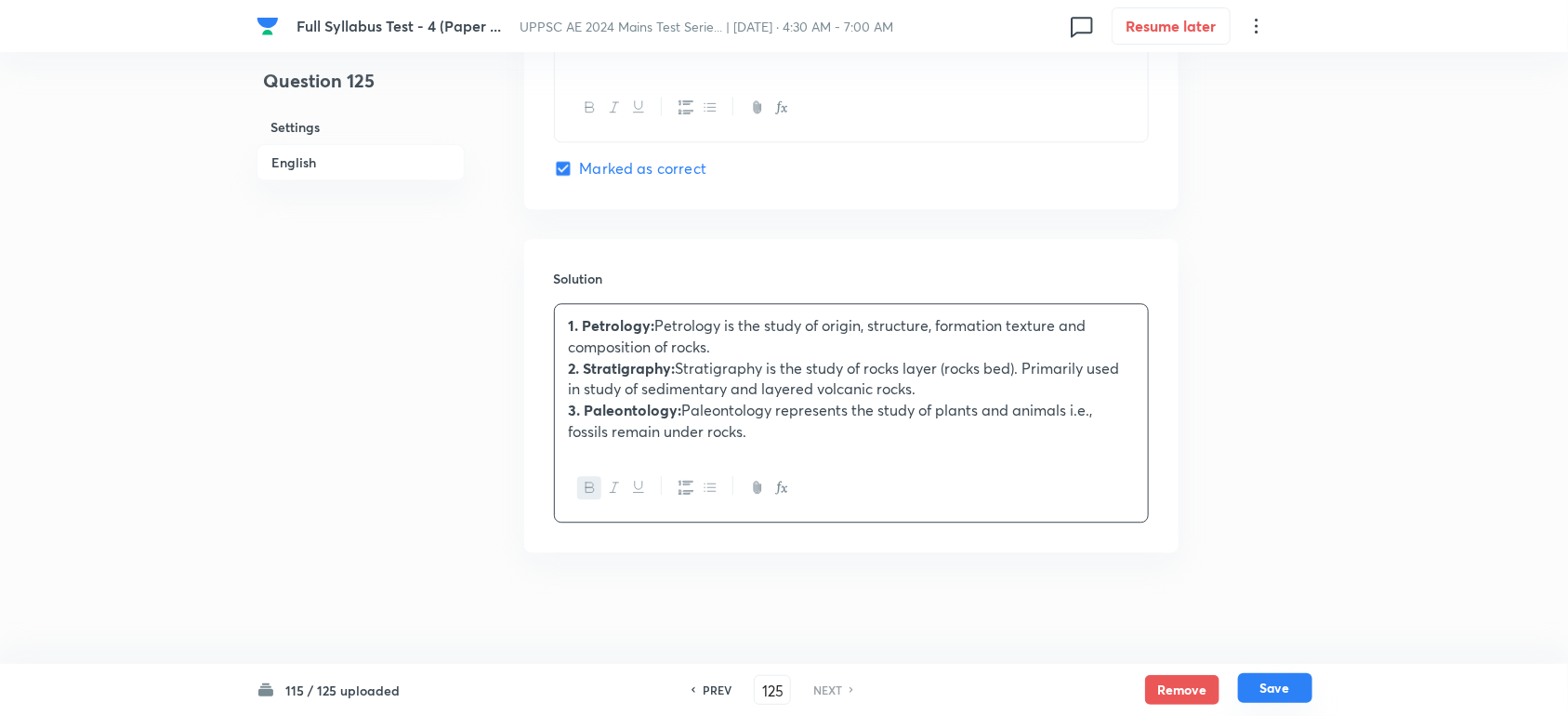
scroll to position [1904, 0]
click at [708, 681] on h6 "PREV" at bounding box center [717, 689] width 29 height 17
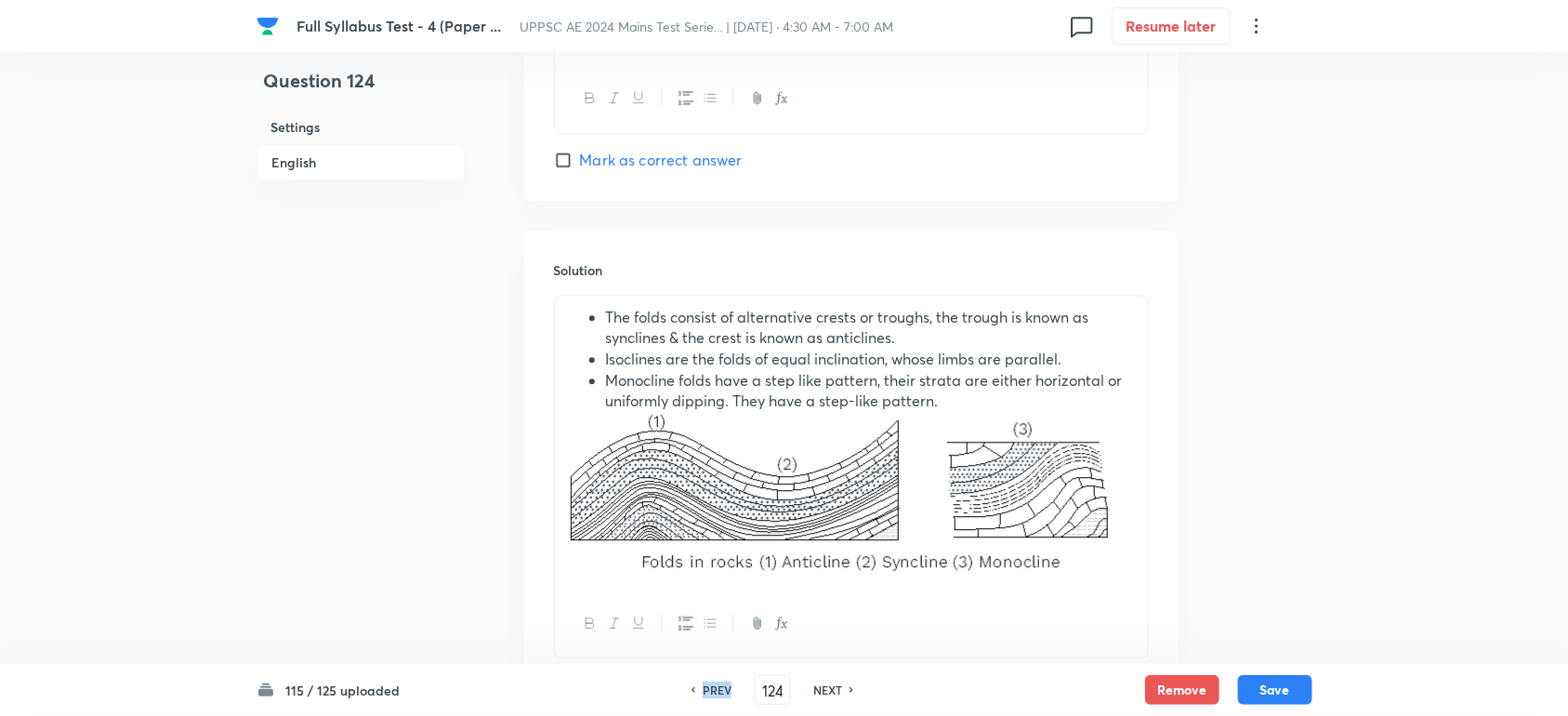
click at [707, 681] on h6 "PREV" at bounding box center [717, 689] width 29 height 17
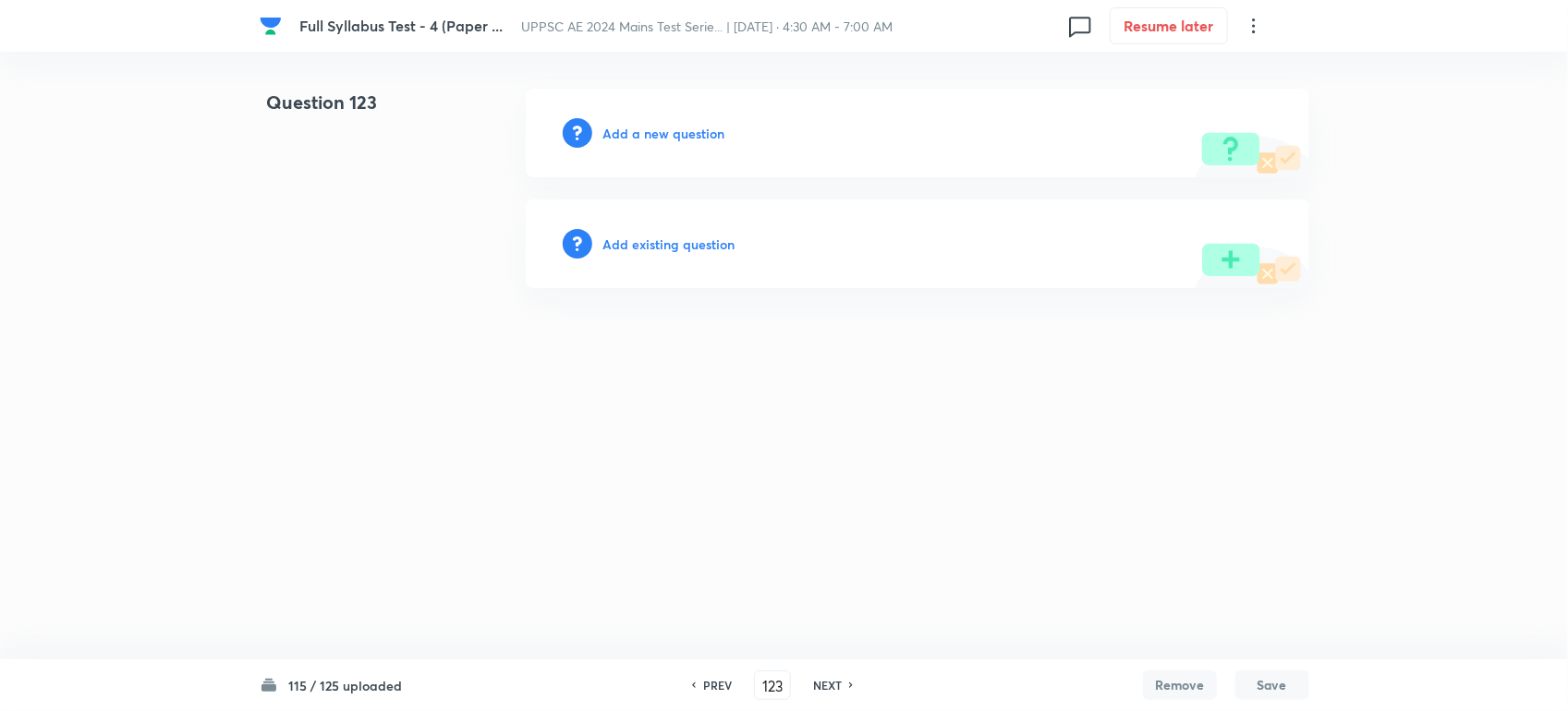
click at [670, 138] on h6 "Add a new question" at bounding box center [664, 134] width 122 height 20
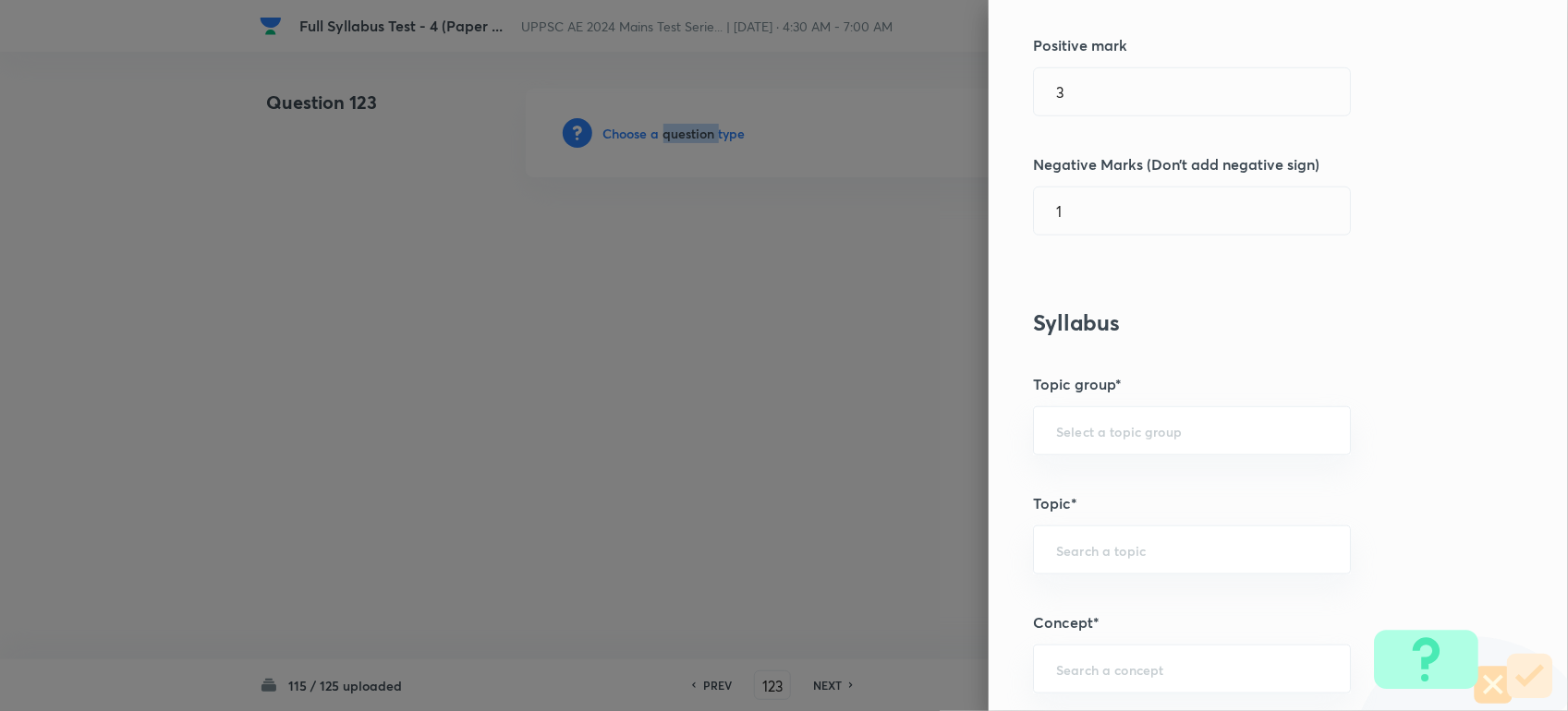
scroll to position [807, 0]
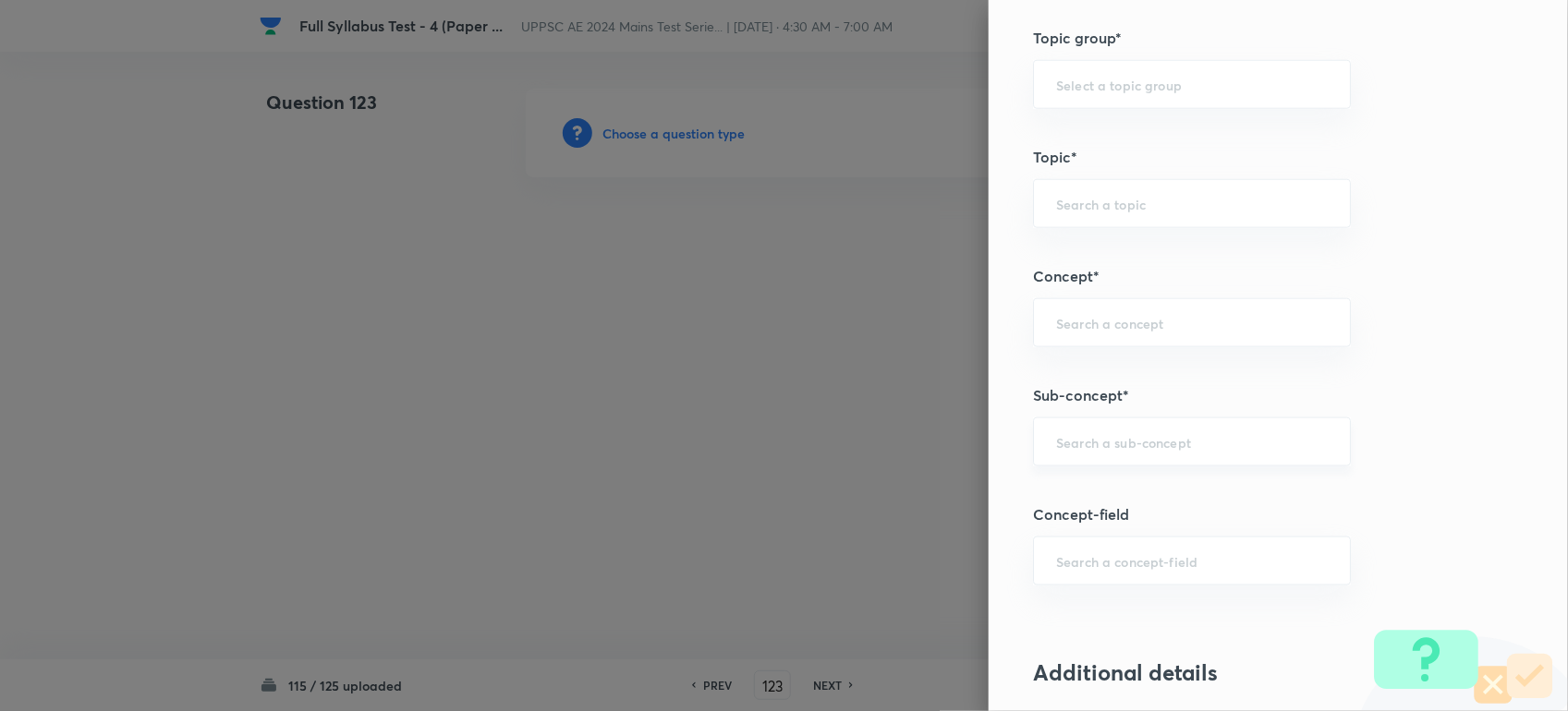
click at [1064, 449] on input "text" at bounding box center [1191, 442] width 271 height 18
click at [1085, 319] on input "text" at bounding box center [1191, 323] width 271 height 18
paste input "structural Geology"
drag, startPoint x: 1105, startPoint y: 324, endPoint x: 1285, endPoint y: 326, distance: 180.0
click at [1285, 326] on input "structural Geology" at bounding box center [1191, 323] width 271 height 18
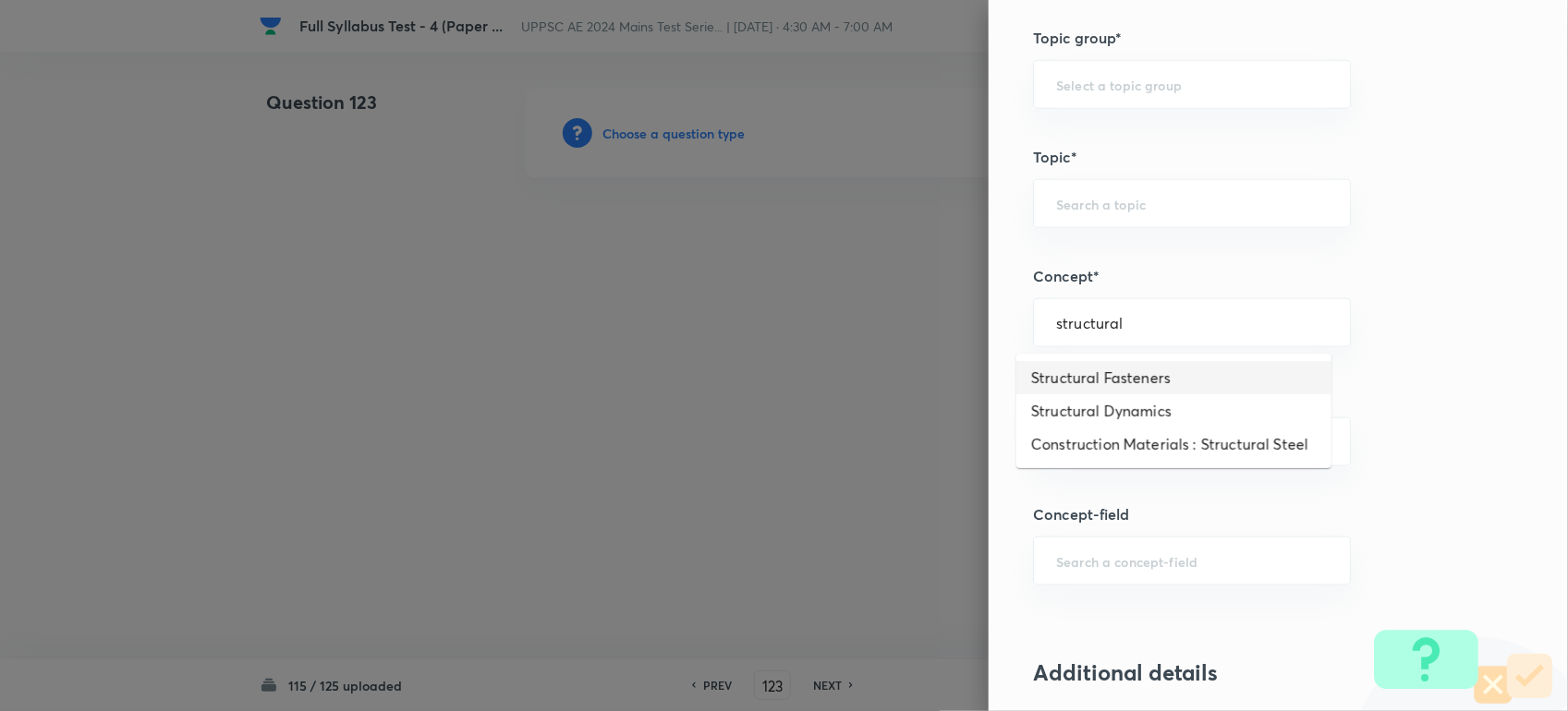
click at [1213, 378] on li "Structural Fasteners" at bounding box center [1174, 376] width 315 height 33
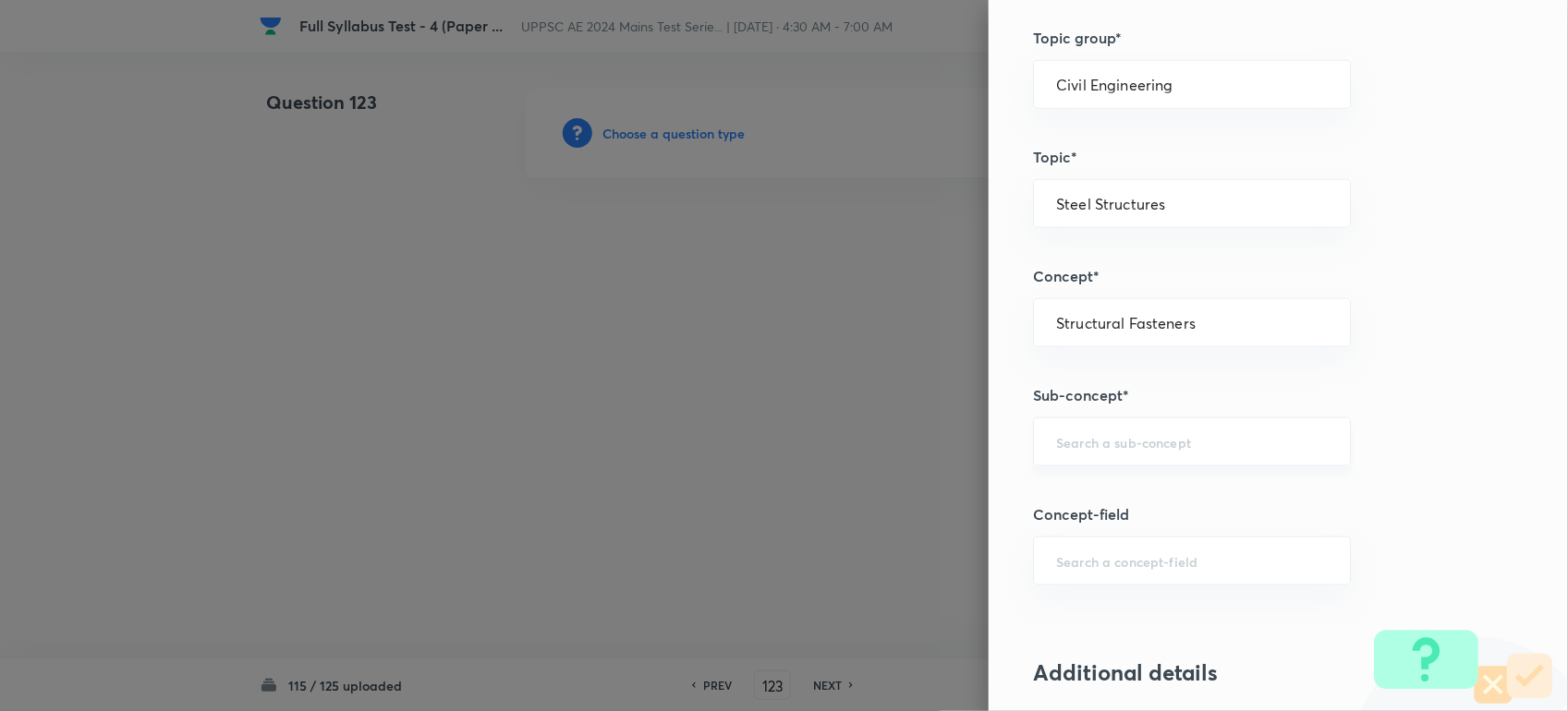
click at [1110, 437] on input "text" at bounding box center [1191, 442] width 271 height 18
click at [1091, 504] on li "Axial Connection" at bounding box center [1174, 497] width 315 height 33
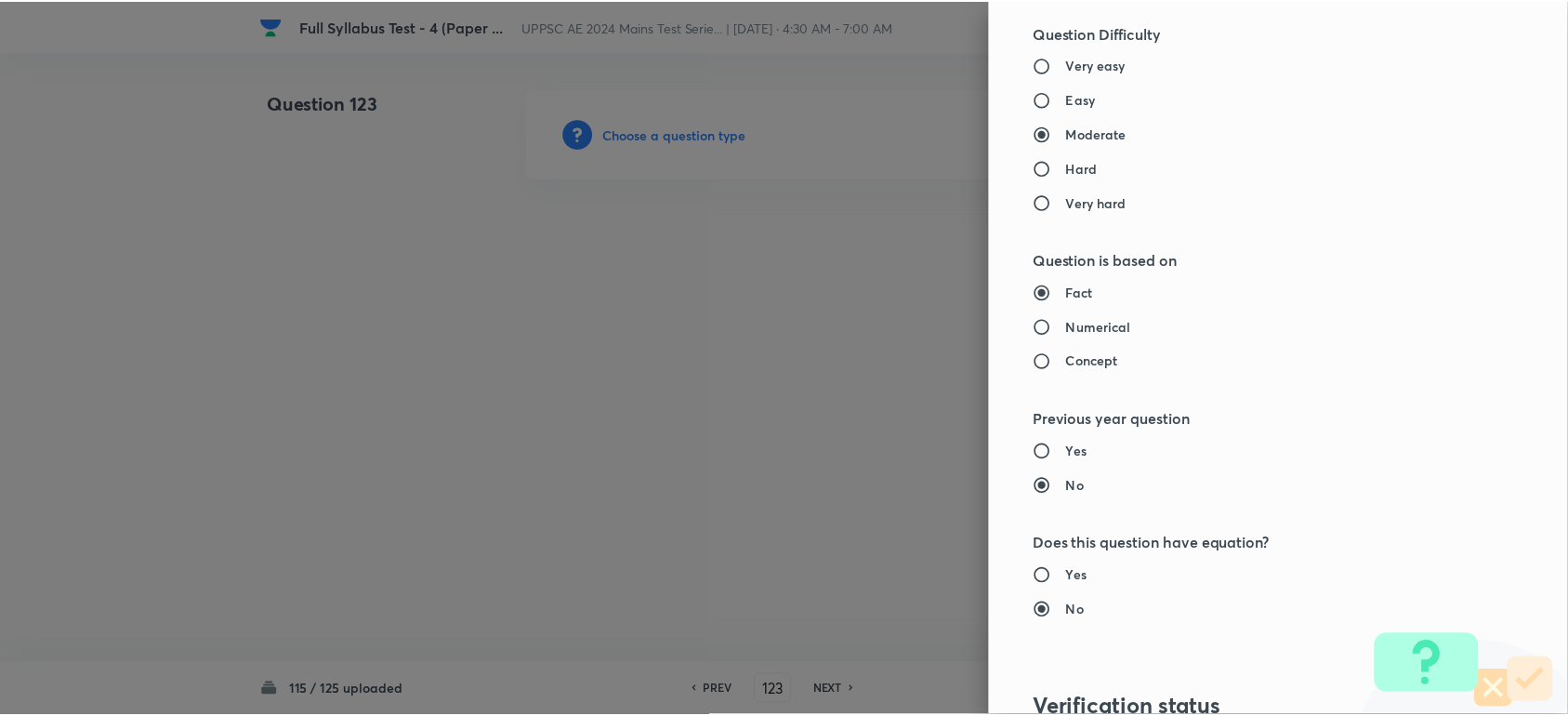
scroll to position [1822, 0]
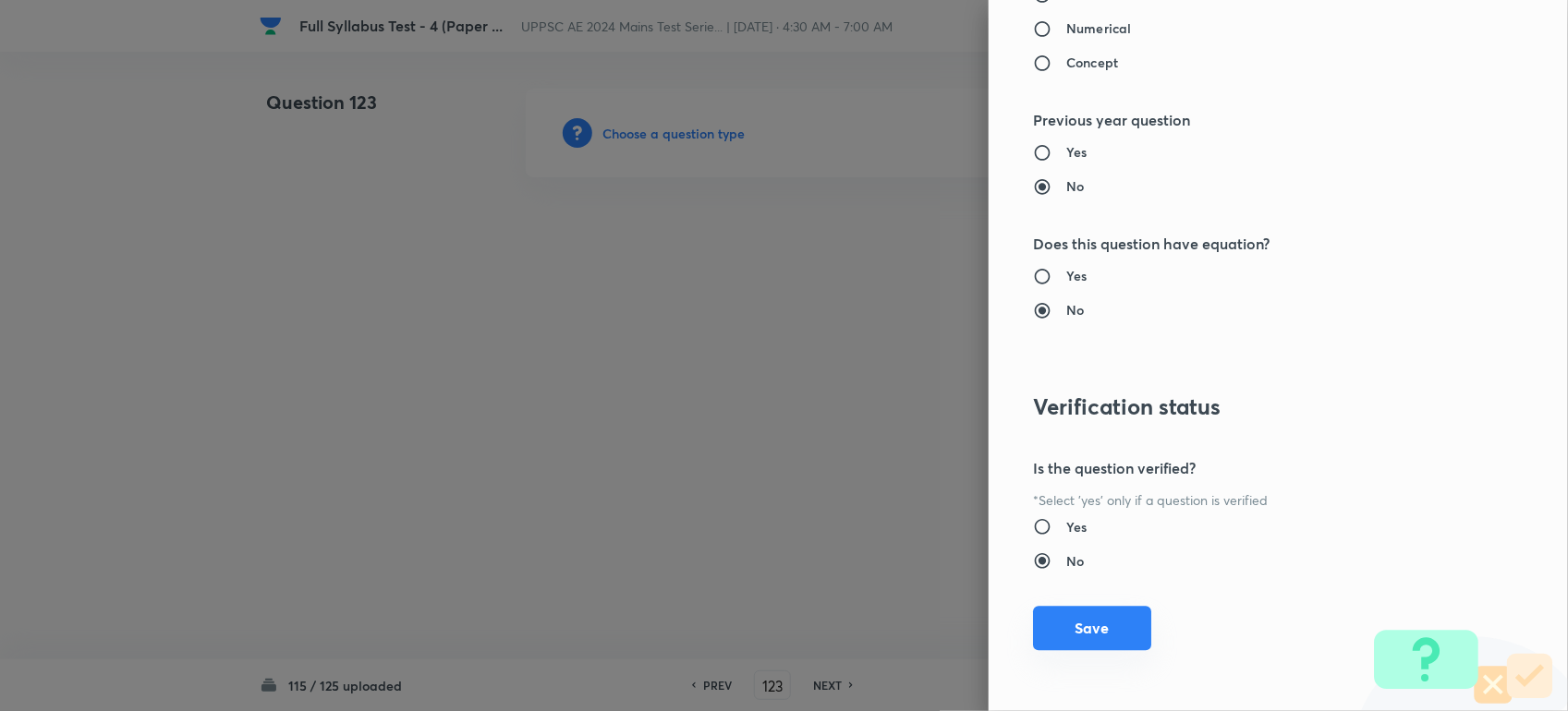
click at [1073, 628] on button "Save" at bounding box center [1091, 628] width 118 height 45
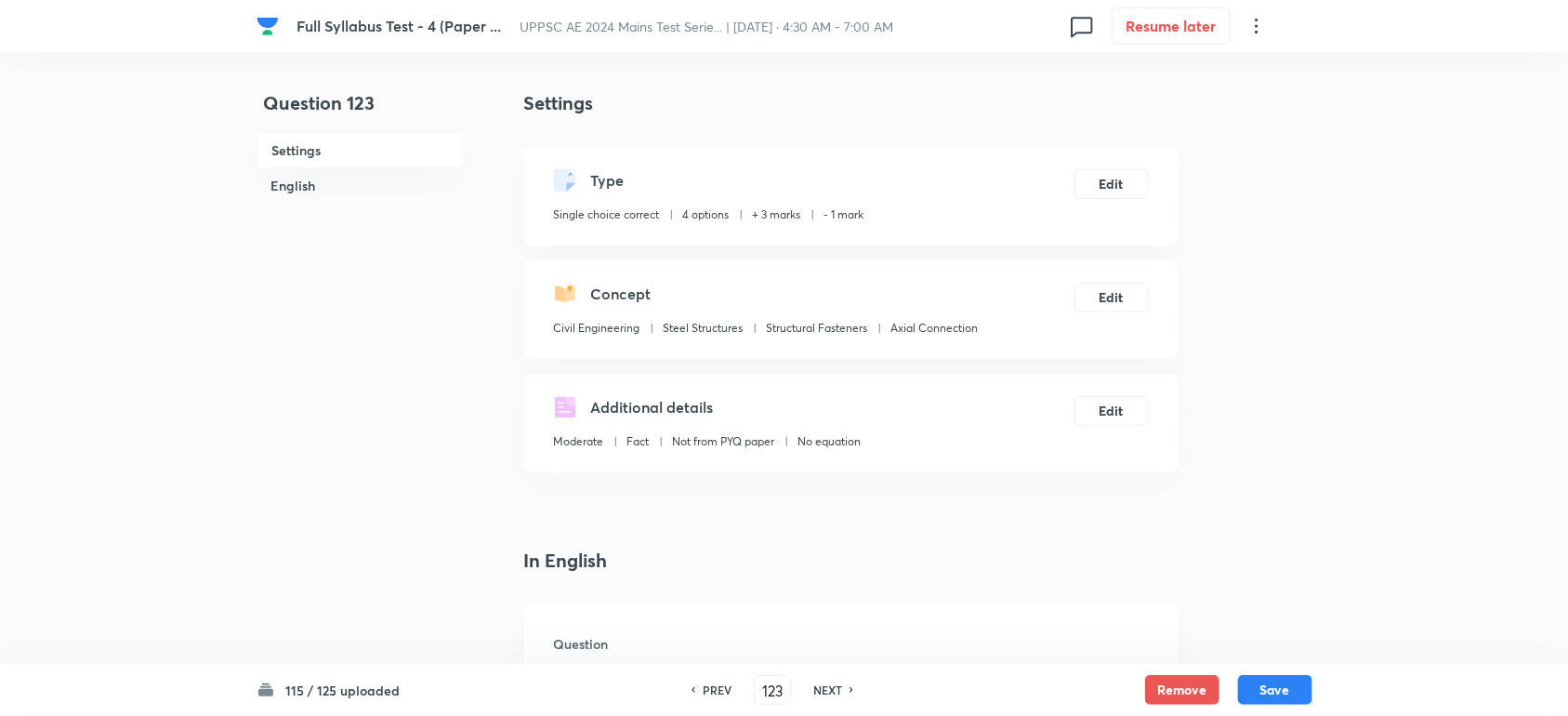
scroll to position [465, 0]
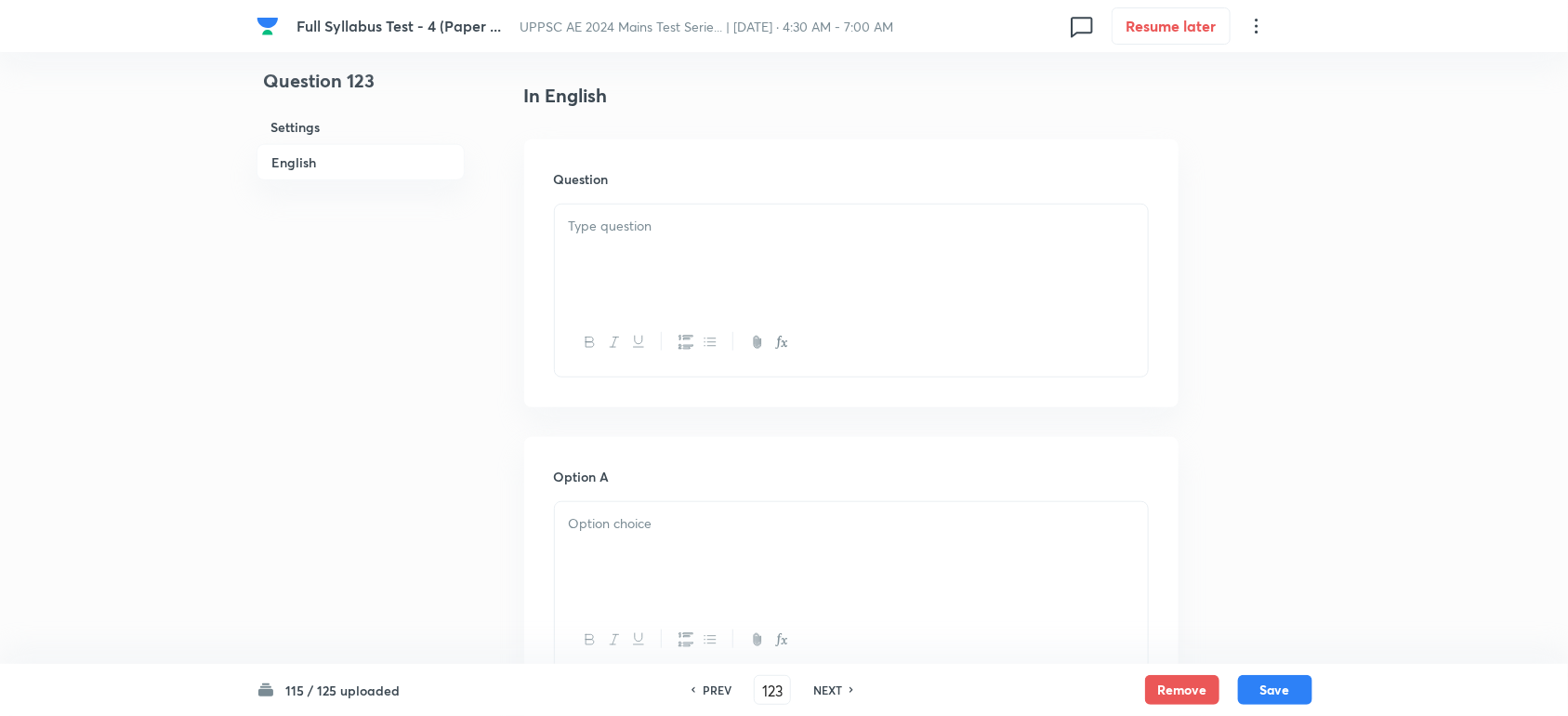
click at [583, 311] on div at bounding box center [851, 343] width 593 height 68
click at [588, 270] on div at bounding box center [851, 257] width 593 height 104
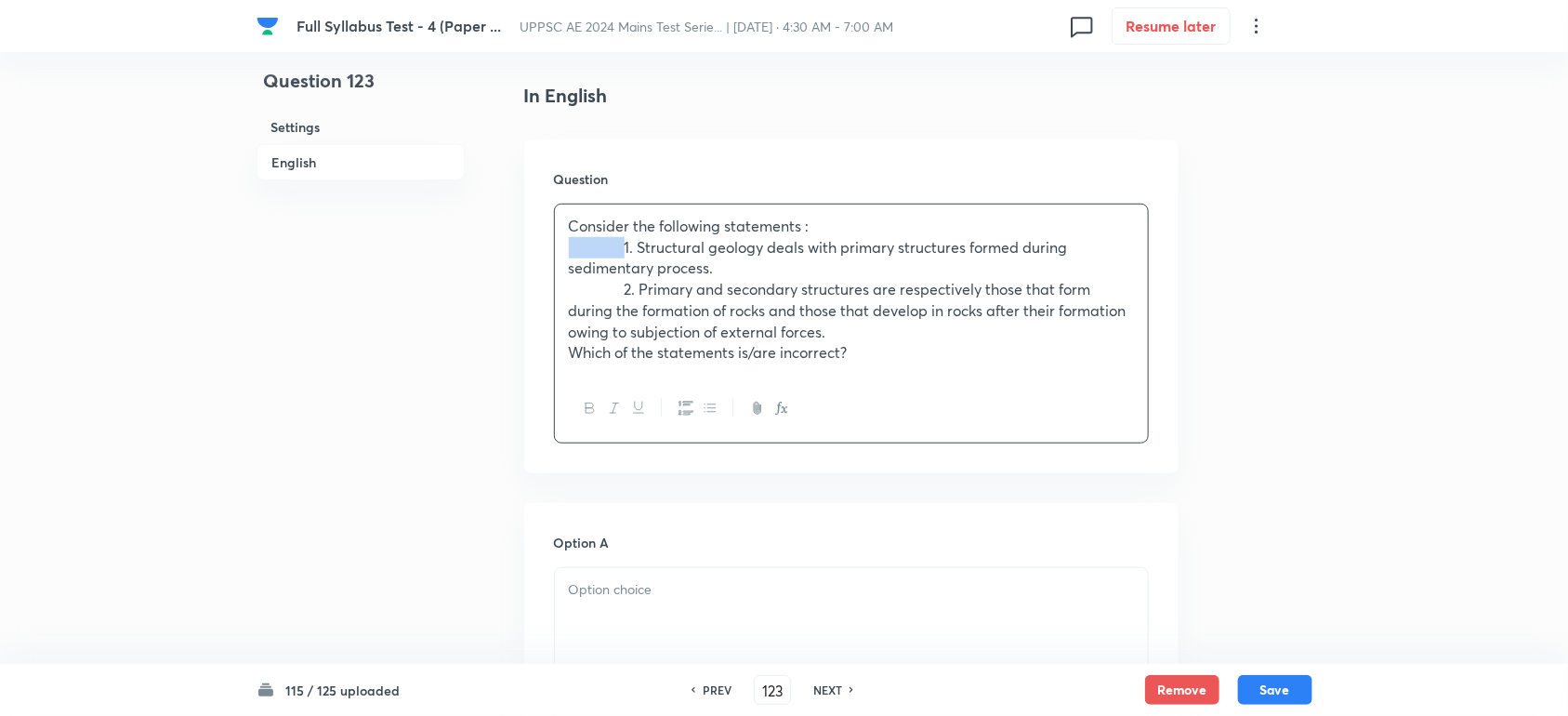
drag, startPoint x: 628, startPoint y: 246, endPoint x: 523, endPoint y: 244, distance: 105.1
click at [524, 244] on div "Question Consider the following statements : 1. Structural geology deals with p…" at bounding box center [851, 306] width 654 height 334
drag, startPoint x: 626, startPoint y: 288, endPoint x: 495, endPoint y: 288, distance: 131.1
drag, startPoint x: 600, startPoint y: 353, endPoint x: 513, endPoint y: 353, distance: 86.5
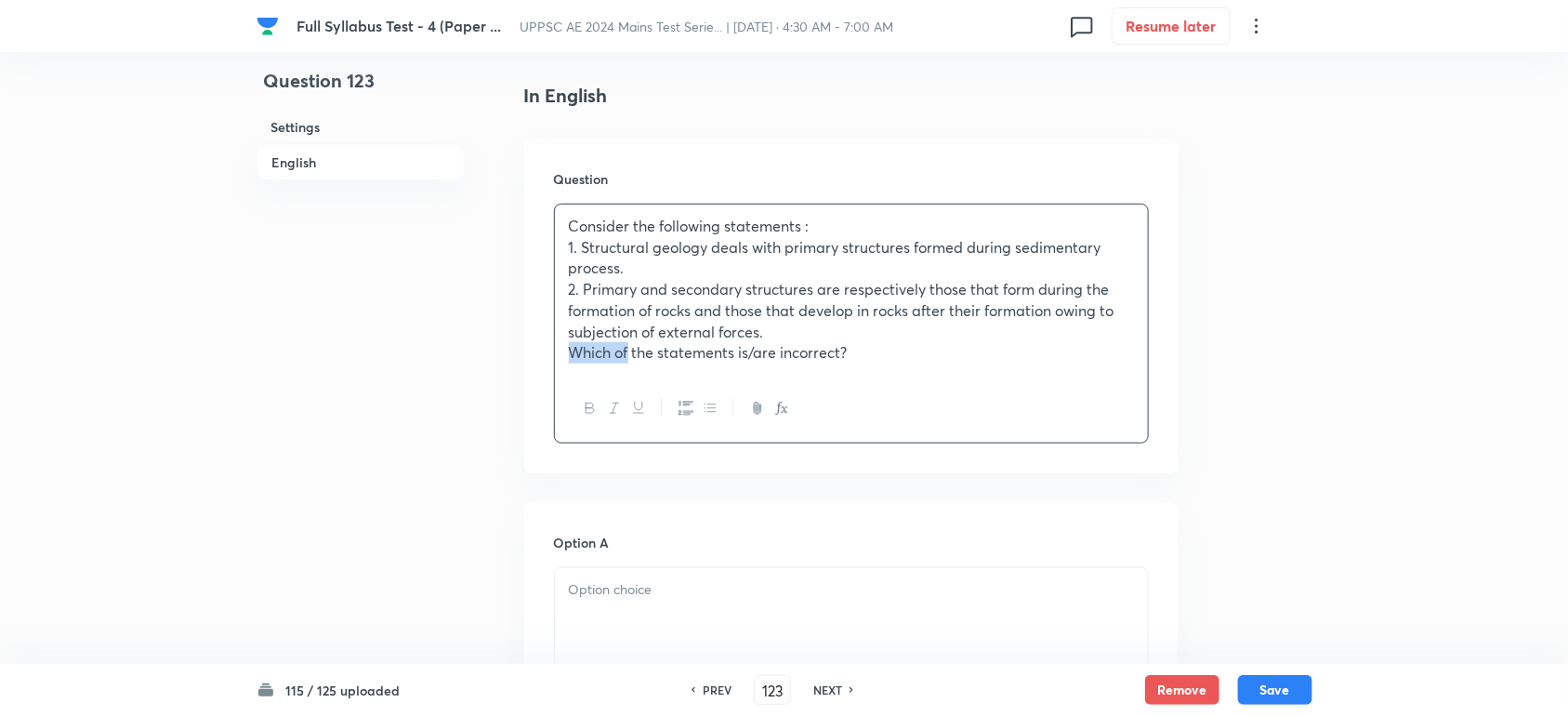
click at [620, 609] on div at bounding box center [851, 620] width 593 height 104
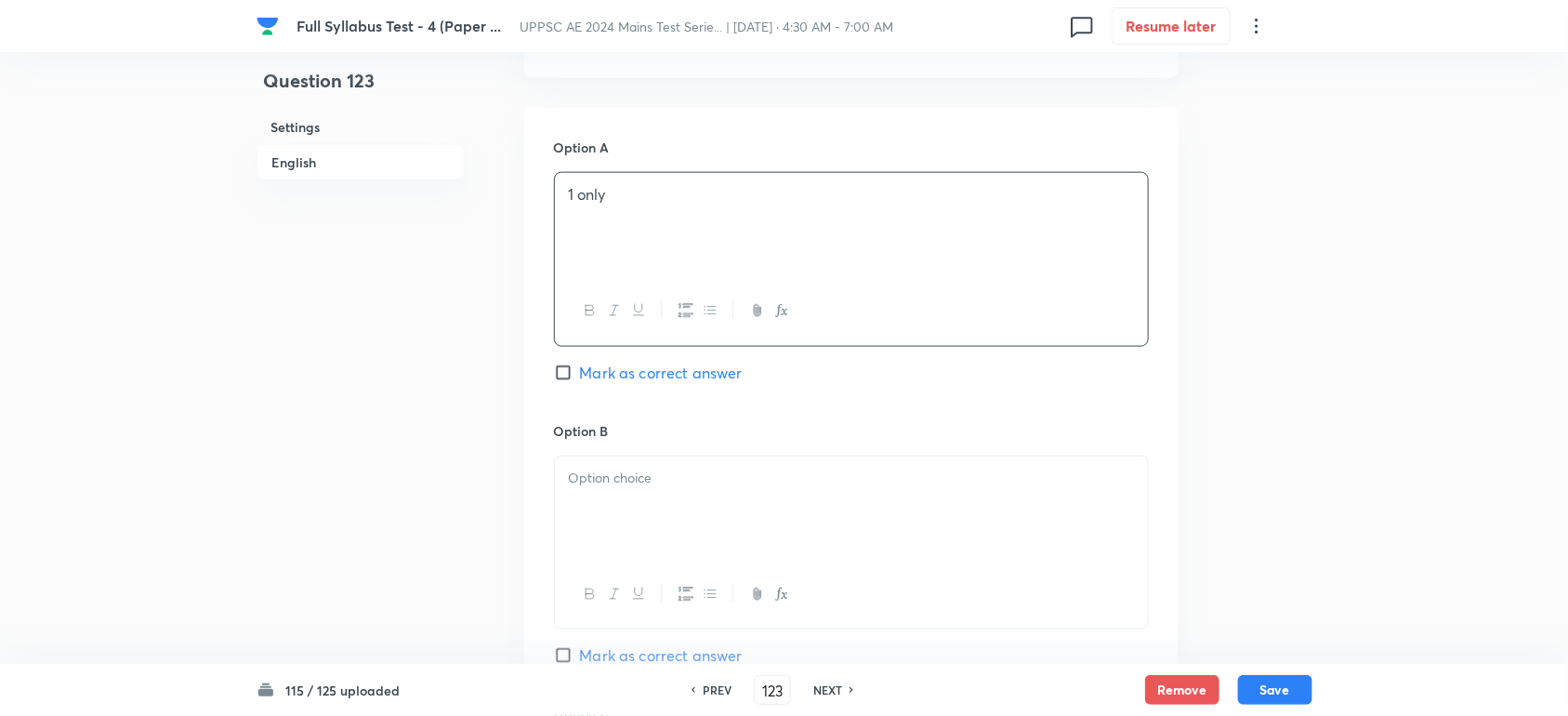
scroll to position [930, 0]
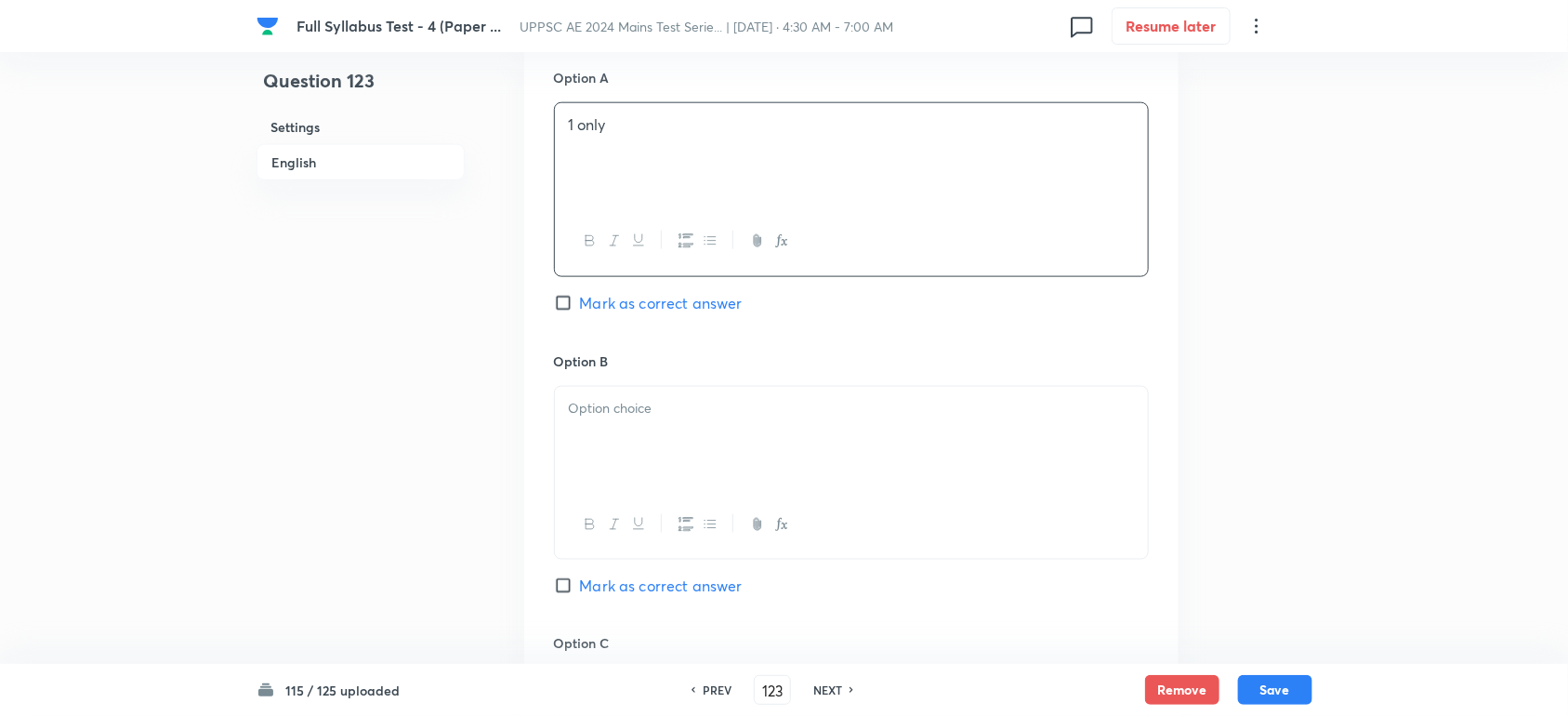
drag, startPoint x: 601, startPoint y: 439, endPoint x: 588, endPoint y: 448, distance: 16.0
click at [601, 439] on div at bounding box center [851, 439] width 593 height 104
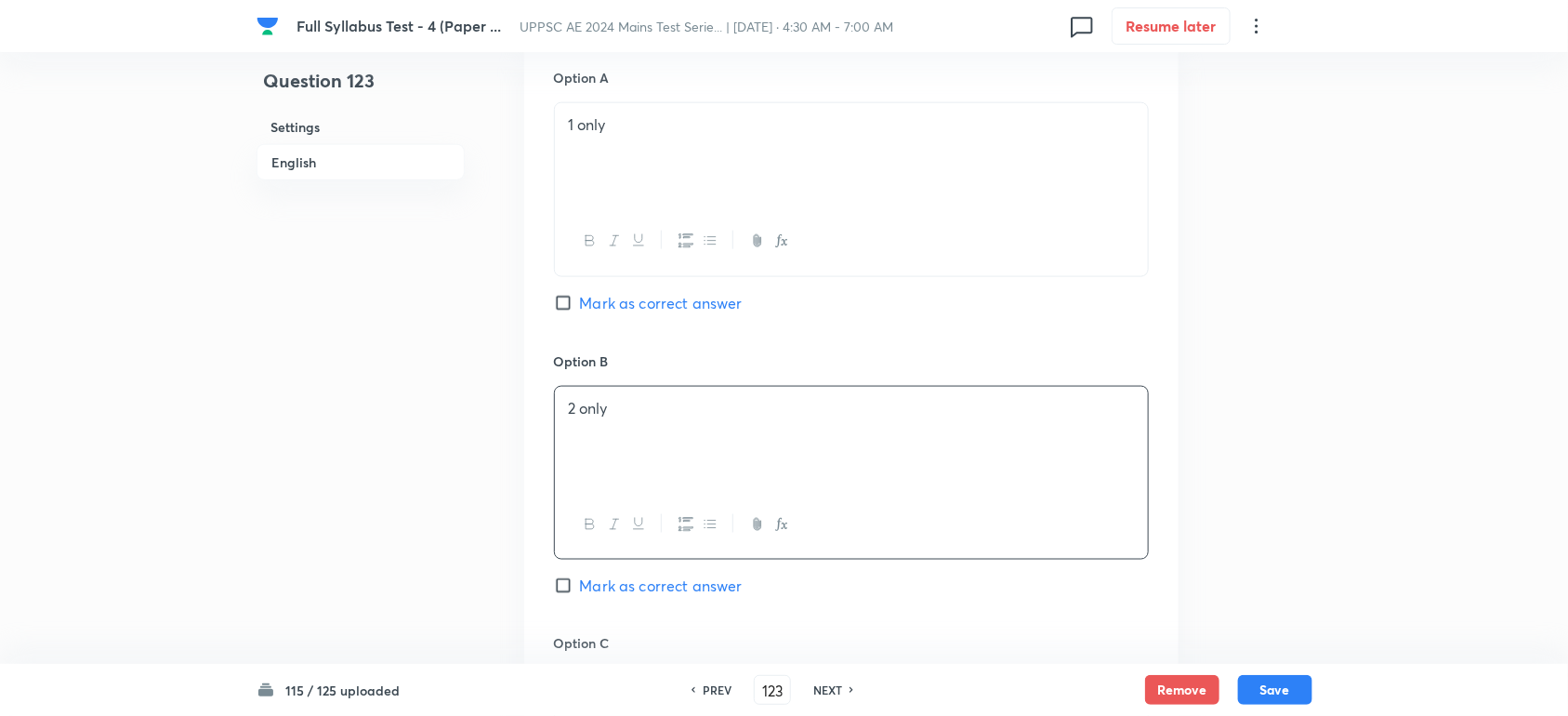
click at [628, 293] on div "Option A 1 only [PERSON_NAME] as correct answer" at bounding box center [851, 209] width 595 height 283
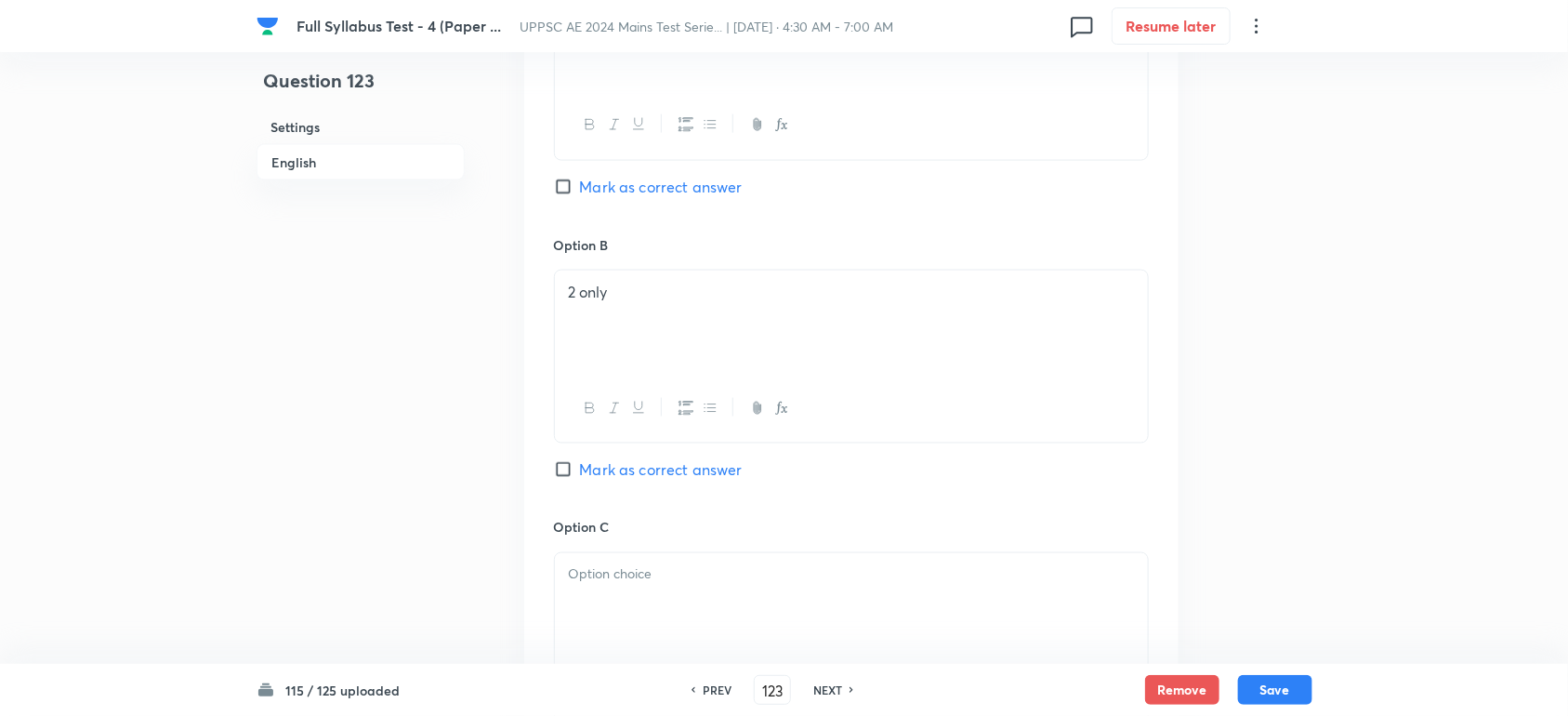
click at [641, 186] on span "Mark as correct answer" at bounding box center [661, 187] width 163 height 22
click at [580, 186] on input "Mark as correct answer" at bounding box center [567, 187] width 26 height 19
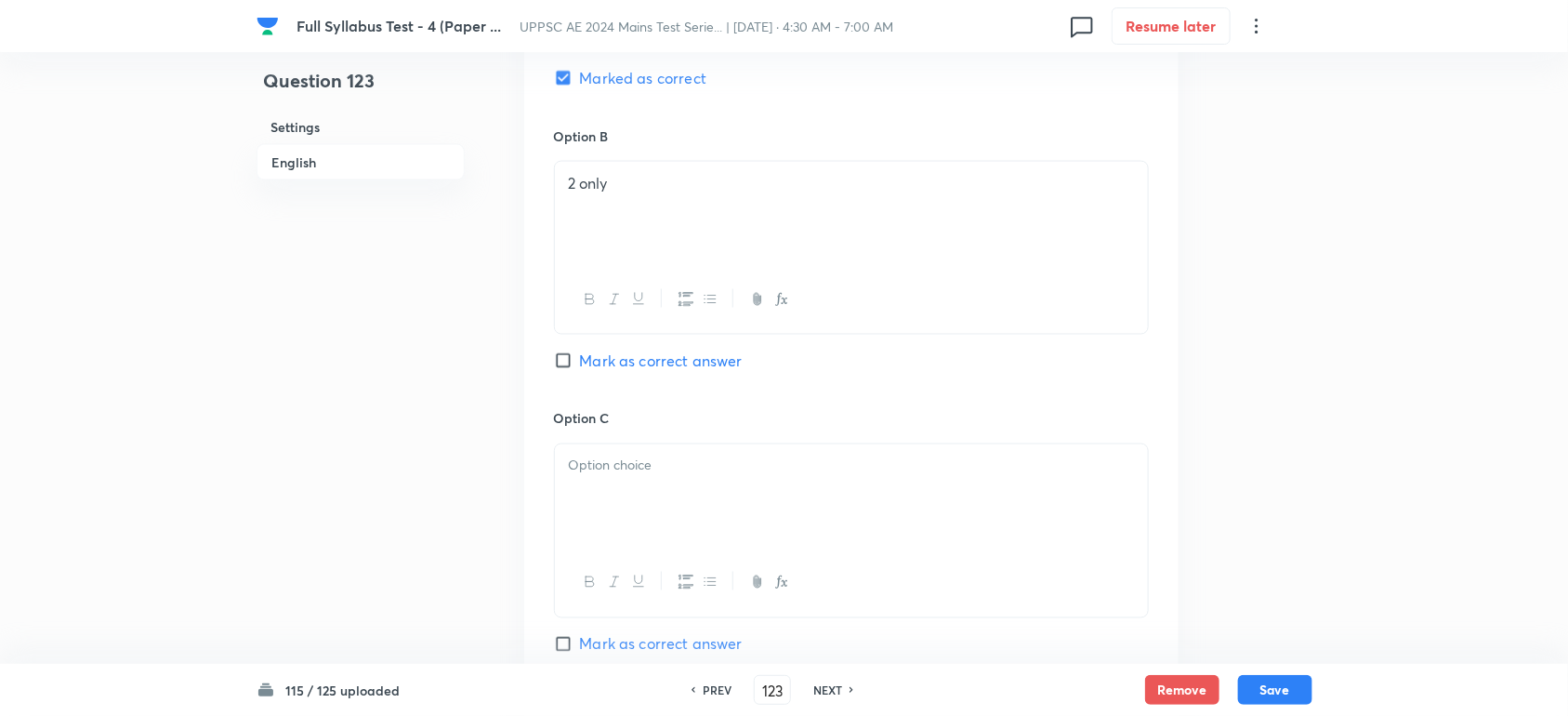
scroll to position [1278, 0]
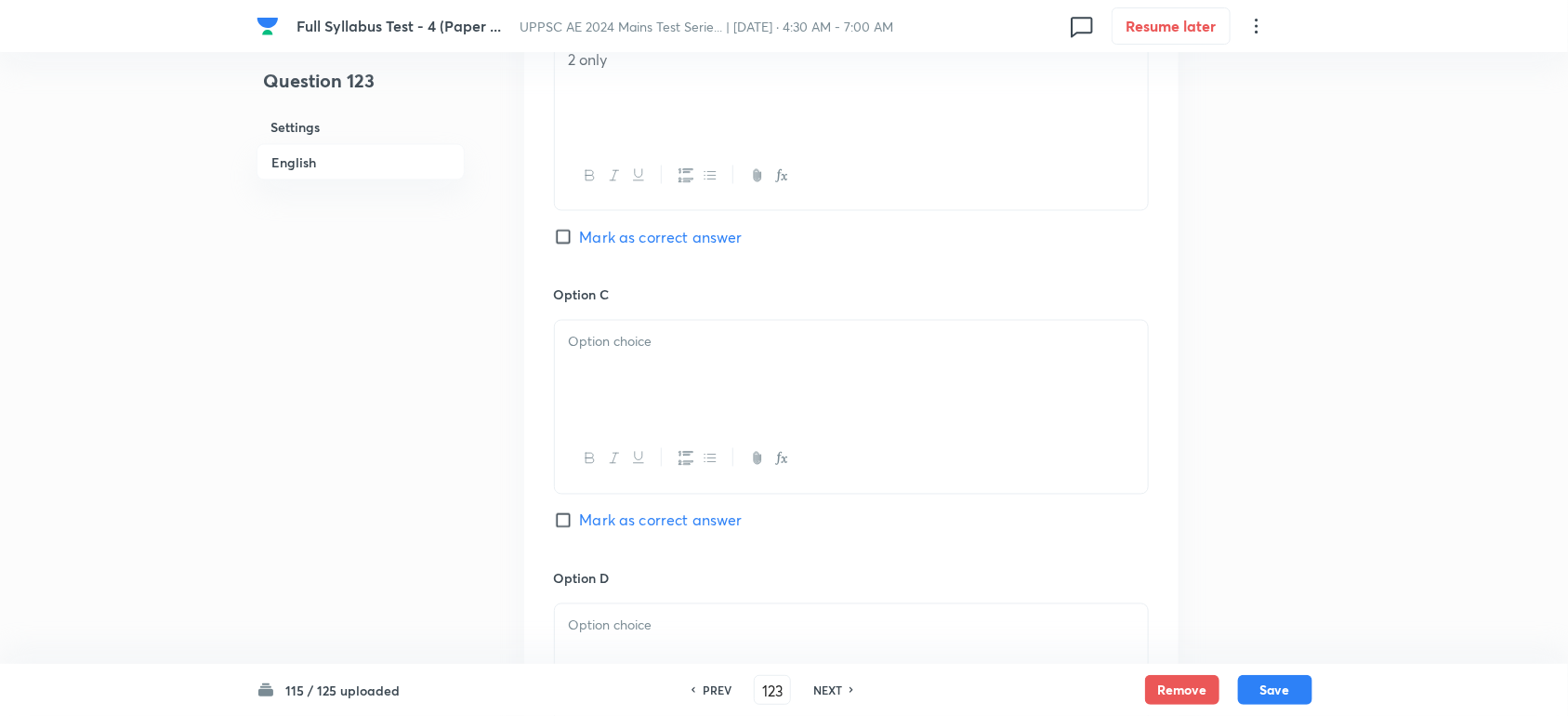
click at [601, 410] on div at bounding box center [851, 373] width 593 height 104
click at [601, 654] on div at bounding box center [851, 656] width 593 height 104
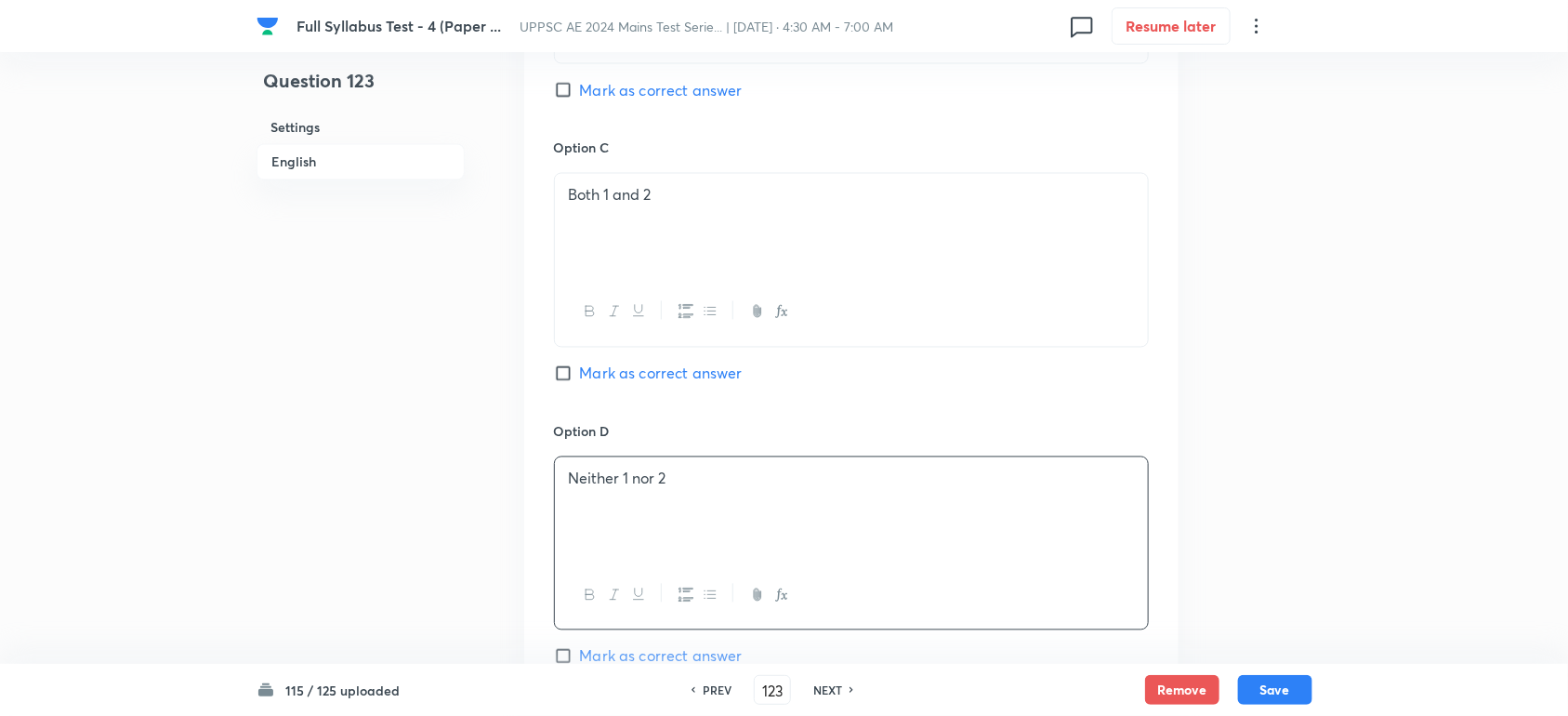
scroll to position [1859, 0]
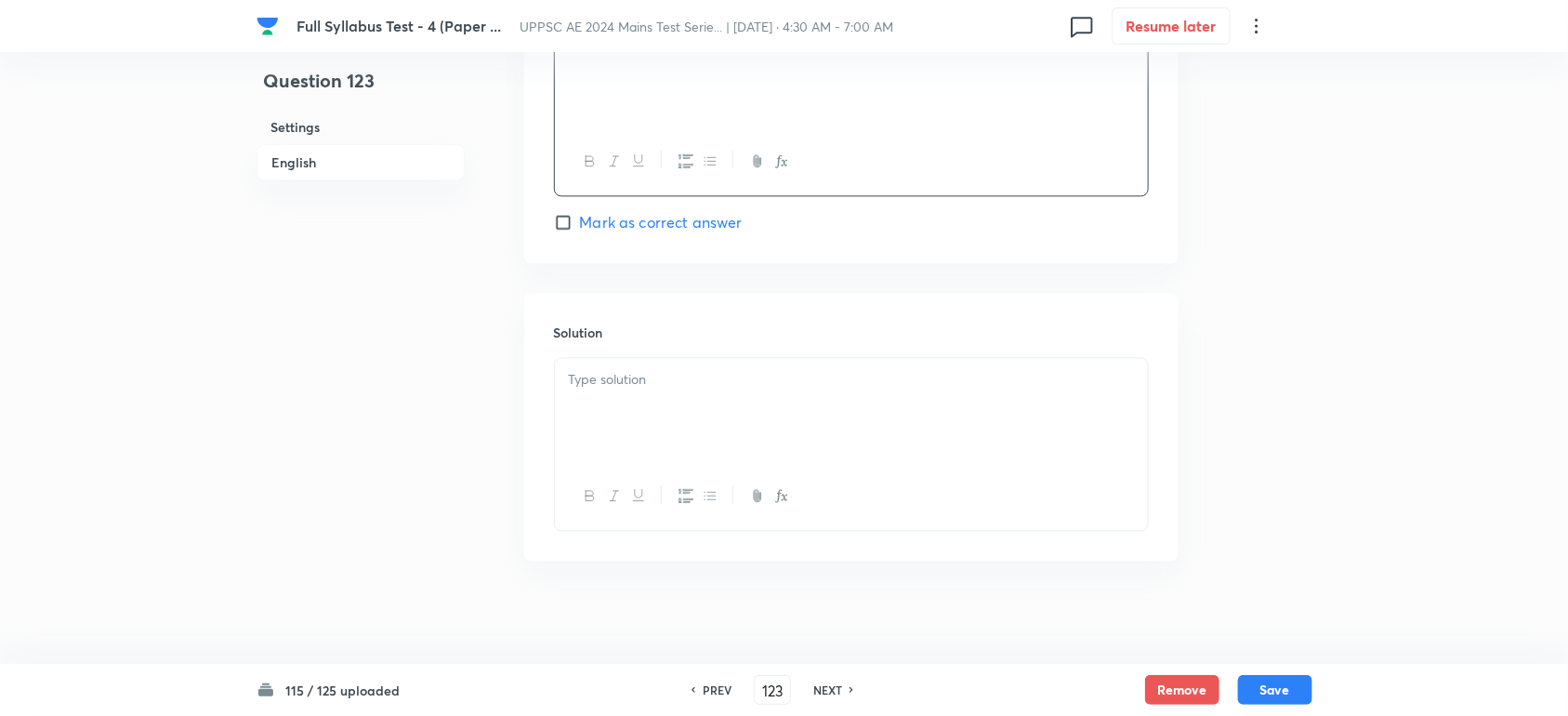
drag, startPoint x: 600, startPoint y: 415, endPoint x: 486, endPoint y: 438, distance: 115.8
click at [600, 415] on div at bounding box center [851, 410] width 593 height 104
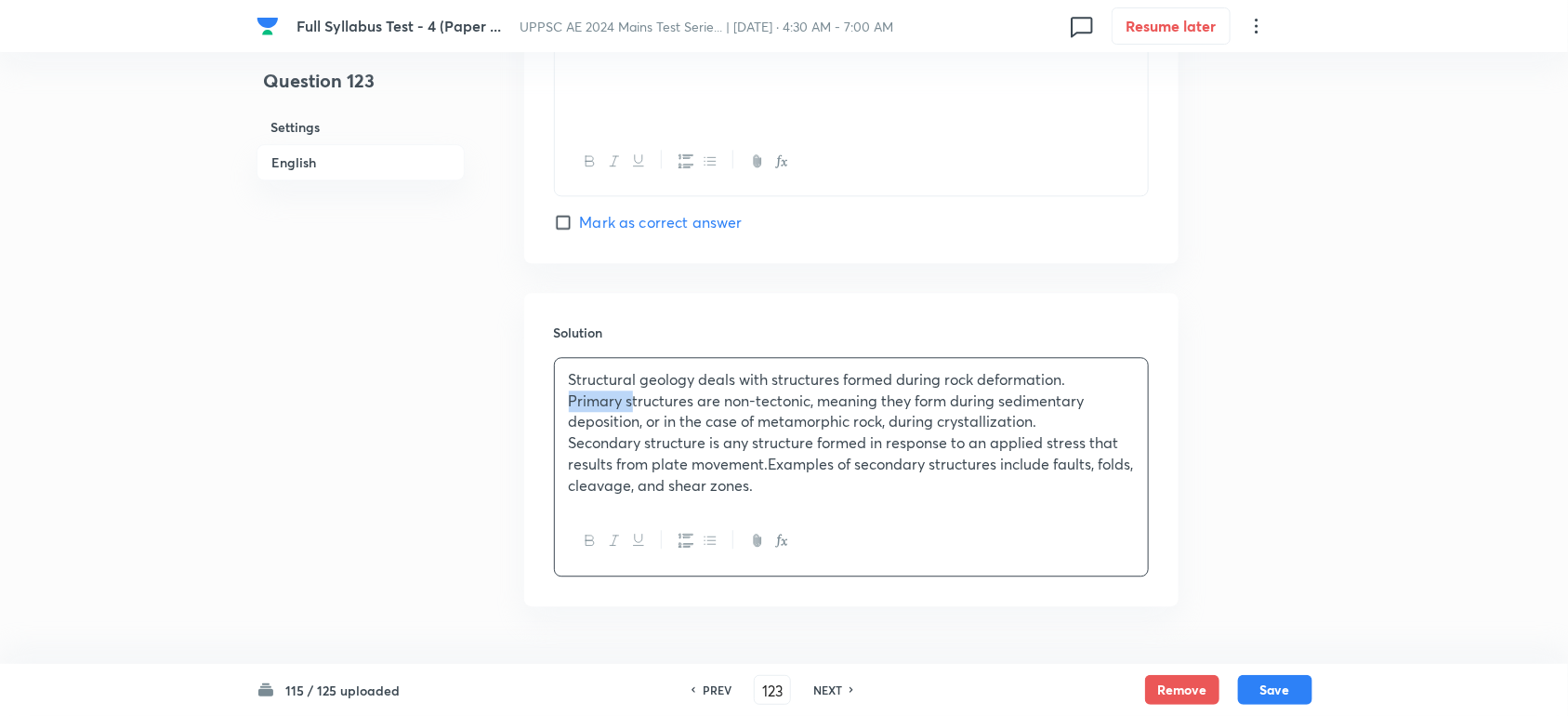
drag, startPoint x: 605, startPoint y: 411, endPoint x: 508, endPoint y: 406, distance: 97.7
click at [601, 447] on p "Secondary structure is any structure formed in response to an applied stress th…" at bounding box center [851, 463] width 565 height 63
click at [612, 453] on p "Secondary structure is any structure formed in response to an applied stress th…" at bounding box center [851, 463] width 565 height 63
drag, startPoint x: 609, startPoint y: 448, endPoint x: 526, endPoint y: 454, distance: 82.9
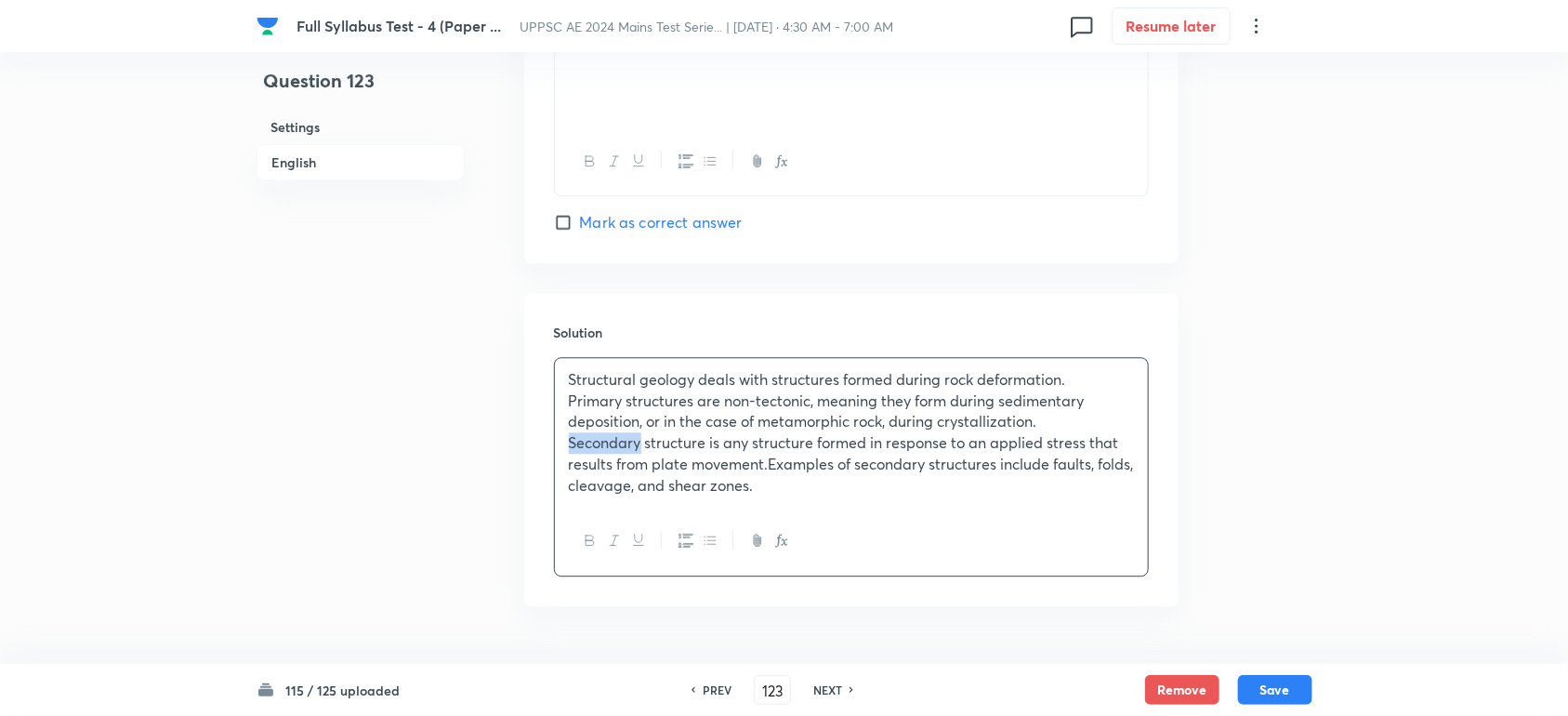
click at [526, 454] on div "Solution Structural geology deals with structures formed during rock deformatio…" at bounding box center [851, 449] width 654 height 313
click at [1278, 688] on button "Save" at bounding box center [1275, 688] width 74 height 30
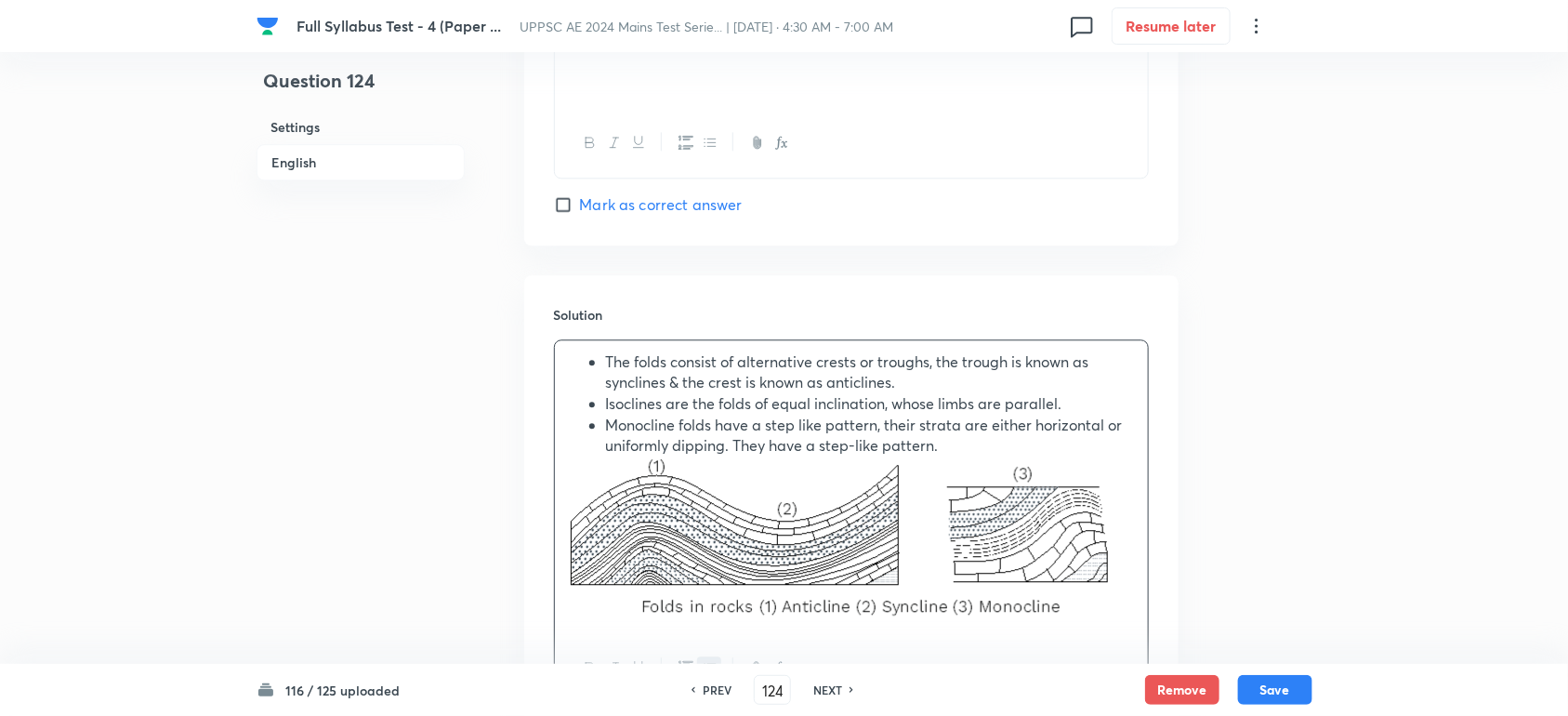
scroll to position [1857, 0]
click at [713, 681] on h6 "PREV" at bounding box center [717, 689] width 29 height 17
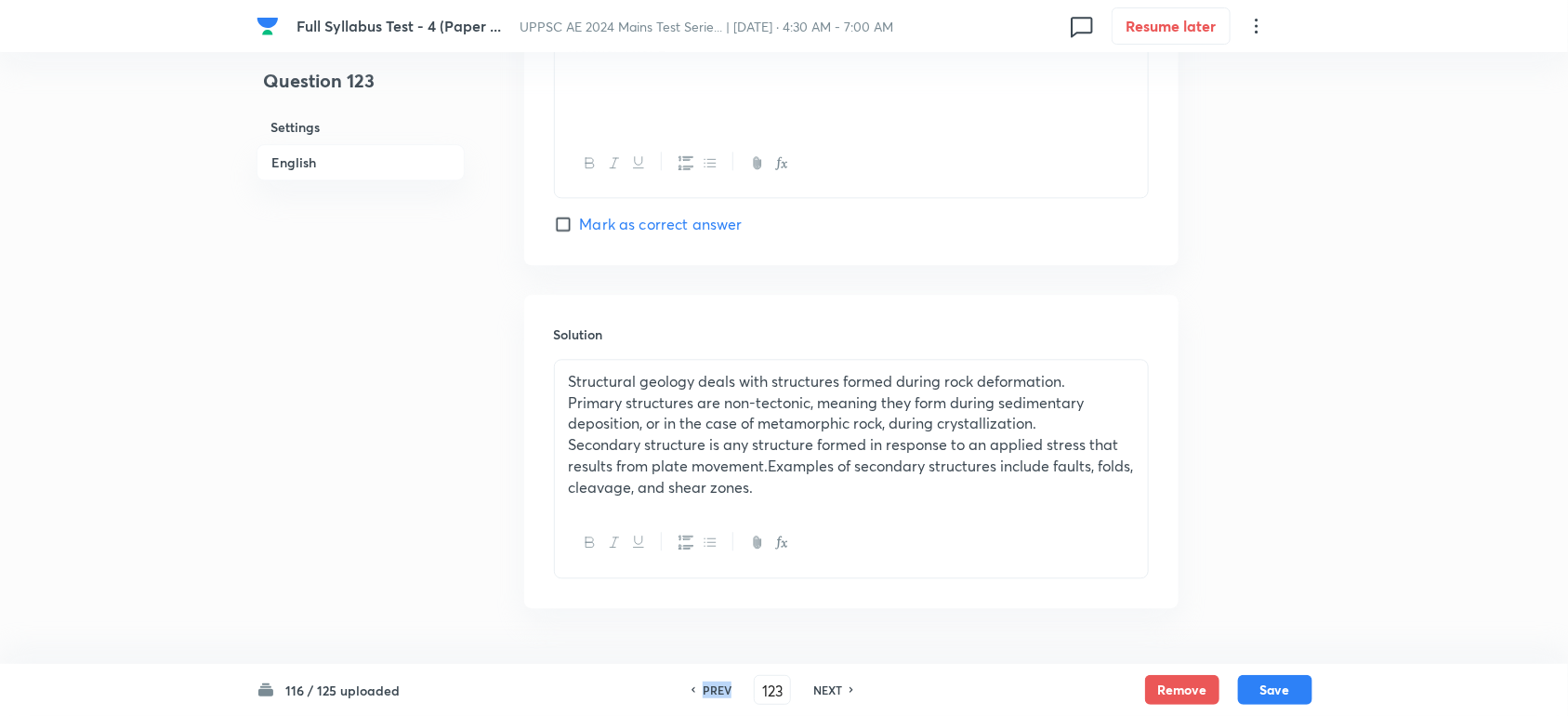
click at [713, 681] on h6 "PREV" at bounding box center [717, 689] width 29 height 17
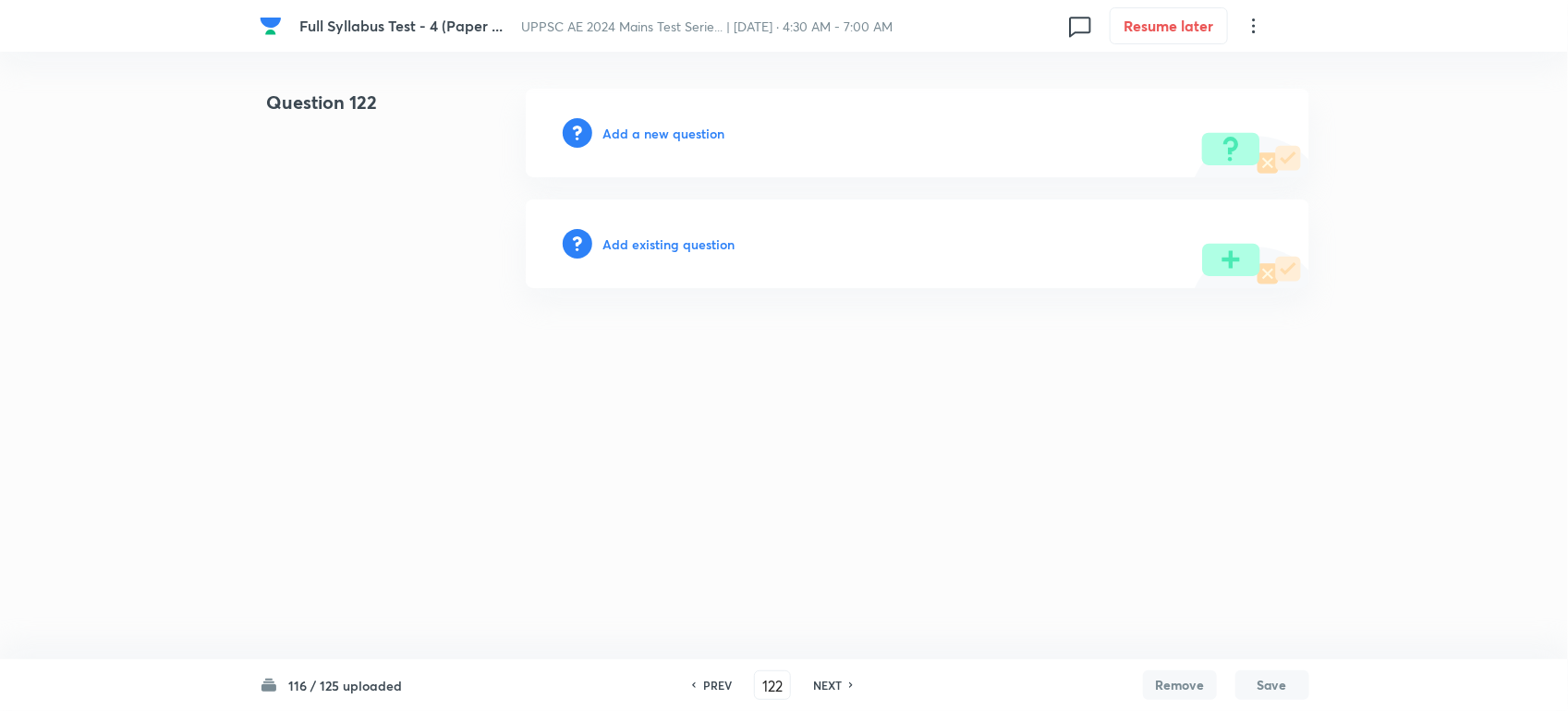
drag, startPoint x: 622, startPoint y: 97, endPoint x: 621, endPoint y: 116, distance: 19.0
click at [621, 108] on div "Add a new question" at bounding box center [917, 132] width 783 height 88
click at [621, 125] on h6 "Add a new question" at bounding box center [664, 134] width 122 height 20
click at [624, 140] on h6 "Choose a question type" at bounding box center [674, 134] width 142 height 20
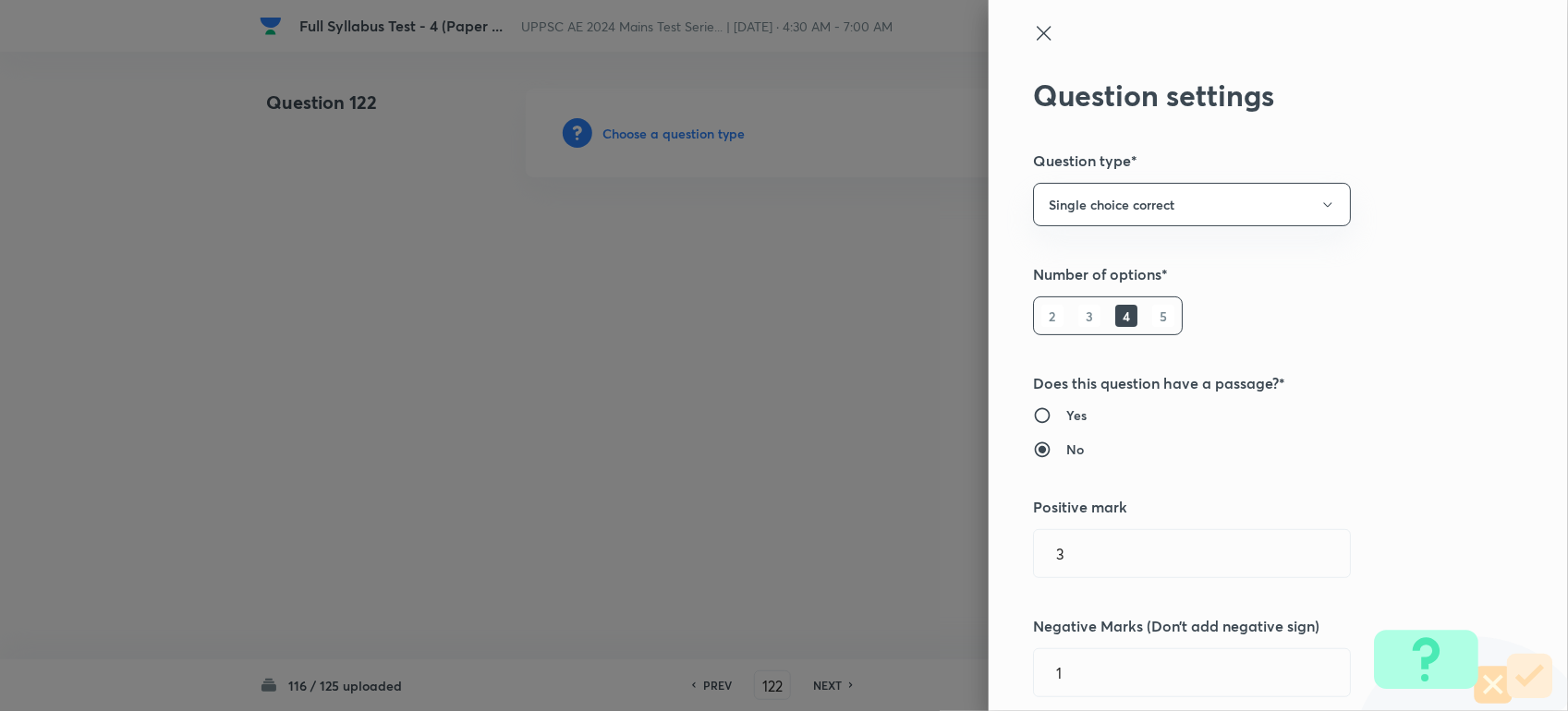
click at [624, 130] on div at bounding box center [784, 356] width 1568 height 711
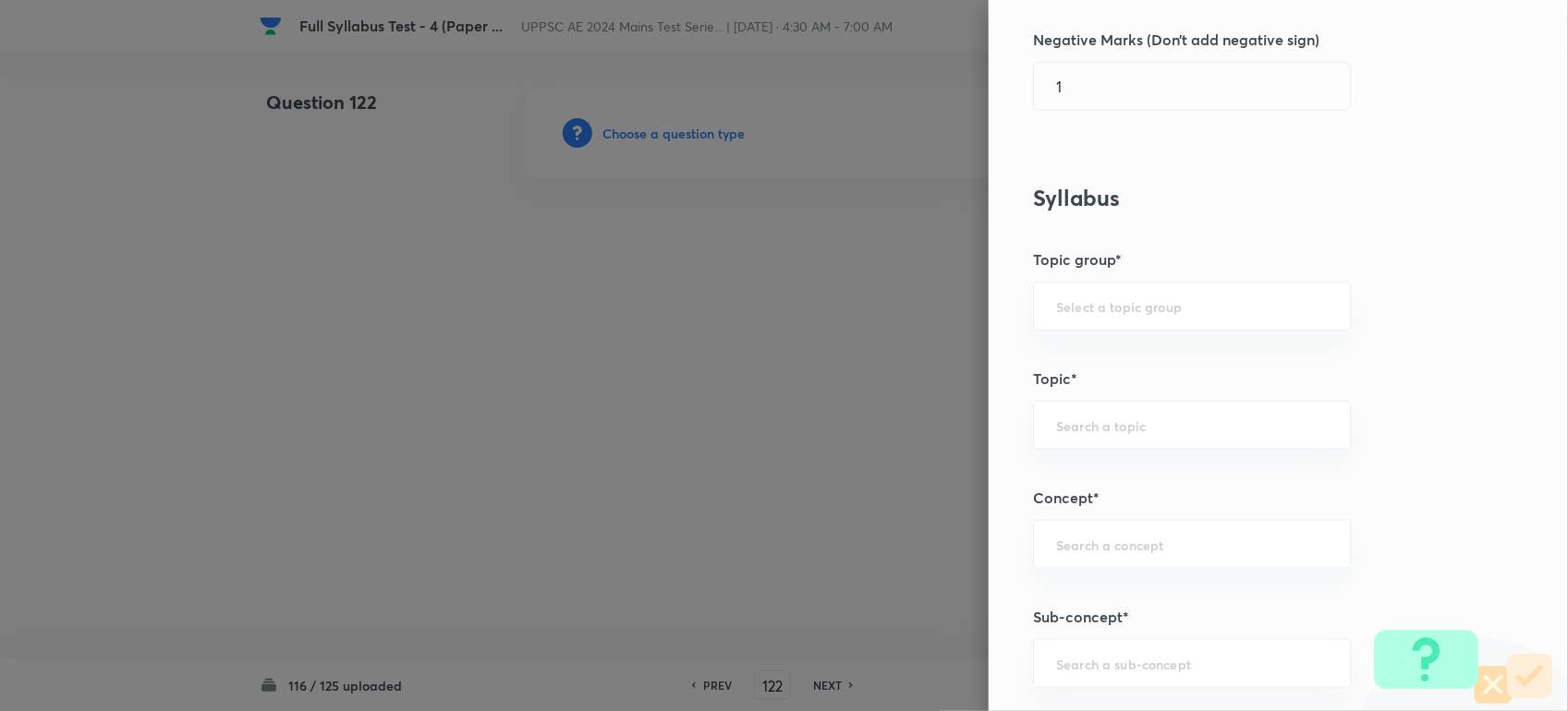
scroll to position [807, 0]
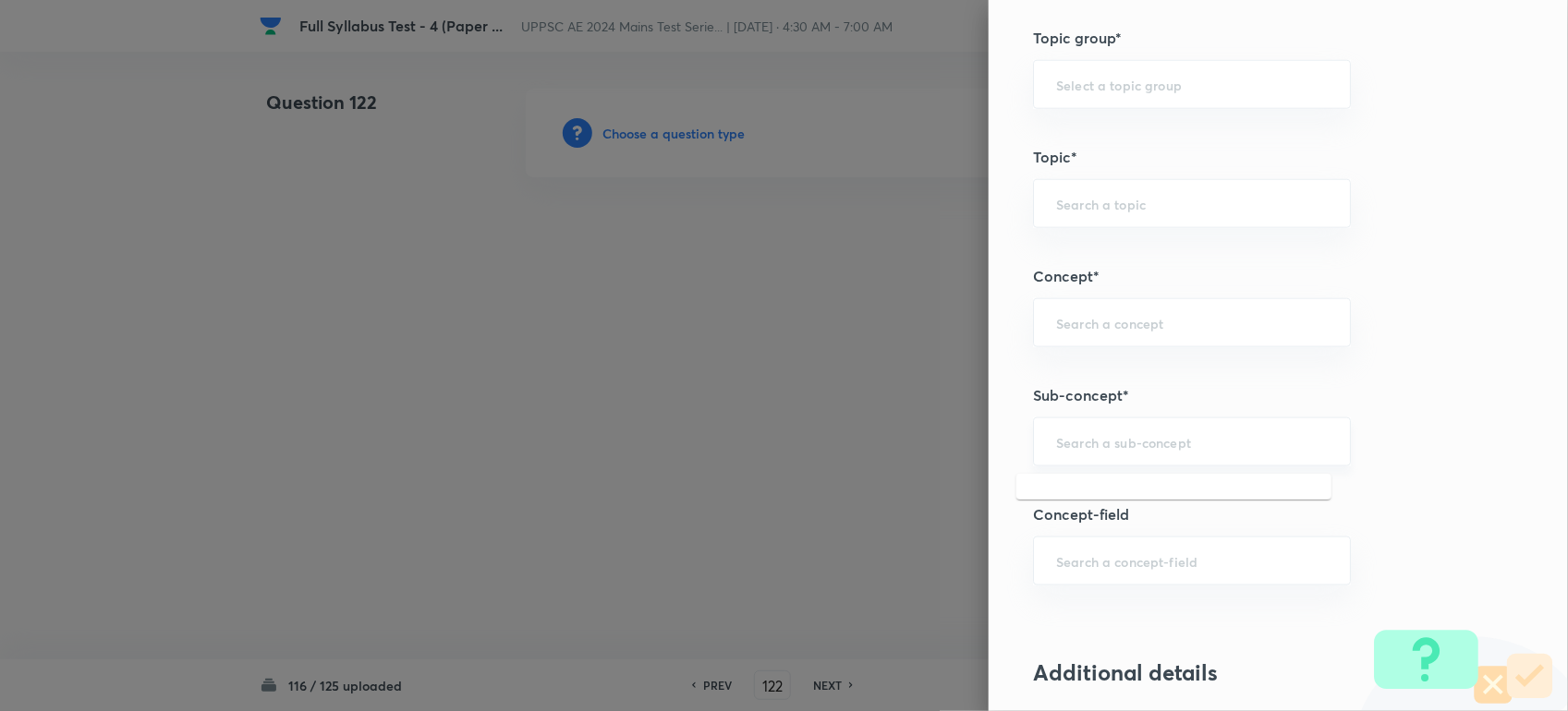
click at [1058, 435] on input "text" at bounding box center [1191, 442] width 271 height 18
paste input "Geometric design of railway truck"
drag, startPoint x: 1162, startPoint y: 446, endPoint x: 1481, endPoint y: 446, distance: 319.0
click at [1481, 446] on div "Question settings Question type* Single choice correct Number of options* 2 3 4…" at bounding box center [1278, 356] width 579 height 711
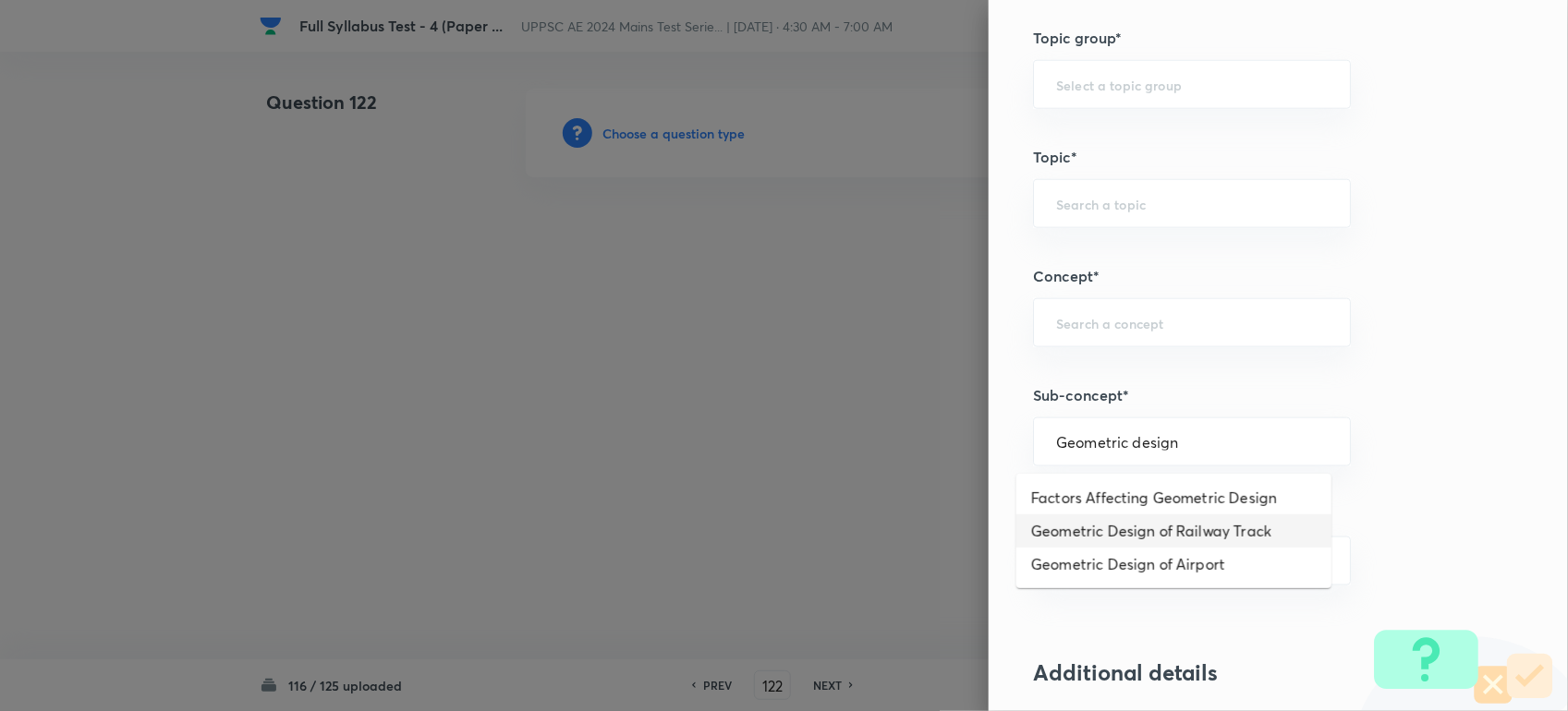
click at [1228, 517] on li "Geometric Design of Railway Track" at bounding box center [1174, 530] width 315 height 33
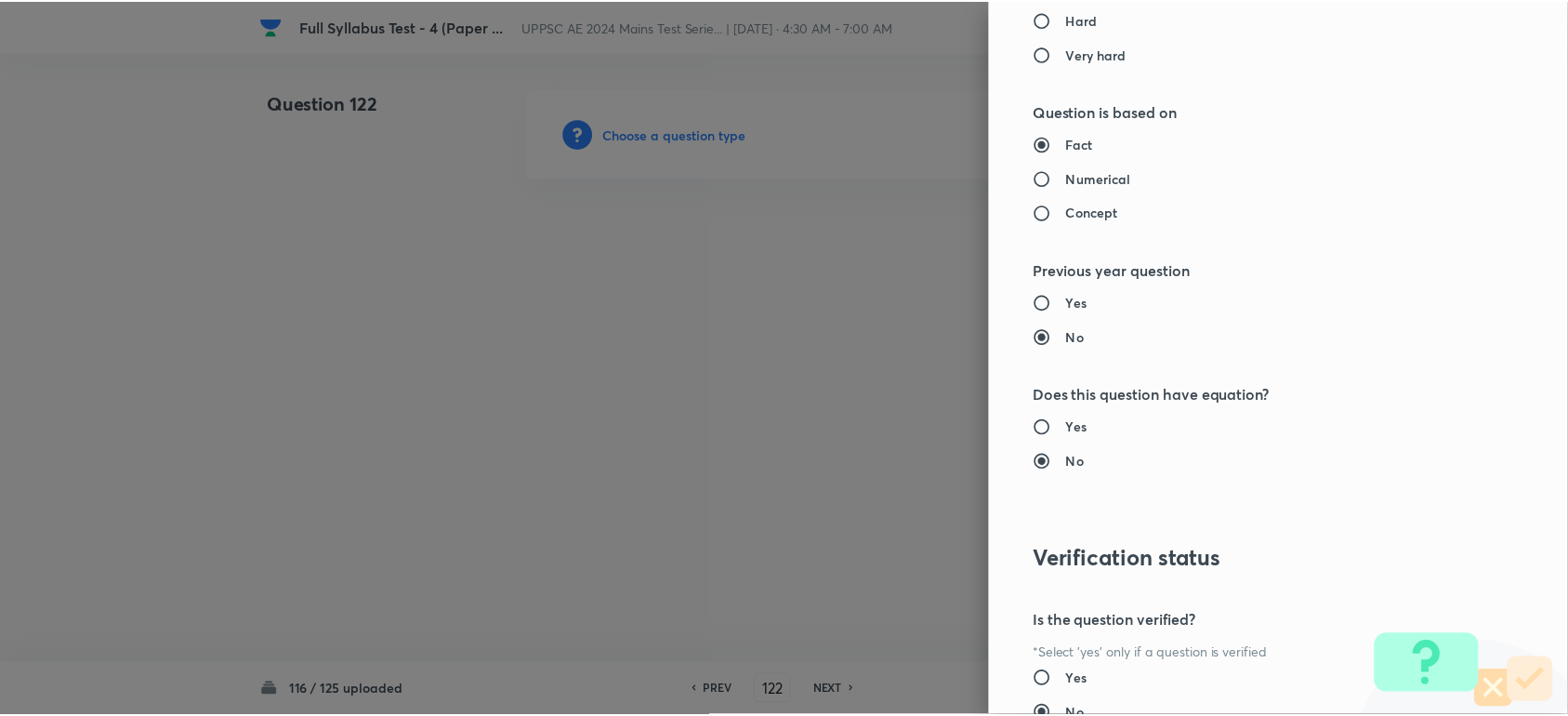
scroll to position [1822, 0]
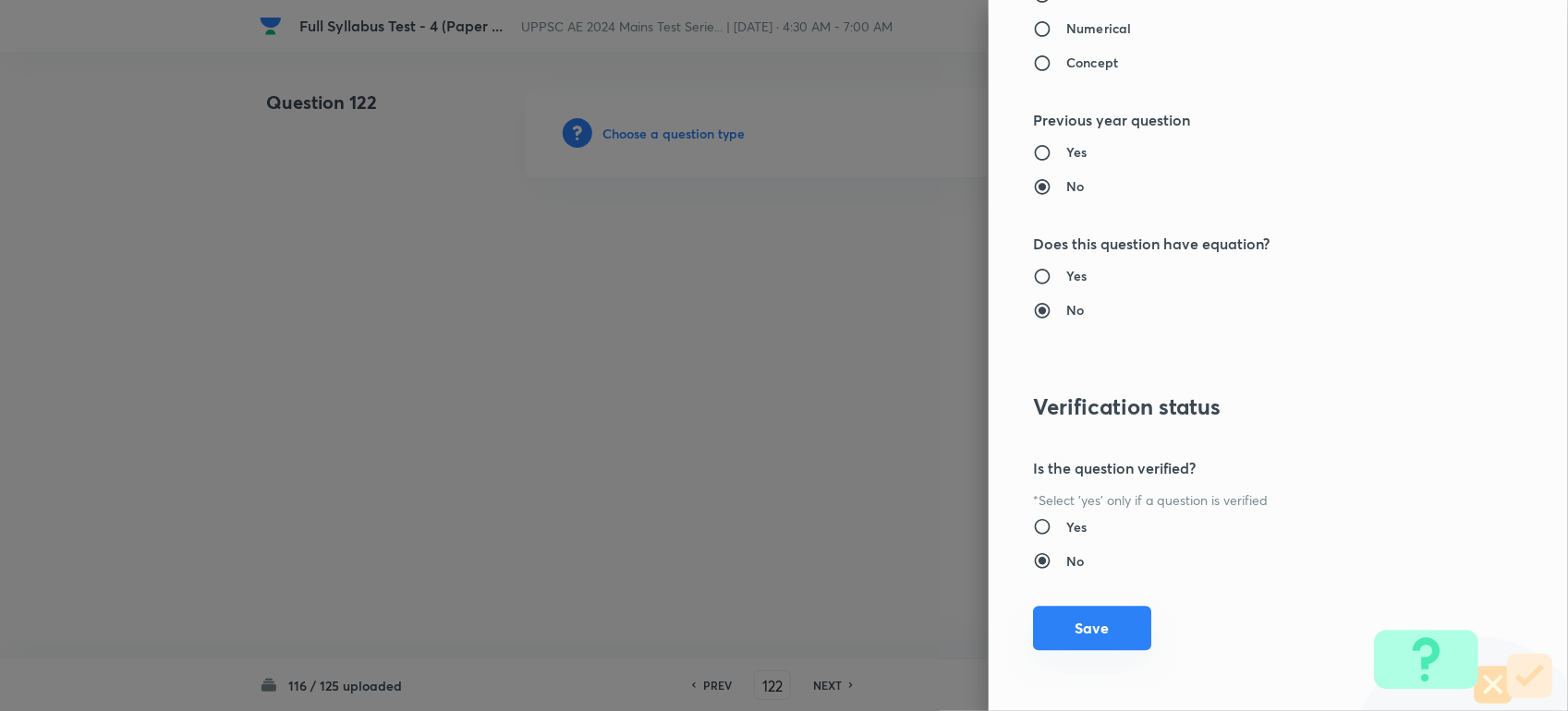
click at [1042, 630] on button "Save" at bounding box center [1091, 628] width 118 height 45
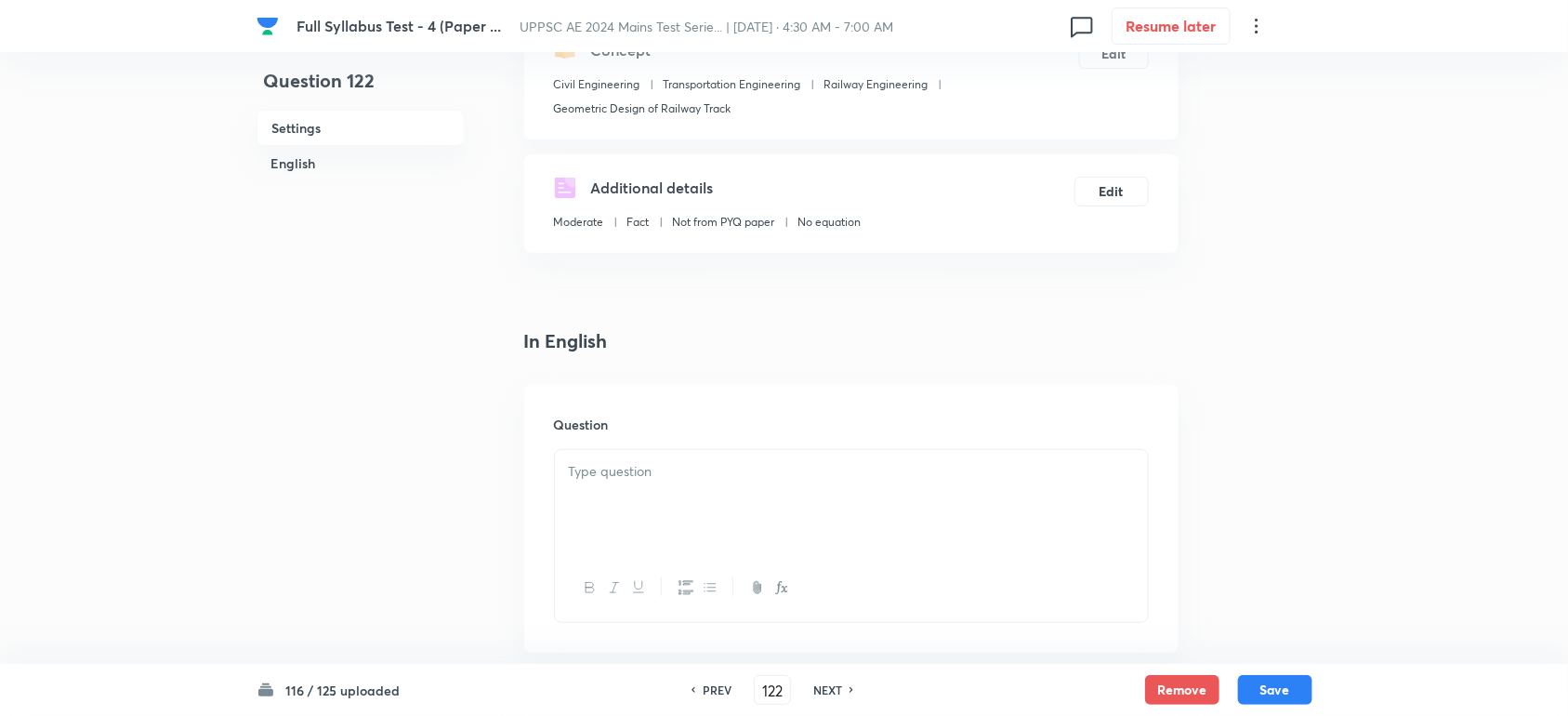
scroll to position [465, 0]
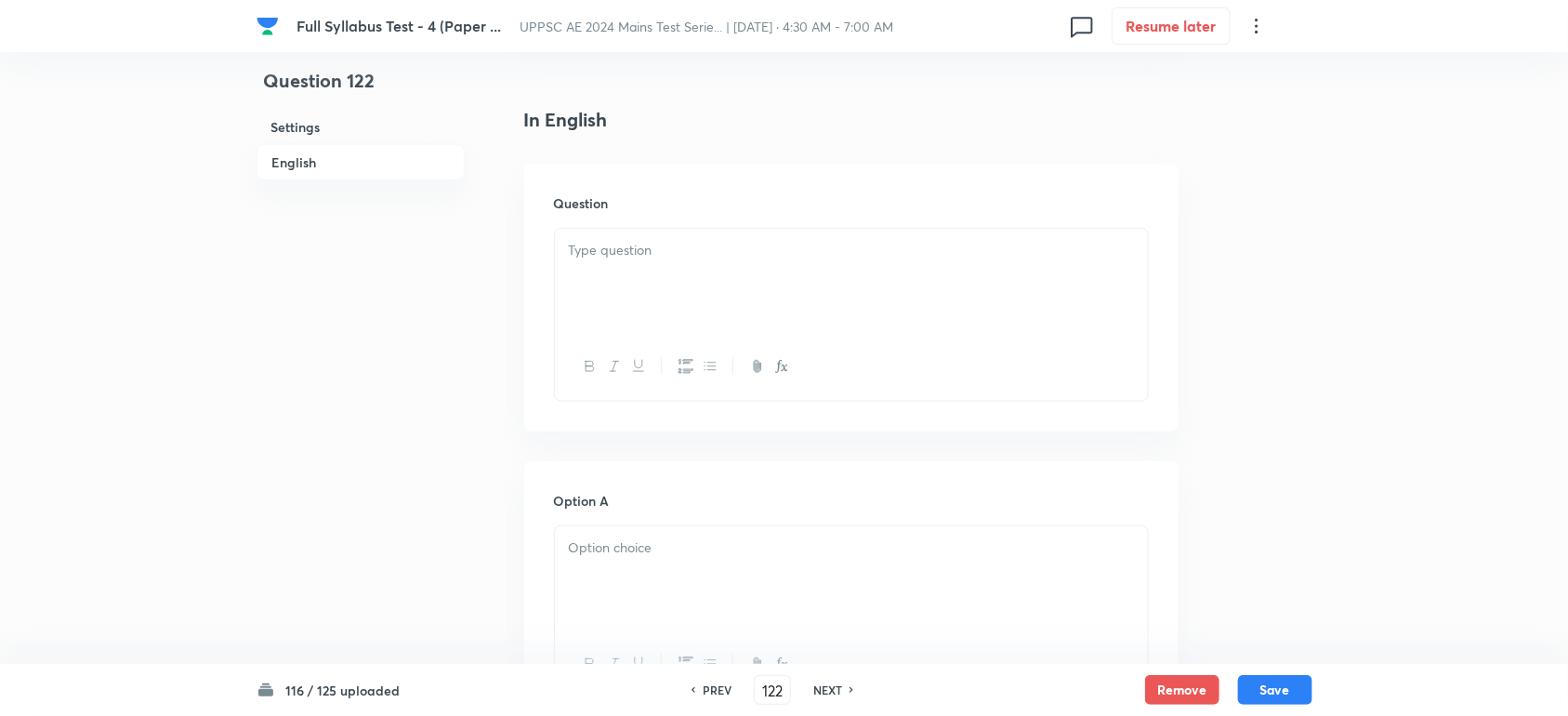
click at [583, 279] on div at bounding box center [851, 281] width 593 height 104
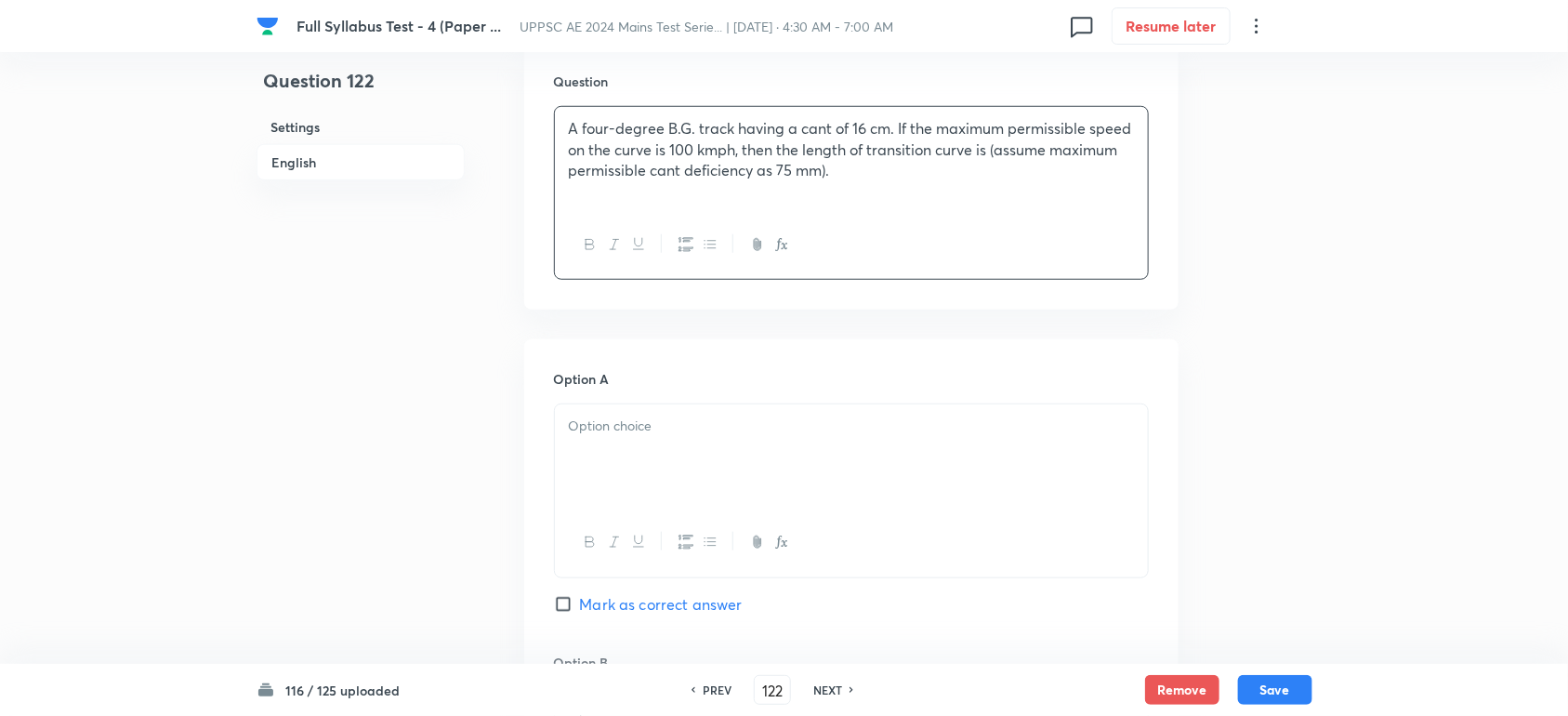
scroll to position [697, 0]
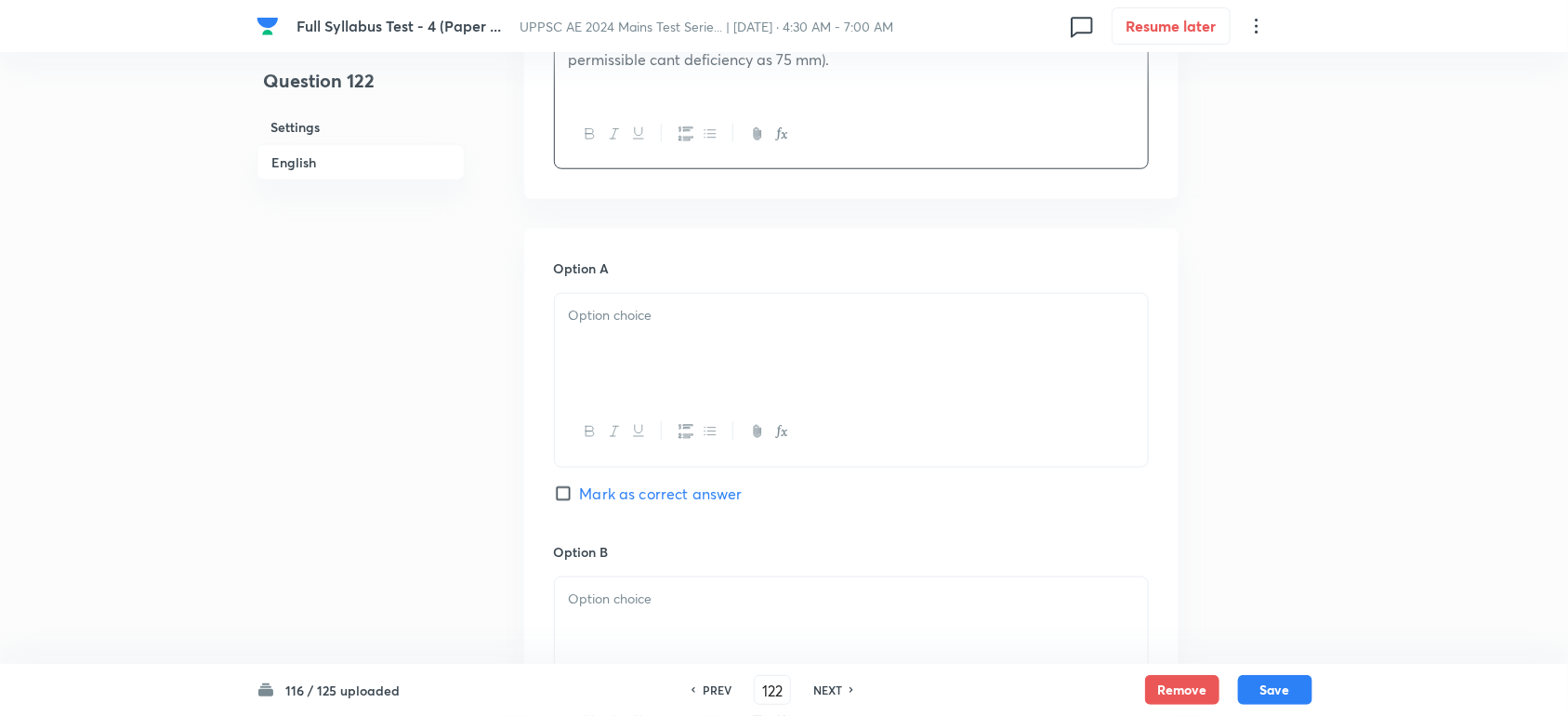
click at [587, 304] on div at bounding box center [851, 346] width 593 height 104
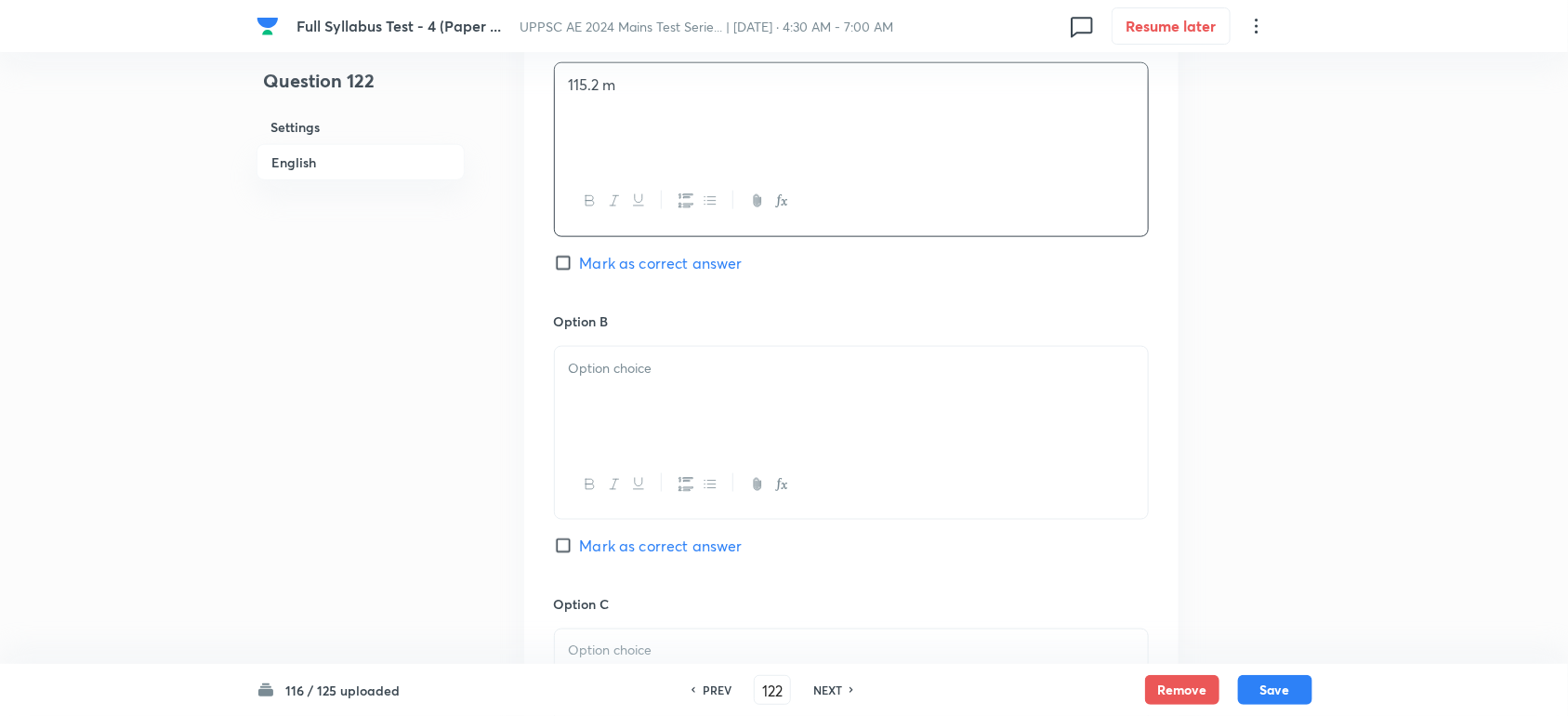
scroll to position [930, 0]
click at [601, 377] on p at bounding box center [851, 366] width 565 height 21
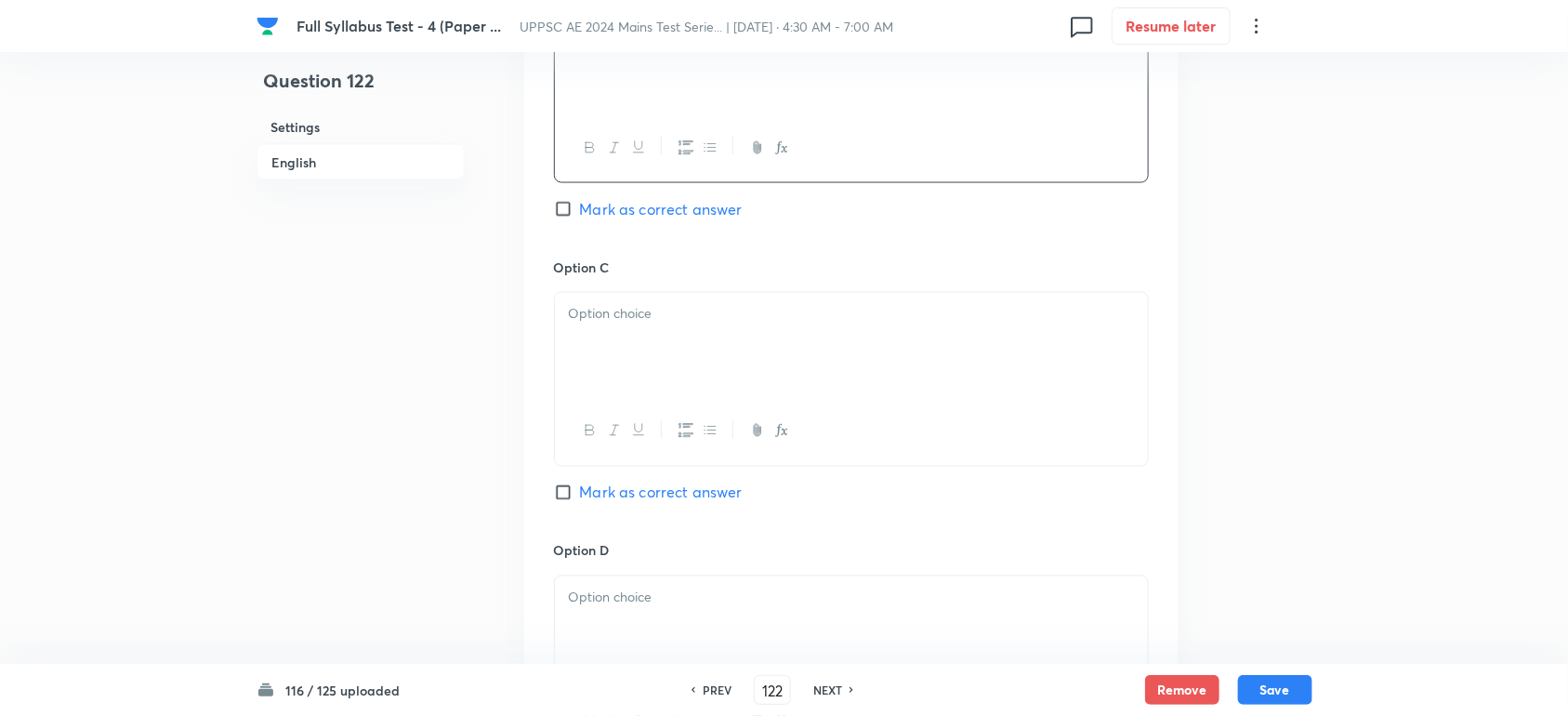
scroll to position [1278, 0]
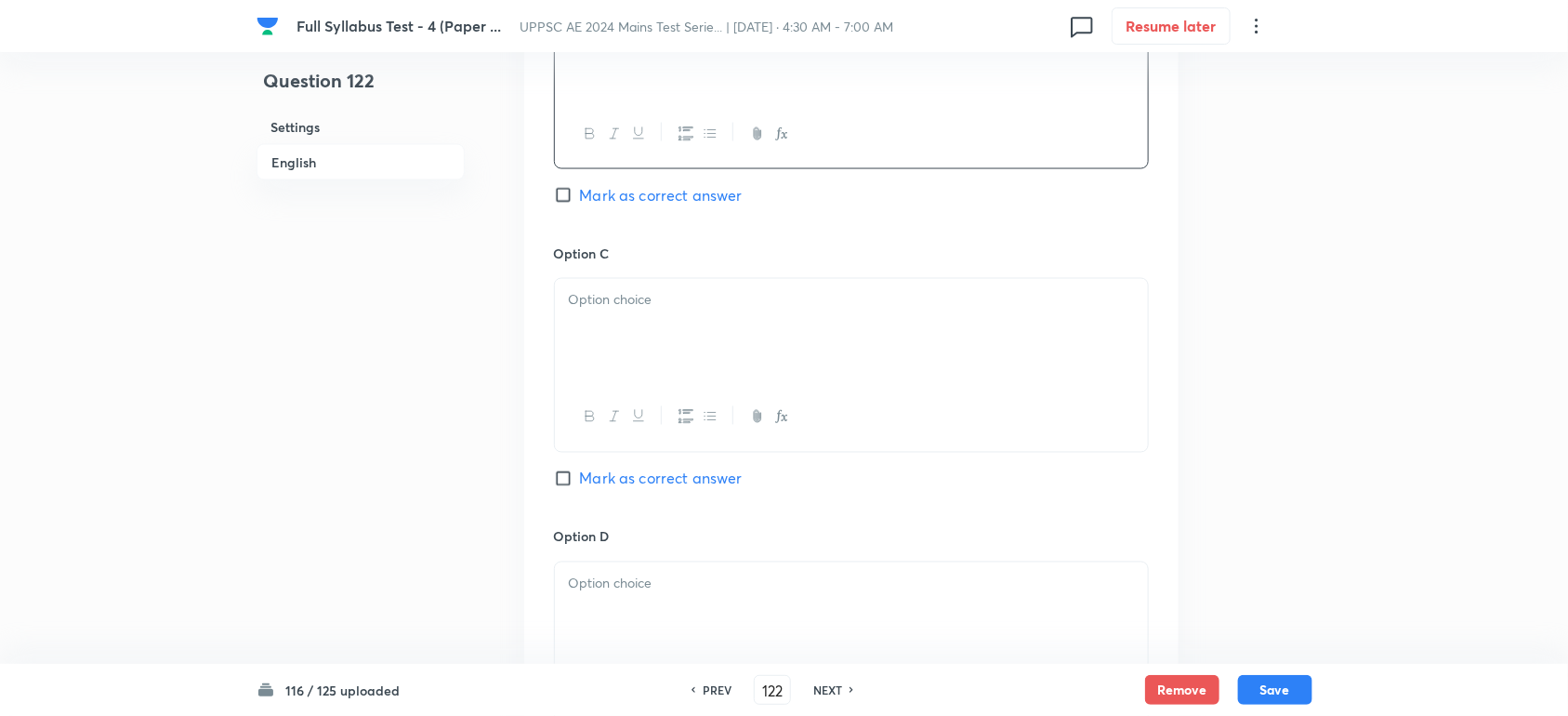
click at [601, 322] on div at bounding box center [851, 331] width 593 height 104
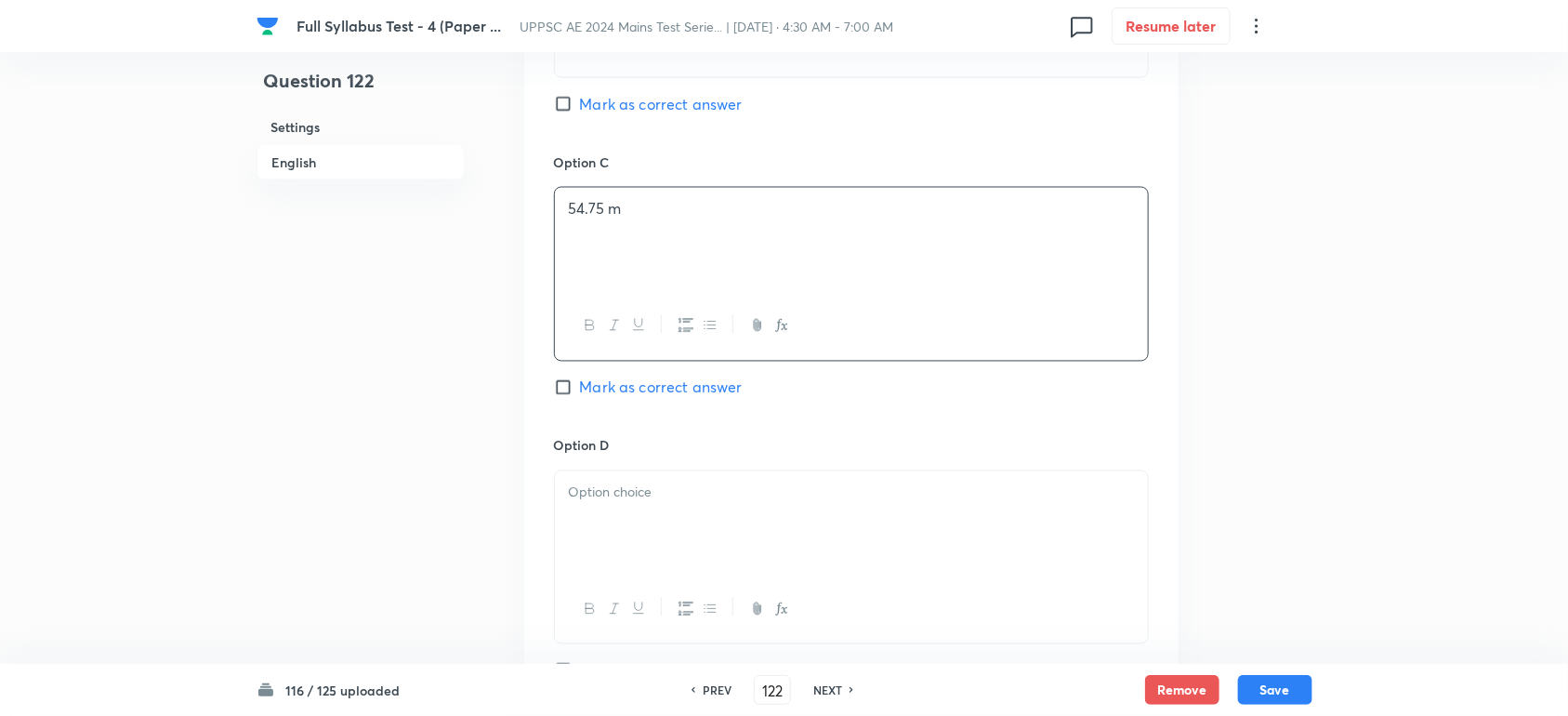
scroll to position [1511, 0]
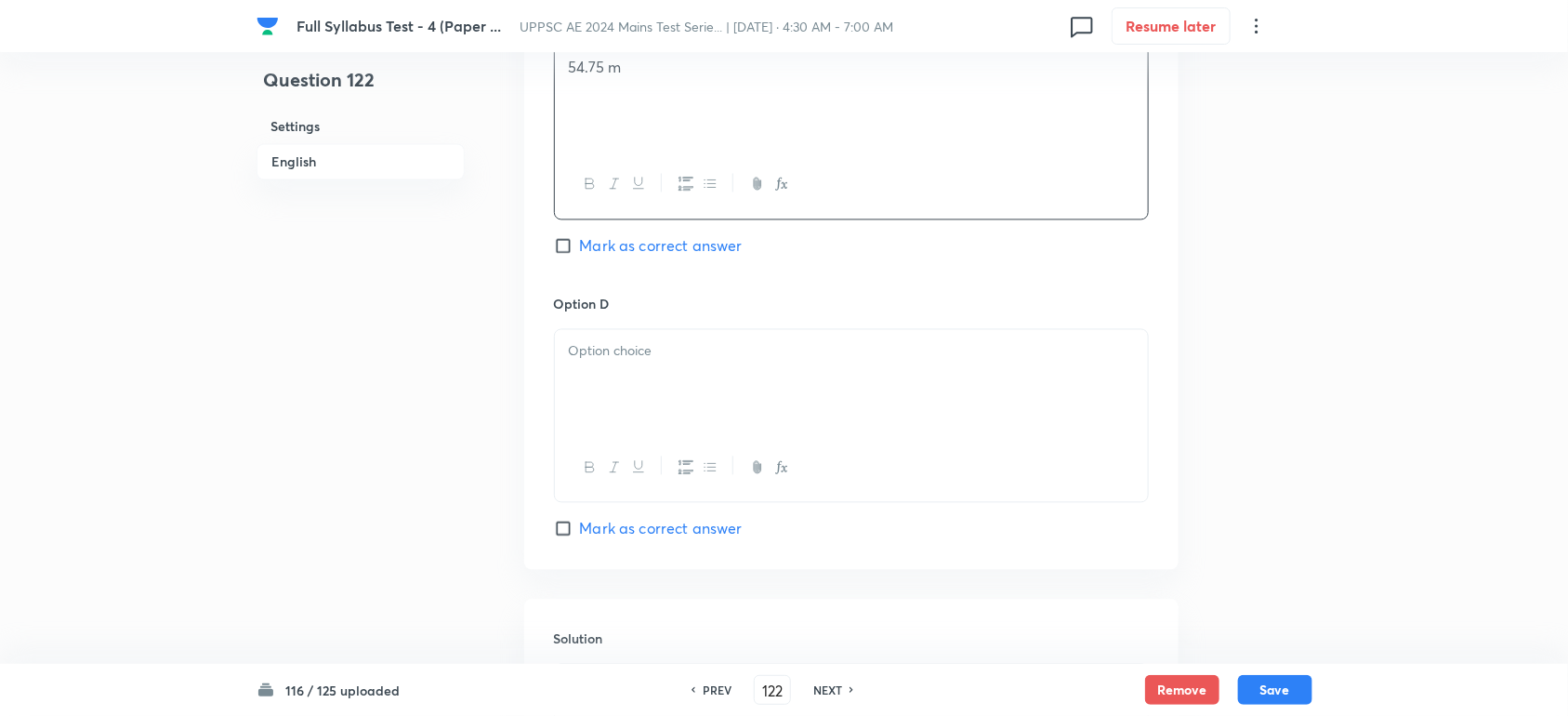
click at [596, 361] on p at bounding box center [851, 351] width 565 height 21
drag, startPoint x: 606, startPoint y: 522, endPoint x: 606, endPoint y: 536, distance: 13.9
click at [606, 536] on div "Option D 116.8 m [PERSON_NAME] as correct answer" at bounding box center [851, 417] width 595 height 245
click at [606, 536] on span "Mark as correct answer" at bounding box center [661, 529] width 163 height 22
click at [580, 536] on input "Mark as correct answer" at bounding box center [567, 529] width 26 height 19
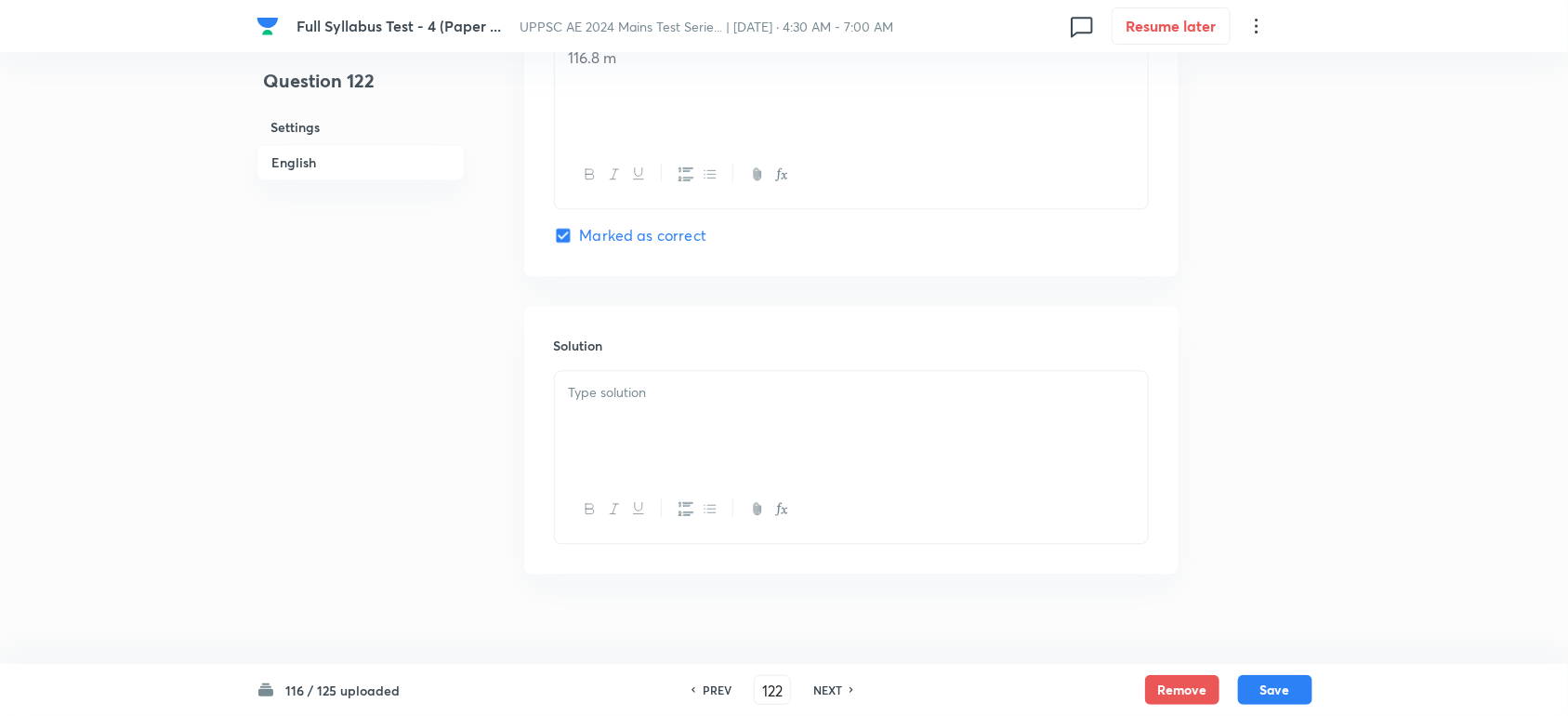
scroll to position [1834, 0]
click at [592, 430] on div at bounding box center [851, 402] width 593 height 104
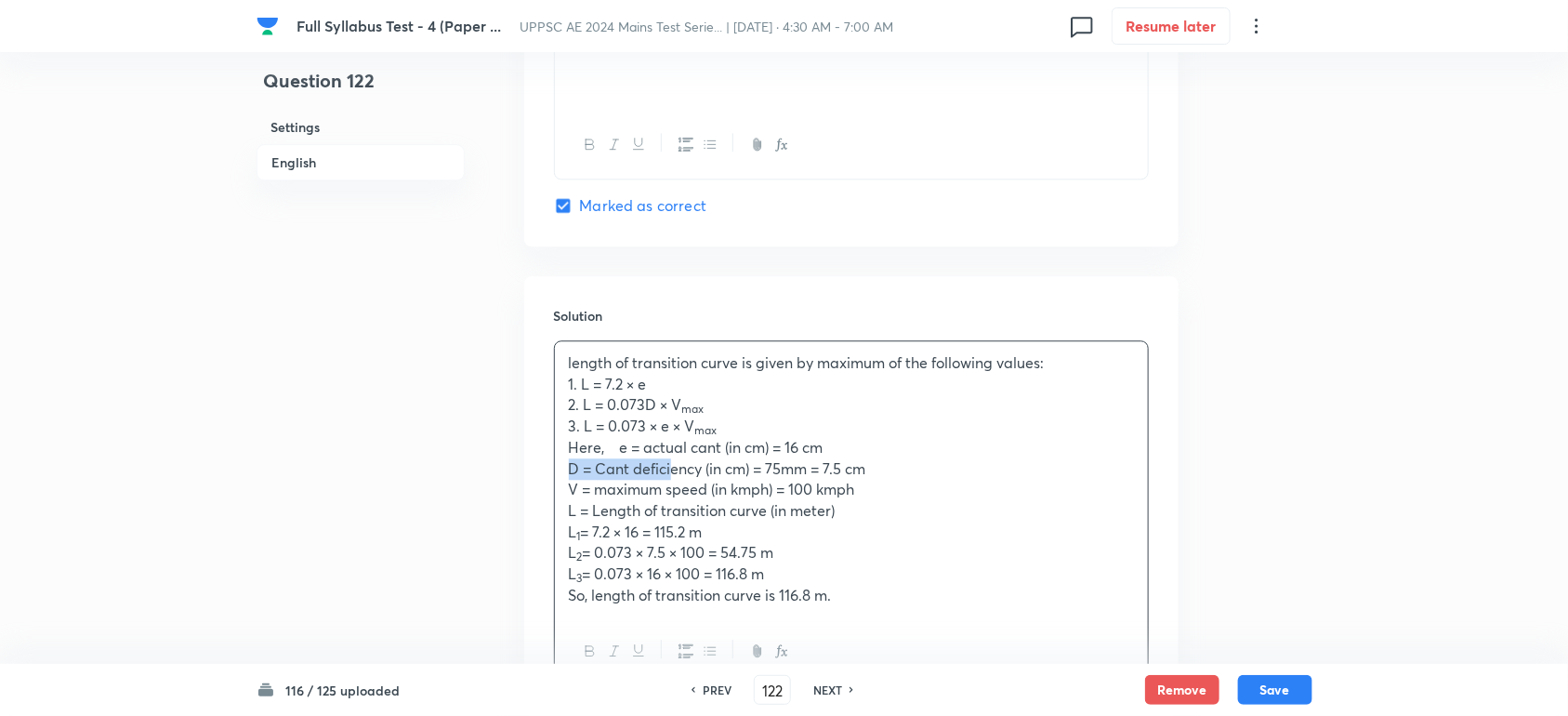
drag, startPoint x: 629, startPoint y: 477, endPoint x: 528, endPoint y: 484, distance: 101.6
click at [528, 484] on div "Solution length of transition curve is given by maximum of the following values…" at bounding box center [851, 496] width 654 height 440
drag, startPoint x: 629, startPoint y: 495, endPoint x: 568, endPoint y: 495, distance: 61.4
click at [569, 495] on p "V = maximum speed (in kmph) = 100 kmph" at bounding box center [851, 489] width 565 height 21
drag, startPoint x: 632, startPoint y: 517, endPoint x: 562, endPoint y: 525, distance: 70.2
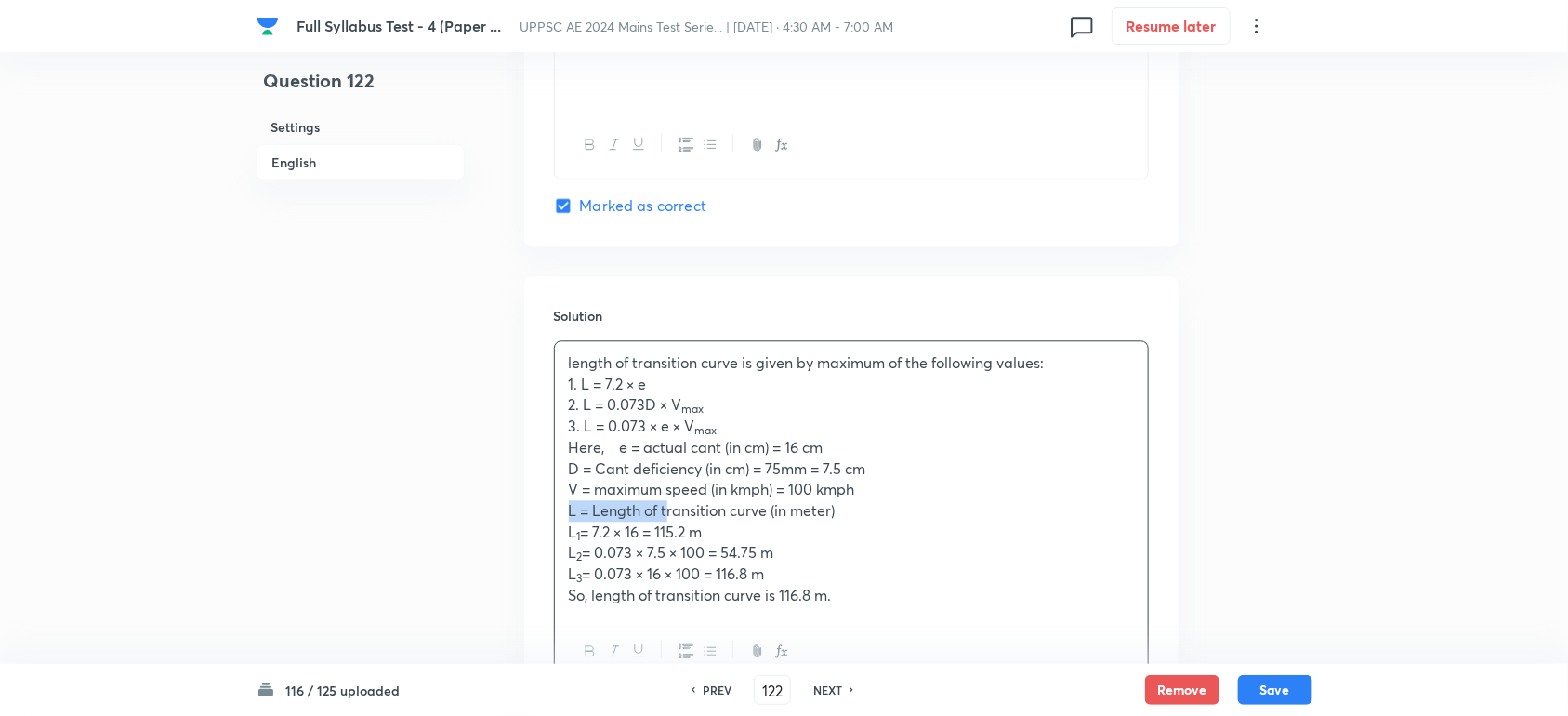
click at [562, 525] on div "length of transition curve is given by maximum of the following values: 1. L = …" at bounding box center [851, 479] width 593 height 276
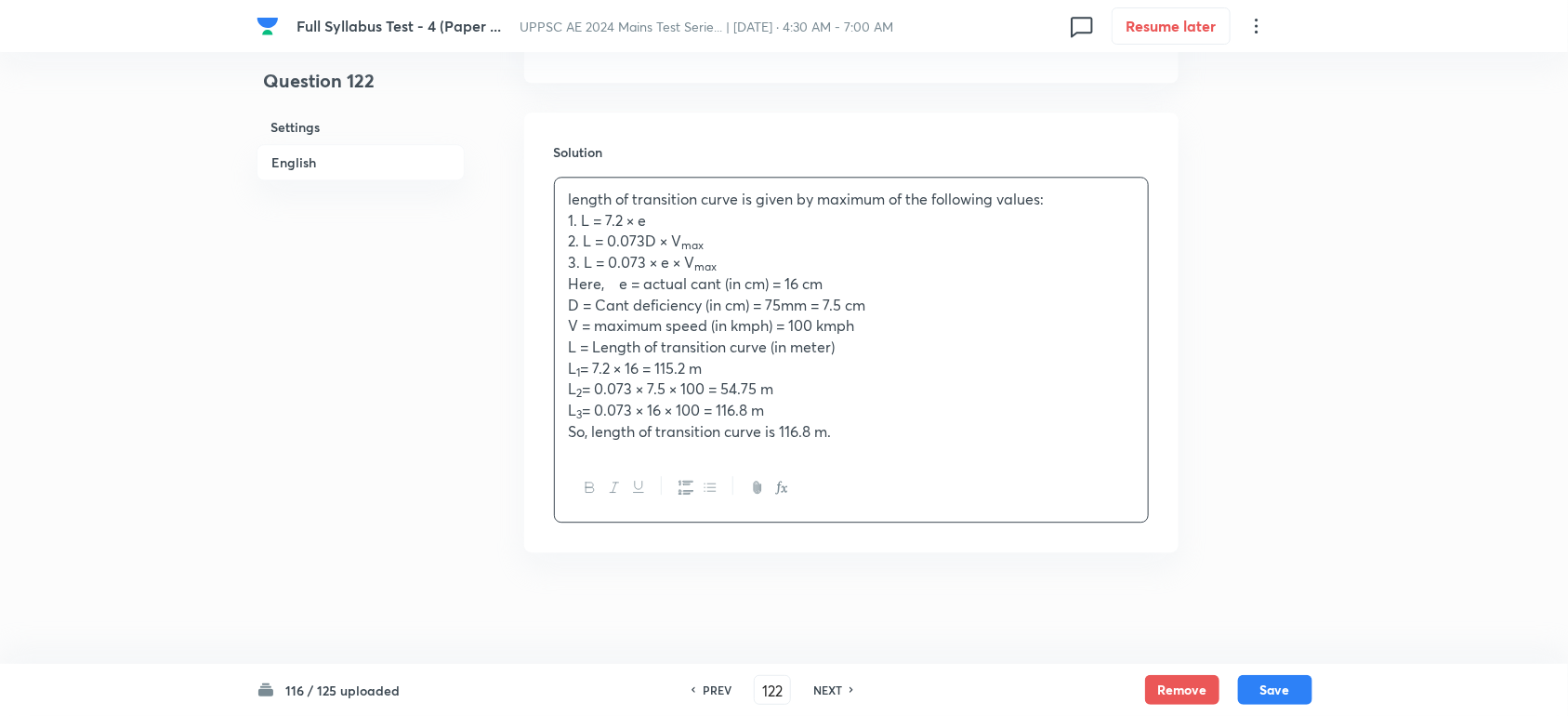
scroll to position [2006, 0]
click at [871, 443] on div "length of transition curve is given by maximum of the following values: 1. L = …" at bounding box center [851, 316] width 593 height 276
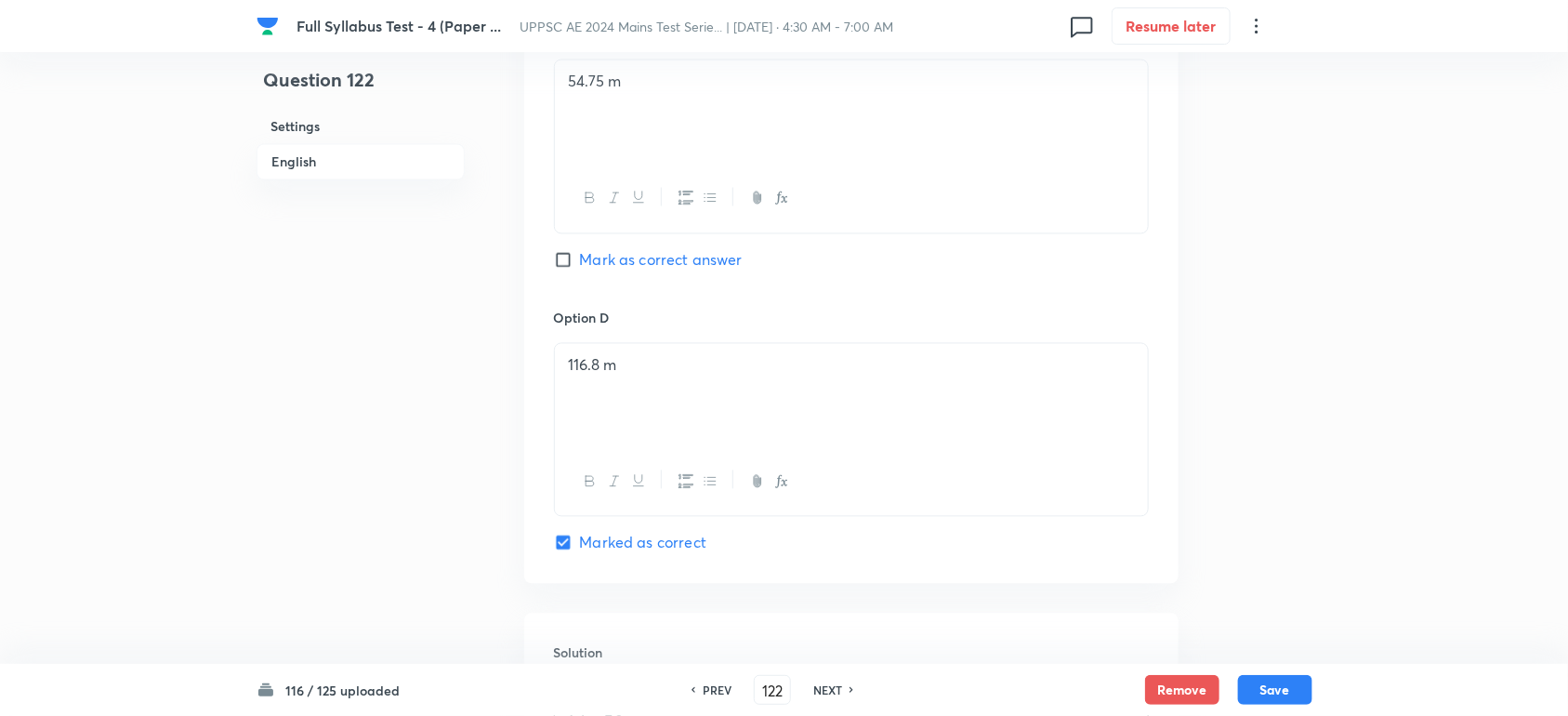
scroll to position [1774, 0]
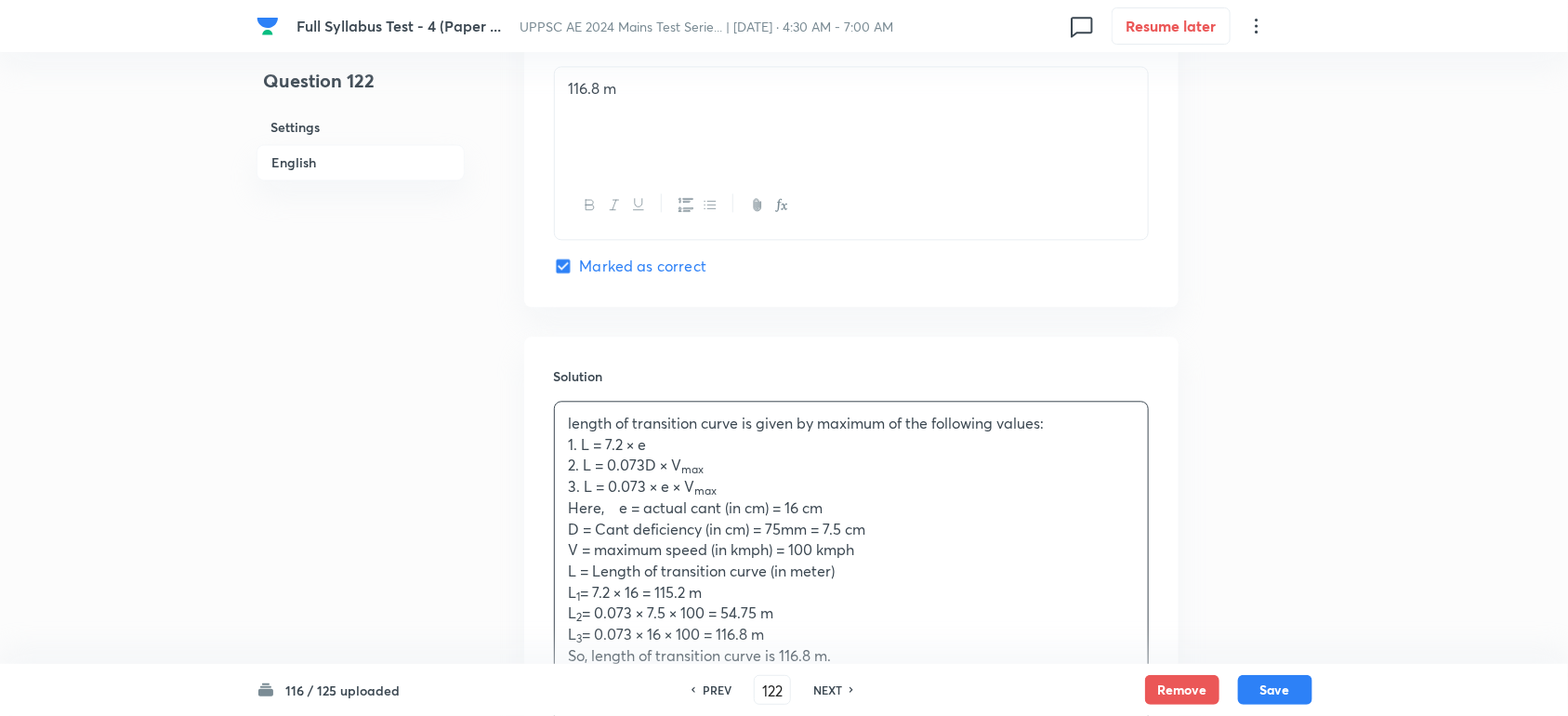
click at [1280, 670] on div "116 / 125 uploaded PREV 122 ​ NEXT Remove Save" at bounding box center [785, 690] width 1056 height 52
click at [1284, 690] on button "Save" at bounding box center [1275, 688] width 74 height 30
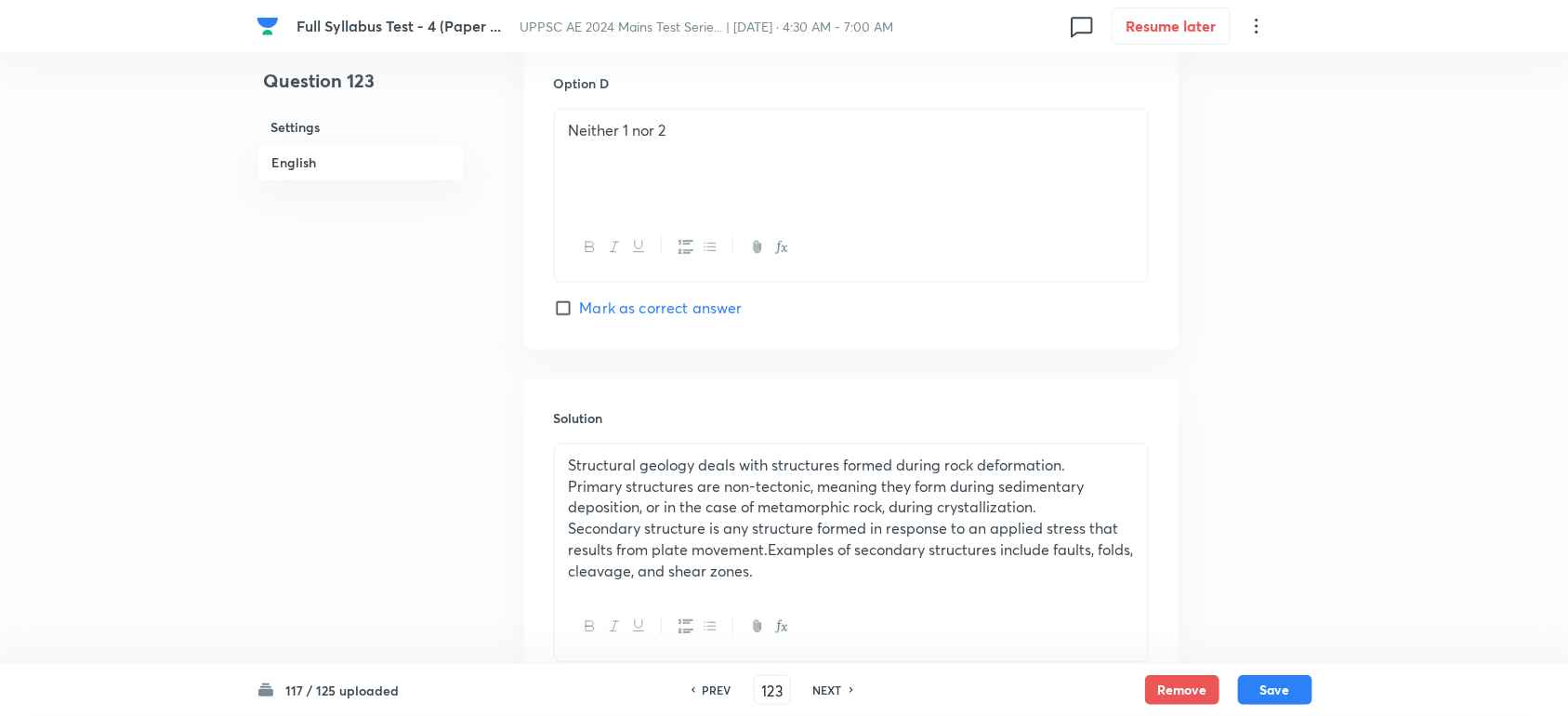
click at [711, 694] on h6 "PREV" at bounding box center [717, 689] width 29 height 17
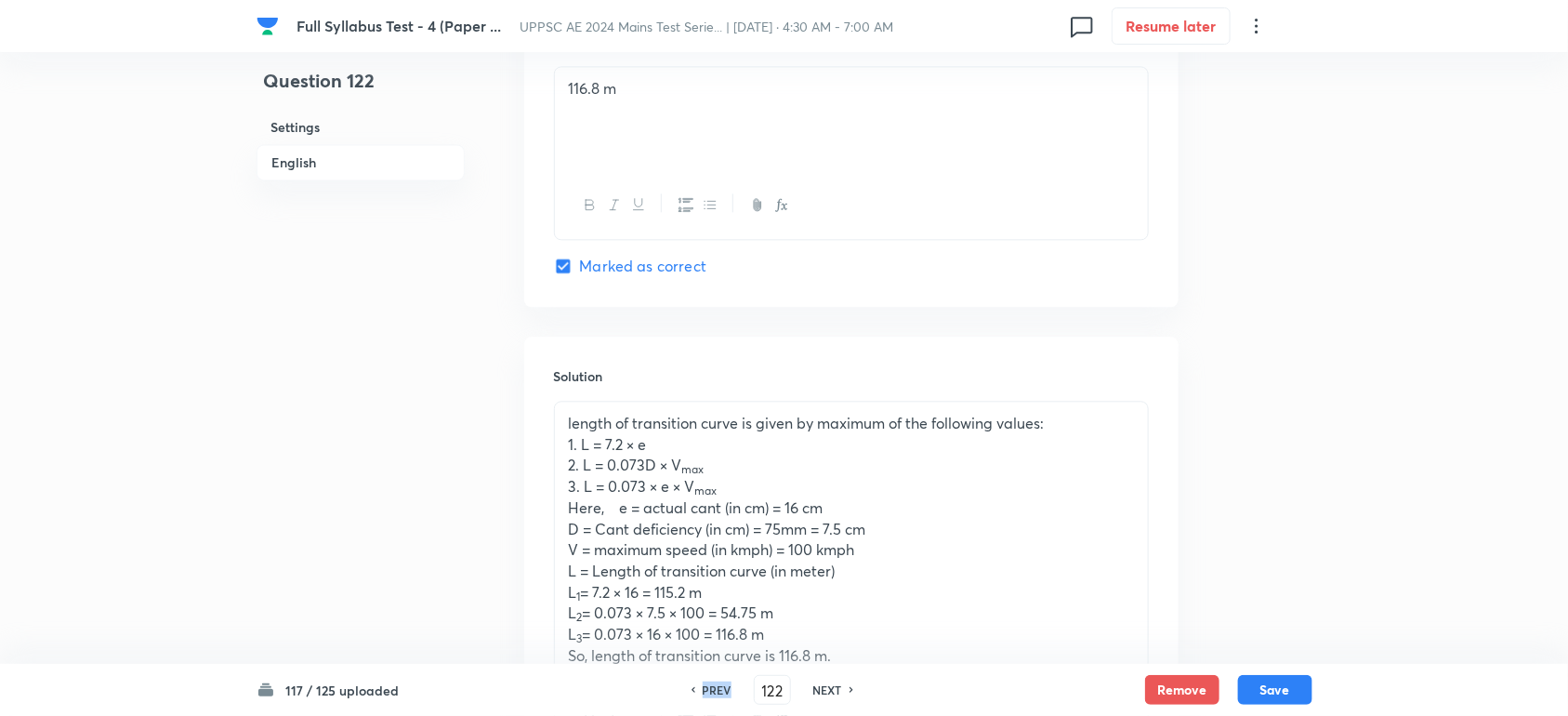
click at [711, 694] on h6 "PREV" at bounding box center [717, 689] width 29 height 17
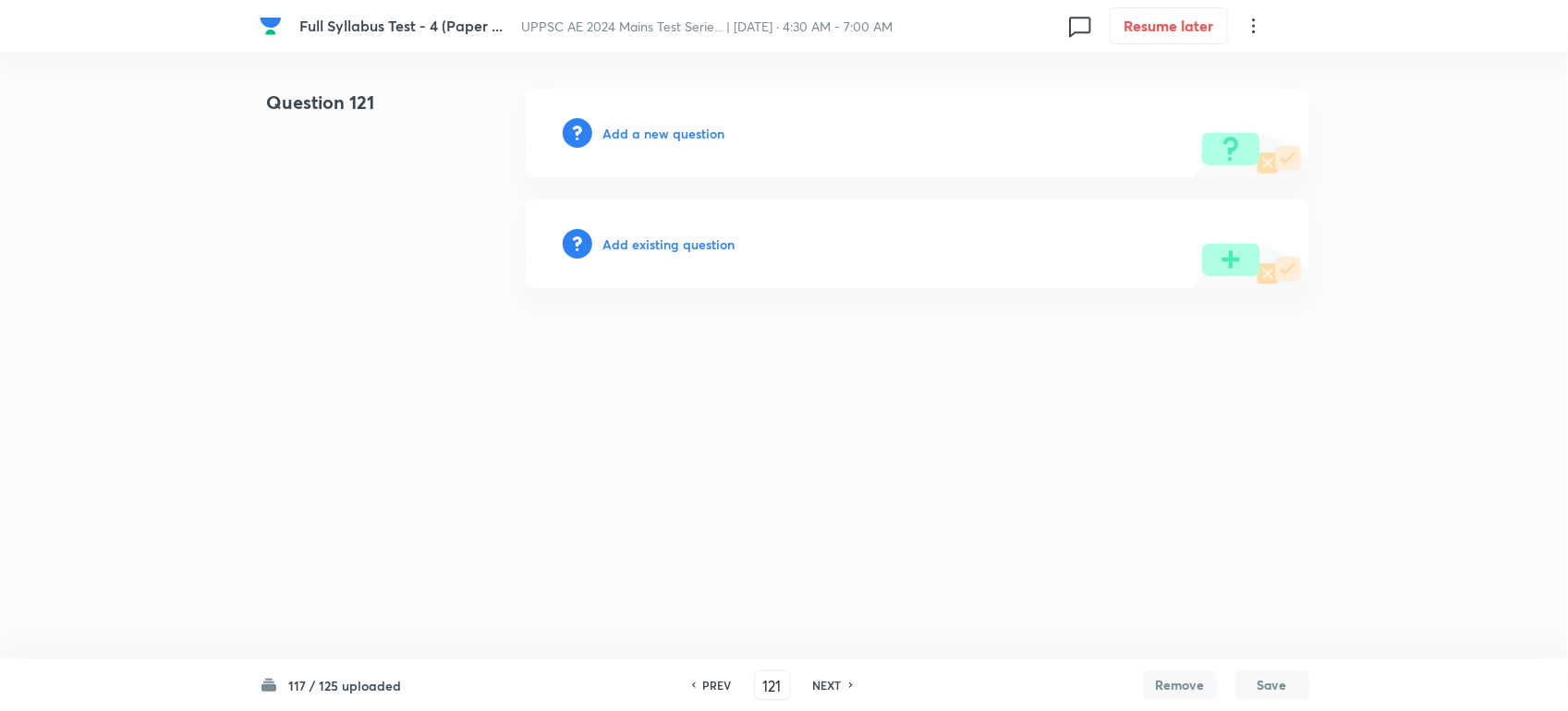
click at [653, 117] on div "Add a new question" at bounding box center [917, 132] width 783 height 88
click at [651, 125] on h6 "Add a new question" at bounding box center [664, 134] width 122 height 20
click at [651, 125] on h6 "Choose a question type" at bounding box center [674, 134] width 142 height 20
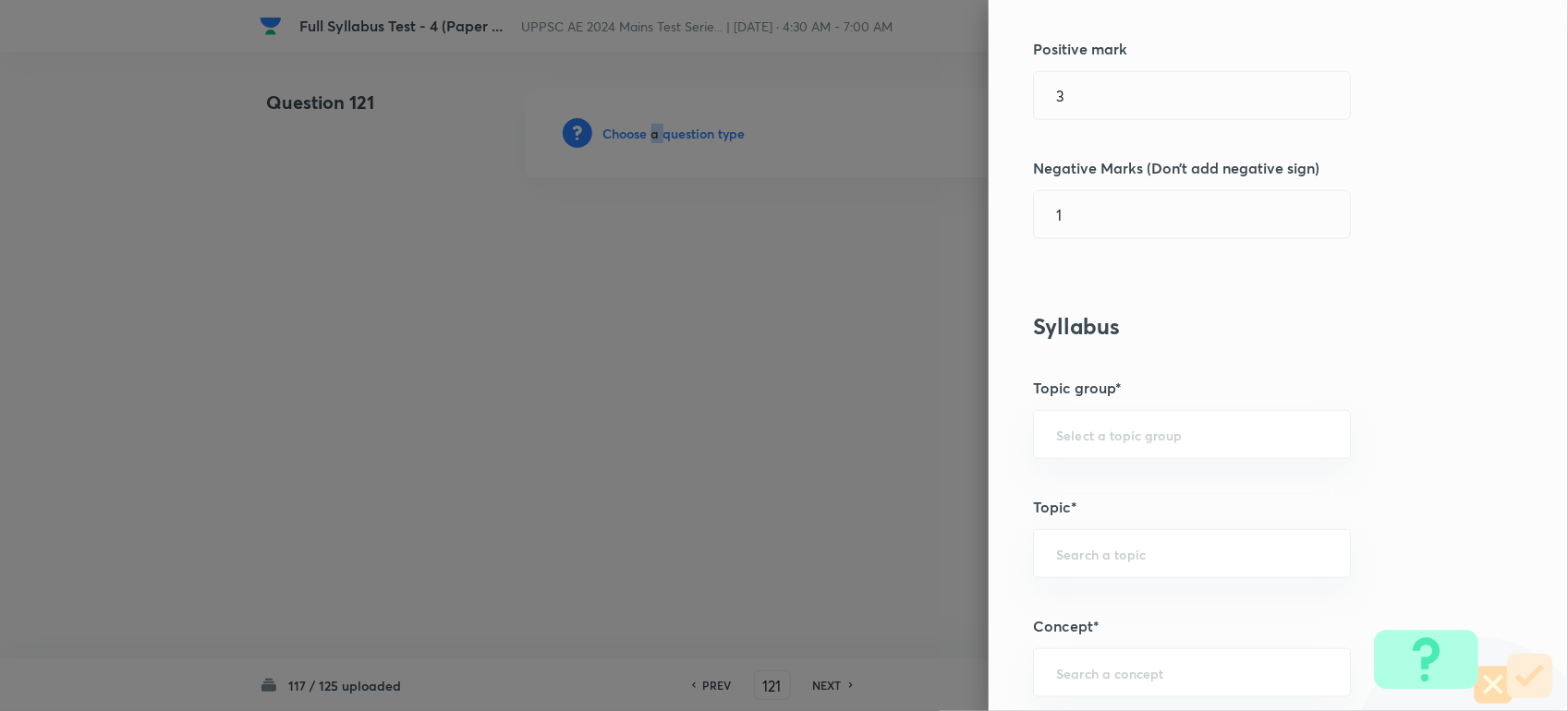
scroll to position [692, 0]
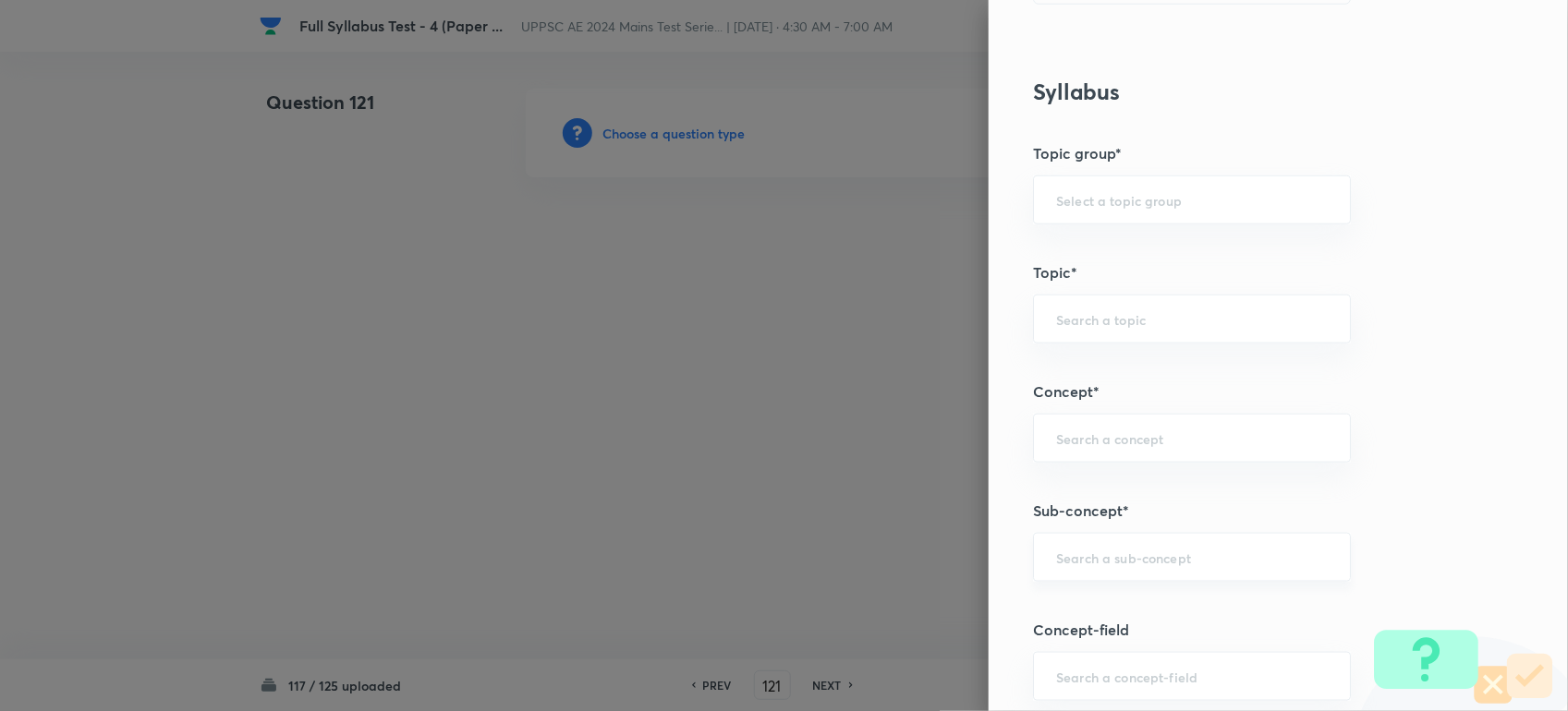
click at [1070, 556] on input "text" at bounding box center [1191, 557] width 271 height 18
paste input "Tractive effect and tractive resistance"
click at [1134, 561] on input "Tractive effect and tractive resistance" at bounding box center [1191, 557] width 271 height 18
click at [1137, 561] on input "Tractive effect and tractive resistance" at bounding box center [1191, 557] width 271 height 18
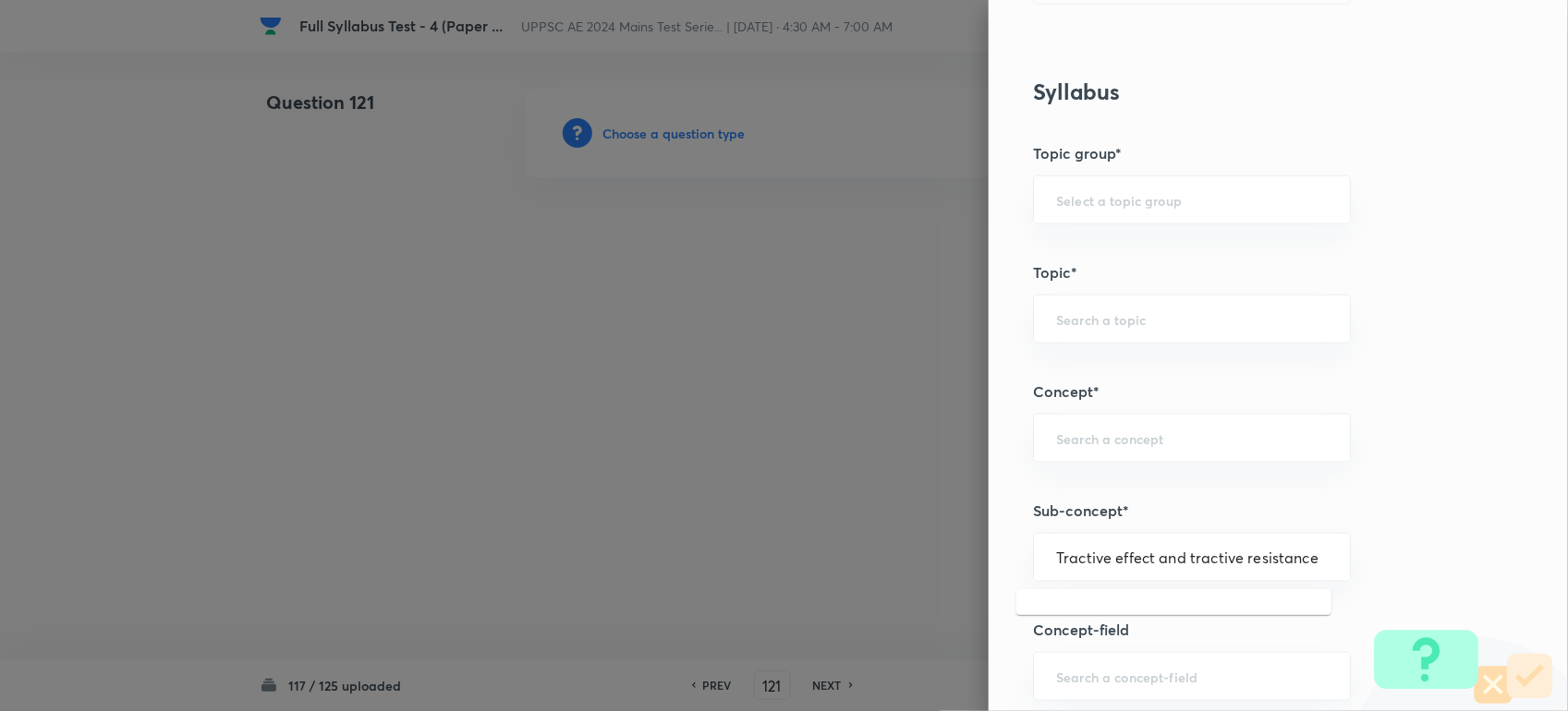
drag, startPoint x: 1137, startPoint y: 561, endPoint x: 1428, endPoint y: 558, distance: 291.0
click at [1428, 558] on div "Question settings Question type* Single choice correct Number of options* 2 3 4…" at bounding box center [1278, 356] width 579 height 711
drag, startPoint x: 1093, startPoint y: 555, endPoint x: 1252, endPoint y: 554, distance: 159.0
click at [1252, 554] on input "Tractive effect" at bounding box center [1191, 557] width 271 height 18
click at [1207, 605] on li "Tractive Effort and Tractive Resistance" at bounding box center [1174, 613] width 315 height 33
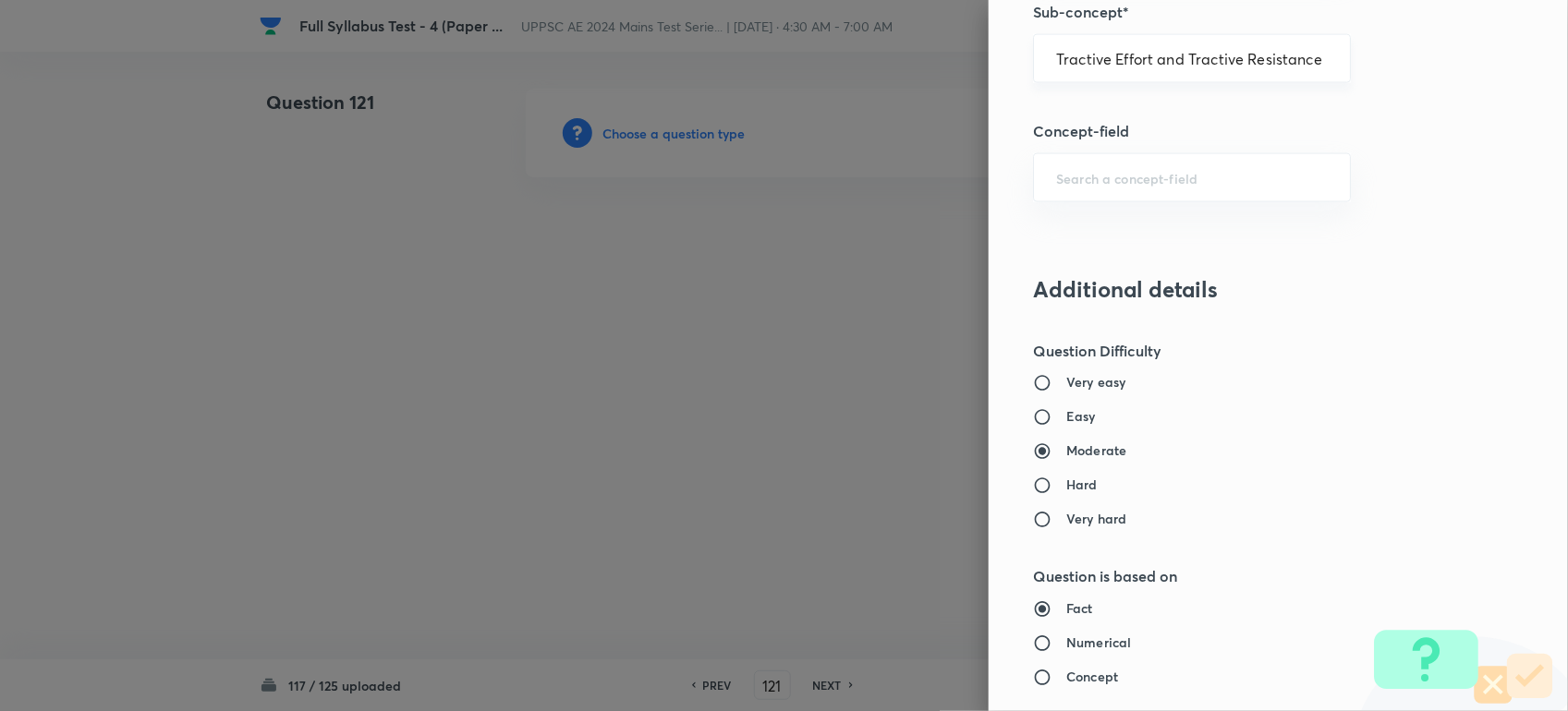
scroll to position [1500, 0]
